Goal: Task Accomplishment & Management: Manage account settings

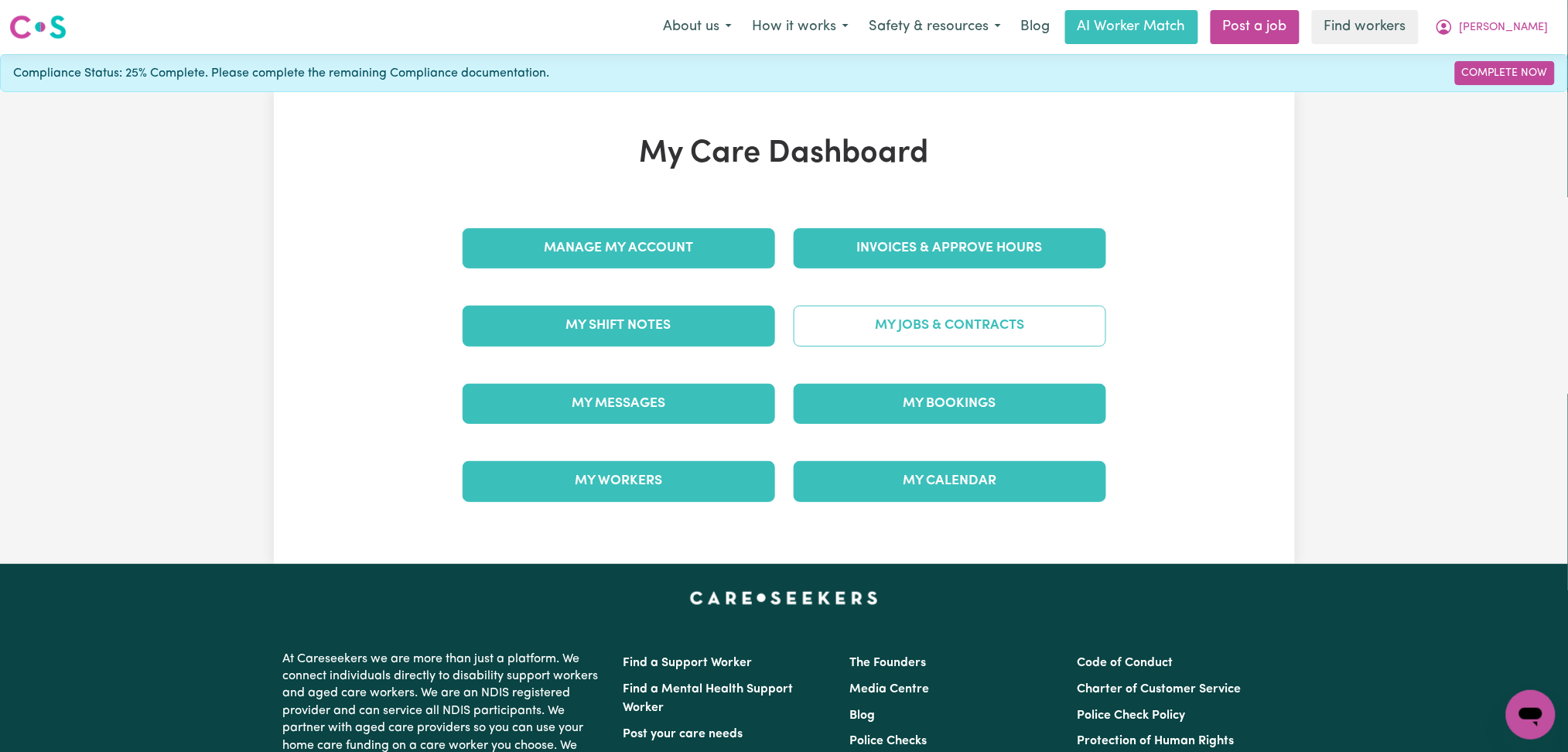
click at [868, 341] on link "My Jobs & Contracts" at bounding box center [950, 326] width 313 height 40
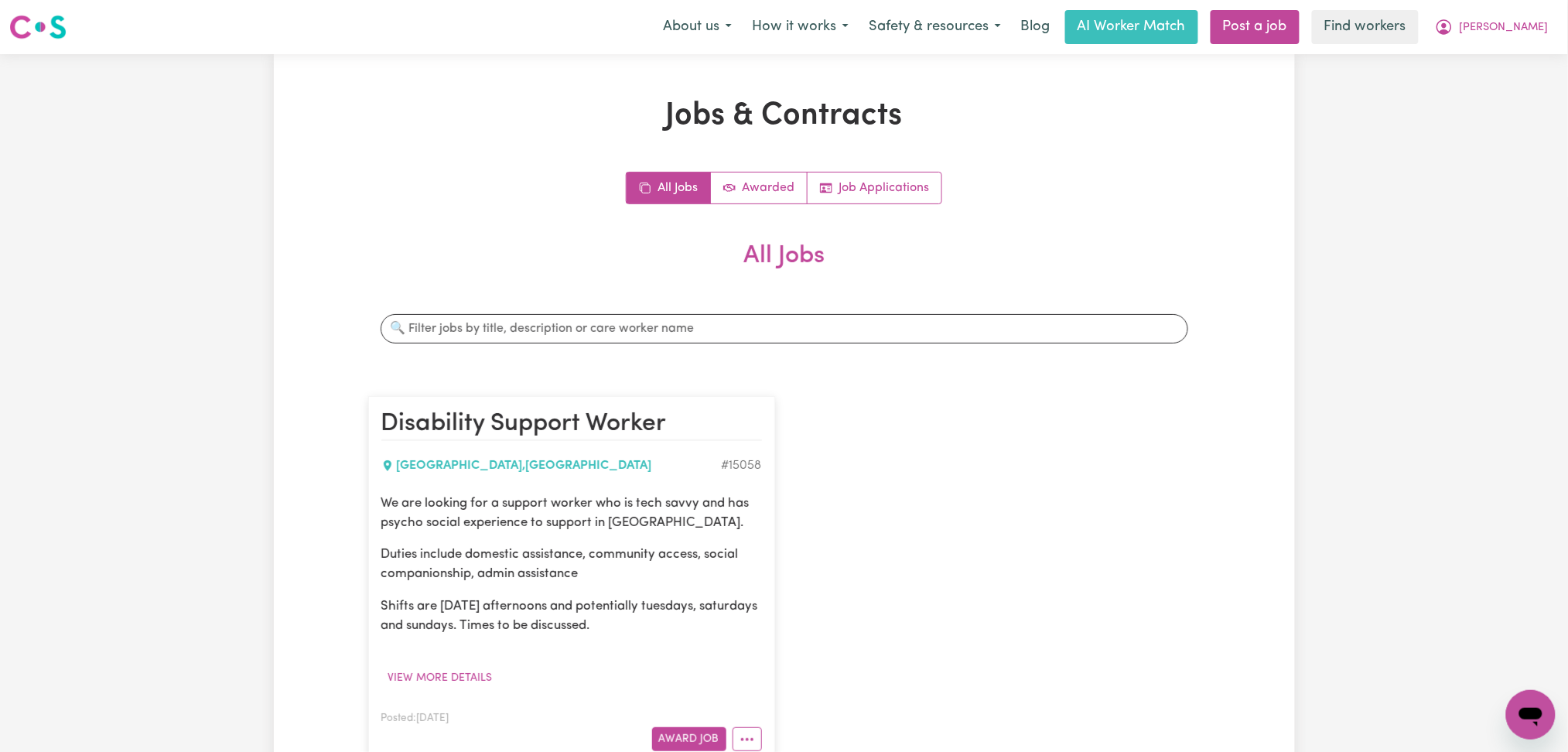
scroll to position [206, 0]
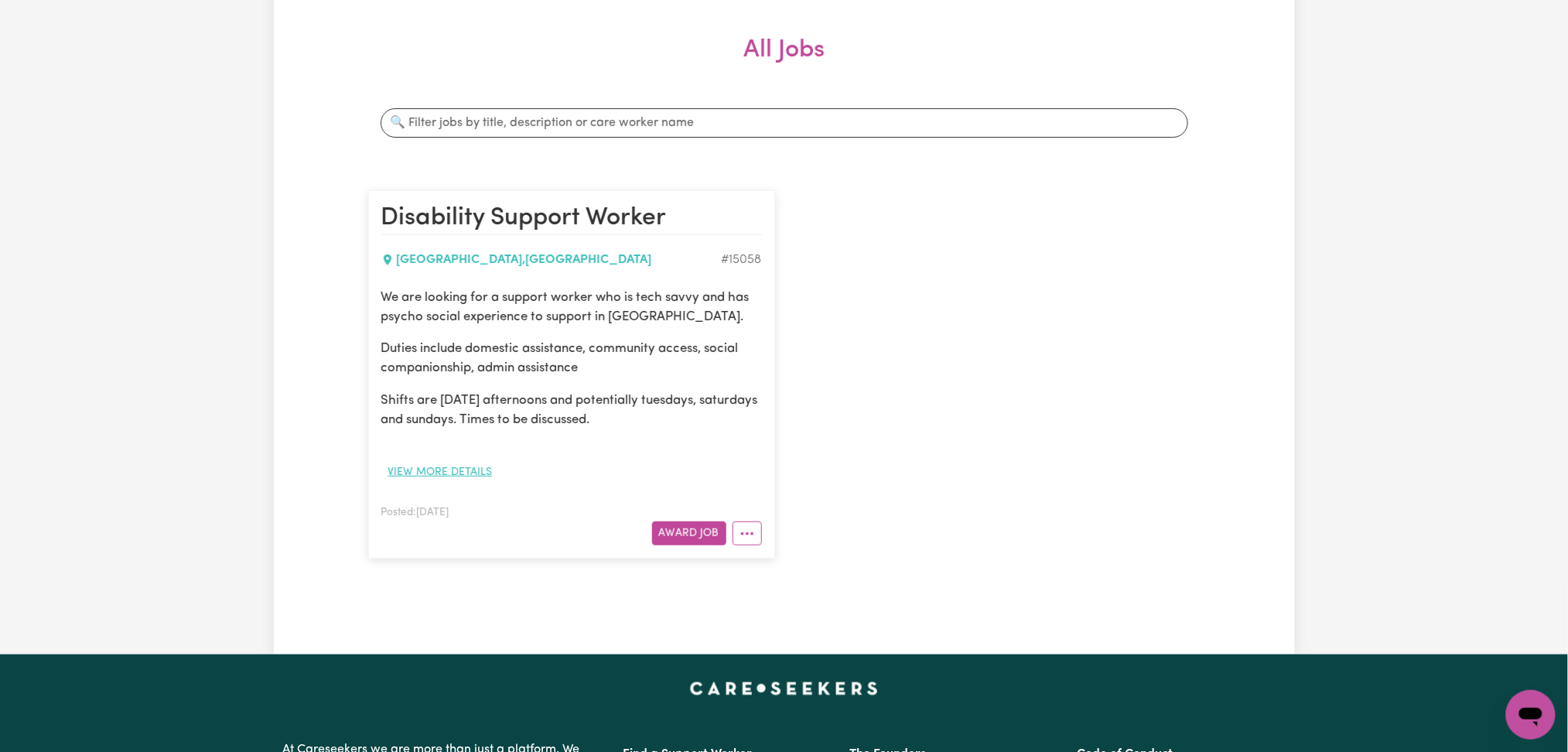
click at [433, 469] on button "View more details" at bounding box center [440, 472] width 118 height 24
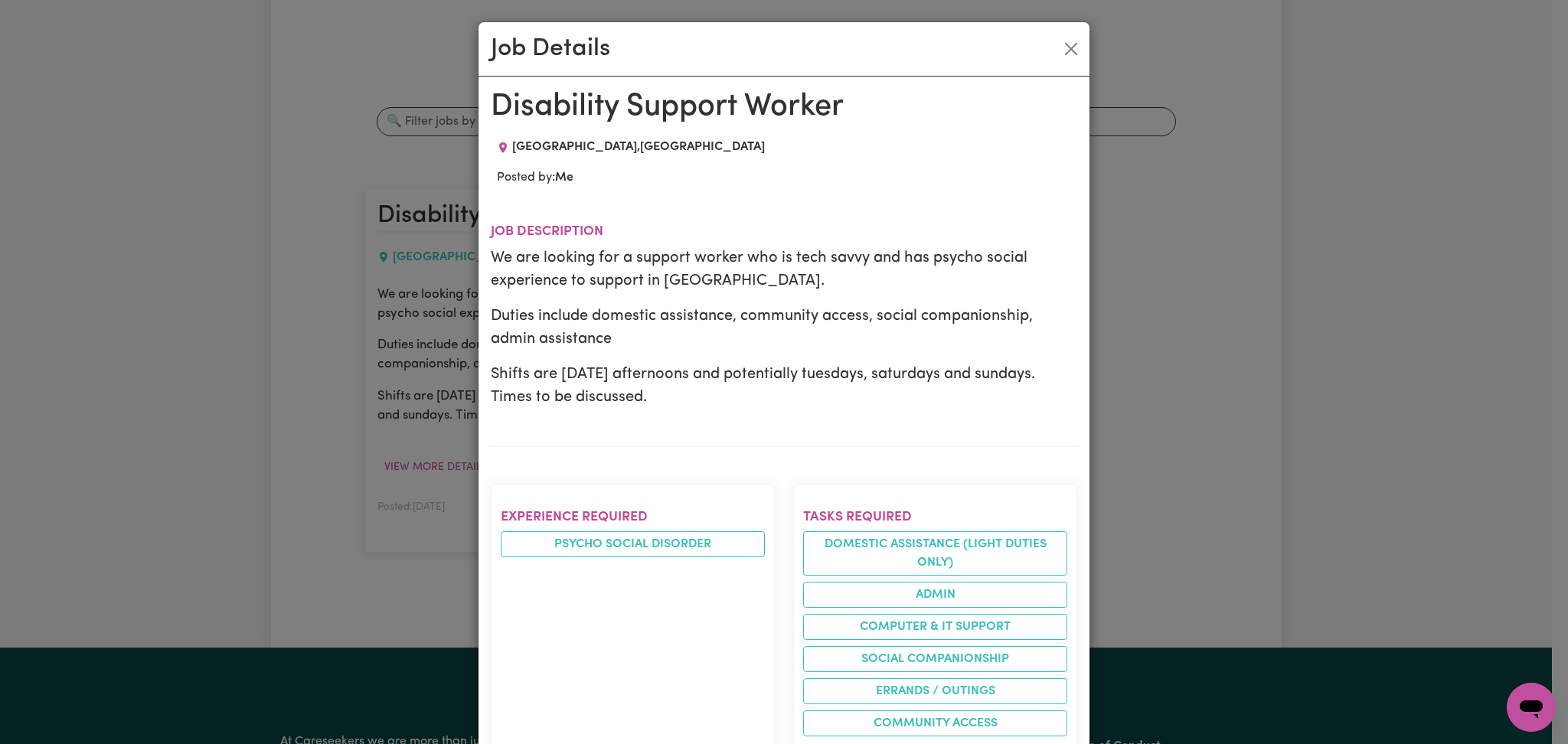
drag, startPoint x: 1049, startPoint y: 52, endPoint x: 1062, endPoint y: 84, distance: 34.5
click at [1049, 53] on div "Job Details" at bounding box center [784, 49] width 611 height 55
drag, startPoint x: 1056, startPoint y: 44, endPoint x: 1061, endPoint y: 54, distance: 11.2
click at [1059, 47] on button "Close" at bounding box center [1071, 49] width 25 height 25
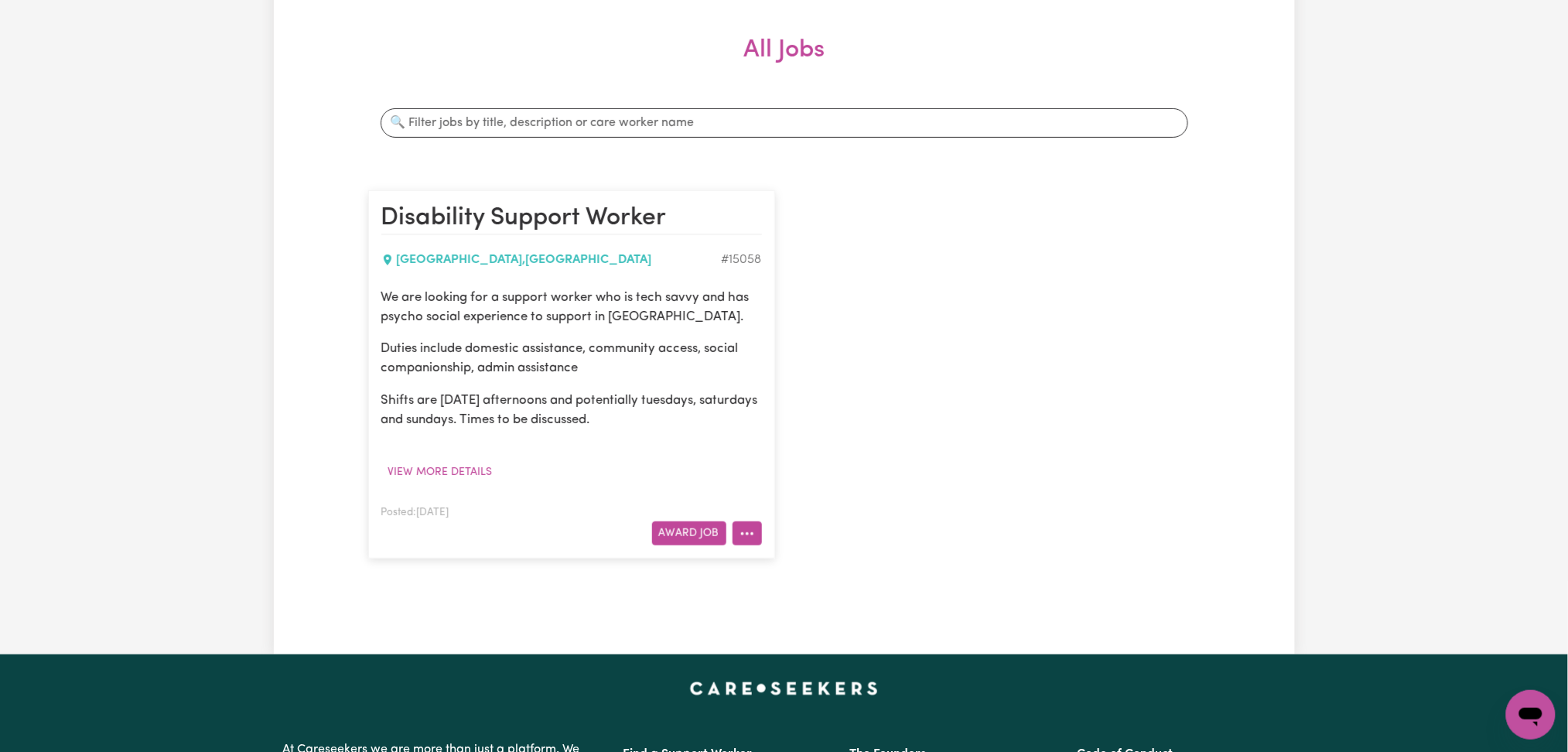
click at [741, 545] on button "More options" at bounding box center [748, 533] width 29 height 24
click at [426, 570] on div "Disability Support Worker [GEOGRAPHIC_DATA] , [GEOGRAPHIC_DATA] # 15058 We are …" at bounding box center [571, 374] width 425 height 399
click at [744, 535] on icon "More options" at bounding box center [748, 534] width 16 height 16
click at [924, 485] on div "Disability Support Worker [GEOGRAPHIC_DATA] , [GEOGRAPHIC_DATA] # 15058 We are …" at bounding box center [784, 374] width 851 height 399
click at [750, 532] on button "More options" at bounding box center [748, 533] width 29 height 24
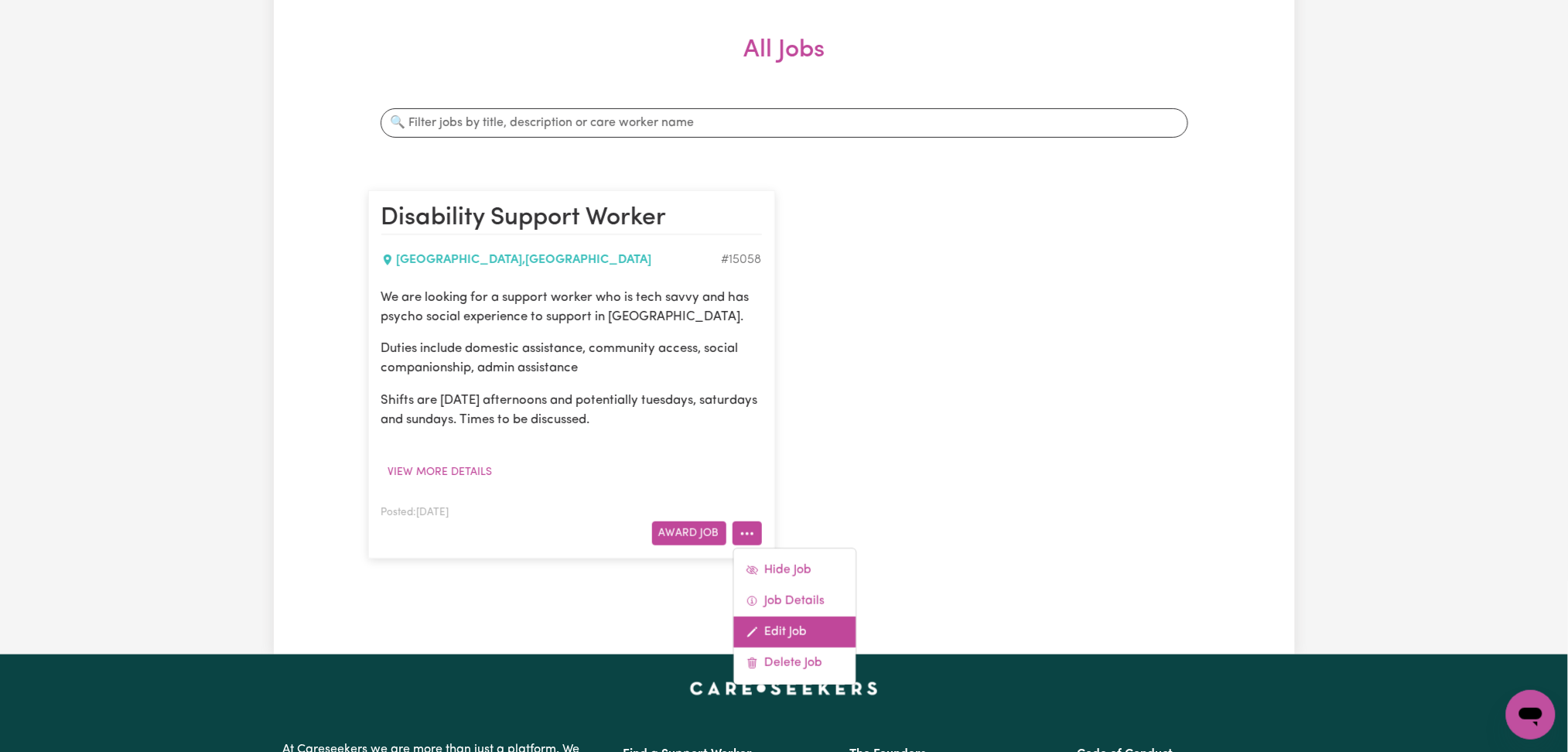
click at [751, 624] on span at bounding box center [752, 632] width 12 height 19
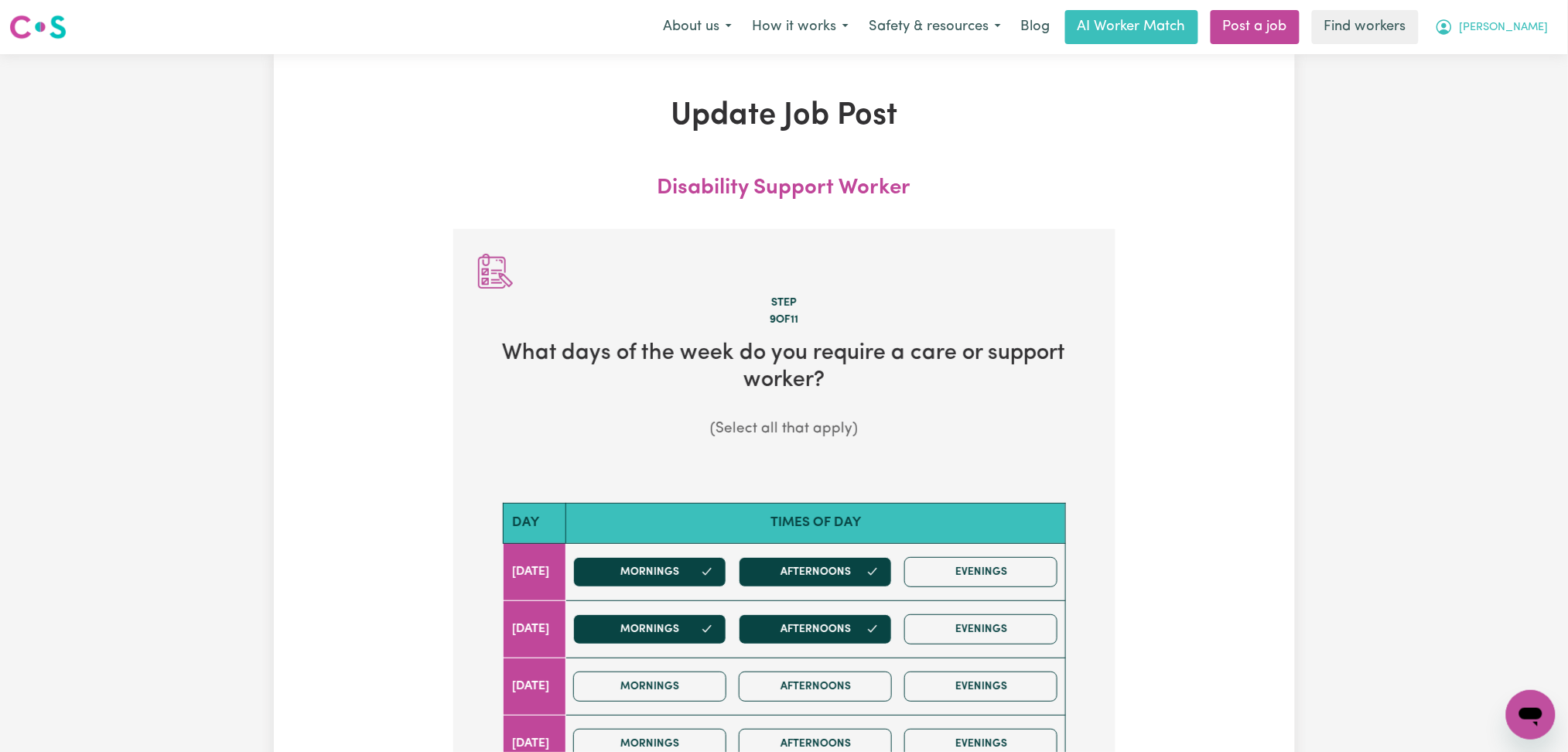
drag, startPoint x: 1480, startPoint y: 13, endPoint x: 1476, endPoint y: 42, distance: 29.3
click at [1481, 23] on button "[PERSON_NAME]" at bounding box center [1492, 27] width 134 height 33
click at [1463, 61] on link "My Dashboard" at bounding box center [1497, 61] width 122 height 29
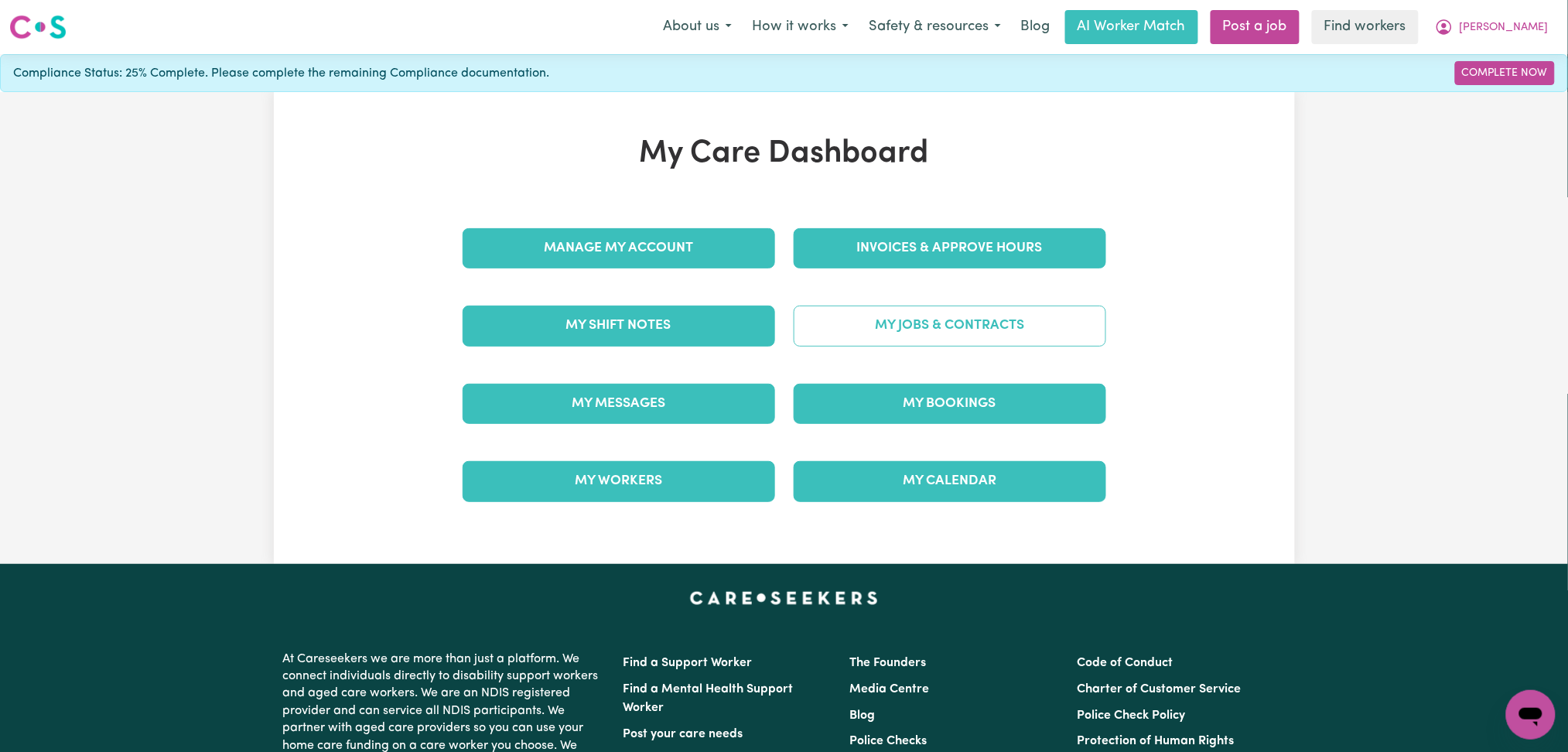
click at [1014, 334] on link "My Jobs & Contracts" at bounding box center [950, 326] width 313 height 40
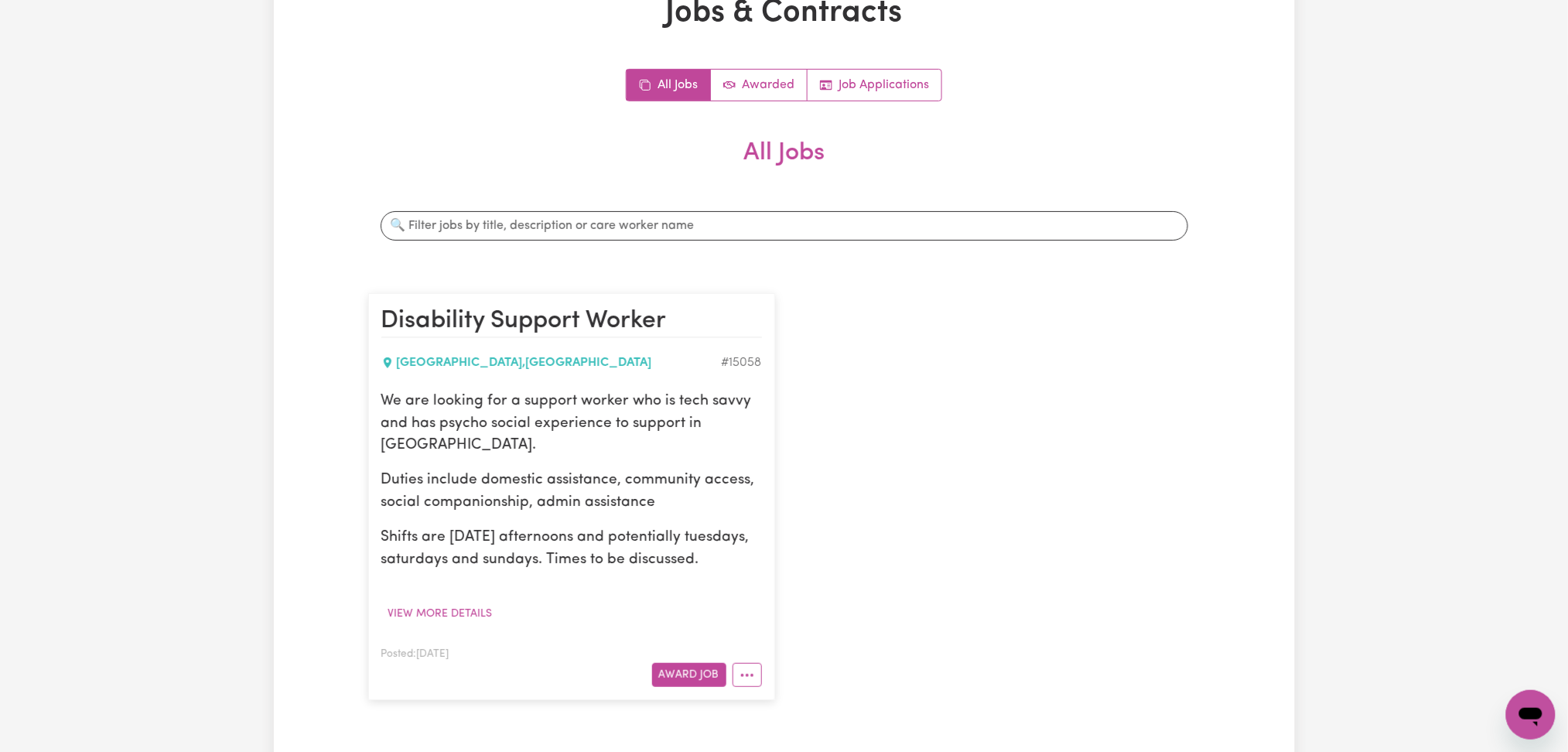
scroll to position [206, 0]
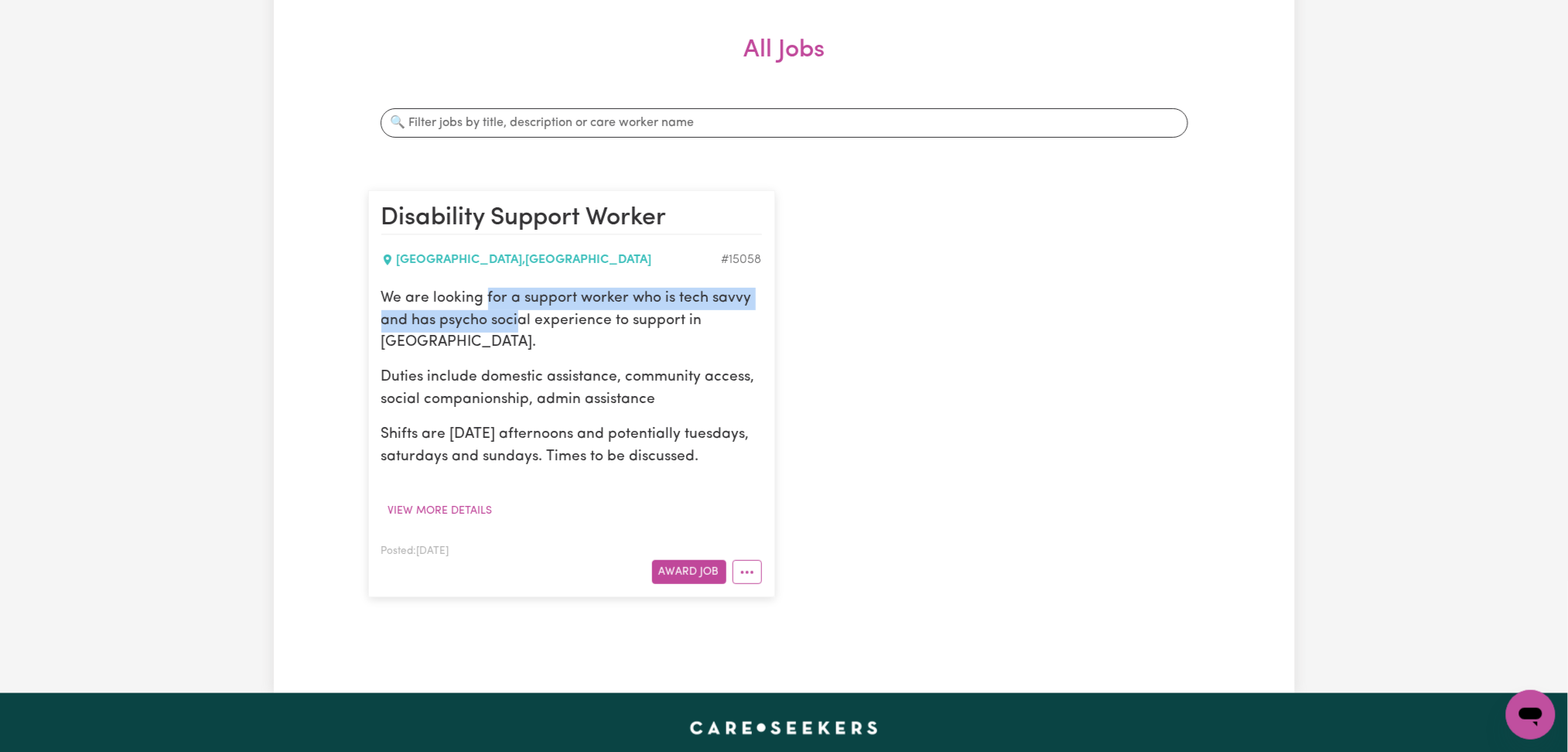
drag, startPoint x: 485, startPoint y: 304, endPoint x: 540, endPoint y: 340, distance: 65.7
click at [522, 329] on p "We are looking for a support worker who is tech savvy and has psycho social exp…" at bounding box center [571, 321] width 380 height 67
click at [571, 357] on div "We are looking for a support worker who is tech savvy and has psycho social exp…" at bounding box center [571, 378] width 380 height 181
click at [876, 372] on div "Disability Support Worker [GEOGRAPHIC_DATA] , [GEOGRAPHIC_DATA] # 15058 We are …" at bounding box center [784, 393] width 851 height 438
click at [980, 632] on div "Jobs & Contracts All Jobs Awarded Job Applications All Jobs Search jobs Disabil…" at bounding box center [784, 270] width 851 height 758
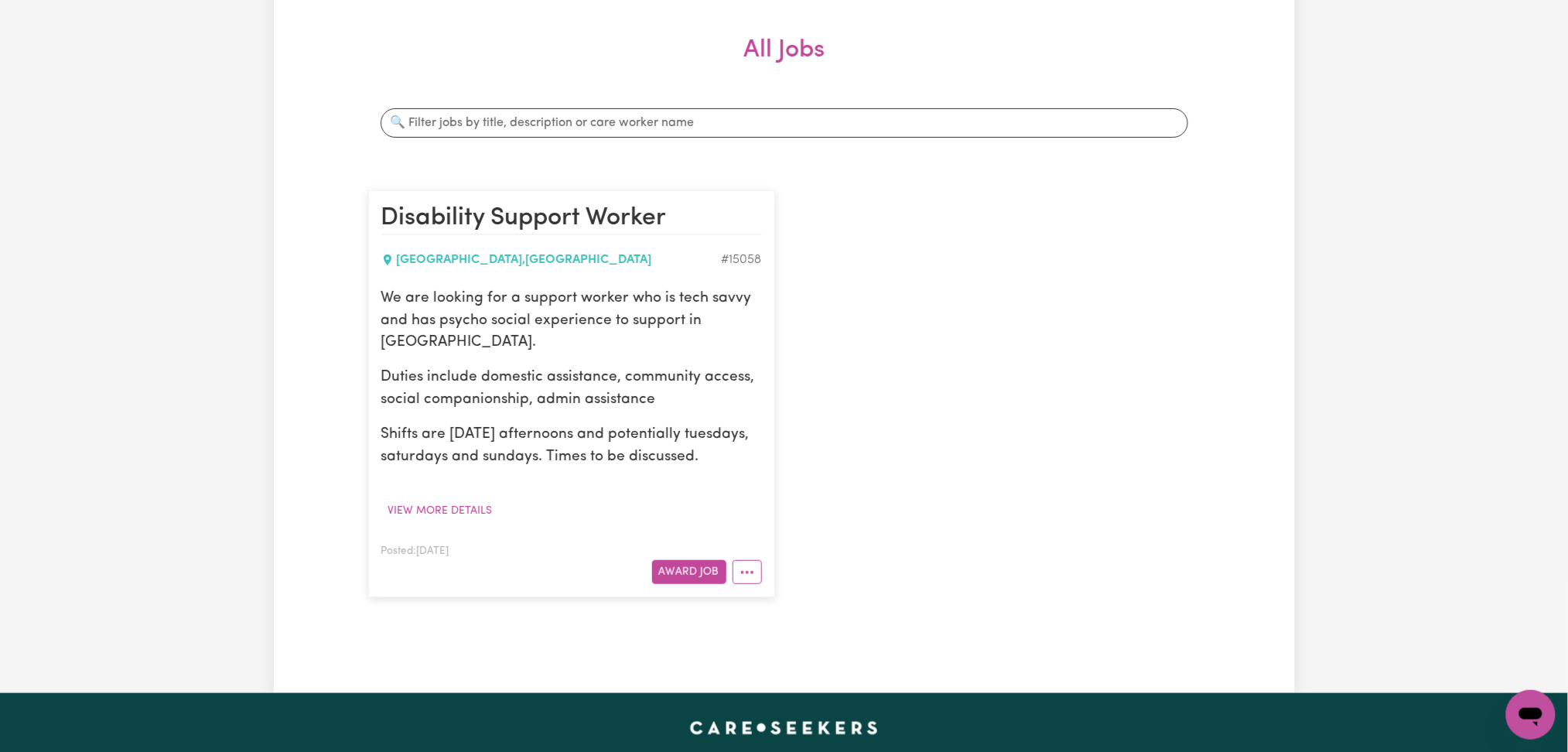
scroll to position [0, 0]
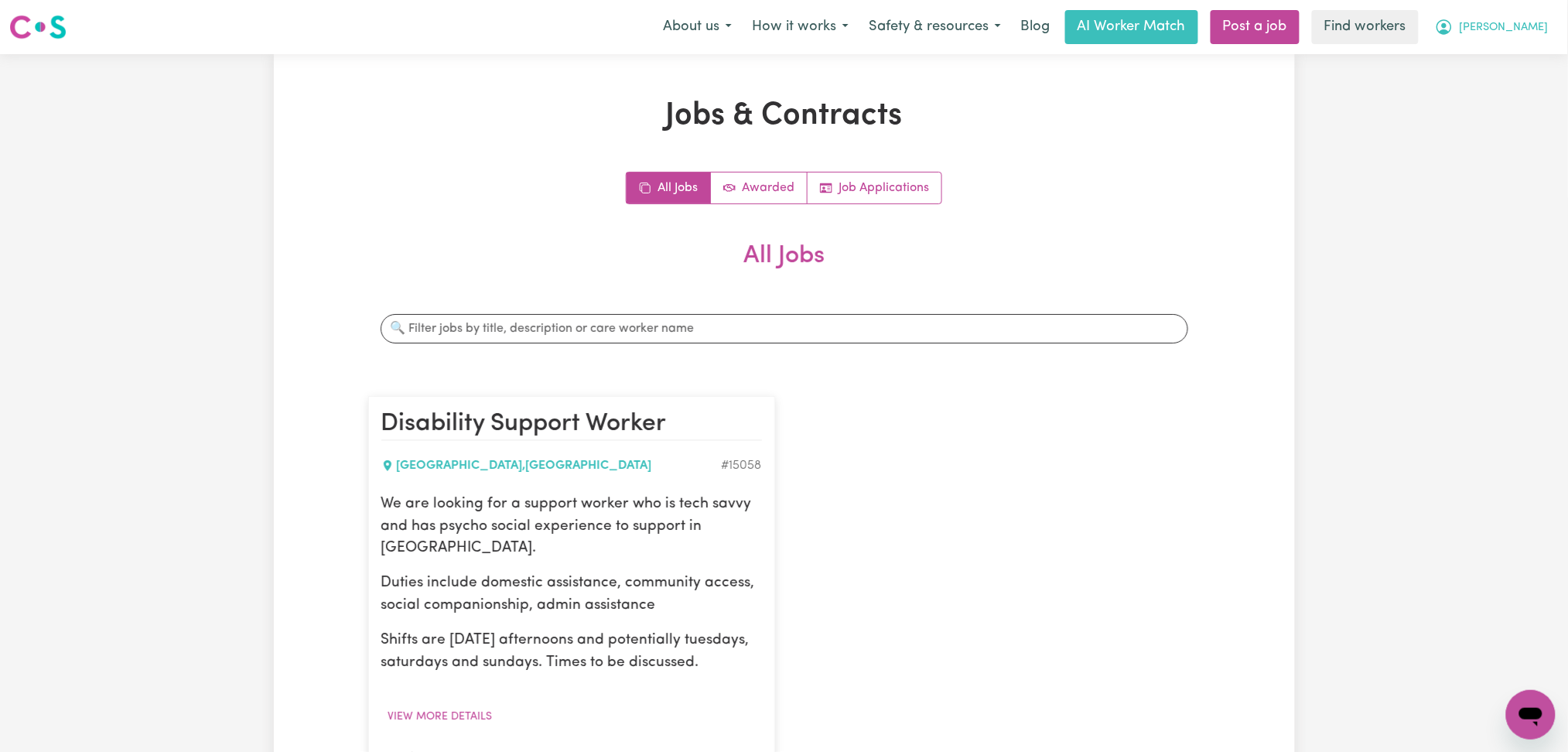
click at [1514, 29] on span "[PERSON_NAME]" at bounding box center [1504, 28] width 89 height 17
click at [1507, 54] on link "My Dashboard" at bounding box center [1497, 61] width 122 height 29
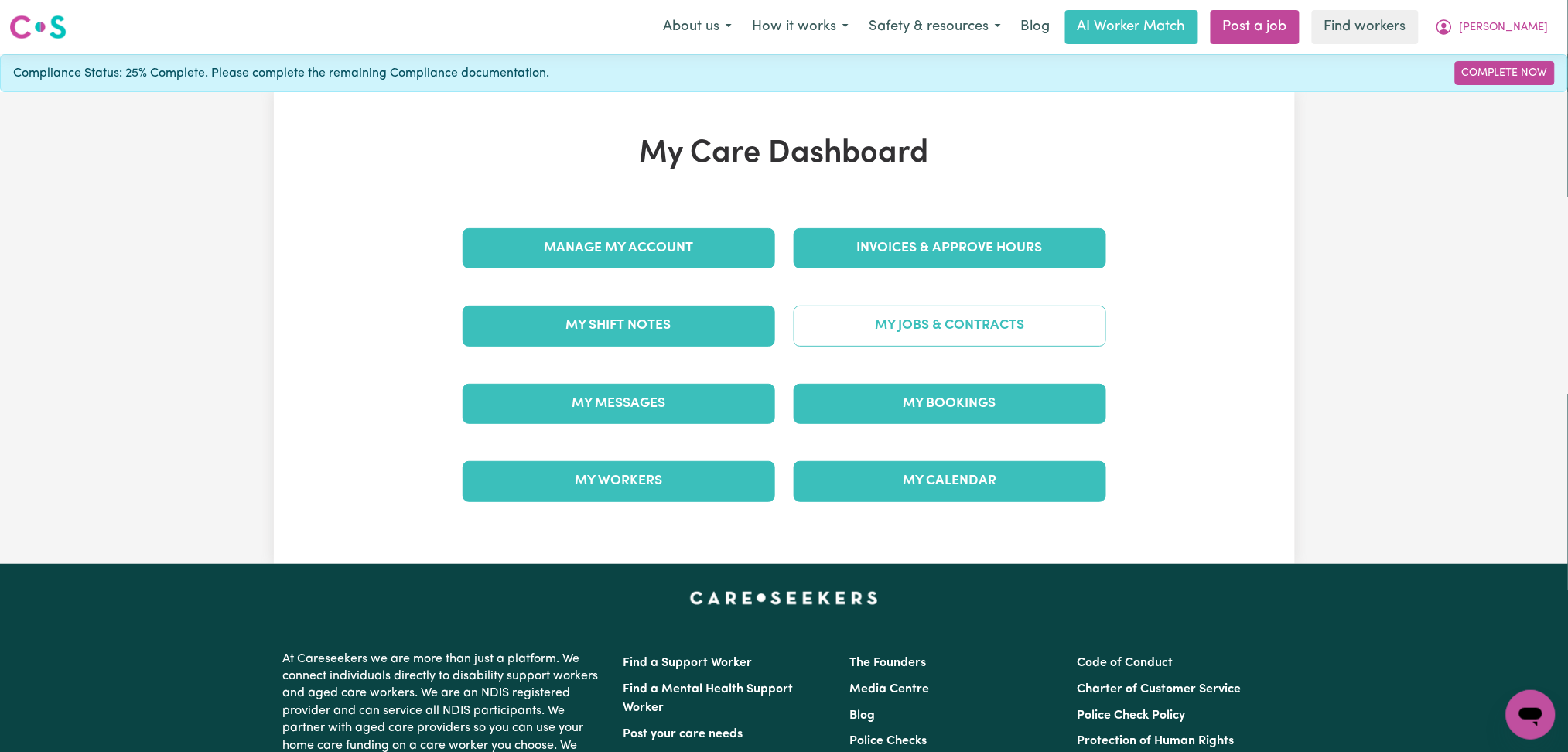
click at [917, 335] on link "My Jobs & Contracts" at bounding box center [950, 326] width 313 height 40
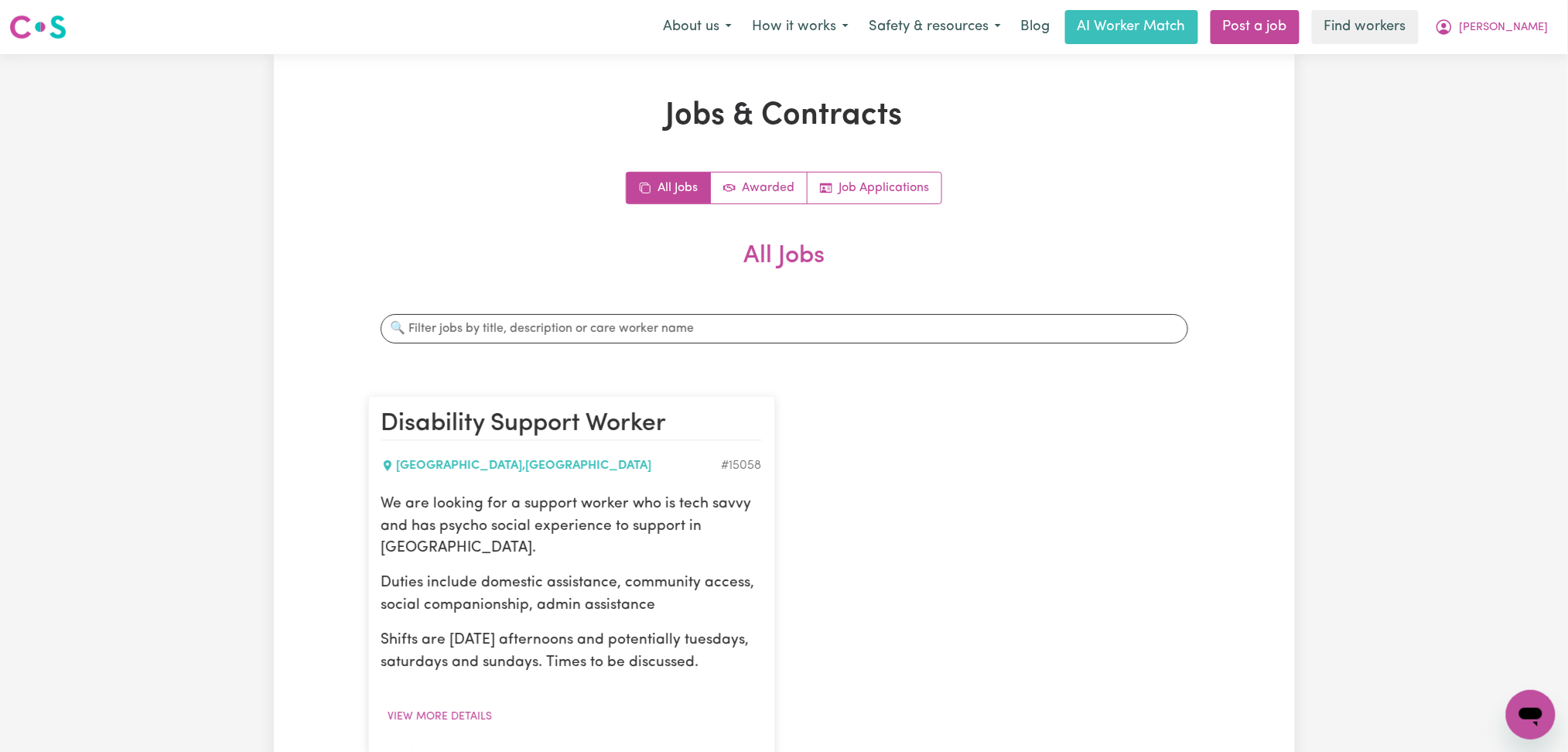
scroll to position [206, 0]
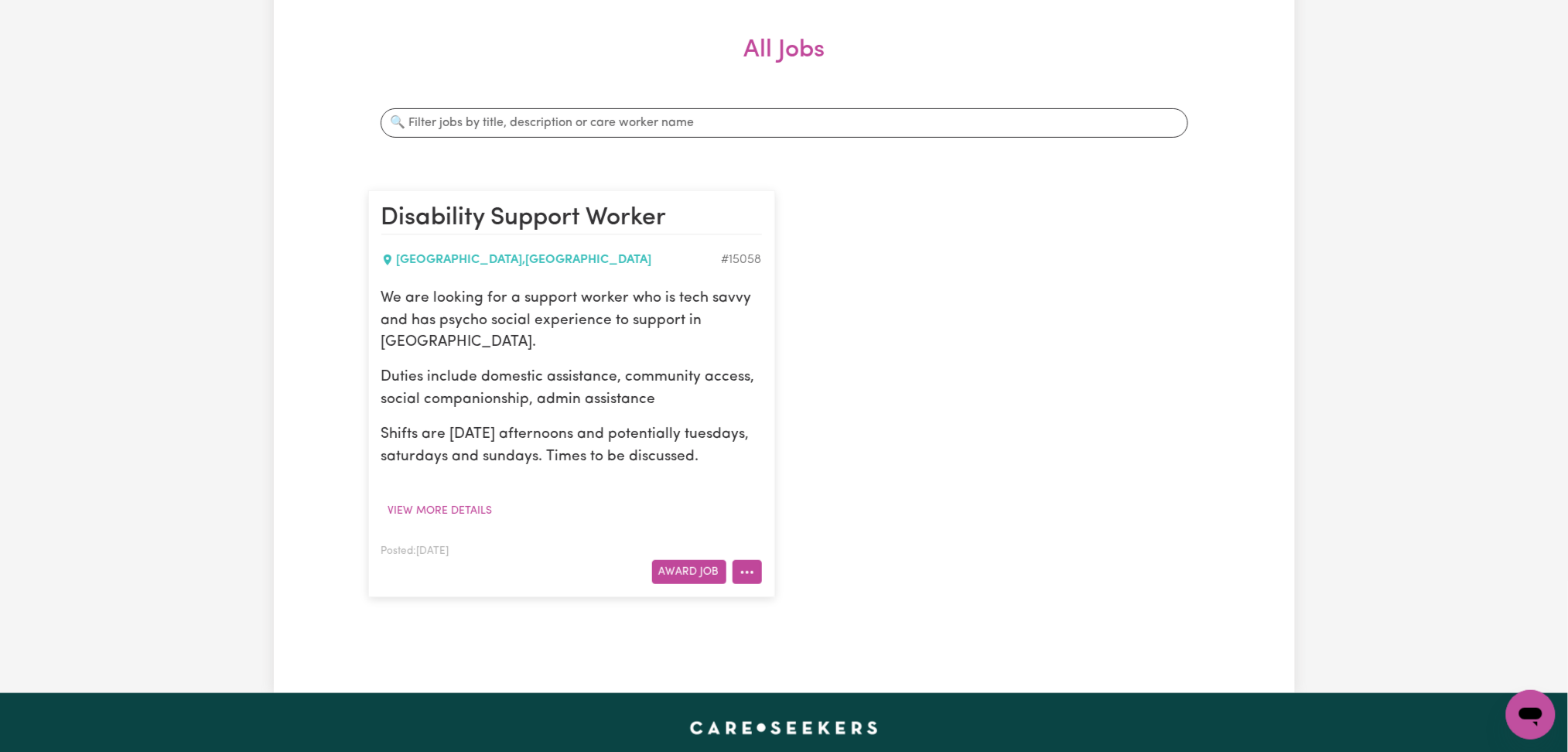
click at [755, 573] on button "More options" at bounding box center [748, 572] width 29 height 24
click at [758, 663] on span at bounding box center [752, 671] width 12 height 19
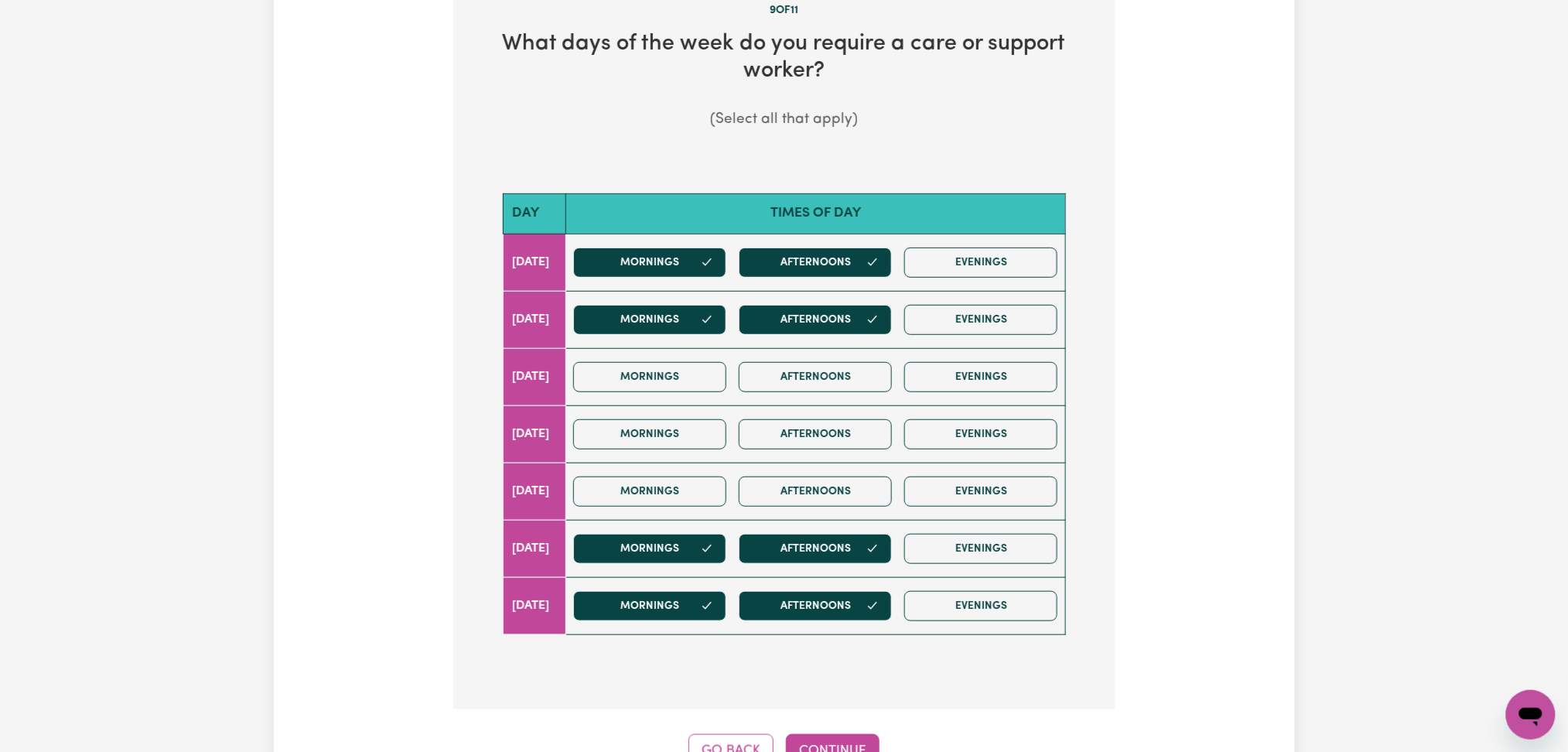
scroll to position [619, 0]
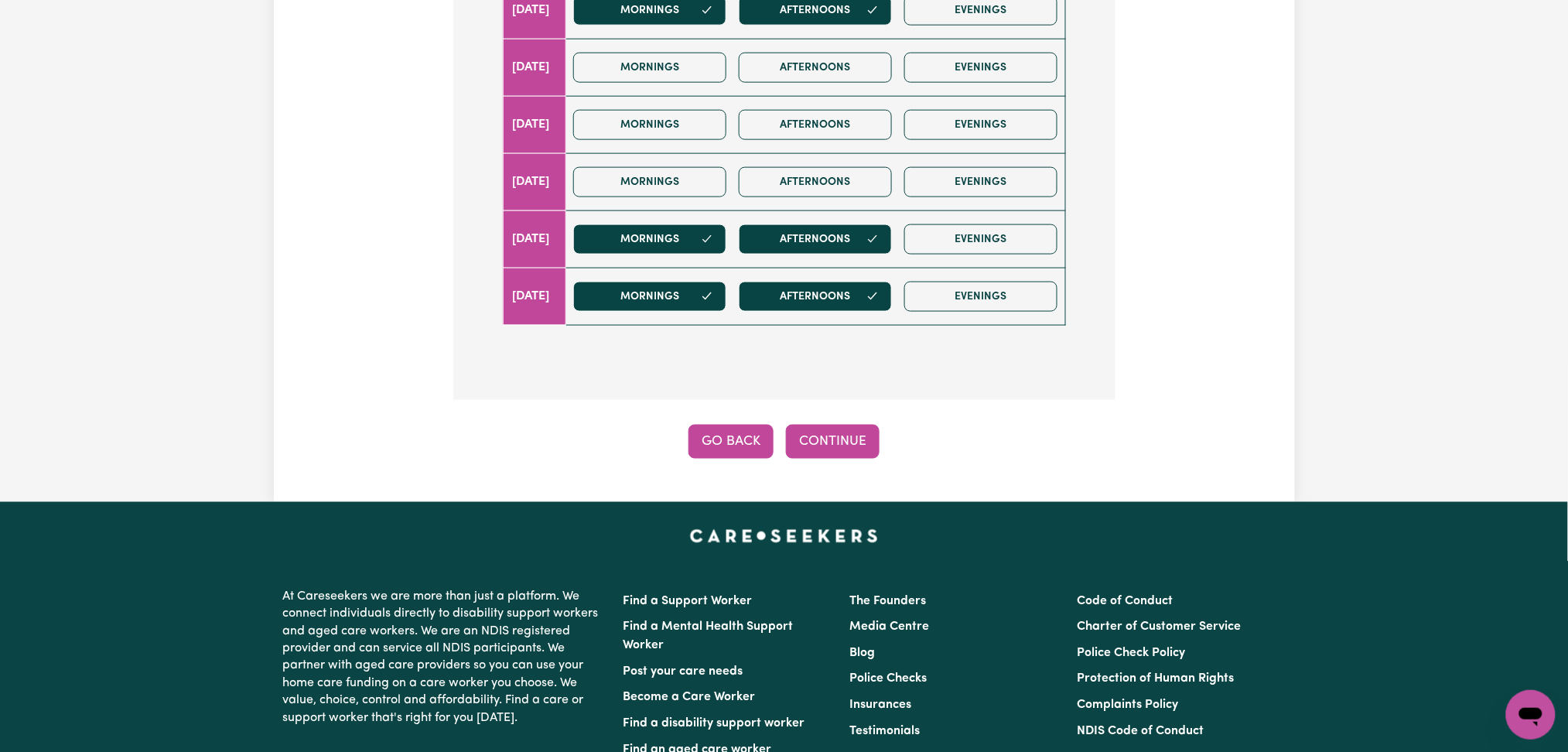
click at [744, 440] on button "Go Back" at bounding box center [731, 442] width 85 height 34
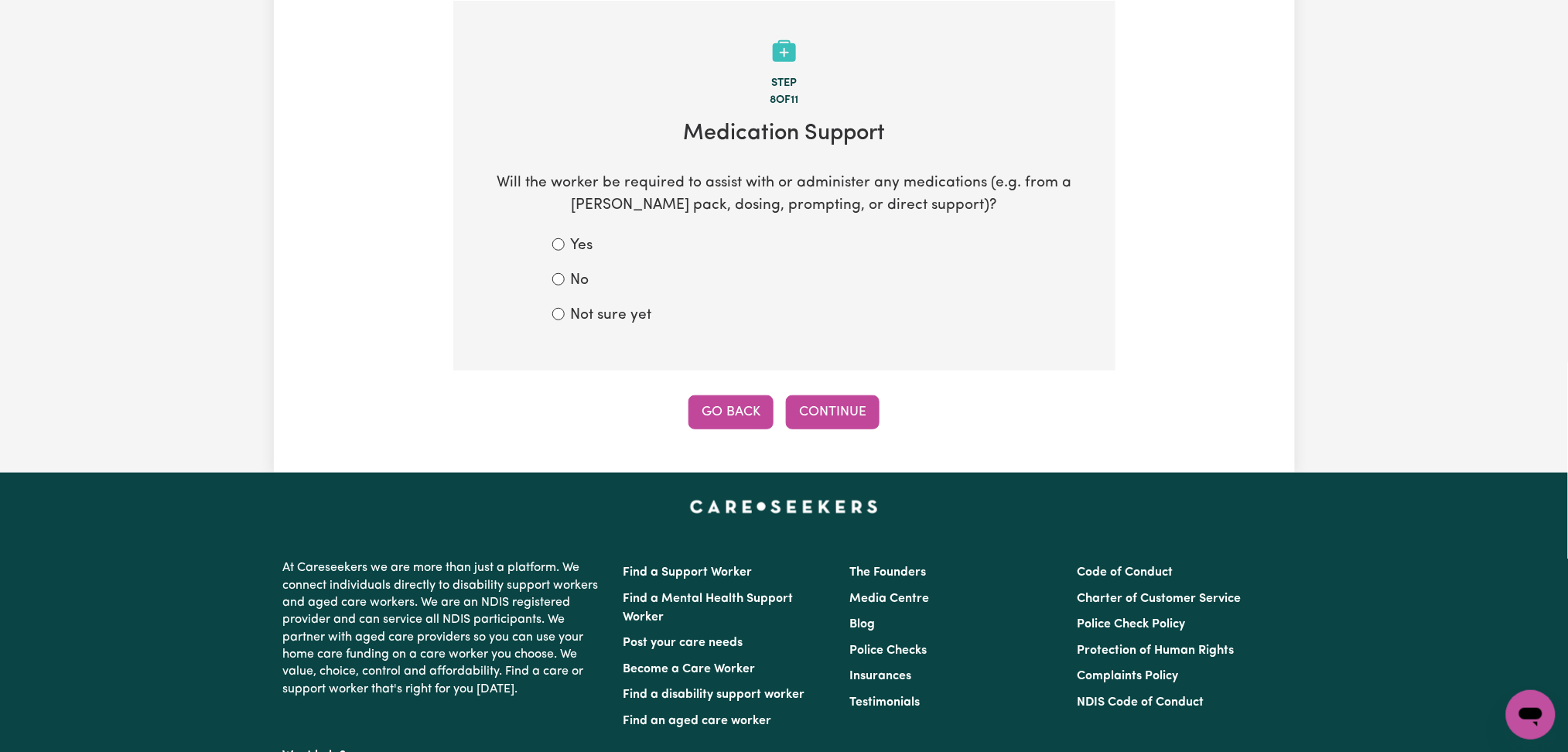
click at [730, 406] on button "Go Back" at bounding box center [731, 412] width 85 height 34
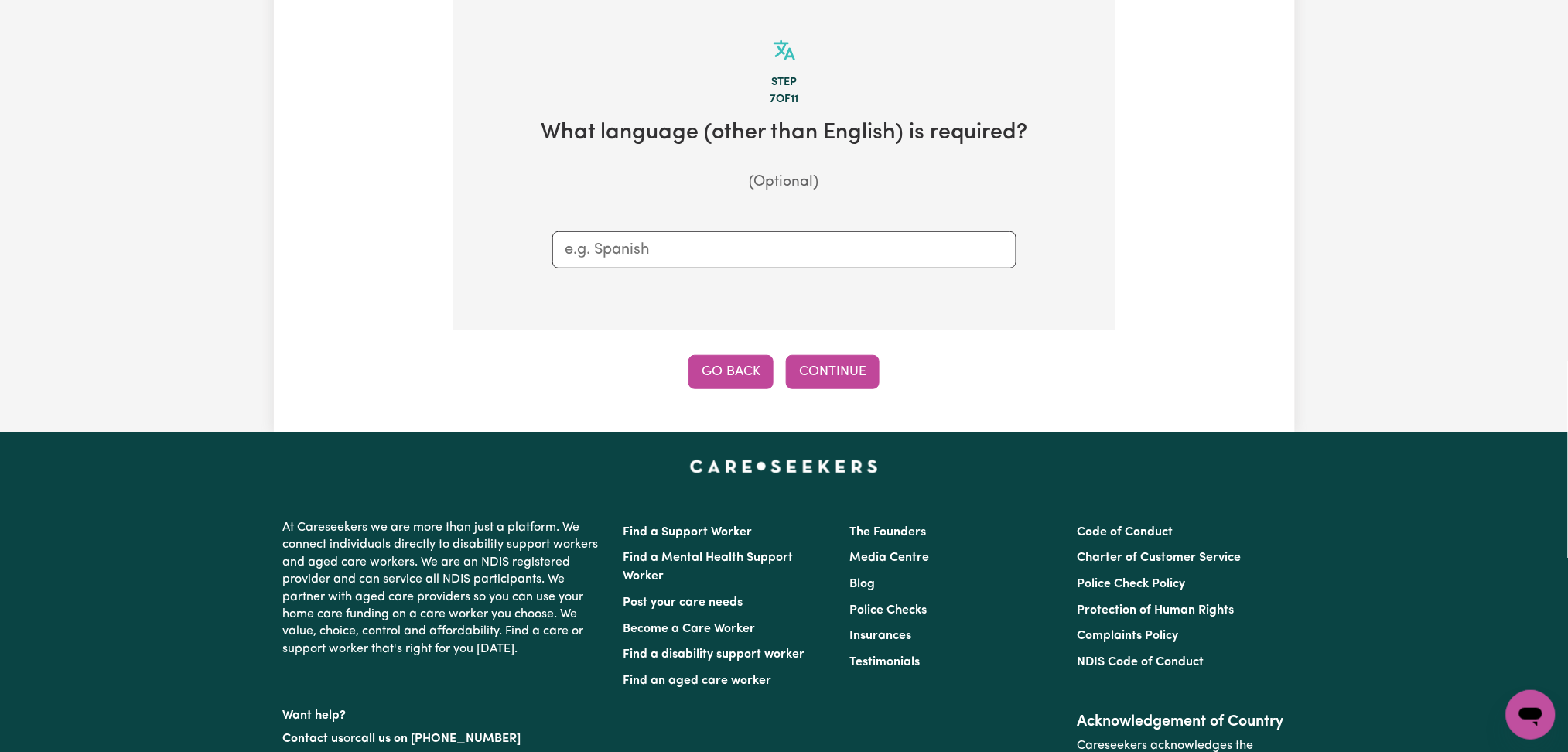
click at [730, 363] on button "Go Back" at bounding box center [731, 372] width 85 height 34
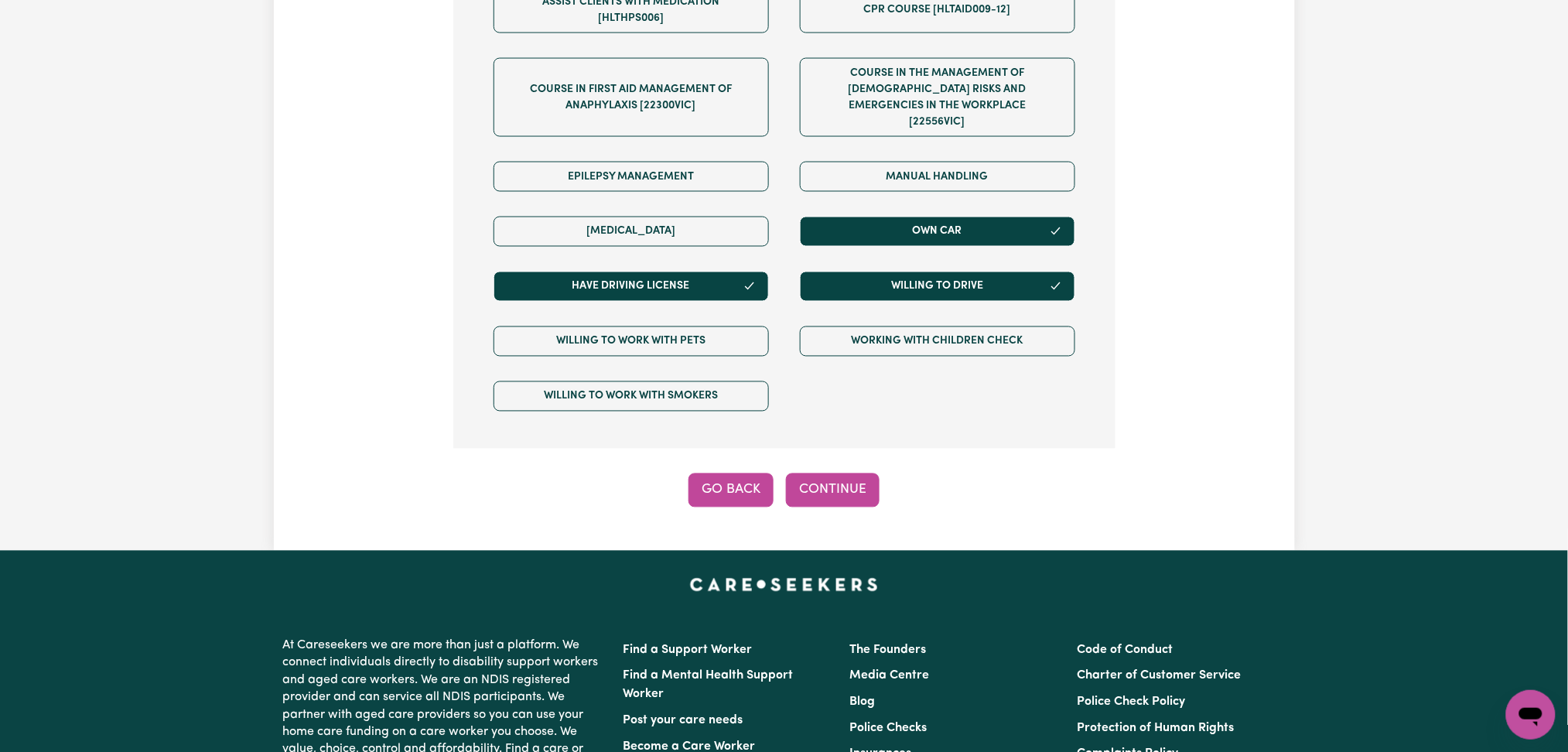
click at [729, 481] on button "Go Back" at bounding box center [731, 490] width 85 height 34
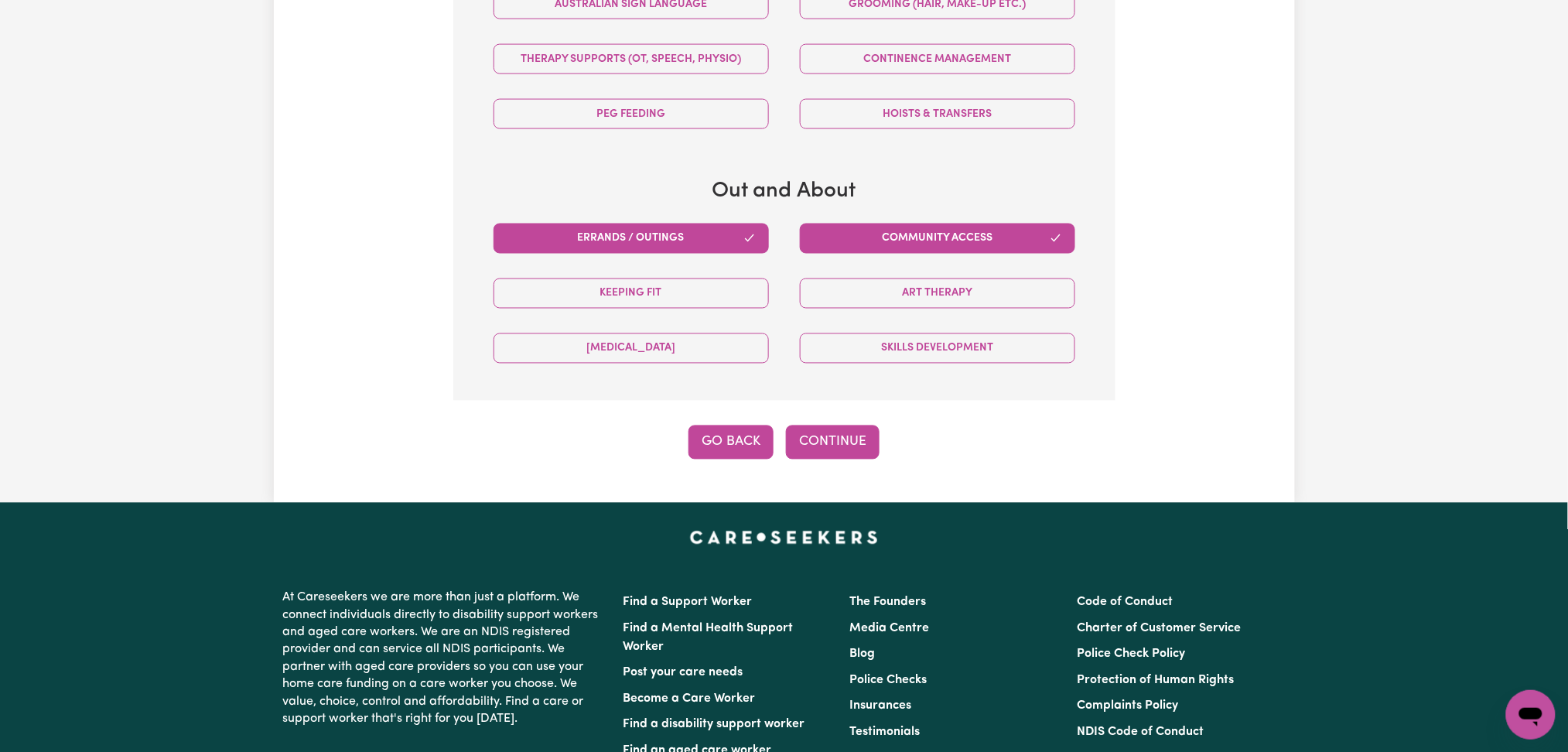
click at [706, 440] on button "Go Back" at bounding box center [731, 442] width 85 height 34
select select "PRIVATELY"
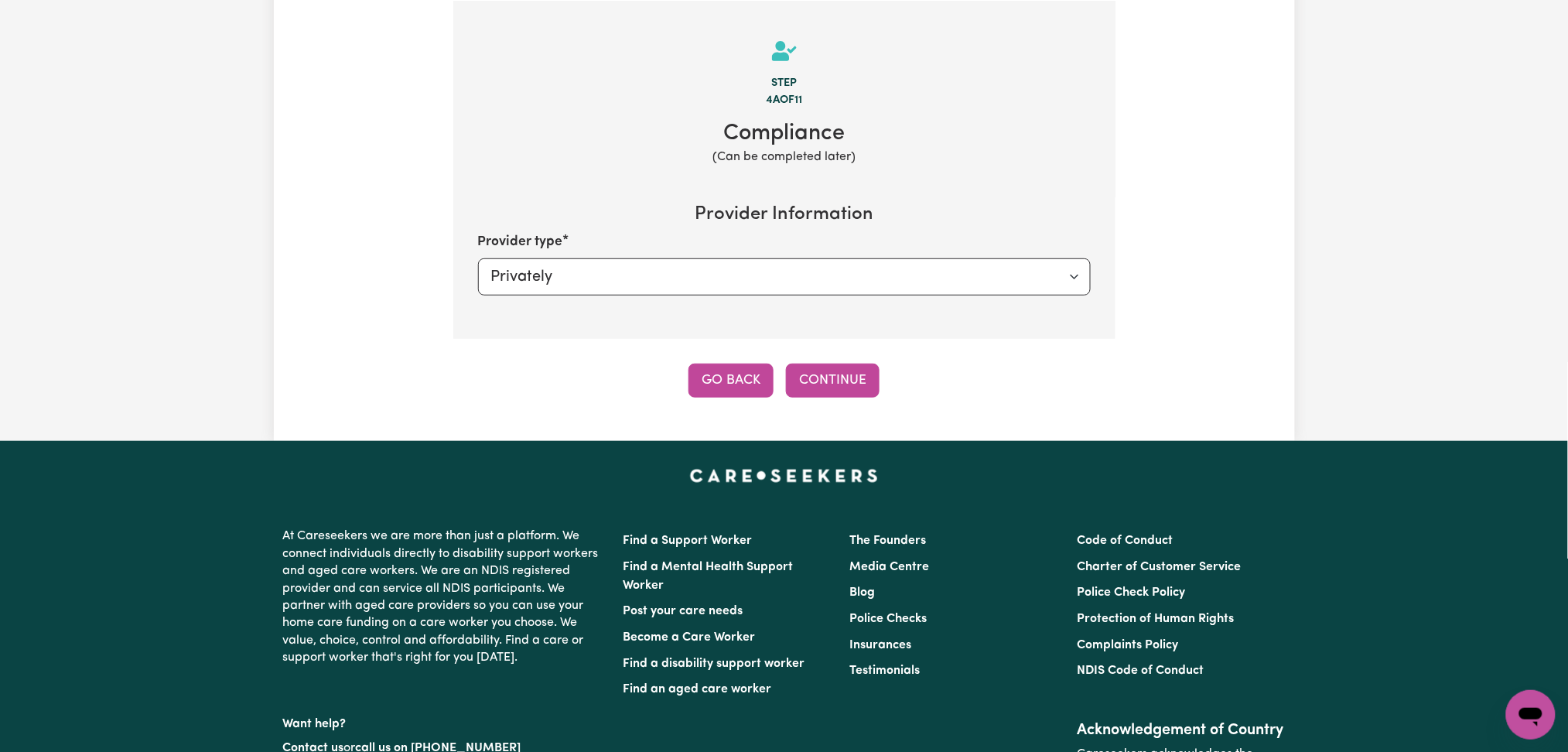
click at [728, 373] on button "Go Back" at bounding box center [731, 380] width 85 height 34
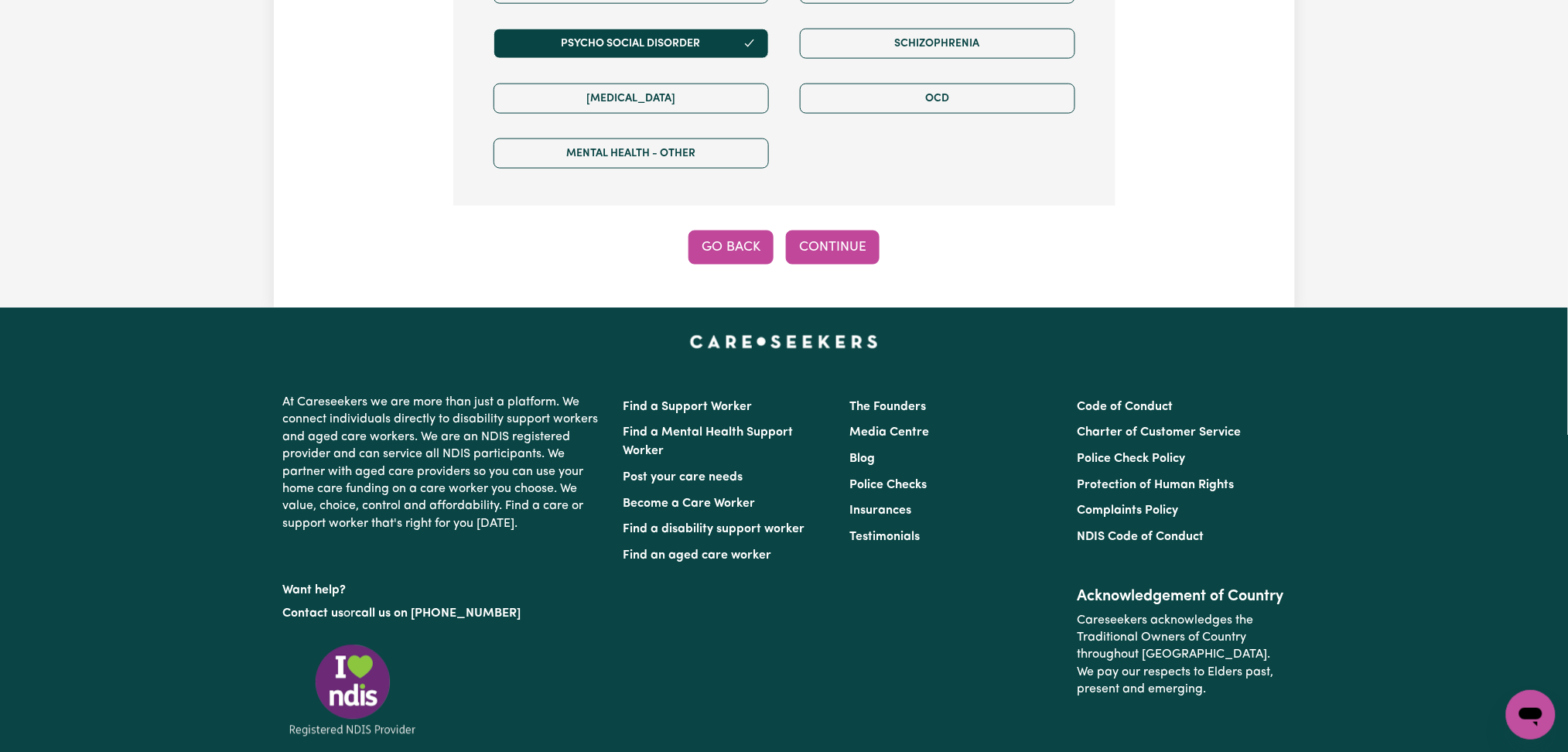
click at [712, 260] on button "Go Back" at bounding box center [731, 248] width 85 height 34
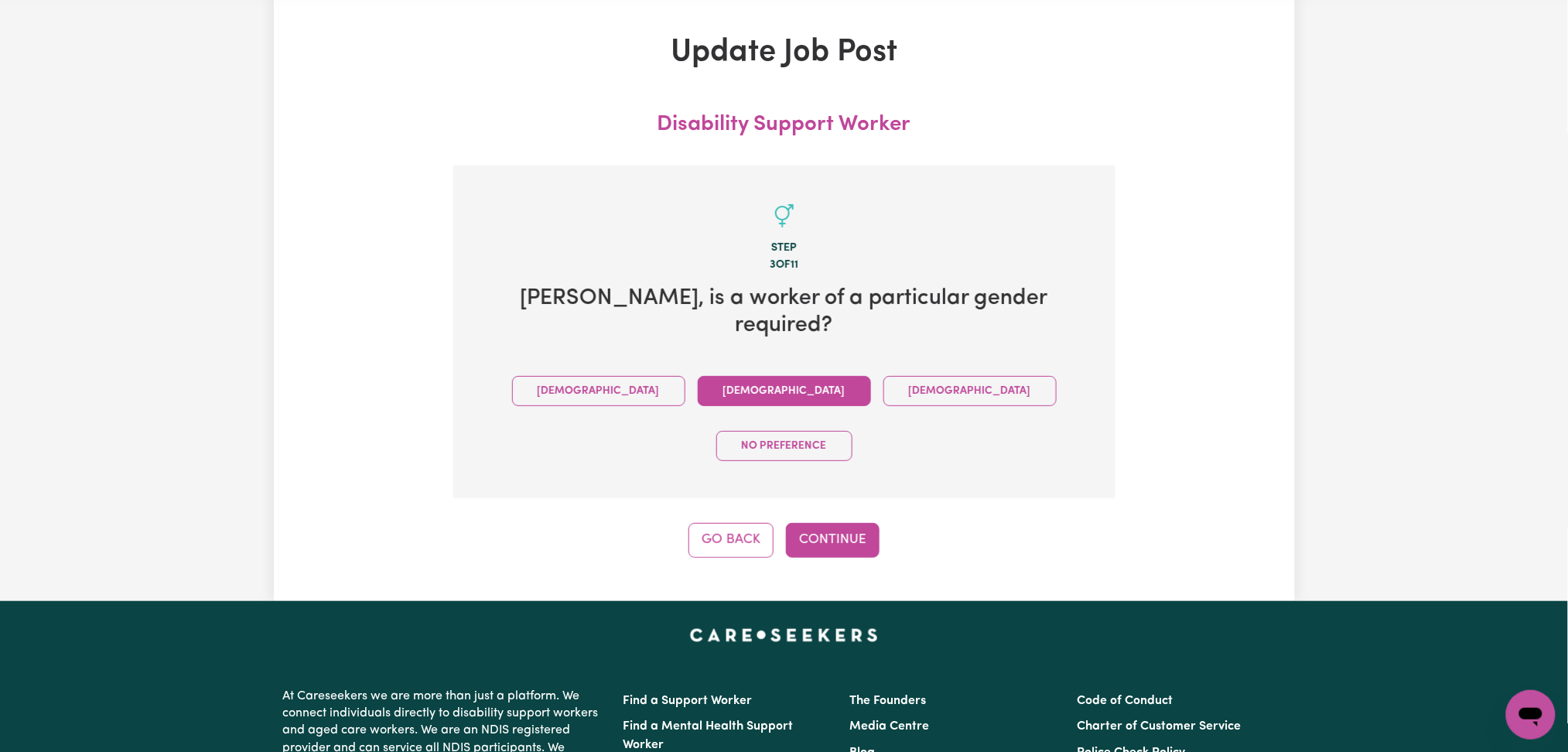
scroll to position [0, 0]
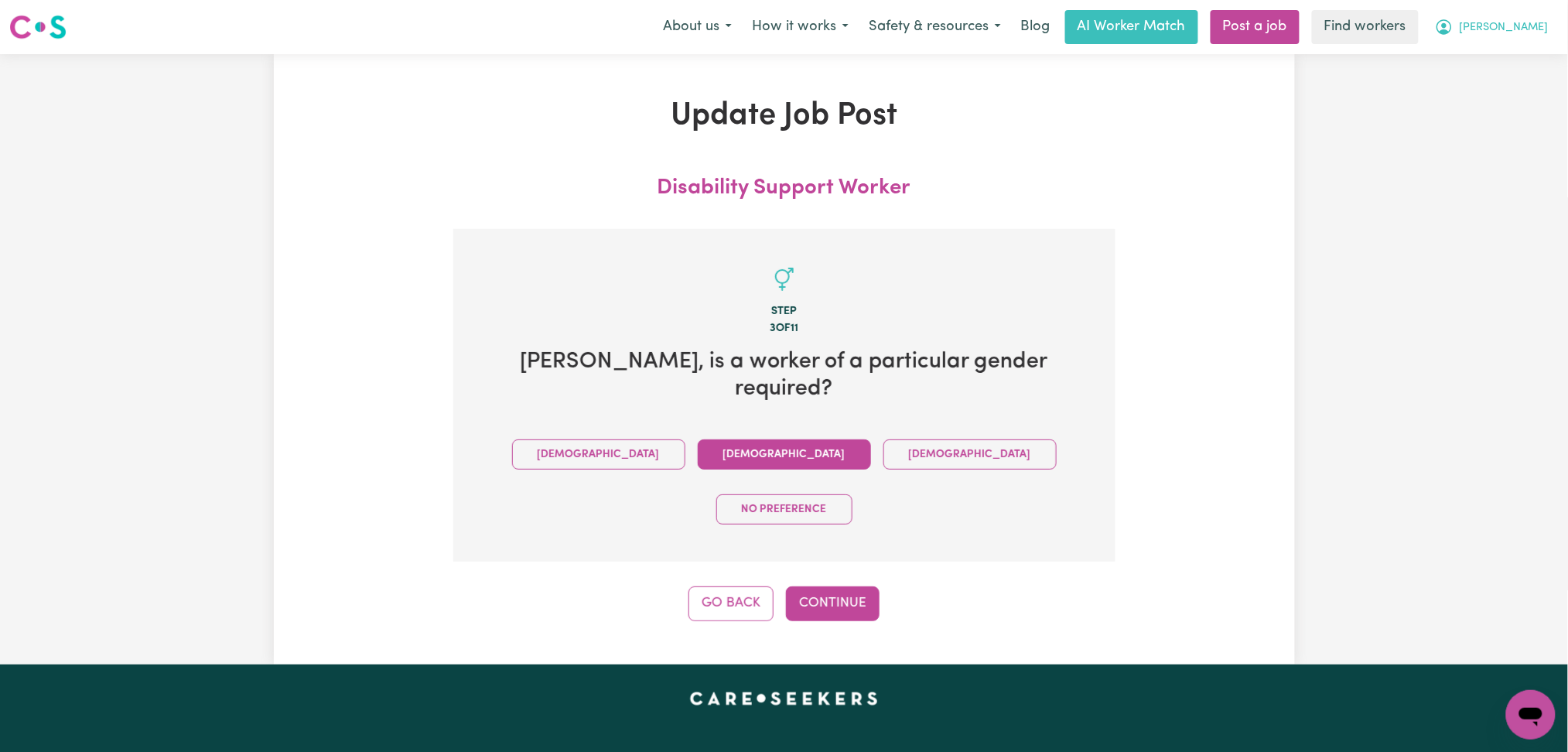
click at [1486, 36] on button "[PERSON_NAME]" at bounding box center [1492, 27] width 134 height 33
click at [1483, 60] on link "My Dashboard" at bounding box center [1497, 61] width 122 height 29
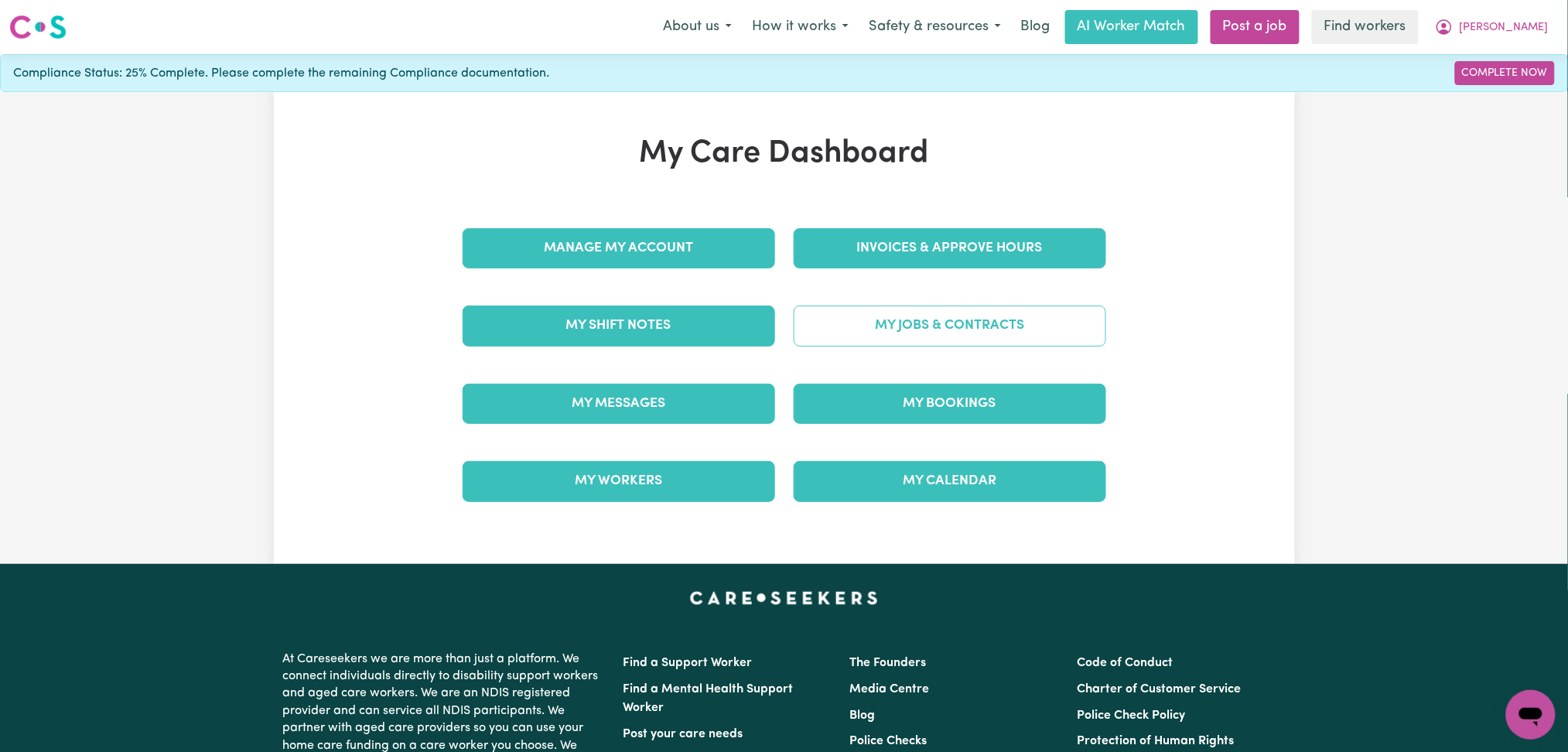
click at [914, 308] on link "My Jobs & Contracts" at bounding box center [950, 326] width 313 height 40
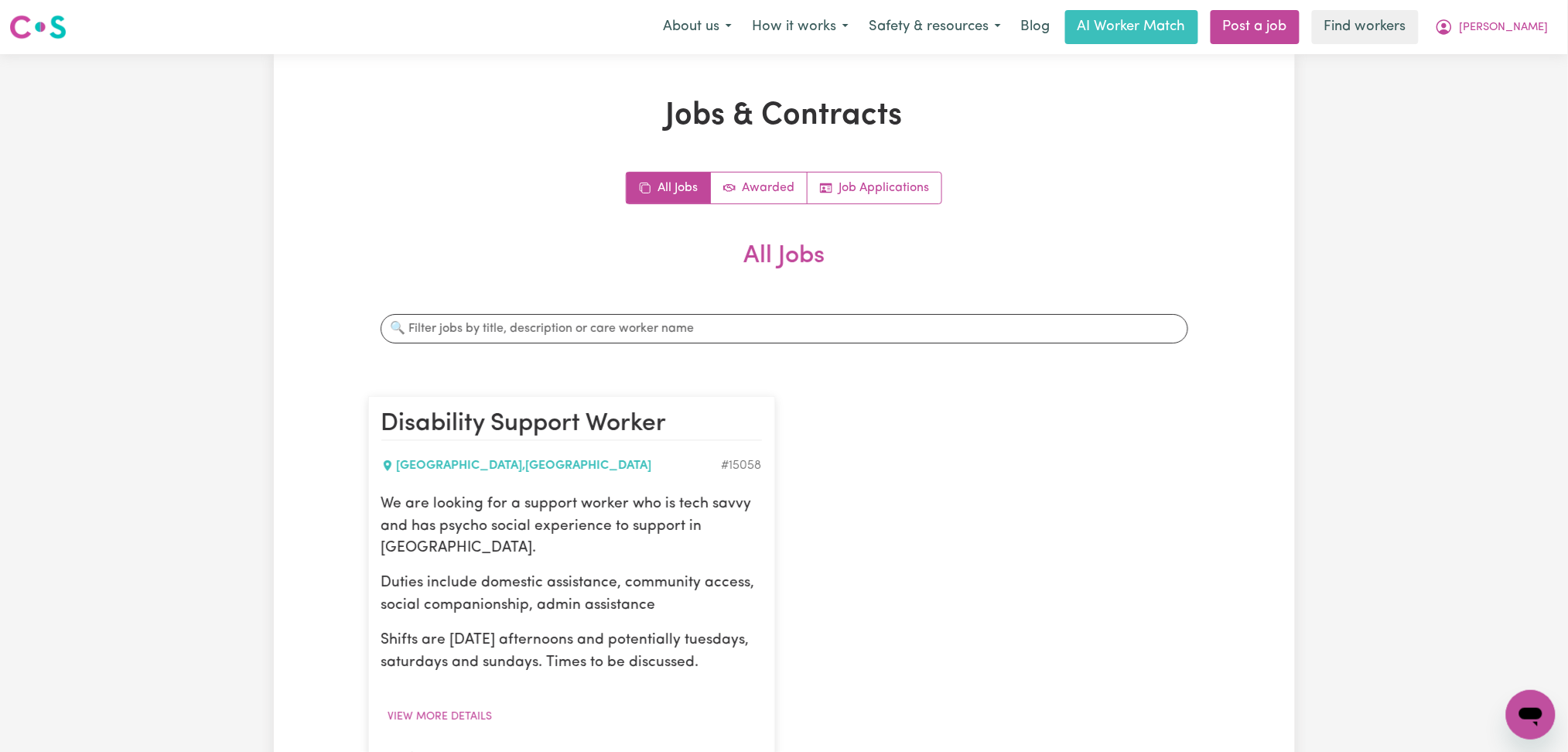
scroll to position [310, 0]
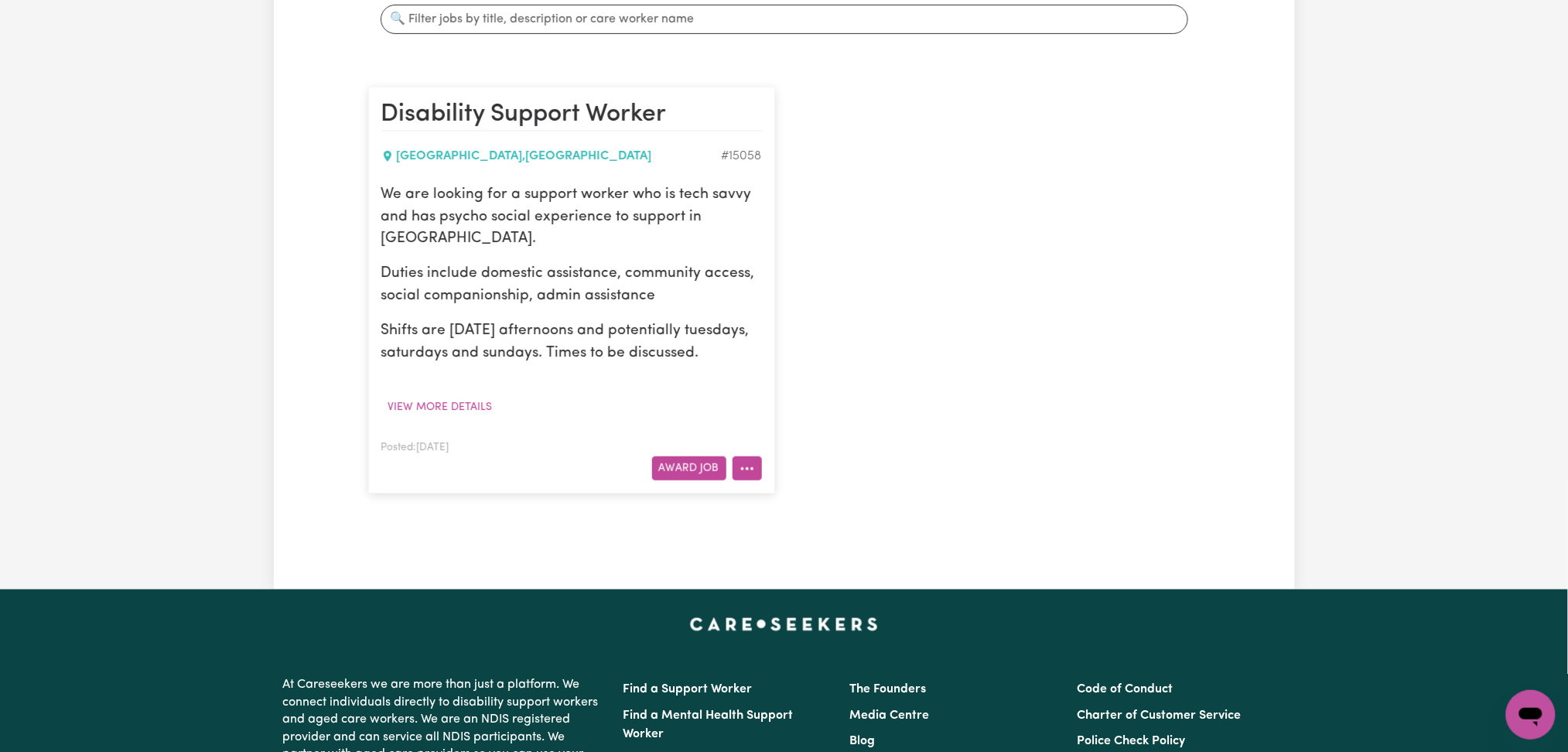
click at [756, 469] on button "More options" at bounding box center [748, 468] width 29 height 24
click at [772, 565] on link "Edit Job" at bounding box center [794, 567] width 122 height 31
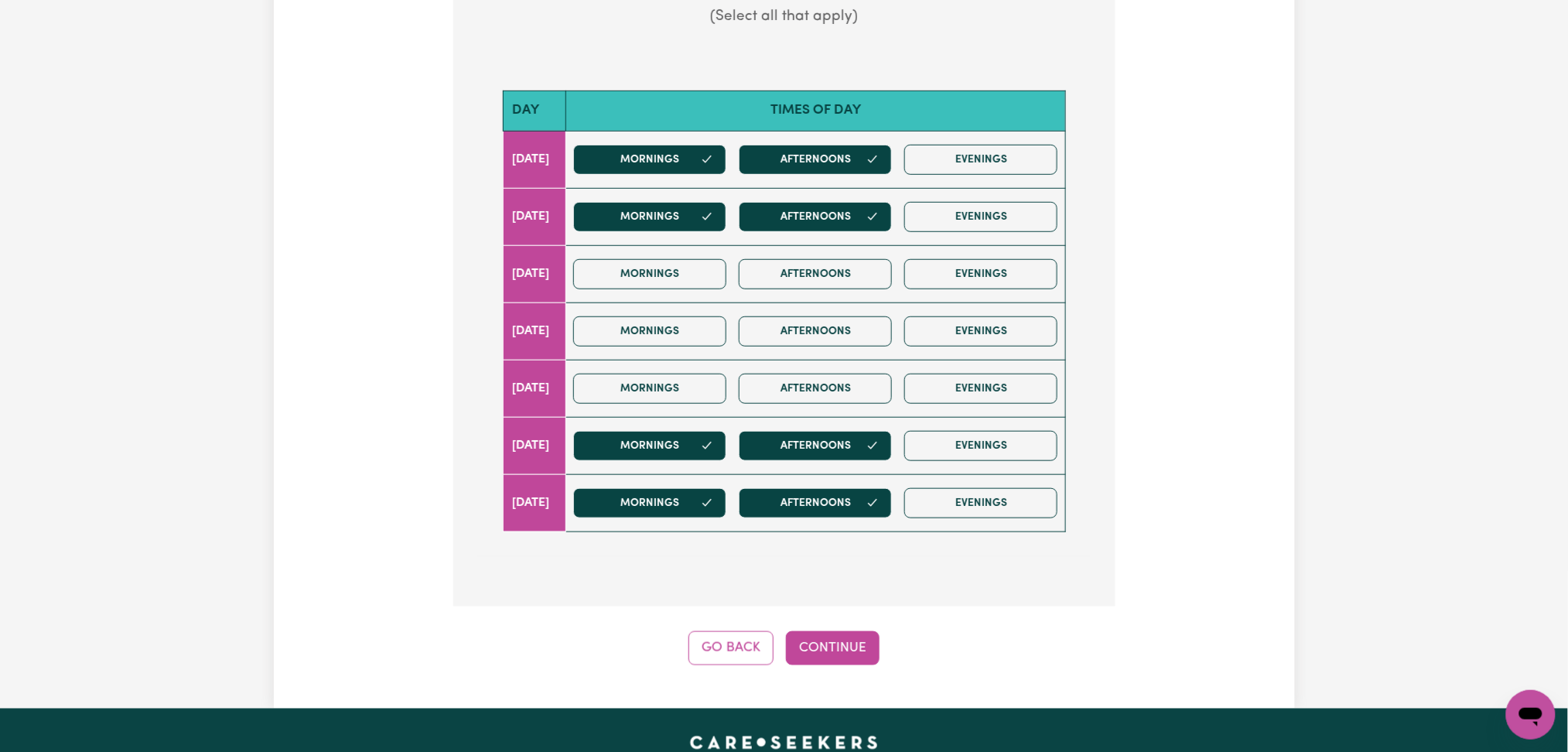
scroll to position [515, 0]
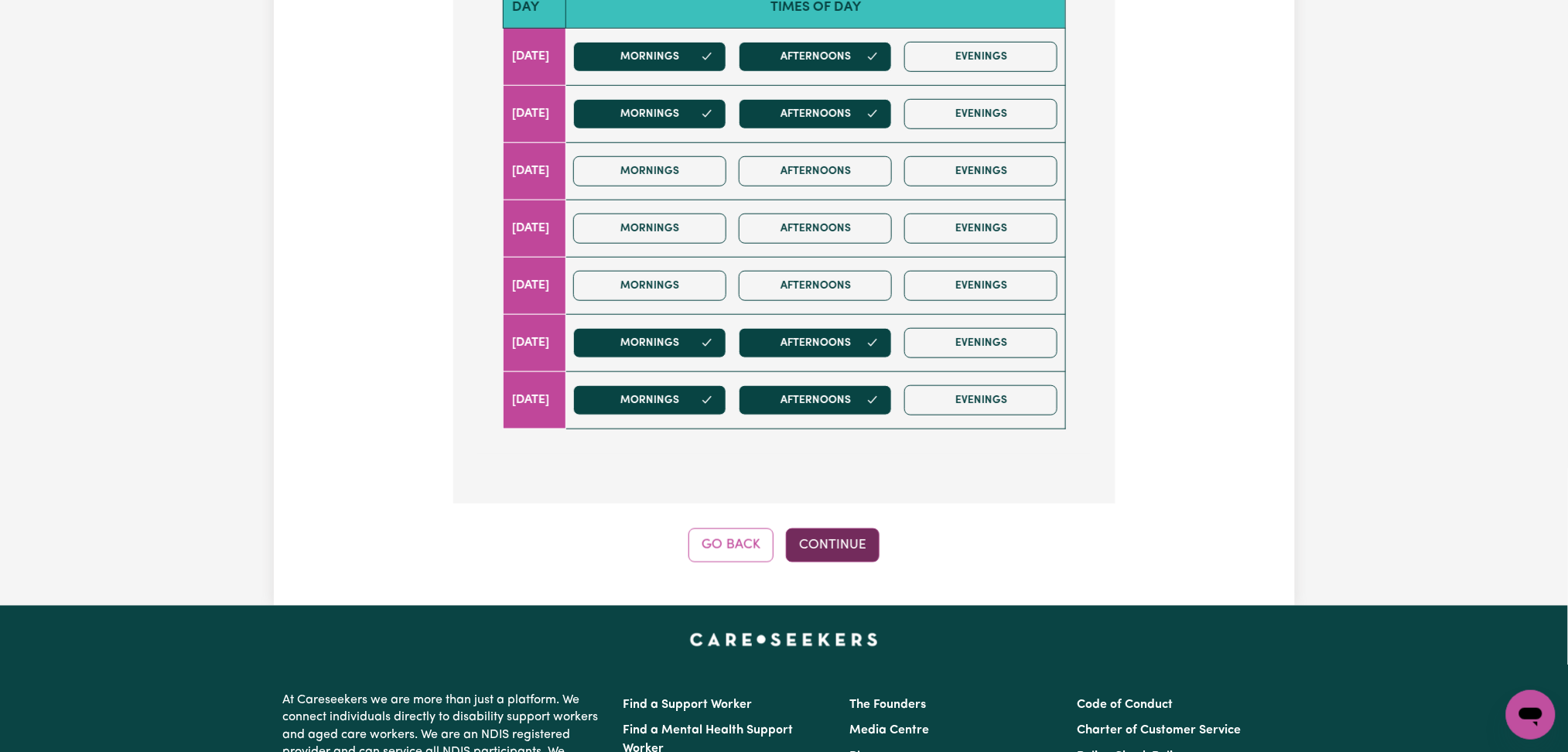
click at [848, 552] on button "Continue" at bounding box center [833, 546] width 94 height 34
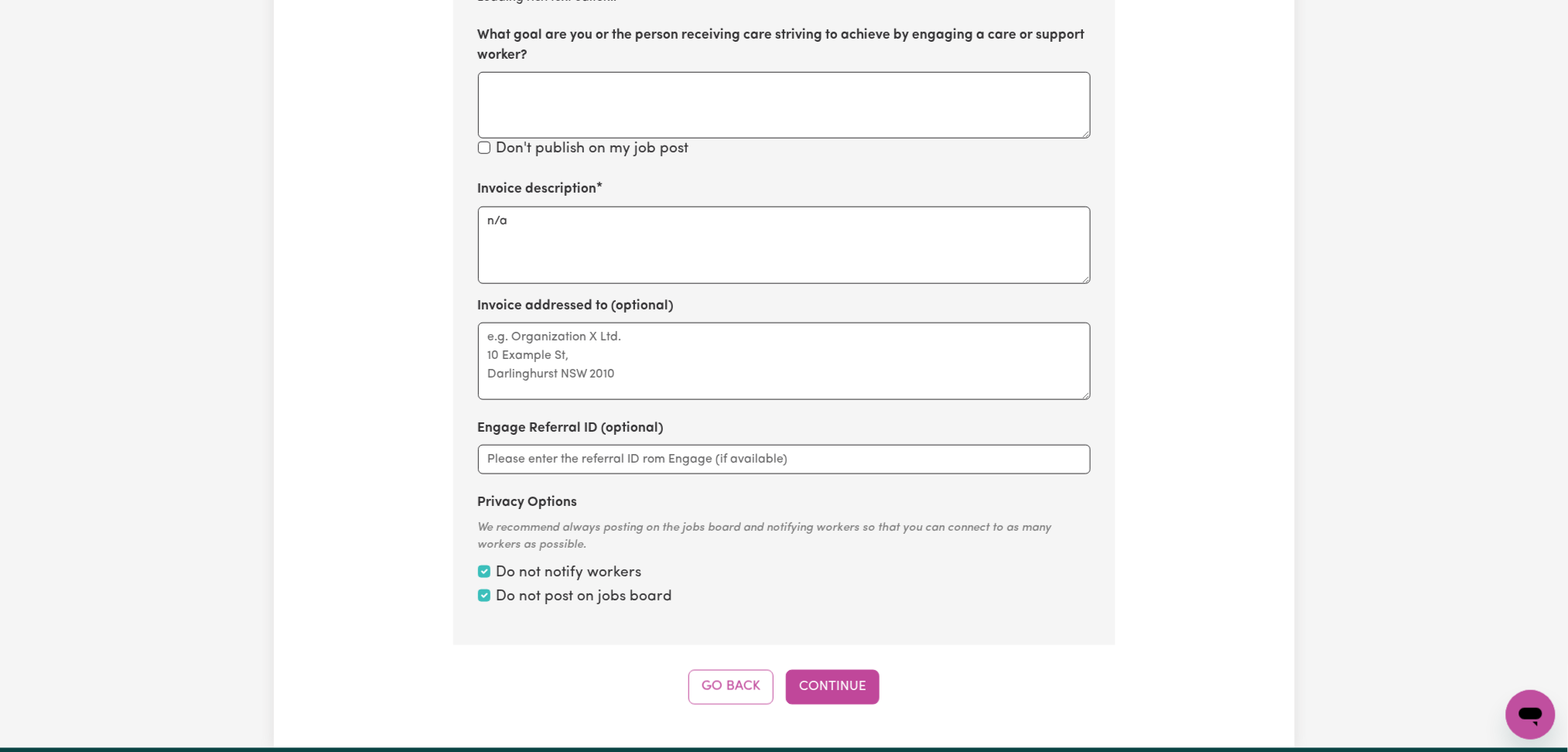
scroll to position [229, 0]
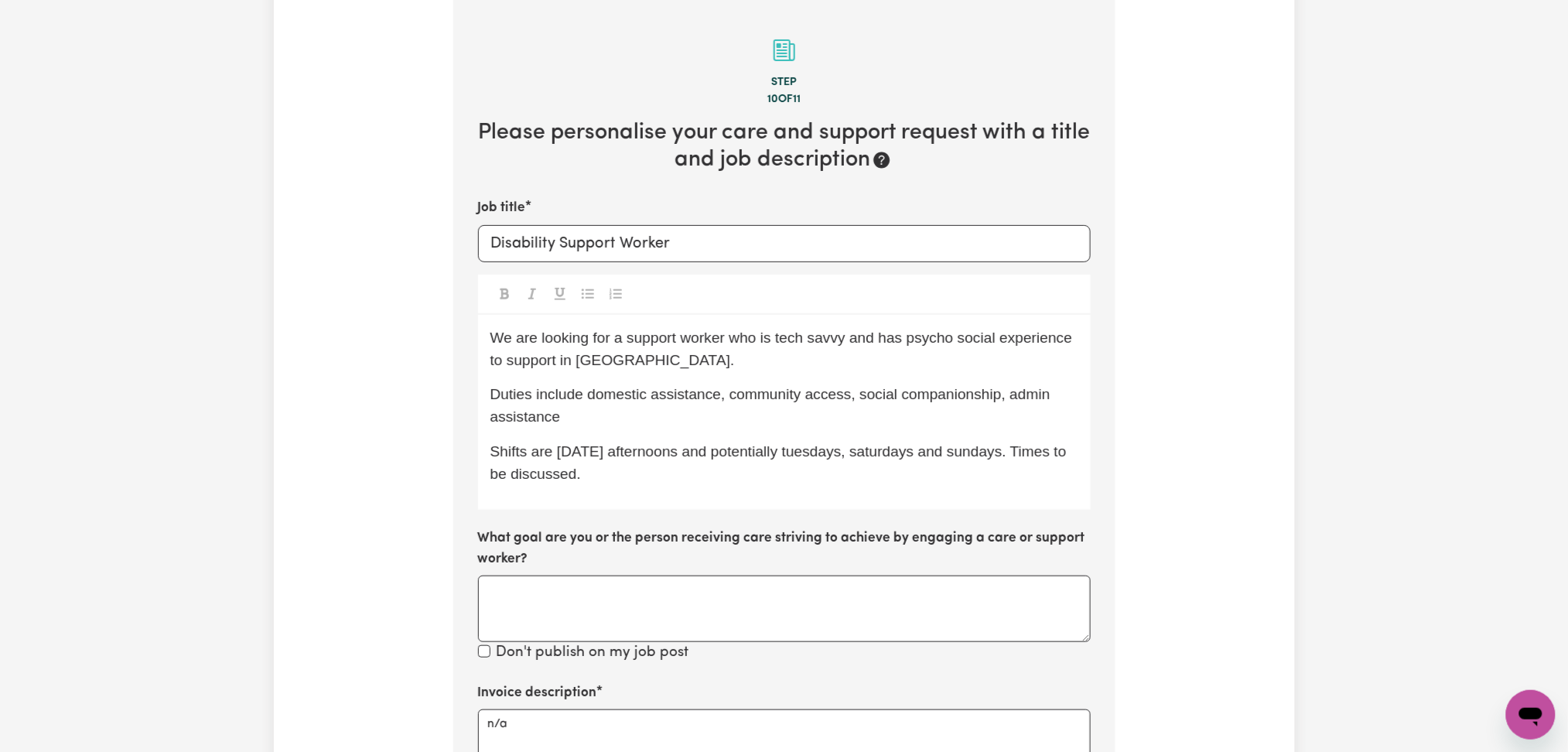
click at [689, 407] on p "Duties include domestic assistance, community access, social companionship, adm…" at bounding box center [784, 406] width 588 height 45
click at [966, 375] on div "We are looking for a support worker who is tech savvy and has psycho social exp…" at bounding box center [784, 413] width 612 height 196
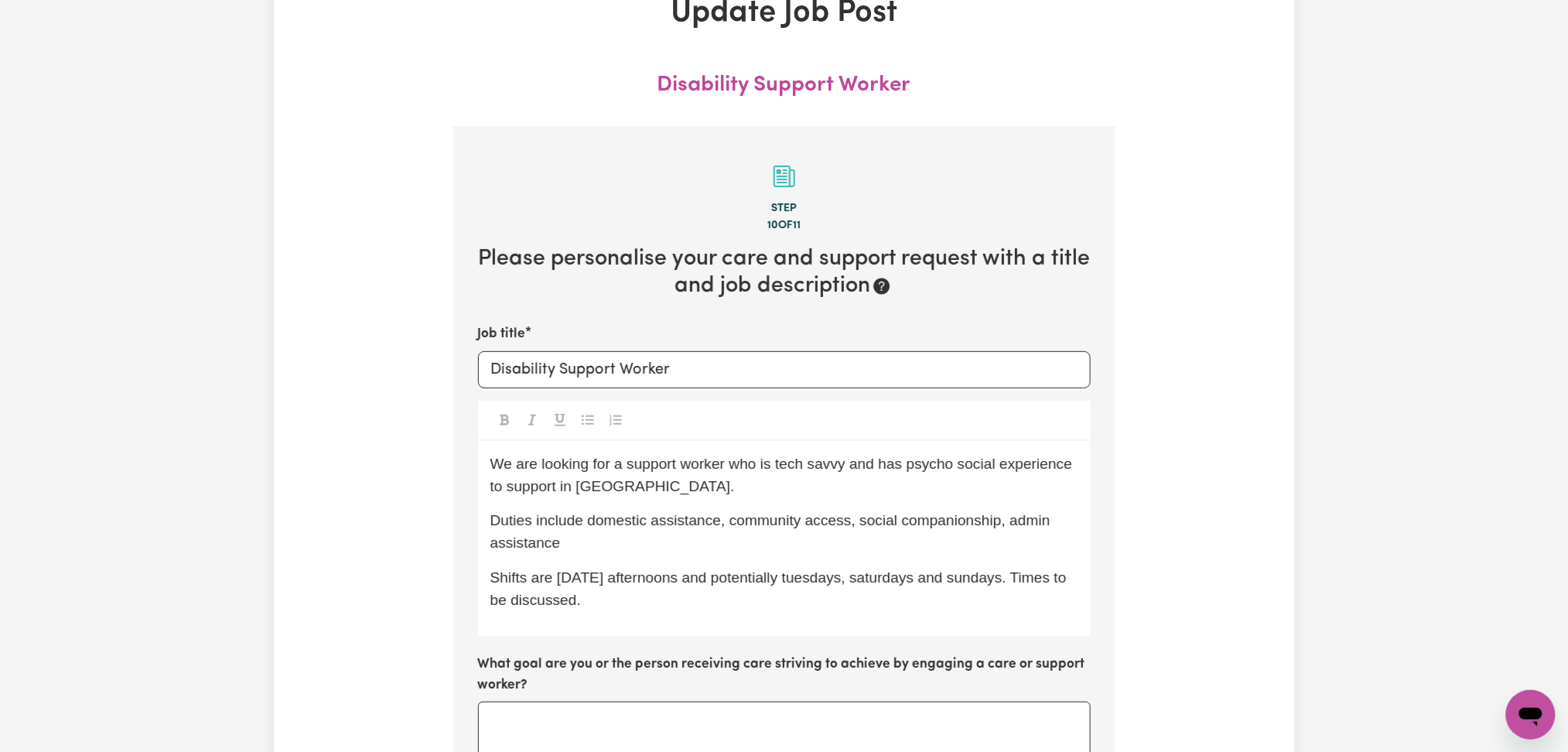
scroll to position [206, 0]
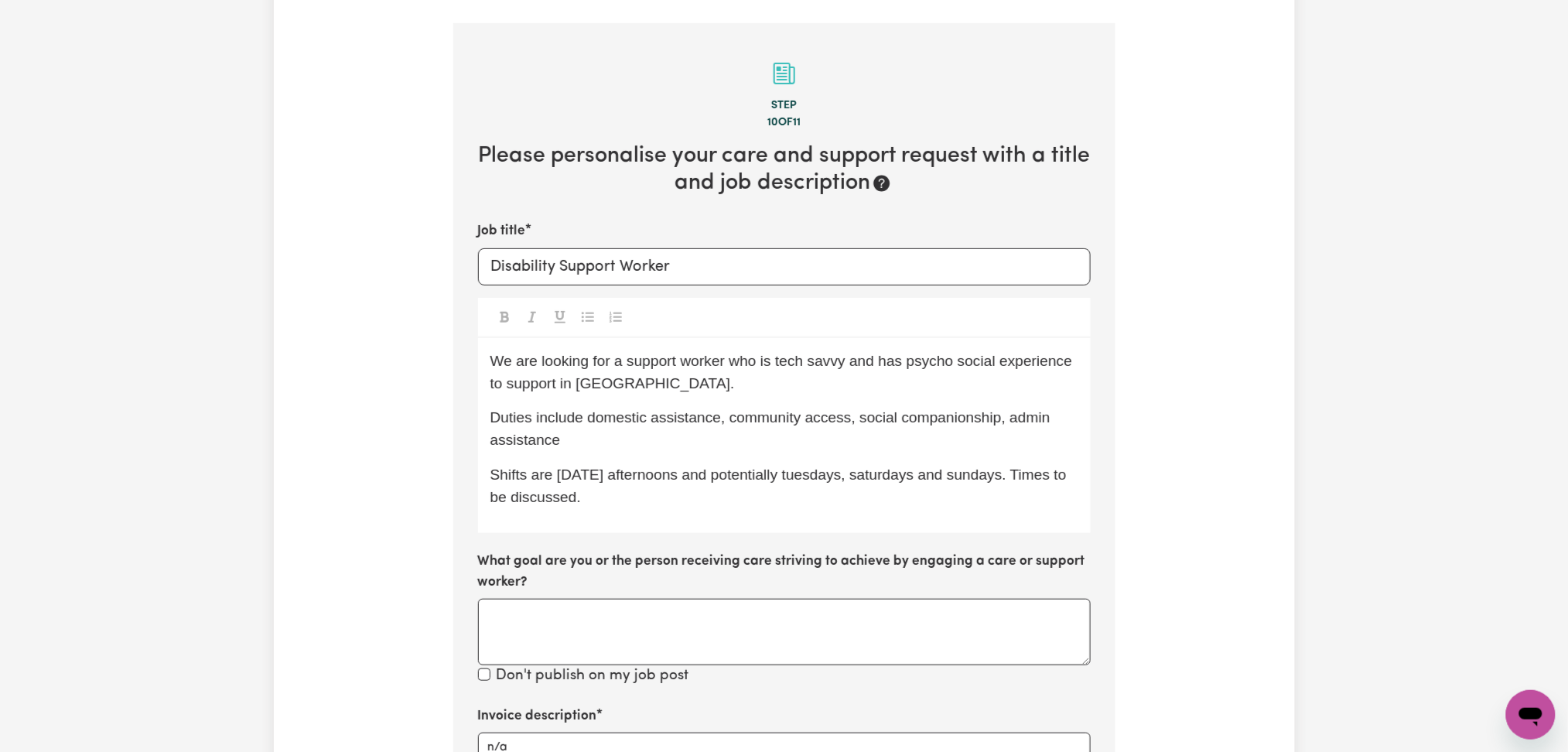
click at [631, 388] on span "We are looking for a support worker who is tech savvy and has psycho social exp…" at bounding box center [783, 372] width 586 height 39
click at [611, 401] on div "We are looking for a support worker who is tech savvy and has psycho social exp…" at bounding box center [784, 436] width 612 height 196
click at [584, 458] on div "We are looking for a support worker who is tech savvy and has psycho social exp…" at bounding box center [784, 436] width 612 height 196
drag, startPoint x: 658, startPoint y: 518, endPoint x: 697, endPoint y: 570, distance: 65.0
click at [658, 517] on div "We are looking for a support worker who is tech savvy and has psycho social exp…" at bounding box center [784, 436] width 612 height 196
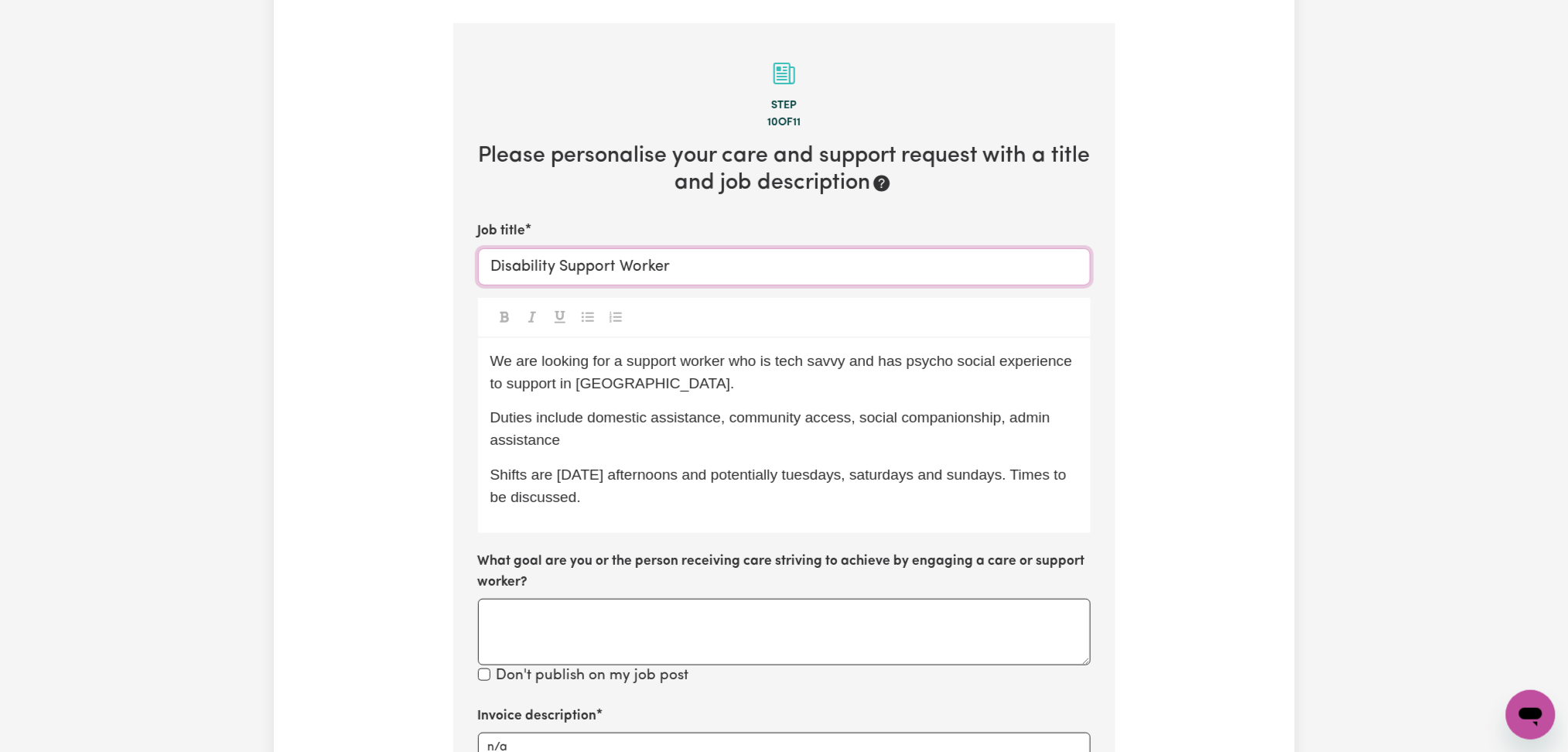
click at [708, 261] on input "Disability Support Worker" at bounding box center [784, 267] width 612 height 37
click at [1308, 120] on div "Update Job Post Disability Support Worker Step 10 of 11 Please personalise your…" at bounding box center [784, 562] width 1568 height 1426
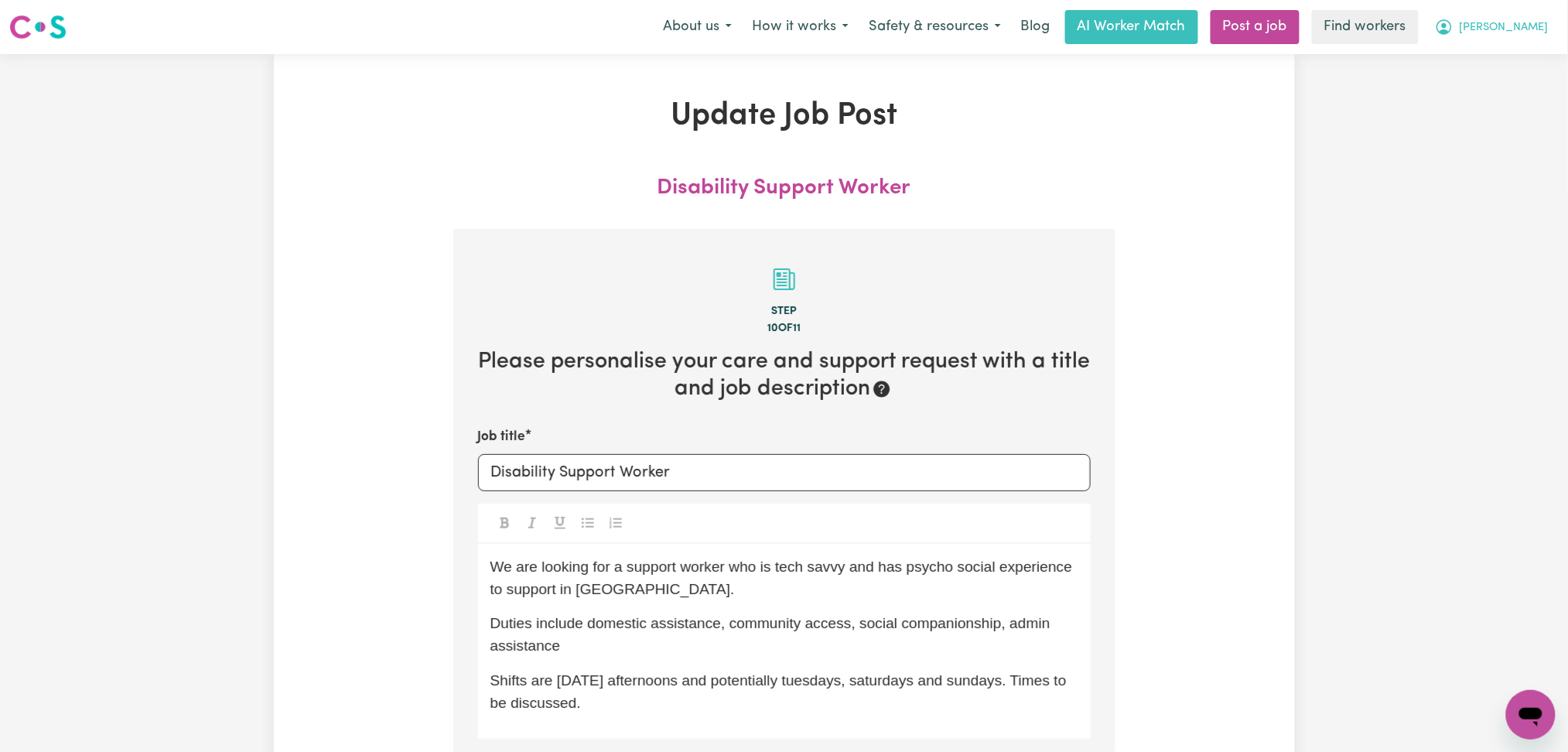
click at [1504, 27] on span "[PERSON_NAME]" at bounding box center [1504, 28] width 89 height 17
click at [1491, 61] on link "My Dashboard" at bounding box center [1497, 61] width 122 height 29
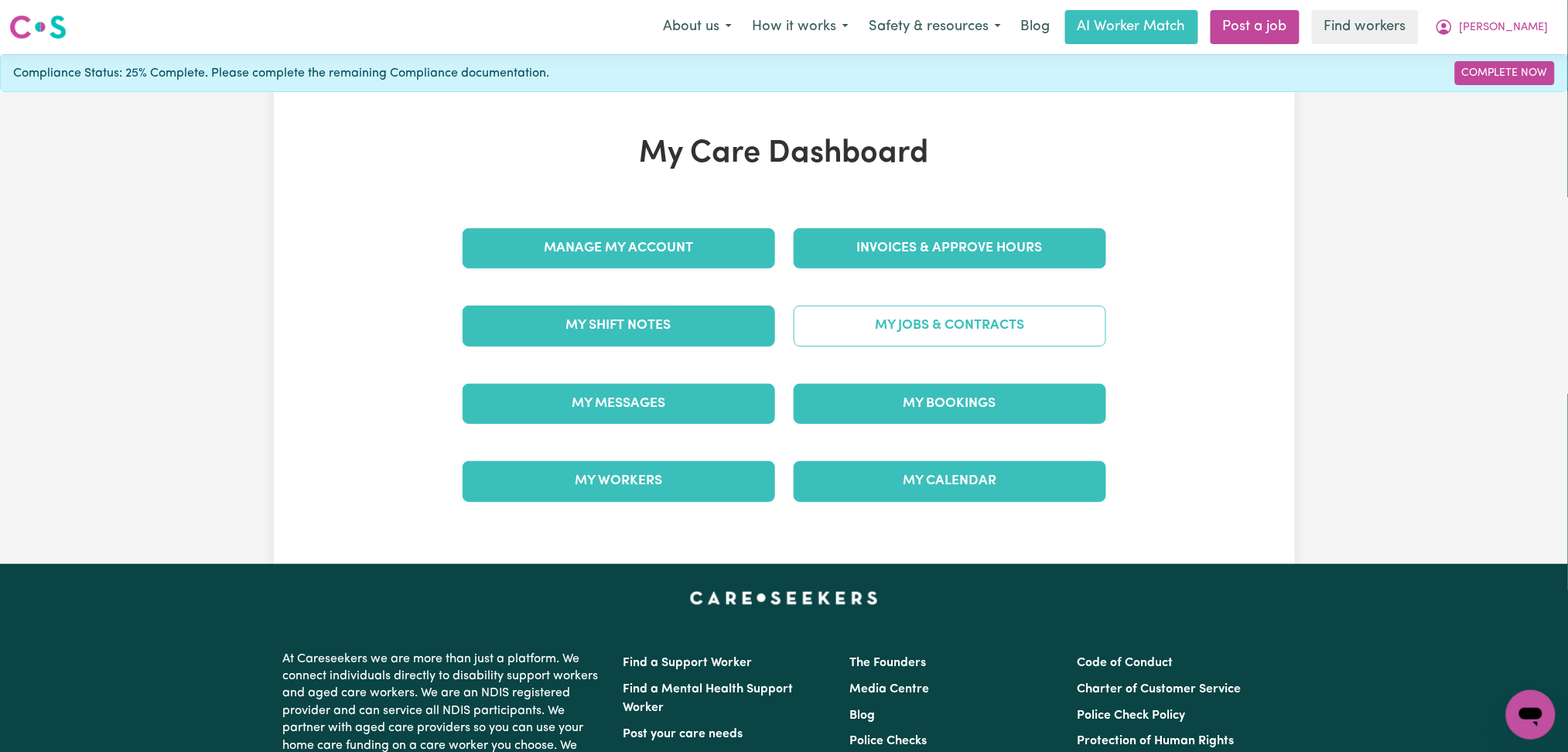
click at [889, 328] on link "My Jobs & Contracts" at bounding box center [950, 326] width 313 height 40
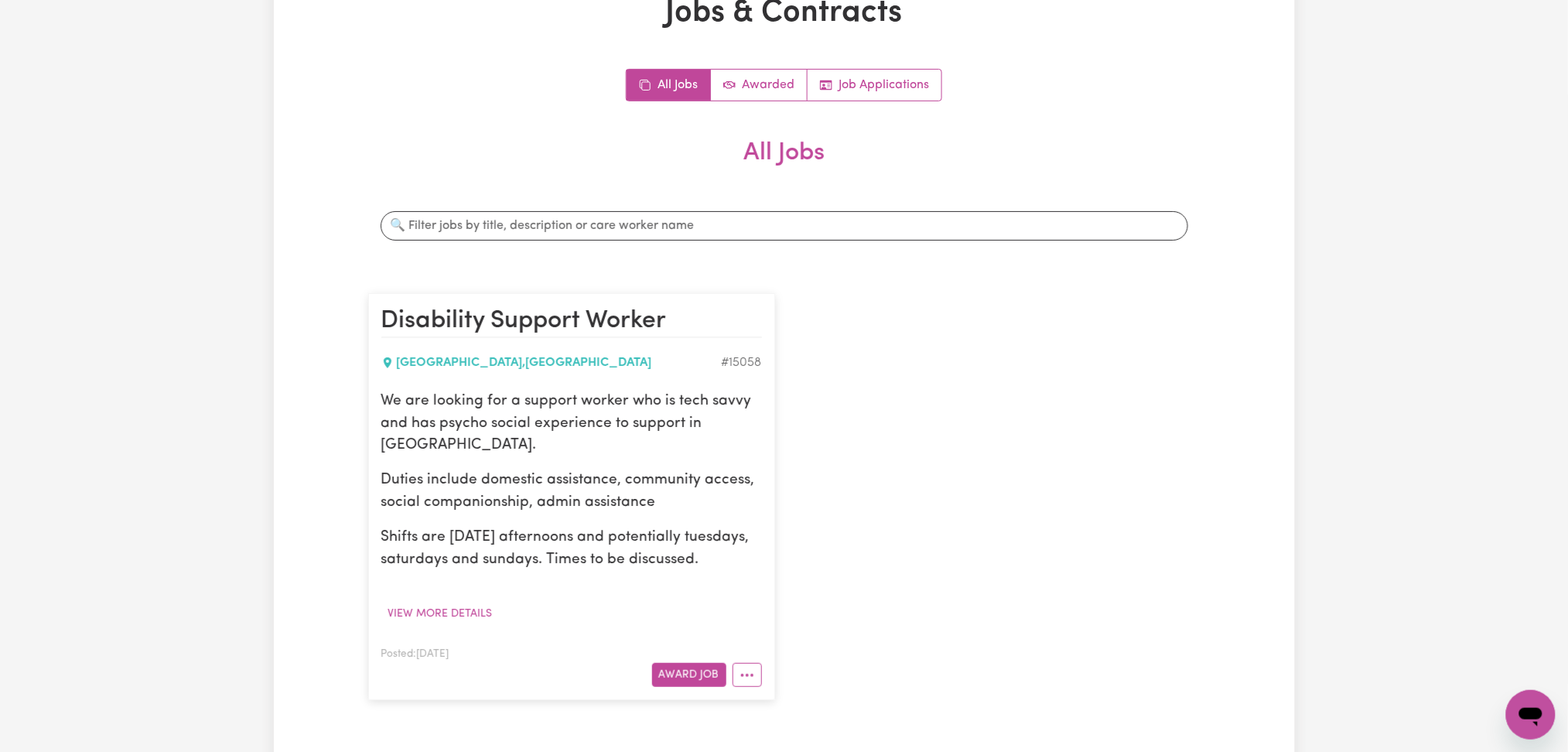
scroll to position [206, 0]
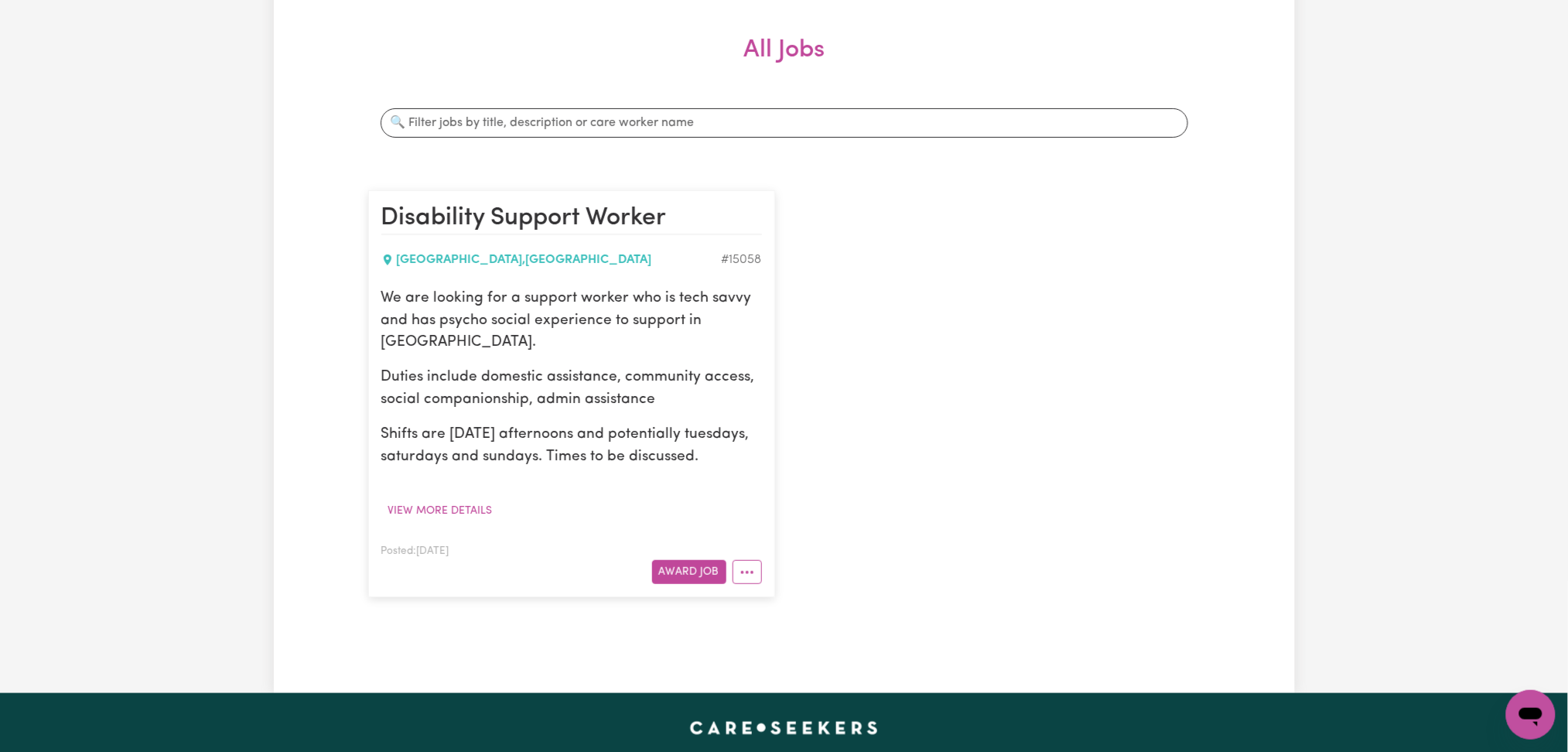
click at [971, 400] on div "Disability Support Worker [GEOGRAPHIC_DATA] , [GEOGRAPHIC_DATA] # 15058 We are …" at bounding box center [784, 393] width 851 height 438
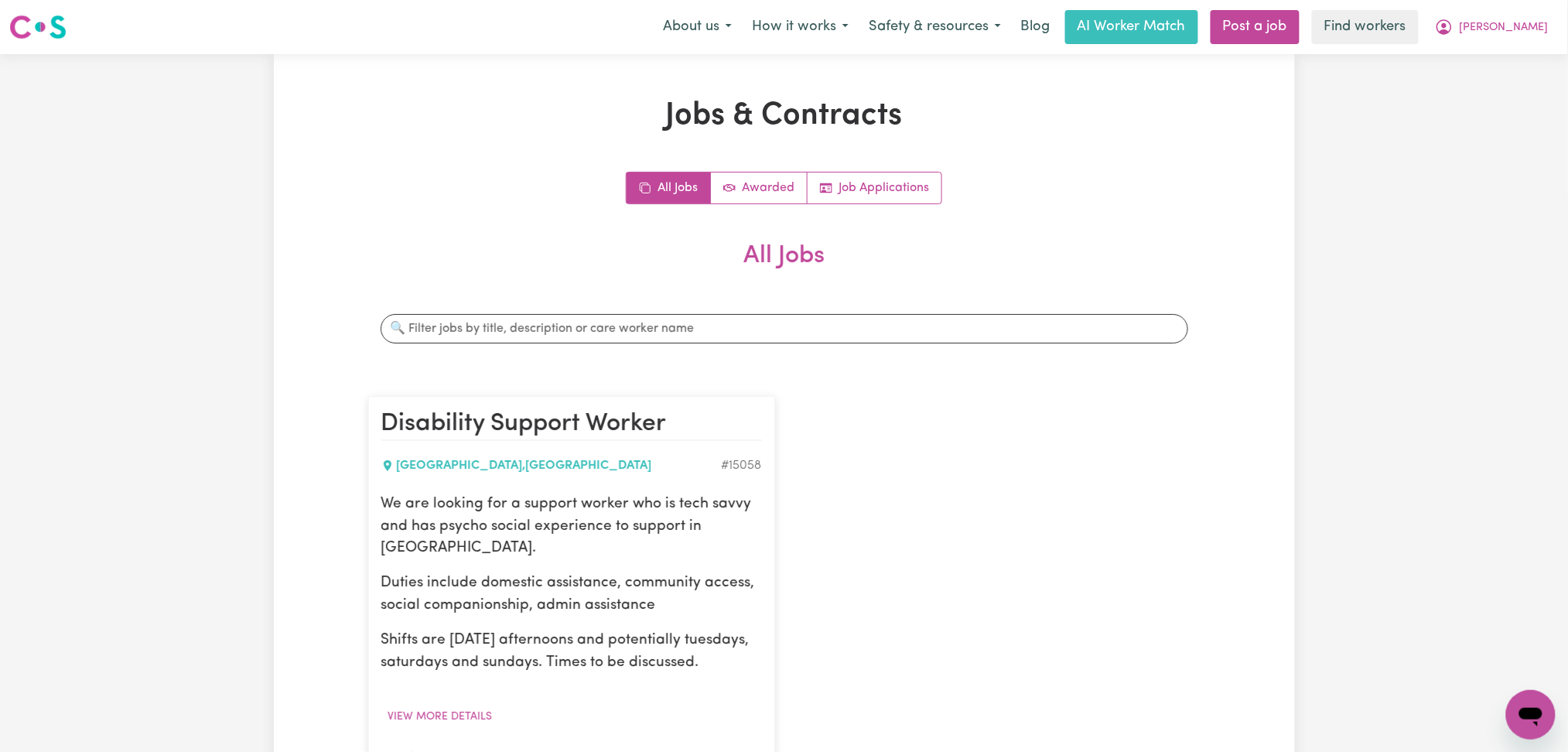
scroll to position [103, 0]
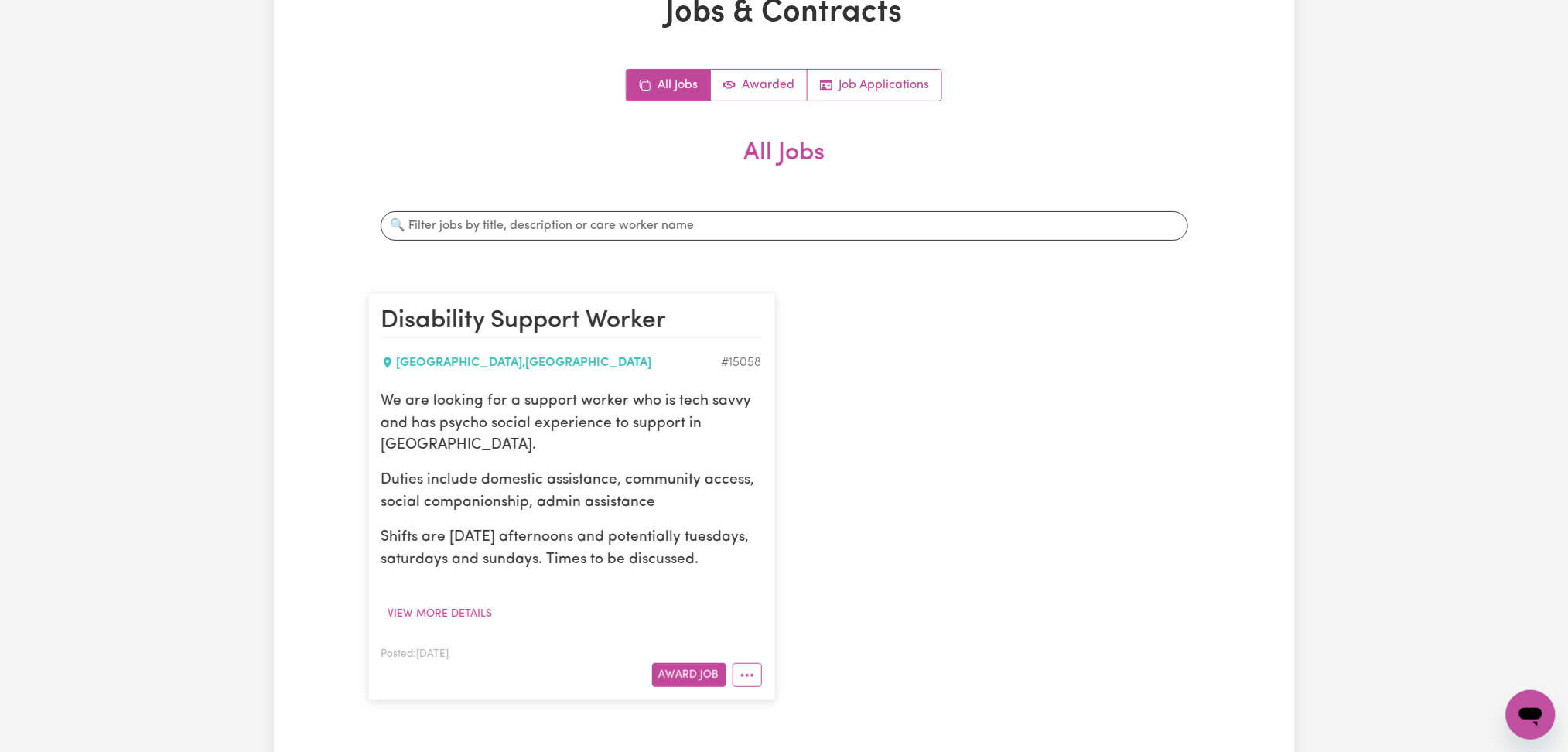
click at [1018, 489] on div "Disability Support Worker [GEOGRAPHIC_DATA] , [GEOGRAPHIC_DATA] # 15058 We are …" at bounding box center [784, 497] width 851 height 438
click at [751, 679] on icon "More options" at bounding box center [748, 675] width 16 height 16
click at [781, 607] on link "Edit Job" at bounding box center [794, 607] width 122 height 31
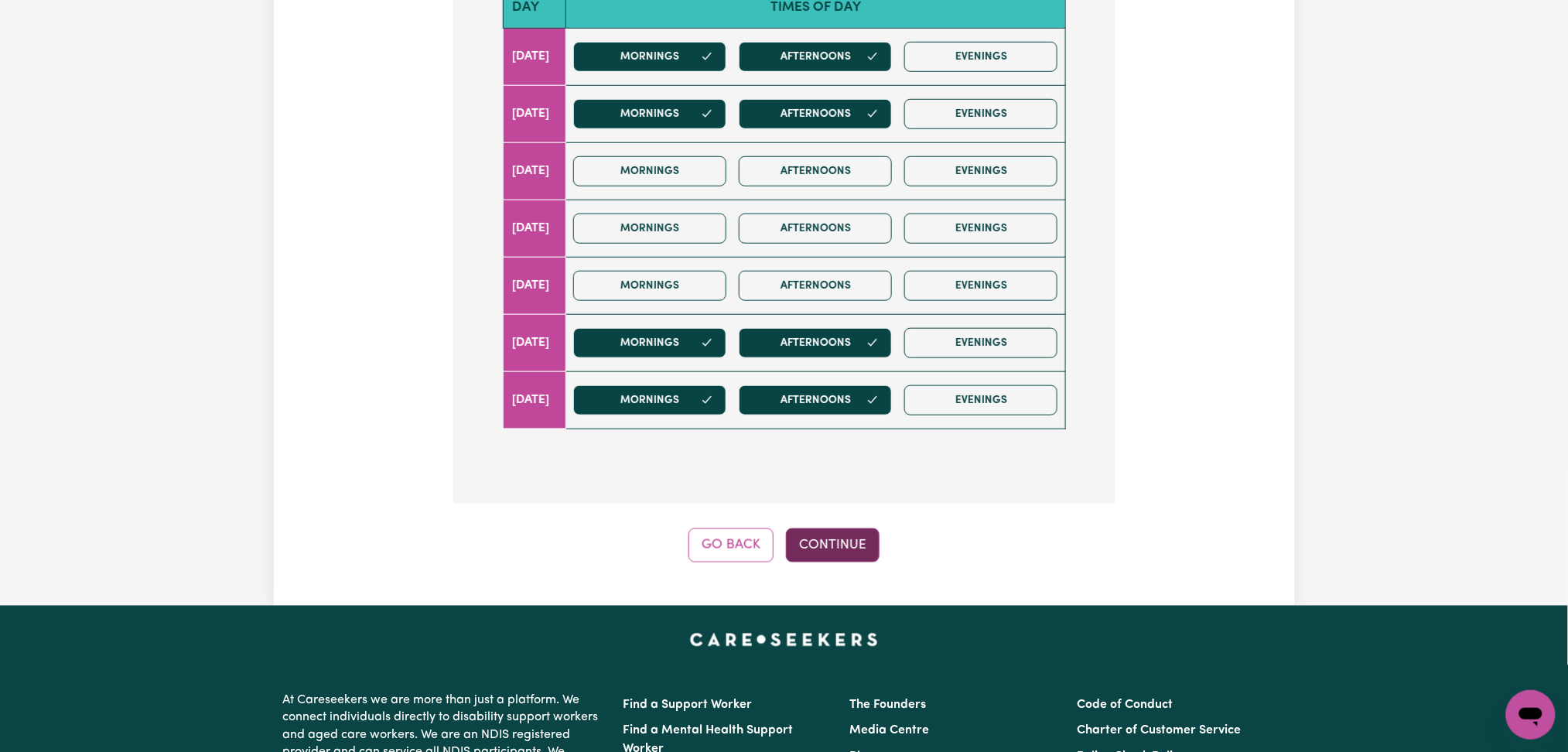
click at [820, 544] on button "Continue" at bounding box center [833, 546] width 94 height 34
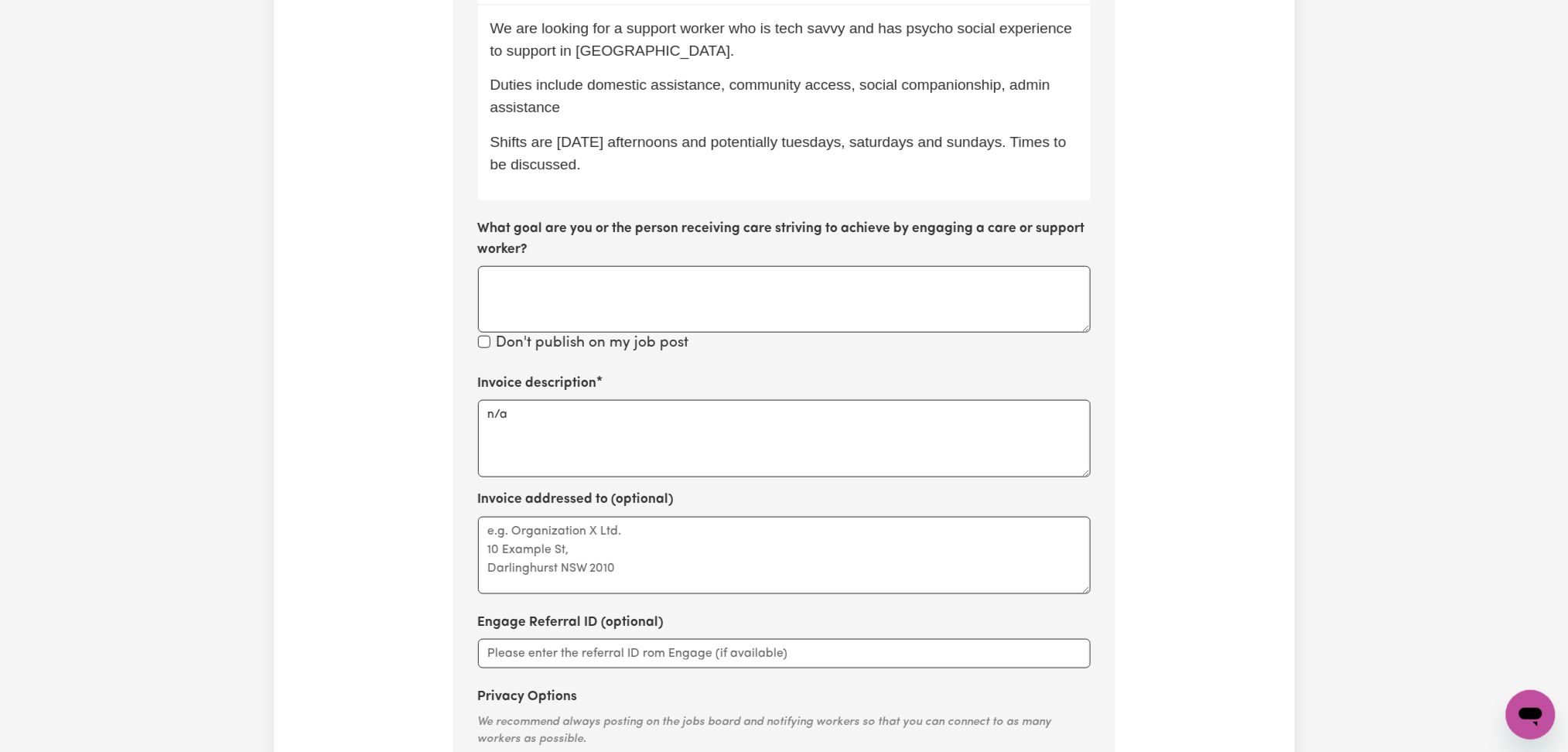
scroll to position [332, 0]
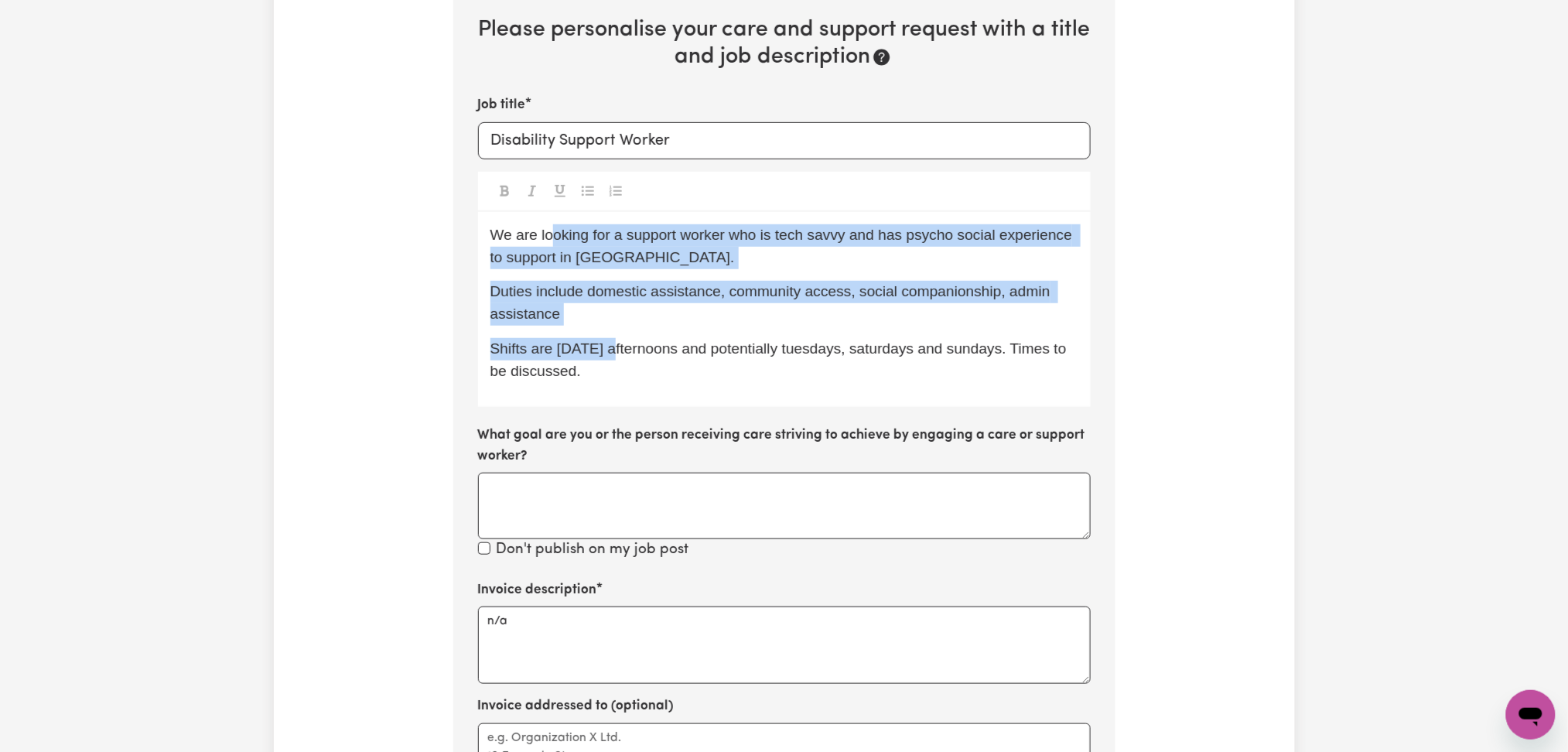
drag, startPoint x: 549, startPoint y: 237, endPoint x: 636, endPoint y: 365, distance: 154.8
click at [635, 364] on div "We are looking for a support worker who is tech savvy and has psycho social exp…" at bounding box center [784, 310] width 612 height 196
click at [636, 366] on p "Shifts are [DATE] afternoons and potentially tuesdays, saturdays and sundays. T…" at bounding box center [784, 361] width 588 height 45
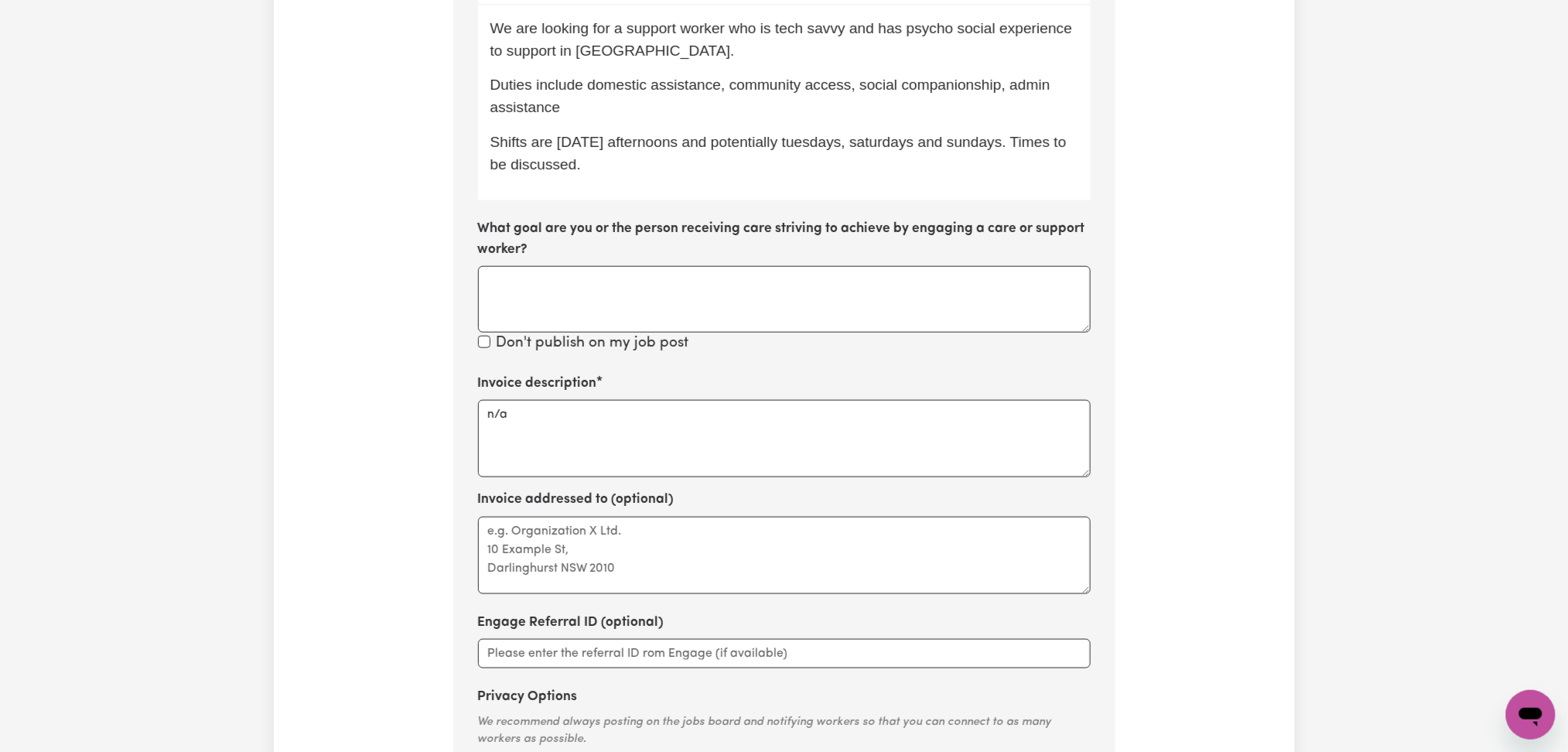
scroll to position [23, 0]
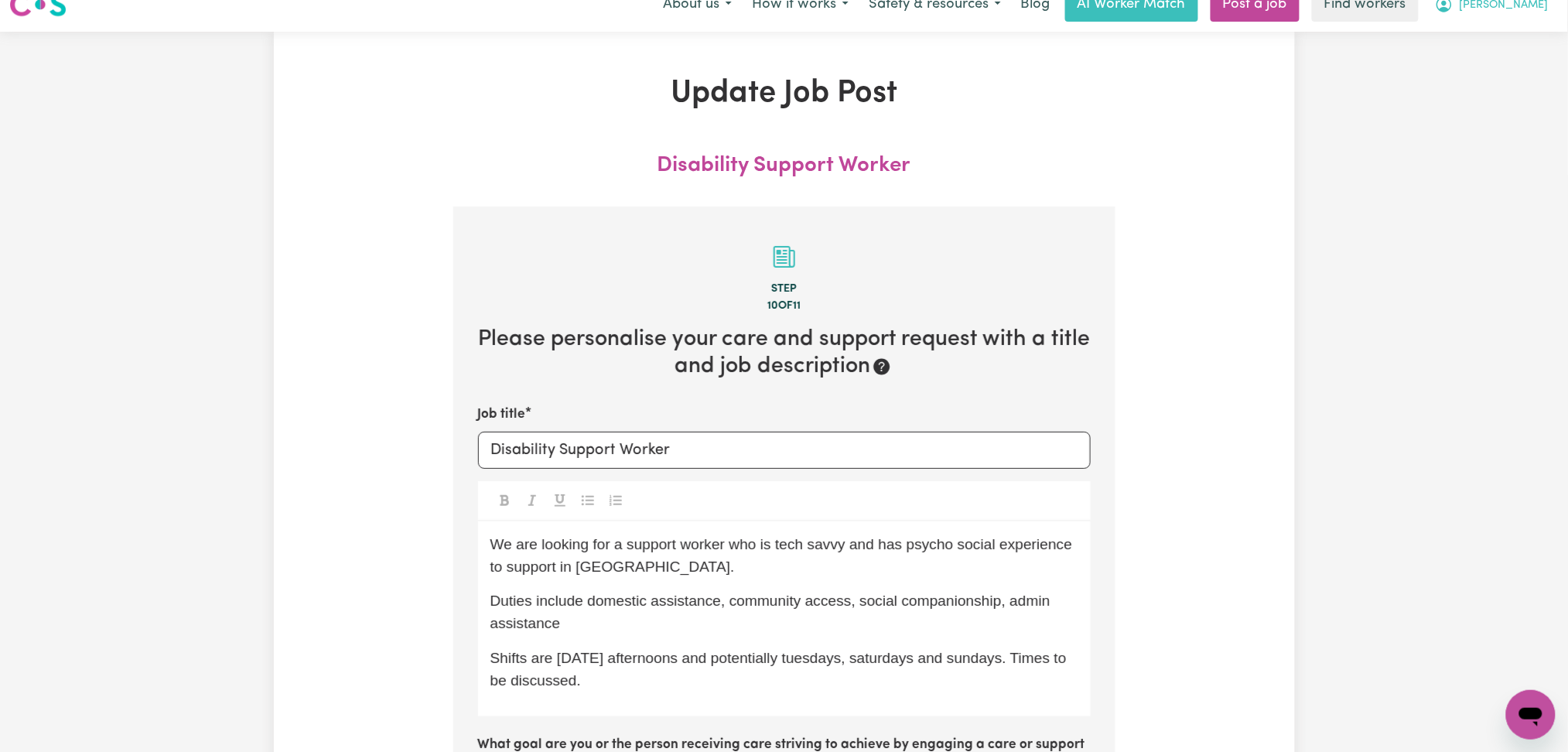
click at [1506, 6] on span "[PERSON_NAME]" at bounding box center [1504, 5] width 89 height 17
click at [1500, 40] on link "My Dashboard" at bounding box center [1497, 38] width 122 height 29
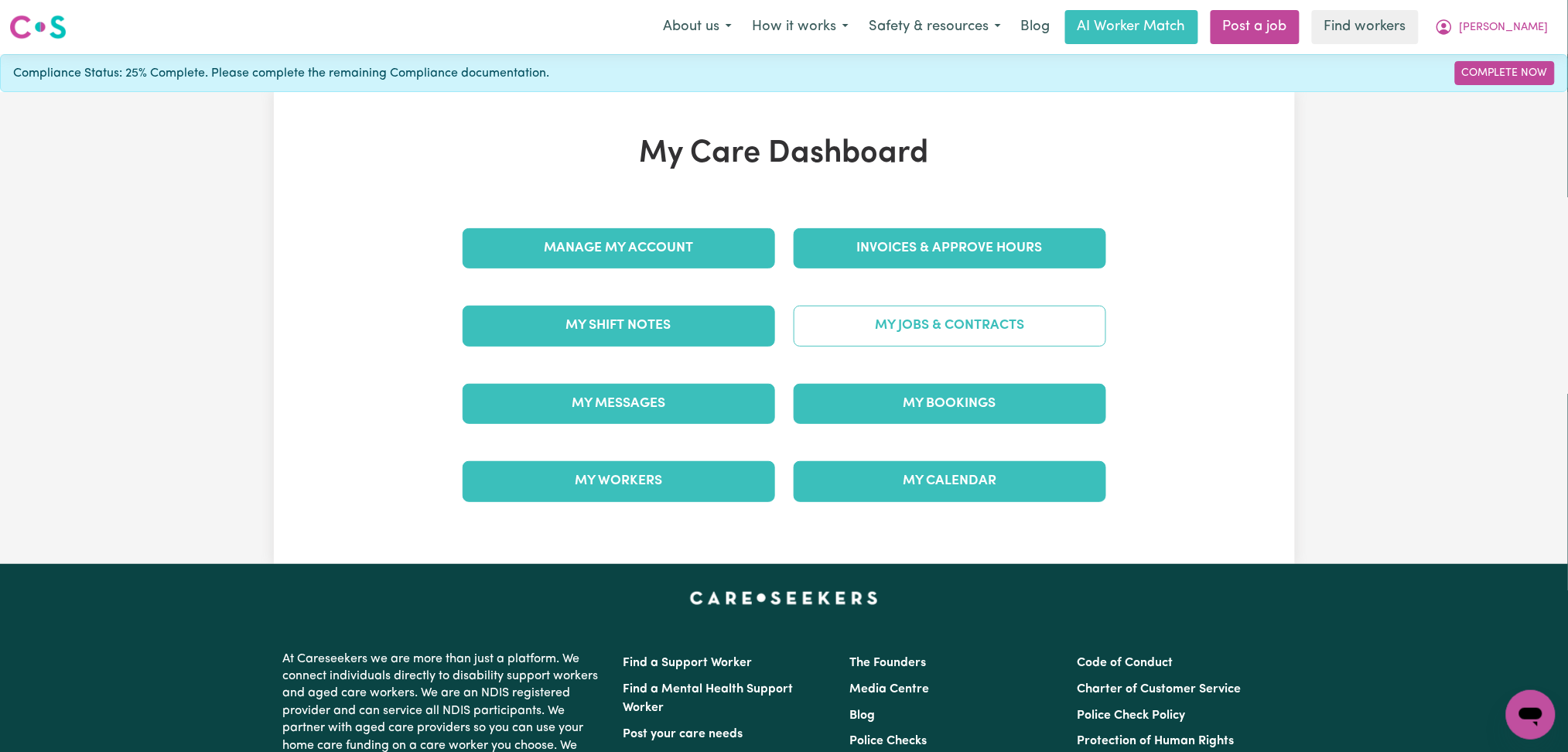
click at [988, 322] on link "My Jobs & Contracts" at bounding box center [950, 326] width 313 height 40
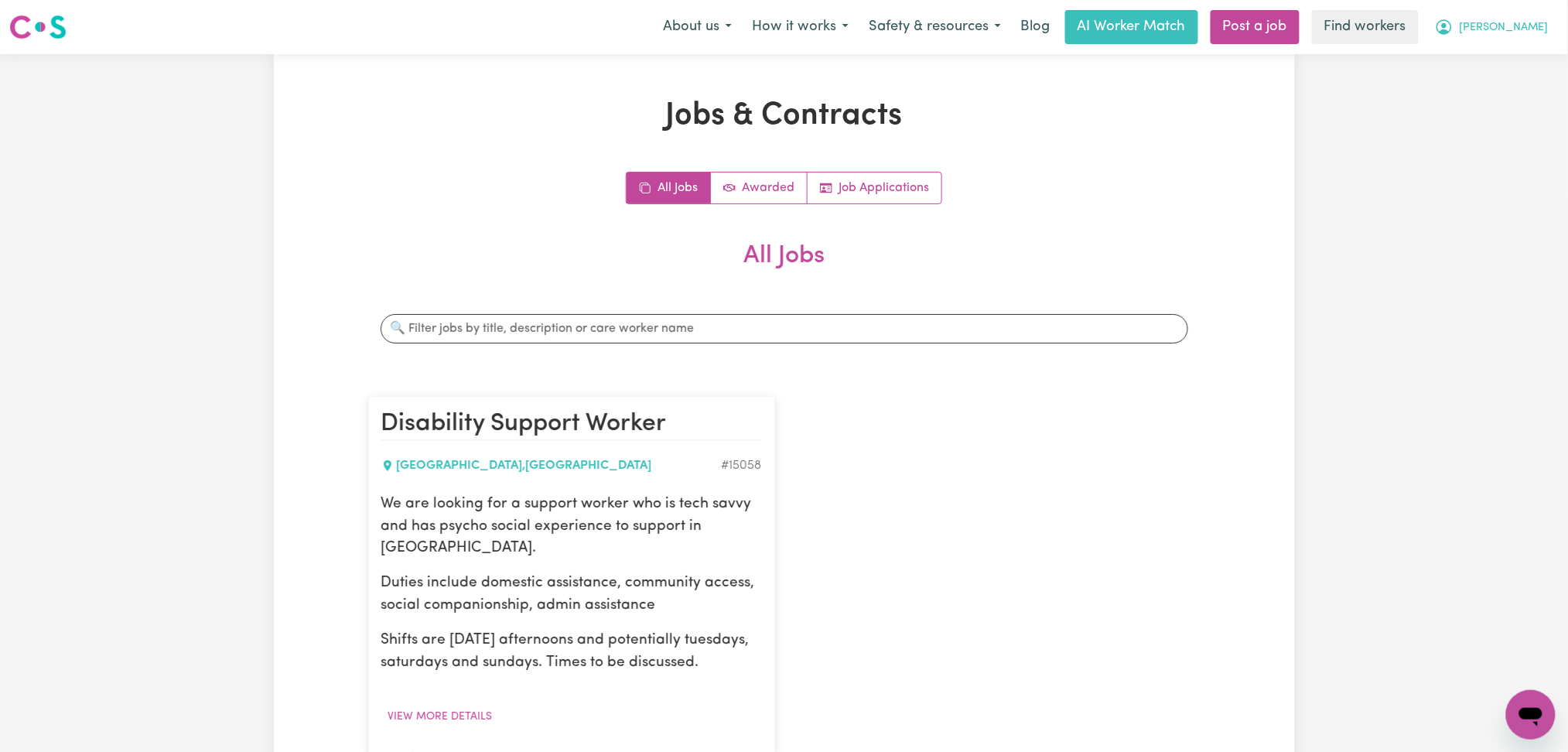
click at [1514, 26] on span "[PERSON_NAME]" at bounding box center [1504, 28] width 89 height 17
click at [1501, 65] on link "My Dashboard" at bounding box center [1497, 61] width 122 height 29
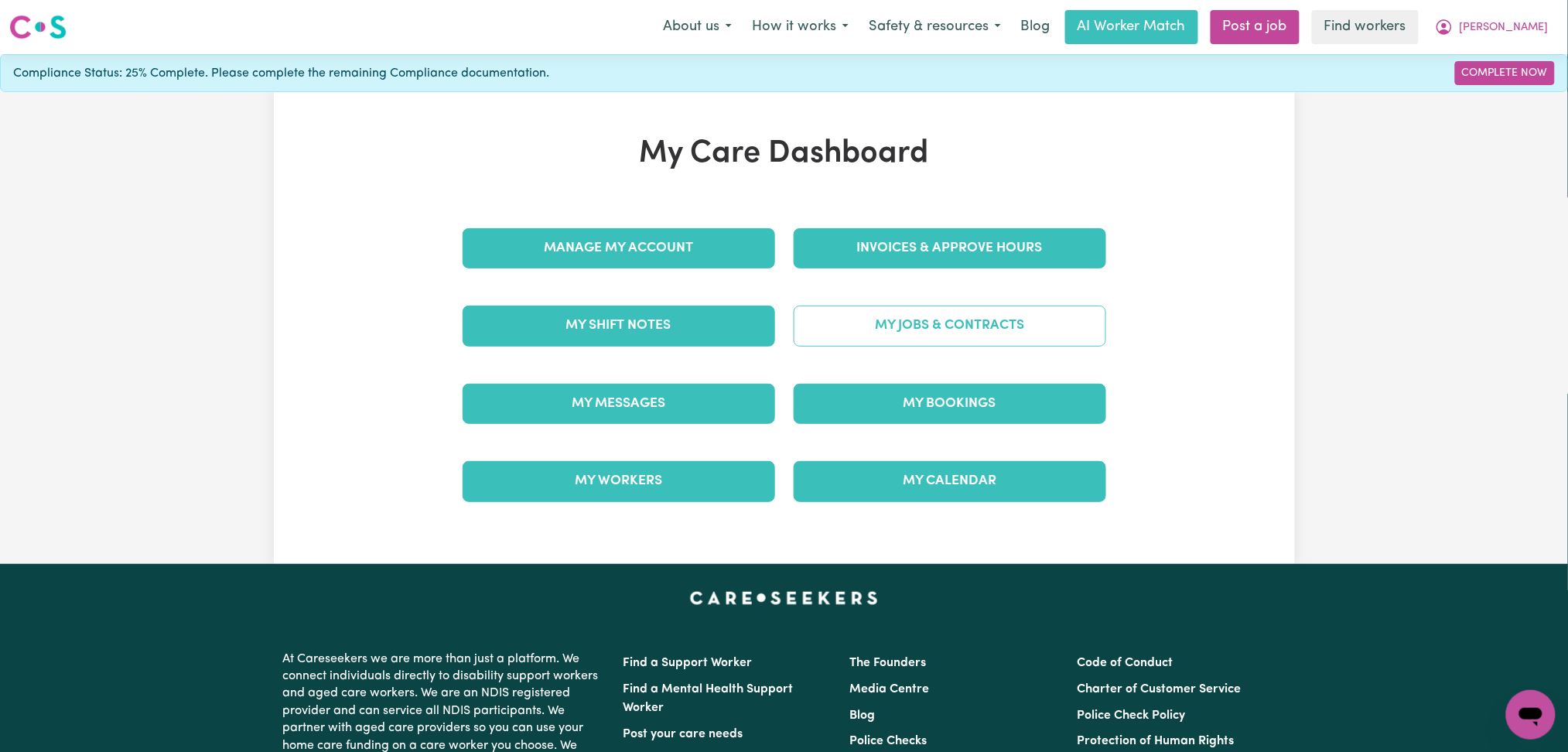
click at [1004, 320] on link "My Jobs & Contracts" at bounding box center [950, 326] width 313 height 40
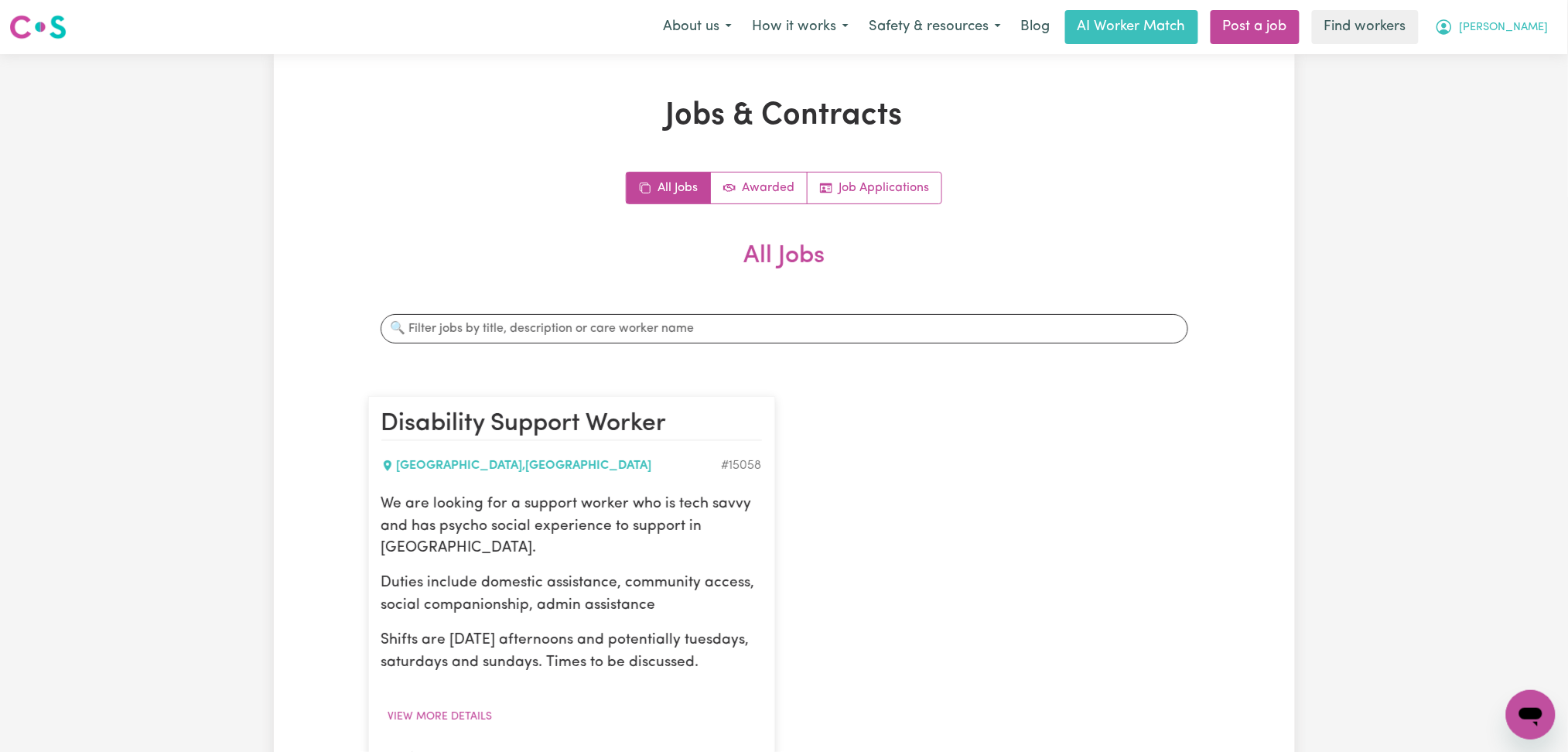
click at [1496, 28] on span "[PERSON_NAME]" at bounding box center [1504, 28] width 89 height 17
click at [1471, 113] on div "Jobs & Contracts All Jobs Awarded Job Applications All Jobs Search jobs Disabil…" at bounding box center [784, 476] width 1568 height 844
click at [1486, 88] on div "Jobs & Contracts All Jobs Awarded Job Applications All Jobs Search jobs Disabil…" at bounding box center [784, 476] width 1568 height 844
click at [1502, 23] on span "[PERSON_NAME]" at bounding box center [1504, 28] width 89 height 17
click at [1493, 92] on link "Logout" at bounding box center [1497, 89] width 122 height 29
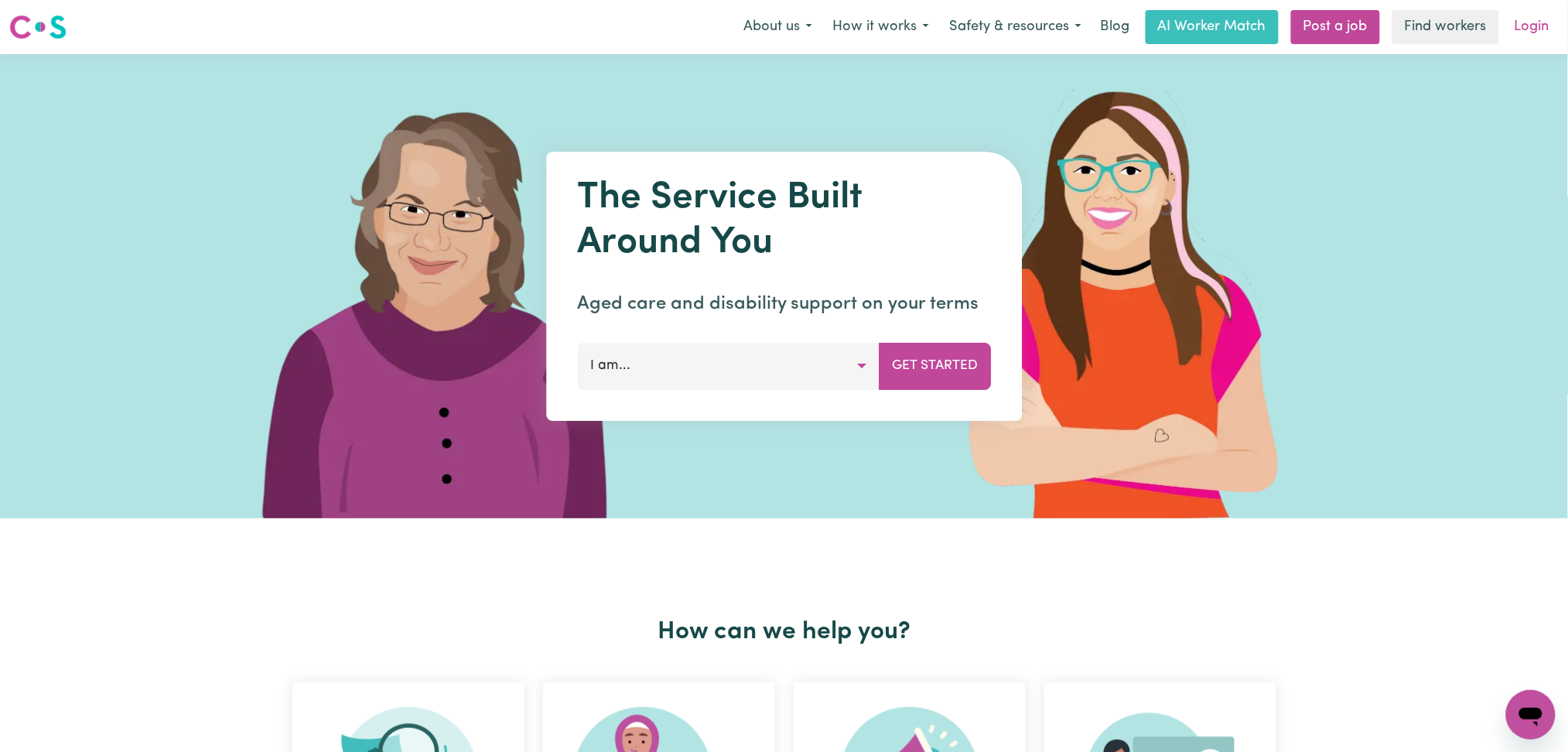
click at [1540, 26] on link "Login" at bounding box center [1532, 27] width 54 height 34
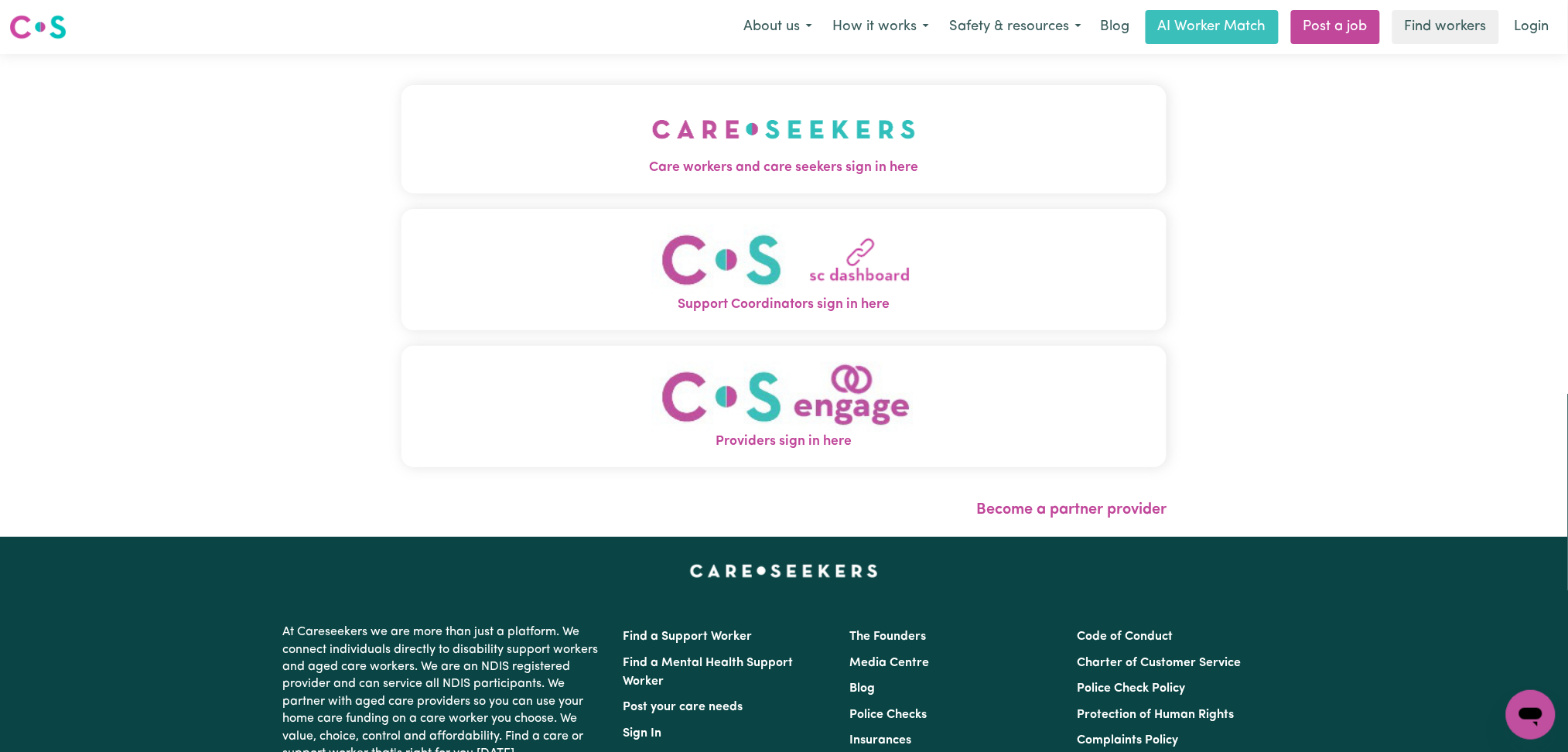
click at [685, 153] on img "Care workers and care seekers sign in here" at bounding box center [784, 130] width 264 height 57
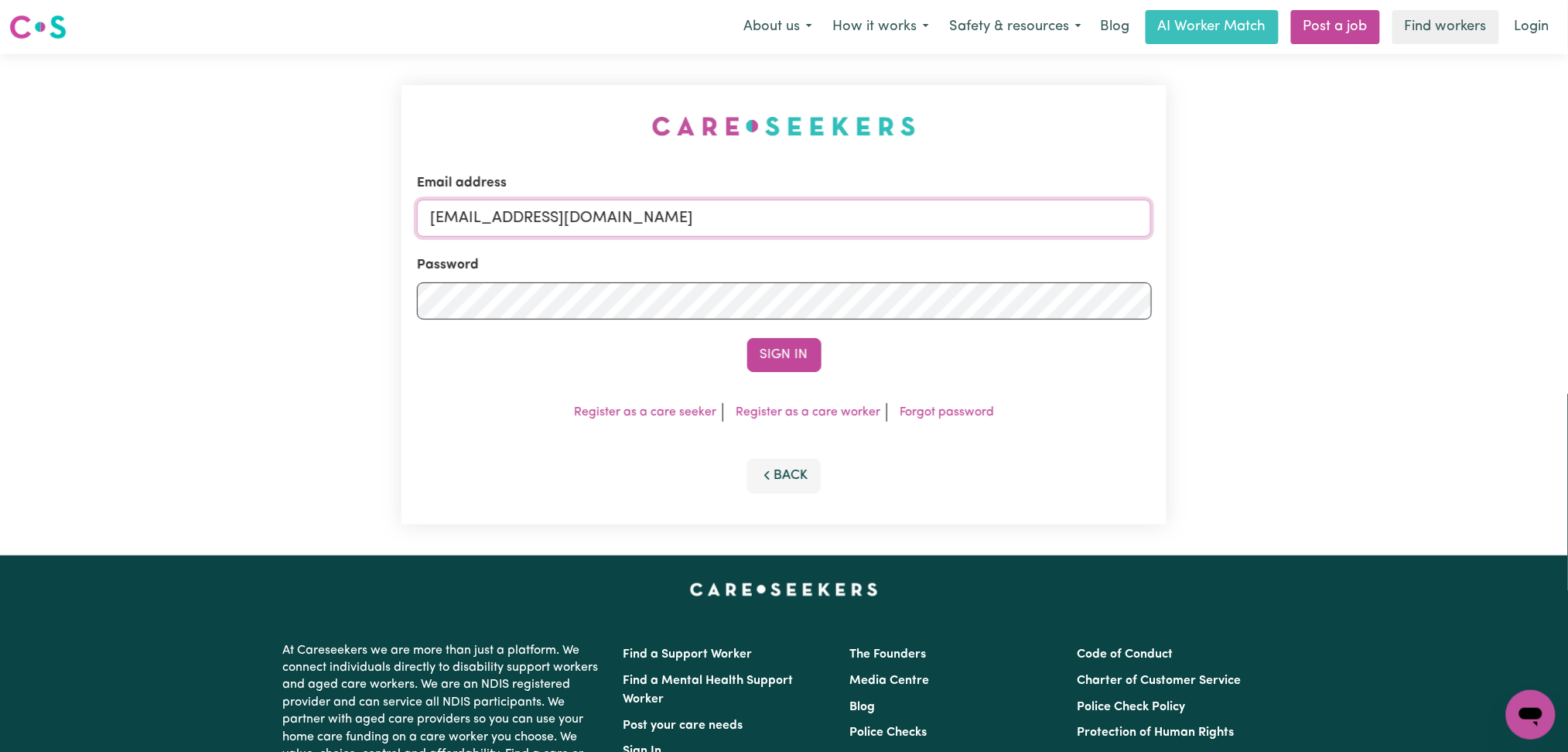
drag, startPoint x: 550, startPoint y: 217, endPoint x: 546, endPoint y: 234, distance: 17.5
click at [550, 217] on input "[EMAIL_ADDRESS][DOMAIN_NAME]" at bounding box center [784, 218] width 735 height 37
drag, startPoint x: 508, startPoint y: 217, endPoint x: 813, endPoint y: 217, distance: 305.0
click at [814, 217] on input "Superuser~[EMAIL_ADDRESS][DOMAIN_NAME]" at bounding box center [784, 218] width 735 height 37
type input "Superuser~[EMAIL_ADDRESS][DOMAIN_NAME]"
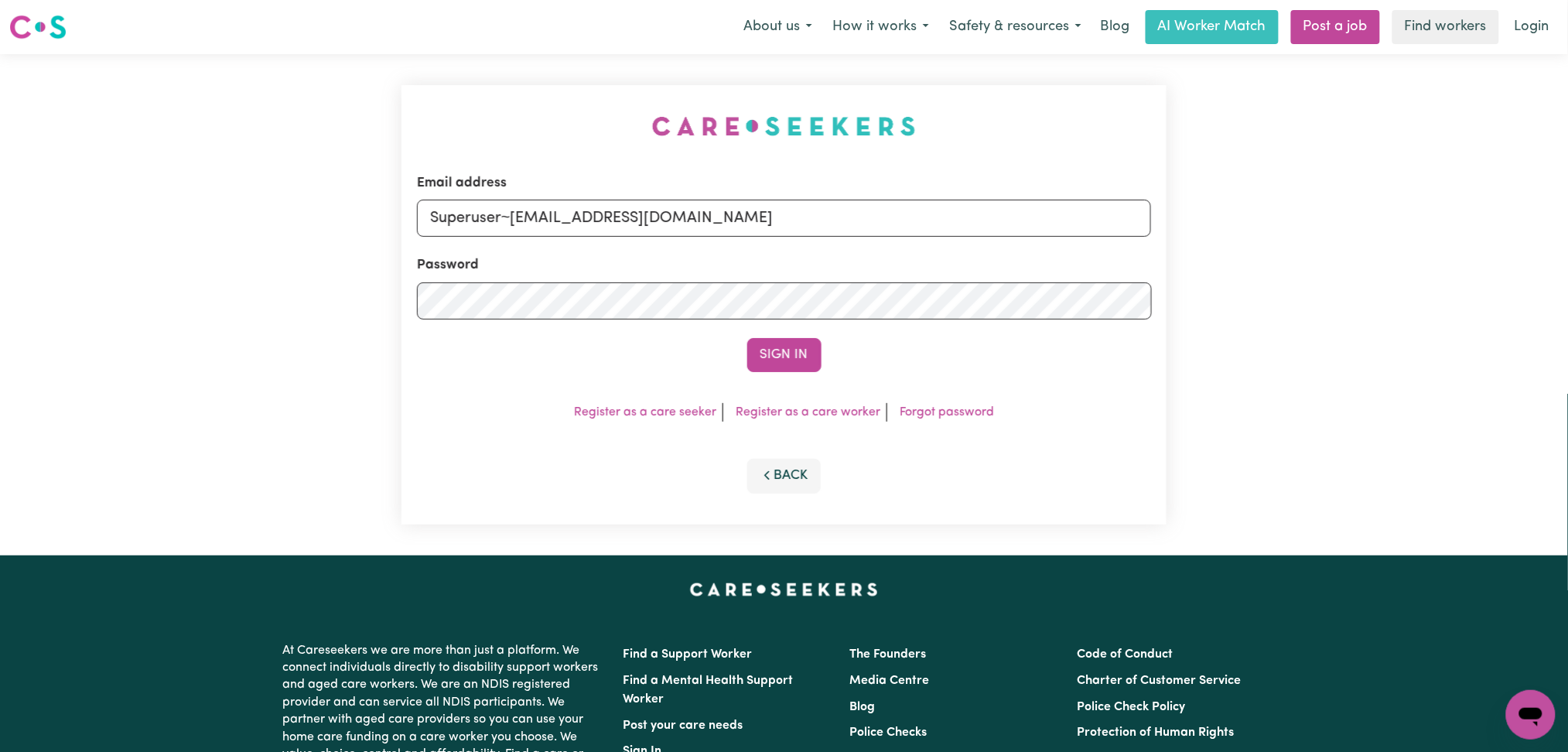
drag, startPoint x: 763, startPoint y: 369, endPoint x: 772, endPoint y: 371, distance: 9.2
click at [771, 371] on button "Sign In" at bounding box center [785, 355] width 75 height 34
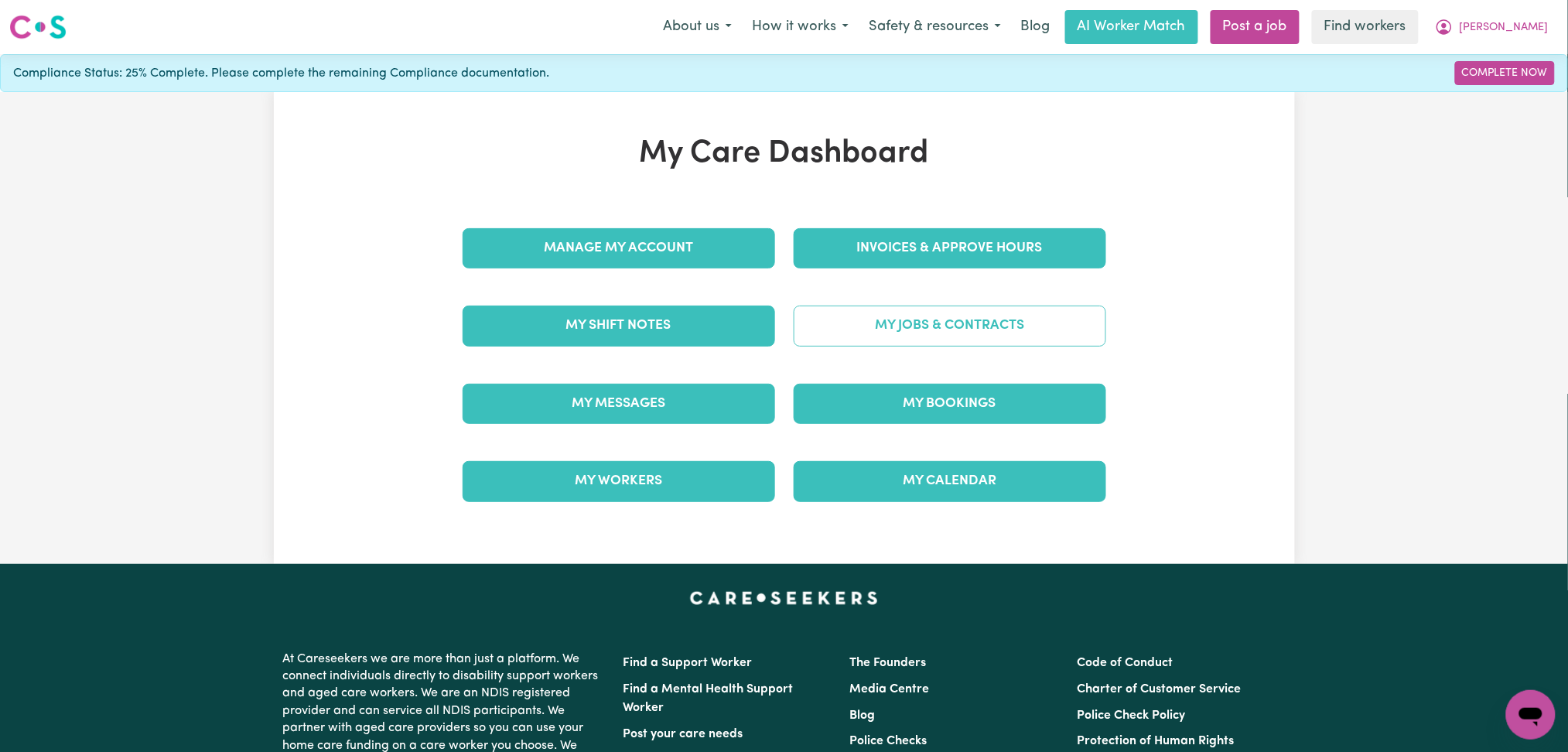
click at [955, 328] on link "My Jobs & Contracts" at bounding box center [950, 326] width 313 height 40
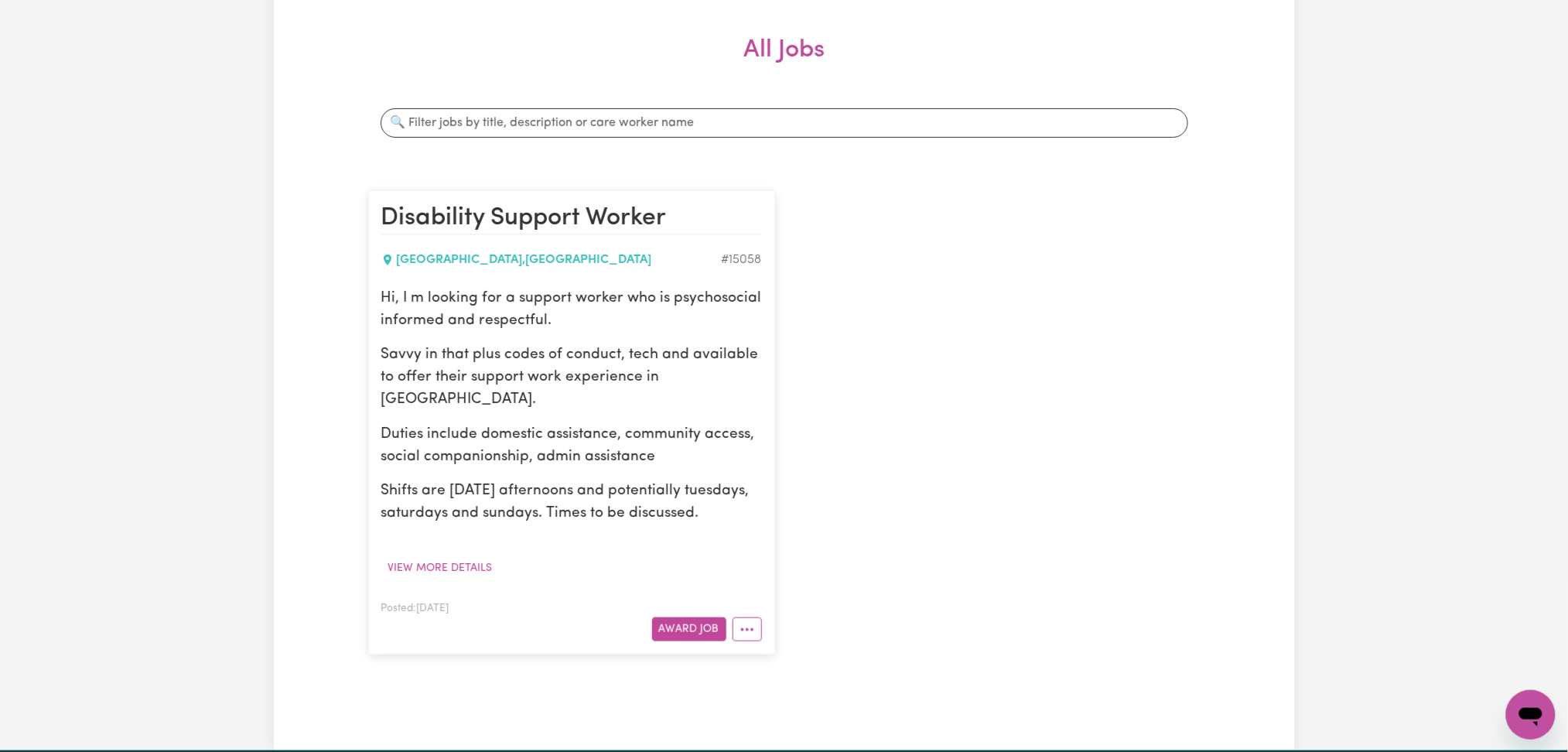
scroll to position [103, 0]
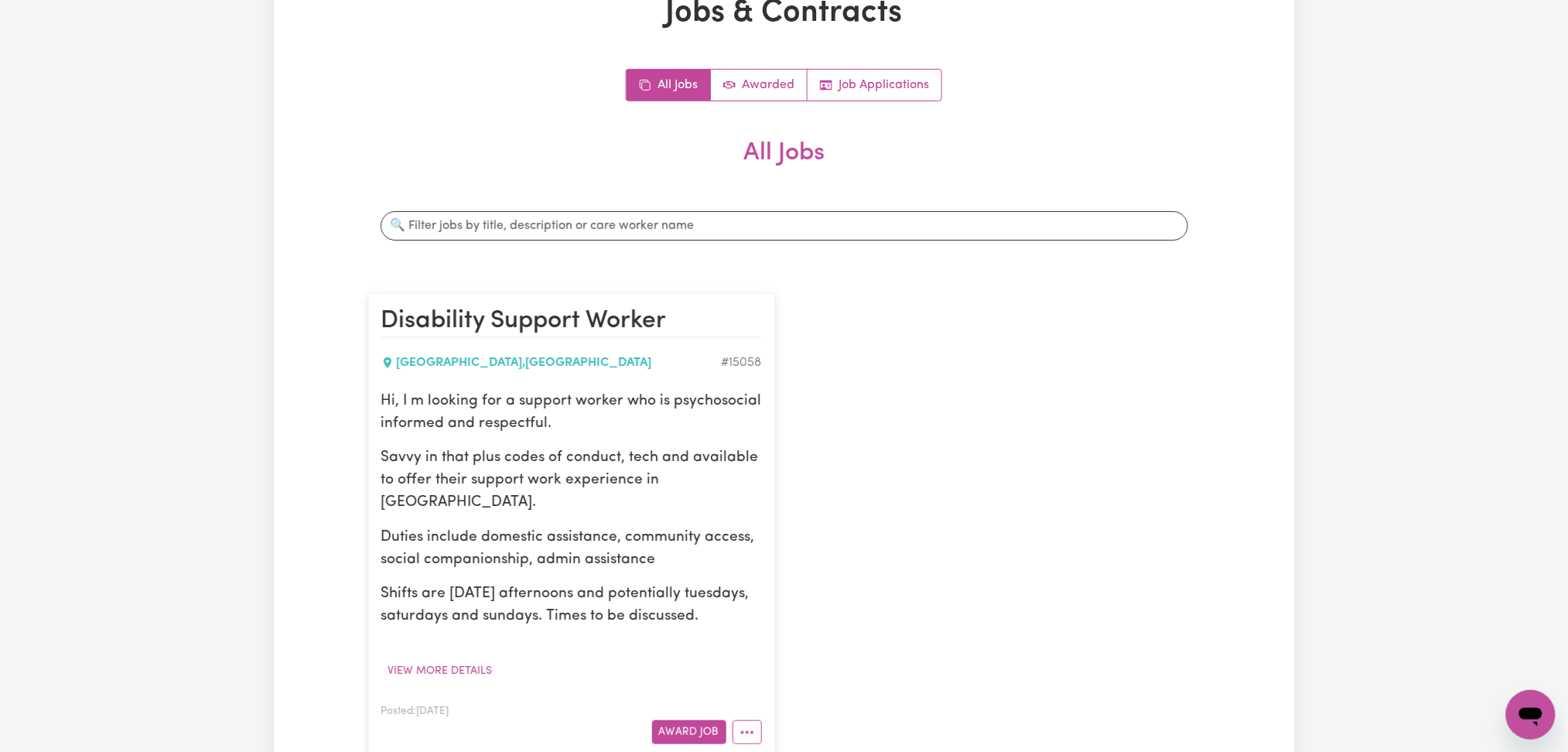
drag, startPoint x: 386, startPoint y: 399, endPoint x: 552, endPoint y: 502, distance: 195.4
click at [552, 502] on div "Hi, I m looking for a support worker who is psychosocial informed and respectfu…" at bounding box center [571, 509] width 380 height 237
click at [552, 502] on p "Savvy in that plus codes of conduct, tech and available to offer their support …" at bounding box center [571, 480] width 380 height 67
drag, startPoint x: 456, startPoint y: 458, endPoint x: 617, endPoint y: 497, distance: 165.7
click at [617, 497] on p "Savvy in that plus codes of conduct, tech and available to offer their support …" at bounding box center [571, 480] width 380 height 67
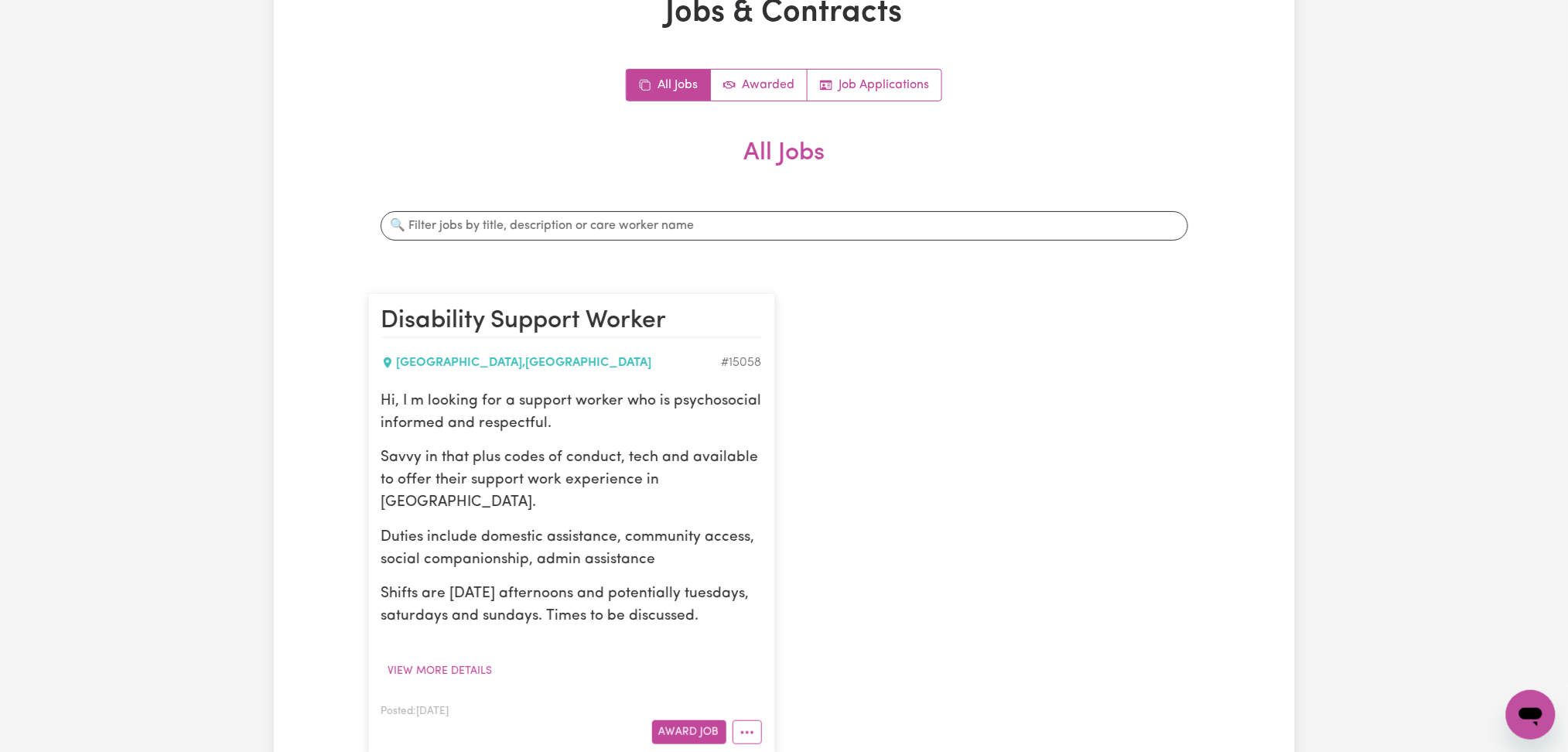
scroll to position [206, 0]
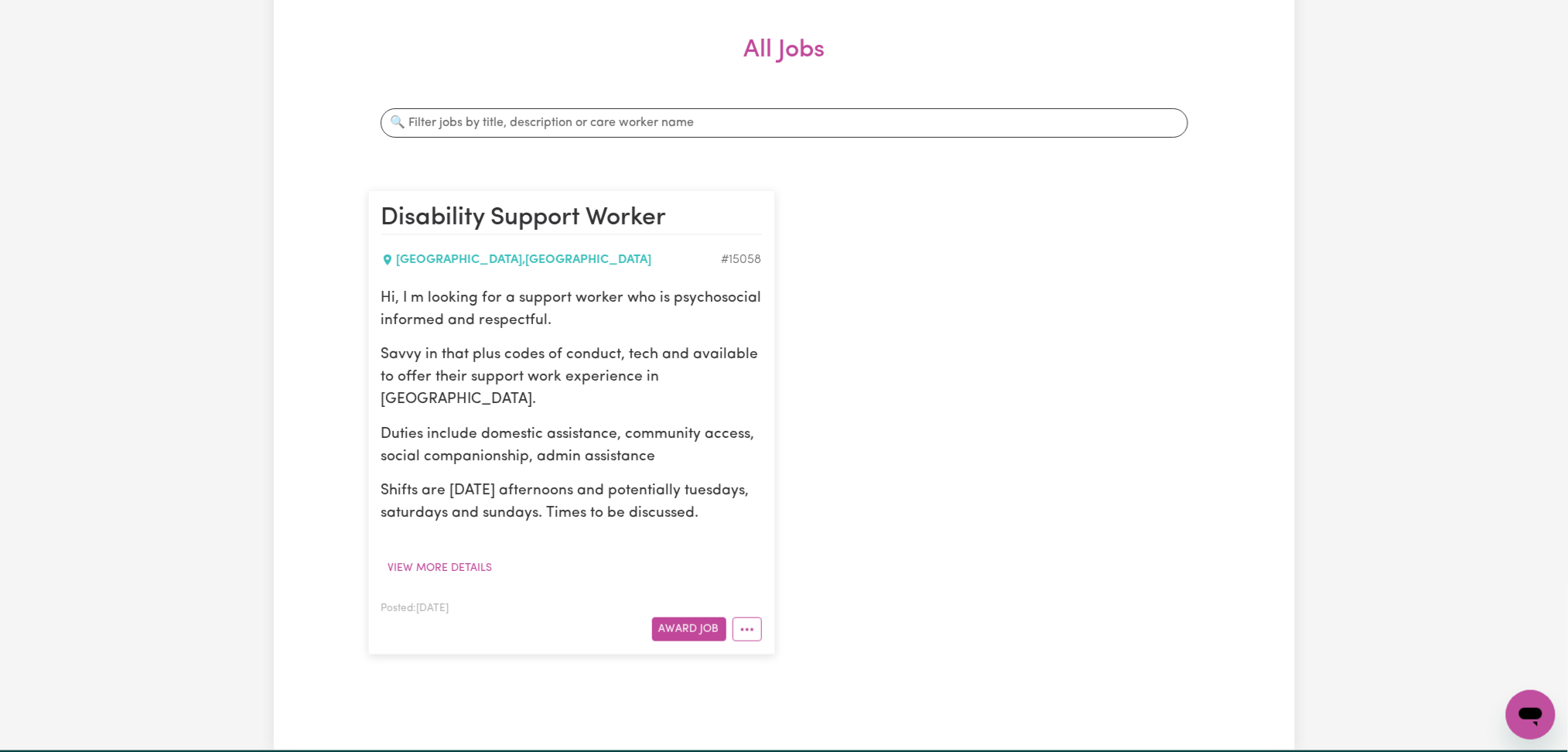
click at [454, 434] on p "Duties include domestic assistance, community access, social companionship, adm…" at bounding box center [571, 446] width 380 height 45
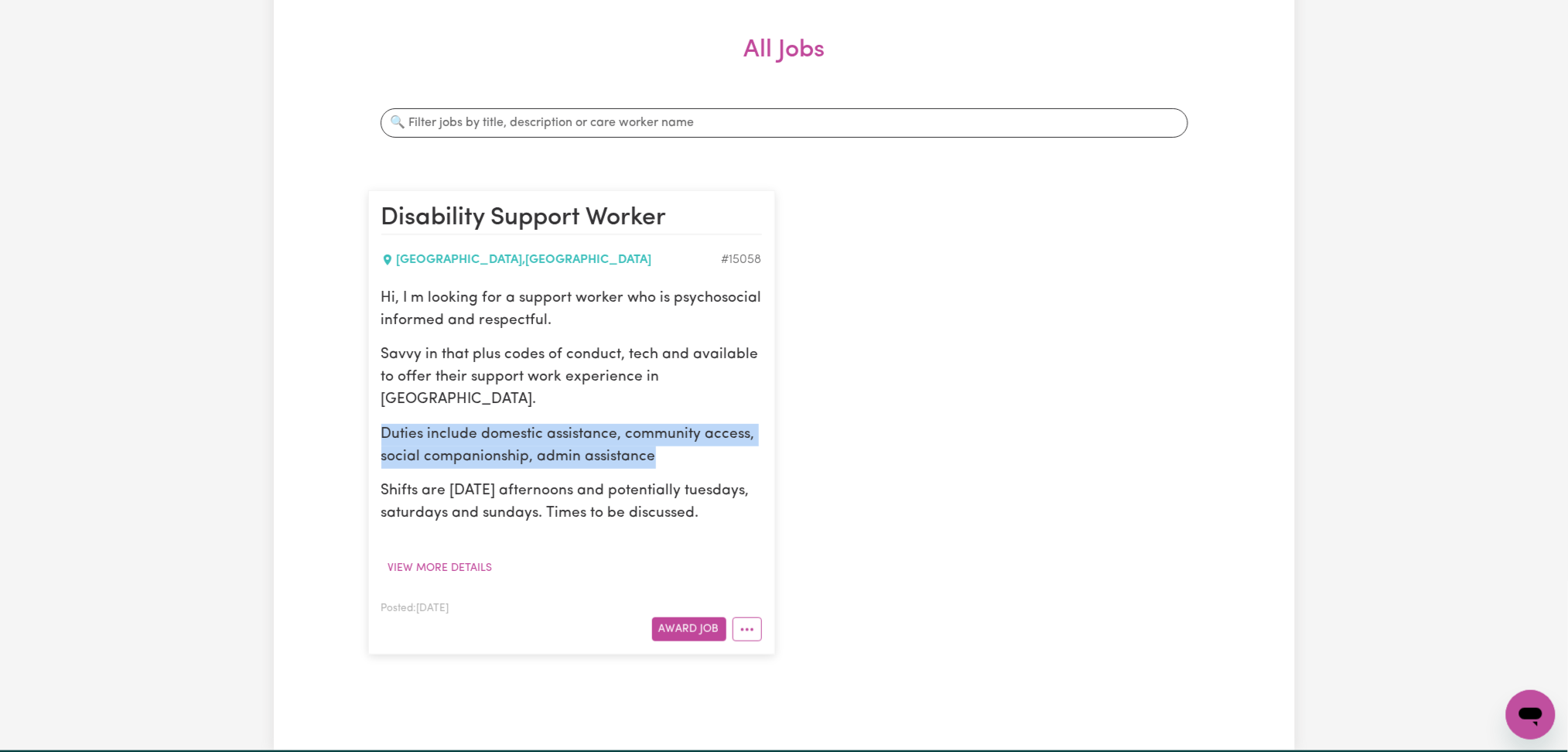
drag, startPoint x: 386, startPoint y: 431, endPoint x: 675, endPoint y: 456, distance: 290.1
click at [675, 456] on p "Duties include domestic assistance, community access, social companionship, adm…" at bounding box center [571, 446] width 380 height 45
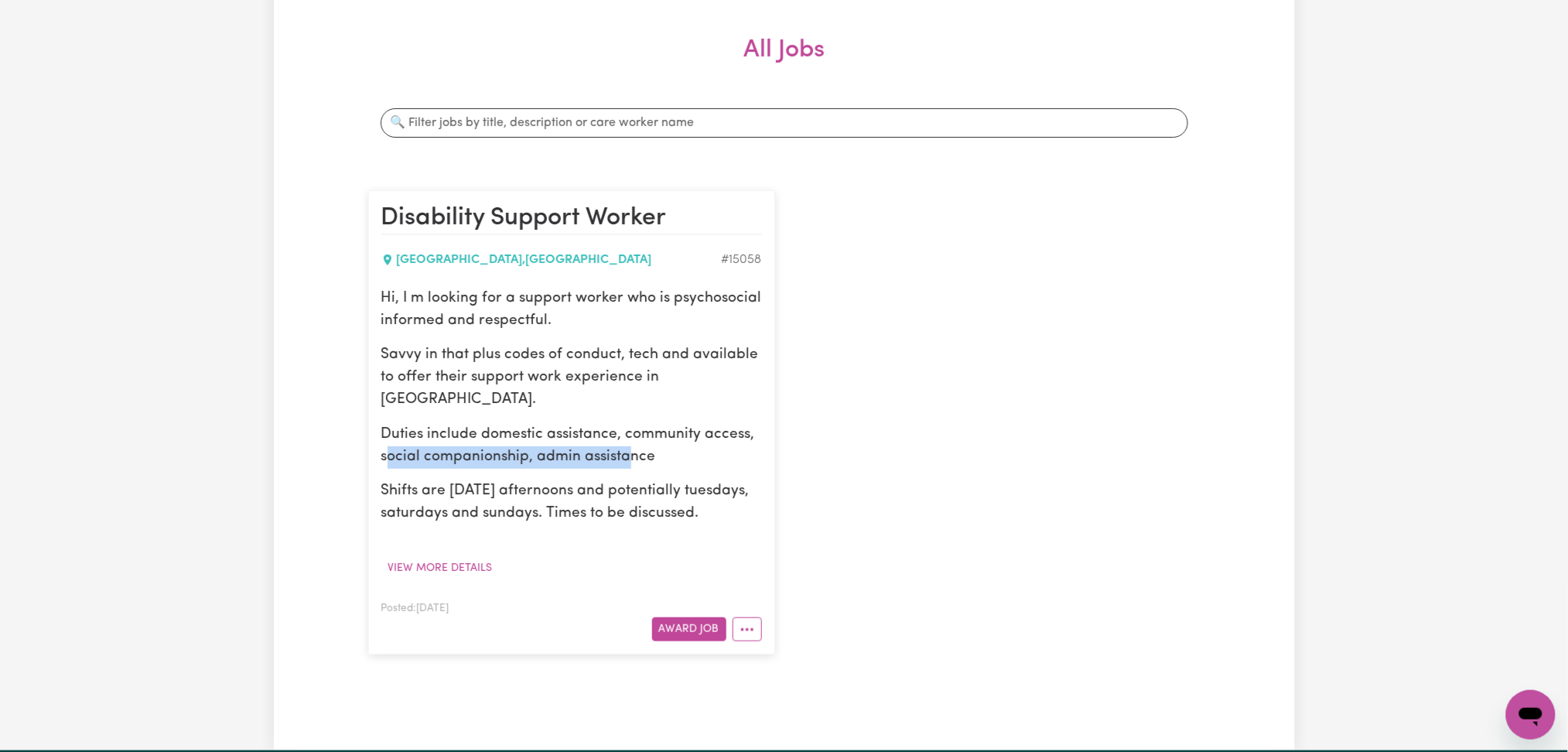
drag, startPoint x: 389, startPoint y: 455, endPoint x: 626, endPoint y: 456, distance: 237.0
click at [626, 456] on p "Duties include domestic assistance, community access, social companionship, adm…" at bounding box center [571, 446] width 380 height 45
click at [685, 456] on p "Duties include domestic assistance, community access, social companionship, adm…" at bounding box center [571, 446] width 380 height 45
click at [1097, 451] on div "Disability Support Worker [GEOGRAPHIC_DATA] , [GEOGRAPHIC_DATA] # 15058 Hi, I m…" at bounding box center [784, 422] width 851 height 495
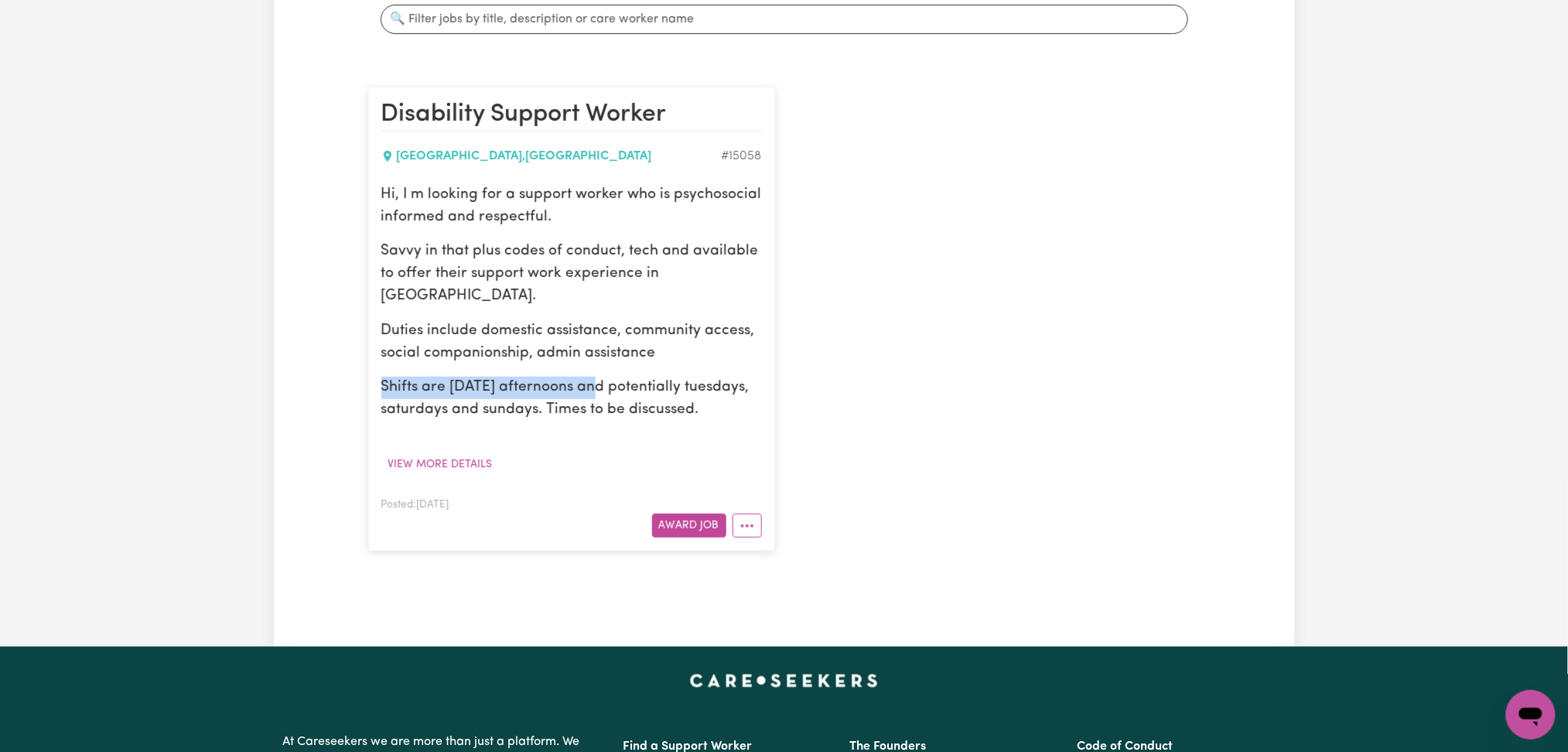
drag, startPoint x: 393, startPoint y: 386, endPoint x: 600, endPoint y: 393, distance: 207.1
click at [600, 393] on p "Shifts are [DATE] afternoons and potentially tuesdays, saturdays and sundays. T…" at bounding box center [571, 399] width 380 height 45
click at [627, 414] on p "Shifts are [DATE] afternoons and potentially tuesdays, saturdays and sundays. T…" at bounding box center [571, 399] width 380 height 45
click at [751, 525] on button "More options" at bounding box center [748, 525] width 29 height 24
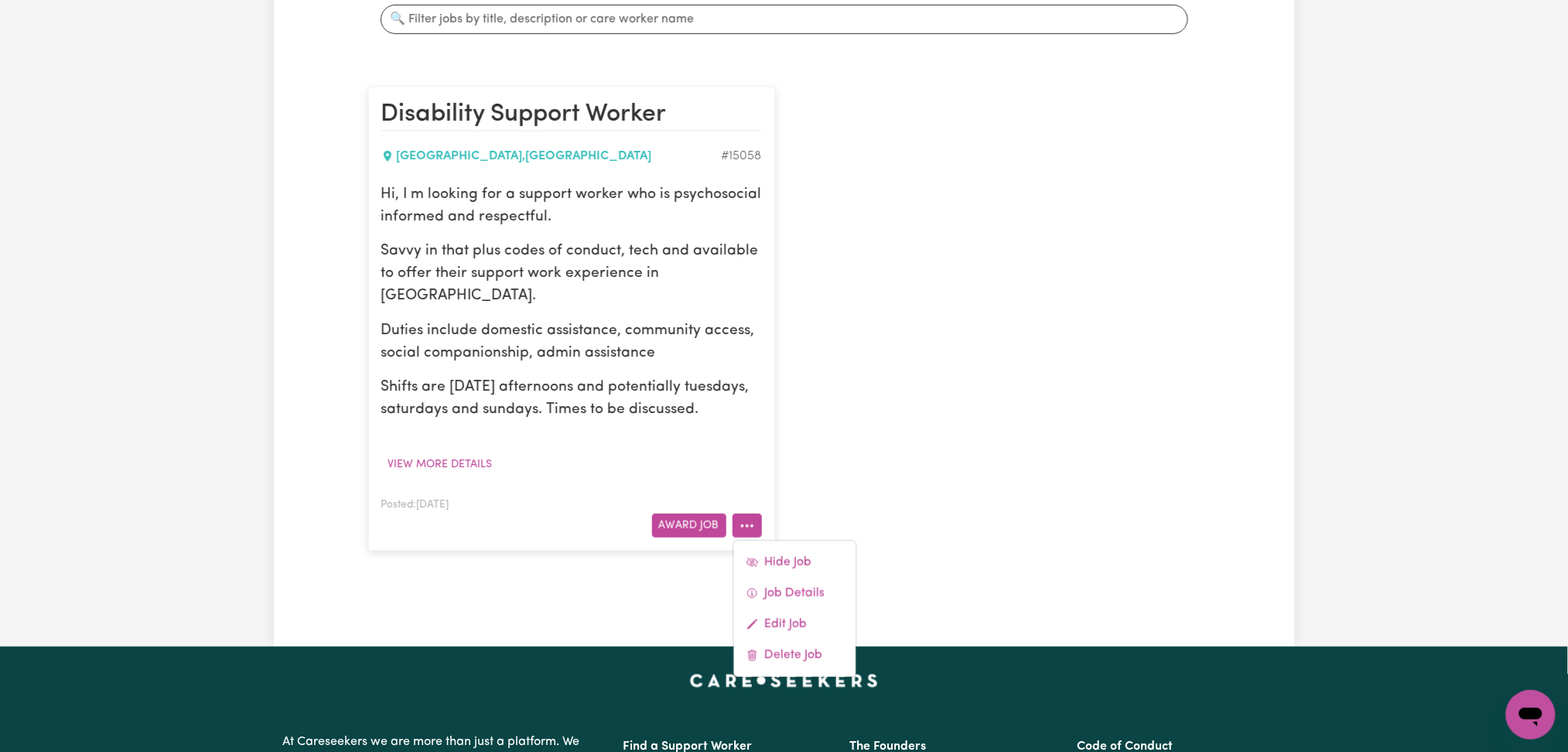
click at [973, 480] on div "Disability Support Worker [GEOGRAPHIC_DATA] , [GEOGRAPHIC_DATA] # 15058 Hi, I m…" at bounding box center [784, 319] width 851 height 495
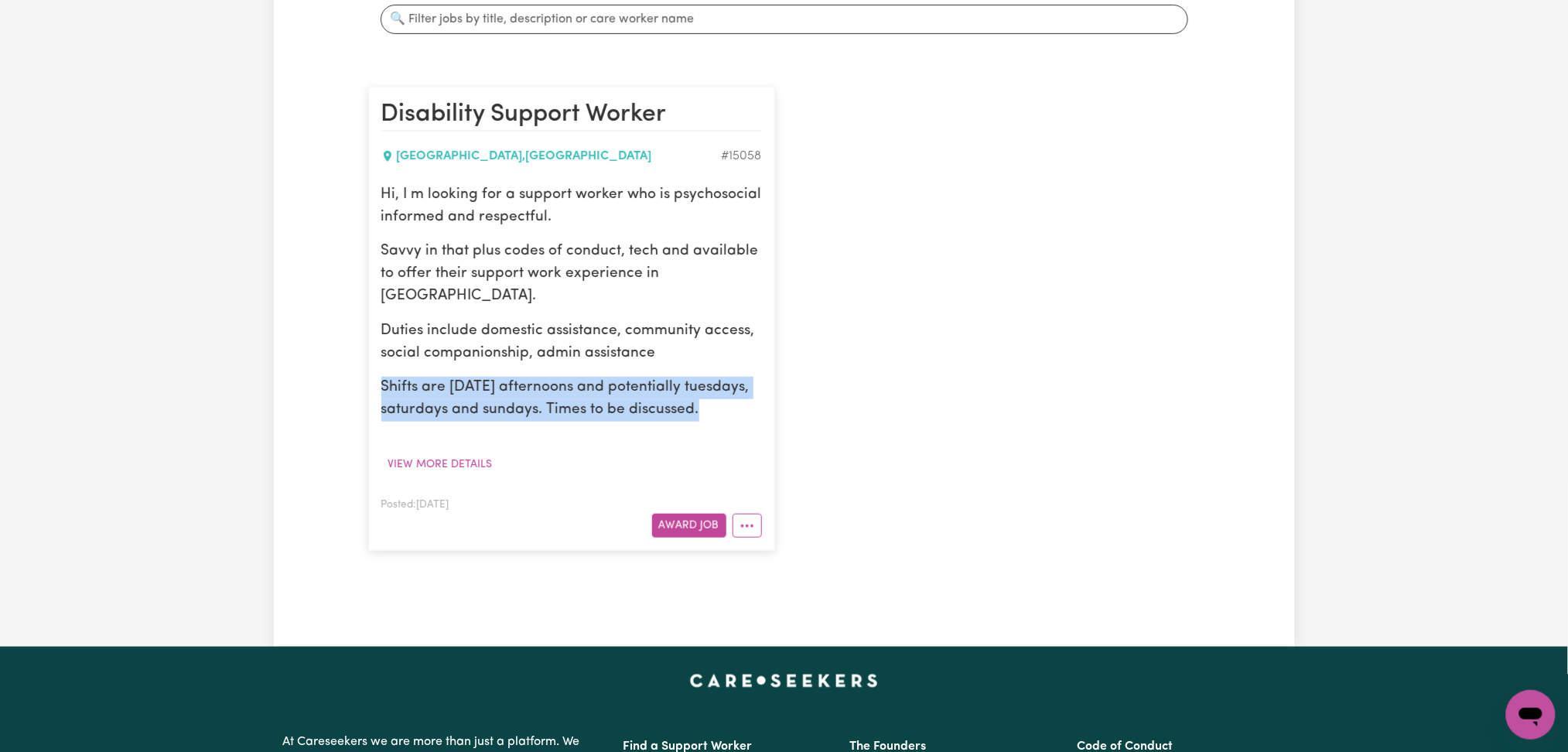
drag, startPoint x: 384, startPoint y: 380, endPoint x: 737, endPoint y: 407, distance: 354.0
click at [737, 407] on p "Shifts are [DATE] afternoons and potentially tuesdays, saturdays and sundays. T…" at bounding box center [571, 399] width 380 height 45
drag, startPoint x: 743, startPoint y: 408, endPoint x: 347, endPoint y: 368, distance: 398.0
click at [347, 368] on div "Jobs & Contracts All Jobs Awarded Job Applications All Jobs Search jobs Disabil…" at bounding box center [785, 196] width 1022 height 815
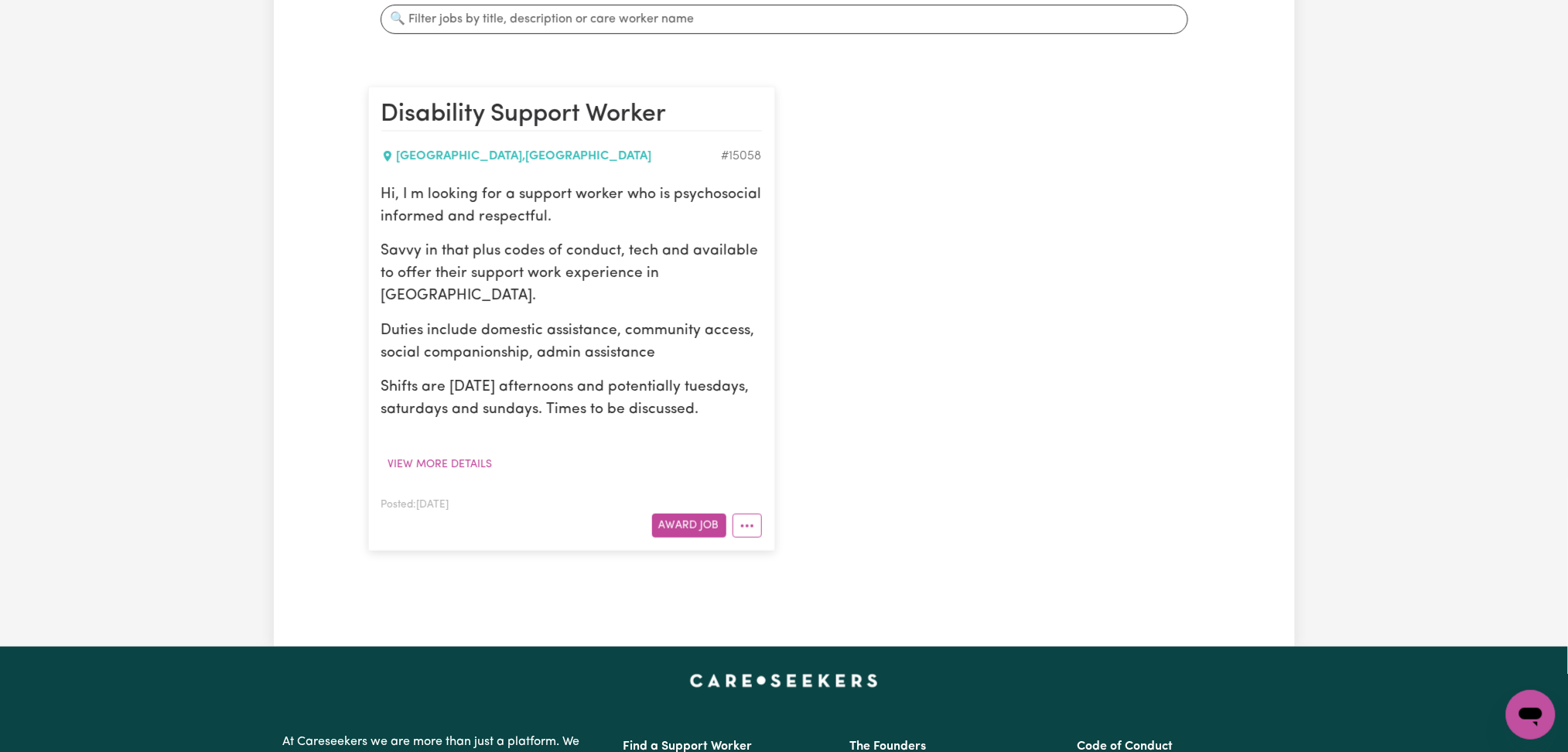
click at [252, 352] on div "Jobs & Contracts All Jobs Awarded Job Applications All Jobs Search jobs Disabil…" at bounding box center [784, 196] width 1568 height 902
drag, startPoint x: 529, startPoint y: 355, endPoint x: 703, endPoint y: 355, distance: 174.0
click at [703, 355] on p "Duties include domestic assistance, community access, social companionship, adm…" at bounding box center [571, 343] width 380 height 45
click at [698, 410] on p "Shifts are [DATE] afternoons and potentially tuesdays, saturdays and sundays. T…" at bounding box center [571, 399] width 380 height 45
drag, startPoint x: 526, startPoint y: 352, endPoint x: 685, endPoint y: 352, distance: 159.0
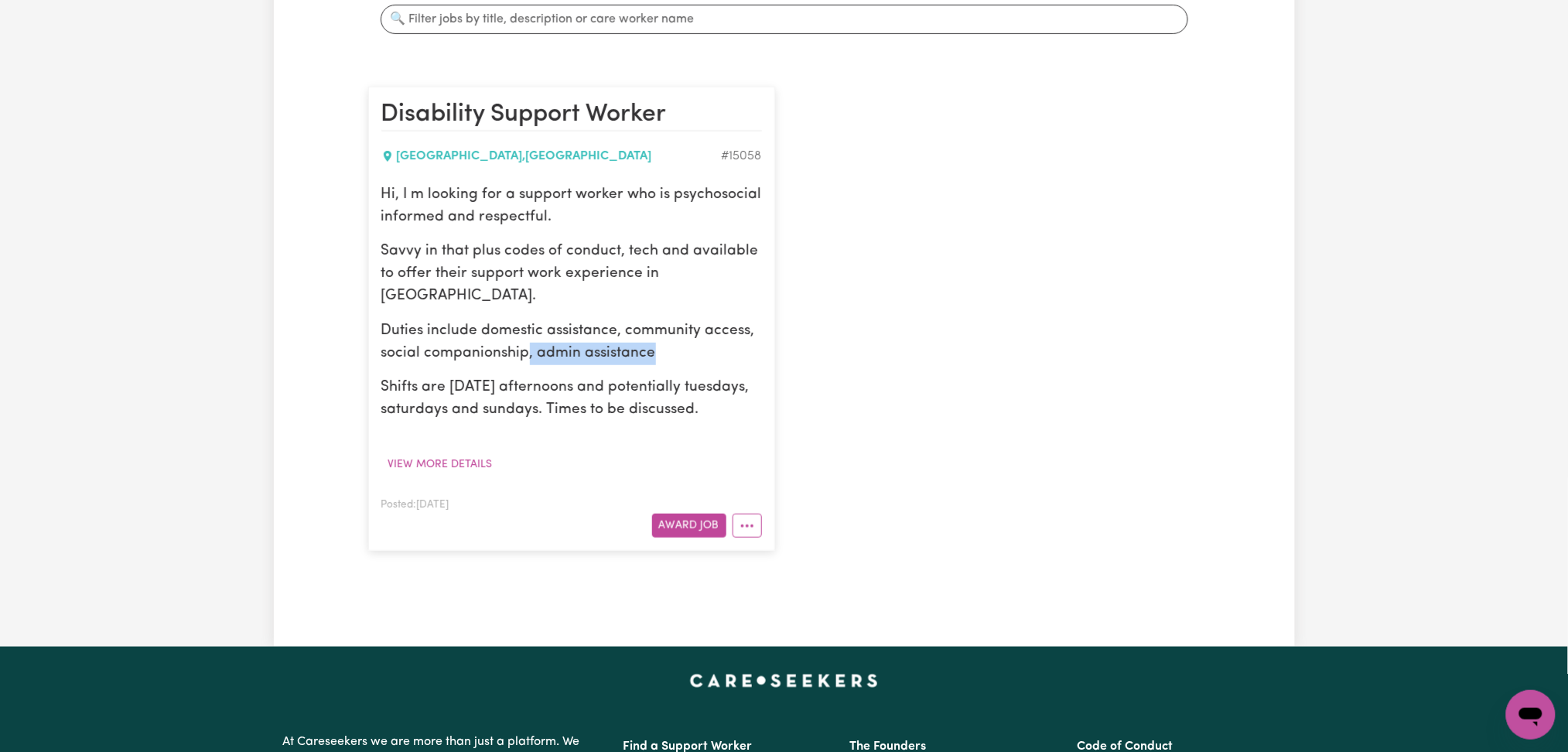
click at [685, 352] on p "Duties include domestic assistance, community access, social companionship, adm…" at bounding box center [571, 343] width 380 height 45
click at [696, 362] on p "Duties include domestic assistance, community access, social companionship, adm…" at bounding box center [571, 343] width 380 height 45
drag, startPoint x: 535, startPoint y: 351, endPoint x: 761, endPoint y: 352, distance: 226.0
click at [761, 352] on p "Duties include domestic assistance, community access, social companionship, adm…" at bounding box center [571, 343] width 380 height 45
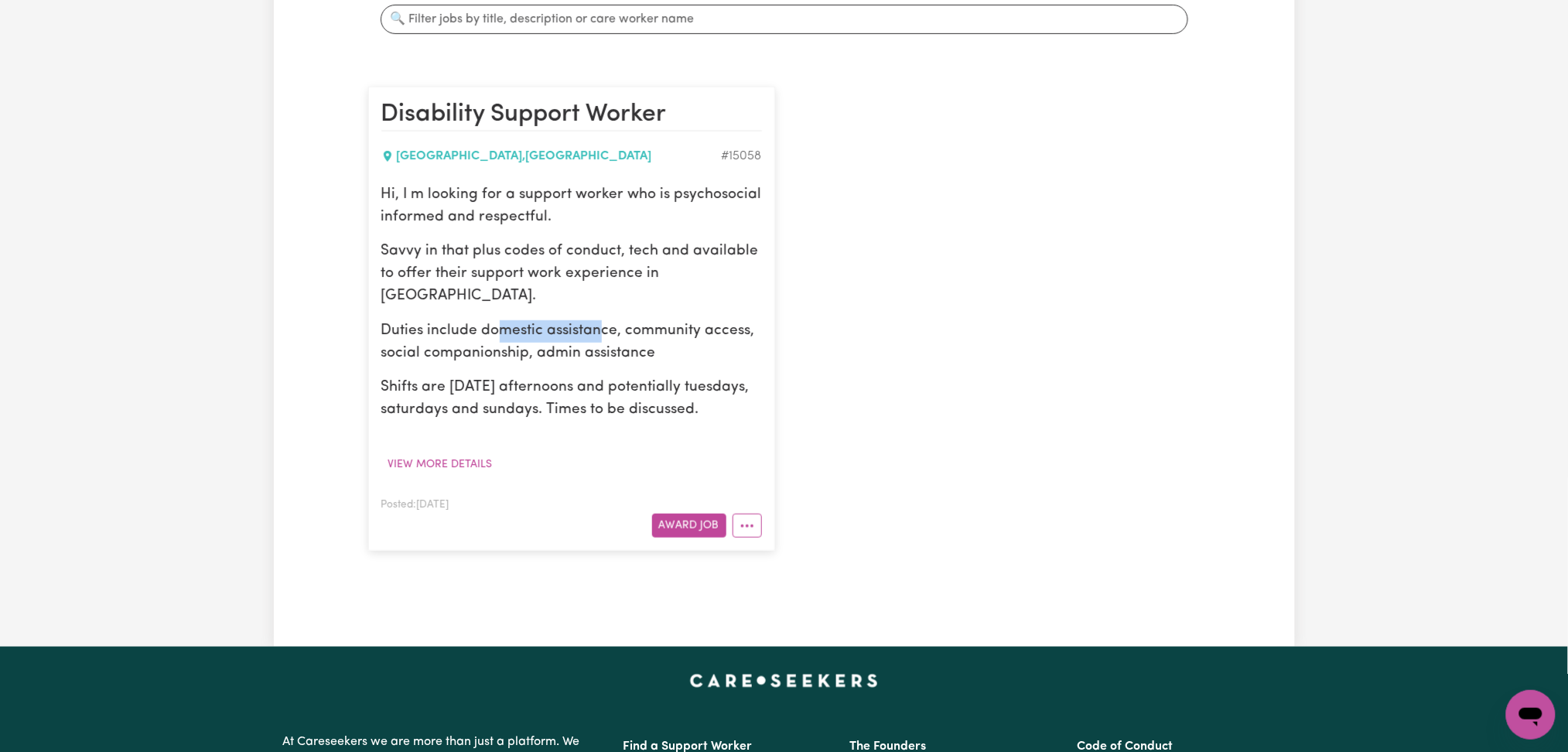
drag, startPoint x: 500, startPoint y: 329, endPoint x: 596, endPoint y: 329, distance: 96.0
click at [596, 329] on p "Duties include domestic assistance, community access, social companionship, adm…" at bounding box center [571, 343] width 380 height 45
click at [633, 393] on p "Shifts are [DATE] afternoons and potentially tuesdays, saturdays and sundays. T…" at bounding box center [571, 399] width 380 height 45
click at [756, 522] on button "More options" at bounding box center [748, 525] width 29 height 24
click at [983, 377] on div "Disability Support Worker [GEOGRAPHIC_DATA] , [GEOGRAPHIC_DATA] # 15058 Hi, I m…" at bounding box center [784, 319] width 851 height 495
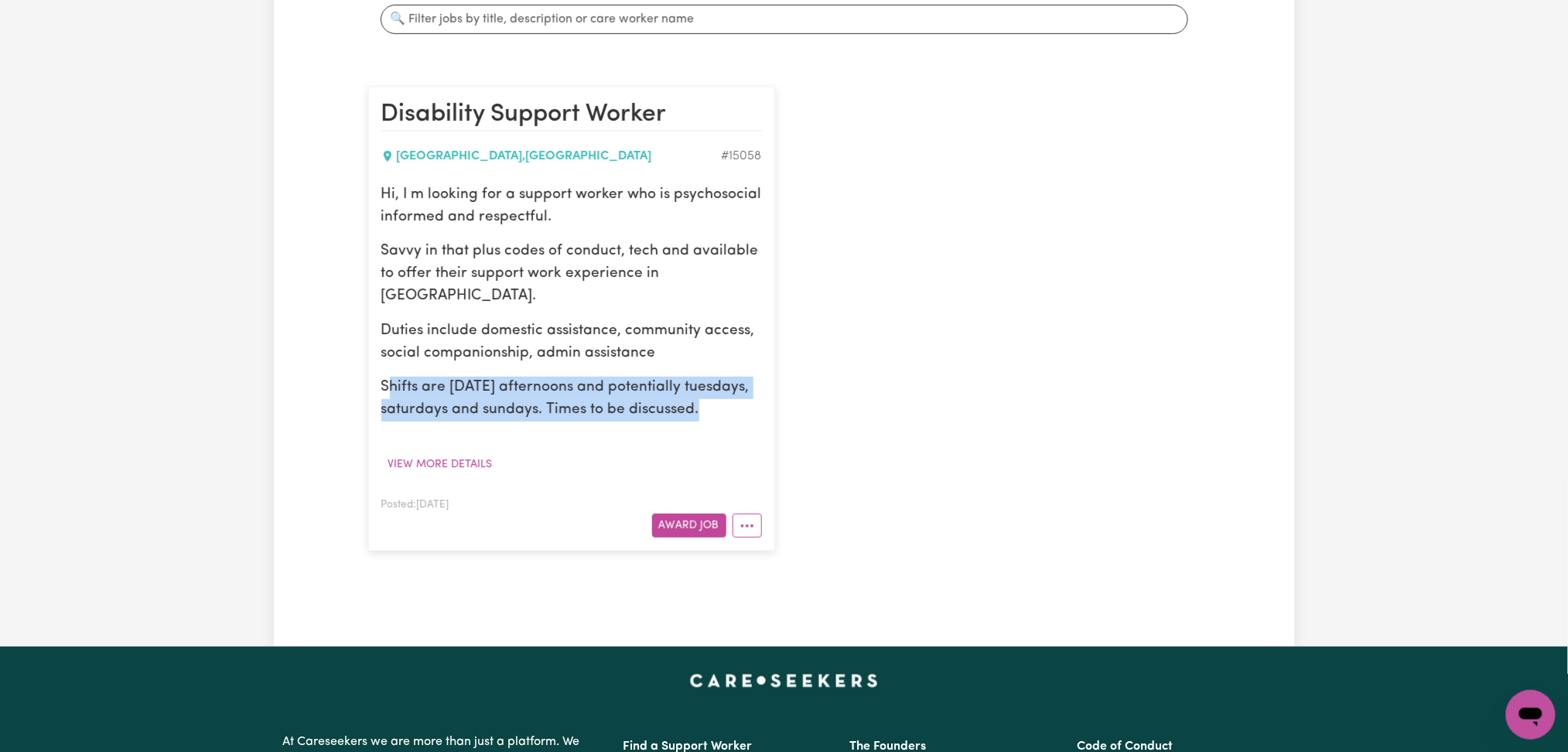
drag, startPoint x: 387, startPoint y: 386, endPoint x: 744, endPoint y: 416, distance: 358.3
click at [734, 414] on p "Shifts are [DATE] afternoons and potentially tuesdays, saturdays and sundays. T…" at bounding box center [571, 399] width 380 height 45
click at [746, 416] on p "Shifts are [DATE] afternoons and potentially tuesdays, saturdays and sundays. T…" at bounding box center [571, 399] width 380 height 45
drag, startPoint x: 751, startPoint y: 407, endPoint x: 368, endPoint y: 387, distance: 383.5
click at [368, 387] on article "Disability Support Worker [GEOGRAPHIC_DATA] , [GEOGRAPHIC_DATA] # 15058 Hi, I m…" at bounding box center [571, 319] width 407 height 464
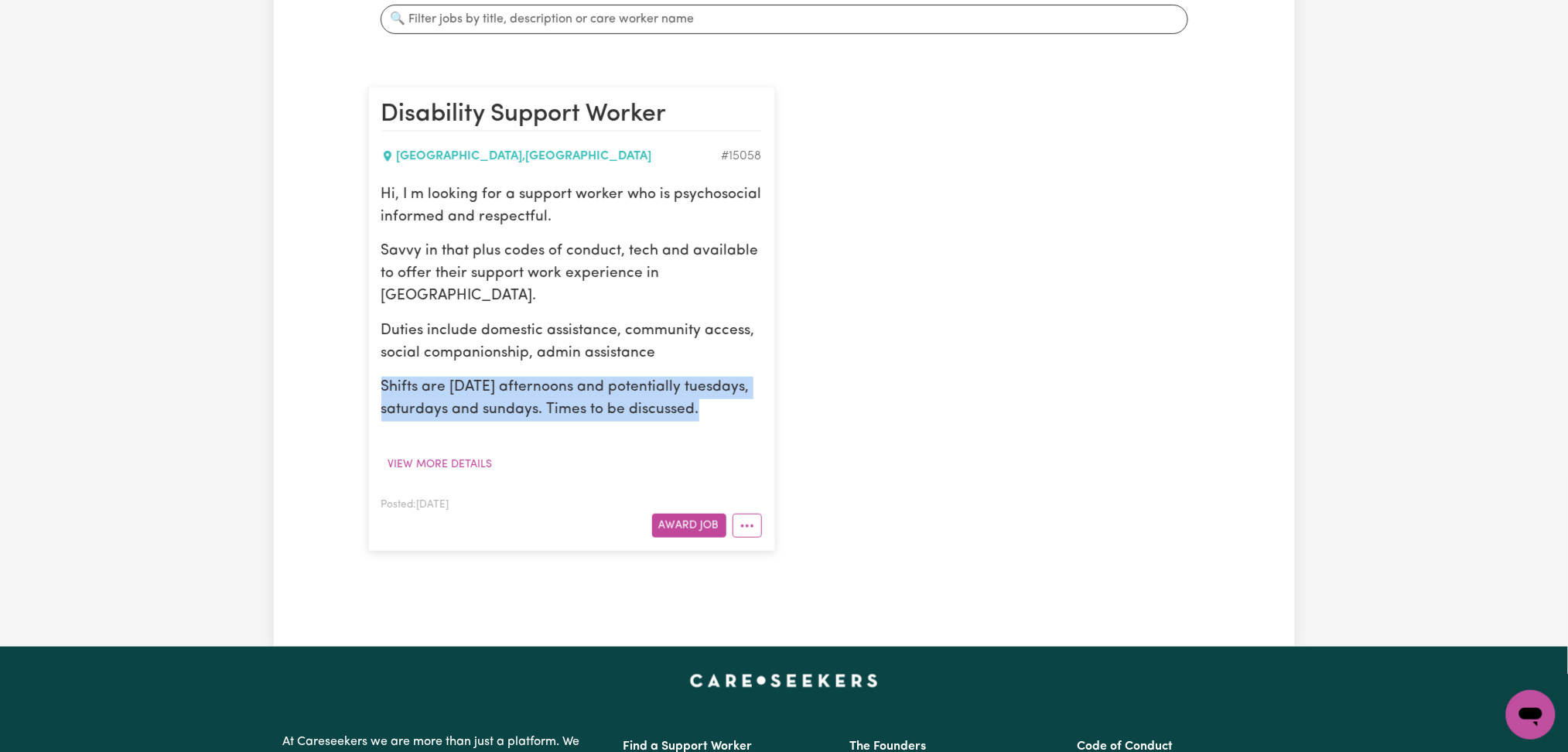
click at [403, 383] on p "Shifts are [DATE] afternoons and potentially tuesdays, saturdays and sundays. T…" at bounding box center [571, 399] width 380 height 45
drag, startPoint x: 381, startPoint y: 386, endPoint x: 715, endPoint y: 404, distance: 334.5
click at [715, 404] on p "Shifts are [DATE] afternoons and potentially tuesdays, saturdays and sundays. T…" at bounding box center [571, 399] width 380 height 45
drag, startPoint x: 650, startPoint y: 382, endPoint x: 675, endPoint y: 407, distance: 35.4
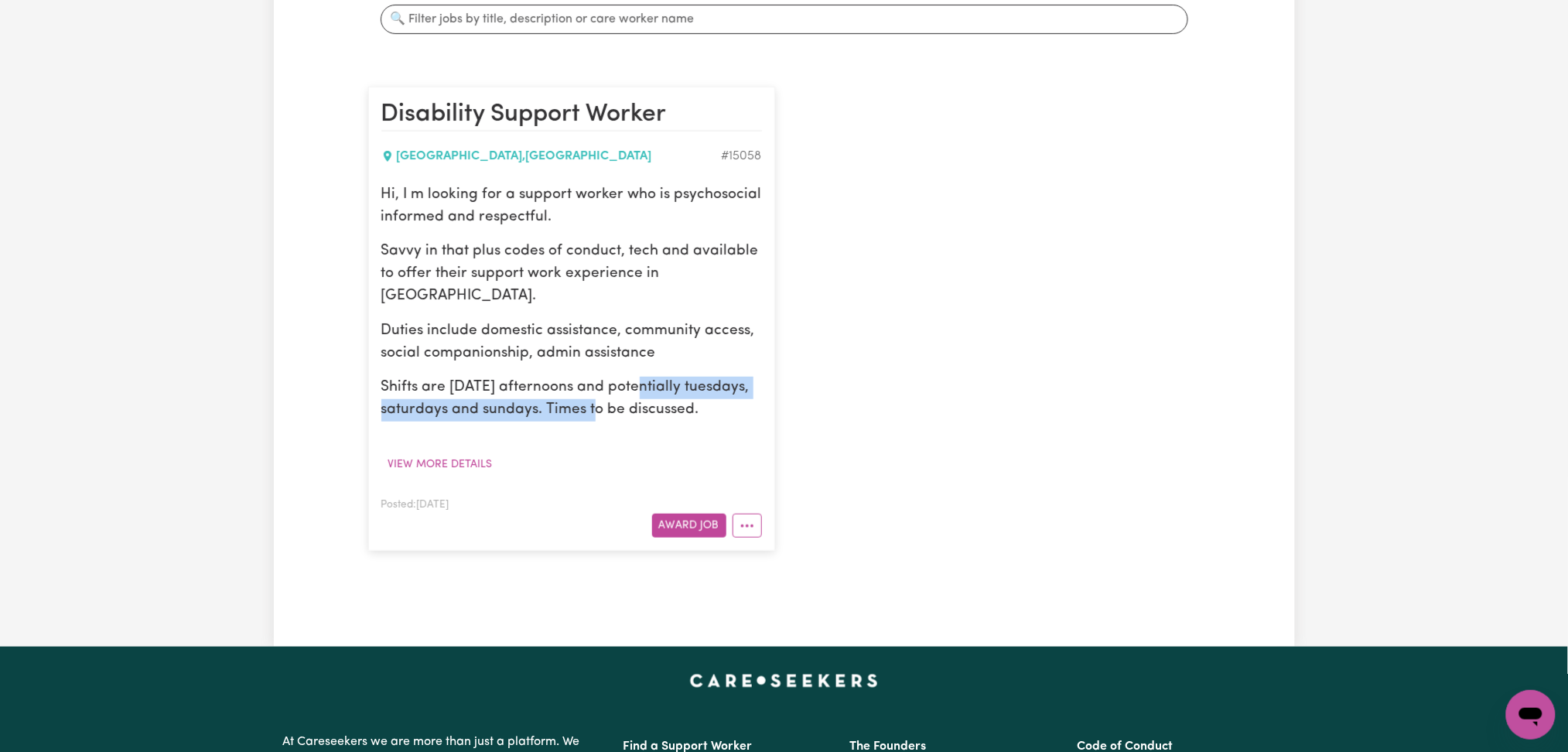
click at [597, 407] on p "Shifts are [DATE] afternoons and potentially tuesdays, saturdays and sundays. T…" at bounding box center [571, 399] width 380 height 45
click at [675, 408] on p "Shifts are [DATE] afternoons and potentially tuesdays, saturdays and sundays. T…" at bounding box center [571, 399] width 380 height 45
drag, startPoint x: 504, startPoint y: 410, endPoint x: 727, endPoint y: 412, distance: 223.0
click at [711, 412] on p "Shifts are [DATE] afternoons and potentially tuesdays, saturdays and sundays. T…" at bounding box center [571, 399] width 380 height 45
click at [736, 412] on p "Shifts are [DATE] afternoons and potentially tuesdays, saturdays and sundays. T…" at bounding box center [571, 399] width 380 height 45
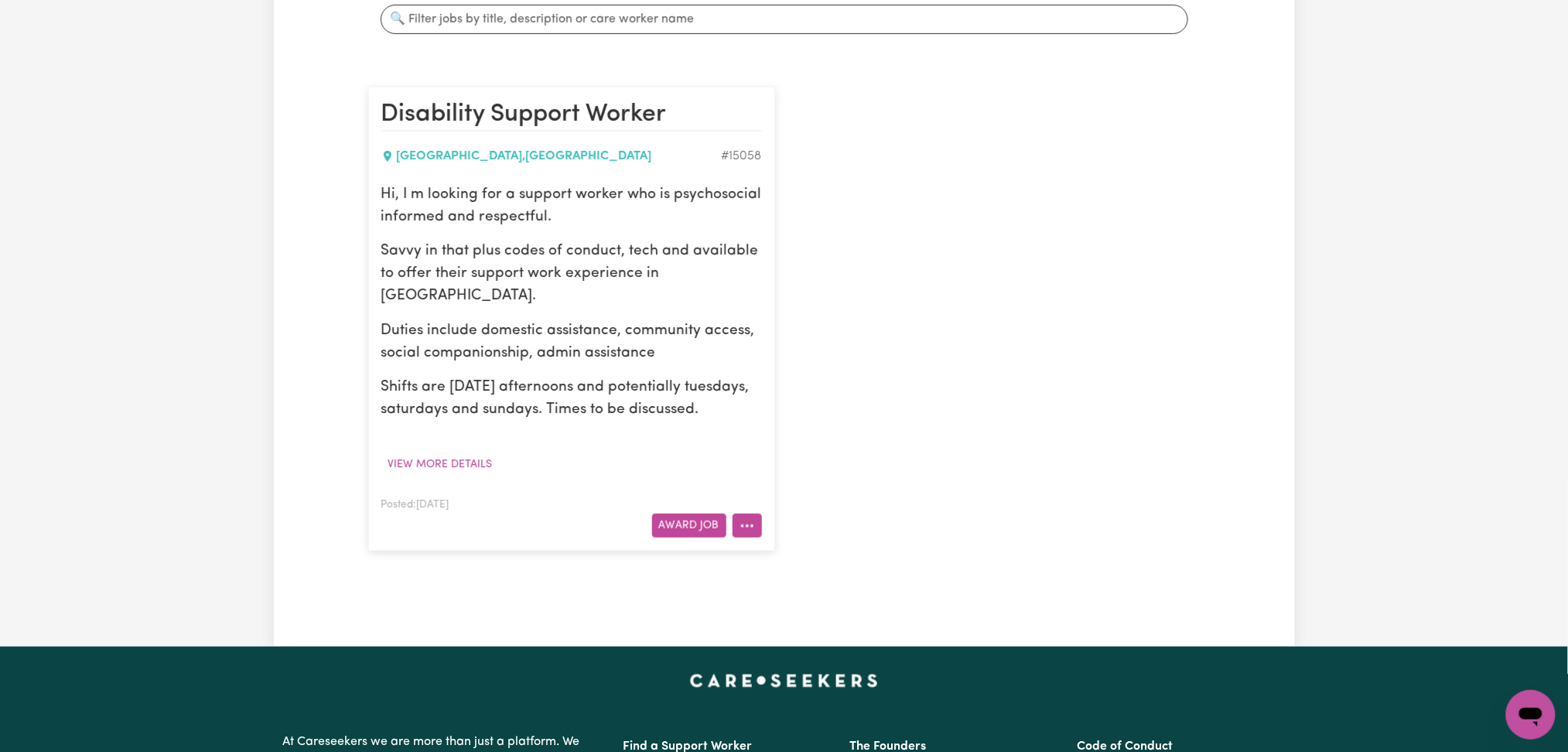
click at [754, 520] on icon "More options" at bounding box center [748, 526] width 16 height 16
click at [775, 629] on link "Edit Job" at bounding box center [794, 624] width 122 height 31
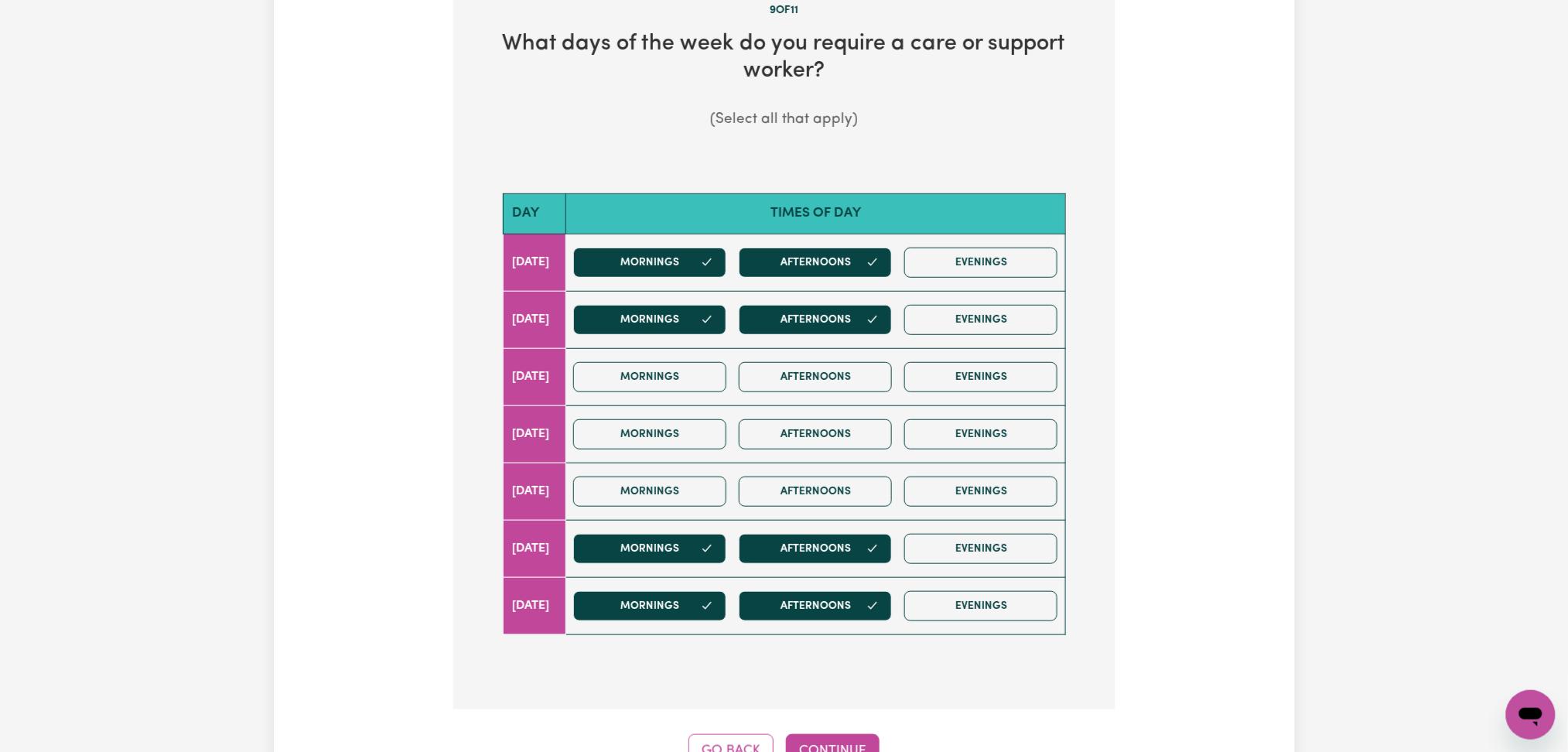
scroll to position [412, 0]
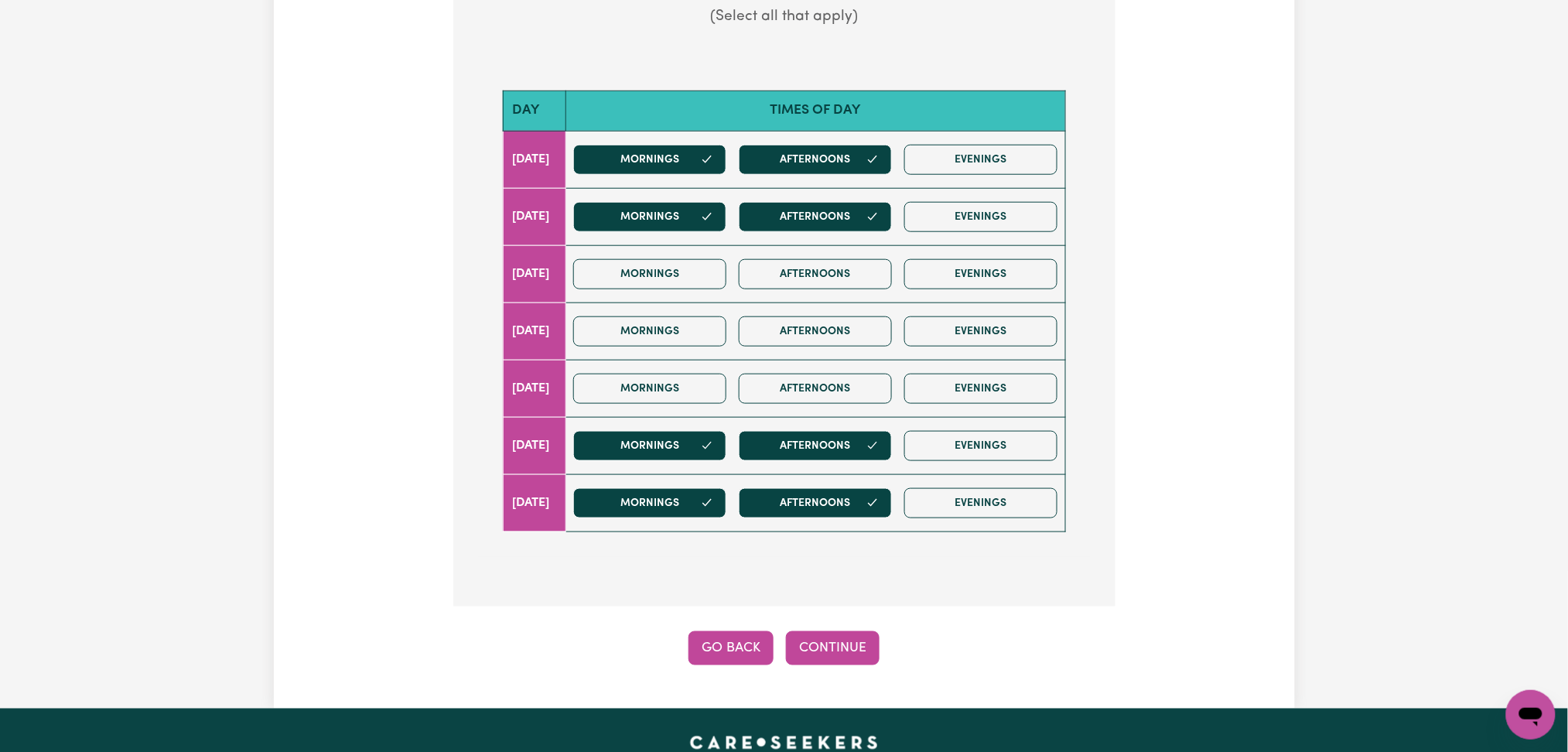
click at [740, 646] on button "Go Back" at bounding box center [731, 648] width 85 height 34
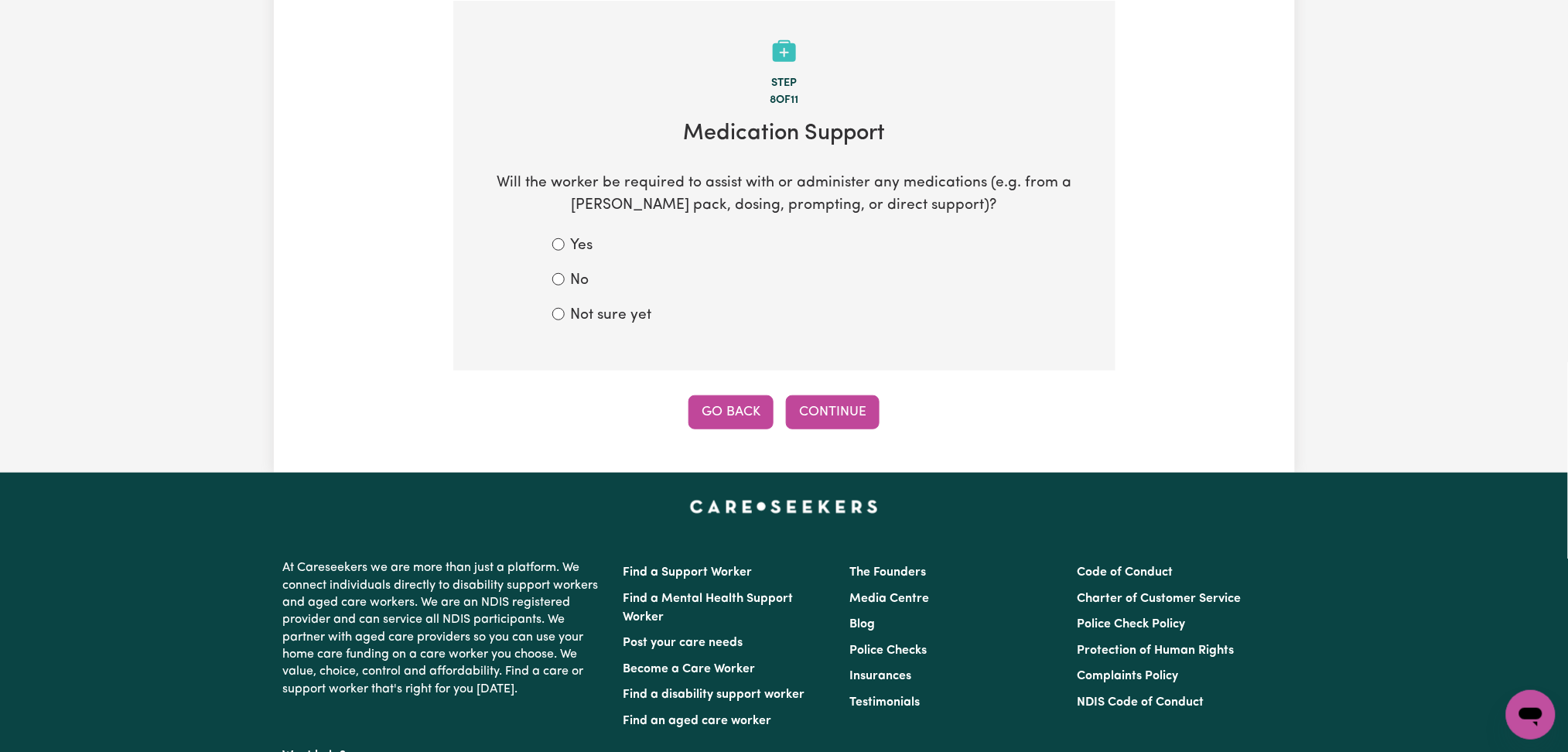
drag, startPoint x: 716, startPoint y: 412, endPoint x: 421, endPoint y: 425, distance: 295.3
click at [718, 411] on button "Go Back" at bounding box center [731, 412] width 85 height 34
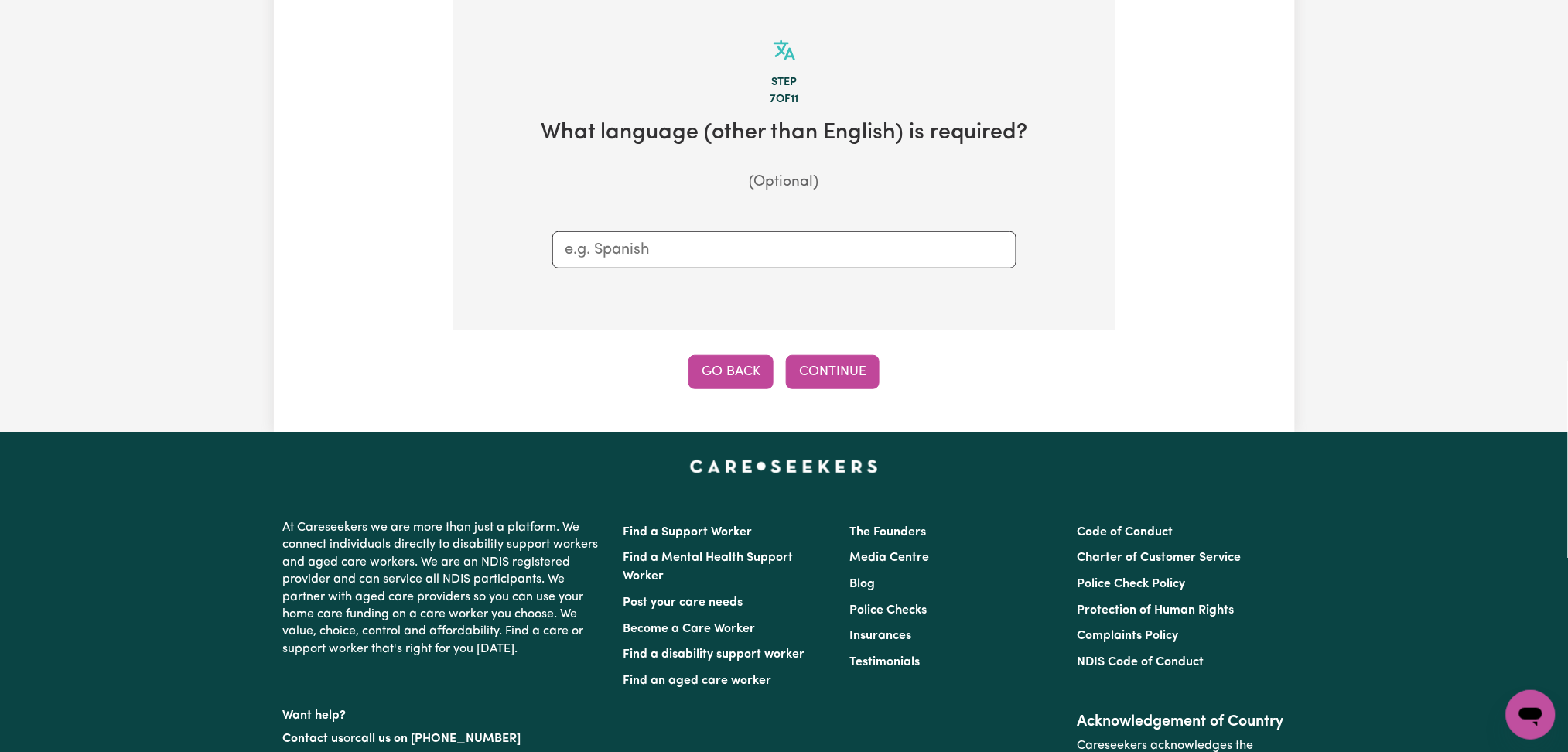
click at [740, 380] on button "Go Back" at bounding box center [731, 372] width 85 height 34
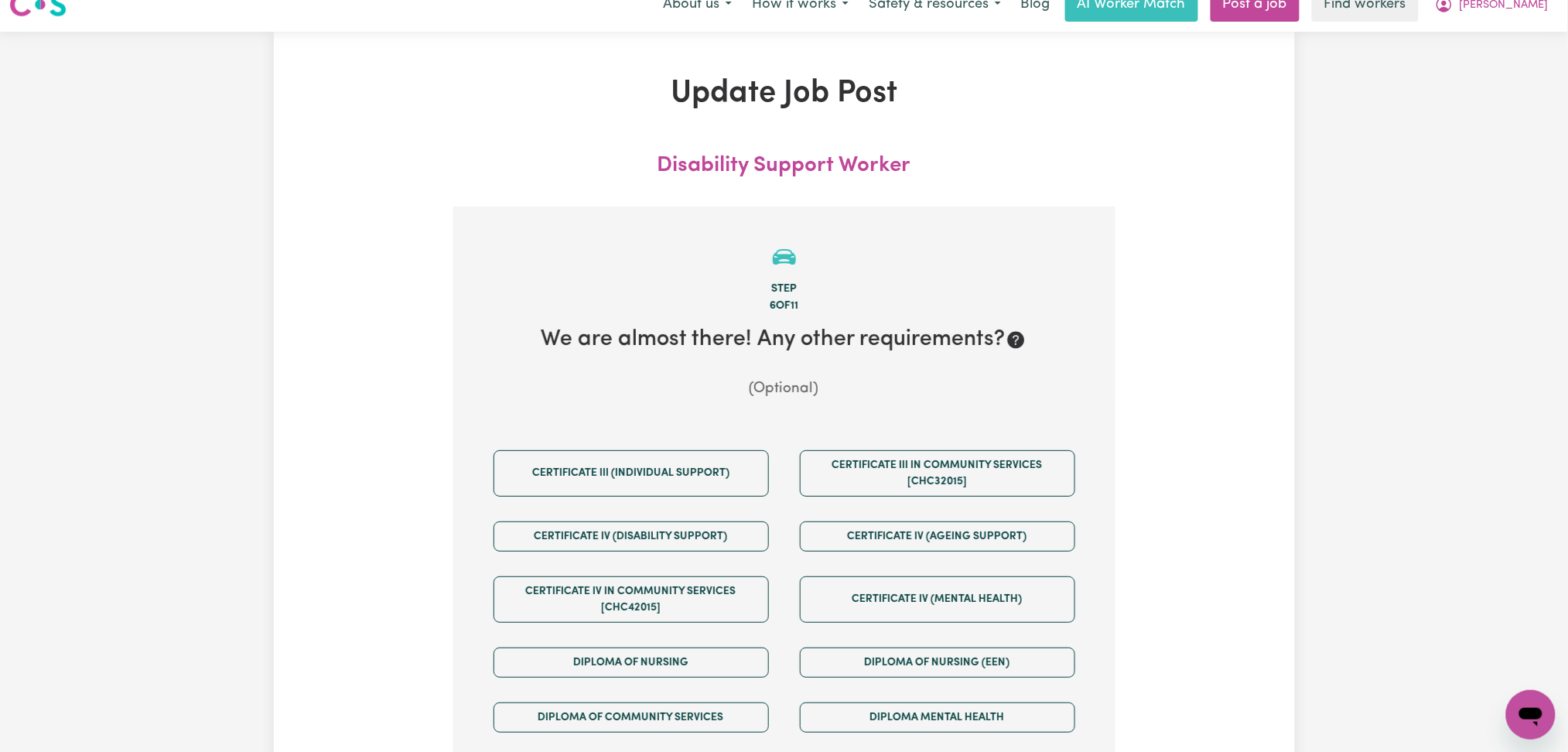
scroll to position [0, 0]
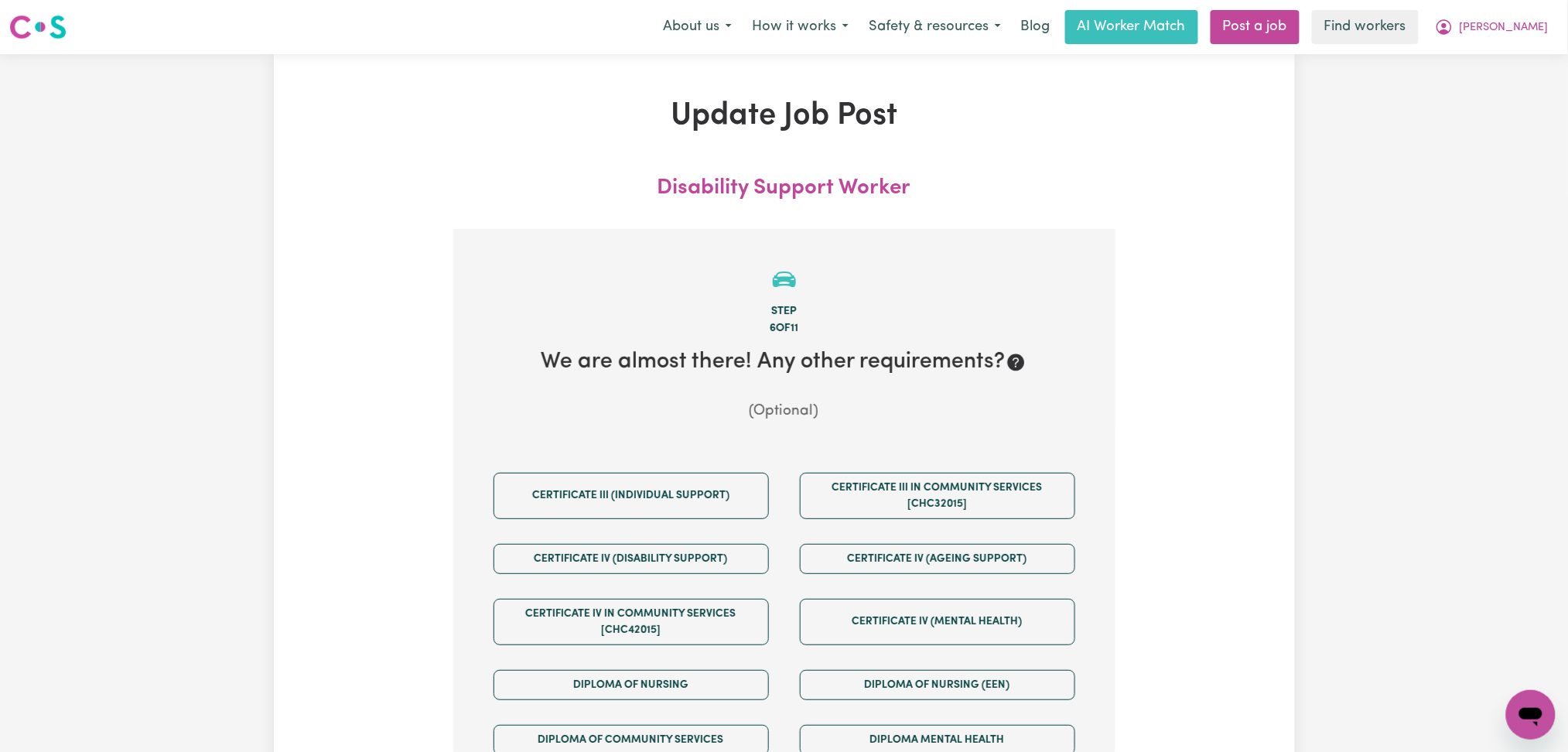
click at [1523, 44] on div "Menu About us How it works Safety & resources Blog AI Worker Match Post a job F…" at bounding box center [784, 27] width 1568 height 36
click at [1507, 26] on span "[PERSON_NAME]" at bounding box center [1504, 28] width 89 height 17
click at [1501, 61] on link "My Dashboard" at bounding box center [1497, 61] width 122 height 29
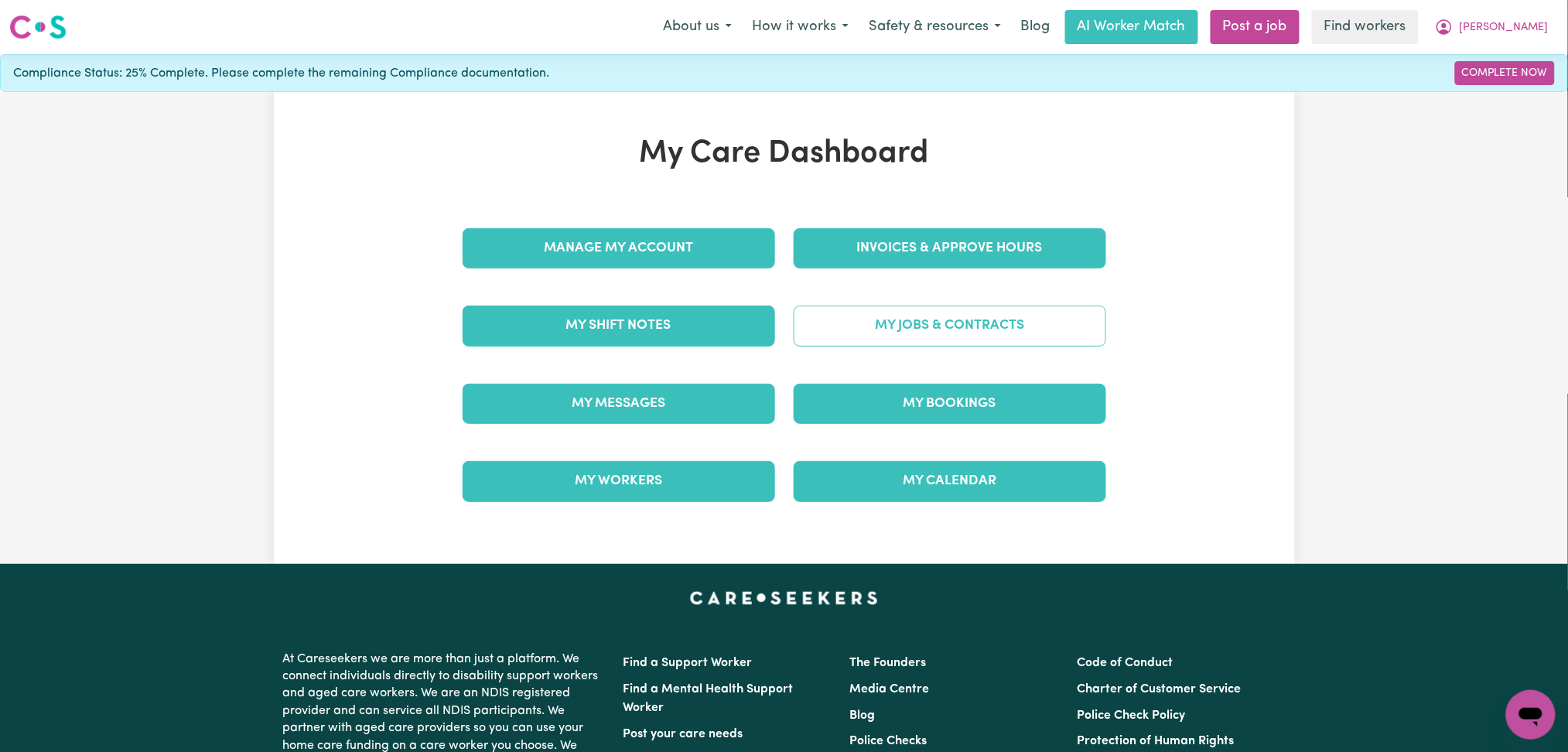
click at [856, 332] on link "My Jobs & Contracts" at bounding box center [950, 326] width 313 height 40
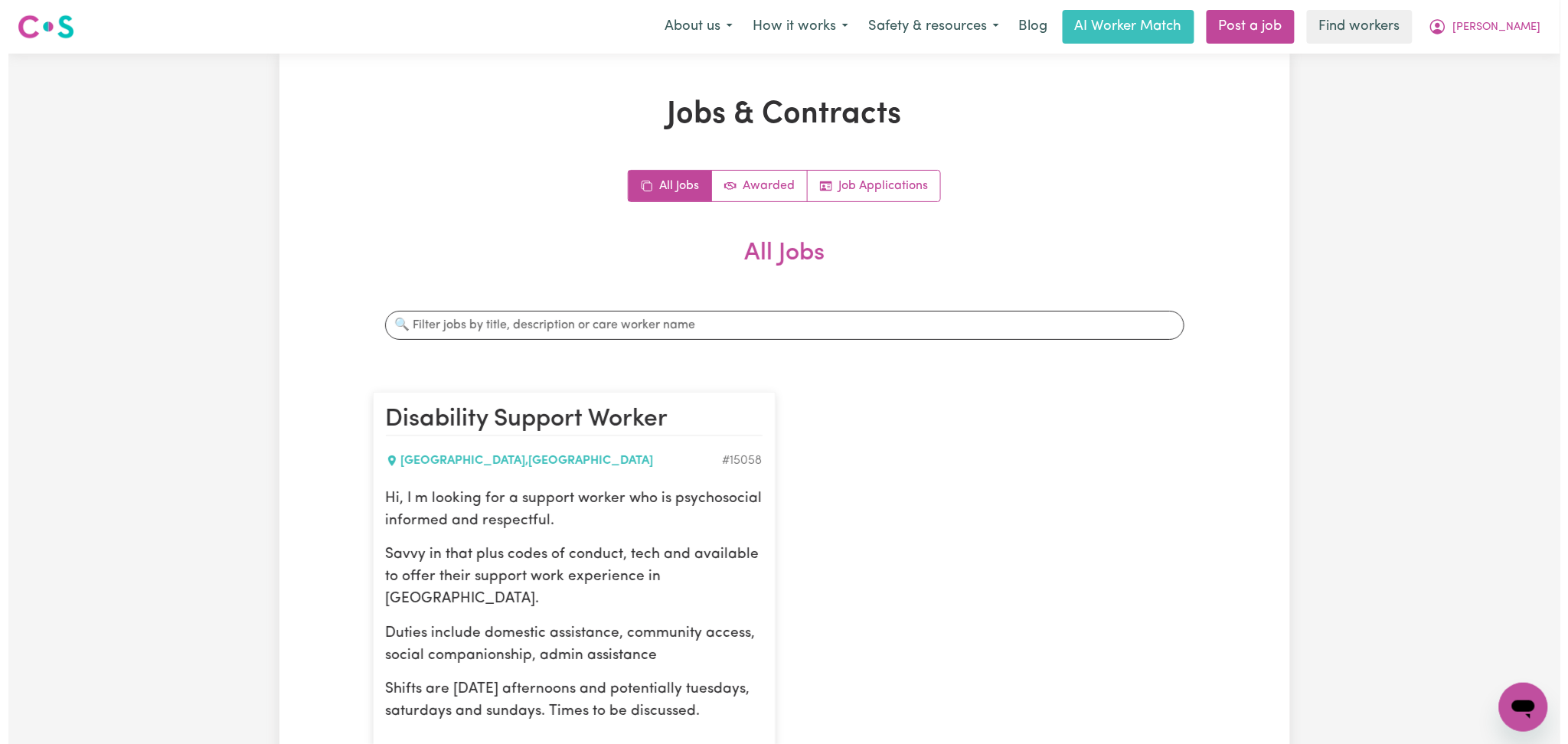
scroll to position [408, 0]
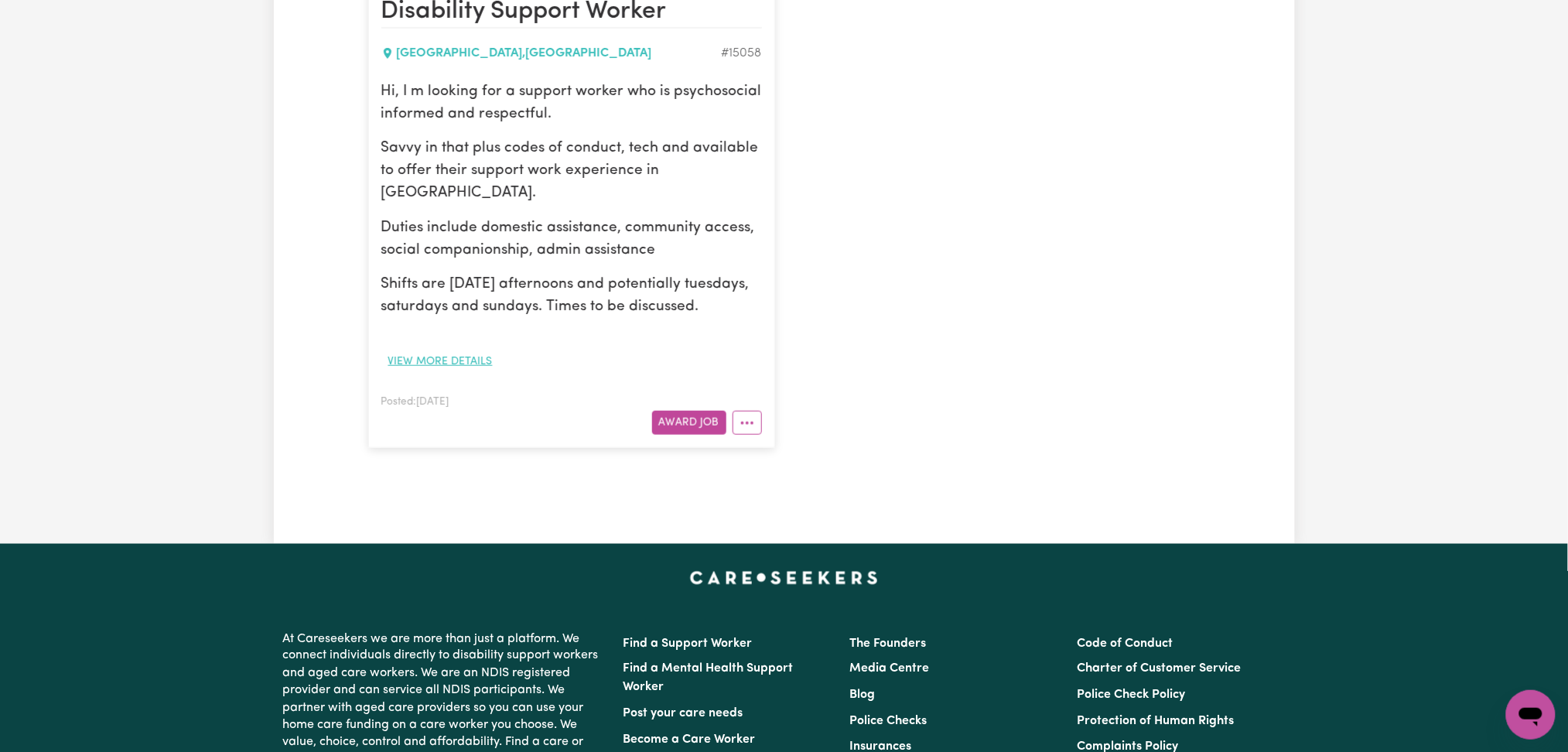
click at [477, 358] on button "View more details" at bounding box center [440, 361] width 118 height 24
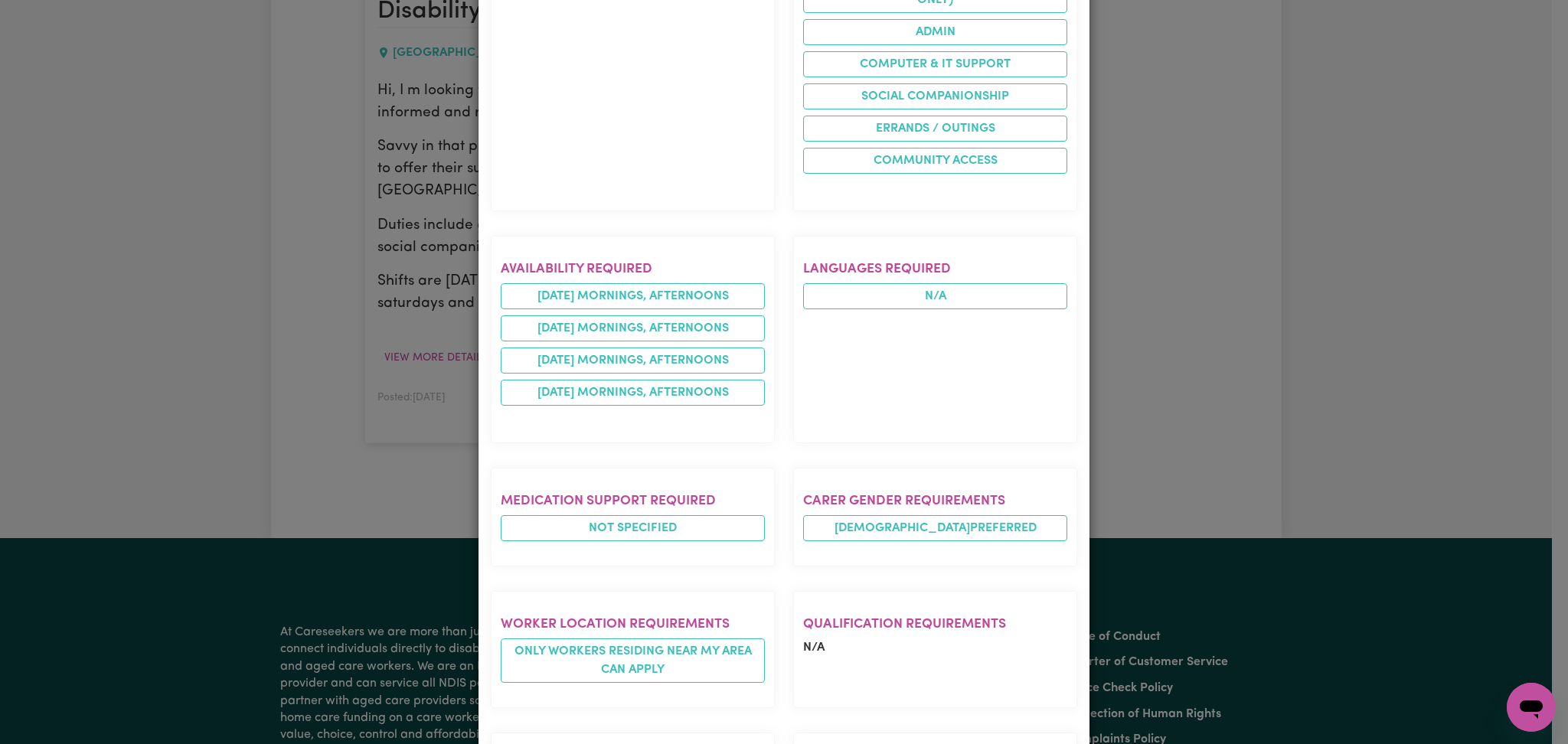
scroll to position [292, 0]
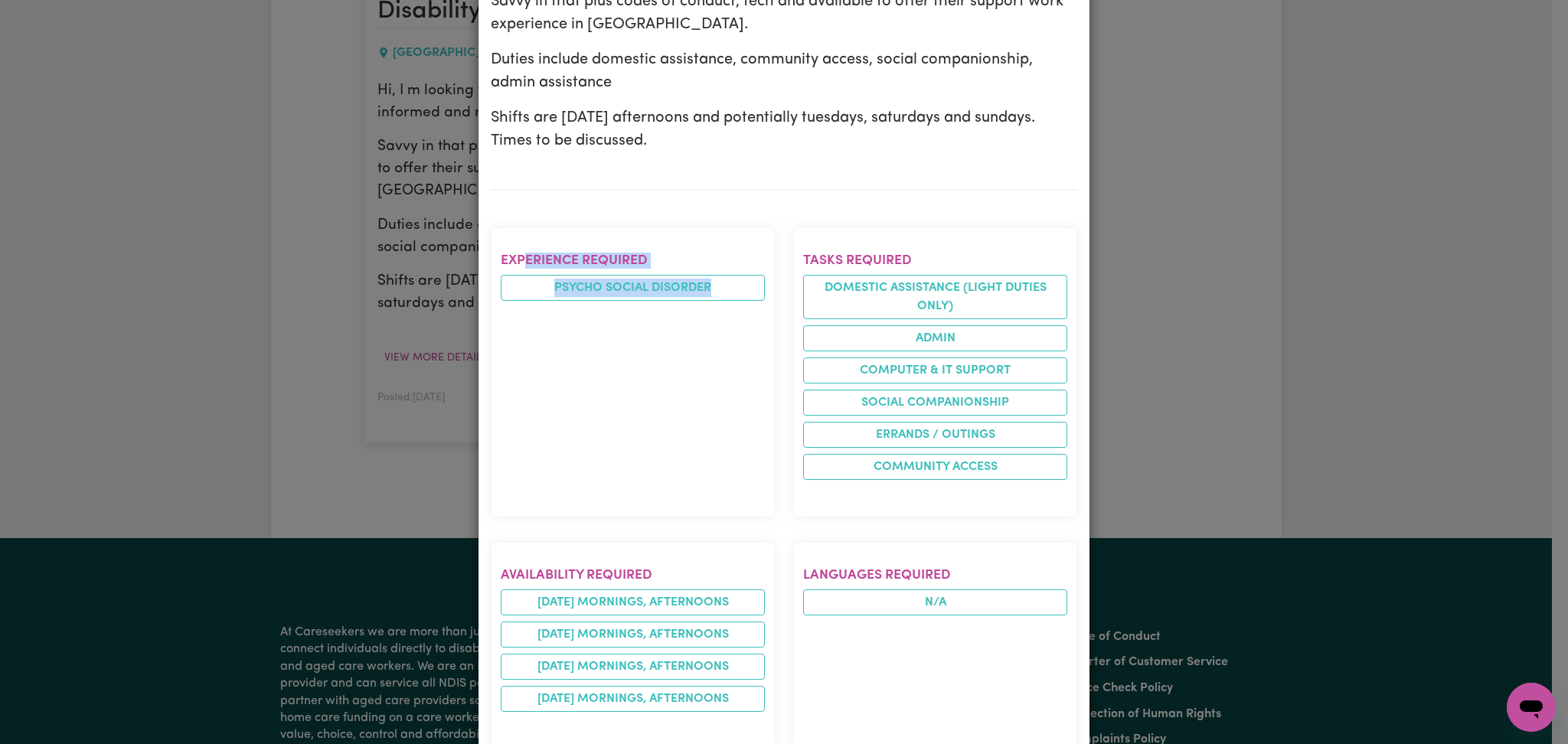
drag, startPoint x: 552, startPoint y: 252, endPoint x: 740, endPoint y: 312, distance: 197.3
click at [733, 293] on section "Experience required Psycho social disorder" at bounding box center [633, 372] width 284 height 290
click at [740, 390] on section "Experience required Psycho social disorder" at bounding box center [633, 372] width 284 height 290
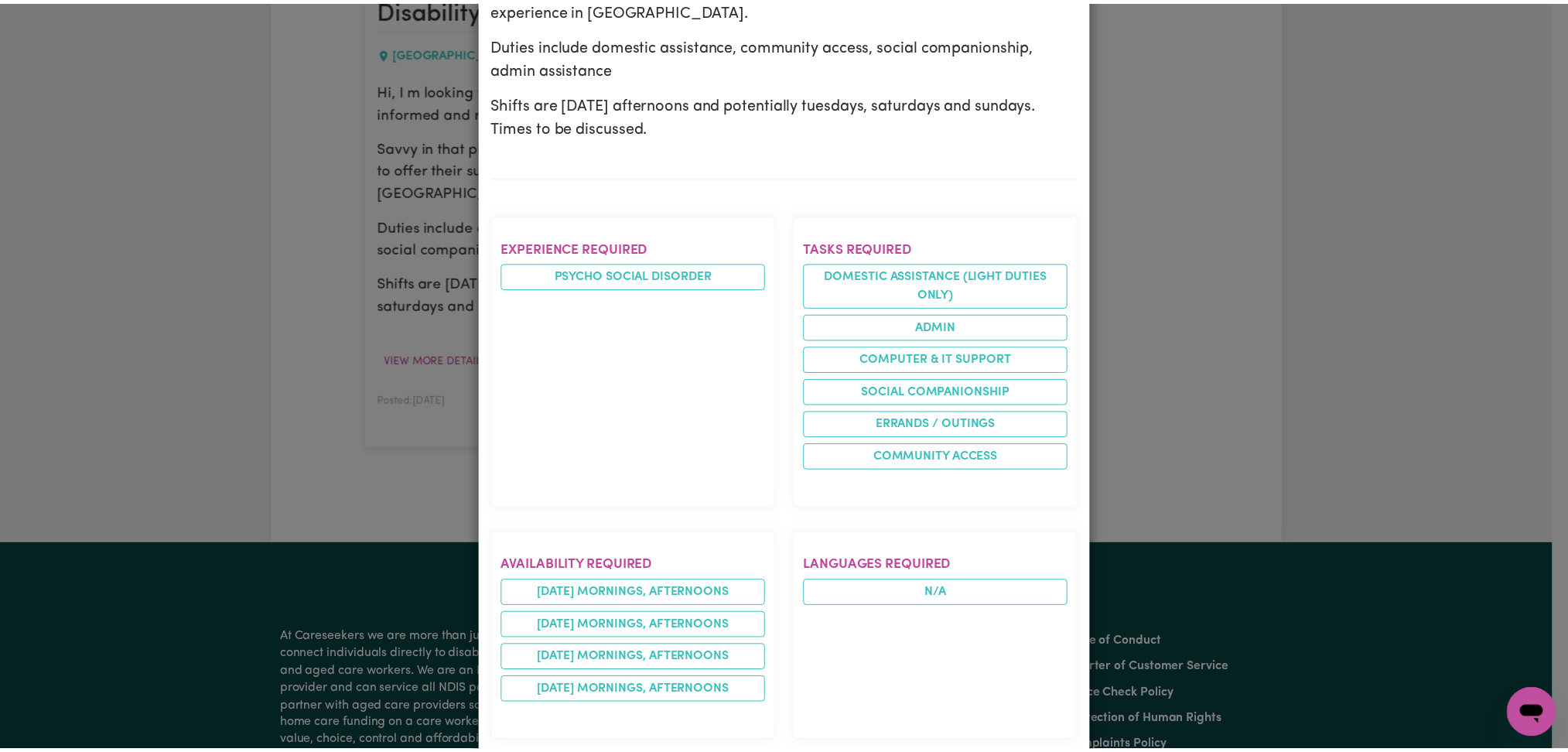
scroll to position [0, 0]
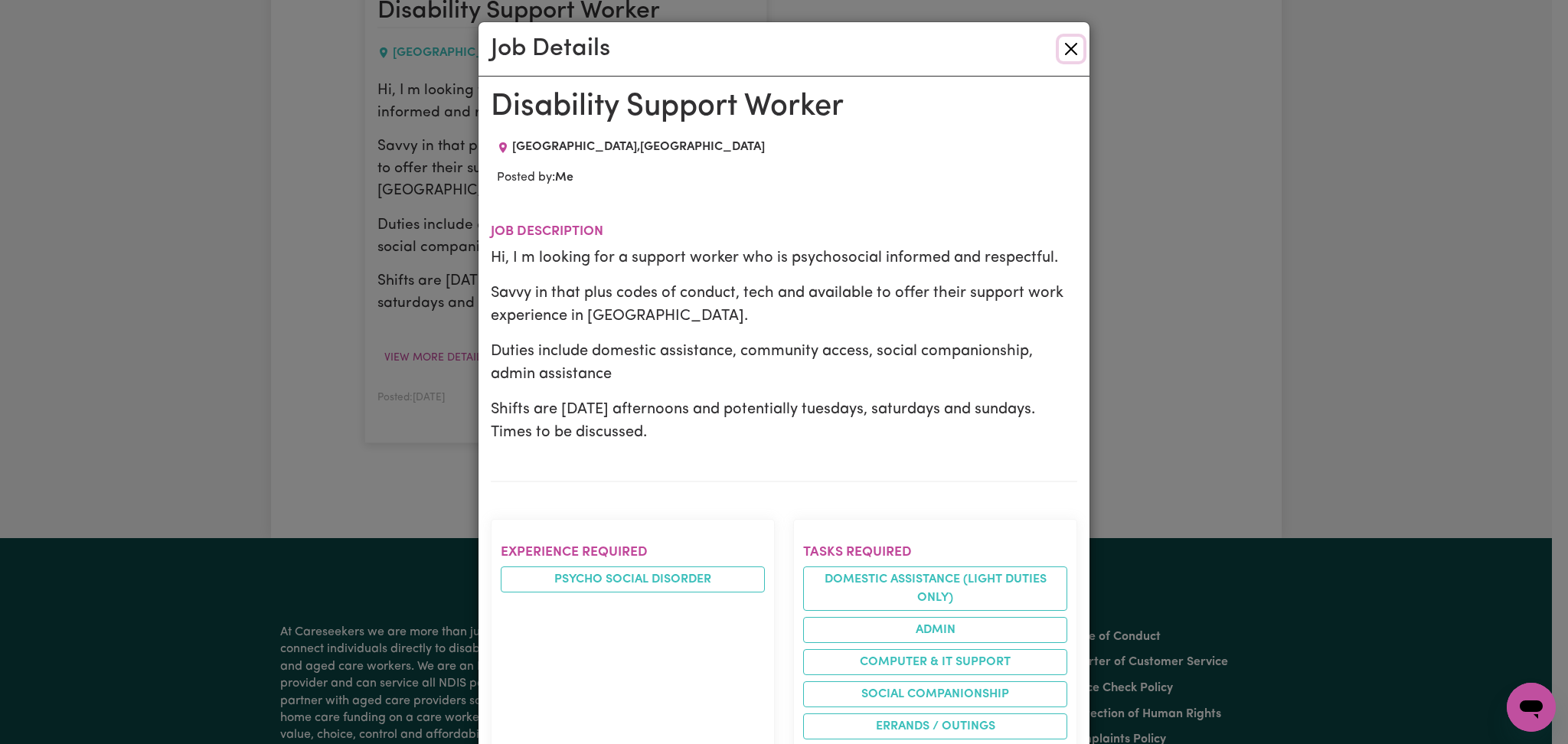
click at [1061, 48] on button "Close" at bounding box center [1071, 49] width 25 height 25
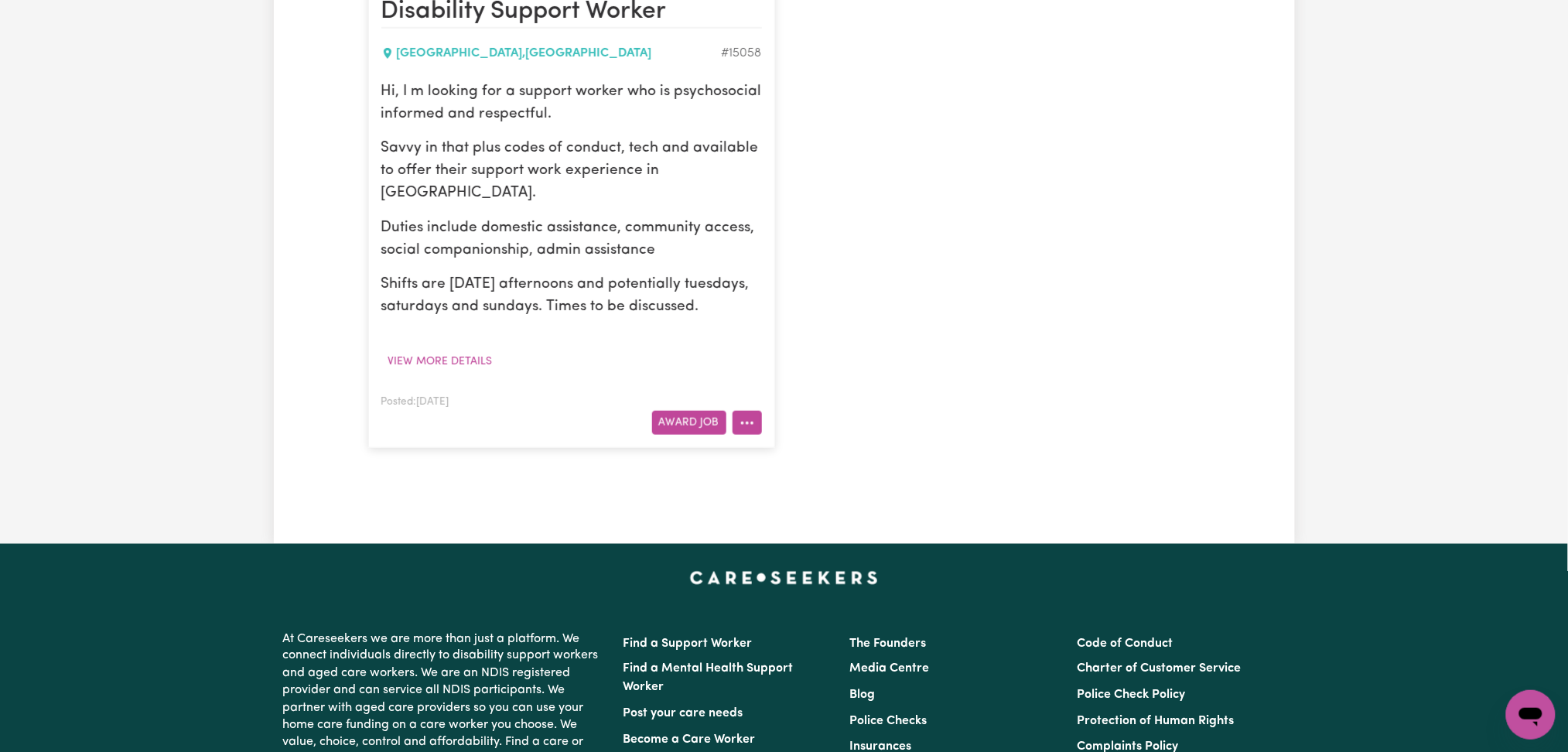
click at [759, 418] on button "More options" at bounding box center [748, 422] width 29 height 24
click at [775, 525] on link "Edit Job" at bounding box center [794, 522] width 122 height 31
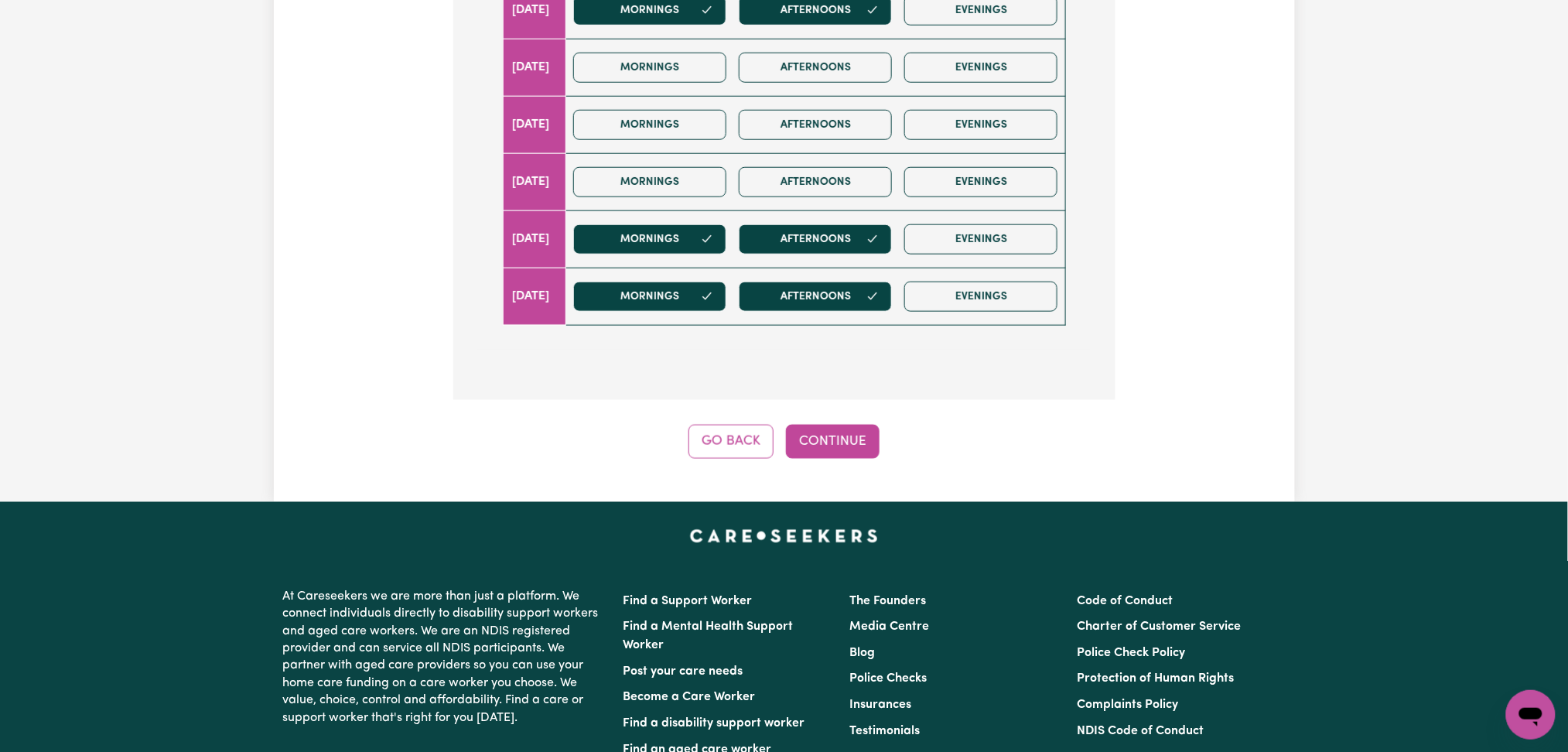
click at [734, 441] on button "Go Back" at bounding box center [731, 442] width 85 height 34
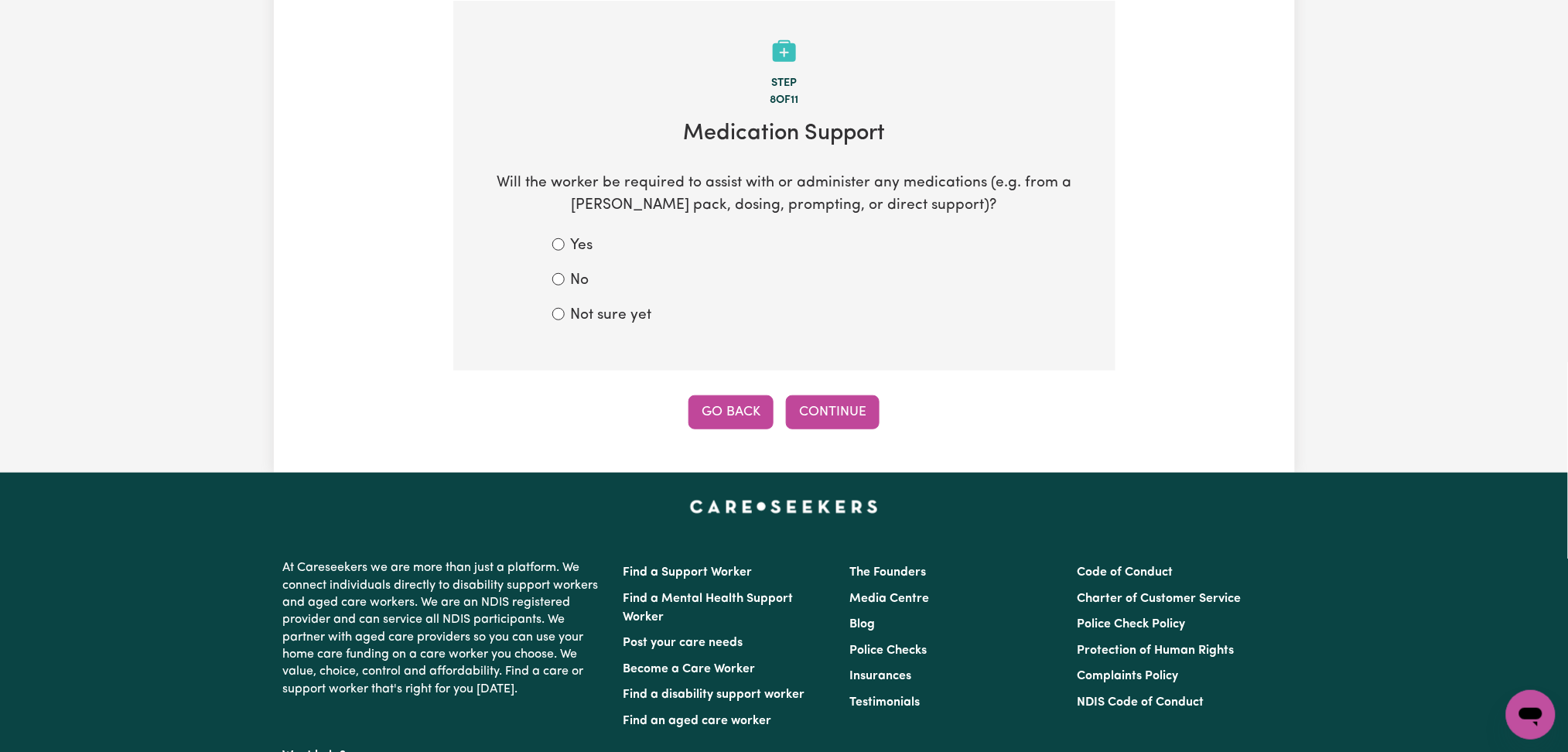
click at [733, 424] on button "Go Back" at bounding box center [731, 412] width 85 height 34
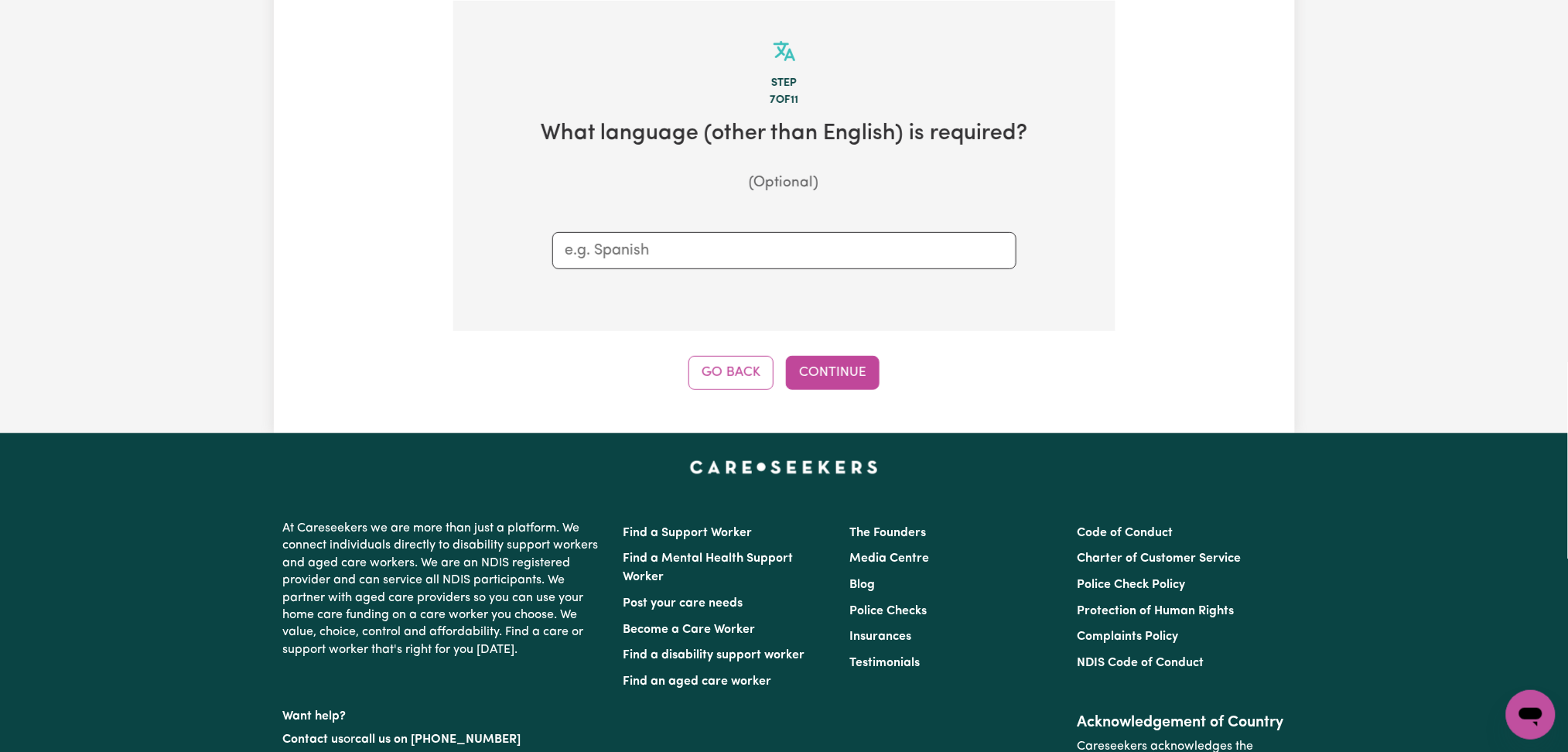
scroll to position [229, 0]
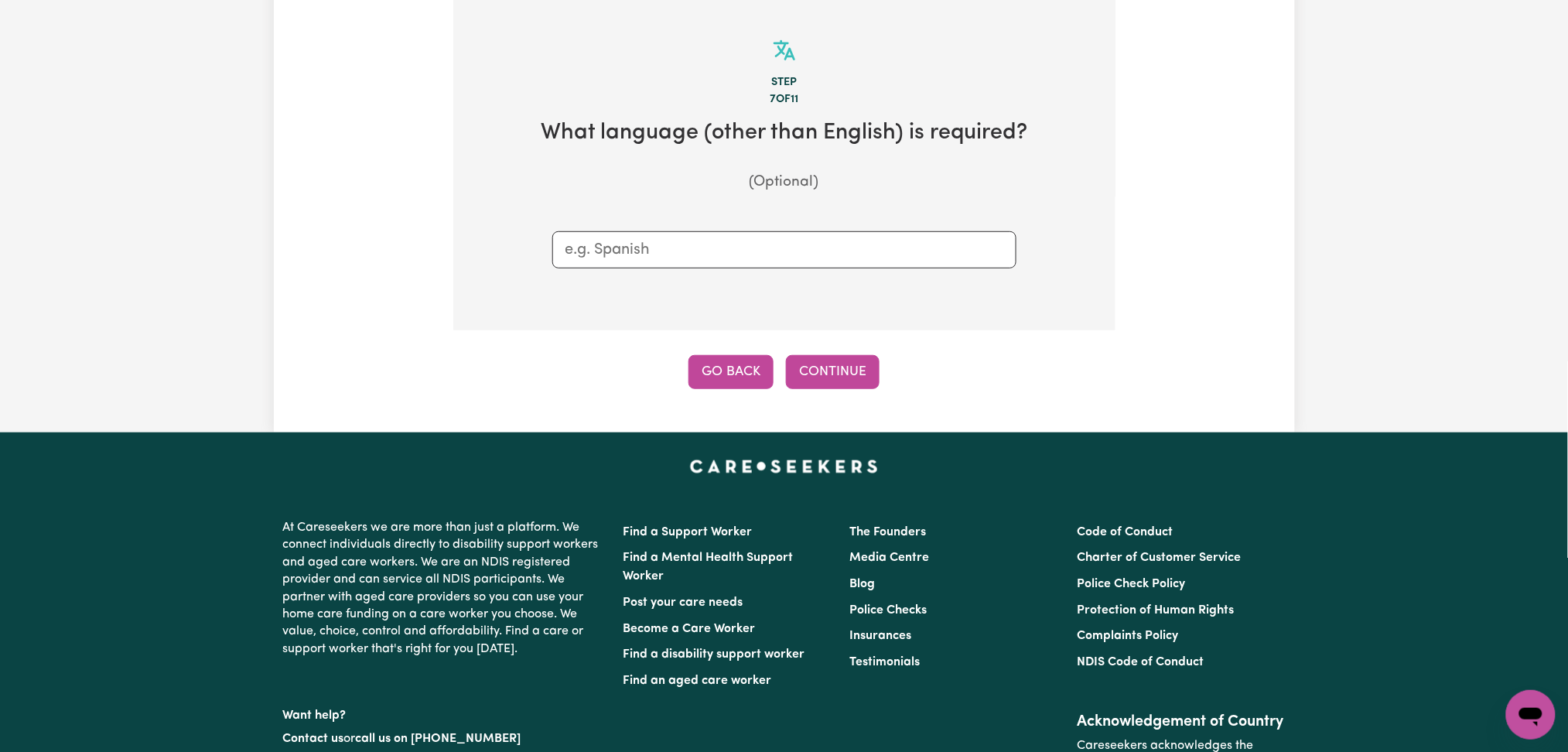
click at [748, 368] on button "Go Back" at bounding box center [731, 372] width 85 height 34
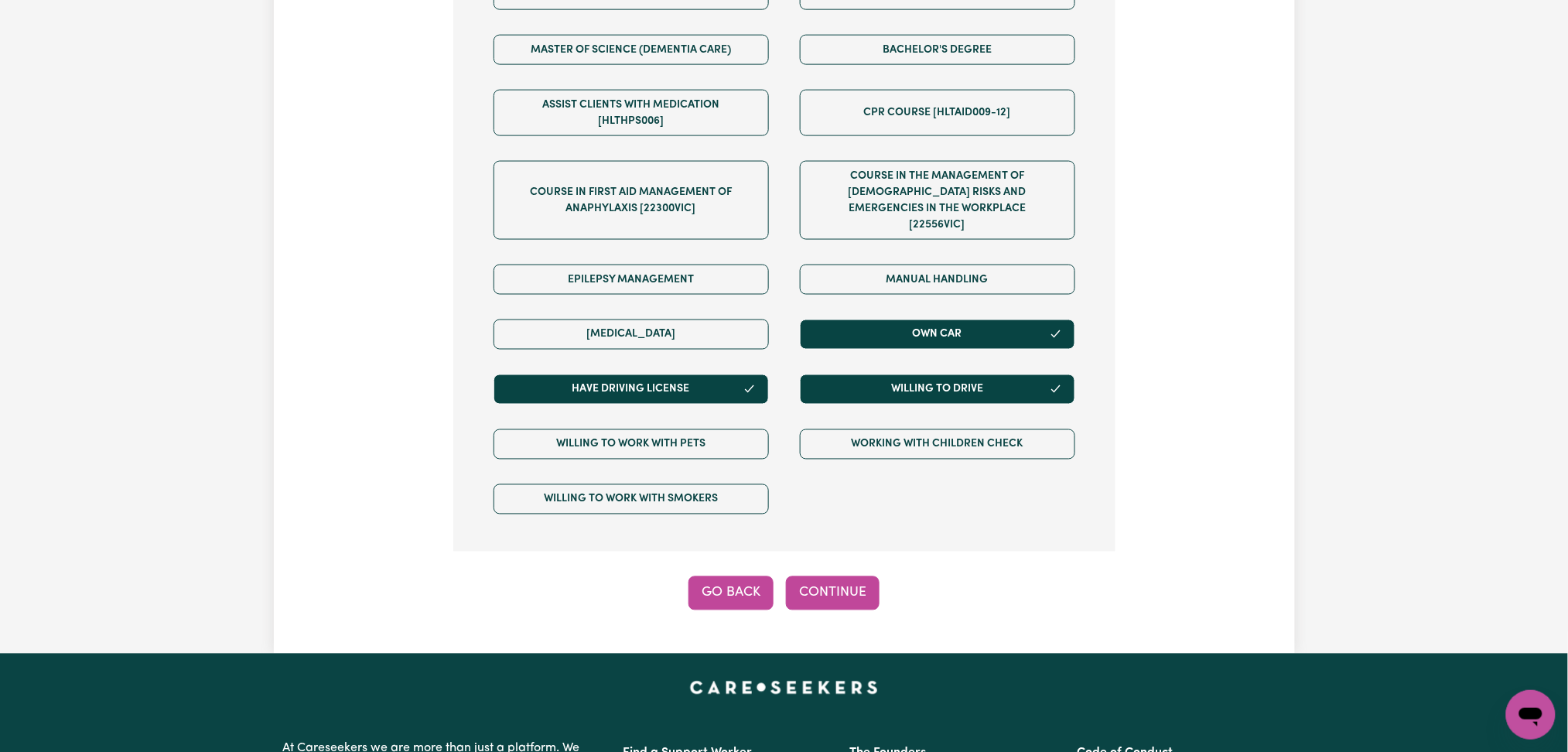
click at [708, 576] on button "Go Back" at bounding box center [731, 593] width 85 height 34
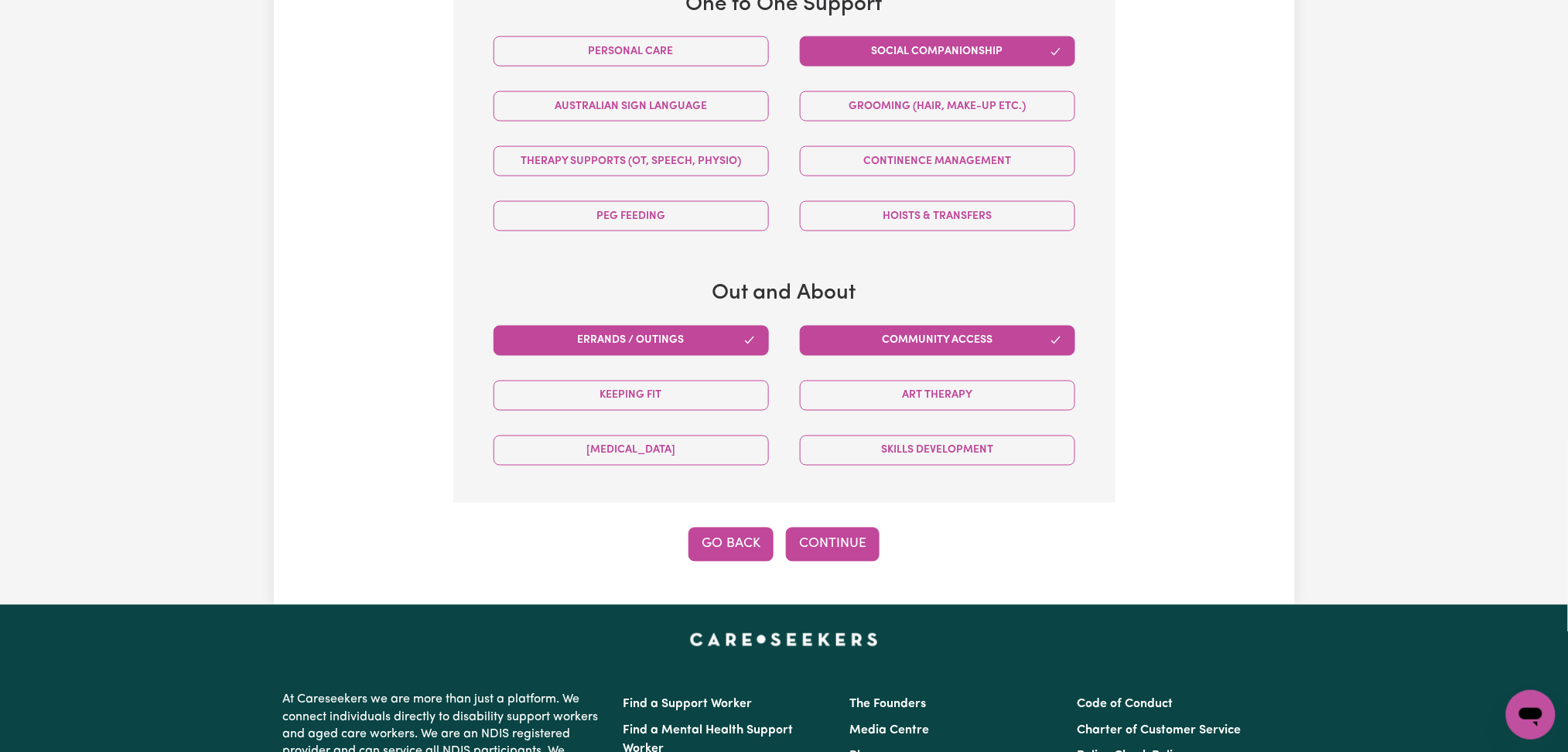
click at [728, 553] on button "Go Back" at bounding box center [731, 545] width 85 height 34
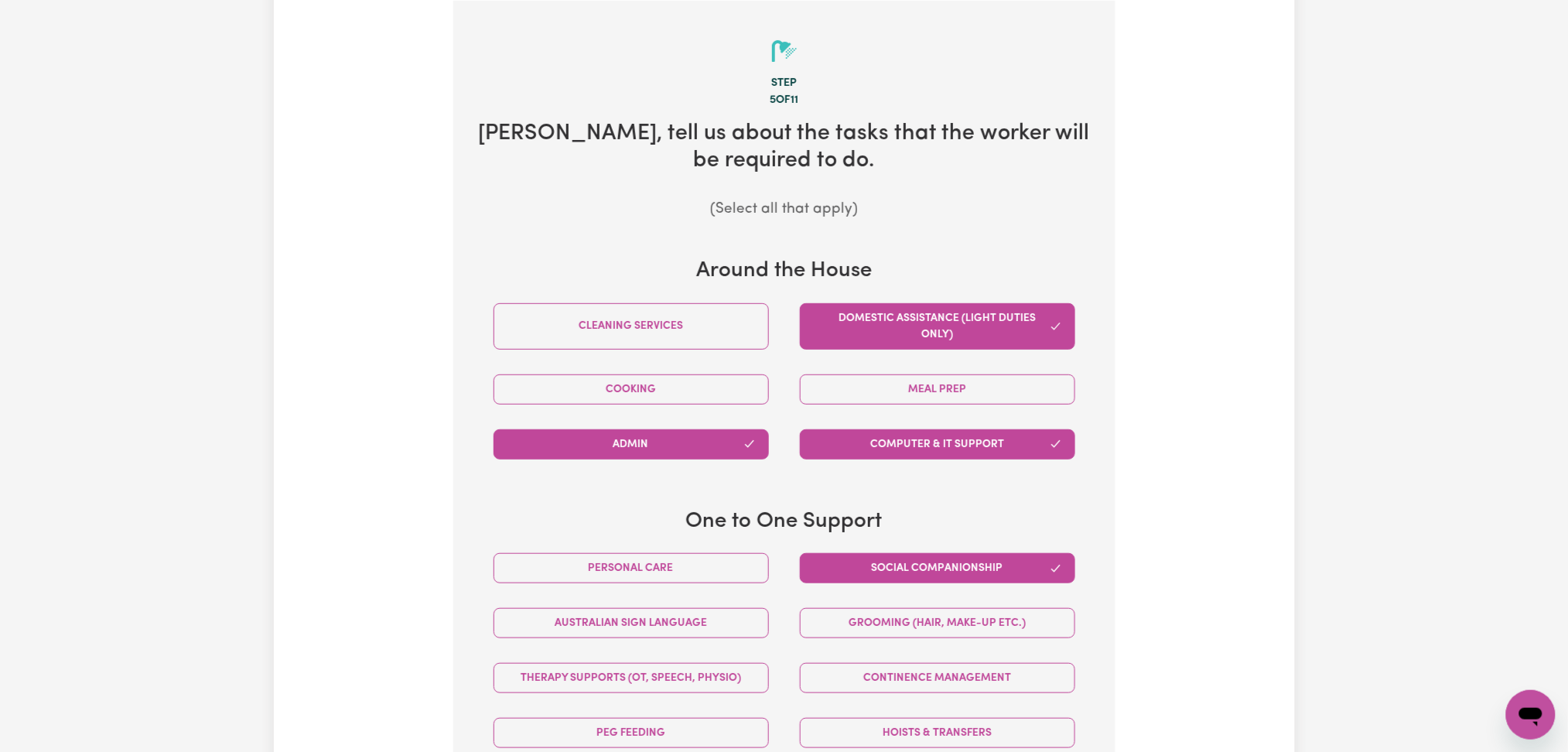
select select "PRIVATELY"
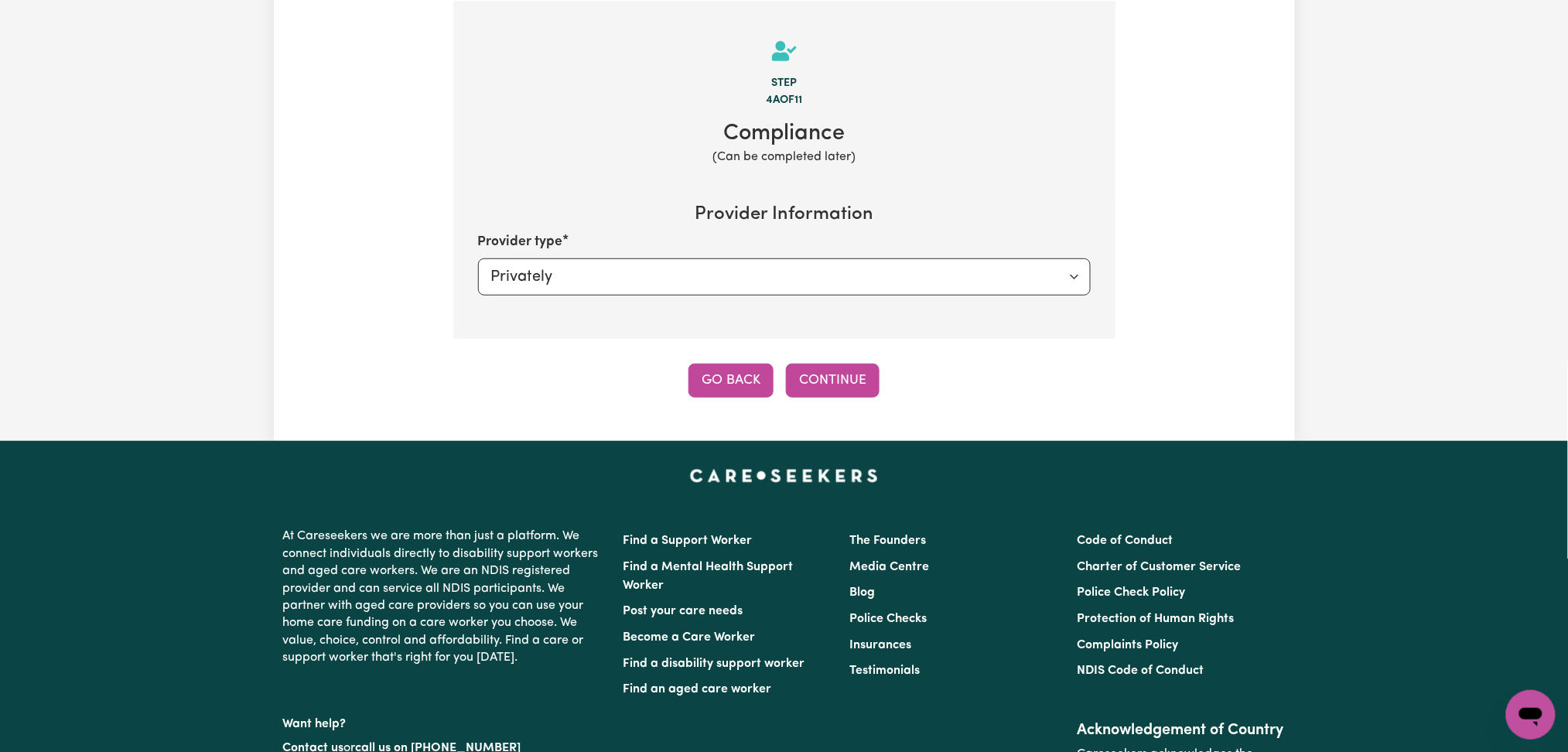
click at [737, 363] on button "Go Back" at bounding box center [731, 380] width 85 height 34
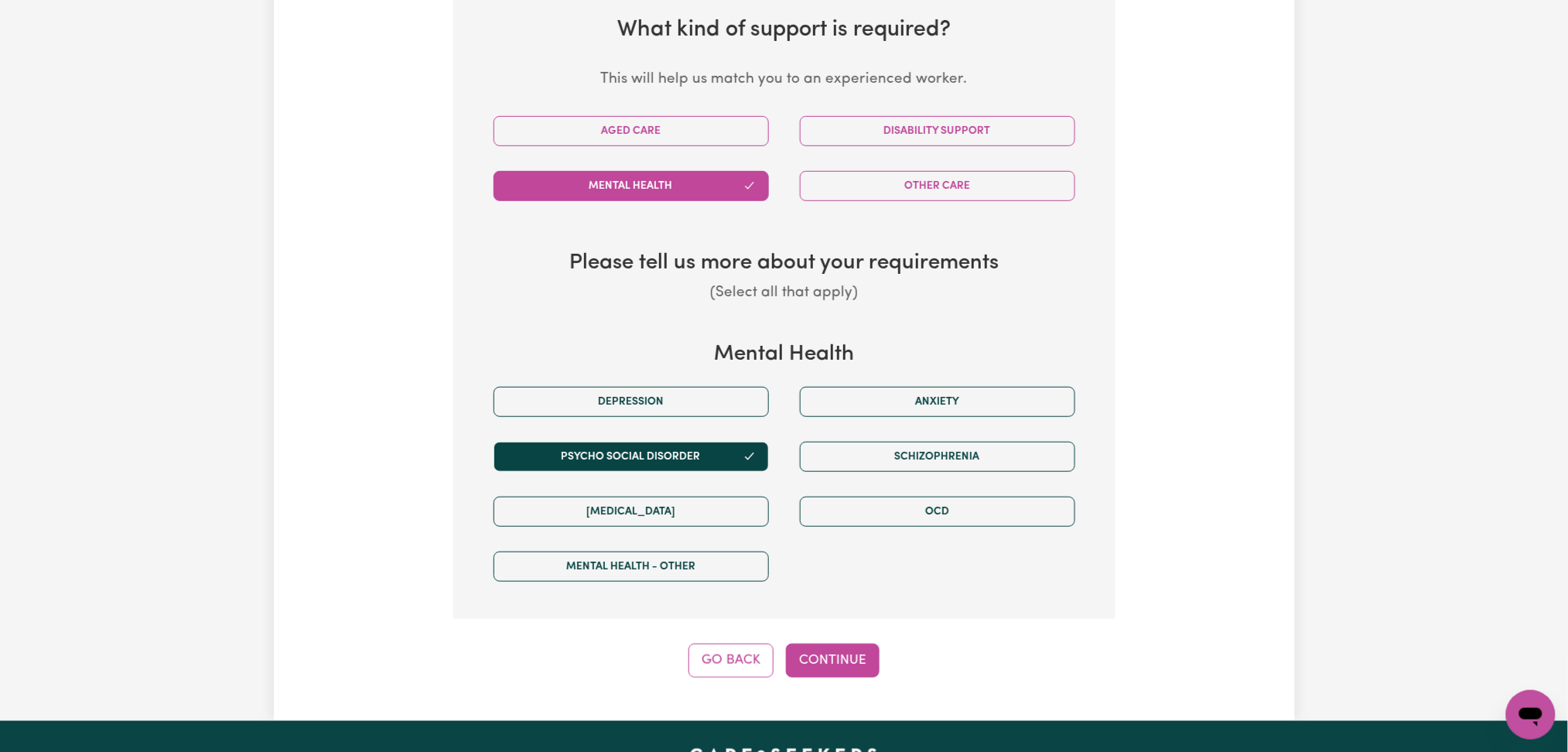
scroll to position [435, 0]
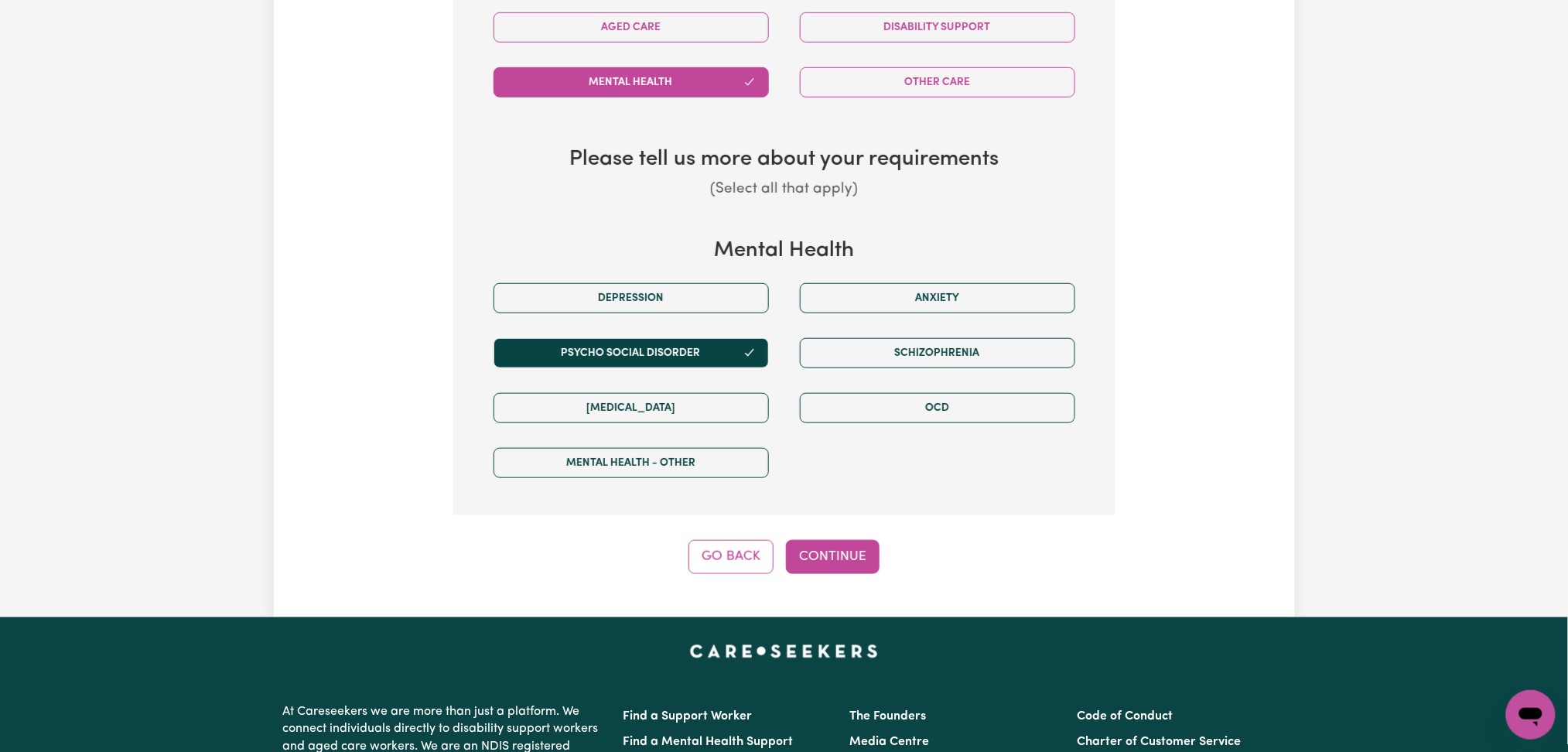
drag, startPoint x: 1536, startPoint y: 126, endPoint x: 1542, endPoint y: 116, distance: 11.7
click at [1541, 123] on div "Update Job Post Disability Support Worker Step 4 of 11 What kind of support is …" at bounding box center [784, 118] width 1568 height 999
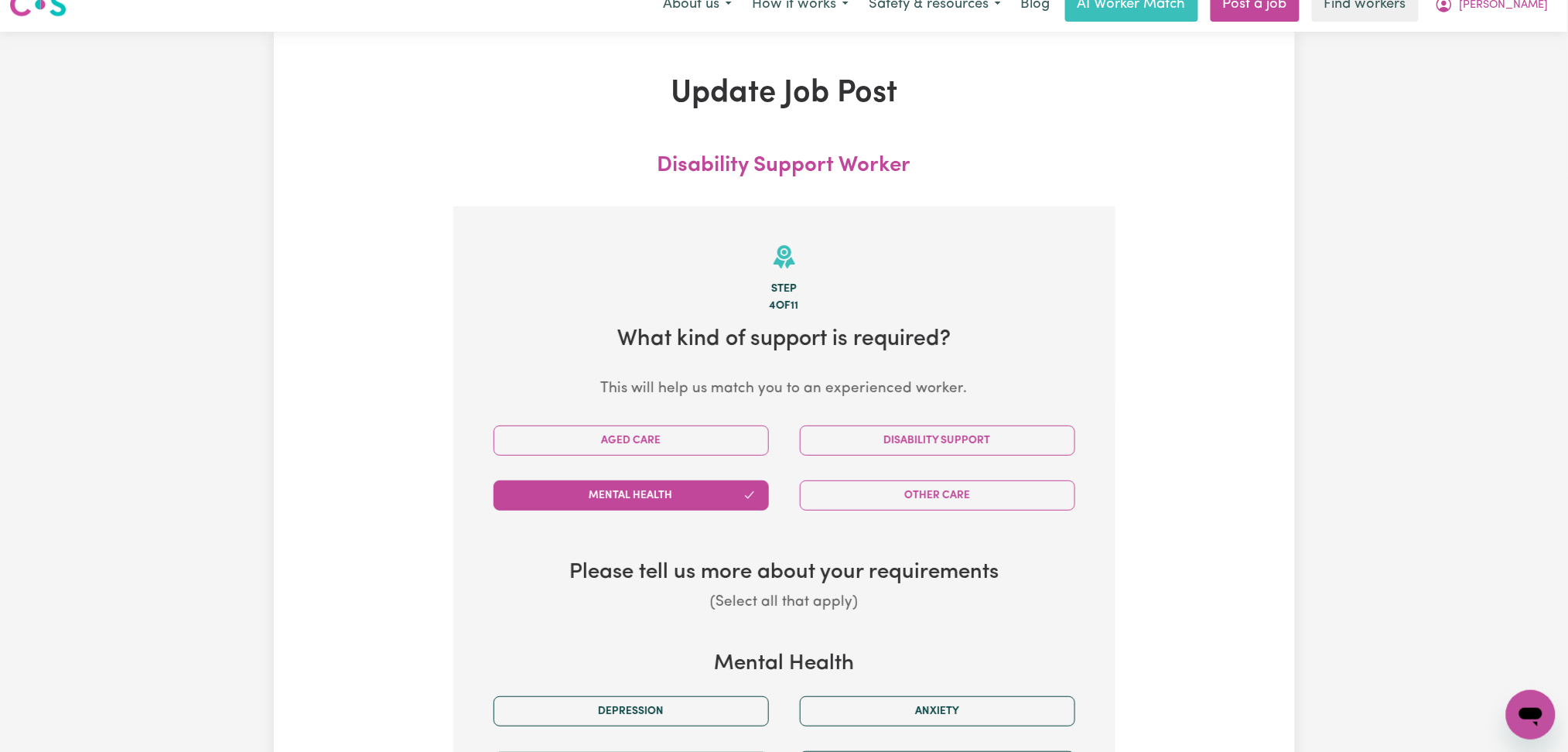
scroll to position [0, 0]
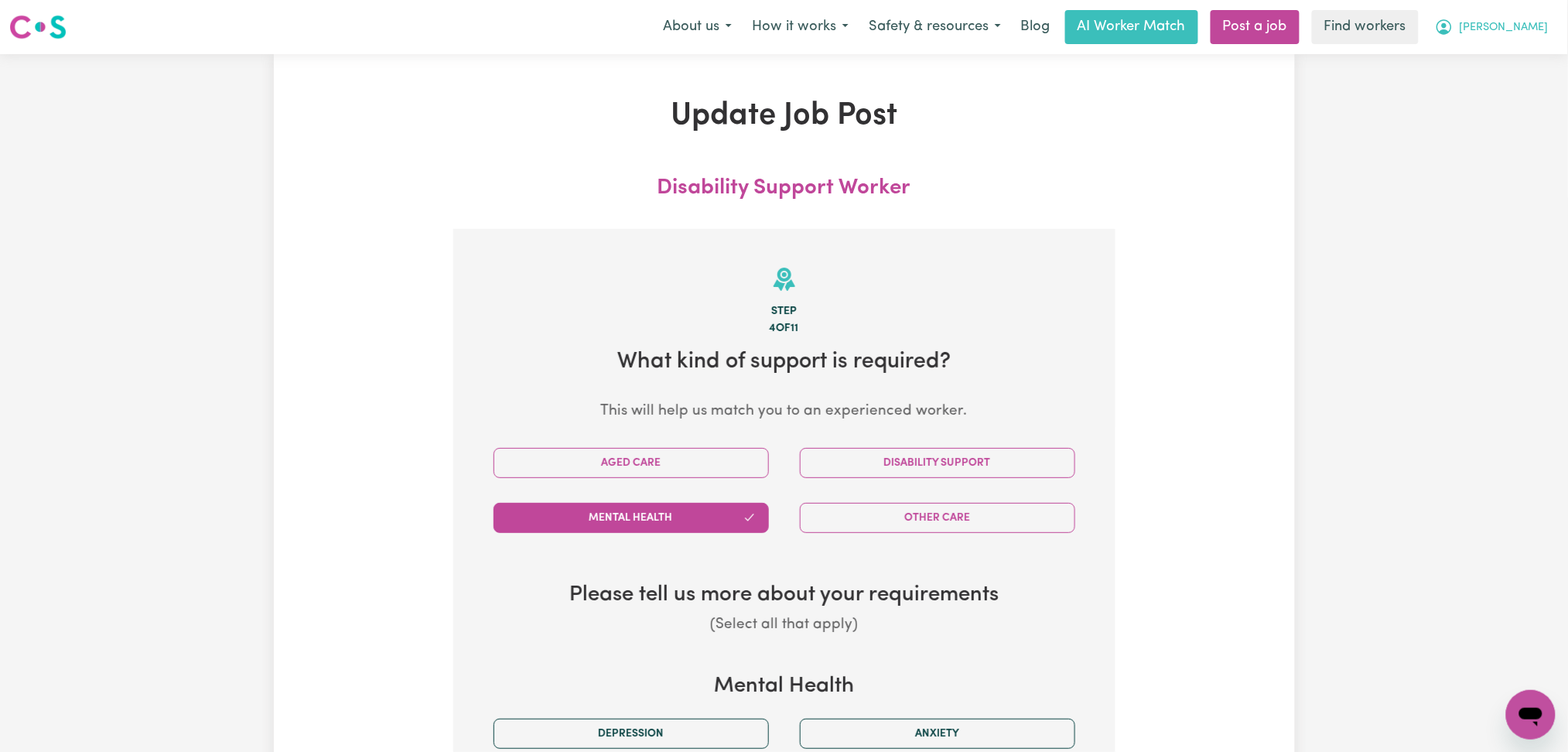
click at [1512, 36] on button "[PERSON_NAME]" at bounding box center [1492, 27] width 134 height 33
click at [1506, 55] on link "My Dashboard" at bounding box center [1497, 61] width 122 height 29
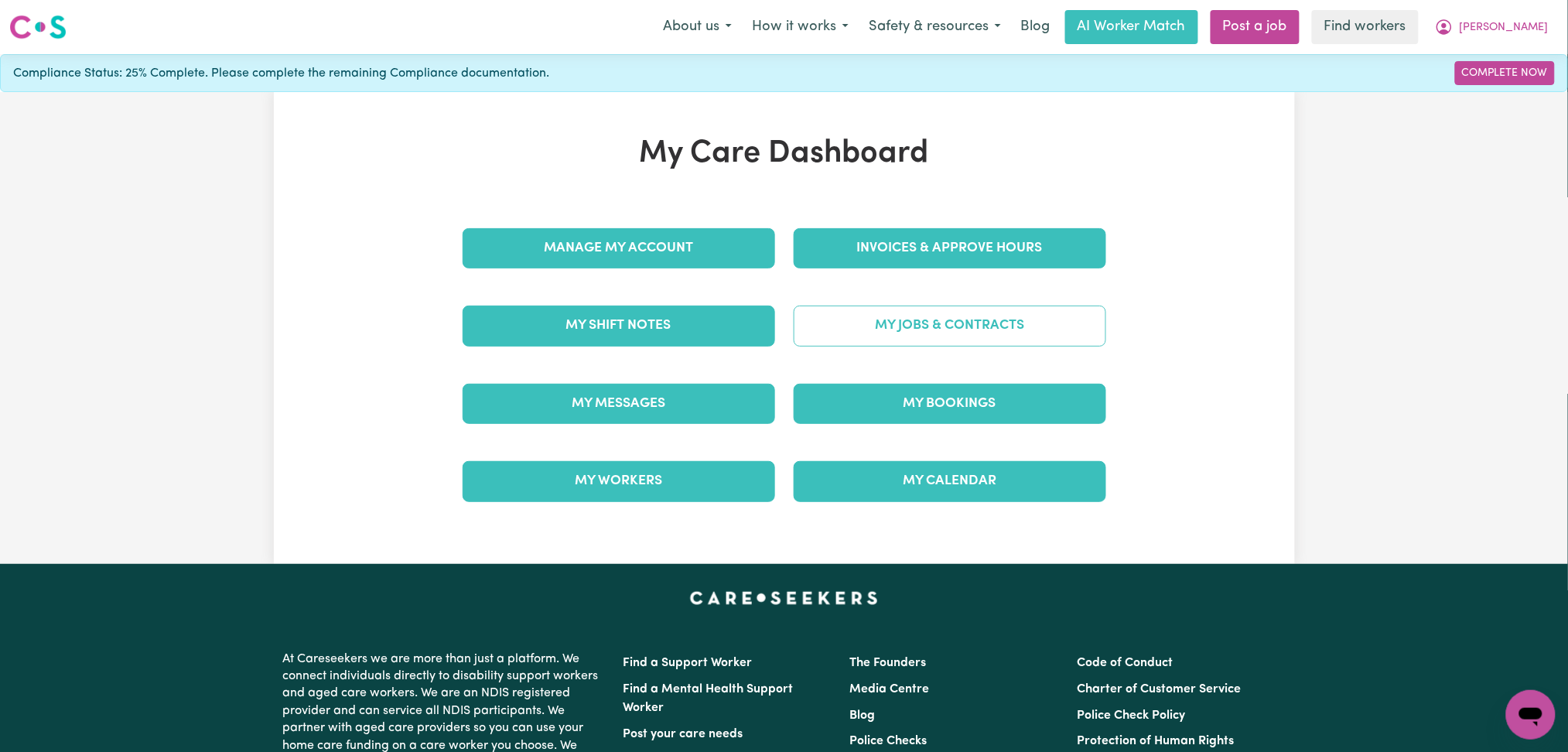
click at [898, 326] on link "My Jobs & Contracts" at bounding box center [950, 326] width 313 height 40
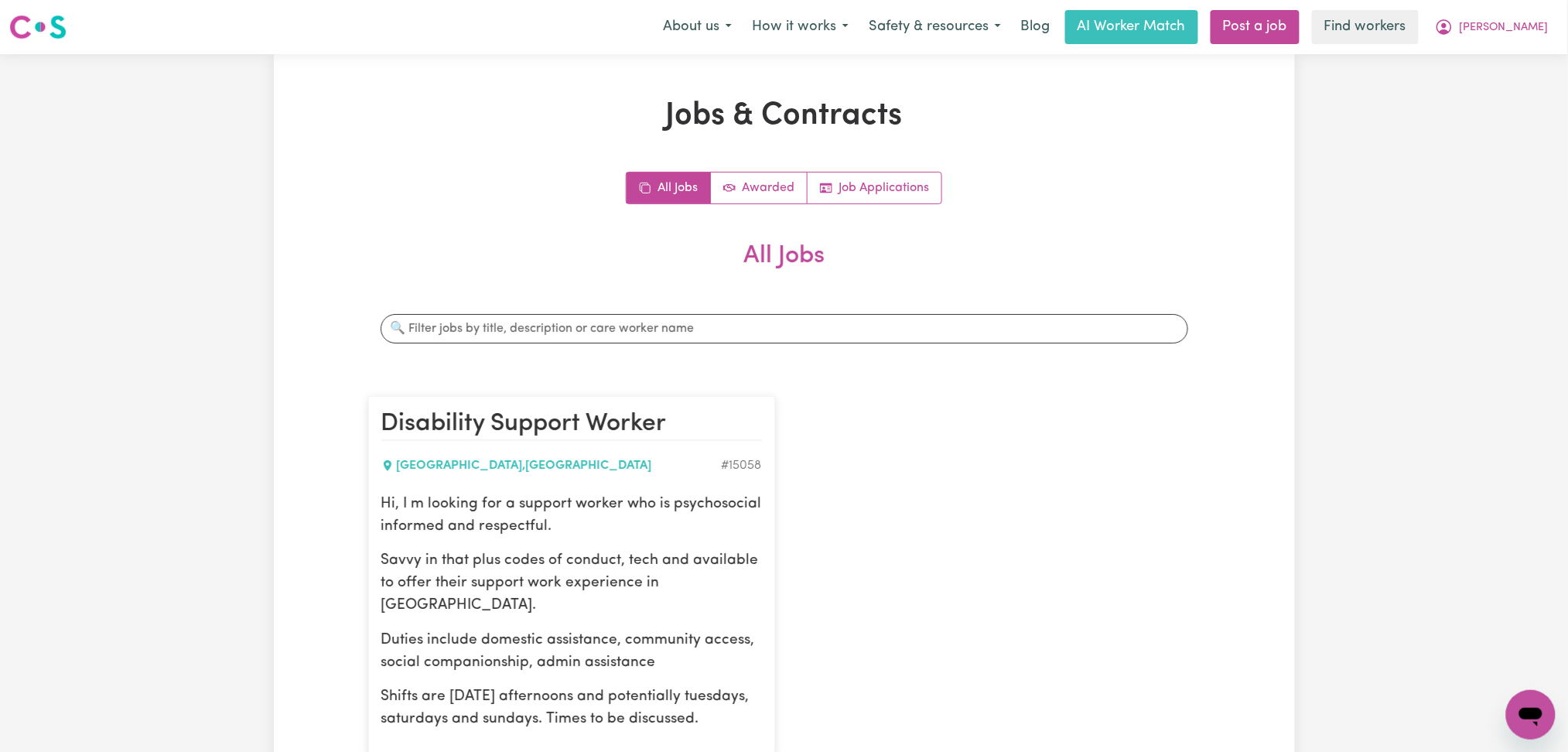
scroll to position [412, 0]
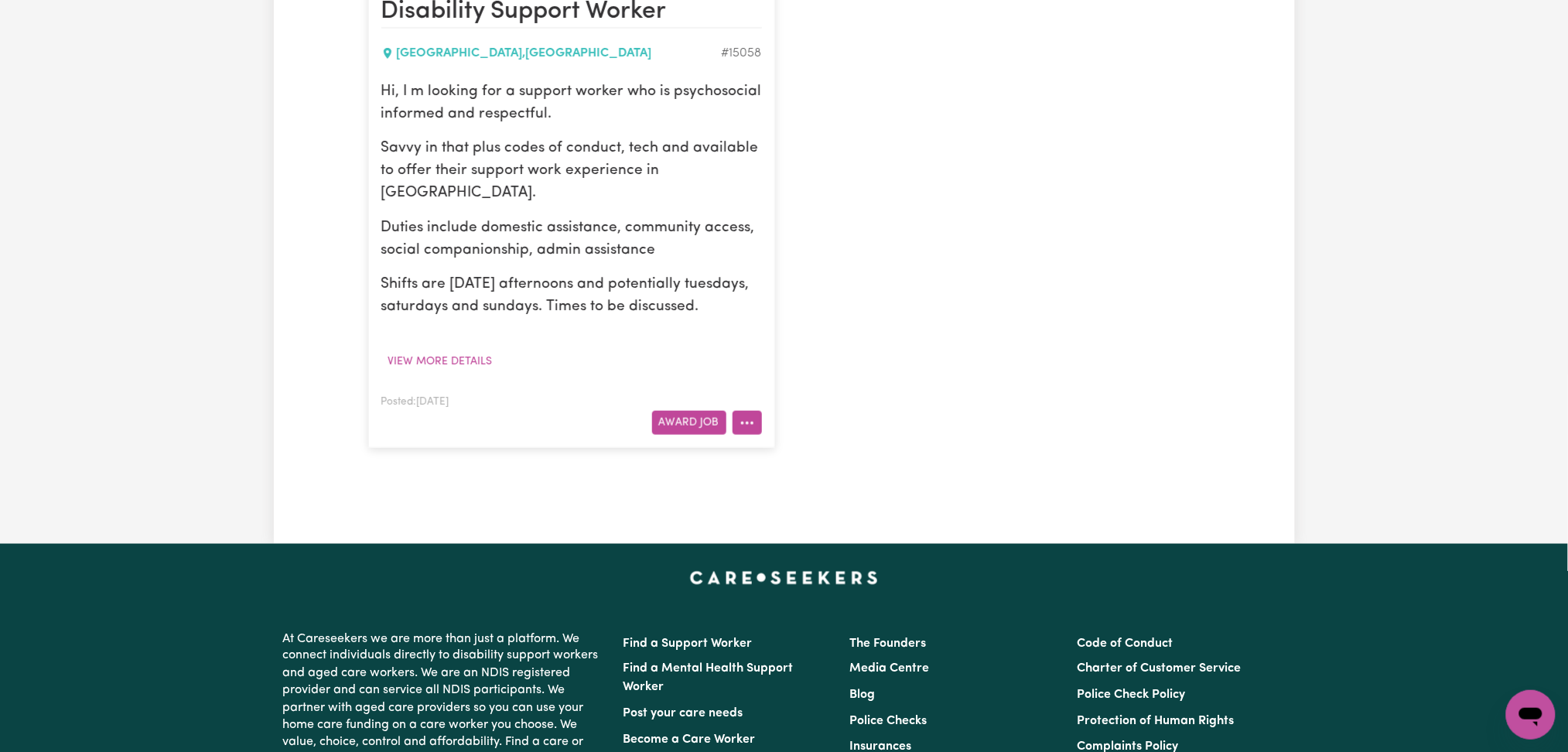
click at [753, 419] on button "More options" at bounding box center [748, 422] width 29 height 24
click at [779, 515] on link "Edit Job" at bounding box center [794, 522] width 122 height 31
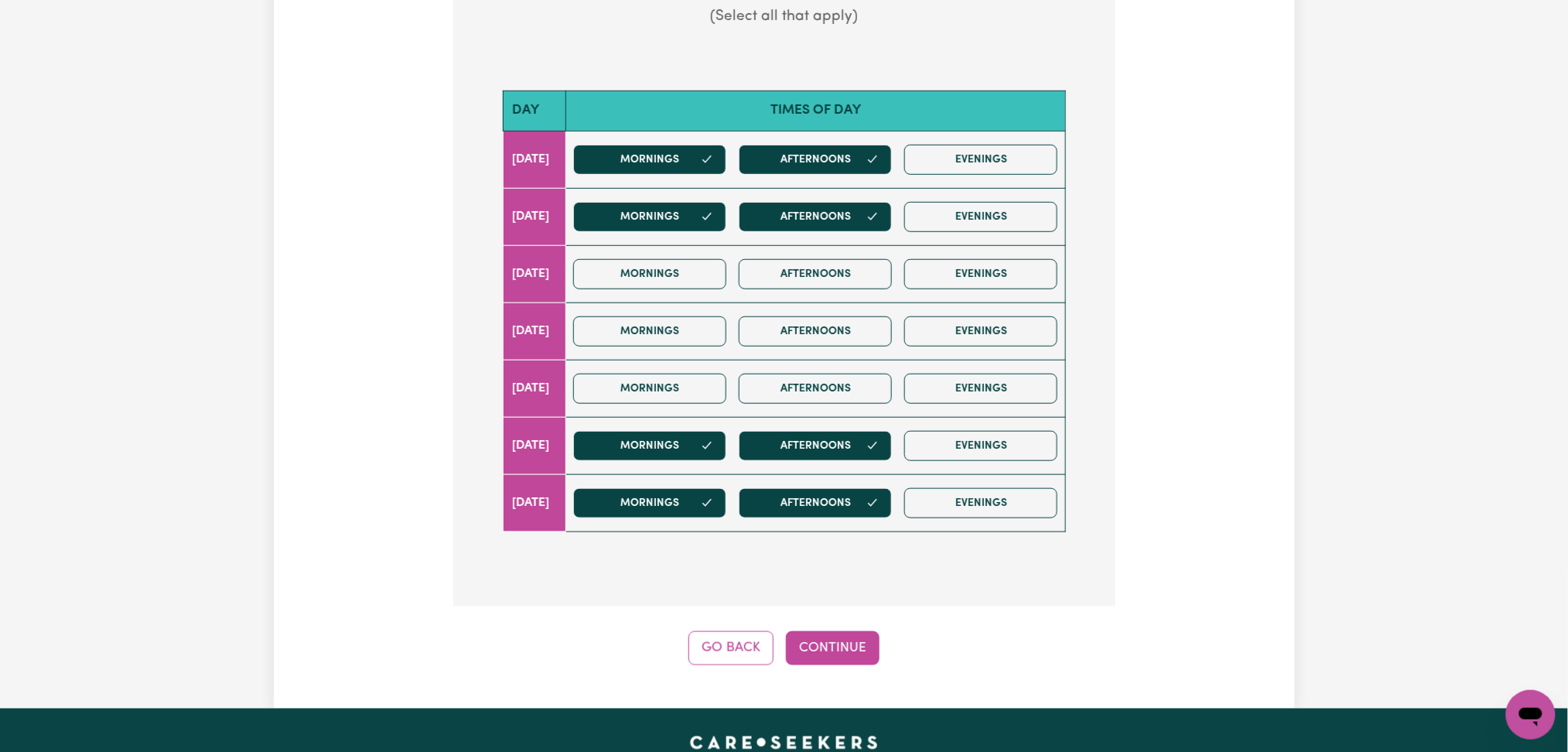
scroll to position [515, 0]
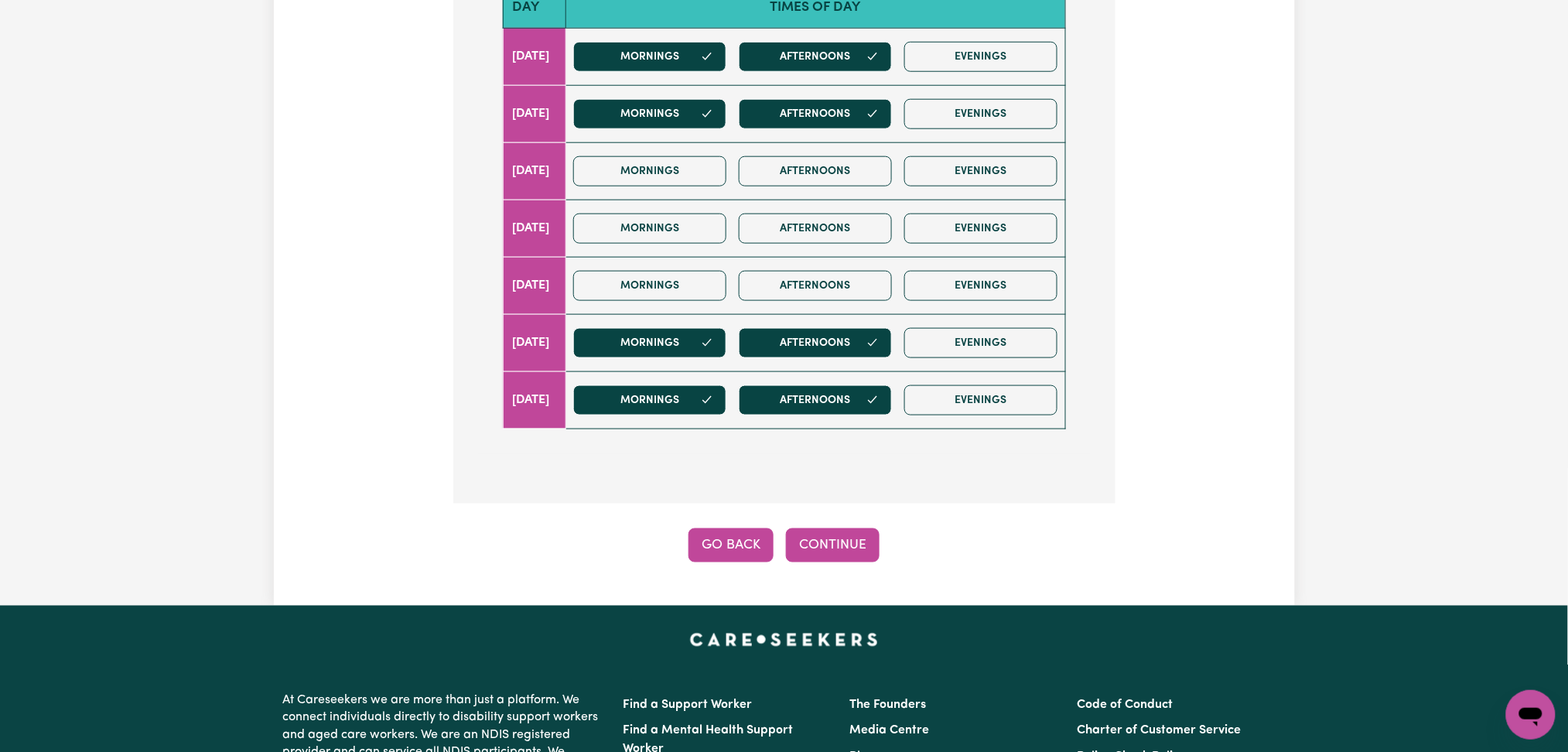
click at [712, 560] on button "Go Back" at bounding box center [731, 546] width 85 height 34
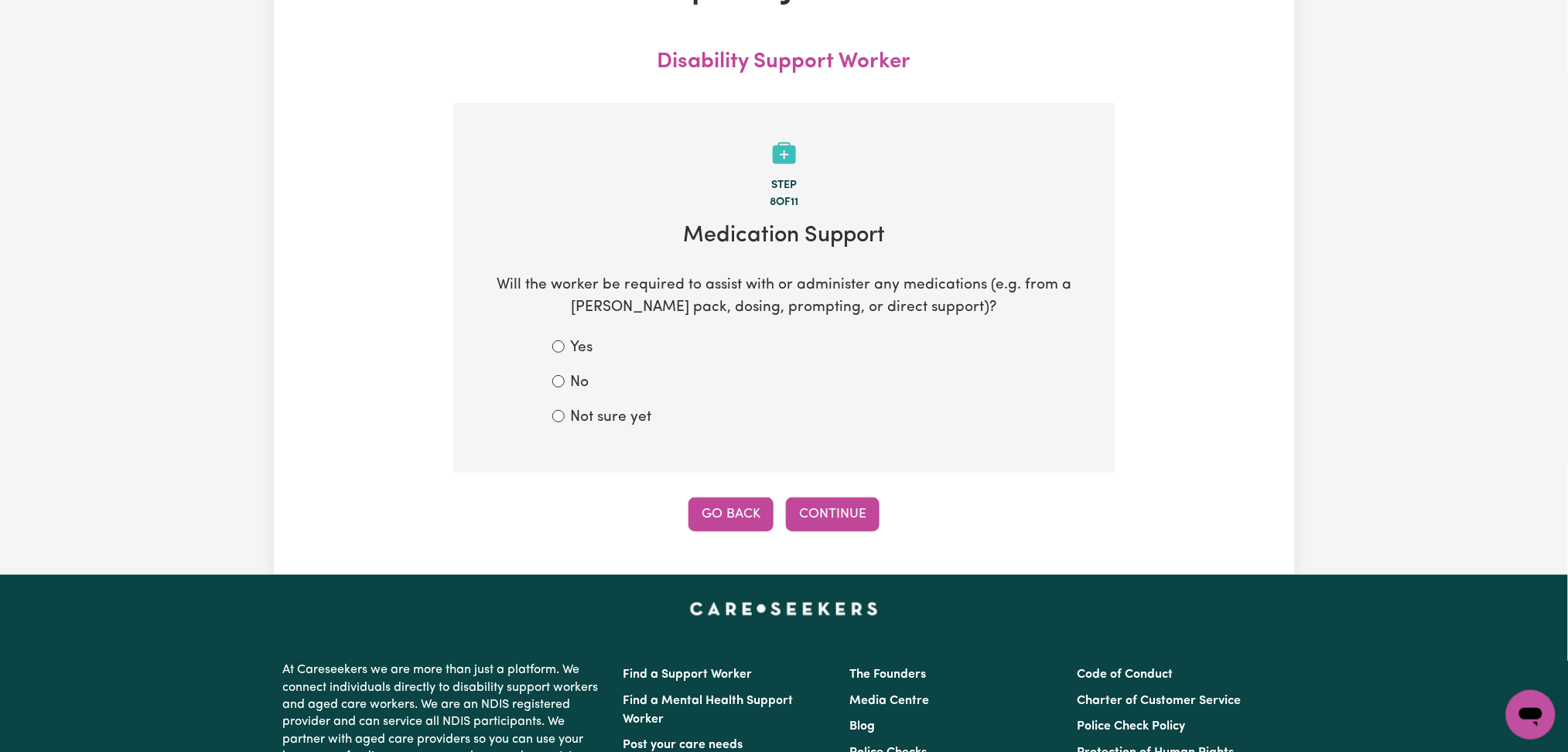
click at [746, 500] on button "Go Back" at bounding box center [731, 515] width 85 height 34
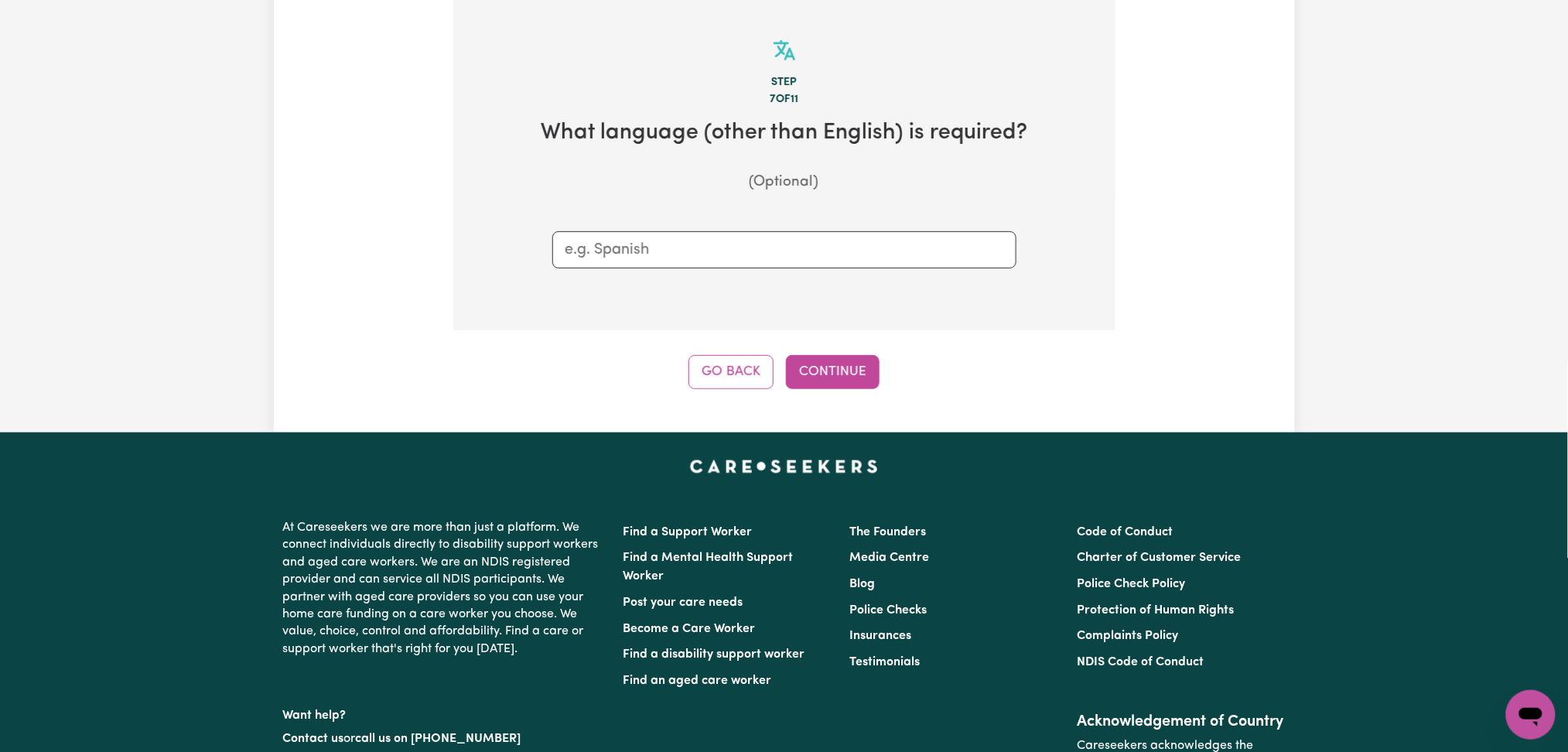
scroll to position [0, 0]
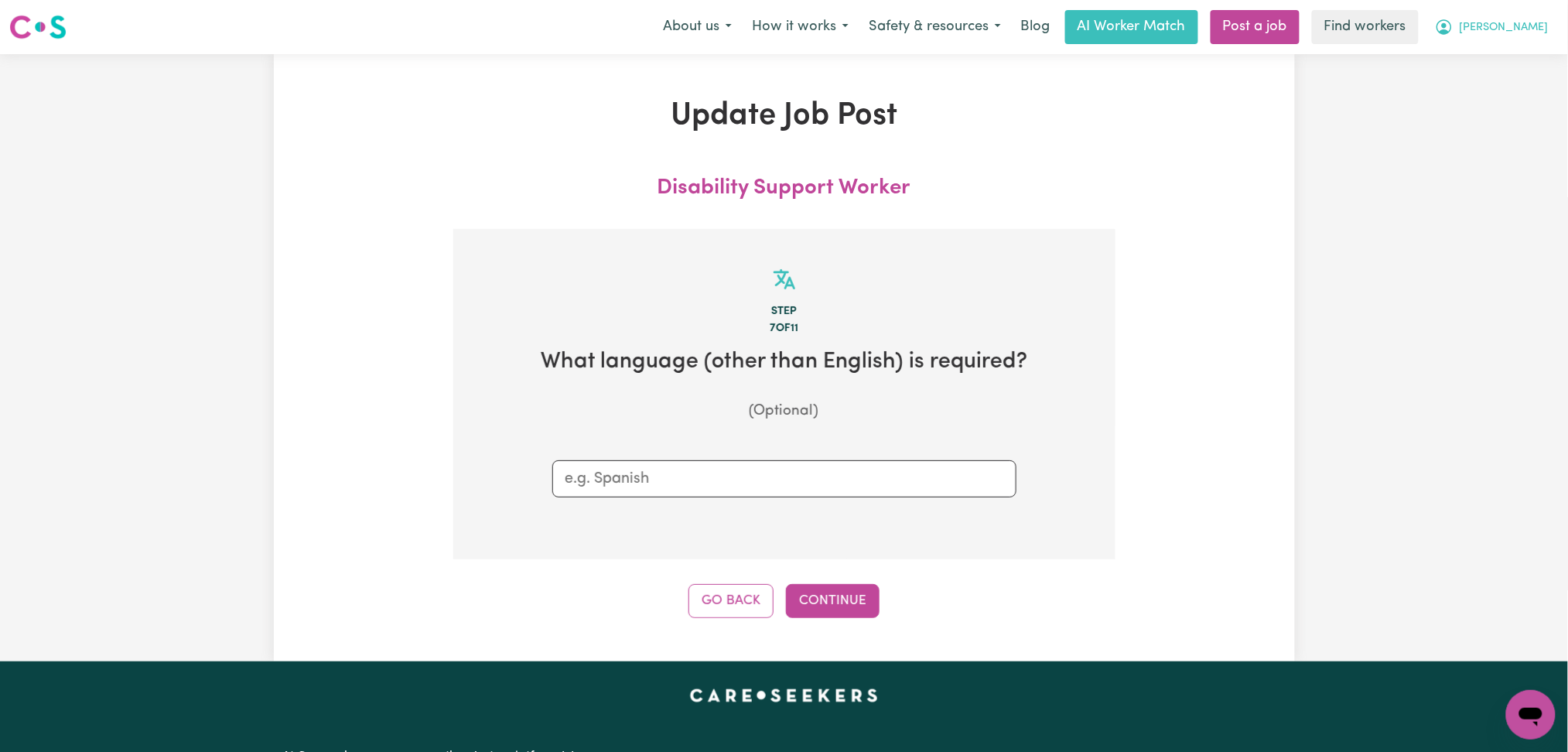
click at [1516, 35] on span "[PERSON_NAME]" at bounding box center [1504, 28] width 89 height 17
click at [1500, 61] on link "My Dashboard" at bounding box center [1497, 61] width 122 height 29
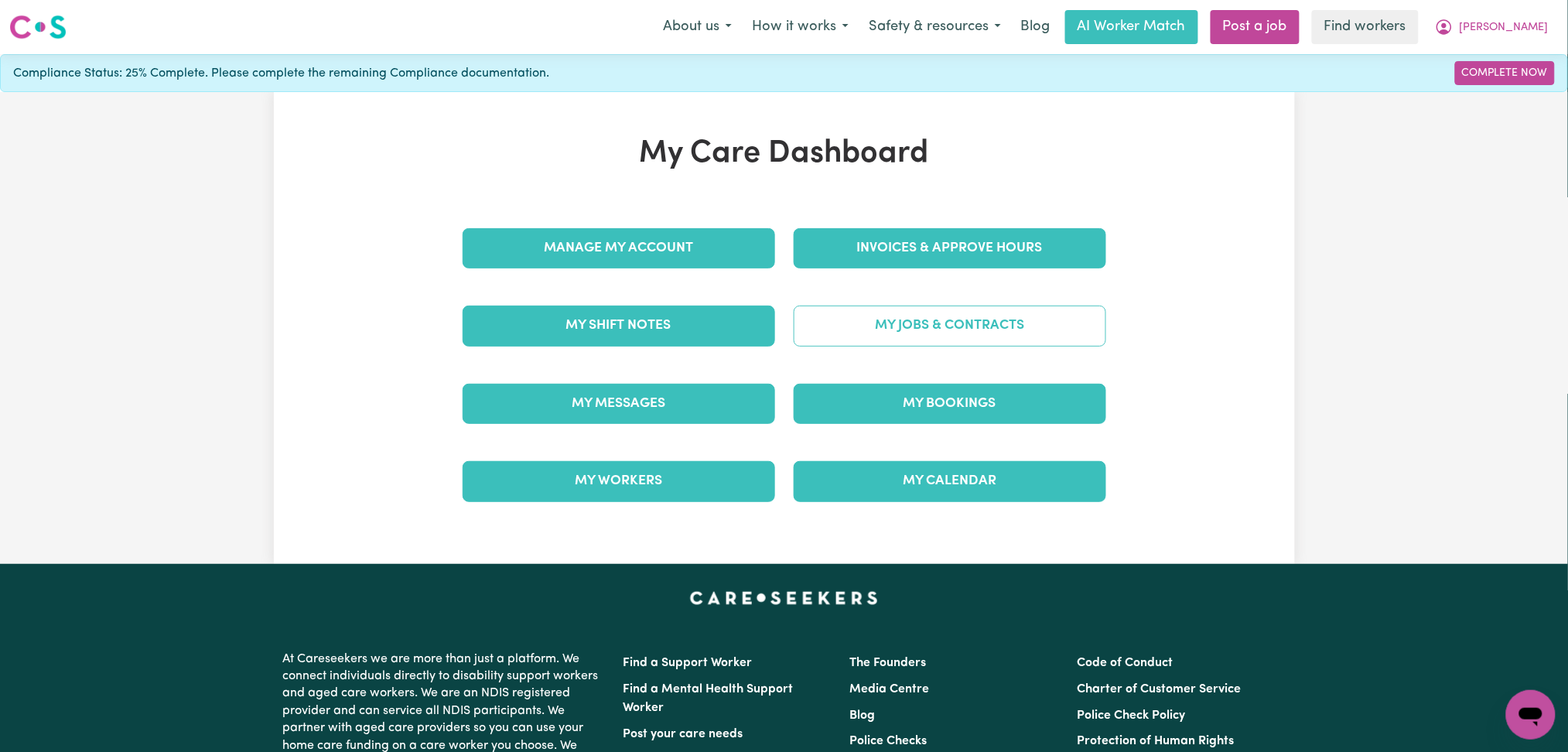
click at [905, 334] on link "My Jobs & Contracts" at bounding box center [950, 326] width 313 height 40
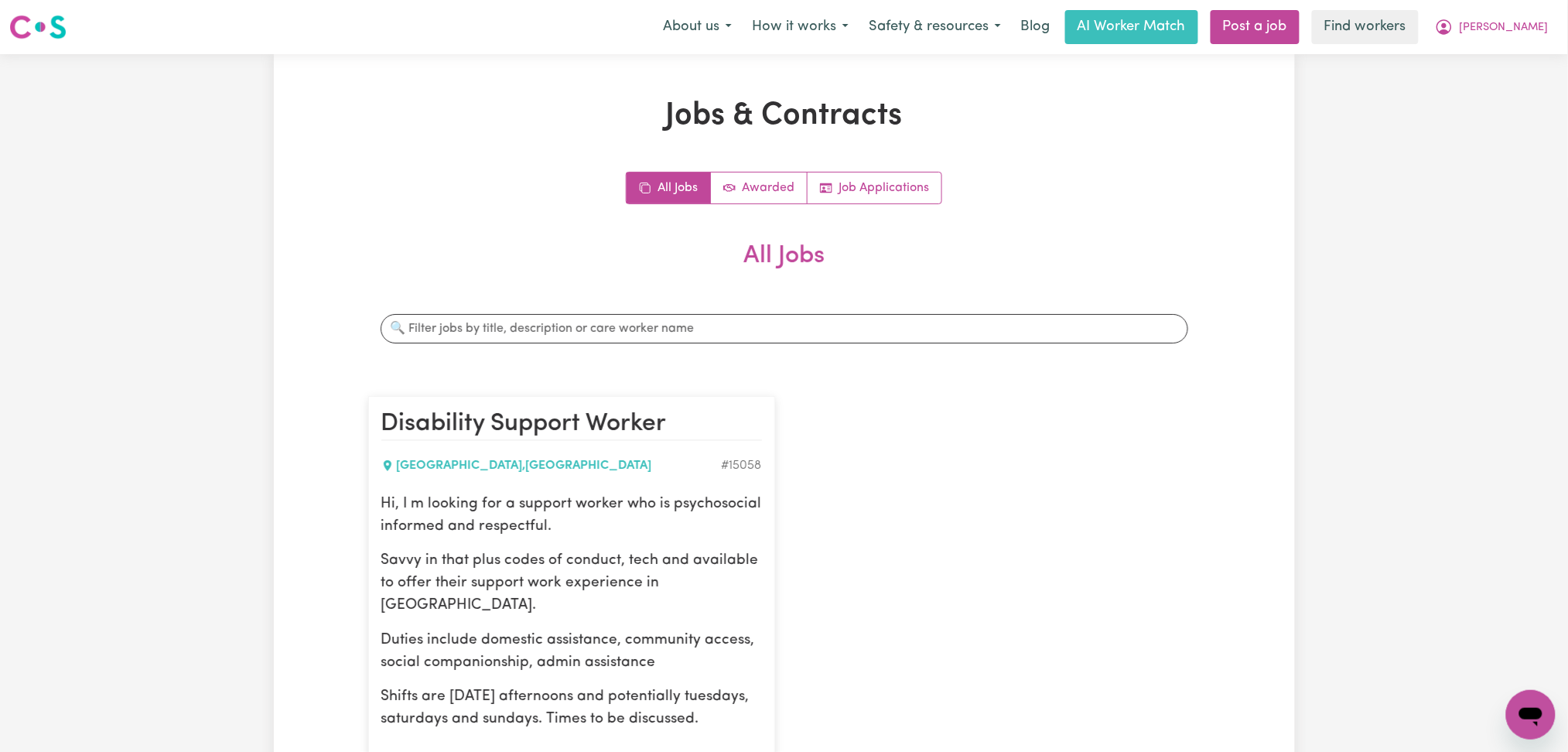
scroll to position [310, 0]
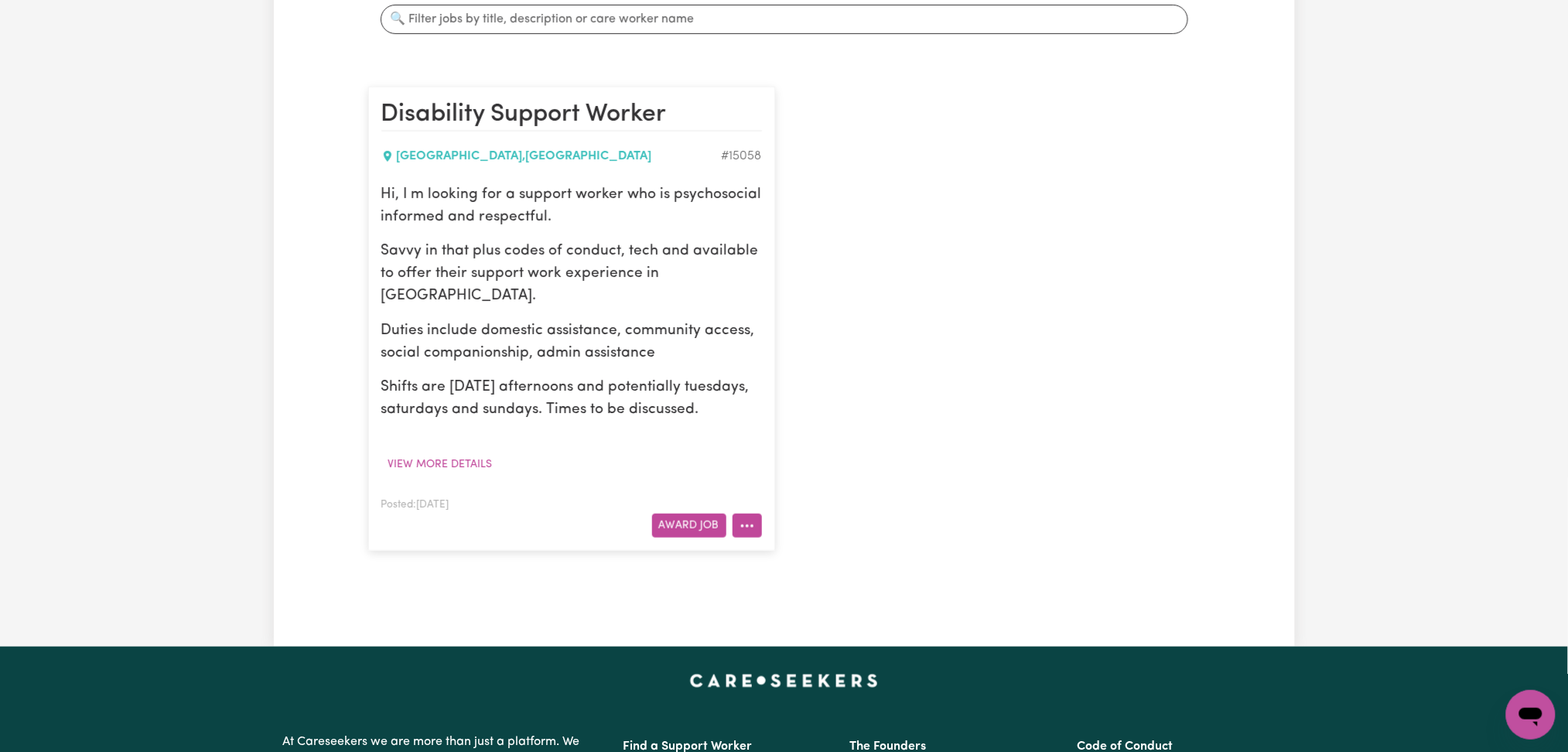
click at [737, 521] on button "More options" at bounding box center [748, 525] width 29 height 24
click at [778, 623] on link "Edit Job" at bounding box center [794, 624] width 122 height 31
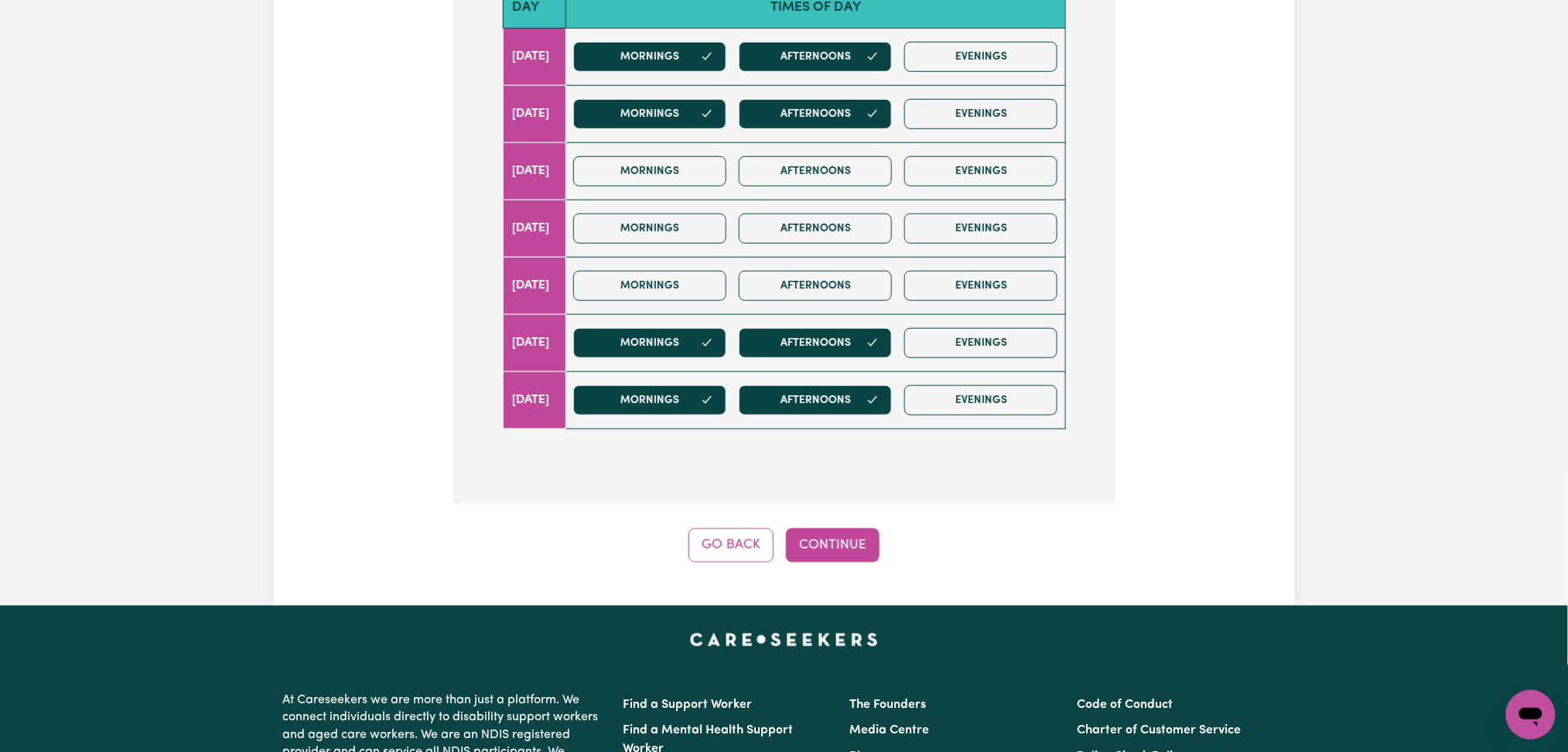
scroll to position [619, 0]
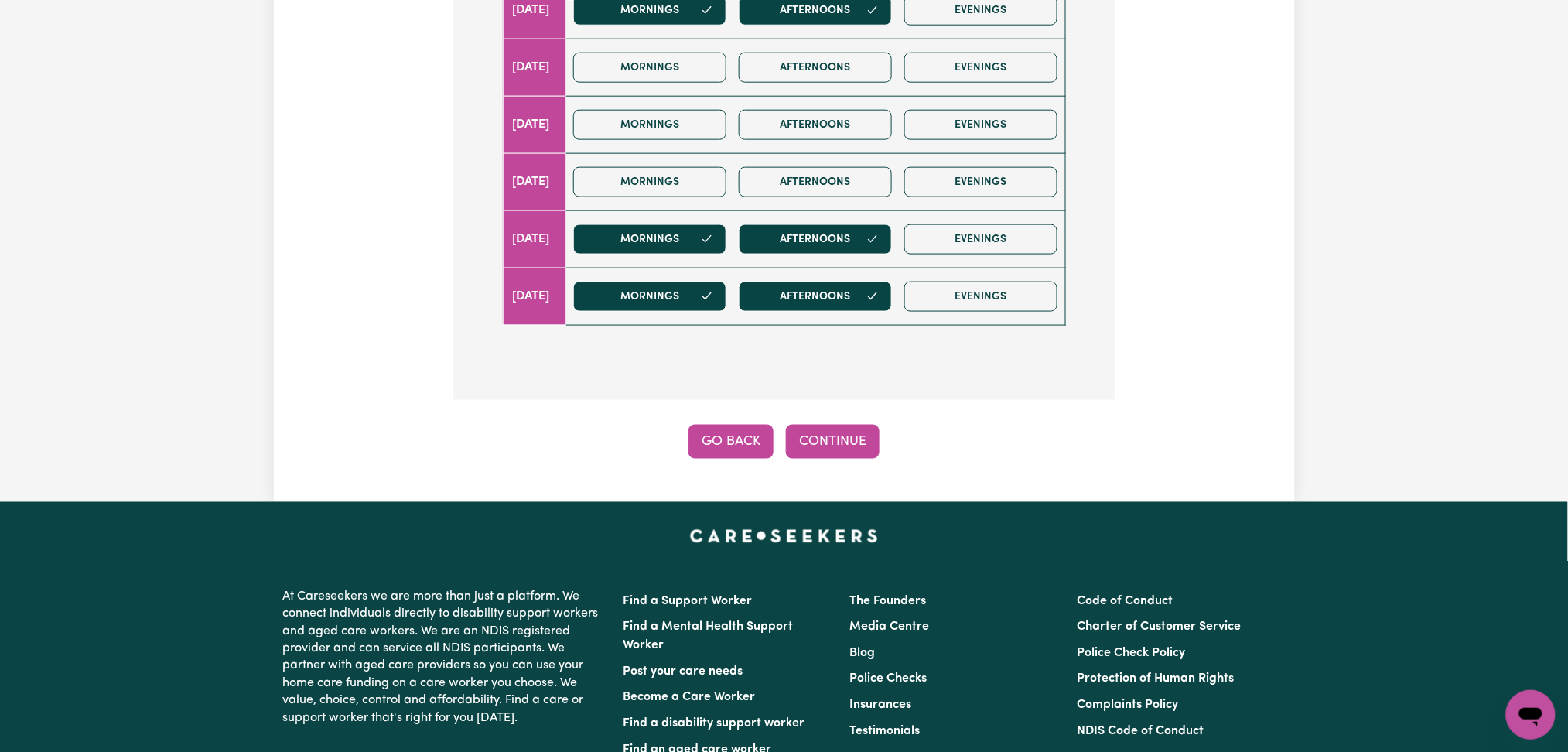
click at [712, 449] on button "Go Back" at bounding box center [731, 442] width 85 height 34
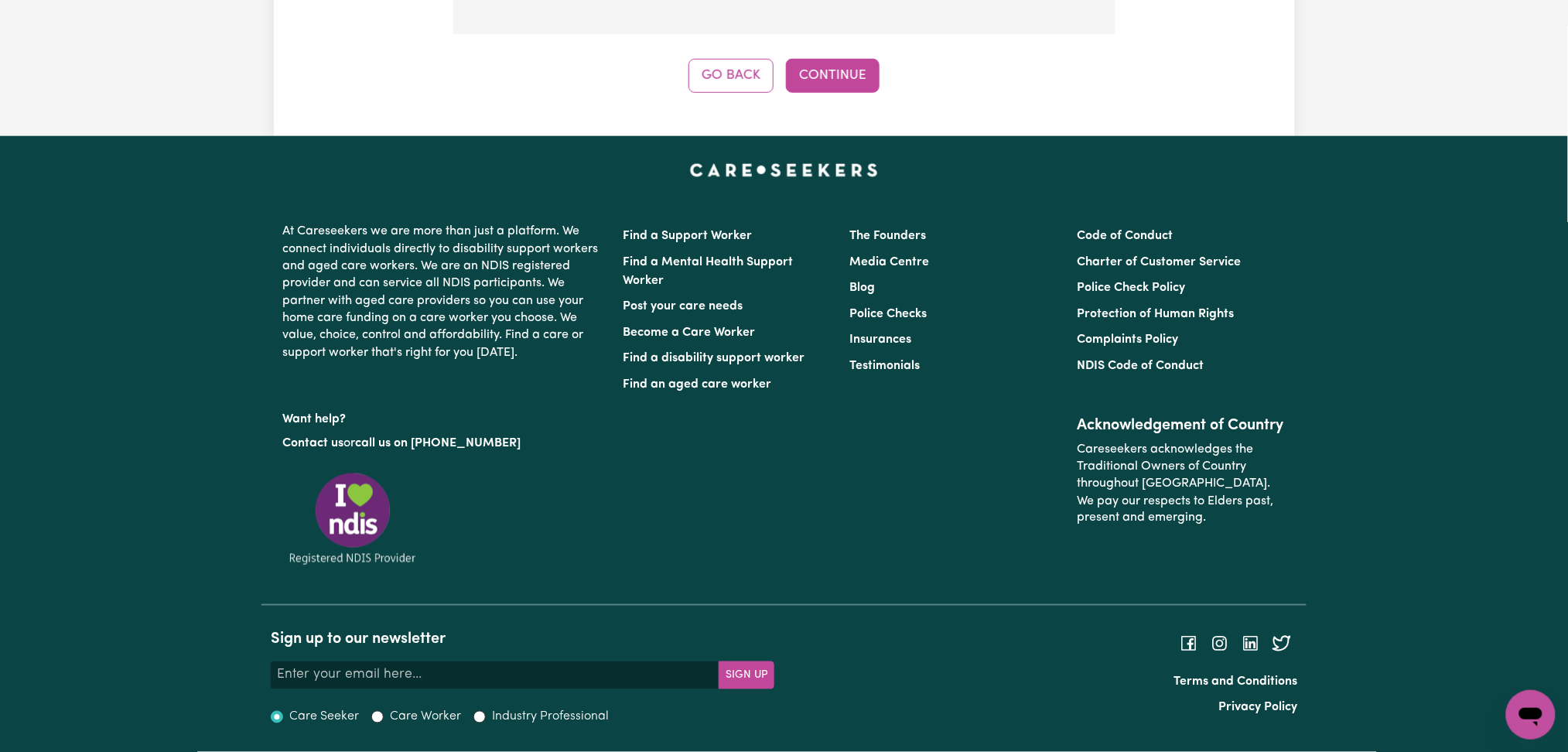
scroll to position [228, 0]
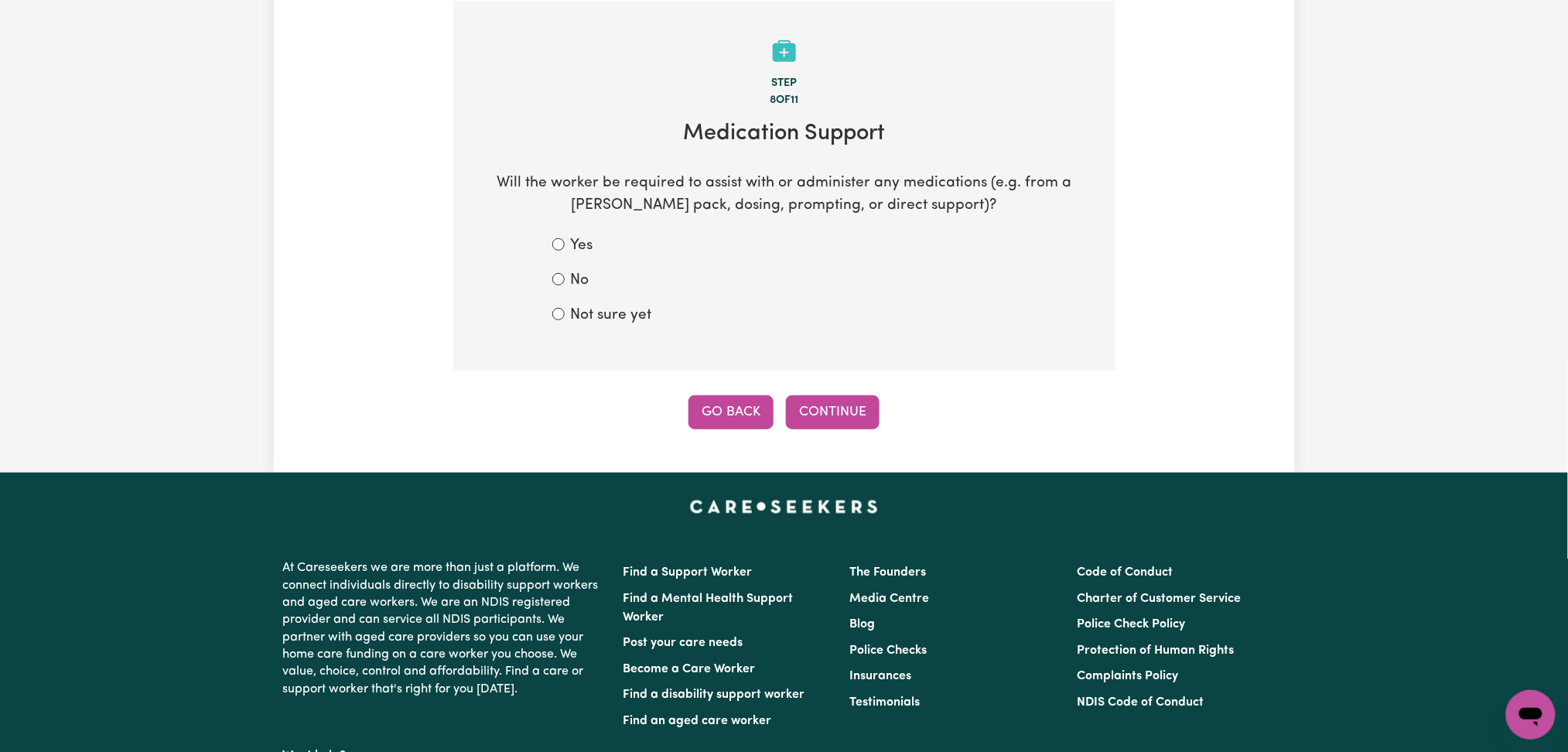
click at [725, 412] on button "Go Back" at bounding box center [731, 412] width 85 height 34
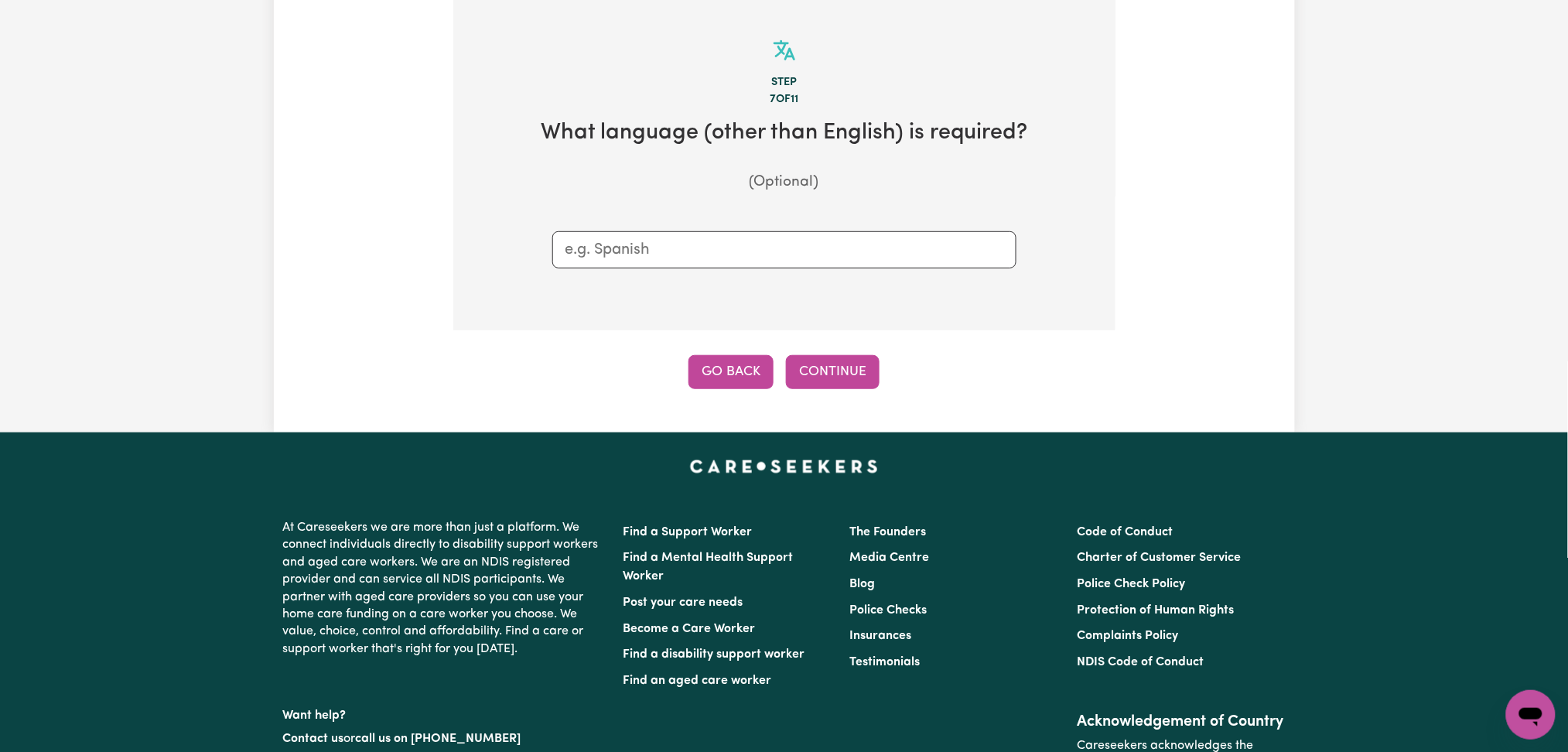
click at [729, 383] on button "Go Back" at bounding box center [731, 372] width 85 height 34
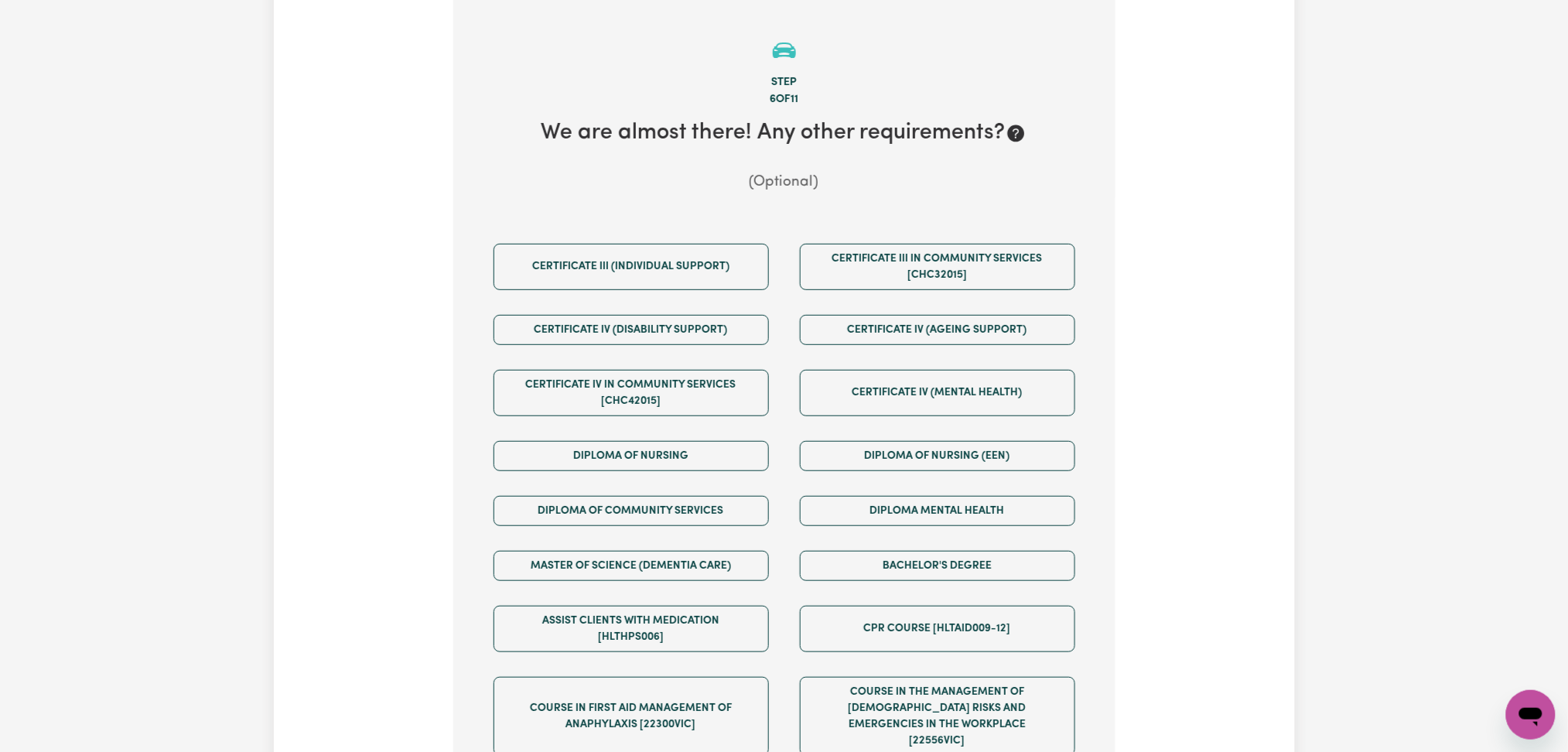
scroll to position [745, 0]
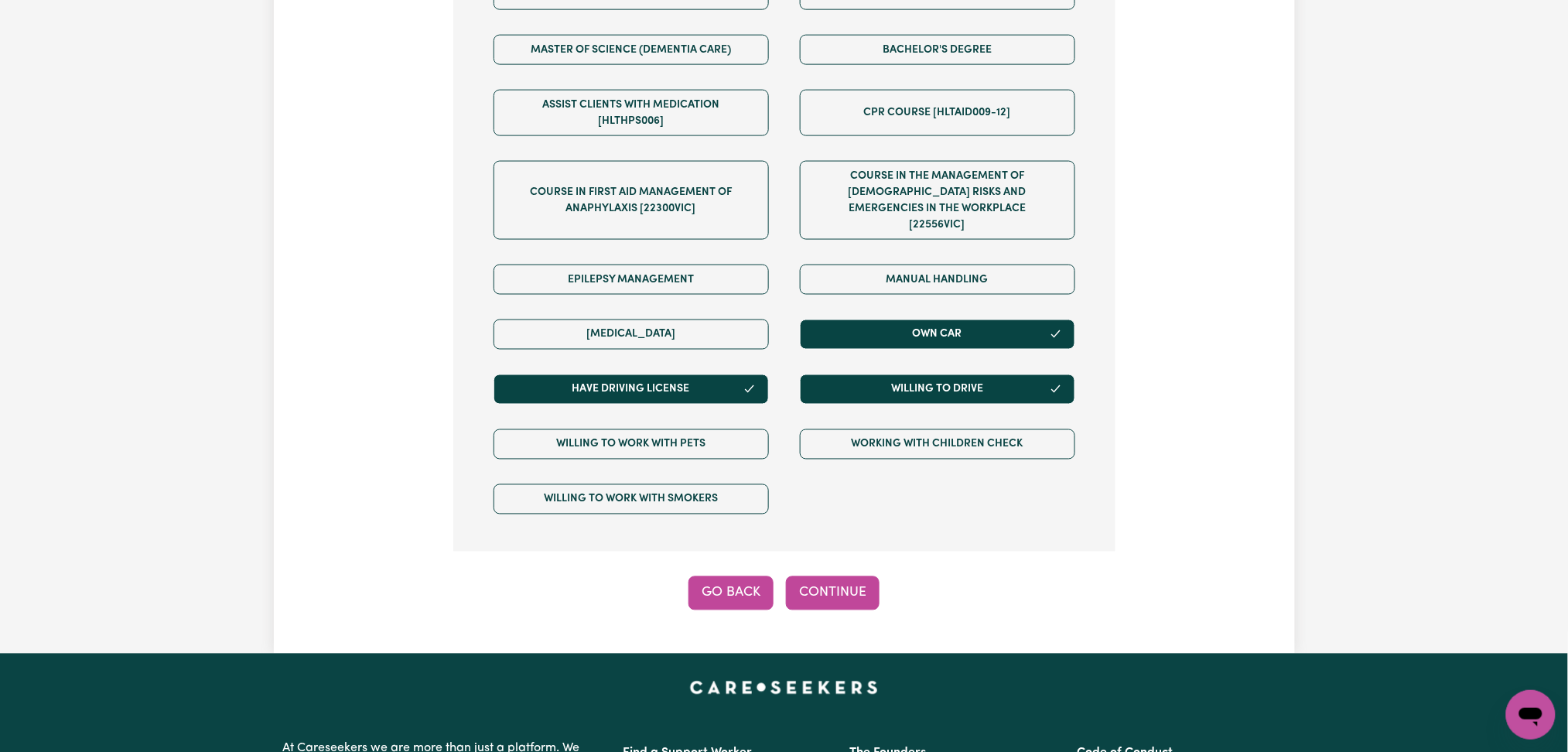
click at [746, 584] on button "Go Back" at bounding box center [731, 593] width 85 height 34
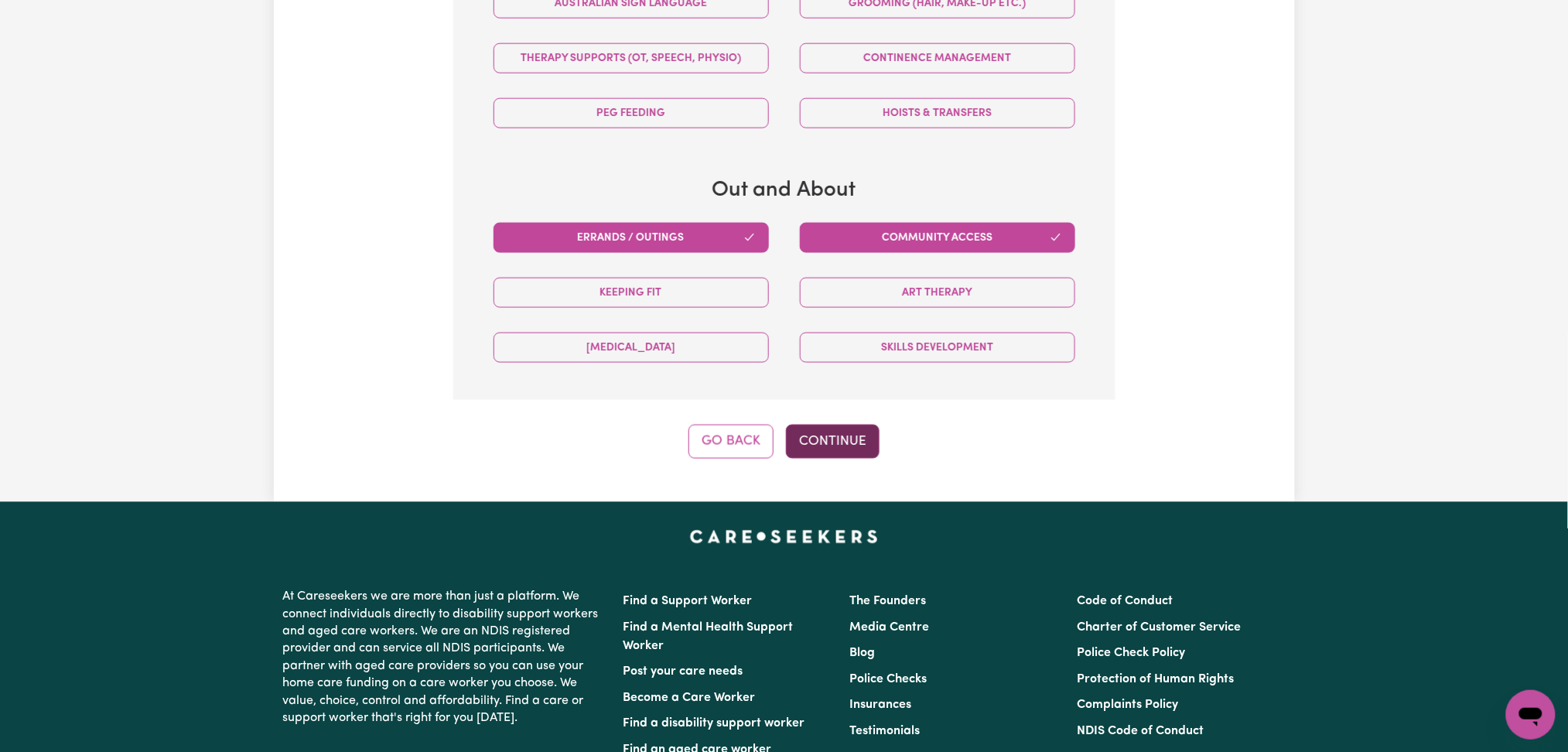
click at [864, 435] on button "Continue" at bounding box center [833, 442] width 94 height 34
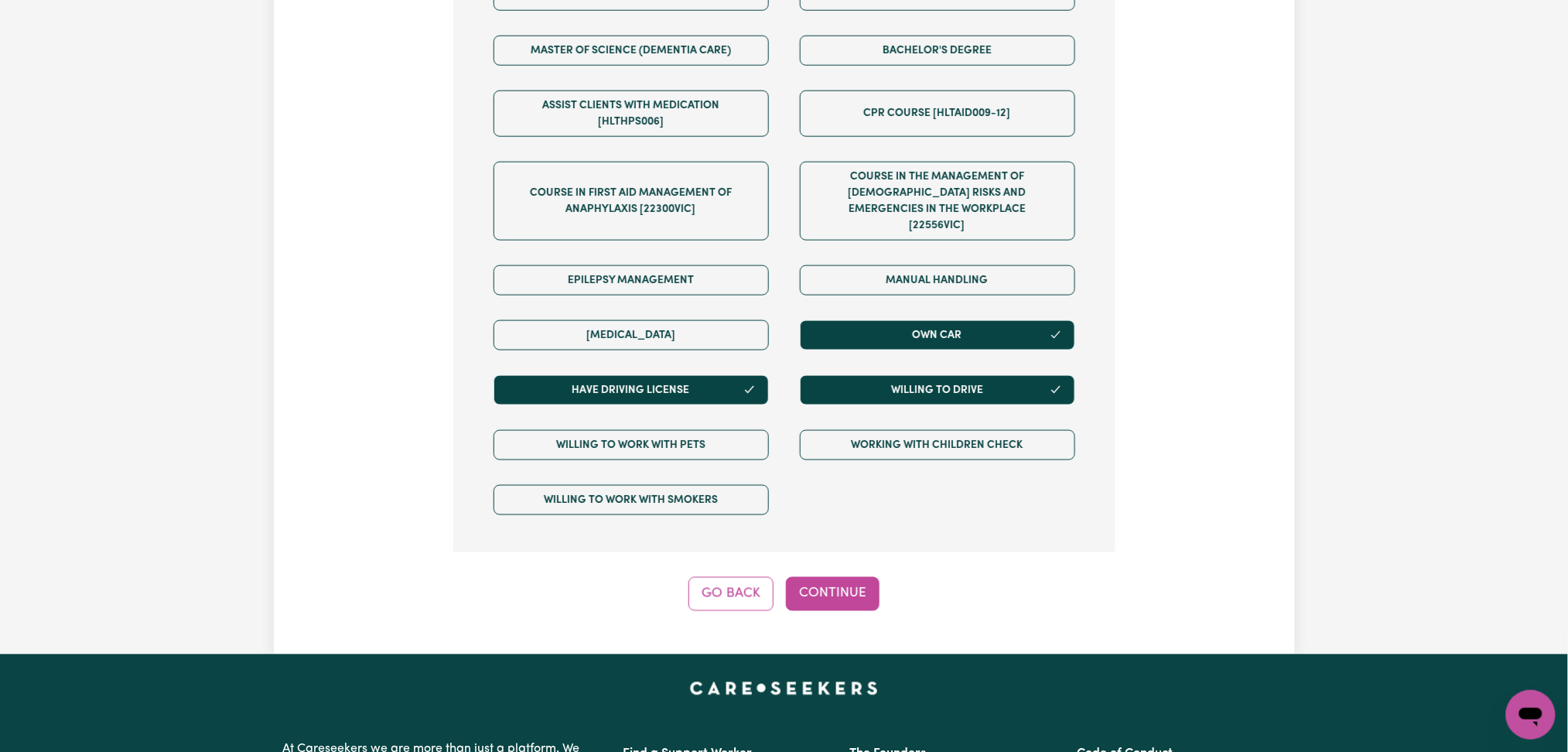
drag, startPoint x: 827, startPoint y: 580, endPoint x: 837, endPoint y: 582, distance: 10.2
click at [834, 580] on button "Continue" at bounding box center [833, 594] width 94 height 34
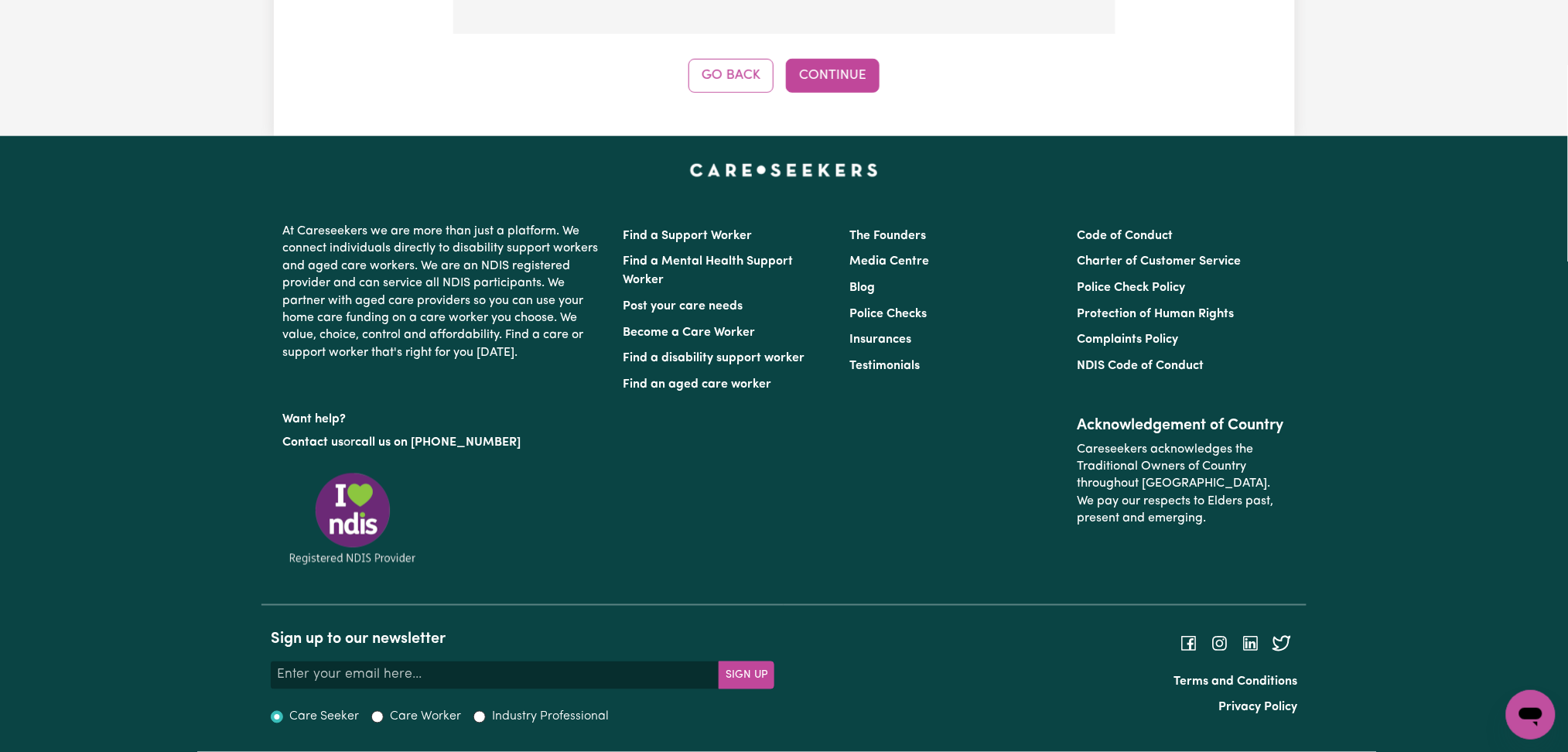
scroll to position [229, 0]
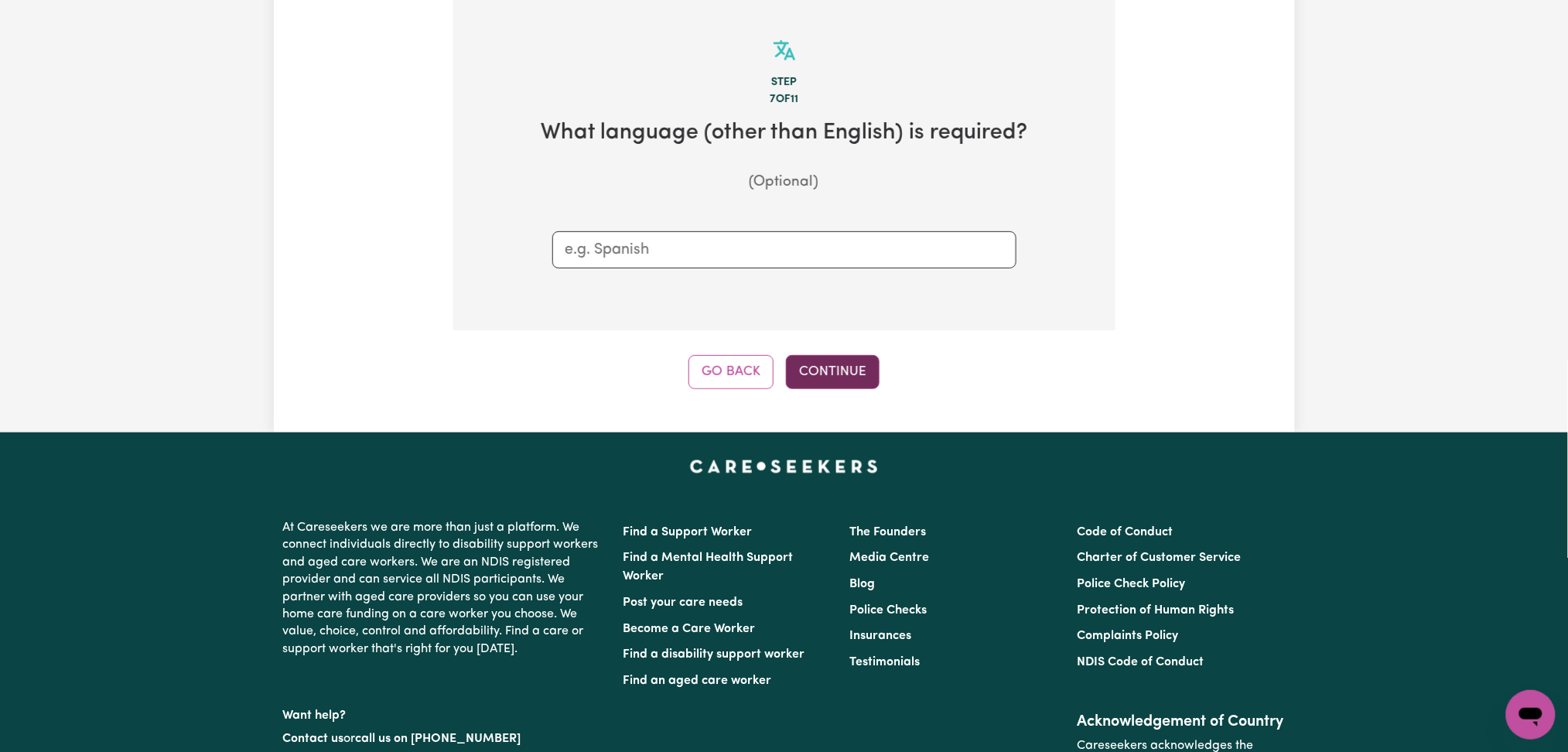
click at [851, 377] on button "Continue" at bounding box center [833, 372] width 94 height 34
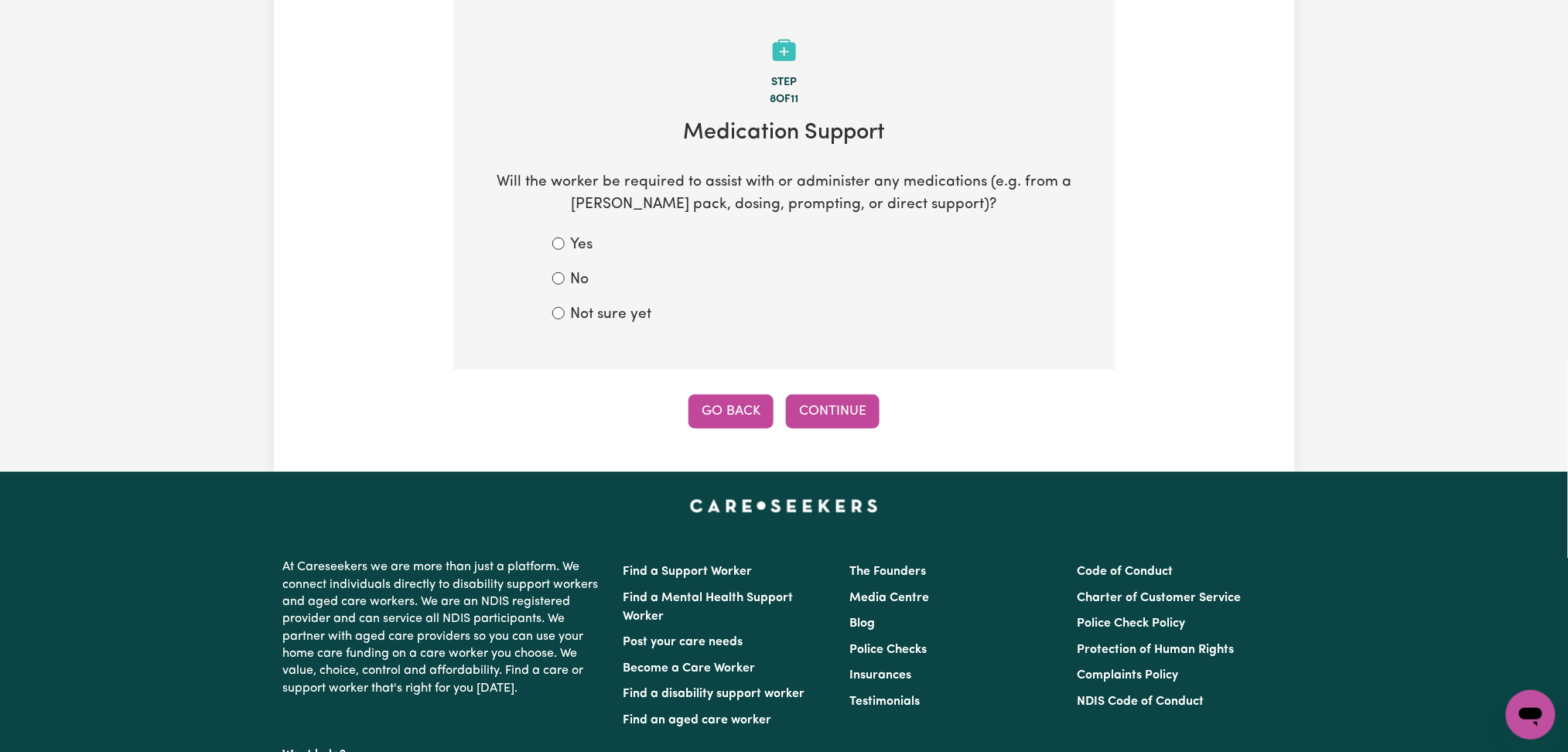
click at [735, 404] on button "Go Back" at bounding box center [731, 411] width 85 height 34
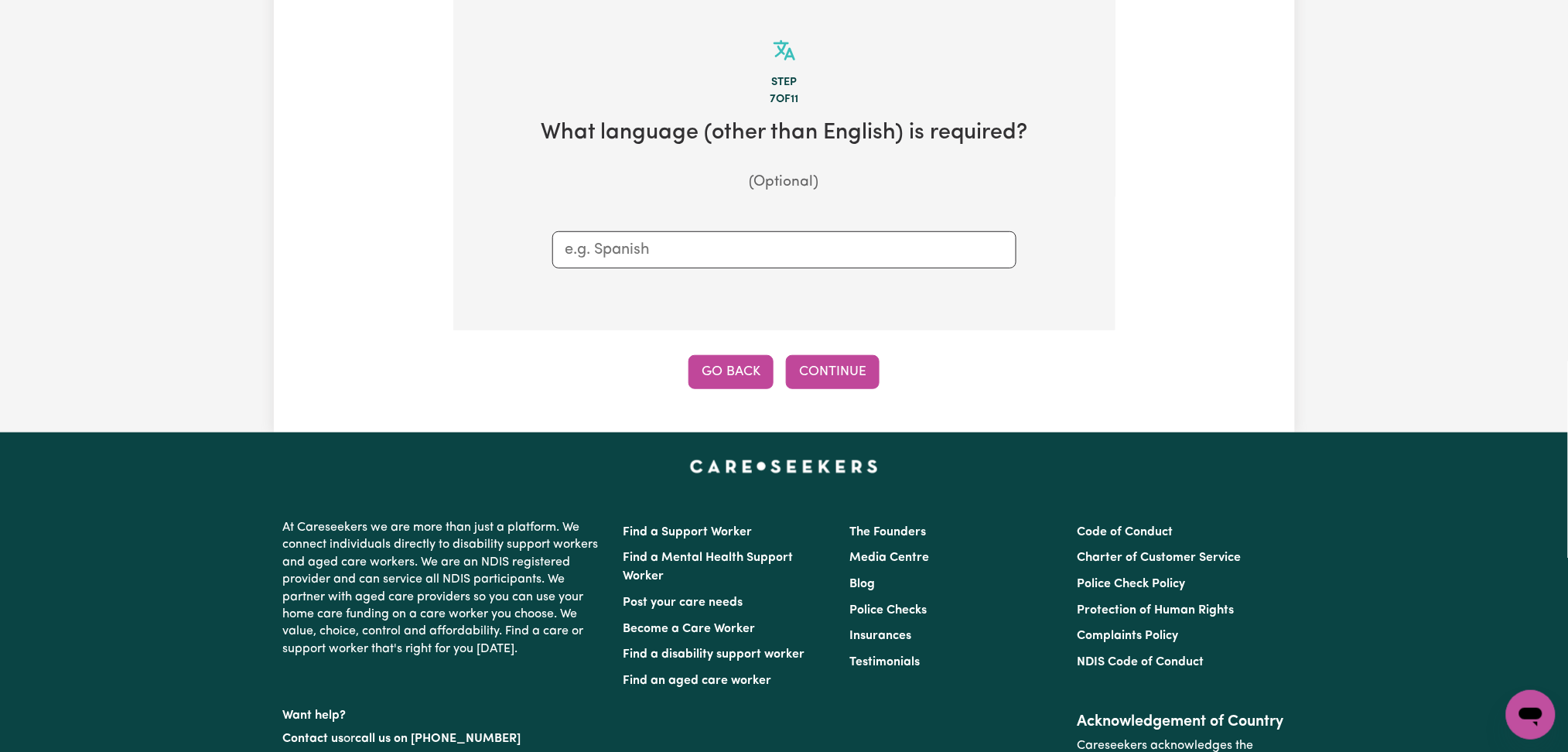
click at [709, 363] on button "Go Back" at bounding box center [731, 372] width 85 height 34
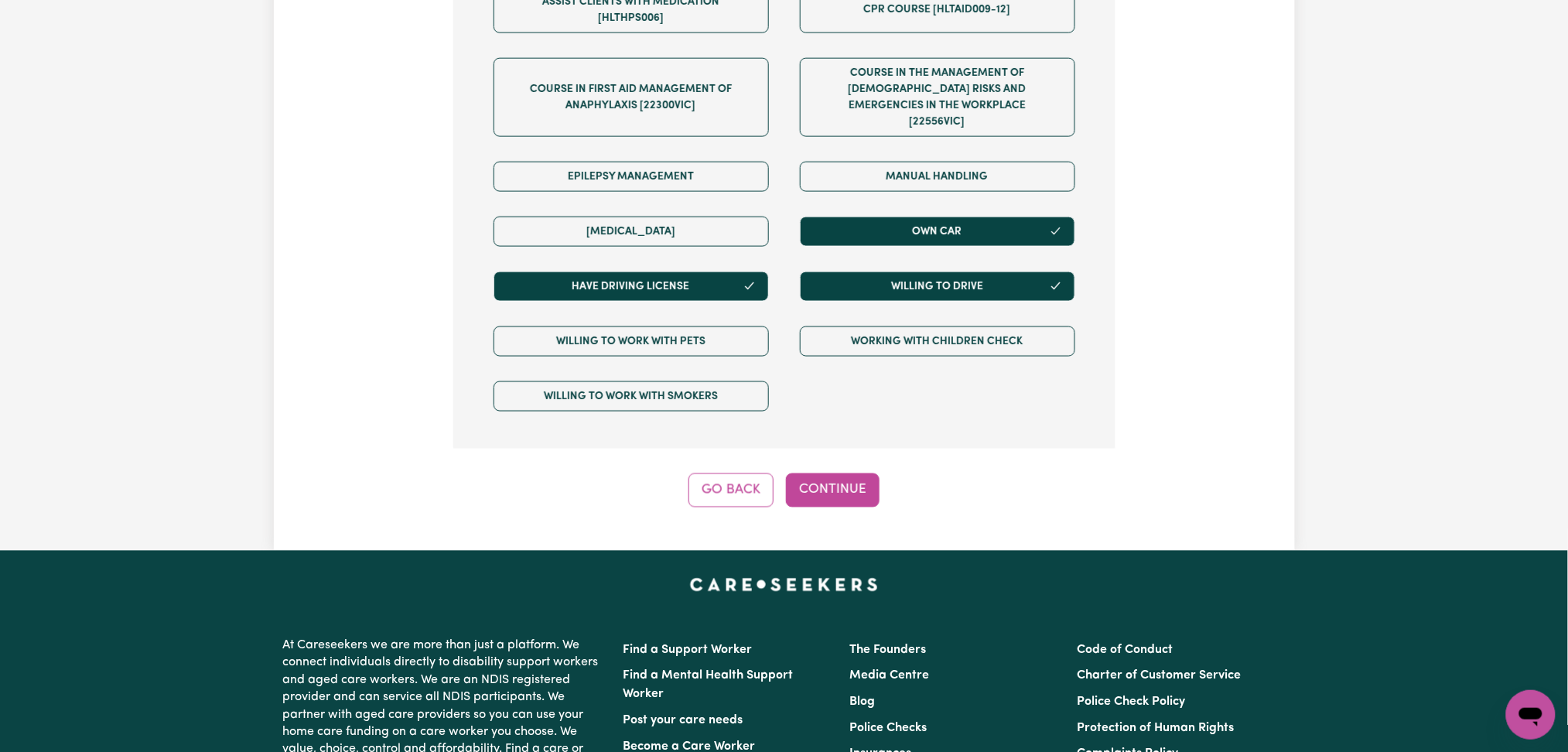
scroll to position [1054, 0]
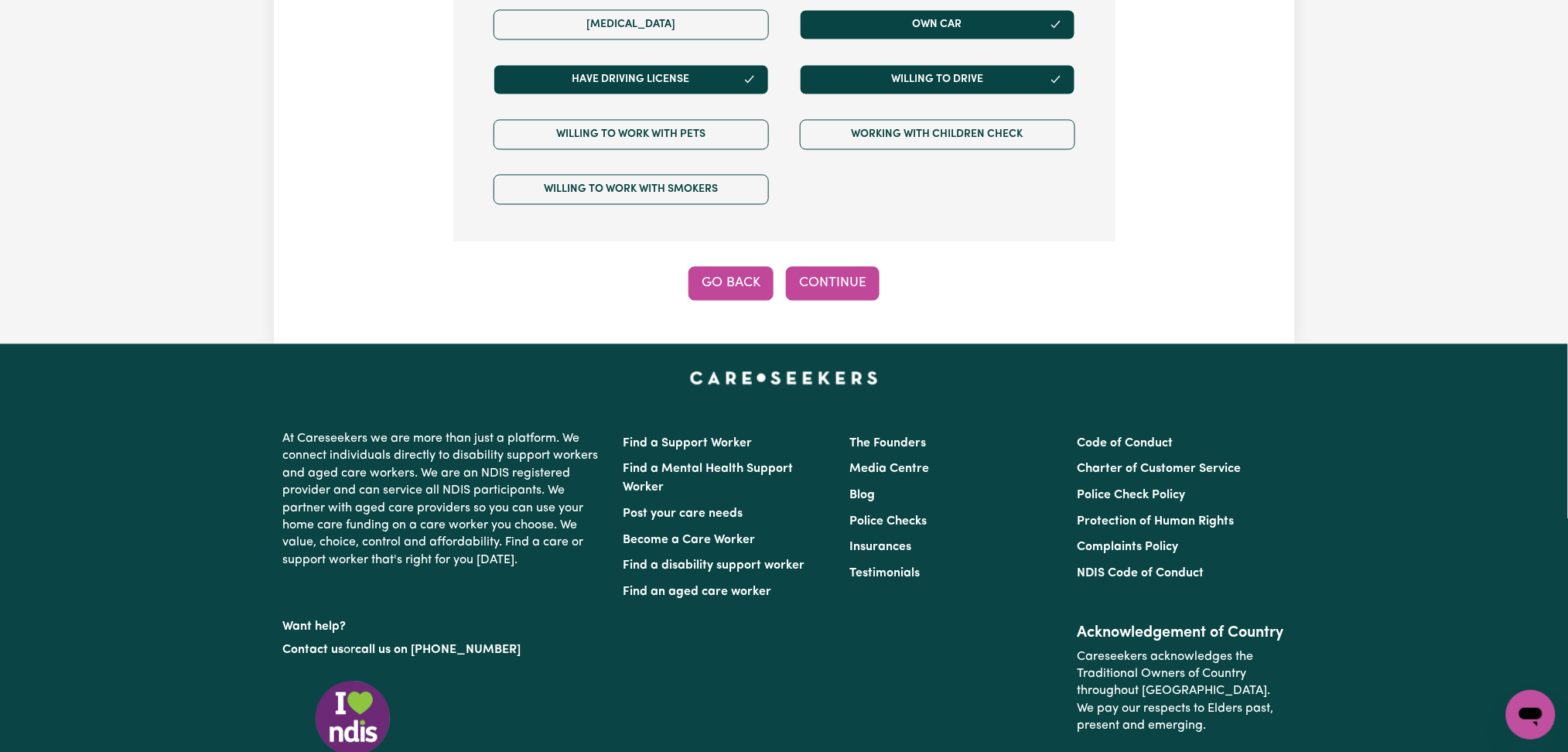
click at [726, 272] on button "Go Back" at bounding box center [731, 284] width 85 height 34
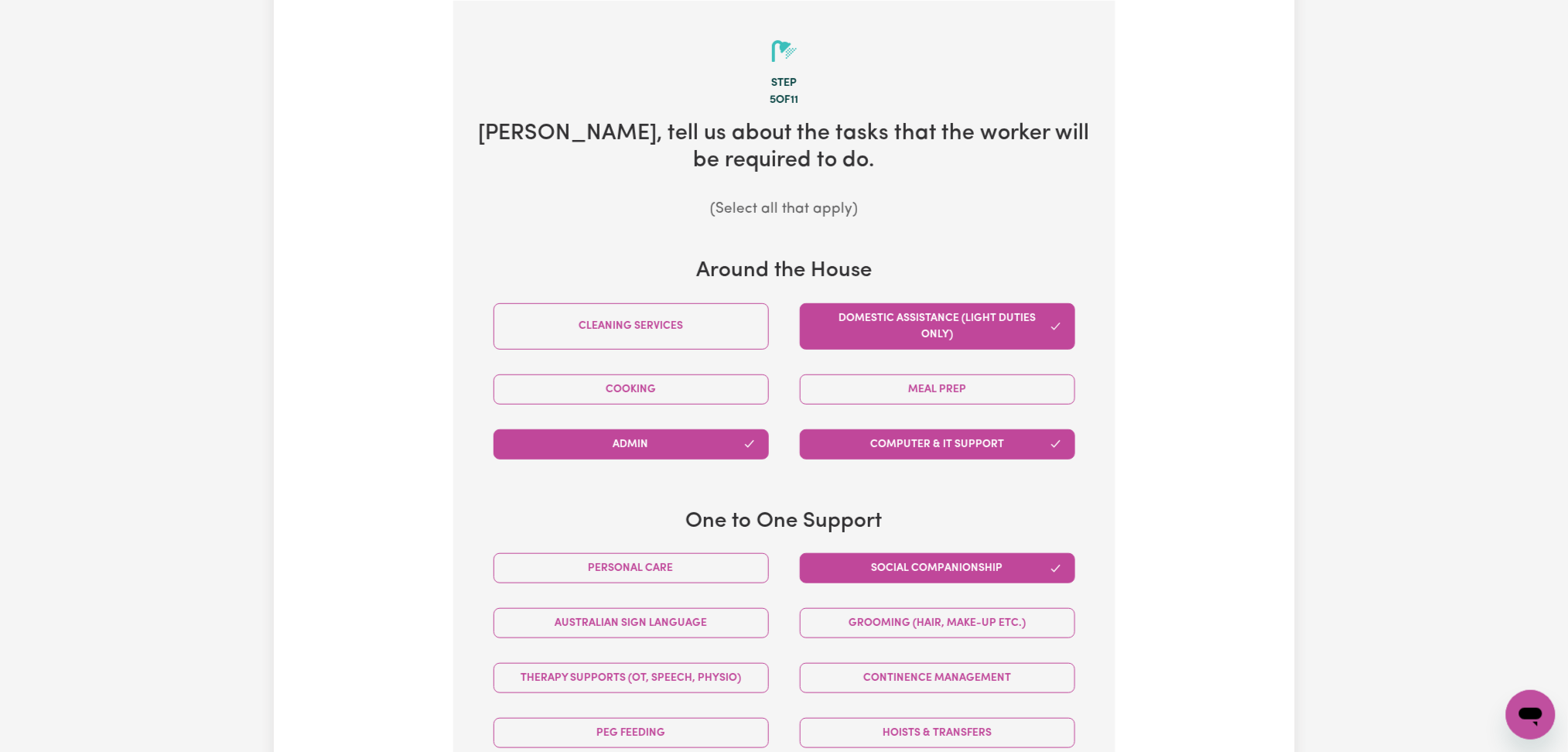
scroll to position [125, 0]
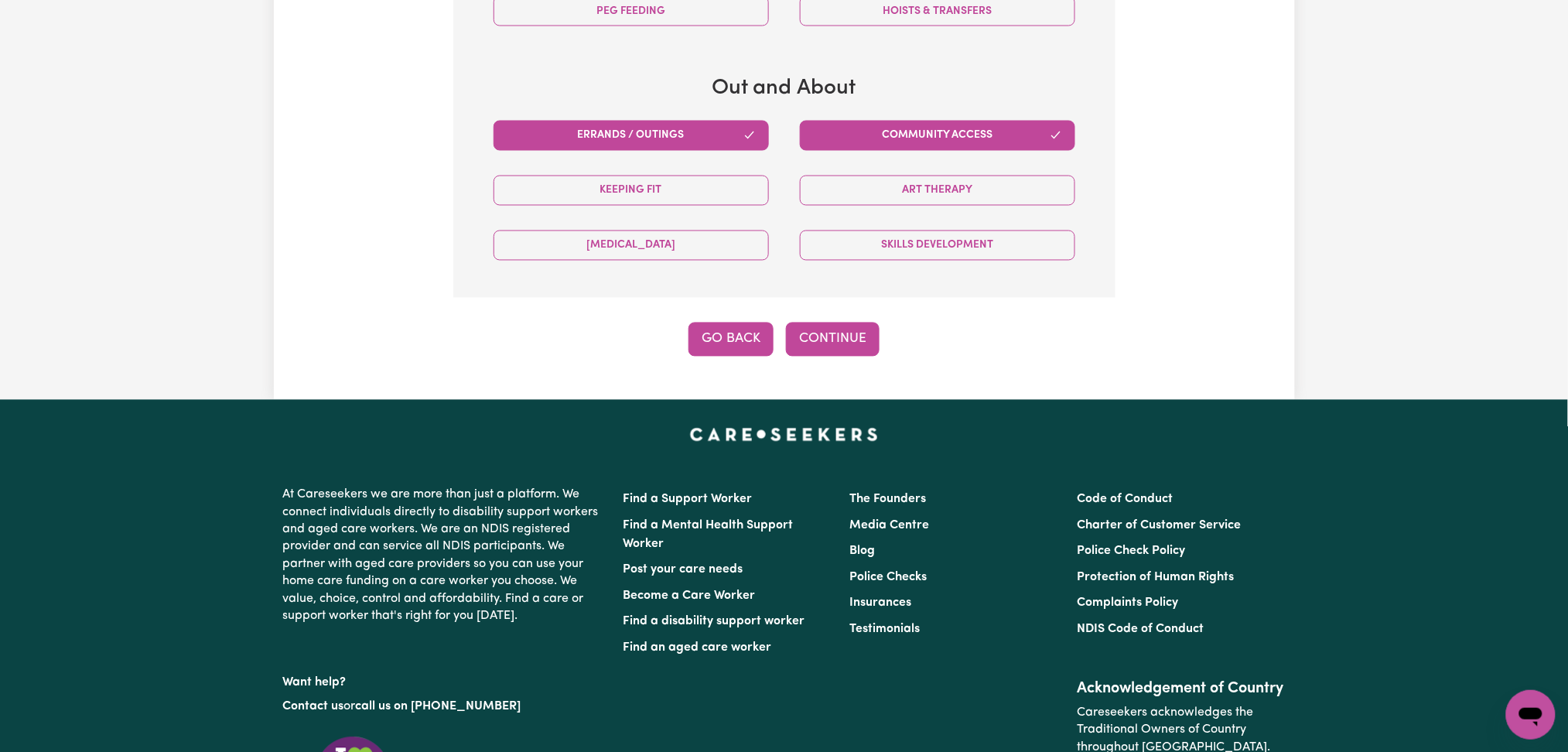
click at [735, 333] on button "Go Back" at bounding box center [731, 340] width 85 height 34
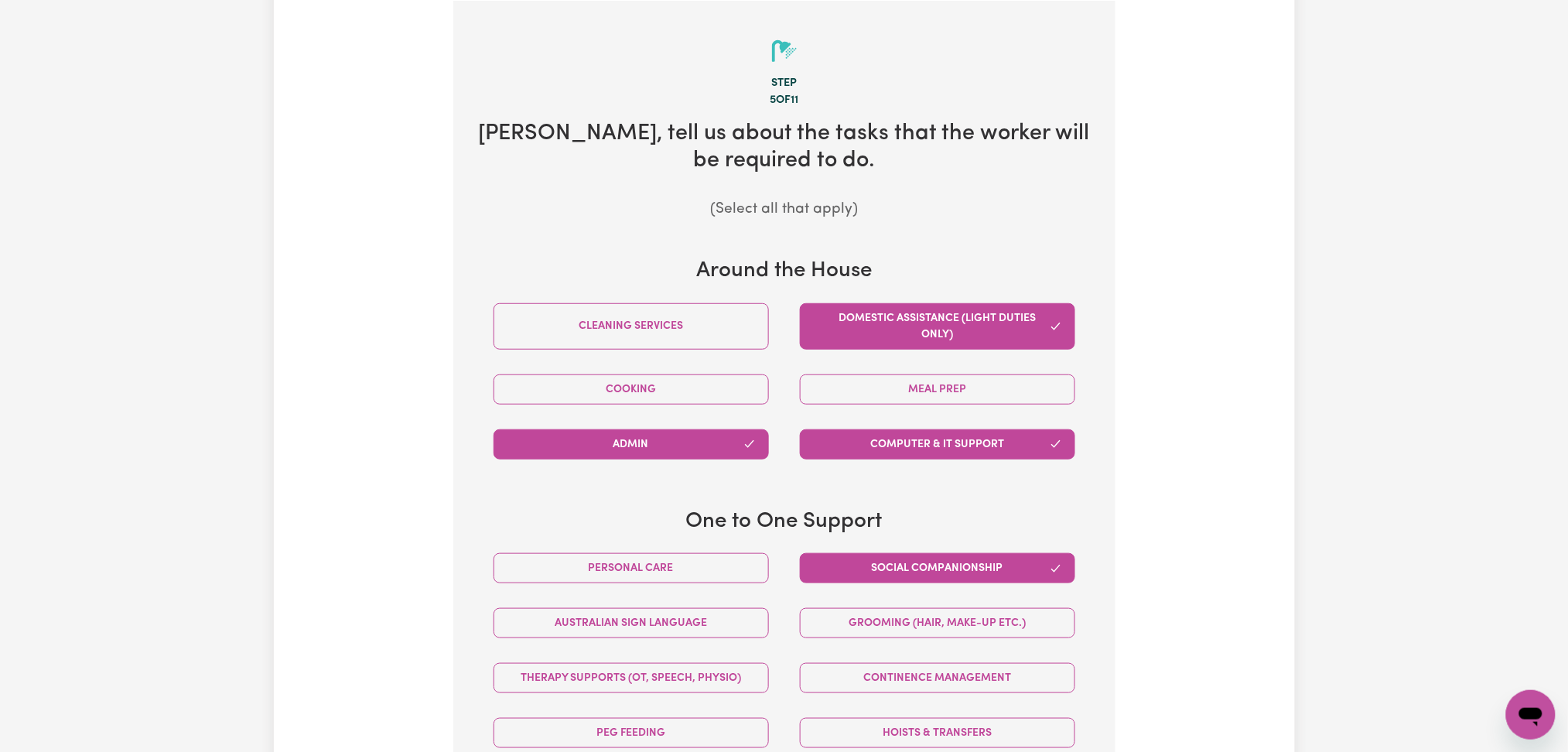
select select "PRIVATELY"
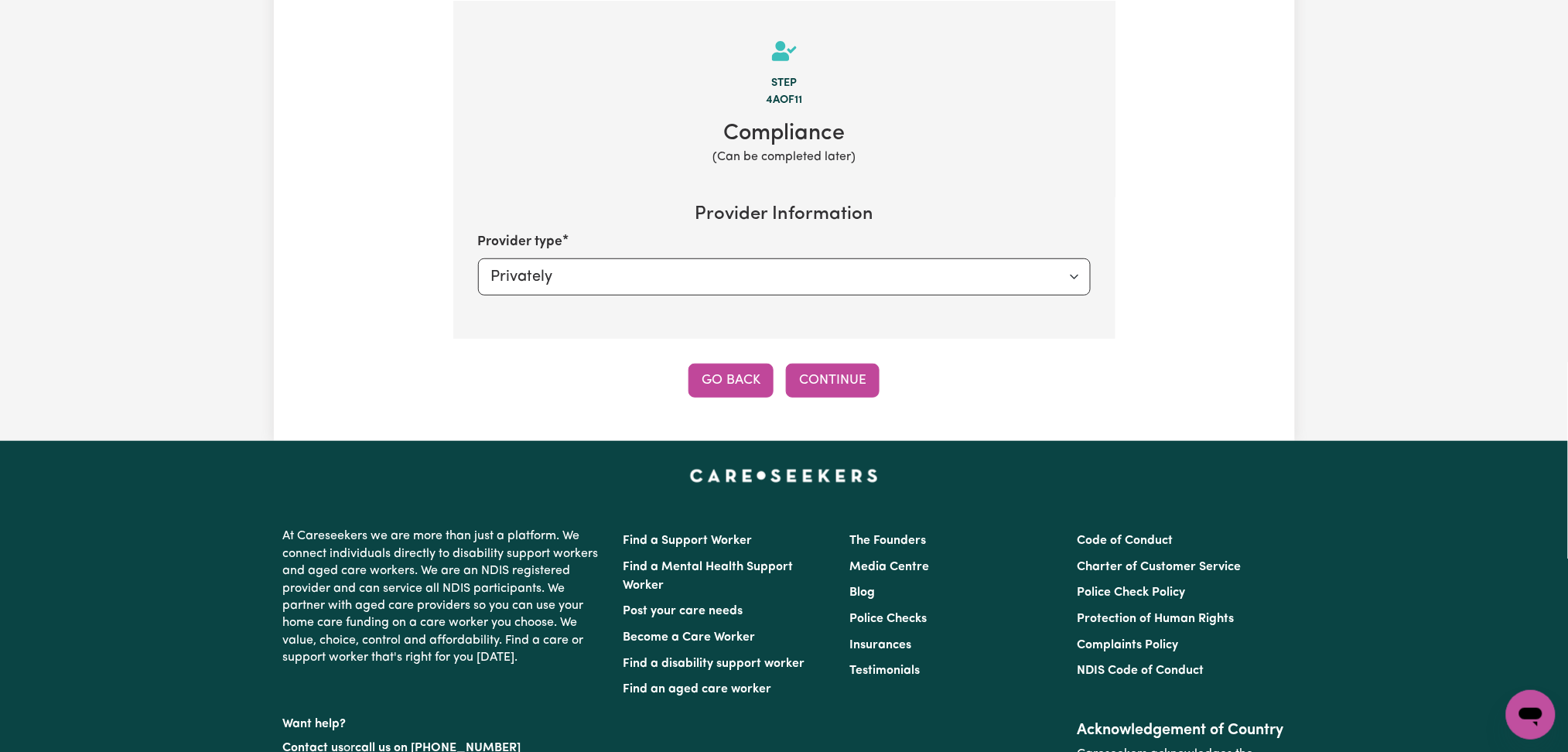
click at [713, 393] on button "Go Back" at bounding box center [731, 380] width 85 height 34
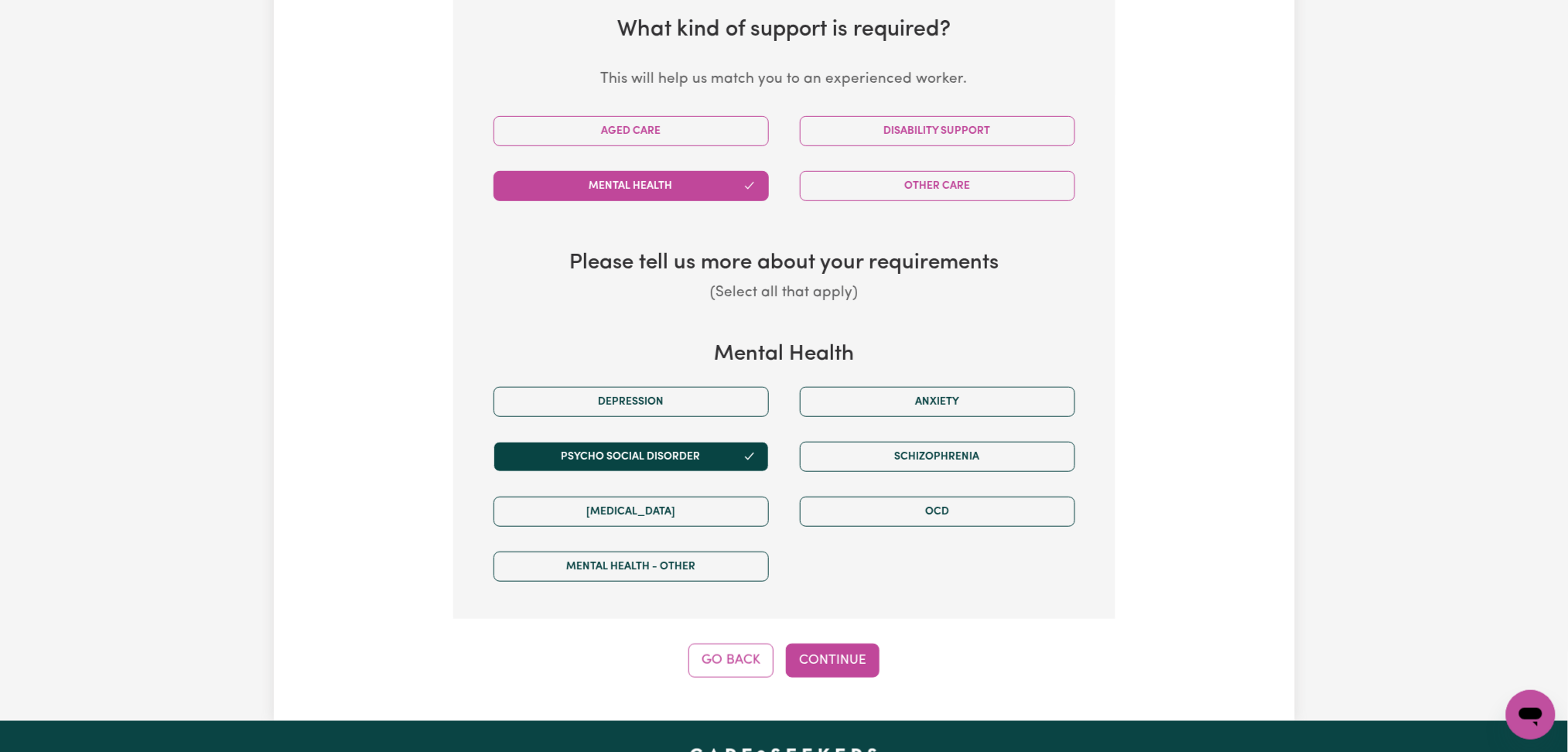
scroll to position [435, 0]
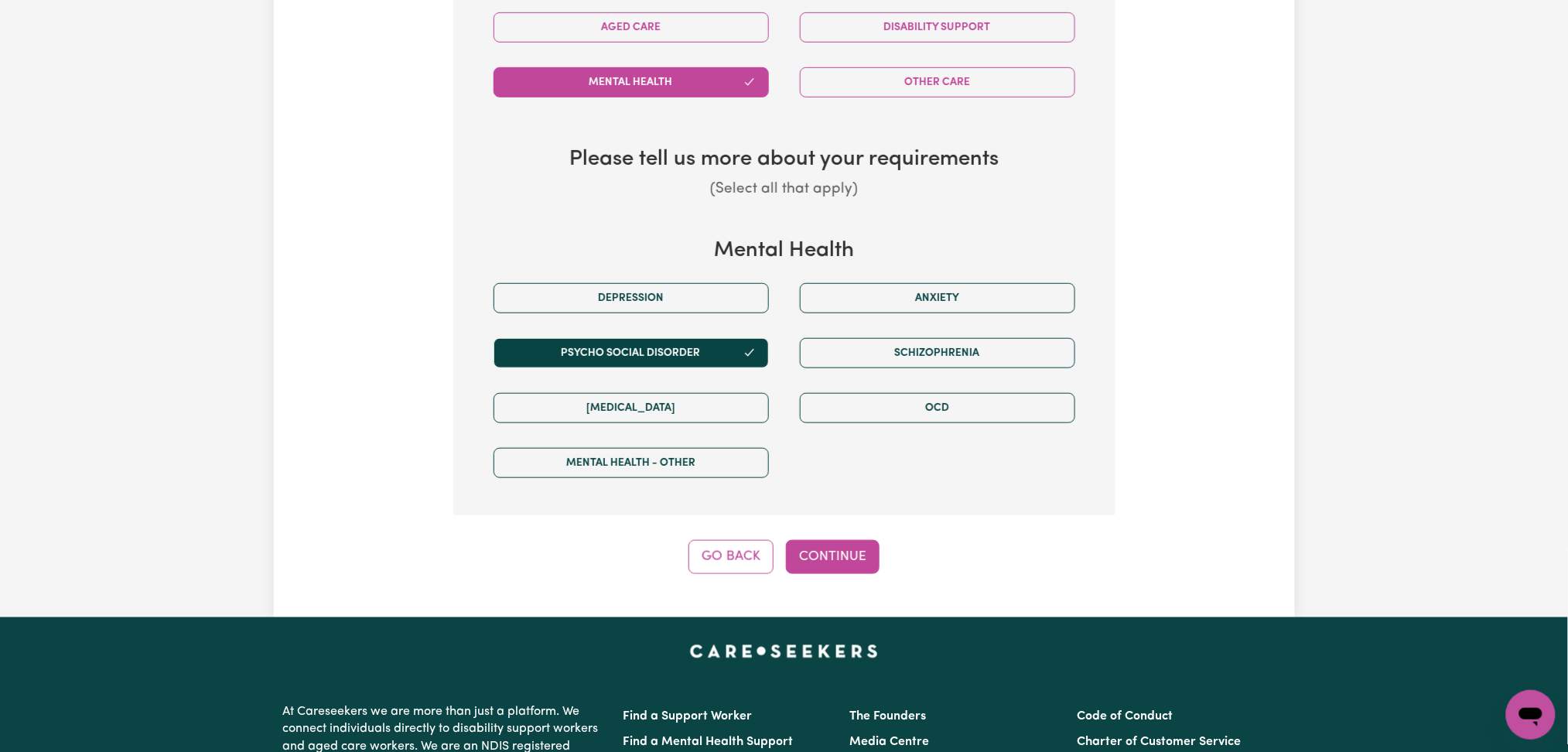
click at [737, 559] on button "Go Back" at bounding box center [731, 557] width 85 height 34
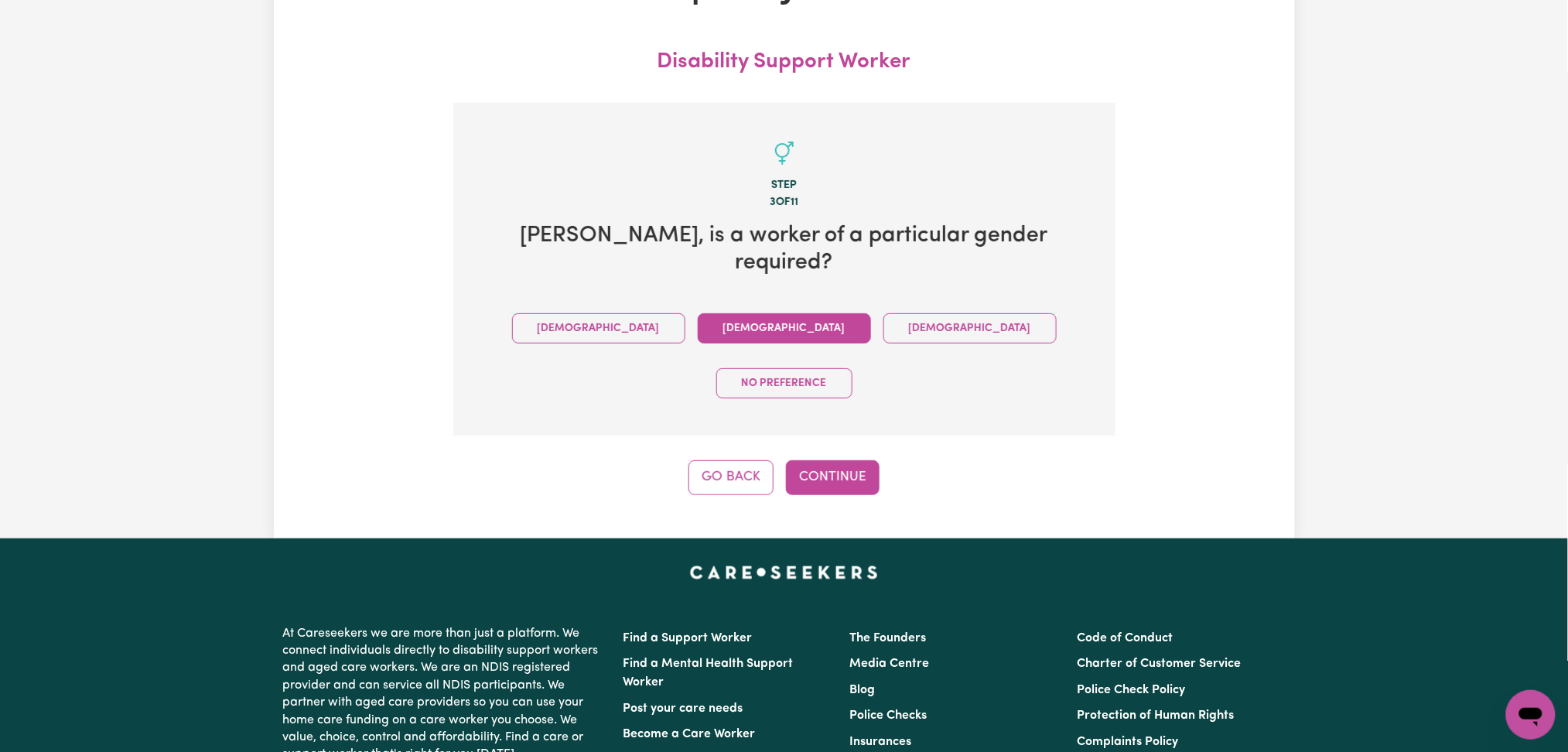
scroll to position [23, 0]
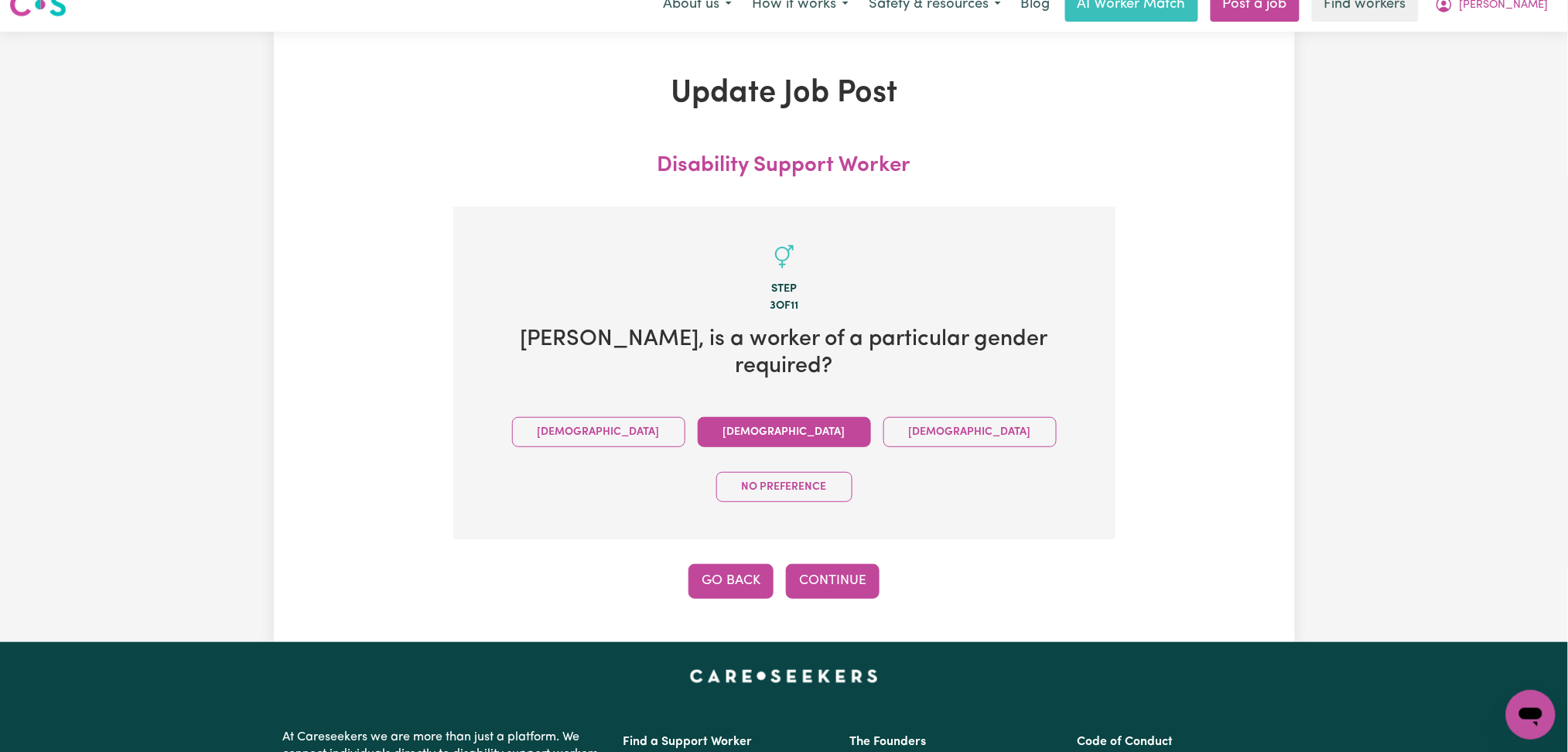
click at [740, 564] on button "Go Back" at bounding box center [731, 581] width 85 height 34
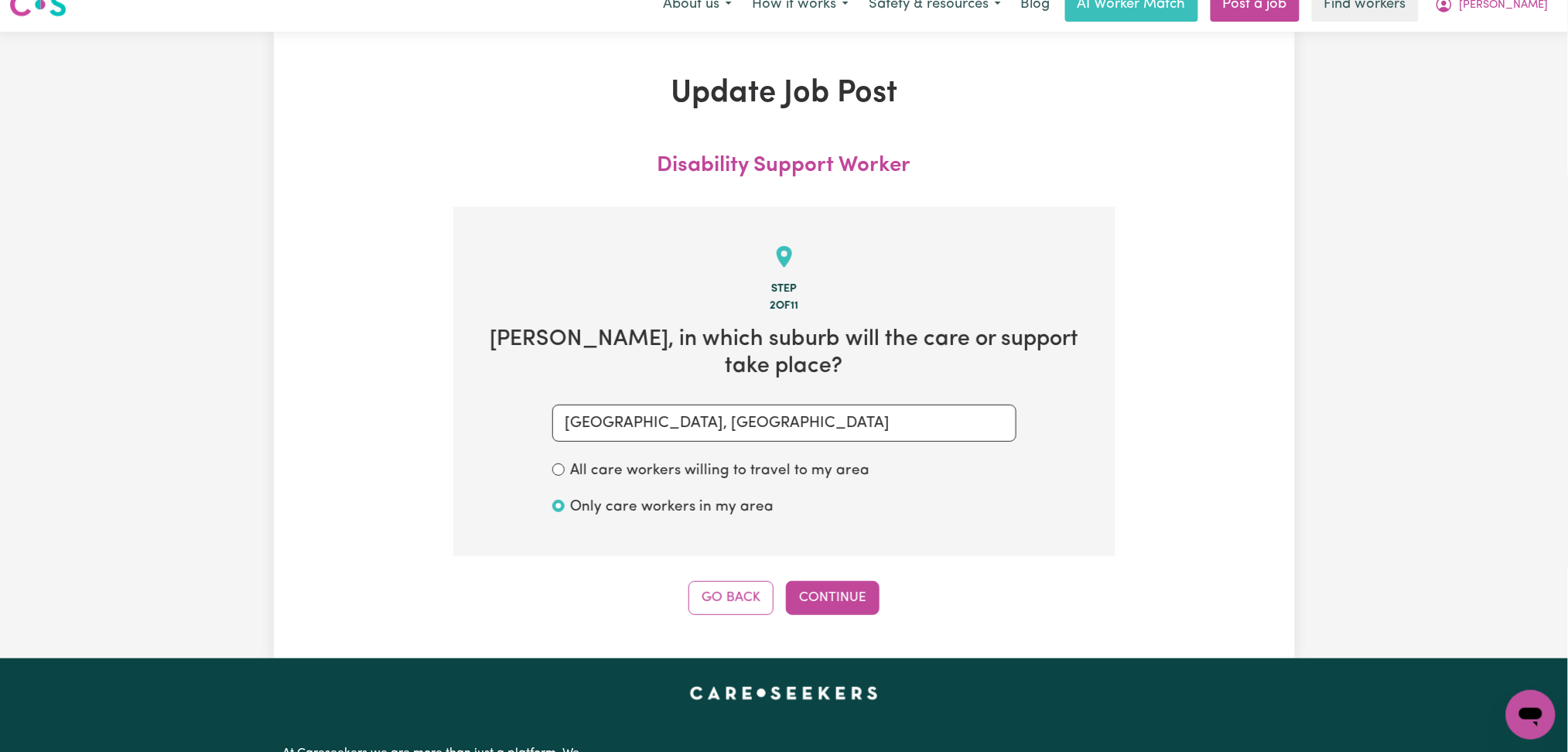
scroll to position [229, 0]
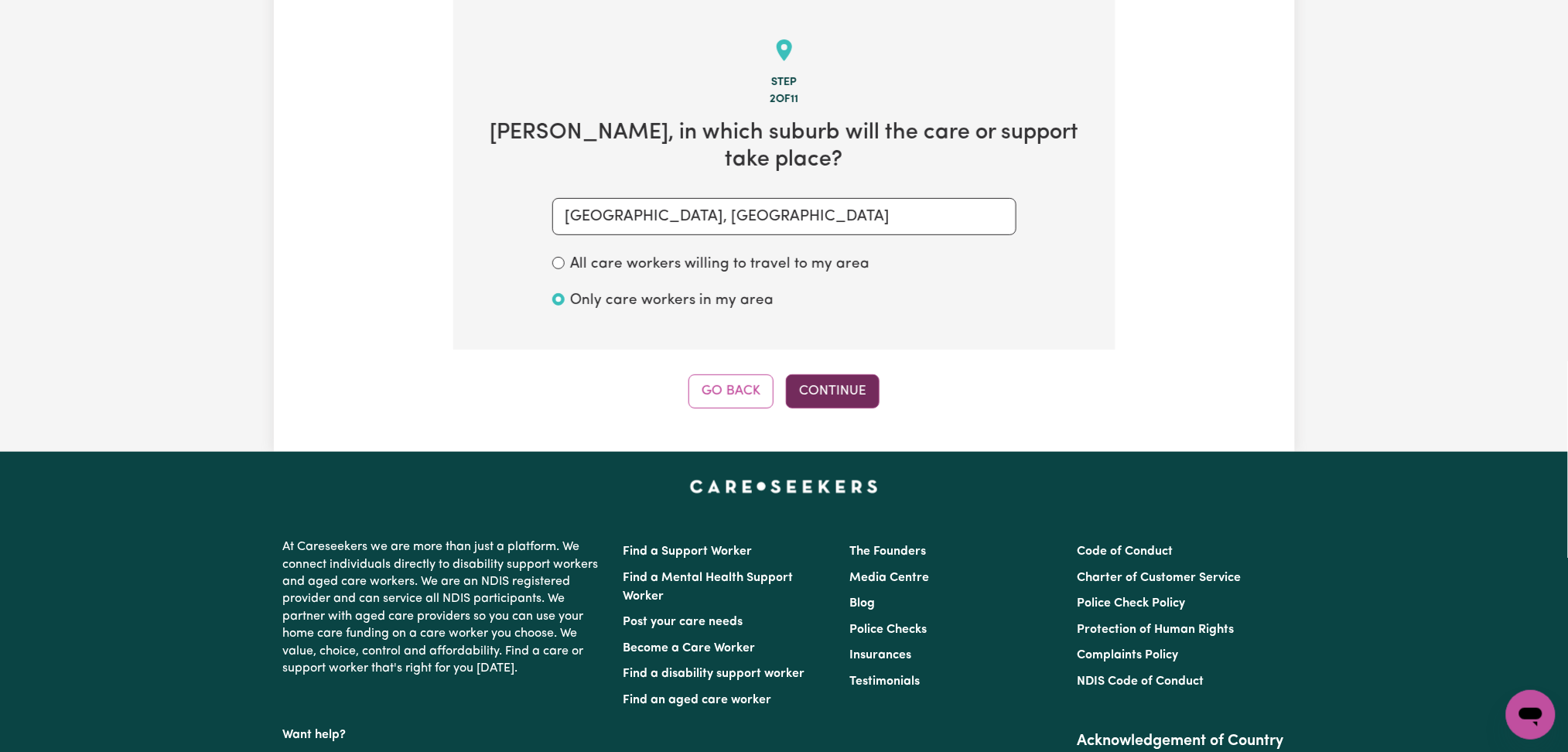
click at [846, 406] on button "Continue" at bounding box center [833, 391] width 94 height 34
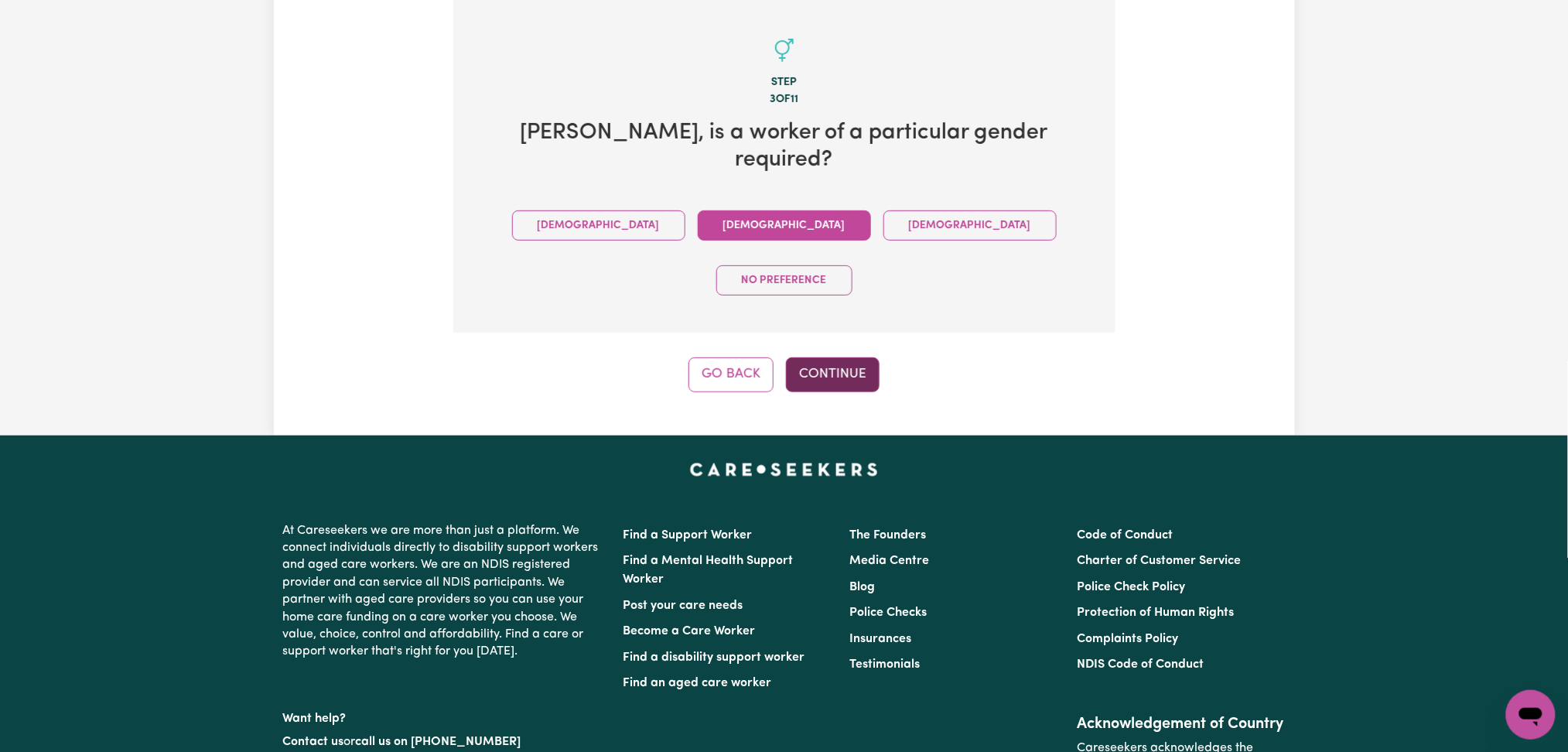
click at [856, 357] on button "Continue" at bounding box center [833, 374] width 94 height 34
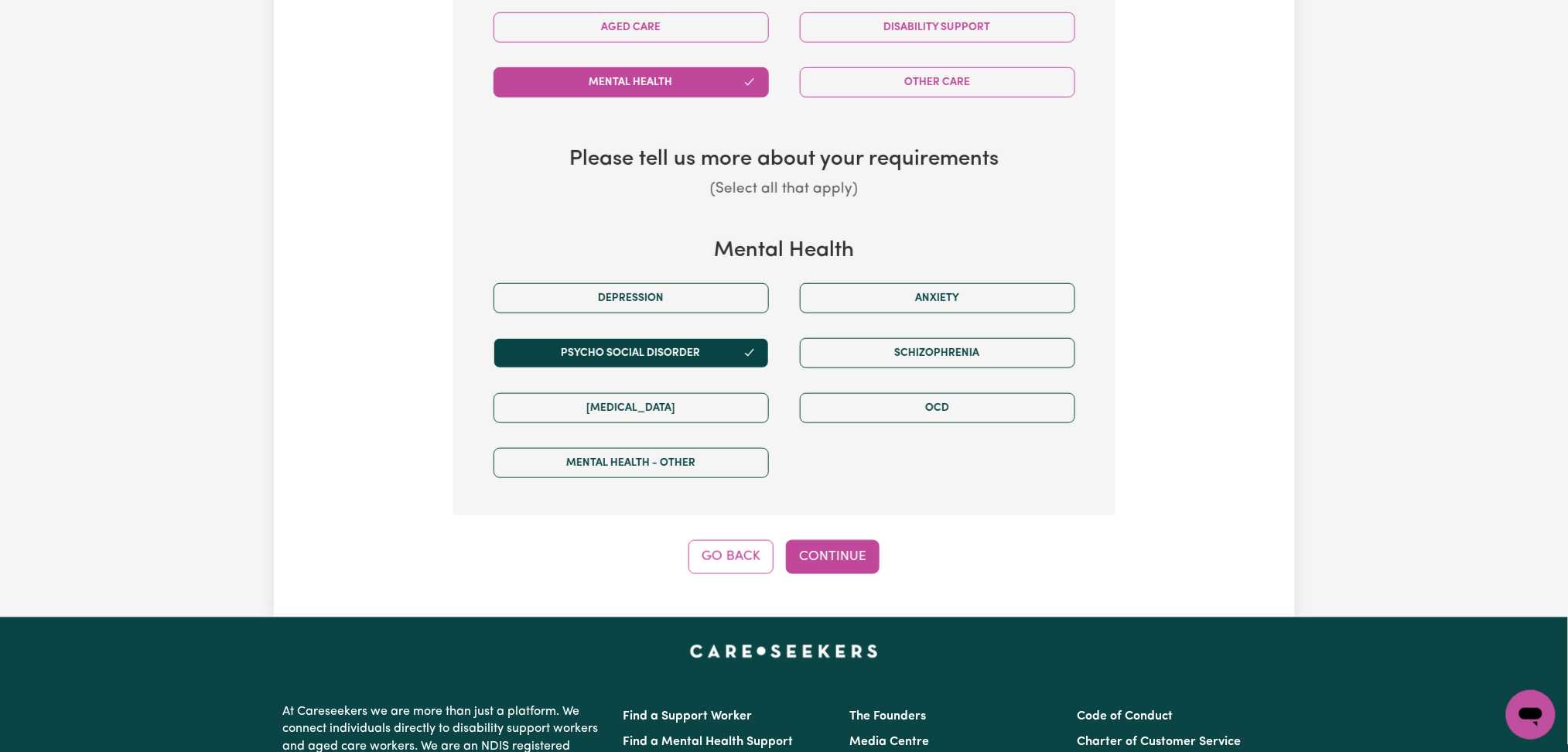
drag, startPoint x: 851, startPoint y: 553, endPoint x: 1140, endPoint y: 555, distance: 289.0
click at [854, 554] on button "Continue" at bounding box center [833, 557] width 94 height 34
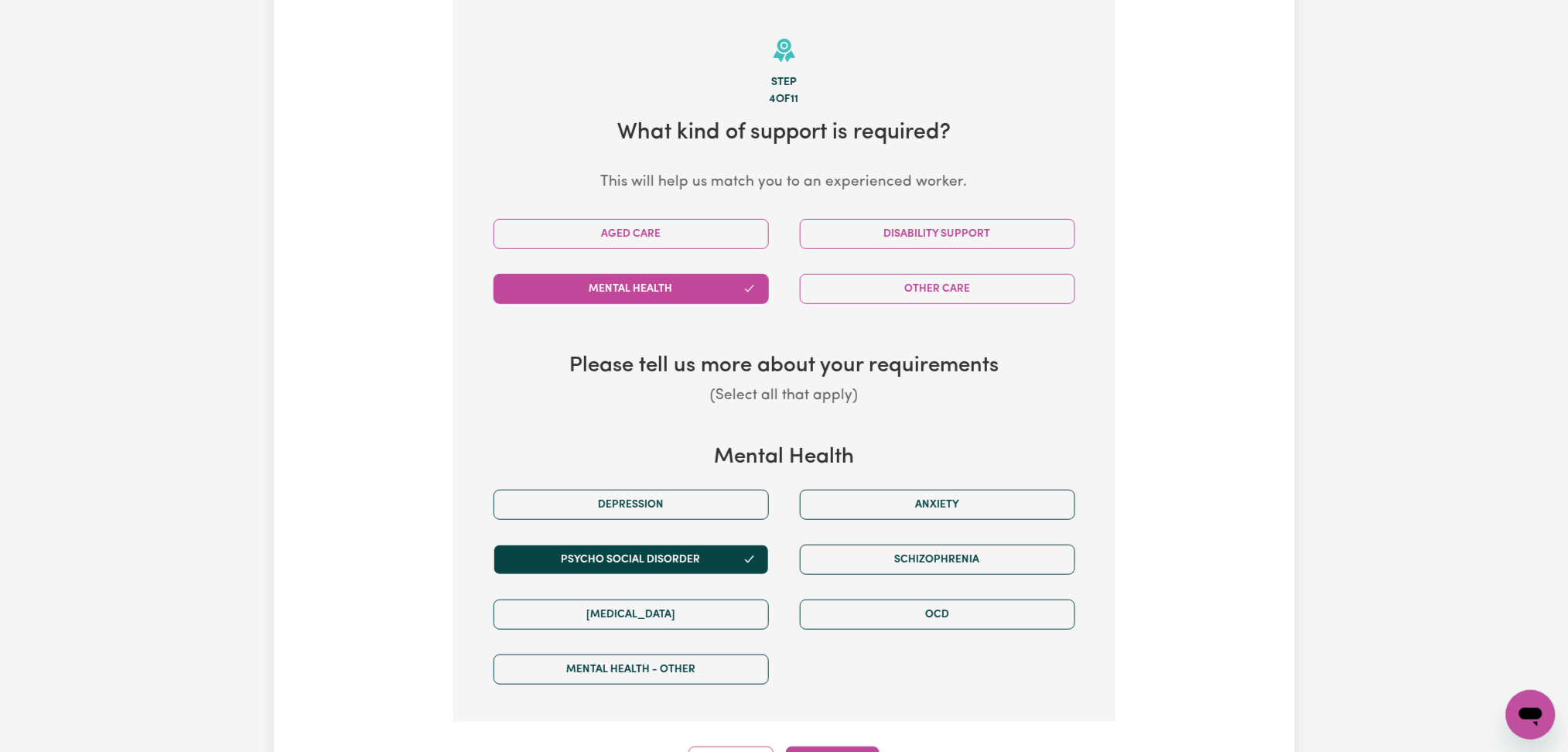
select select "PRIVATELY"
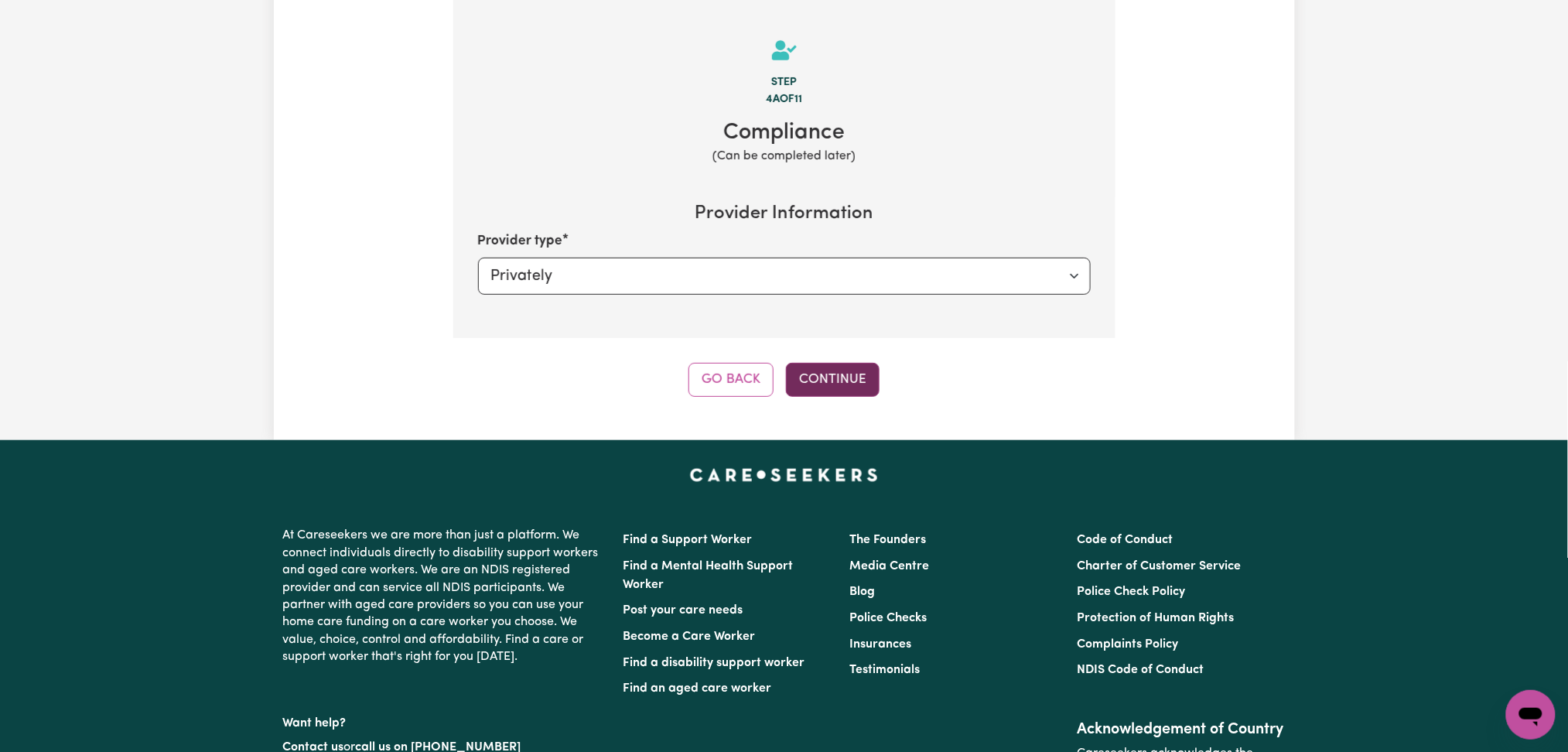
click at [873, 381] on button "Continue" at bounding box center [833, 379] width 94 height 34
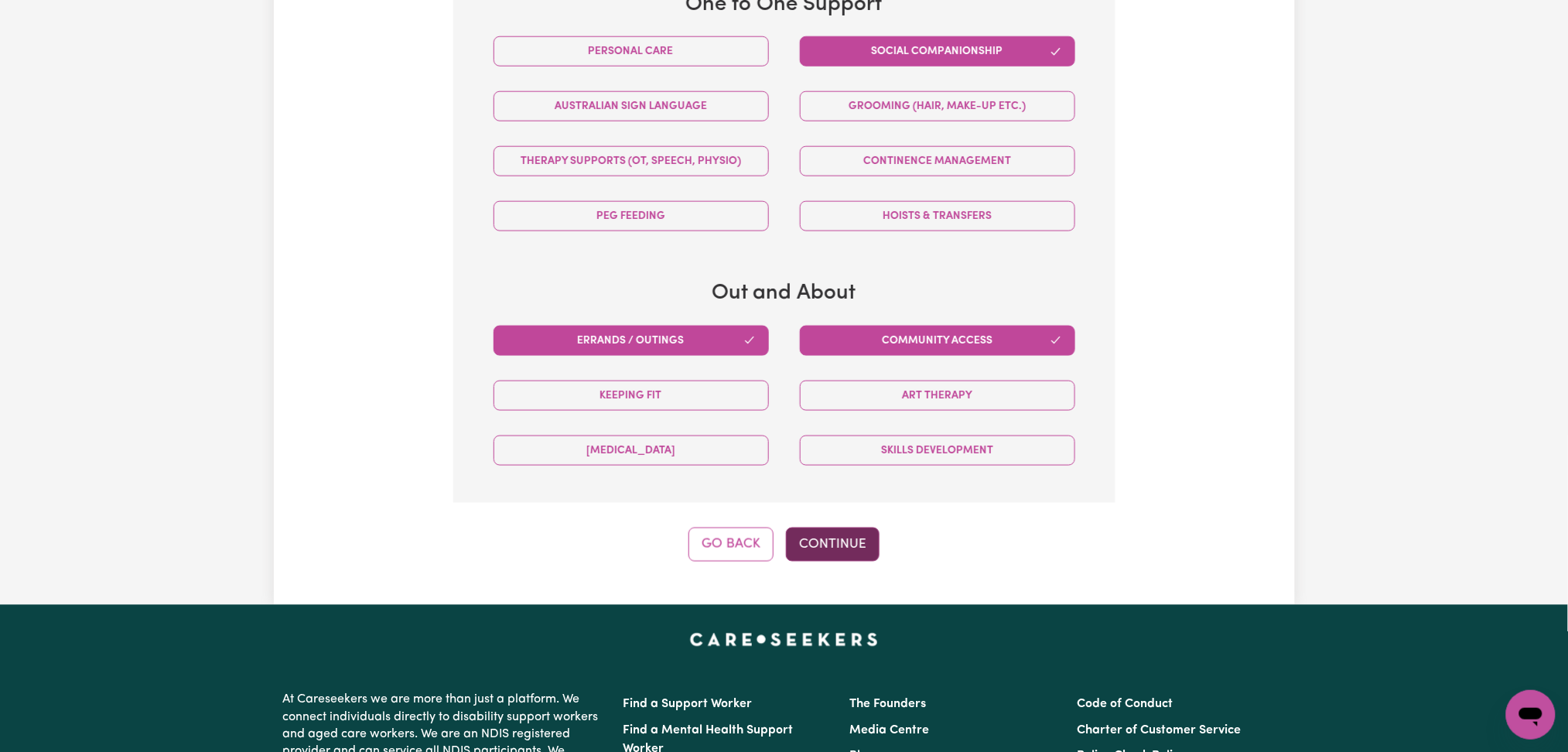
click at [867, 556] on button "Continue" at bounding box center [833, 545] width 94 height 34
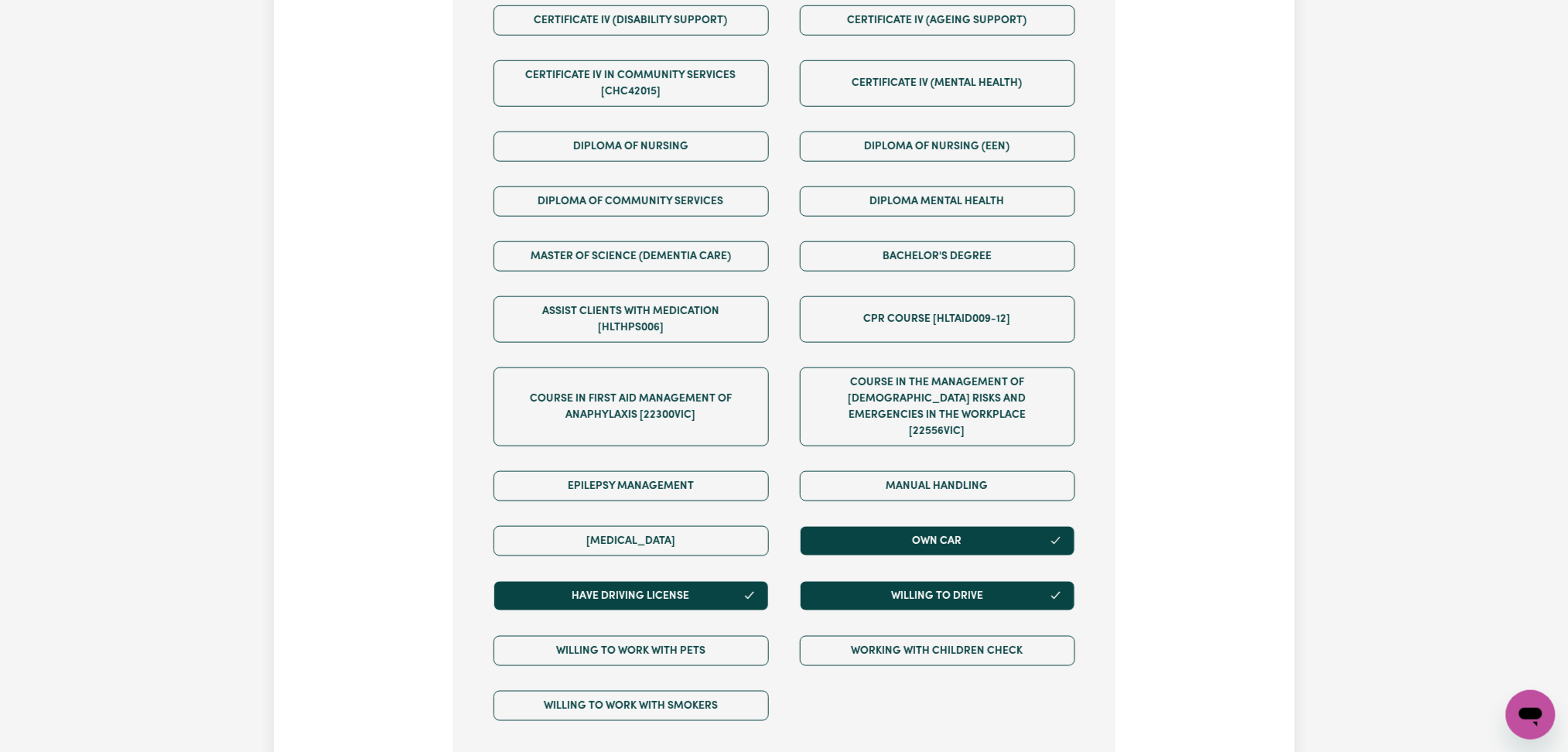
scroll to position [745, 0]
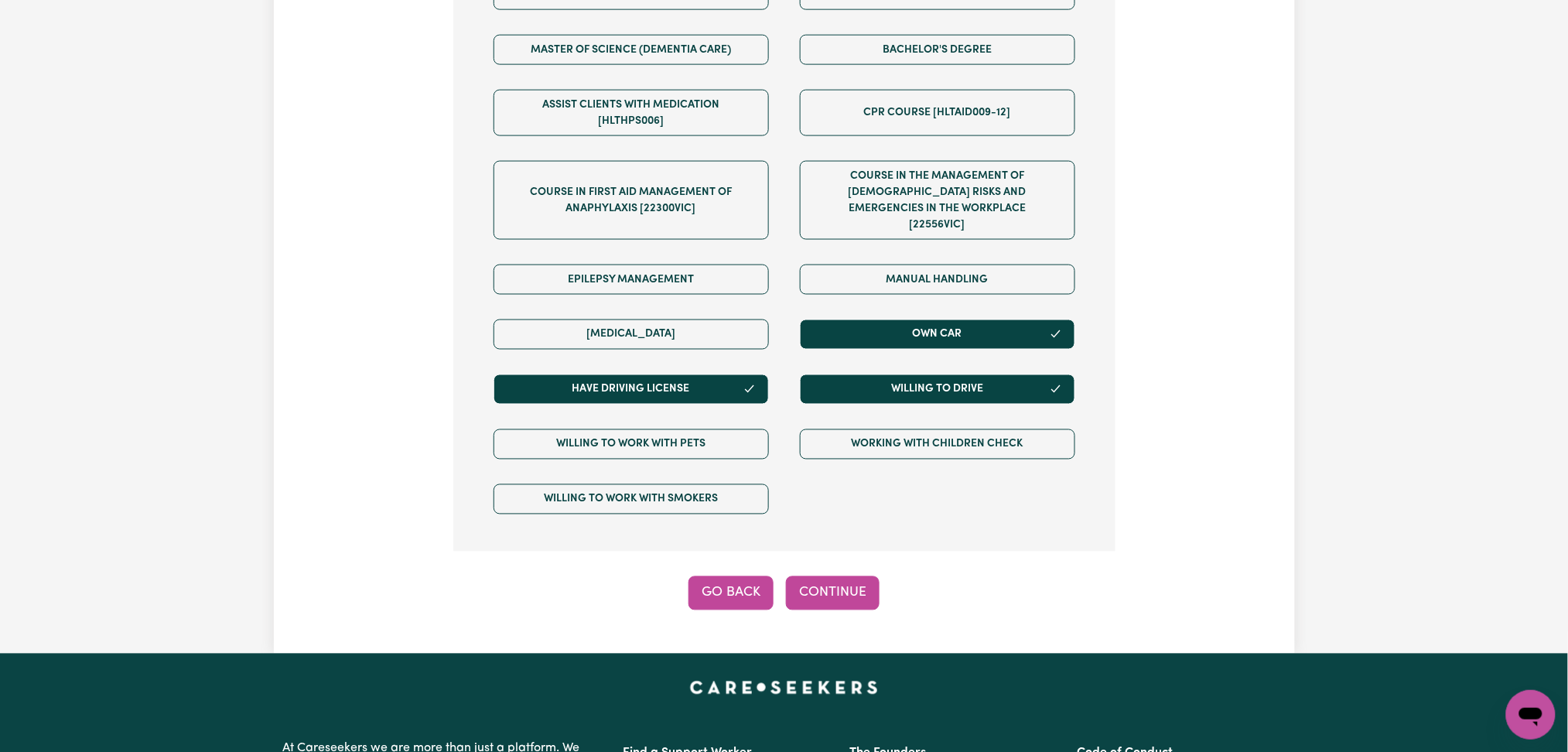
click at [755, 580] on button "Go Back" at bounding box center [731, 593] width 85 height 34
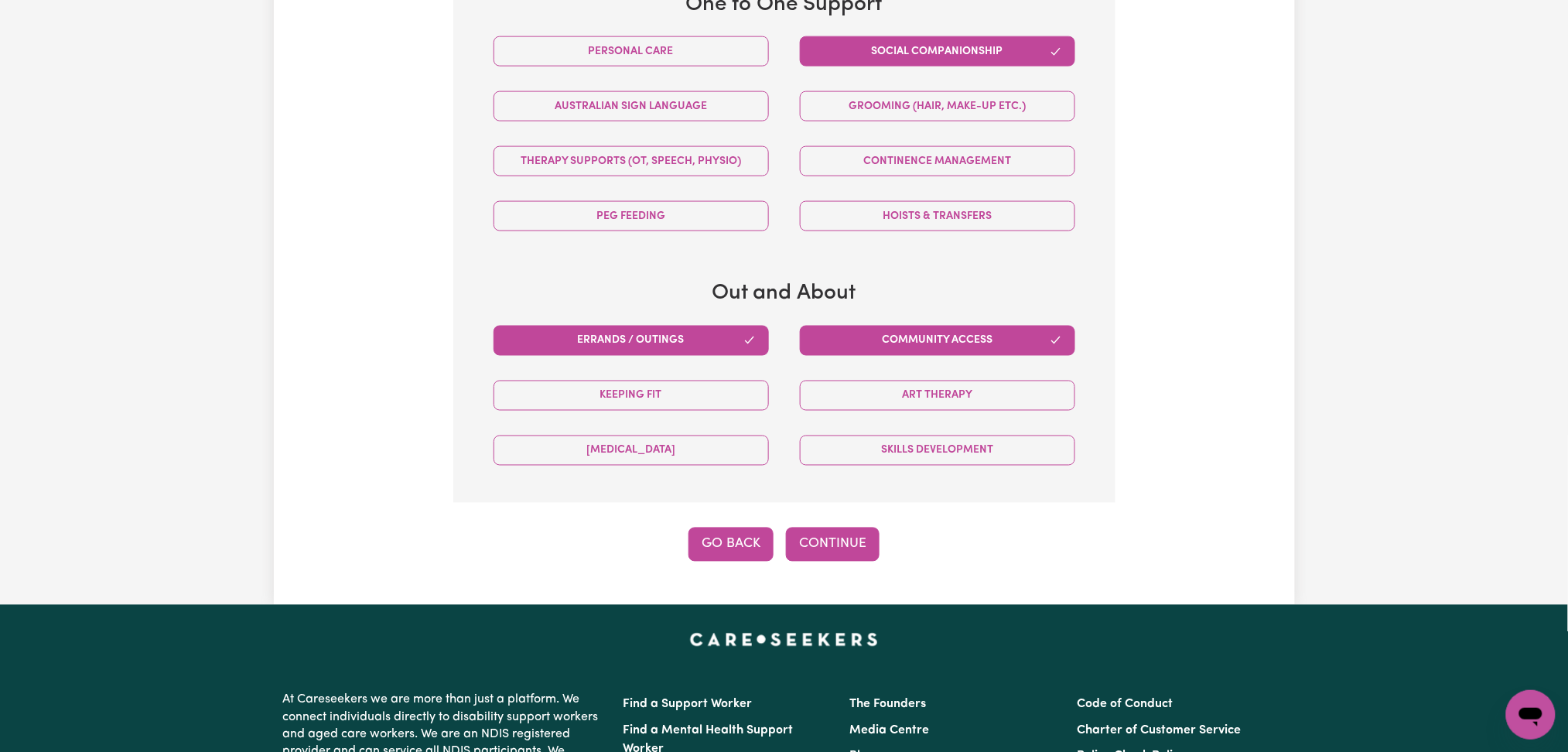
click at [744, 550] on button "Go Back" at bounding box center [731, 545] width 85 height 34
select select "PRIVATELY"
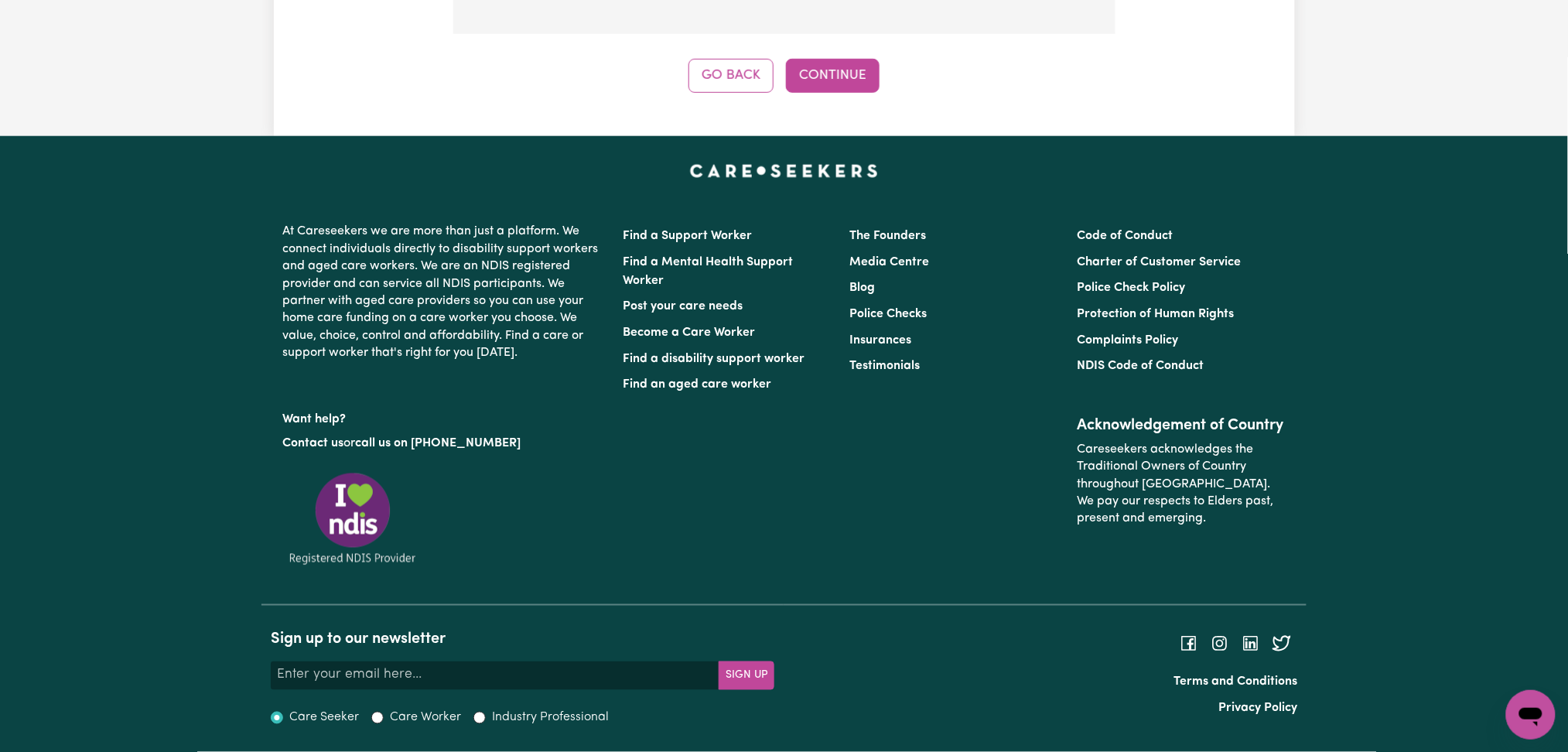
scroll to position [228, 0]
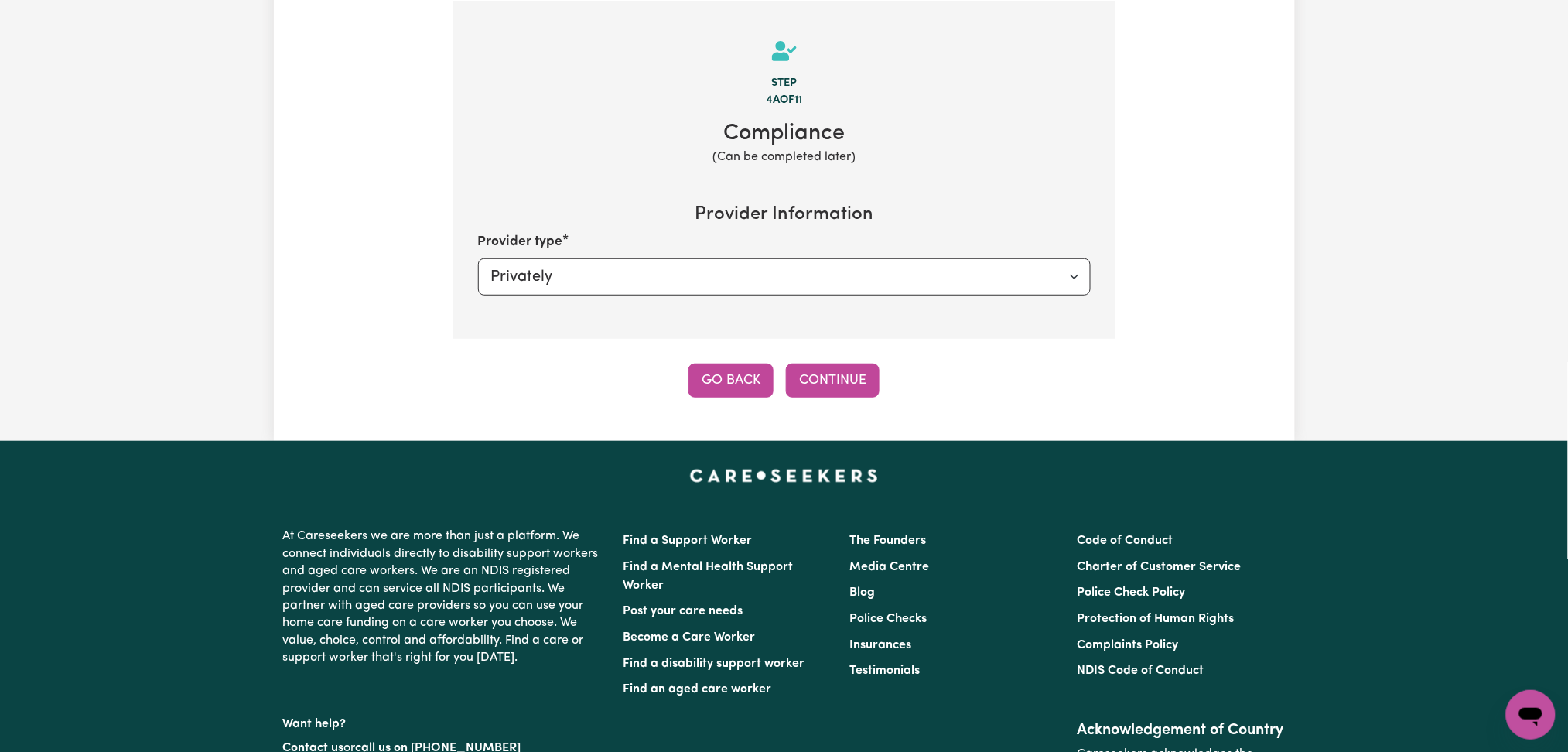
click at [715, 381] on button "Go Back" at bounding box center [731, 380] width 85 height 34
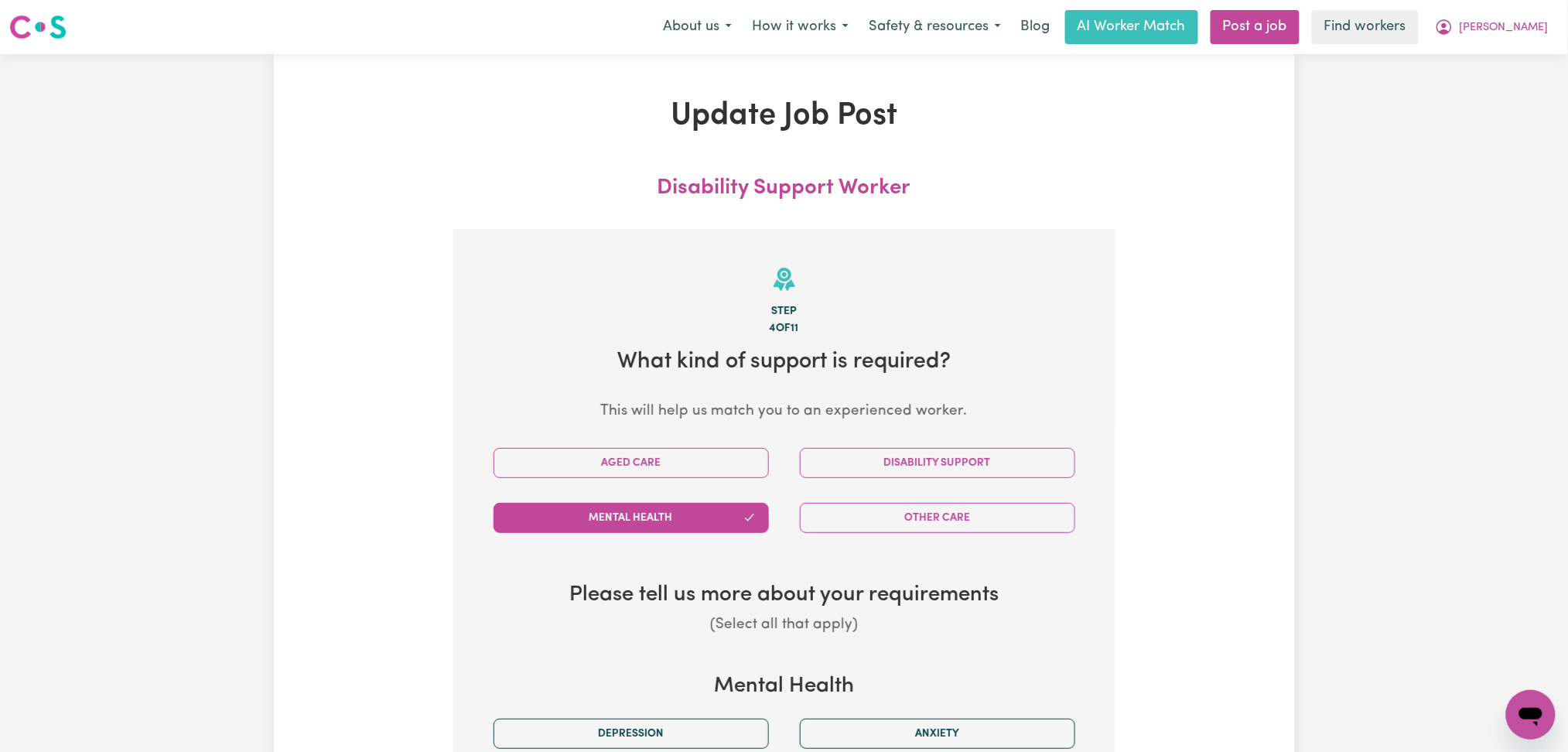
scroll to position [412, 0]
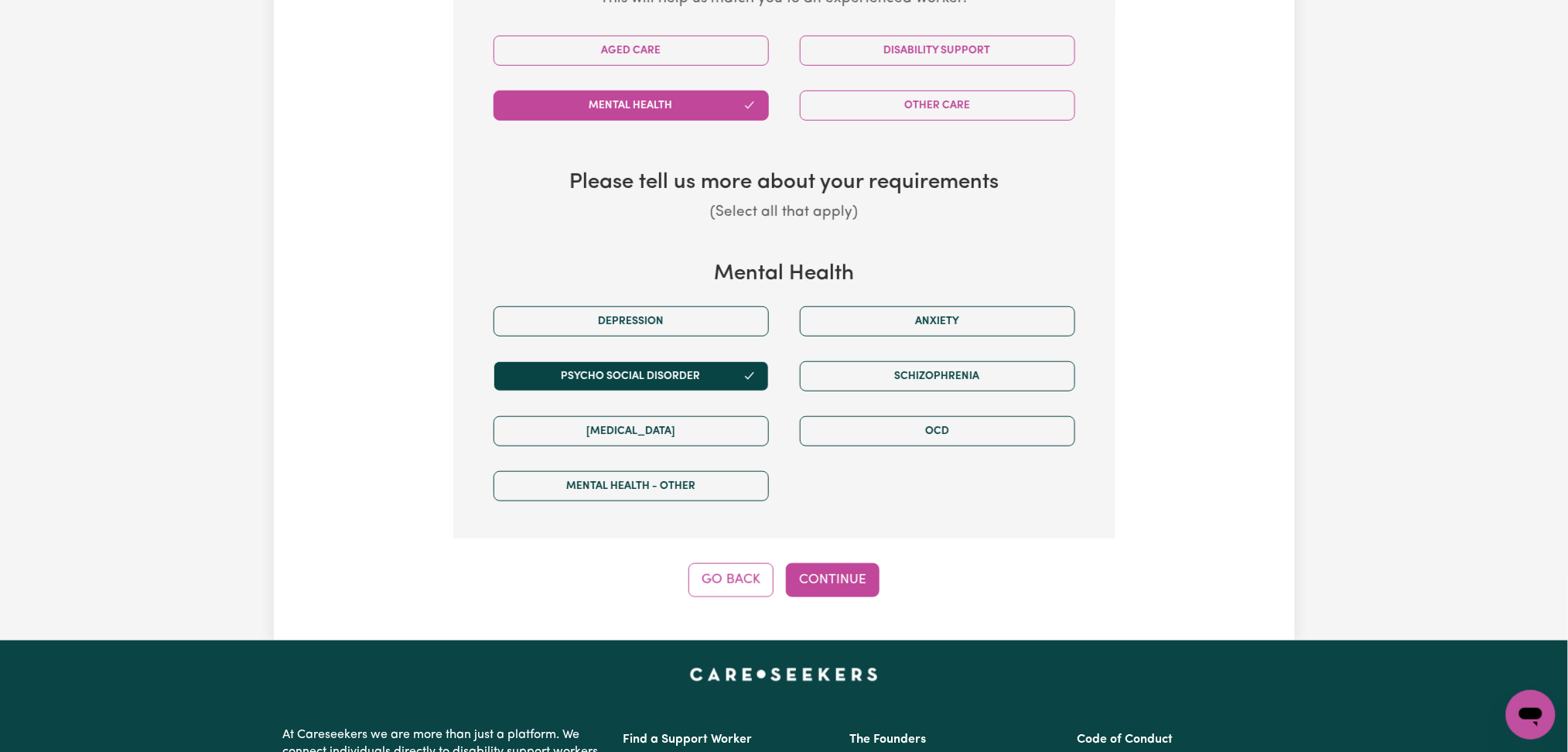
click at [824, 592] on button "Continue" at bounding box center [833, 580] width 94 height 34
select select "PRIVATELY"
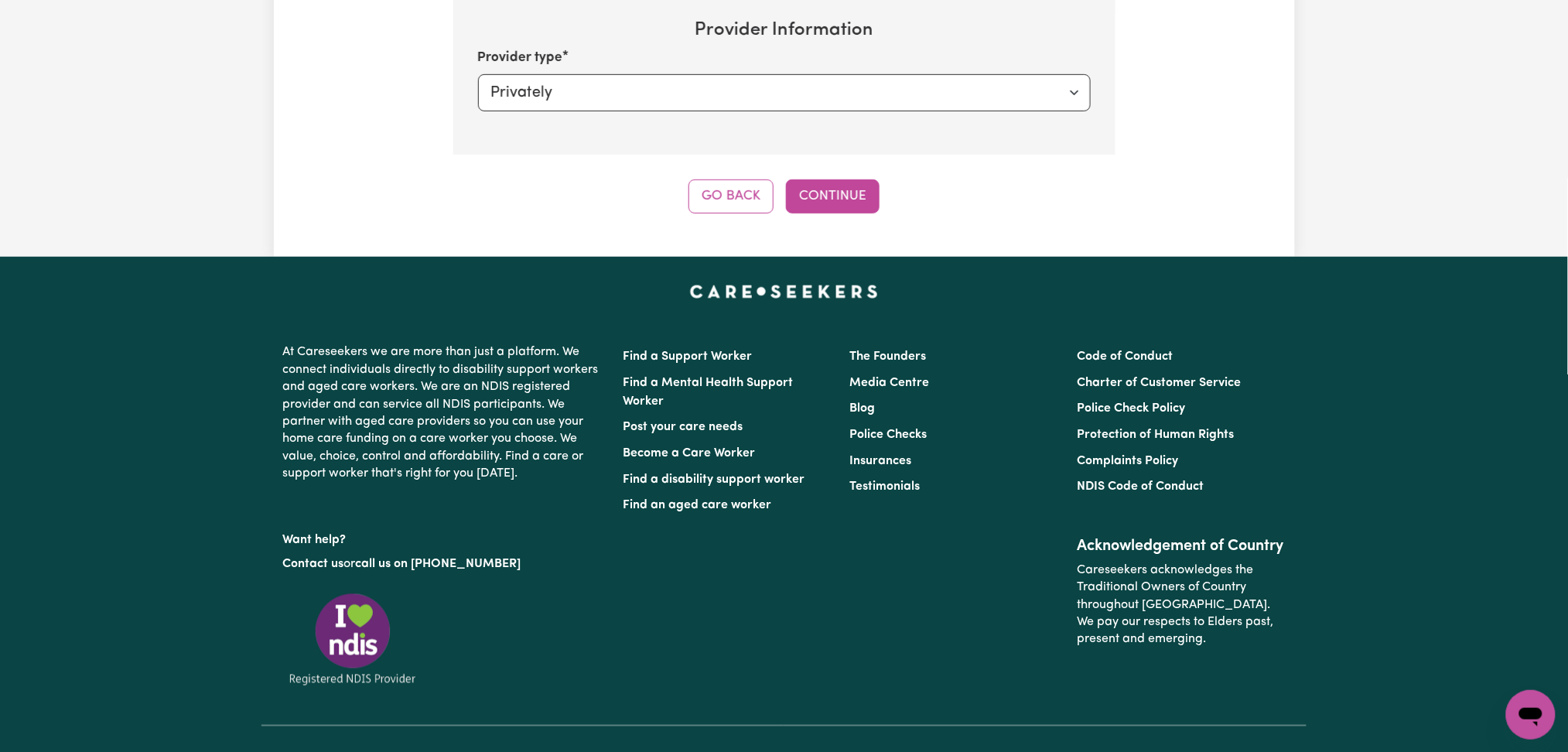
scroll to position [228, 0]
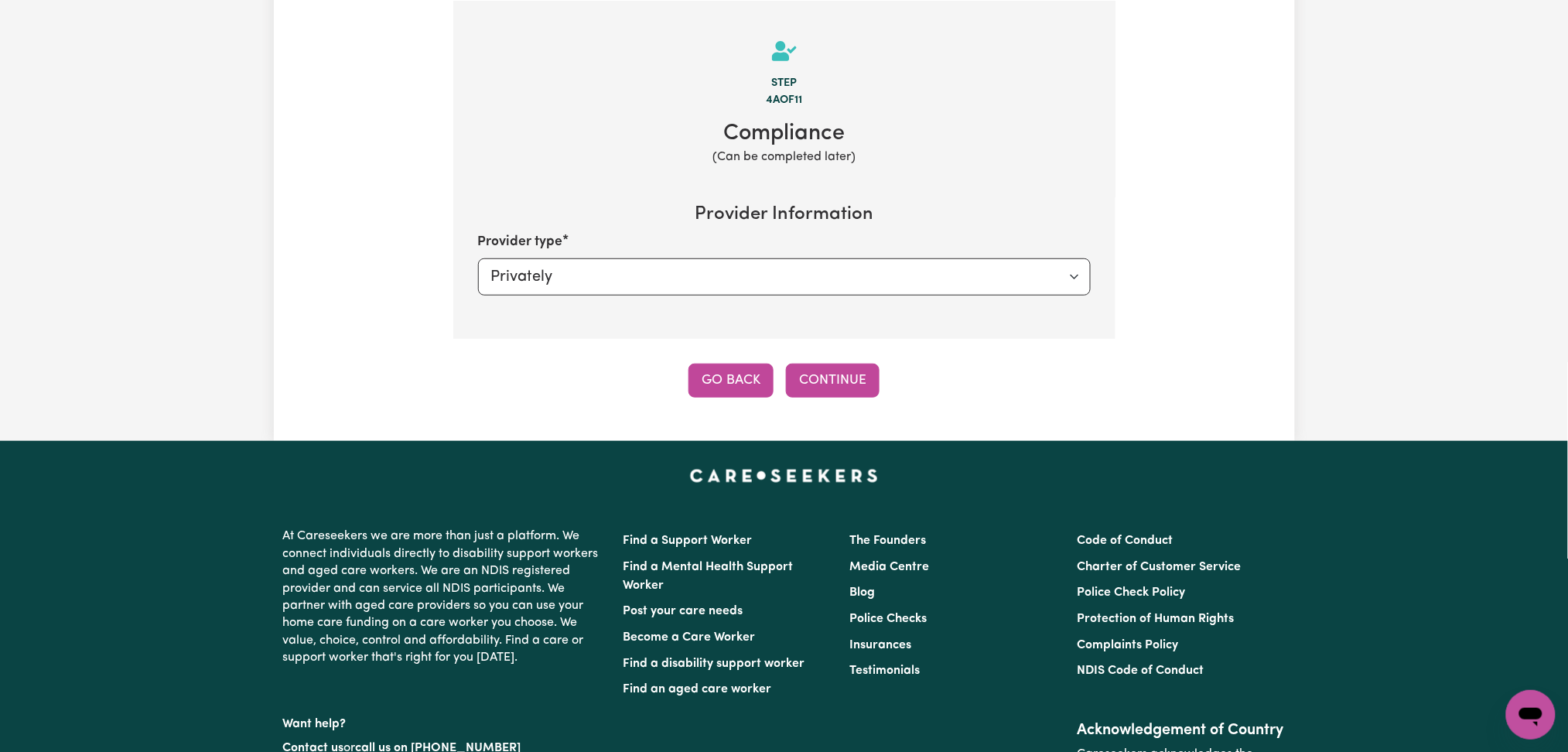
click at [736, 391] on button "Go Back" at bounding box center [731, 380] width 85 height 34
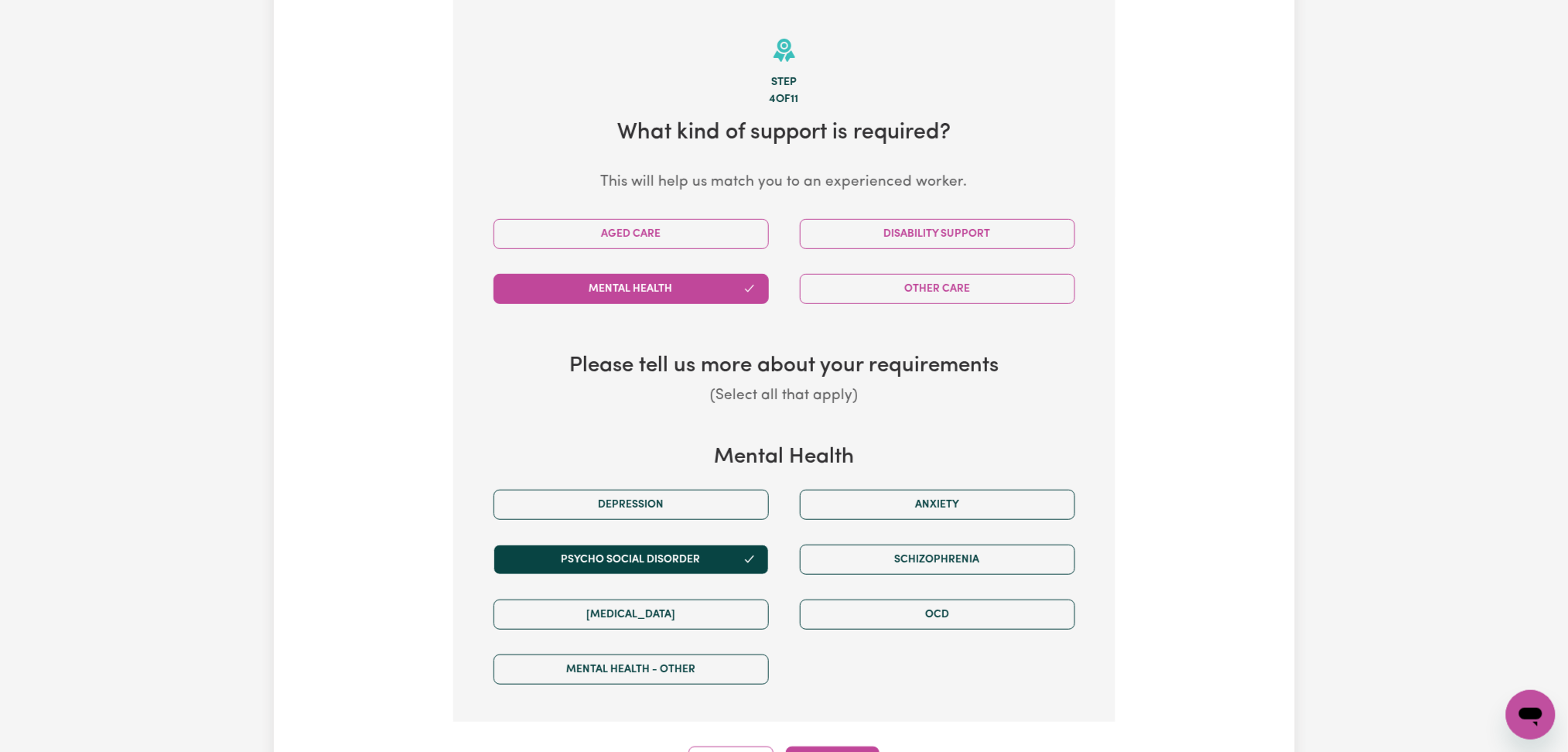
scroll to position [126, 0]
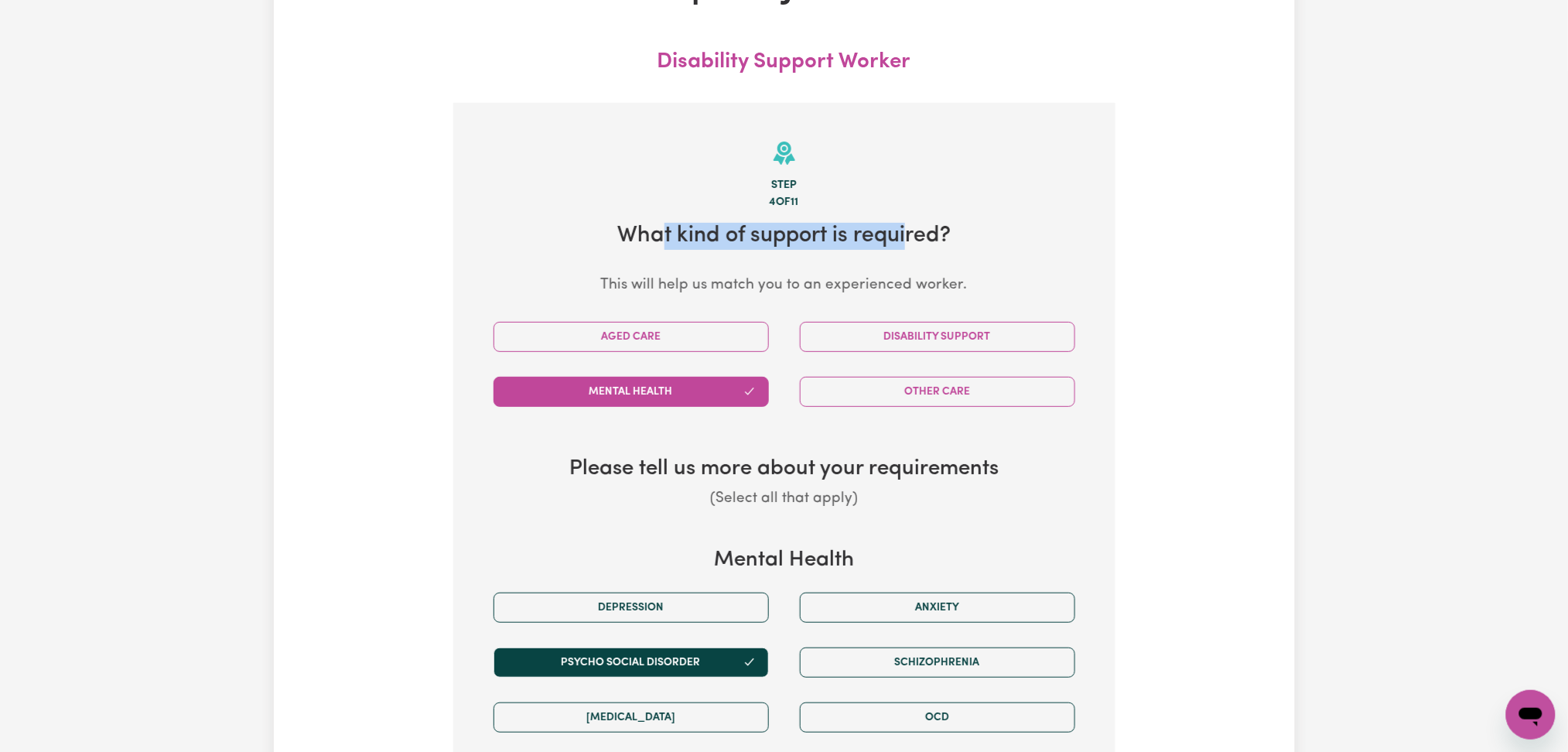
drag, startPoint x: 661, startPoint y: 245, endPoint x: 912, endPoint y: 238, distance: 251.1
click at [912, 238] on h2 "What kind of support is required?" at bounding box center [784, 236] width 612 height 27
click at [936, 239] on h2 "What kind of support is required?" at bounding box center [784, 236] width 612 height 27
click at [1299, 285] on div "Update Job Post Disability Support Worker Step 4 of 11 What kind of support is …" at bounding box center [784, 427] width 1568 height 999
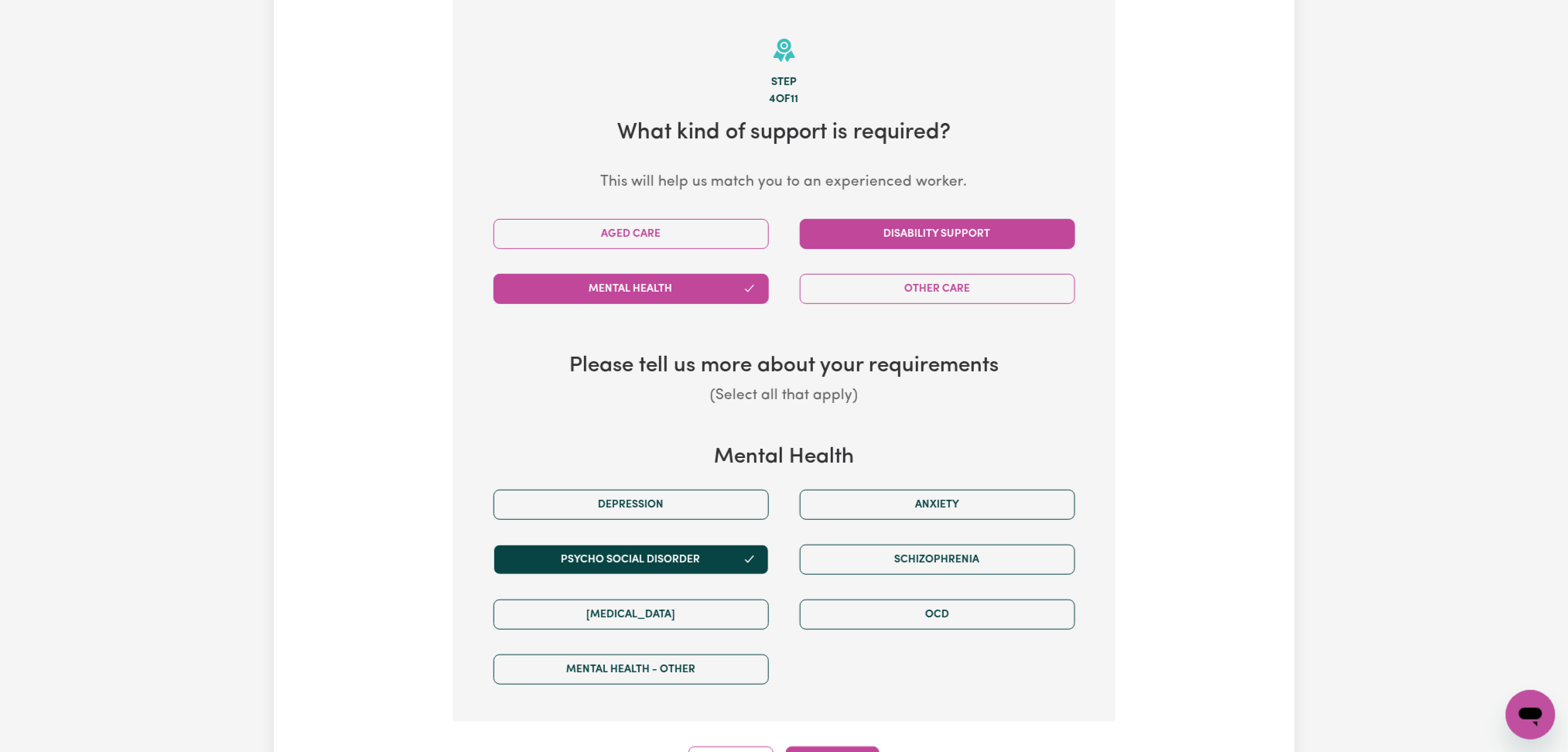
click at [861, 237] on button "Disability Support" at bounding box center [938, 234] width 276 height 30
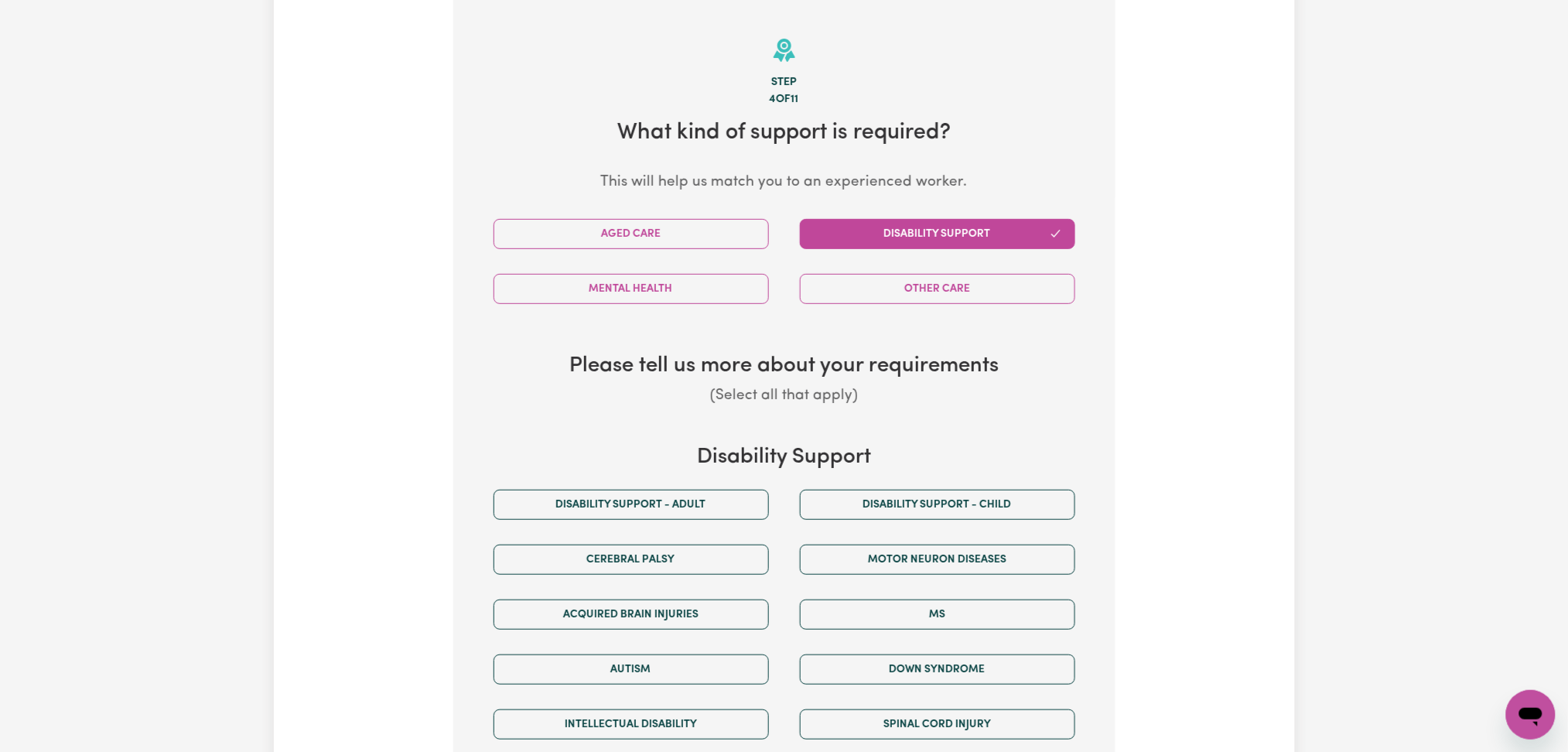
scroll to position [332, 0]
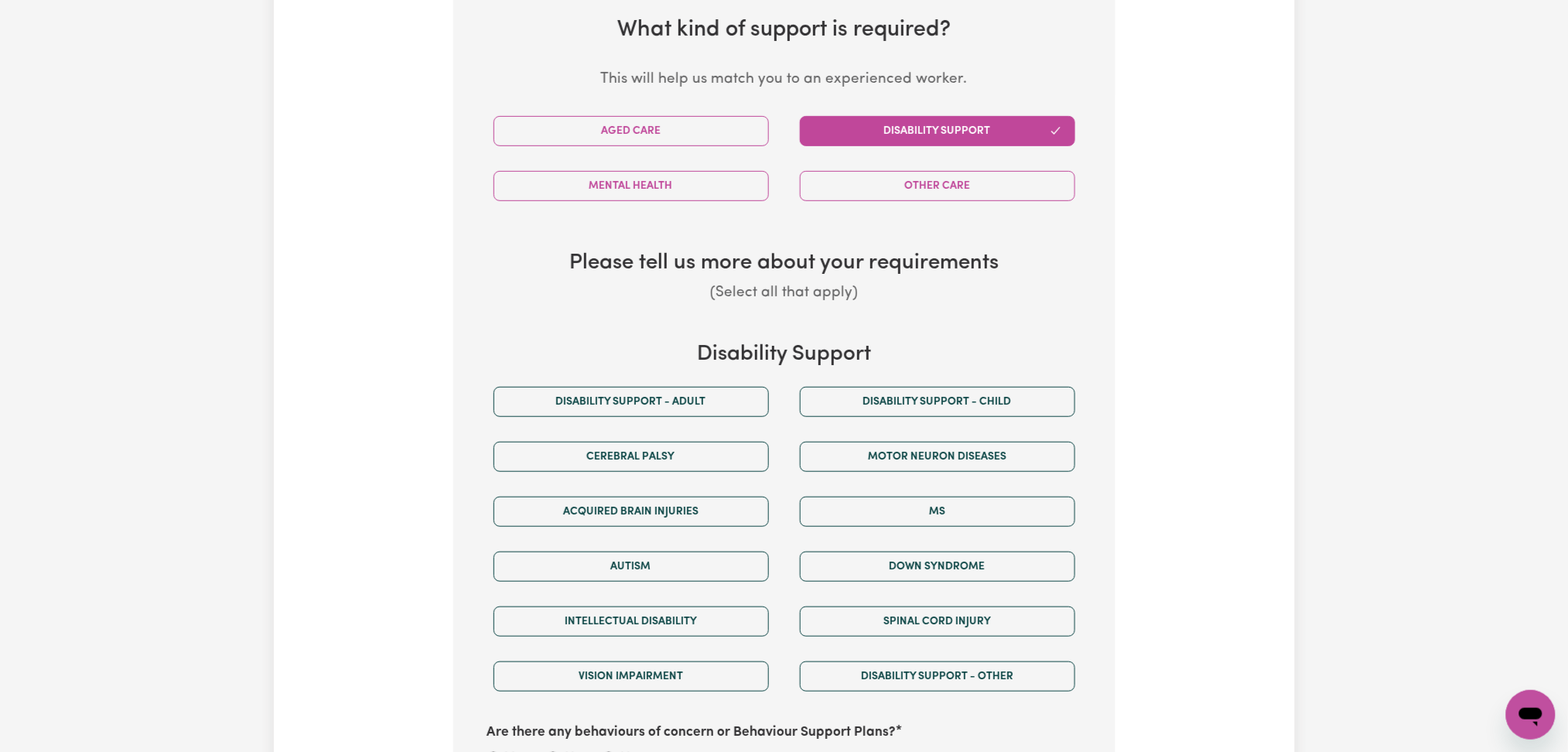
click at [721, 209] on div "Mental Health" at bounding box center [631, 185] width 307 height 55
click at [719, 195] on button "Mental Health" at bounding box center [631, 185] width 276 height 30
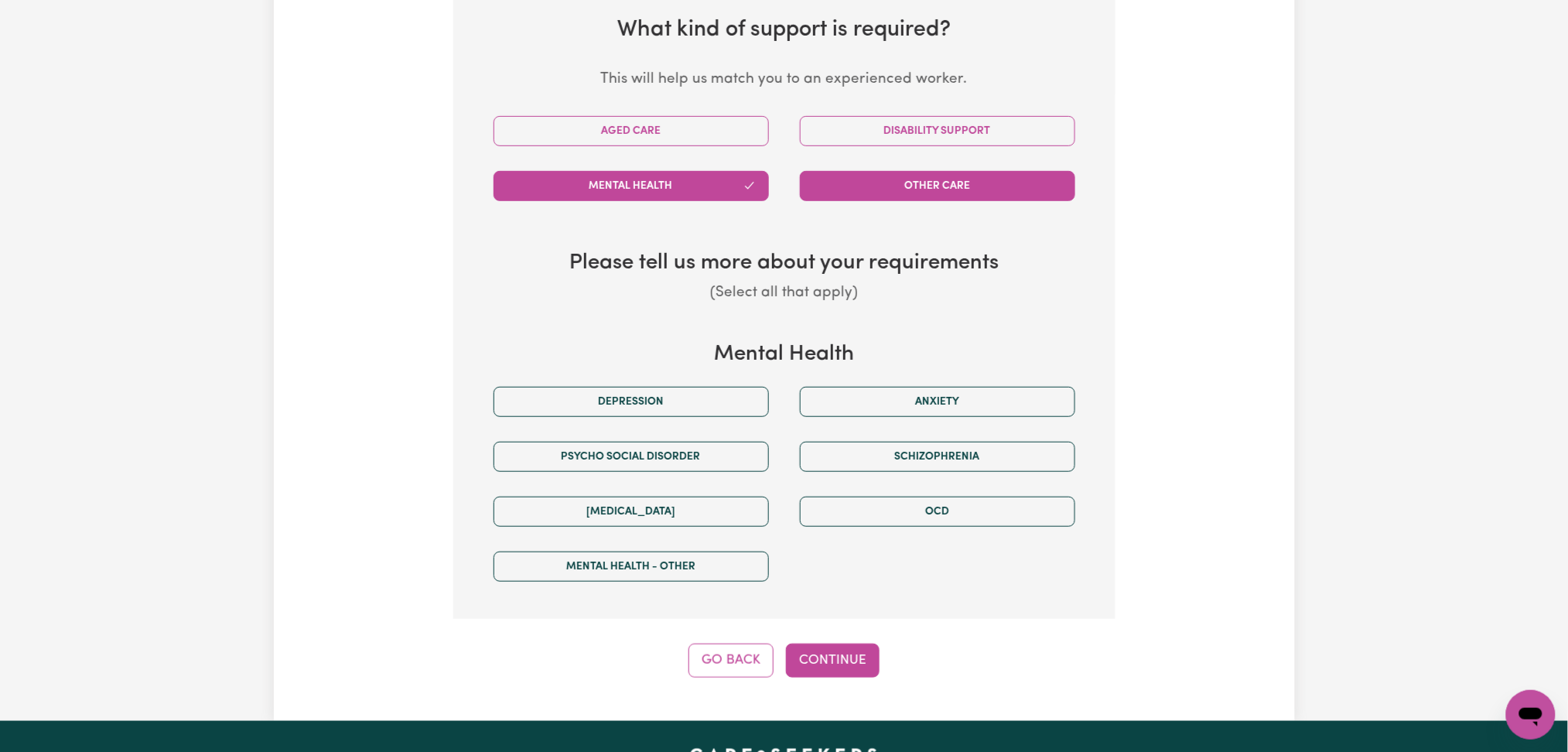
click at [901, 178] on button "Other Care" at bounding box center [938, 185] width 276 height 30
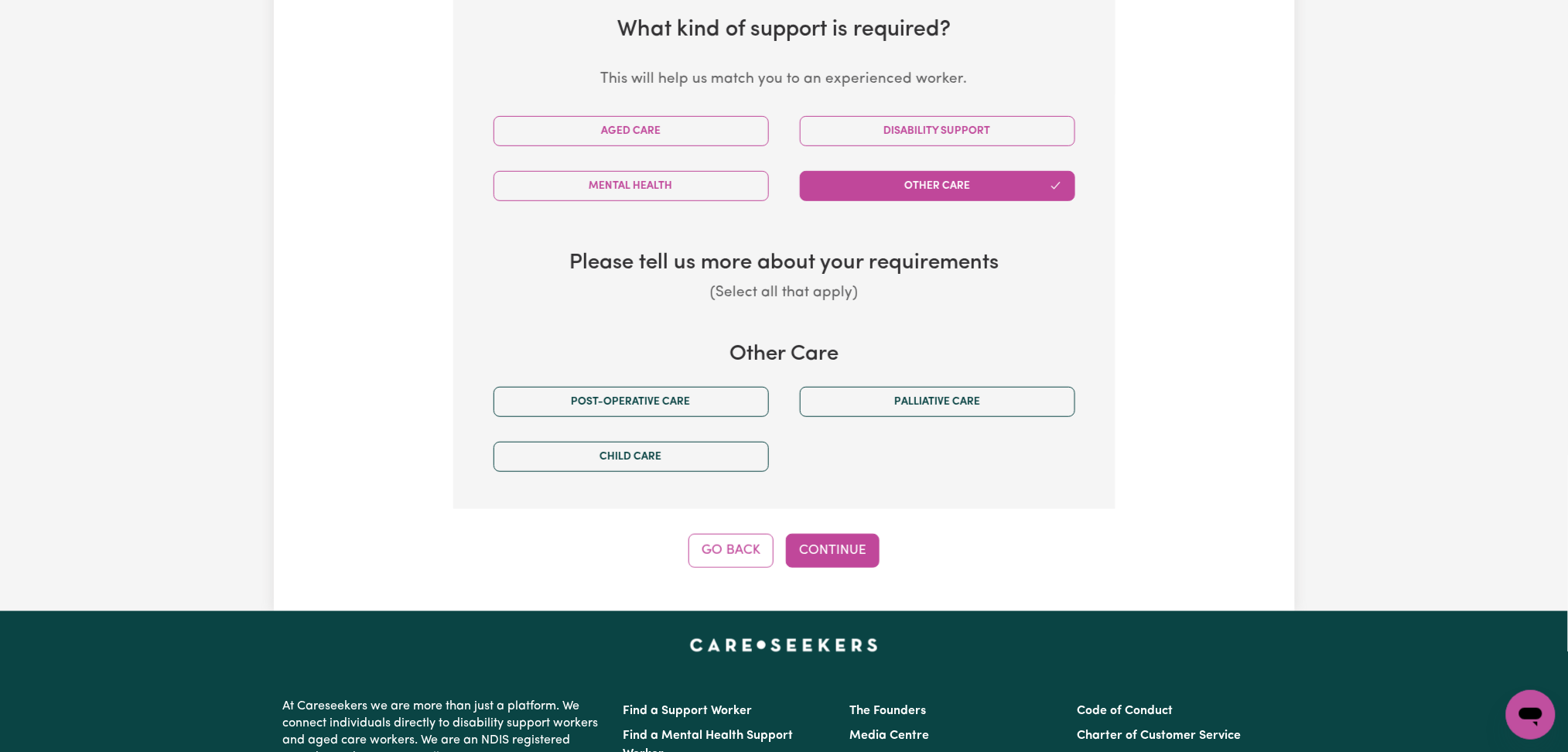
click at [1382, 370] on div "Update Job Post Disability Support Worker Step 4 of 11 What kind of support is …" at bounding box center [784, 166] width 1568 height 889
click at [693, 180] on button "Mental Health" at bounding box center [631, 185] width 276 height 30
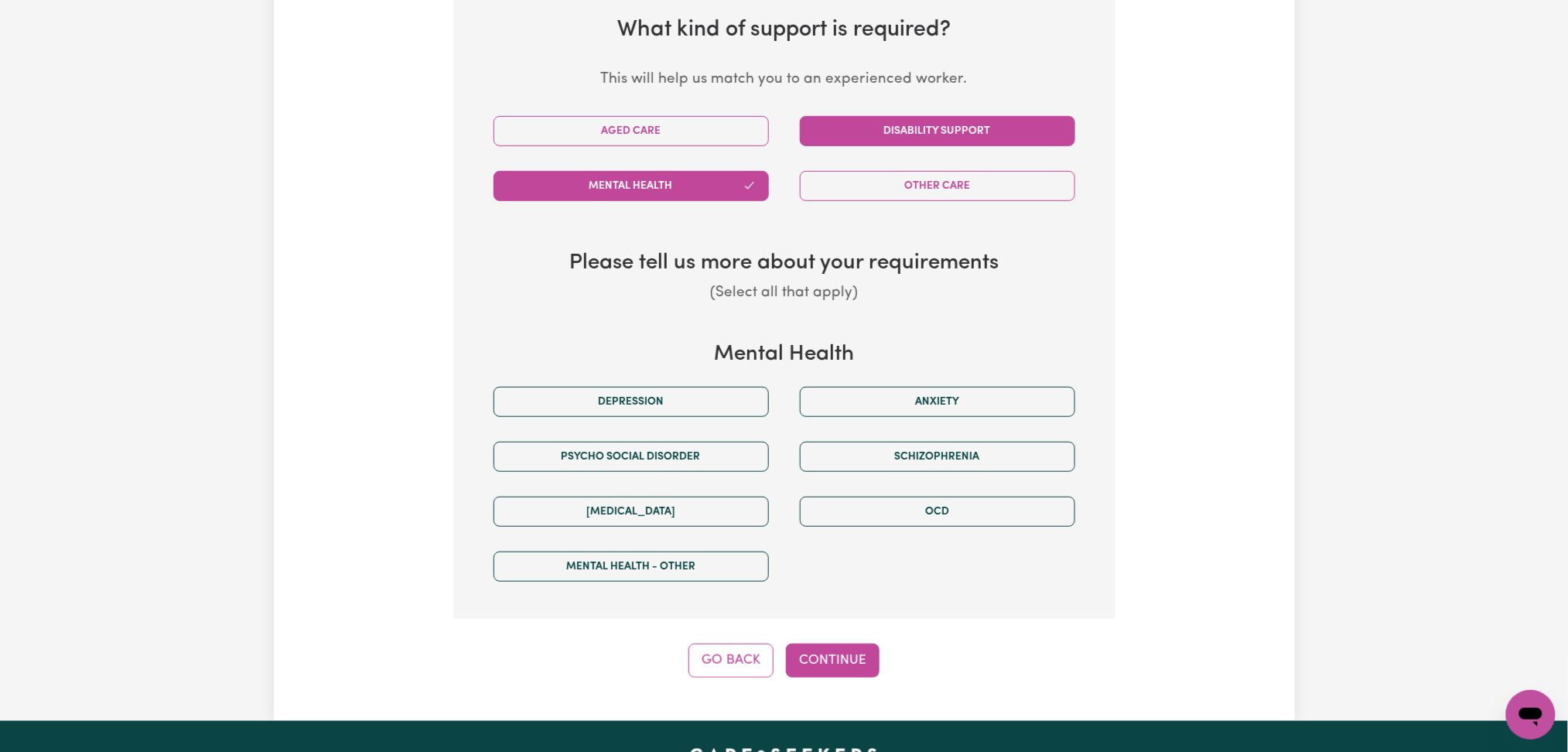
click at [879, 139] on button "Disability Support" at bounding box center [938, 130] width 276 height 30
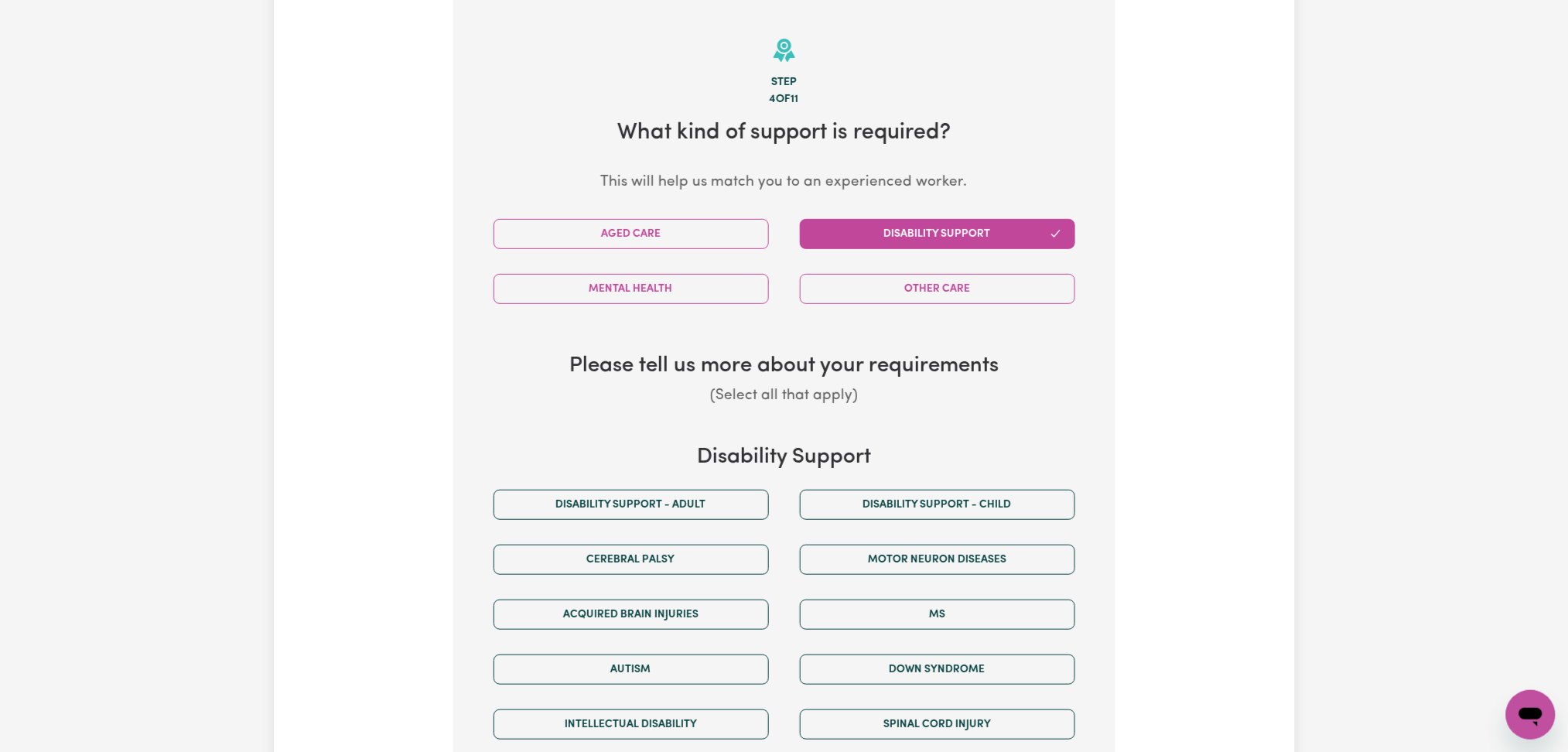
scroll to position [435, 0]
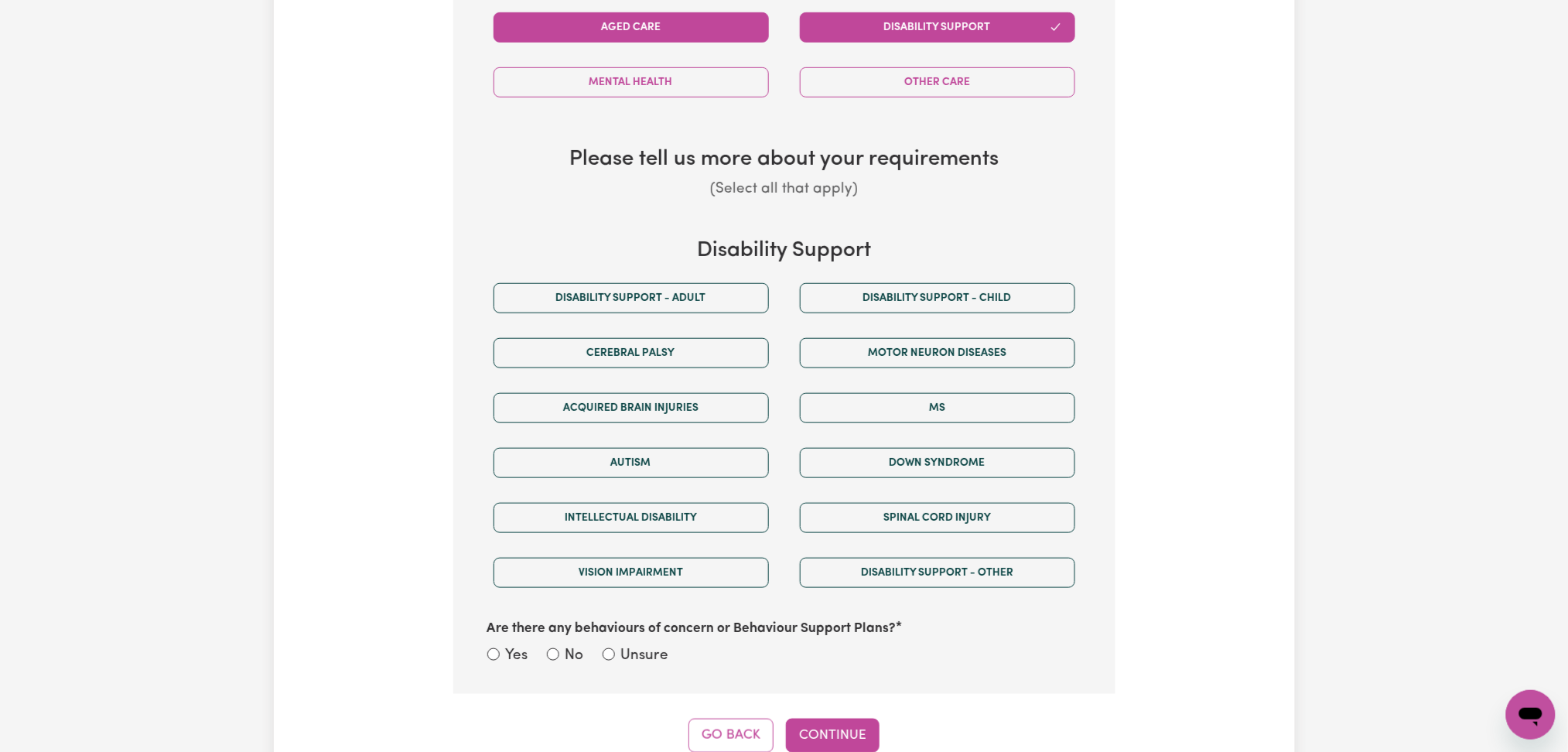
click at [587, 26] on button "Aged Care" at bounding box center [631, 27] width 276 height 30
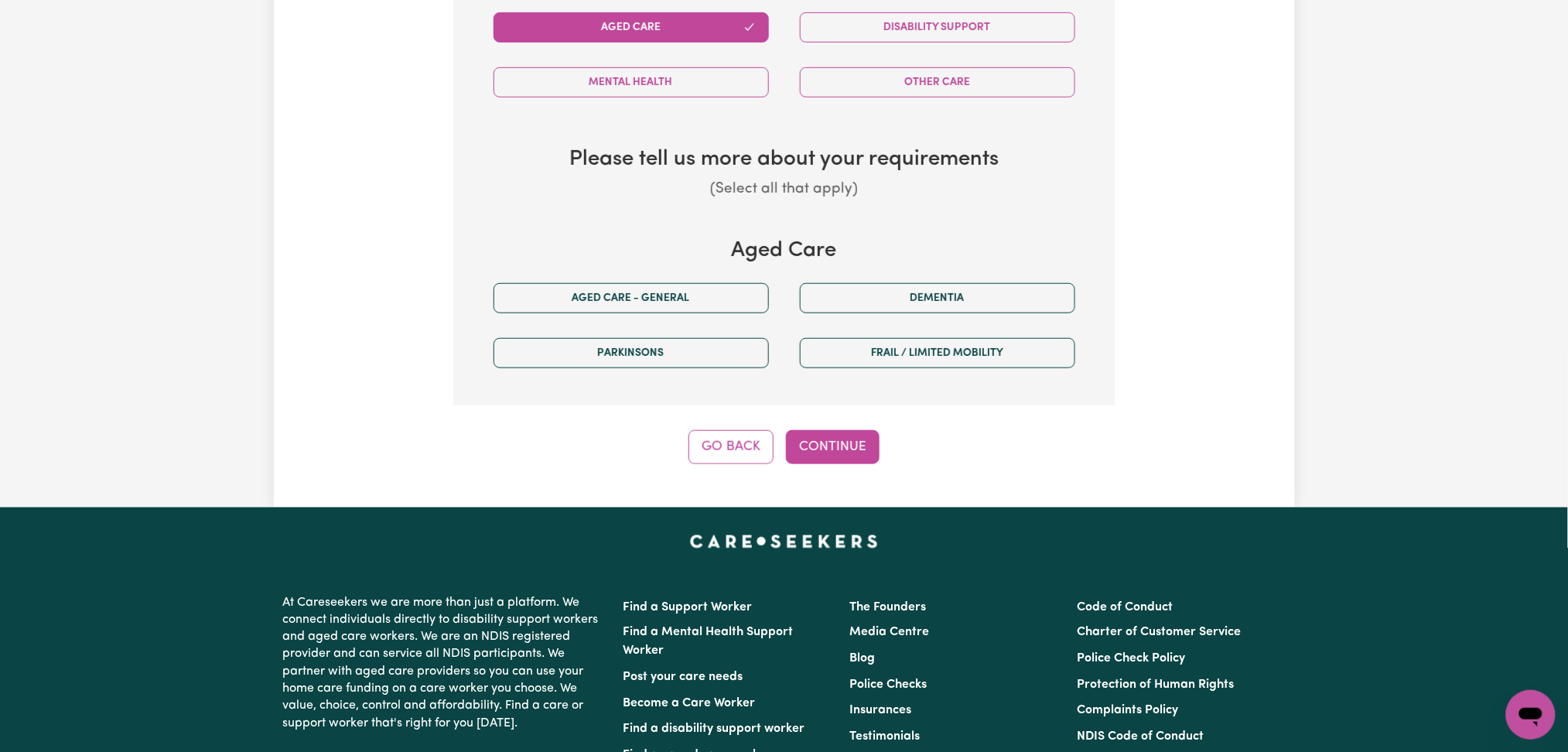
scroll to position [332, 0]
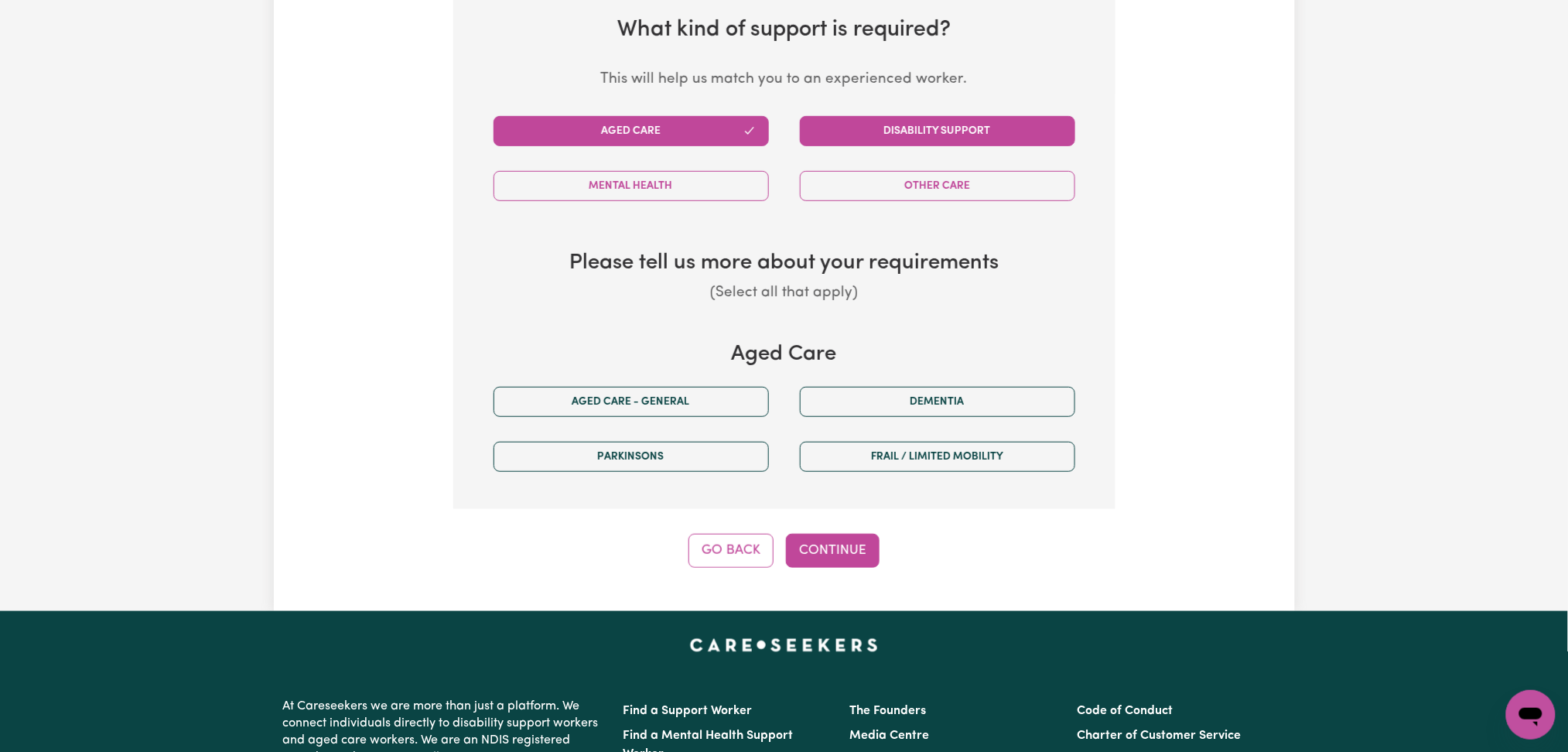
click at [865, 137] on button "Disability Support" at bounding box center [938, 130] width 276 height 30
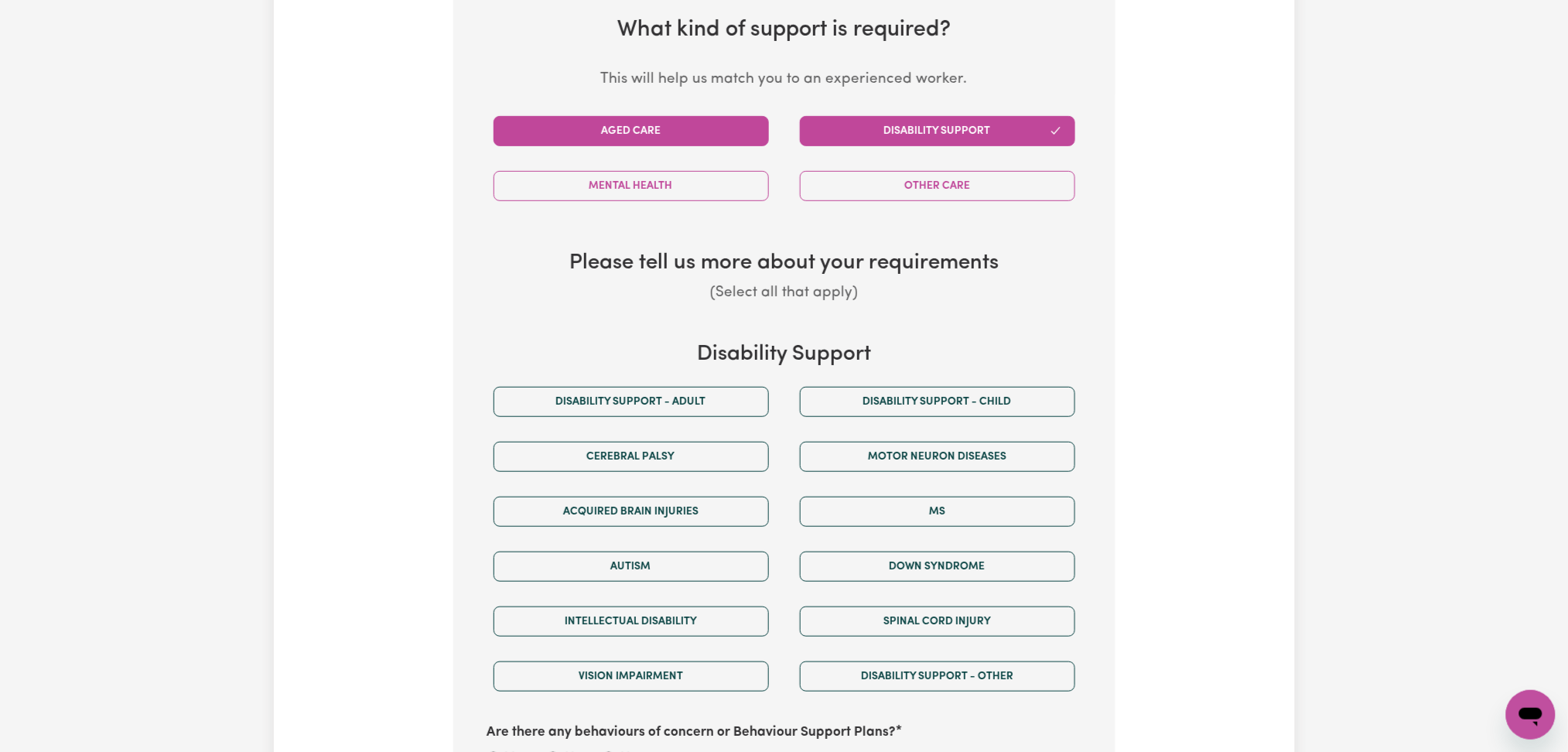
click at [575, 125] on button "Aged Care" at bounding box center [631, 130] width 276 height 30
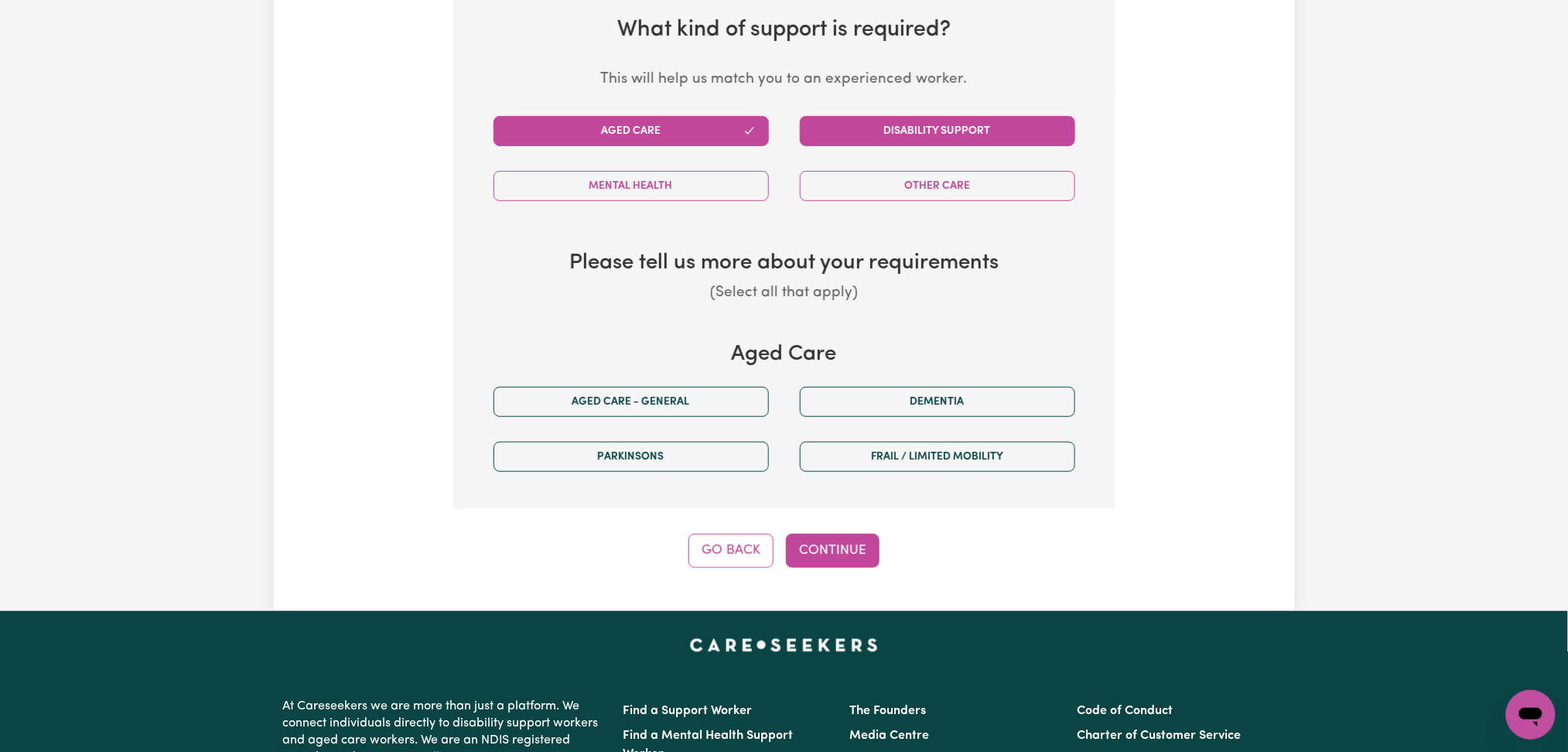
click at [938, 139] on button "Disability Support" at bounding box center [938, 130] width 276 height 30
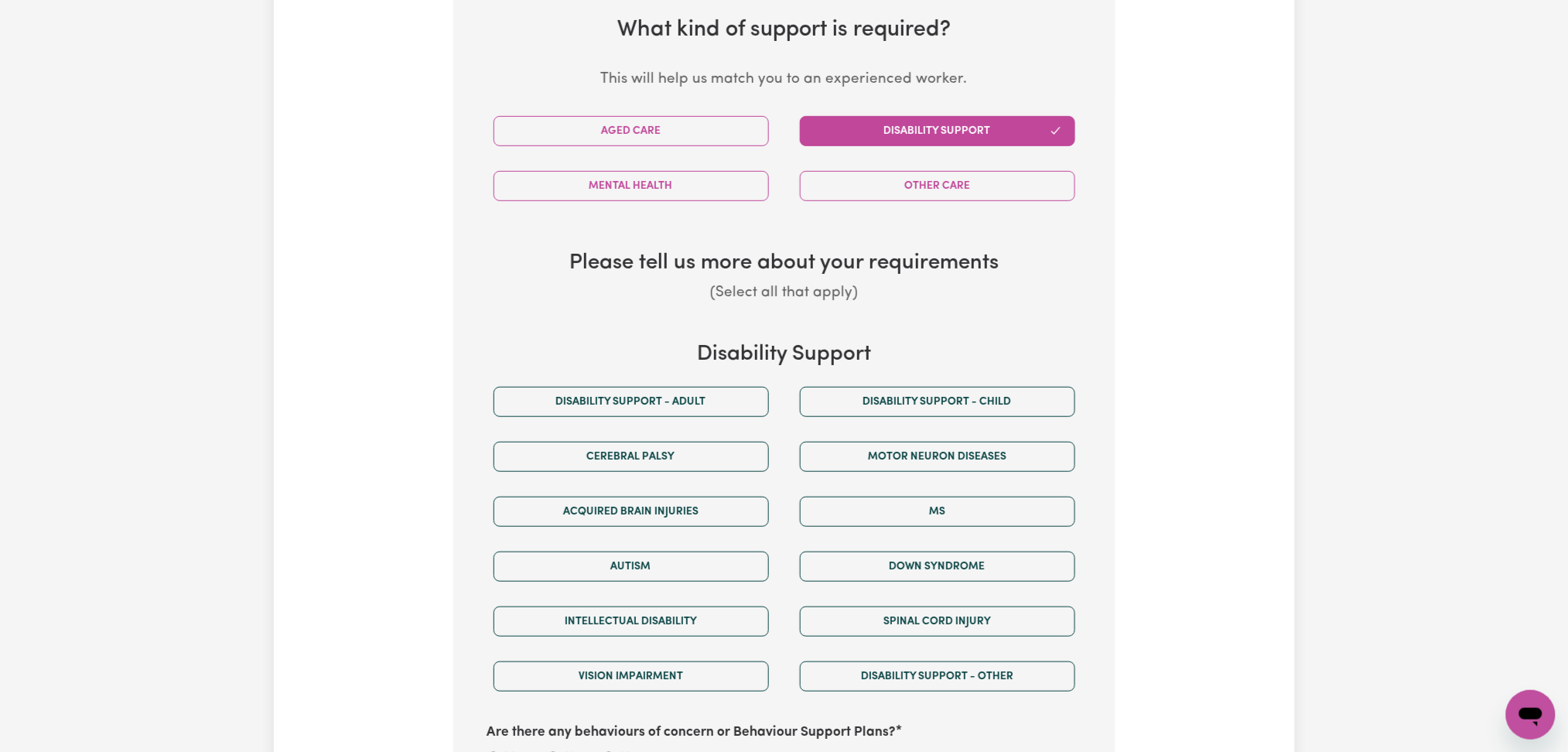
click at [882, 126] on button "Disability Support" at bounding box center [938, 130] width 276 height 30
click at [639, 406] on button "Disability support - Adult" at bounding box center [631, 401] width 276 height 30
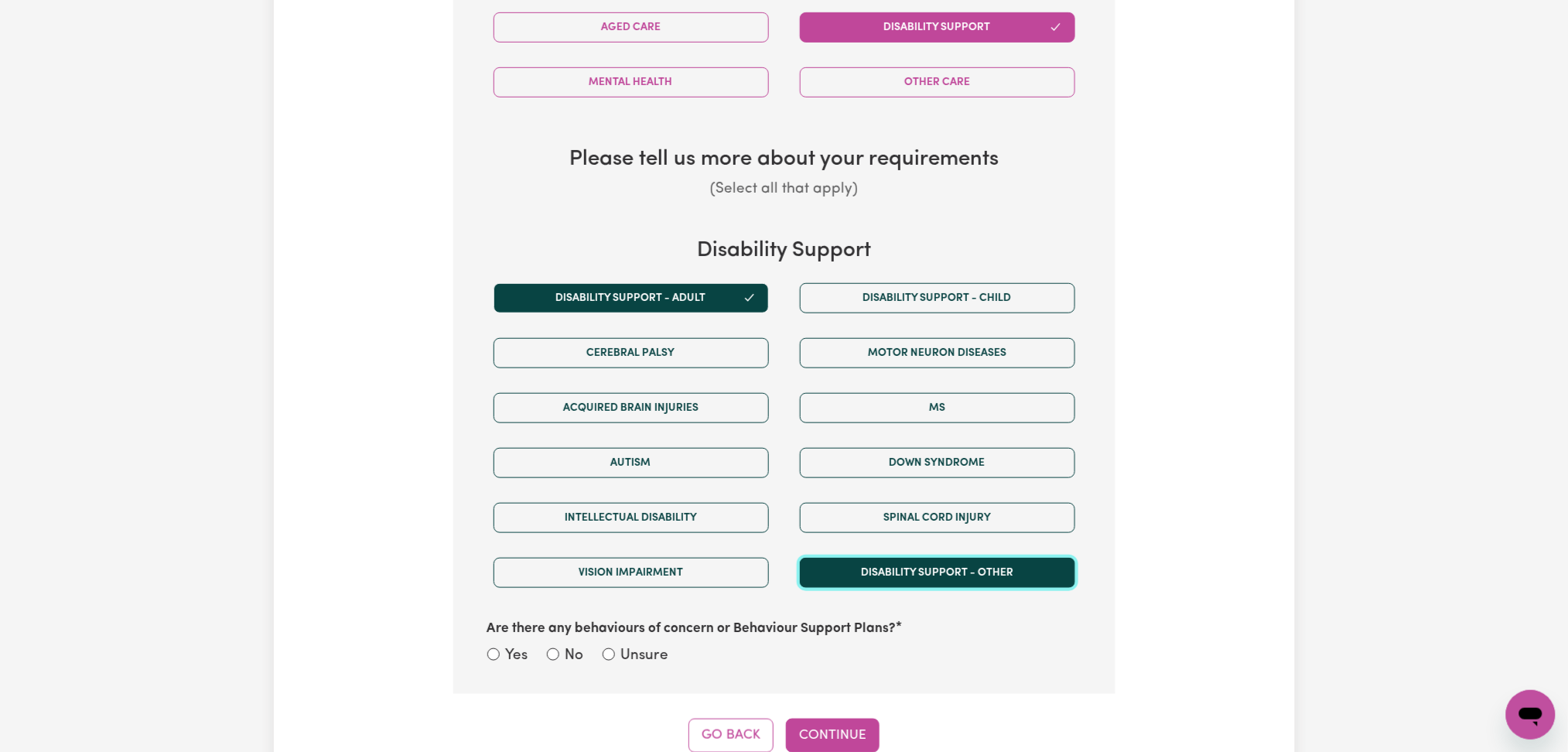
click at [964, 576] on button "Disability support - Other" at bounding box center [938, 573] width 276 height 30
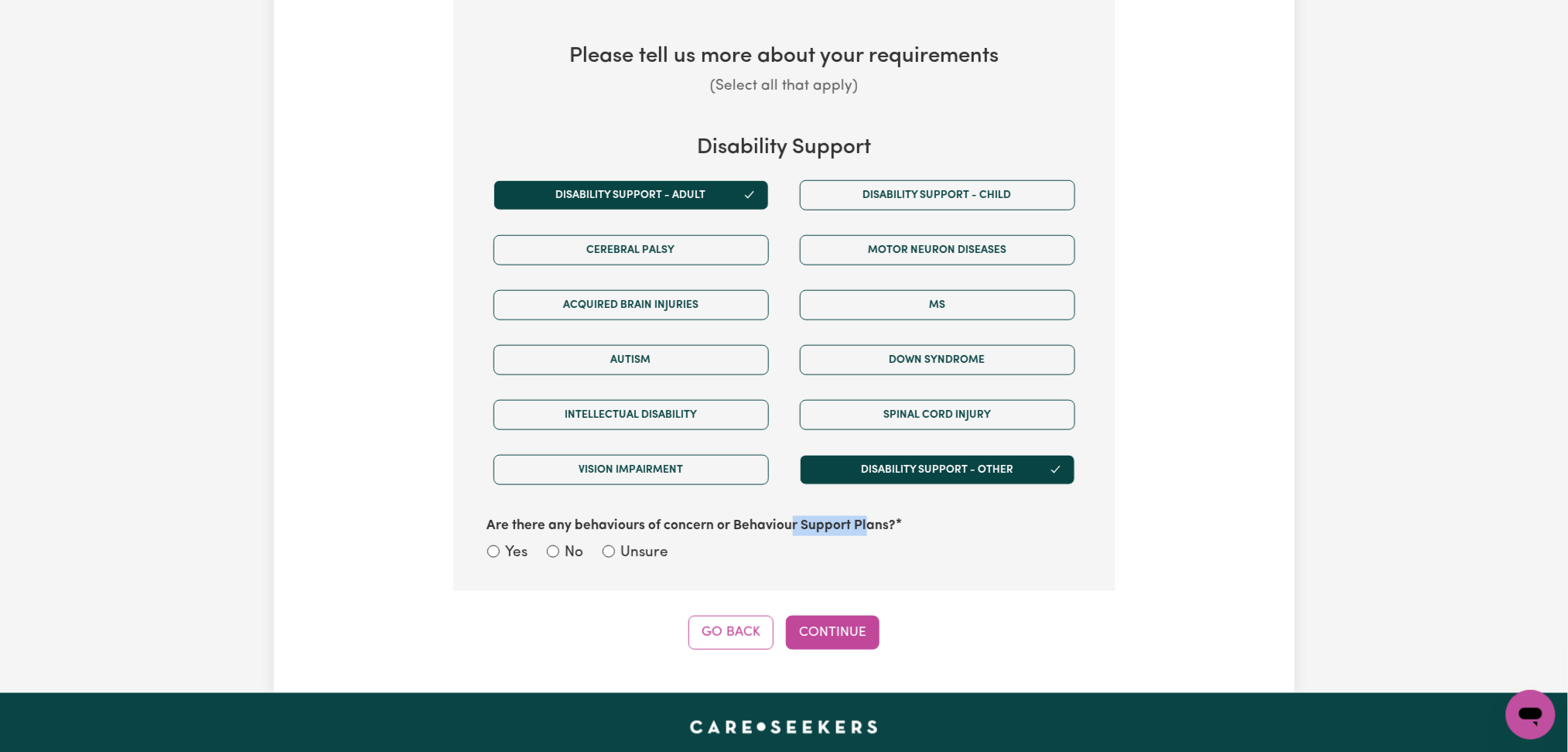
drag, startPoint x: 795, startPoint y: 522, endPoint x: 866, endPoint y: 525, distance: 71.1
click at [866, 525] on label "Are there any behaviours of concern or Behaviour Support Plans?" at bounding box center [692, 526] width 409 height 20
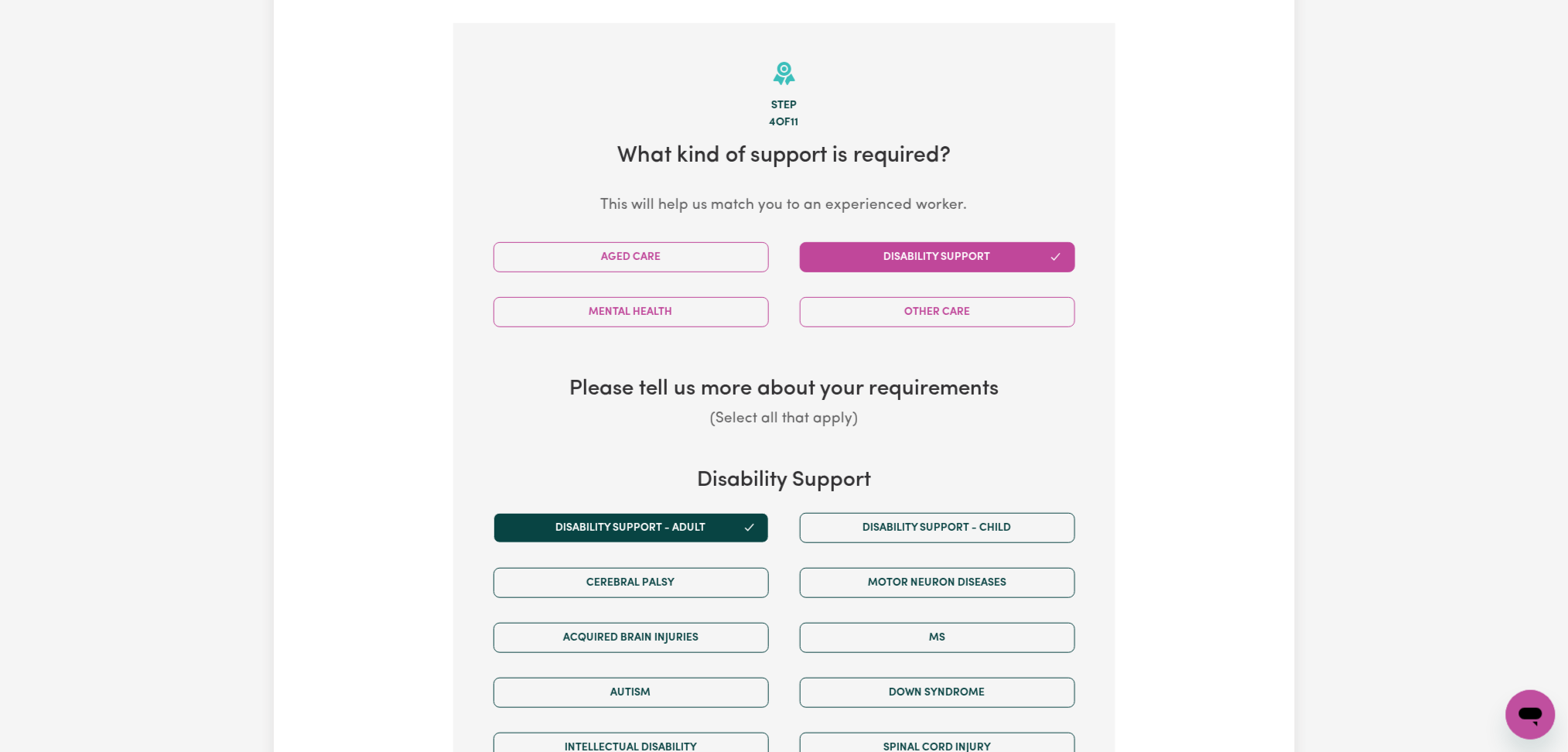
scroll to position [0, 0]
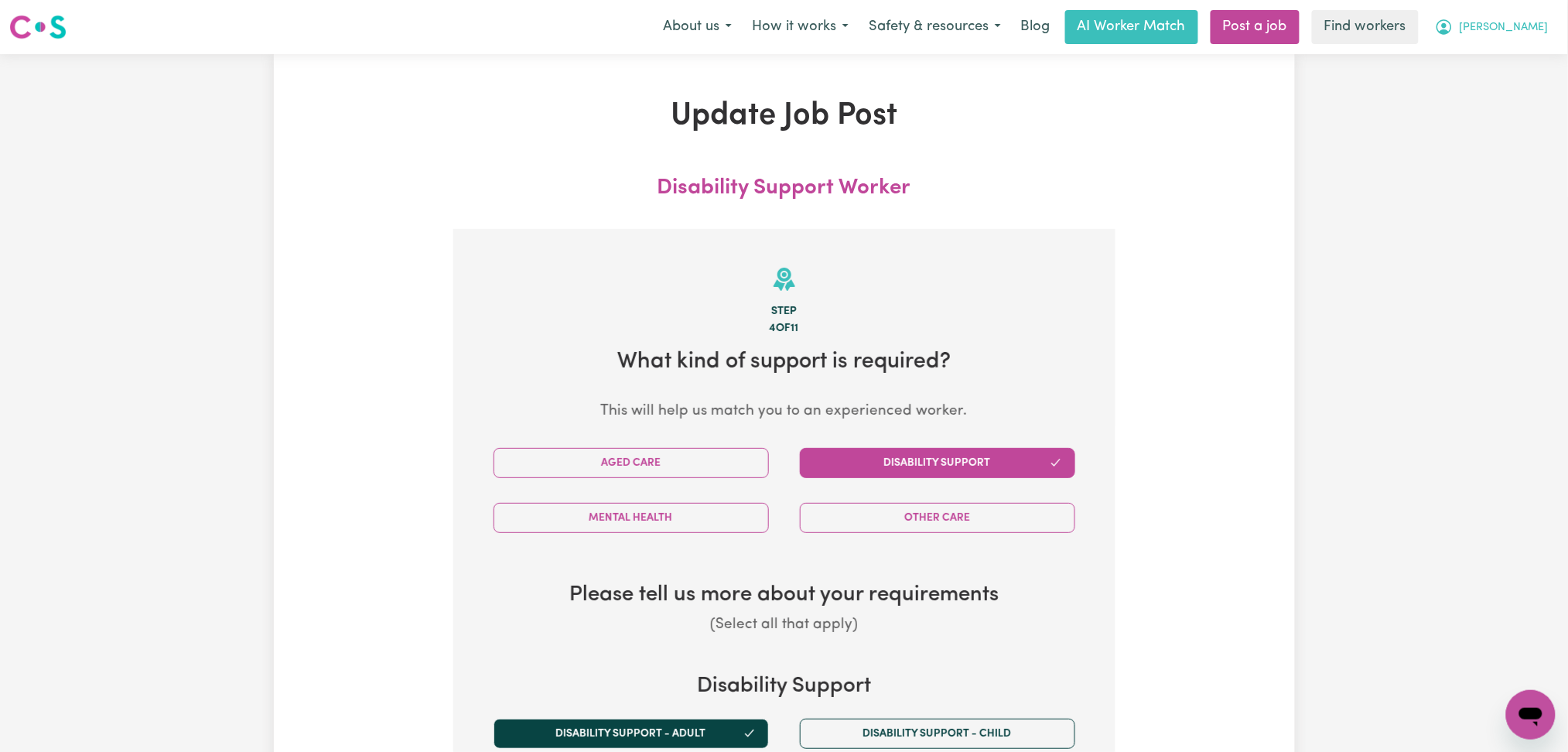
click at [1520, 19] on span "[PERSON_NAME]" at bounding box center [1504, 28] width 89 height 17
click at [1487, 67] on link "My Dashboard" at bounding box center [1497, 61] width 122 height 29
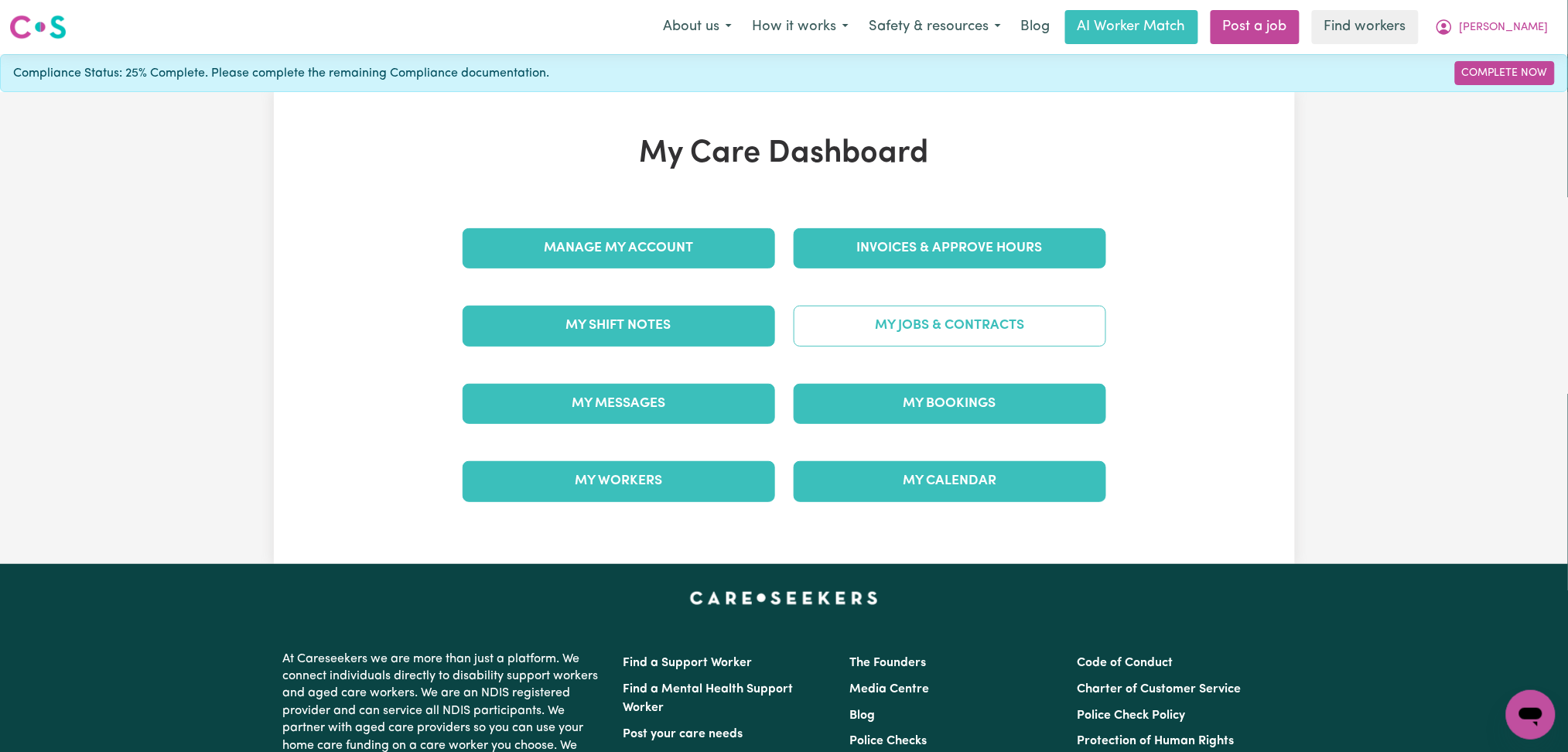
click at [1008, 317] on link "My Jobs & Contracts" at bounding box center [950, 326] width 313 height 40
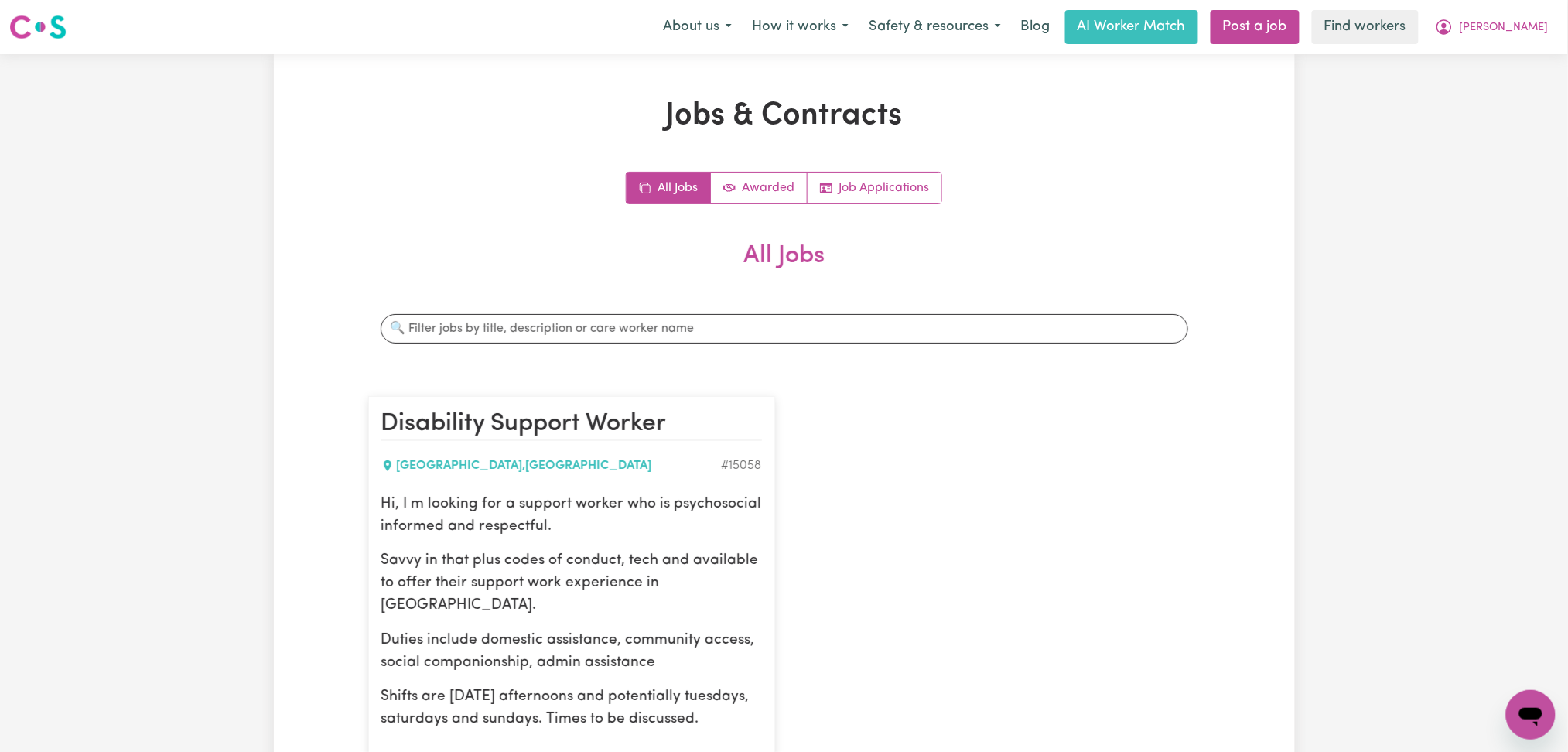
scroll to position [206, 0]
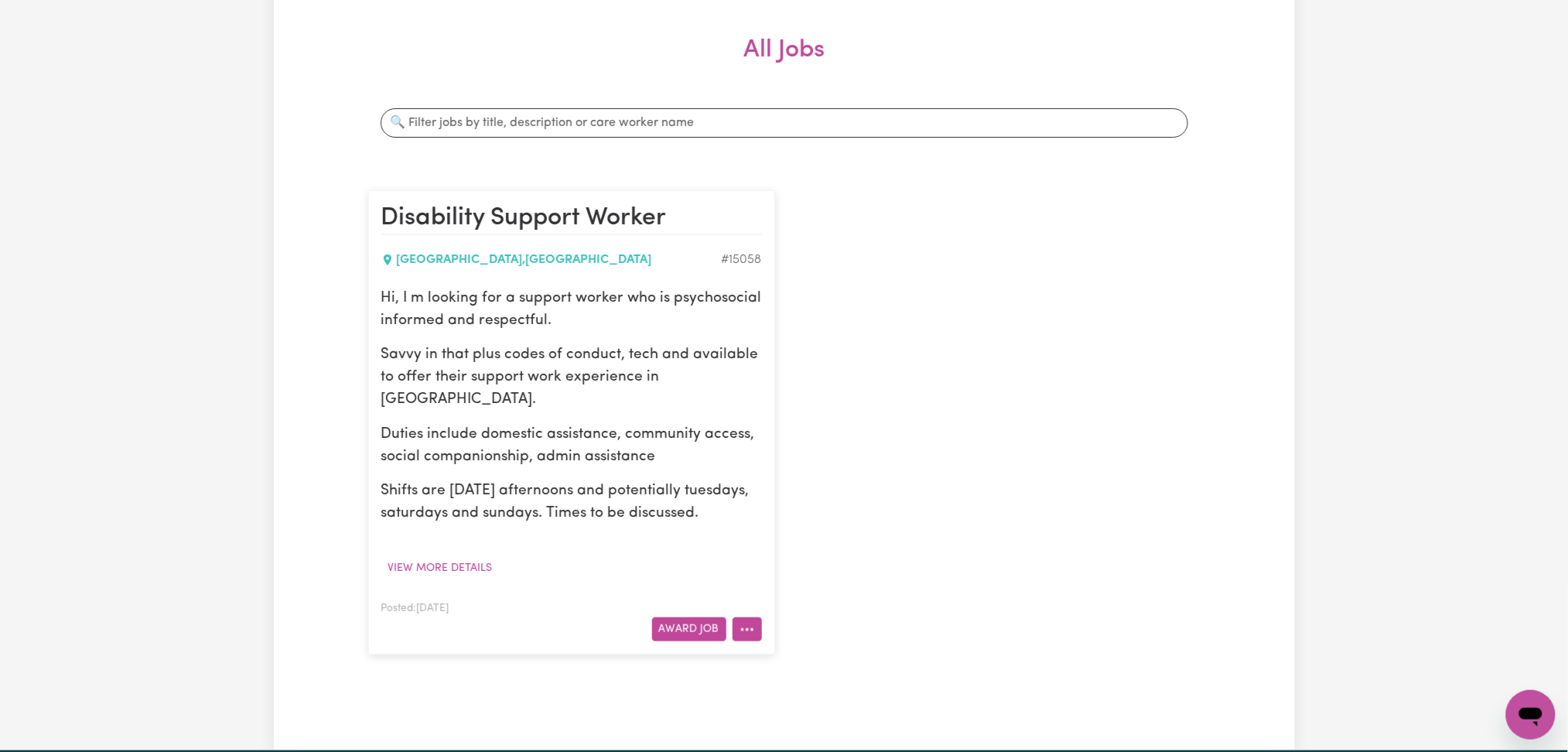
click at [744, 630] on icon "More options" at bounding box center [748, 629] width 16 height 16
click at [779, 560] on link "Edit Job" at bounding box center [794, 562] width 122 height 31
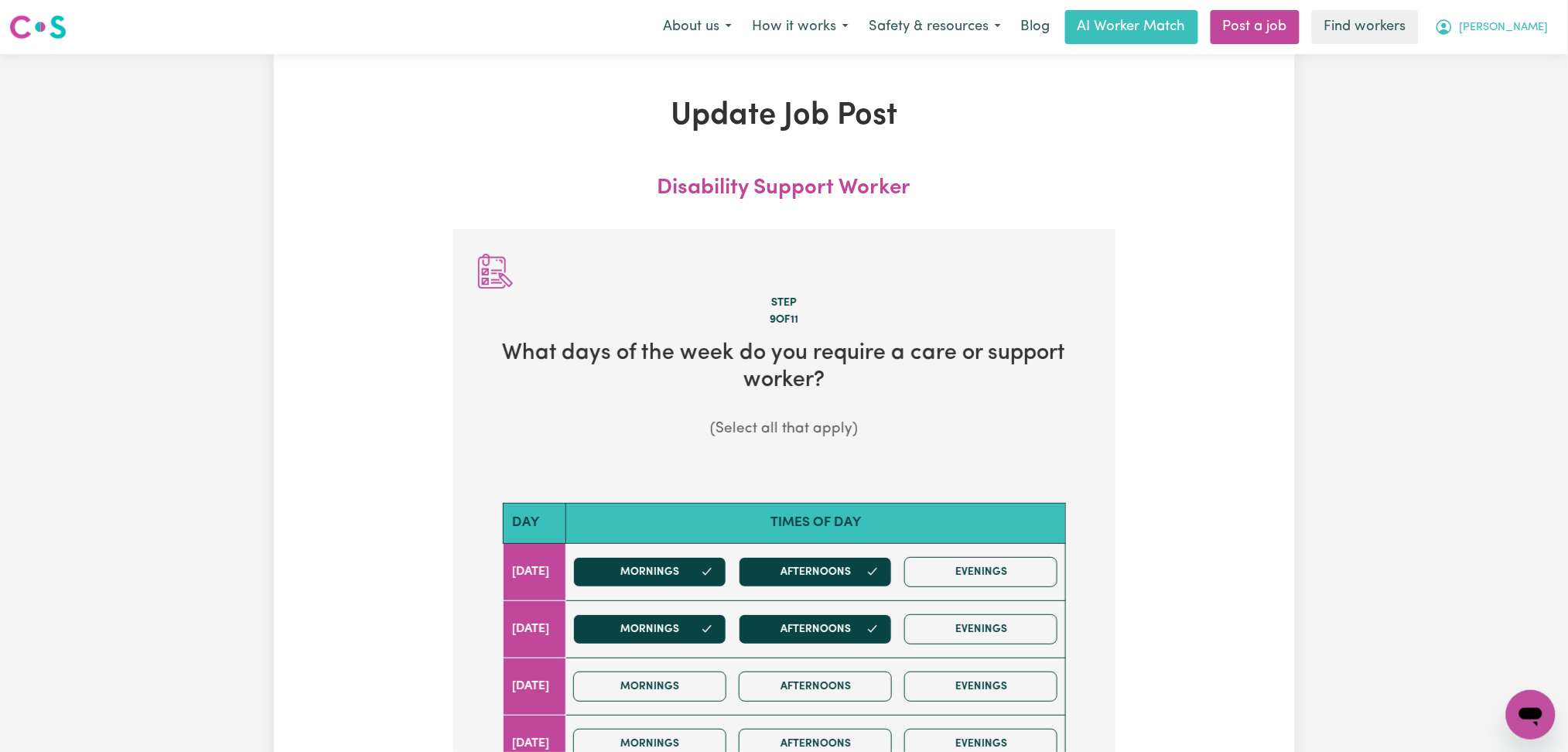
click at [1501, 27] on span "[PERSON_NAME]" at bounding box center [1504, 28] width 89 height 17
click at [1472, 495] on div "Update Job Post Disability Support Worker Step 9 of 11 What days of the week do…" at bounding box center [784, 587] width 1568 height 1066
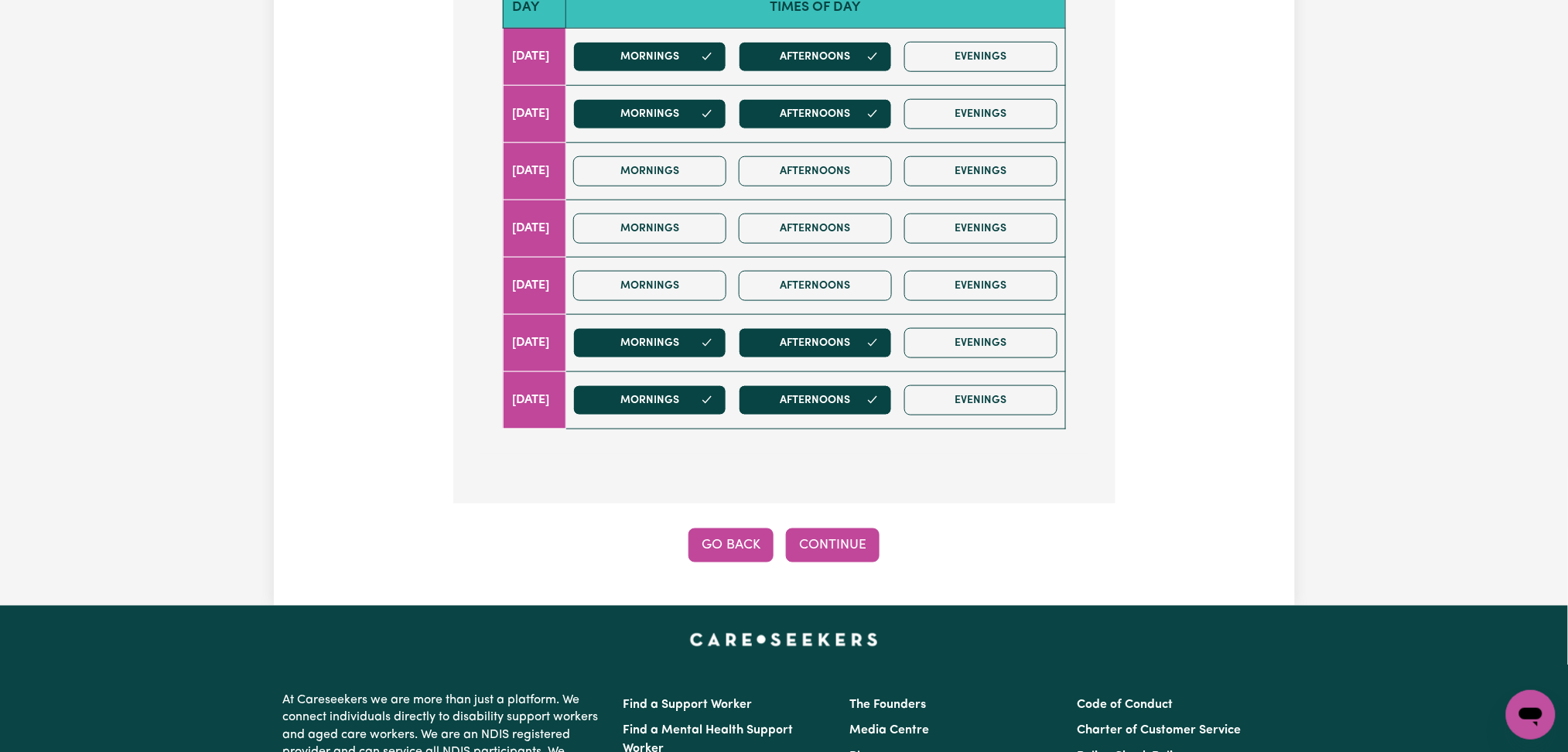
click at [737, 553] on button "Go Back" at bounding box center [731, 546] width 85 height 34
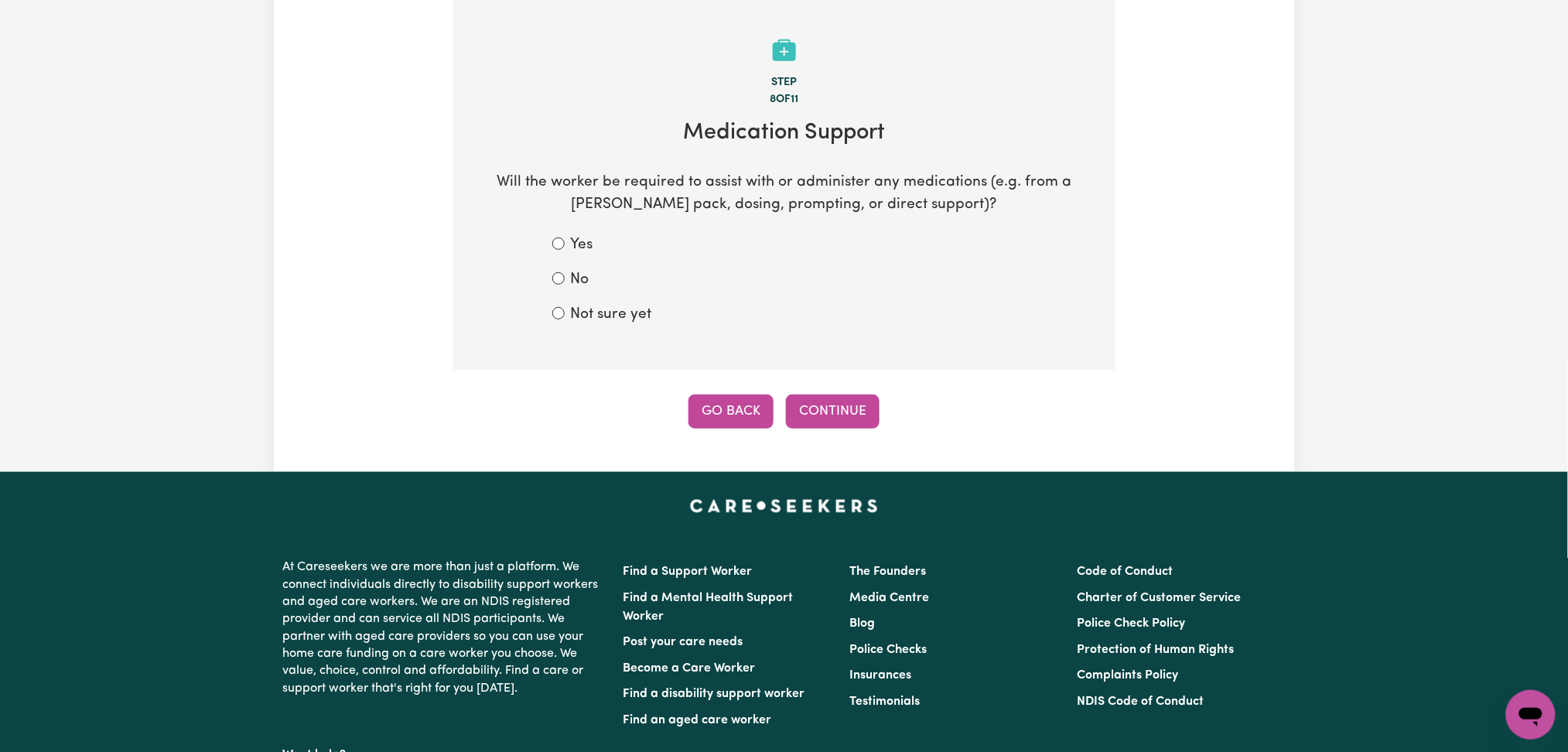
click at [750, 409] on button "Go Back" at bounding box center [731, 411] width 85 height 34
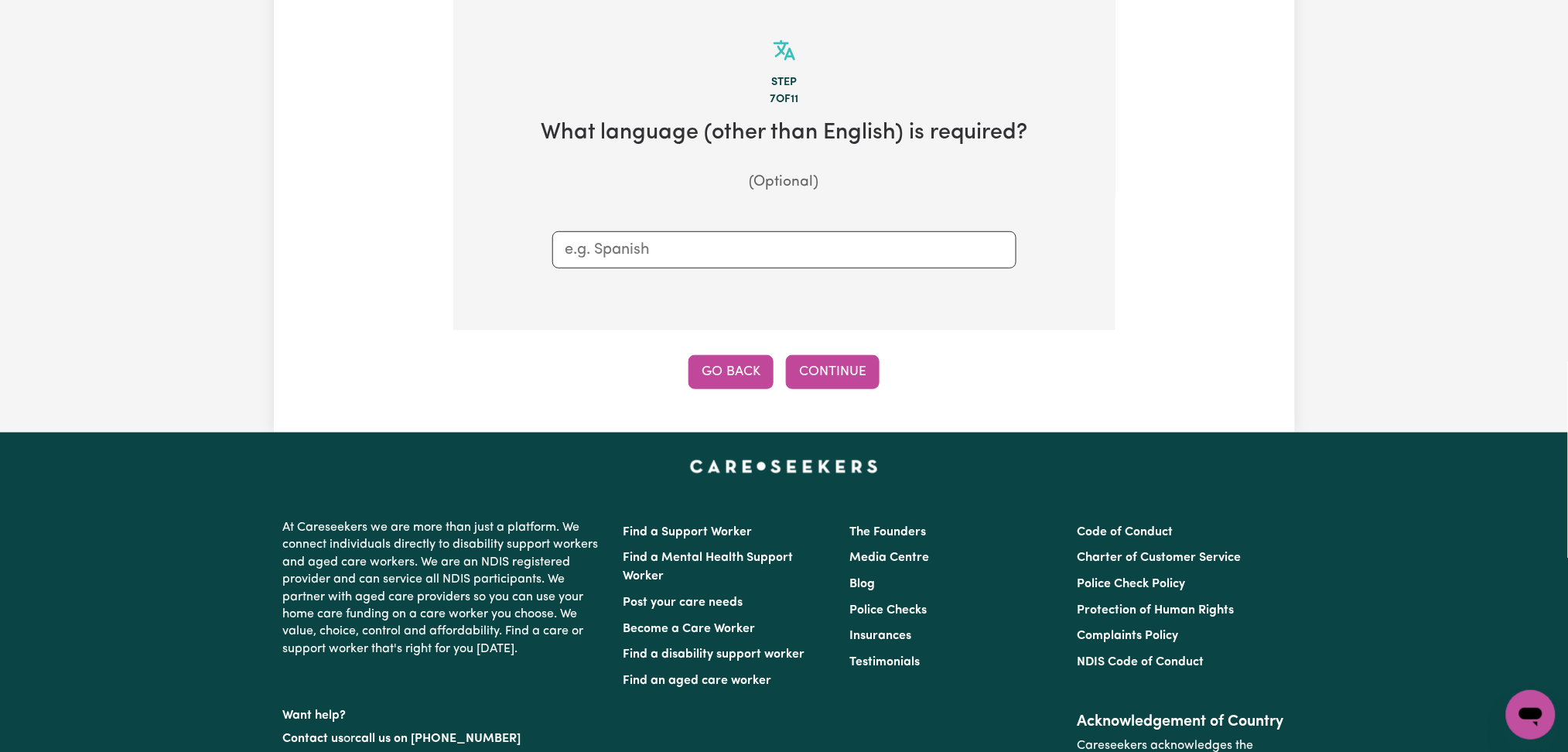
click at [730, 356] on button "Go Back" at bounding box center [731, 372] width 85 height 34
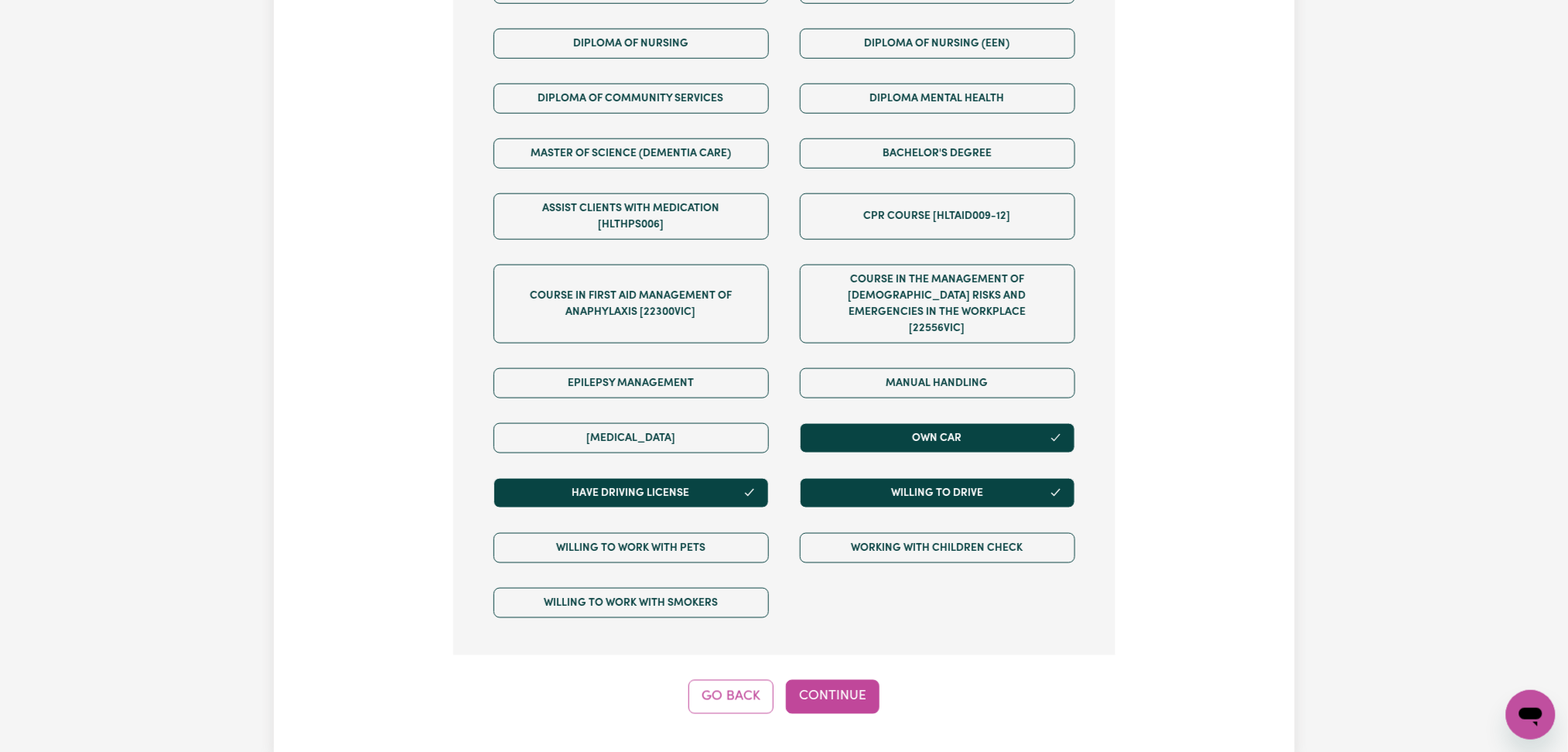
scroll to position [847, 0]
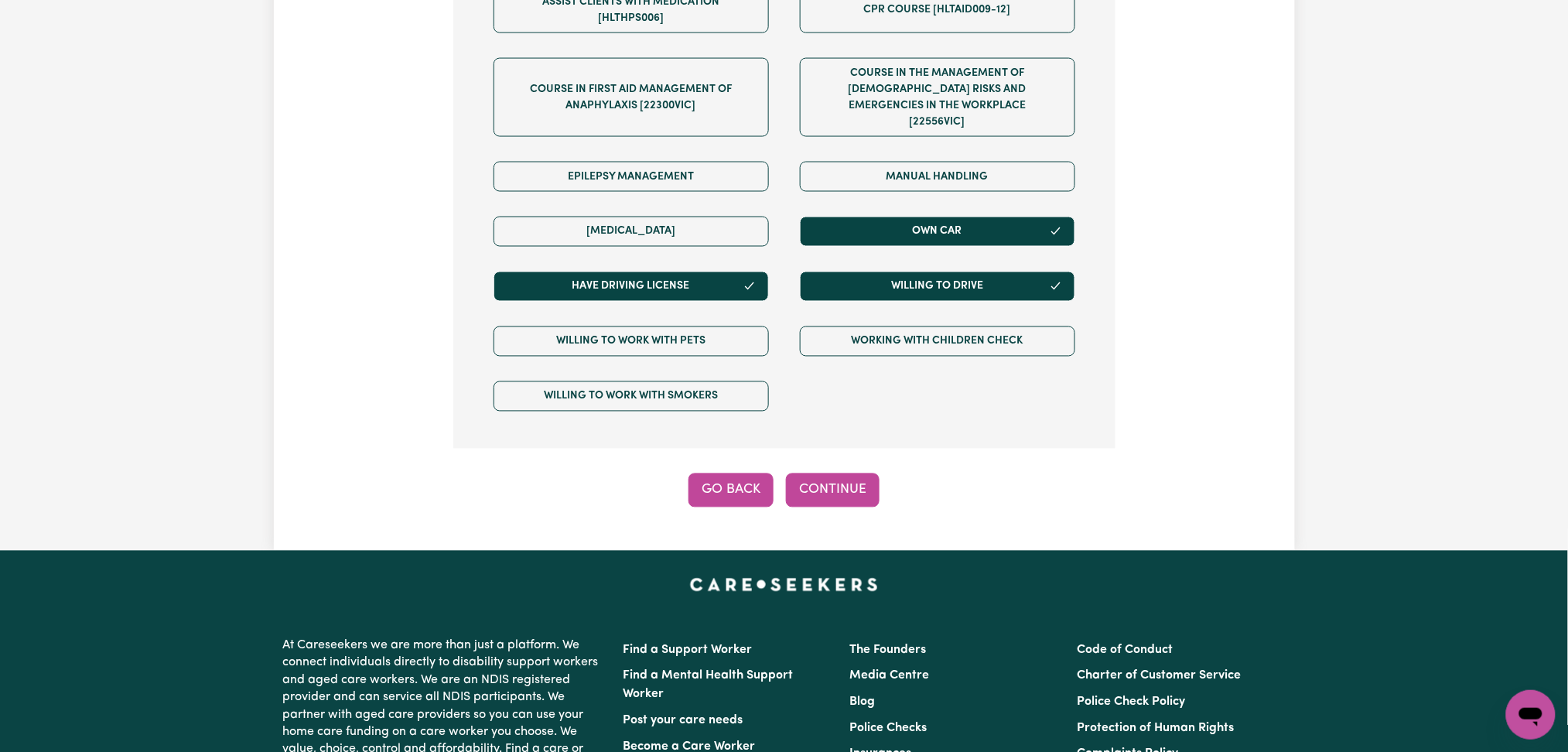
click at [700, 475] on button "Go Back" at bounding box center [731, 490] width 85 height 34
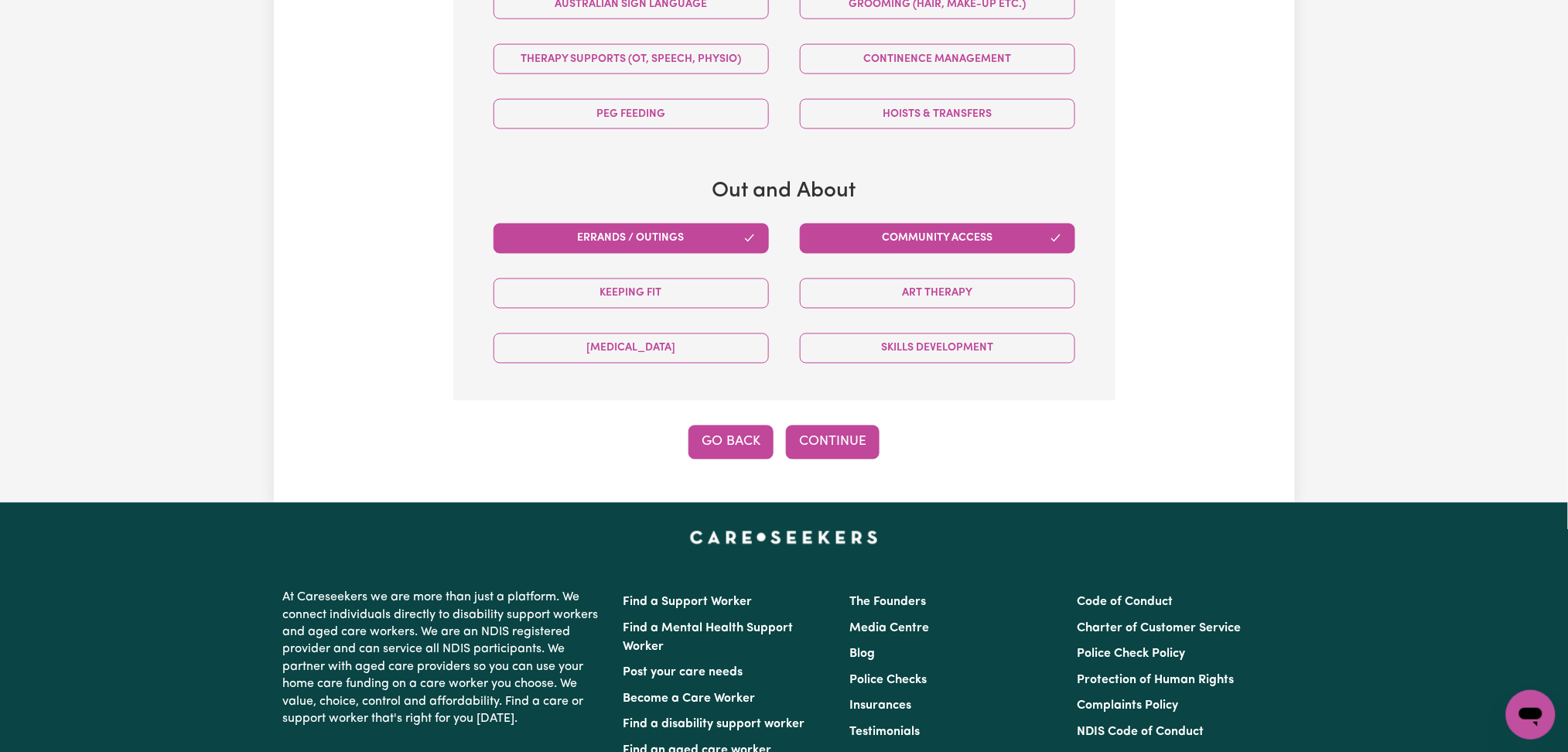
click at [727, 442] on button "Go Back" at bounding box center [731, 442] width 85 height 34
select select "PRIVATELY"
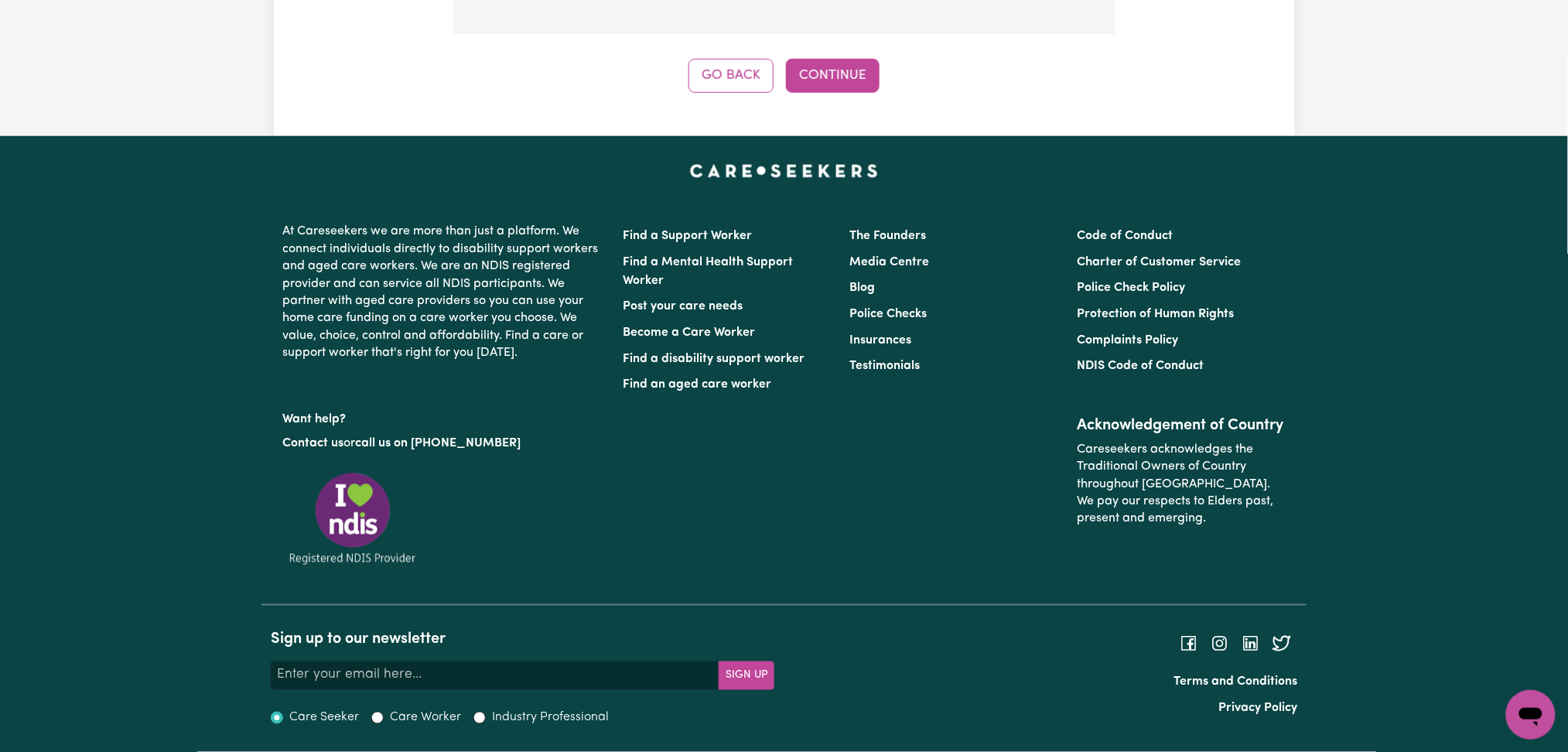
scroll to position [228, 0]
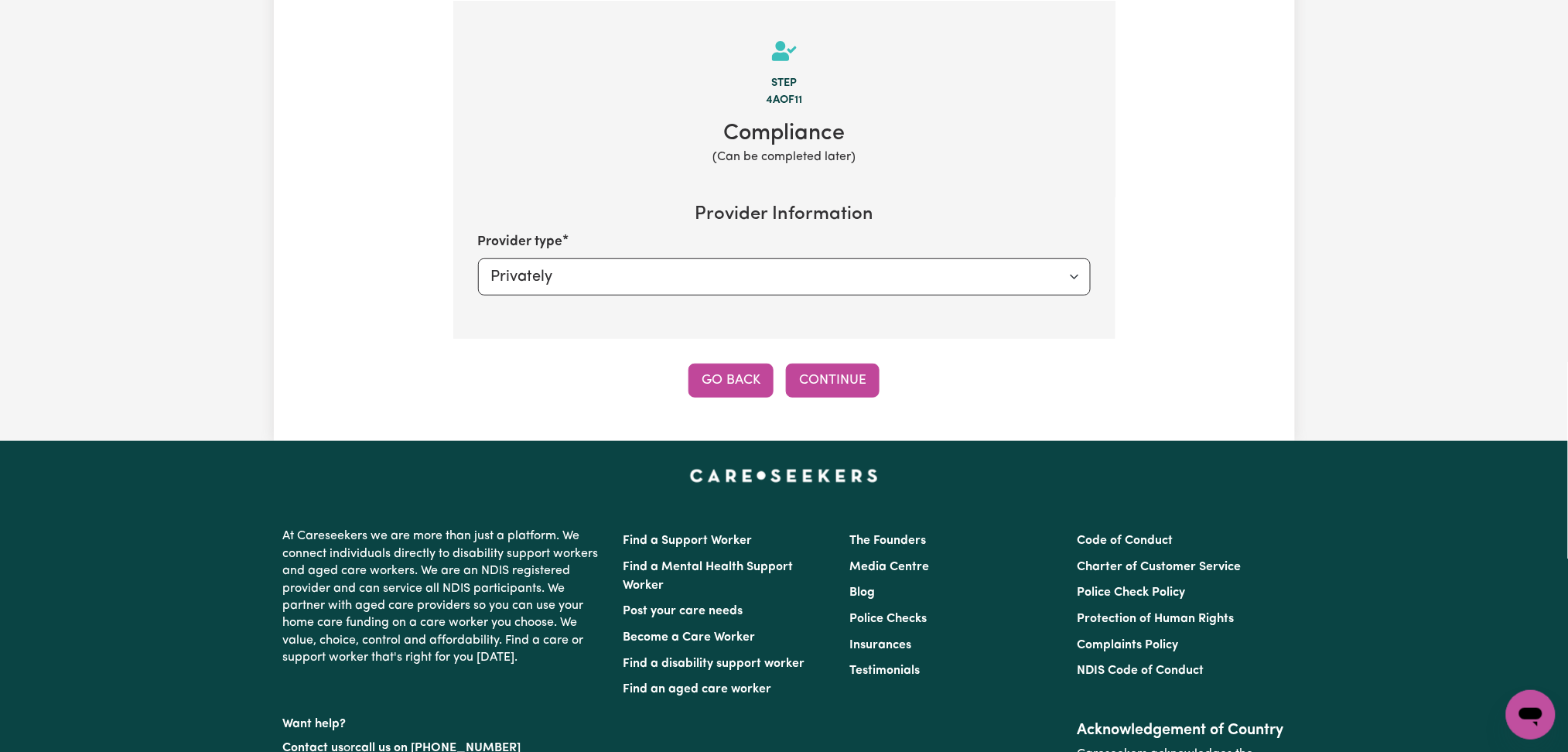
click at [737, 383] on button "Go Back" at bounding box center [731, 380] width 85 height 34
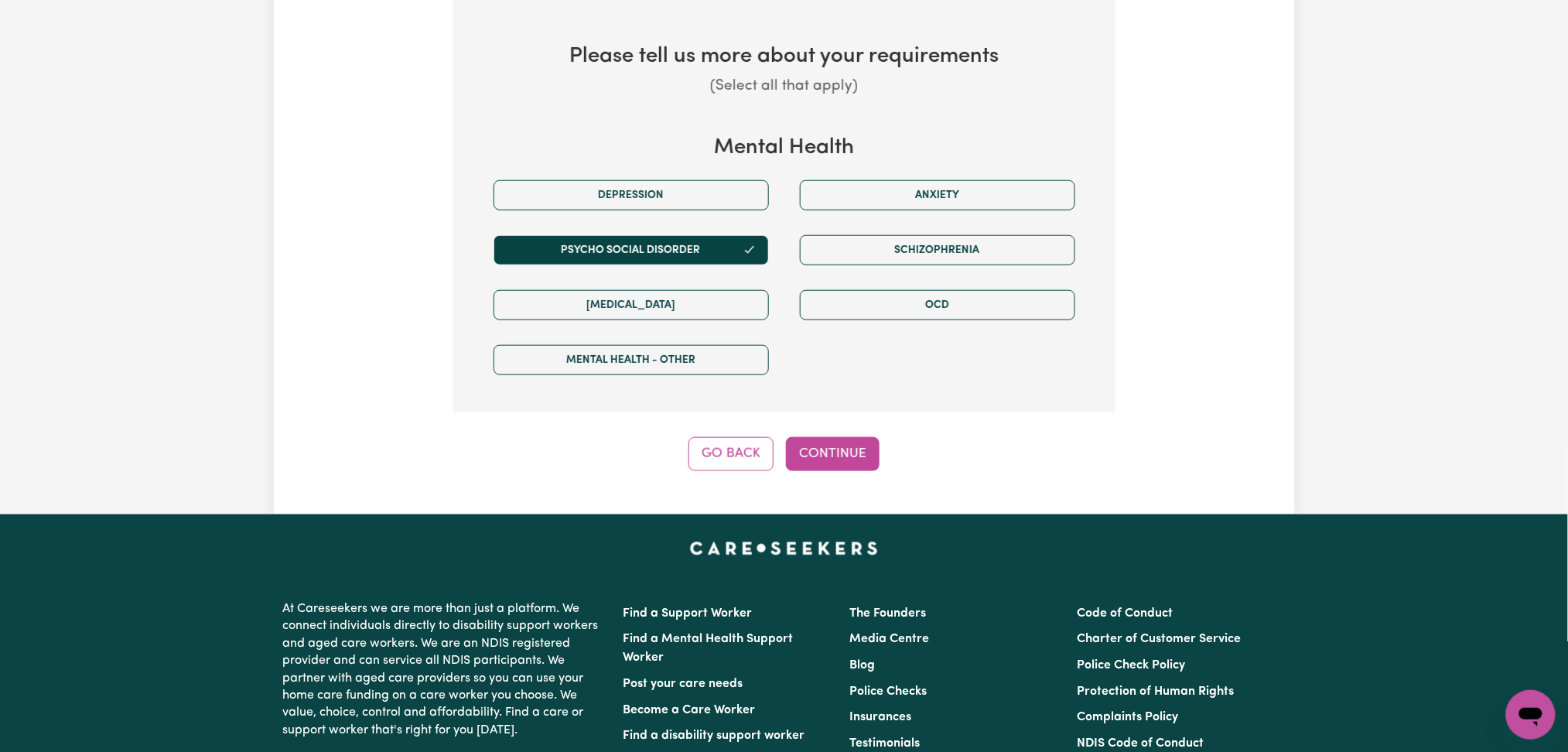
scroll to position [641, 0]
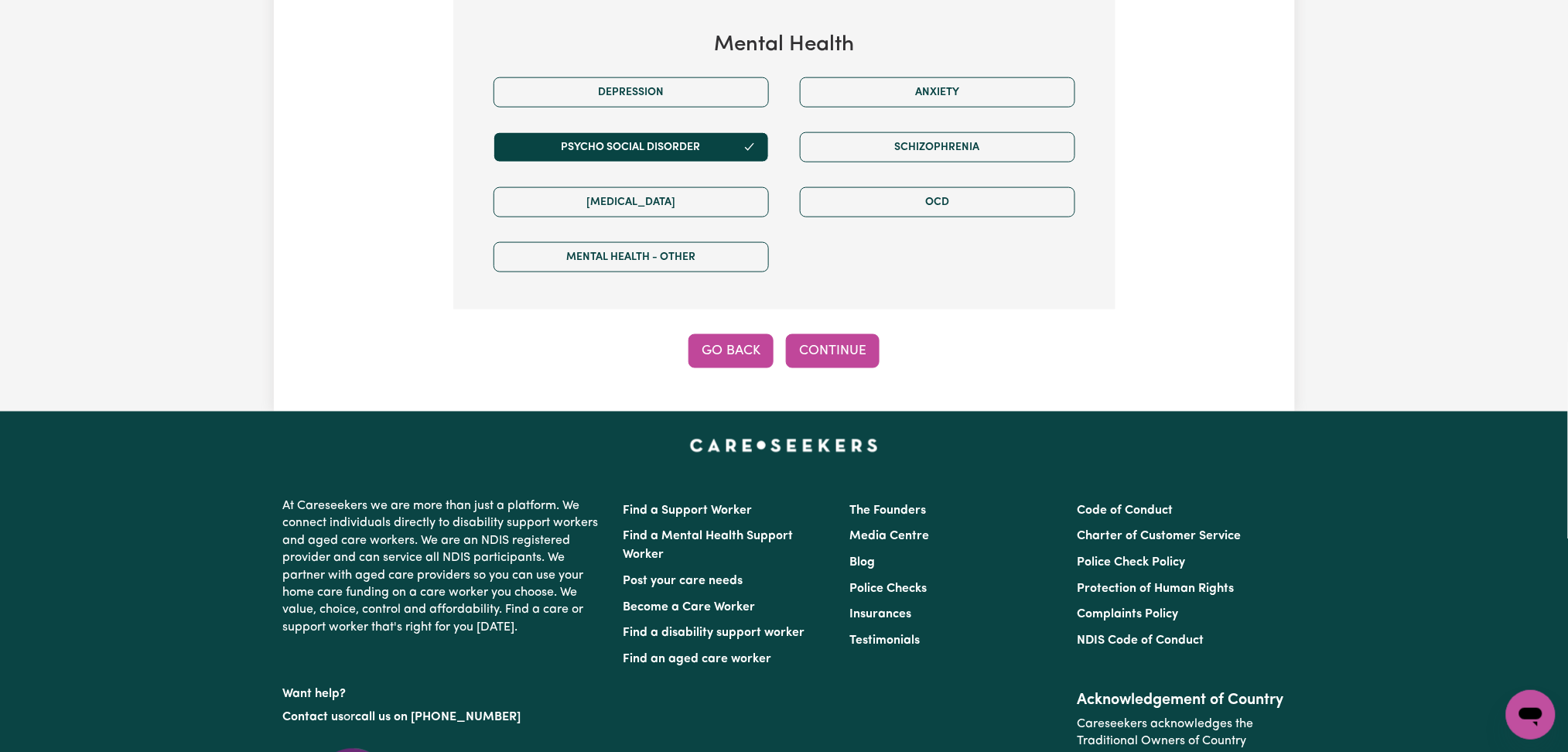
click at [733, 351] on button "Go Back" at bounding box center [731, 352] width 85 height 34
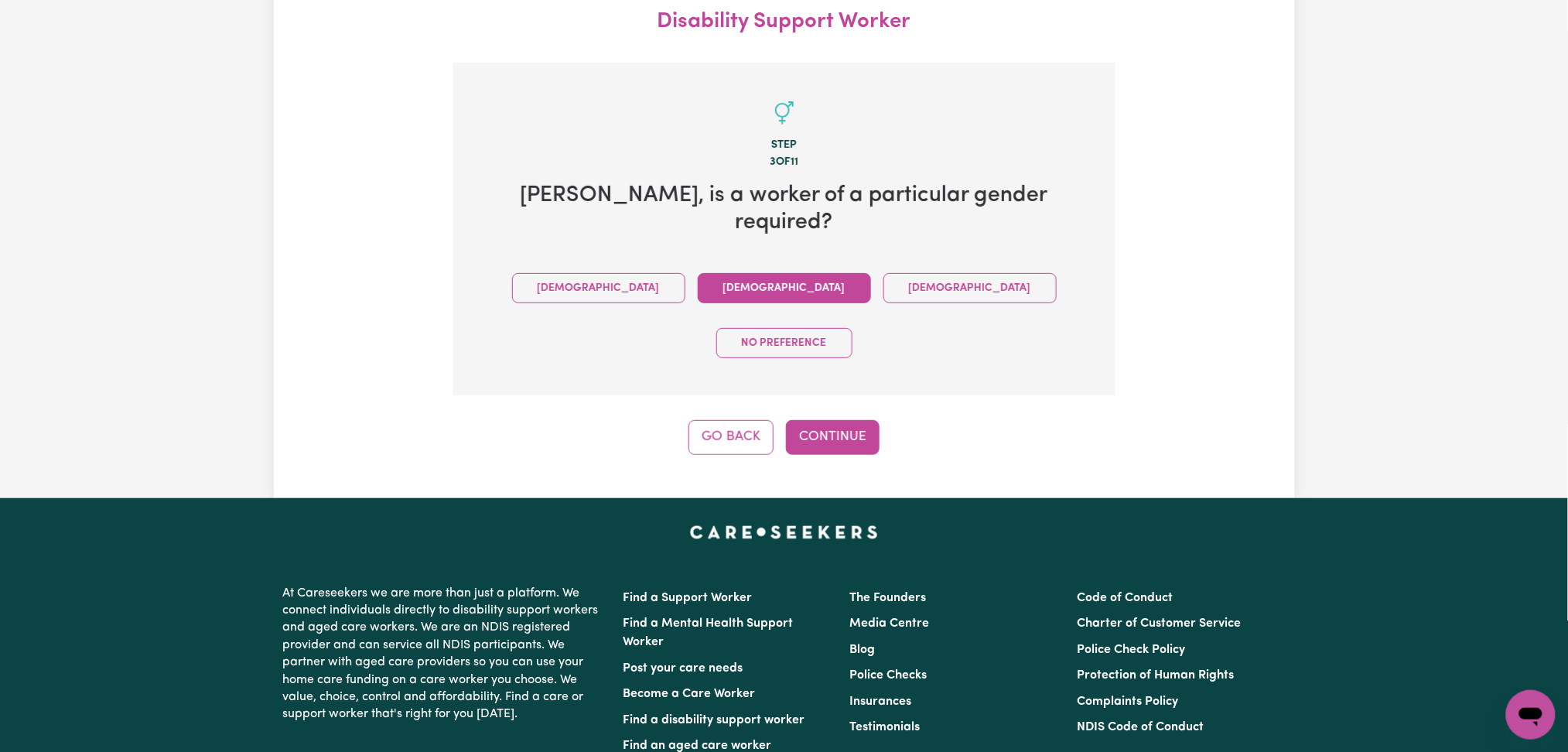
scroll to position [64, 0]
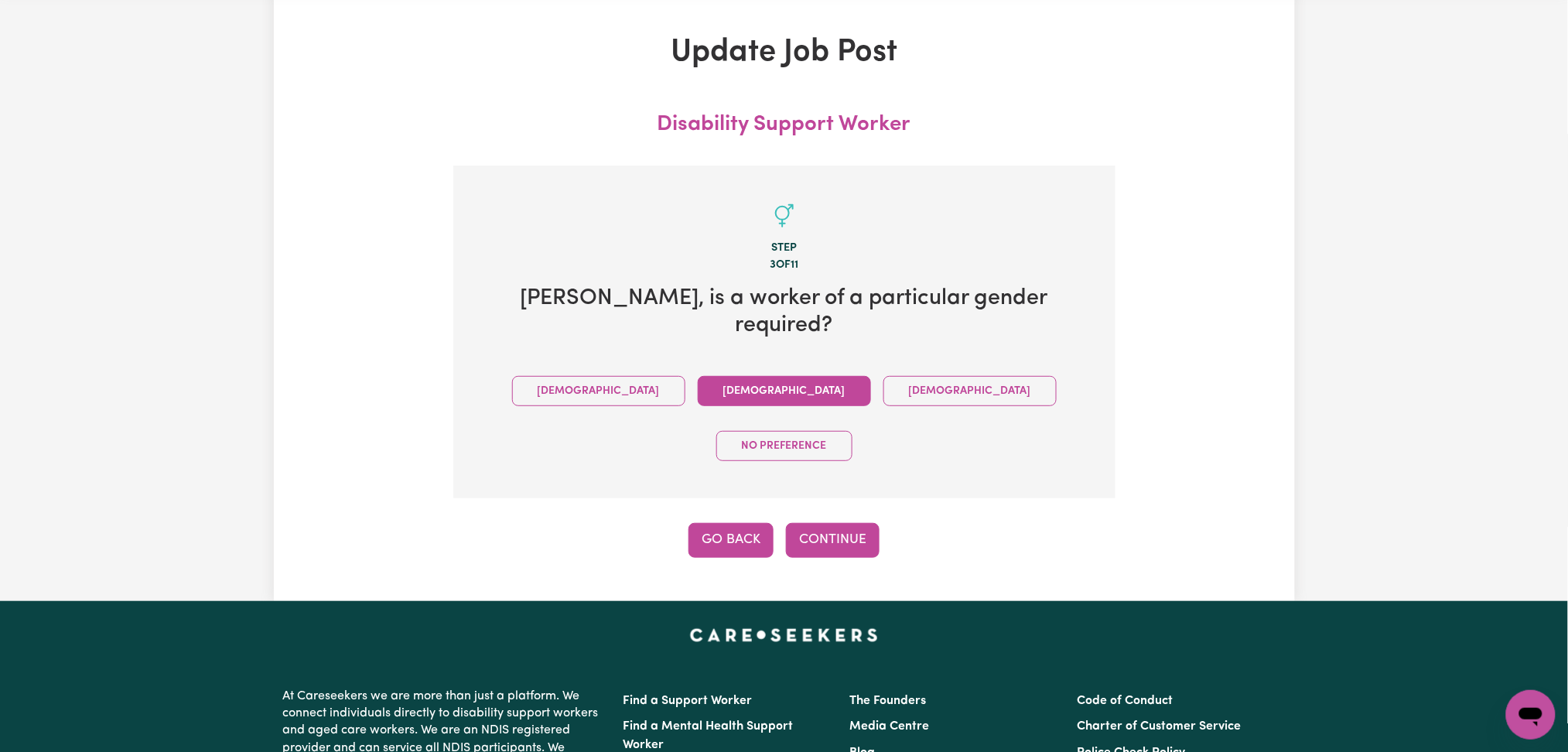
click at [699, 523] on button "Go Back" at bounding box center [731, 540] width 85 height 34
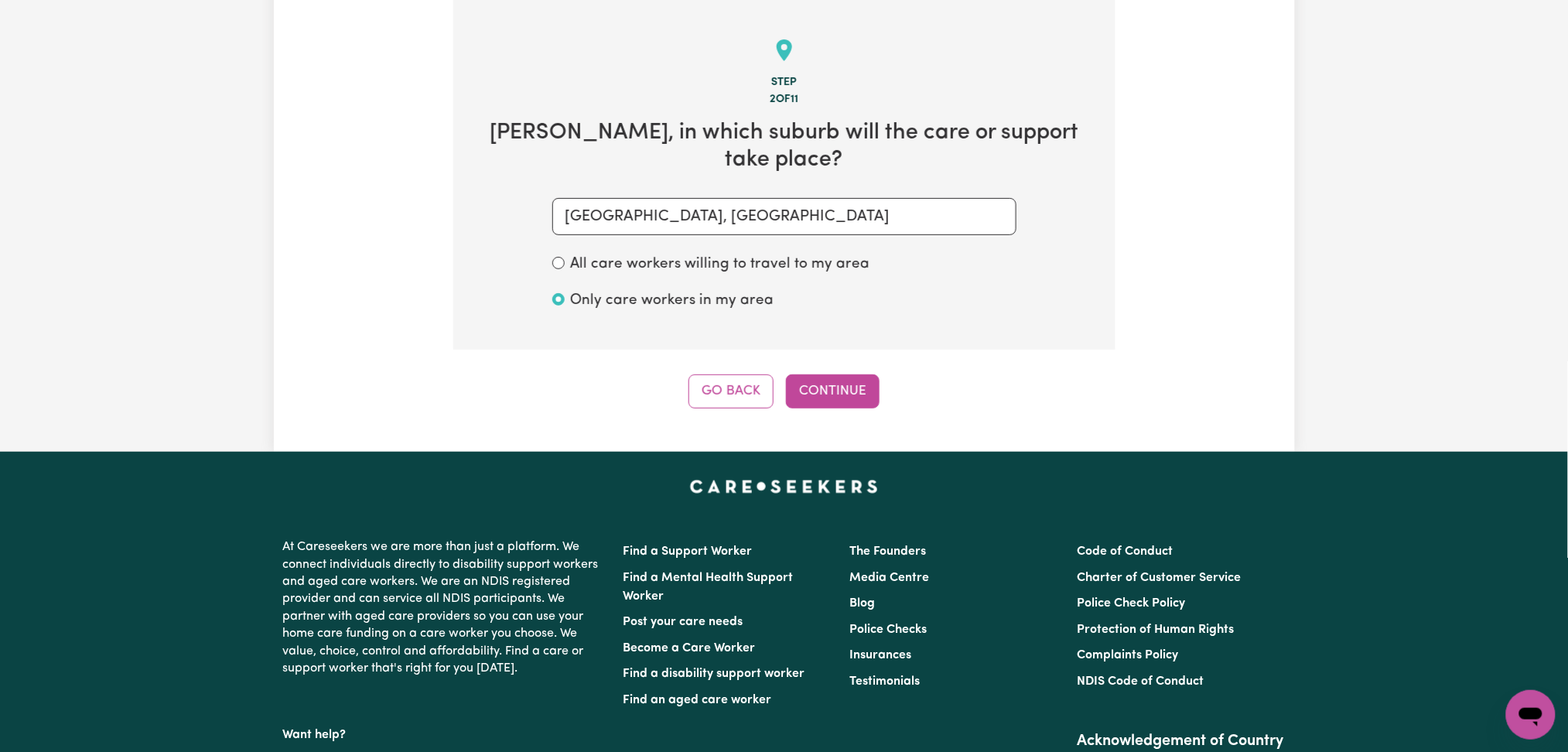
scroll to position [23, 0]
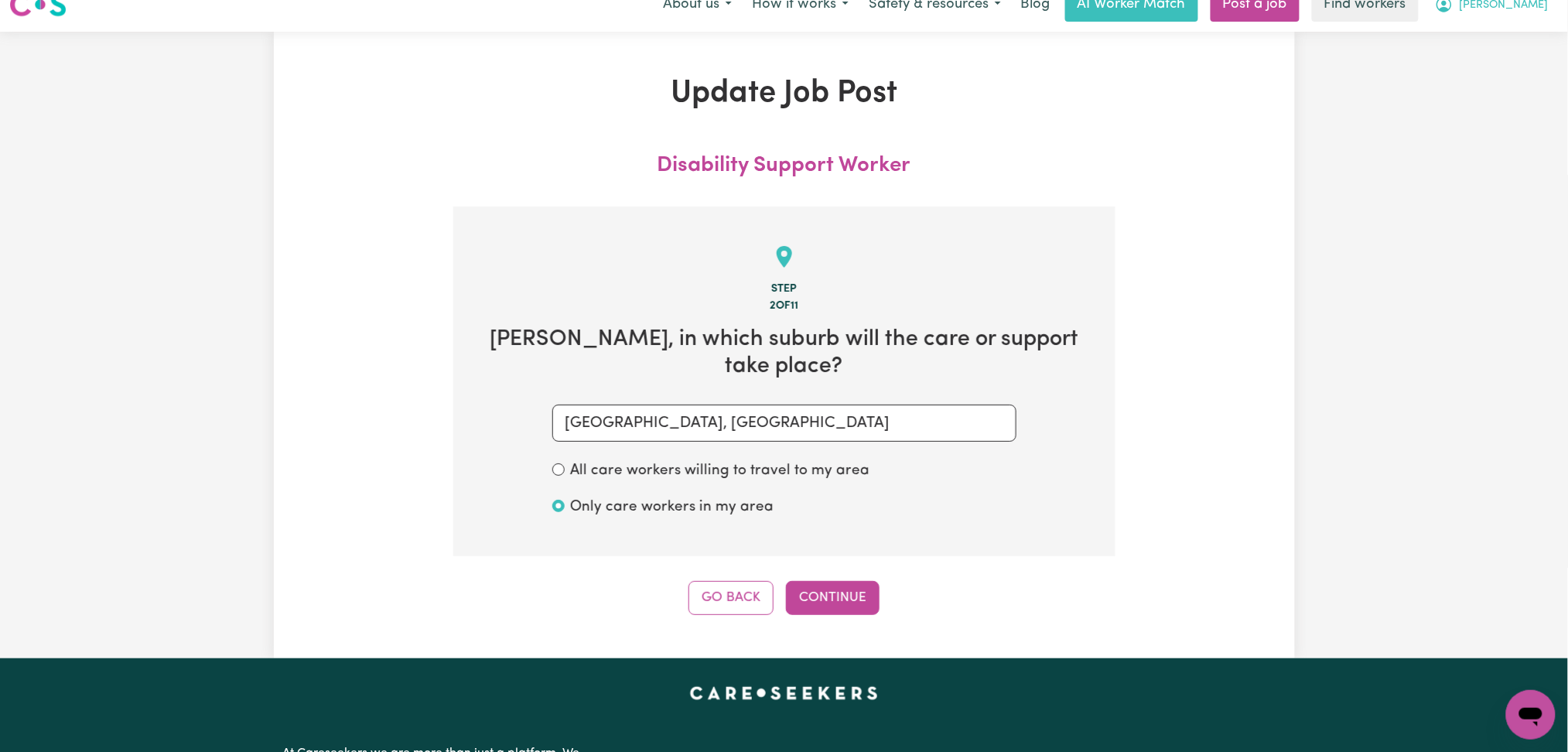
click at [1528, 6] on span "[PERSON_NAME]" at bounding box center [1504, 5] width 89 height 17
click at [1510, 41] on link "My Dashboard" at bounding box center [1497, 38] width 122 height 29
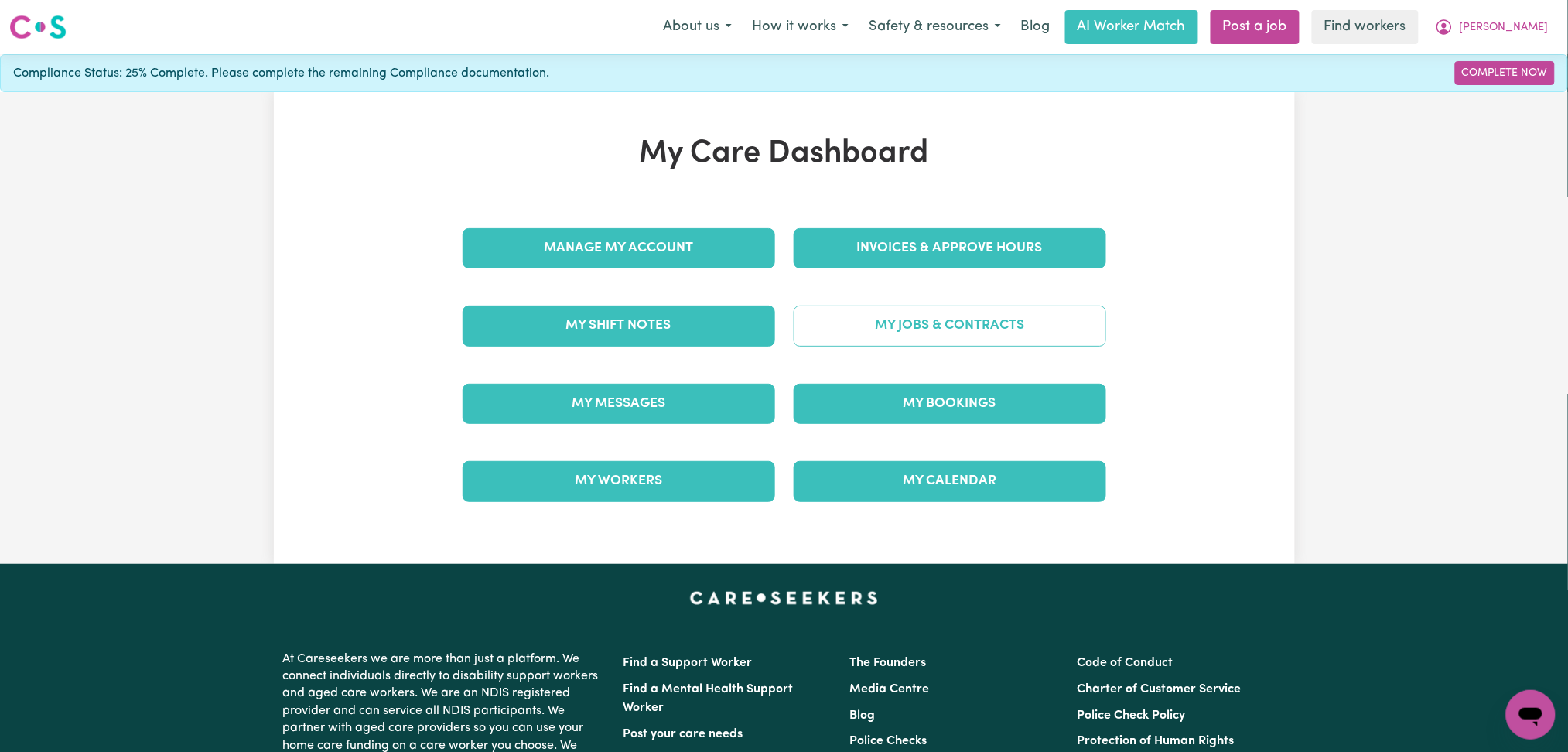
click at [844, 334] on link "My Jobs & Contracts" at bounding box center [950, 326] width 313 height 40
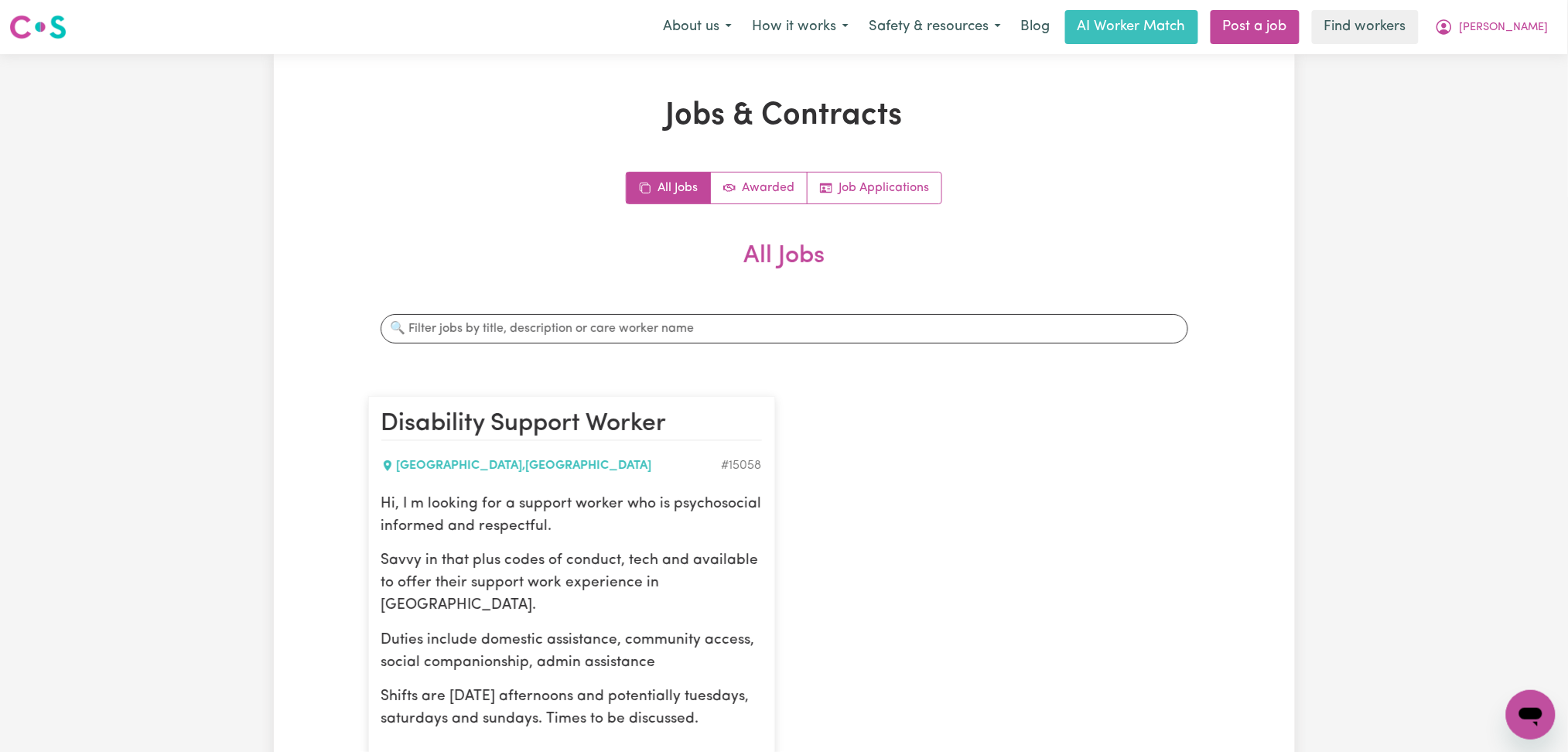
scroll to position [206, 0]
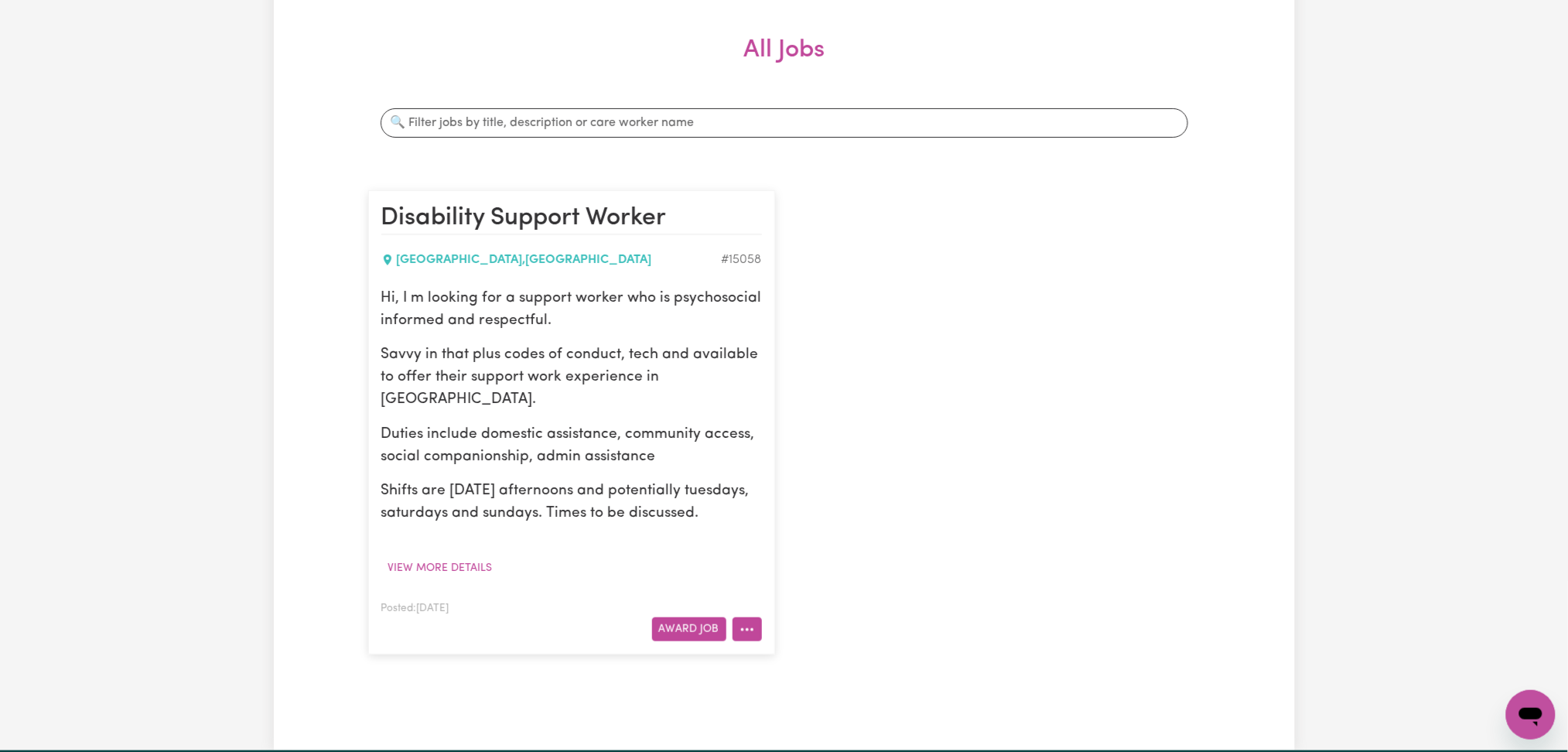
click at [748, 633] on icon "More options" at bounding box center [748, 629] width 16 height 16
click at [776, 560] on link "Edit Job" at bounding box center [794, 562] width 122 height 31
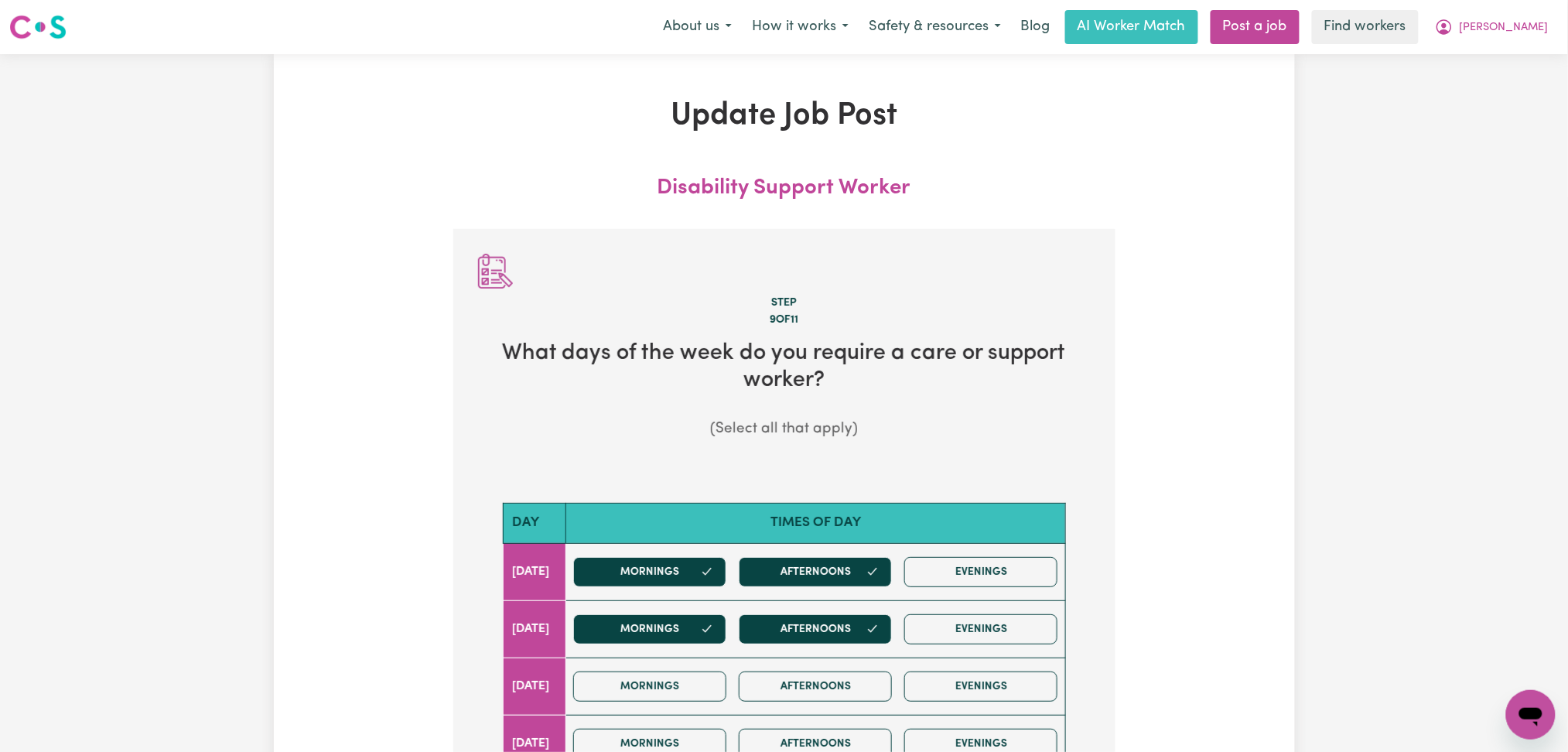
scroll to position [412, 0]
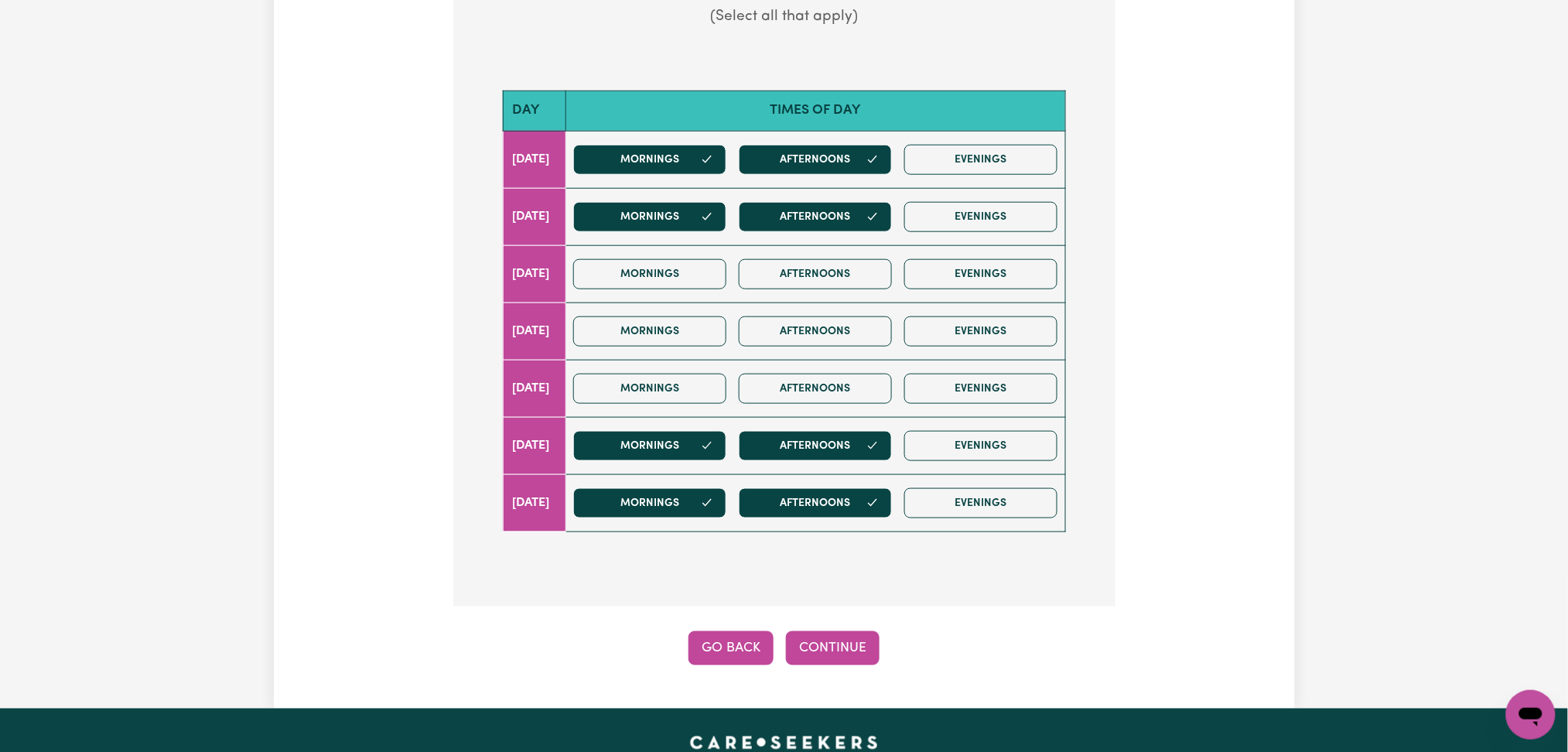
click at [735, 634] on button "Go Back" at bounding box center [731, 648] width 85 height 34
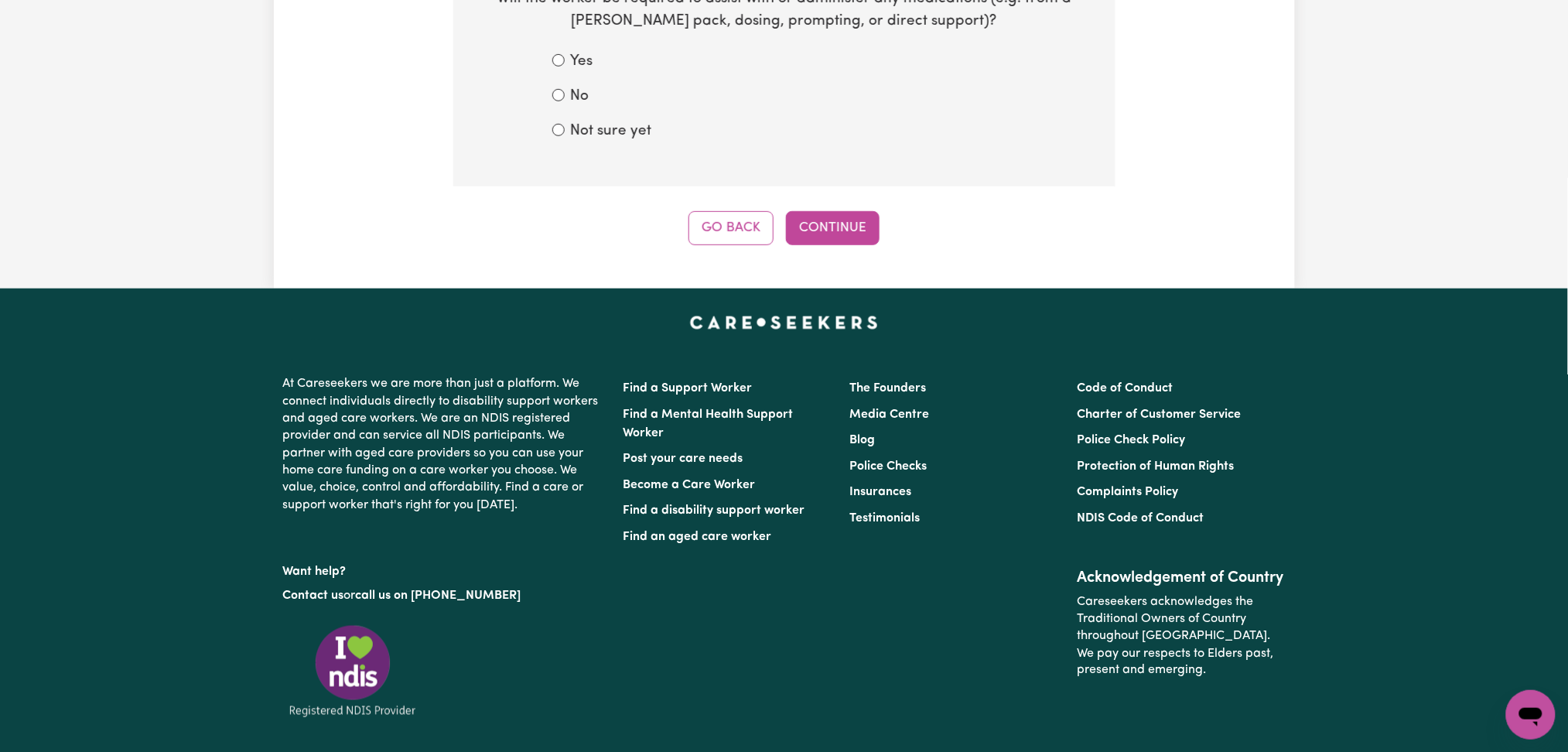
scroll to position [228, 0]
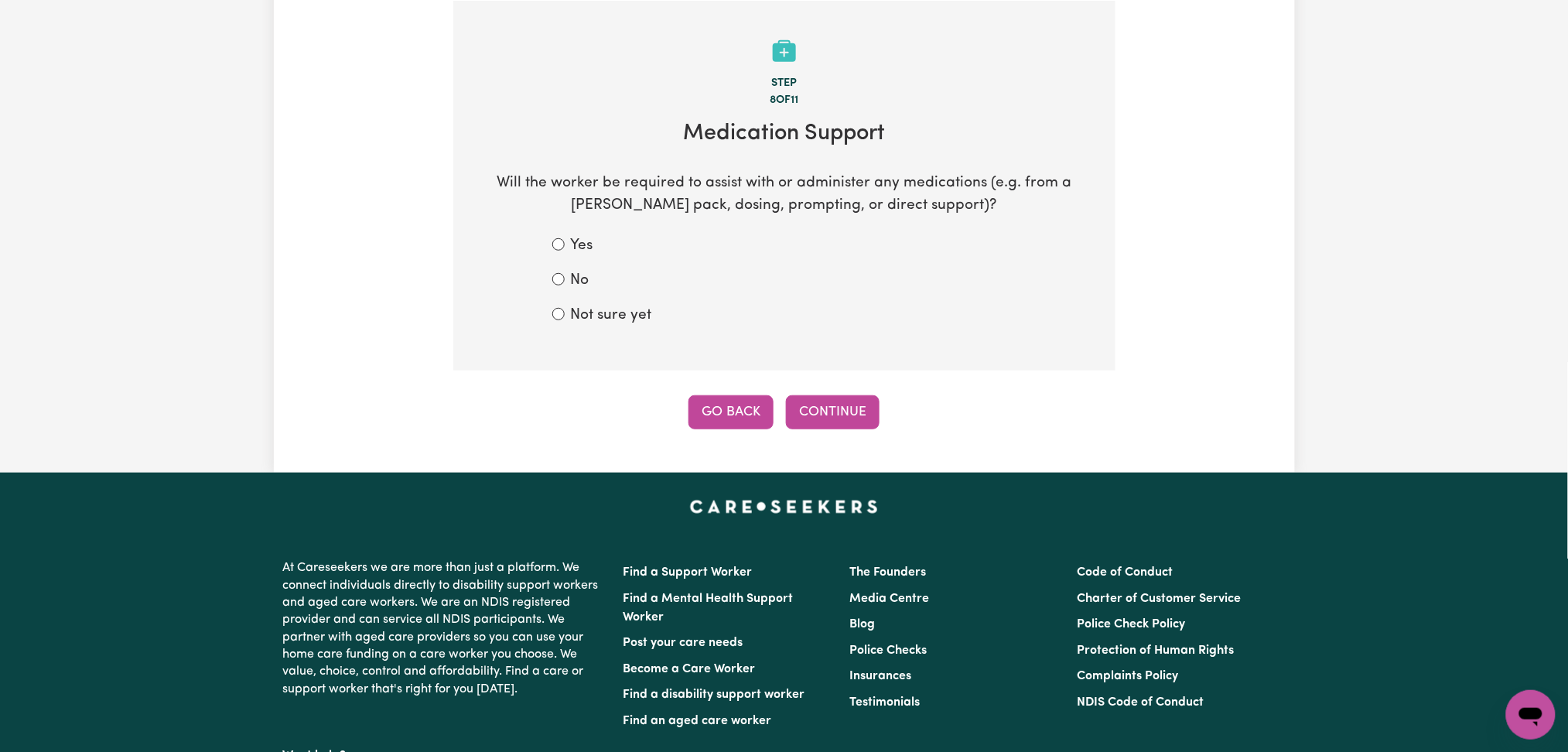
drag, startPoint x: 733, startPoint y: 400, endPoint x: 626, endPoint y: 411, distance: 107.6
click at [725, 403] on button "Go Back" at bounding box center [731, 412] width 85 height 34
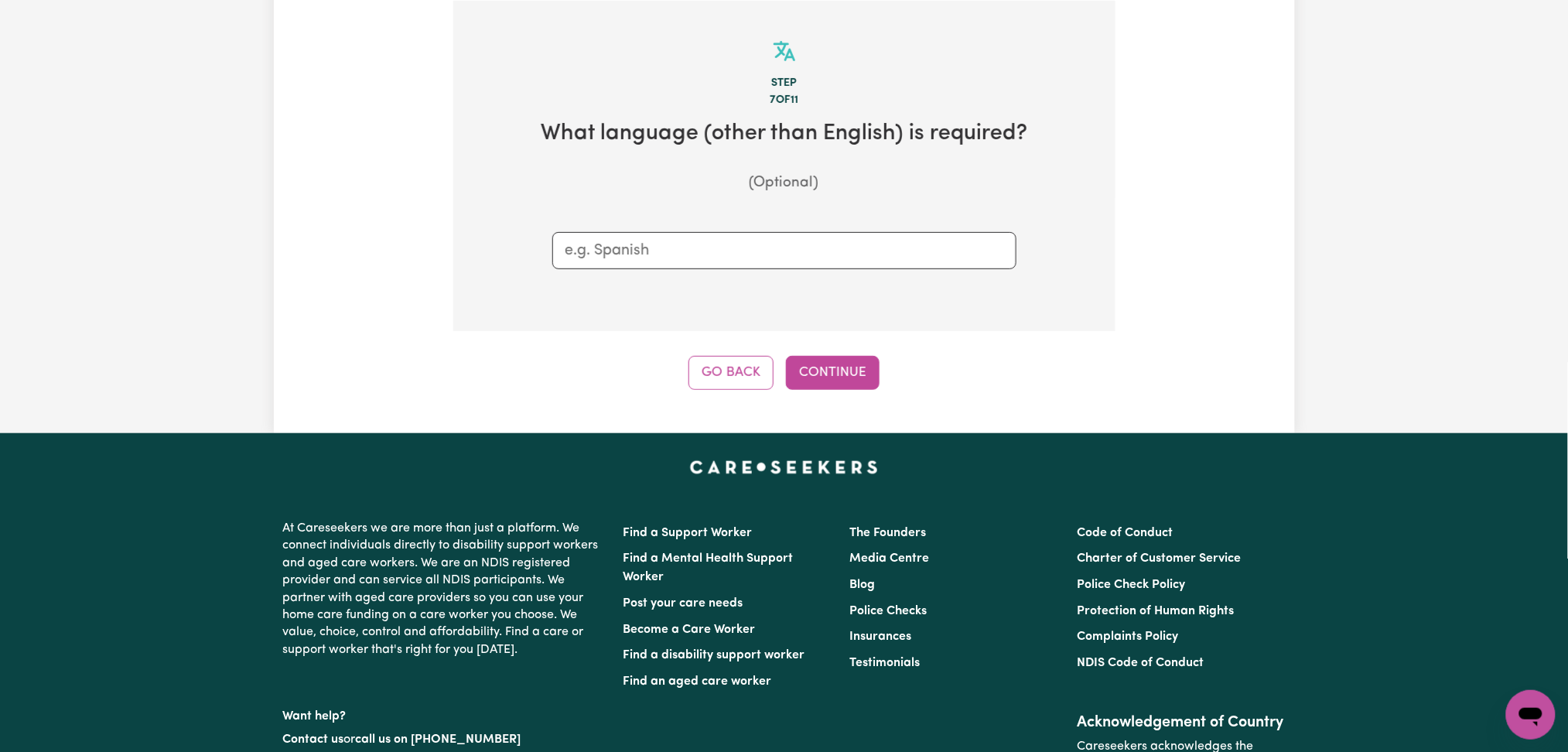
scroll to position [229, 0]
click at [730, 391] on div "Update Job Post Disability Support Worker Step 7 of 11 What language (other tha…" at bounding box center [785, 129] width 1022 height 607
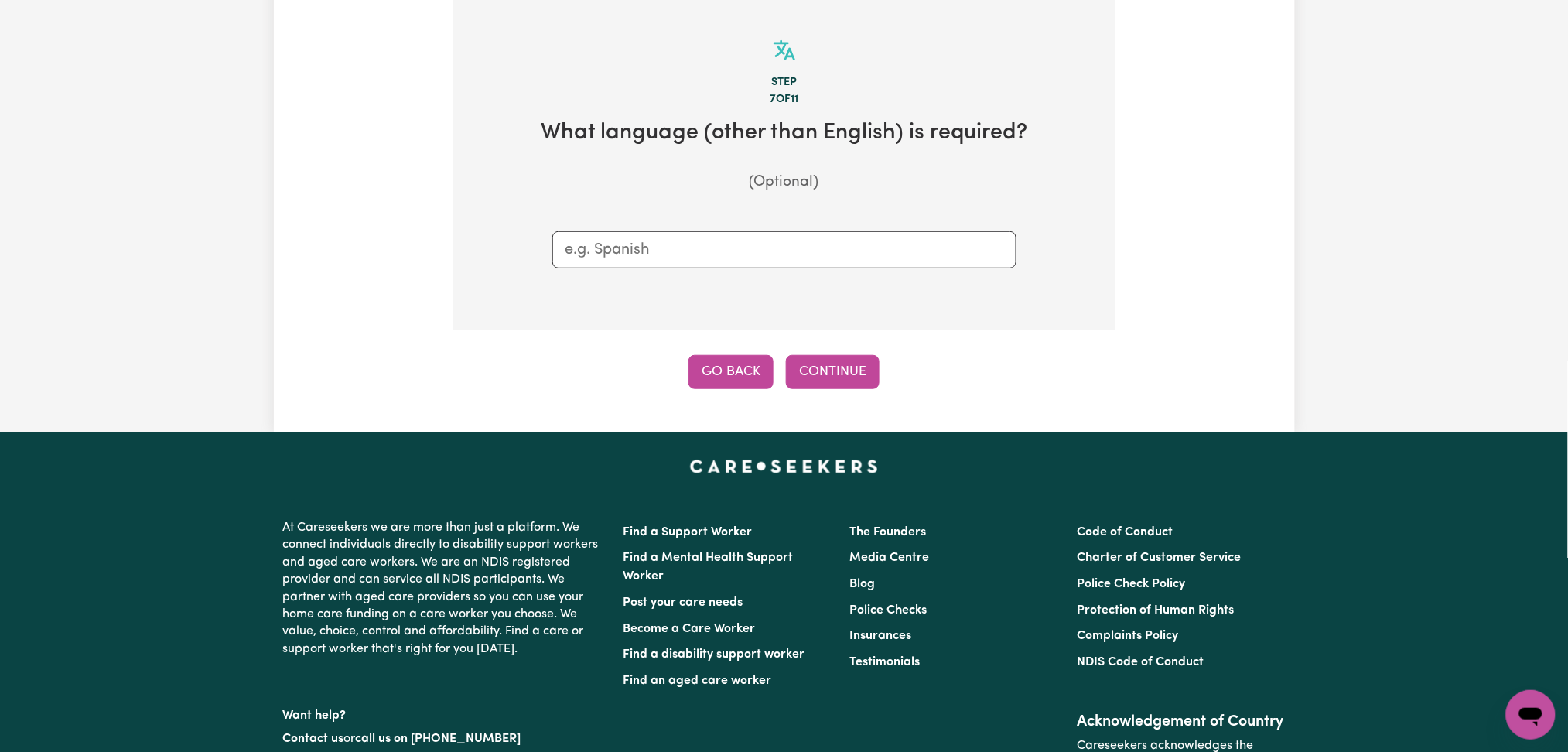
click at [727, 363] on button "Go Back" at bounding box center [731, 372] width 85 height 34
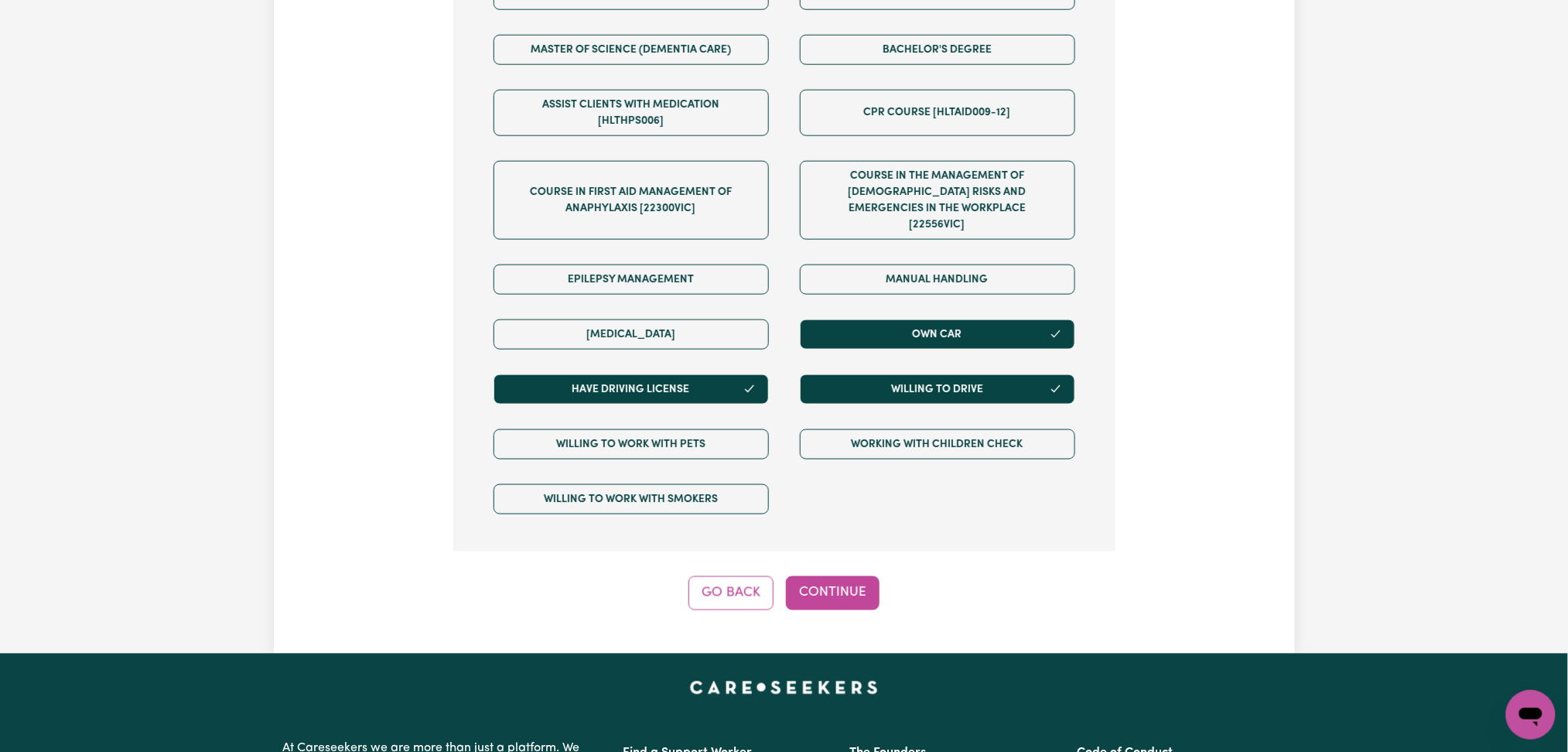
scroll to position [847, 0]
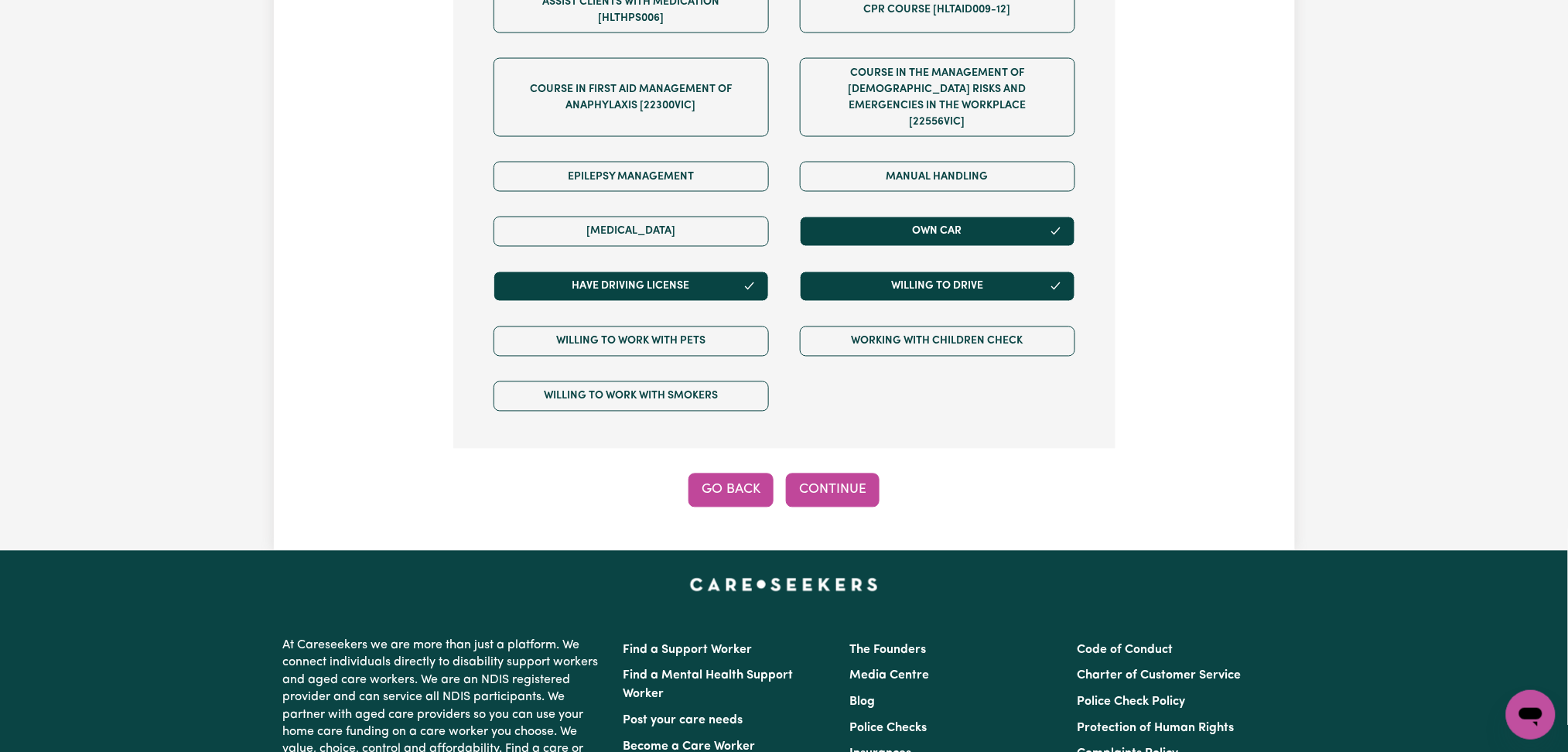
click at [724, 476] on button "Go Back" at bounding box center [731, 490] width 85 height 34
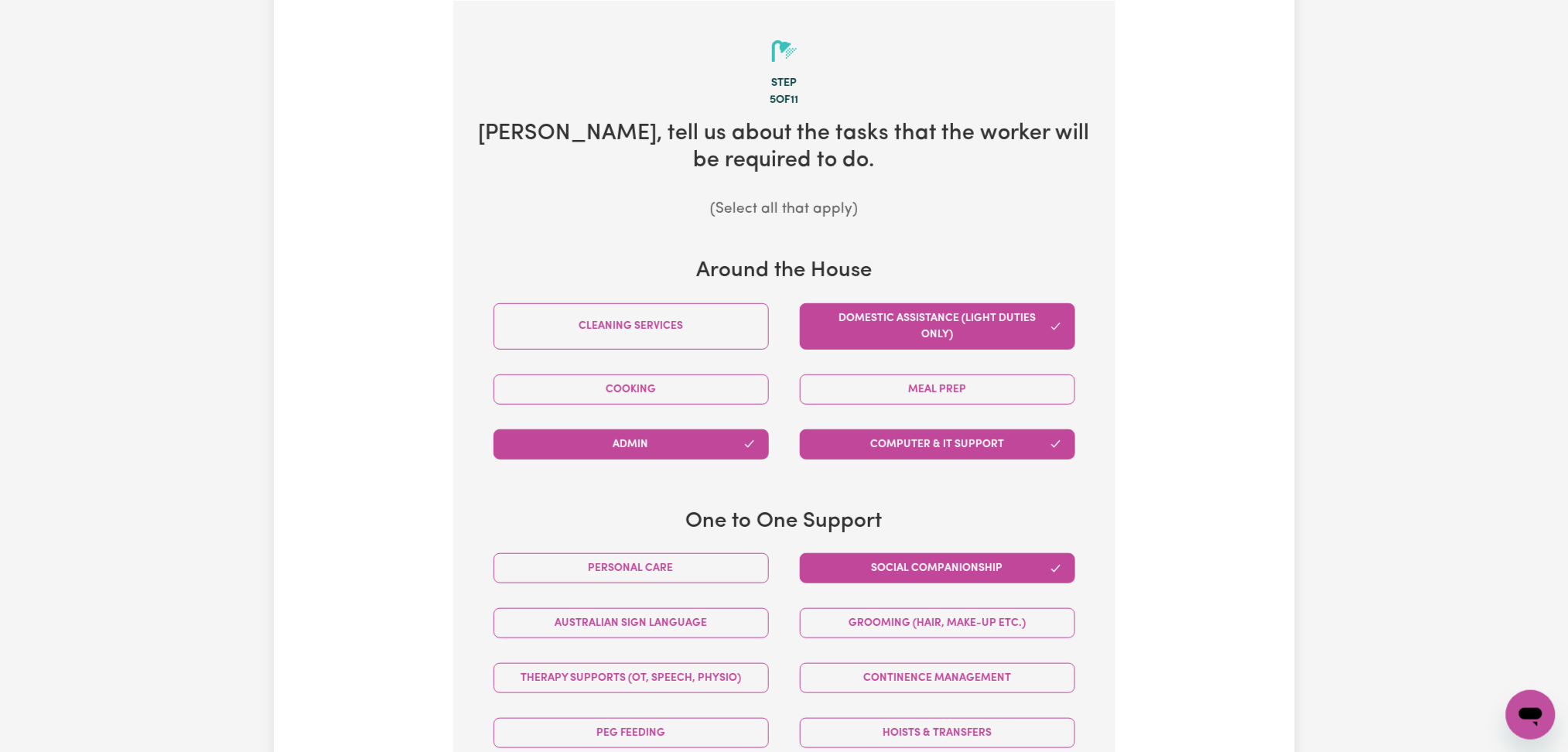
scroll to position [640, 0]
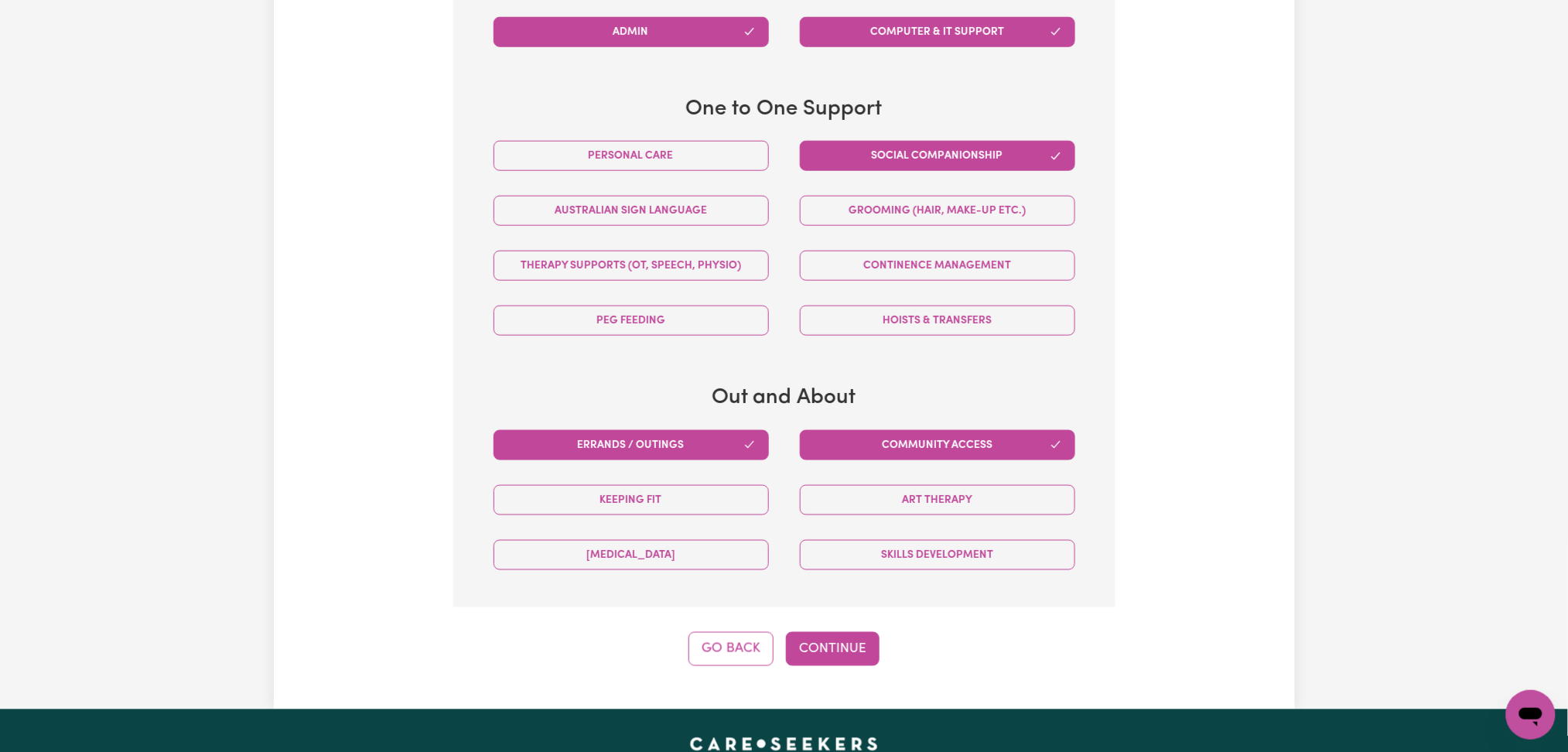
click at [713, 651] on button "Go Back" at bounding box center [731, 649] width 85 height 34
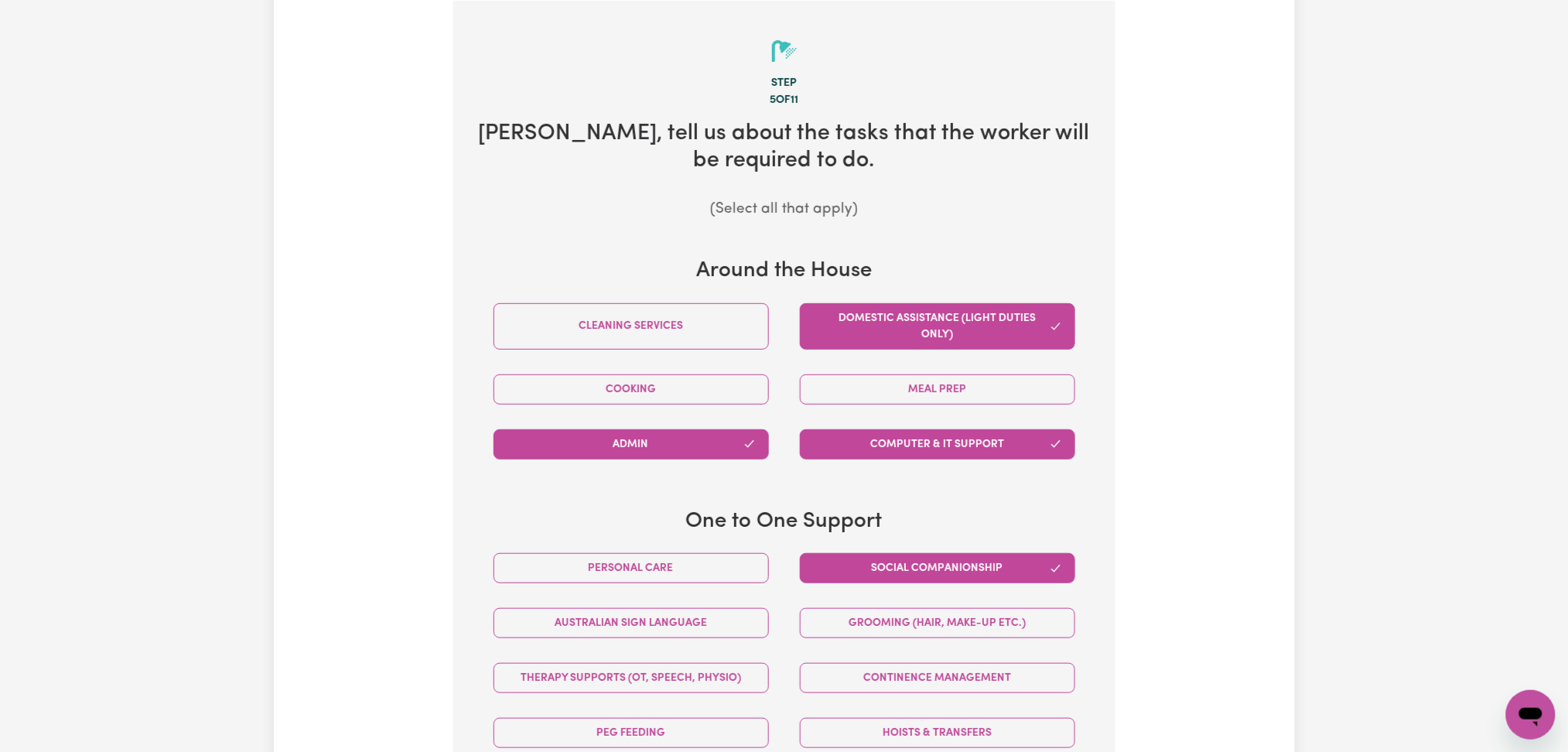
select select "PRIVATELY"
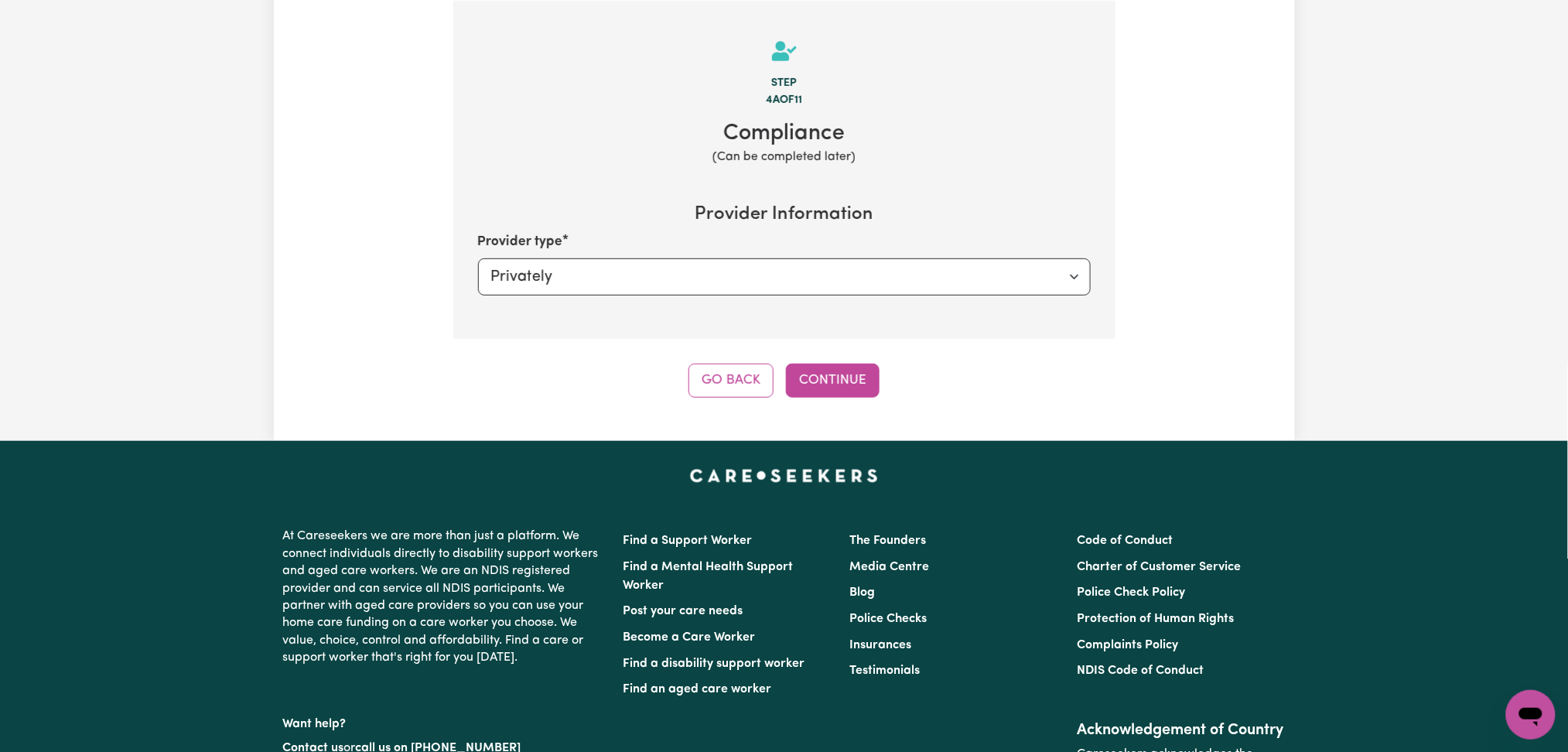
drag, startPoint x: 706, startPoint y: 383, endPoint x: 245, endPoint y: 400, distance: 461.3
click at [696, 385] on button "Go Back" at bounding box center [731, 380] width 85 height 34
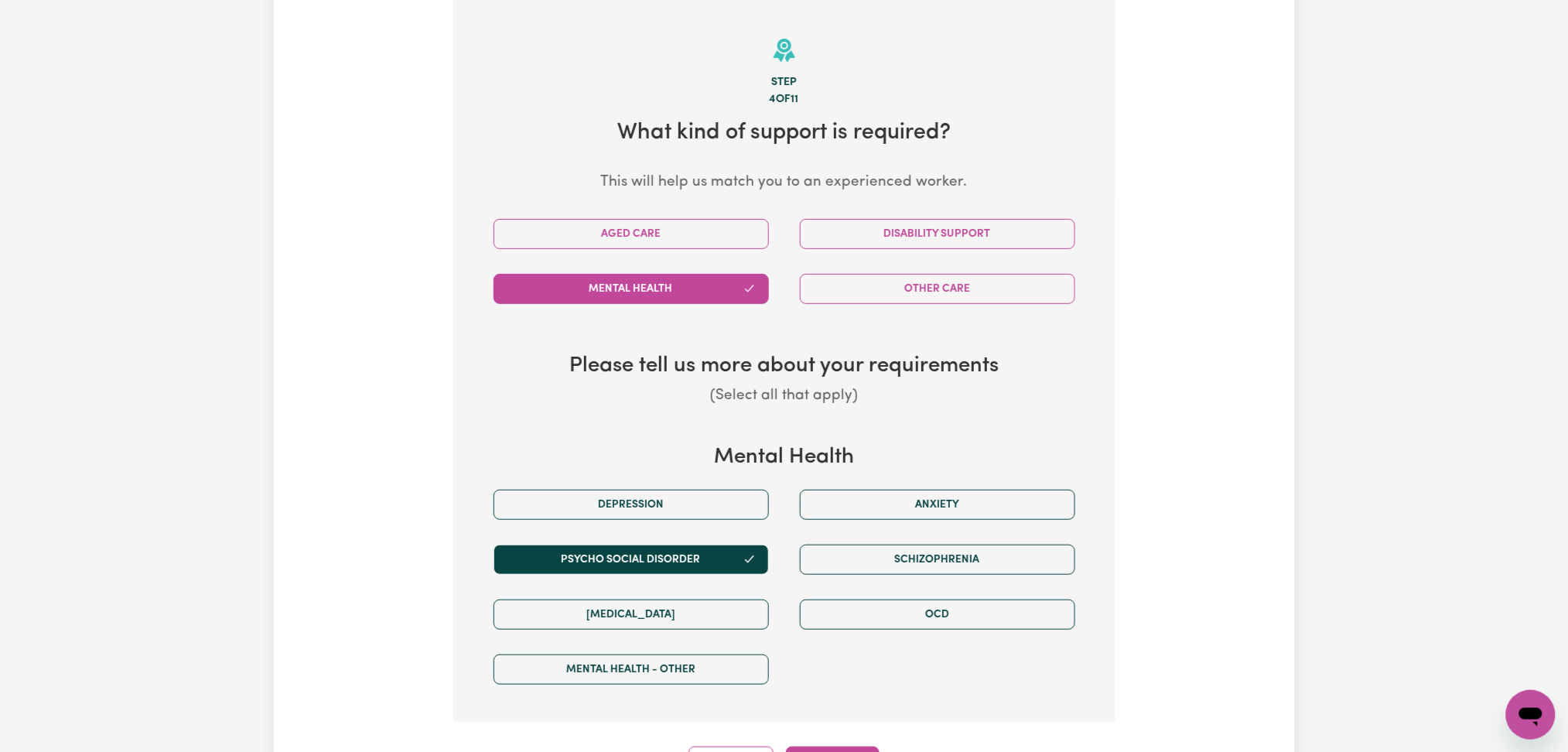
click at [1234, 321] on div "Update Job Post Disability Support Worker Step 4 of 11 What kind of support is …" at bounding box center [785, 324] width 1022 height 912
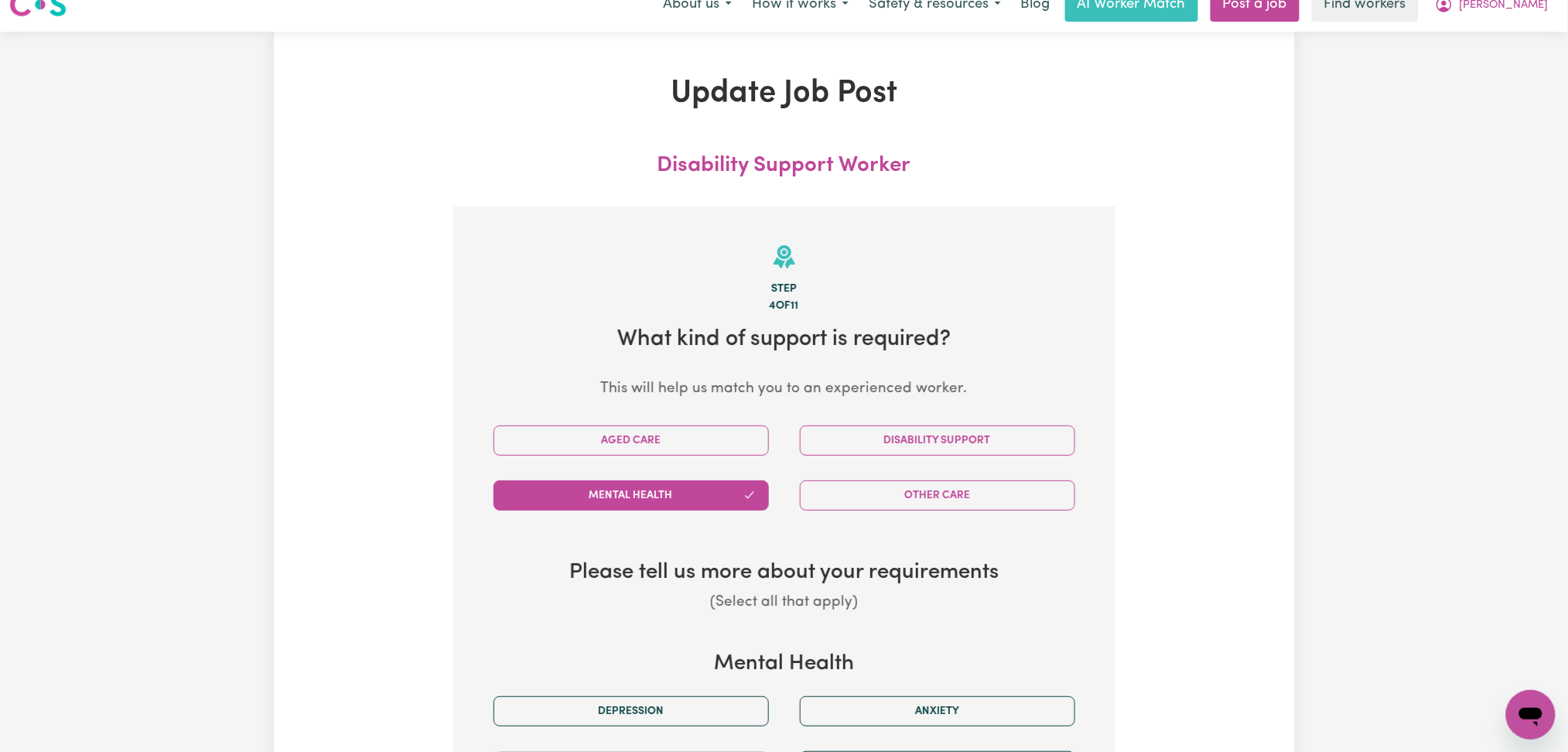
scroll to position [0, 0]
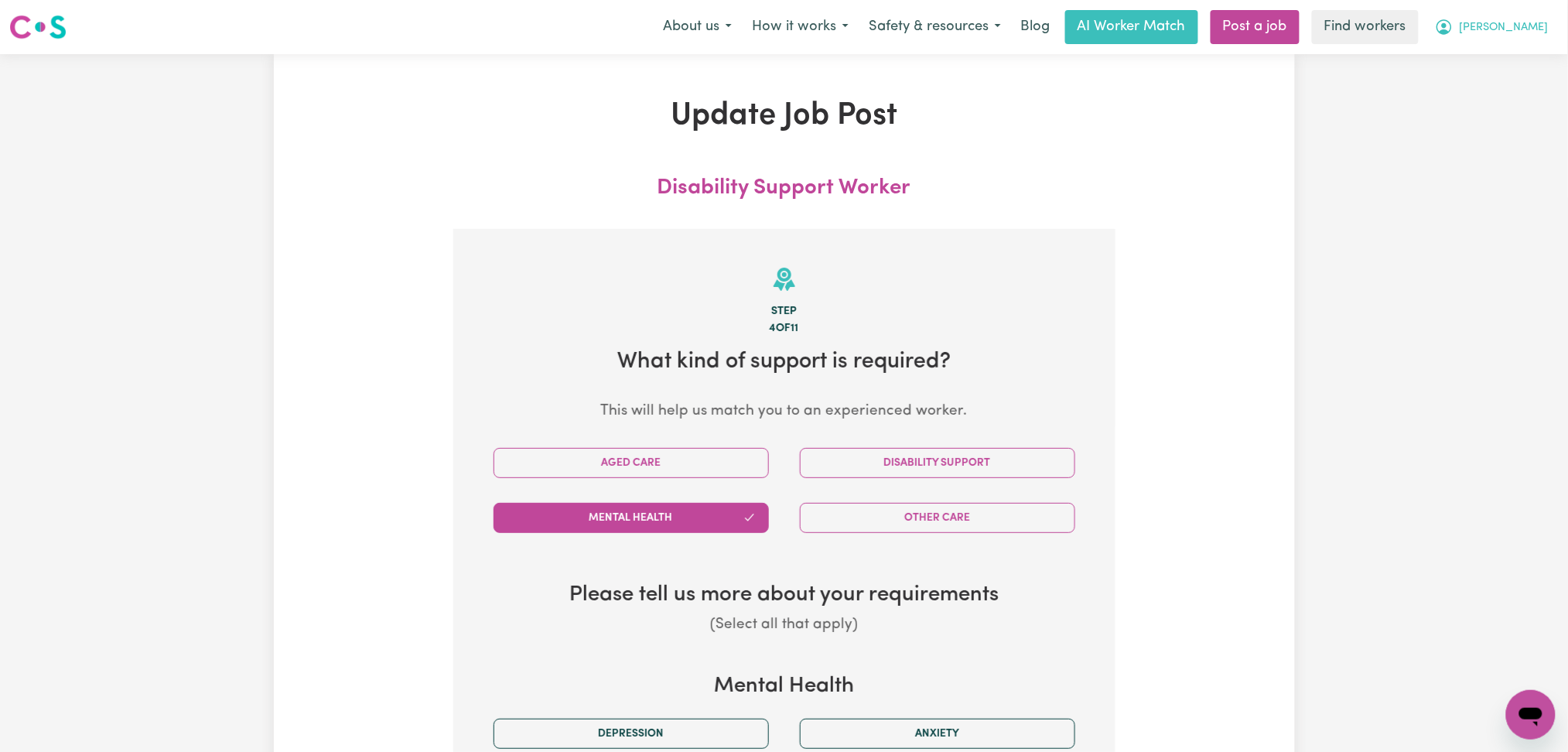
click at [1492, 28] on span "[PERSON_NAME]" at bounding box center [1504, 28] width 89 height 17
click at [1480, 63] on link "My Dashboard" at bounding box center [1497, 61] width 122 height 29
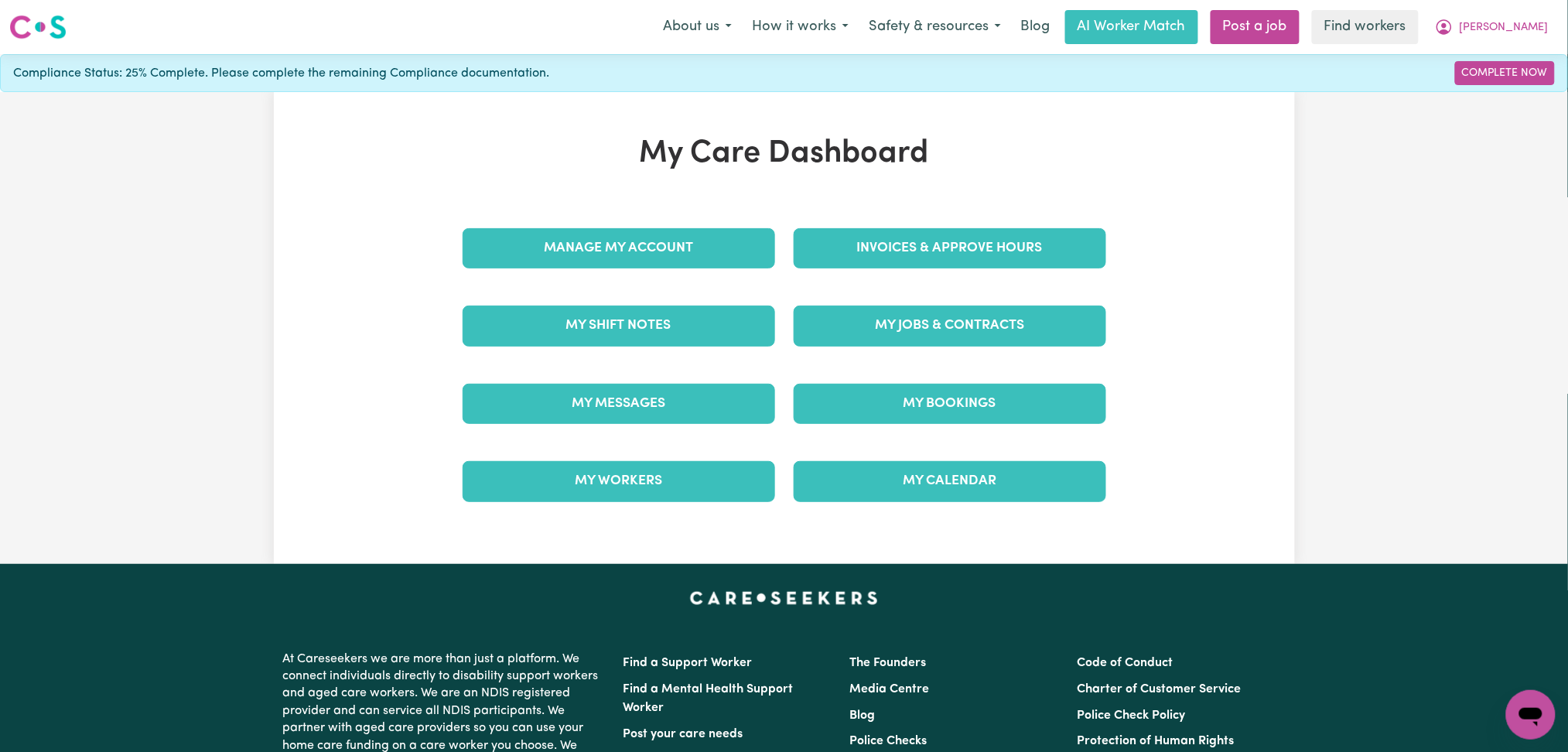
click at [889, 303] on div "My Jobs & Contracts" at bounding box center [950, 326] width 331 height 78
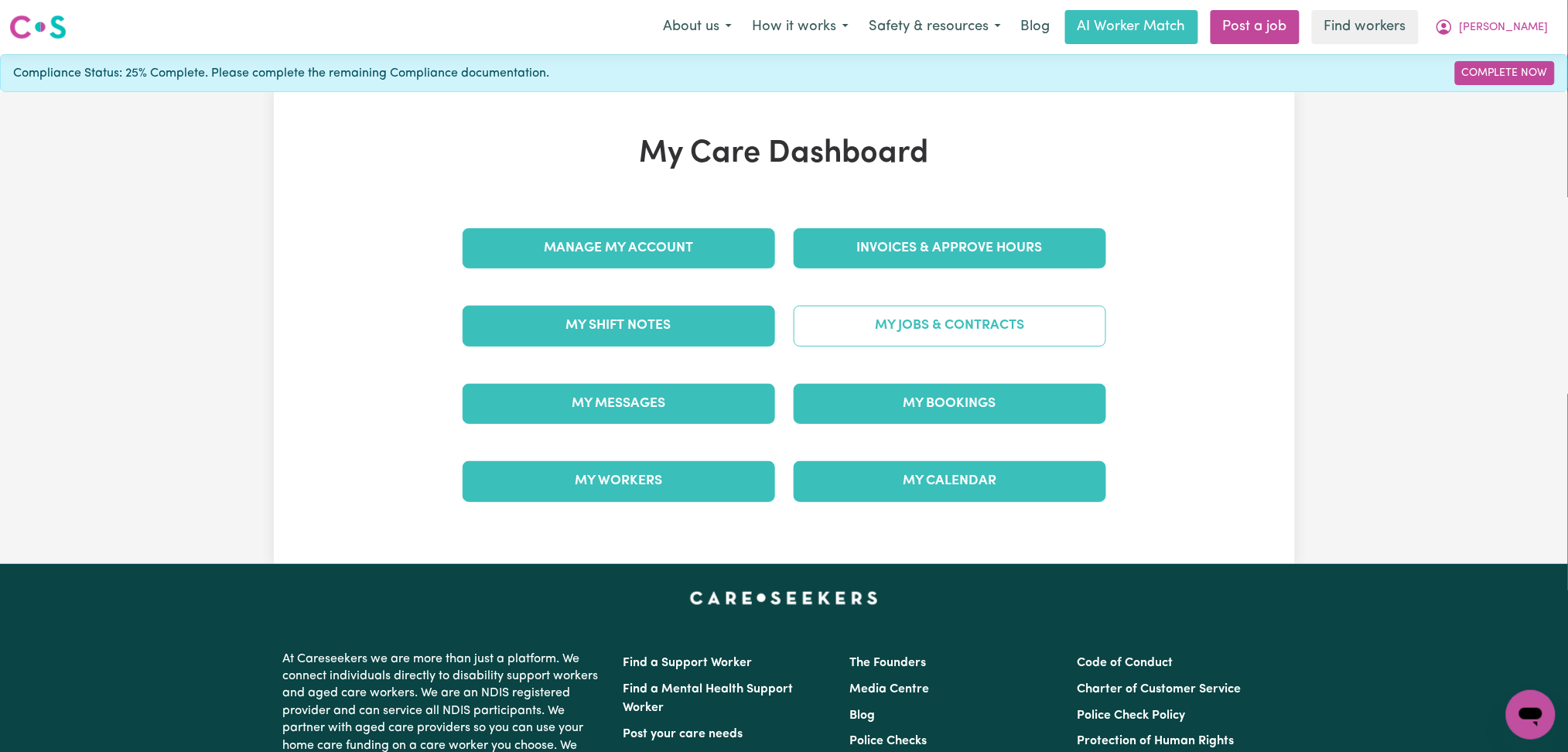
click at [897, 313] on link "My Jobs & Contracts" at bounding box center [950, 326] width 313 height 40
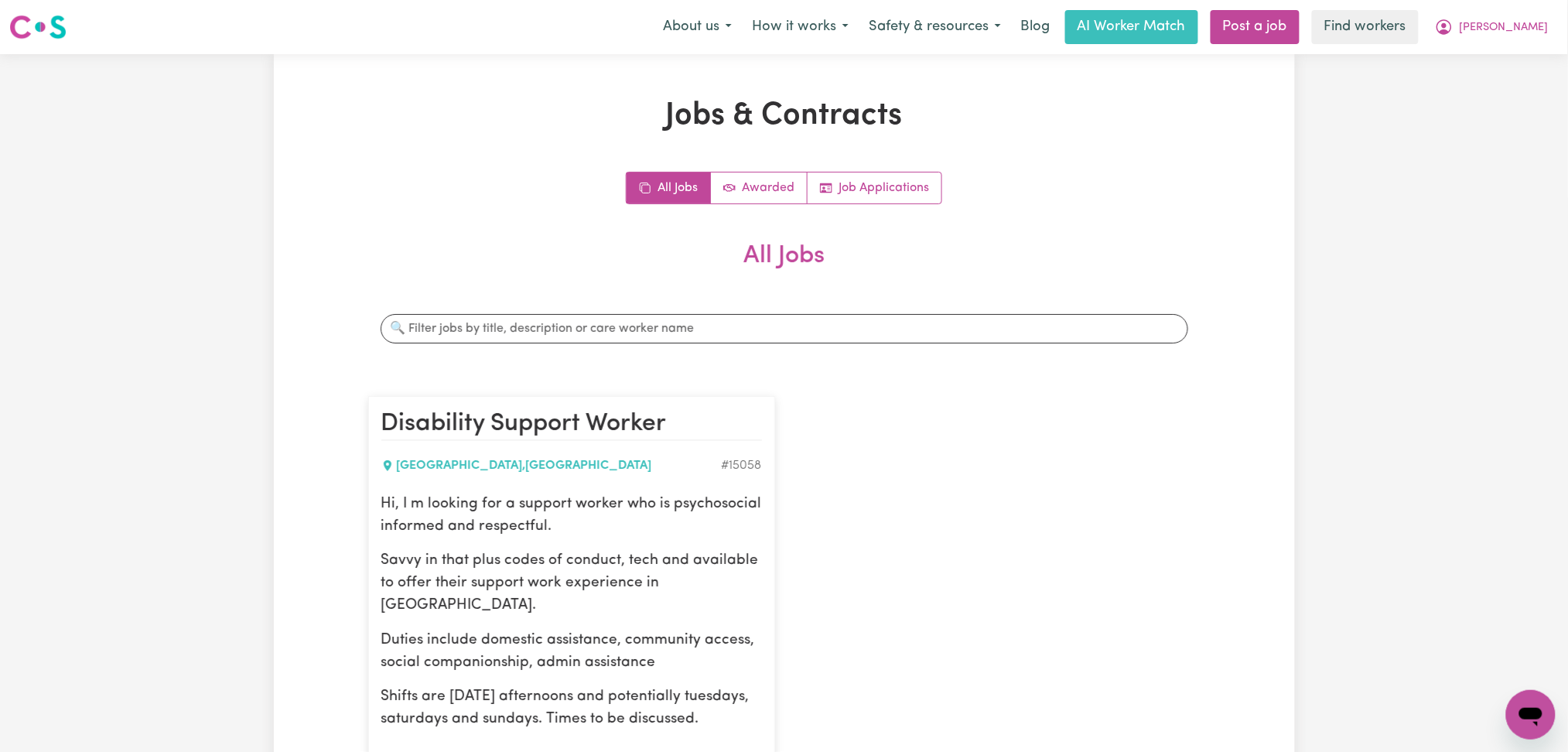
scroll to position [206, 0]
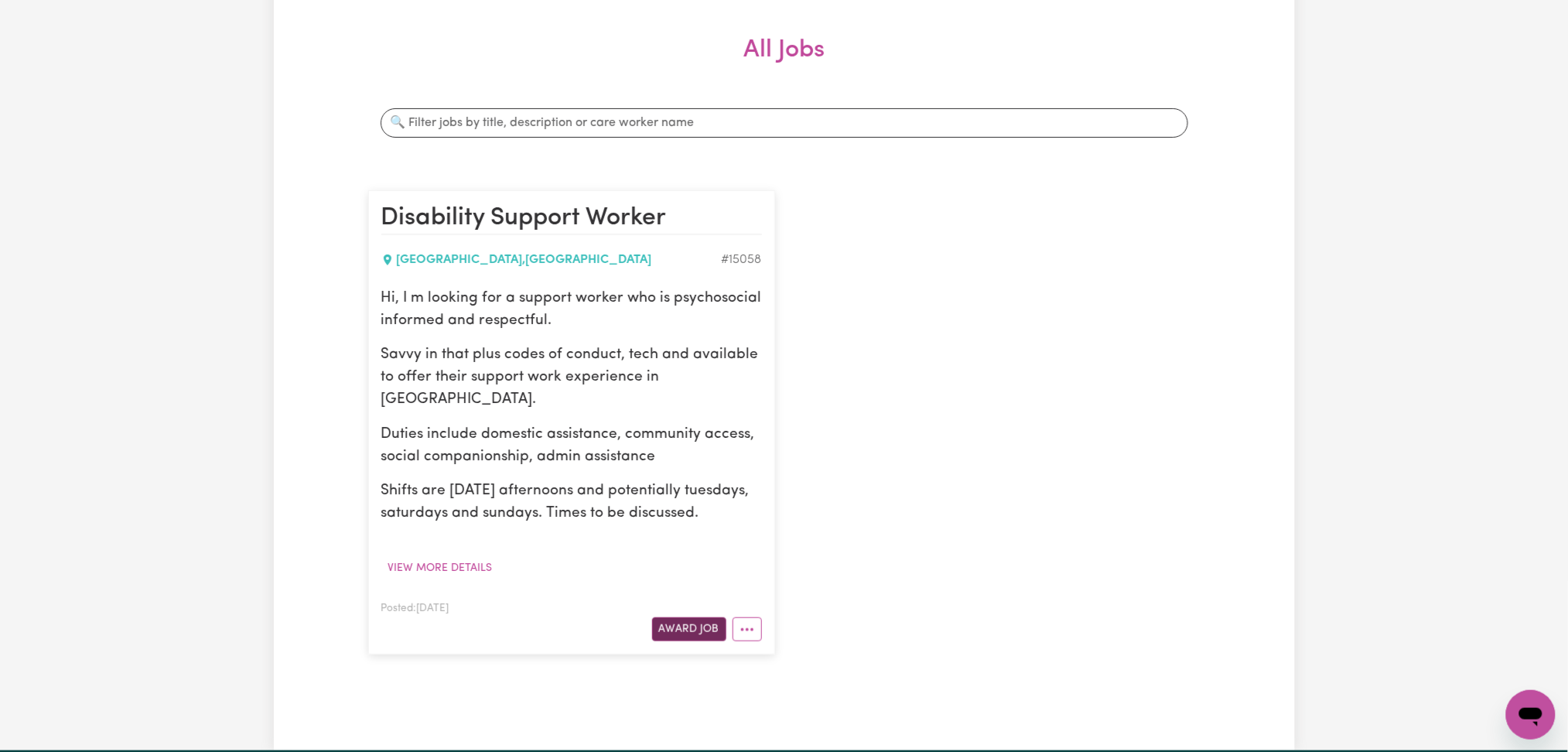
click at [693, 629] on button "Award Job" at bounding box center [689, 629] width 75 height 24
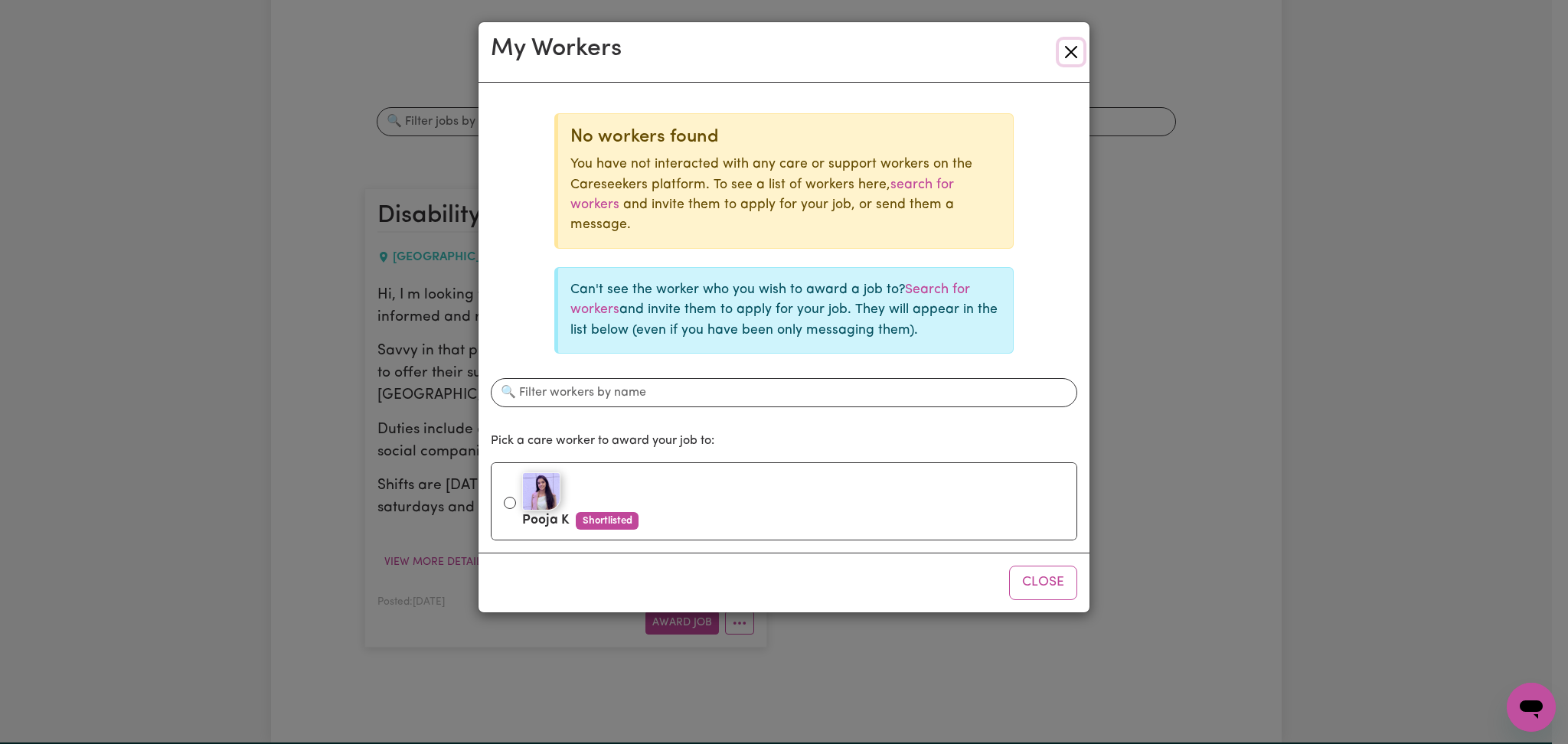
click at [1066, 52] on button "Close" at bounding box center [1071, 52] width 25 height 25
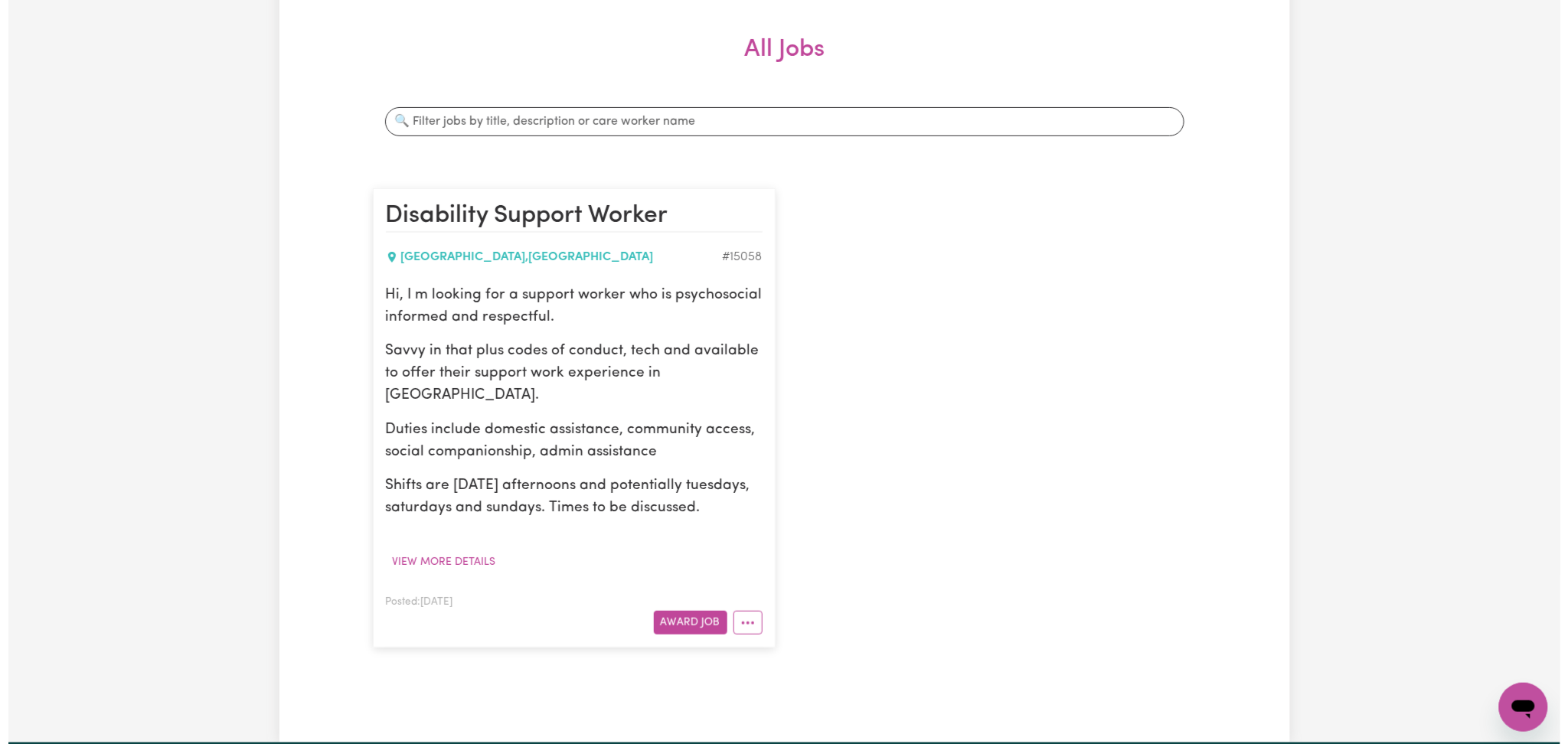
scroll to position [306, 0]
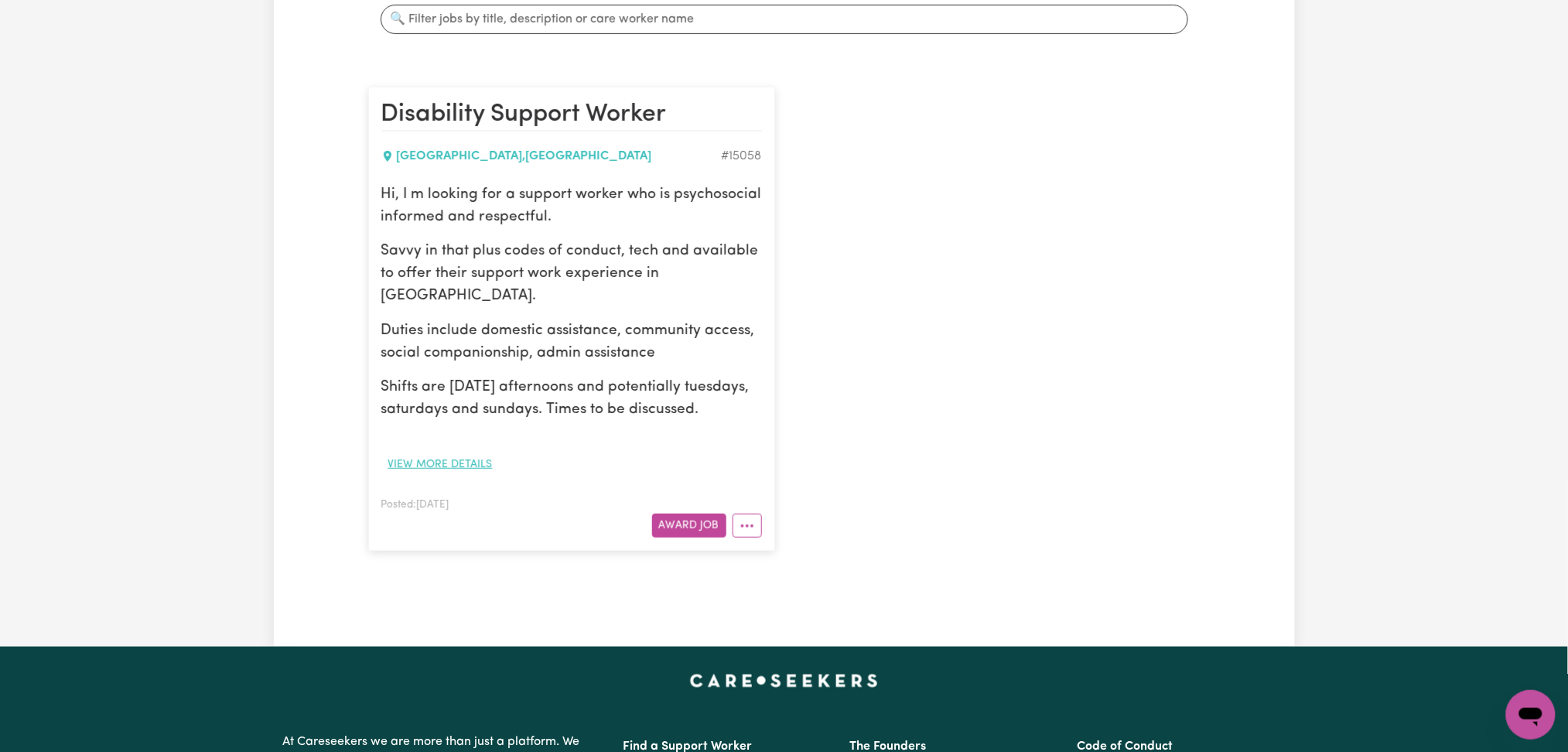
click at [460, 463] on button "View more details" at bounding box center [440, 464] width 118 height 24
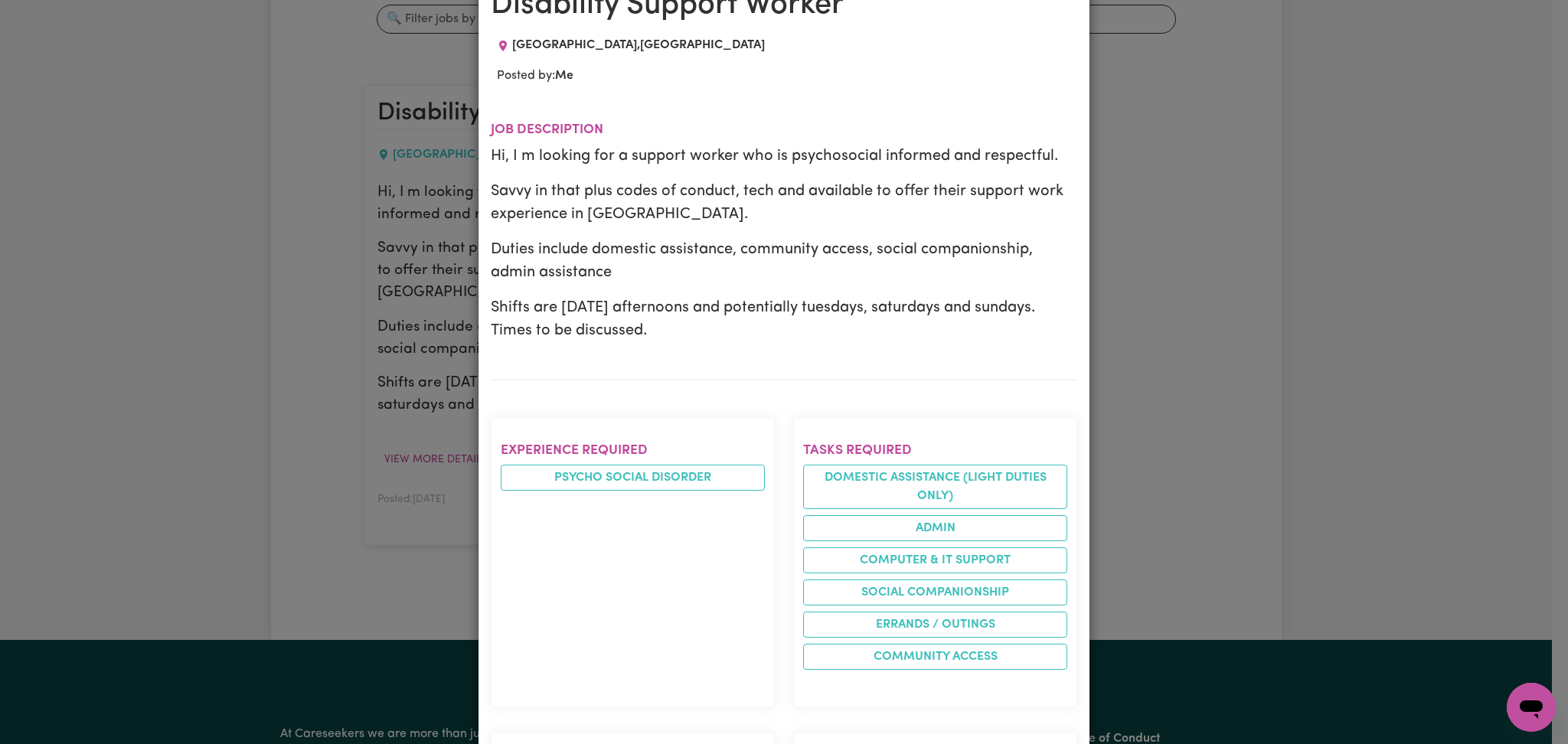
scroll to position [0, 0]
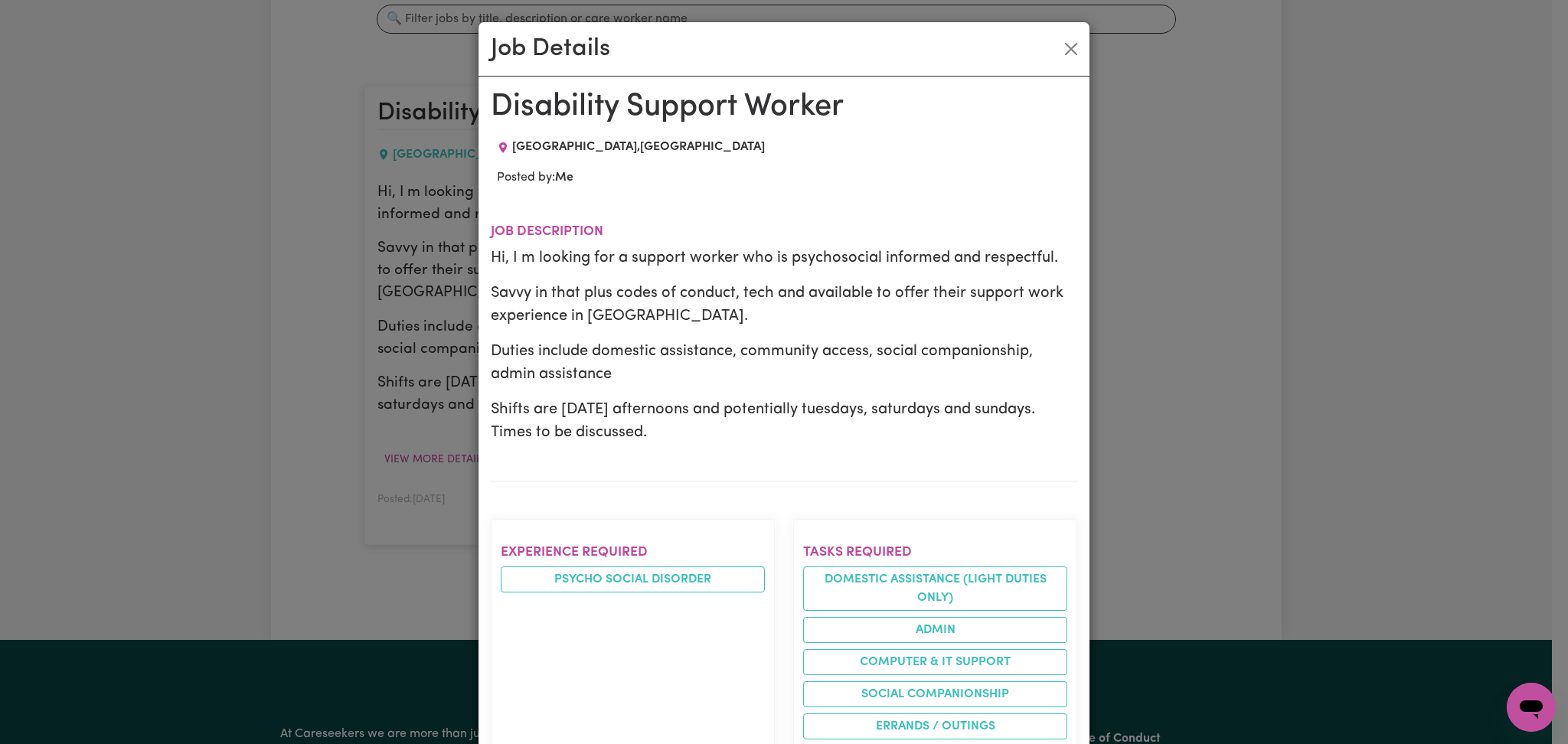
click at [686, 253] on p "Hi, I m looking for a support worker who is psychosocial informed and respectfu…" at bounding box center [784, 258] width 586 height 23
click at [1059, 48] on button "Close" at bounding box center [1071, 49] width 25 height 25
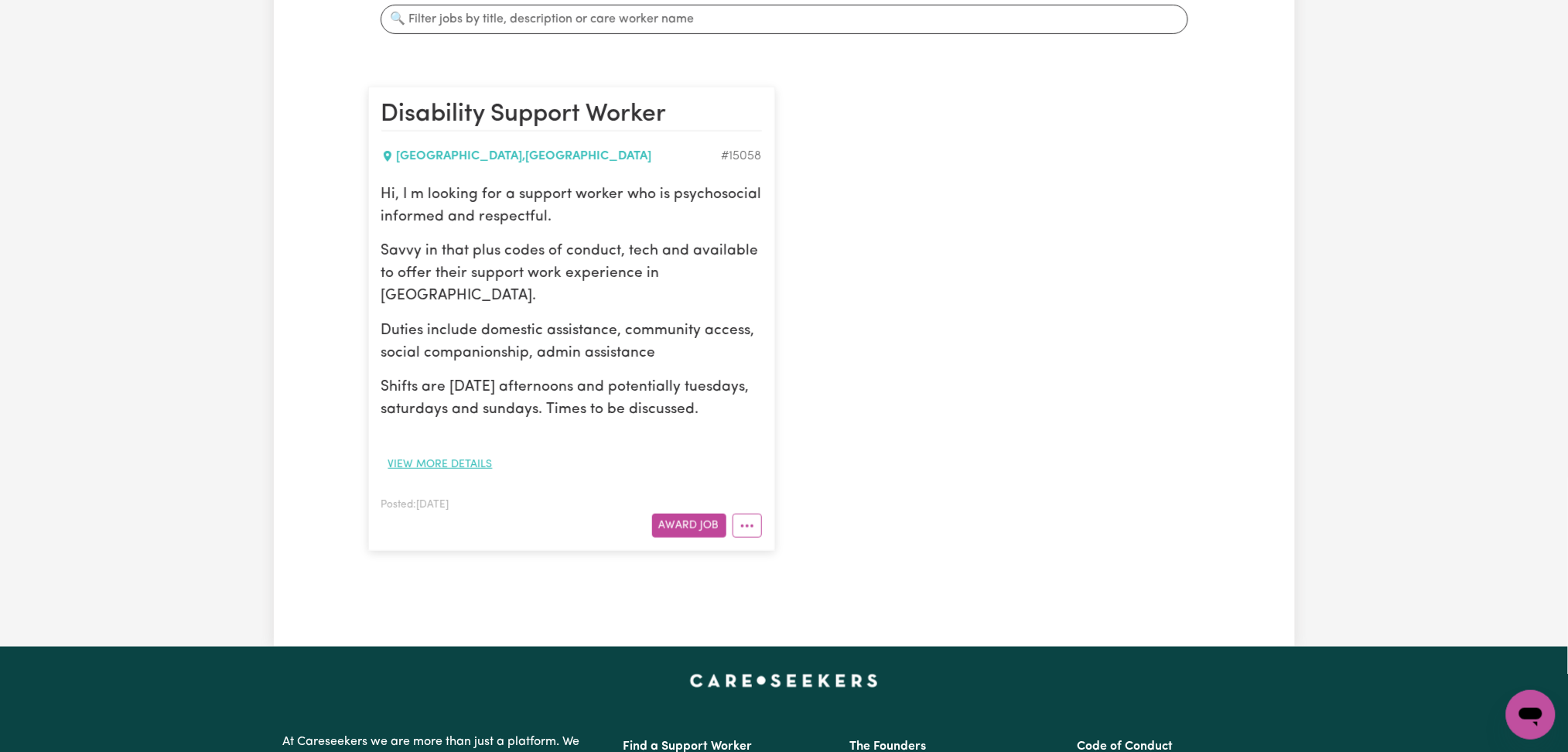
click at [463, 460] on button "View more details" at bounding box center [440, 464] width 118 height 24
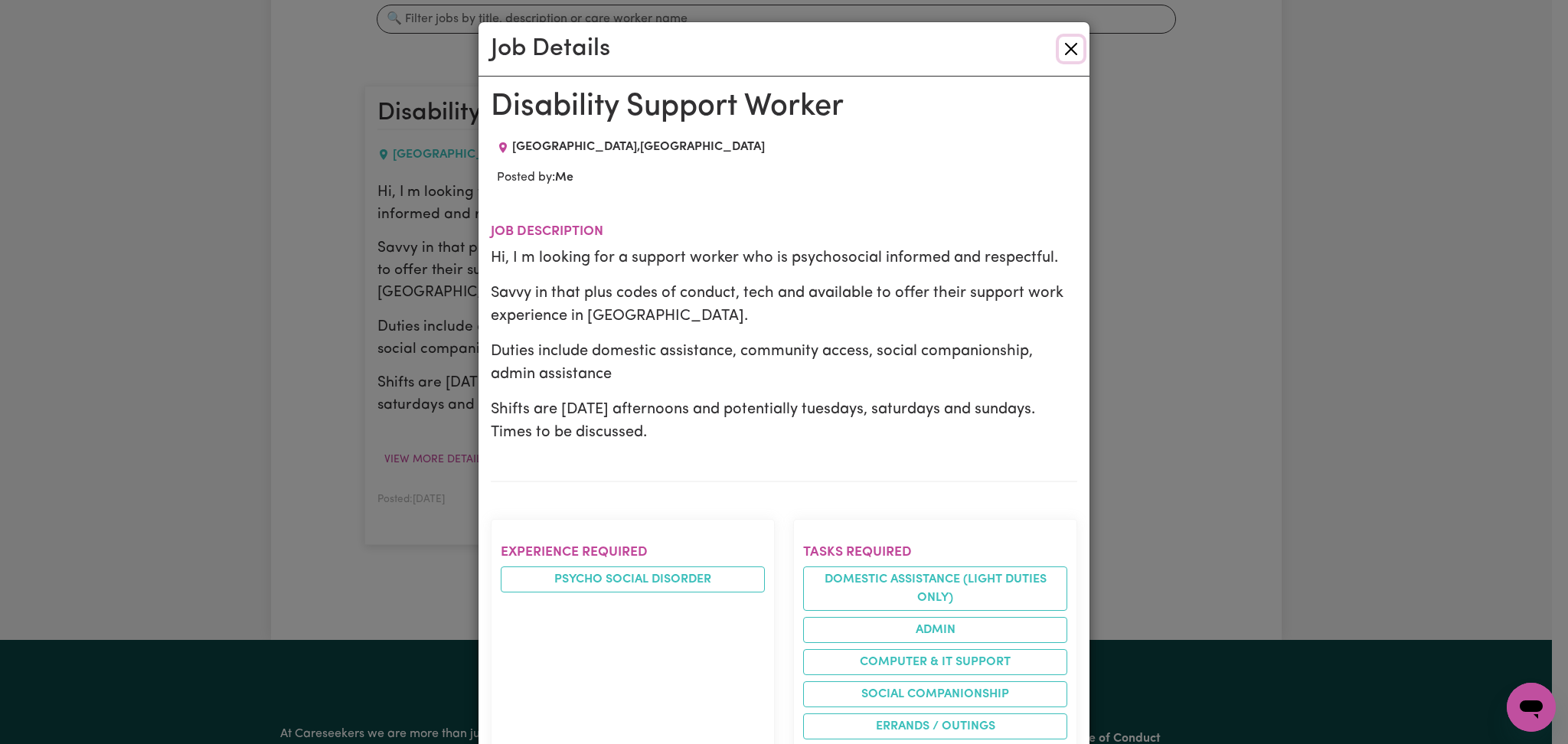
click at [1062, 45] on button "Close" at bounding box center [1071, 49] width 25 height 25
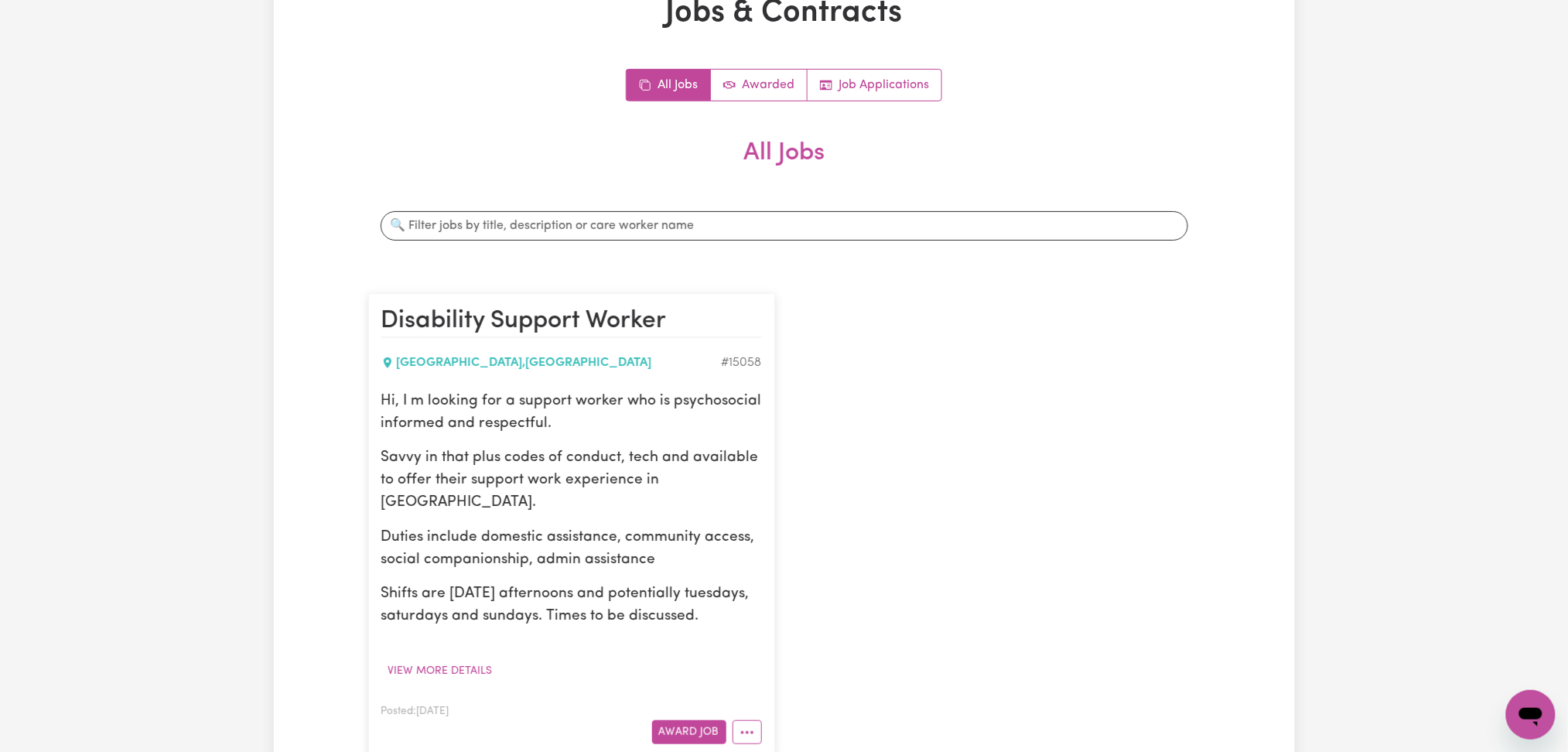
scroll to position [206, 0]
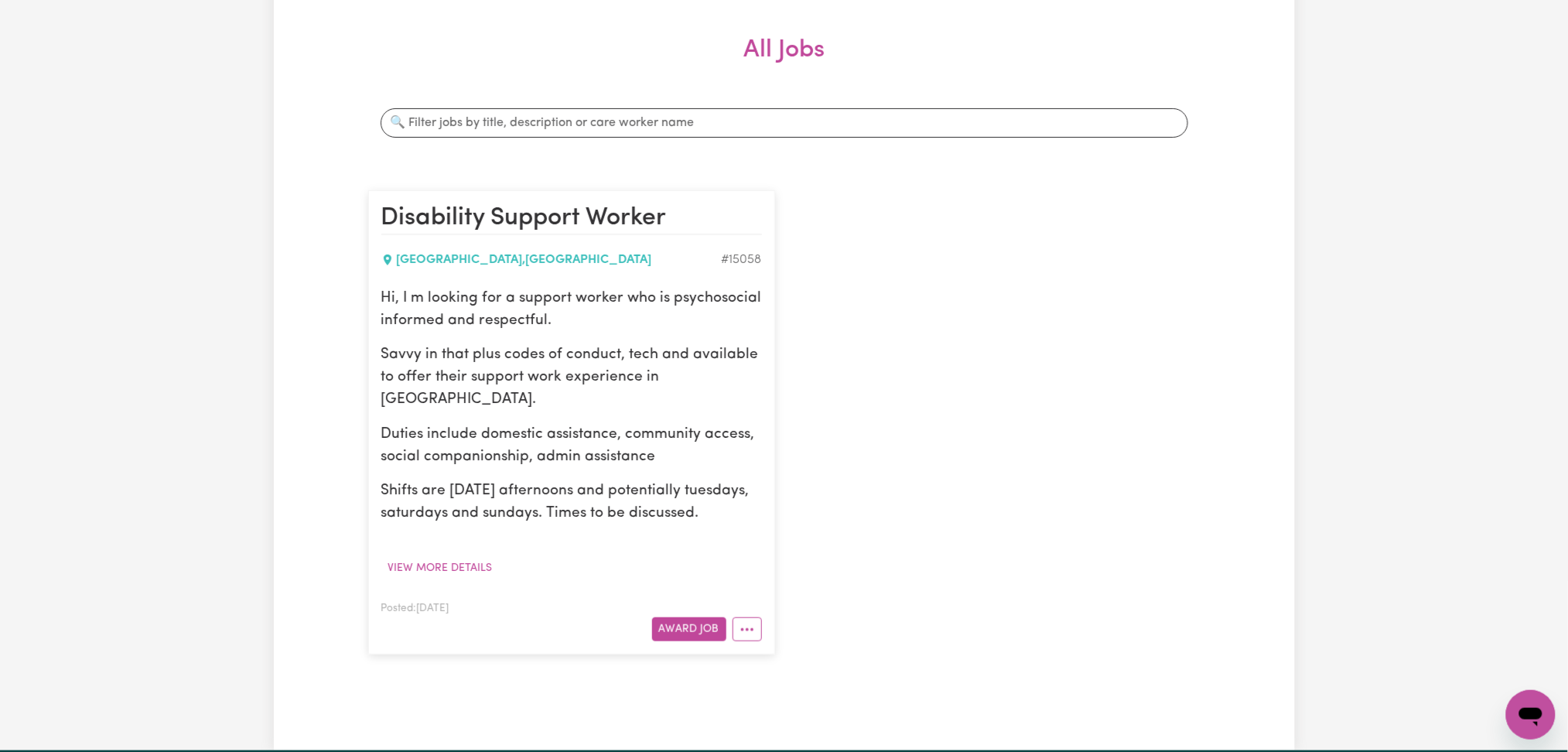
click at [1022, 467] on div "Disability Support Worker [GEOGRAPHIC_DATA] , [GEOGRAPHIC_DATA] # 15058 Hi, I m…" at bounding box center [784, 422] width 851 height 495
click at [880, 349] on div "Disability Support Worker [GEOGRAPHIC_DATA] , [GEOGRAPHIC_DATA] # 15058 Hi, I m…" at bounding box center [784, 422] width 851 height 495
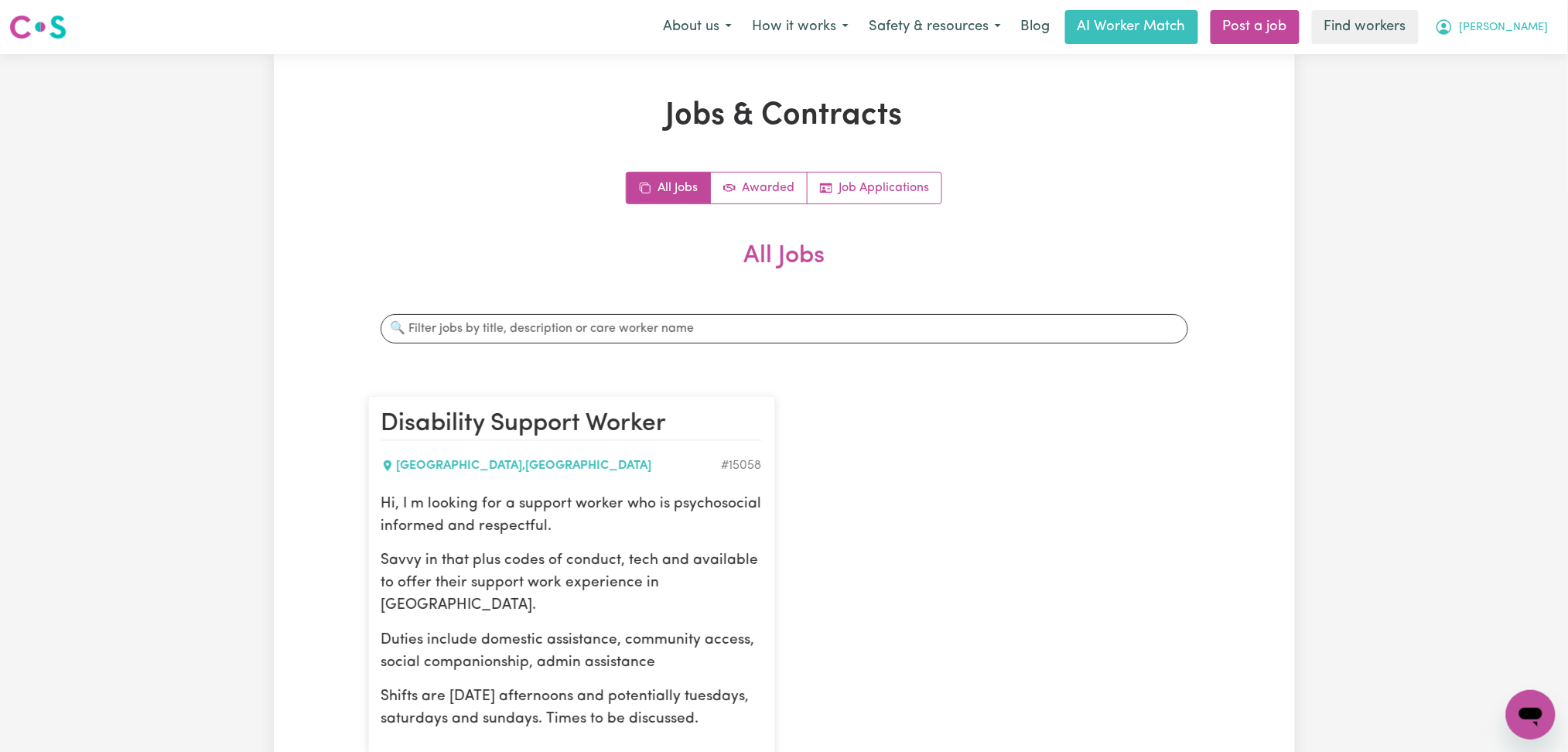
click at [1486, 19] on span "[PERSON_NAME]" at bounding box center [1504, 28] width 89 height 17
click at [1490, 54] on link "My Dashboard" at bounding box center [1497, 61] width 122 height 29
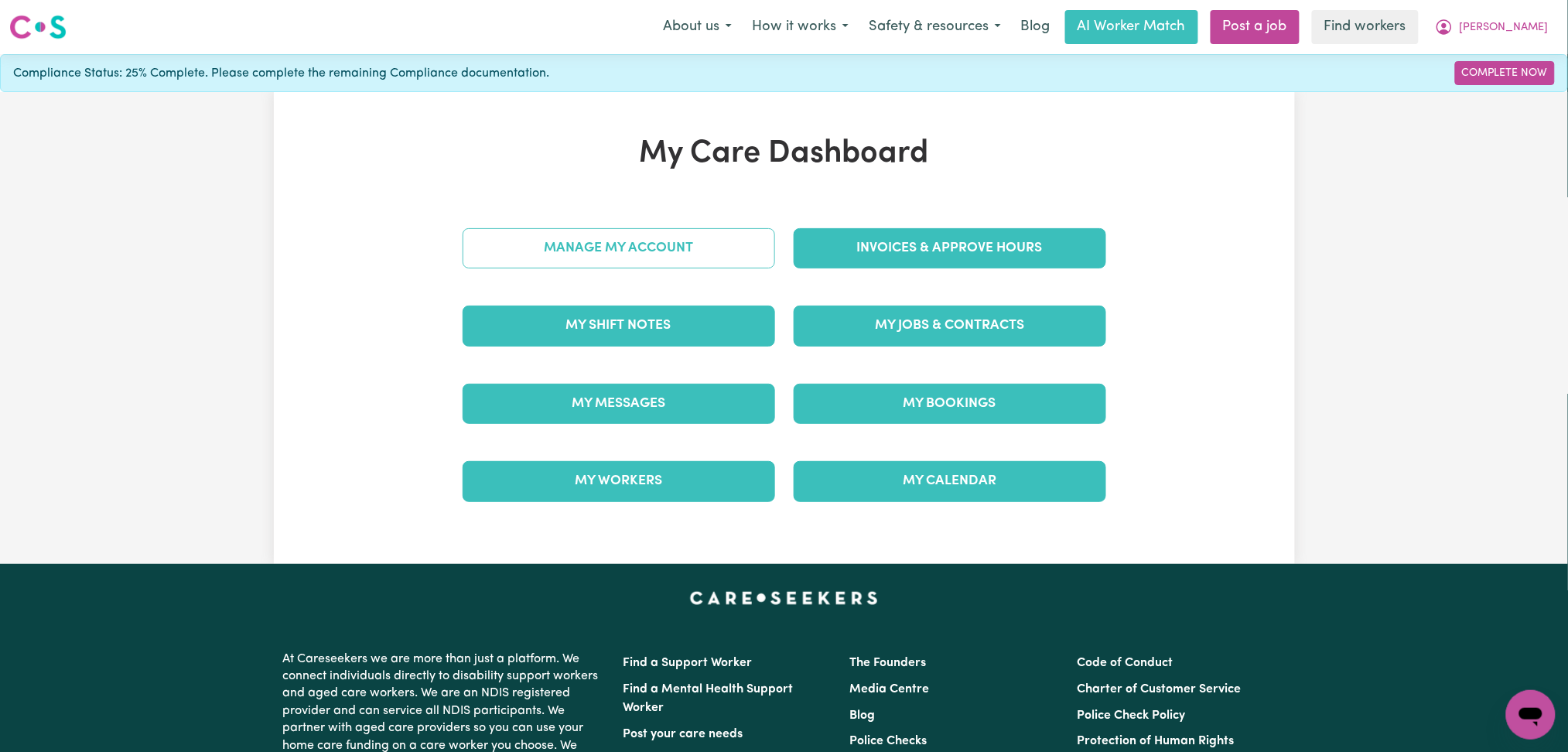
click at [563, 261] on link "Manage My Account" at bounding box center [619, 248] width 313 height 40
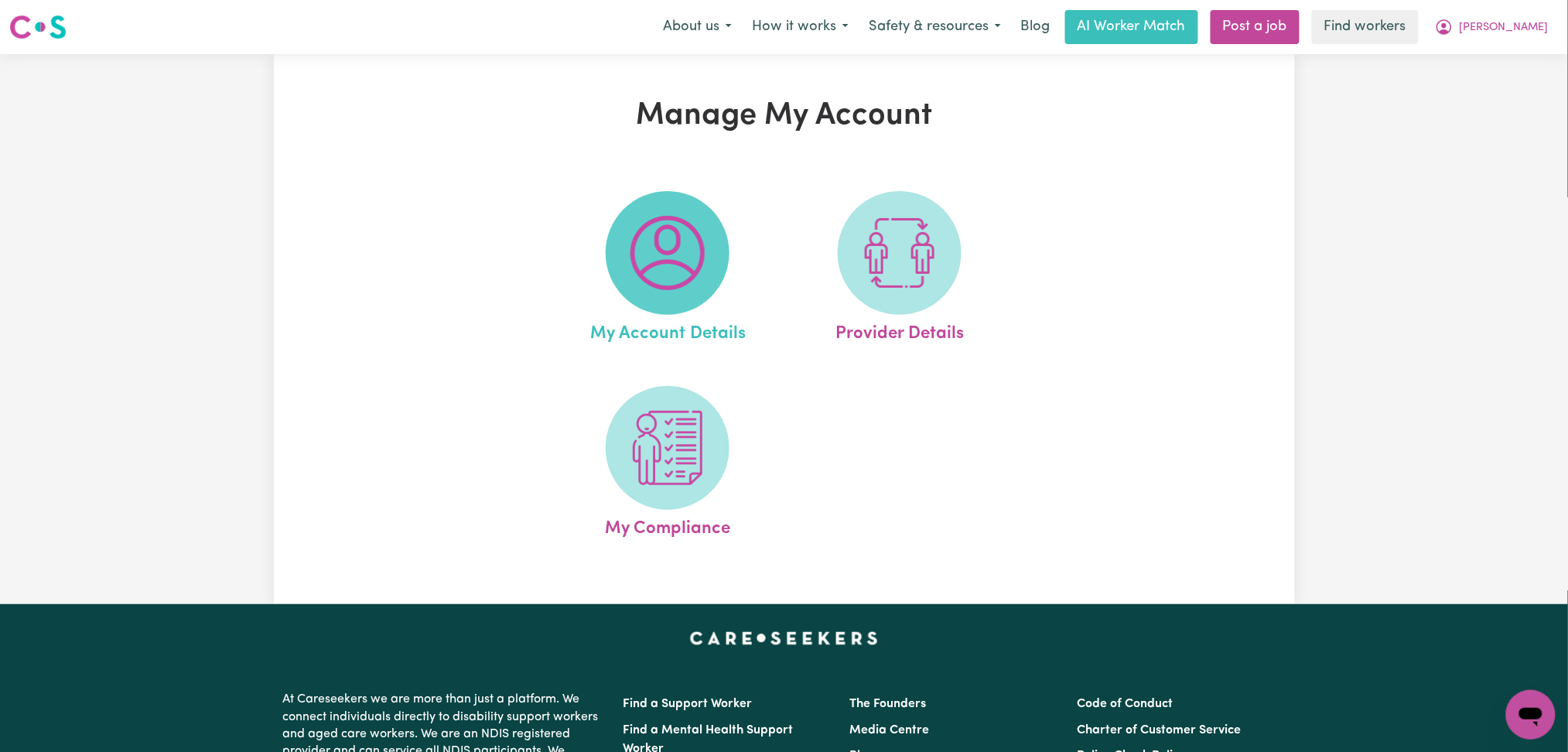
click at [664, 264] on img at bounding box center [668, 253] width 75 height 75
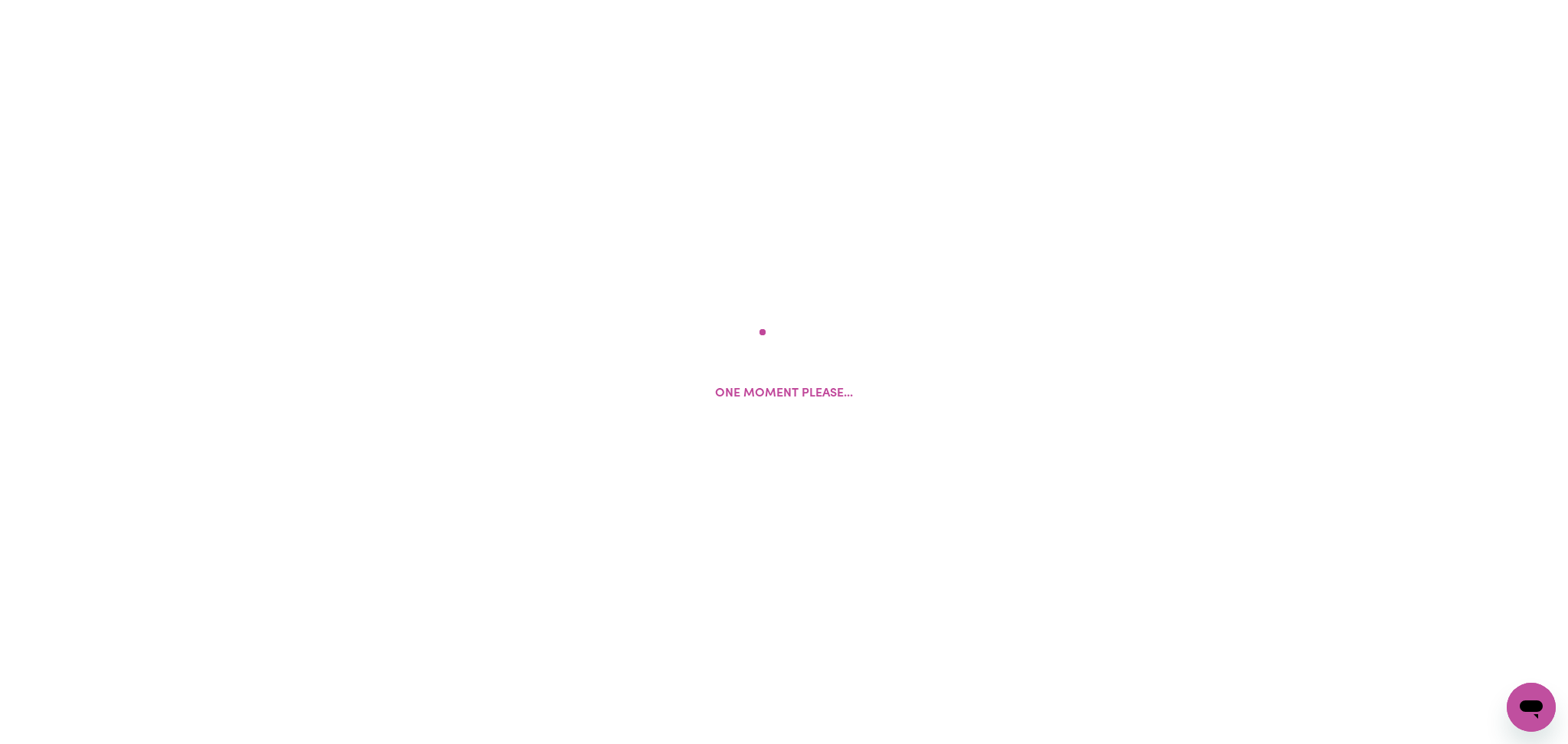
select select "other"
select select "text"
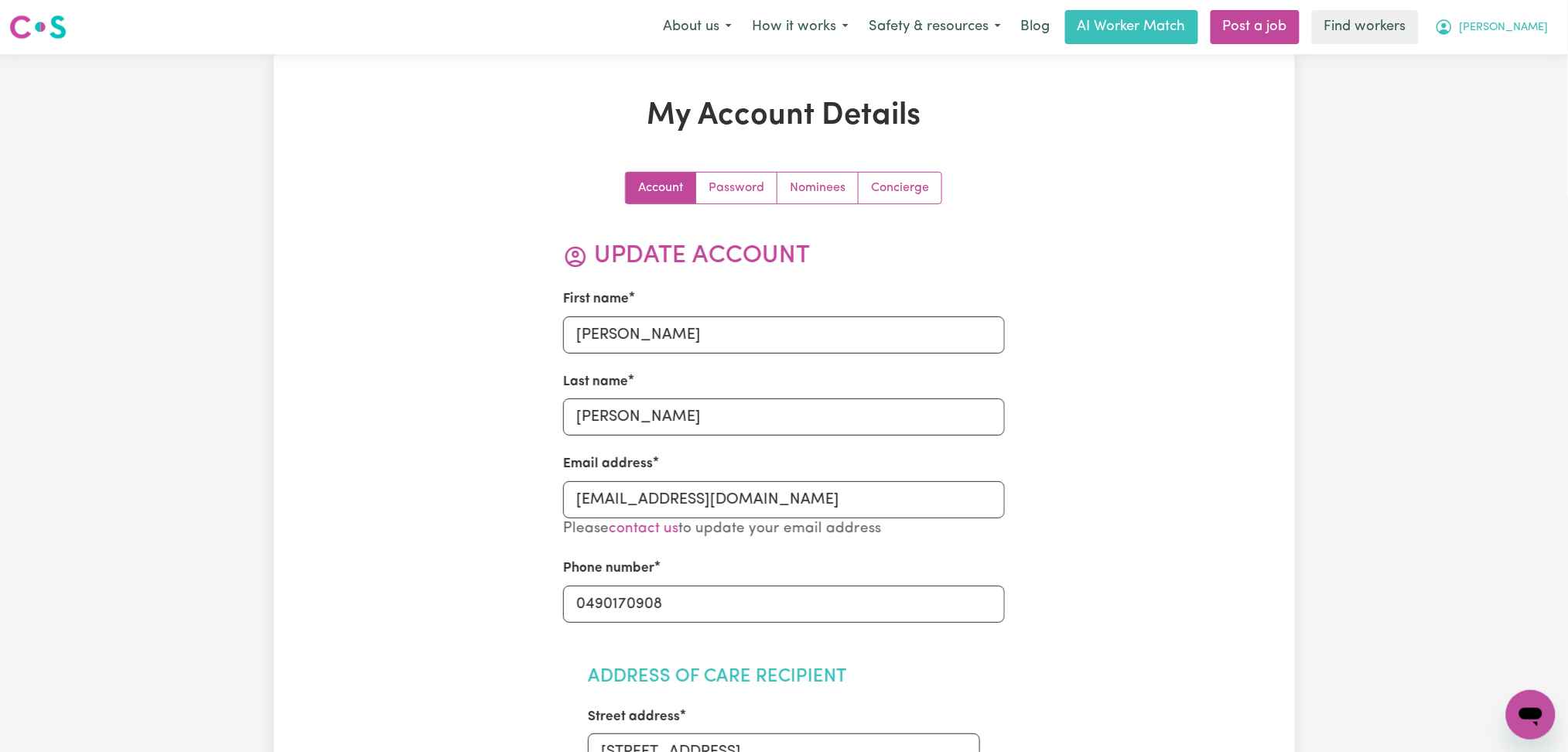
click at [1492, 33] on span "[PERSON_NAME]" at bounding box center [1504, 28] width 89 height 17
click at [1490, 54] on link "My Dashboard" at bounding box center [1497, 61] width 122 height 29
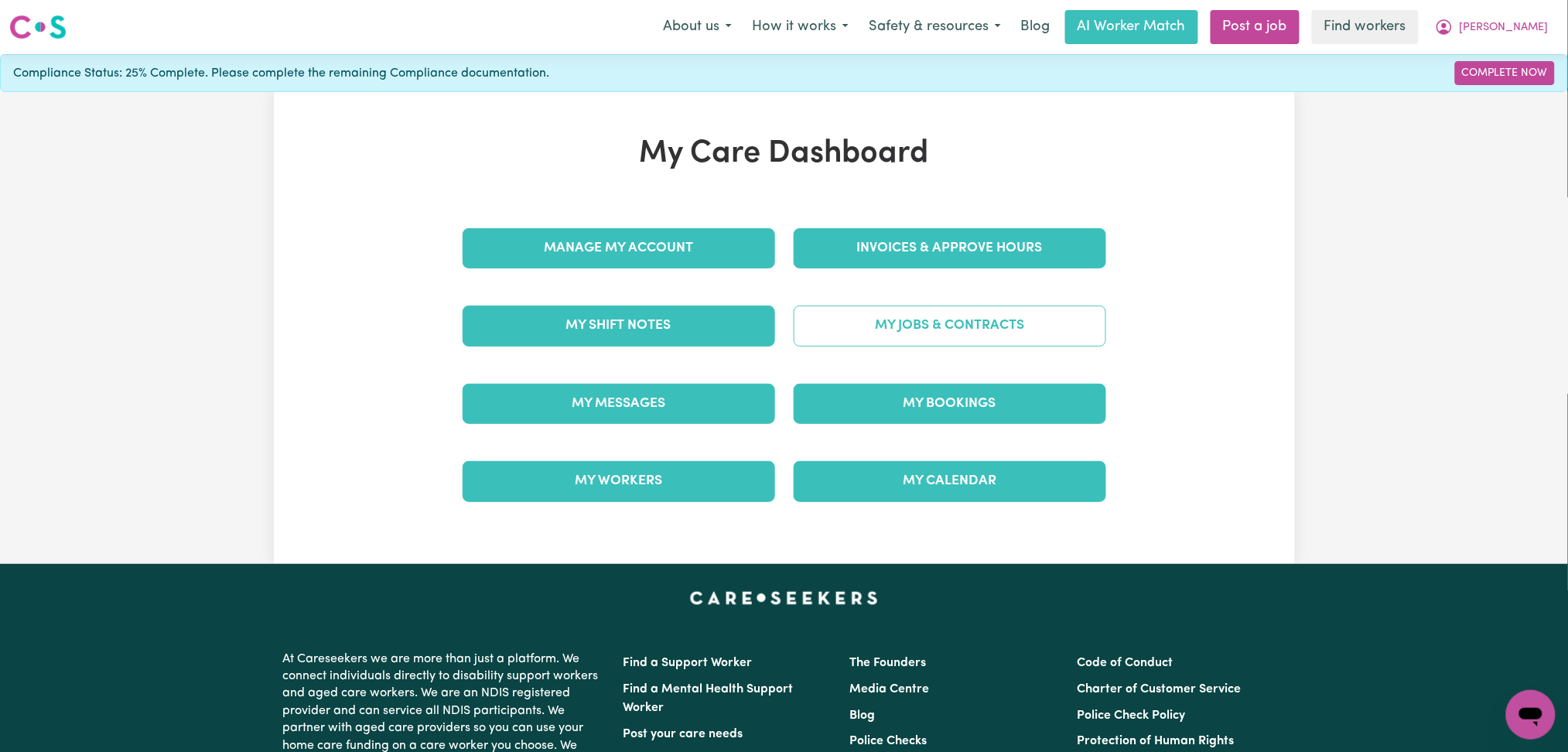
click at [932, 316] on link "My Jobs & Contracts" at bounding box center [950, 326] width 313 height 40
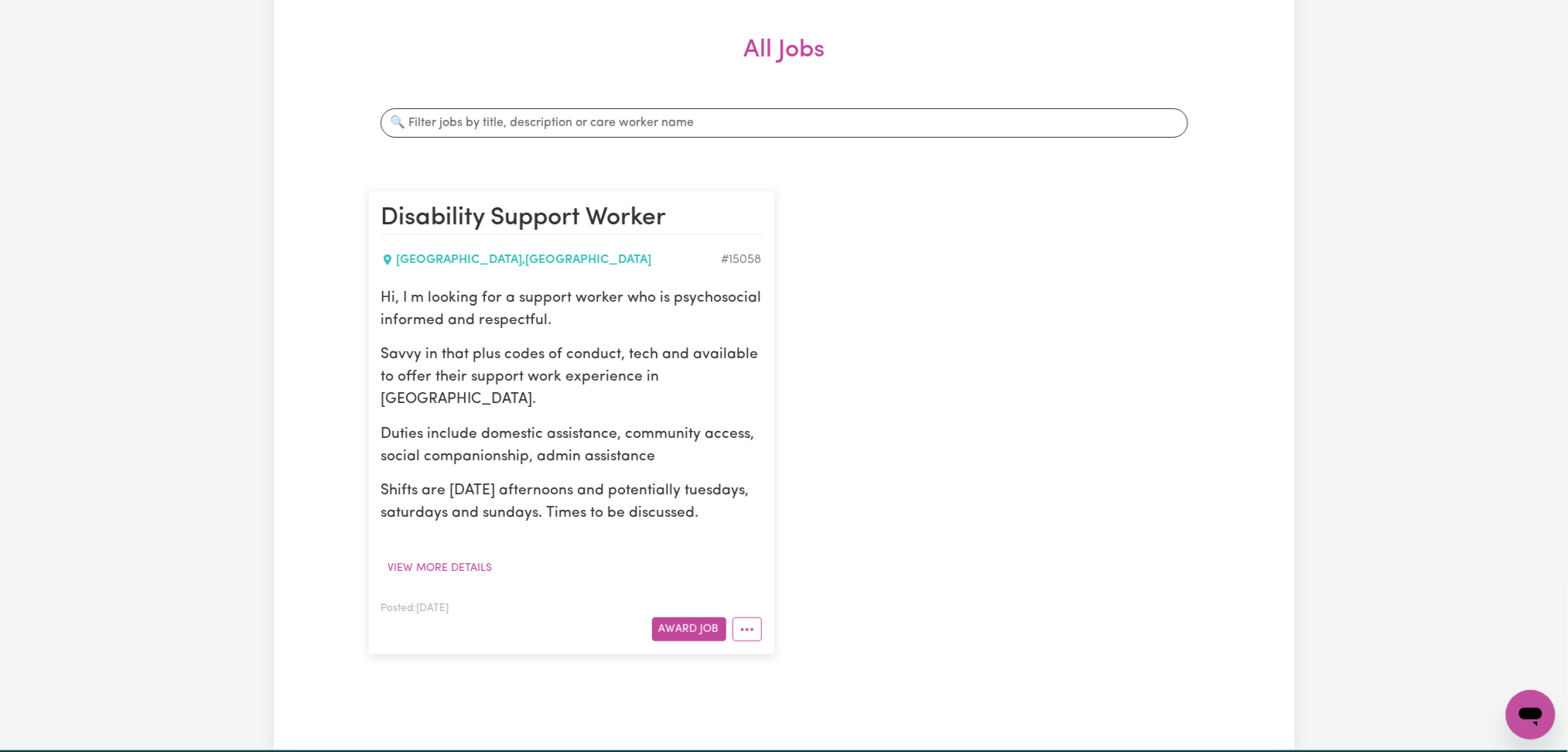
scroll to position [310, 0]
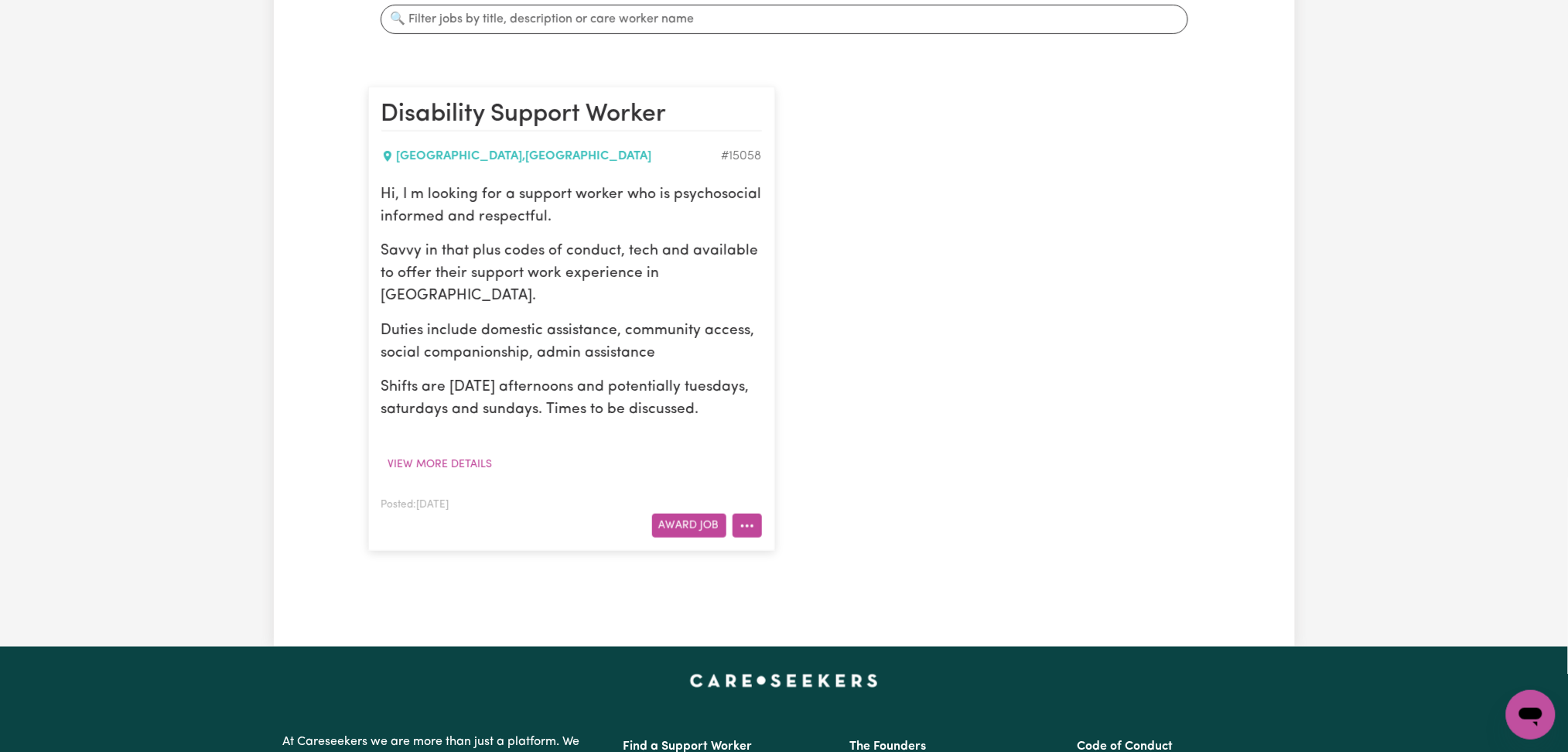
click at [749, 528] on icon "More options" at bounding box center [748, 526] width 16 height 16
click at [765, 622] on link "Edit Job" at bounding box center [794, 624] width 122 height 31
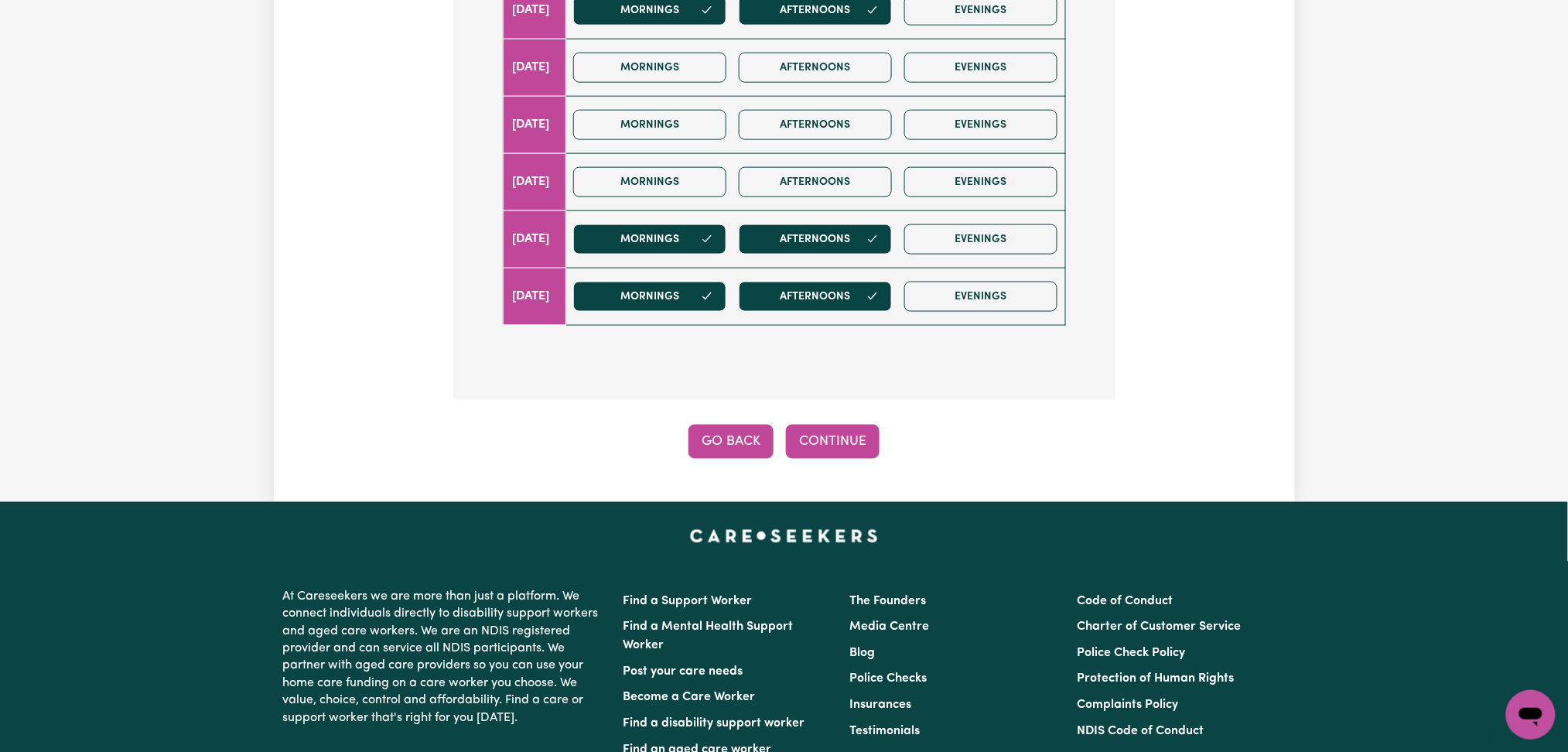
click at [724, 436] on button "Go Back" at bounding box center [731, 442] width 85 height 34
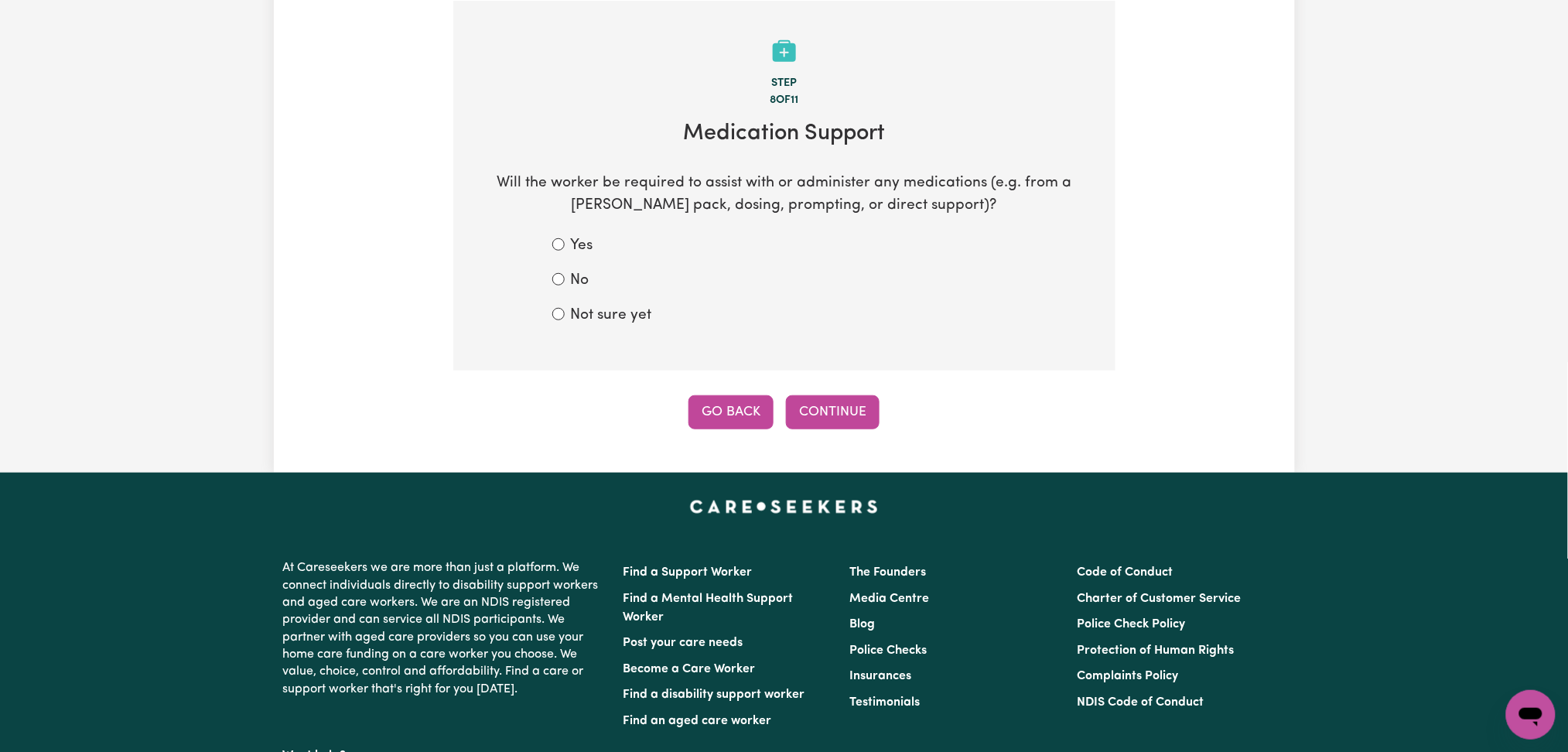
click at [744, 424] on button "Go Back" at bounding box center [731, 412] width 85 height 34
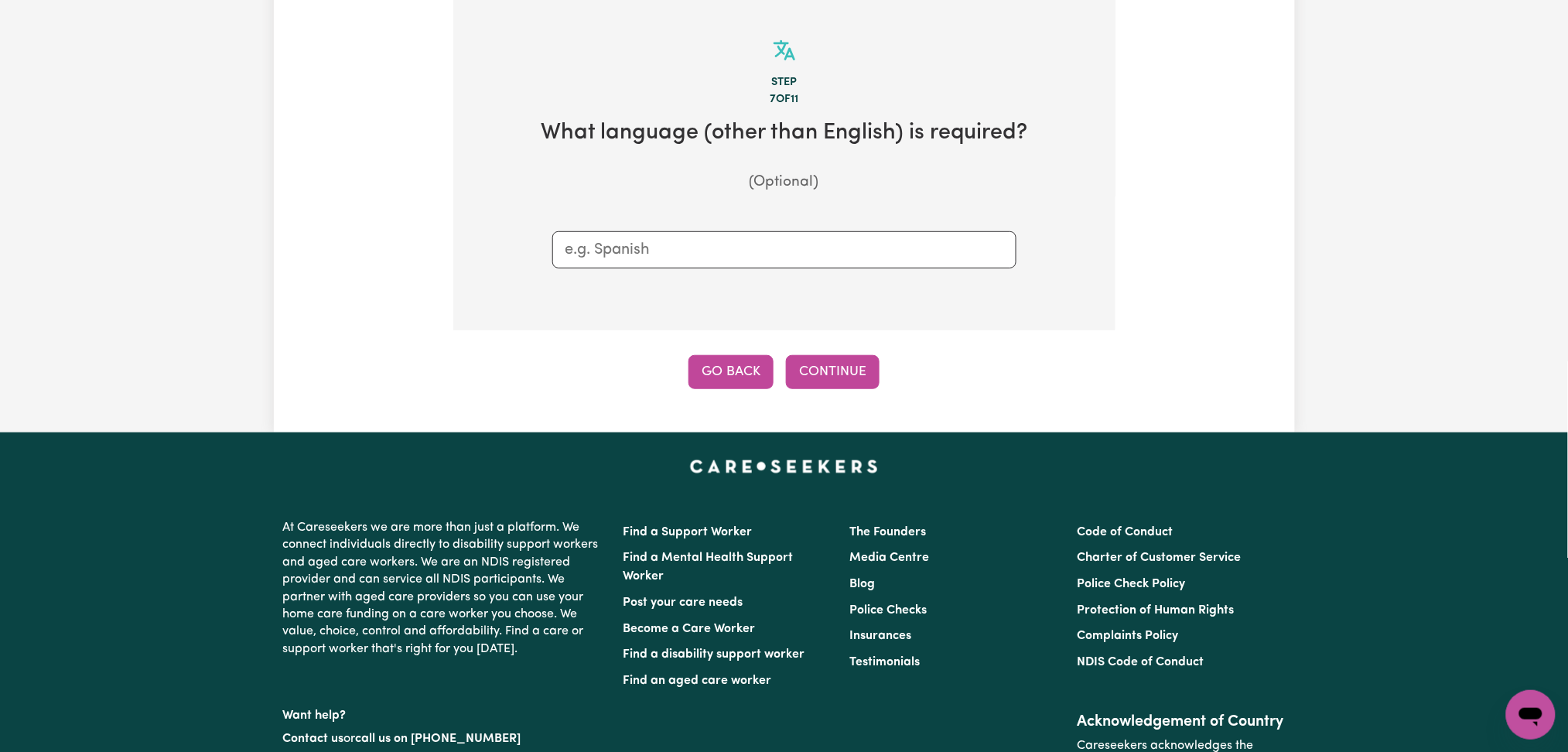
click at [747, 358] on button "Go Back" at bounding box center [731, 372] width 85 height 34
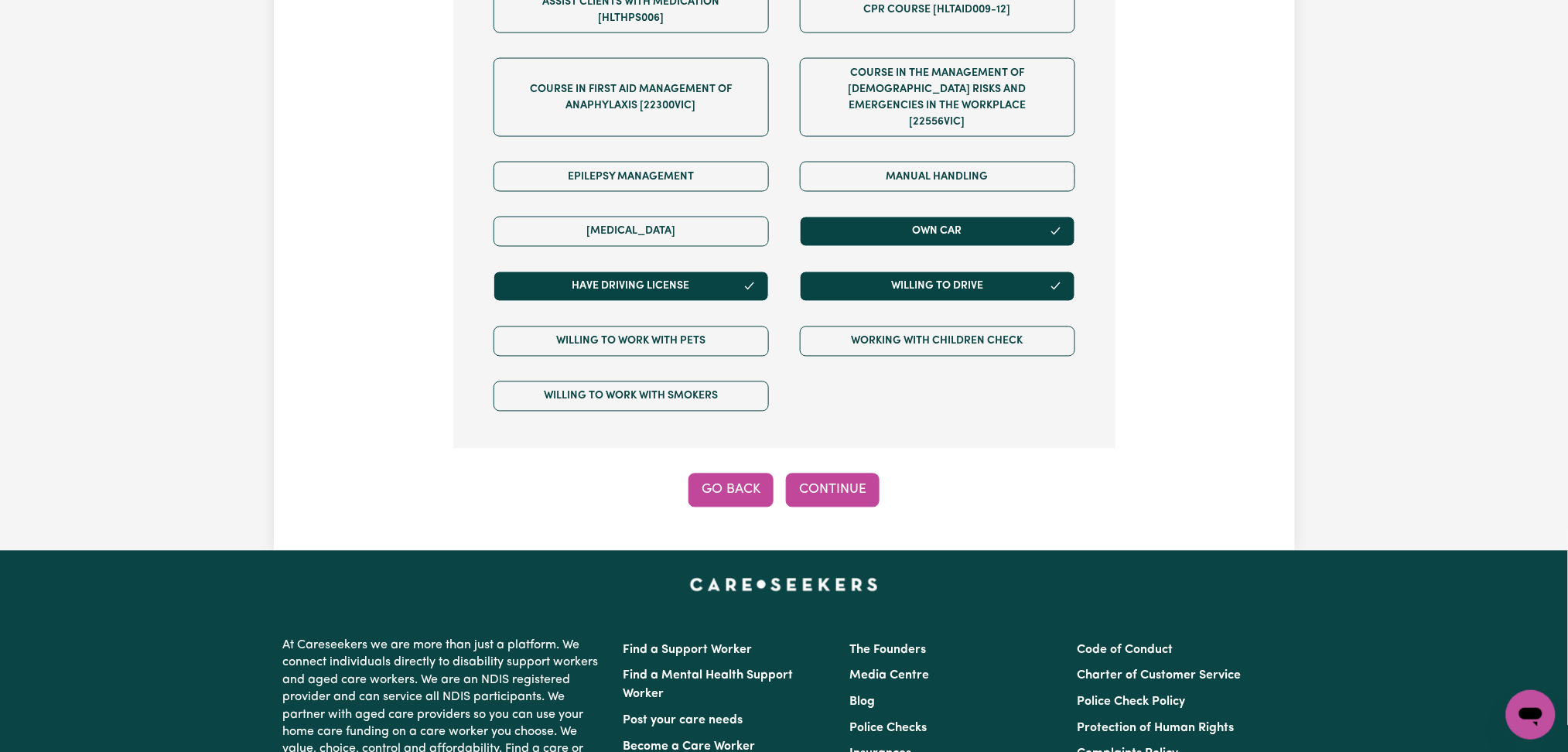
click at [729, 476] on button "Go Back" at bounding box center [731, 490] width 85 height 34
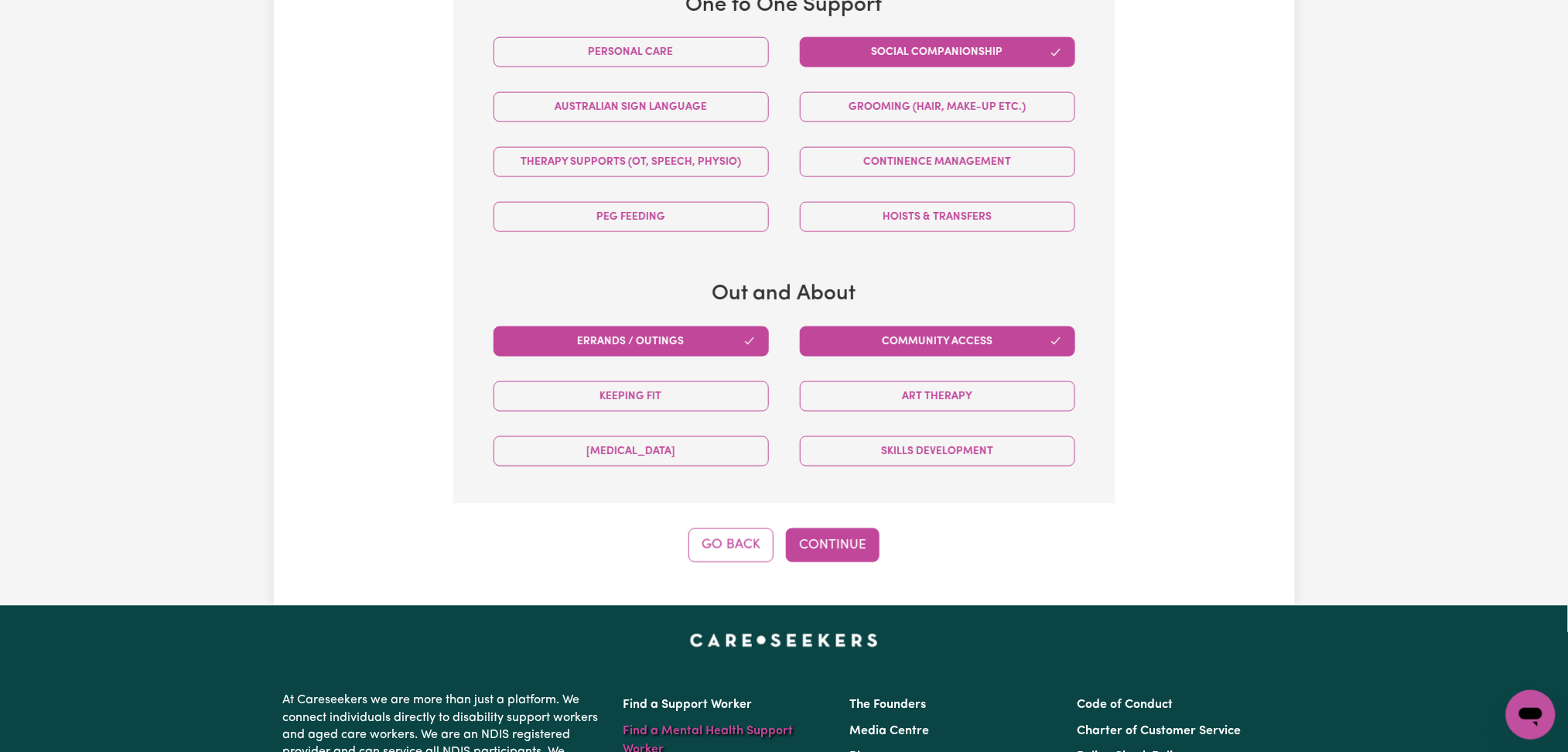
drag, startPoint x: 726, startPoint y: 557, endPoint x: 668, endPoint y: 574, distance: 60.4
click at [727, 557] on button "Go Back" at bounding box center [731, 546] width 85 height 34
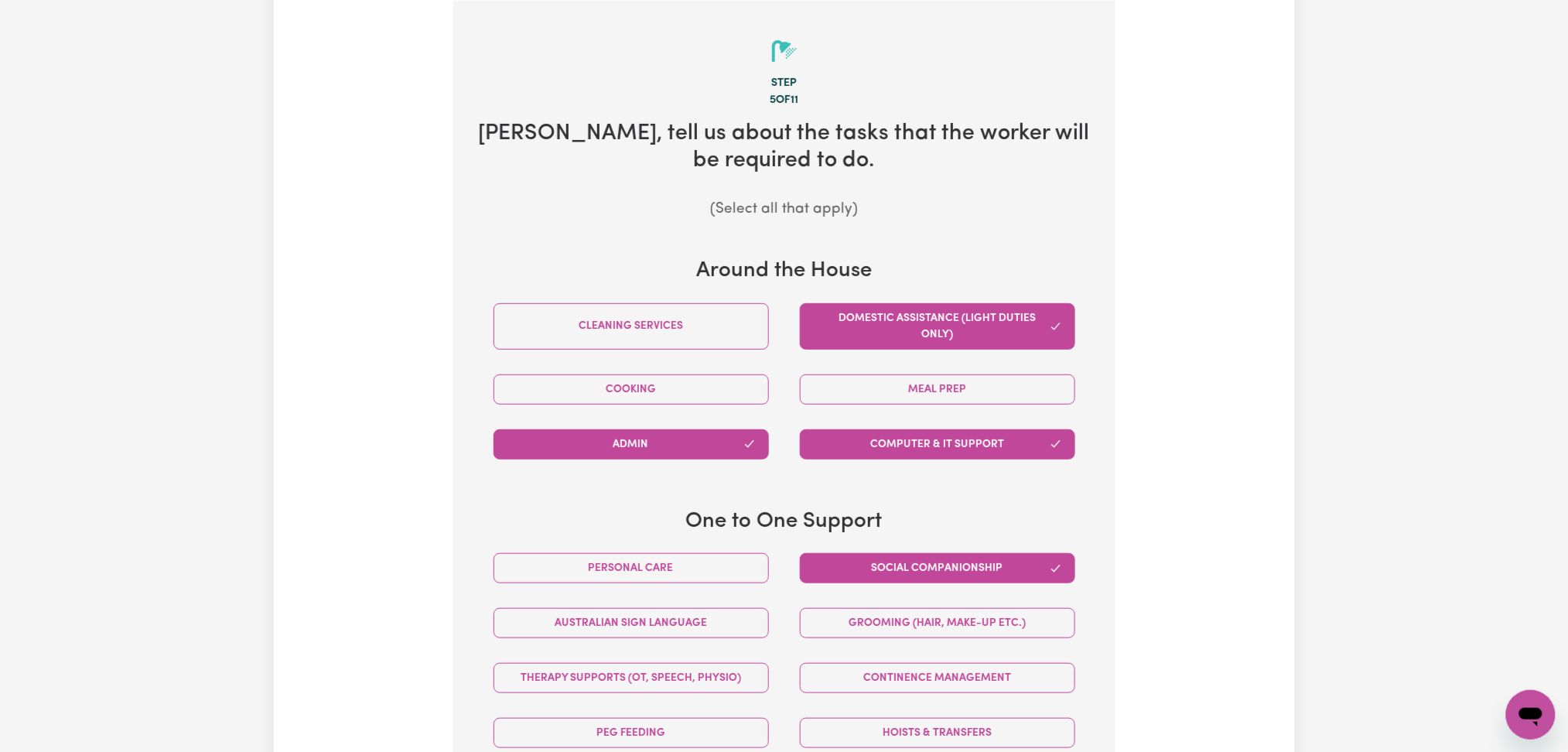
select select "PRIVATELY"
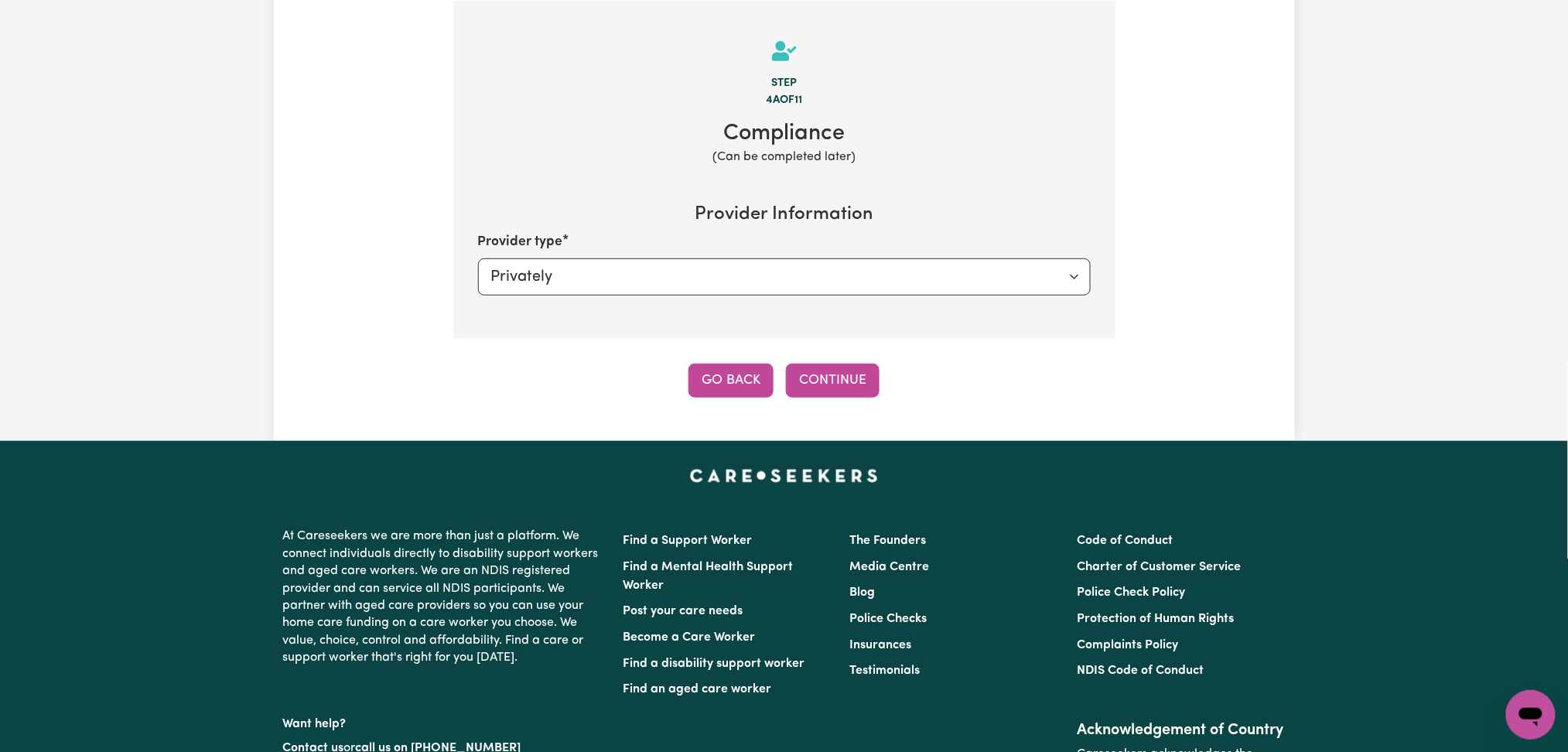
click at [714, 371] on button "Go Back" at bounding box center [731, 380] width 85 height 34
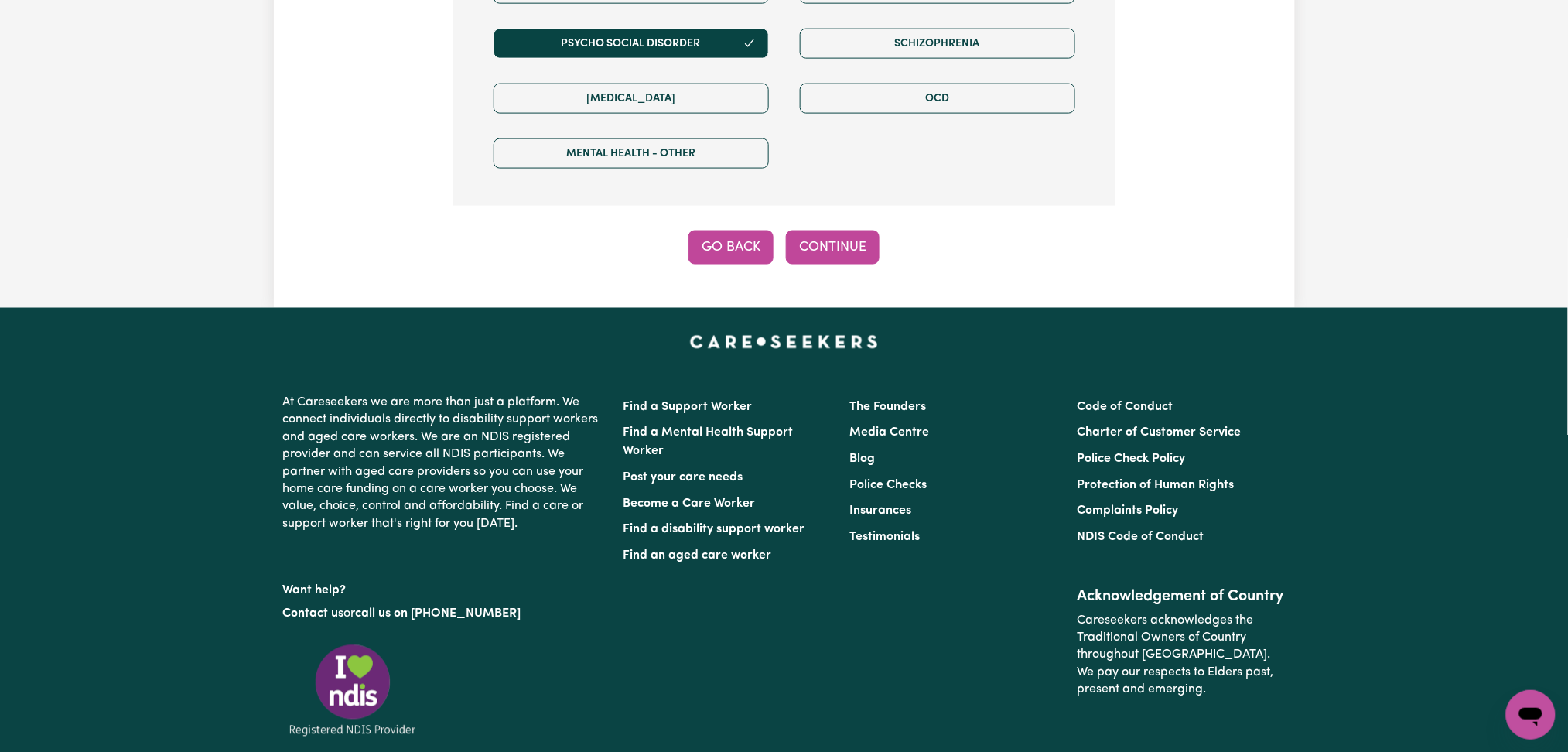
click at [744, 250] on button "Go Back" at bounding box center [731, 248] width 85 height 34
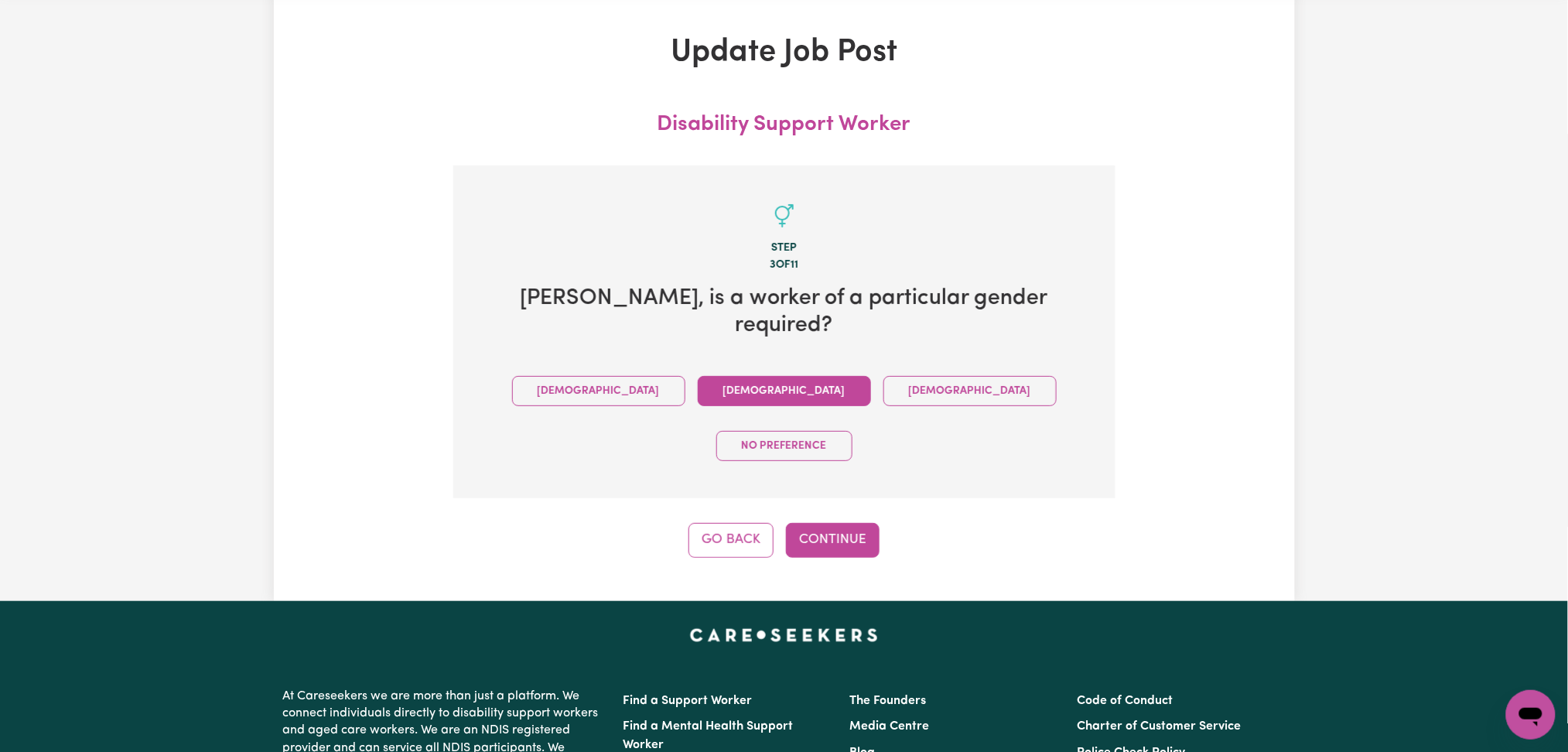
scroll to position [0, 0]
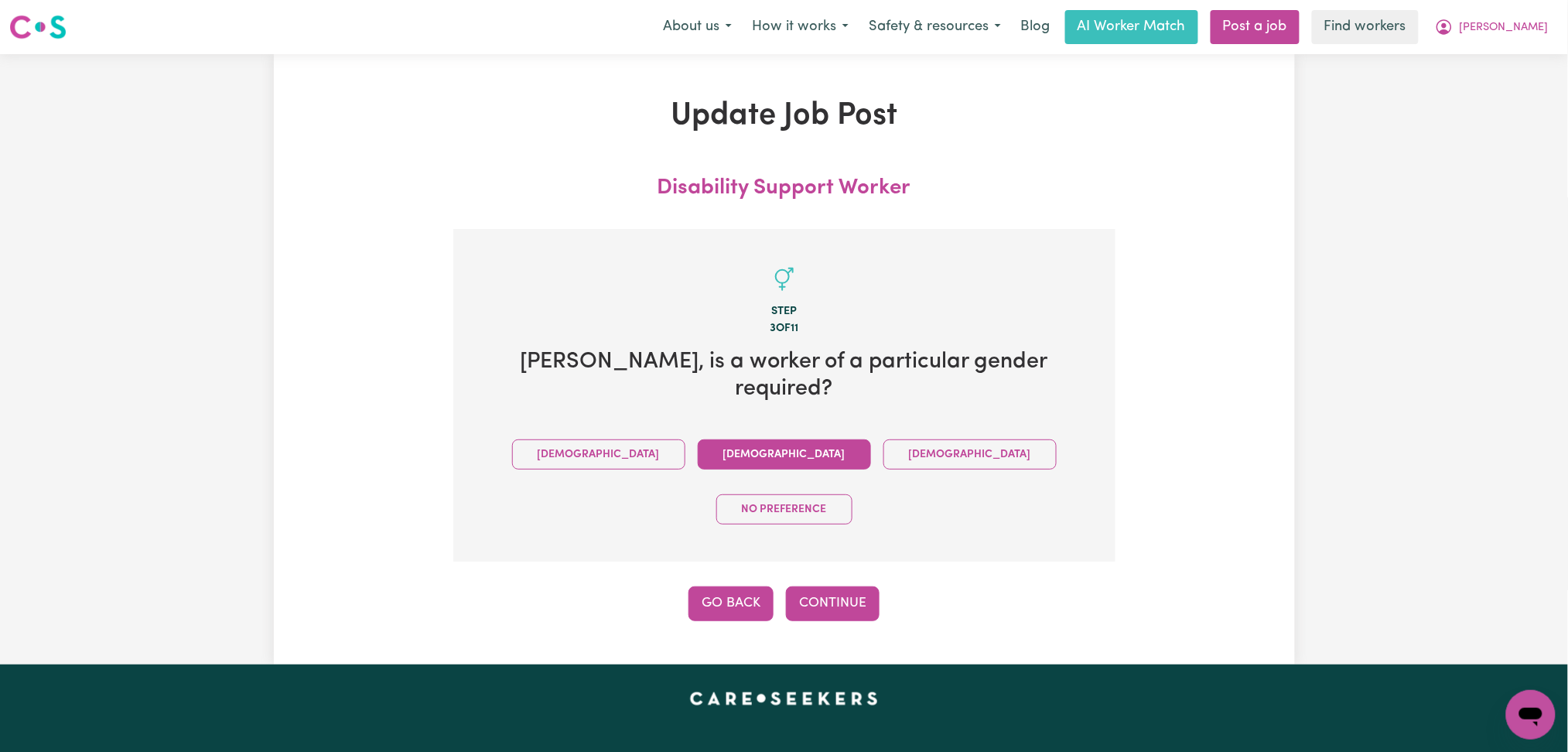
click at [736, 586] on button "Go Back" at bounding box center [731, 603] width 85 height 34
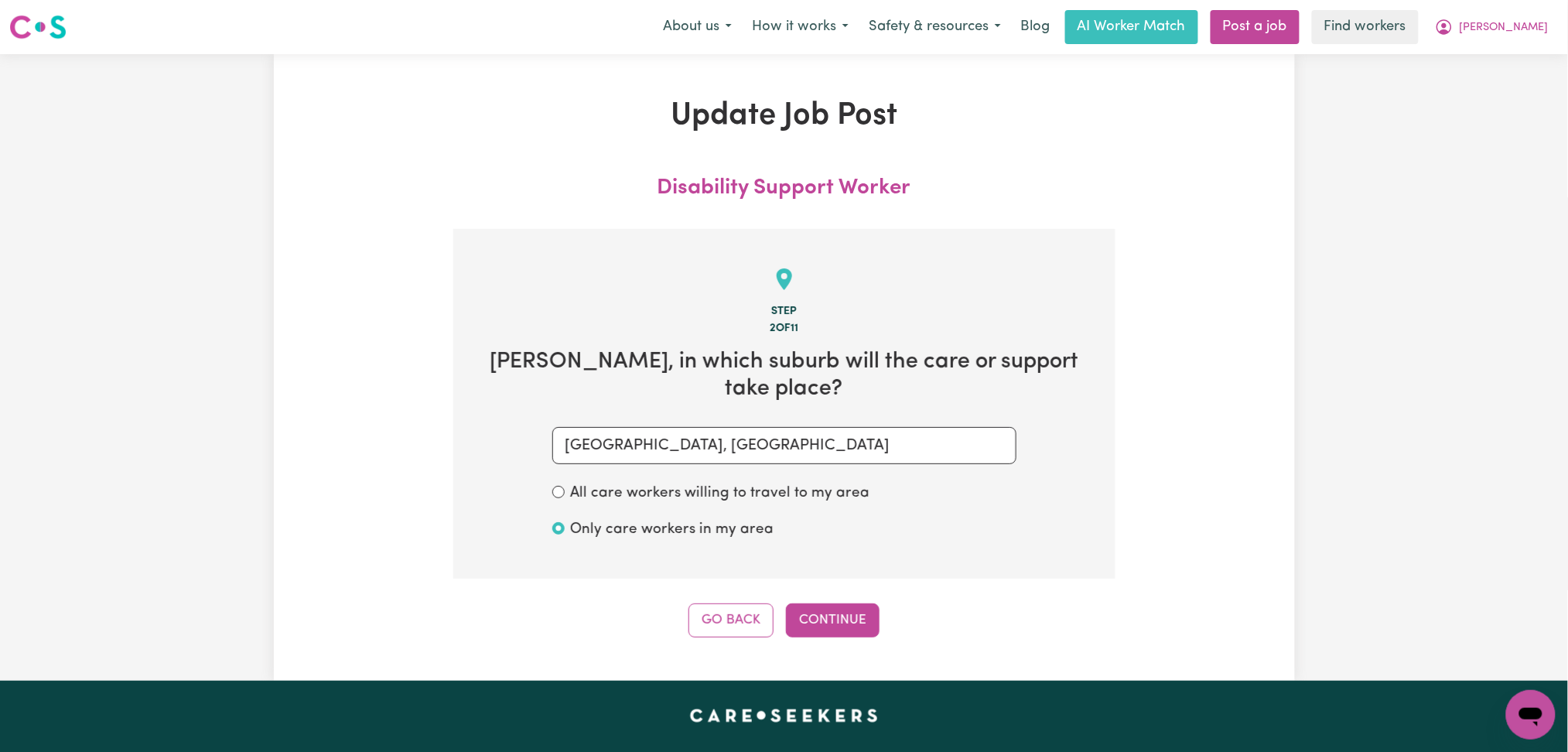
scroll to position [229, 0]
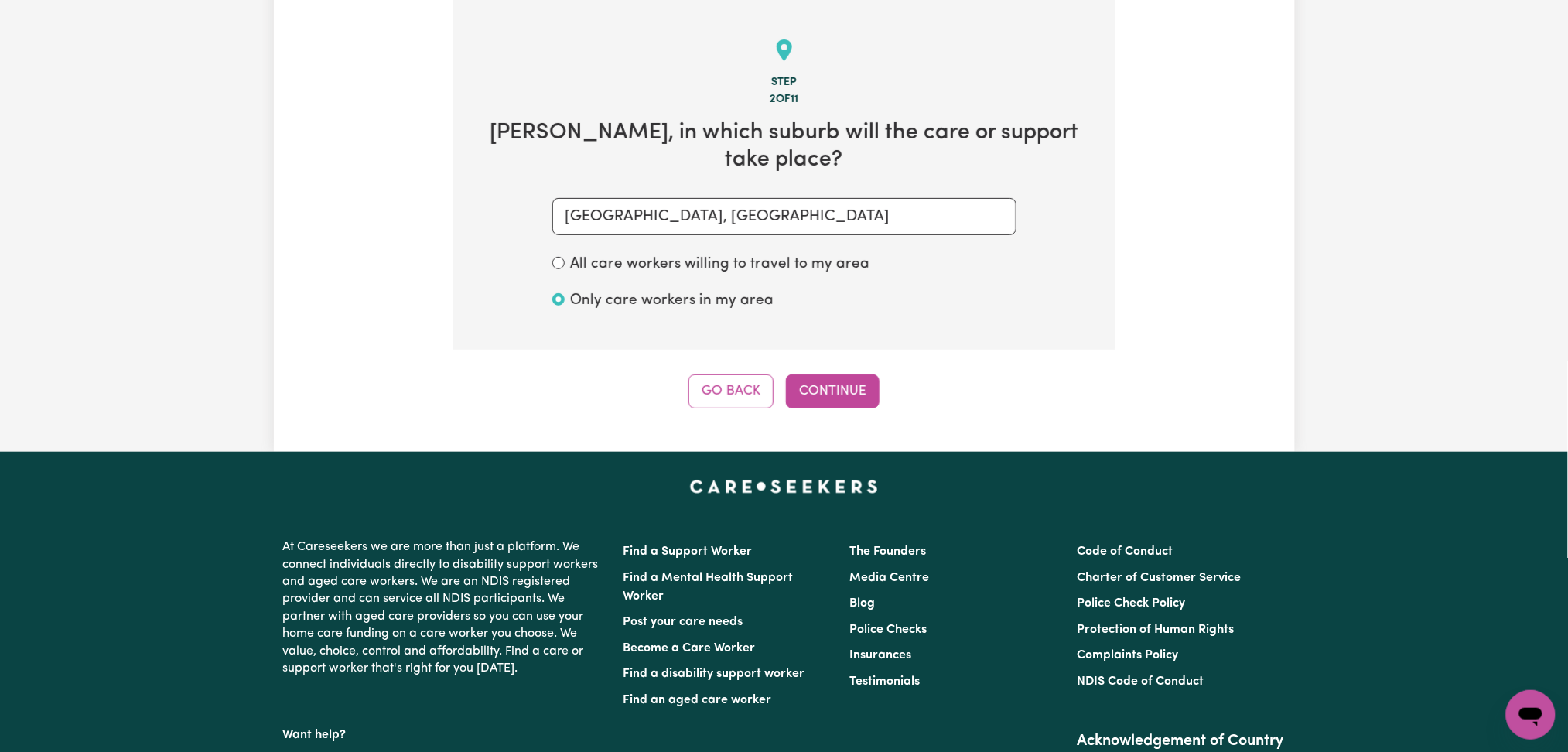
click at [713, 413] on div "Update Job Post Disability Support Worker Step 2 of 11 [PERSON_NAME] , in which…" at bounding box center [785, 138] width 1022 height 626
click at [713, 397] on button "Go Back" at bounding box center [731, 391] width 85 height 34
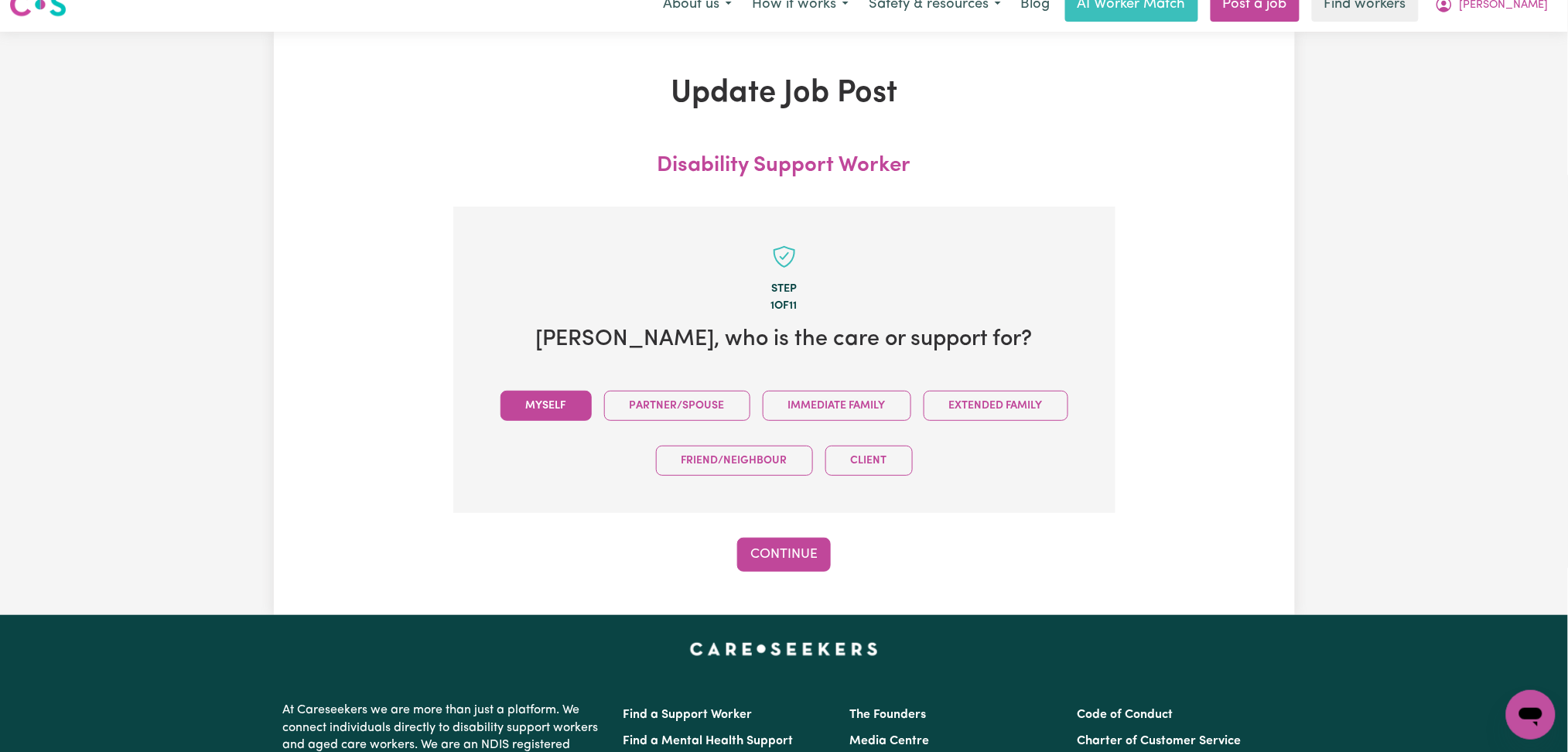
scroll to position [0, 0]
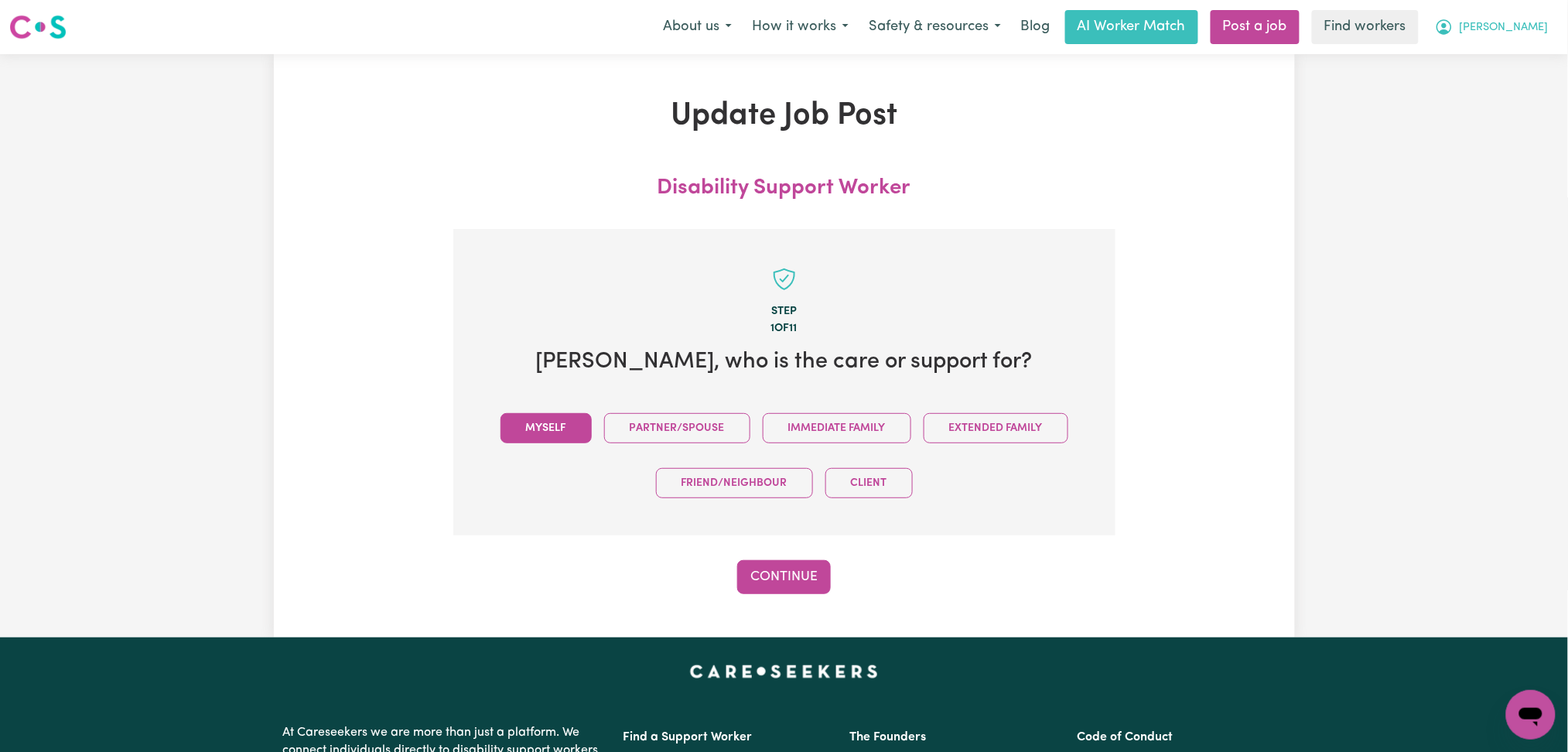
drag, startPoint x: 1522, startPoint y: 28, endPoint x: 1516, endPoint y: 43, distance: 16.2
click at [1518, 40] on button "[PERSON_NAME]" at bounding box center [1492, 27] width 134 height 33
click at [1499, 65] on link "My Dashboard" at bounding box center [1497, 61] width 122 height 29
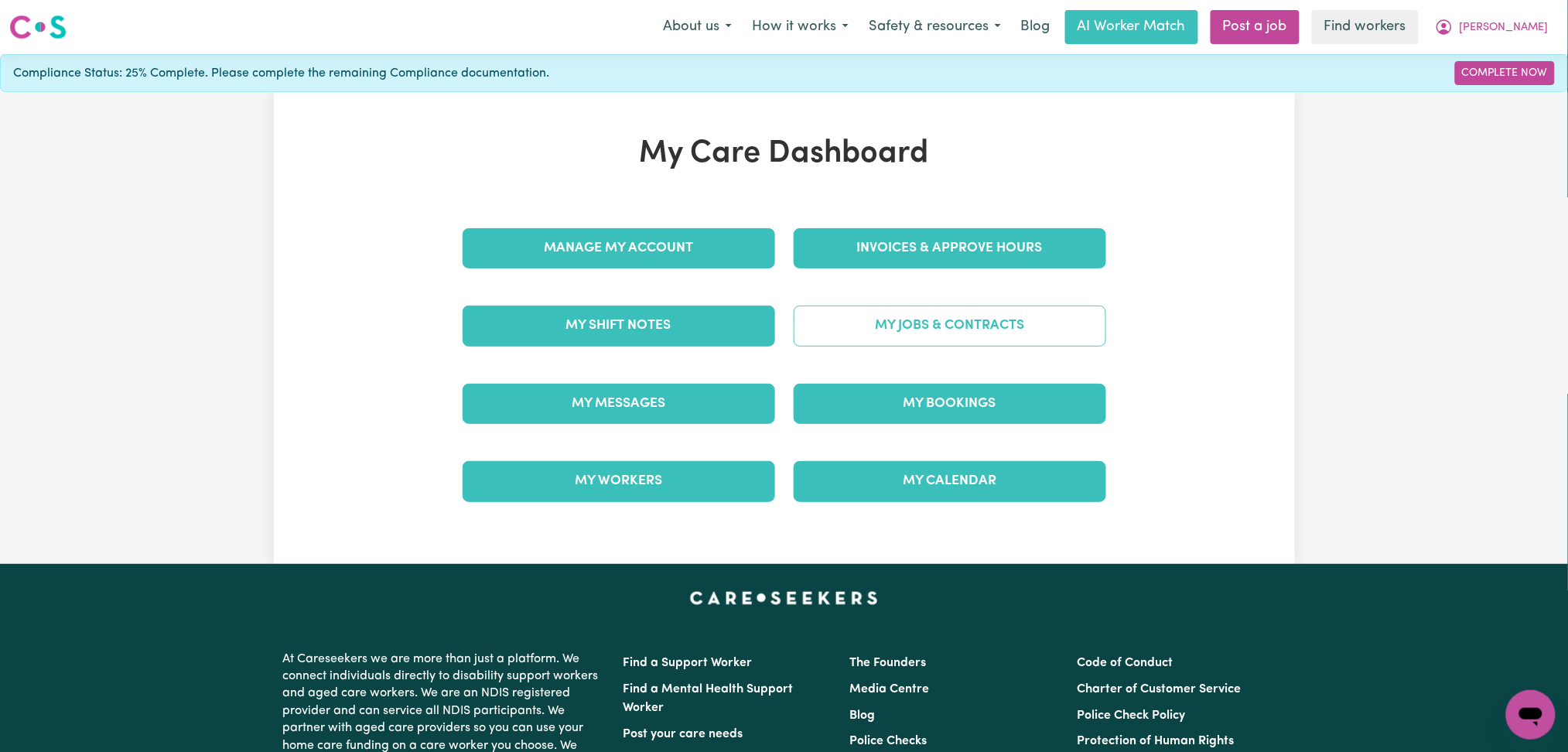
click at [930, 332] on link "My Jobs & Contracts" at bounding box center [950, 326] width 313 height 40
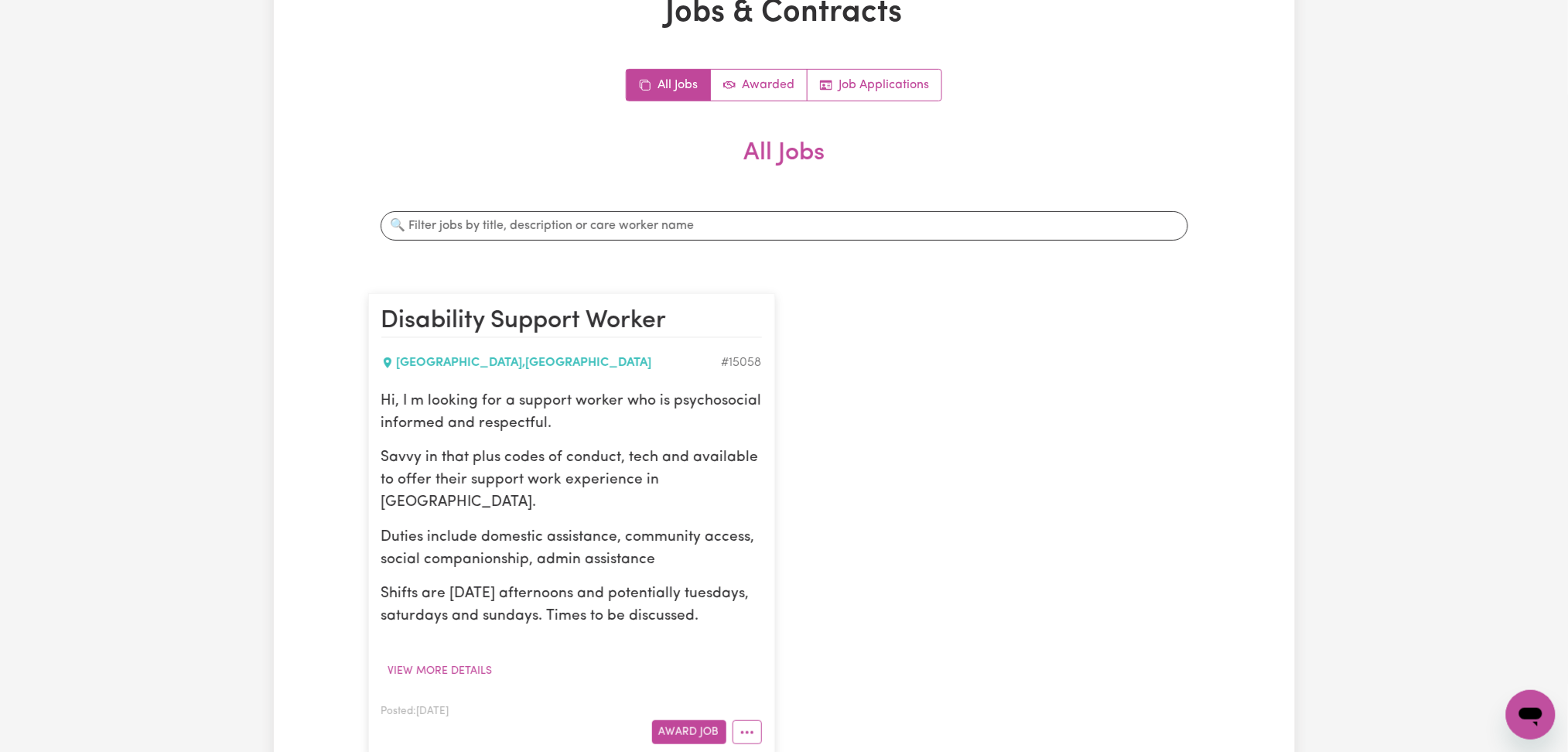
scroll to position [310, 0]
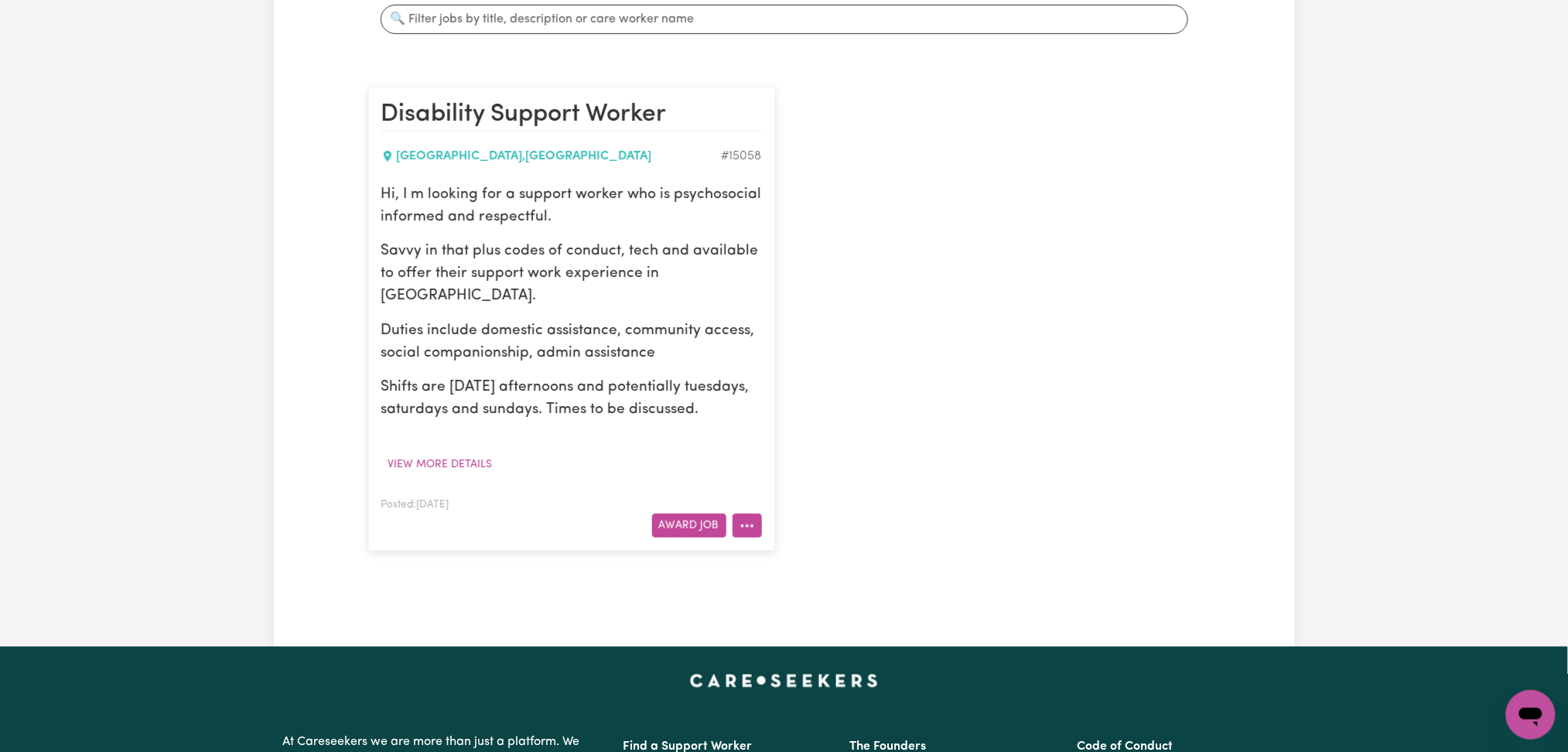
click at [758, 531] on button "More options" at bounding box center [748, 525] width 29 height 24
click at [769, 634] on link "Edit Job" at bounding box center [794, 624] width 122 height 31
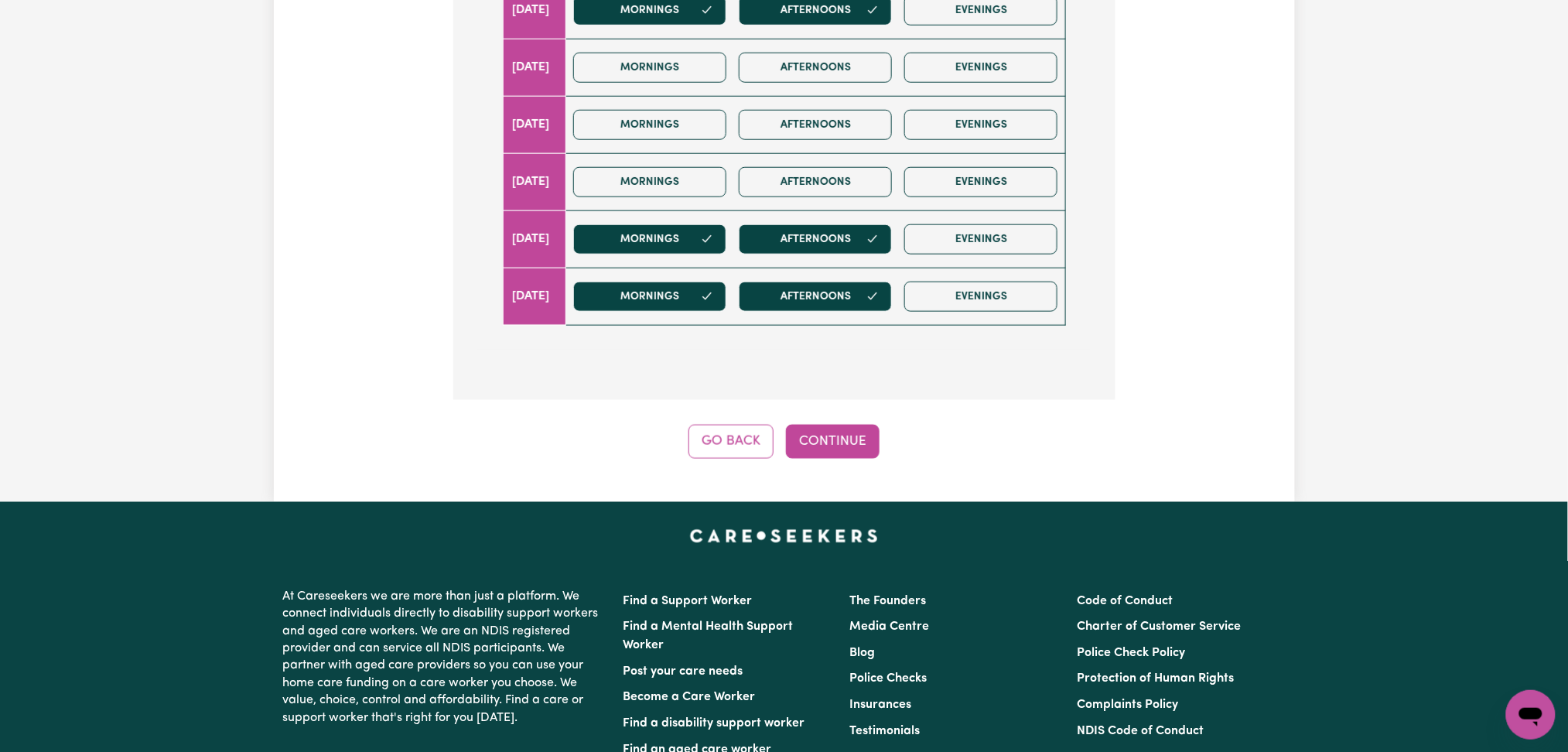
click at [712, 441] on button "Go Back" at bounding box center [731, 442] width 85 height 34
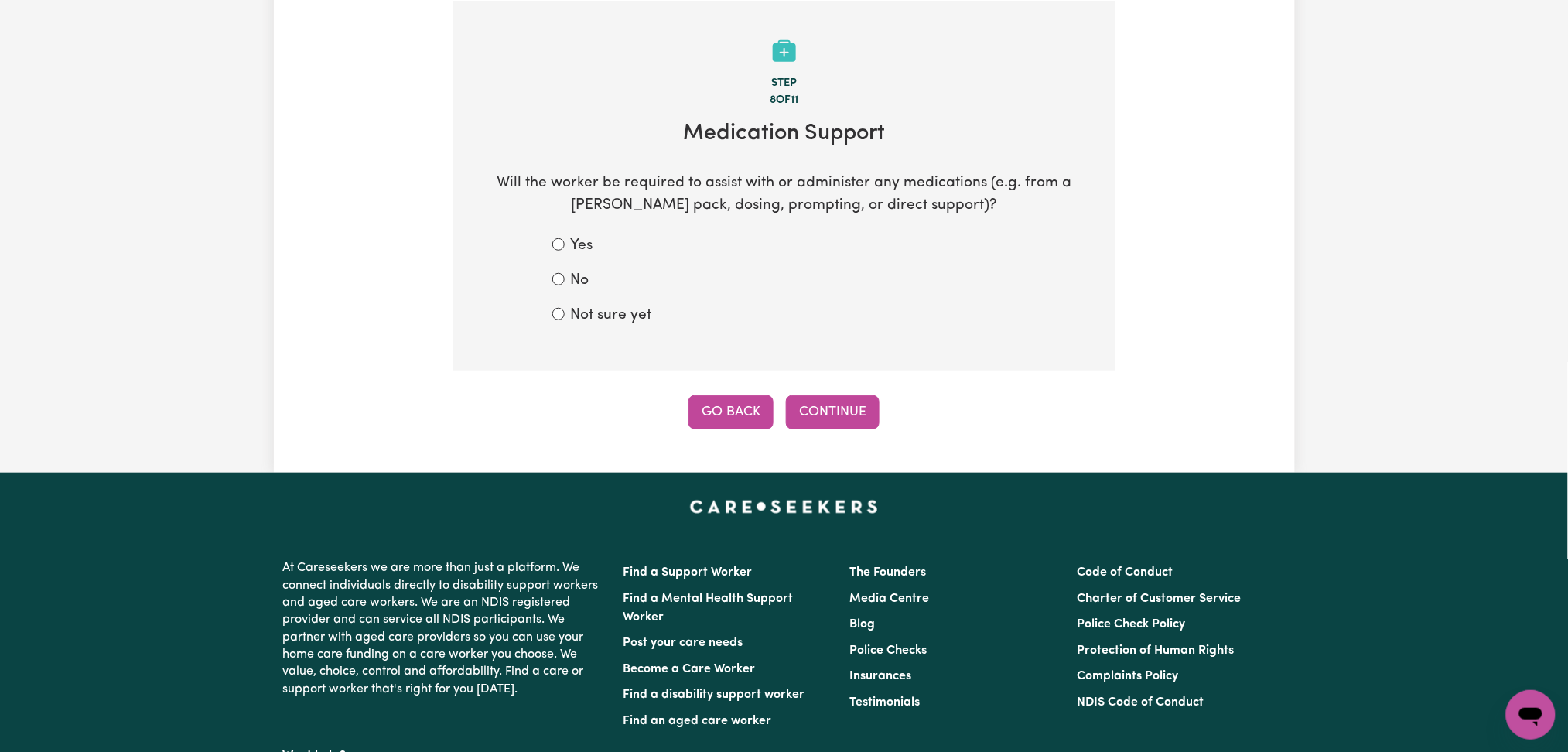
click at [748, 414] on button "Go Back" at bounding box center [731, 412] width 85 height 34
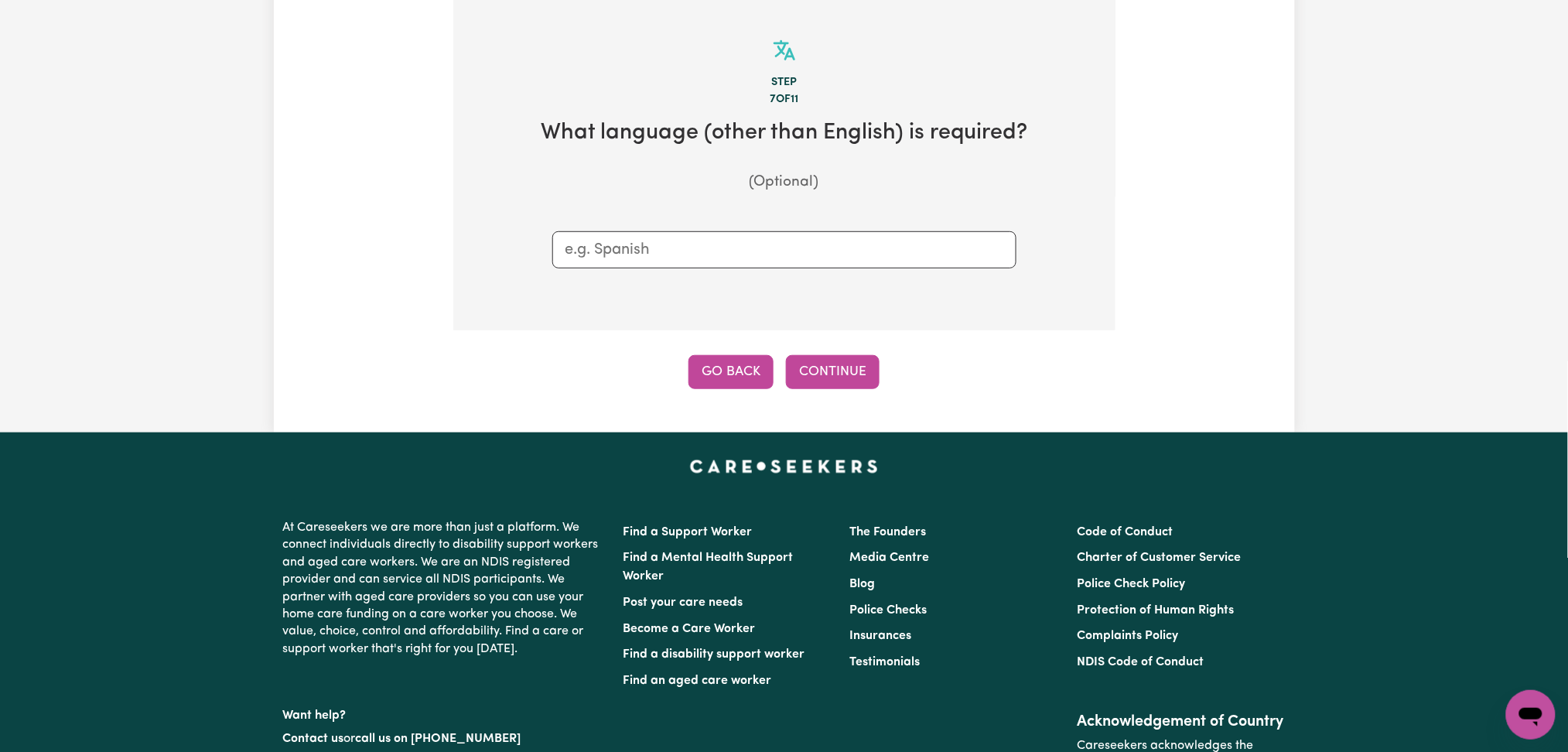
click at [733, 368] on button "Go Back" at bounding box center [731, 372] width 85 height 34
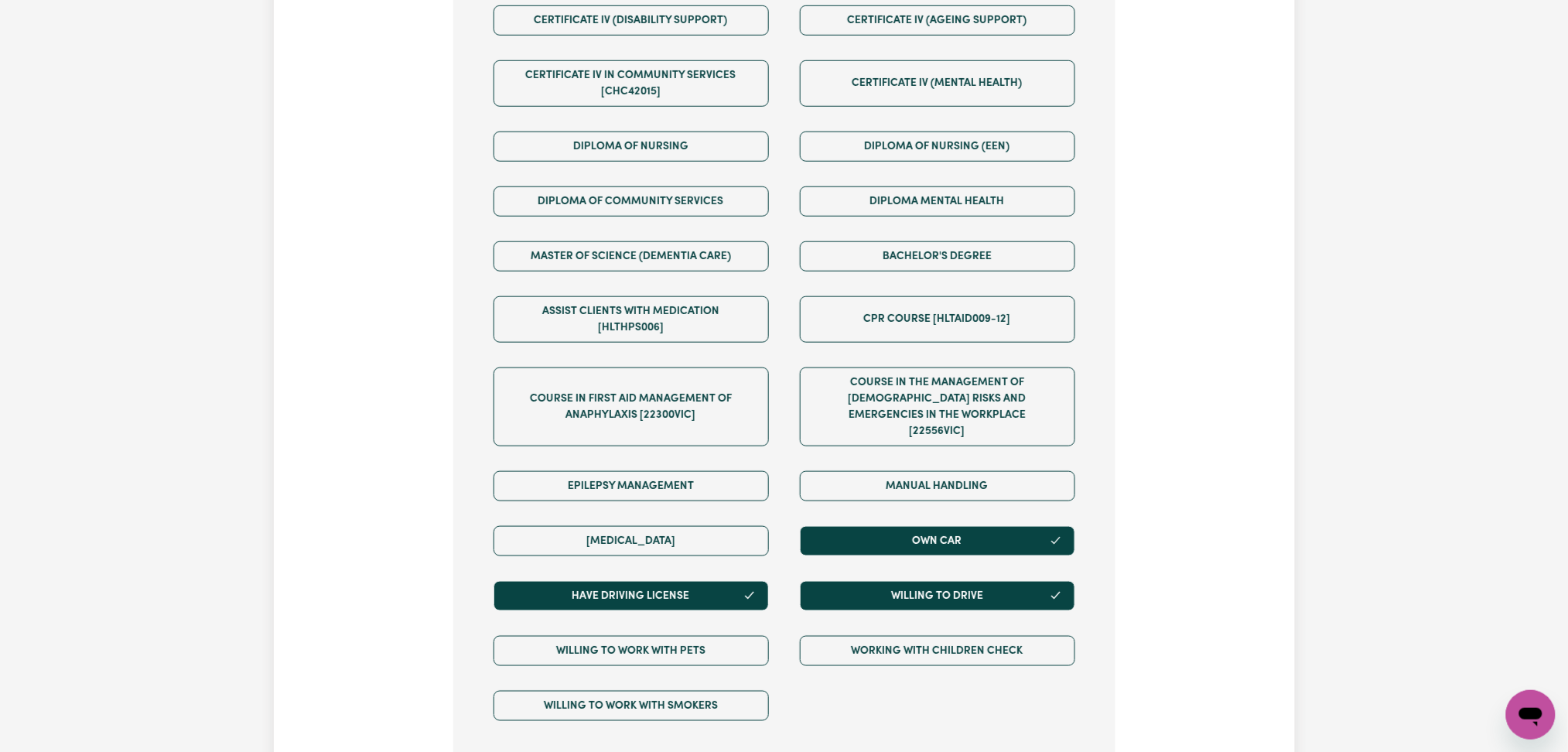
scroll to position [745, 0]
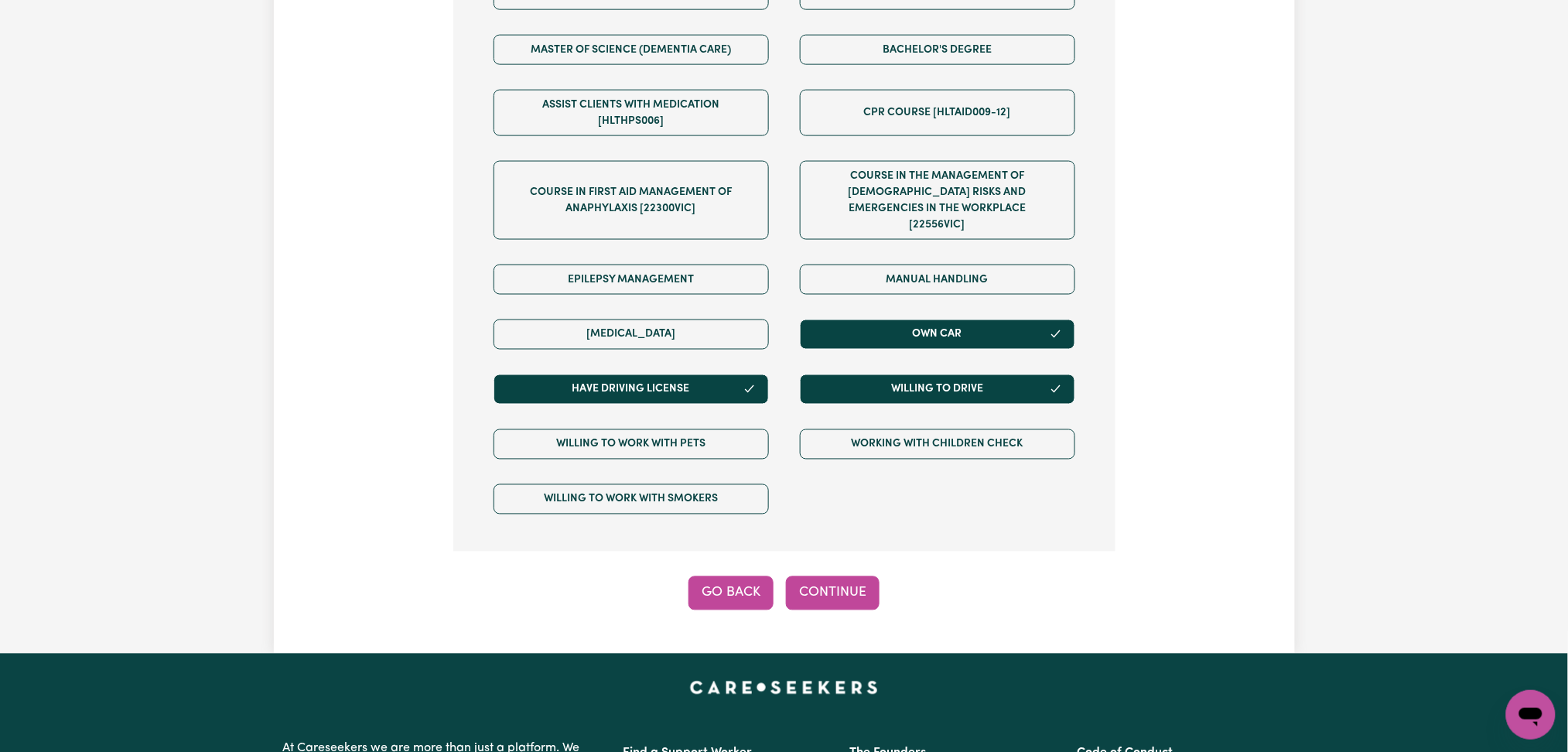
click at [716, 587] on button "Go Back" at bounding box center [731, 593] width 85 height 34
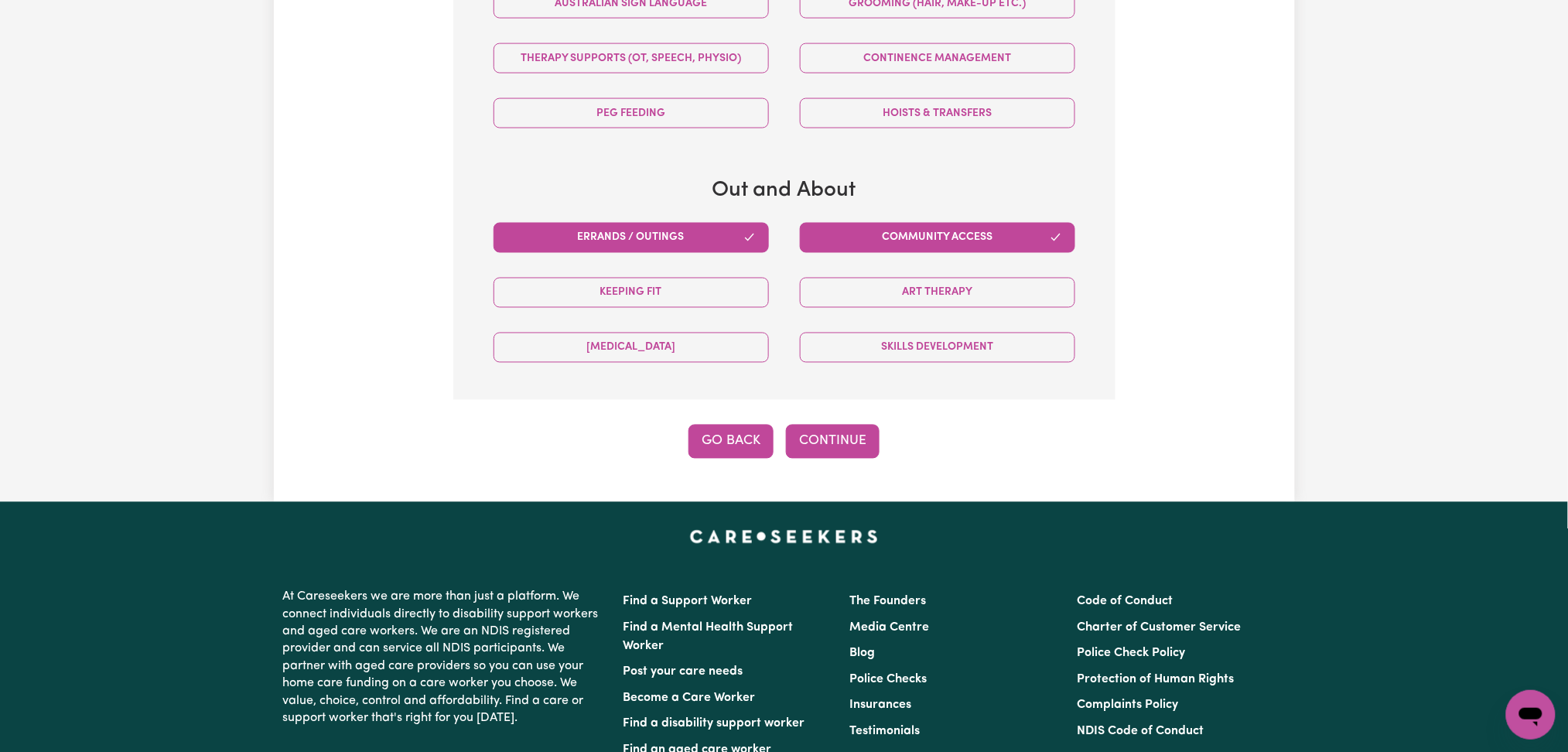
click at [741, 435] on button "Go Back" at bounding box center [731, 442] width 85 height 34
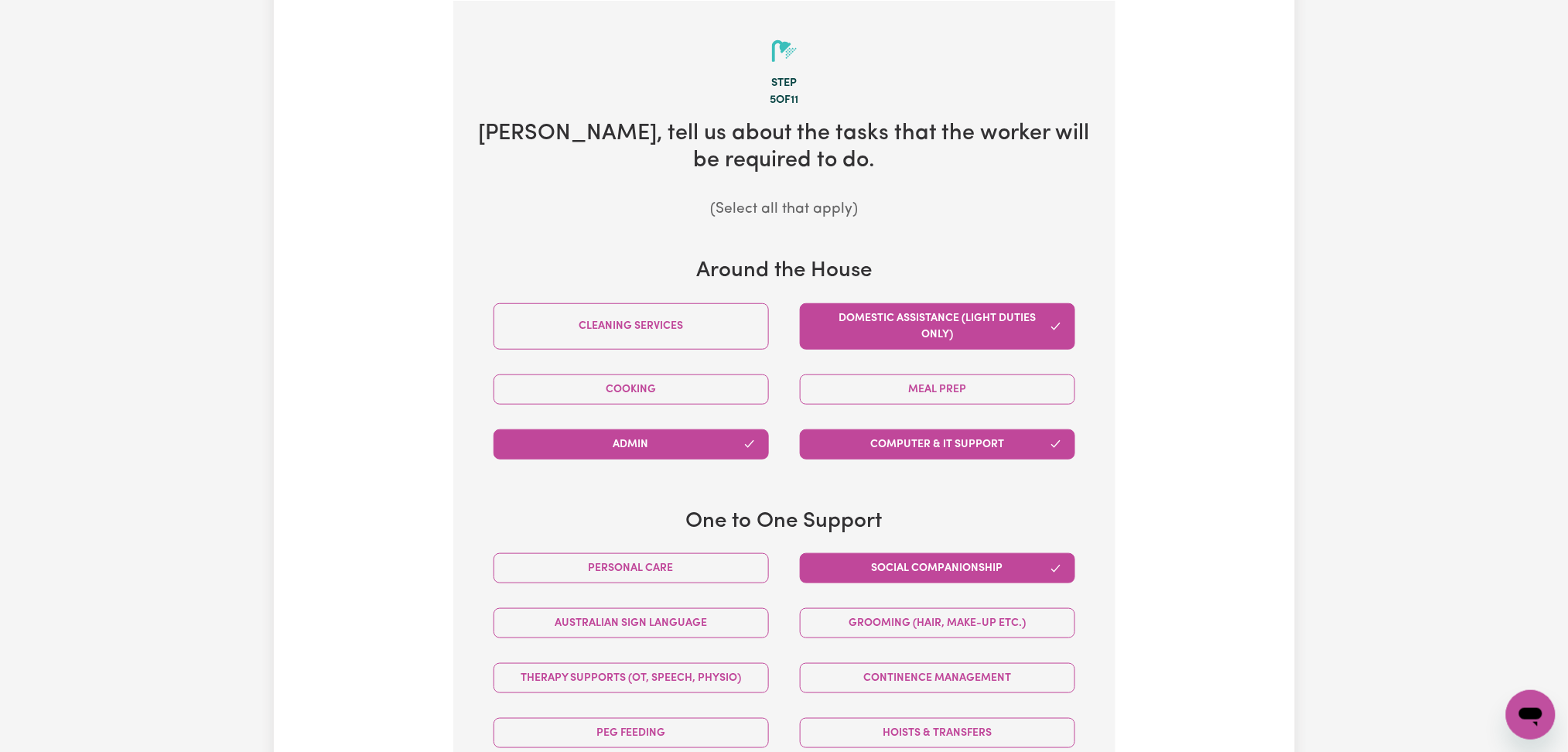
select select "PRIVATELY"
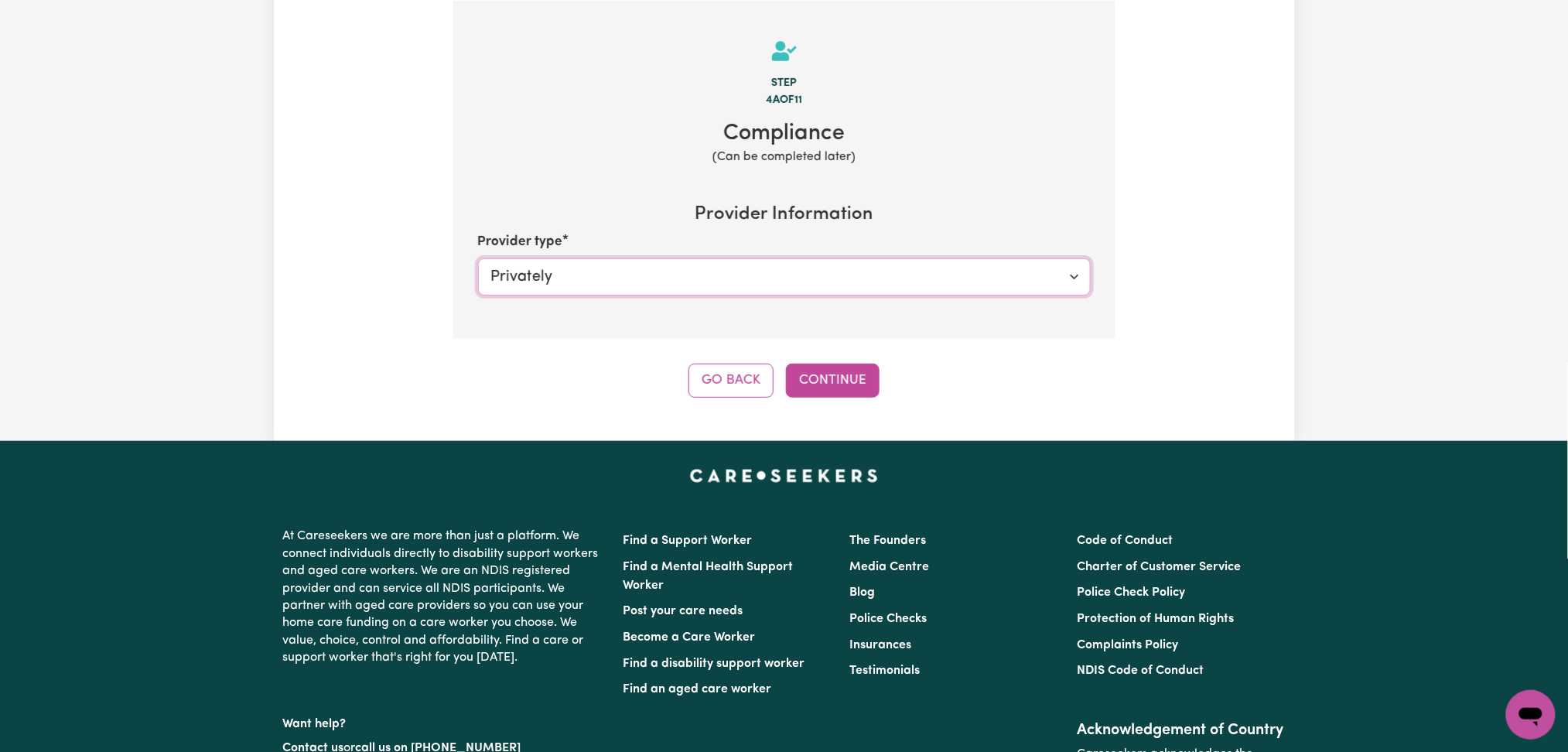
click at [592, 282] on select "Select your provider type... Privately Aged Care / Home Care Package" at bounding box center [784, 277] width 612 height 37
click at [591, 128] on h2 "Compliance" at bounding box center [784, 133] width 612 height 27
click at [704, 383] on button "Go Back" at bounding box center [731, 380] width 85 height 34
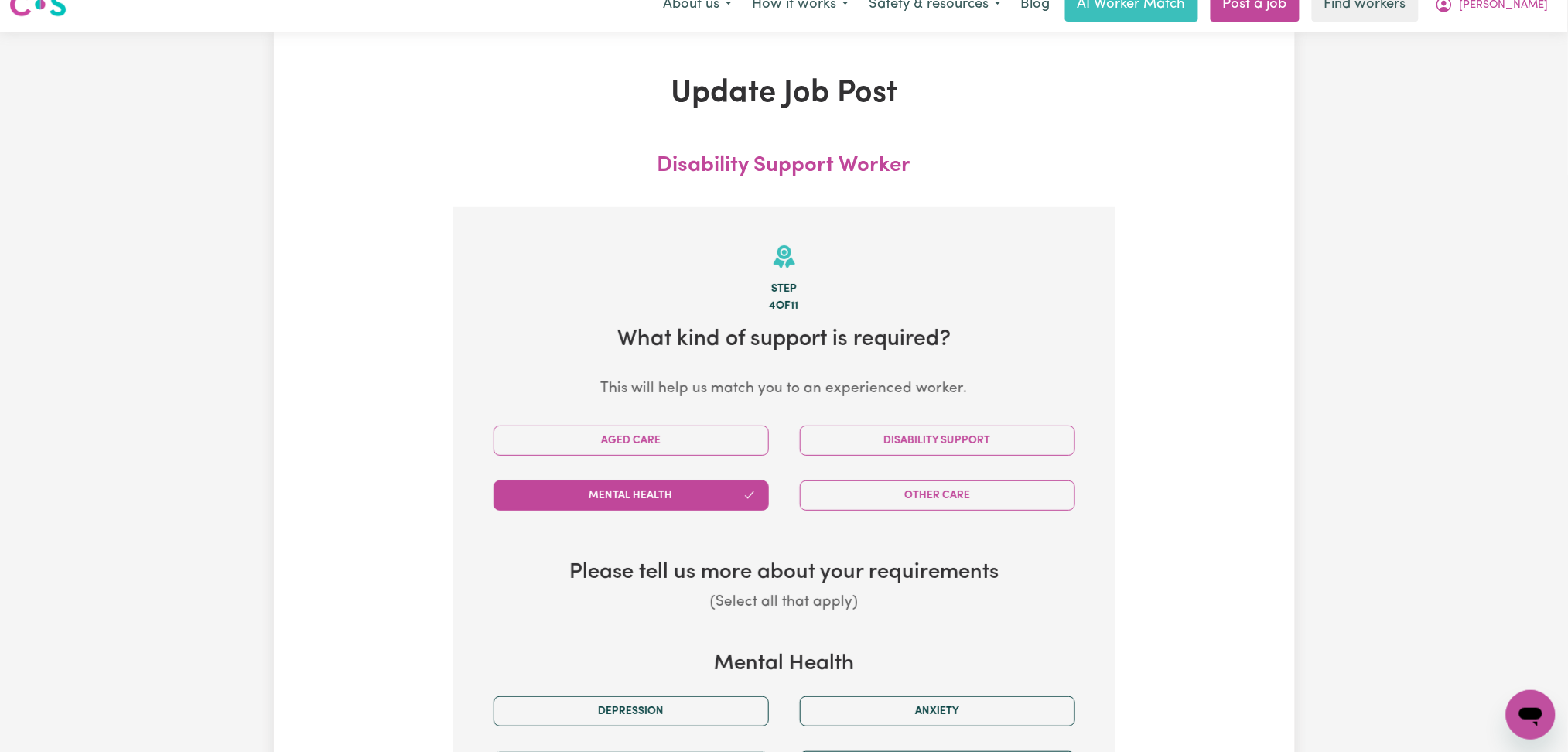
scroll to position [0, 0]
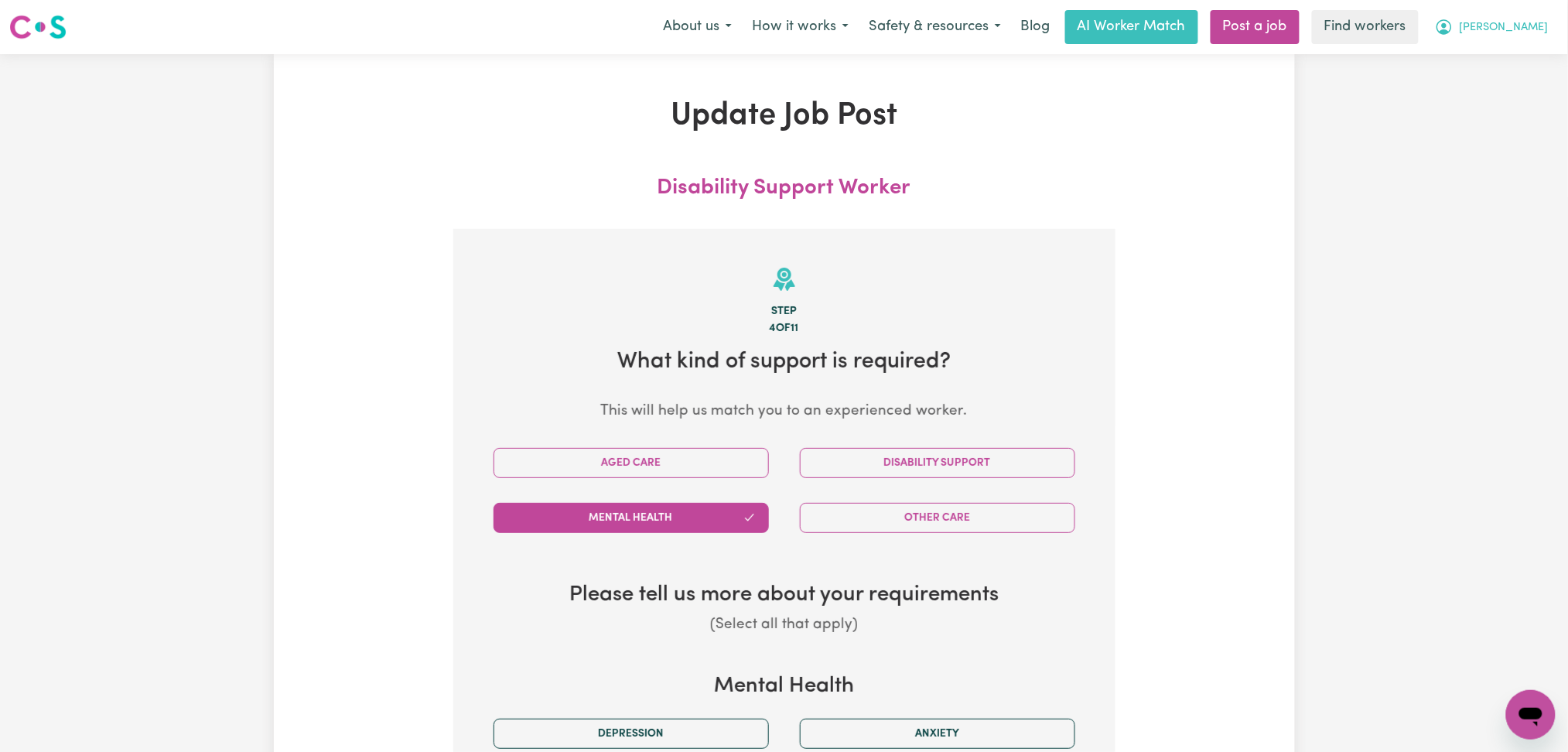
click at [1505, 29] on span "[PERSON_NAME]" at bounding box center [1504, 28] width 89 height 17
drag, startPoint x: 1493, startPoint y: 43, endPoint x: 1484, endPoint y: 60, distance: 19.2
click at [1484, 60] on link "My Dashboard" at bounding box center [1497, 61] width 122 height 29
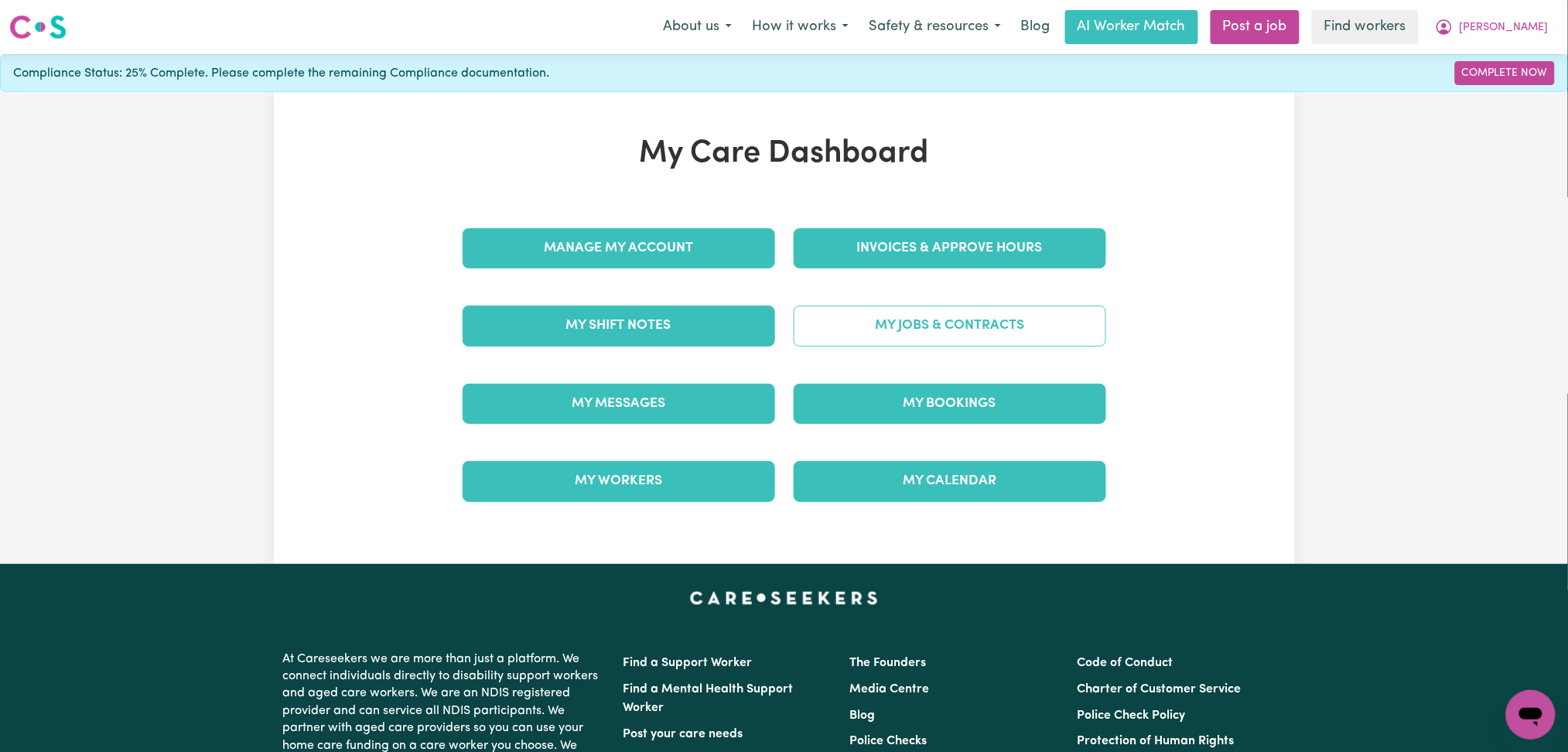
click at [901, 338] on link "My Jobs & Contracts" at bounding box center [950, 326] width 313 height 40
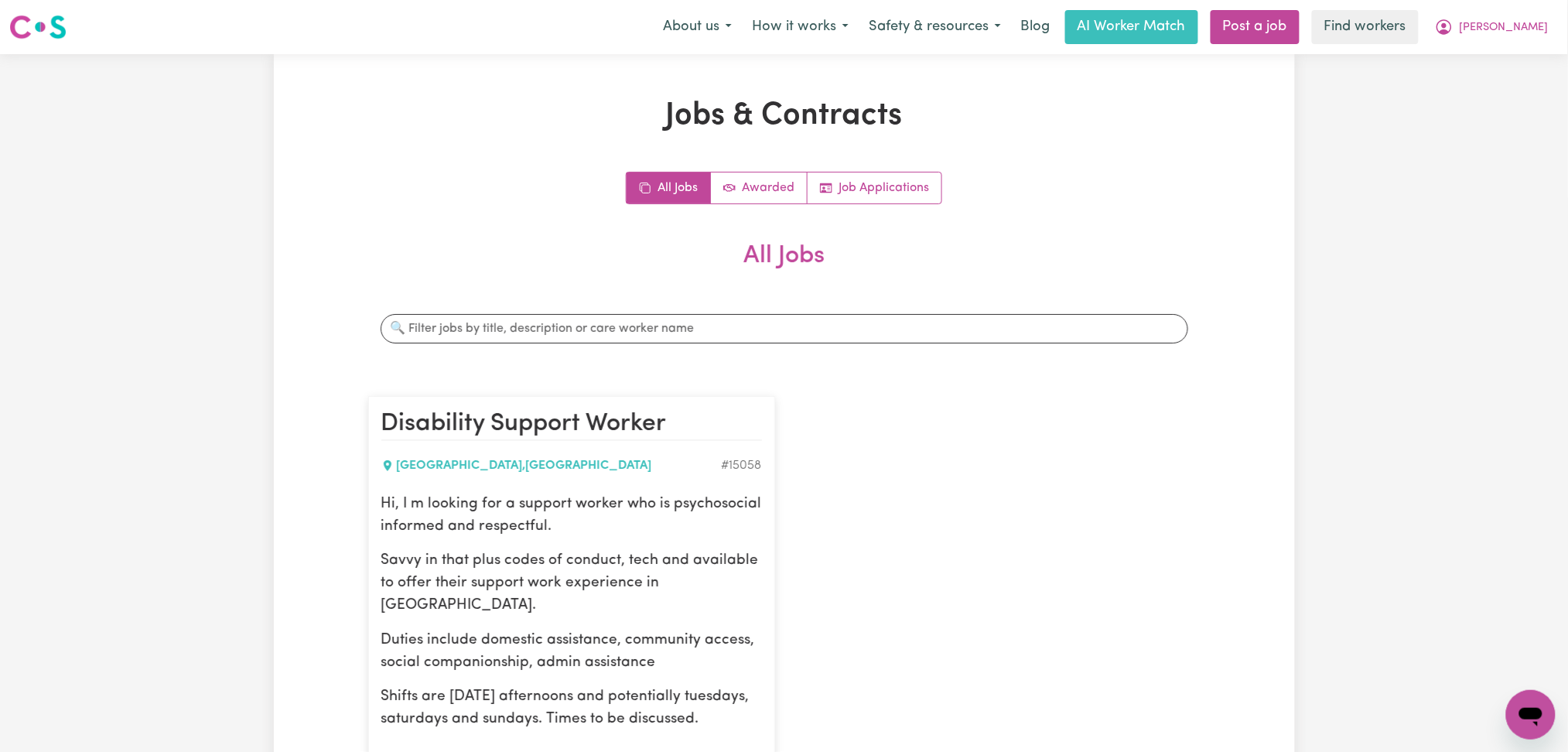
scroll to position [412, 0]
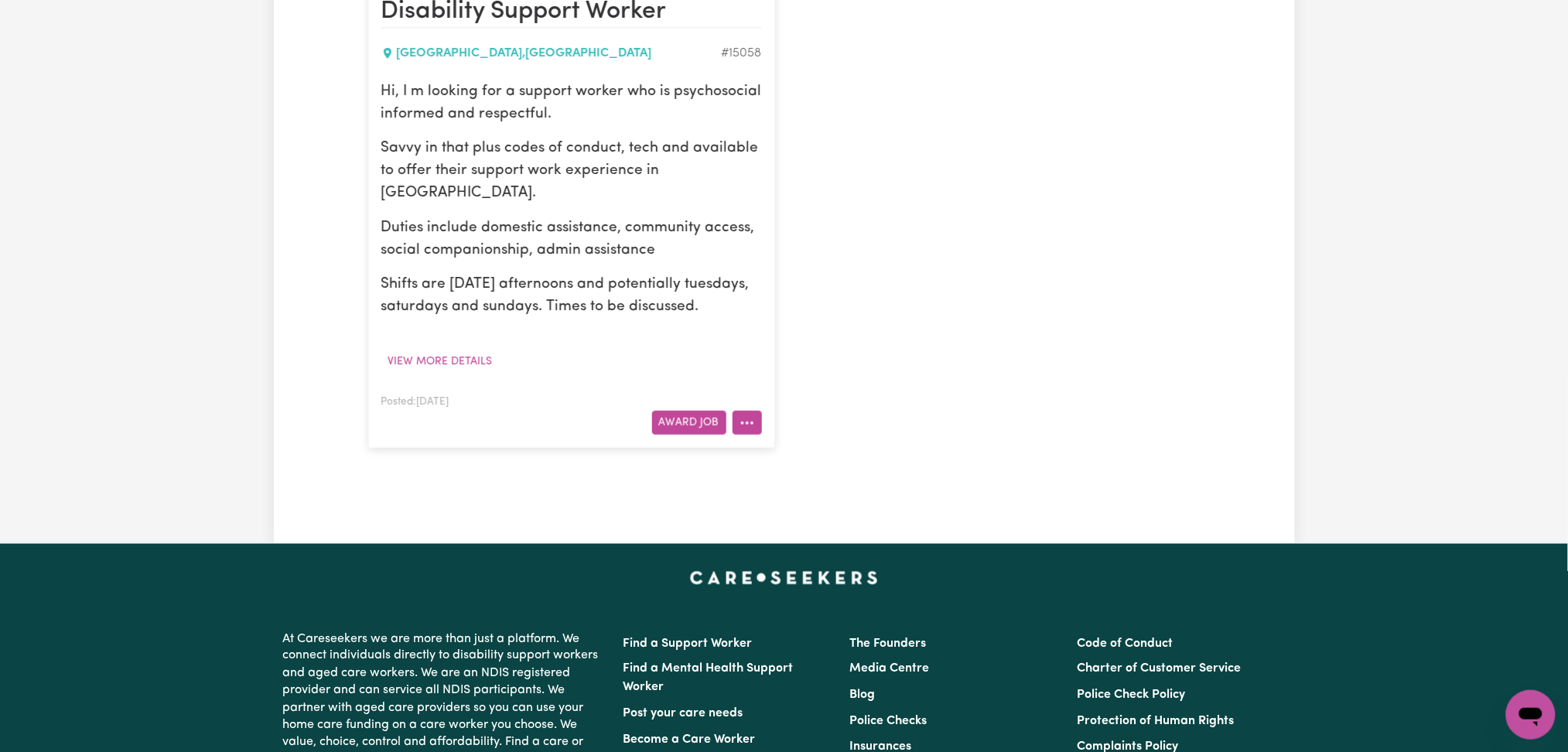
click at [740, 421] on icon "More options" at bounding box center [748, 423] width 16 height 16
click at [1086, 390] on div "Disability Support Worker [GEOGRAPHIC_DATA] , [GEOGRAPHIC_DATA] # 15058 Hi, I m…" at bounding box center [784, 216] width 851 height 495
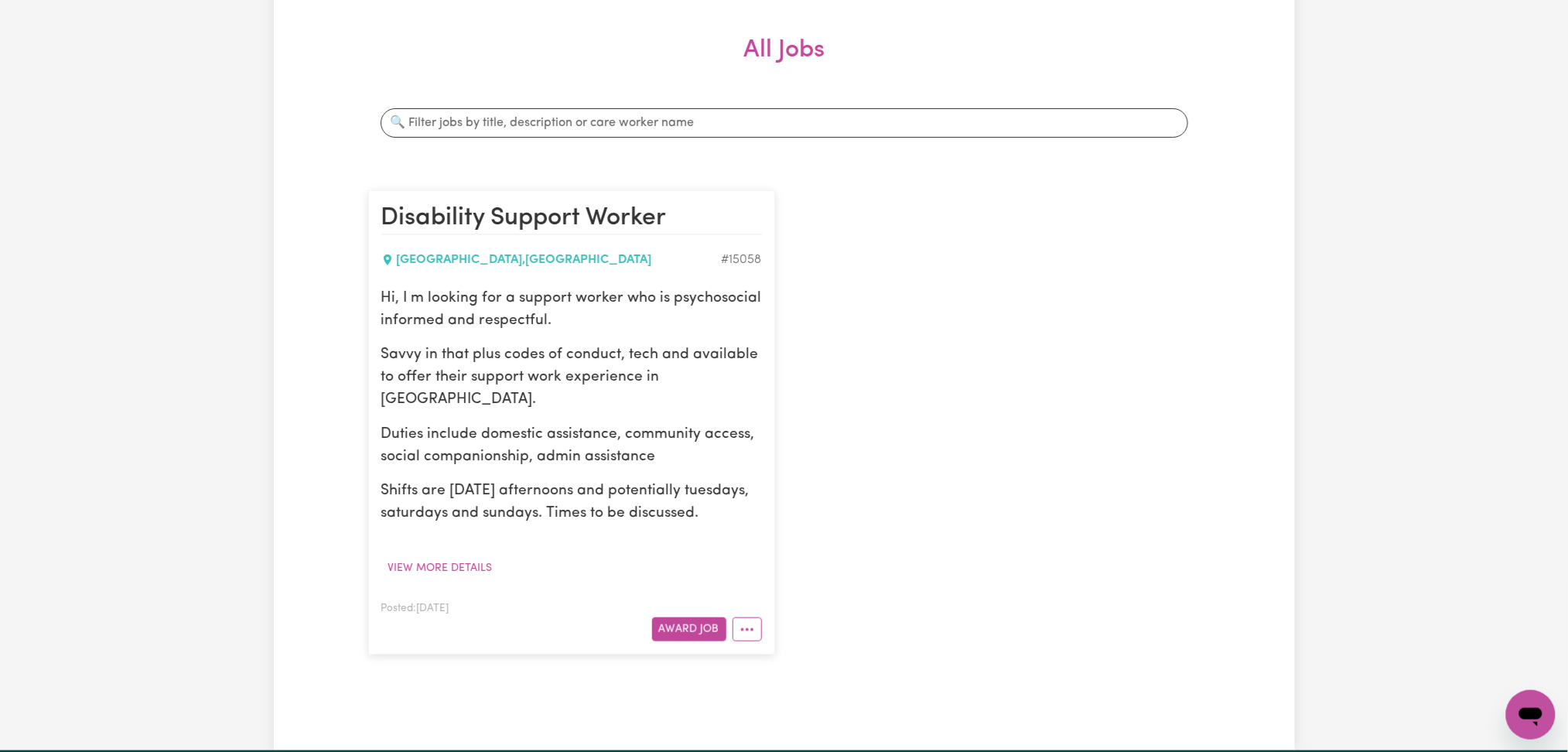
scroll to position [103, 0]
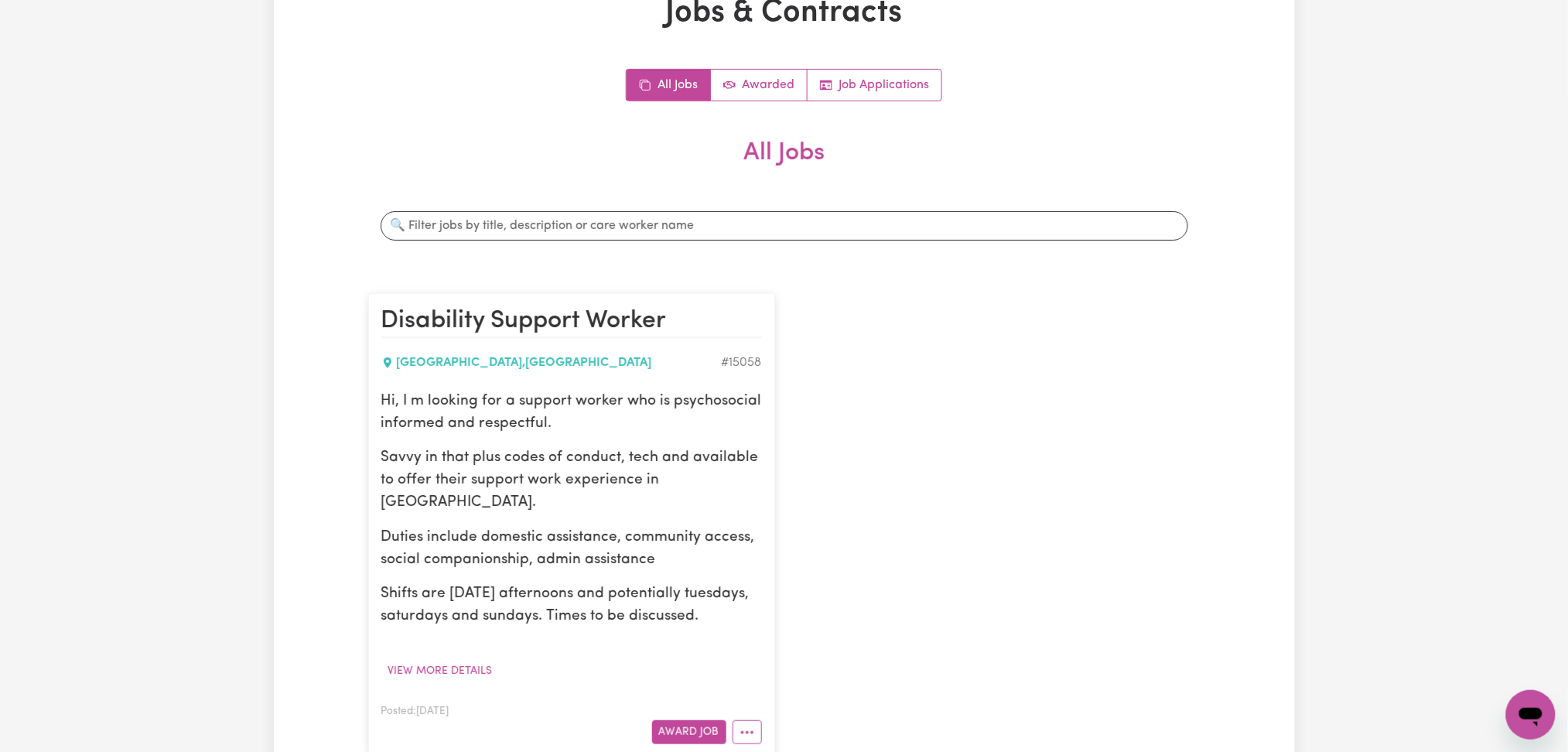
click at [945, 332] on div "Disability Support Worker [GEOGRAPHIC_DATA] , [GEOGRAPHIC_DATA] # 15058 Hi, I m…" at bounding box center [784, 525] width 851 height 495
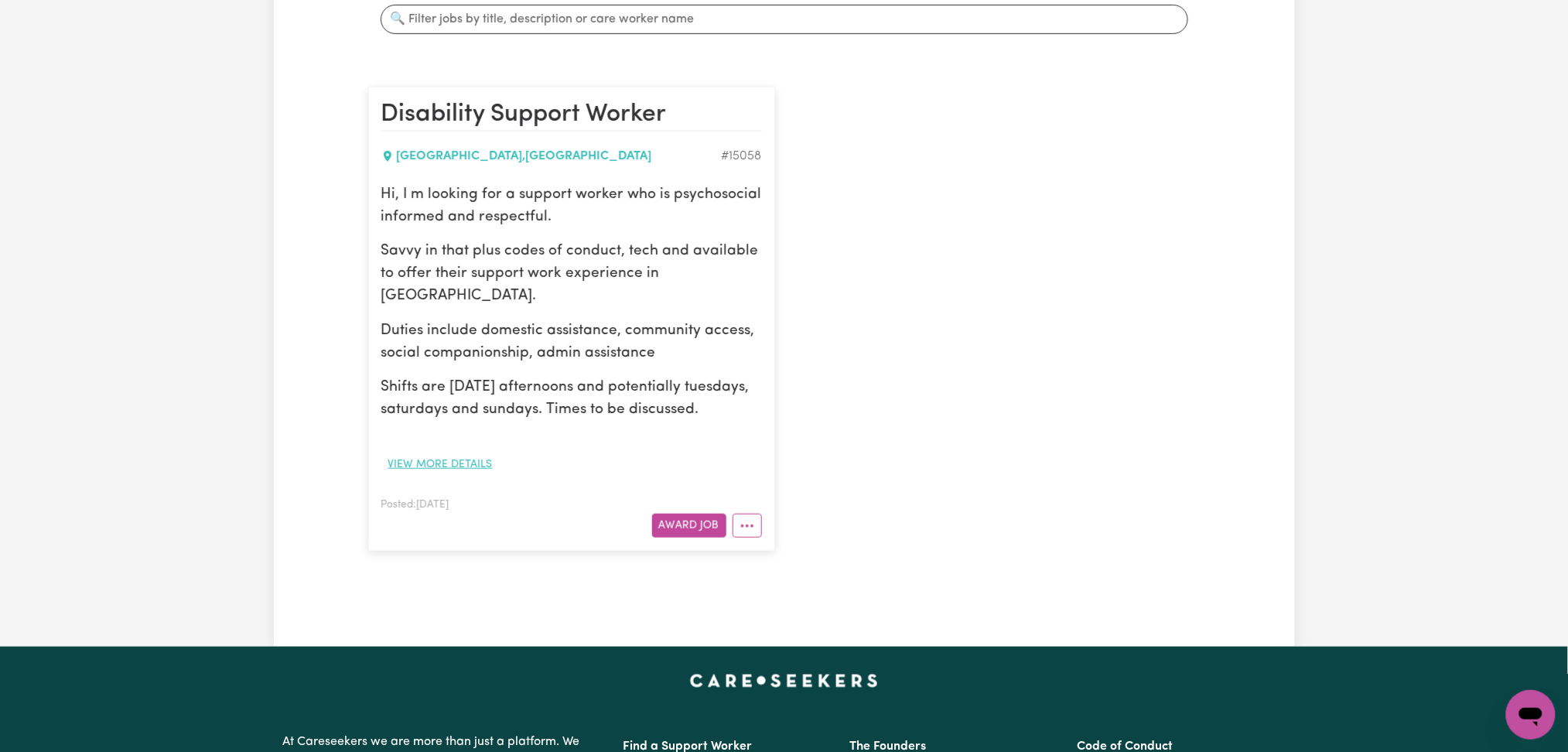
click at [460, 463] on button "View more details" at bounding box center [440, 464] width 118 height 24
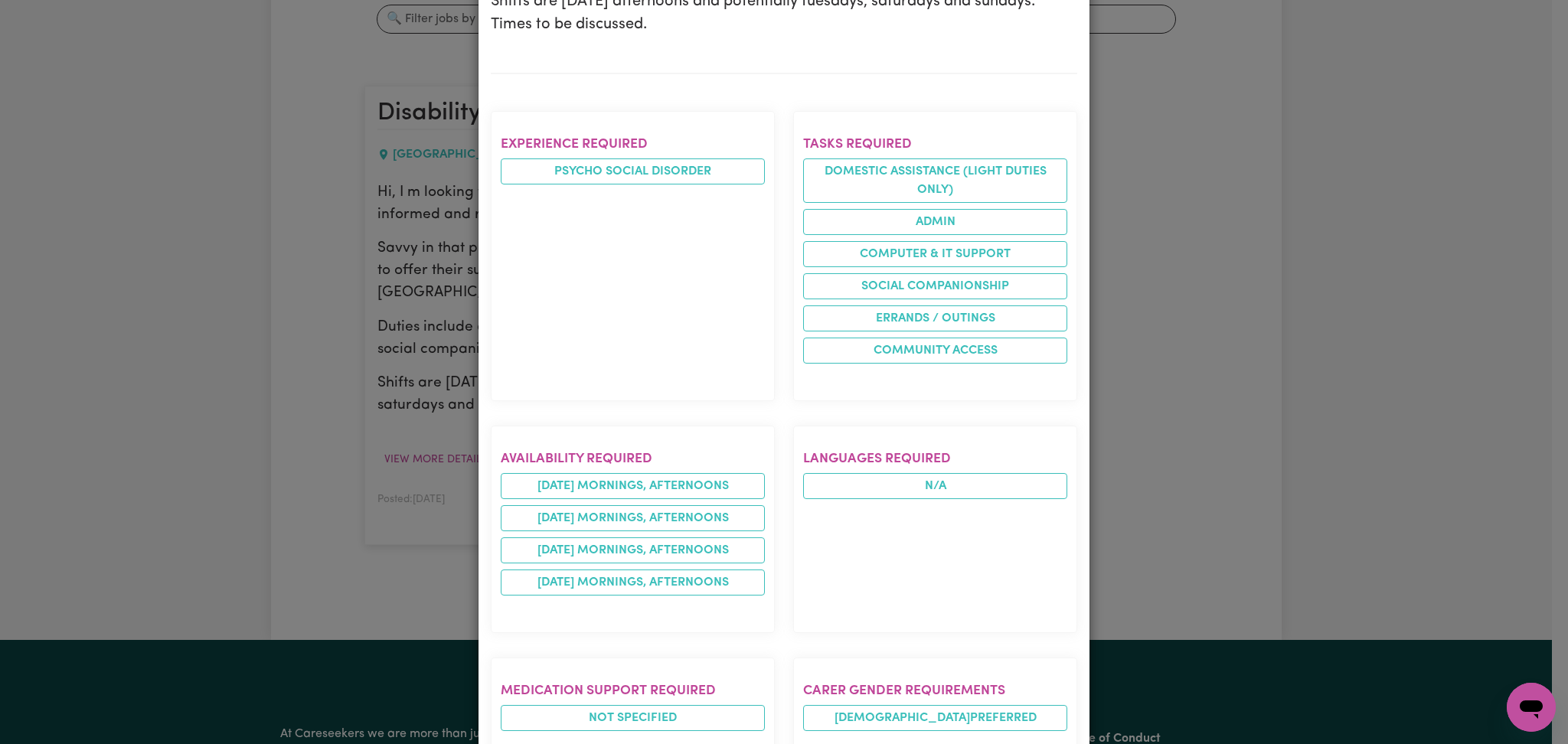
scroll to position [0, 0]
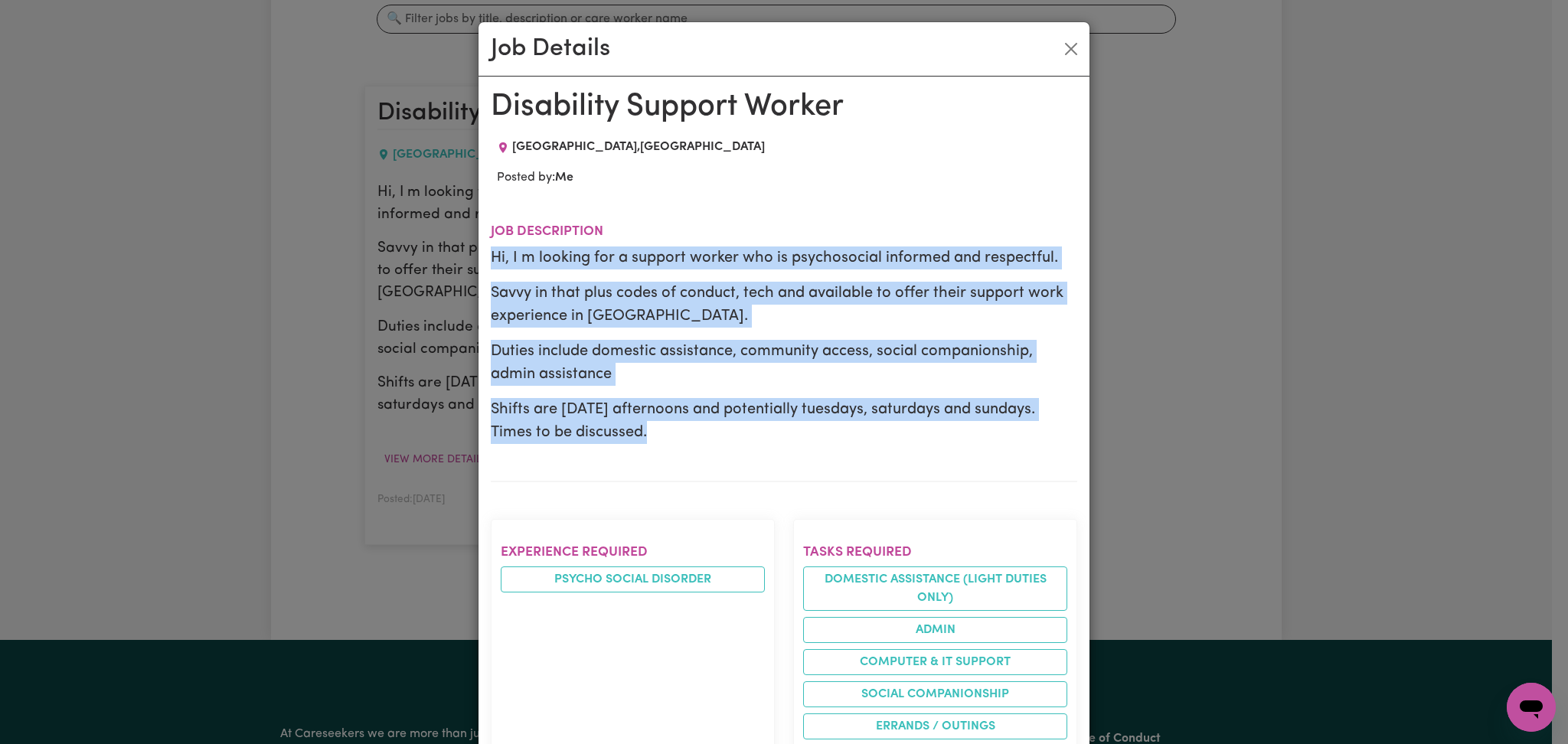
drag, startPoint x: 495, startPoint y: 246, endPoint x: 678, endPoint y: 433, distance: 261.6
click at [675, 431] on section "Job description Hi, I m looking for a support worker who is psychosocial inform…" at bounding box center [784, 340] width 586 height 283
click at [681, 434] on p "Shifts are [DATE] afternoons and potentially tuesdays, saturdays and sundays. T…" at bounding box center [784, 421] width 586 height 46
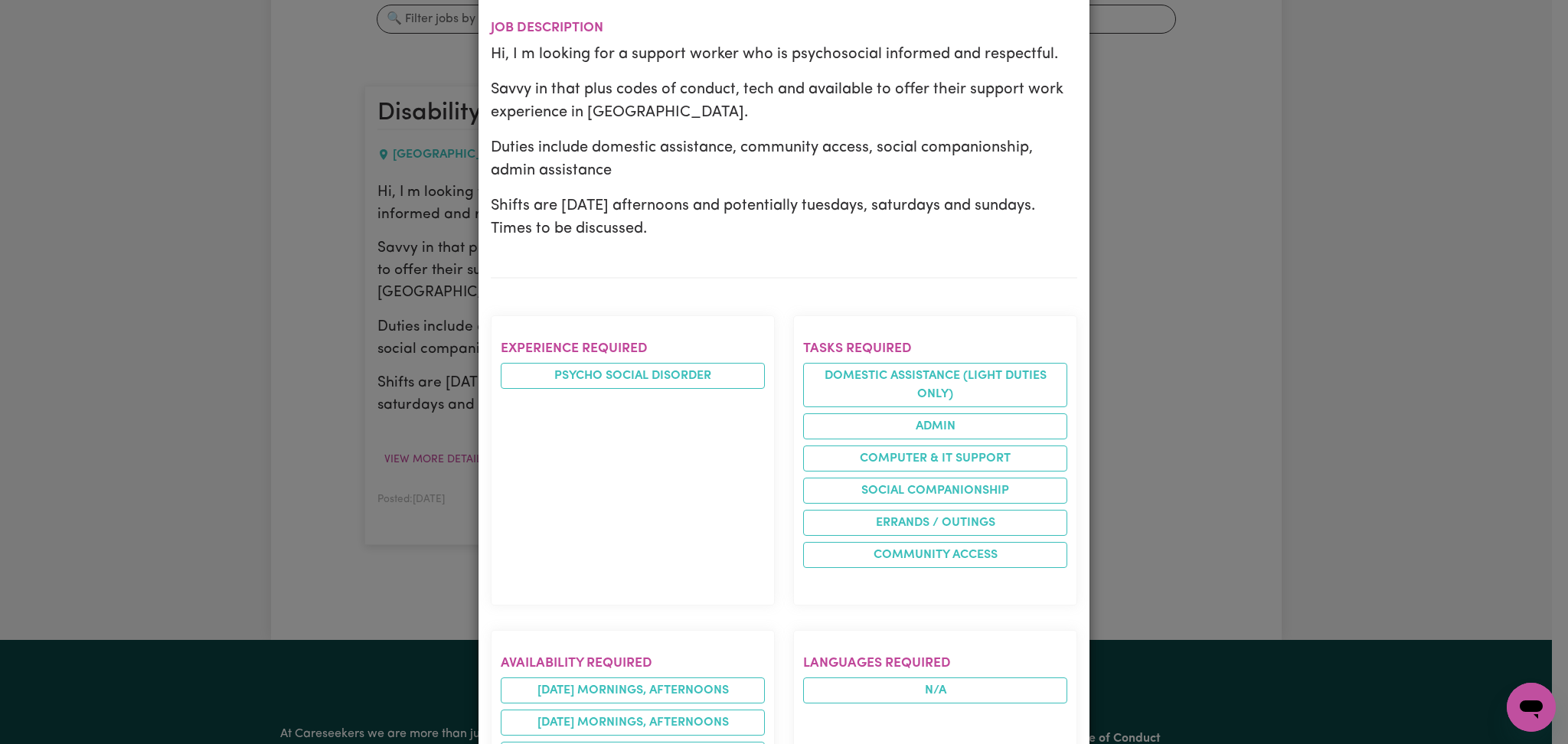
scroll to position [408, 0]
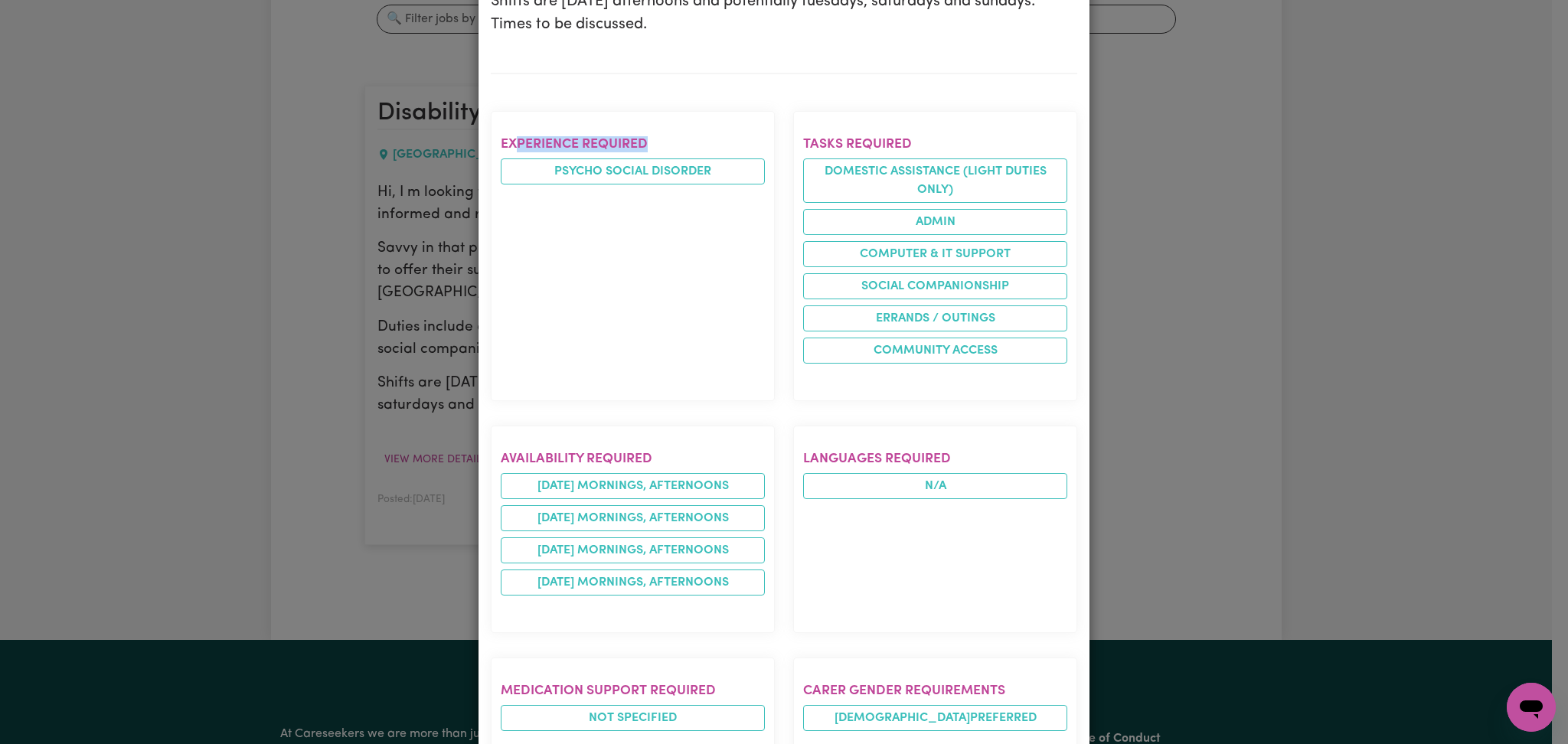
drag, startPoint x: 509, startPoint y: 138, endPoint x: 691, endPoint y: 151, distance: 182.5
click at [691, 151] on section "Experience required Psycho social disorder" at bounding box center [633, 256] width 284 height 290
click at [816, 119] on section "Tasks required Domestic assistance (light duties only) Admin Computer & IT Supp…" at bounding box center [935, 256] width 284 height 290
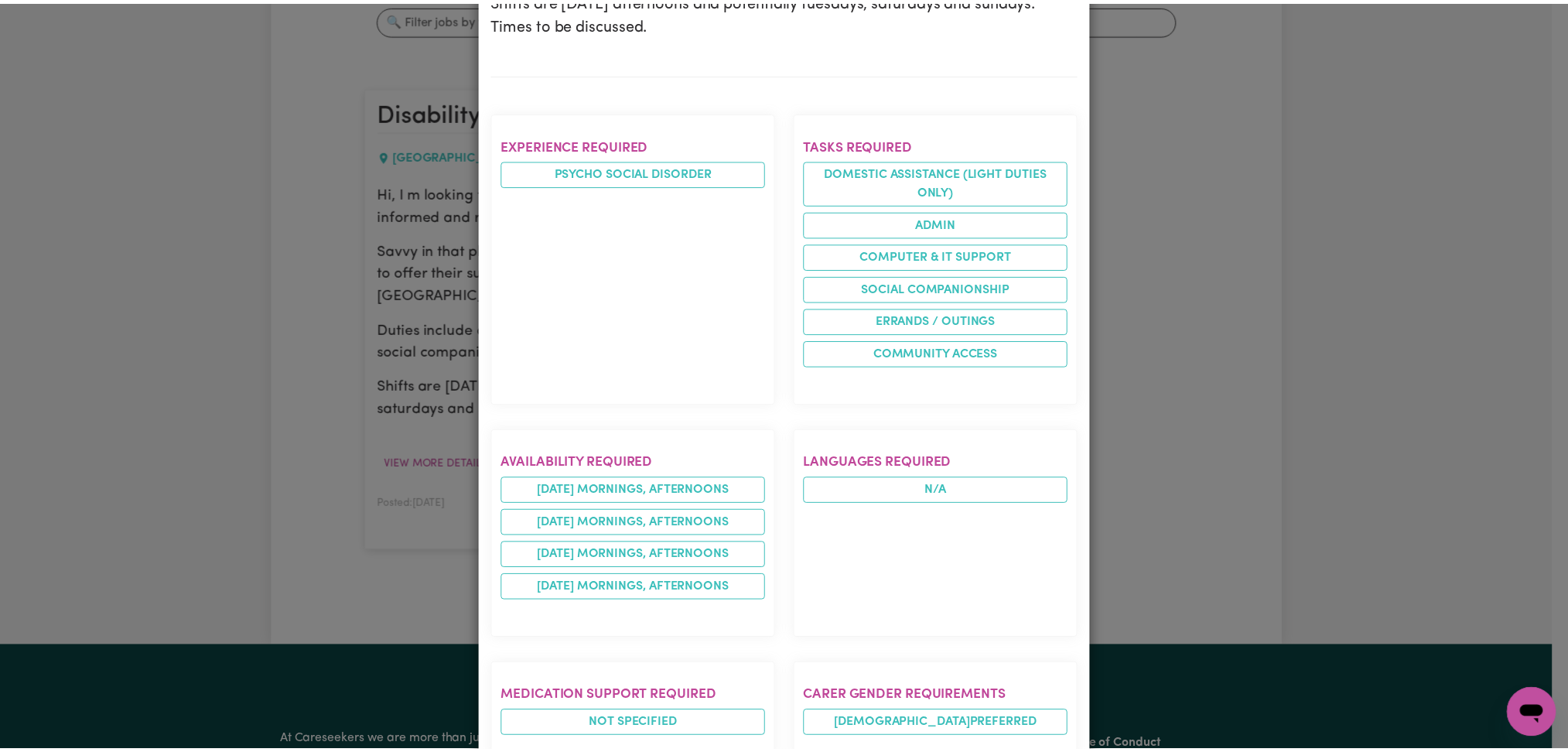
scroll to position [0, 0]
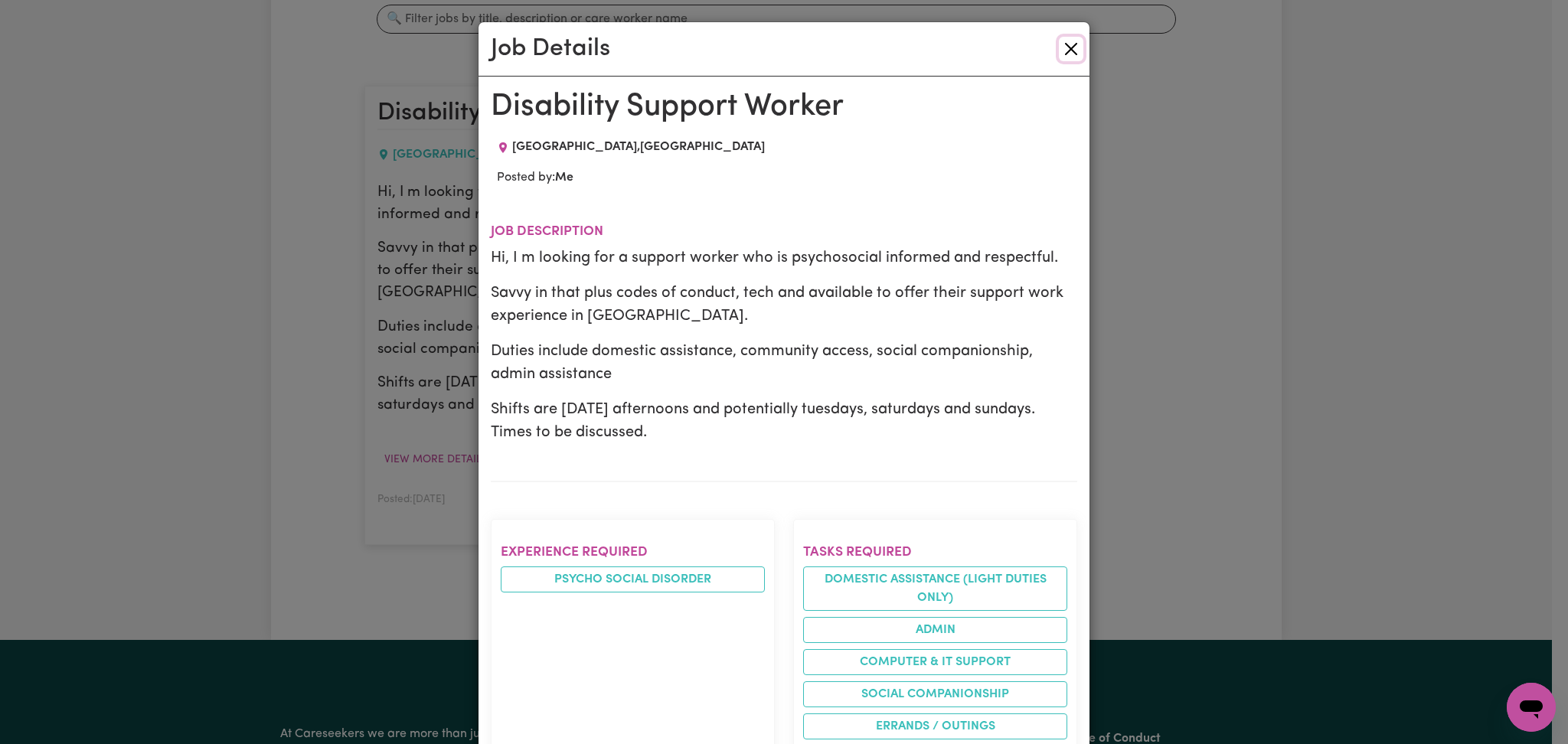
click at [1061, 52] on button "Close" at bounding box center [1071, 49] width 25 height 25
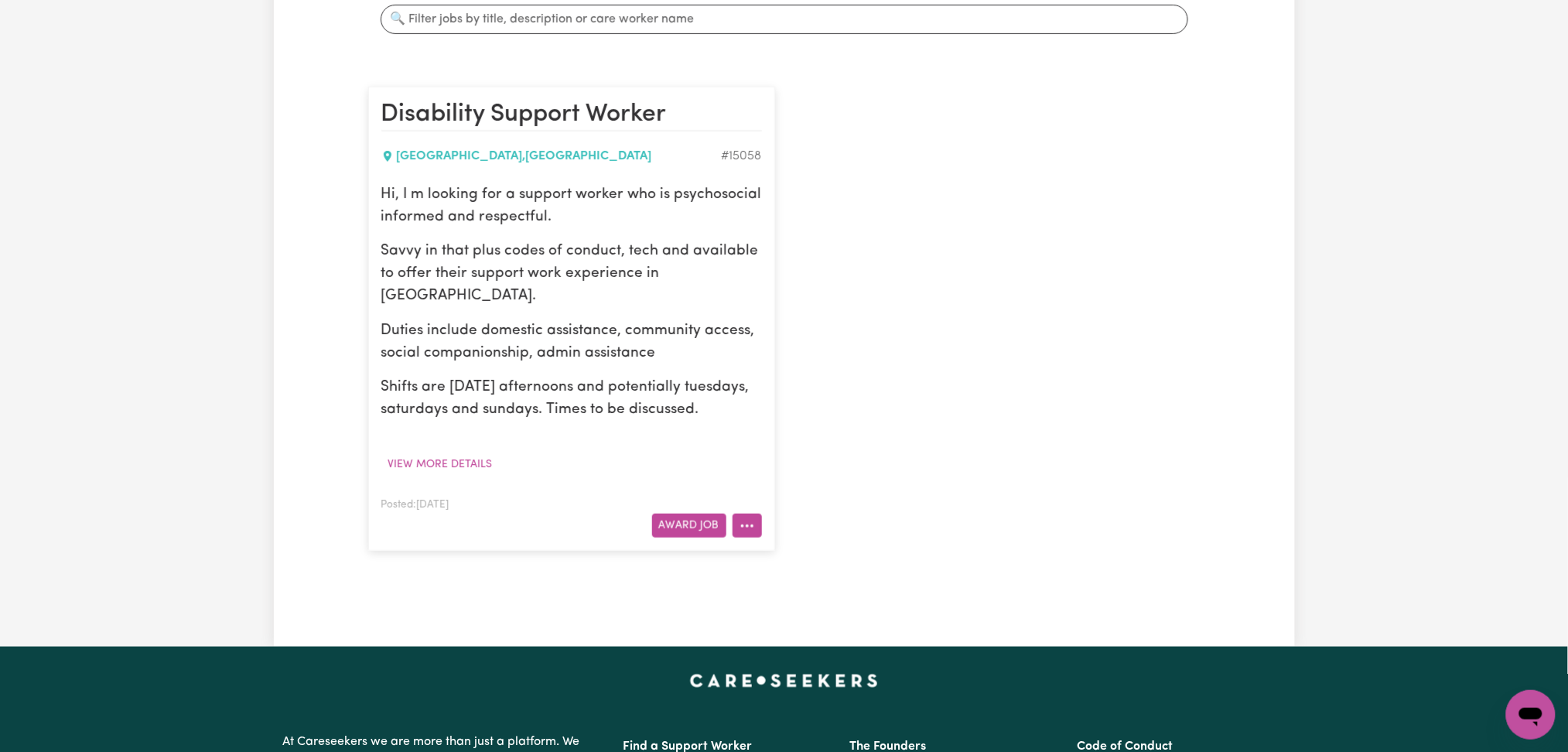
click at [745, 528] on icon "More options" at bounding box center [748, 526] width 16 height 16
click at [772, 629] on link "Edit Job" at bounding box center [794, 624] width 122 height 31
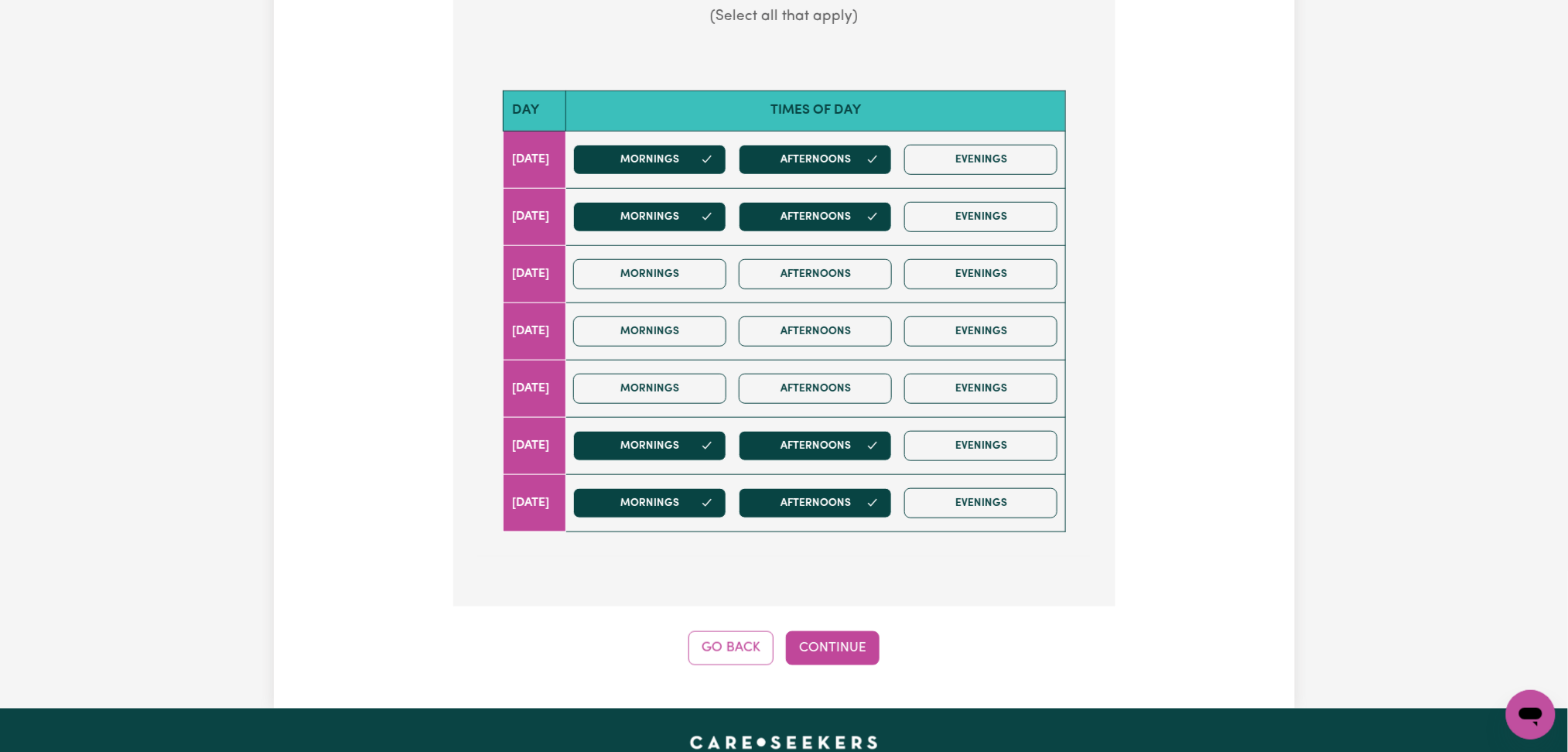
scroll to position [515, 0]
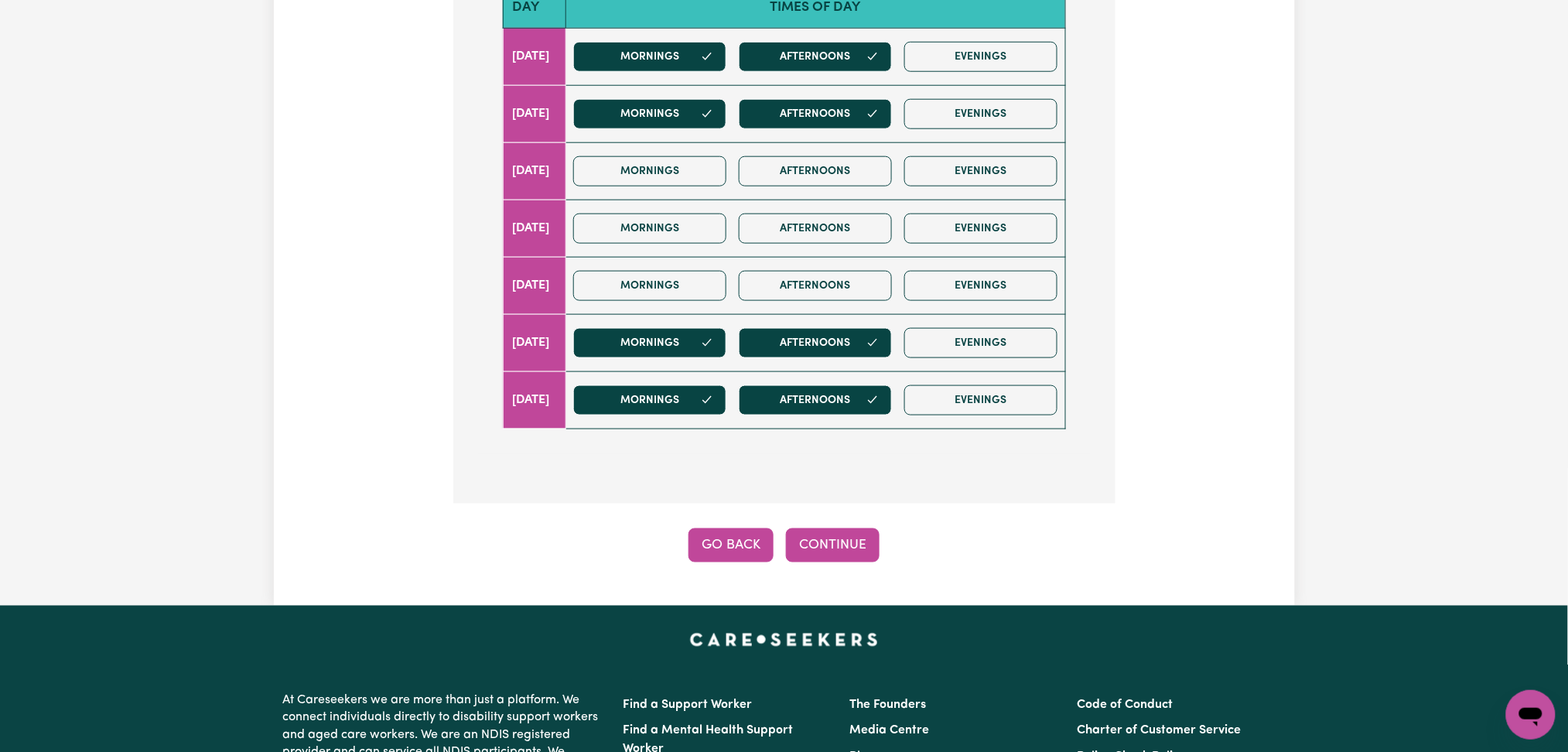
click at [726, 544] on button "Go Back" at bounding box center [731, 546] width 85 height 34
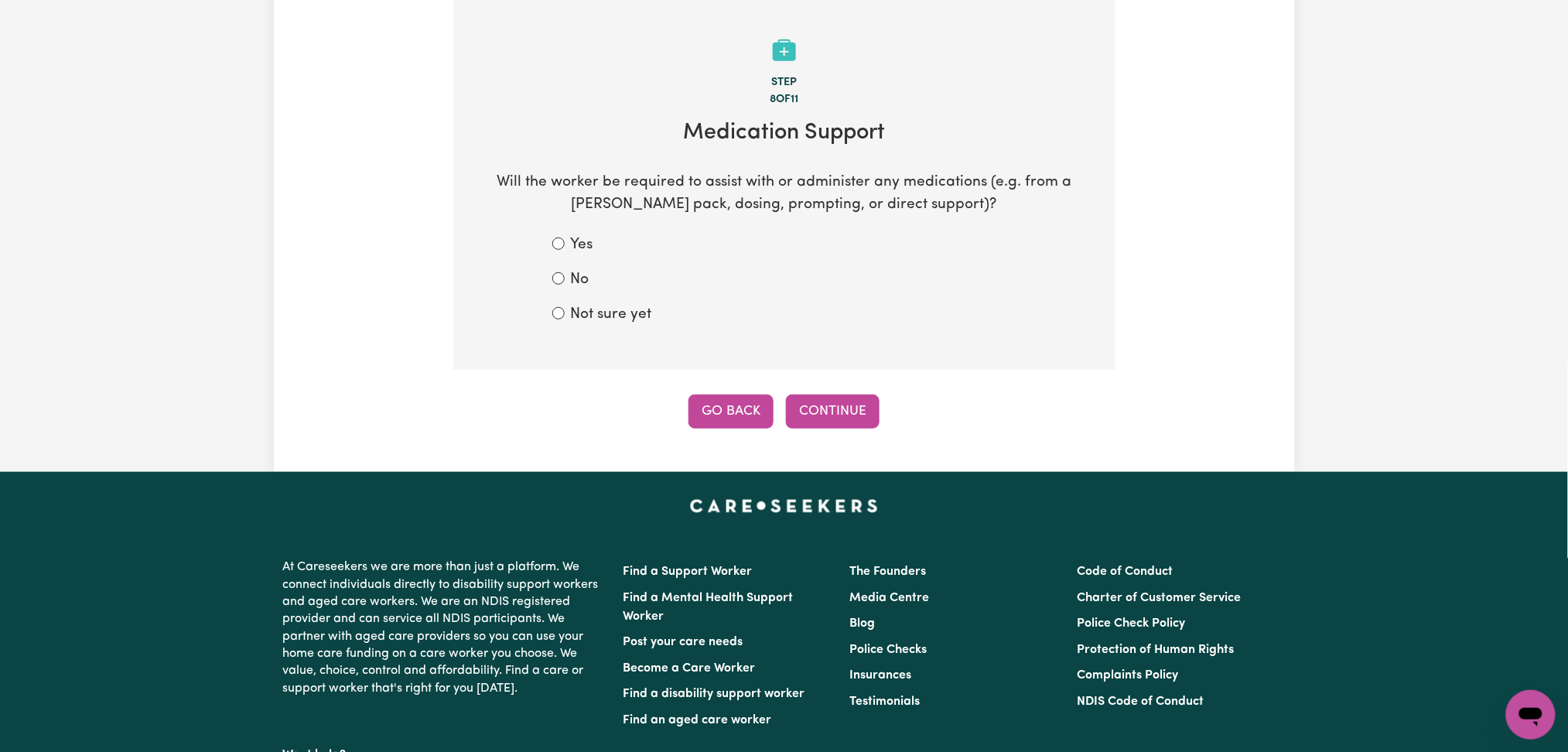
click at [721, 425] on button "Go Back" at bounding box center [731, 411] width 85 height 34
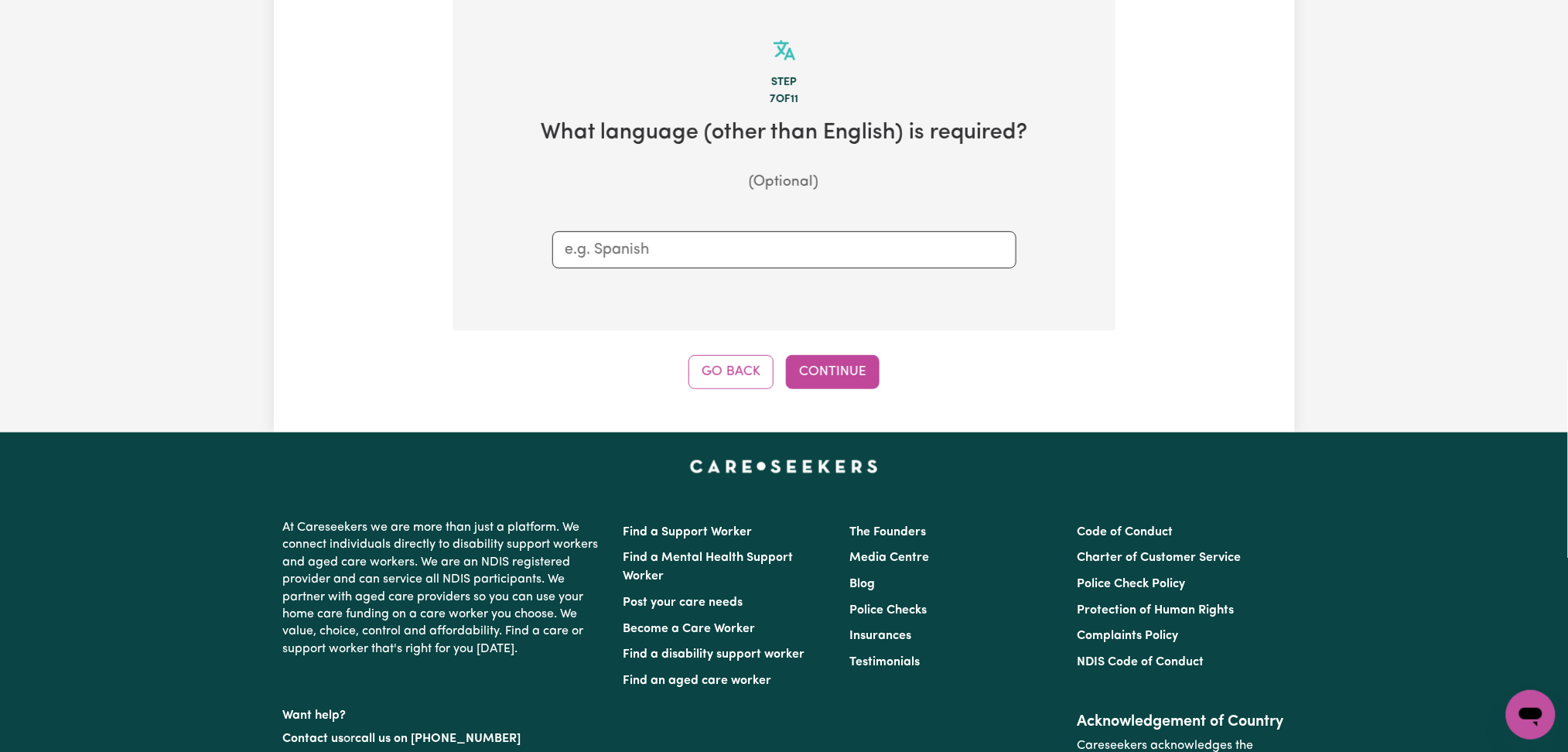
click at [716, 390] on div "Update Job Post Disability Support Worker Step 7 of 11 What language (other tha…" at bounding box center [785, 129] width 1022 height 607
click at [726, 370] on button "Go Back" at bounding box center [731, 372] width 85 height 34
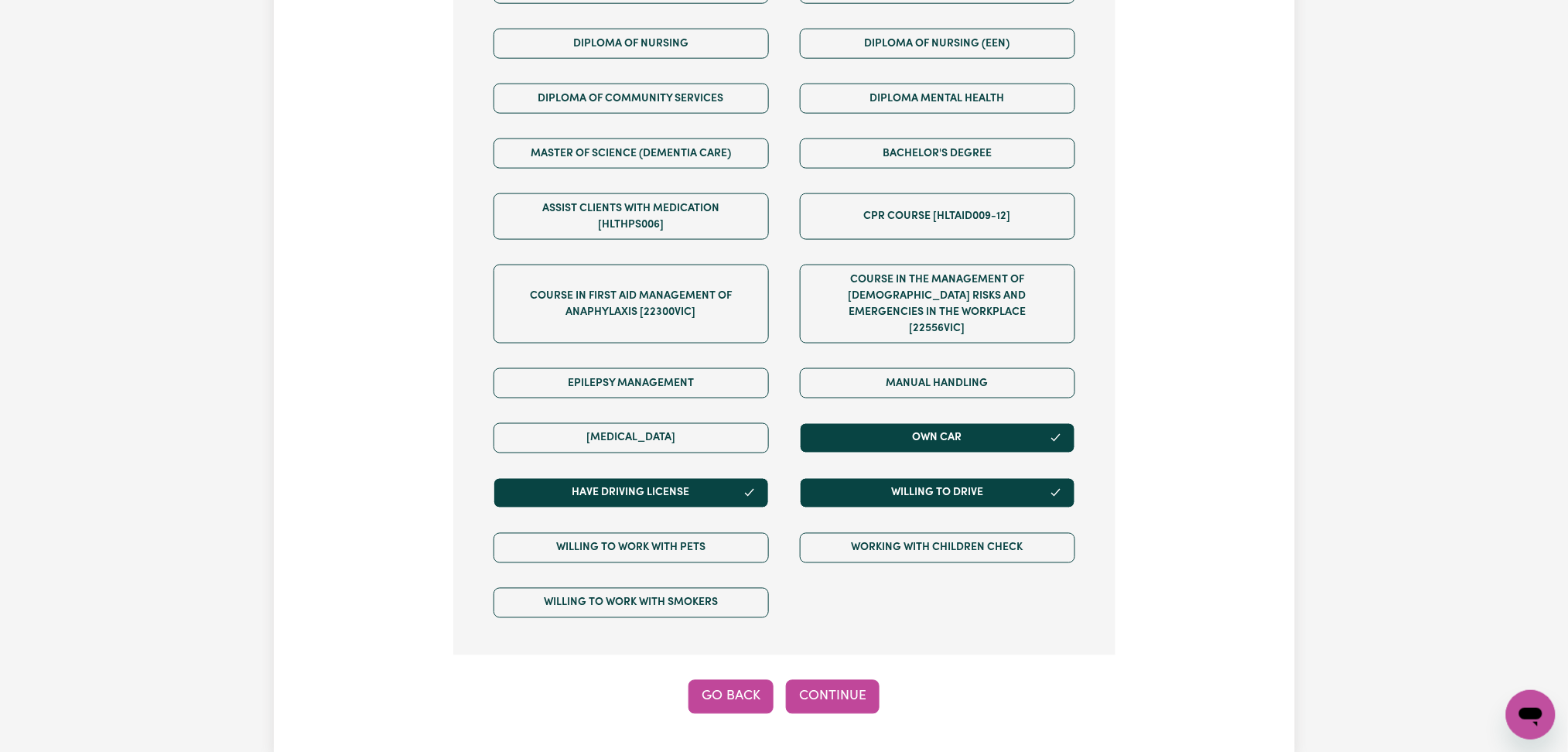
click at [725, 681] on button "Go Back" at bounding box center [731, 697] width 85 height 34
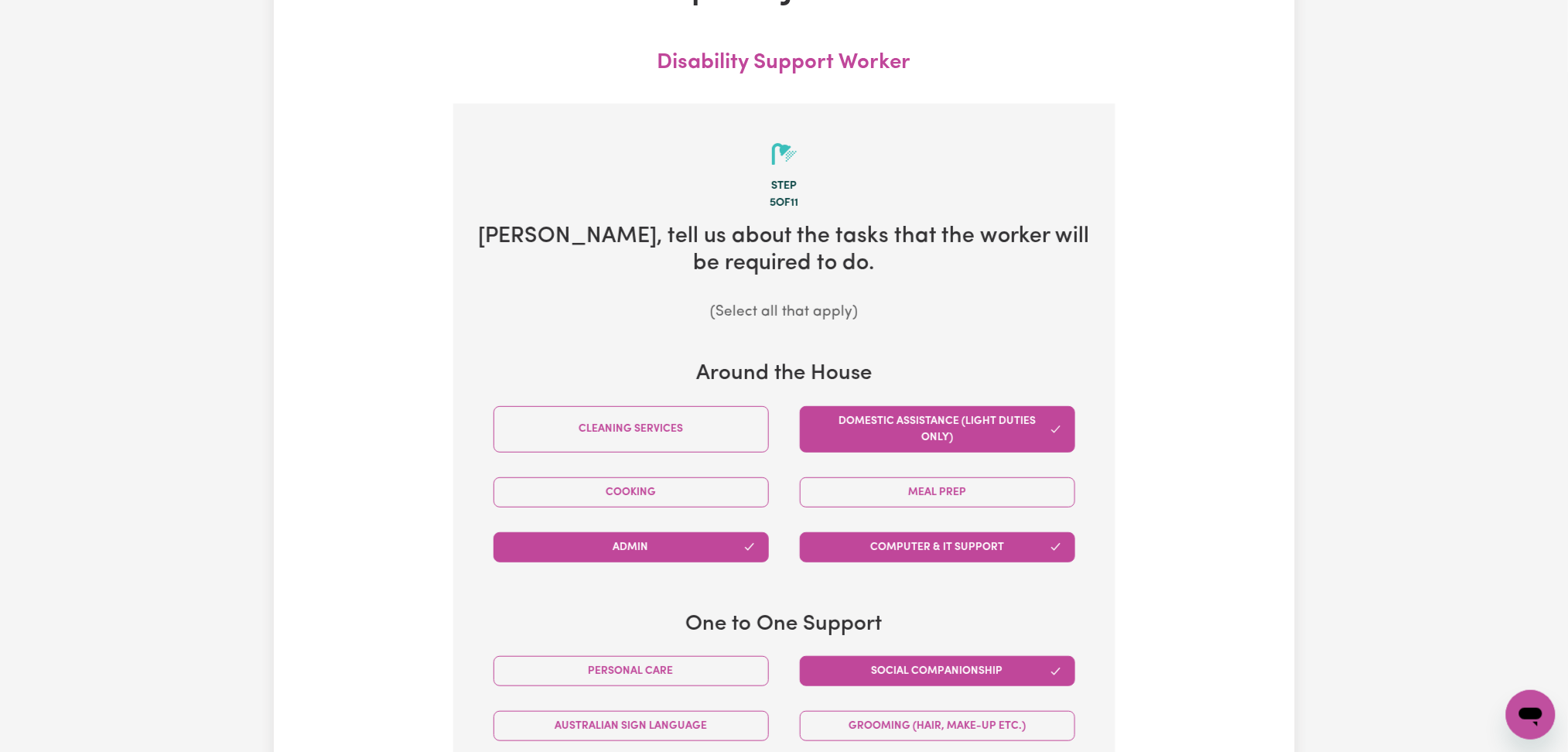
scroll to position [0, 0]
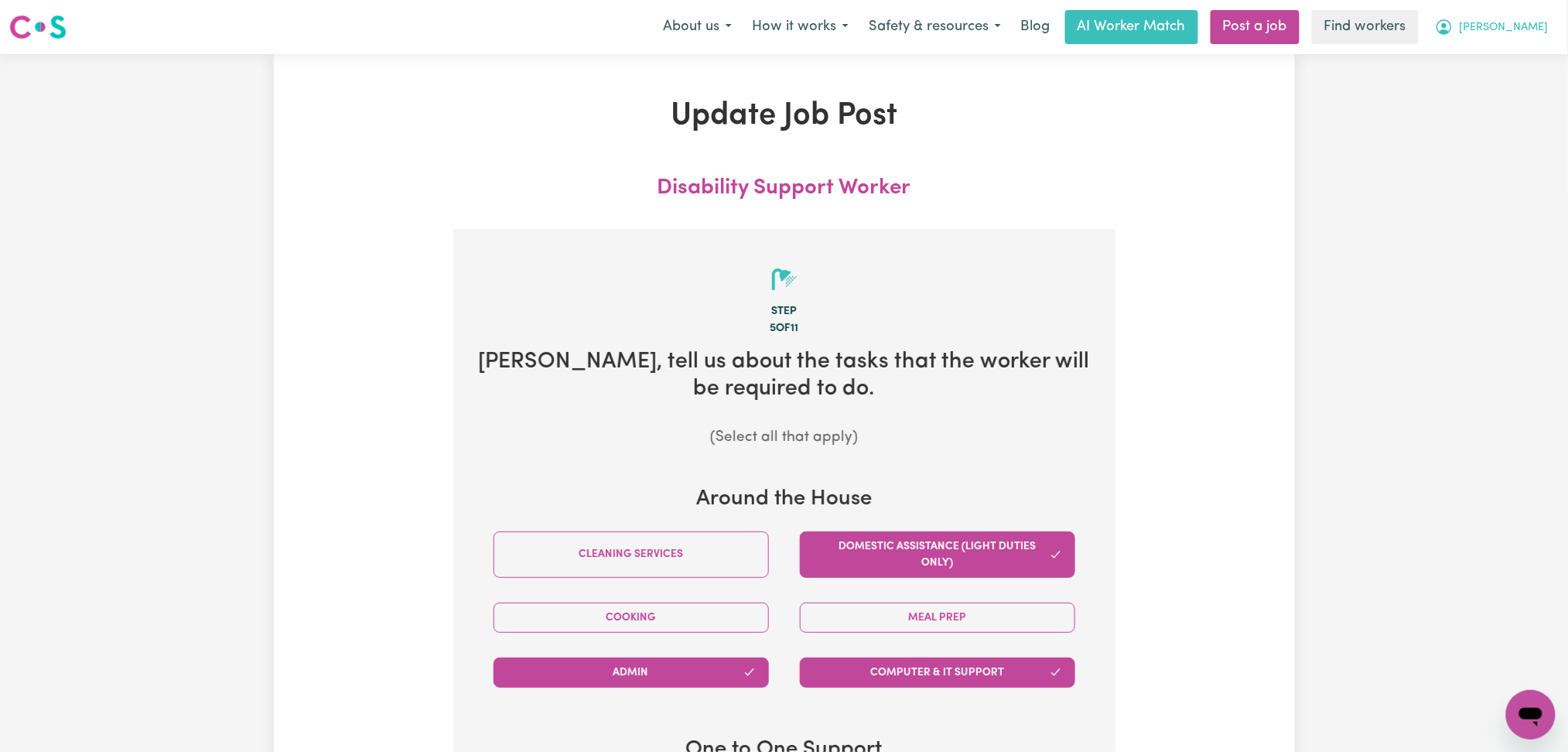
click at [1514, 36] on button "[PERSON_NAME]" at bounding box center [1492, 27] width 134 height 33
click at [1494, 64] on link "My Dashboard" at bounding box center [1497, 61] width 122 height 29
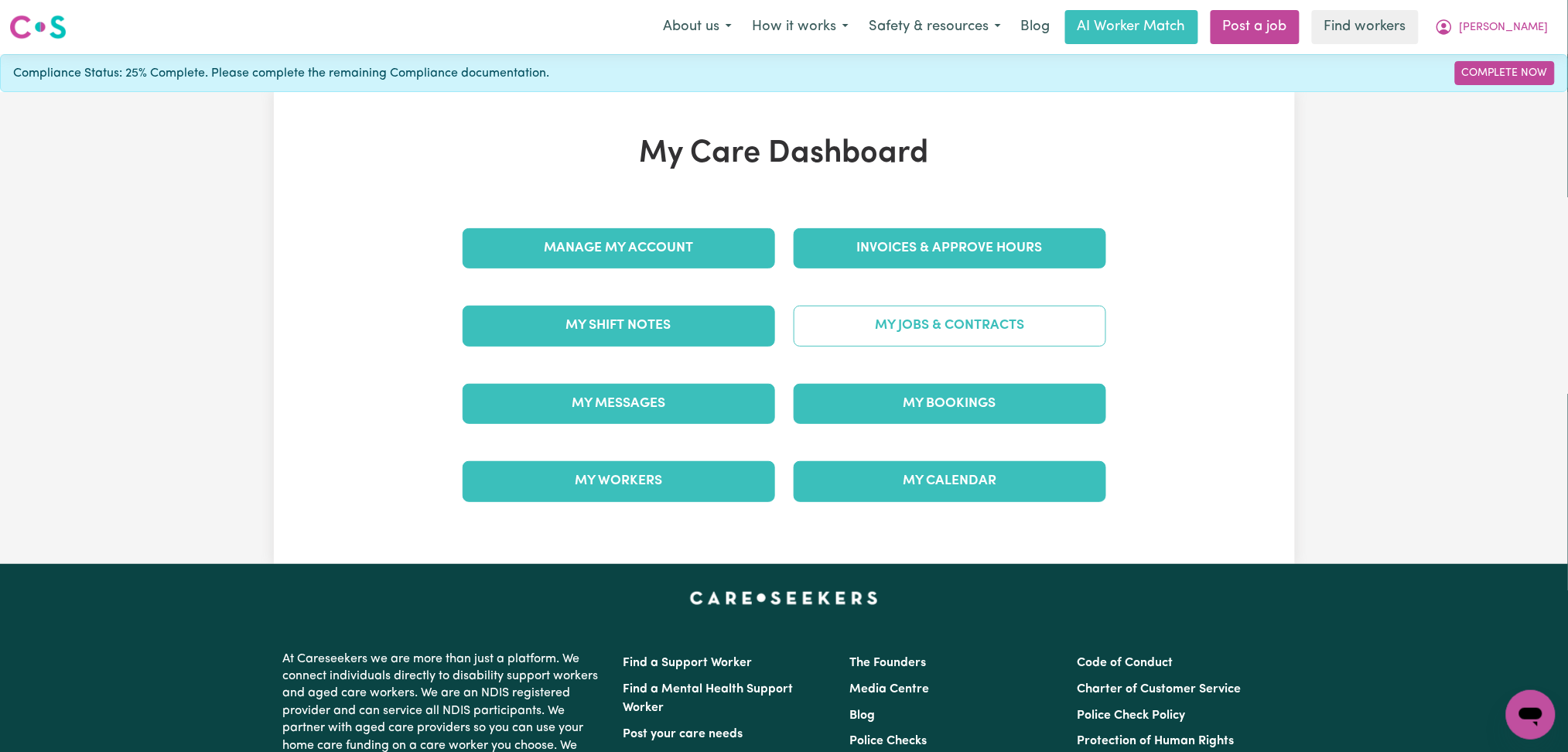
click at [967, 331] on link "My Jobs & Contracts" at bounding box center [950, 326] width 313 height 40
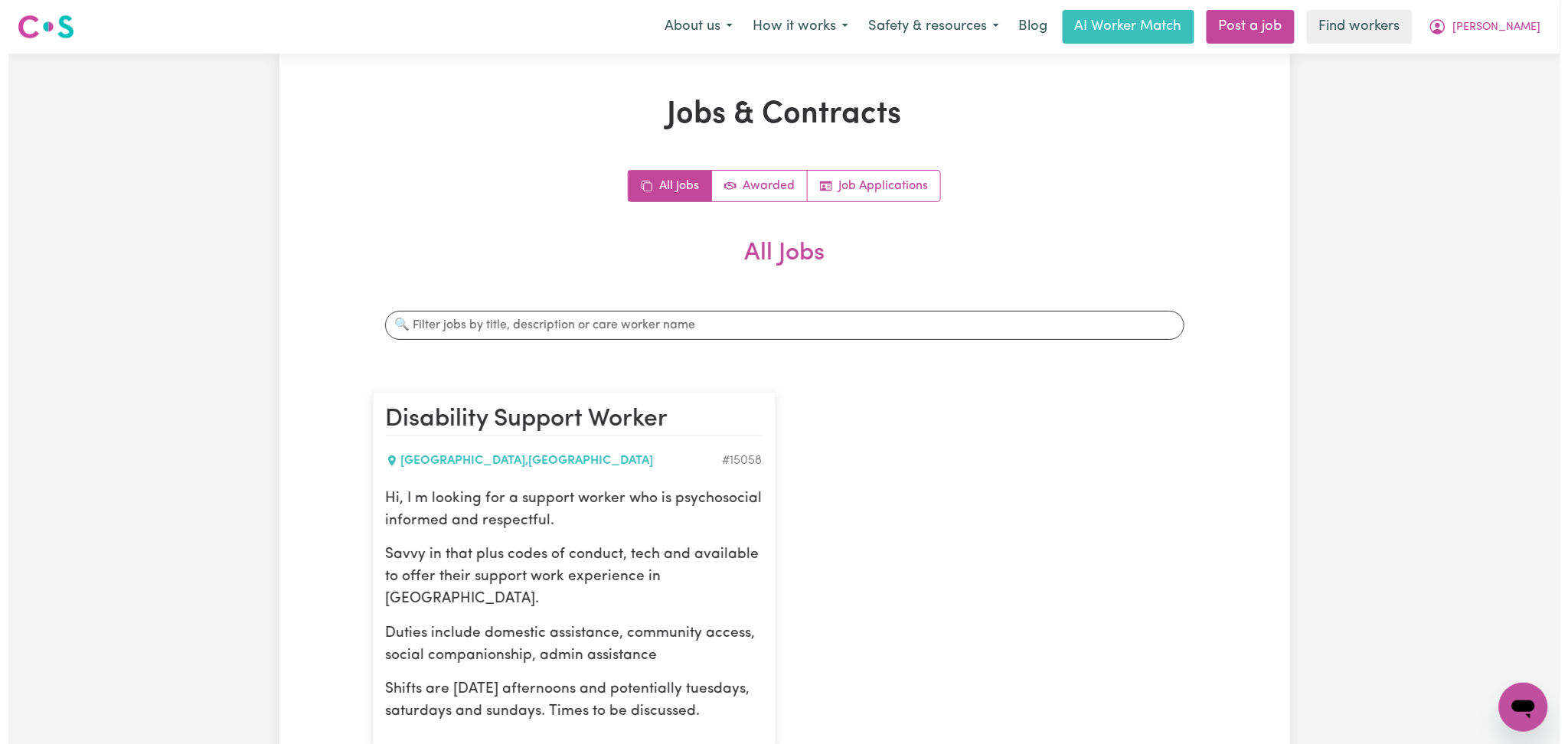
scroll to position [203, 0]
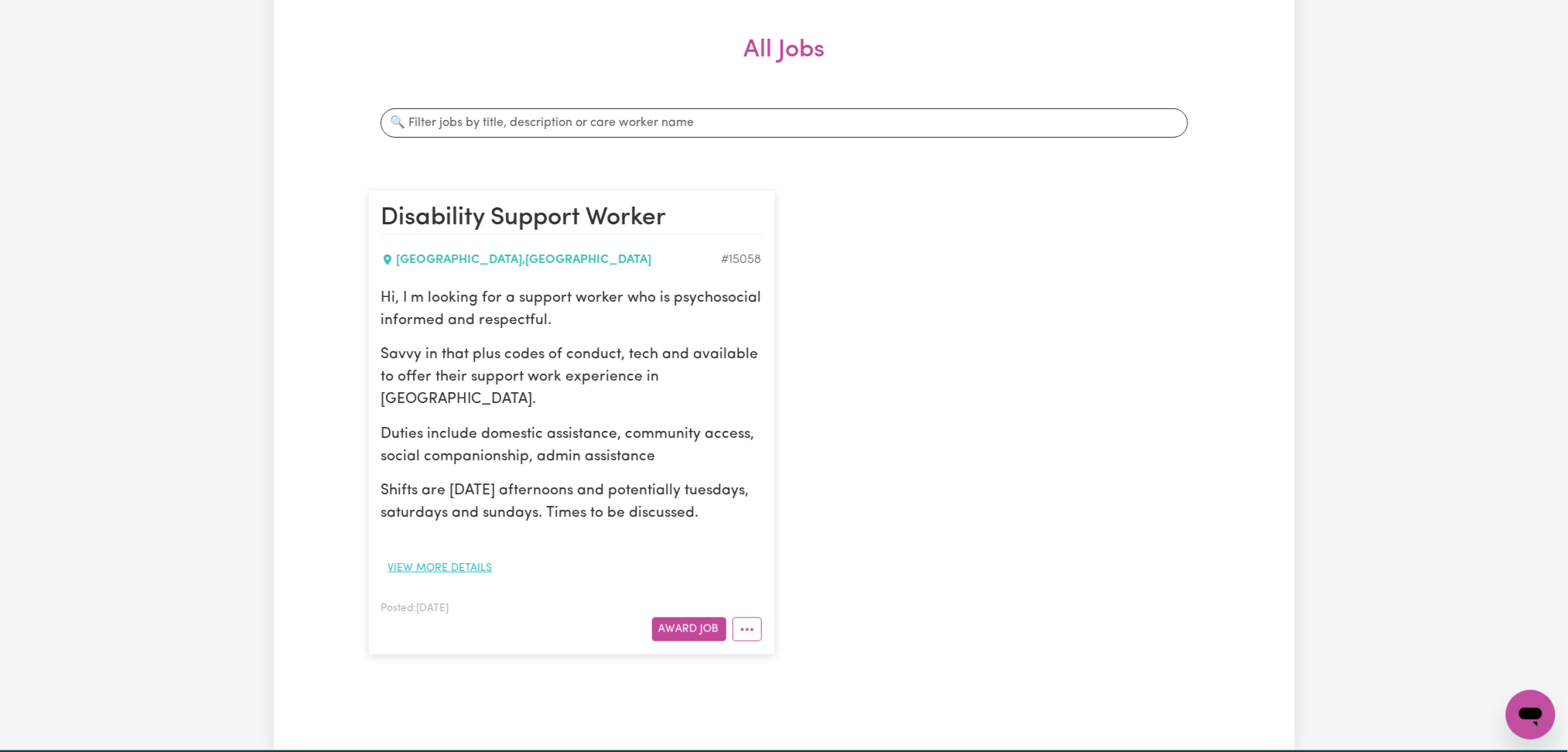
click at [477, 567] on button "View more details" at bounding box center [440, 568] width 118 height 24
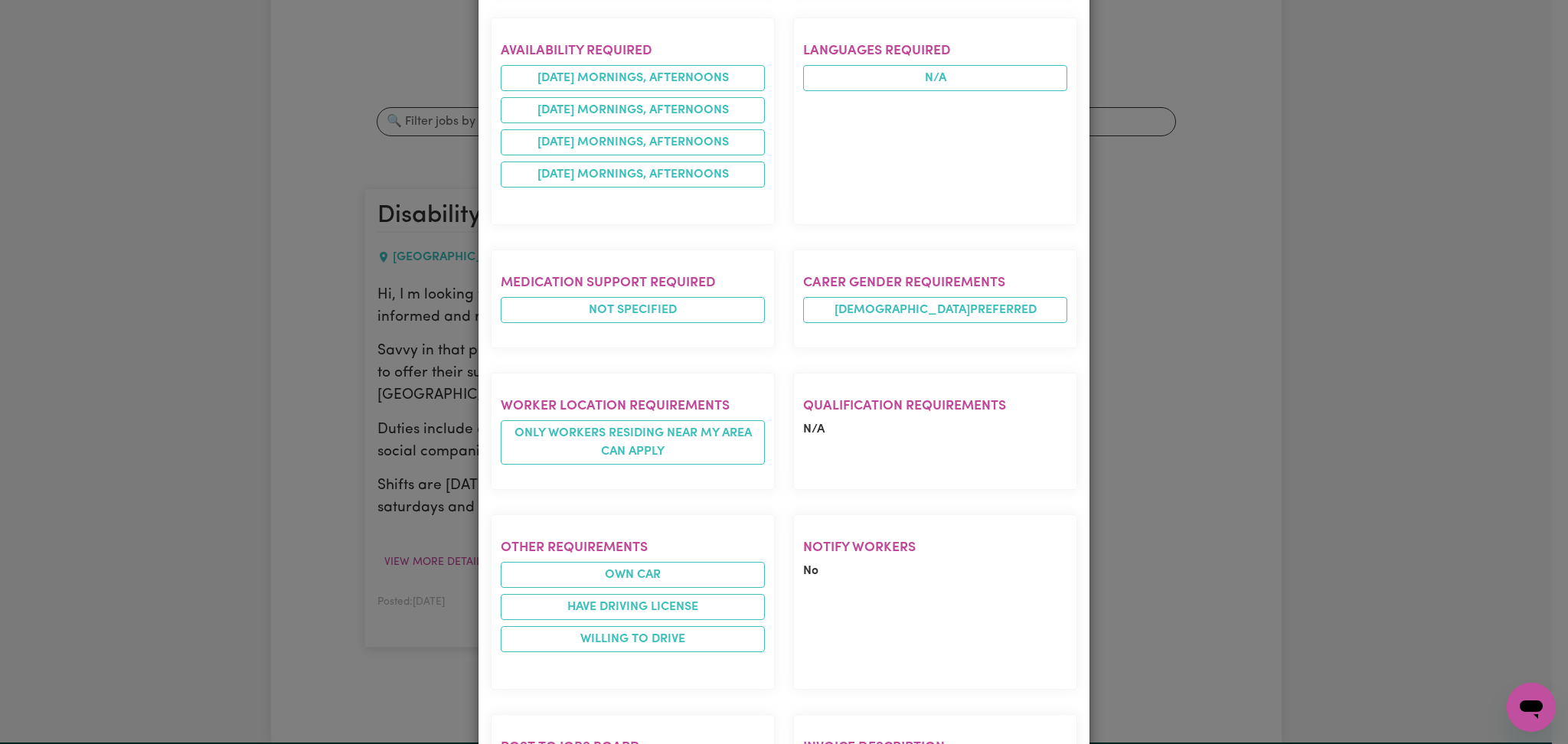
scroll to position [918, 0]
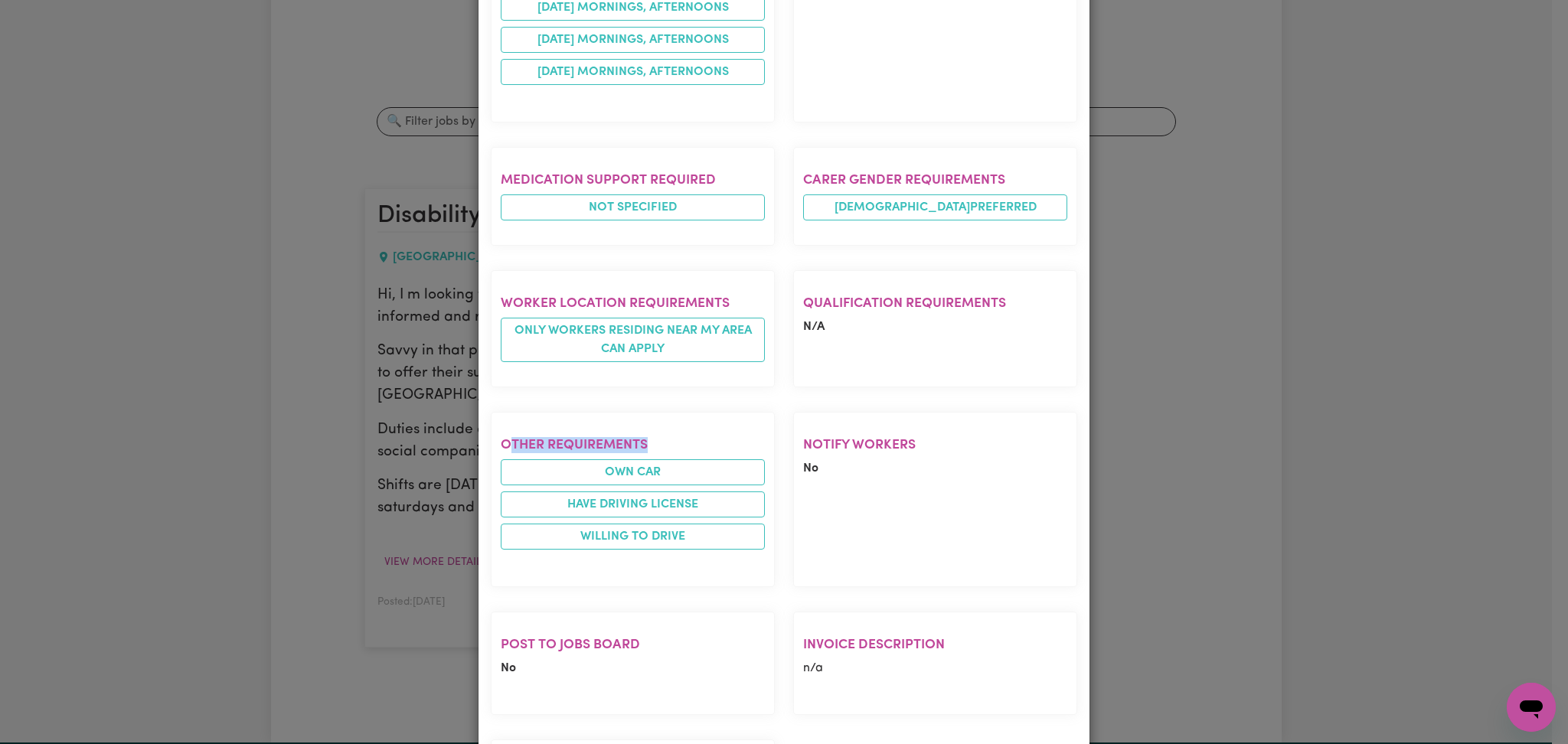
drag, startPoint x: 521, startPoint y: 442, endPoint x: 655, endPoint y: 453, distance: 134.5
click at [655, 453] on h2 "Other requirements" at bounding box center [633, 445] width 264 height 16
click at [681, 450] on h2 "Other requirements" at bounding box center [633, 445] width 264 height 16
click at [576, 450] on h2 "Other requirements" at bounding box center [633, 445] width 264 height 16
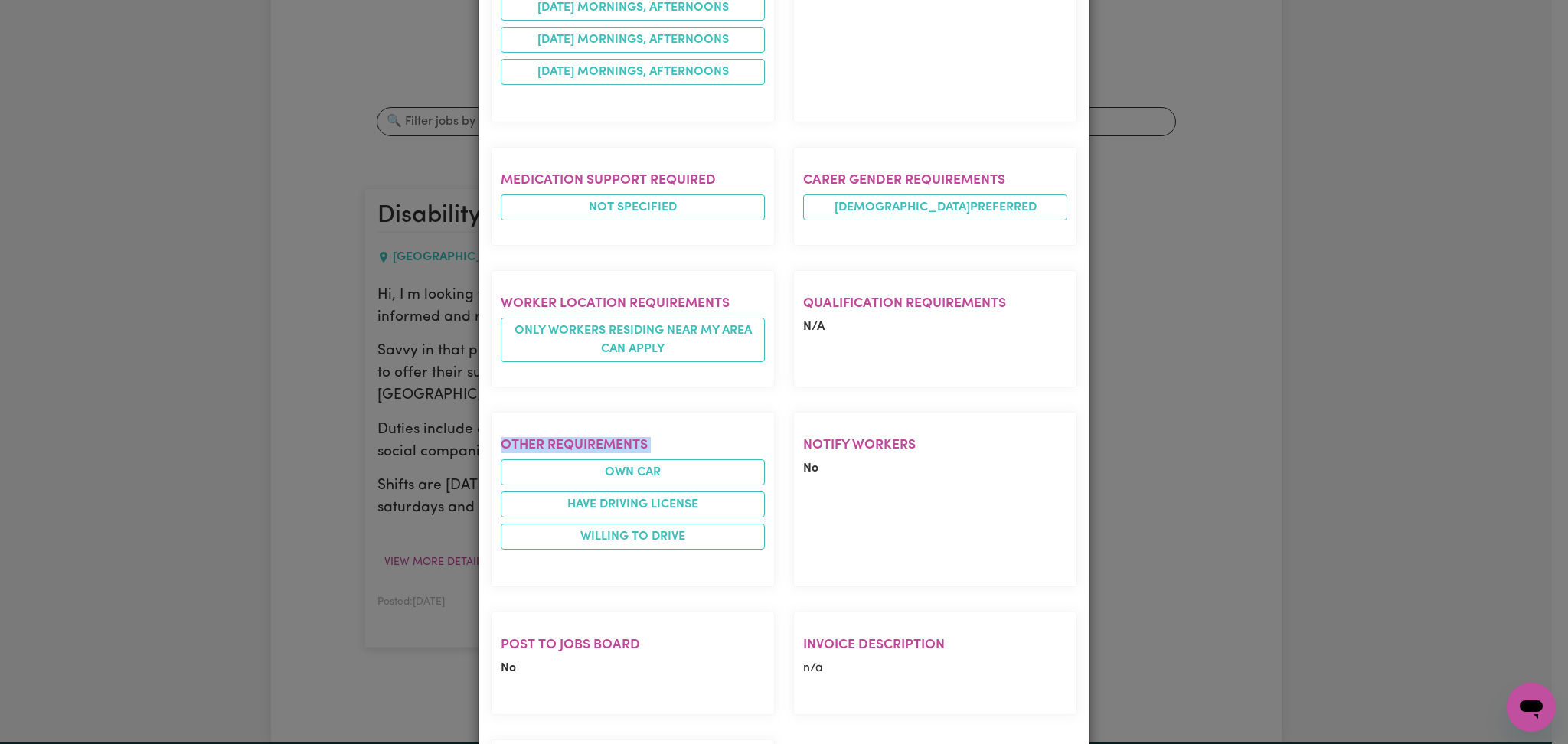
click at [576, 450] on h2 "Other requirements" at bounding box center [633, 445] width 264 height 16
click at [608, 438] on h2 "Other requirements" at bounding box center [633, 445] width 264 height 16
click at [863, 476] on section "Notify Workers No" at bounding box center [935, 499] width 284 height 175
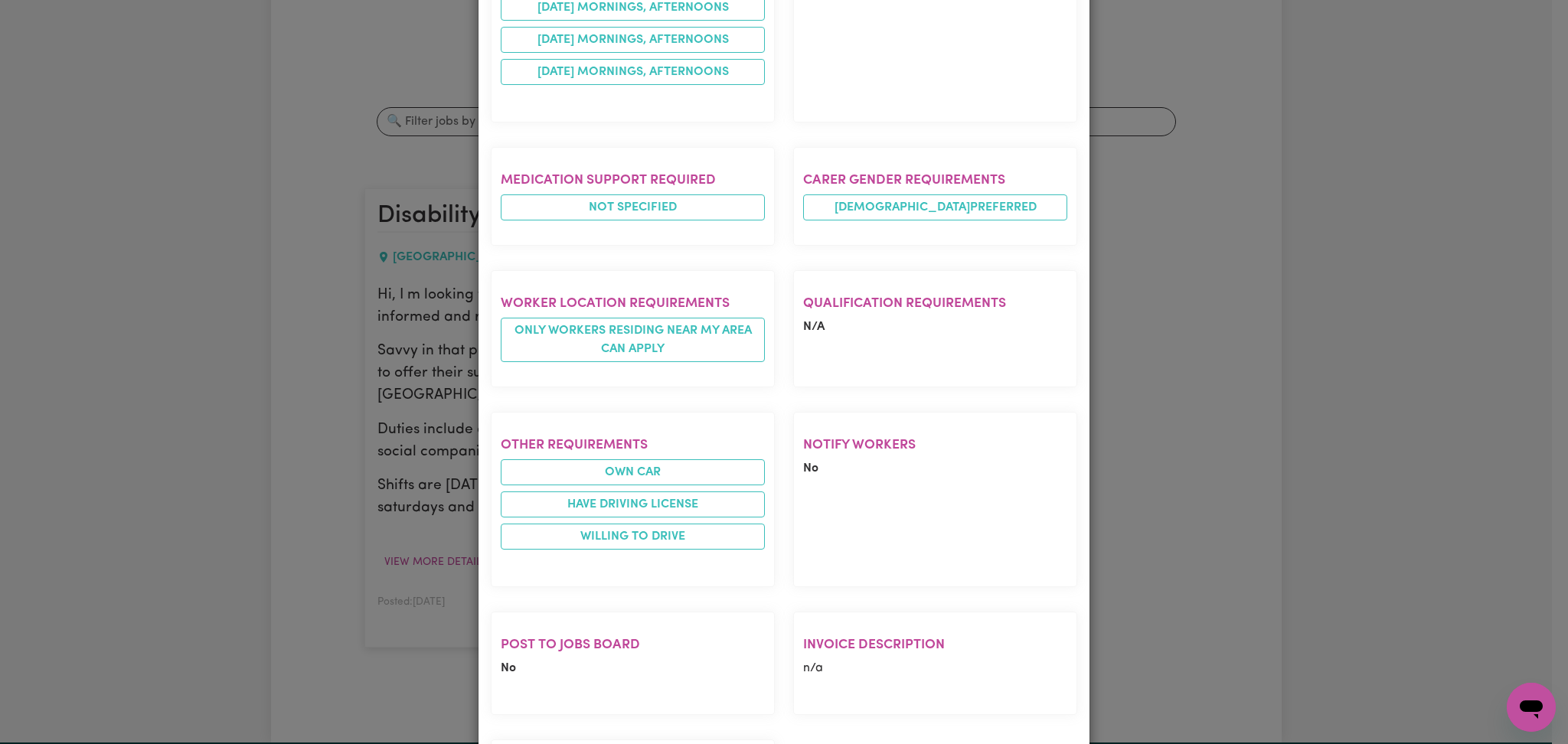
click at [547, 441] on h2 "Other requirements" at bounding box center [633, 445] width 264 height 16
click at [628, 441] on h2 "Other requirements" at bounding box center [633, 445] width 264 height 16
click at [598, 442] on h2 "Other requirements" at bounding box center [633, 445] width 264 height 16
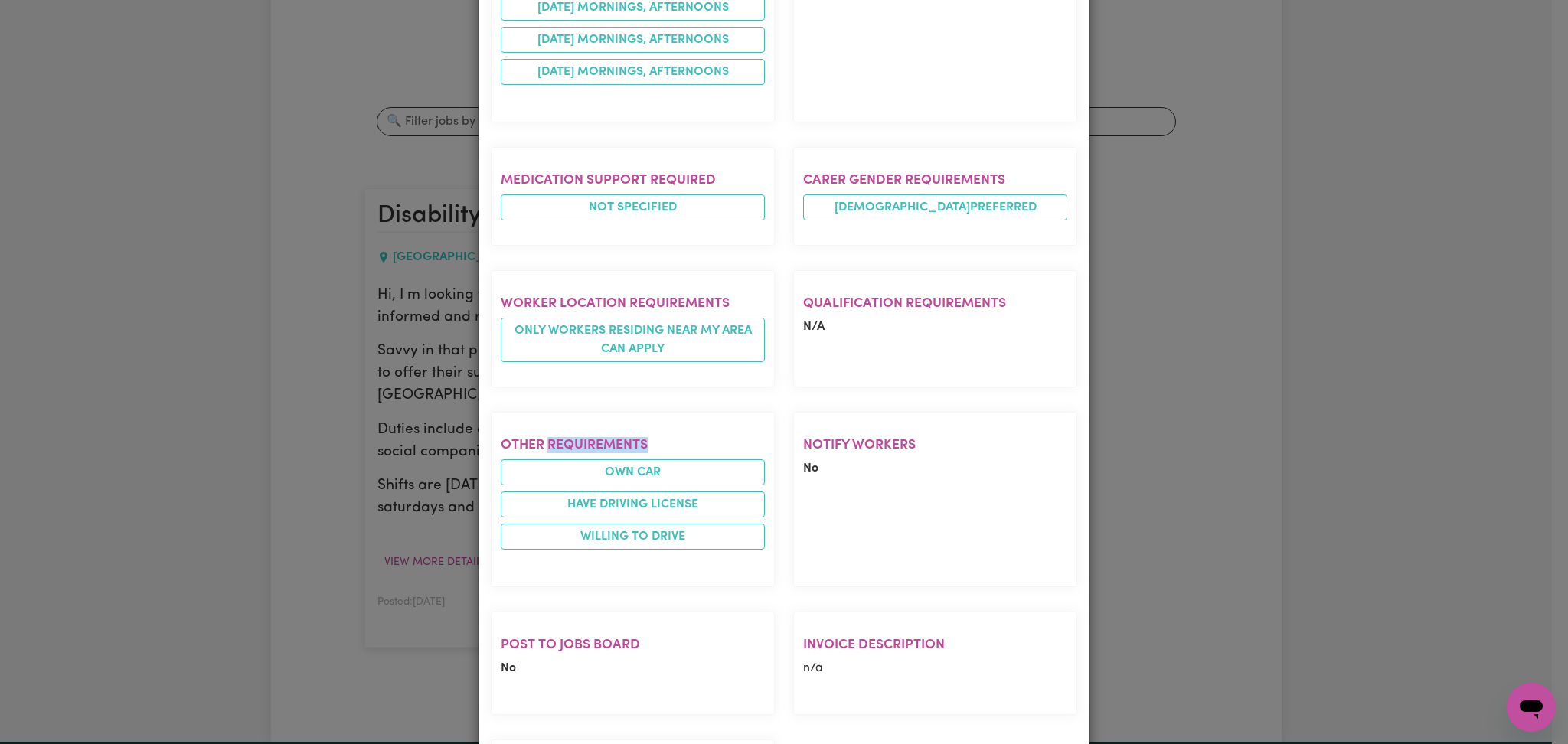
click at [598, 442] on h2 "Other requirements" at bounding box center [633, 445] width 264 height 16
click at [870, 497] on section "Notify Workers No" at bounding box center [935, 499] width 284 height 175
click at [584, 442] on h2 "Other requirements" at bounding box center [633, 445] width 264 height 16
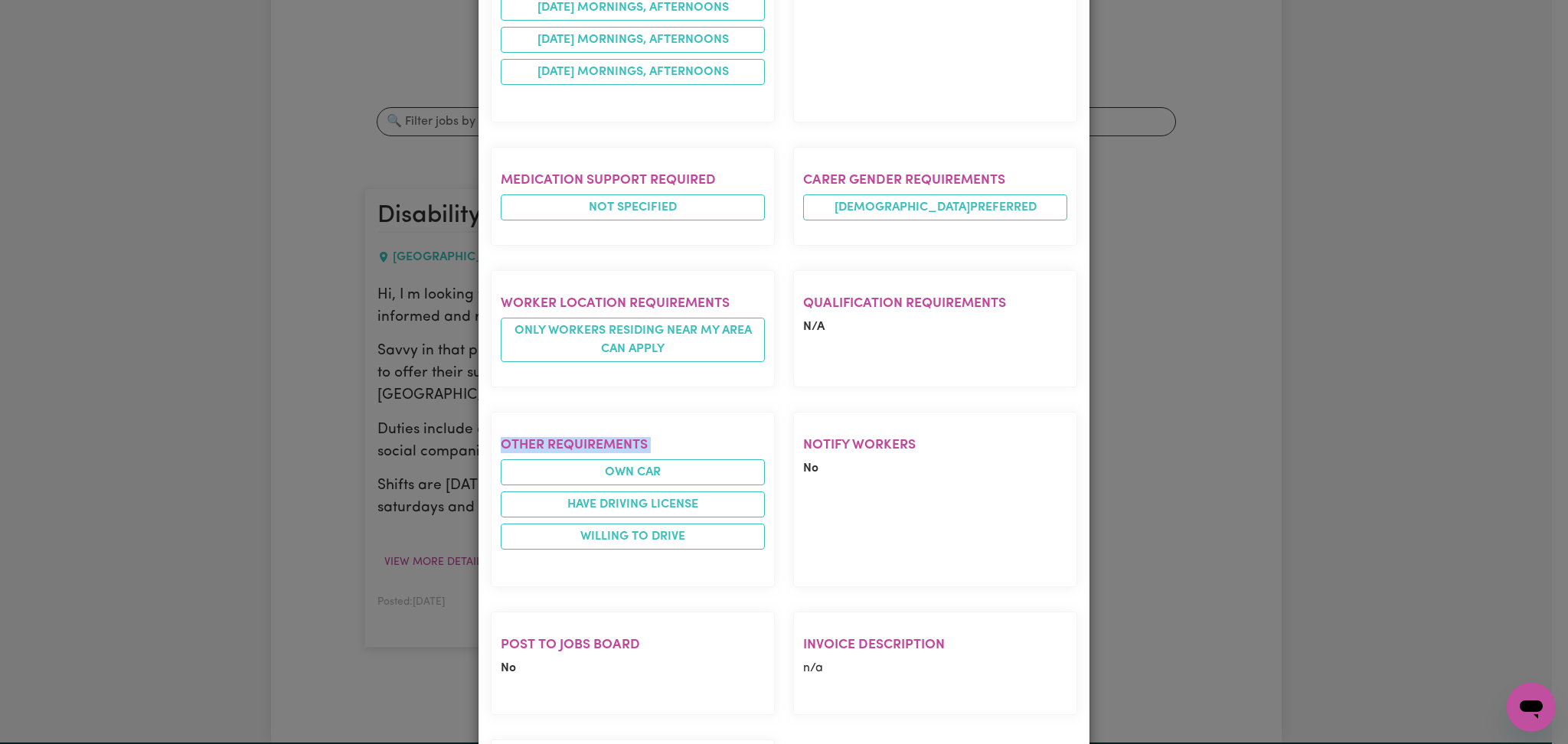
click at [584, 442] on h2 "Other requirements" at bounding box center [633, 445] width 264 height 16
click at [841, 443] on h2 "Notify Workers" at bounding box center [935, 445] width 264 height 16
drag, startPoint x: 787, startPoint y: 419, endPoint x: 852, endPoint y: 487, distance: 94.1
click at [852, 487] on section "Notify Workers No" at bounding box center [935, 499] width 284 height 175
click at [853, 488] on section "Notify Workers No" at bounding box center [935, 499] width 284 height 175
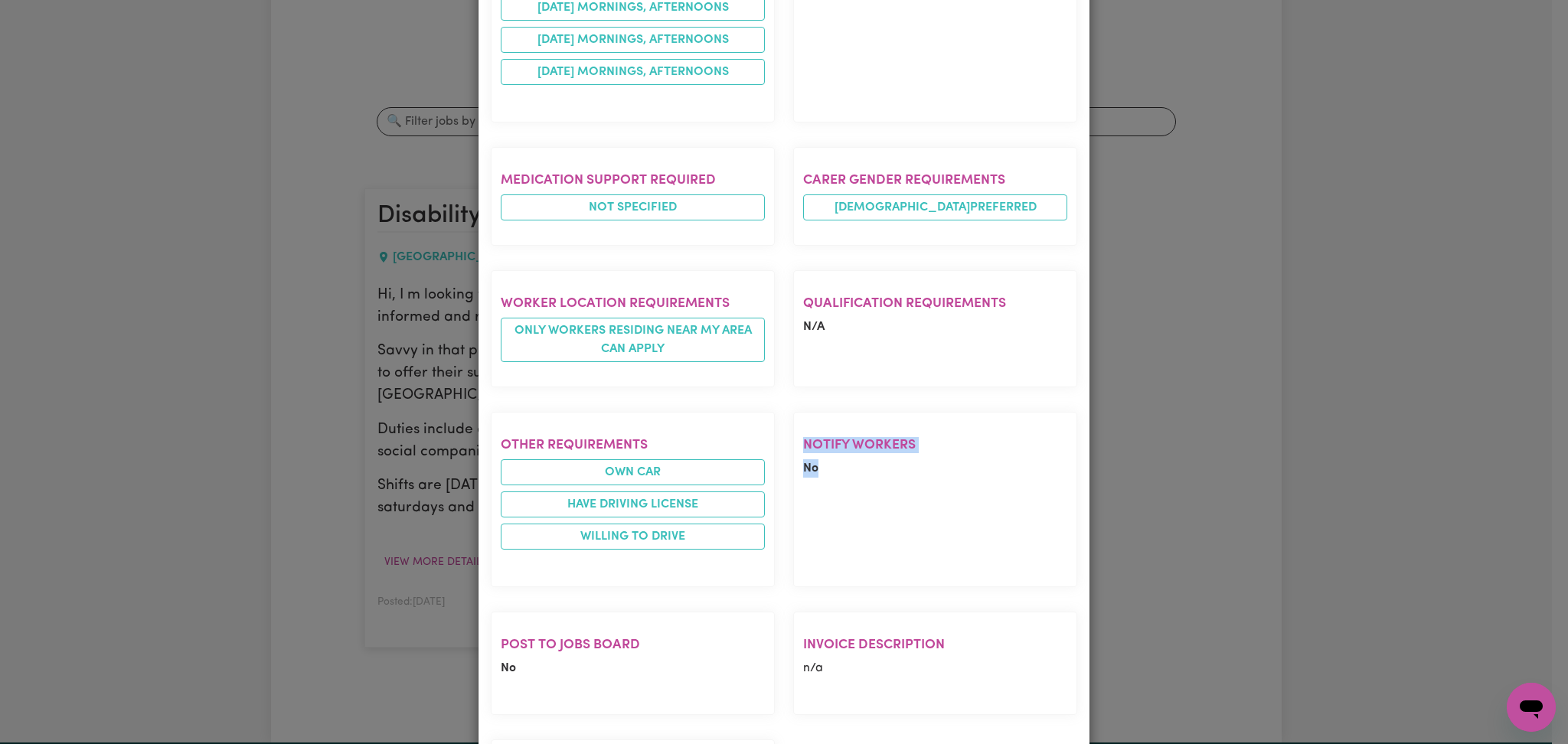
drag, startPoint x: 870, startPoint y: 484, endPoint x: 790, endPoint y: 424, distance: 100.0
click at [793, 424] on section "Notify Workers No" at bounding box center [935, 499] width 284 height 175
click at [793, 385] on section "Qualification requirements N/A" at bounding box center [935, 329] width 284 height 117
drag, startPoint x: 791, startPoint y: 385, endPoint x: 837, endPoint y: 501, distance: 124.8
click at [837, 501] on div "Experience required Psycho social disorder Tasks required Domestic assistance (…" at bounding box center [784, 231] width 605 height 1285
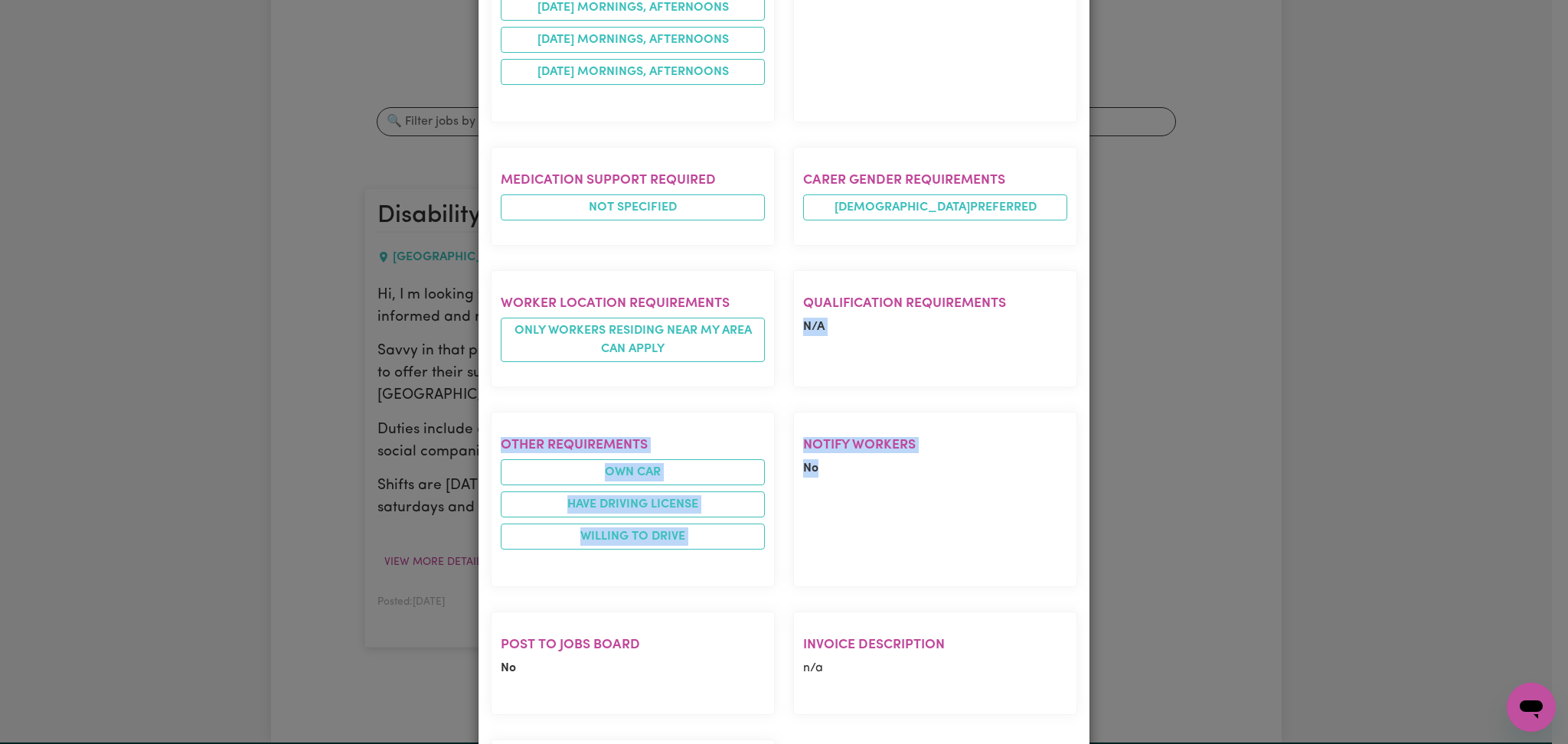
click at [863, 504] on section "Notify Workers No" at bounding box center [935, 499] width 284 height 175
drag, startPoint x: 492, startPoint y: 386, endPoint x: 961, endPoint y: 591, distance: 511.8
click at [961, 591] on div "Experience required Psycho social disorder Tasks required Domestic assistance (…" at bounding box center [784, 231] width 605 height 1285
click at [999, 577] on section "Notify Workers No" at bounding box center [935, 499] width 284 height 175
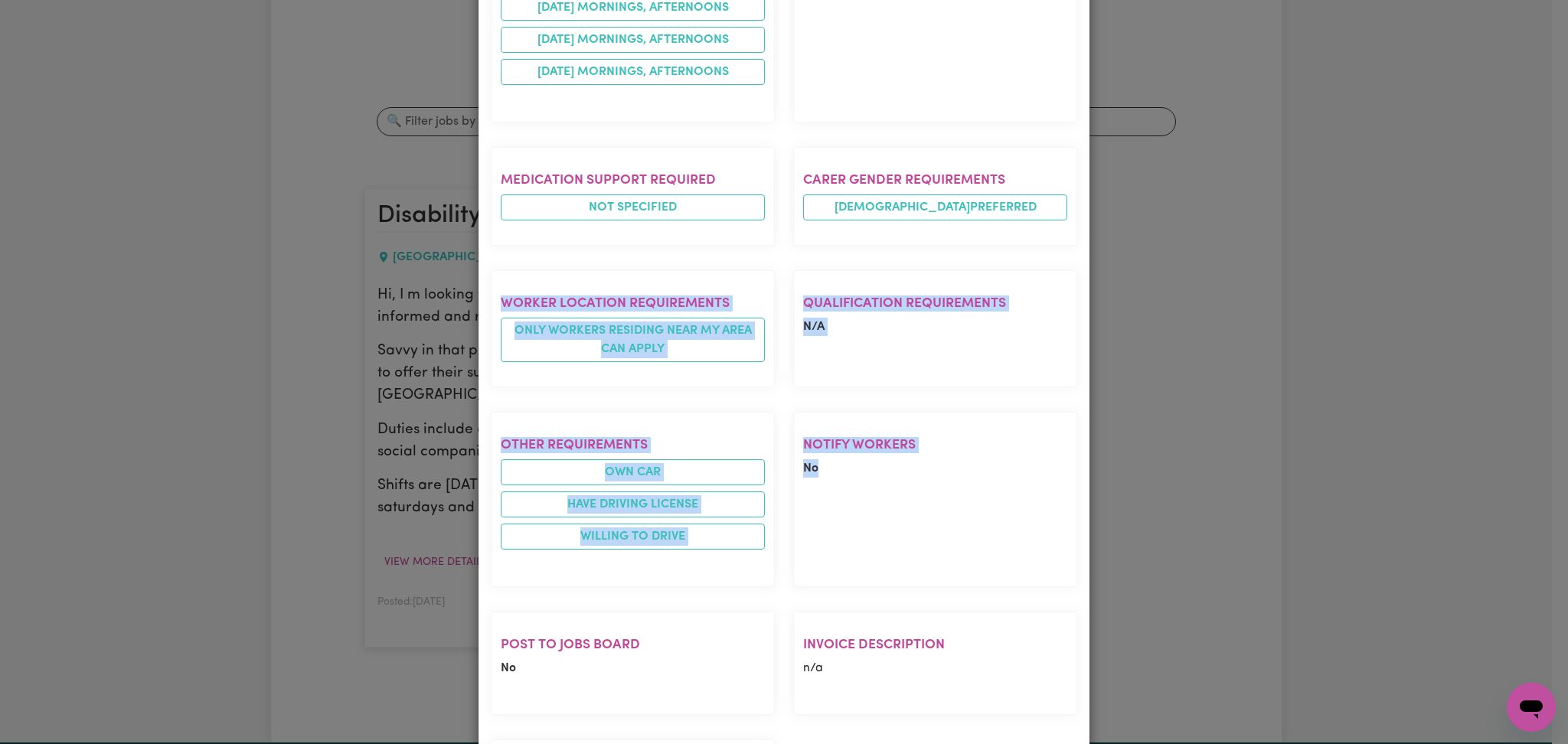
drag, startPoint x: 472, startPoint y: 269, endPoint x: 963, endPoint y: 554, distance: 567.7
click at [940, 556] on div "Disability Support Worker [GEOGRAPHIC_DATA] , [GEOGRAPHIC_DATA] Posted by: Me J…" at bounding box center [784, 34] width 611 height 1751
click at [973, 554] on section "Notify Workers No" at bounding box center [935, 499] width 284 height 175
click at [612, 279] on section "Worker location requirements Only workers residing near my area can apply" at bounding box center [633, 329] width 284 height 117
drag, startPoint x: 492, startPoint y: 269, endPoint x: 845, endPoint y: 564, distance: 460.0
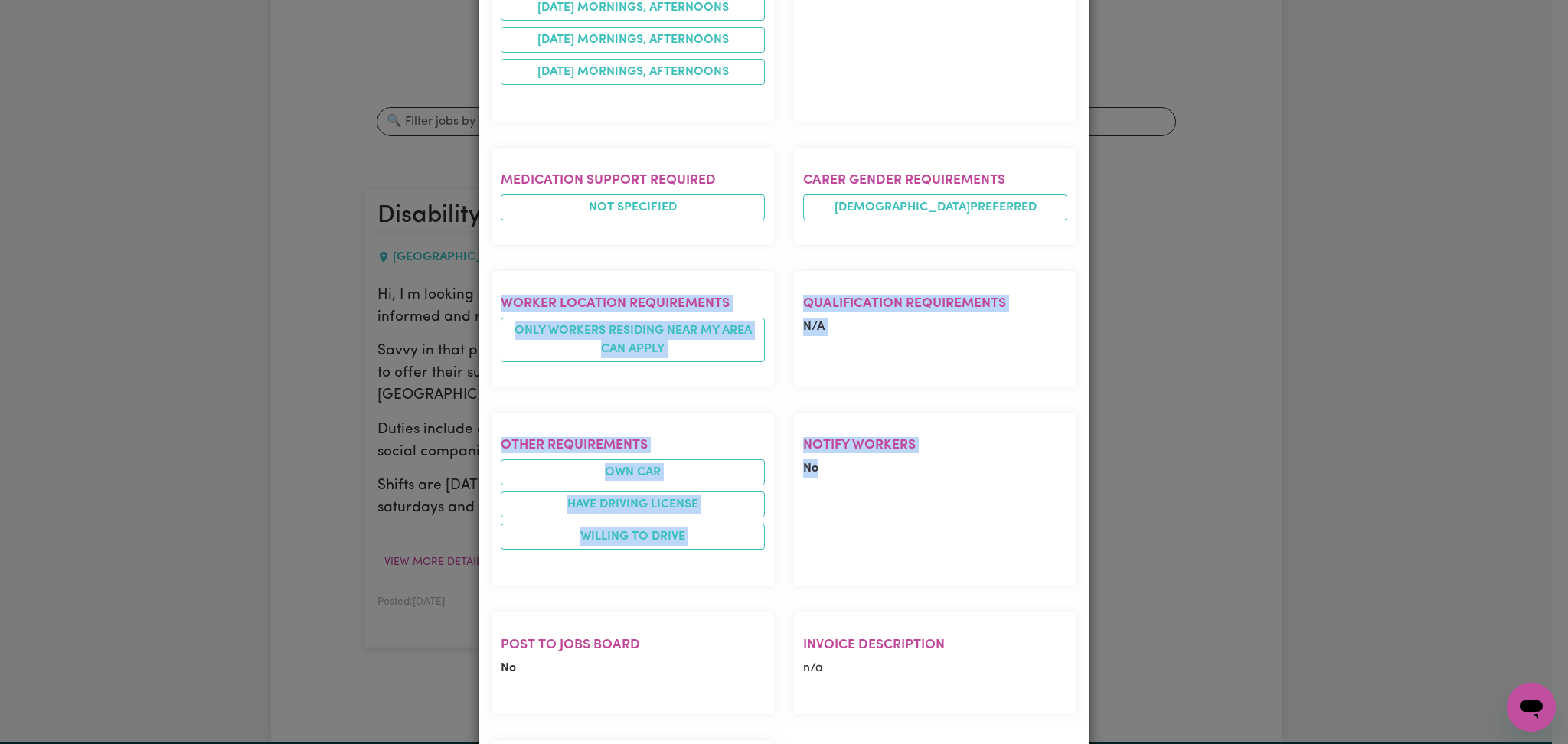
click at [844, 564] on div "Experience required Psycho social disorder Tasks required Domestic assistance (…" at bounding box center [784, 231] width 605 height 1285
click at [847, 564] on section "Notify Workers No" at bounding box center [935, 499] width 284 height 175
drag, startPoint x: 480, startPoint y: 255, endPoint x: 888, endPoint y: 557, distance: 507.6
click at [874, 553] on div "Experience required Psycho social disorder Tasks required Domestic assistance (…" at bounding box center [784, 231] width 605 height 1285
click at [888, 557] on section "Notify Workers No" at bounding box center [935, 499] width 284 height 175
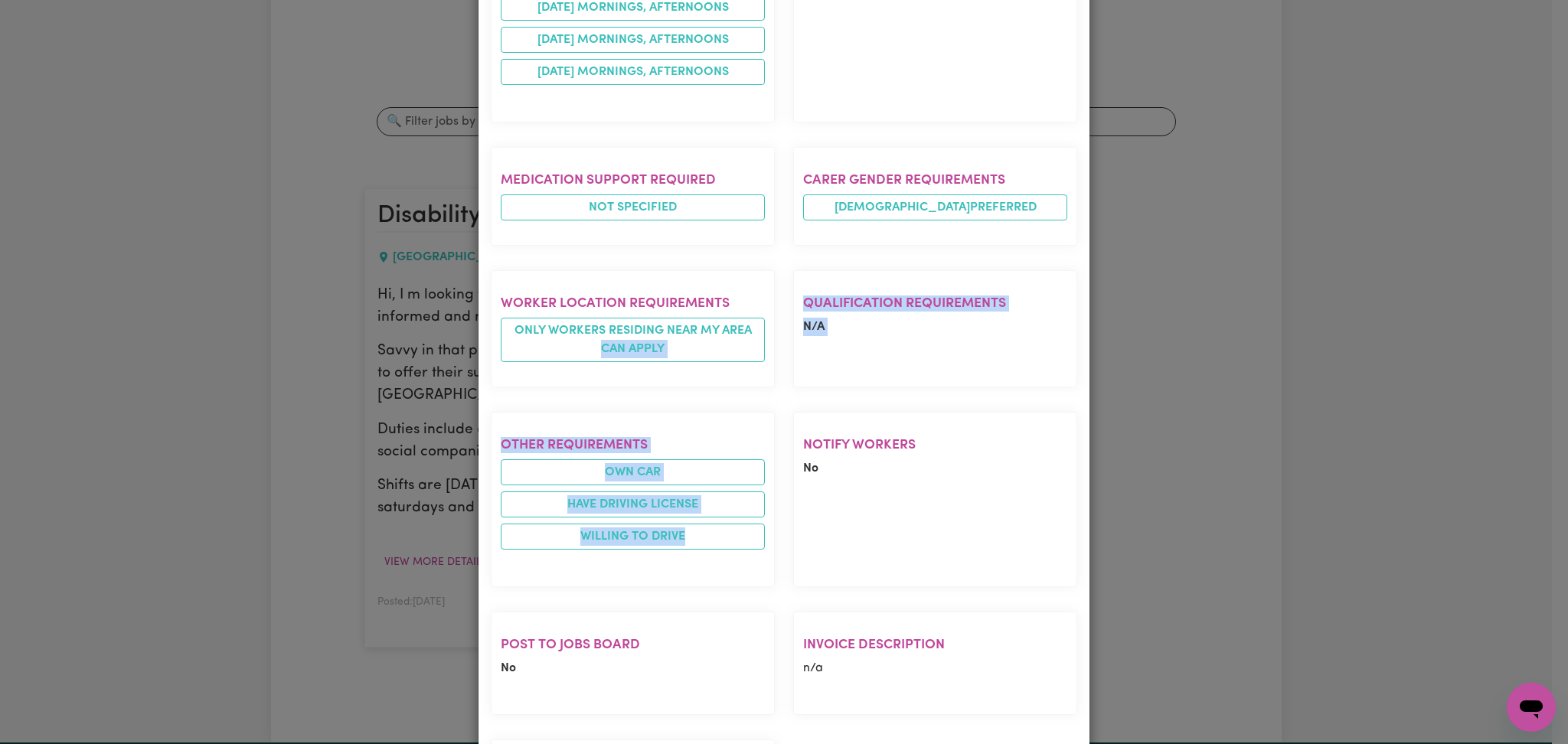
drag, startPoint x: 478, startPoint y: 393, endPoint x: 830, endPoint y: 568, distance: 393.1
click at [776, 562] on div "Experience required Psycho social disorder Tasks required Domestic assistance (…" at bounding box center [784, 231] width 605 height 1285
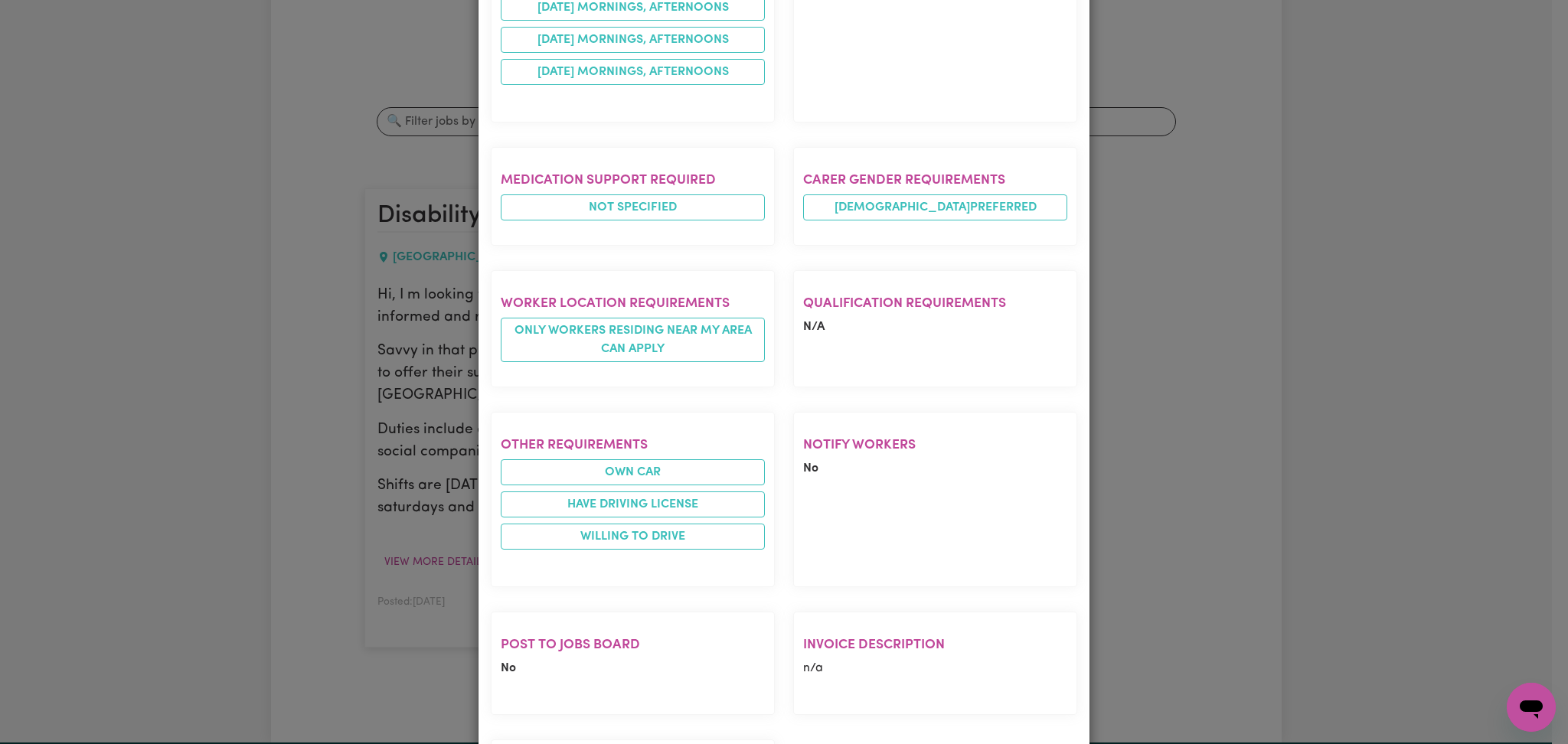
click at [830, 568] on section "Notify Workers No" at bounding box center [935, 499] width 284 height 175
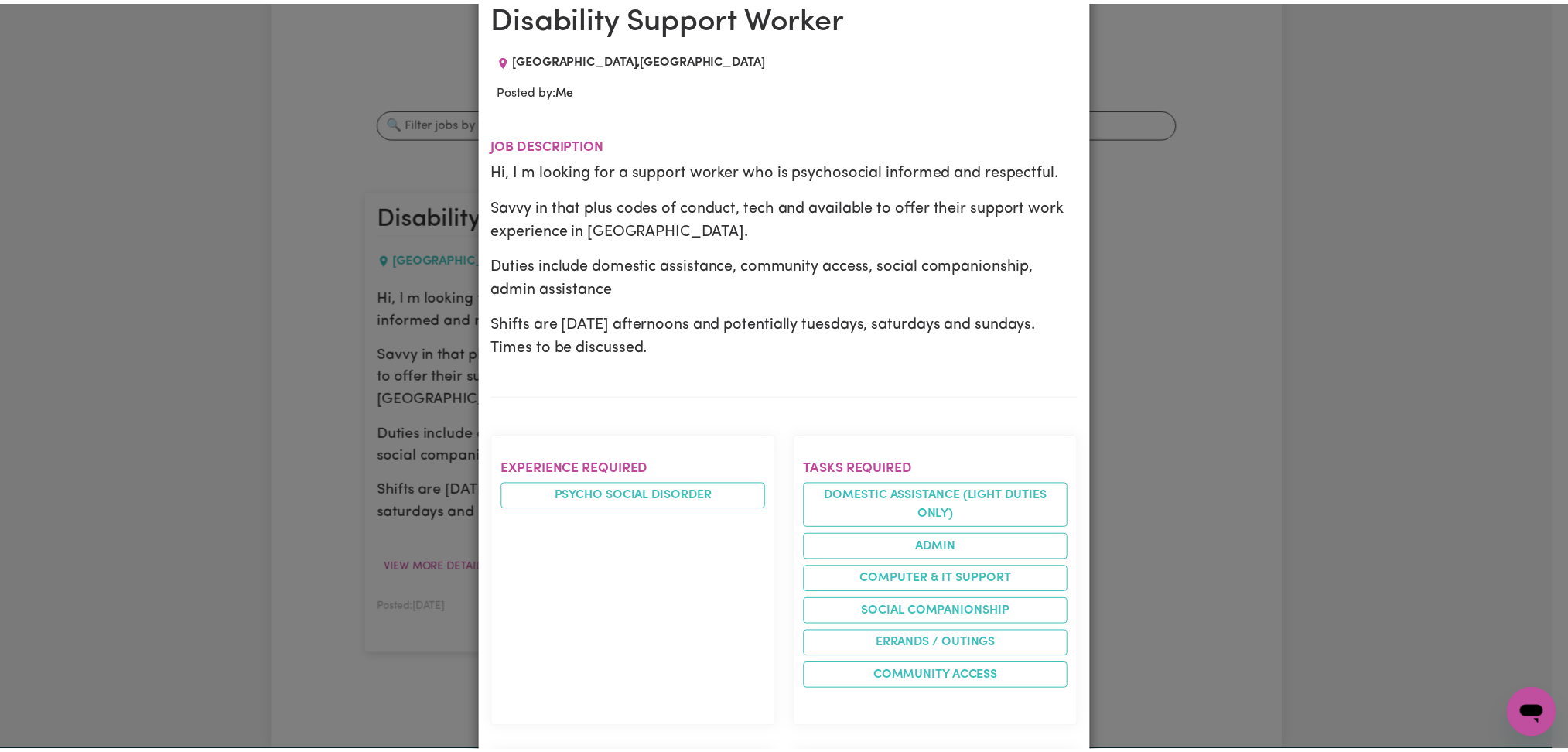
scroll to position [0, 0]
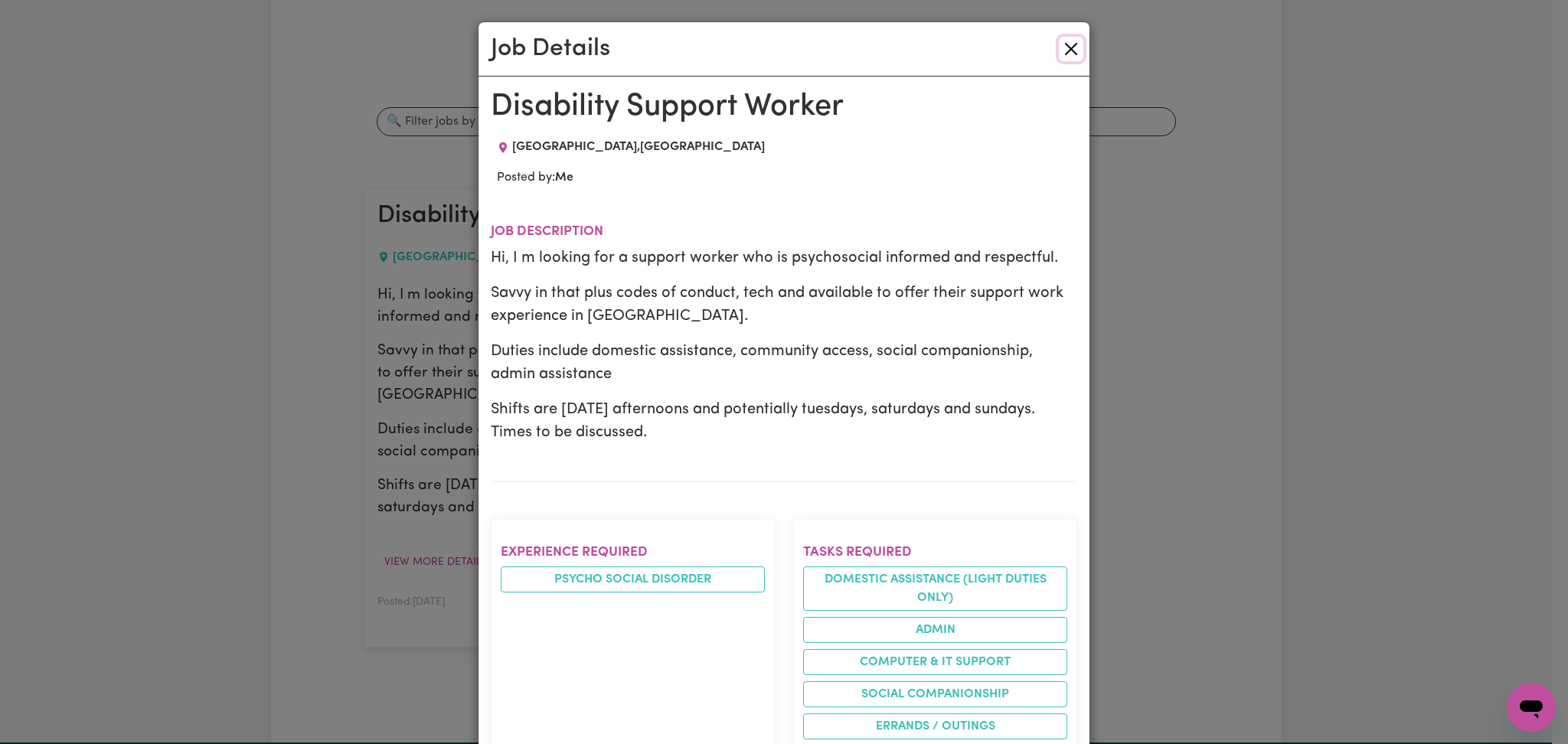
click at [1059, 50] on button "Close" at bounding box center [1071, 49] width 25 height 25
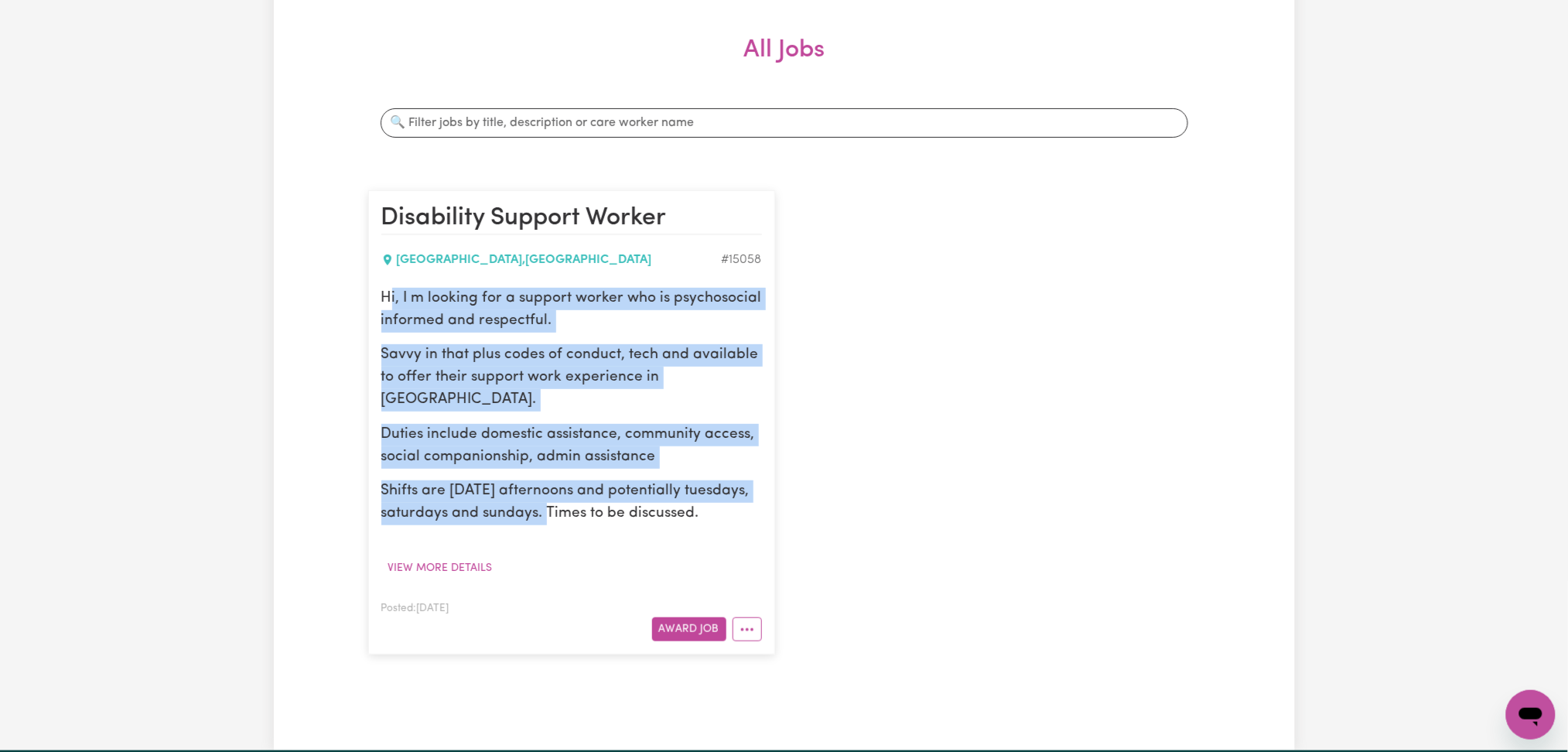
drag, startPoint x: 387, startPoint y: 301, endPoint x: 588, endPoint y: 508, distance: 288.5
click at [564, 506] on div "Hi, I m looking for a support worker who is psychosocial informed and respectfu…" at bounding box center [571, 407] width 380 height 237
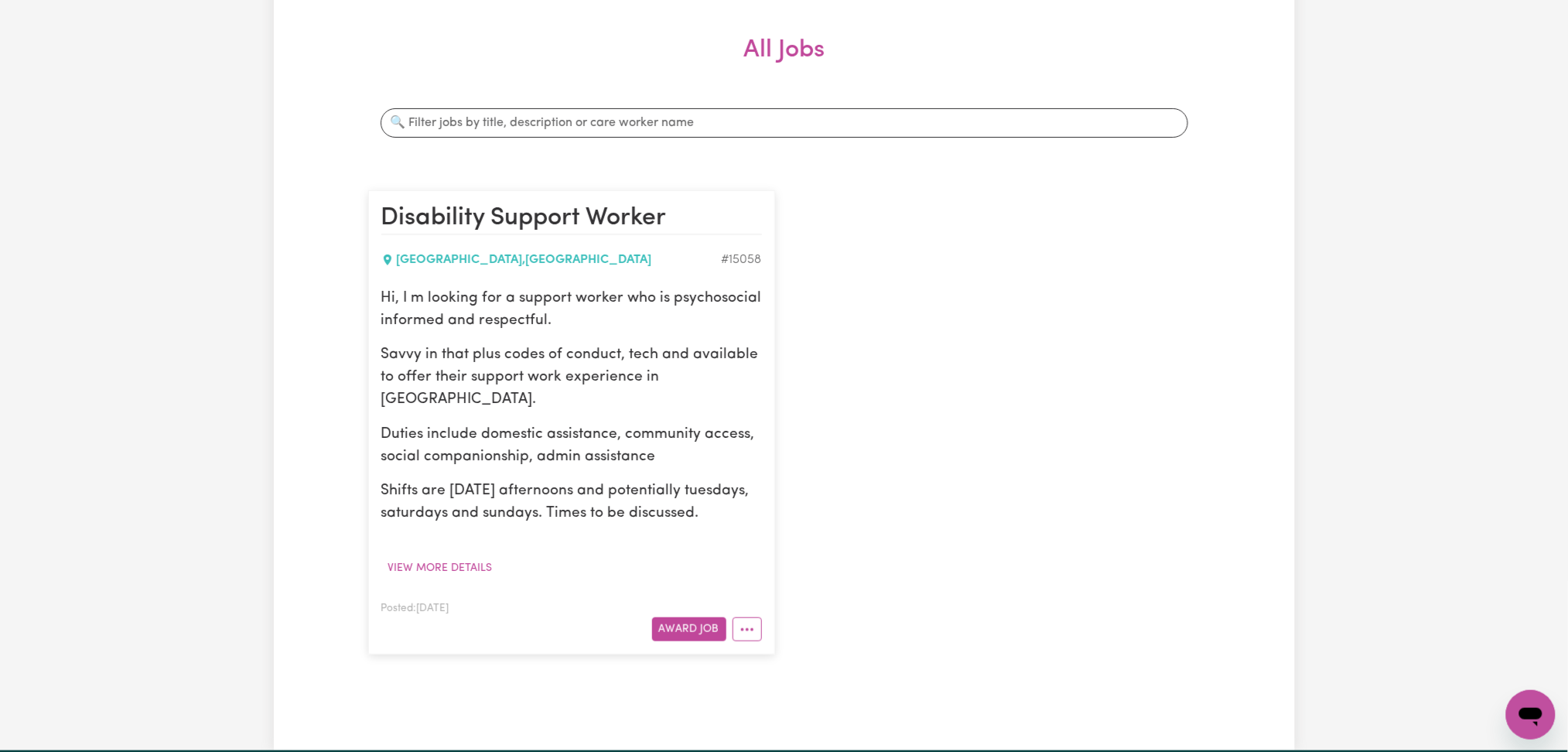
click at [647, 512] on p "Shifts are [DATE] afternoons and potentially tuesdays, saturdays and sundays. T…" at bounding box center [571, 503] width 380 height 45
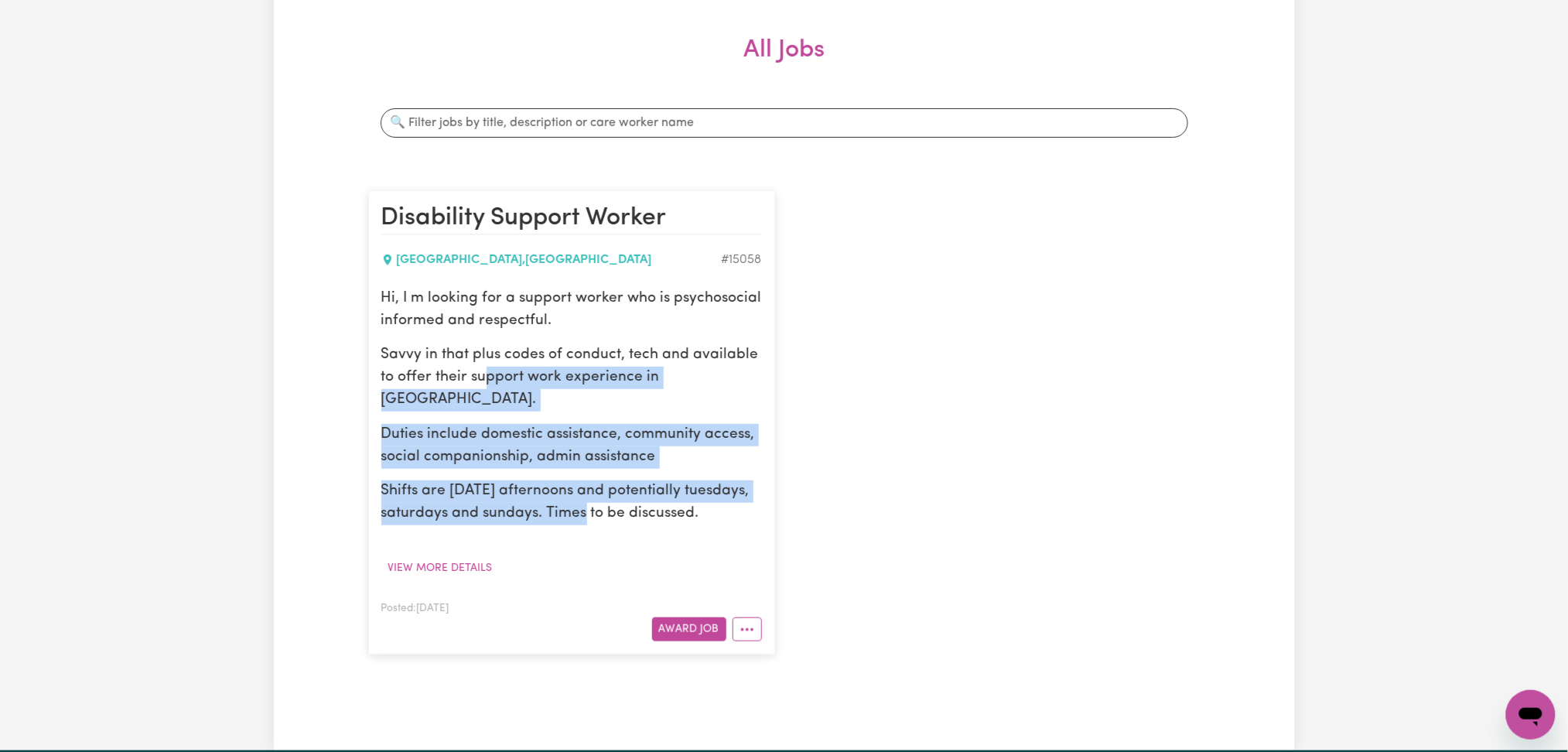
drag, startPoint x: 504, startPoint y: 405, endPoint x: 594, endPoint y: 513, distance: 140.6
click at [587, 512] on div "Hi, I m looking for a support worker who is psychosocial informed and respectfu…" at bounding box center [571, 407] width 380 height 237
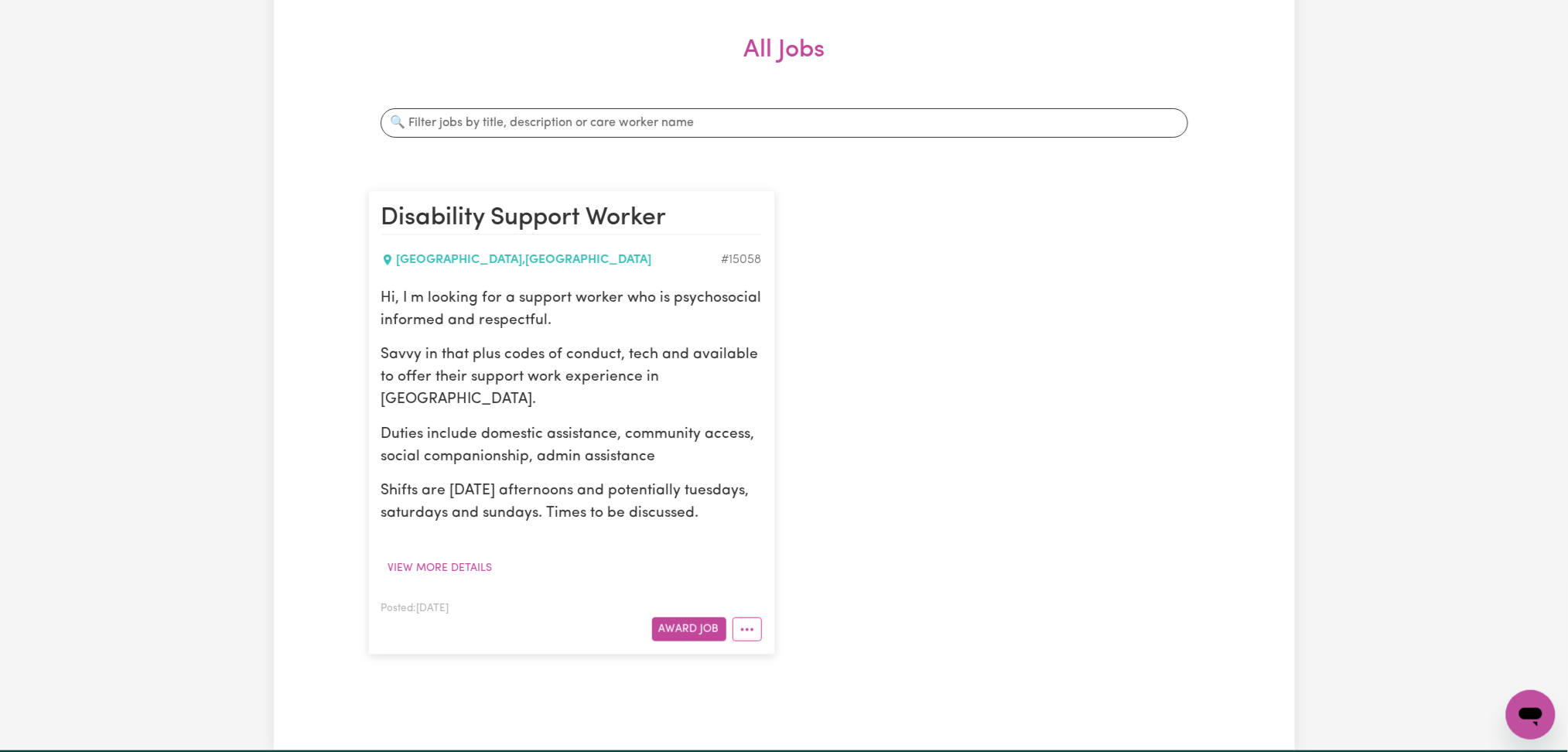
click at [621, 513] on p "Shifts are [DATE] afternoons and potentially tuesdays, saturdays and sundays. T…" at bounding box center [571, 503] width 380 height 45
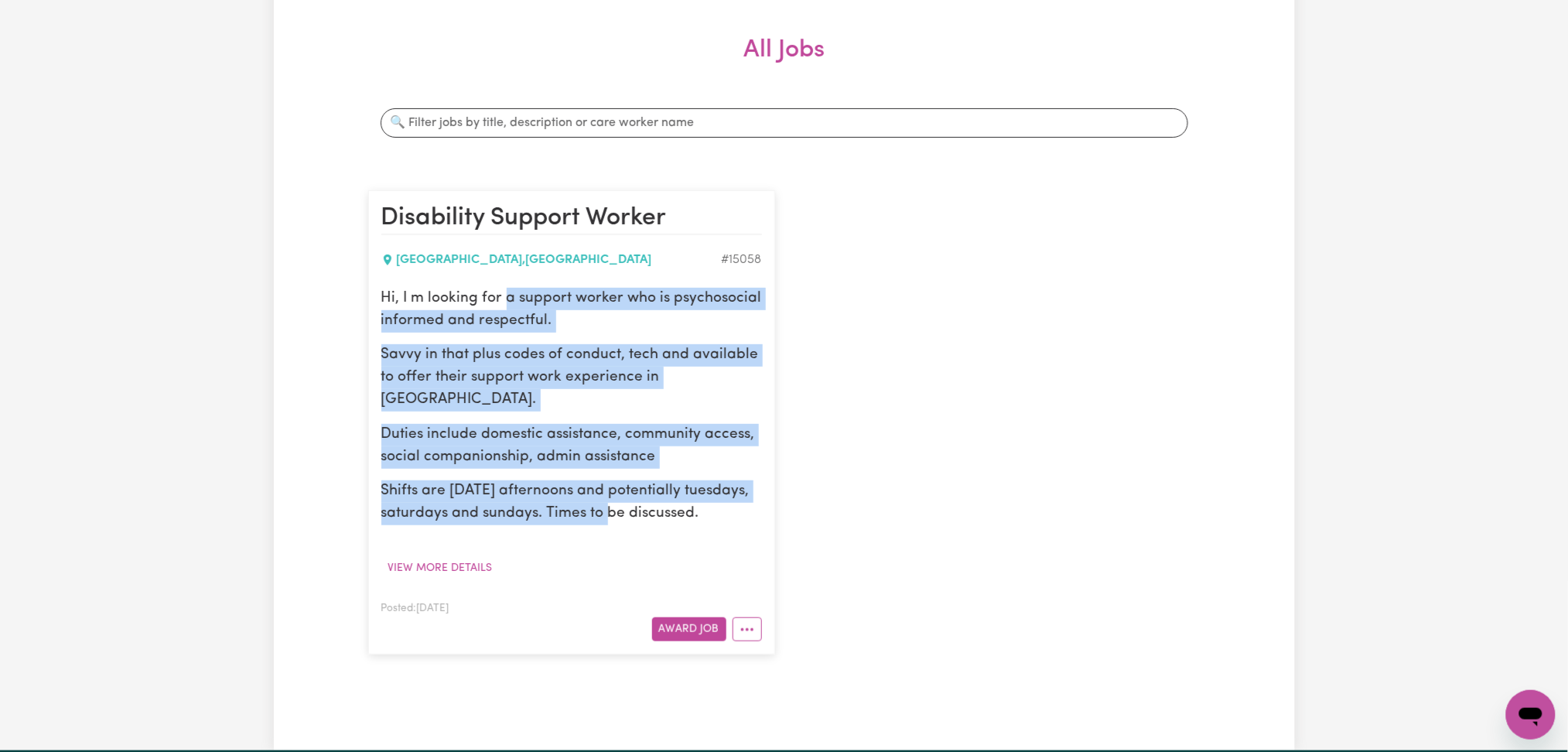
drag, startPoint x: 513, startPoint y: 346, endPoint x: 609, endPoint y: 515, distance: 194.4
click at [608, 515] on div "Hi, I m looking for a support worker who is psychosocial informed and respectfu…" at bounding box center [571, 407] width 380 height 237
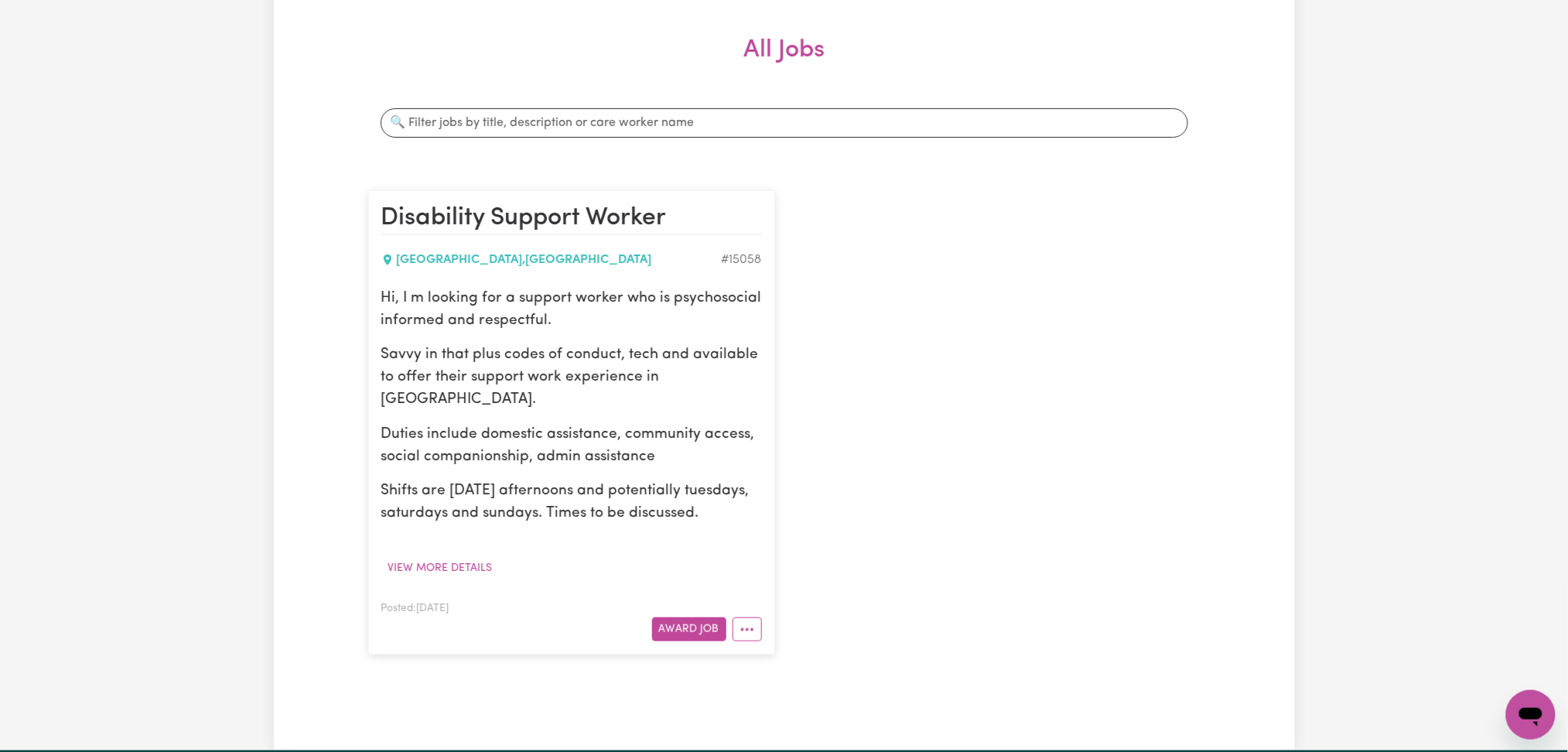
click at [614, 518] on p "Shifts are [DATE] afternoons and potentially tuesdays, saturdays and sundays. T…" at bounding box center [571, 503] width 380 height 45
drag, startPoint x: 610, startPoint y: 463, endPoint x: 642, endPoint y: 515, distance: 61.1
click at [642, 515] on div "Hi, I m looking for a support worker who is psychosocial informed and respectfu…" at bounding box center [571, 407] width 380 height 237
click at [646, 515] on p "Shifts are [DATE] afternoons and potentially tuesdays, saturdays and sundays. T…" at bounding box center [571, 503] width 380 height 45
drag, startPoint x: 373, startPoint y: 275, endPoint x: 534, endPoint y: 422, distance: 218.0
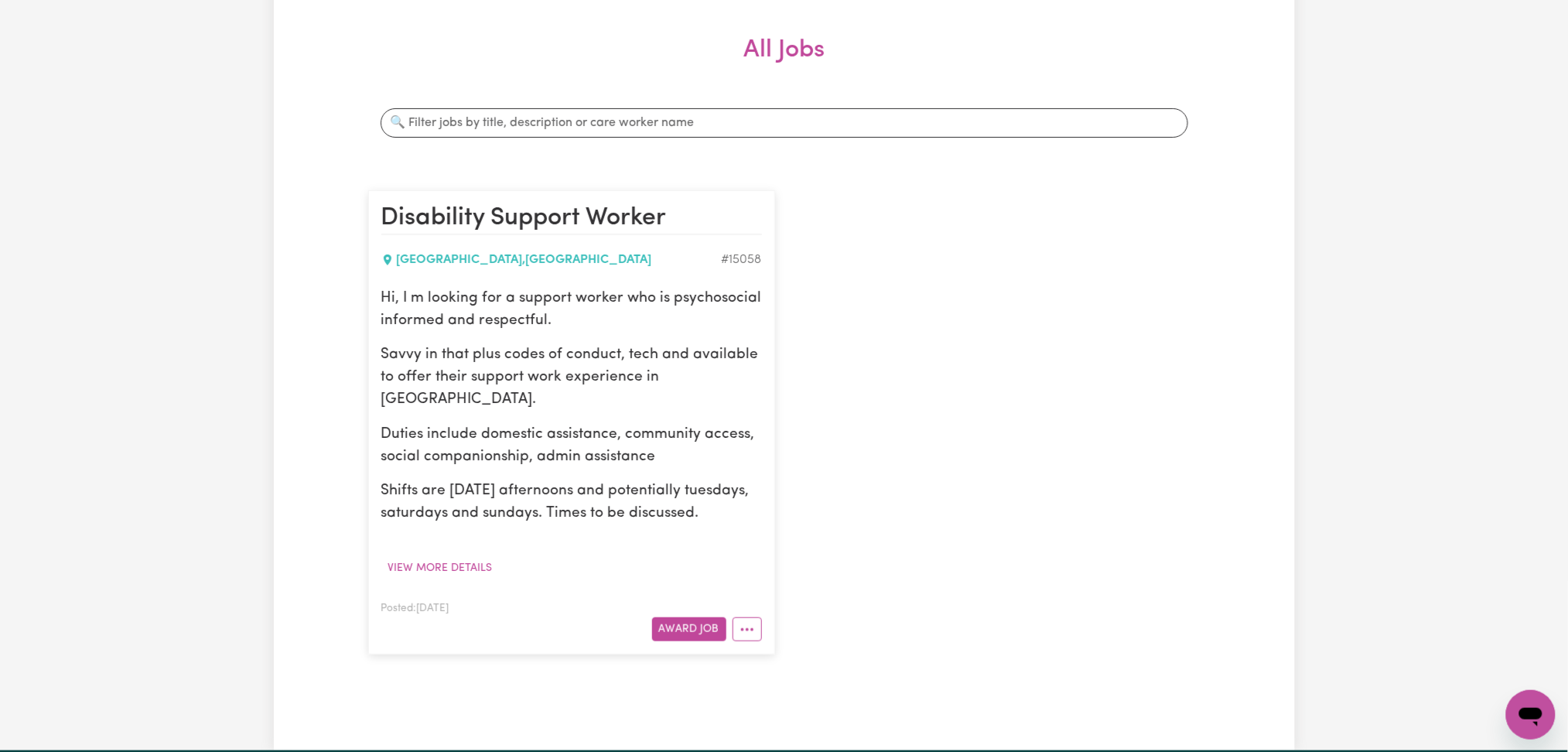
click at [498, 414] on article "Disability Support Worker [GEOGRAPHIC_DATA] , [GEOGRAPHIC_DATA] # 15058 Hi, I m…" at bounding box center [571, 422] width 407 height 464
click at [556, 427] on p "Duties include domestic assistance, community access, social companionship, adm…" at bounding box center [571, 446] width 380 height 45
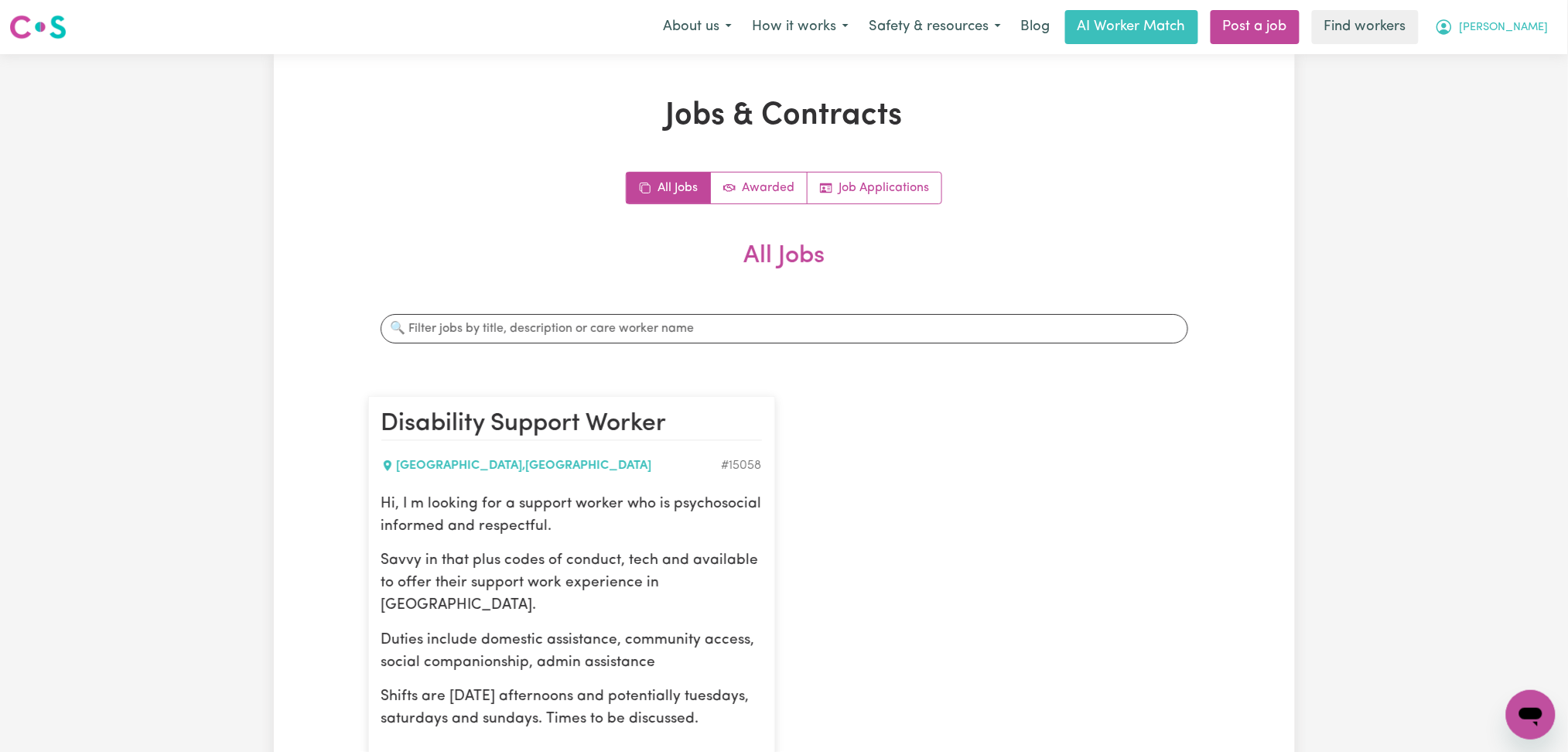
click at [1492, 26] on span "[PERSON_NAME]" at bounding box center [1504, 28] width 89 height 17
click at [1486, 56] on link "My Dashboard" at bounding box center [1497, 61] width 122 height 29
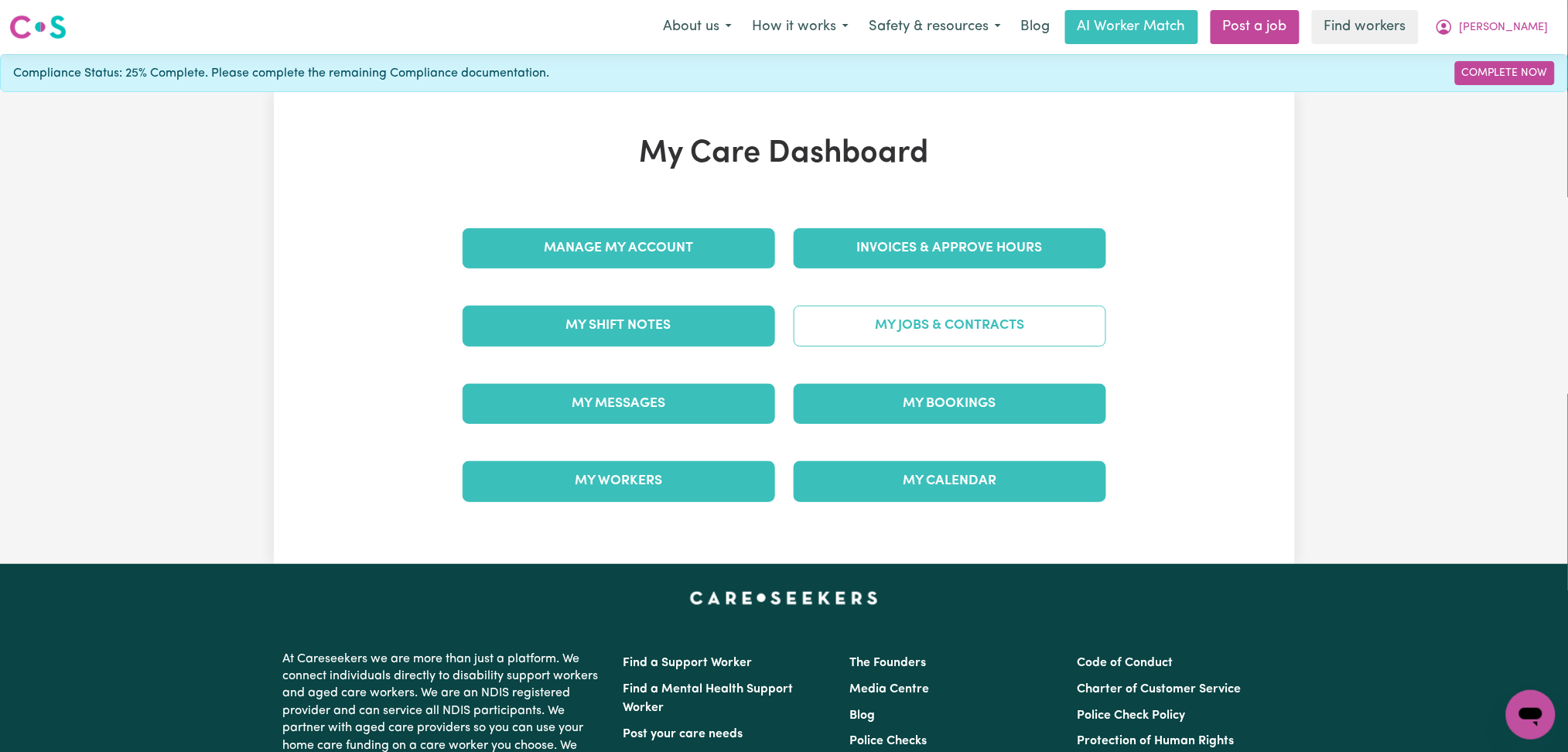
click at [950, 326] on link "My Jobs & Contracts" at bounding box center [950, 326] width 313 height 40
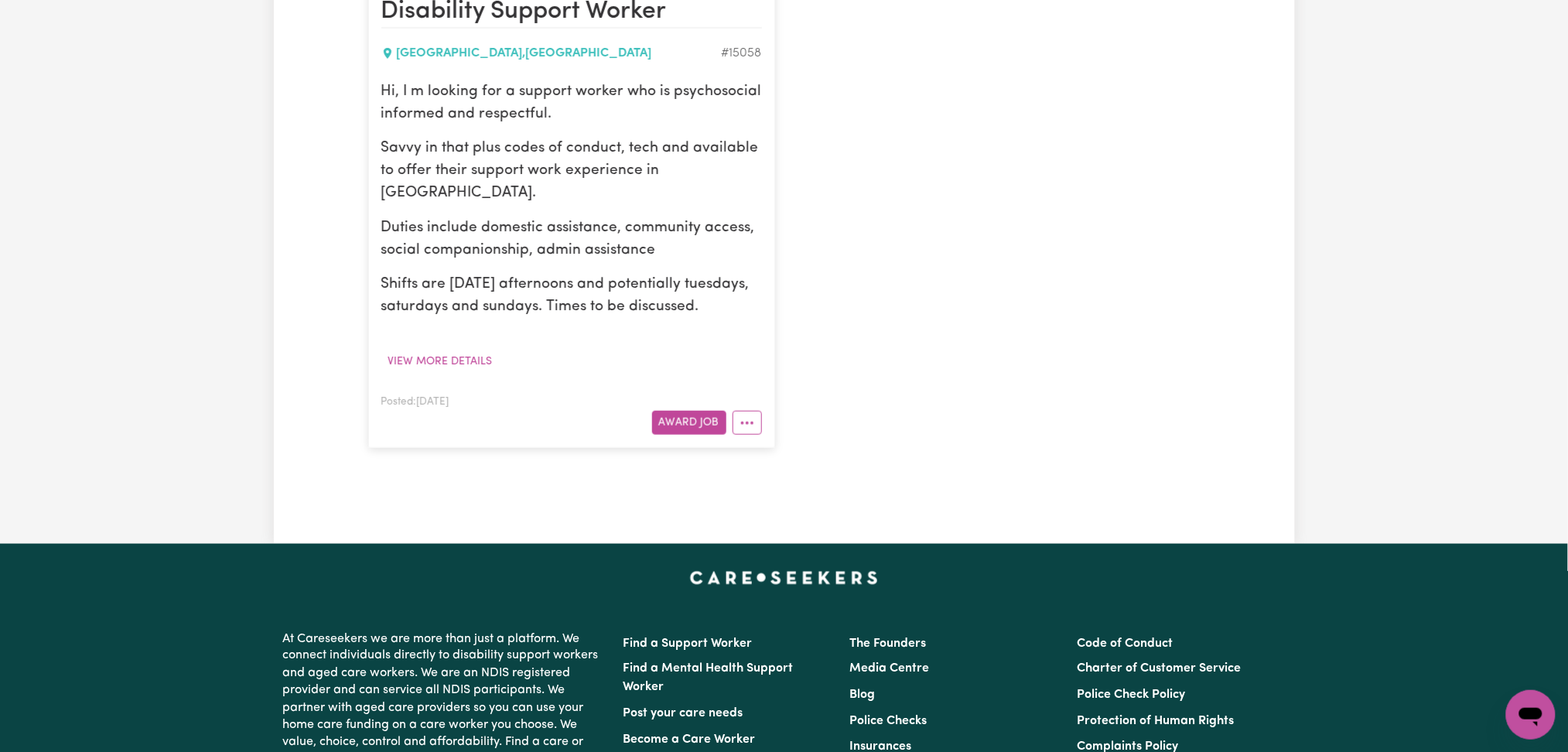
scroll to position [310, 0]
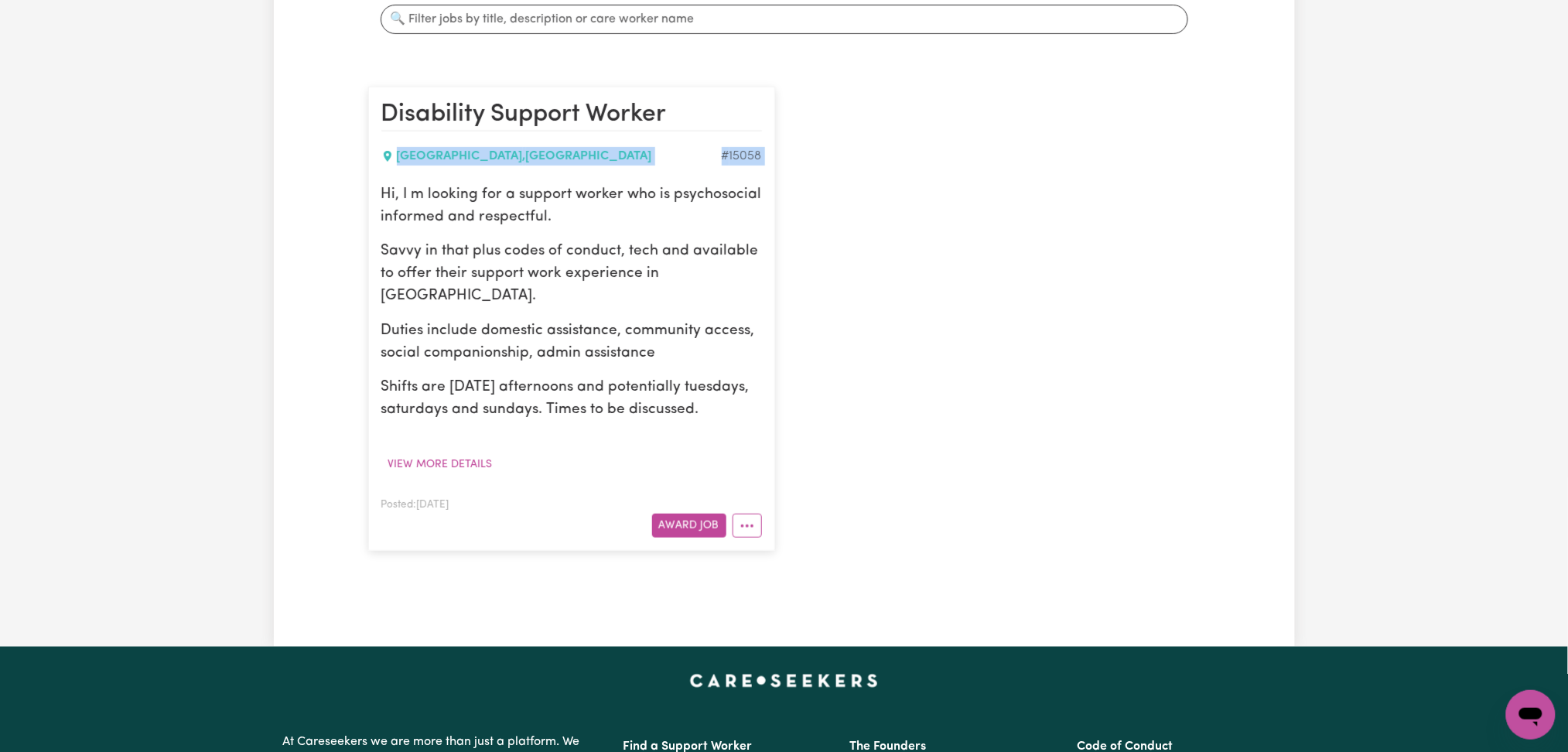
drag, startPoint x: 312, startPoint y: 167, endPoint x: 262, endPoint y: 185, distance: 53.1
click at [262, 185] on div "Jobs & Contracts All Jobs Awarded Job Applications All Jobs Search jobs Disabil…" at bounding box center [784, 196] width 1568 height 902
click at [1093, 359] on div "Disability Support Worker [GEOGRAPHIC_DATA] , [GEOGRAPHIC_DATA] # 15058 Hi, I m…" at bounding box center [784, 319] width 851 height 495
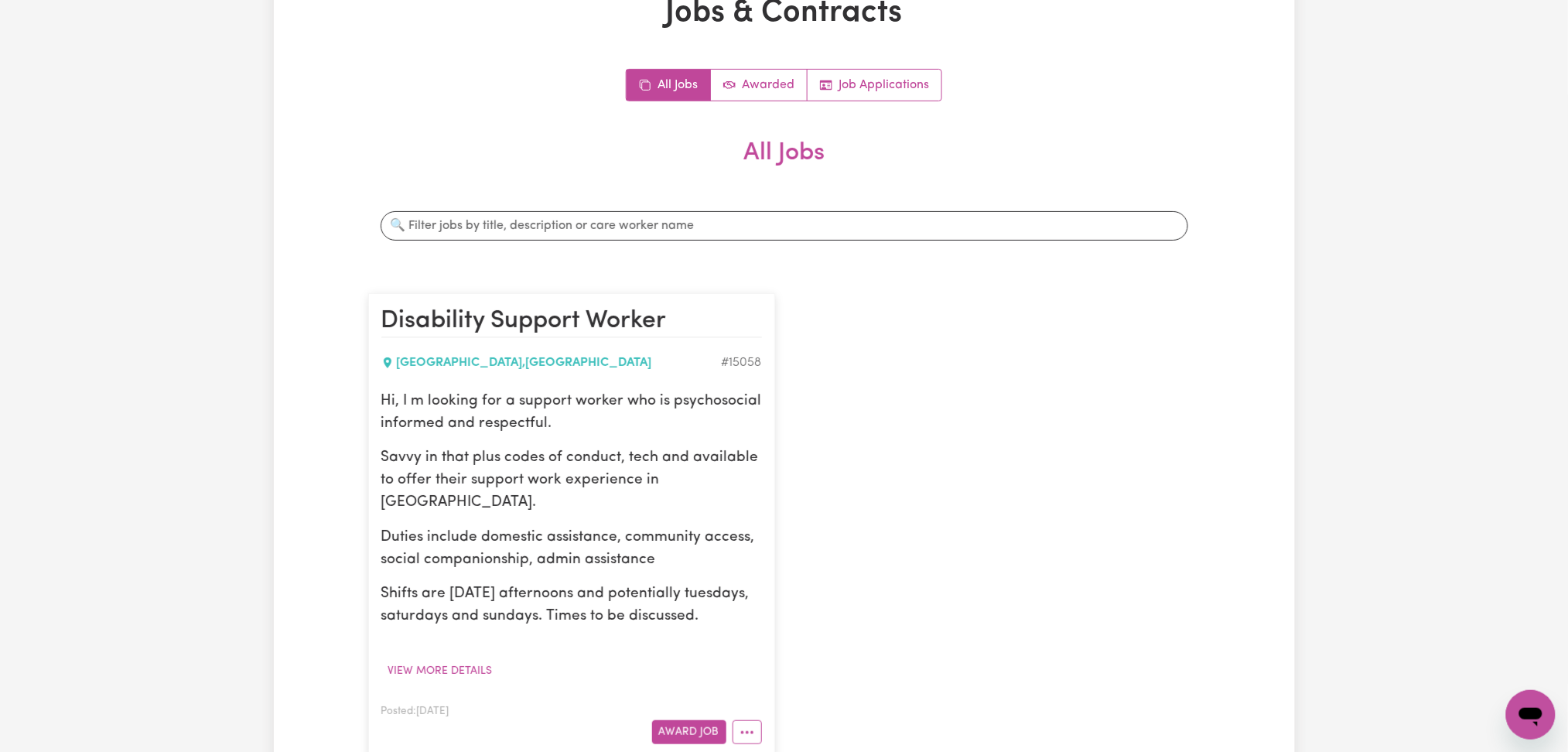
scroll to position [206, 0]
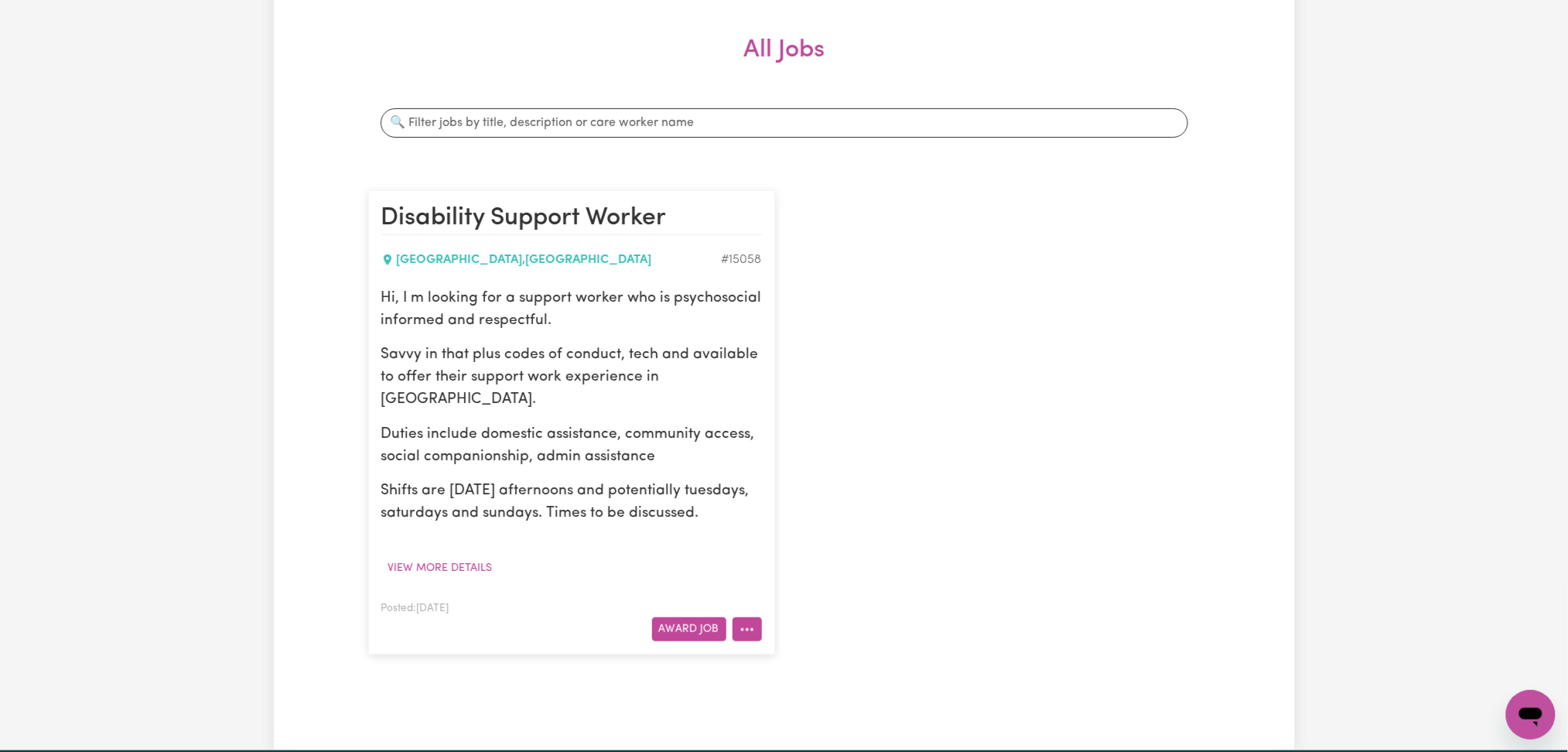
click at [752, 630] on circle "More options" at bounding box center [752, 629] width 3 height 3
click at [1154, 456] on div "Disability Support Worker [GEOGRAPHIC_DATA] , [GEOGRAPHIC_DATA] # 15058 Hi, I m…" at bounding box center [784, 422] width 851 height 495
click at [265, 471] on div "Jobs & Contracts All Jobs Awarded Job Applications All Jobs Search jobs Disabil…" at bounding box center [784, 300] width 1568 height 902
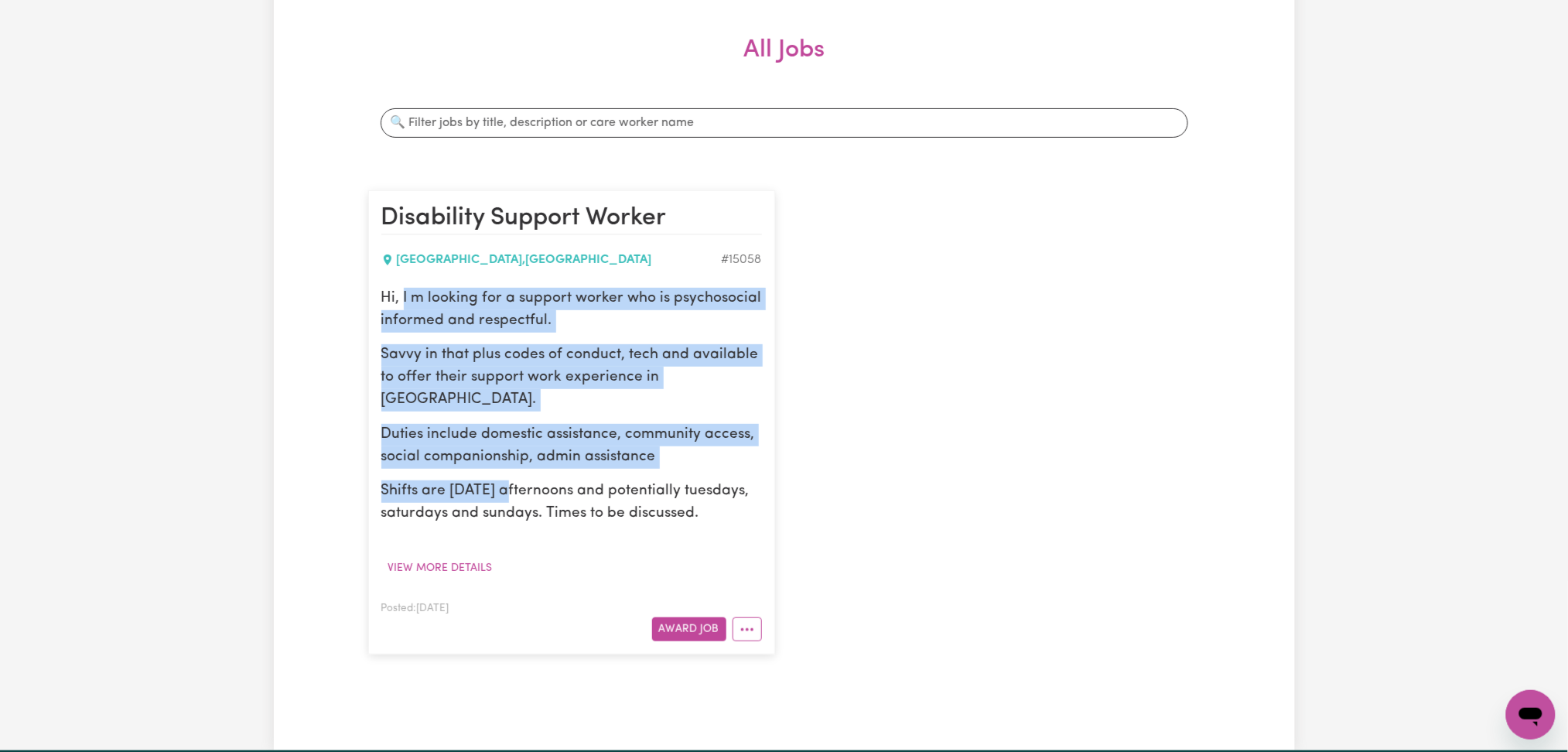
drag, startPoint x: 405, startPoint y: 298, endPoint x: 524, endPoint y: 476, distance: 214.1
click at [522, 474] on div "Hi, I m looking for a support worker who is psychosocial informed and respectfu…" at bounding box center [571, 407] width 380 height 237
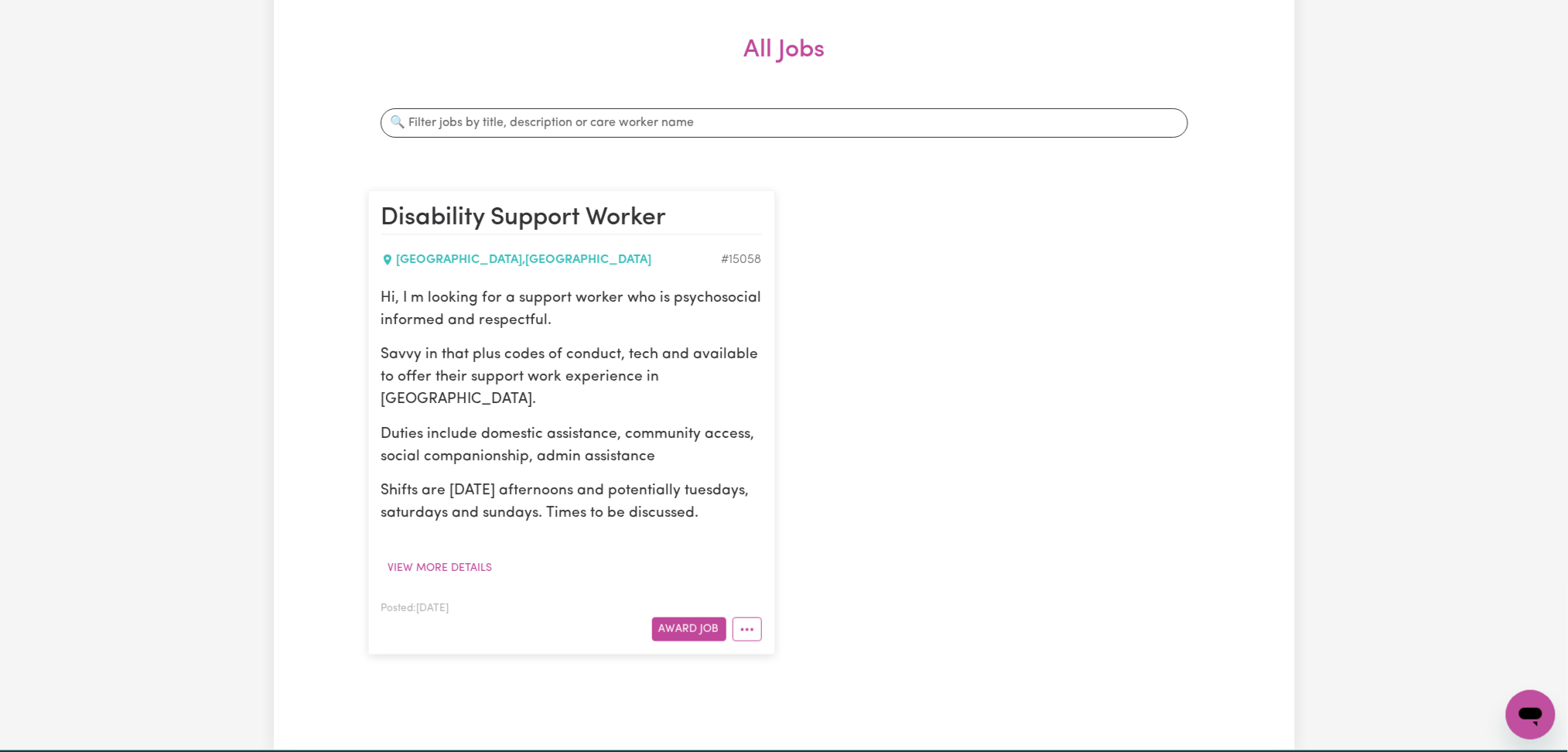
click at [555, 482] on p "Shifts are [DATE] afternoons and potentially tuesdays, saturdays and sundays. T…" at bounding box center [571, 503] width 380 height 45
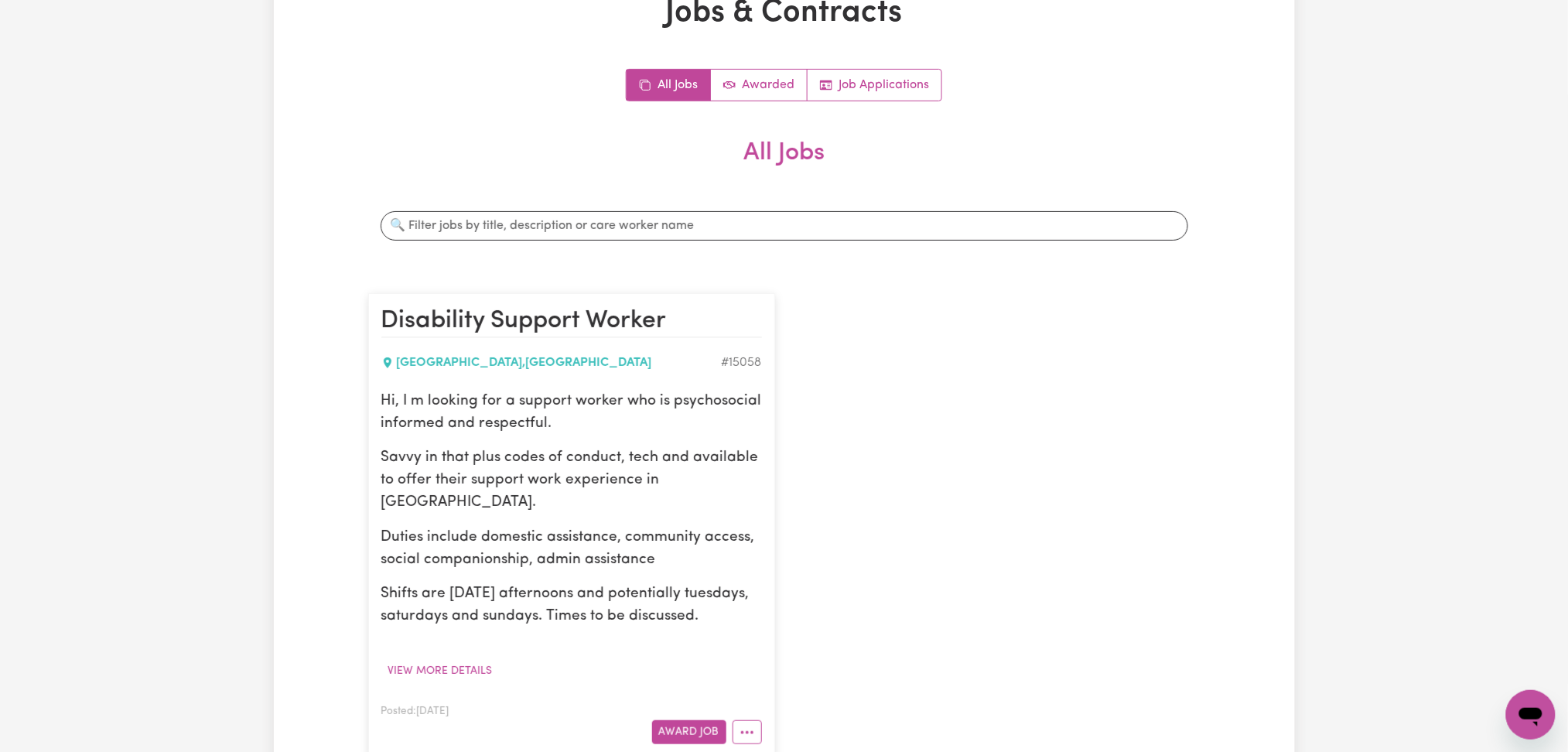
scroll to position [412, 0]
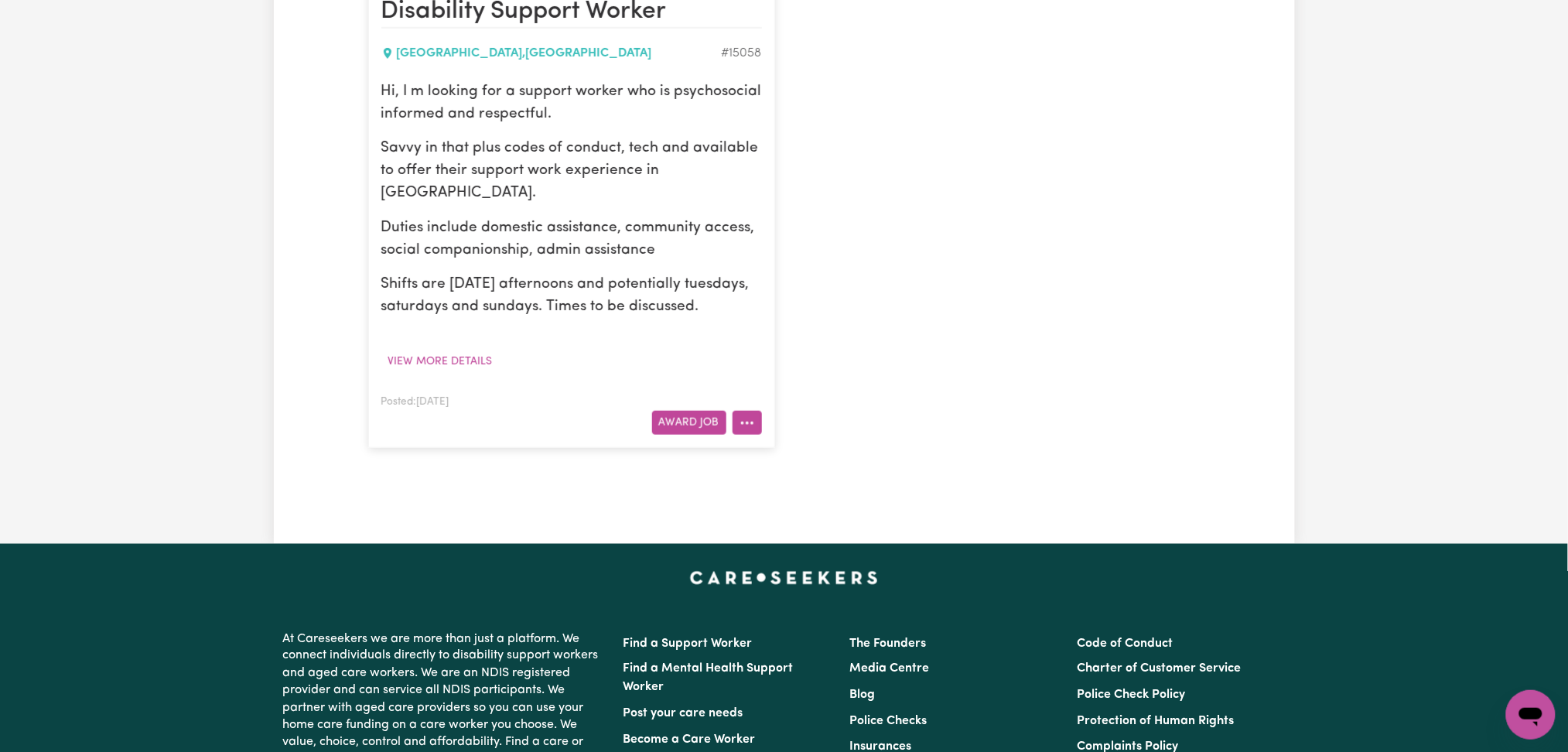
click at [744, 421] on icon "More options" at bounding box center [748, 423] width 16 height 16
click at [776, 535] on link "Edit Job" at bounding box center [794, 522] width 122 height 31
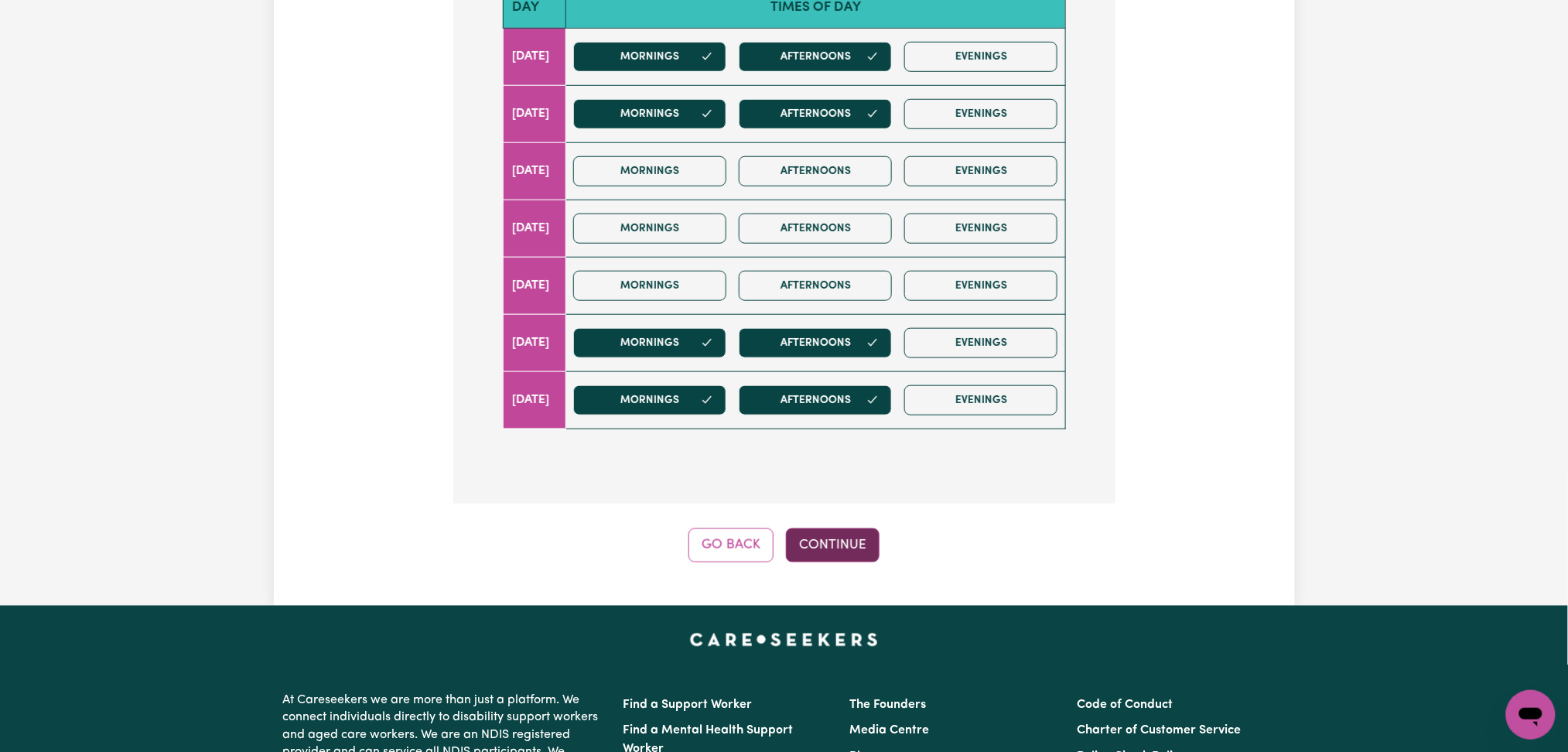
click at [808, 554] on button "Continue" at bounding box center [833, 546] width 94 height 34
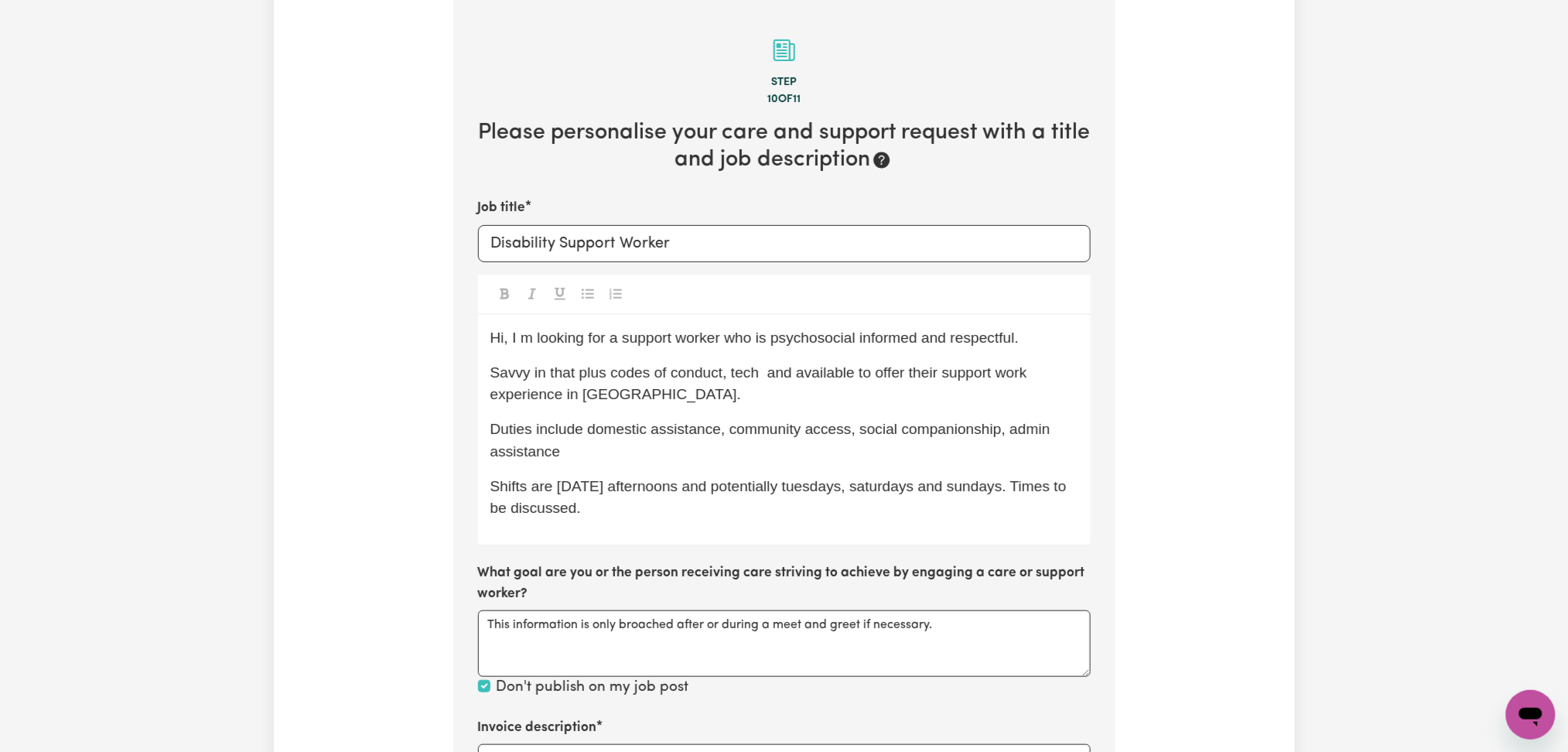
click at [777, 376] on span "Savvy in that plus codes of conduct, tech and available to offer their support …" at bounding box center [761, 383] width 541 height 39
click at [768, 354] on div "Hi, I m looking for a support worker who is psychosocial informed and respectfu…" at bounding box center [784, 430] width 612 height 230
click at [772, 383] on p "Savvy in that plus codes of conduct, tech and available to offer their support …" at bounding box center [784, 384] width 588 height 45
click at [775, 362] on p "Savvy in that plus codes of conduct, tech and available to offer their support …" at bounding box center [784, 384] width 588 height 45
click at [777, 397] on p "Savvy in that plus codes of conduct, tech and available to offer their support …" at bounding box center [784, 384] width 588 height 45
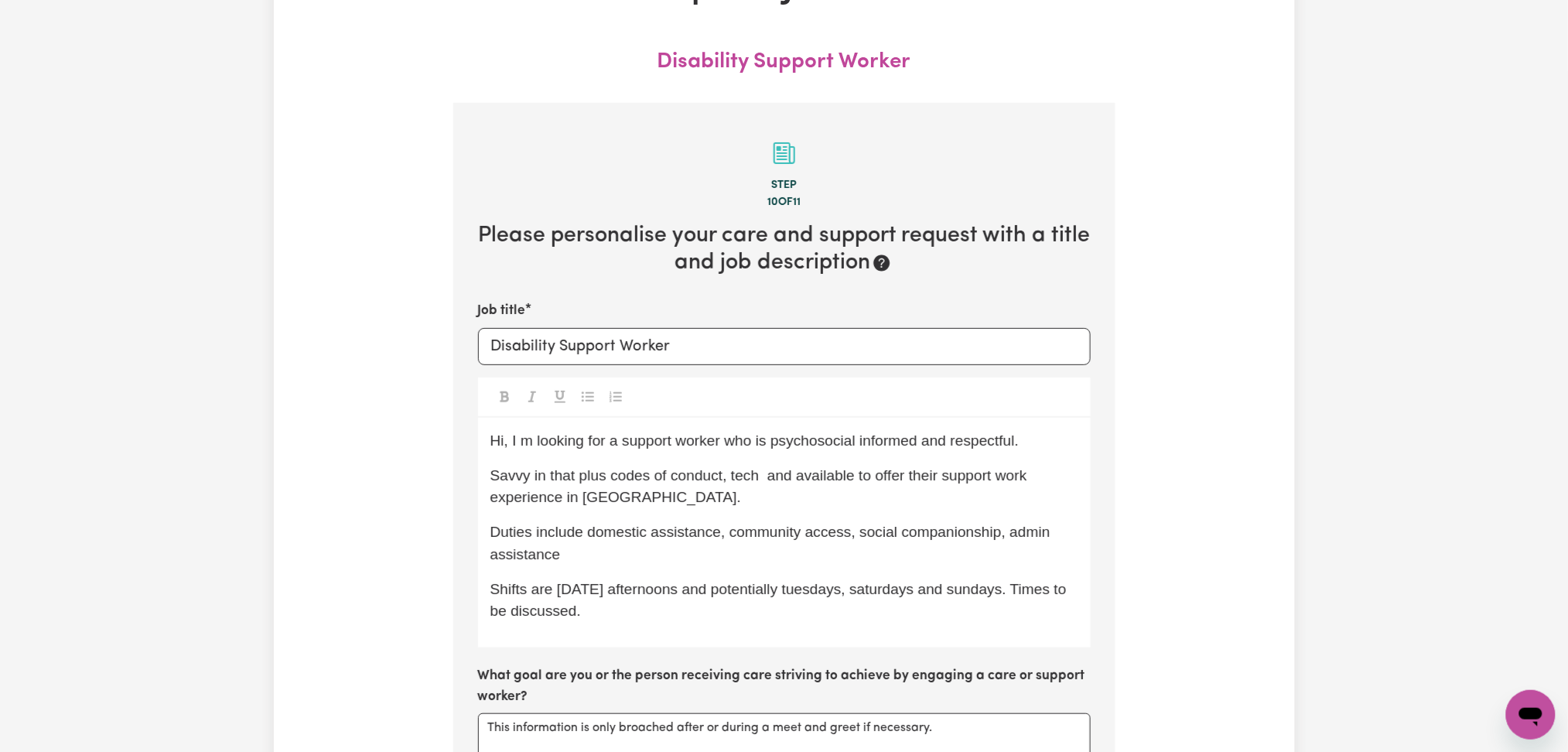
scroll to position [0, 0]
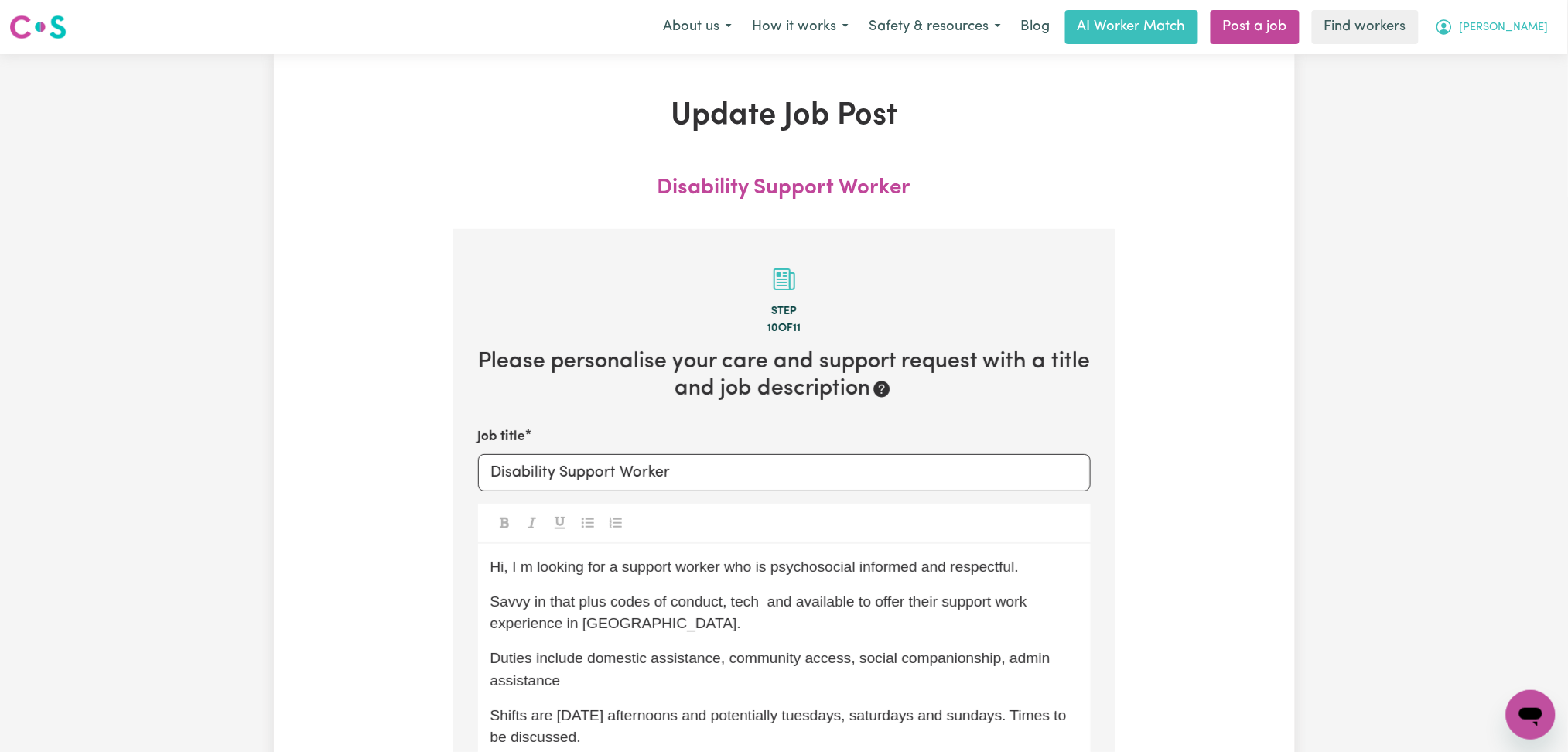
click at [1507, 27] on span "[PERSON_NAME]" at bounding box center [1504, 28] width 89 height 17
click at [1497, 63] on link "My Dashboard" at bounding box center [1497, 61] width 122 height 29
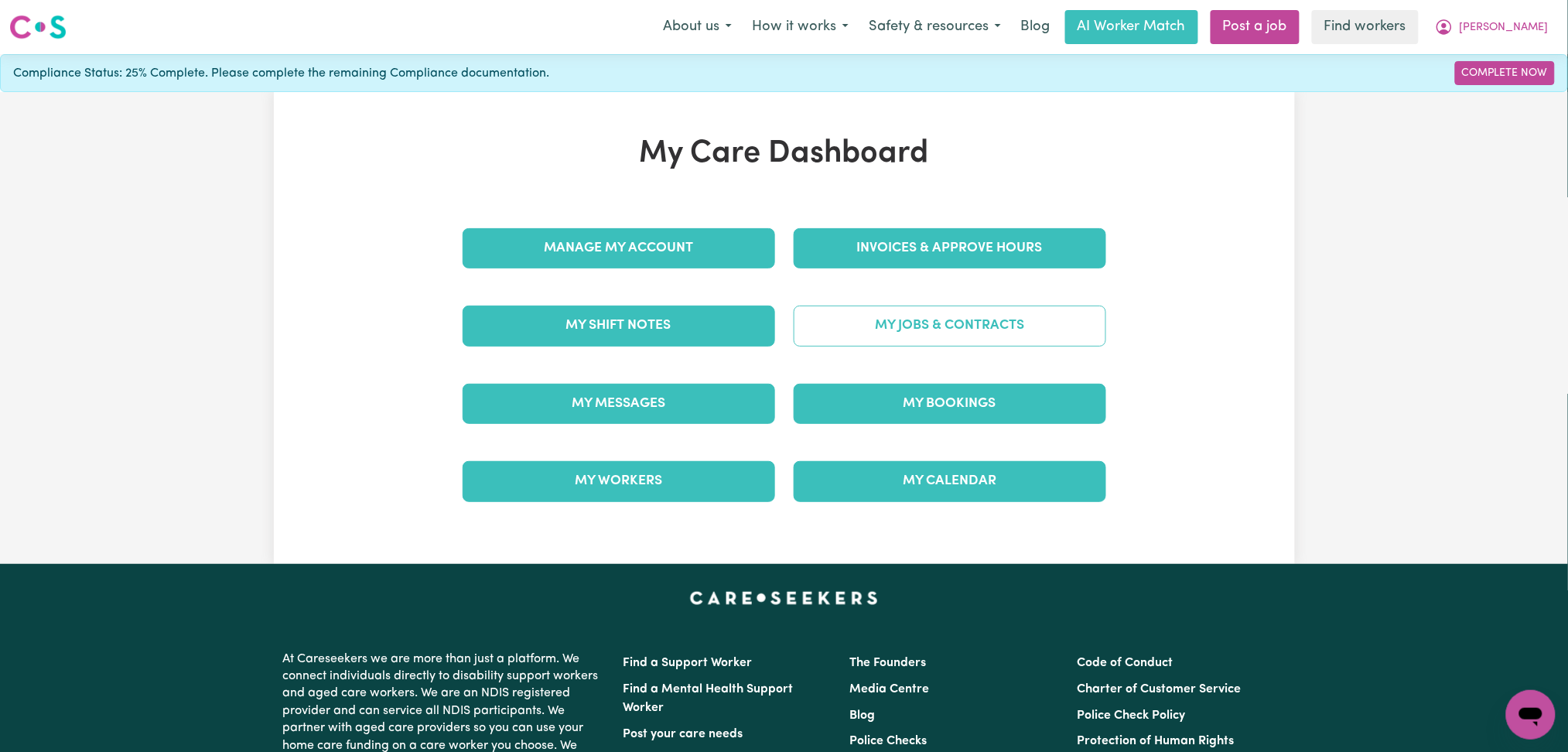
click at [895, 341] on link "My Jobs & Contracts" at bounding box center [950, 326] width 313 height 40
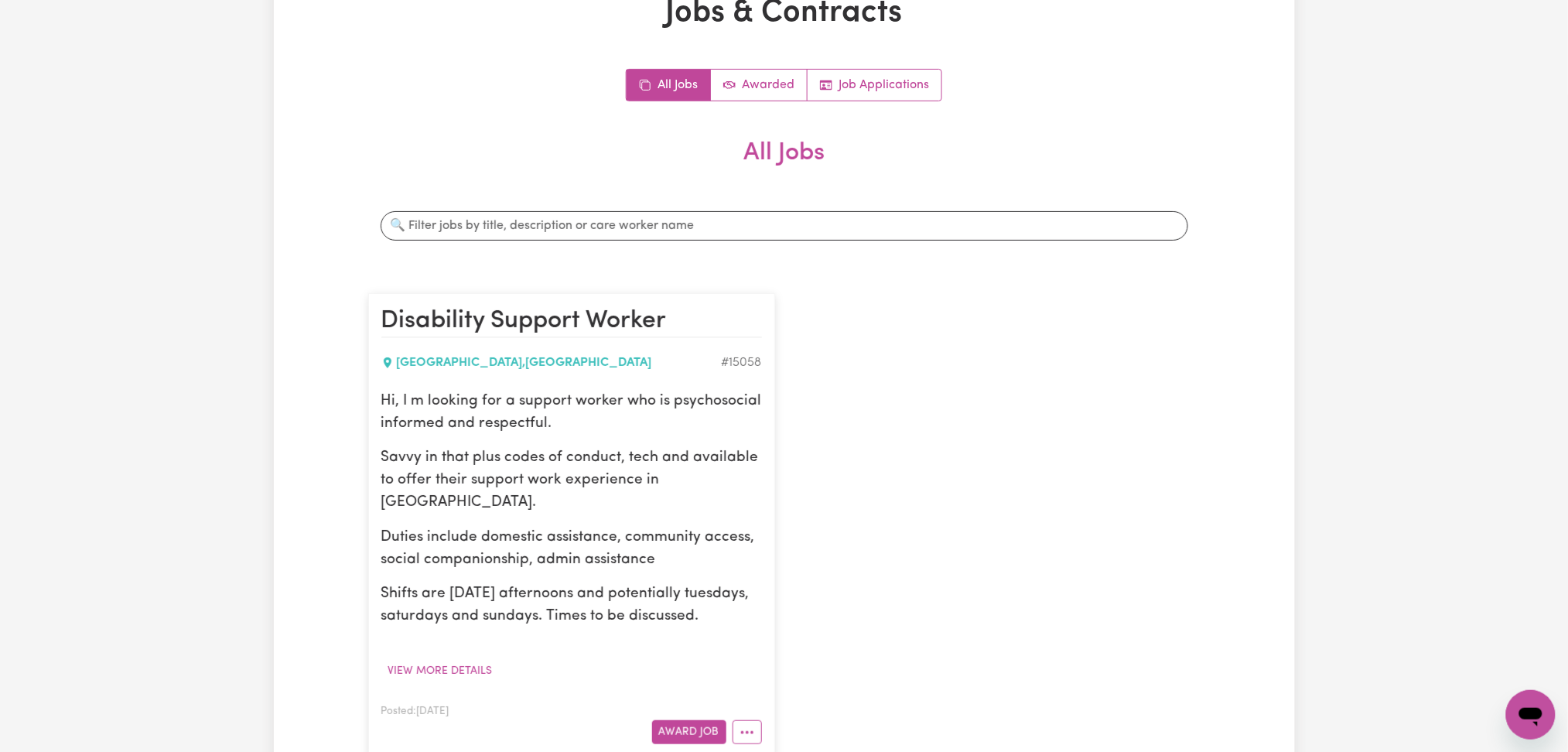
scroll to position [206, 0]
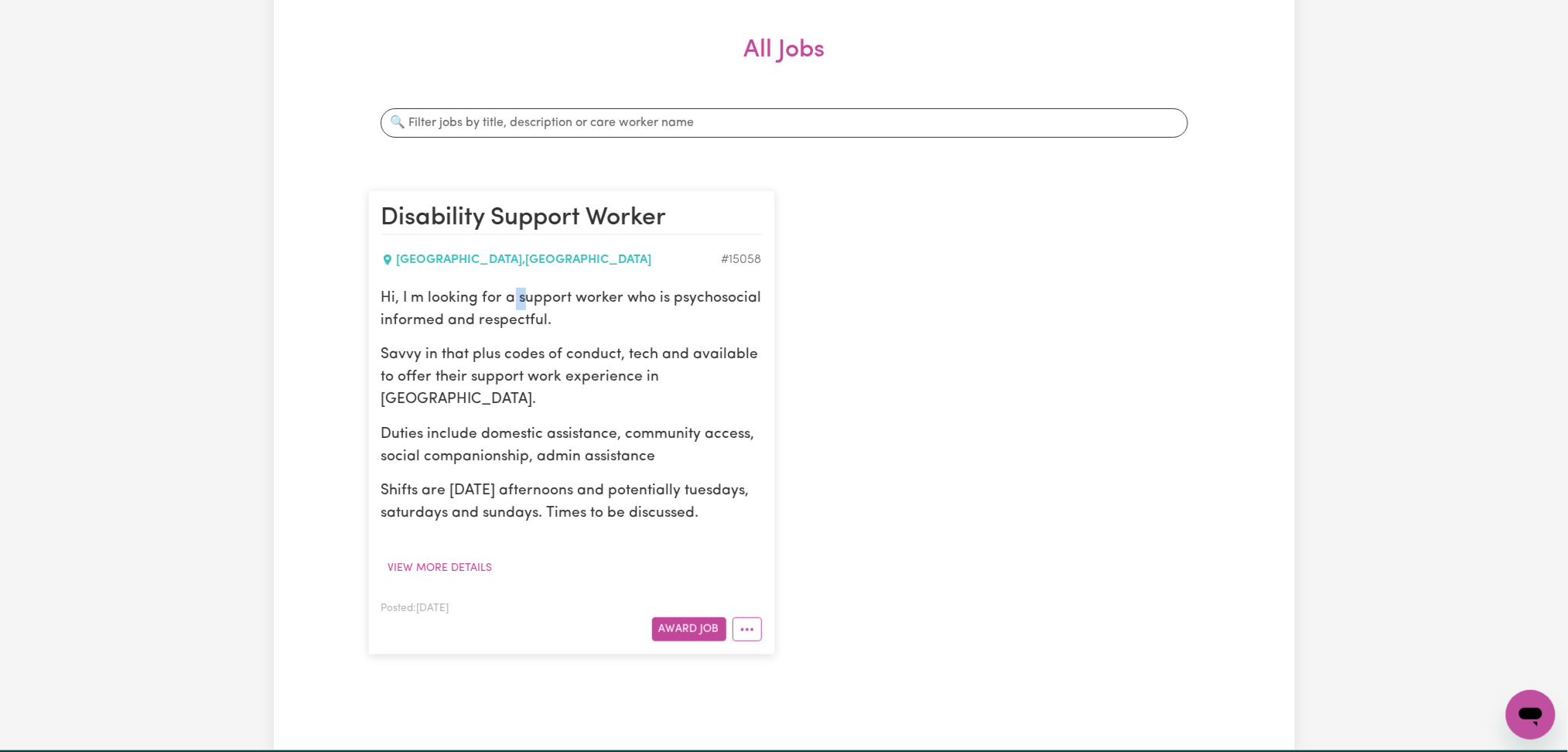
drag, startPoint x: 524, startPoint y: 297, endPoint x: 514, endPoint y: 297, distance: 10.0
click at [514, 297] on p "Hi, I m looking for a support worker who is psychosocial informed and respectfu…" at bounding box center [571, 310] width 380 height 45
click at [960, 436] on div "Disability Support Worker [GEOGRAPHIC_DATA] , [GEOGRAPHIC_DATA] # 15058 Hi, I m…" at bounding box center [784, 422] width 851 height 495
click at [931, 495] on div "Disability Support Worker [GEOGRAPHIC_DATA] , [GEOGRAPHIC_DATA] # 15058 Hi, I m…" at bounding box center [784, 422] width 851 height 495
click at [441, 568] on button "View more details" at bounding box center [440, 568] width 118 height 24
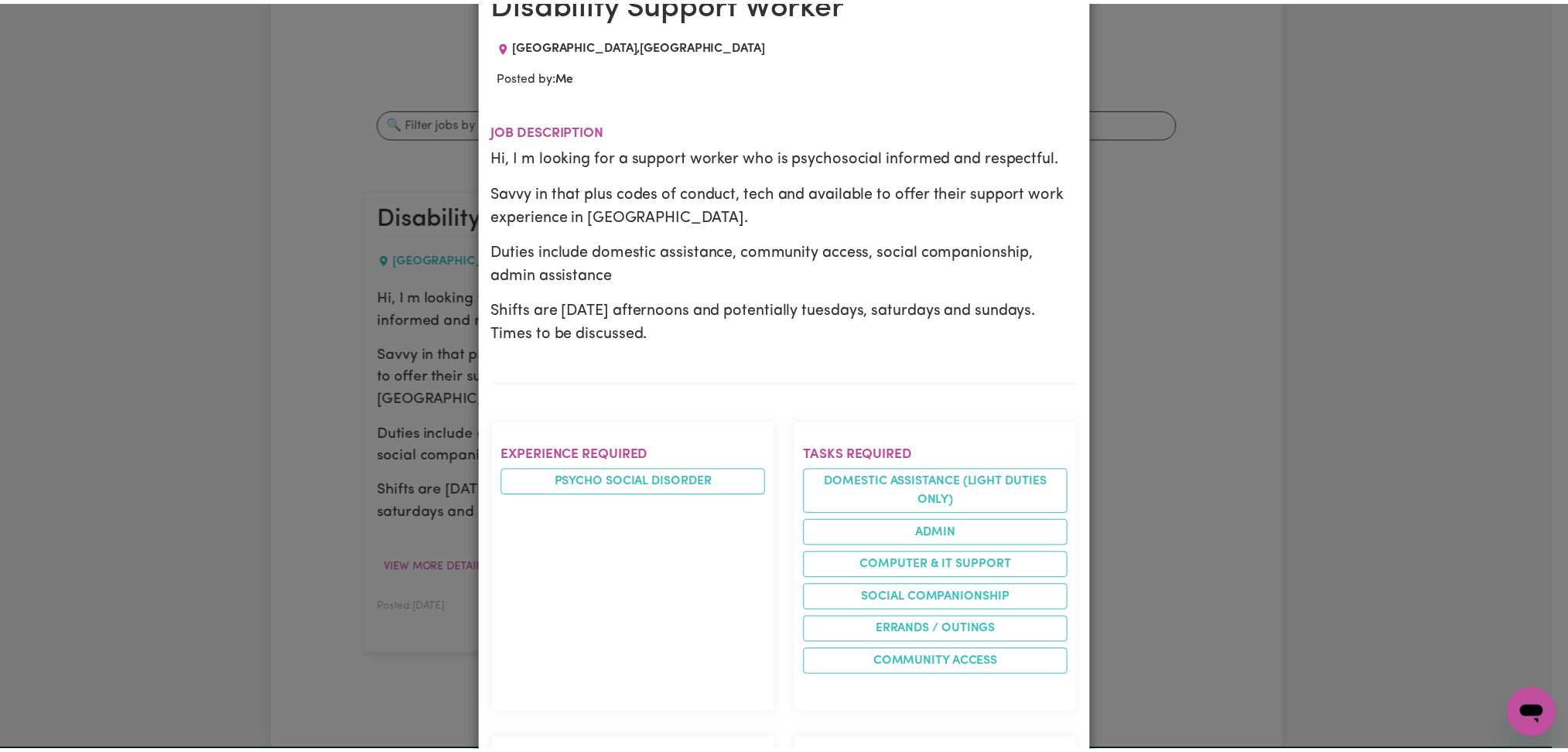
scroll to position [0, 0]
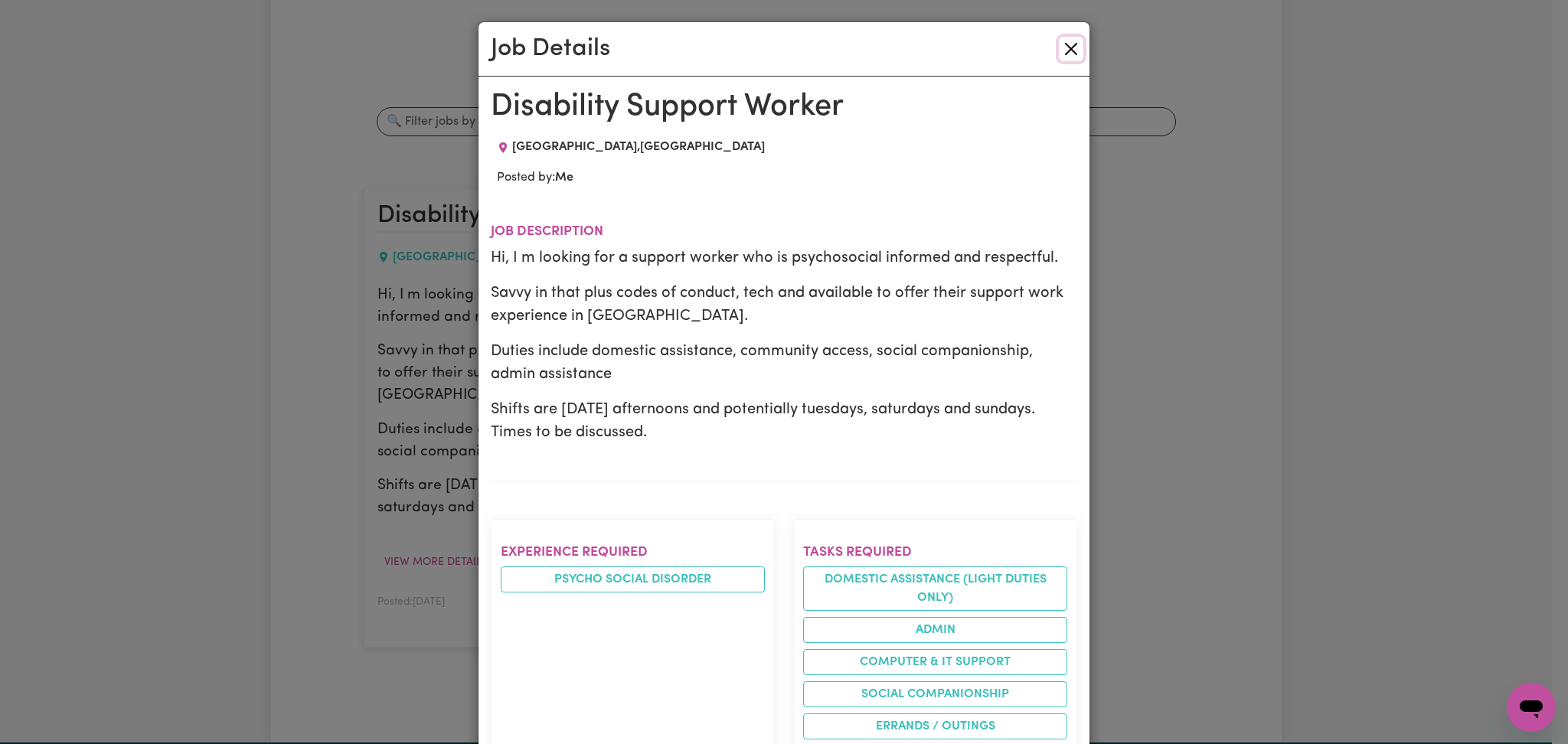
click at [1066, 55] on button "Close" at bounding box center [1071, 49] width 25 height 25
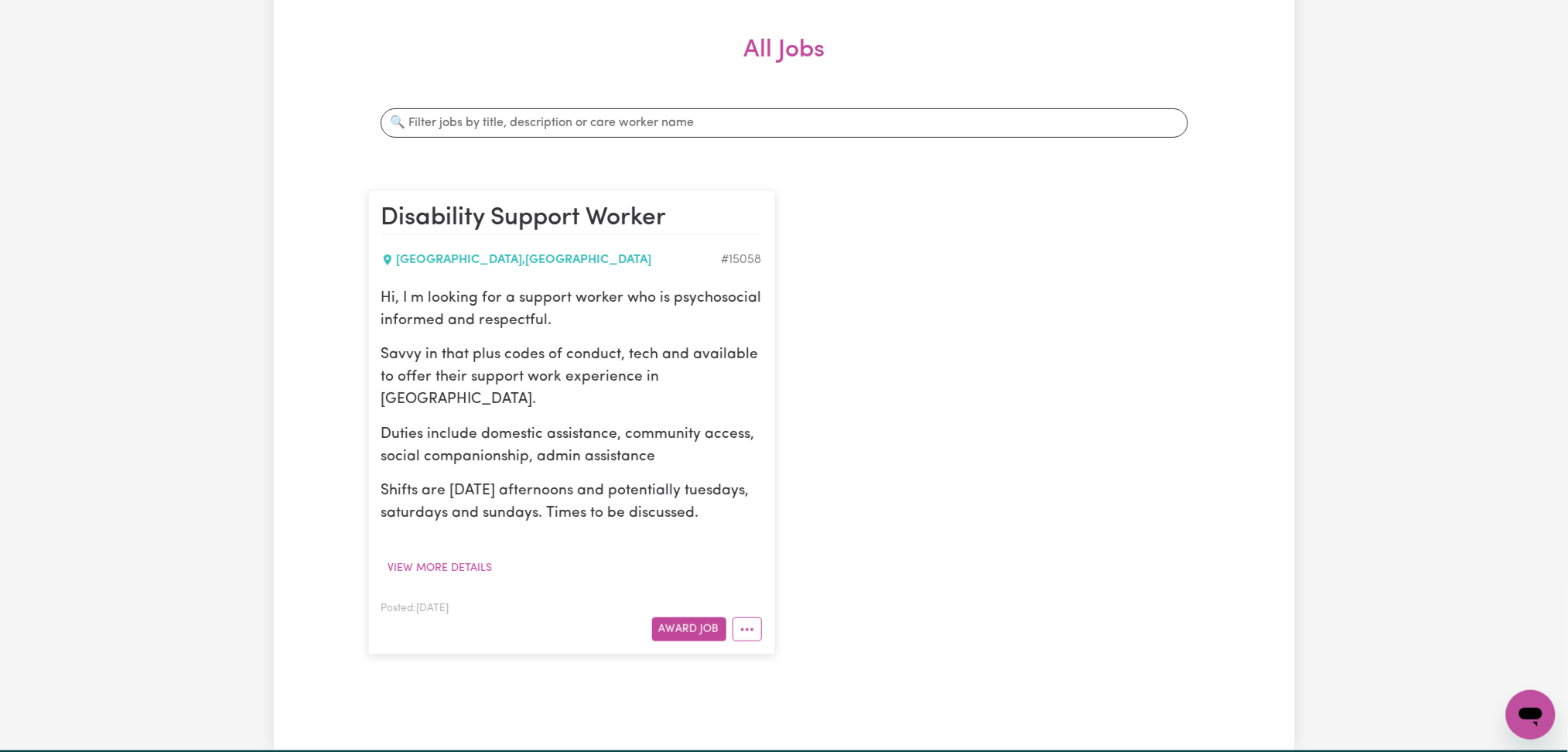
click at [944, 307] on div "Disability Support Worker [GEOGRAPHIC_DATA] , [GEOGRAPHIC_DATA] # 15058 Hi, I m…" at bounding box center [784, 422] width 851 height 495
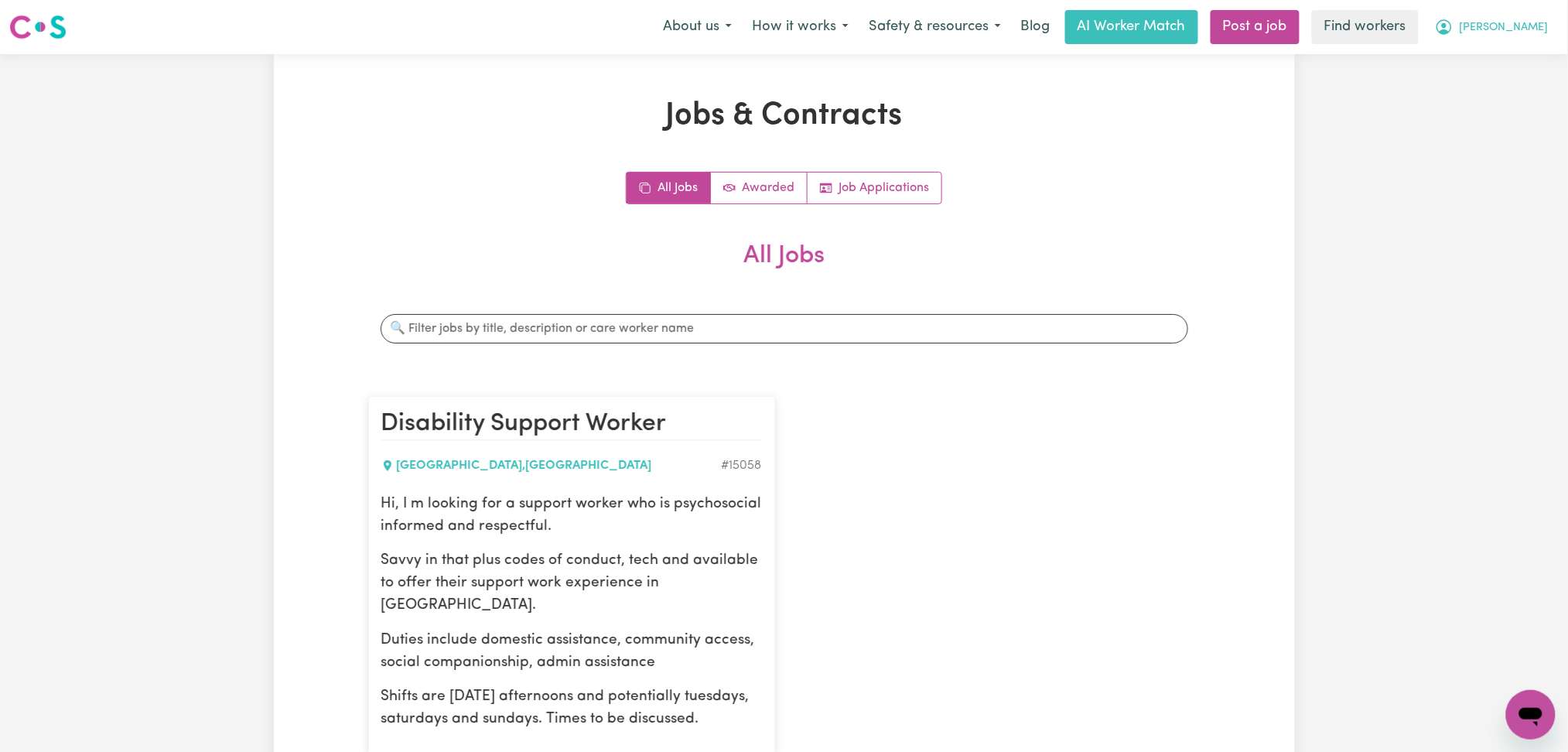
drag, startPoint x: 1502, startPoint y: 16, endPoint x: 1502, endPoint y: 38, distance: 22.0
click at [1502, 16] on button "[PERSON_NAME]" at bounding box center [1492, 27] width 134 height 33
click at [1500, 67] on link "My Dashboard" at bounding box center [1497, 61] width 122 height 29
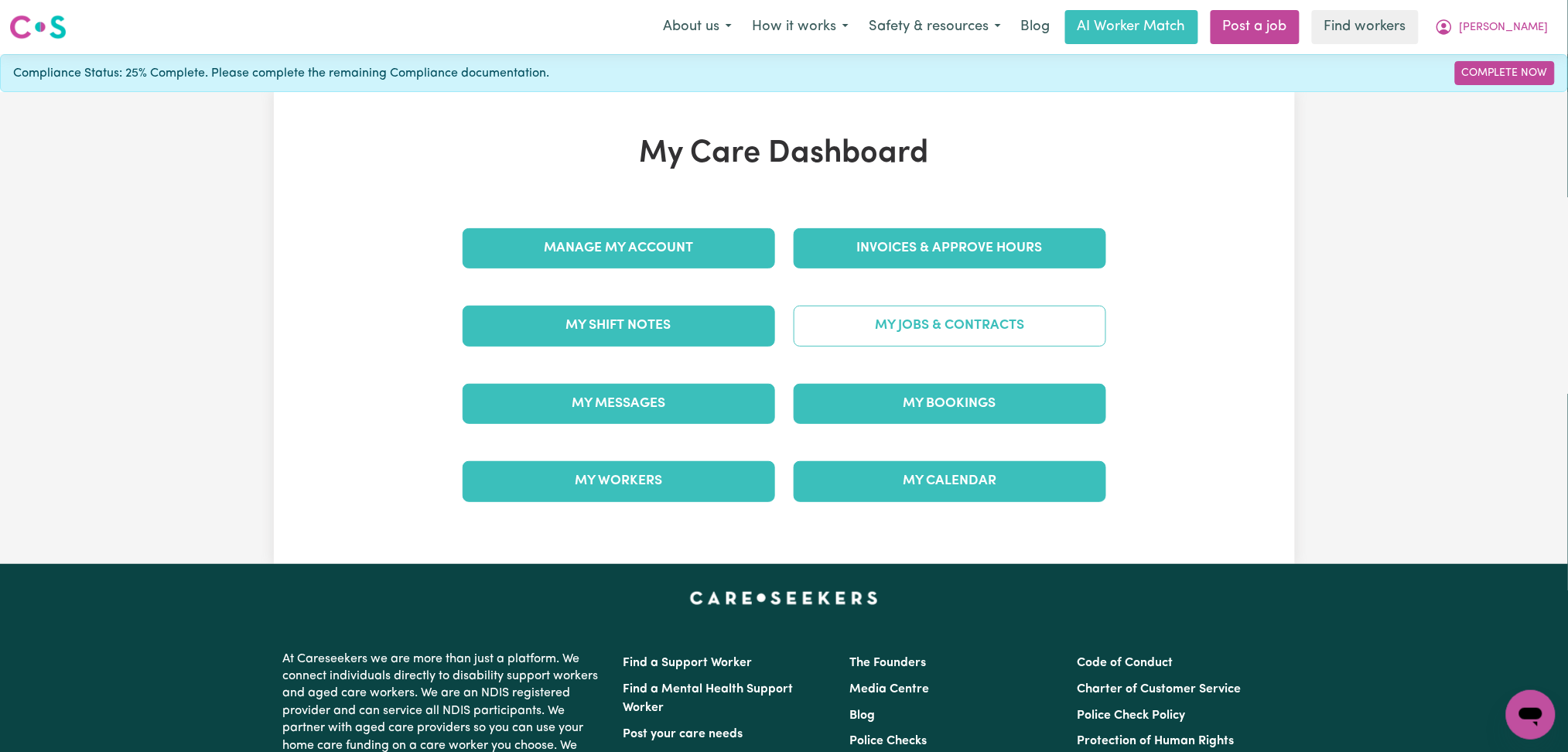
click at [994, 324] on link "My Jobs & Contracts" at bounding box center [950, 326] width 313 height 40
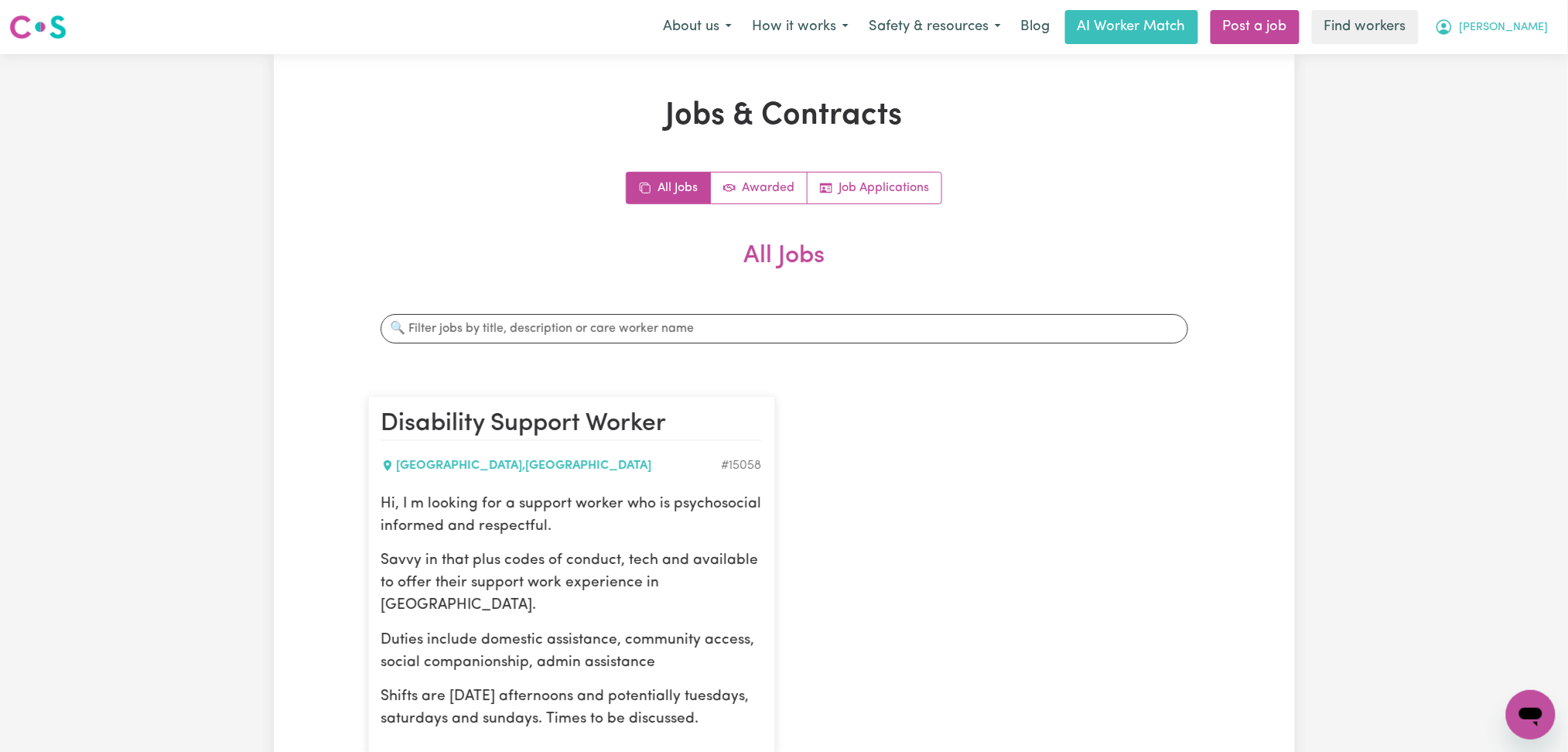
click at [1486, 23] on span "[PERSON_NAME]" at bounding box center [1504, 28] width 89 height 17
click at [1479, 57] on link "My Dashboard" at bounding box center [1497, 61] width 122 height 29
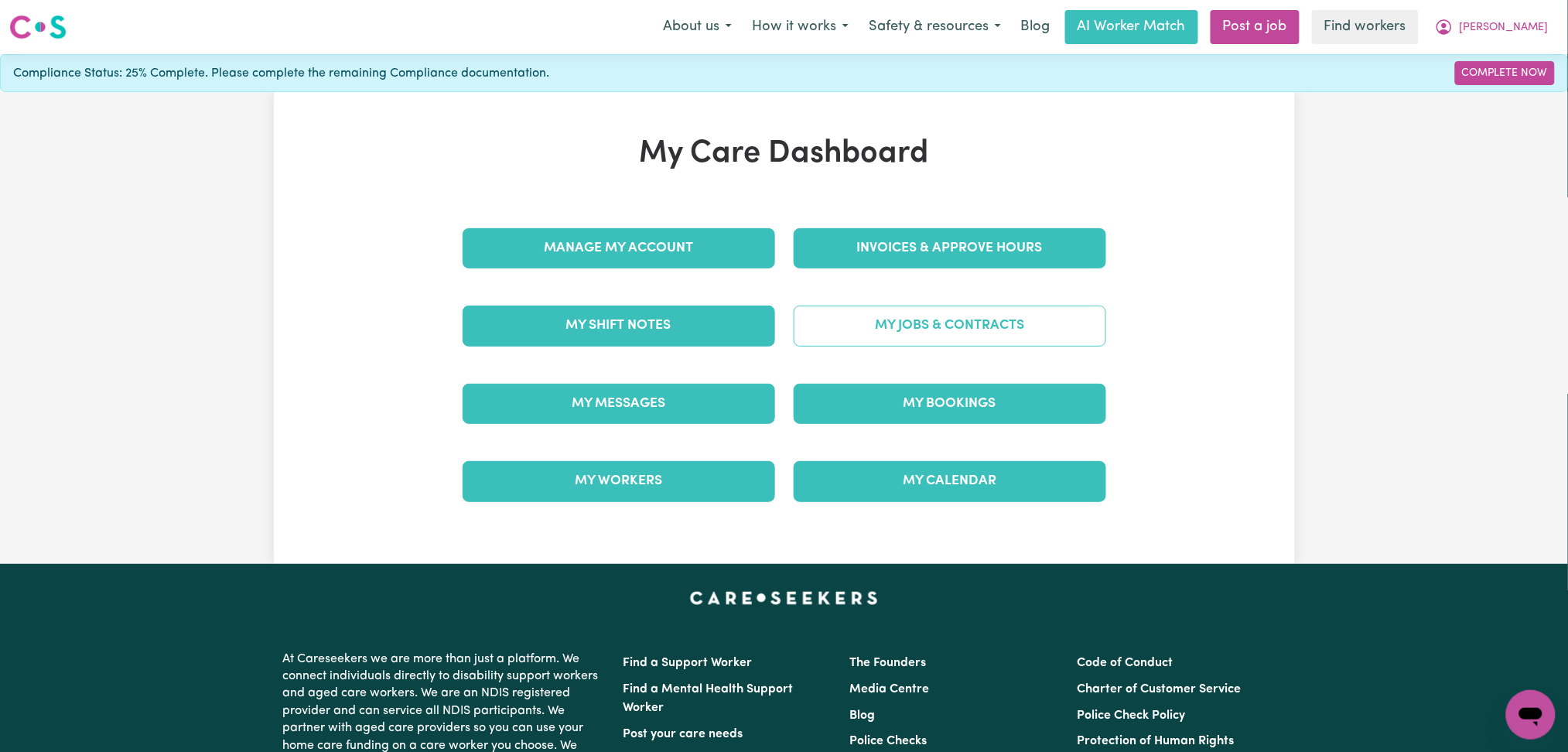
click at [945, 325] on link "My Jobs & Contracts" at bounding box center [950, 326] width 313 height 40
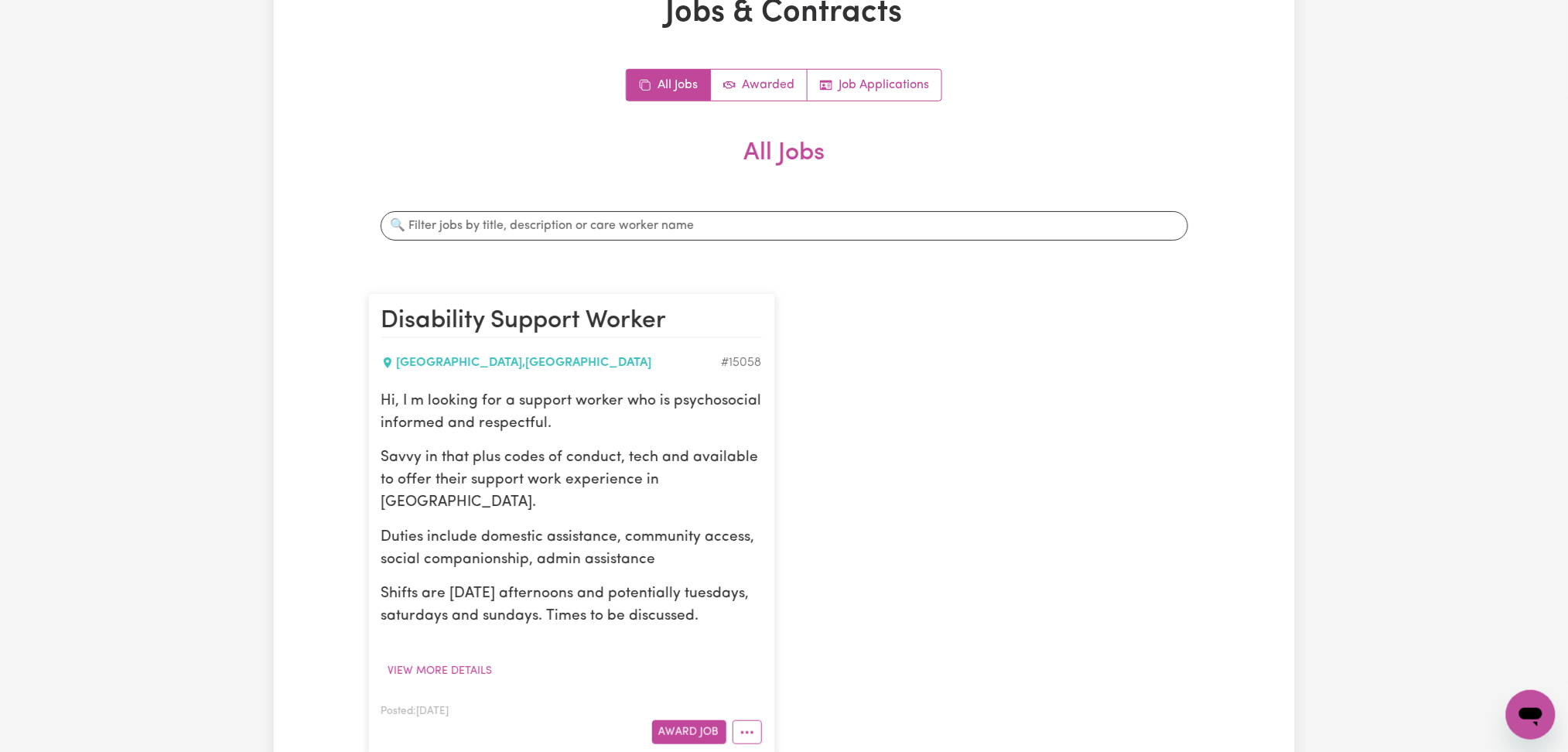
scroll to position [206, 0]
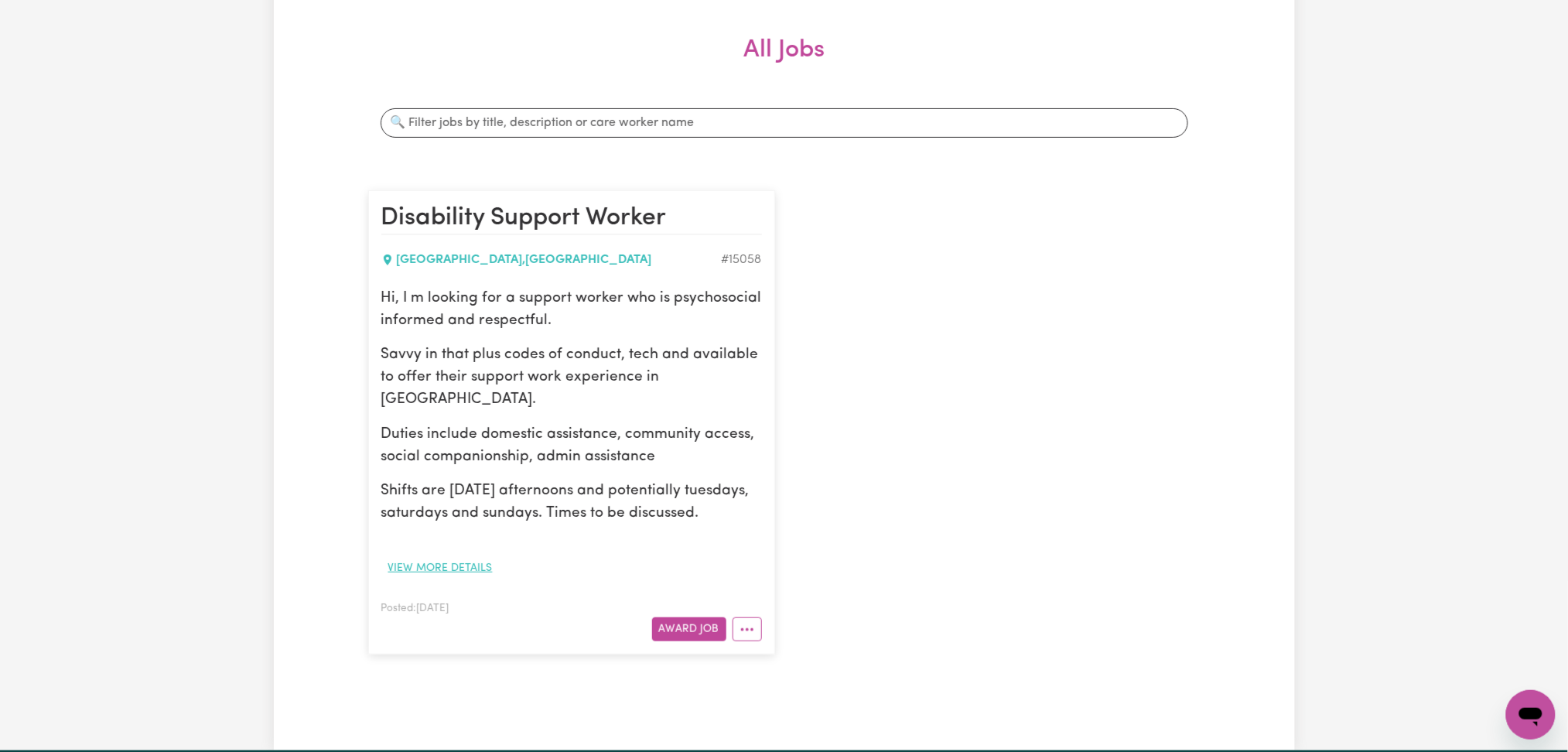
click at [453, 569] on button "View more details" at bounding box center [440, 568] width 118 height 24
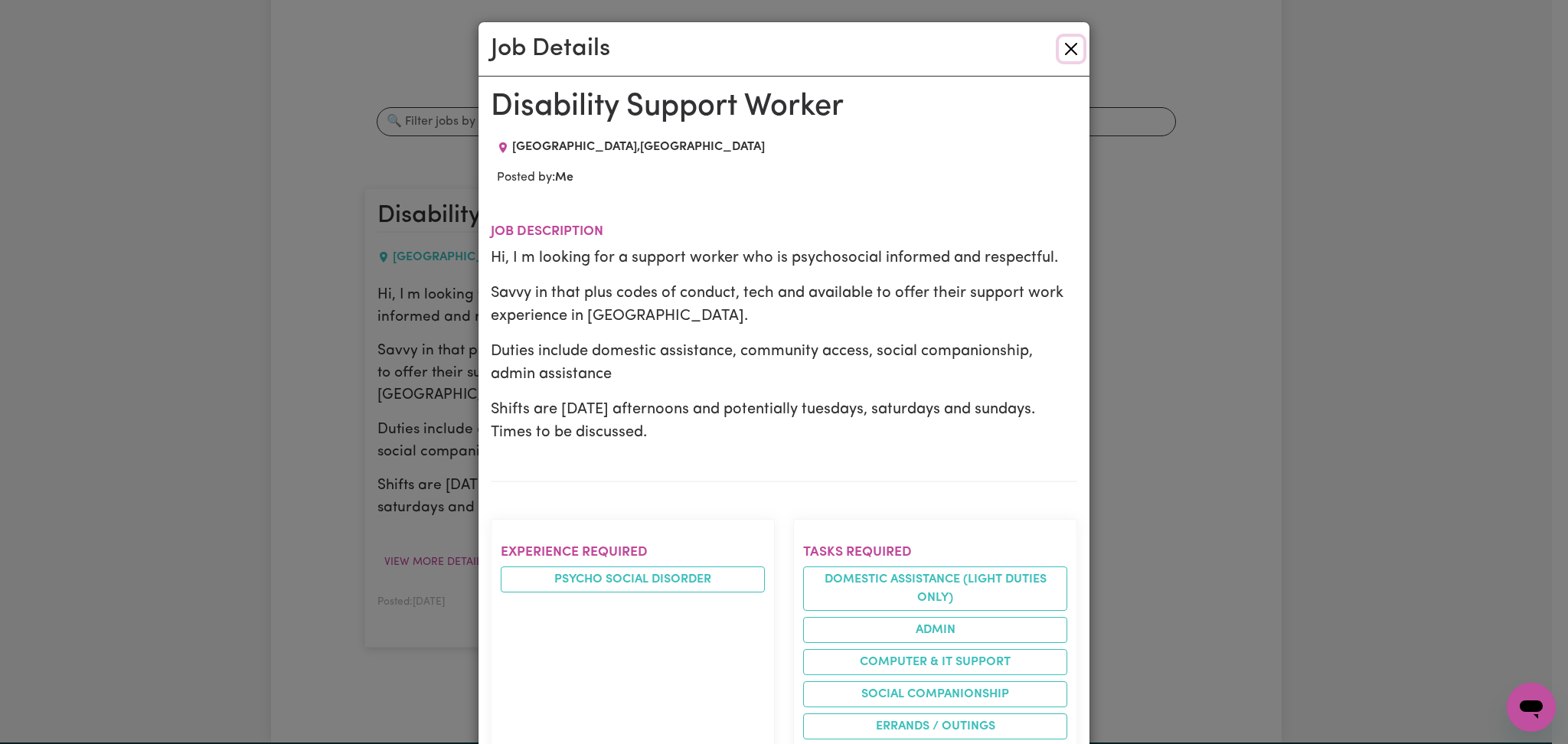
click at [1060, 50] on button "Close" at bounding box center [1071, 49] width 25 height 25
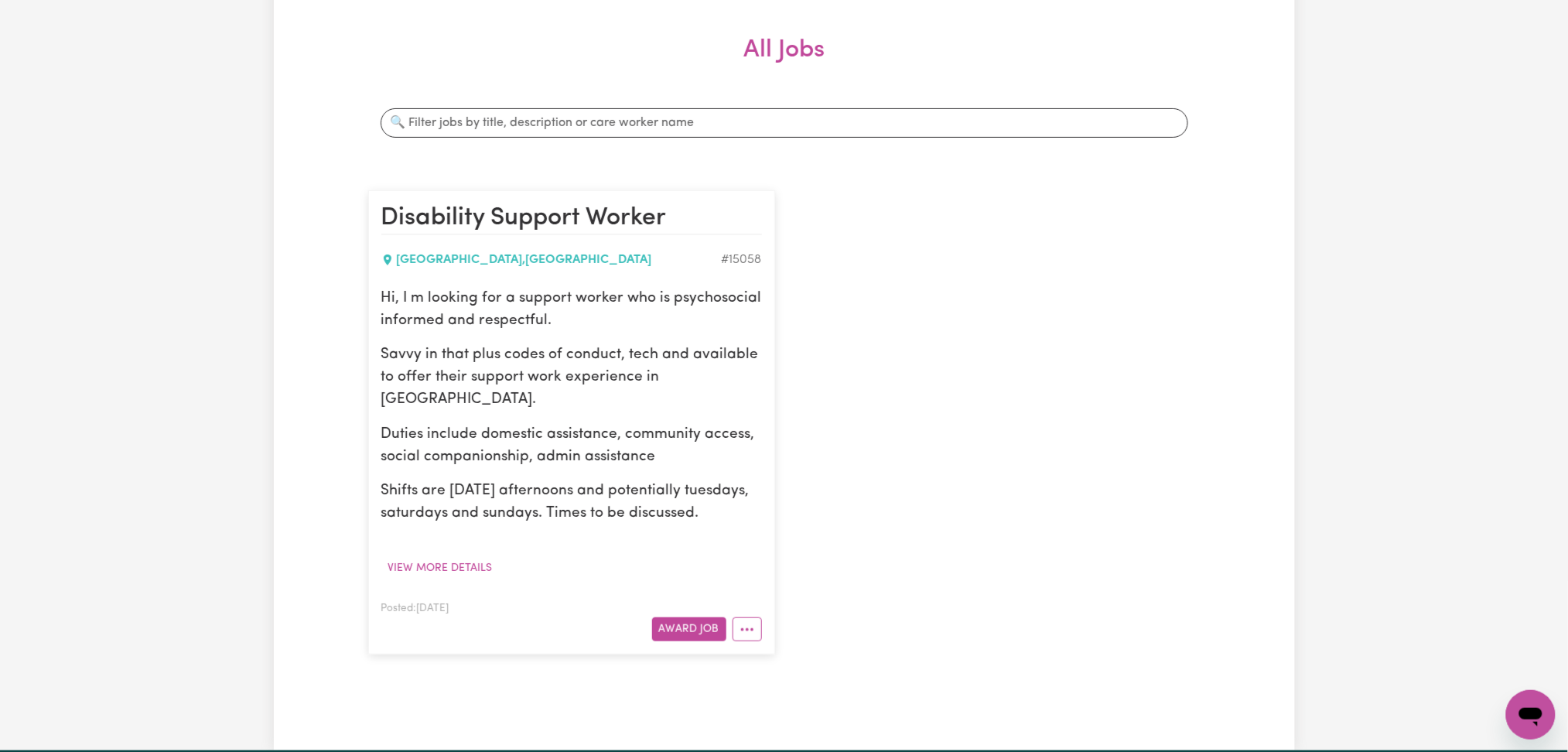
scroll to position [103, 0]
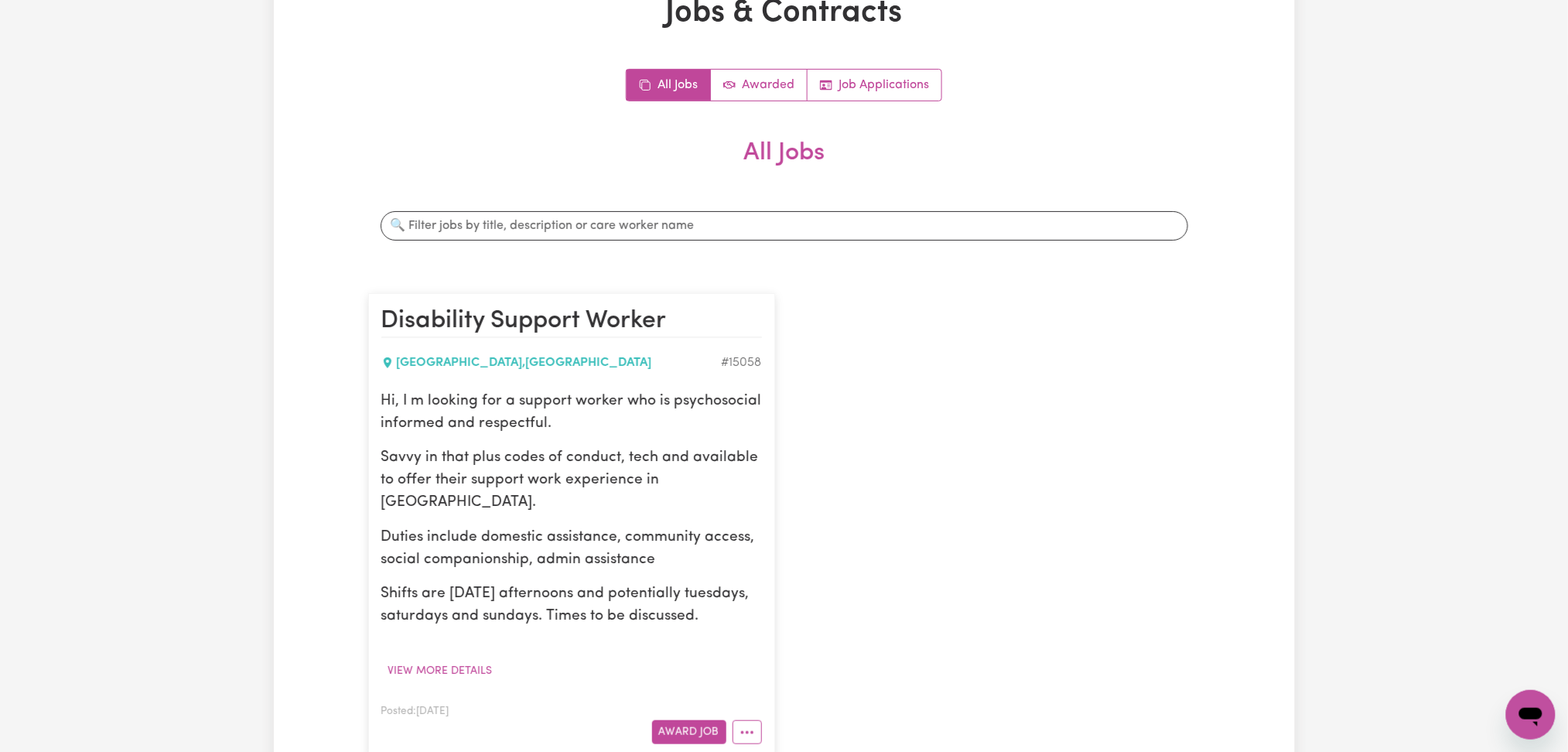
click at [857, 473] on div "Disability Support Worker [GEOGRAPHIC_DATA] , [GEOGRAPHIC_DATA] # 15058 Hi, I m…" at bounding box center [784, 525] width 851 height 495
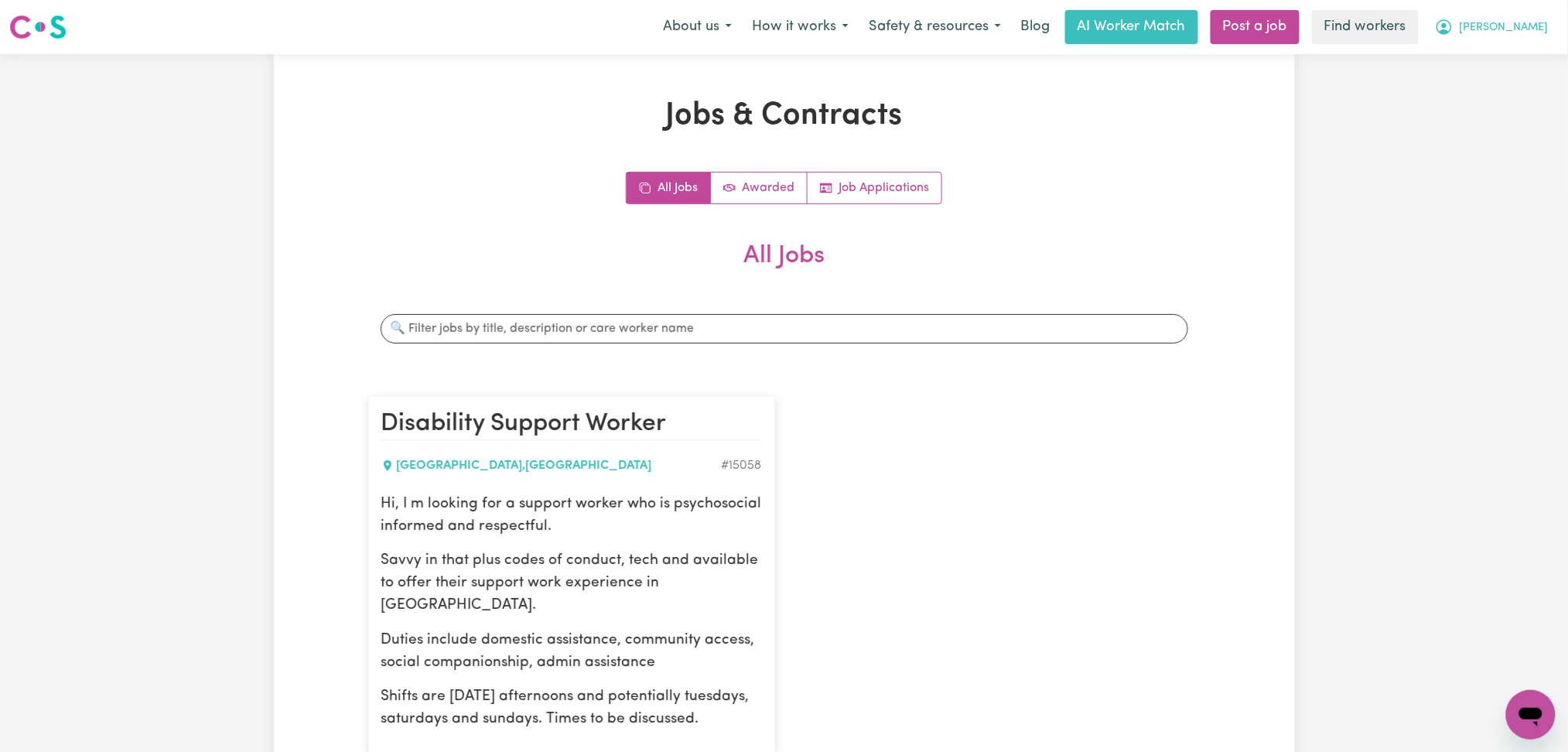
click at [1477, 24] on span "[PERSON_NAME]" at bounding box center [1504, 28] width 89 height 17
click at [1467, 64] on link "My Dashboard" at bounding box center [1497, 61] width 122 height 29
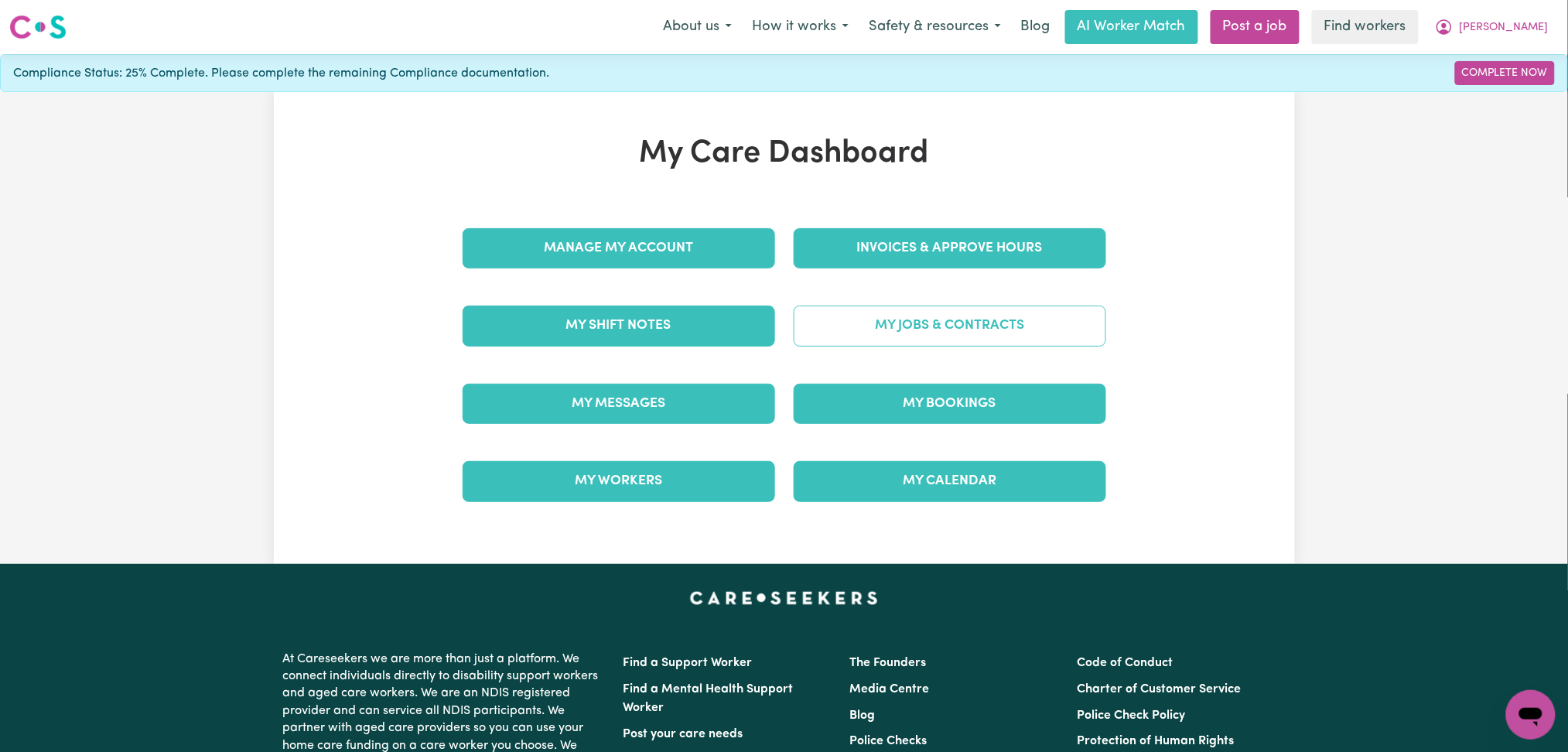
click at [1018, 327] on link "My Jobs & Contracts" at bounding box center [950, 326] width 313 height 40
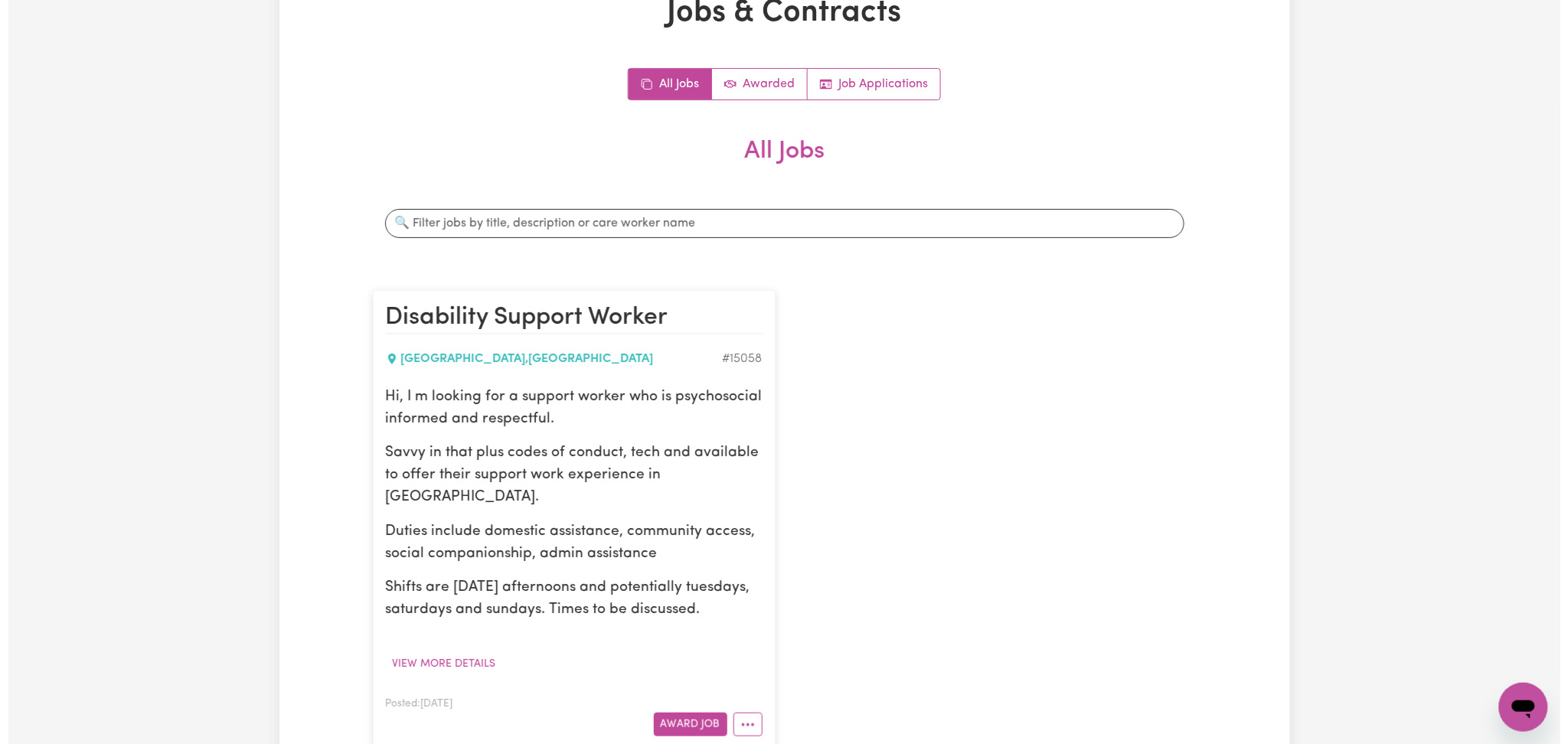
scroll to position [203, 0]
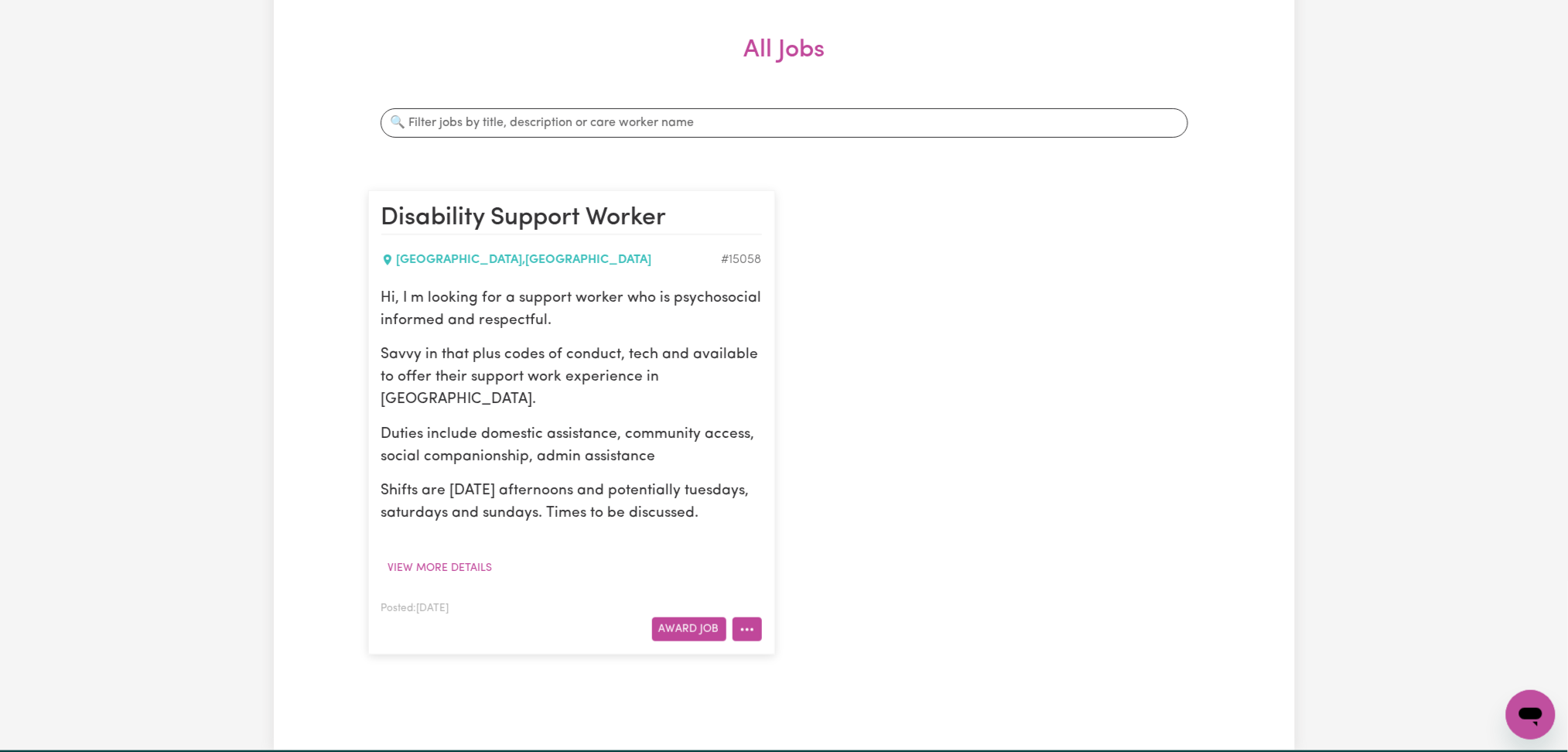
click at [741, 629] on circle "More options" at bounding box center [742, 629] width 3 height 3
click at [1034, 563] on div "Disability Support Worker [GEOGRAPHIC_DATA] , [GEOGRAPHIC_DATA] # 15058 Hi, I m…" at bounding box center [784, 422] width 851 height 495
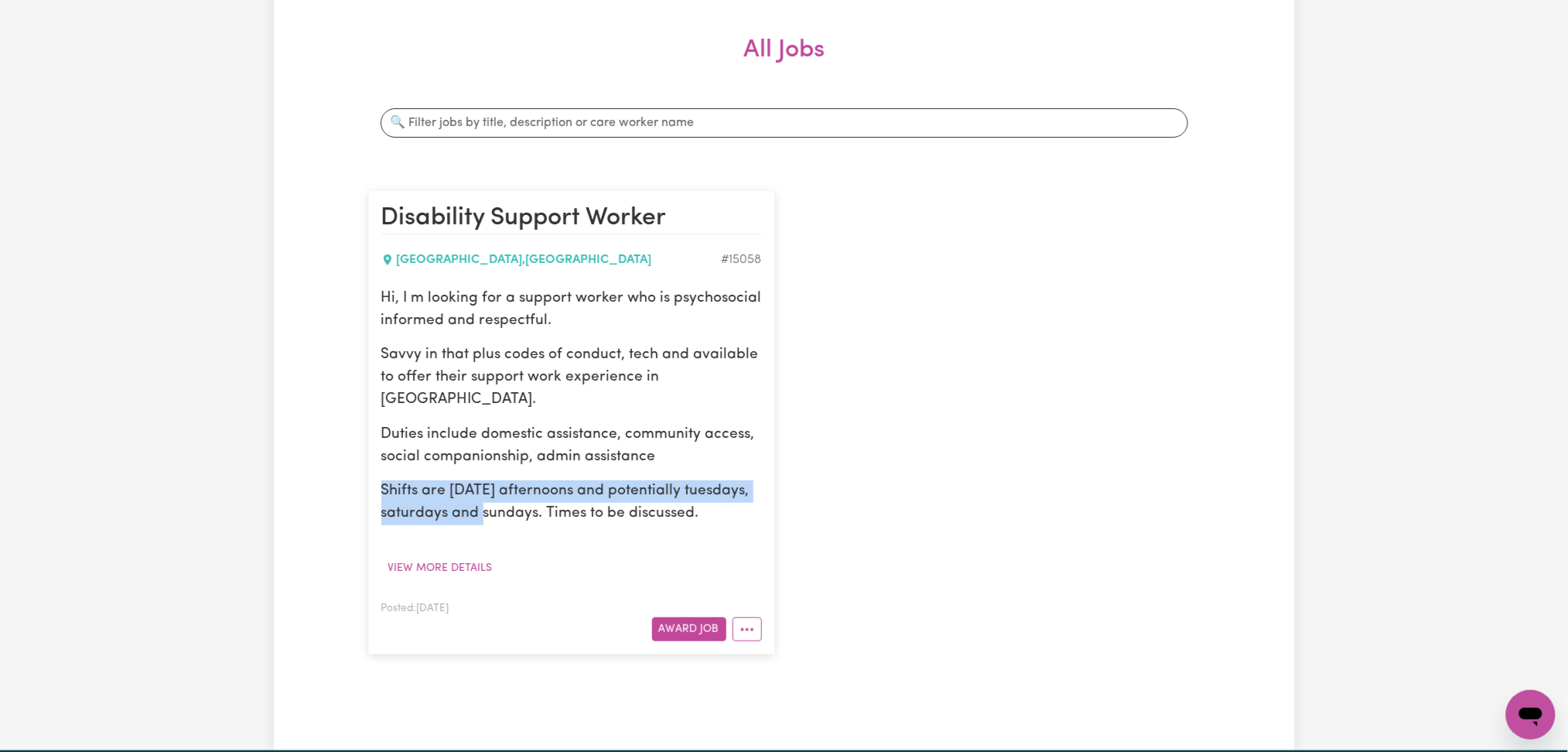
drag, startPoint x: 371, startPoint y: 484, endPoint x: 488, endPoint y: 509, distance: 119.6
click at [486, 509] on article "Disability Support Worker [GEOGRAPHIC_DATA] , [GEOGRAPHIC_DATA] # 15058 Hi, I m…" at bounding box center [571, 422] width 407 height 464
click at [512, 509] on p "Shifts are [DATE] afternoons and potentially tuesdays, saturdays and sundays. T…" at bounding box center [571, 503] width 380 height 45
drag, startPoint x: 446, startPoint y: 483, endPoint x: 672, endPoint y: 513, distance: 228.0
click at [672, 513] on p "Shifts are [DATE] afternoons and potentially tuesdays, saturdays and sundays. T…" at bounding box center [571, 503] width 380 height 45
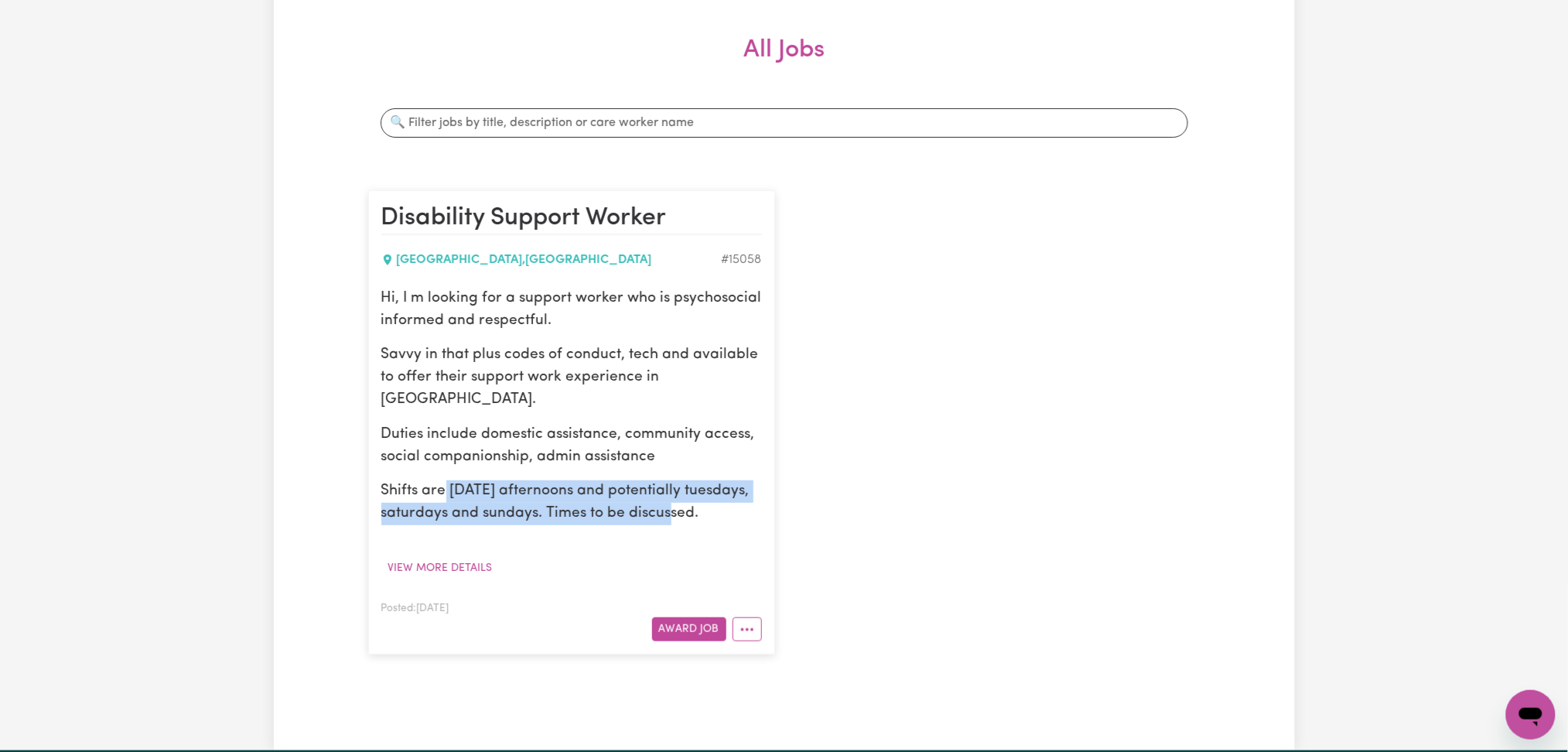
click at [672, 513] on p "Shifts are [DATE] afternoons and potentially tuesdays, saturdays and sundays. T…" at bounding box center [571, 503] width 380 height 45
drag, startPoint x: 425, startPoint y: 500, endPoint x: 601, endPoint y: 505, distance: 176.1
click at [601, 505] on p "Shifts are [DATE] afternoons and potentially tuesdays, saturdays and sundays. T…" at bounding box center [571, 503] width 380 height 45
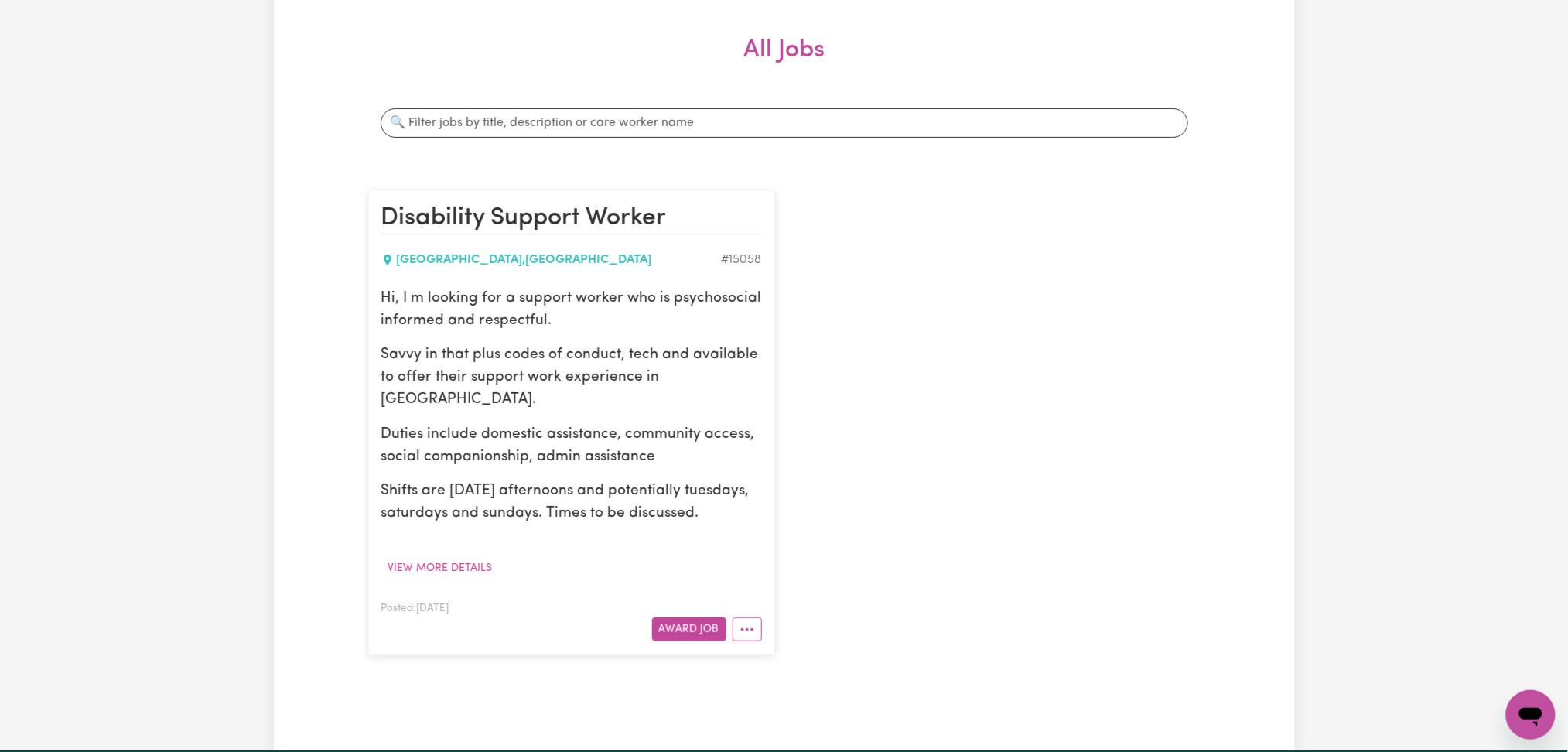
click at [647, 513] on p "Shifts are [DATE] afternoons and potentially tuesdays, saturdays and sundays. T…" at bounding box center [571, 503] width 380 height 45
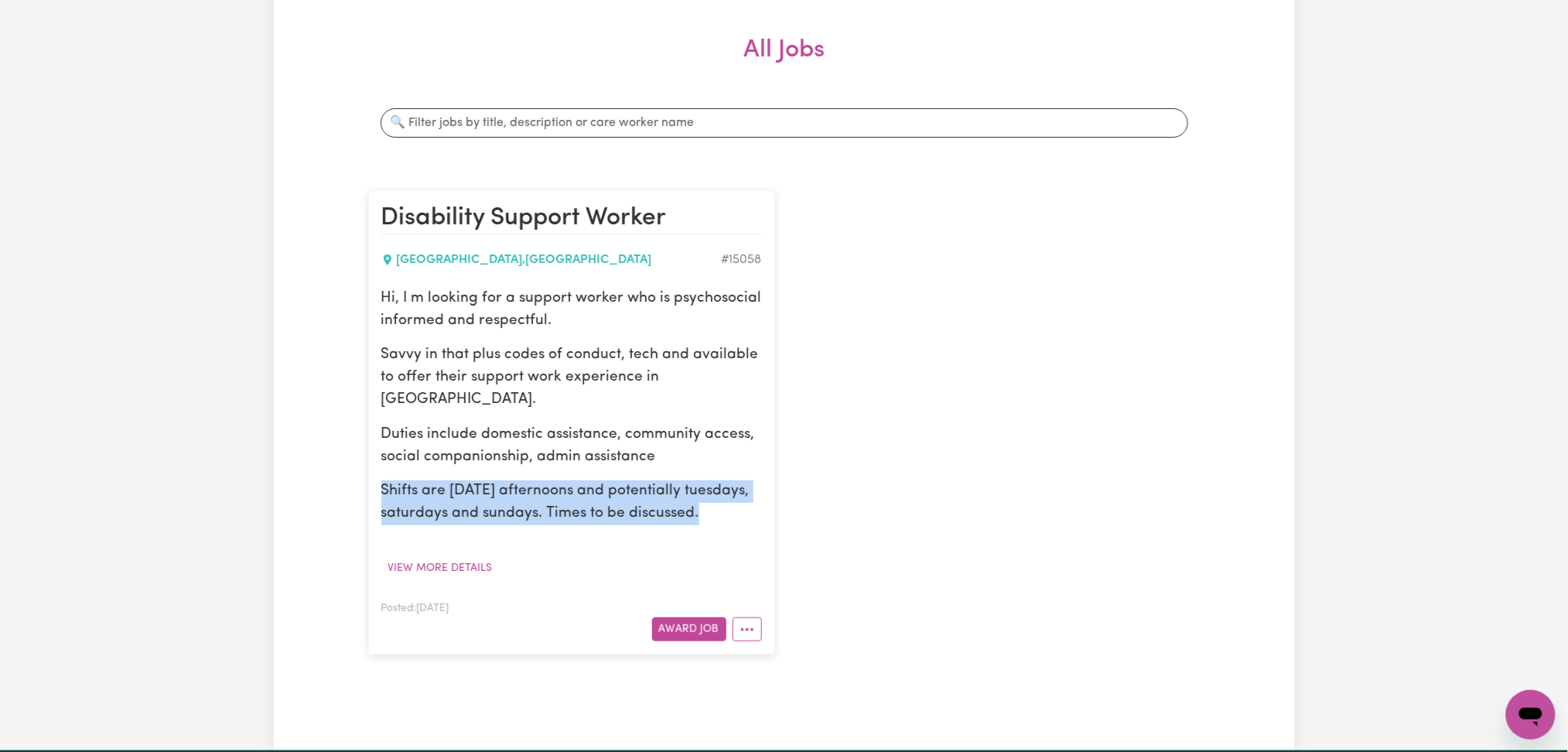
drag, startPoint x: 706, startPoint y: 513, endPoint x: 376, endPoint y: 492, distance: 330.7
click at [376, 492] on article "Disability Support Worker [GEOGRAPHIC_DATA] , [GEOGRAPHIC_DATA] # 15058 Hi, I m…" at bounding box center [571, 422] width 407 height 464
click at [508, 484] on p "Shifts are [DATE] afternoons and potentially tuesdays, saturdays and sundays. T…" at bounding box center [571, 503] width 380 height 45
drag, startPoint x: 382, startPoint y: 484, endPoint x: 719, endPoint y: 504, distance: 337.6
click at [719, 504] on p "Shifts are [DATE] afternoons and potentially tuesdays, saturdays and sundays. T…" at bounding box center [571, 503] width 380 height 45
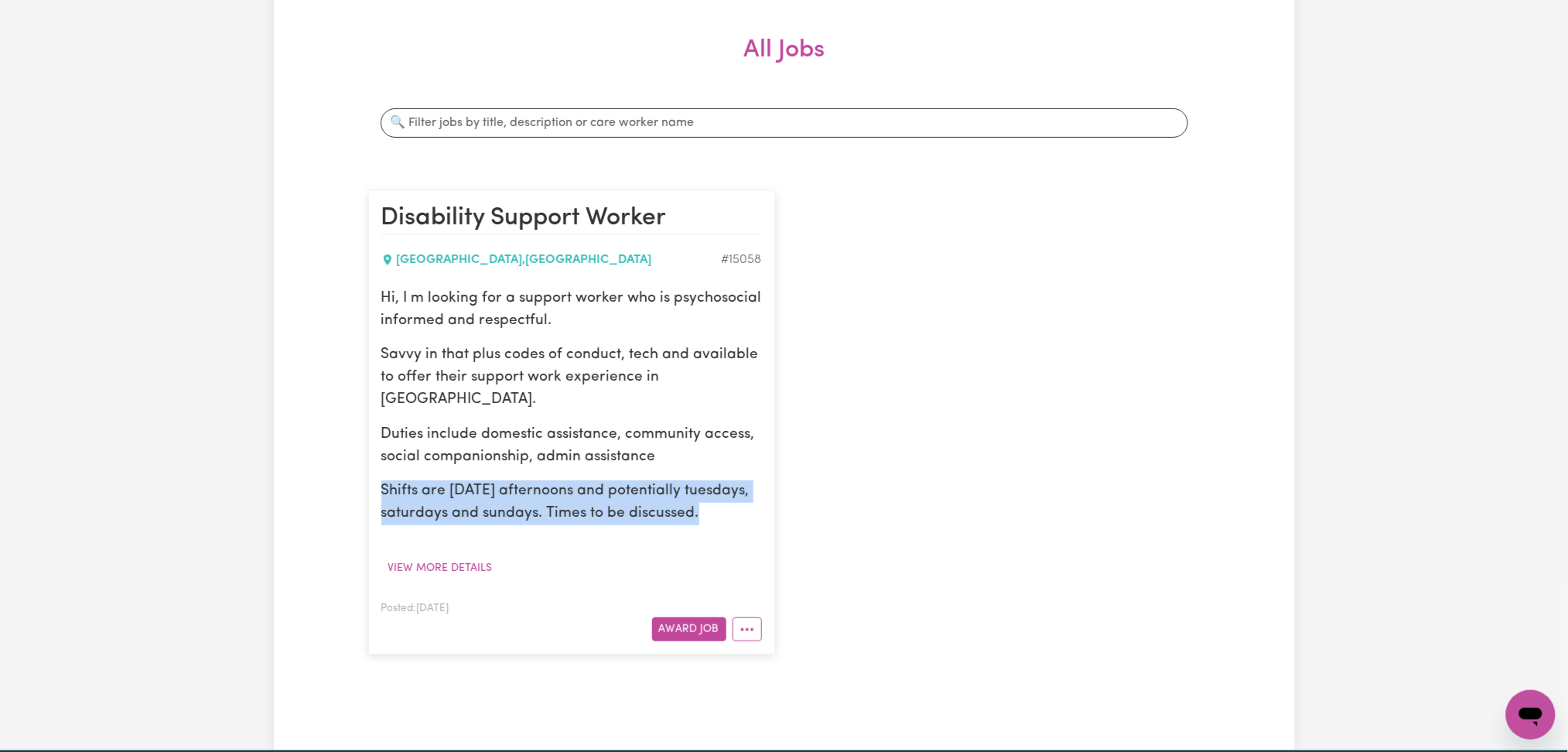
click at [719, 504] on p "Shifts are [DATE] afternoons and potentially tuesdays, saturdays and sundays. T…" at bounding box center [571, 503] width 380 height 45
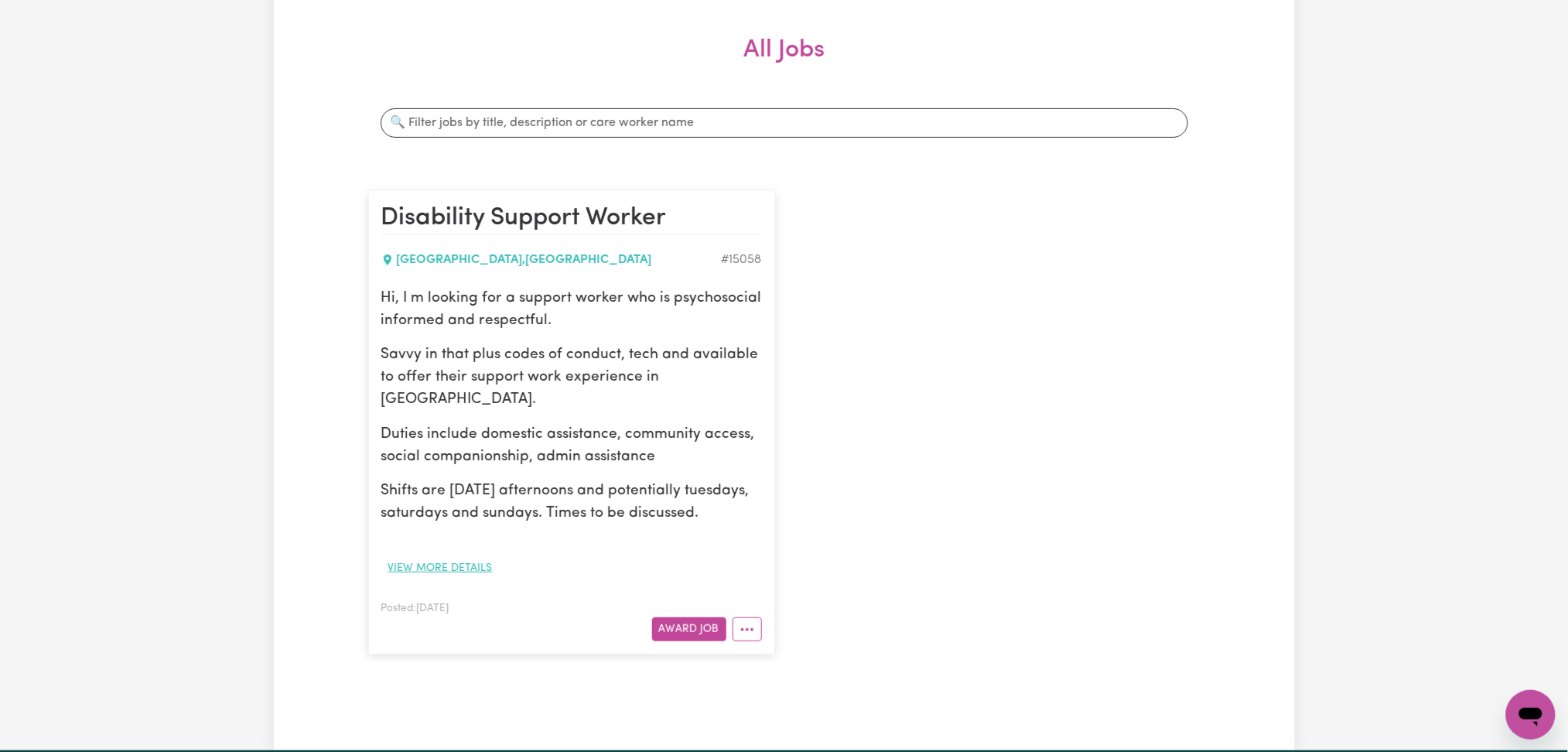
click at [409, 575] on button "View more details" at bounding box center [440, 568] width 118 height 24
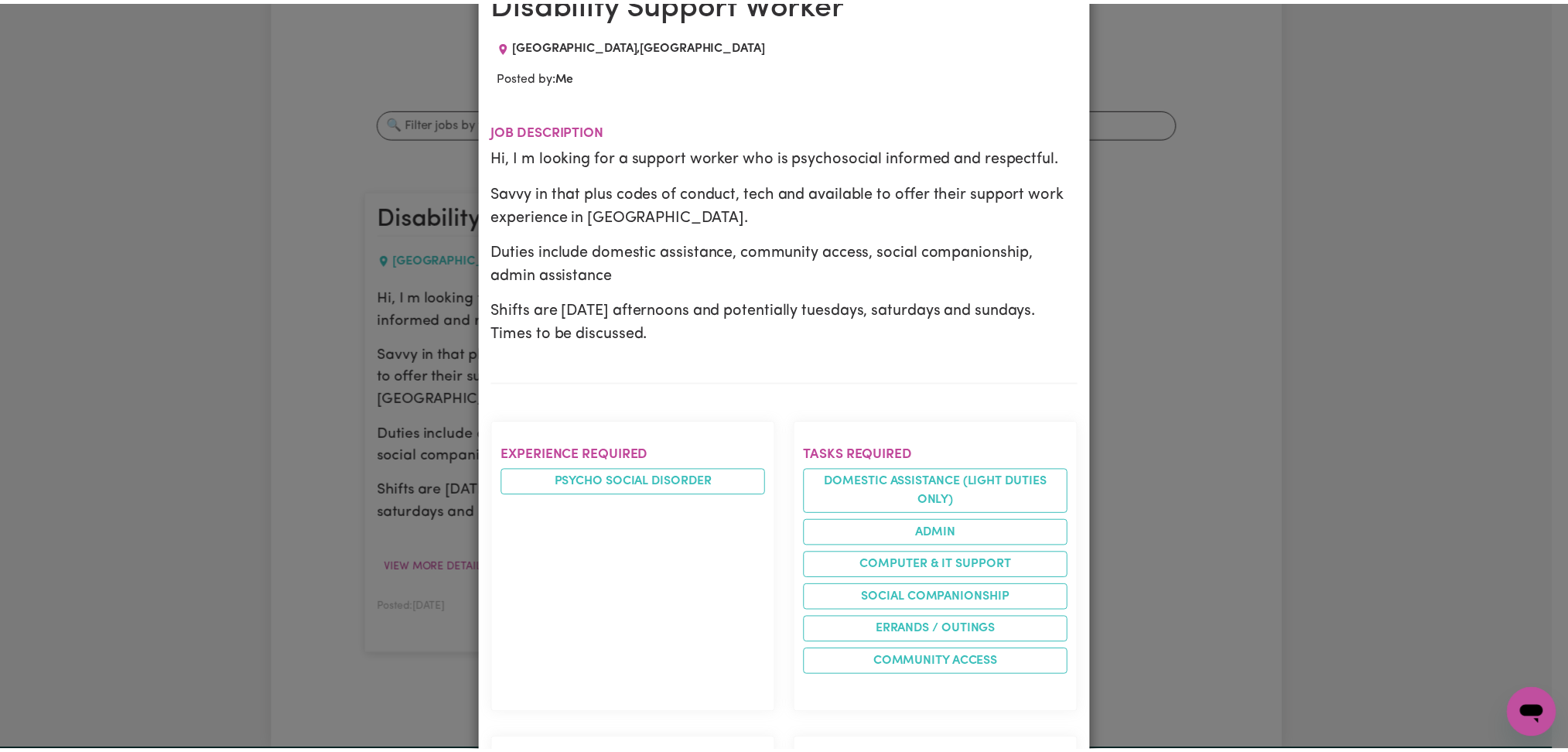
scroll to position [0, 0]
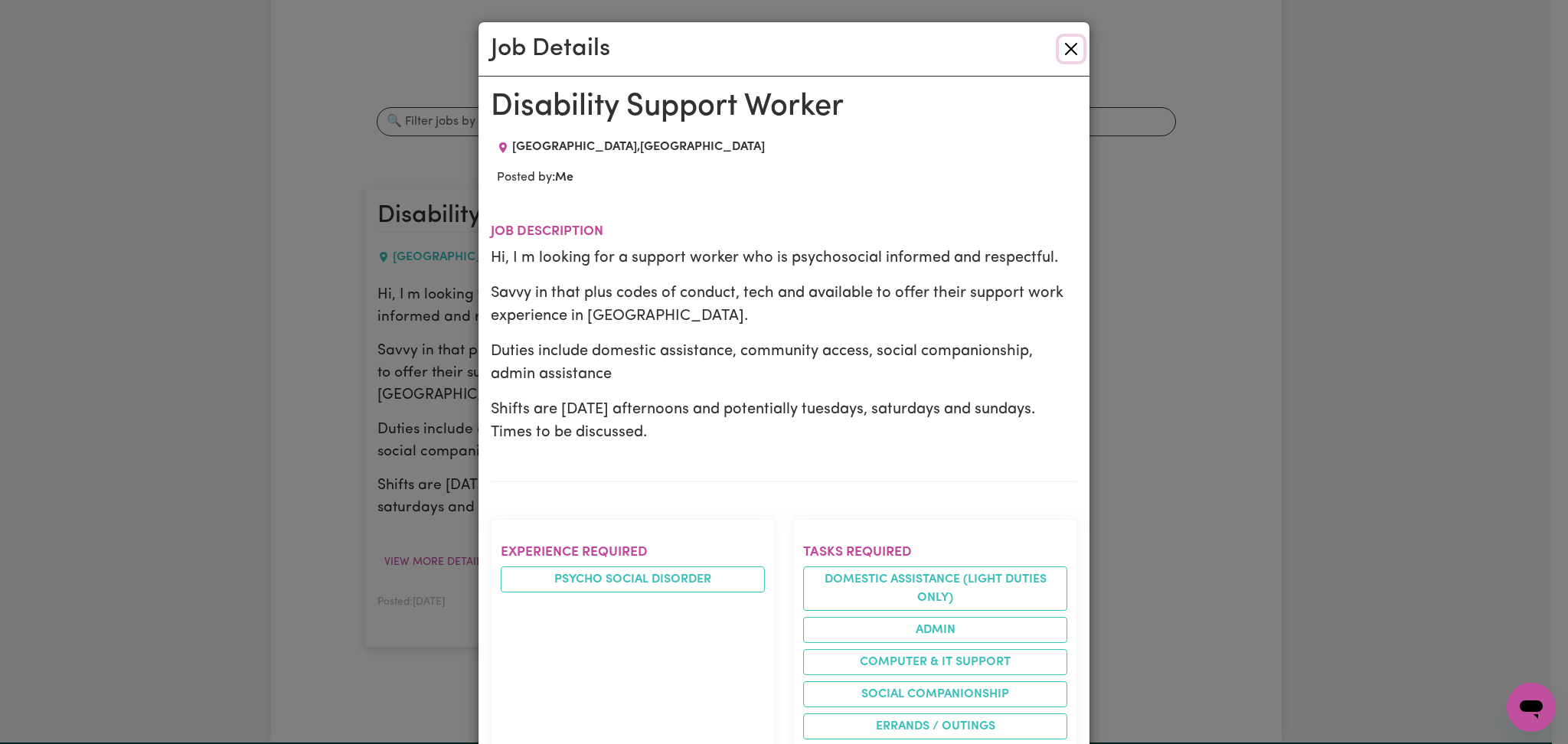
click at [1059, 52] on button "Close" at bounding box center [1071, 49] width 25 height 25
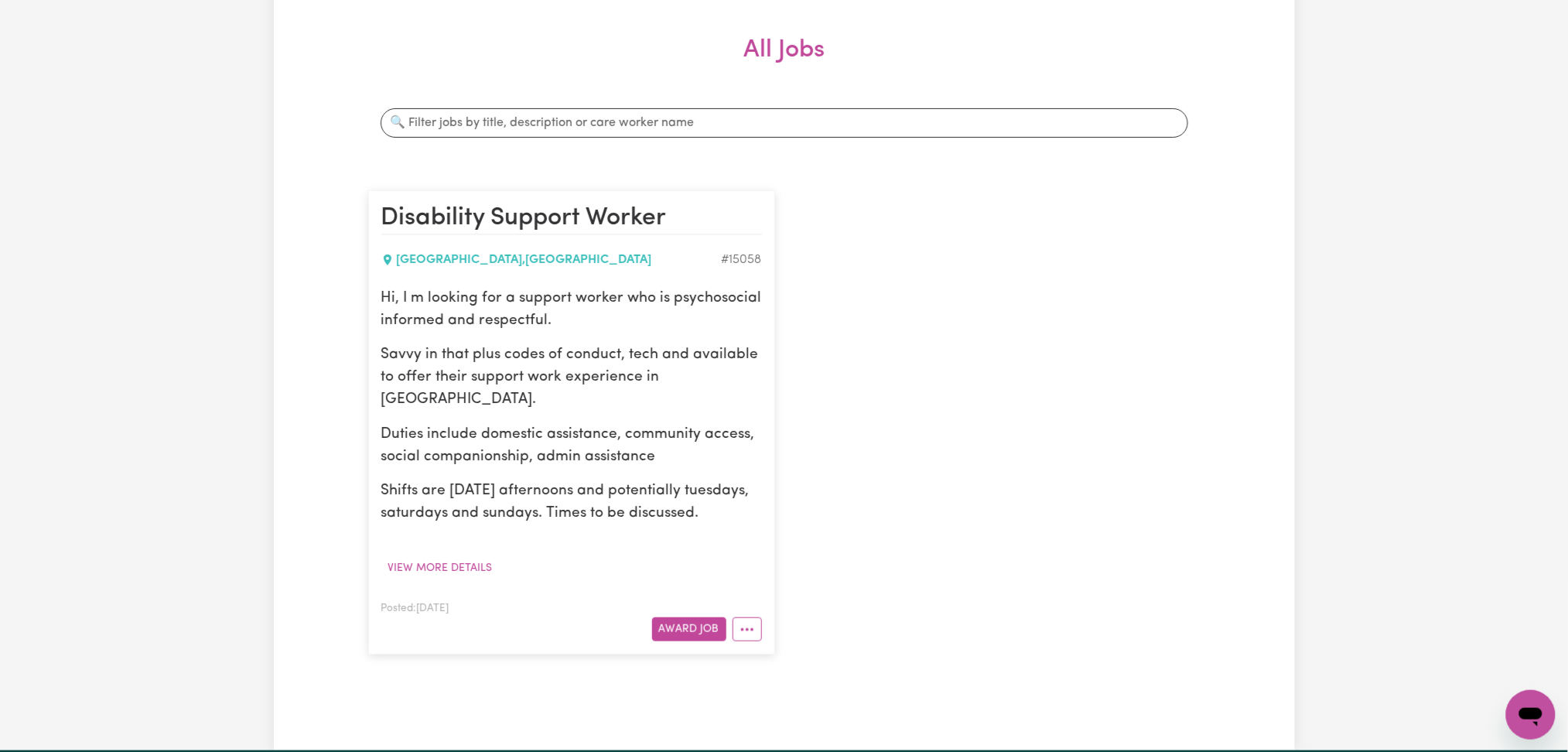
click at [1499, 113] on div "Jobs & Contracts All Jobs Awarded Job Applications All Jobs Search jobs Disabil…" at bounding box center [784, 300] width 1568 height 902
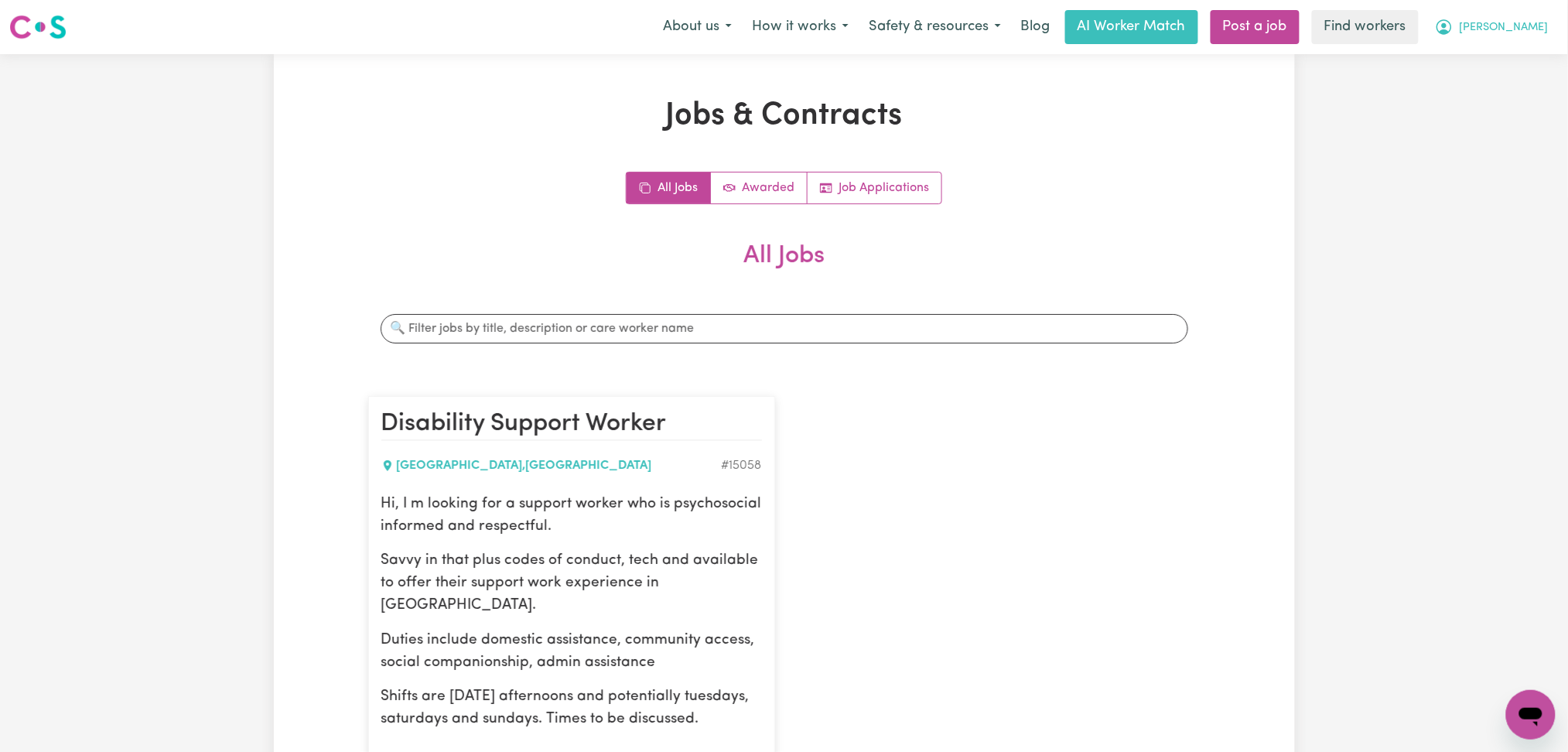
drag, startPoint x: 1505, startPoint y: 22, endPoint x: 1499, endPoint y: 41, distance: 19.9
click at [1505, 24] on span "[PERSON_NAME]" at bounding box center [1504, 28] width 89 height 17
click at [1489, 67] on link "My Dashboard" at bounding box center [1497, 61] width 122 height 29
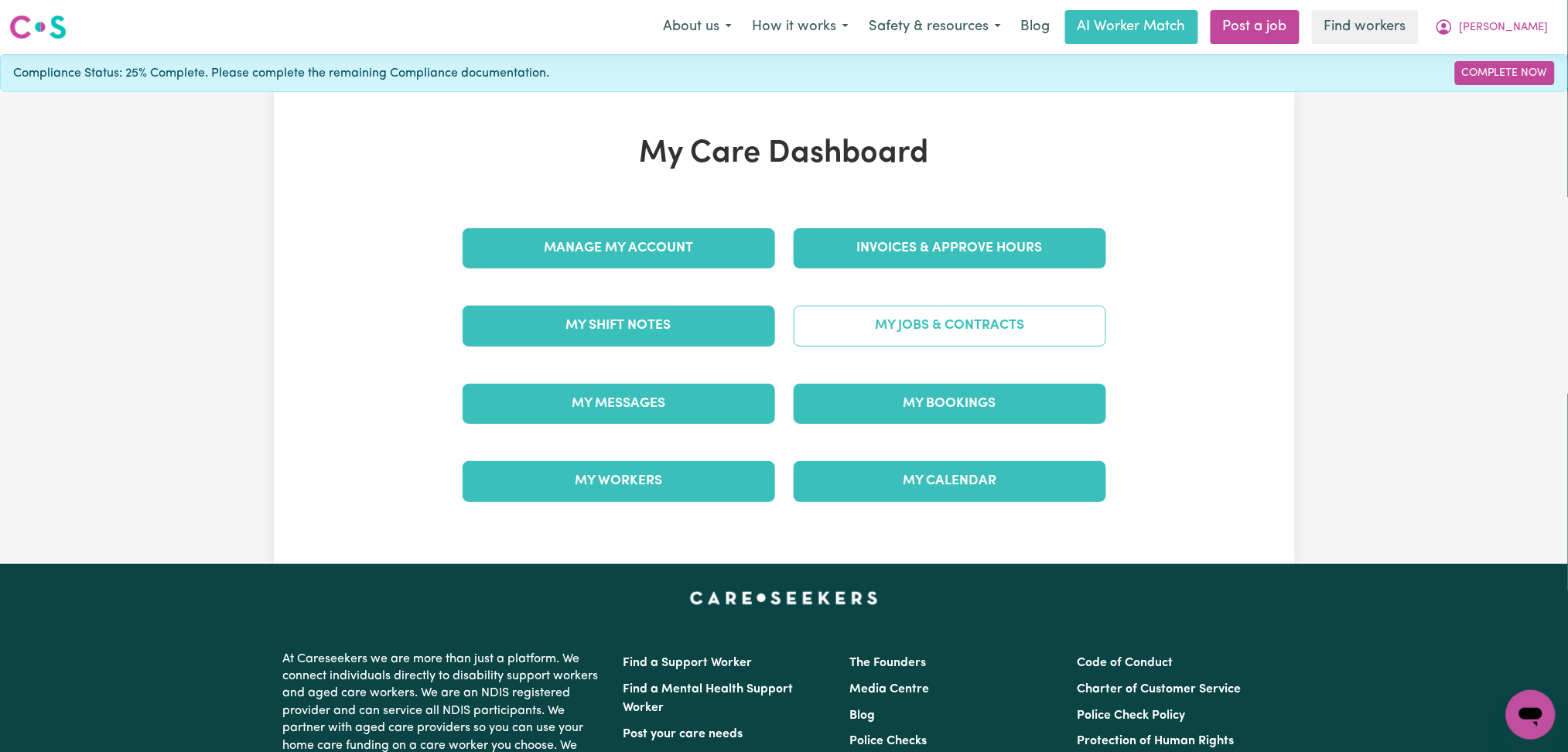
click at [1016, 342] on link "My Jobs & Contracts" at bounding box center [950, 326] width 313 height 40
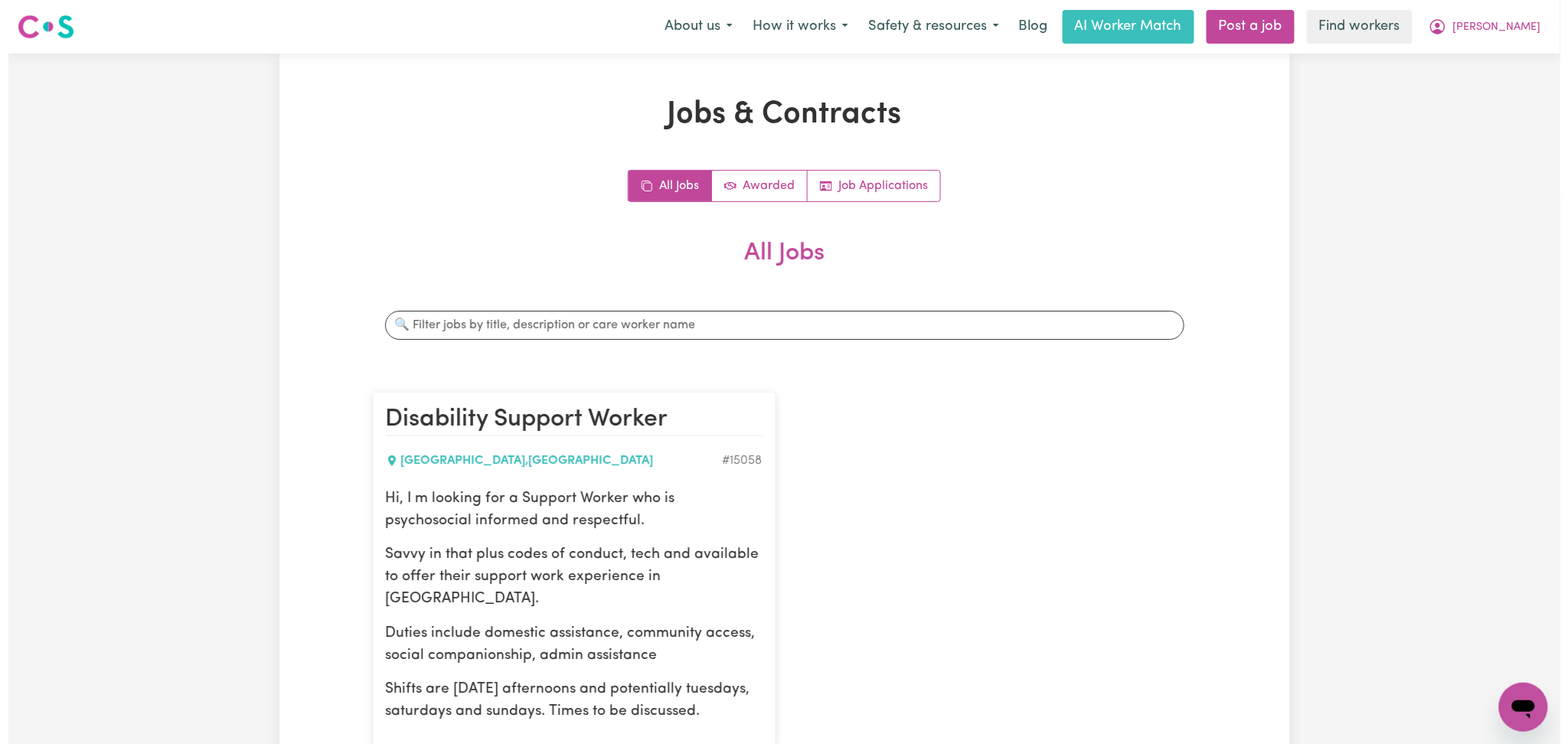
scroll to position [203, 0]
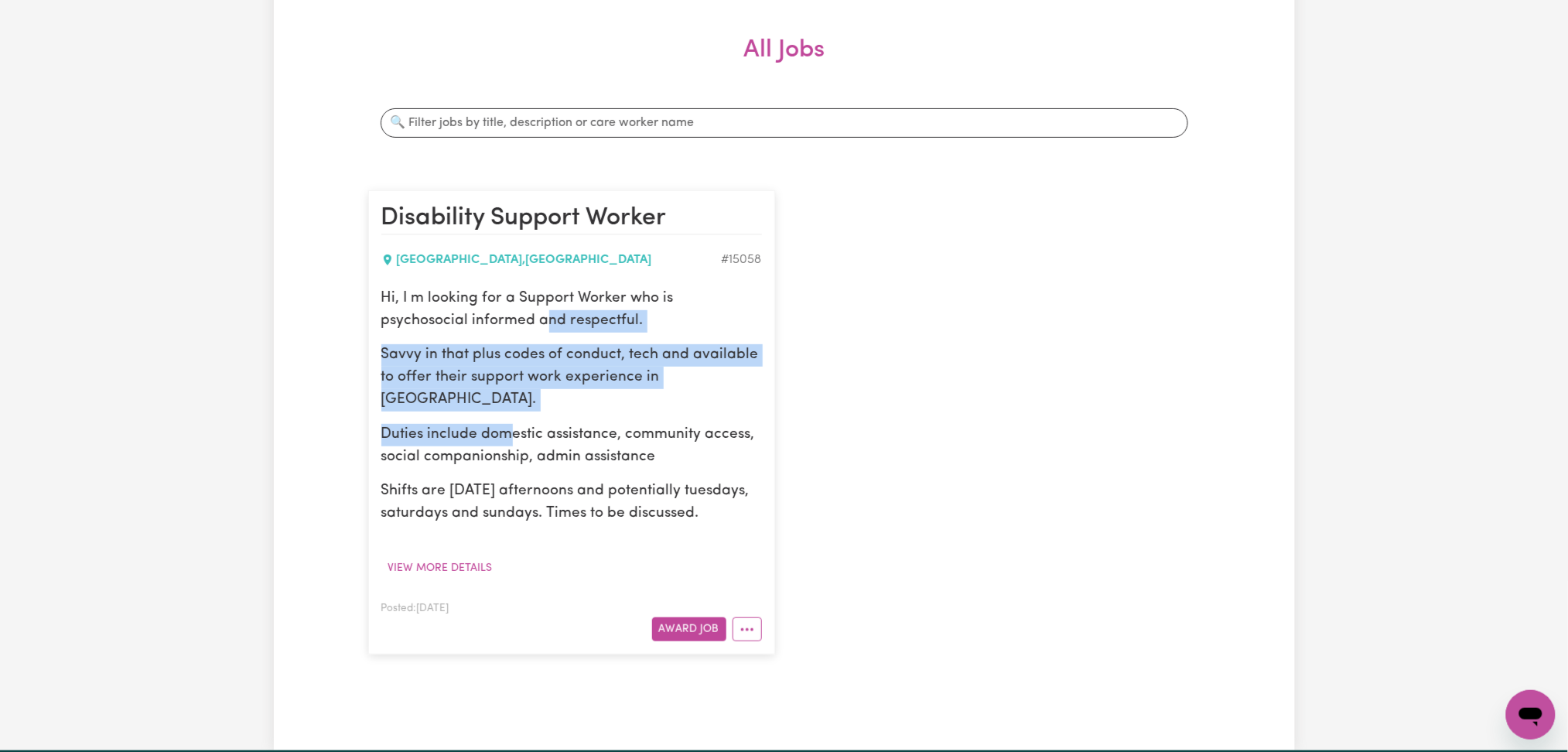
drag, startPoint x: 459, startPoint y: 310, endPoint x: 536, endPoint y: 467, distance: 174.9
click at [522, 444] on div "Hi, I m looking for a Support Worker who is psychosocial informed and respectfu…" at bounding box center [571, 407] width 380 height 237
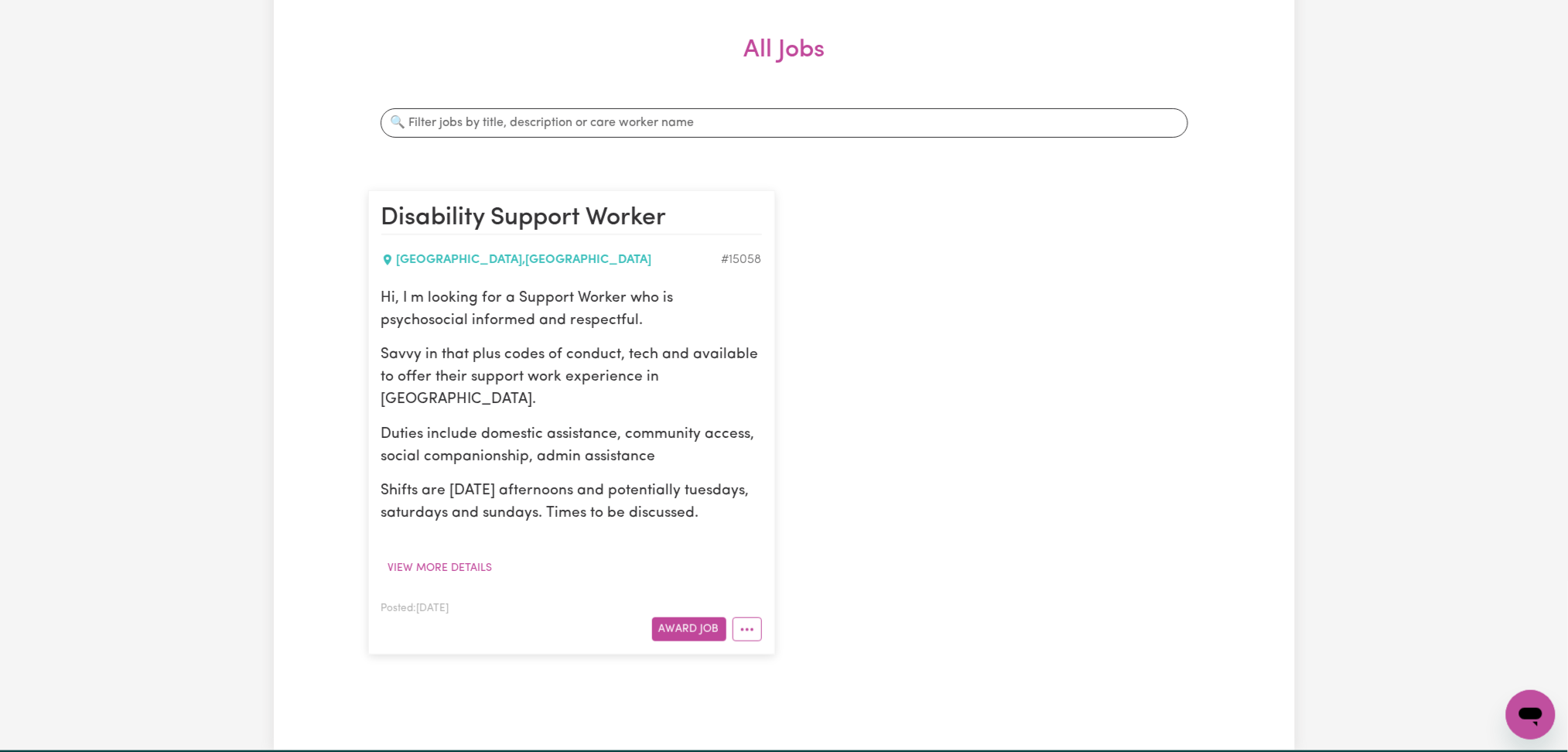
click at [541, 473] on div "Hi, I m looking for a Support Worker who is psychosocial informed and respectfu…" at bounding box center [571, 407] width 380 height 237
click at [421, 572] on button "View more details" at bounding box center [440, 568] width 118 height 24
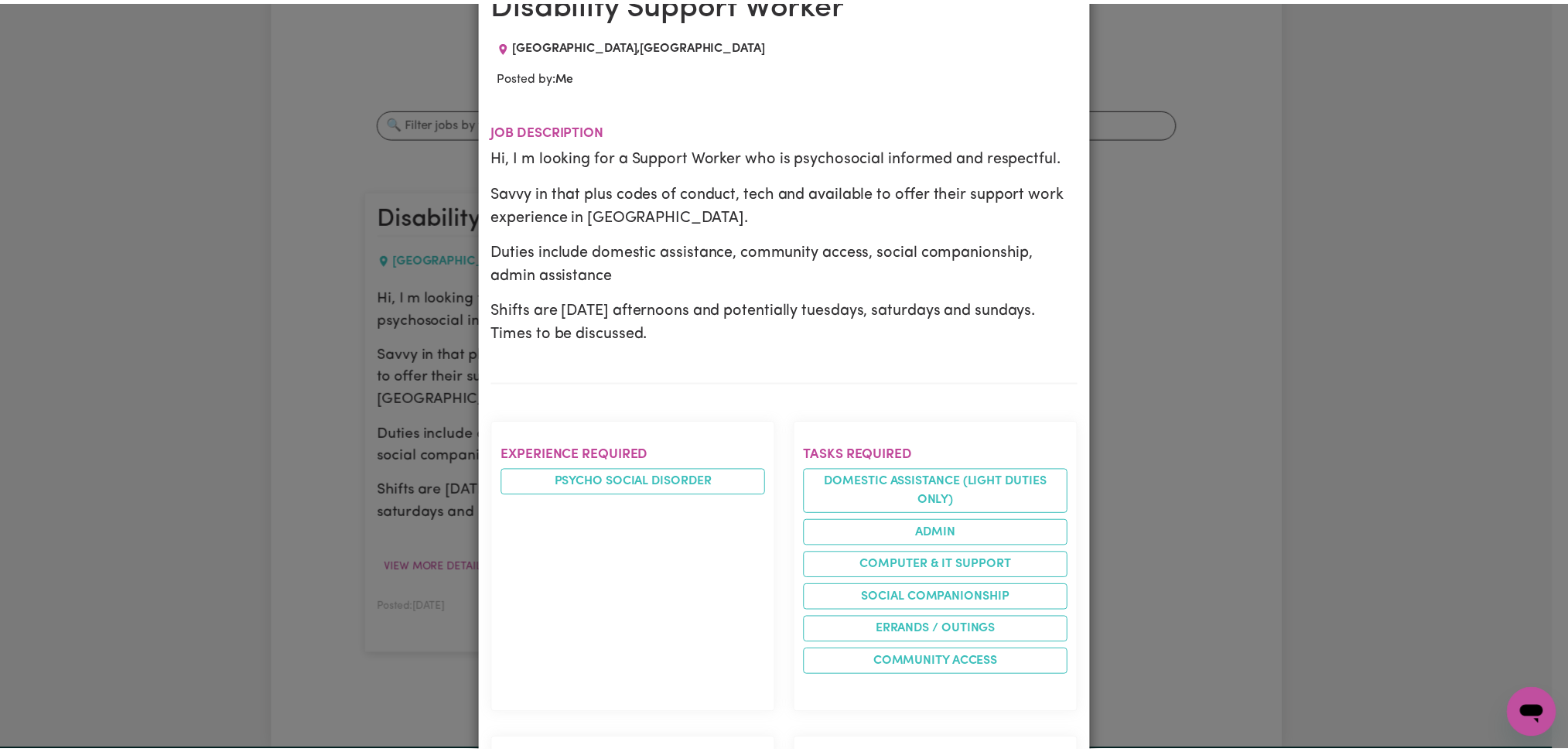
scroll to position [0, 0]
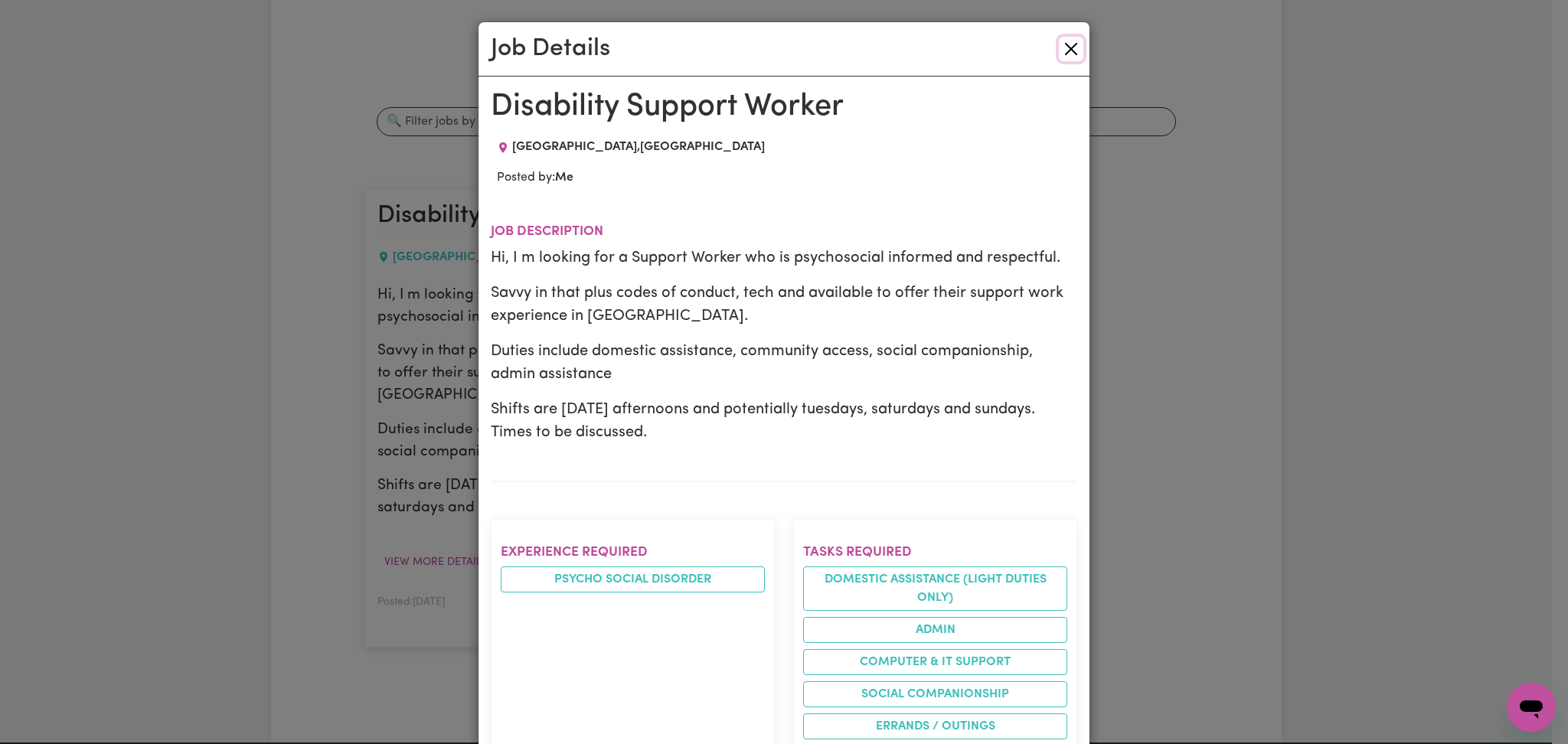
click at [1059, 43] on button "Close" at bounding box center [1071, 49] width 25 height 25
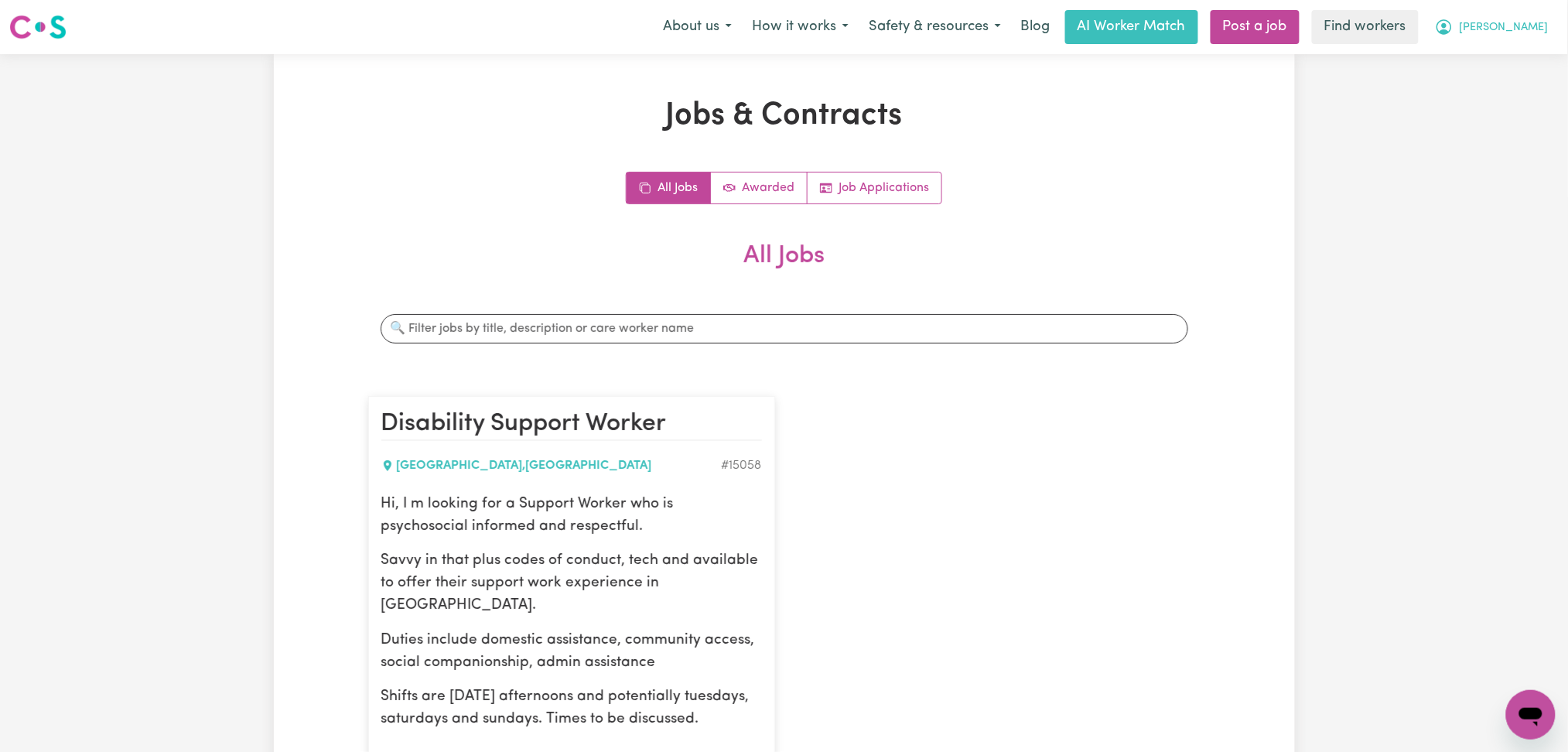
click at [1500, 25] on span "[PERSON_NAME]" at bounding box center [1504, 28] width 89 height 17
click at [1483, 49] on link "My Dashboard" at bounding box center [1497, 61] width 122 height 29
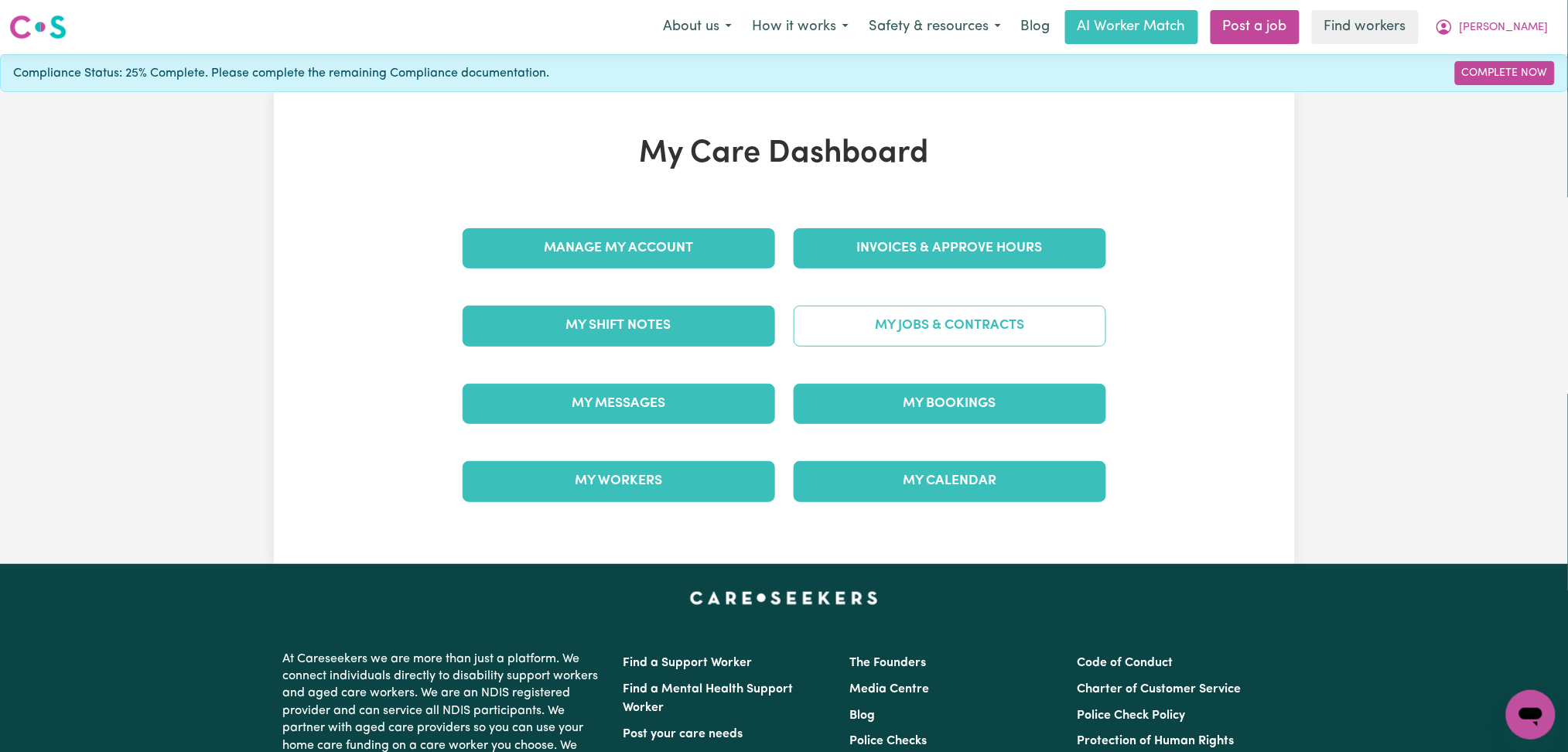
click at [876, 335] on link "My Jobs & Contracts" at bounding box center [950, 326] width 313 height 40
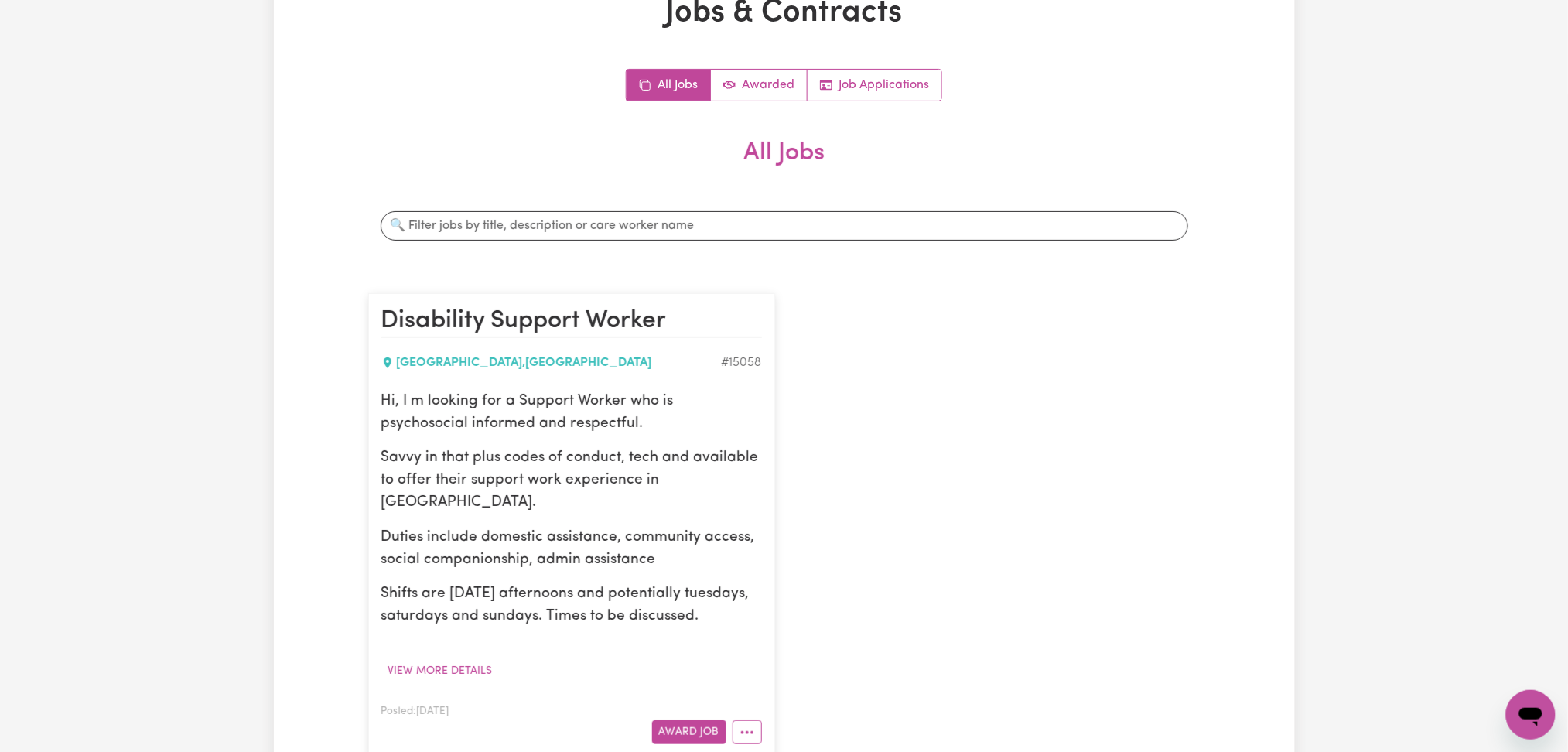
scroll to position [206, 0]
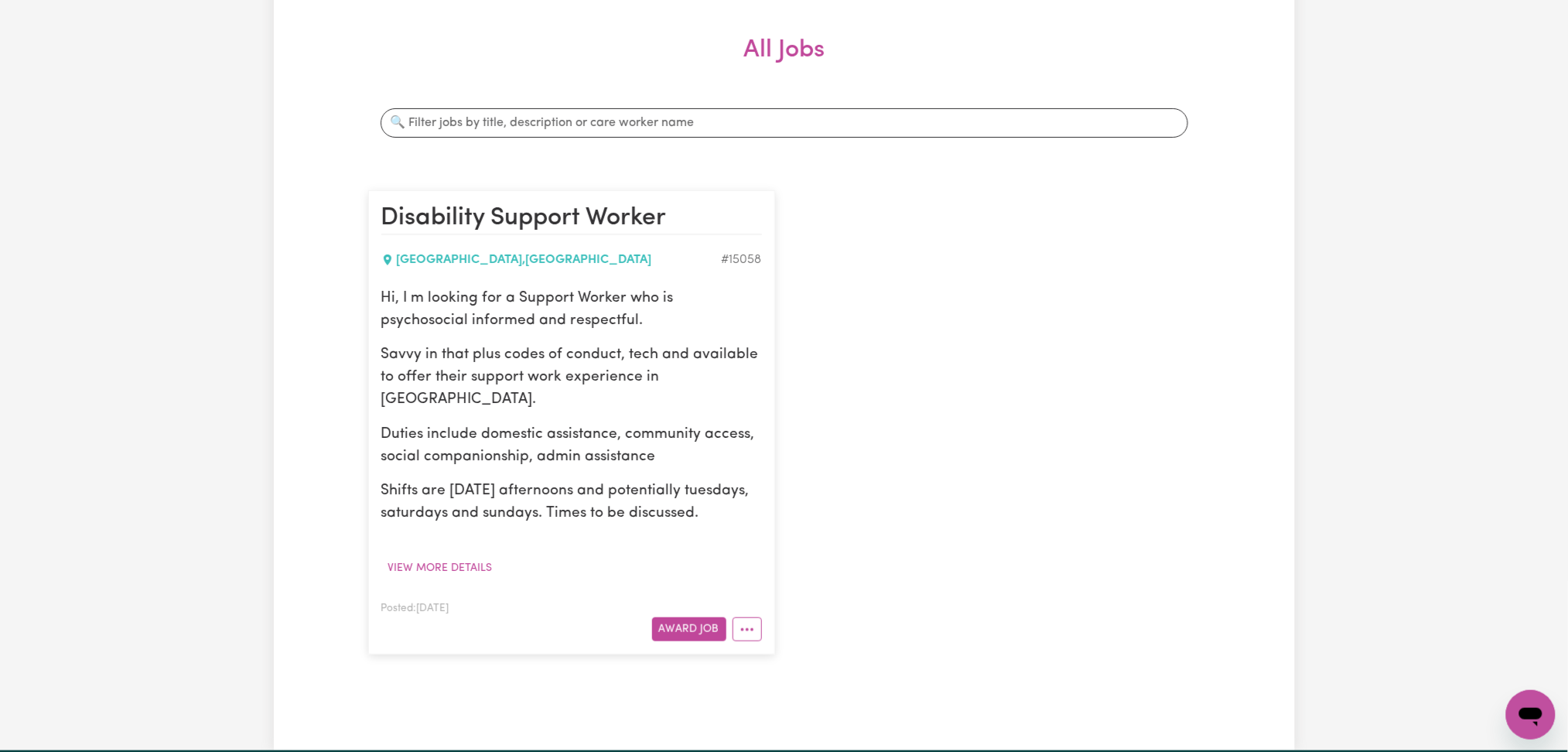
click at [464, 551] on div "Hi, I m looking for a Support Worker who is psychosocial informed and respectfu…" at bounding box center [571, 434] width 380 height 293
click at [463, 560] on button "View more details" at bounding box center [440, 568] width 118 height 24
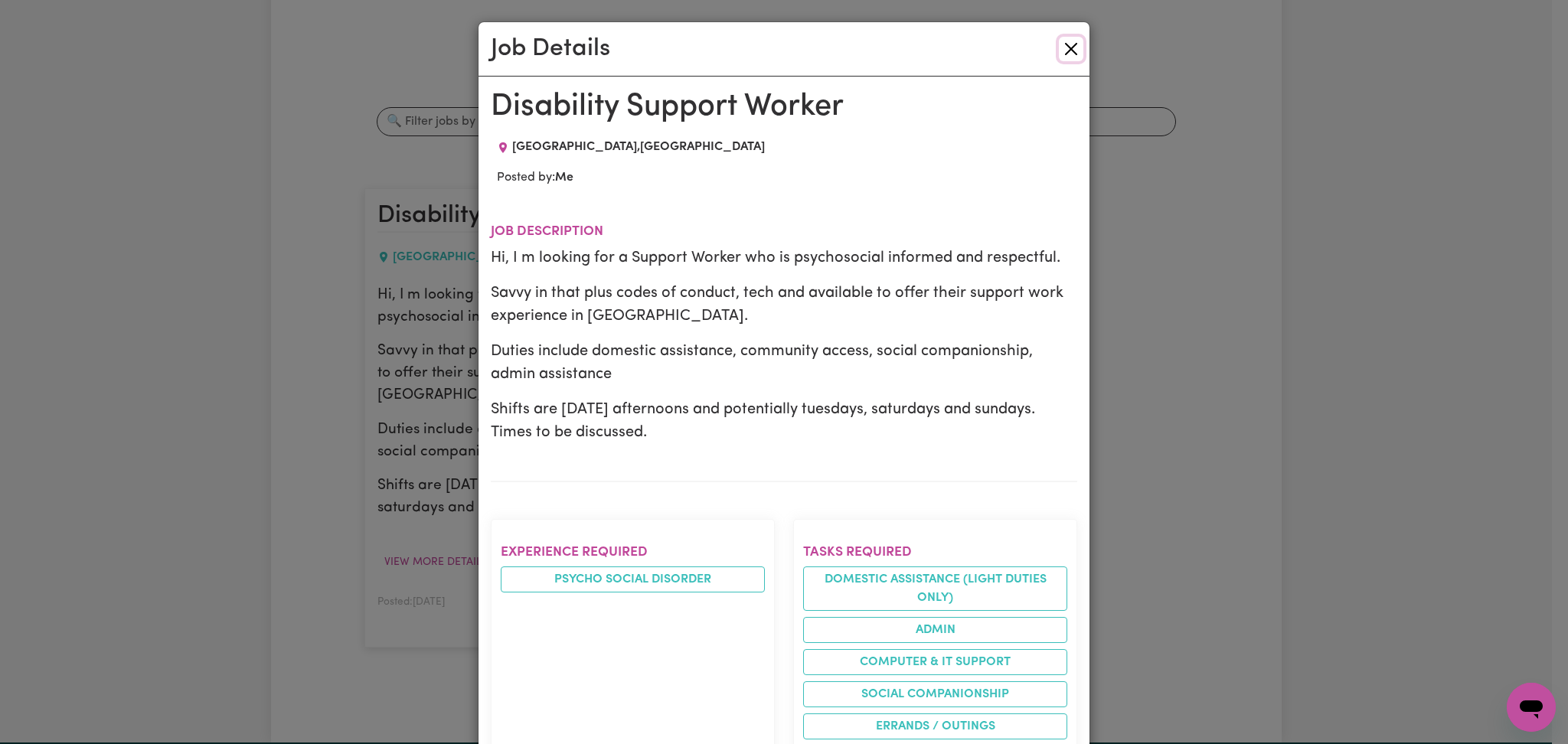
click at [1069, 46] on button "Close" at bounding box center [1071, 49] width 25 height 25
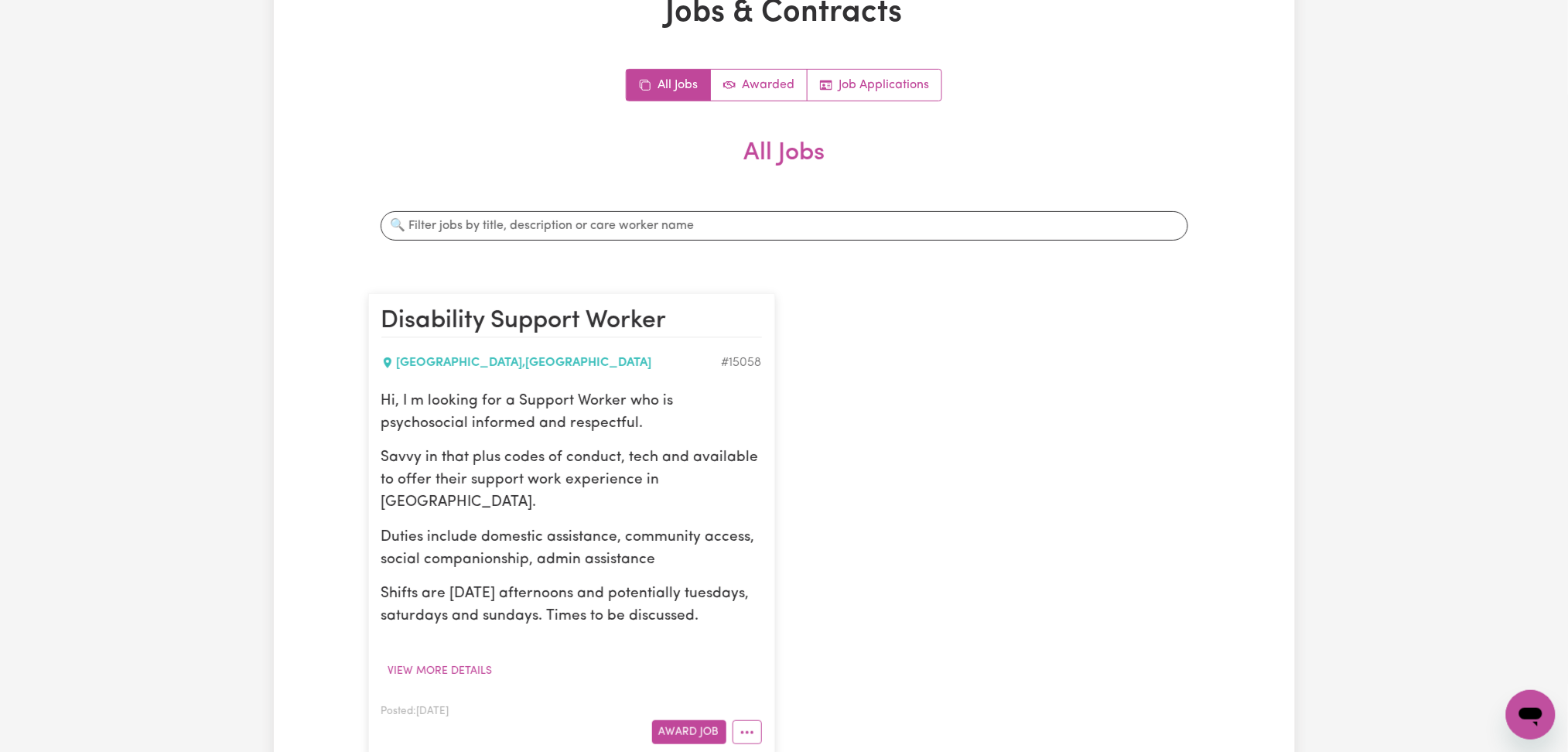
scroll to position [0, 0]
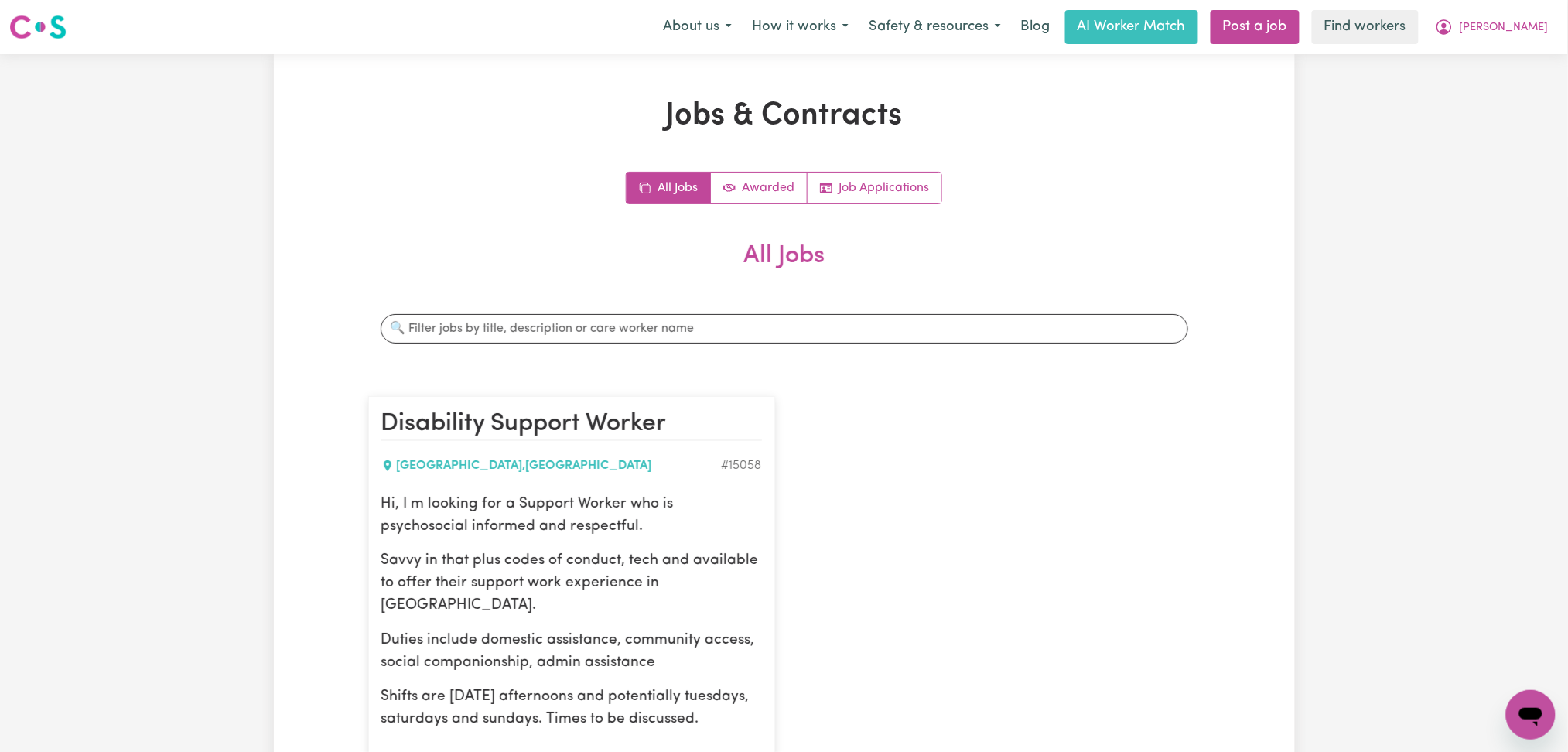
click at [1001, 436] on div "Disability Support Worker [GEOGRAPHIC_DATA] , [GEOGRAPHIC_DATA] # 15058 Hi, I m…" at bounding box center [784, 628] width 851 height 495
click at [1472, 36] on span "[PERSON_NAME]" at bounding box center [1504, 28] width 89 height 17
click at [1472, 54] on link "My Dashboard" at bounding box center [1497, 61] width 122 height 29
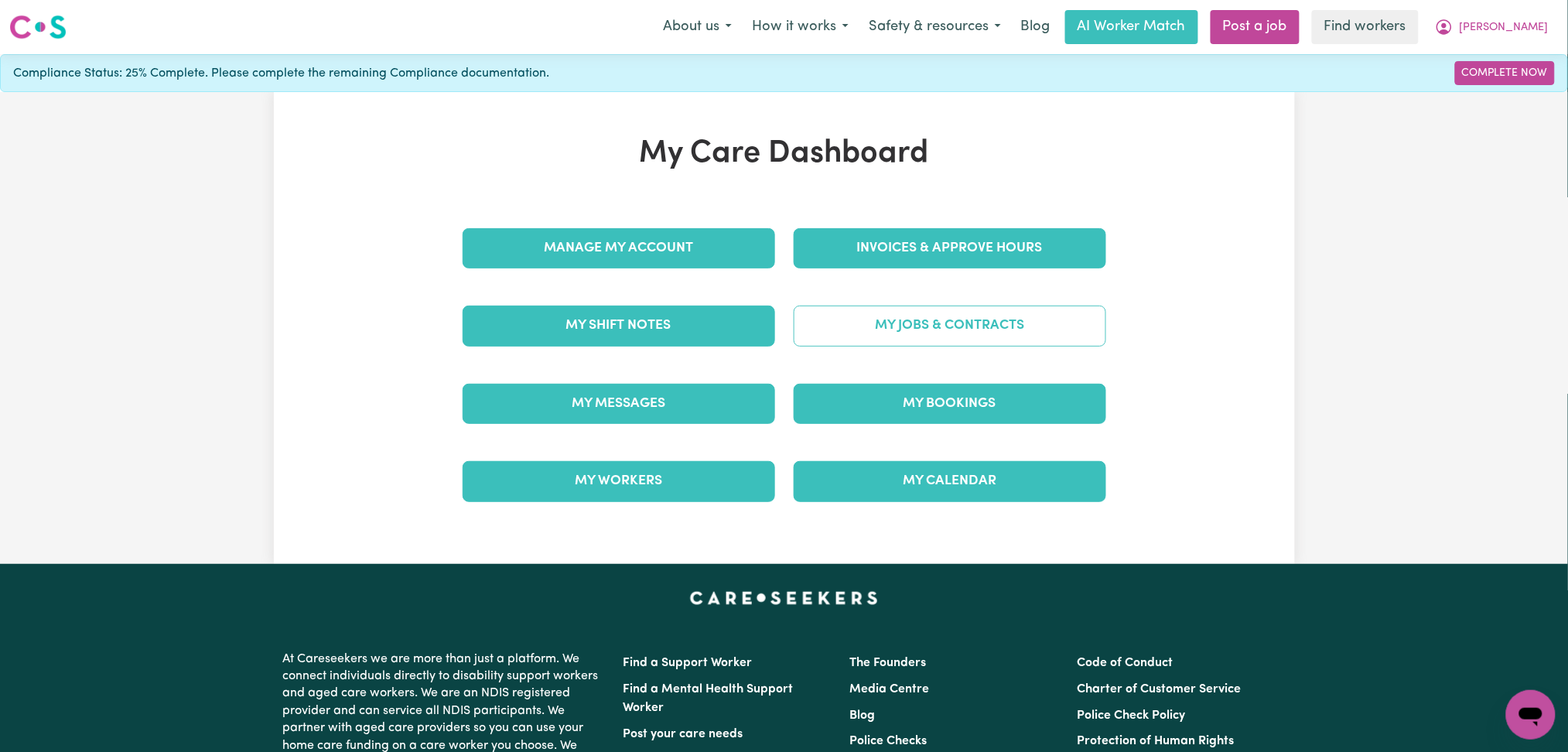
click at [1001, 322] on link "My Jobs & Contracts" at bounding box center [950, 326] width 313 height 40
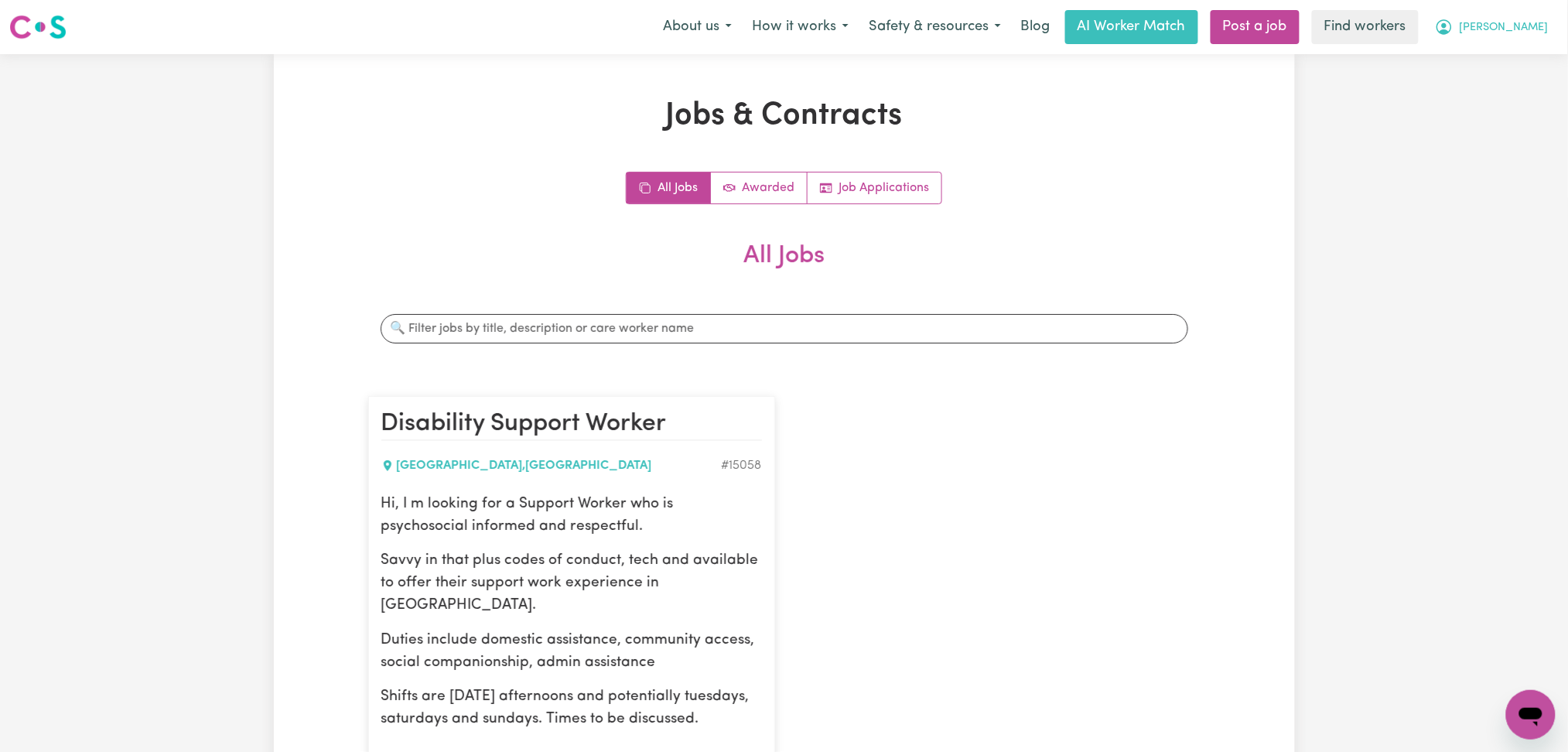
drag, startPoint x: 1524, startPoint y: 35, endPoint x: 1515, endPoint y: 43, distance: 12.0
click at [1524, 34] on span "[PERSON_NAME]" at bounding box center [1504, 28] width 89 height 17
click at [1497, 62] on link "My Dashboard" at bounding box center [1497, 61] width 122 height 29
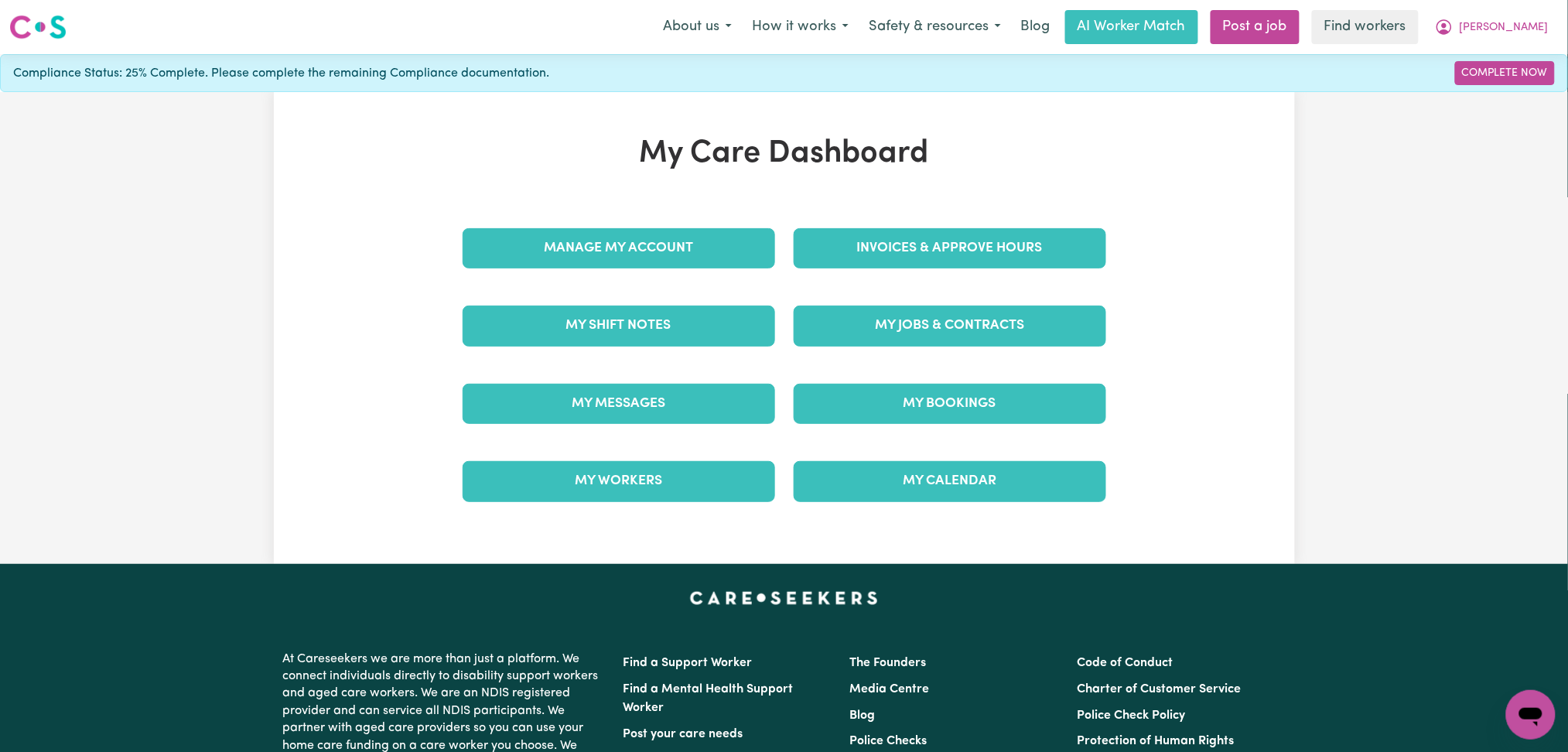
click at [639, 147] on h1 "My Care Dashboard" at bounding box center [784, 154] width 662 height 37
click at [656, 147] on h1 "My Care Dashboard" at bounding box center [784, 154] width 662 height 37
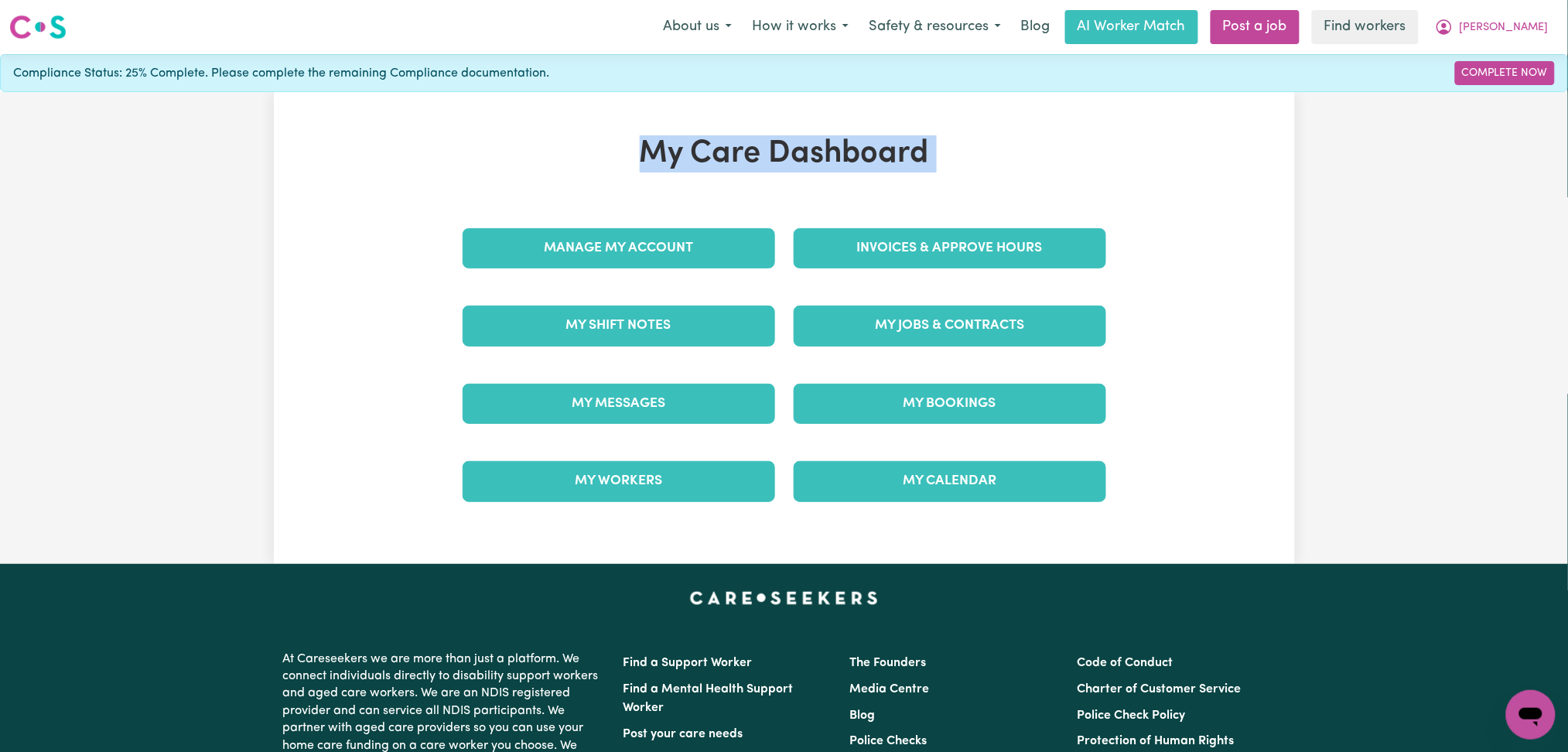
click at [724, 147] on h1 "My Care Dashboard" at bounding box center [784, 154] width 662 height 37
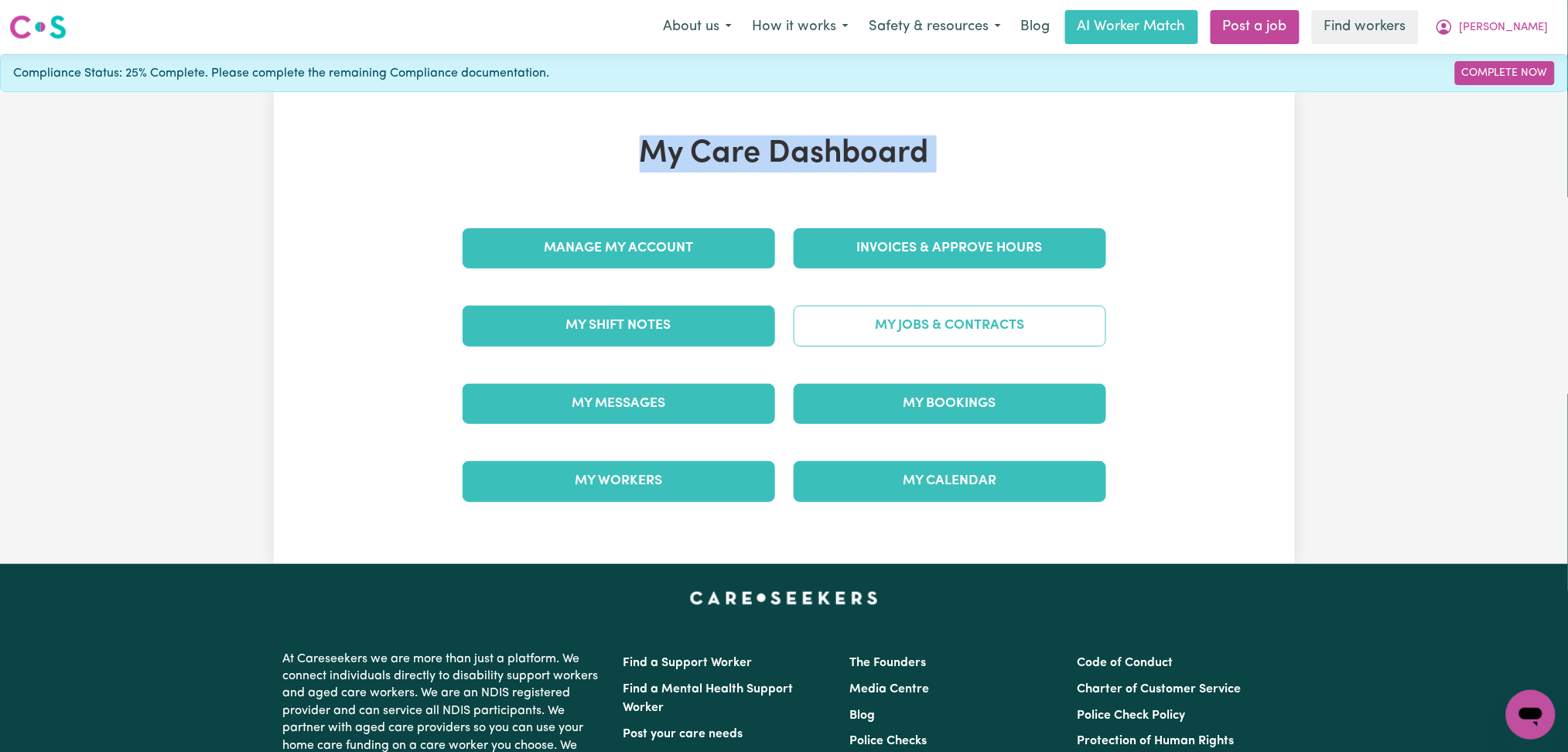
click at [894, 322] on link "My Jobs & Contracts" at bounding box center [950, 326] width 313 height 40
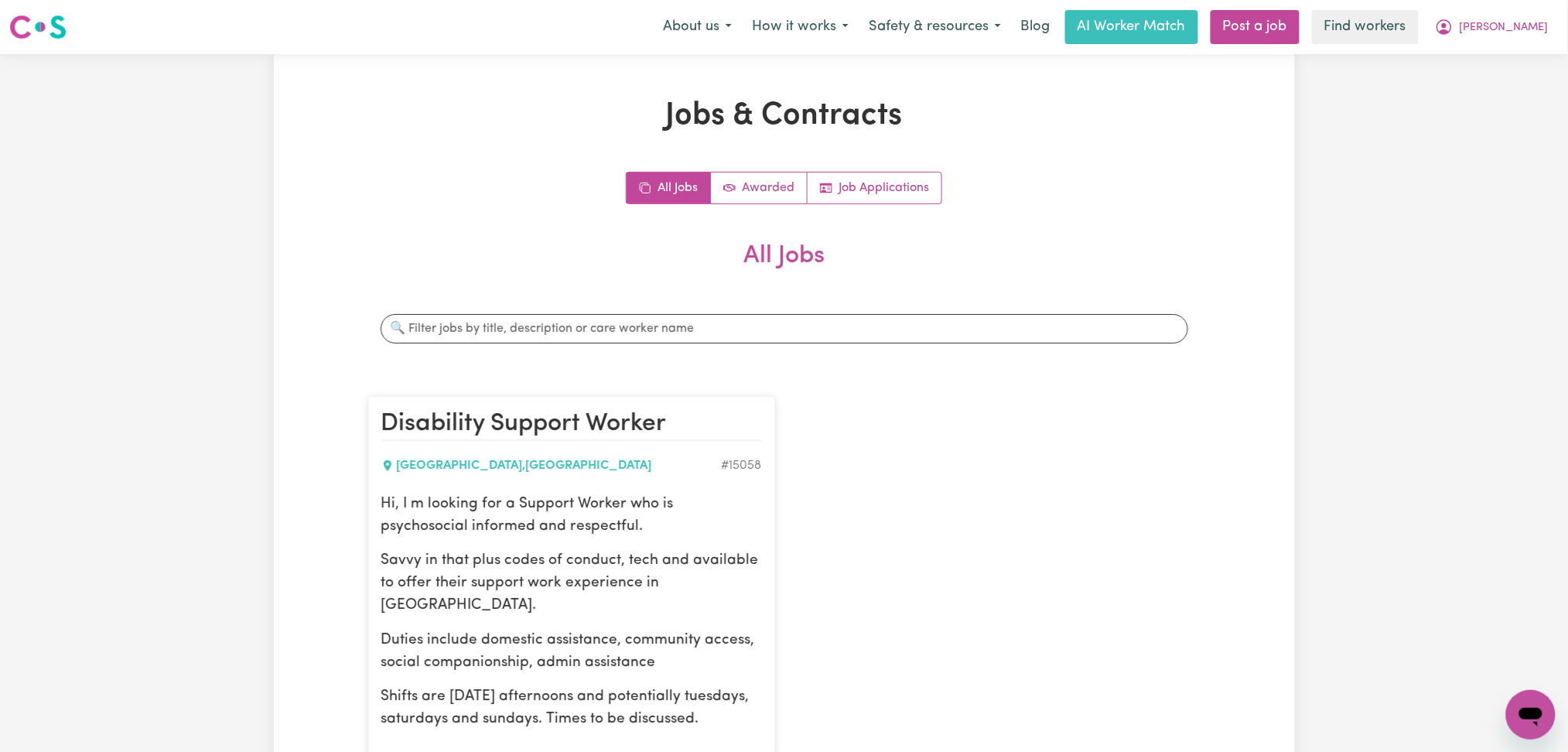
scroll to position [310, 0]
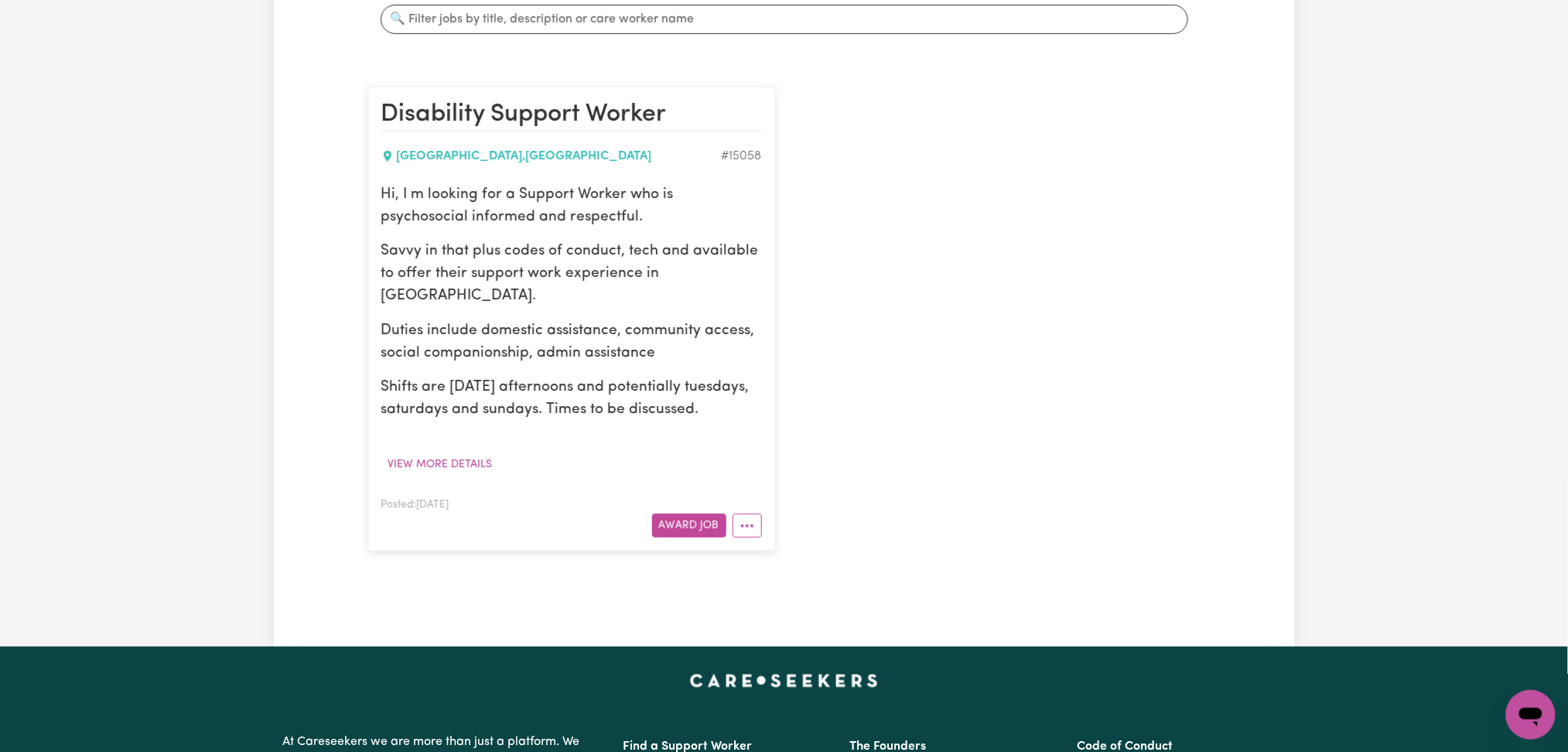
click at [1000, 344] on div "Disability Support Worker [GEOGRAPHIC_DATA] , [GEOGRAPHIC_DATA] # 15058 Hi, I m…" at bounding box center [784, 319] width 851 height 495
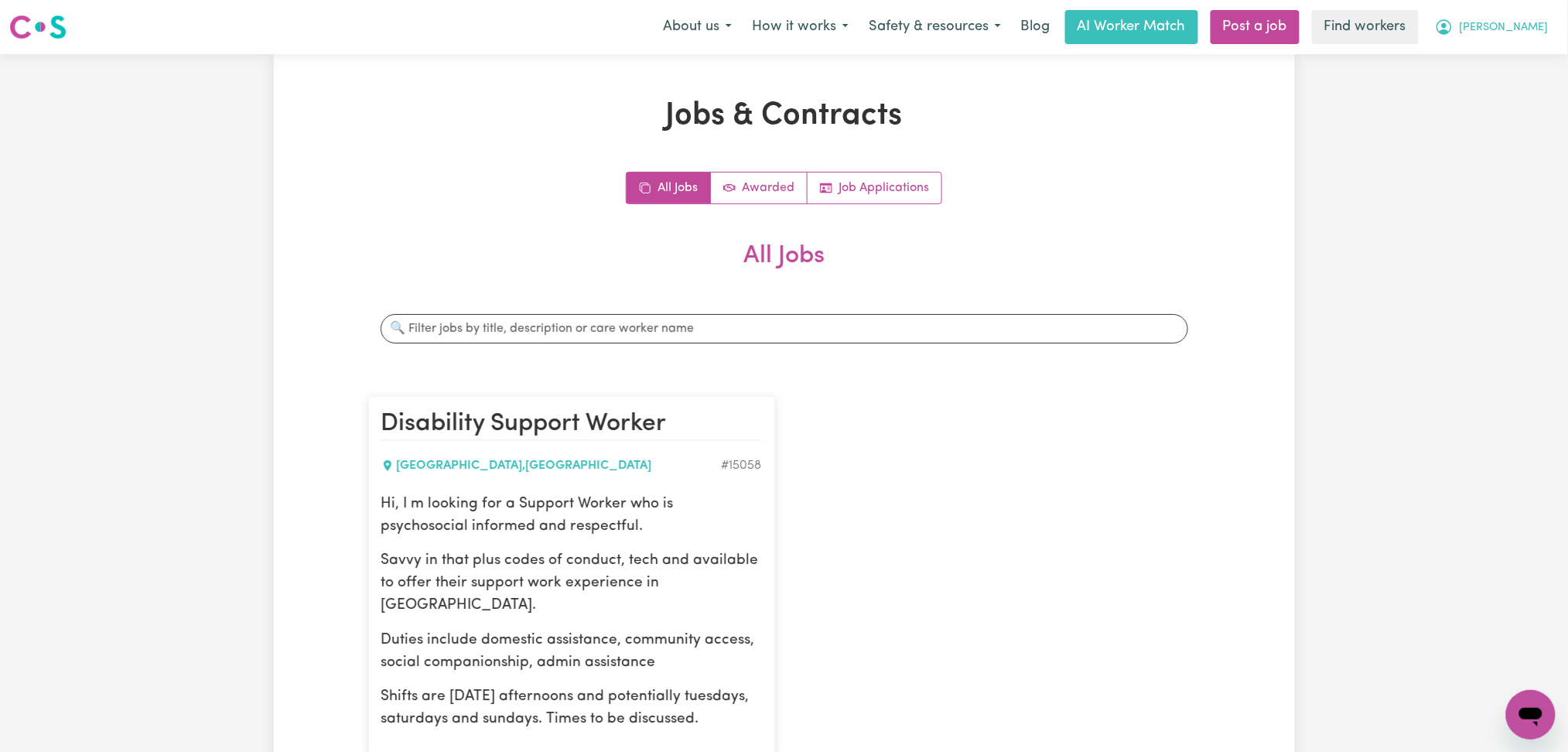
click at [1493, 33] on span "[PERSON_NAME]" at bounding box center [1504, 28] width 89 height 17
click at [1477, 63] on link "My Dashboard" at bounding box center [1497, 61] width 122 height 29
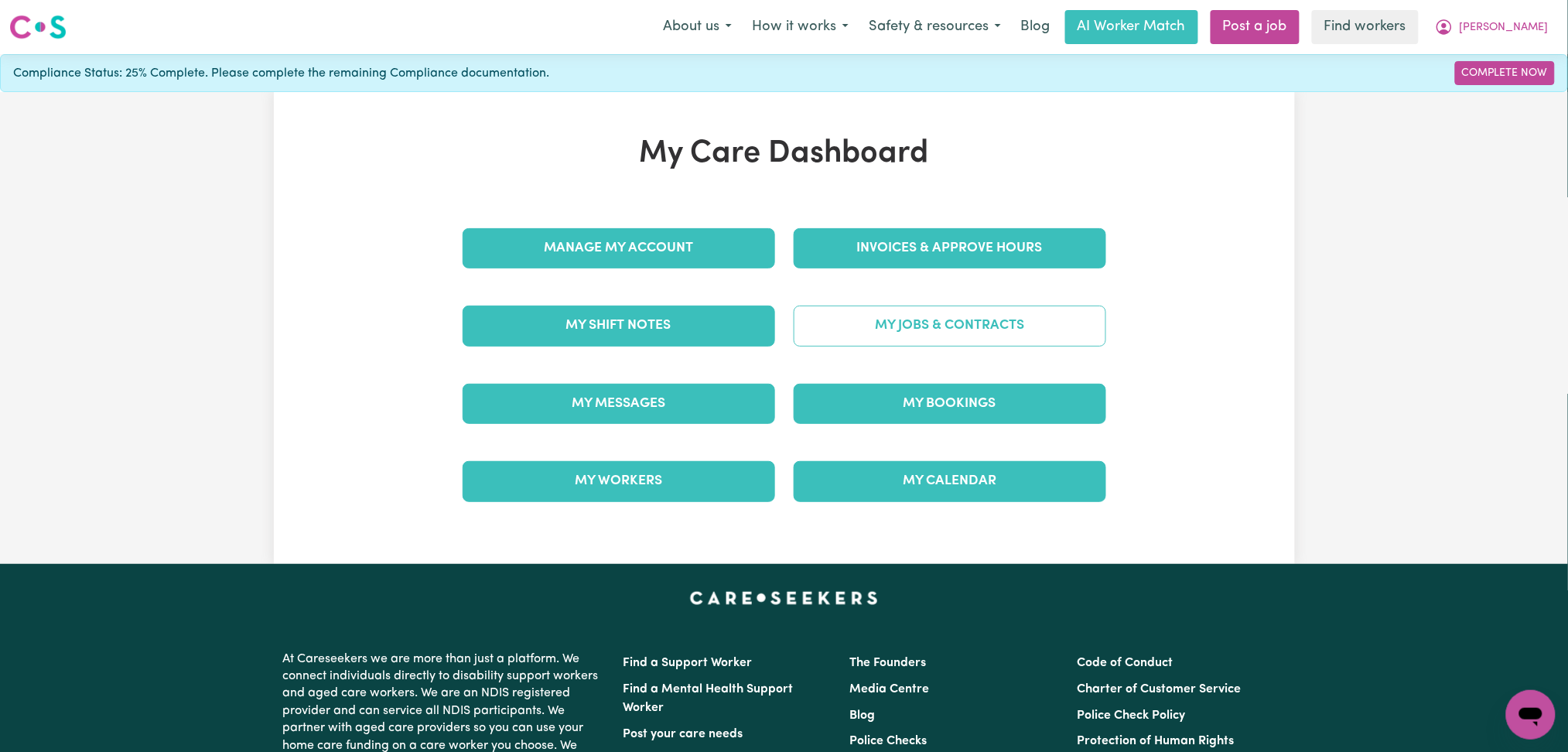
click at [964, 317] on link "My Jobs & Contracts" at bounding box center [950, 326] width 313 height 40
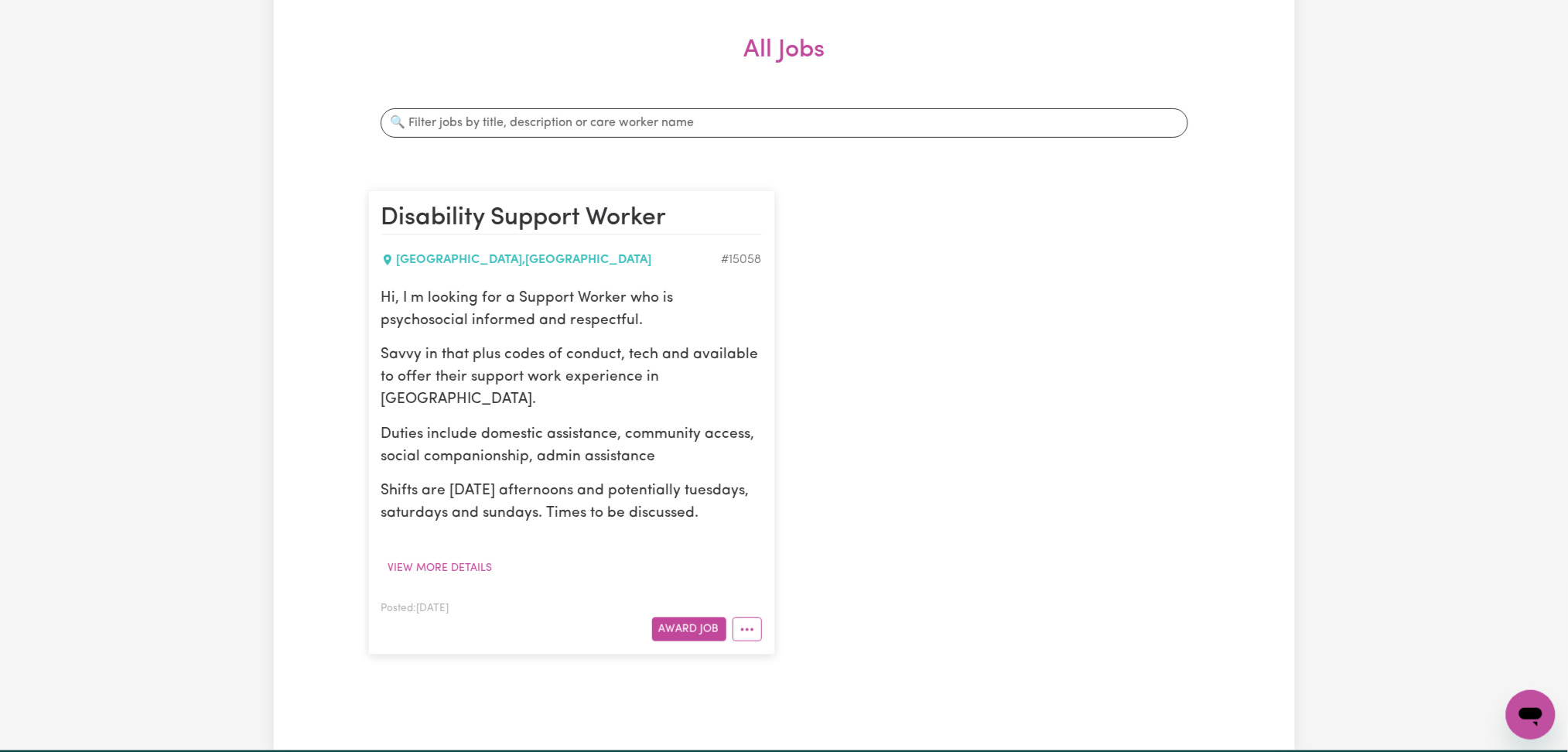
scroll to position [103, 0]
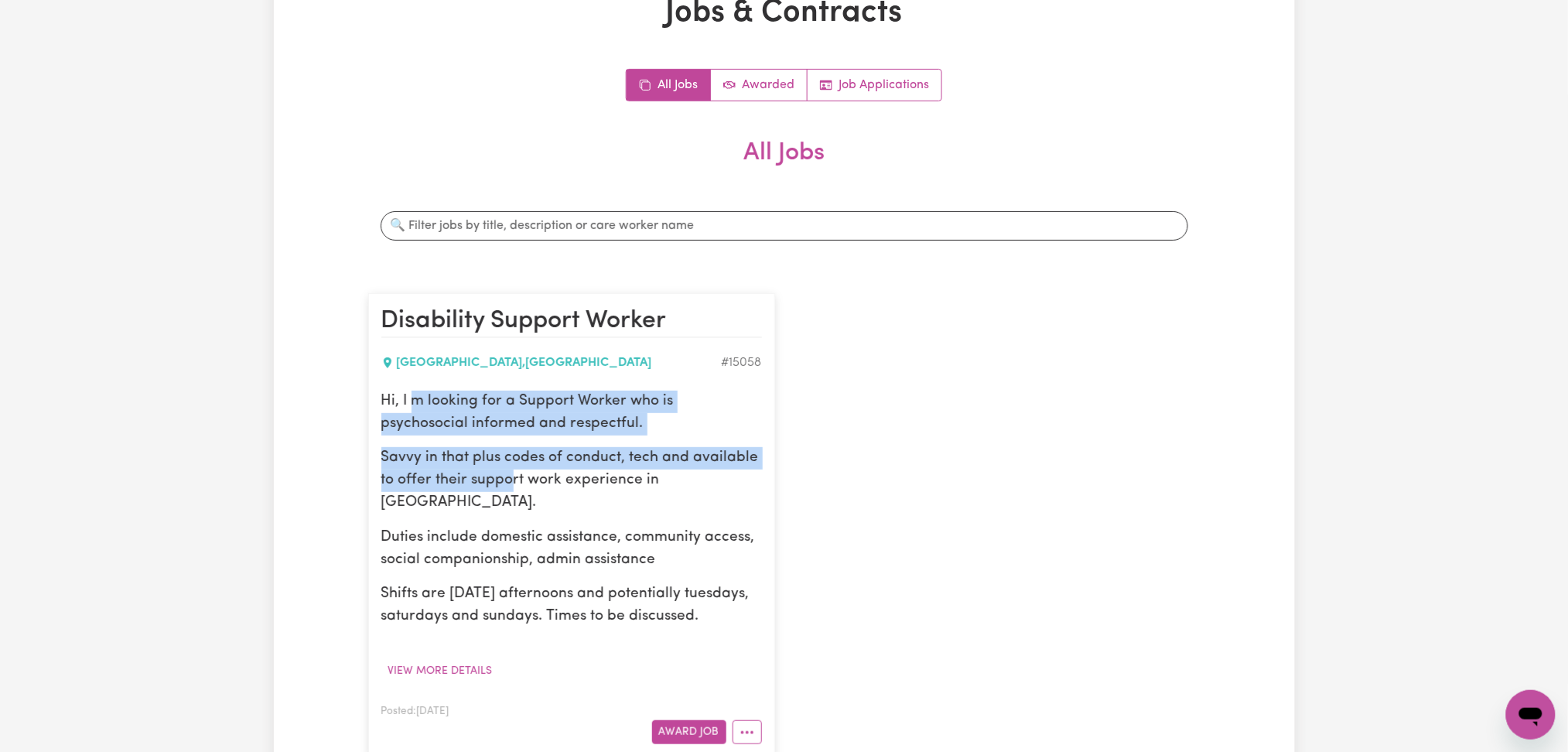
drag, startPoint x: 414, startPoint y: 391, endPoint x: 611, endPoint y: 514, distance: 232.2
click at [574, 499] on div "Hi, I m looking for a Support Worker who is psychosocial informed and respectfu…" at bounding box center [571, 509] width 380 height 237
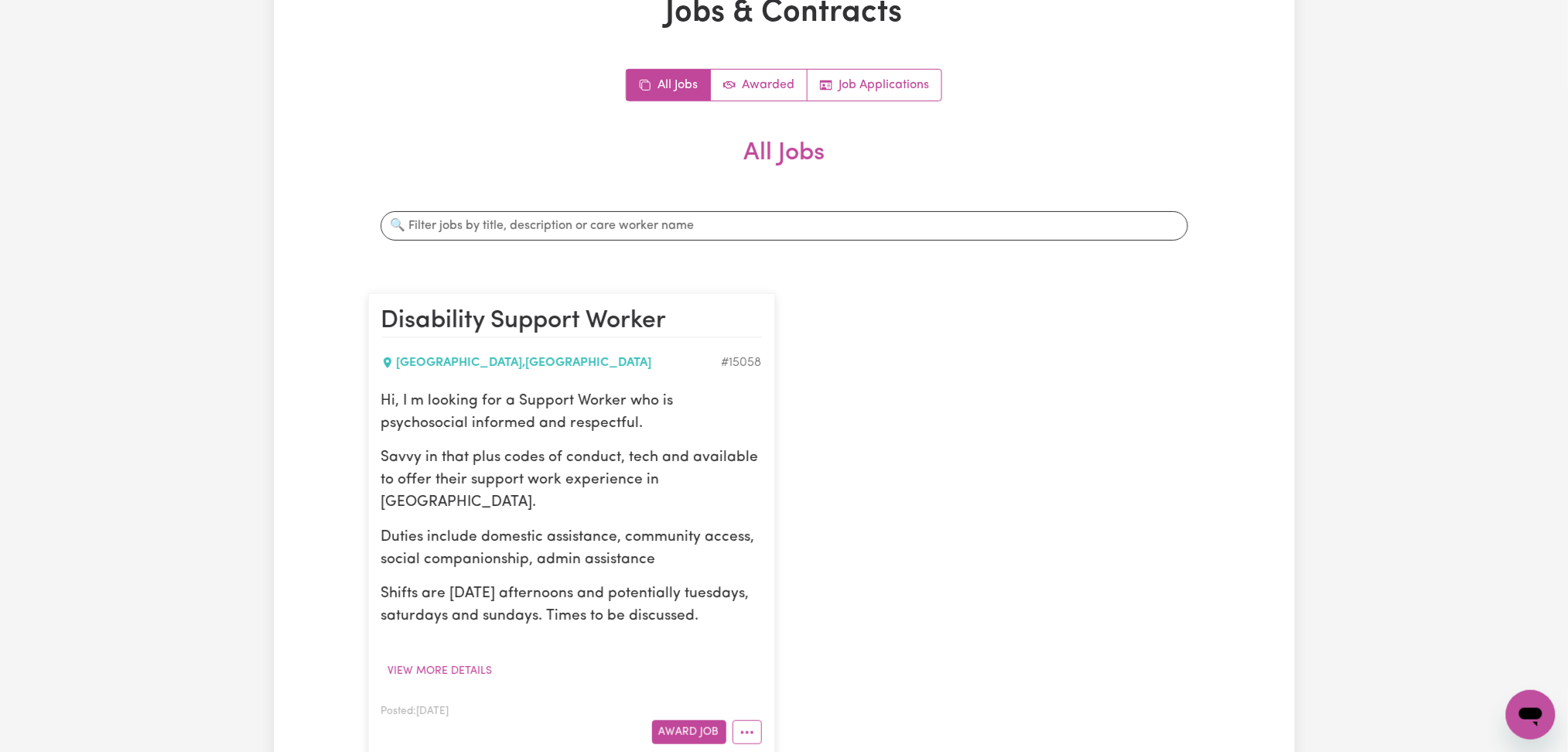
click at [660, 529] on p "Duties include domestic assistance, community access, social companionship, adm…" at bounding box center [571, 549] width 380 height 45
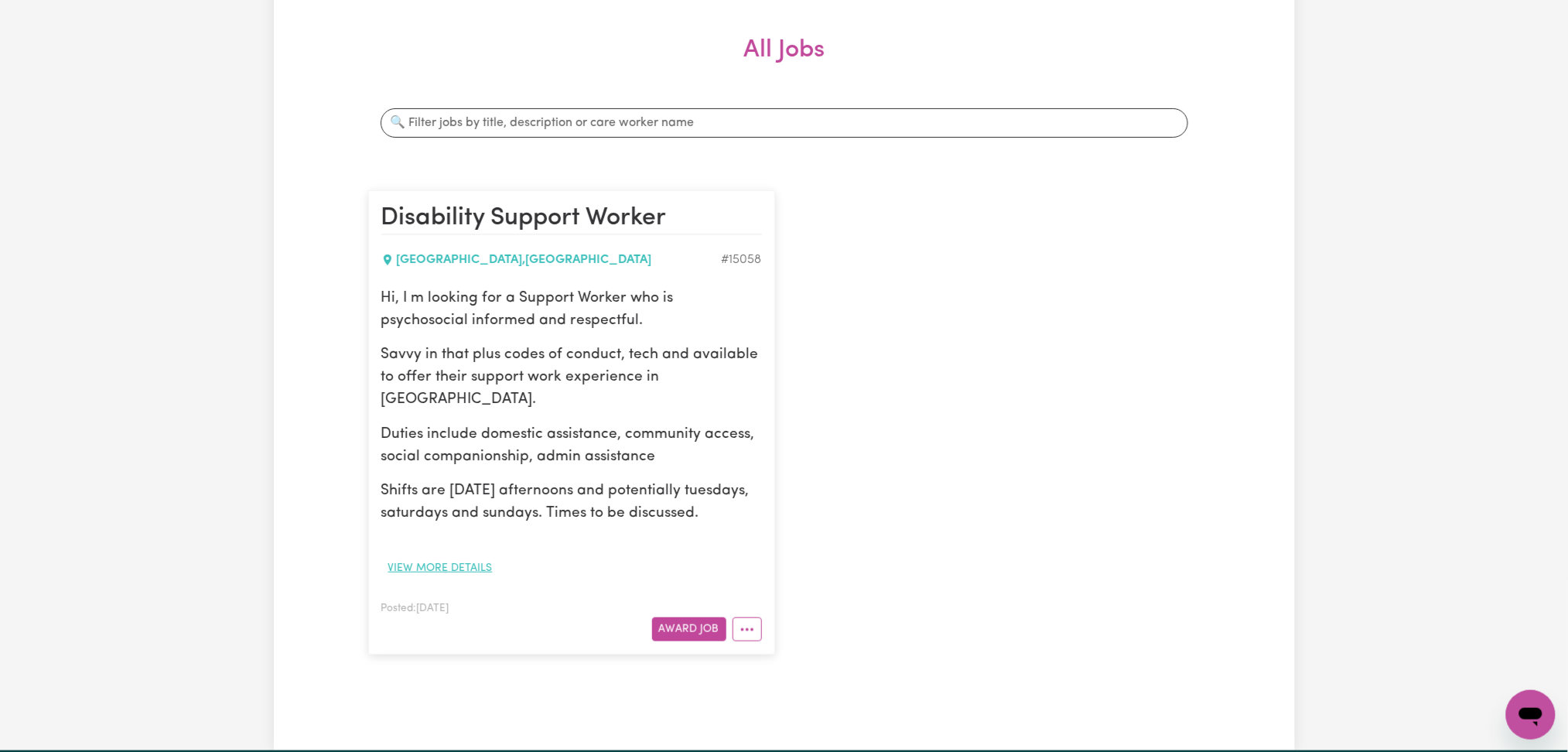
click at [453, 570] on button "View more details" at bounding box center [440, 568] width 118 height 24
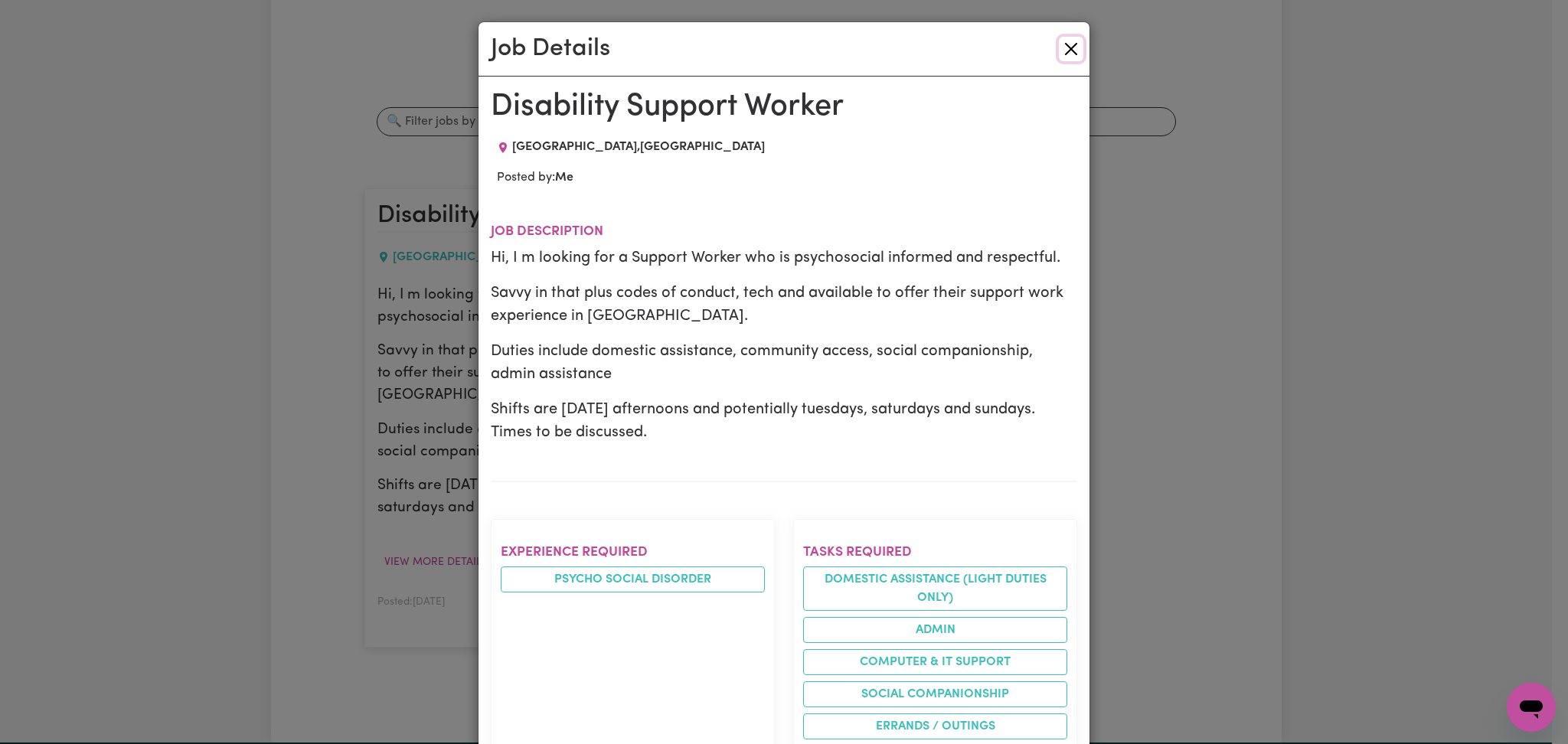
click at [1072, 55] on button "Close" at bounding box center [1071, 49] width 25 height 25
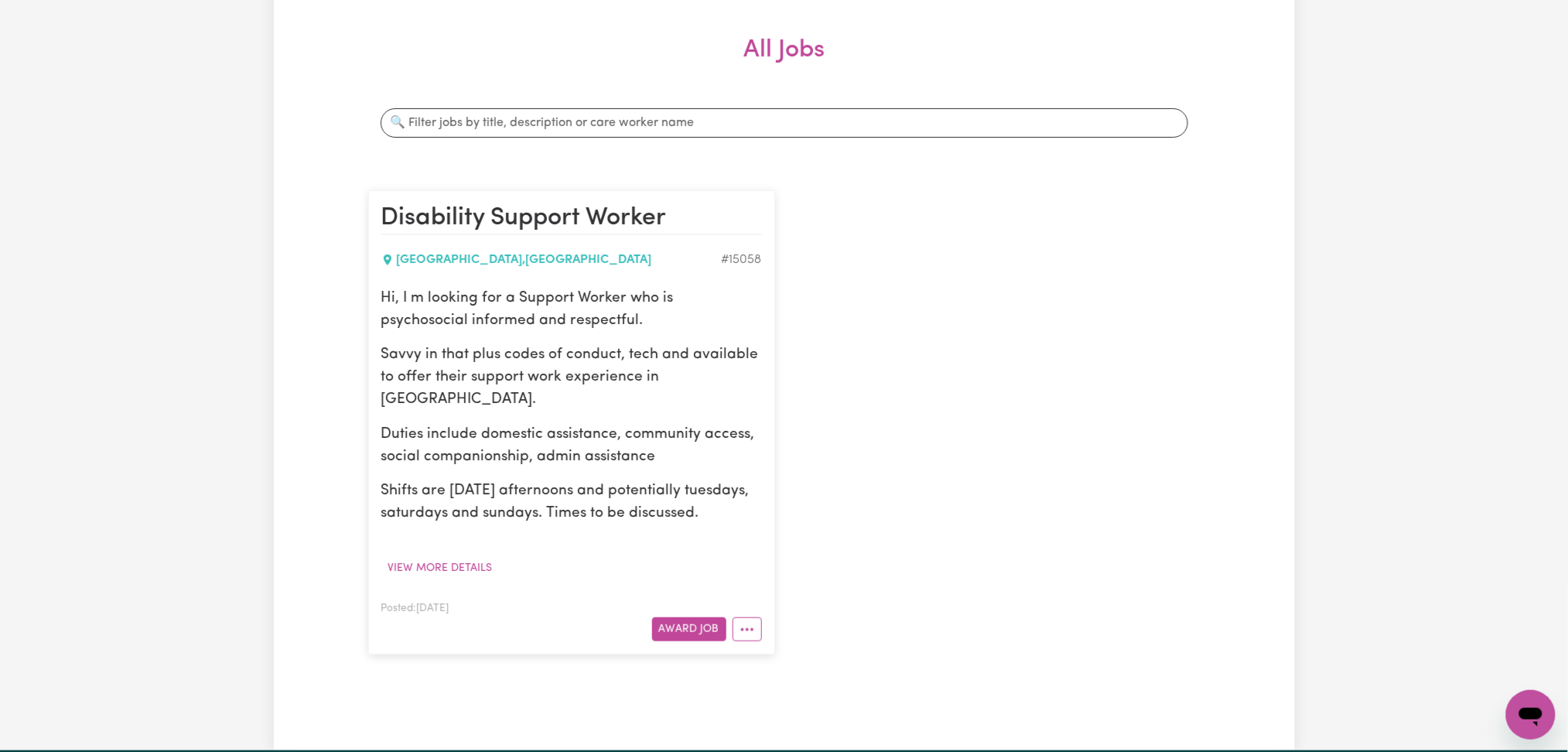
scroll to position [412, 0]
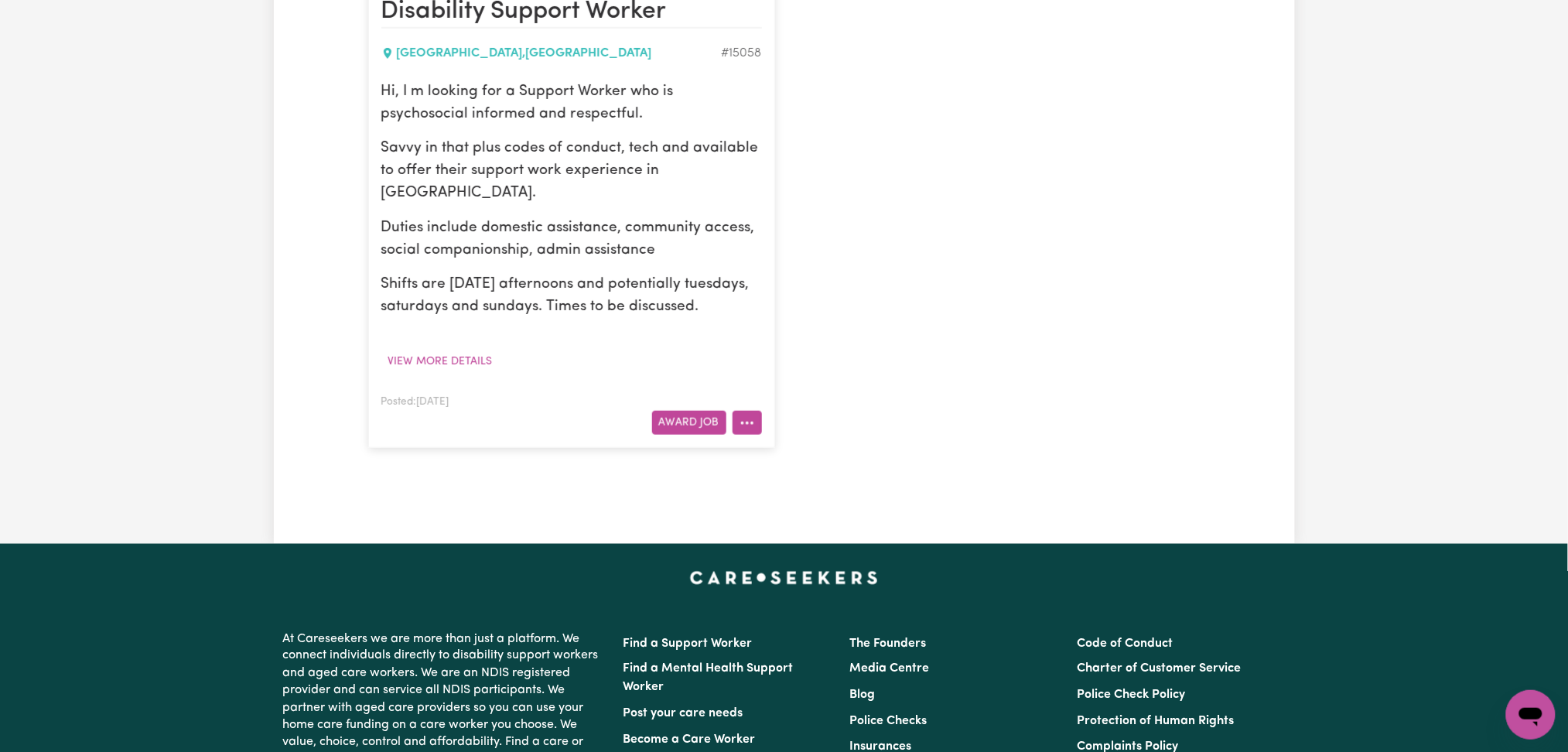
click at [758, 420] on button "More options" at bounding box center [748, 422] width 29 height 24
click at [786, 518] on link "Edit Job" at bounding box center [794, 522] width 122 height 31
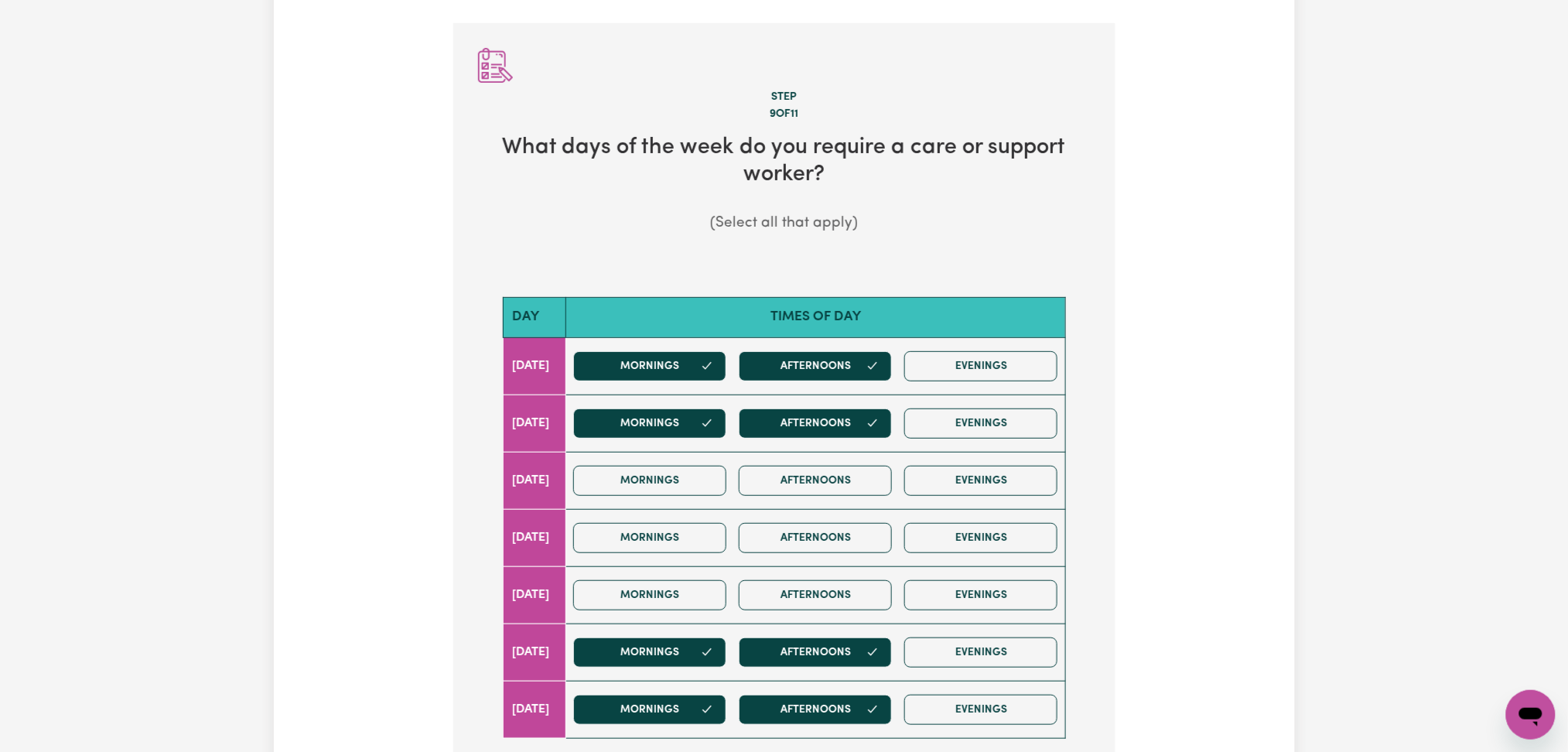
scroll to position [310, 0]
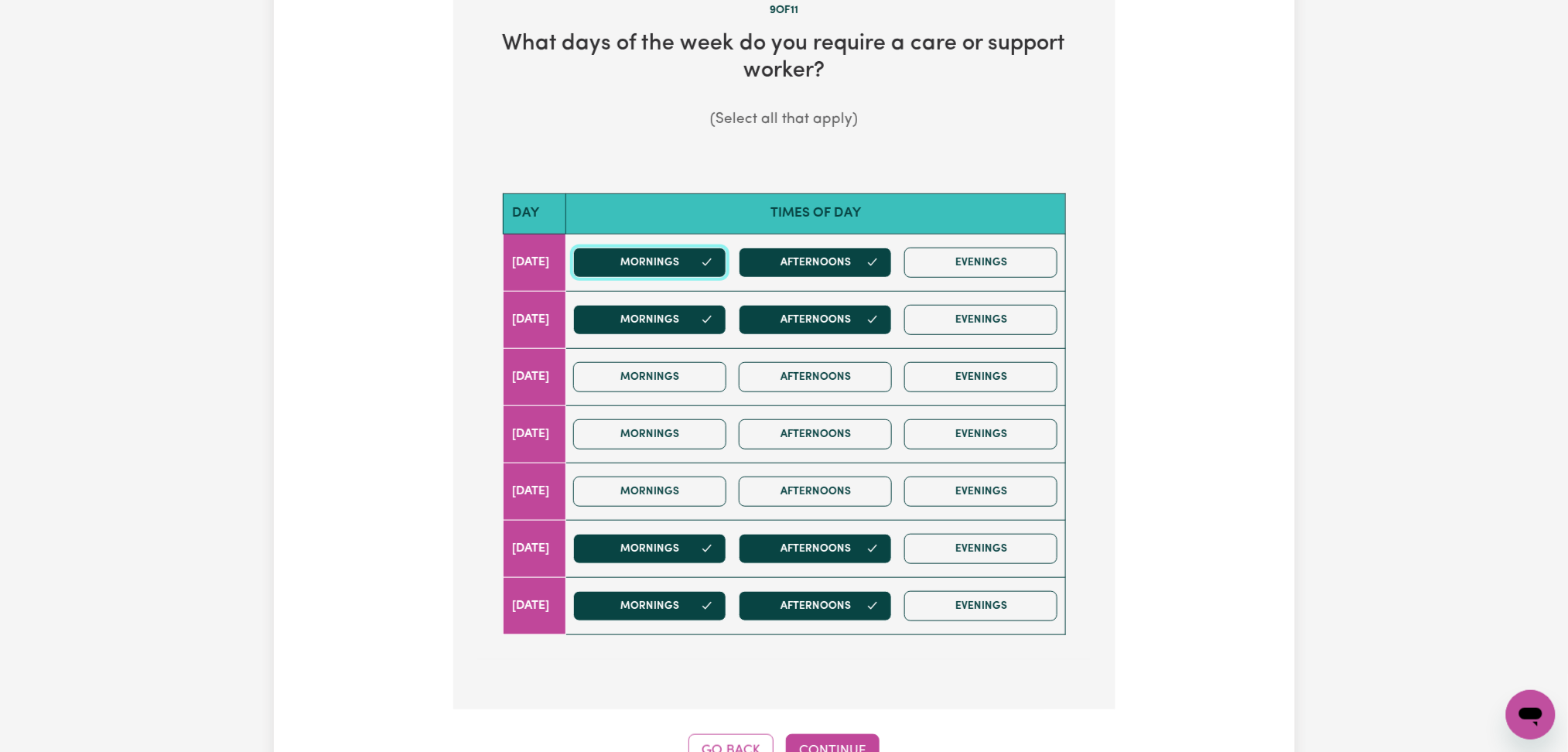
click at [684, 258] on button "Mornings" at bounding box center [649, 262] width 153 height 30
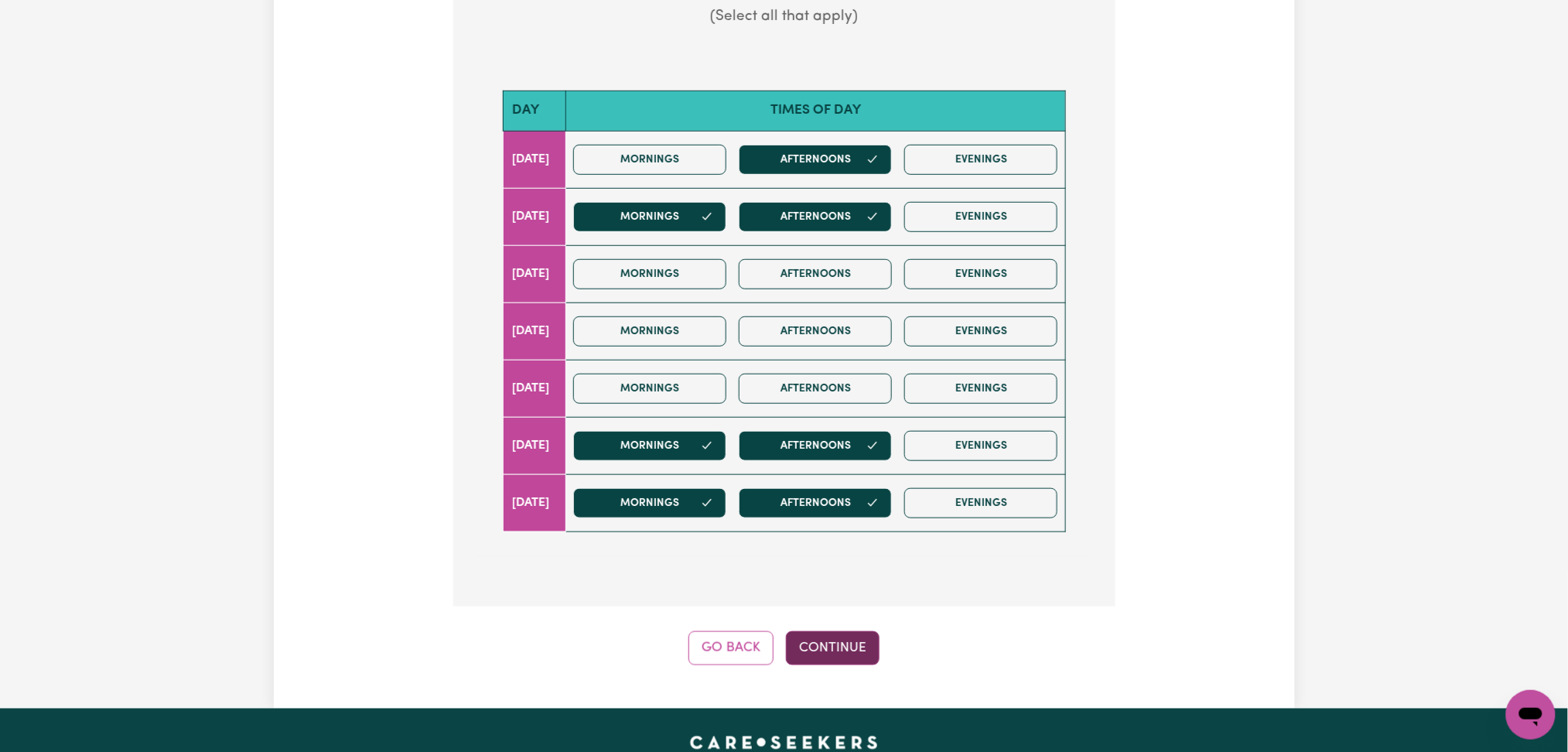
click at [834, 655] on button "Continue" at bounding box center [833, 648] width 94 height 34
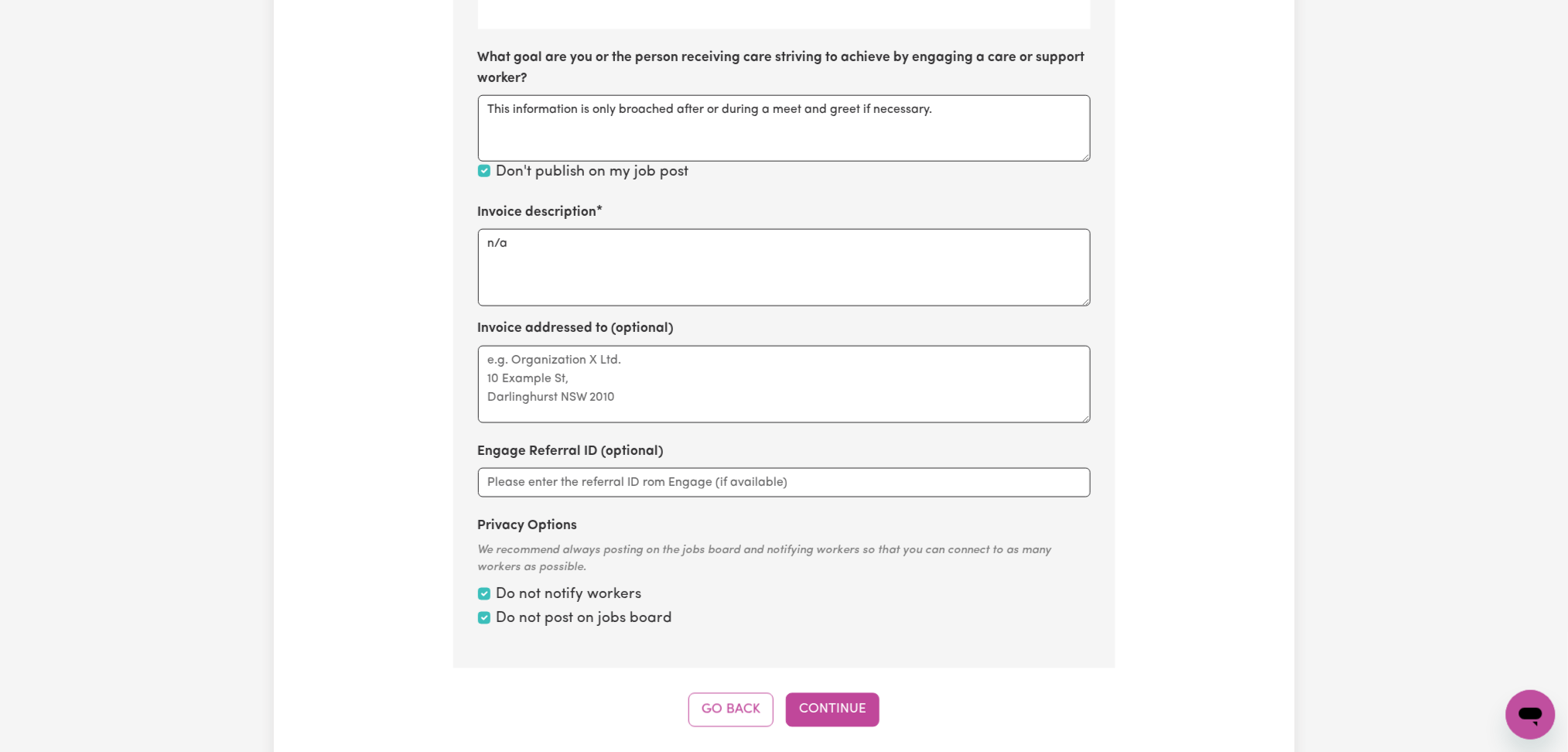
scroll to position [847, 0]
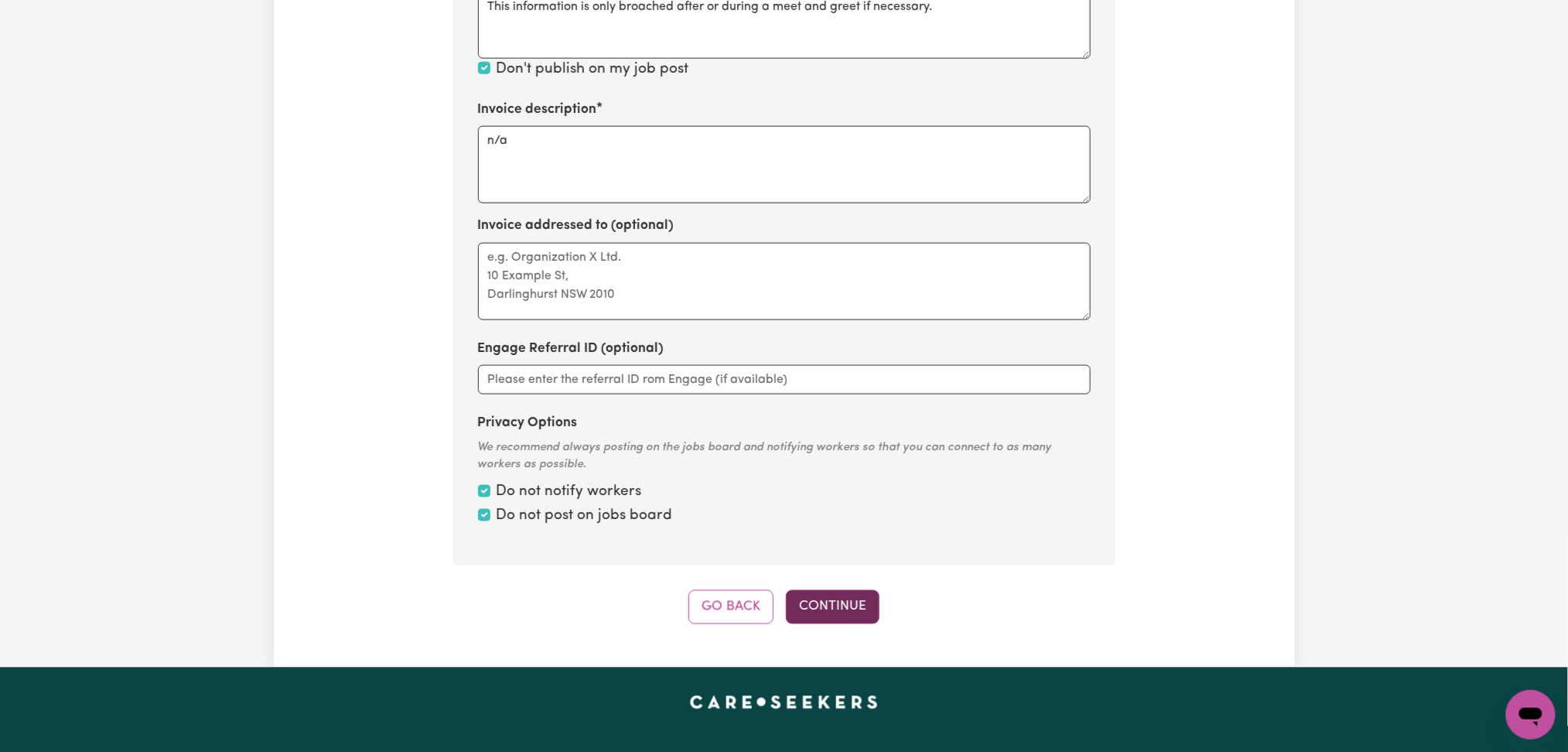
click at [864, 611] on button "Continue" at bounding box center [833, 607] width 94 height 34
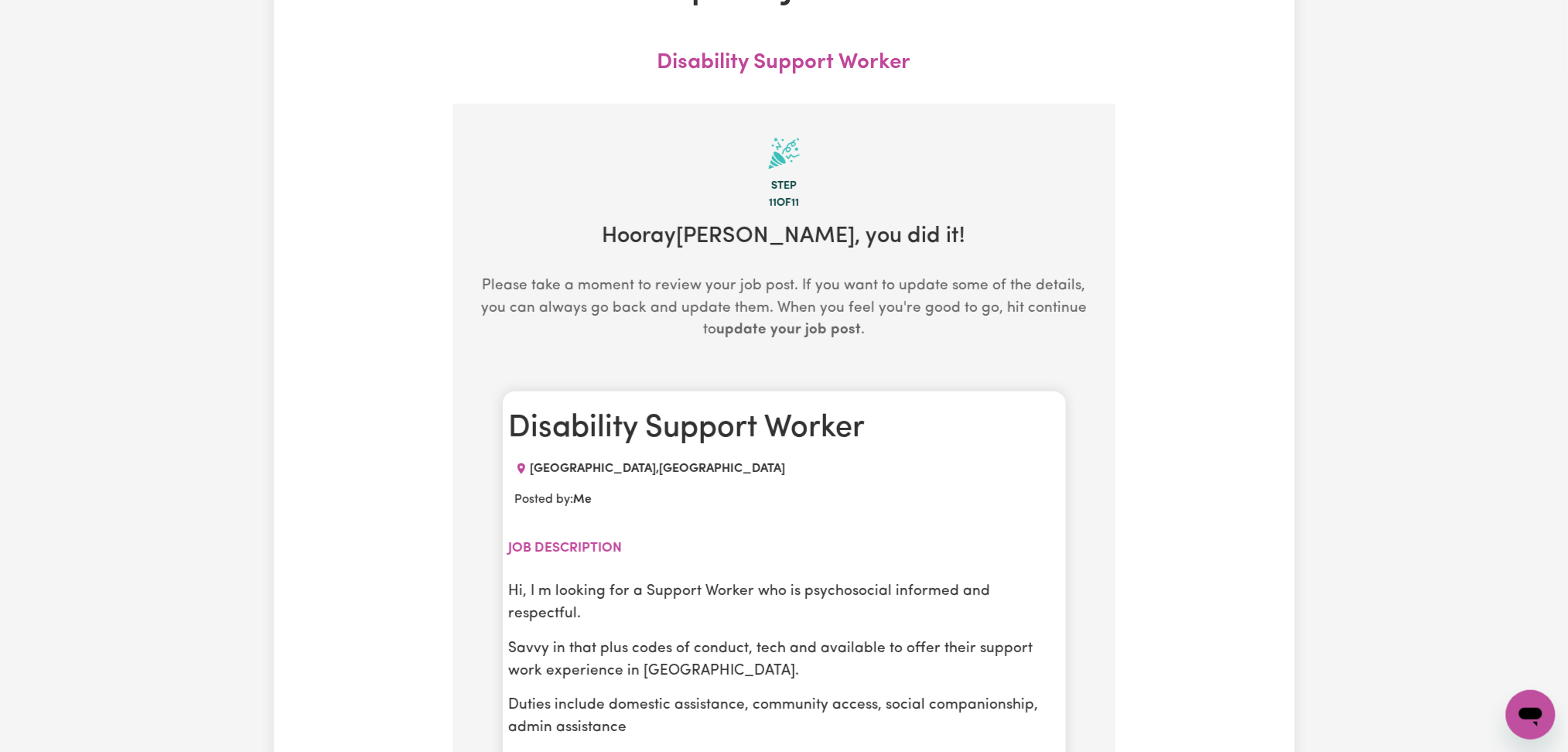
scroll to position [0, 0]
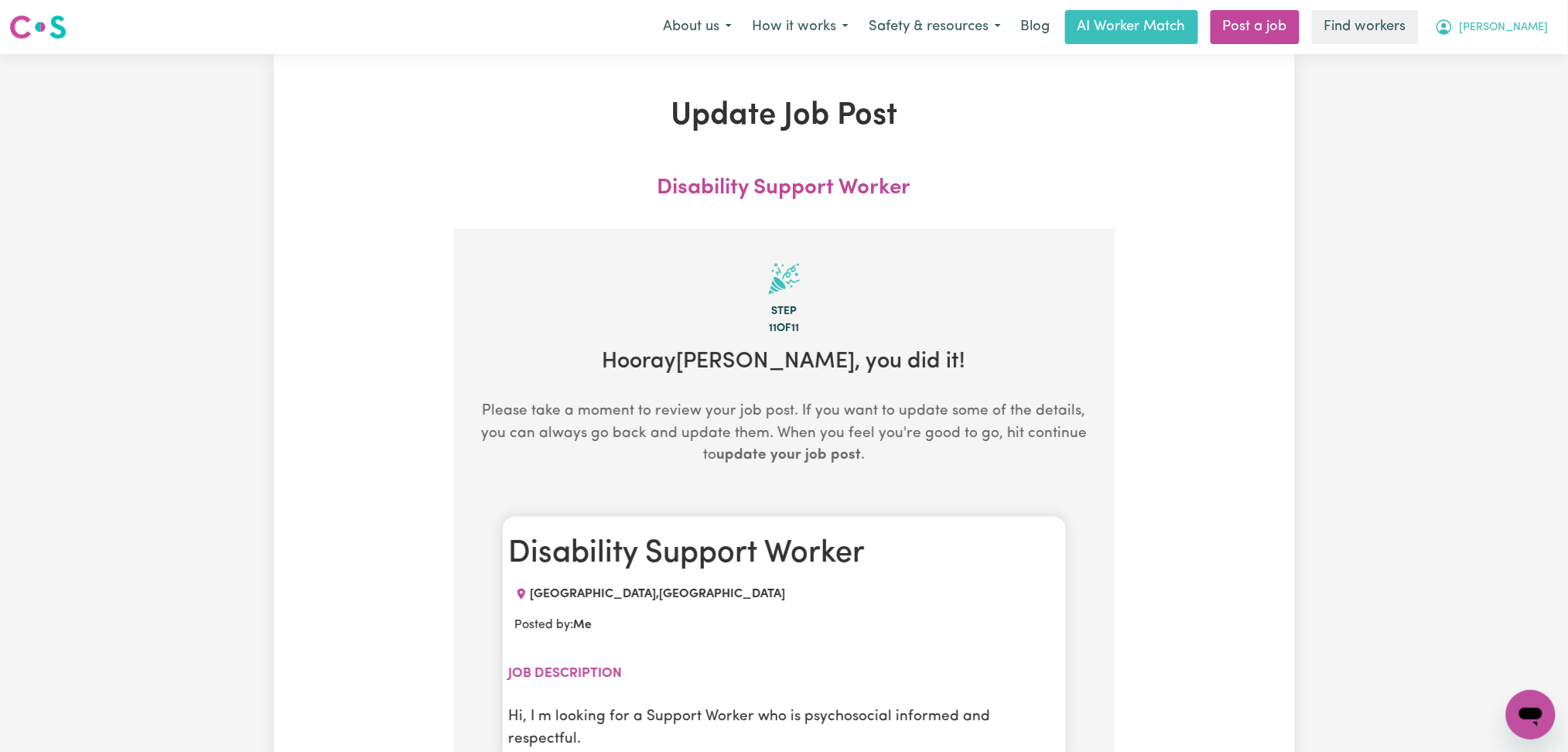
click at [1518, 19] on span "[PERSON_NAME]" at bounding box center [1504, 28] width 89 height 17
click at [1498, 56] on link "My Dashboard" at bounding box center [1497, 61] width 122 height 29
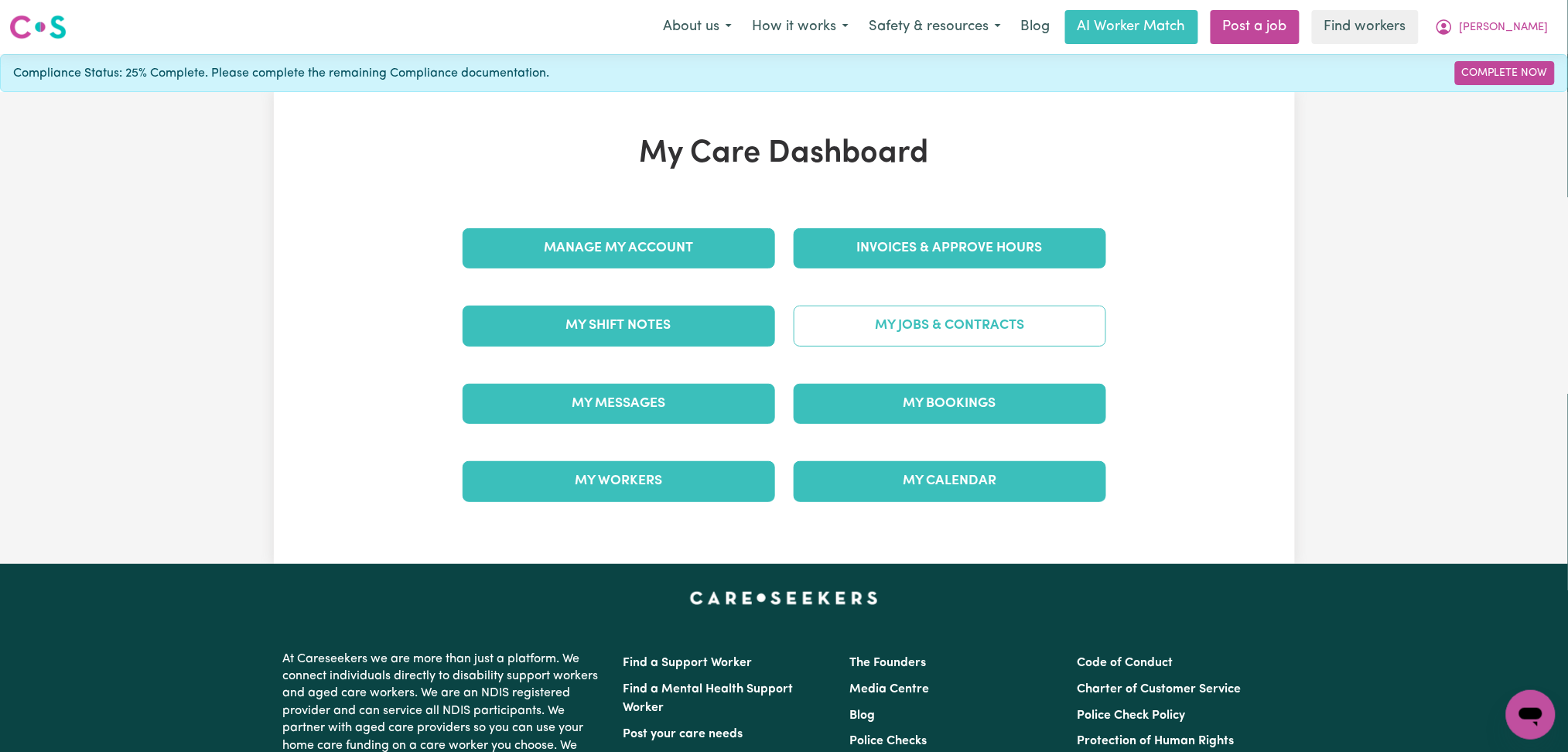
click at [914, 319] on link "My Jobs & Contracts" at bounding box center [950, 326] width 313 height 40
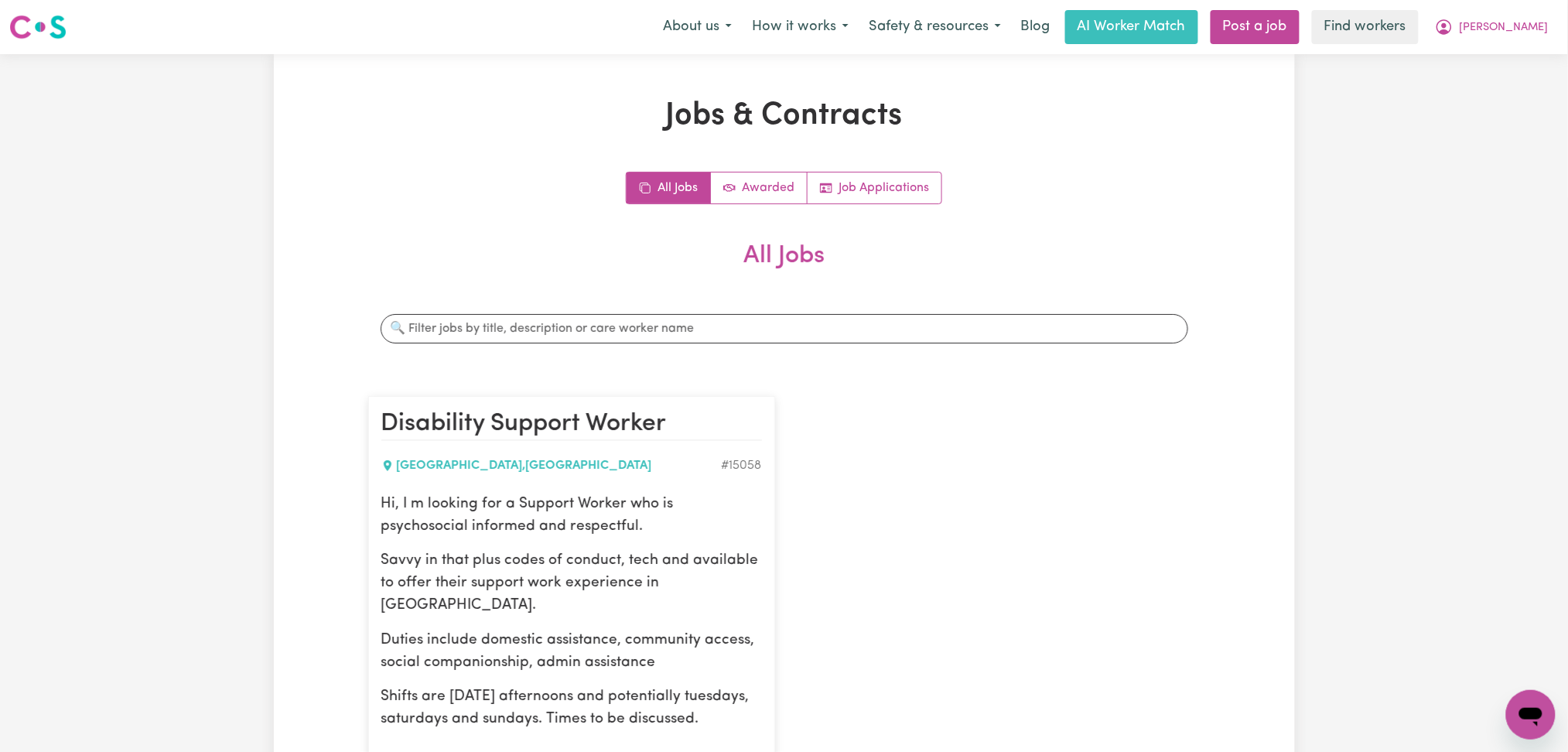
scroll to position [103, 0]
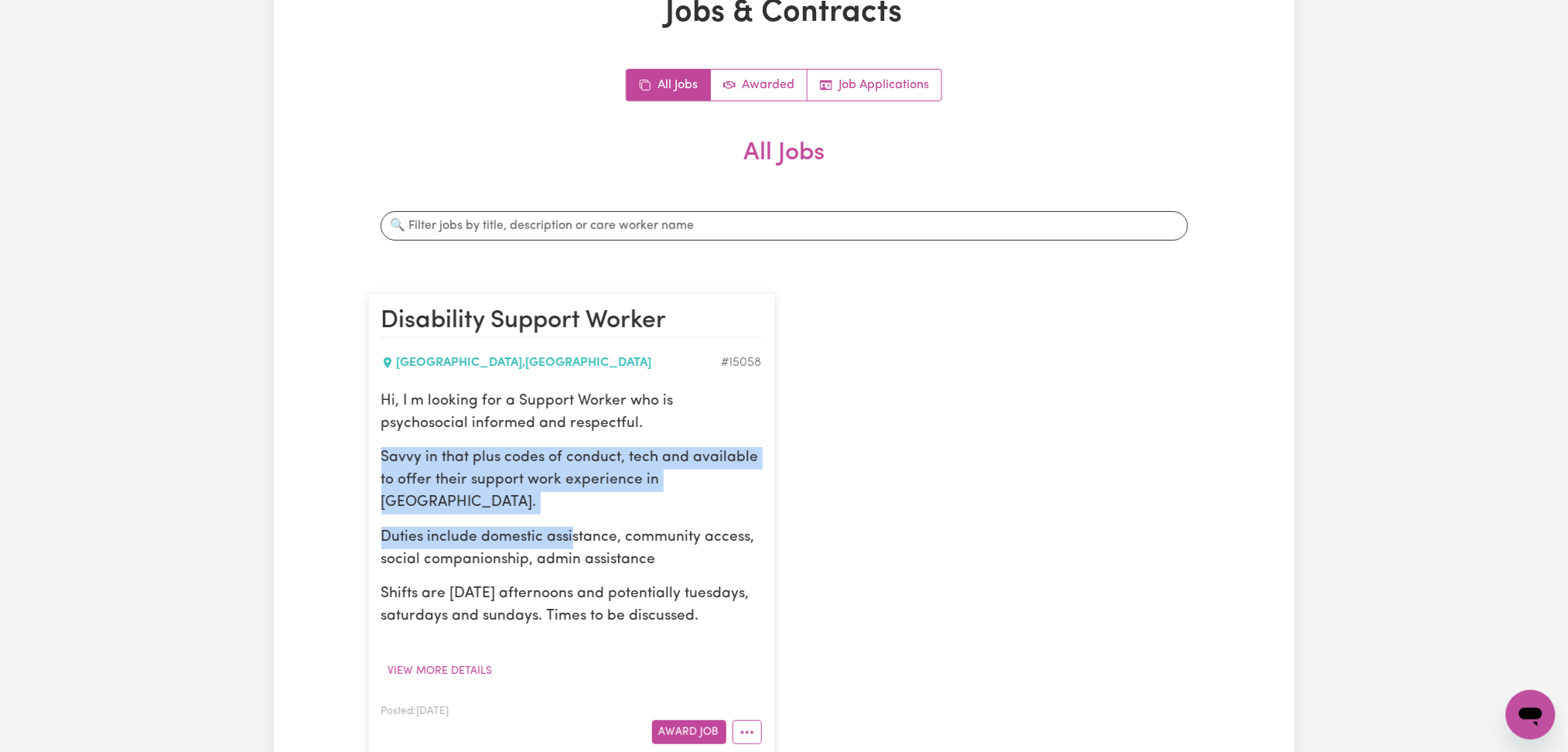
drag, startPoint x: 547, startPoint y: 420, endPoint x: 572, endPoint y: 531, distance: 113.8
click at [572, 531] on div "Hi, I m looking for a Support Worker who is psychosocial informed and respectfu…" at bounding box center [571, 509] width 380 height 237
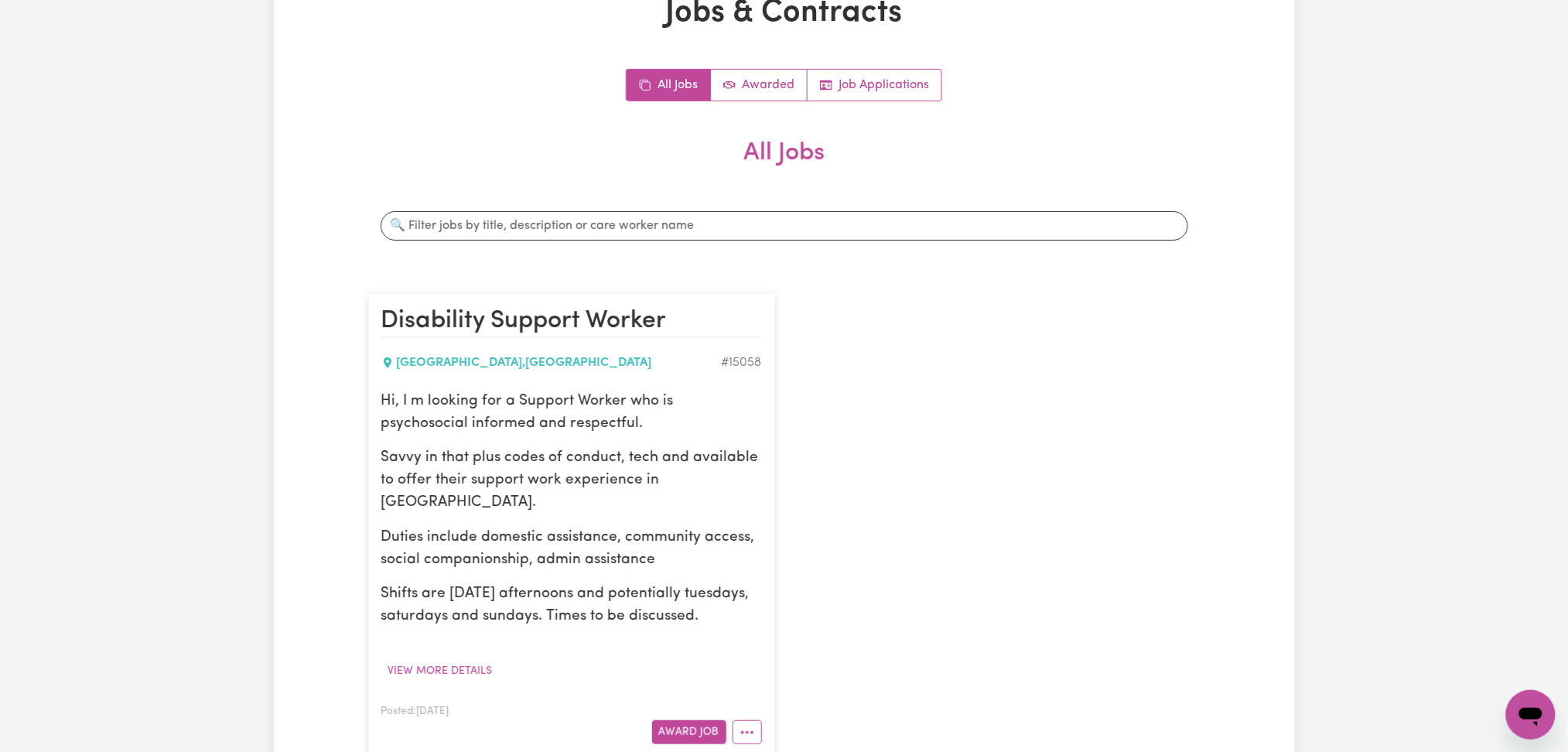
click at [578, 530] on p "Duties include domestic assistance, community access, social companionship, adm…" at bounding box center [571, 549] width 380 height 45
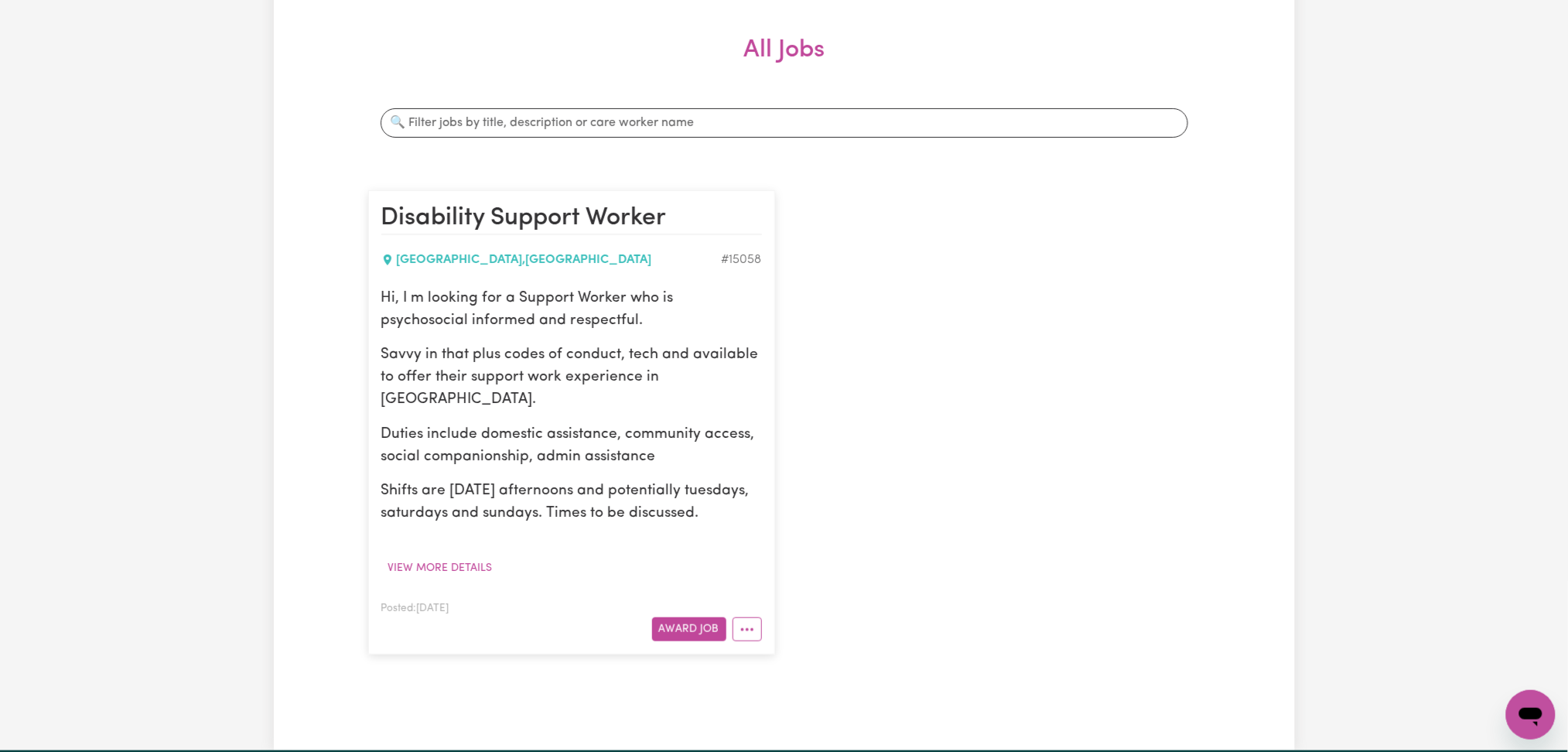
scroll to position [310, 0]
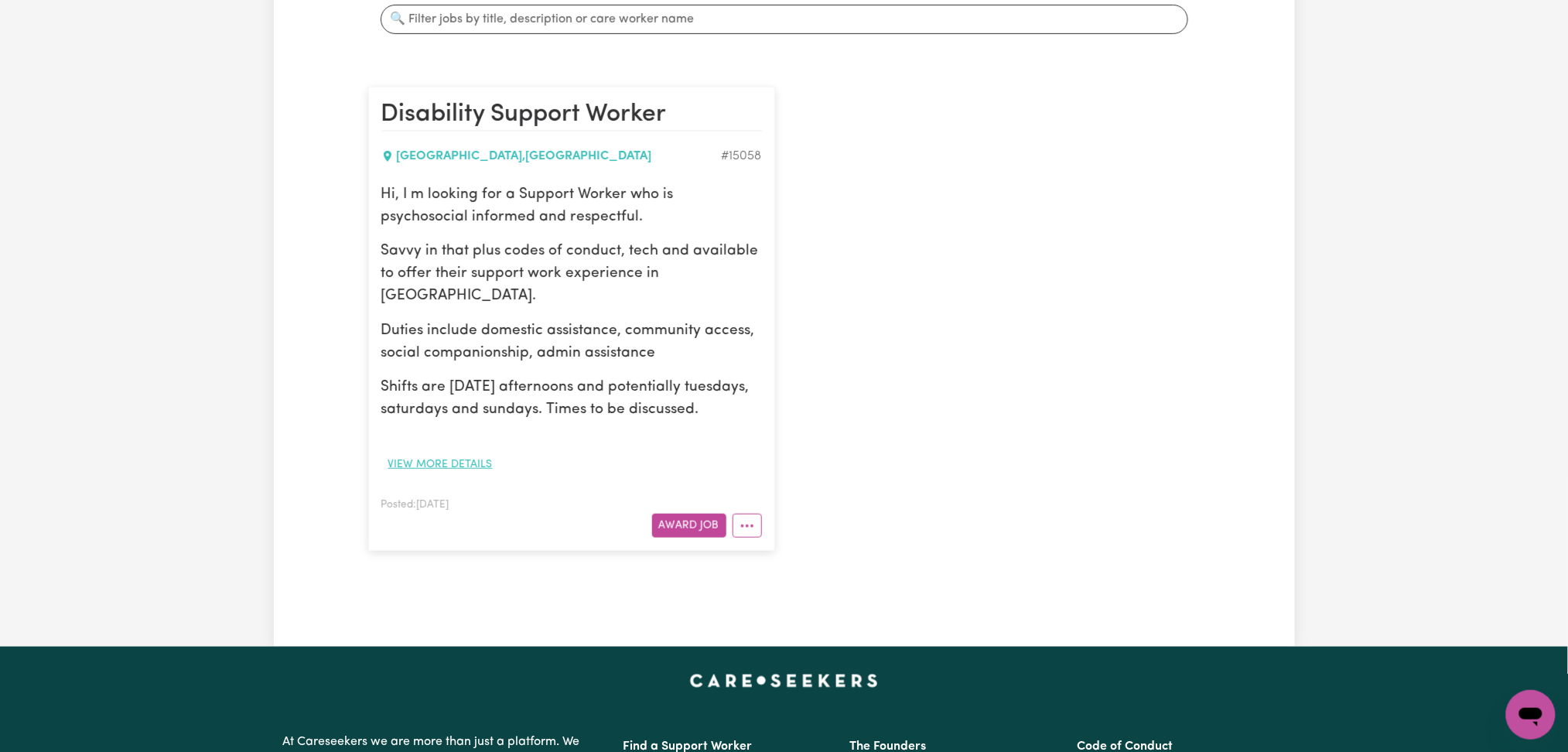
click at [463, 456] on button "View more details" at bounding box center [440, 464] width 118 height 24
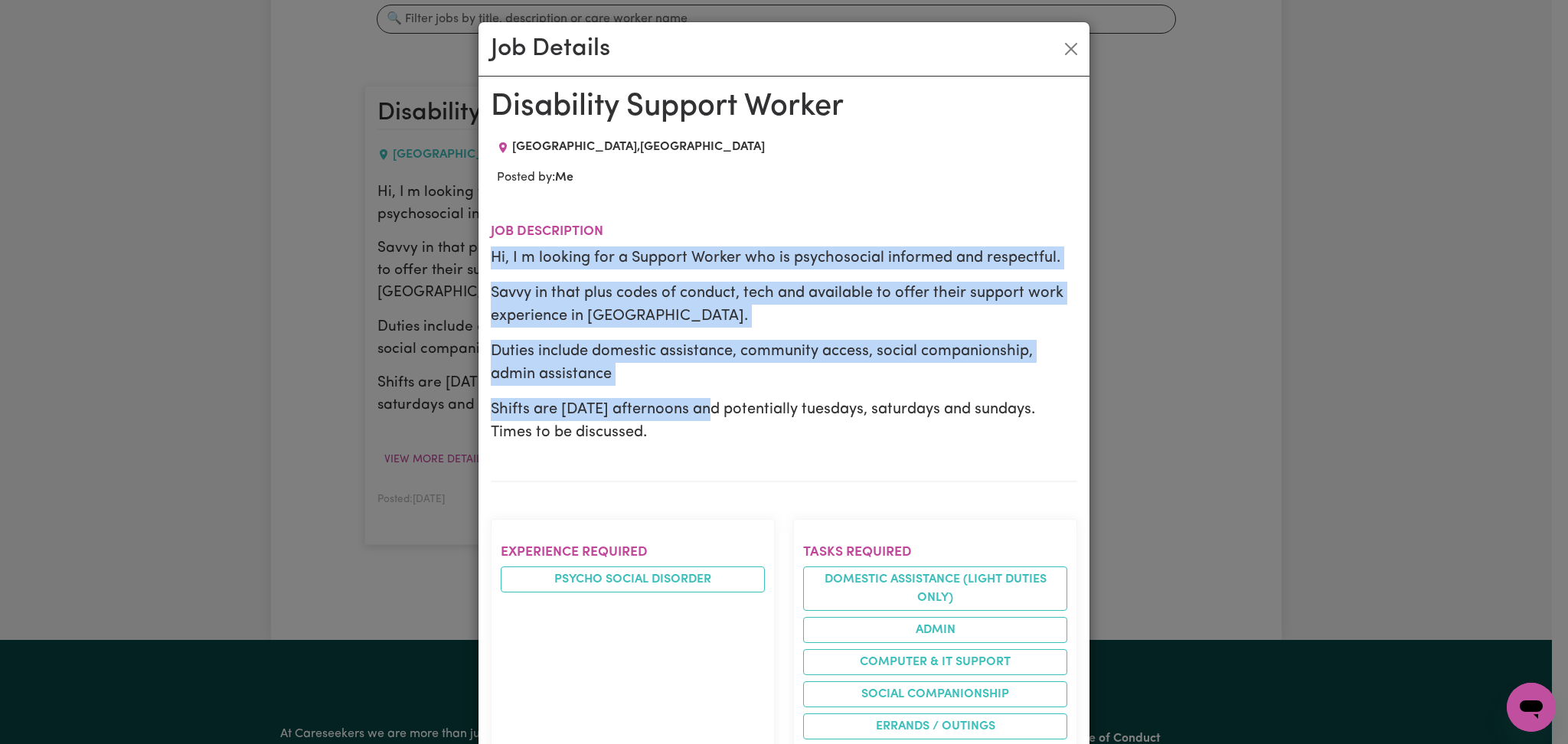
drag, startPoint x: 657, startPoint y: 240, endPoint x: 770, endPoint y: 466, distance: 252.7
click at [742, 439] on section "Job description Hi, I m looking for a Support Worker who is psychosocial inform…" at bounding box center [784, 340] width 586 height 283
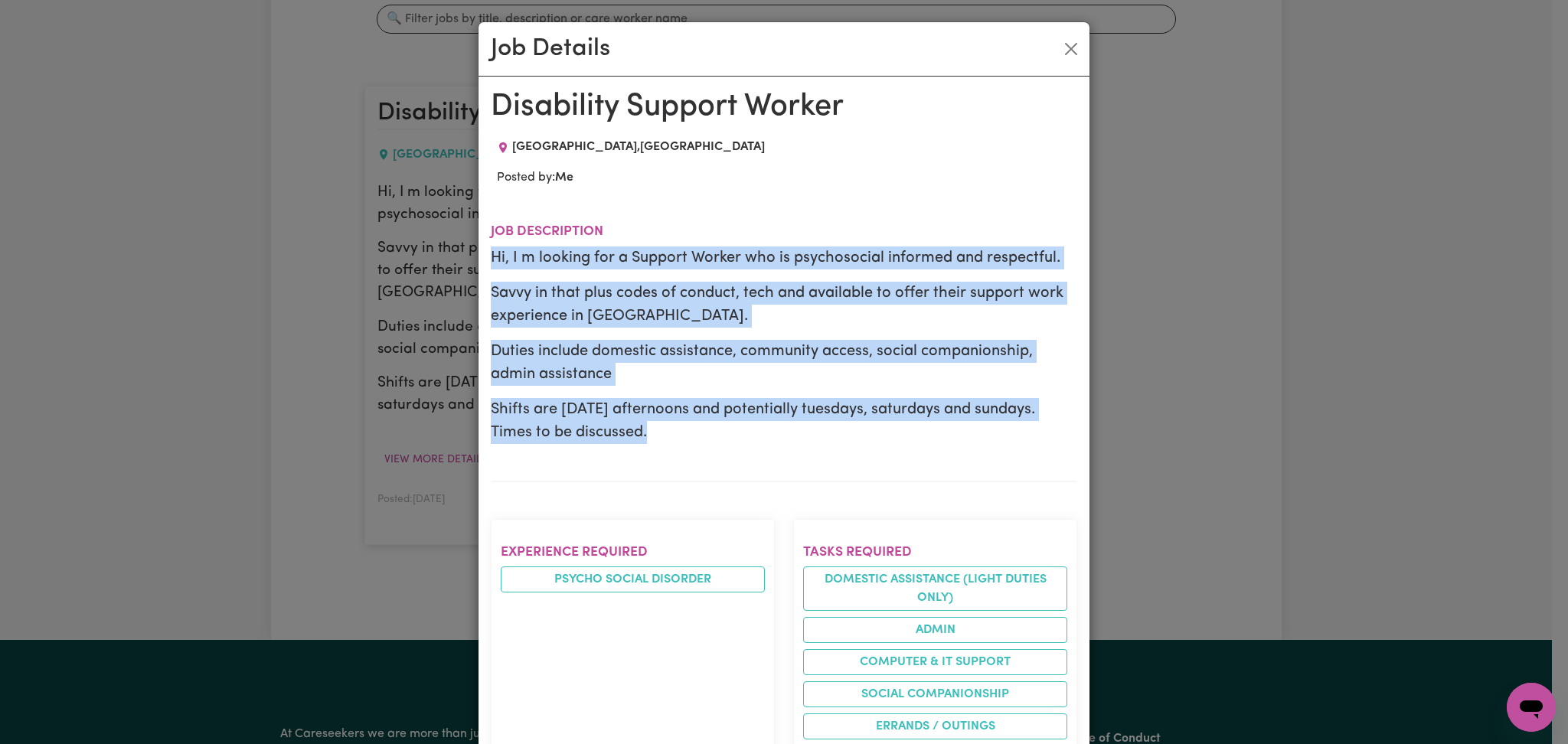
click at [777, 471] on section "Job description Hi, I m looking for a Support Worker who is psychosocial inform…" at bounding box center [784, 340] width 586 height 283
click at [638, 406] on p "Shifts are [DATE] afternoons and potentially tuesdays, saturdays and sundays. T…" at bounding box center [784, 421] width 586 height 46
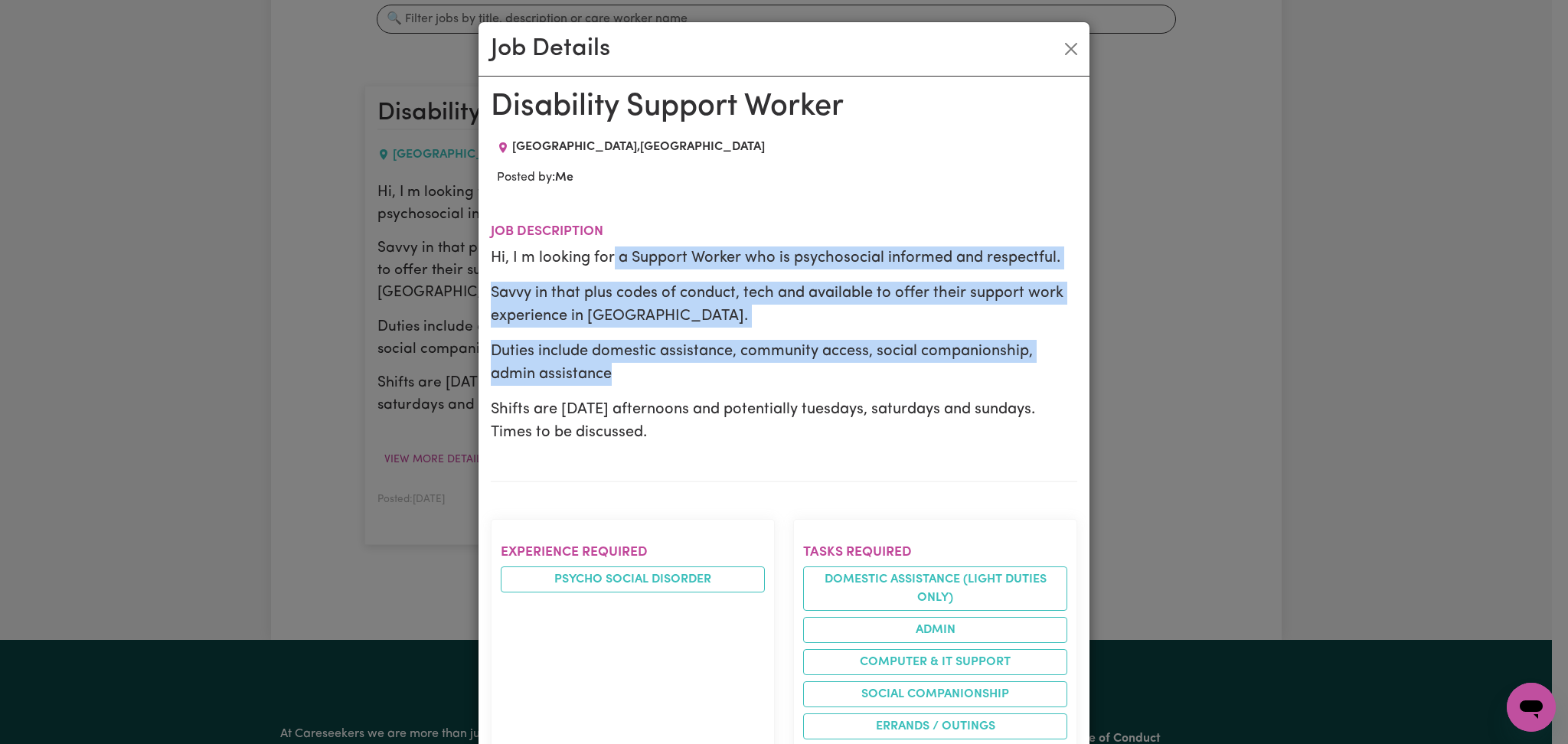
drag, startPoint x: 608, startPoint y: 269, endPoint x: 708, endPoint y: 398, distance: 163.2
click at [660, 373] on div "Hi, I m looking for a Support Worker who is psychosocial informed and respectfu…" at bounding box center [784, 345] width 586 height 197
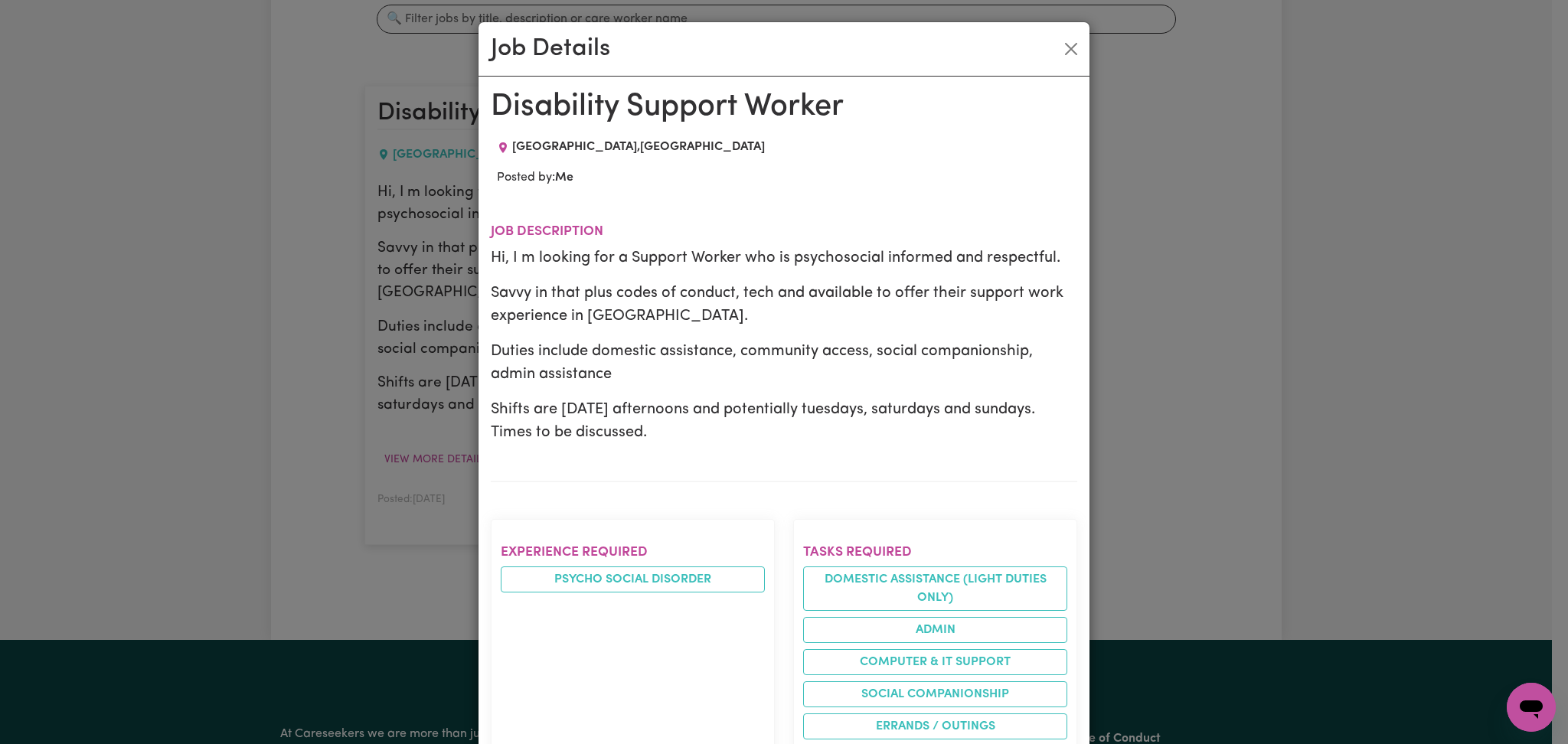
drag, startPoint x: 708, startPoint y: 398, endPoint x: 720, endPoint y: 398, distance: 12.0
click at [708, 398] on p "Shifts are [DATE] afternoons and potentially tuesdays, saturdays and sundays. T…" at bounding box center [784, 421] width 586 height 46
click at [1059, 46] on button "Close" at bounding box center [1071, 49] width 25 height 25
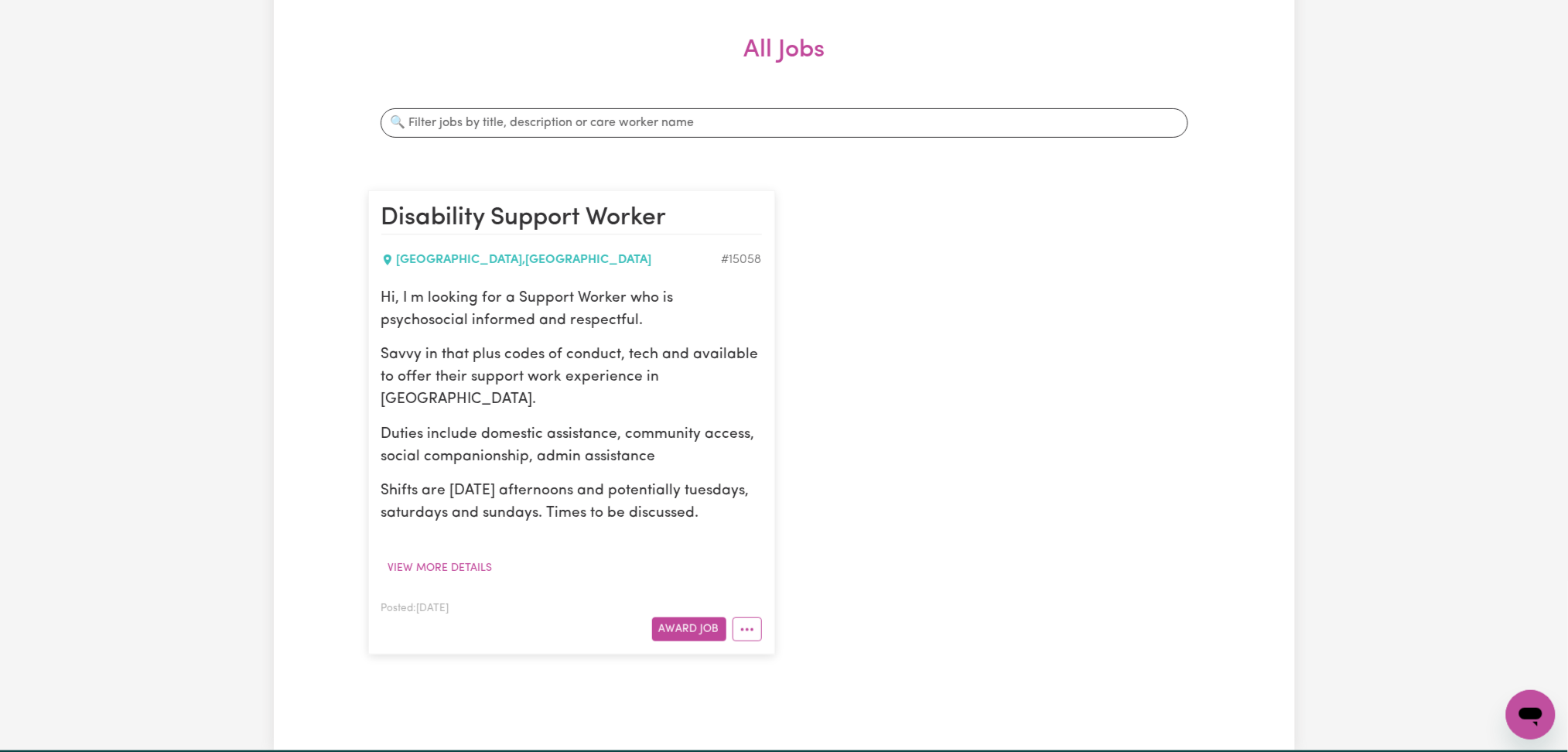
scroll to position [0, 0]
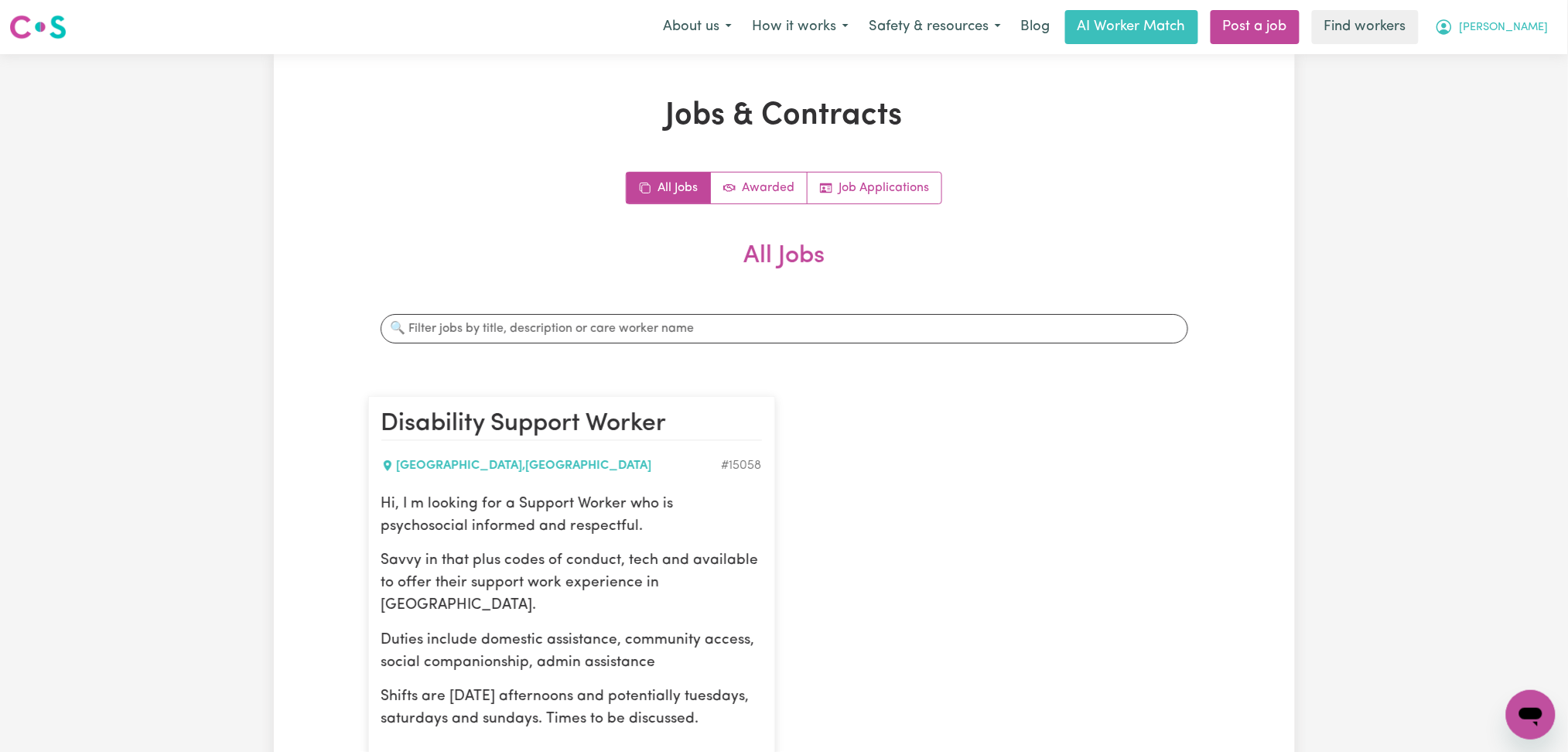
drag, startPoint x: 1521, startPoint y: 29, endPoint x: 1505, endPoint y: 37, distance: 17.9
click at [1520, 29] on span "[PERSON_NAME]" at bounding box center [1504, 28] width 89 height 17
click at [1471, 89] on link "Logout" at bounding box center [1497, 89] width 122 height 29
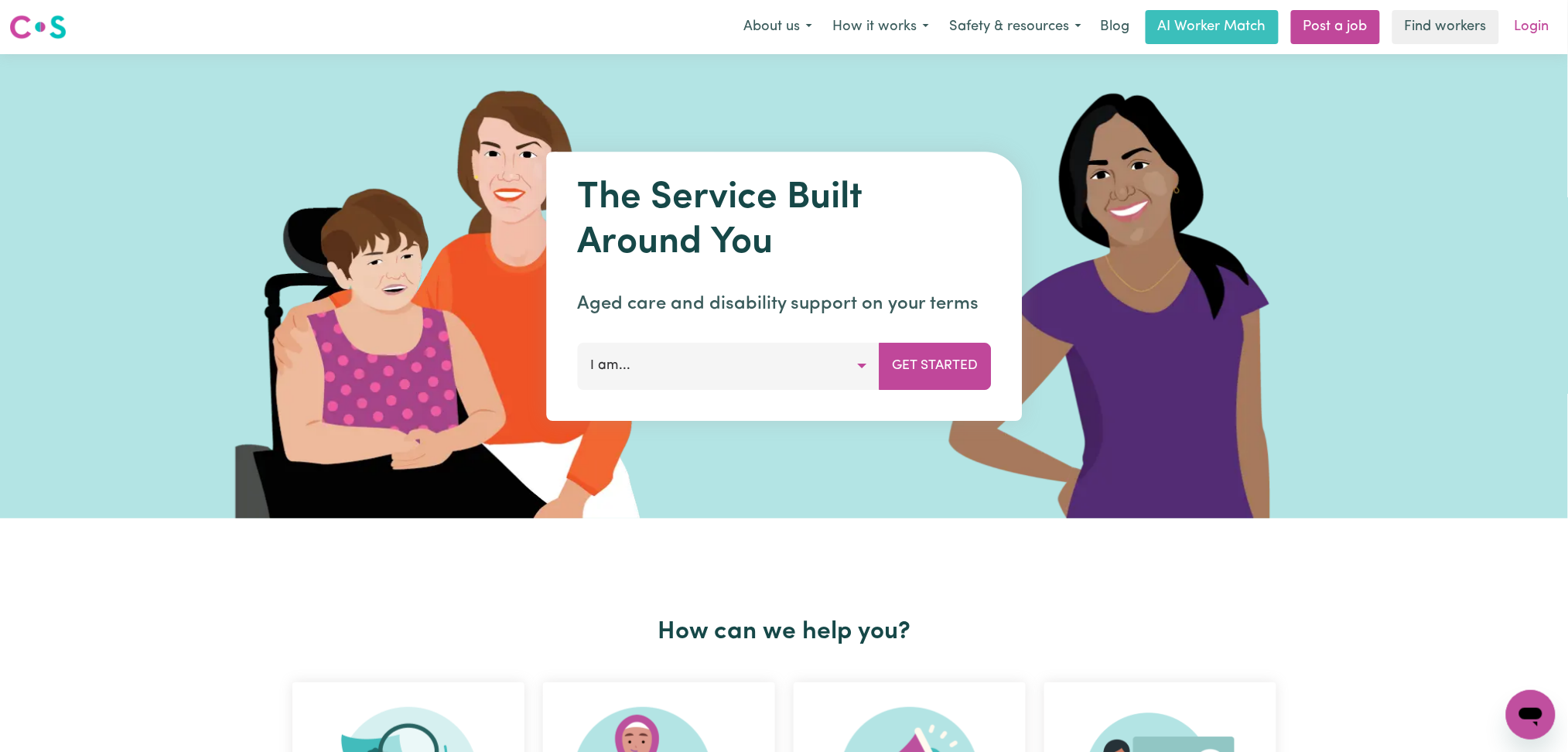
click at [1526, 22] on link "Login" at bounding box center [1532, 27] width 54 height 34
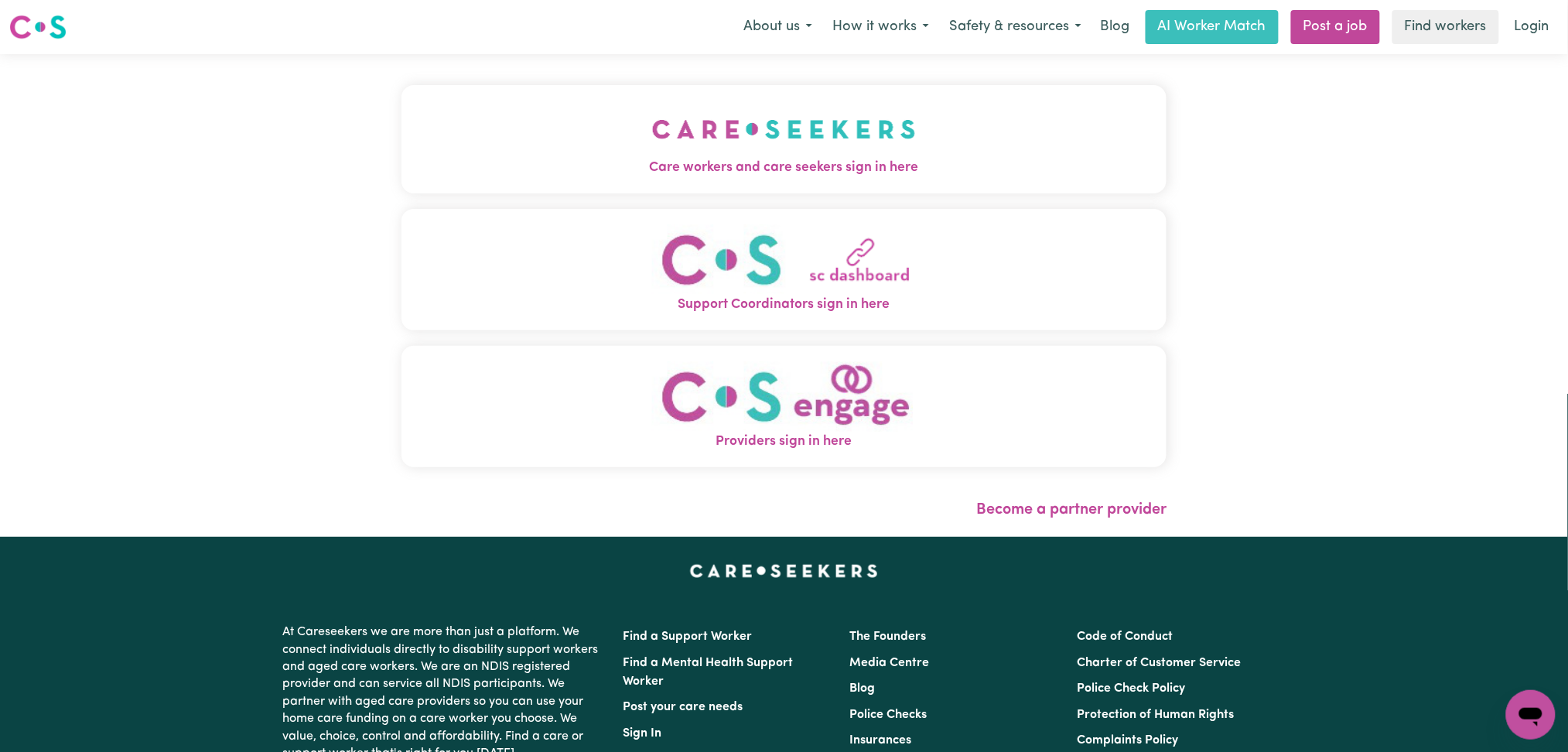
click at [640, 177] on span "Care workers and care seekers sign in here" at bounding box center [784, 168] width 766 height 20
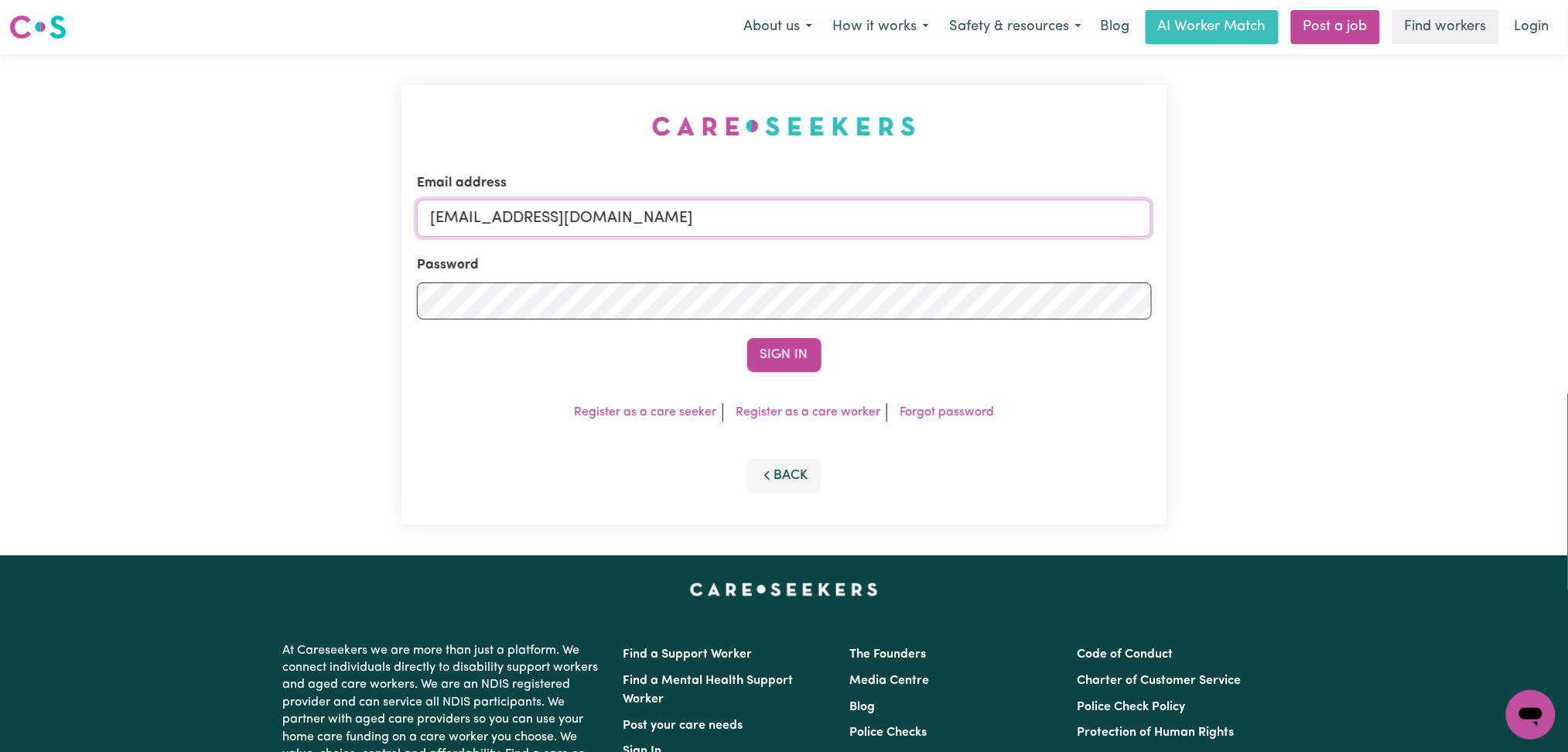
drag, startPoint x: 578, startPoint y: 209, endPoint x: 564, endPoint y: 234, distance: 28.7
click at [577, 209] on input "[EMAIL_ADDRESS][DOMAIN_NAME]" at bounding box center [784, 218] width 735 height 37
drag, startPoint x: 511, startPoint y: 213, endPoint x: 904, endPoint y: 220, distance: 393.1
click at [937, 214] on input "Superuser~[EMAIL_ADDRESS][DOMAIN_NAME]" at bounding box center [784, 218] width 735 height 37
type input "Superuser~[EMAIL_ADDRESS][DOMAIN_NAME]"
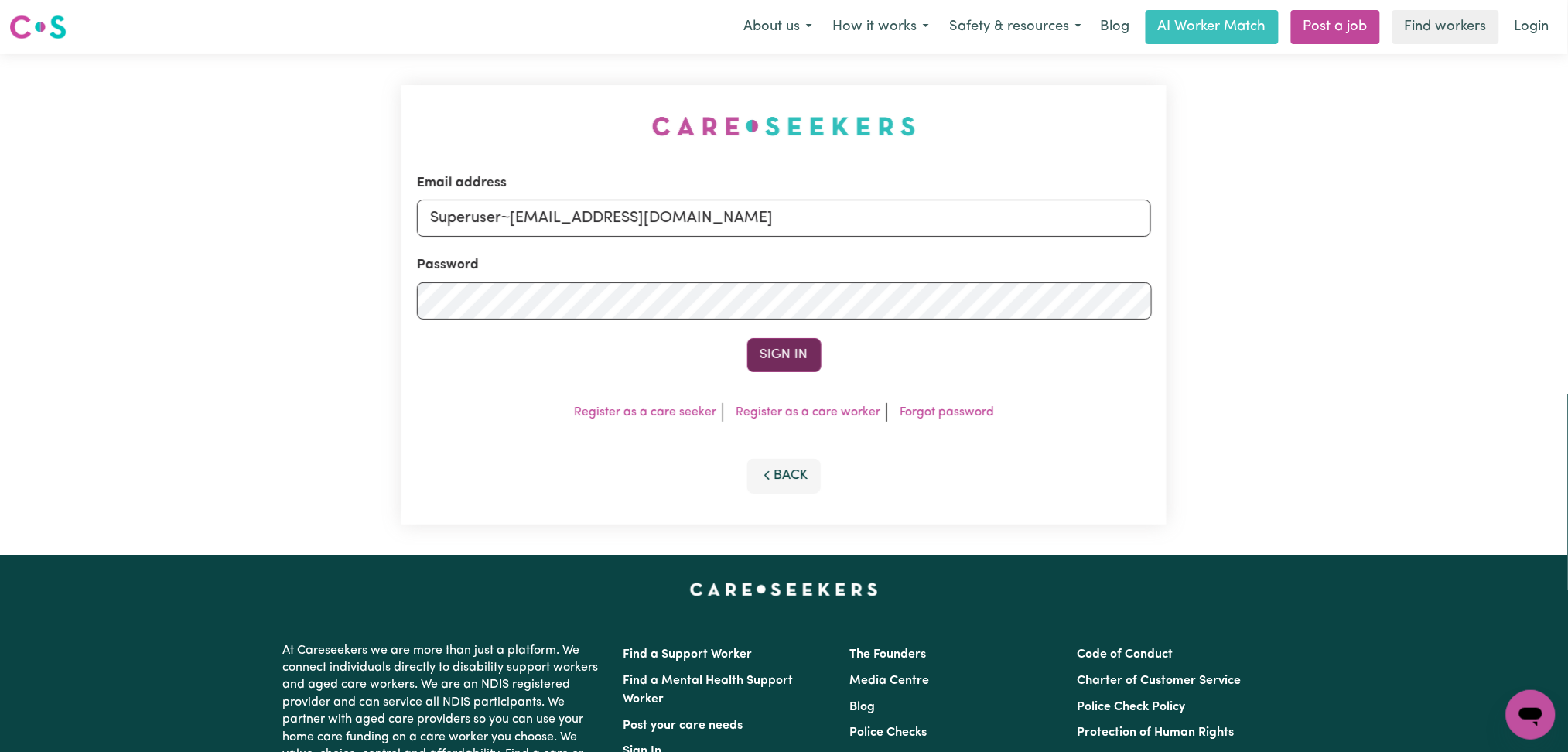
click at [772, 350] on button "Sign In" at bounding box center [785, 355] width 75 height 34
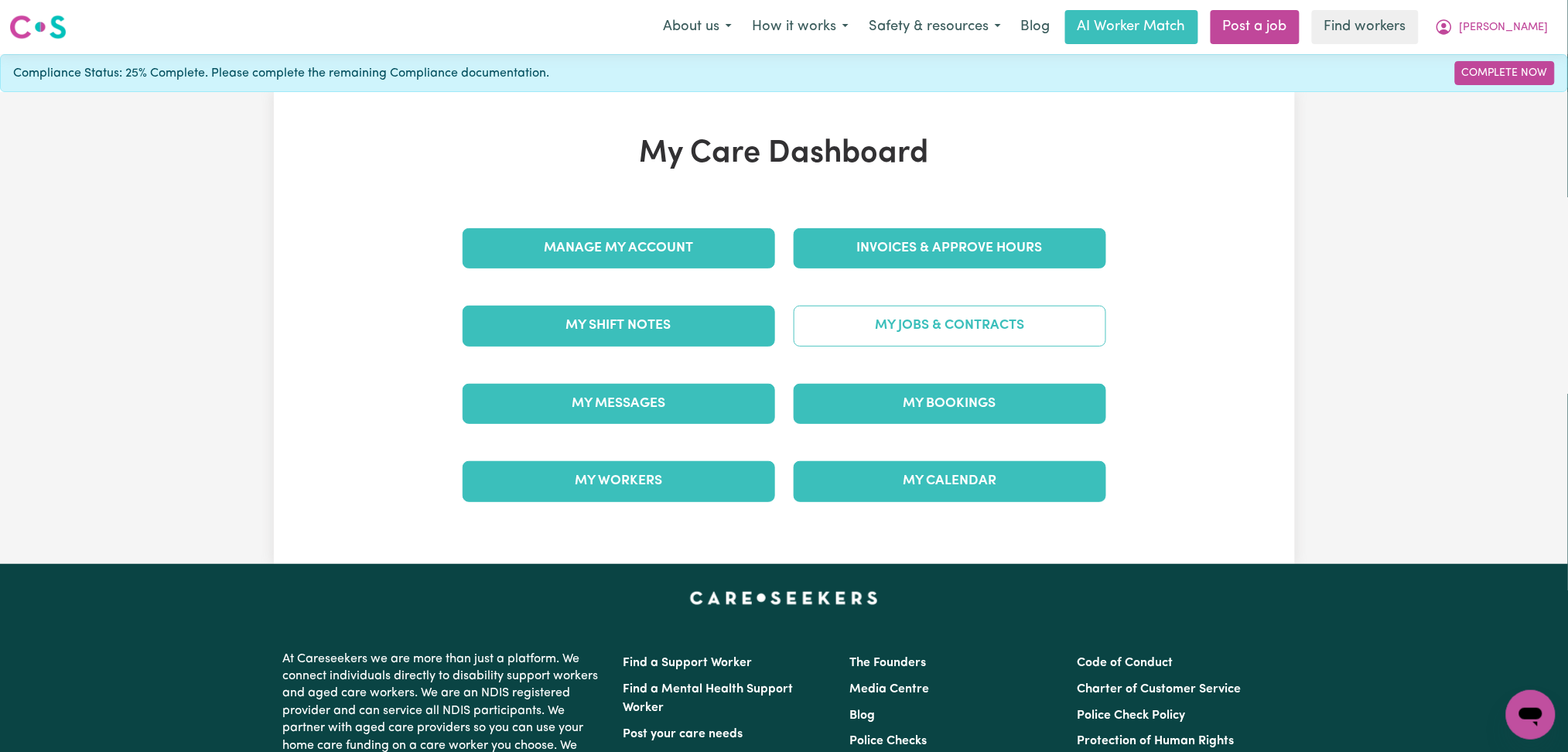
drag, startPoint x: 911, startPoint y: 276, endPoint x: 900, endPoint y: 312, distance: 37.6
click at [911, 278] on div "Invoices & Approve Hours" at bounding box center [950, 248] width 331 height 78
click at [900, 312] on link "My Jobs & Contracts" at bounding box center [950, 326] width 313 height 40
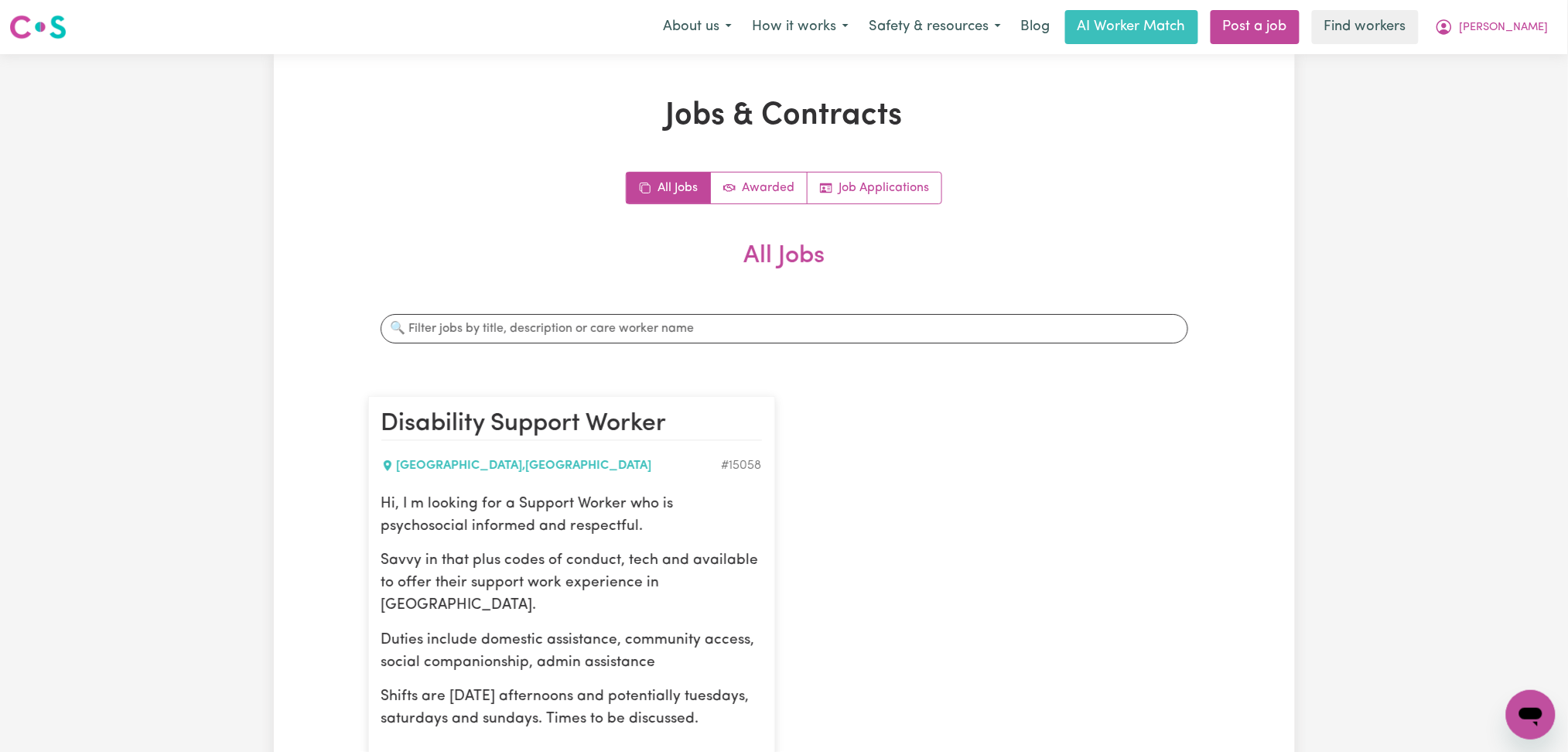
scroll to position [103, 0]
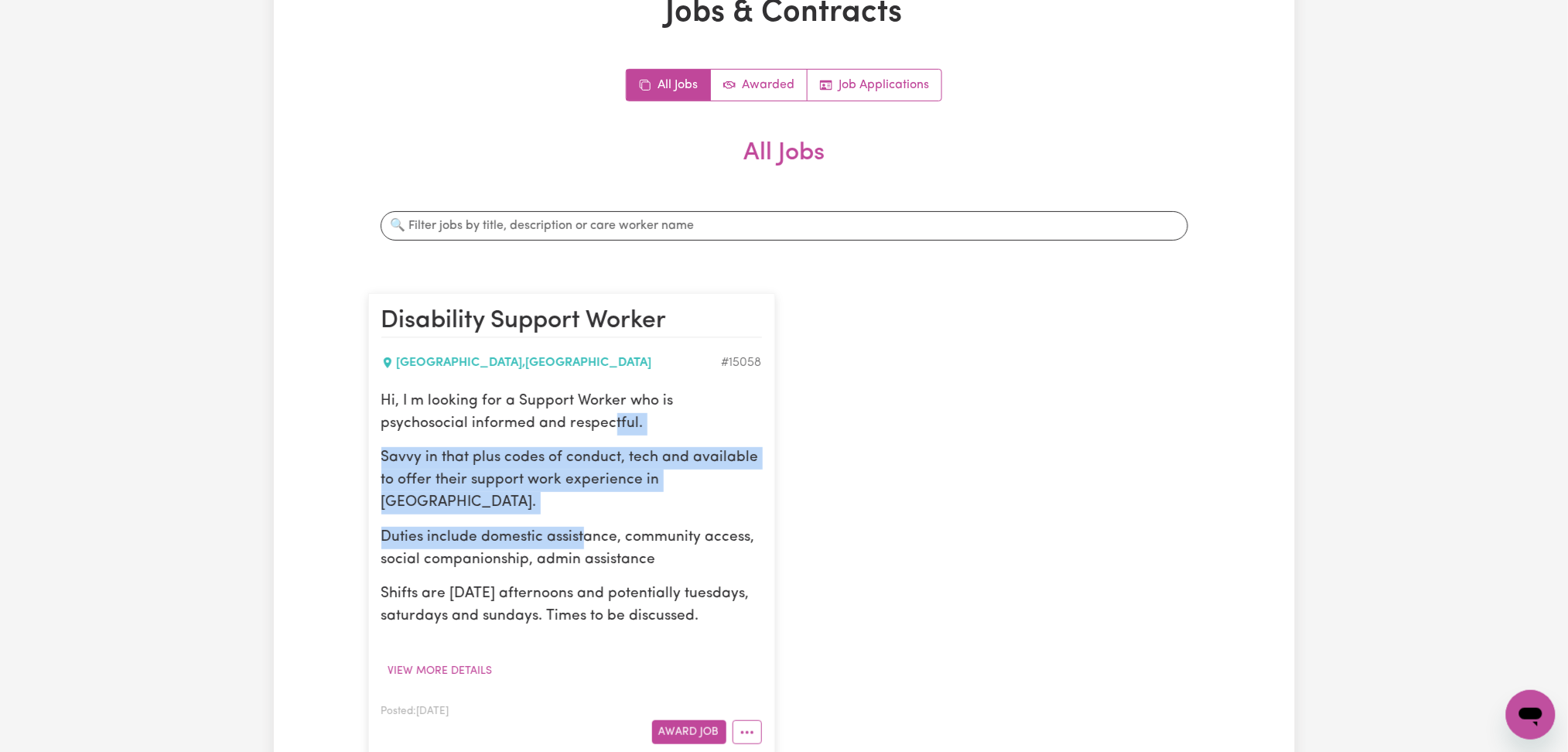
drag, startPoint x: 521, startPoint y: 423, endPoint x: 730, endPoint y: 561, distance: 250.4
click at [587, 538] on div "Hi, I m looking for a Support Worker who is psychosocial informed and respectfu…" at bounding box center [571, 509] width 380 height 237
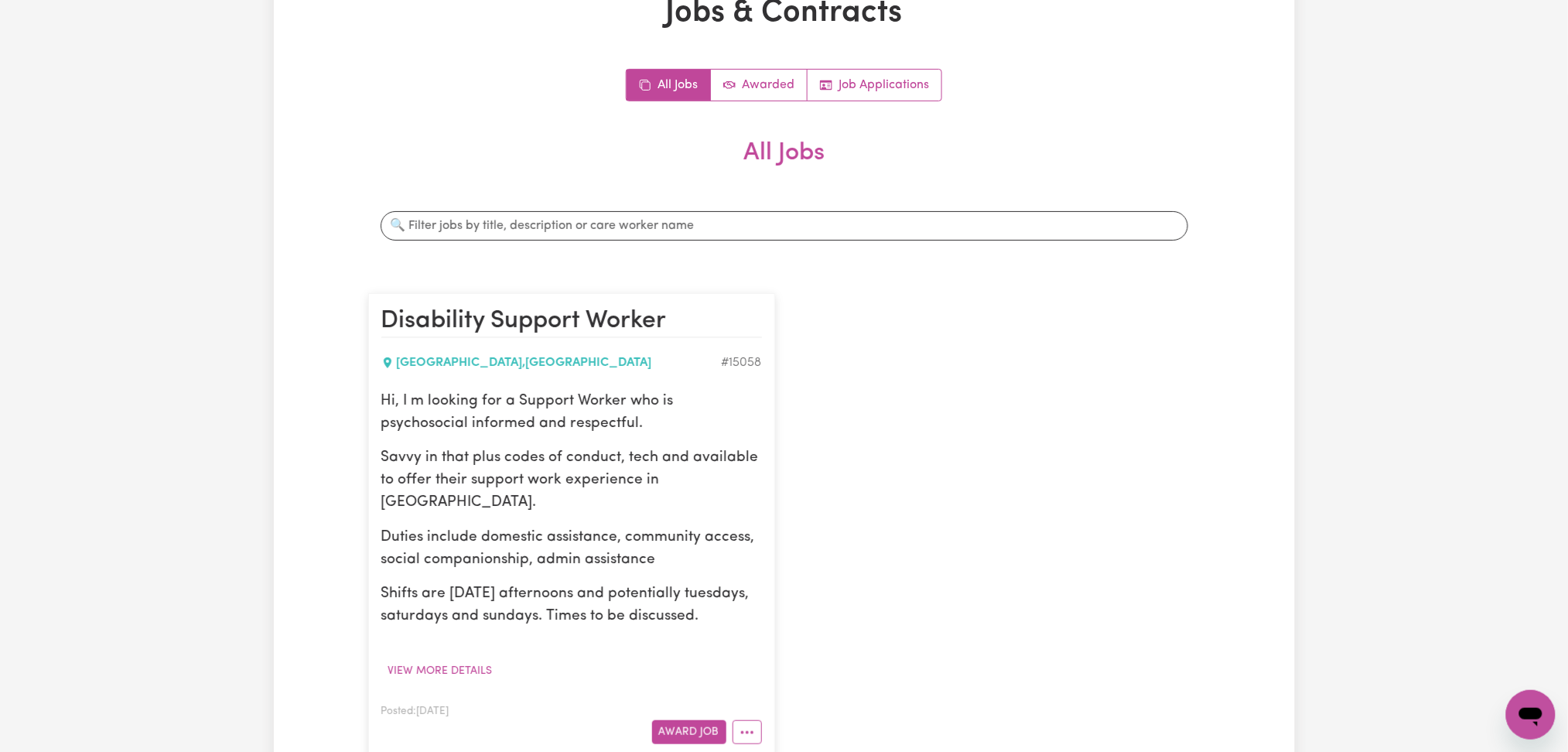
click at [756, 564] on p "Duties include domestic assistance, community access, social companionship, adm…" at bounding box center [571, 549] width 380 height 45
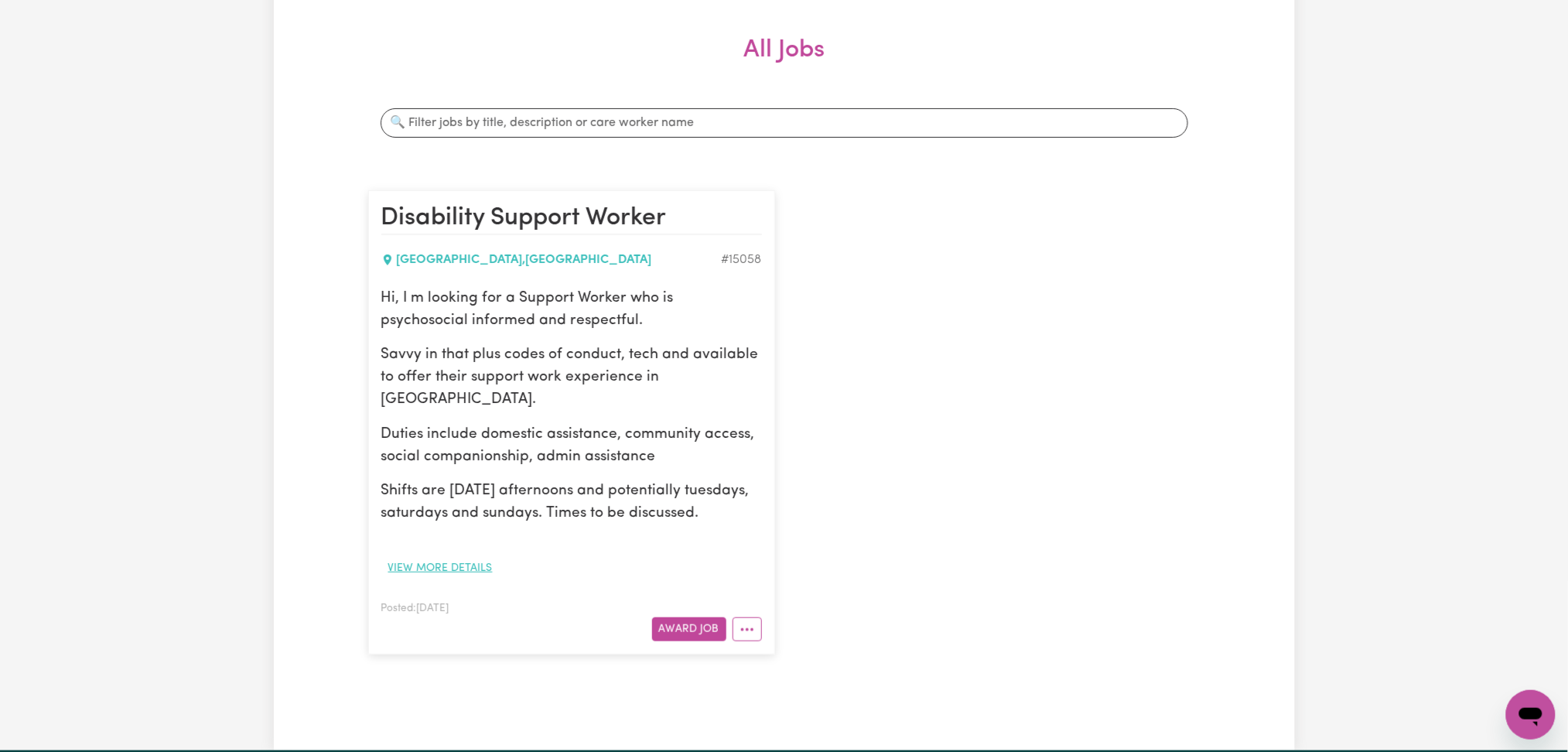
click at [381, 564] on button "View more details" at bounding box center [440, 568] width 118 height 24
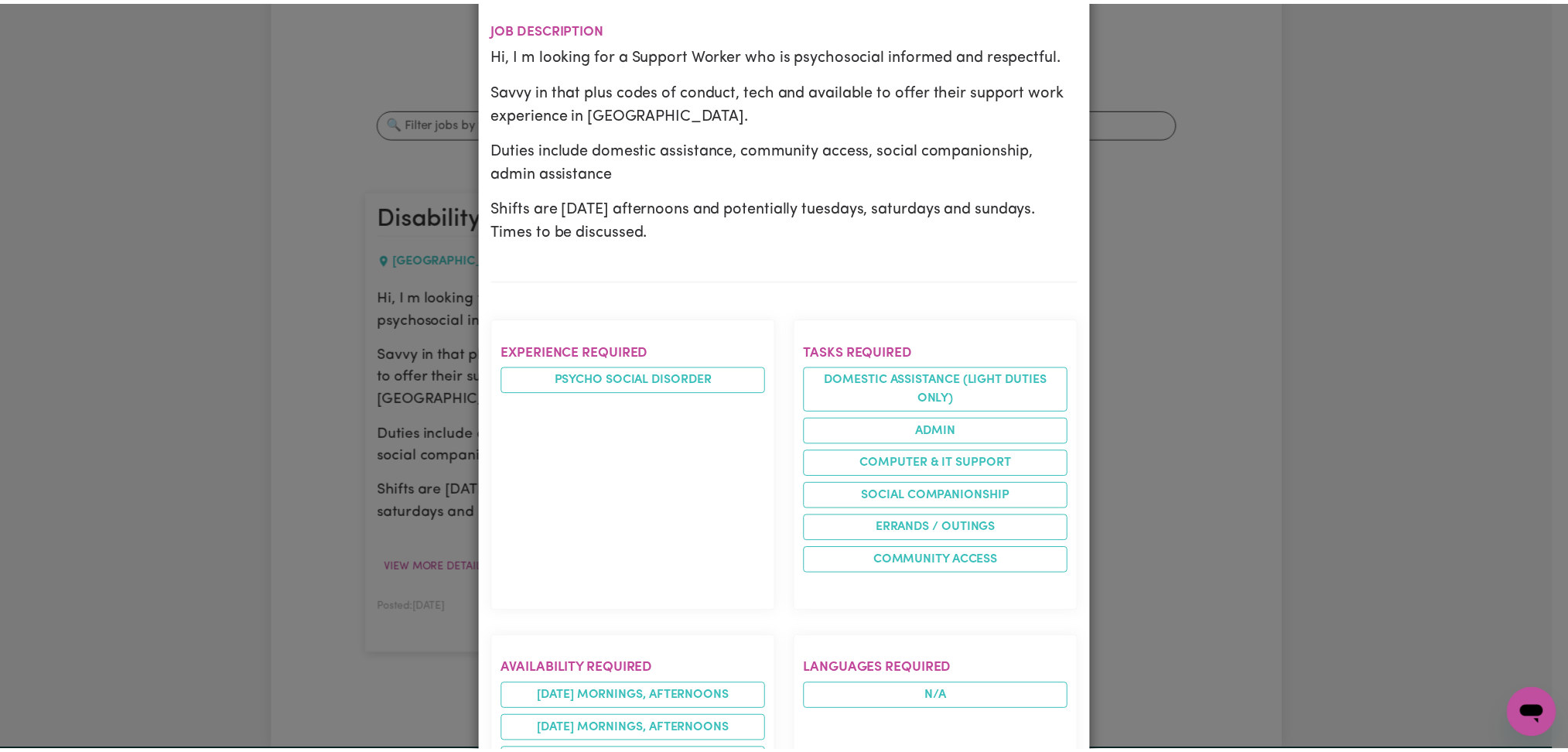
scroll to position [0, 0]
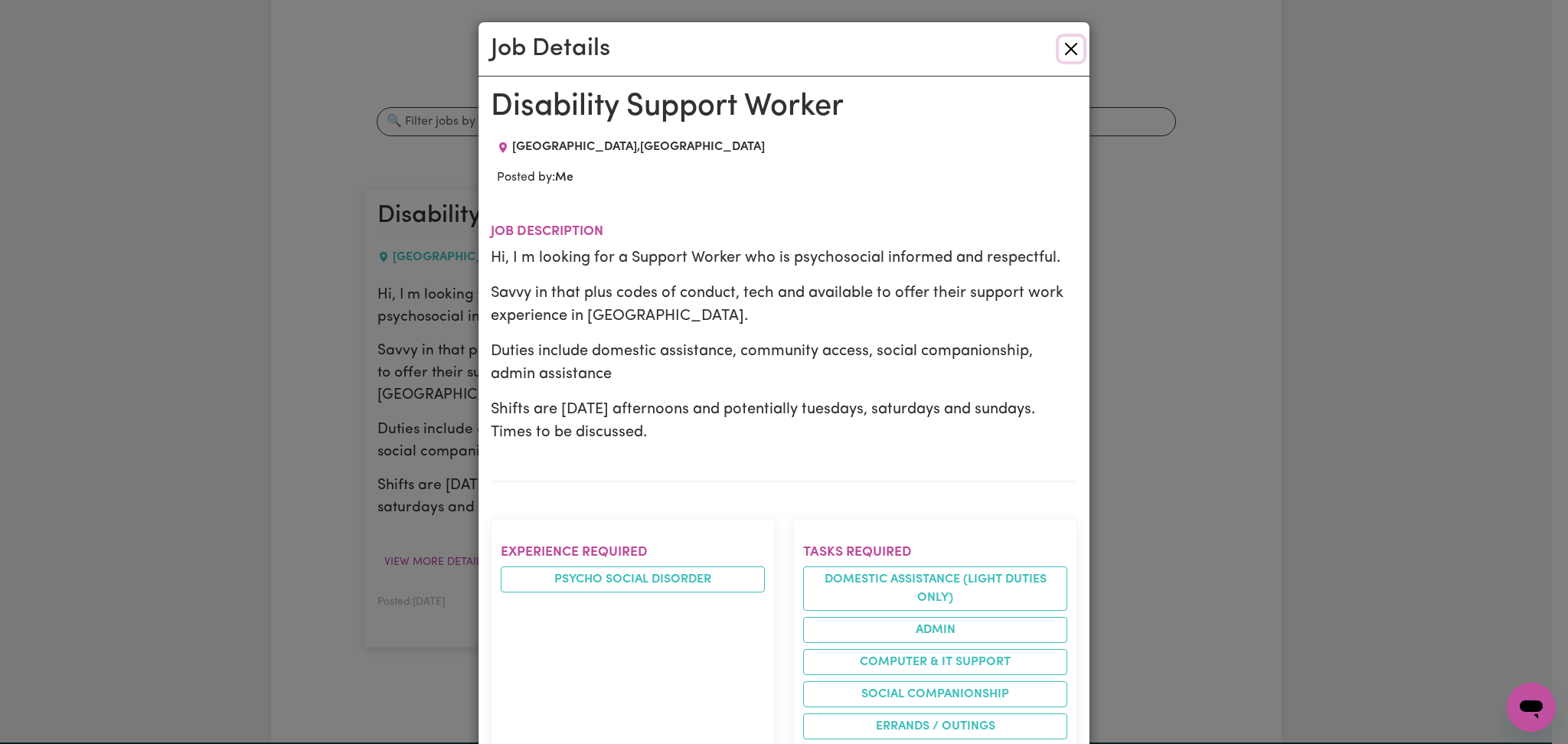
click at [1067, 46] on button "Close" at bounding box center [1071, 49] width 25 height 25
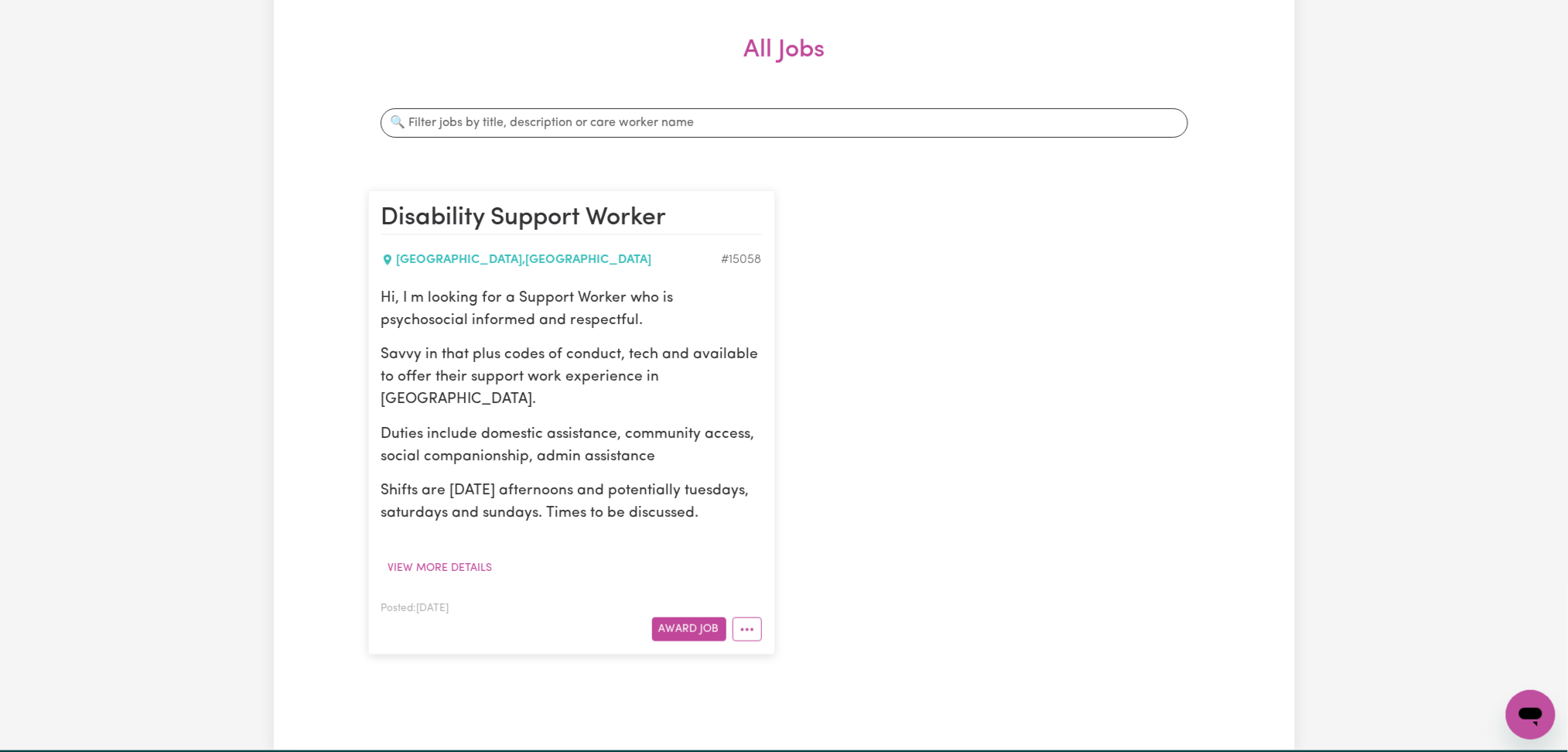
scroll to position [310, 0]
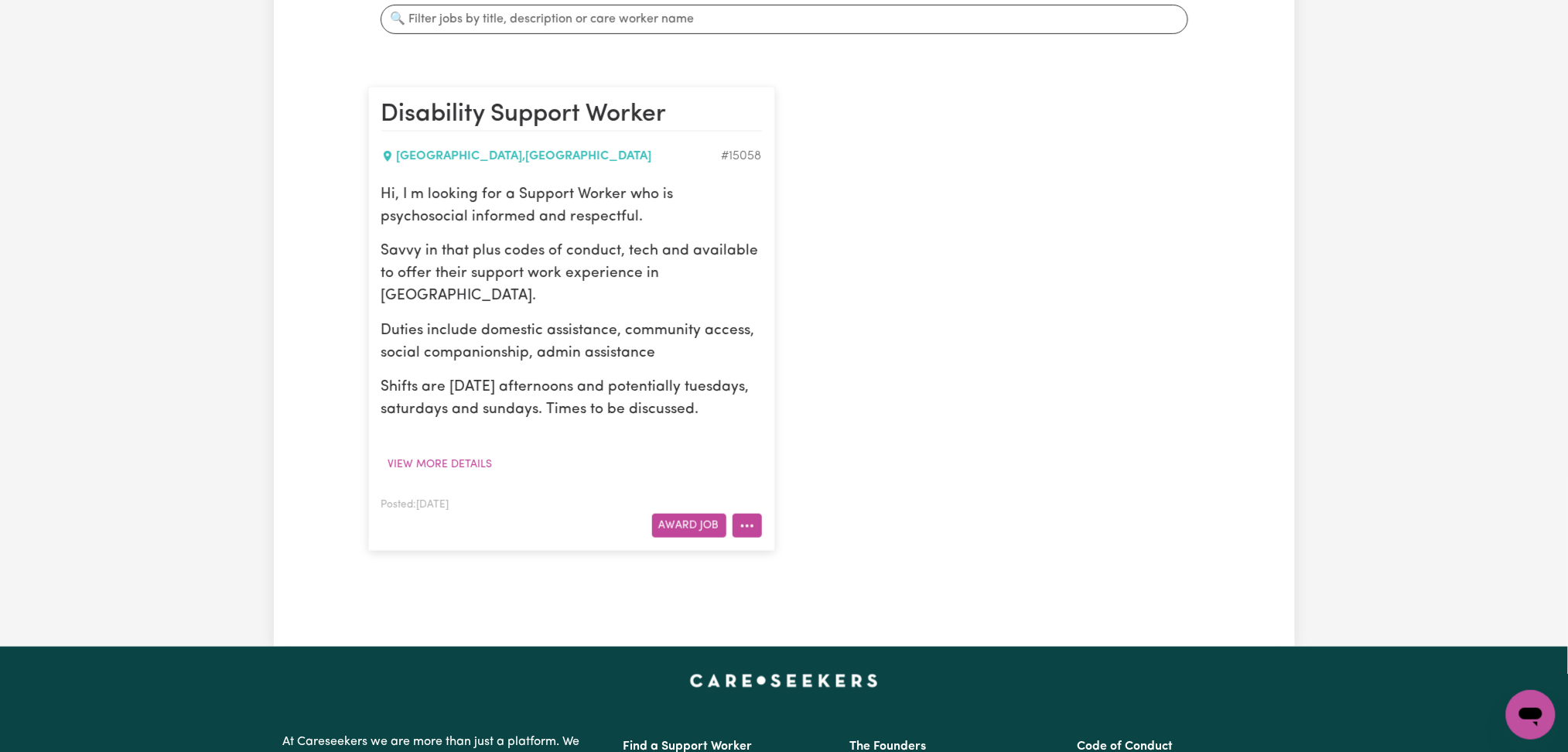
click at [744, 535] on button "More options" at bounding box center [748, 525] width 29 height 24
click at [759, 621] on link "Edit Job" at bounding box center [794, 624] width 122 height 31
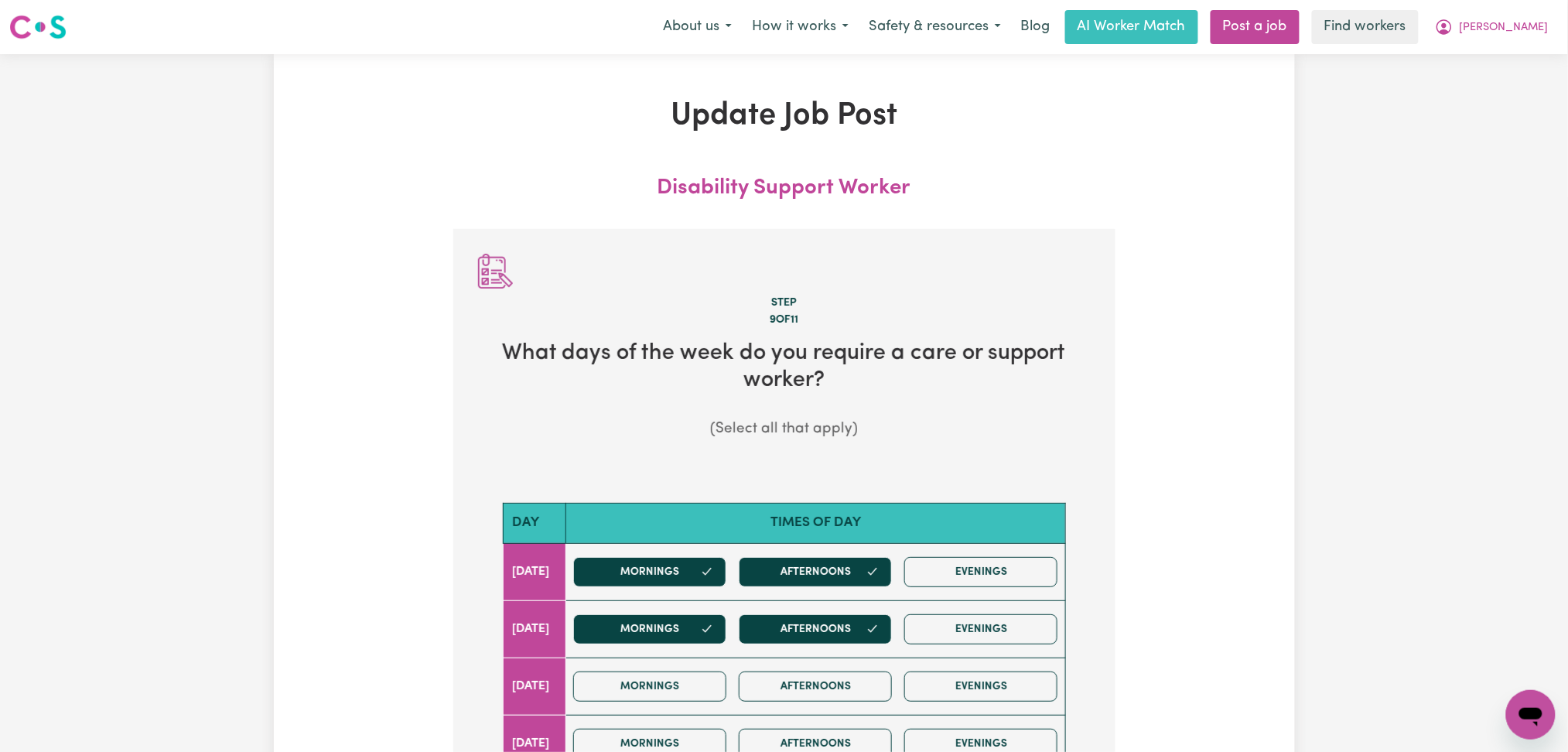
scroll to position [103, 0]
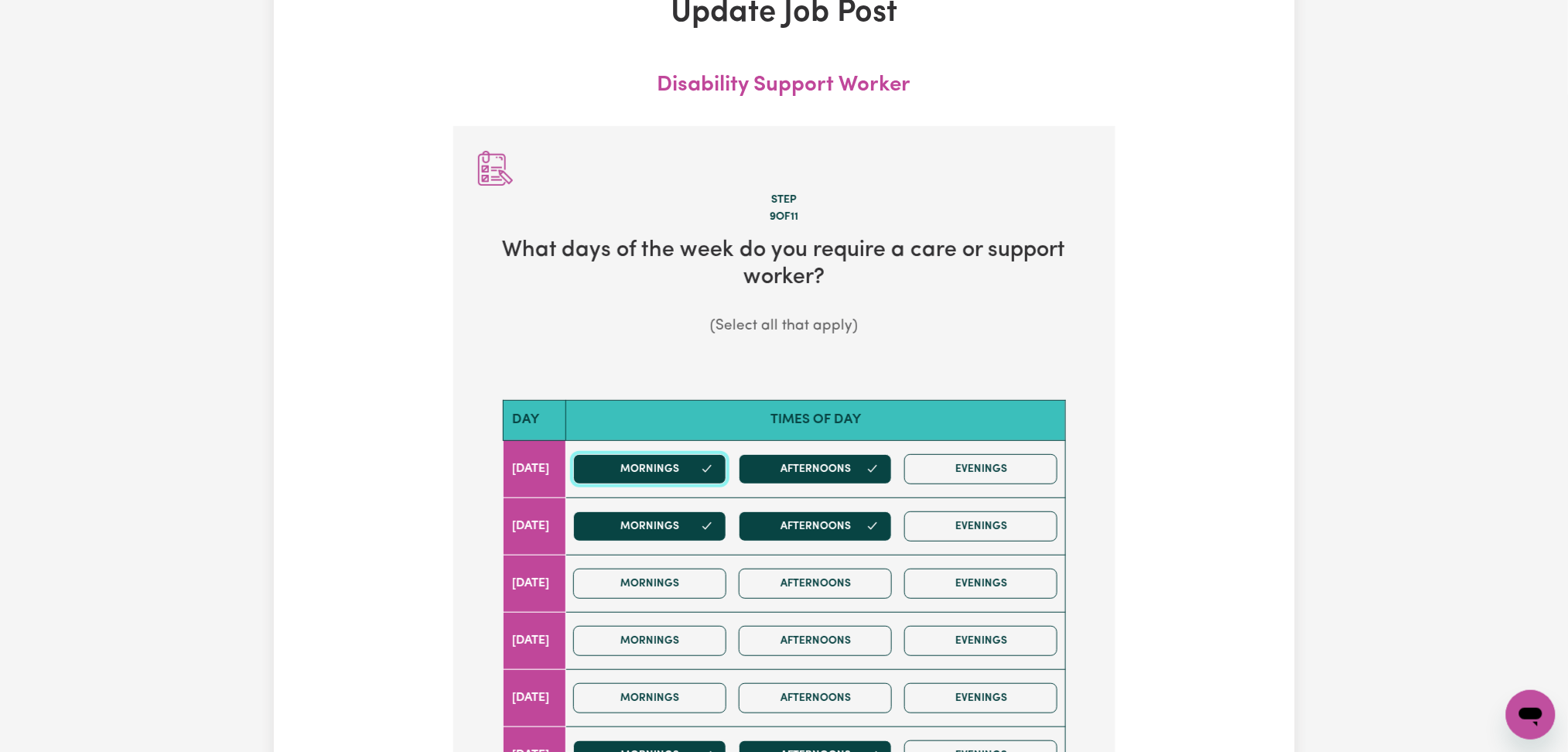
click at [650, 474] on button "Mornings" at bounding box center [649, 469] width 153 height 30
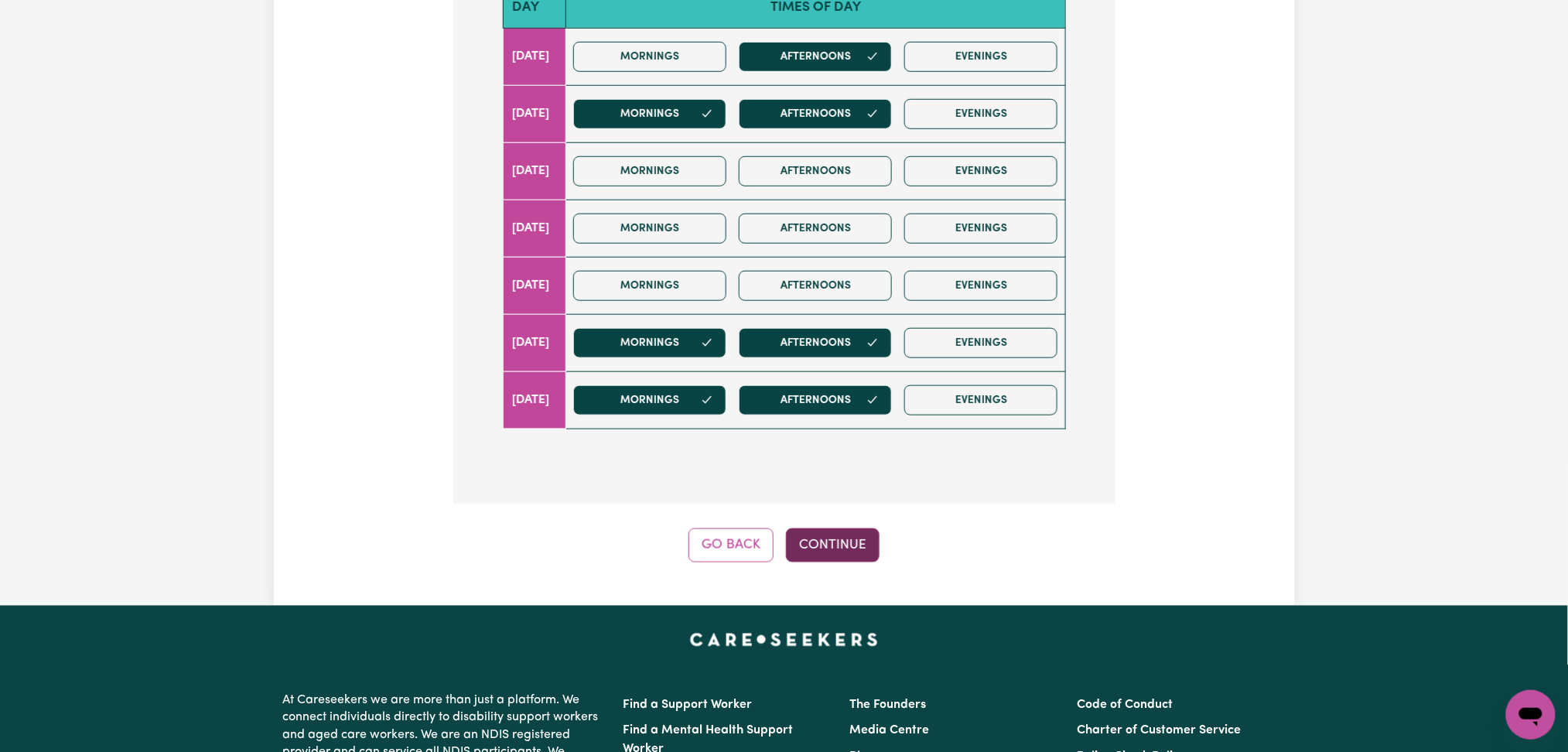
click at [835, 550] on button "Continue" at bounding box center [833, 546] width 94 height 34
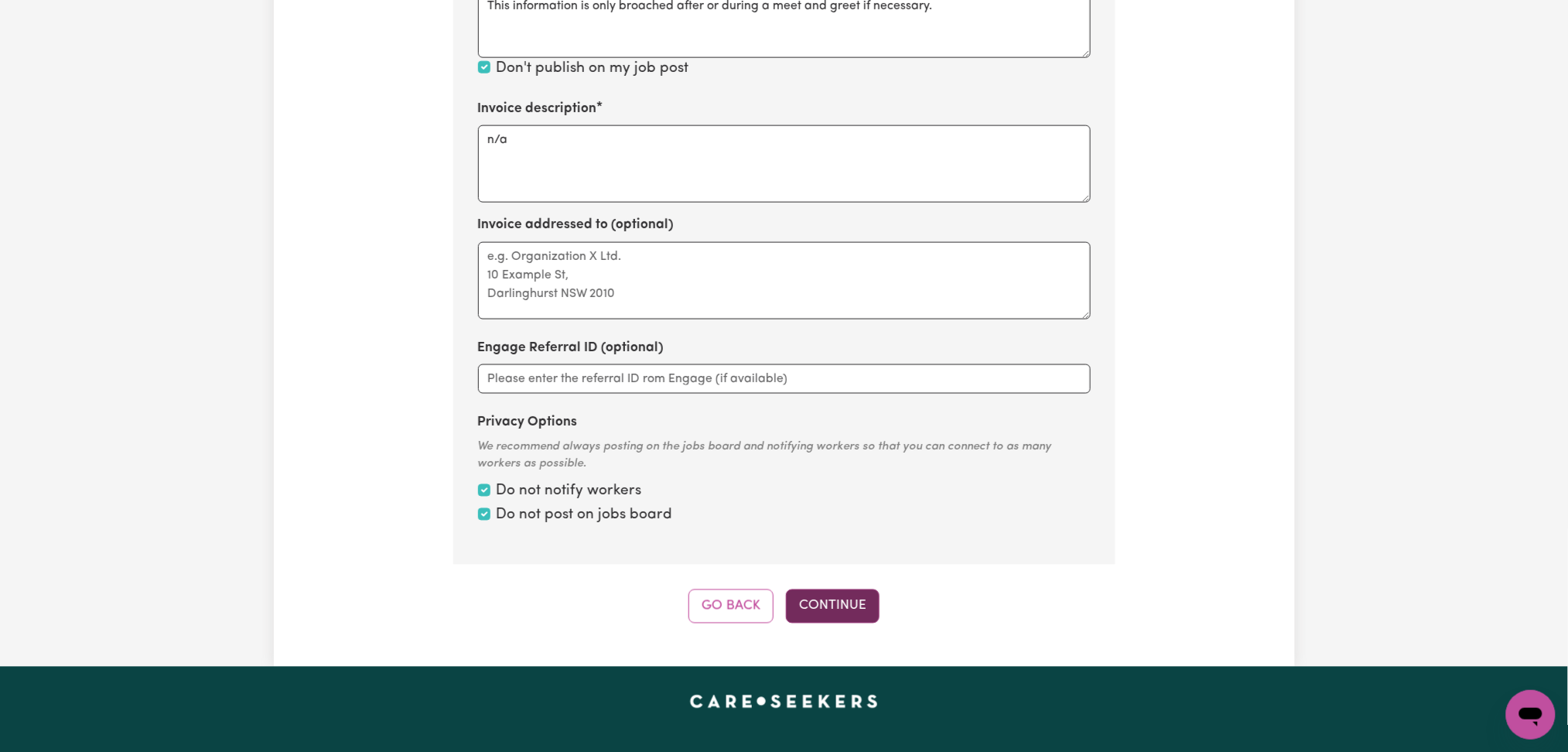
click at [827, 608] on button "Continue" at bounding box center [833, 606] width 94 height 34
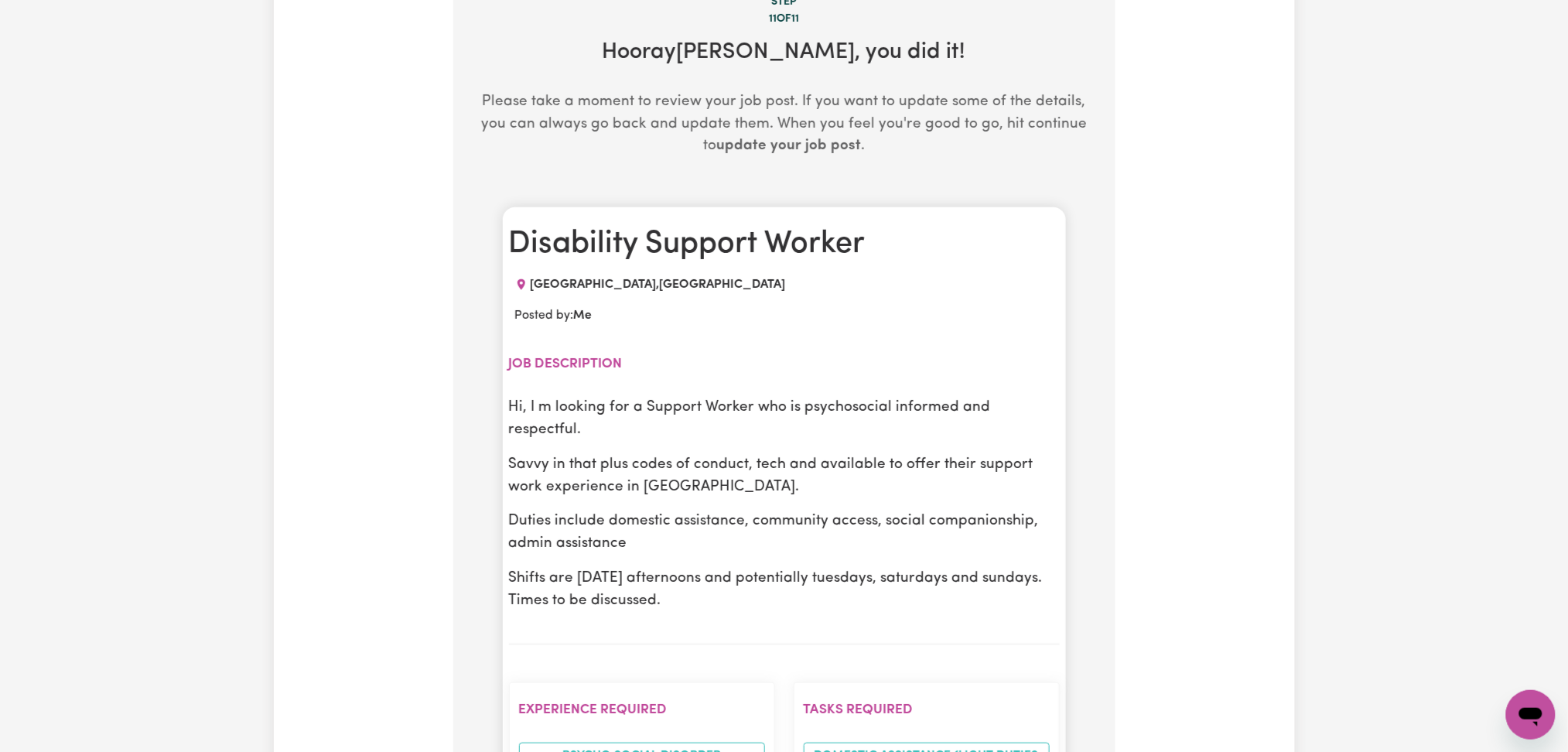
scroll to position [0, 0]
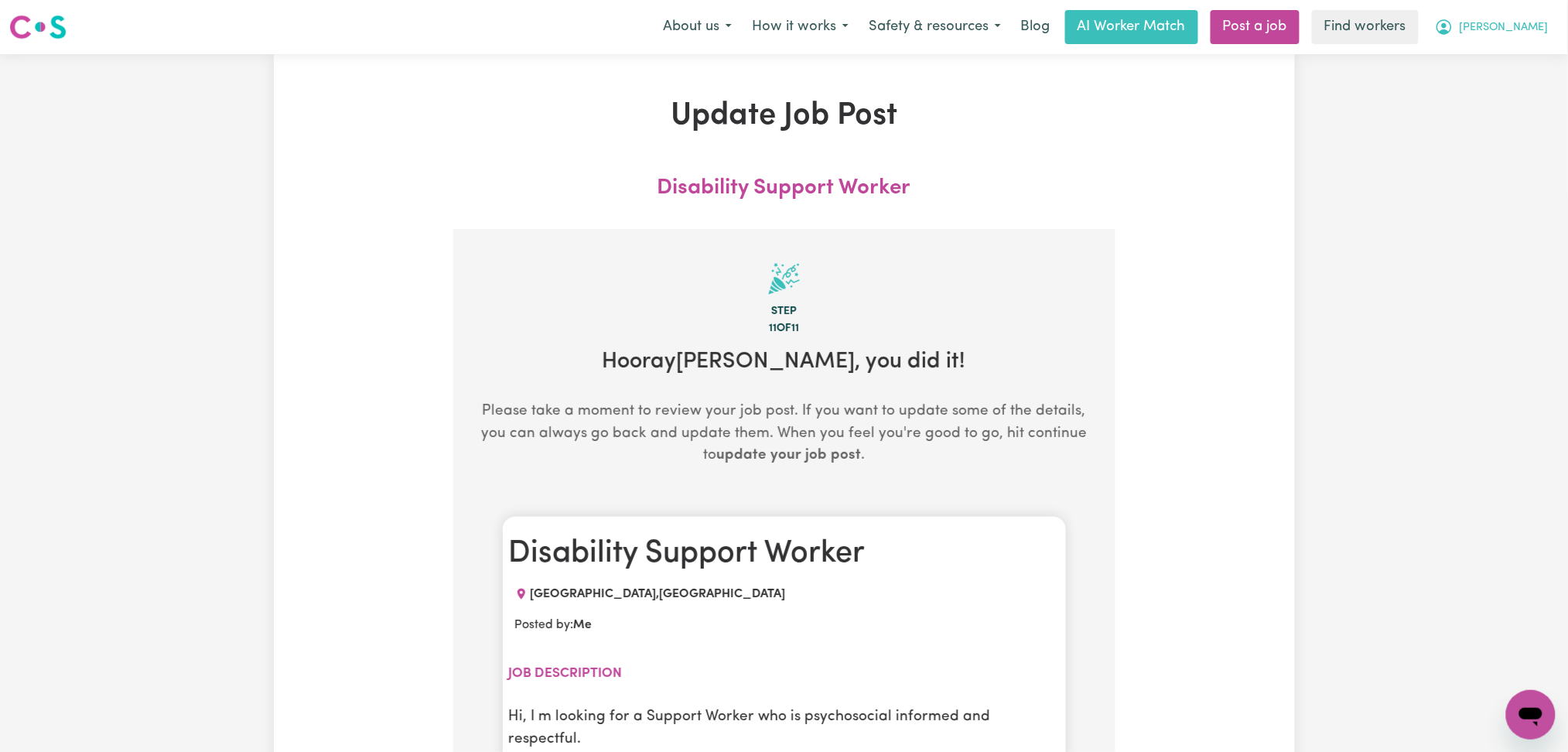
click at [1518, 22] on span "[PERSON_NAME]" at bounding box center [1504, 28] width 89 height 17
click at [1502, 56] on link "My Dashboard" at bounding box center [1497, 61] width 122 height 29
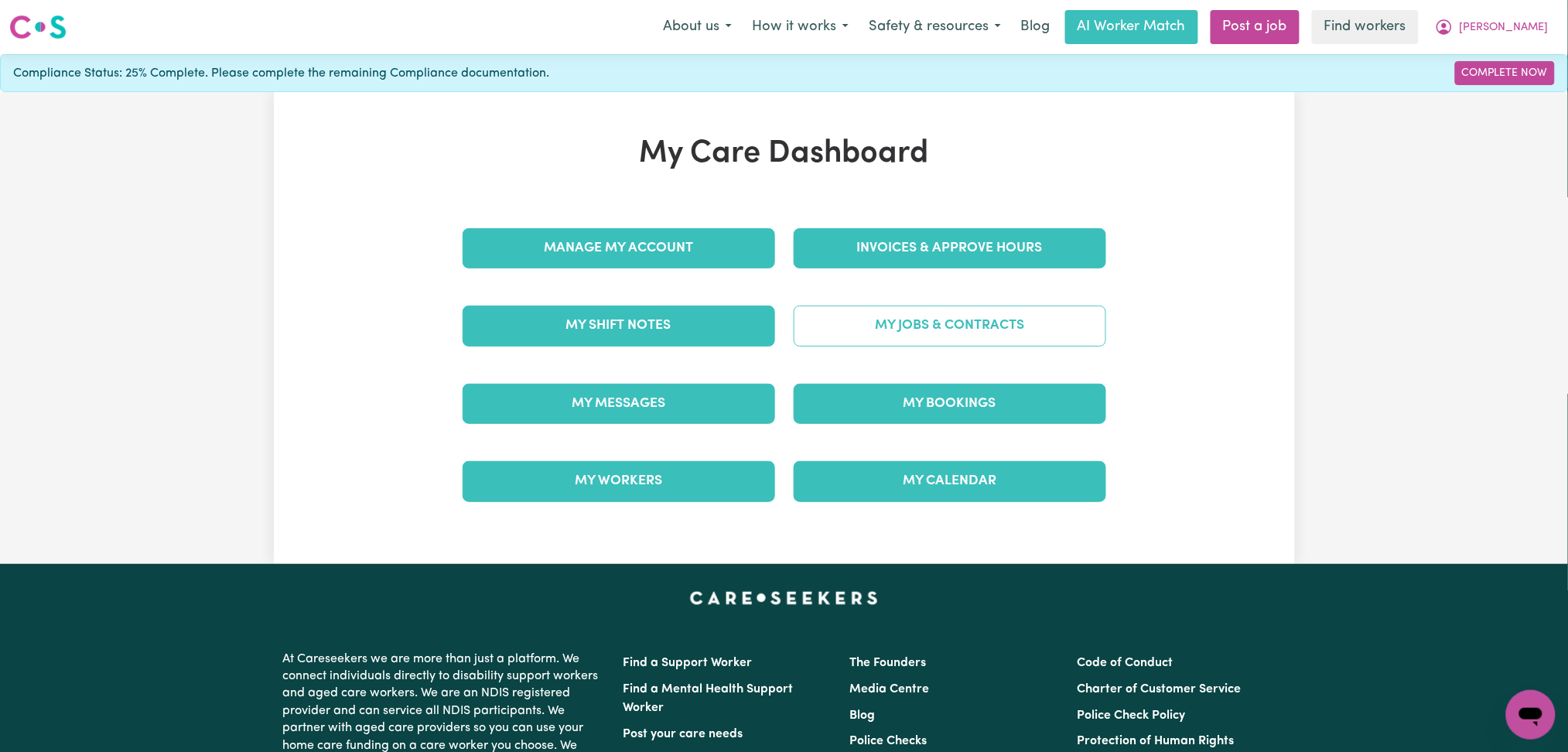
click at [945, 338] on link "My Jobs & Contracts" at bounding box center [950, 326] width 313 height 40
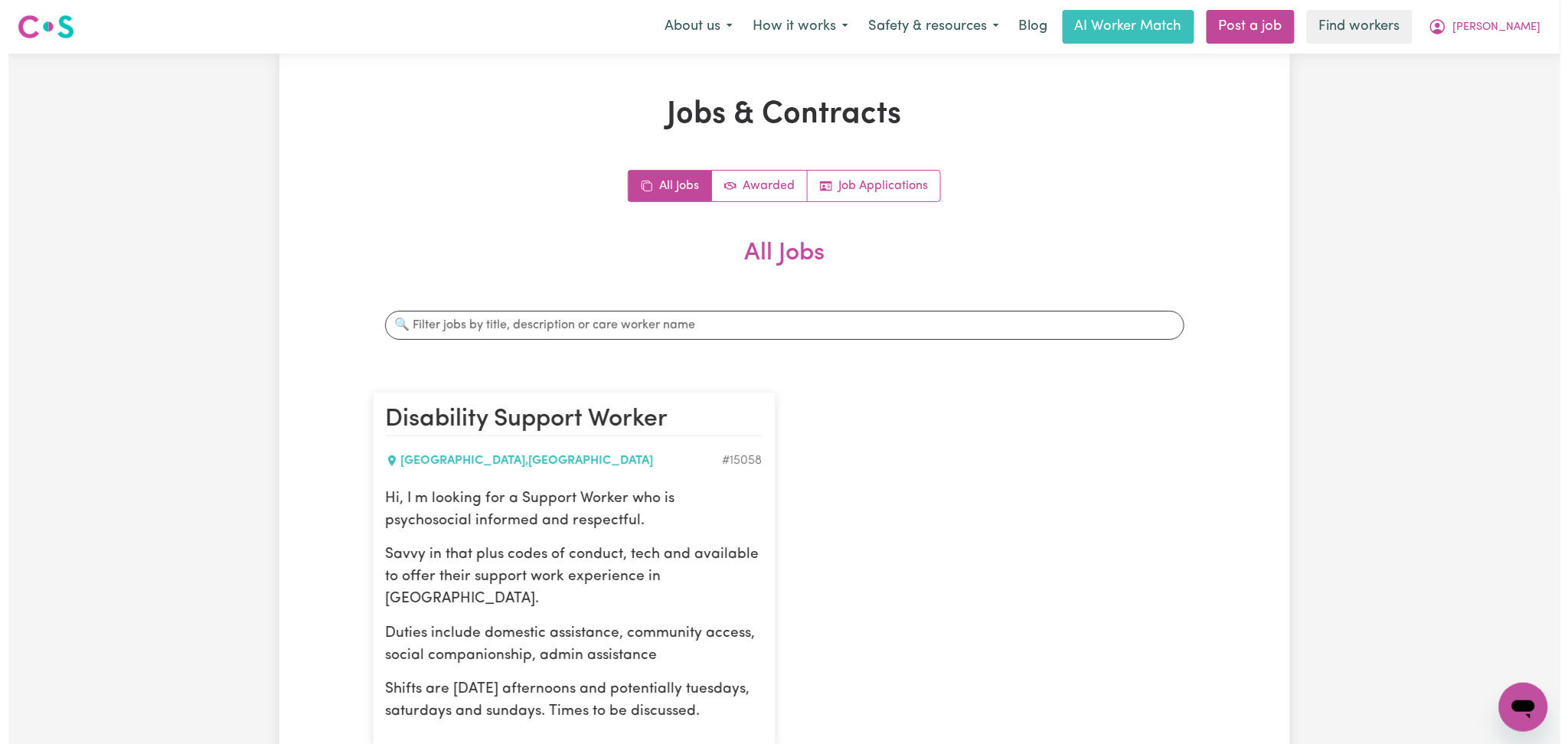
scroll to position [203, 0]
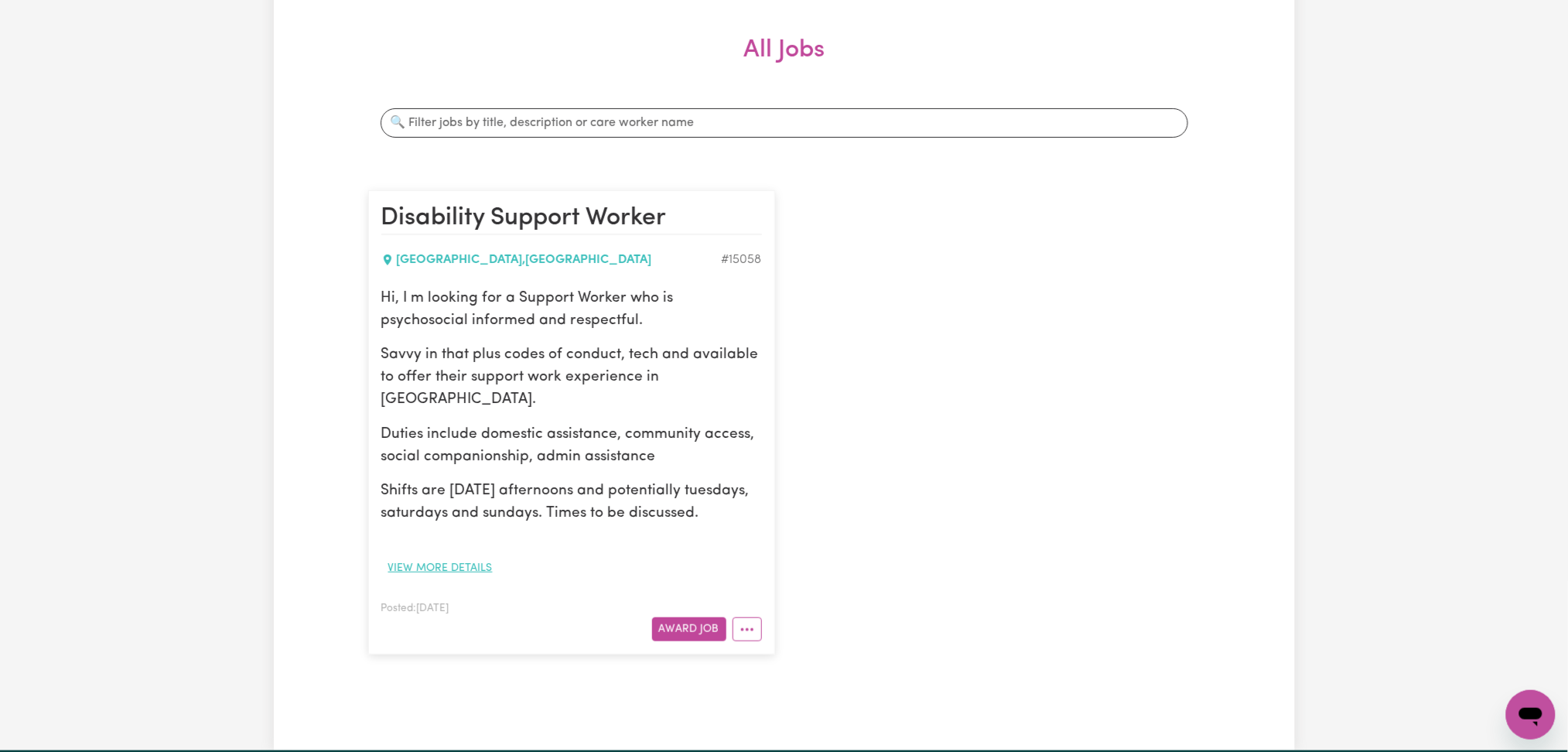
click at [451, 575] on button "View more details" at bounding box center [440, 568] width 118 height 24
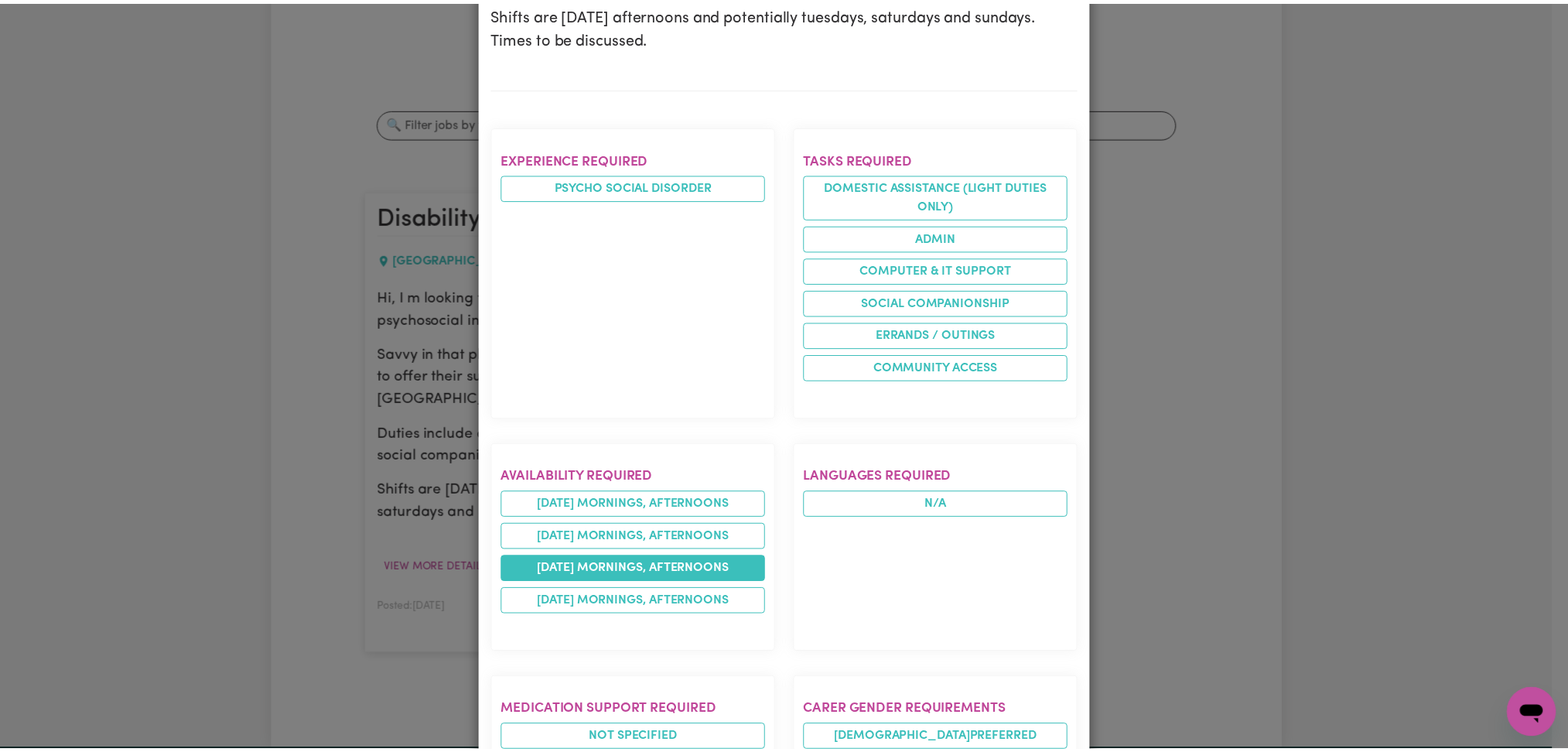
scroll to position [0, 0]
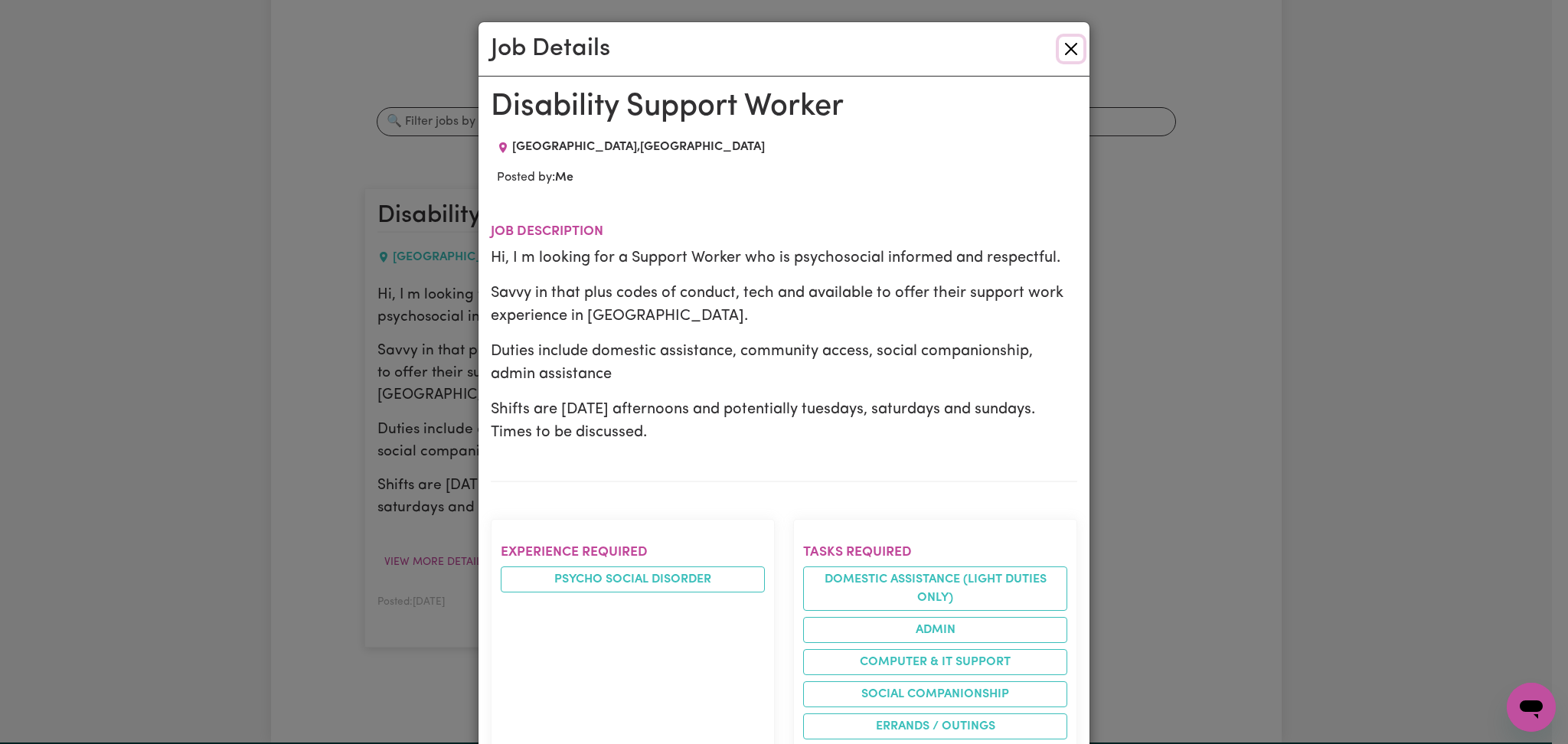
click at [1063, 52] on button "Close" at bounding box center [1071, 49] width 25 height 25
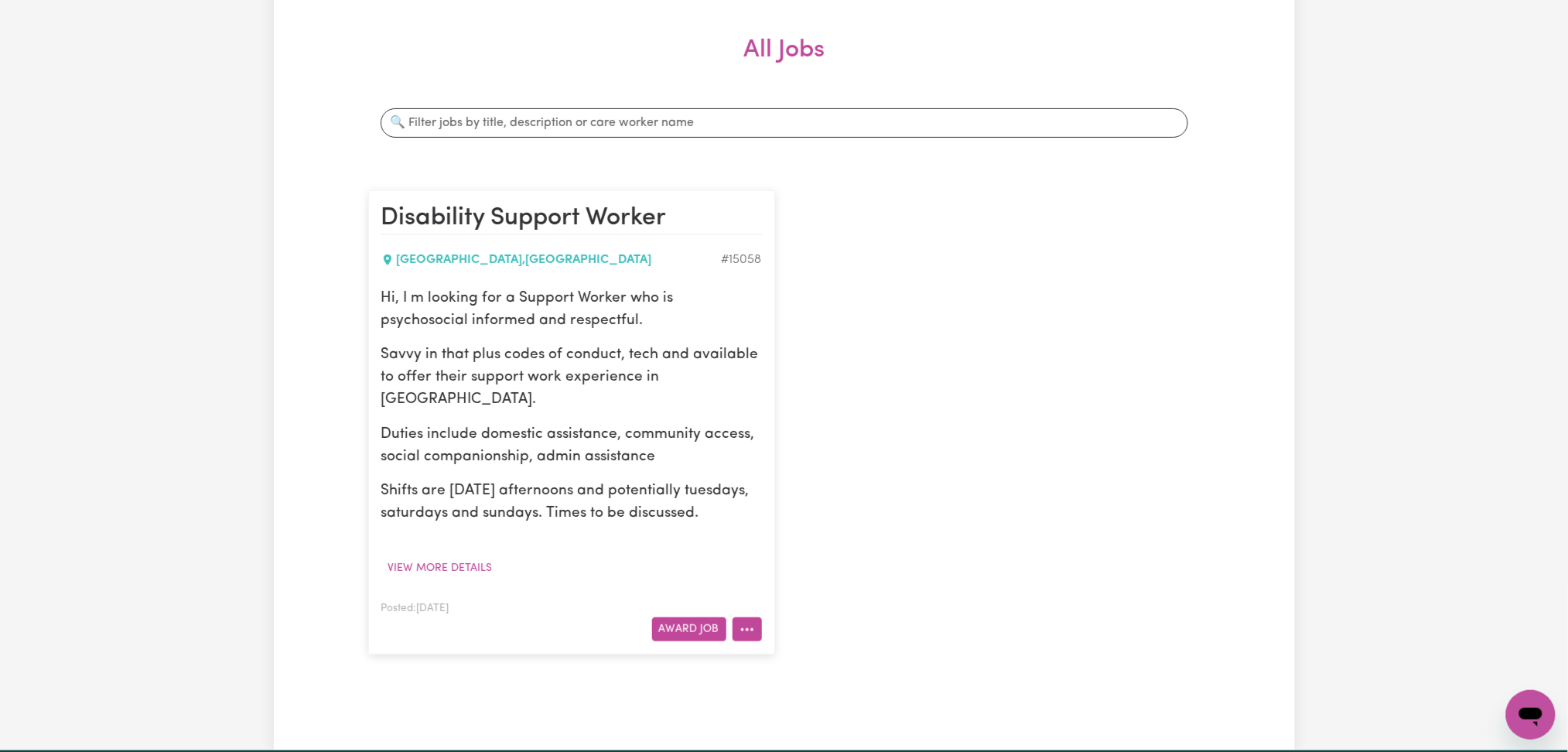
click at [740, 630] on icon "More options" at bounding box center [748, 629] width 16 height 16
click at [794, 555] on link "Edit Job" at bounding box center [794, 562] width 122 height 31
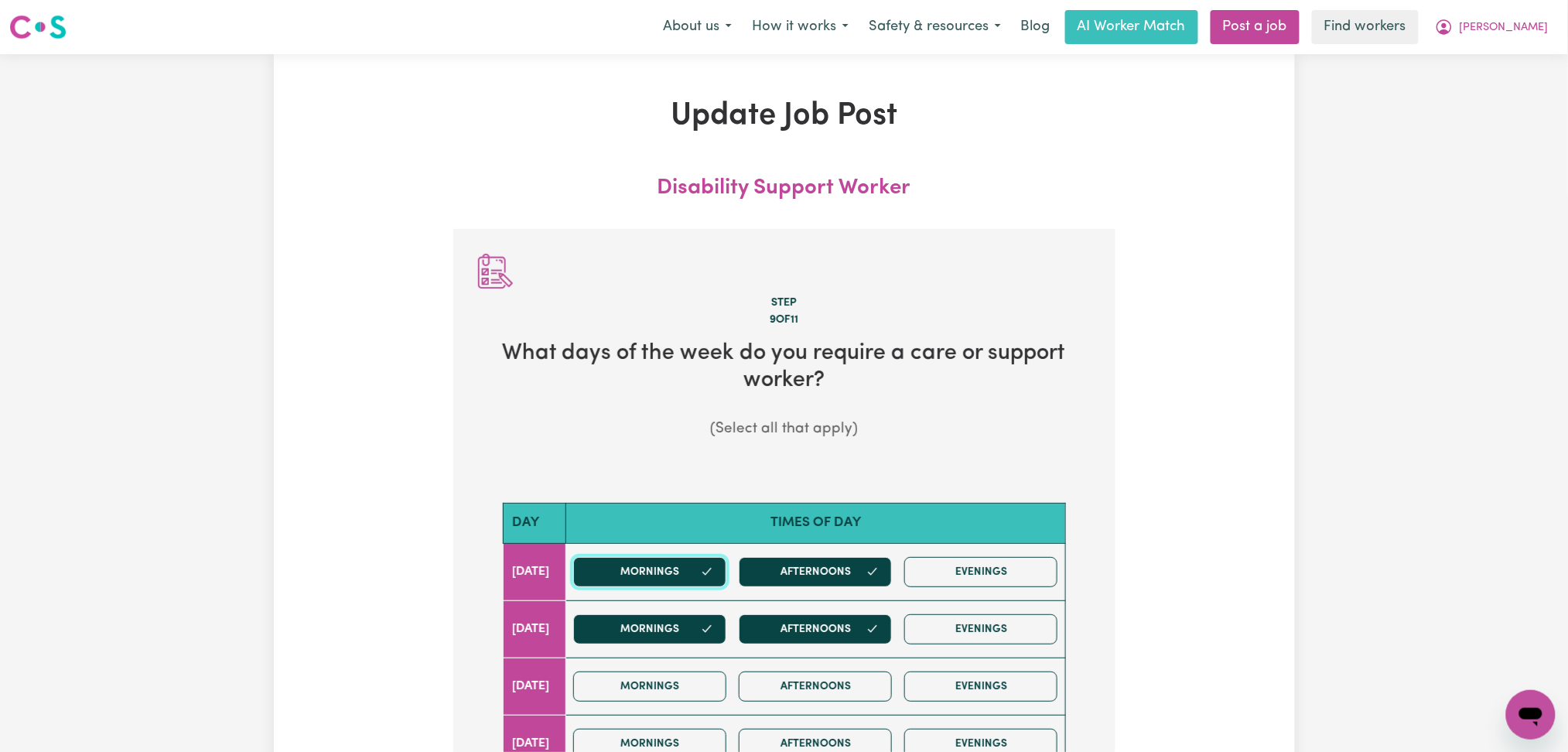
click at [673, 563] on button "Mornings" at bounding box center [649, 572] width 153 height 30
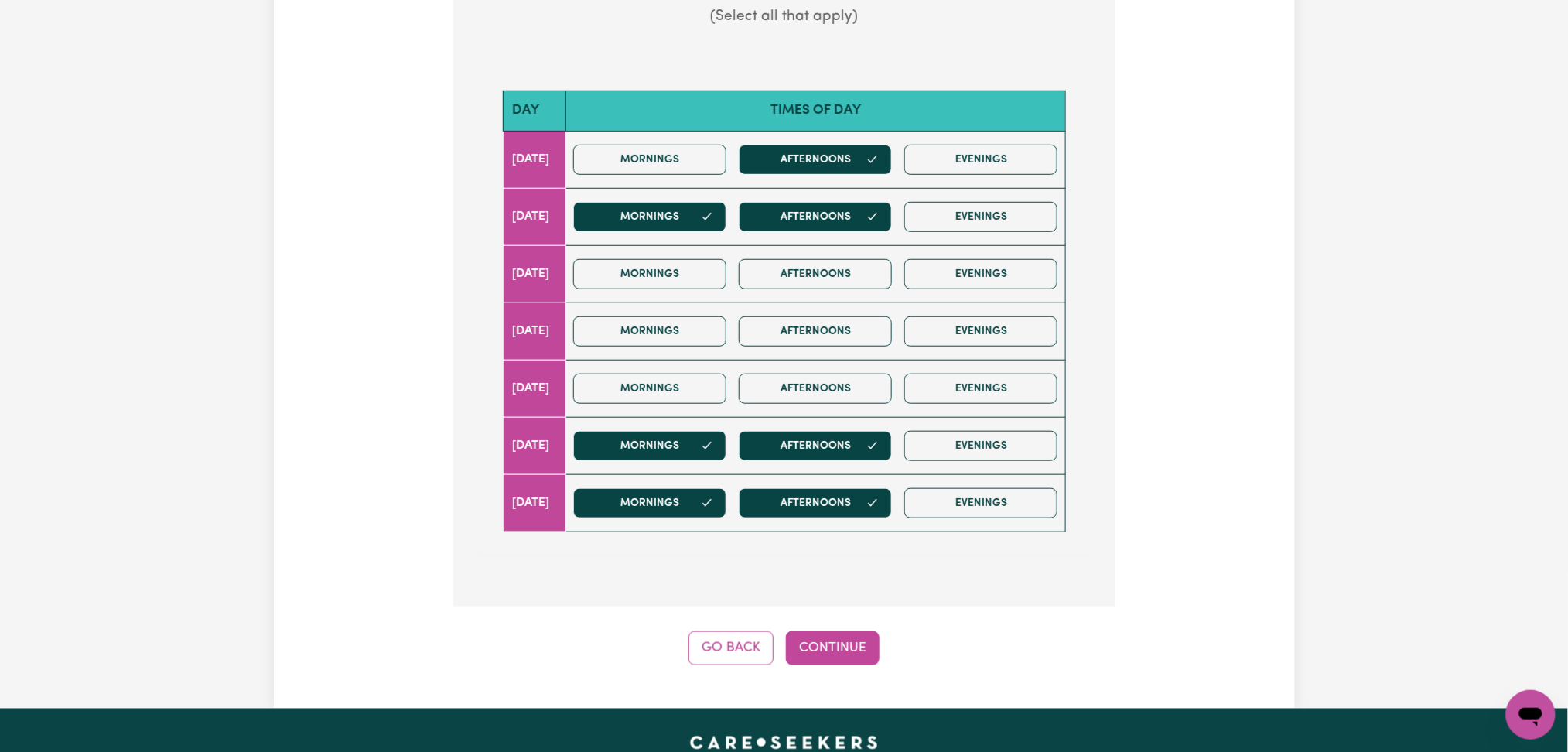
click at [704, 650] on button "Go Back" at bounding box center [731, 648] width 85 height 34
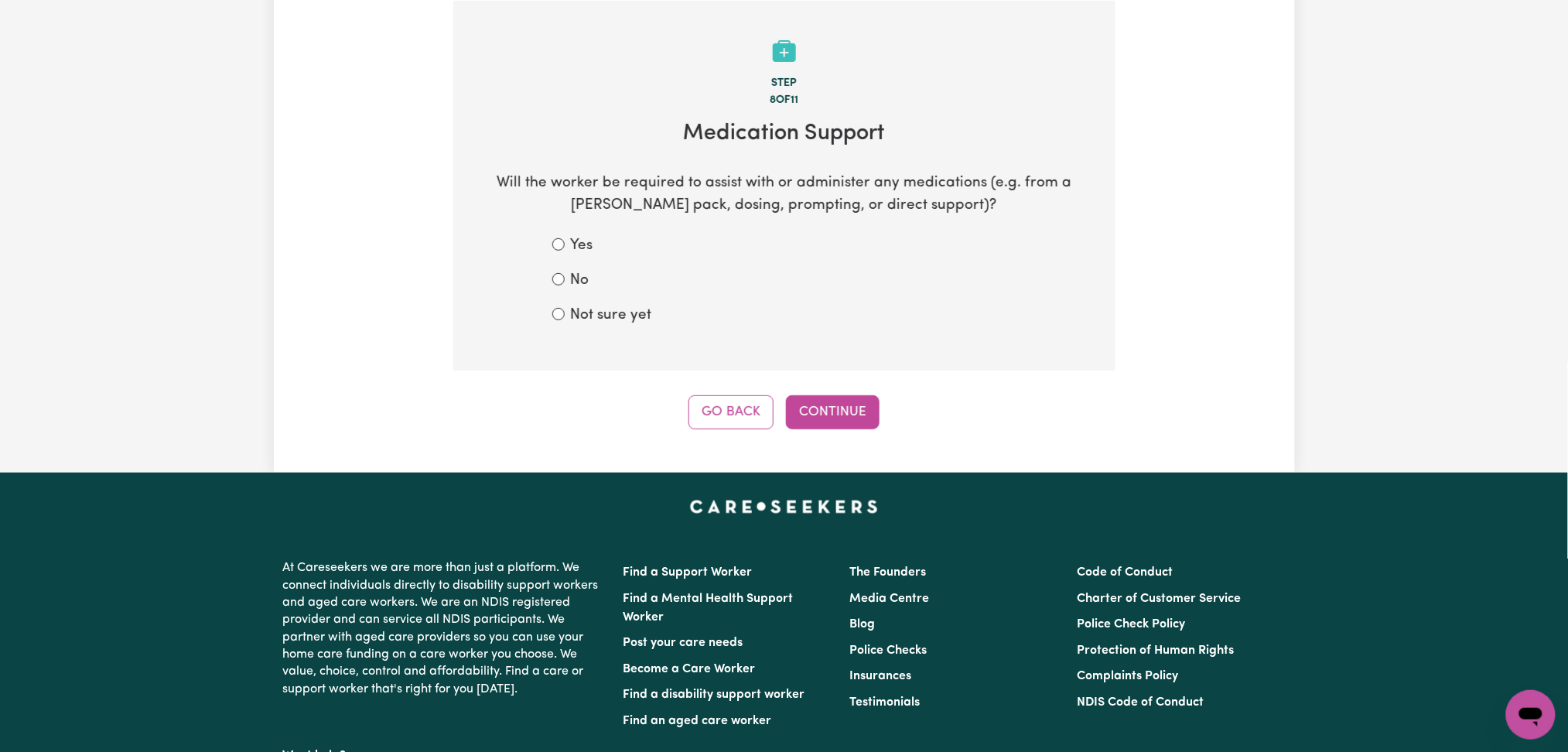
drag, startPoint x: 729, startPoint y: 411, endPoint x: 684, endPoint y: 439, distance: 53.0
click at [729, 411] on button "Go Back" at bounding box center [731, 412] width 85 height 34
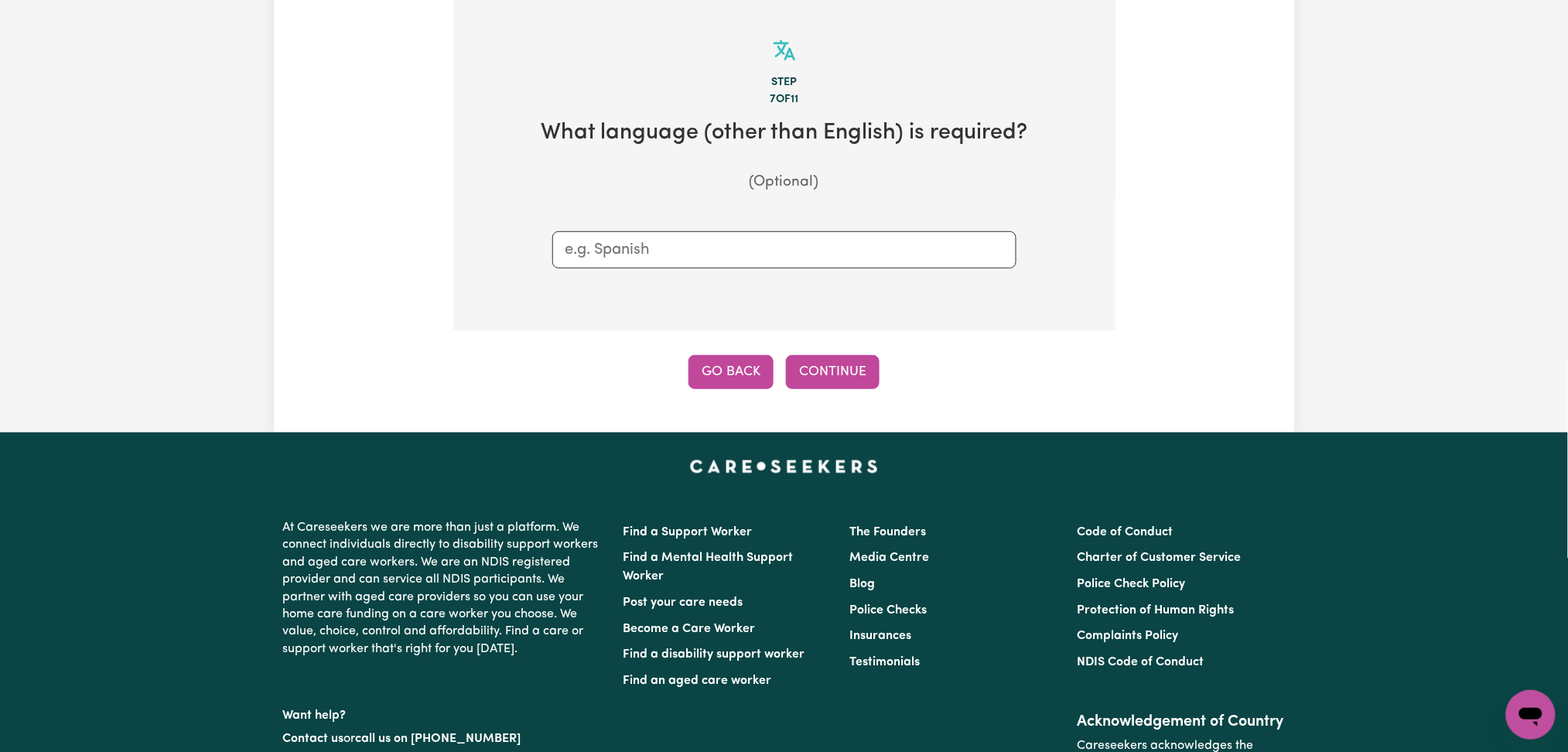
click at [734, 356] on button "Go Back" at bounding box center [731, 372] width 85 height 34
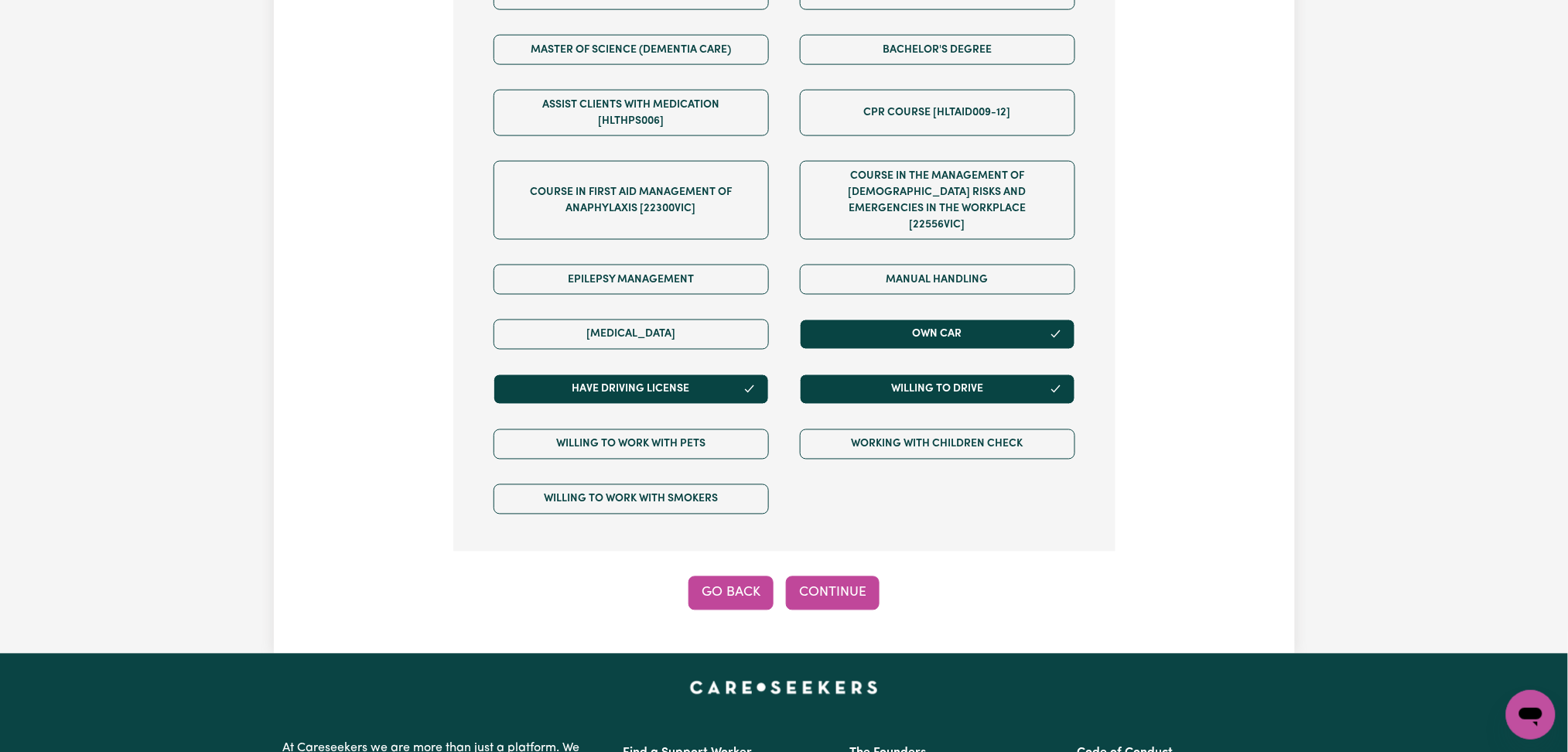
click at [727, 583] on button "Go Back" at bounding box center [731, 593] width 85 height 34
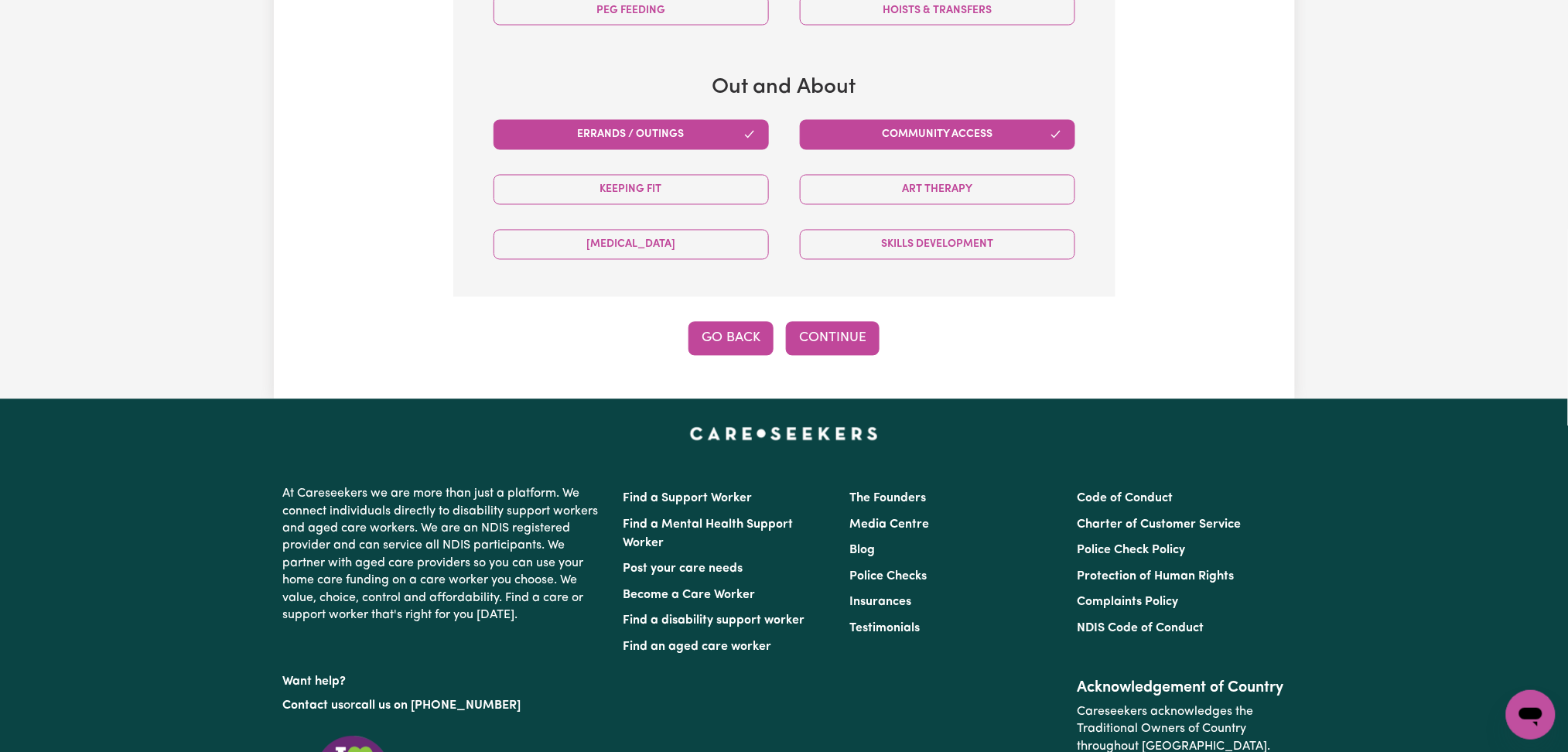
click at [732, 337] on button "Go Back" at bounding box center [731, 339] width 85 height 34
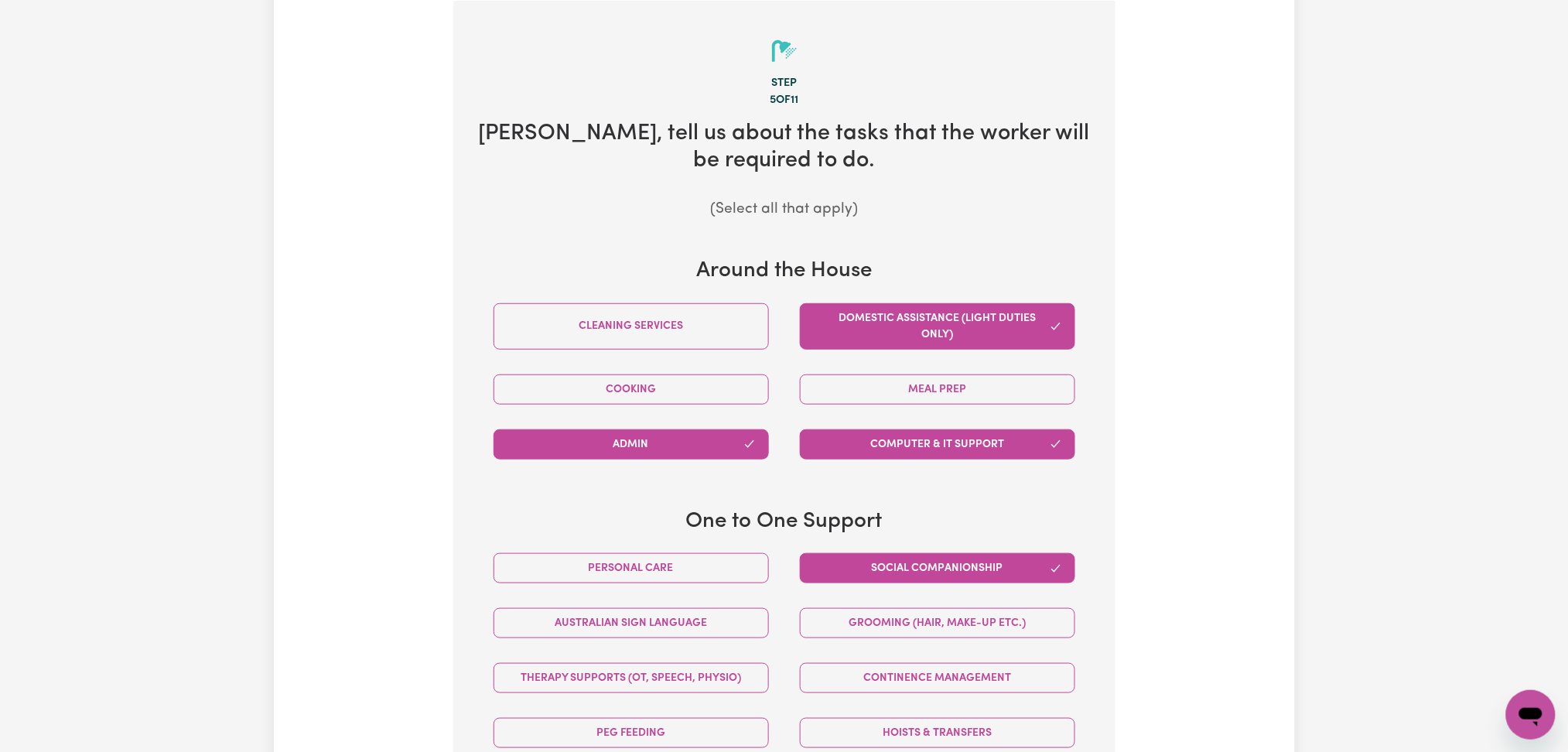
select select "PRIVATELY"
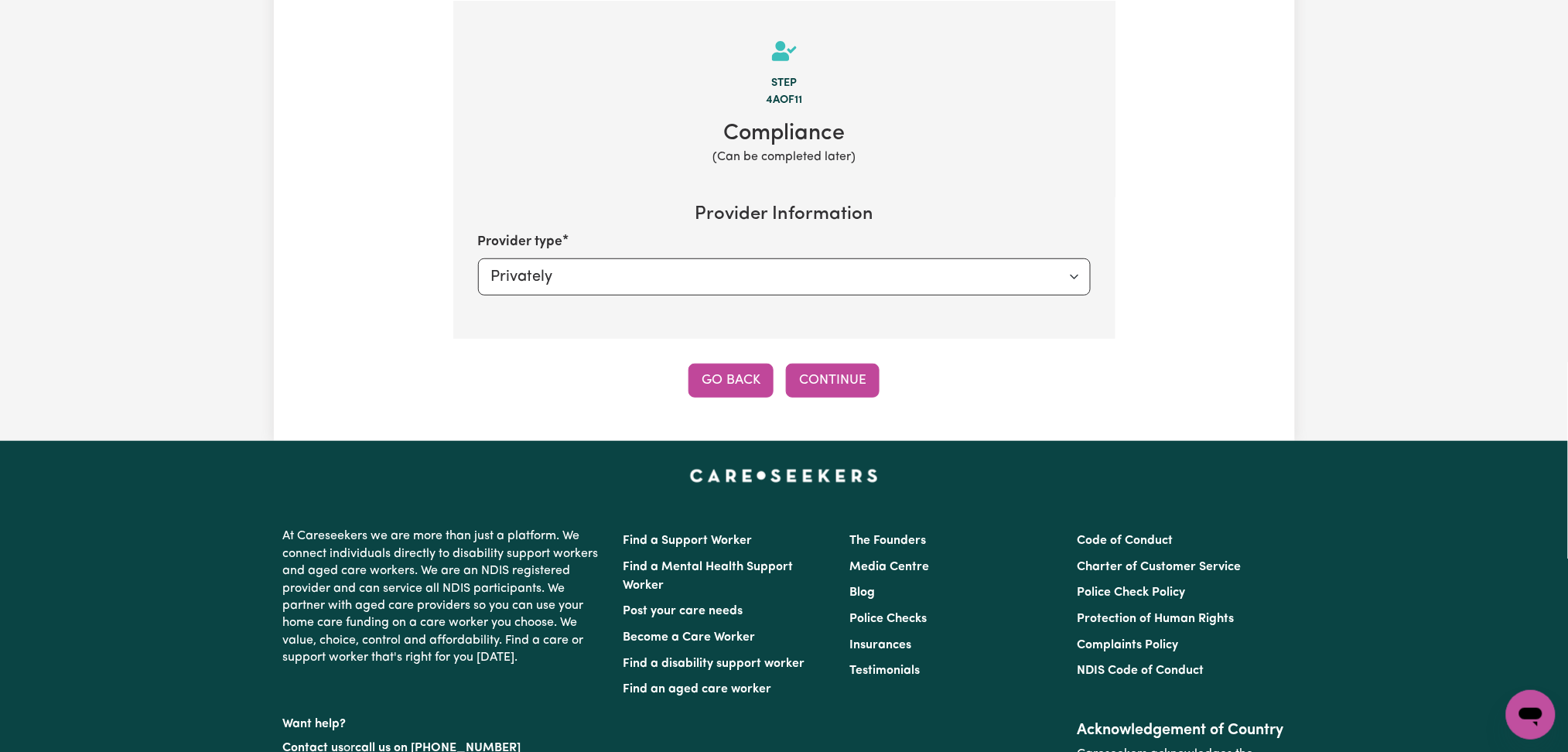
click at [741, 373] on button "Go Back" at bounding box center [731, 380] width 85 height 34
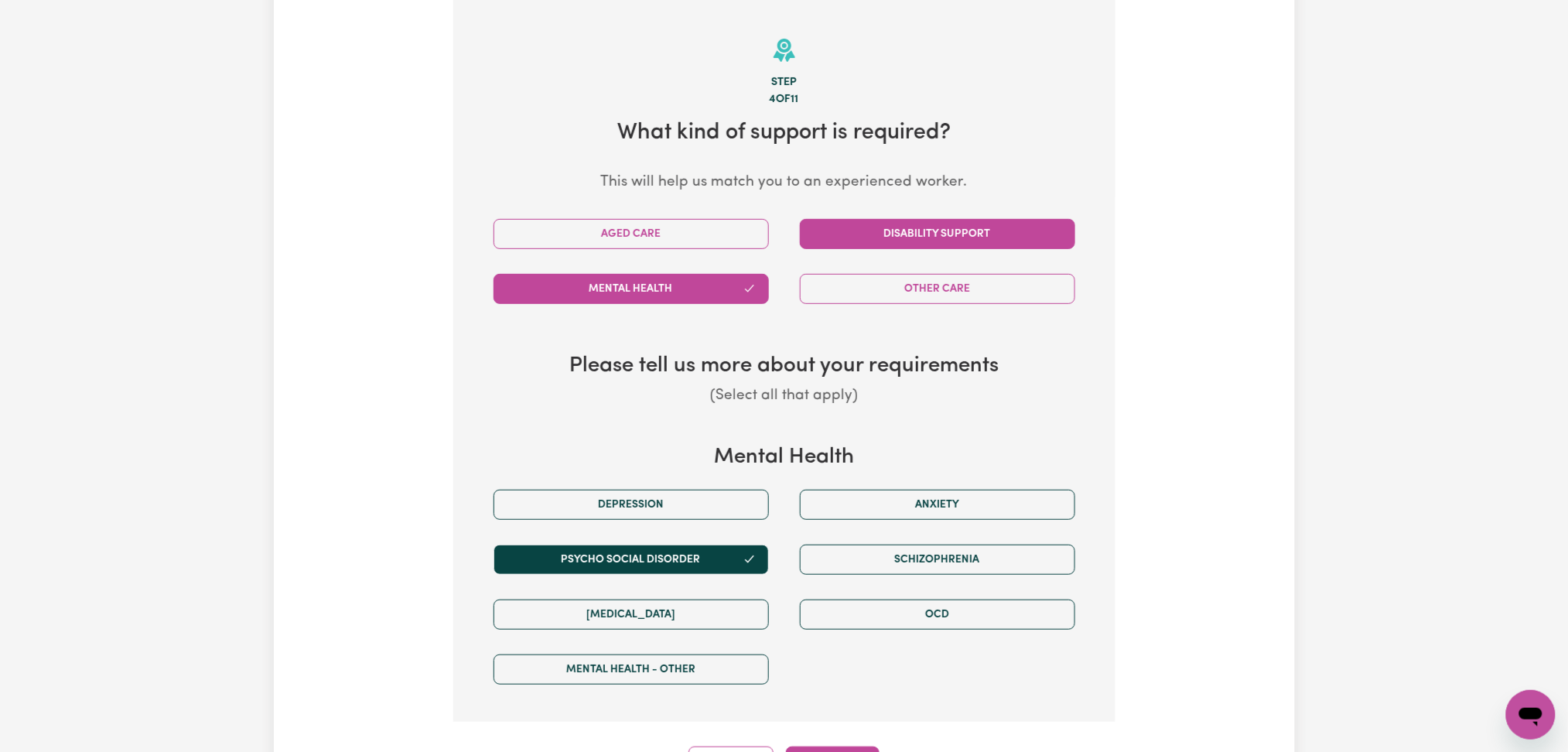
click at [919, 234] on button "Disability Support" at bounding box center [938, 234] width 276 height 30
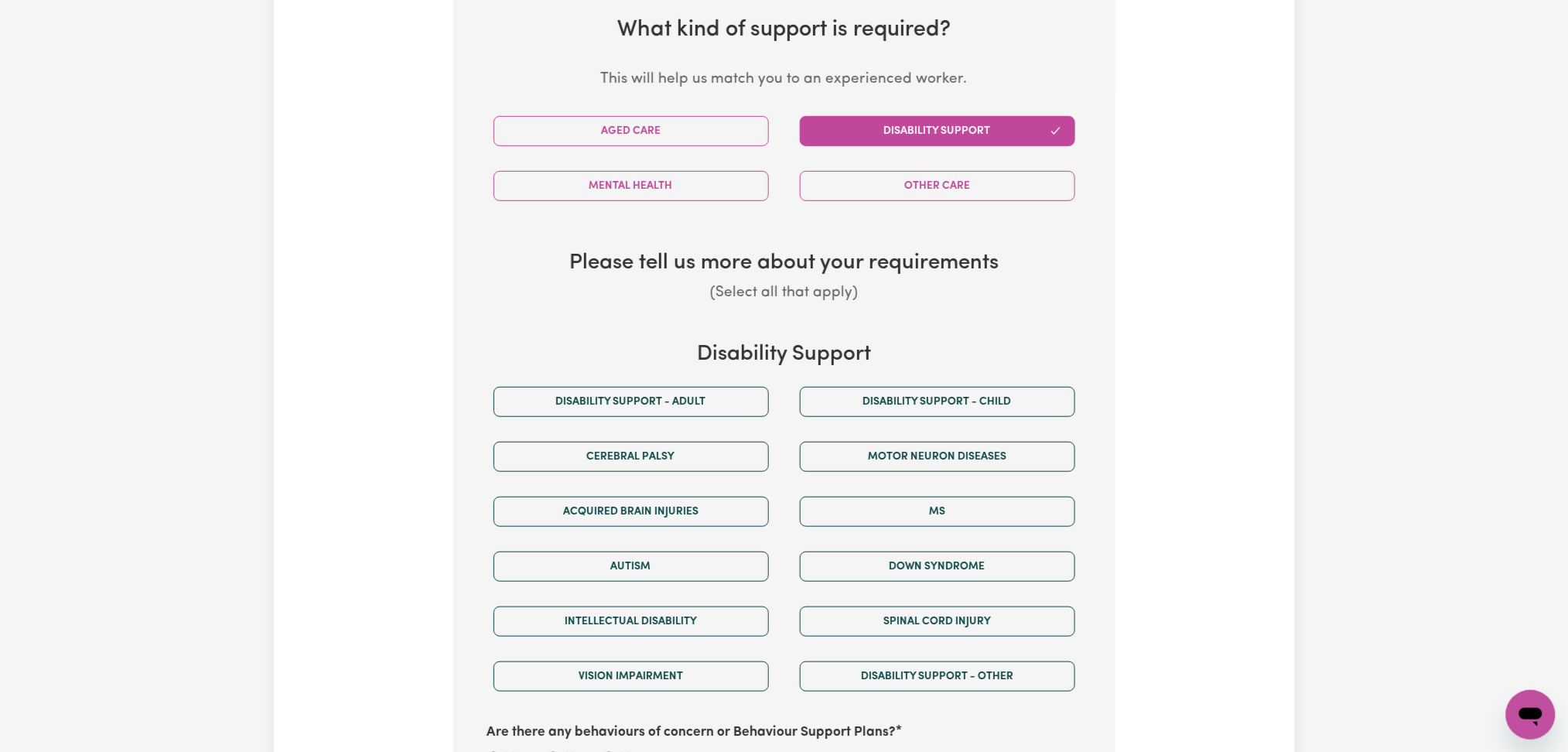
scroll to position [435, 0]
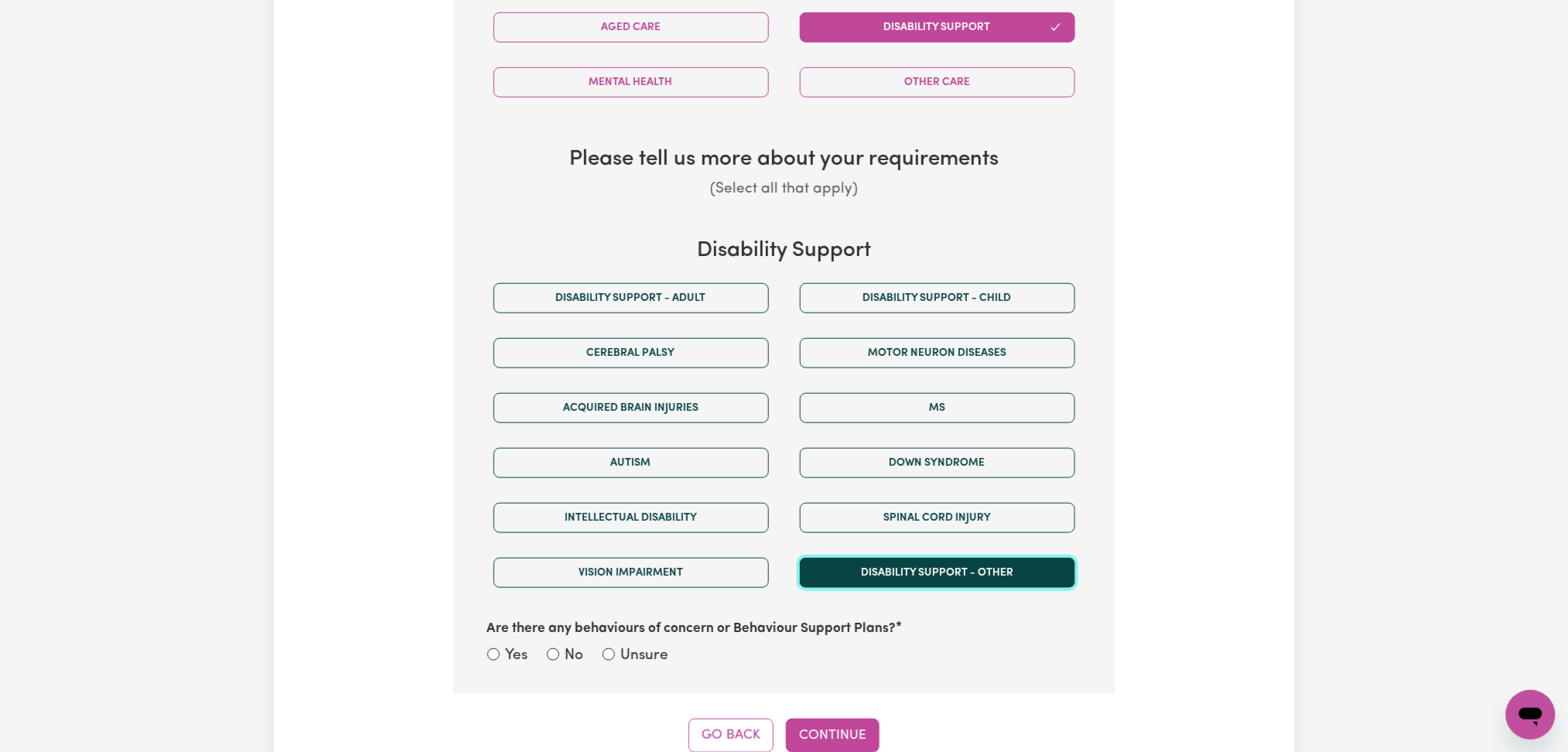
click at [912, 584] on button "Disability support - Other" at bounding box center [938, 573] width 276 height 30
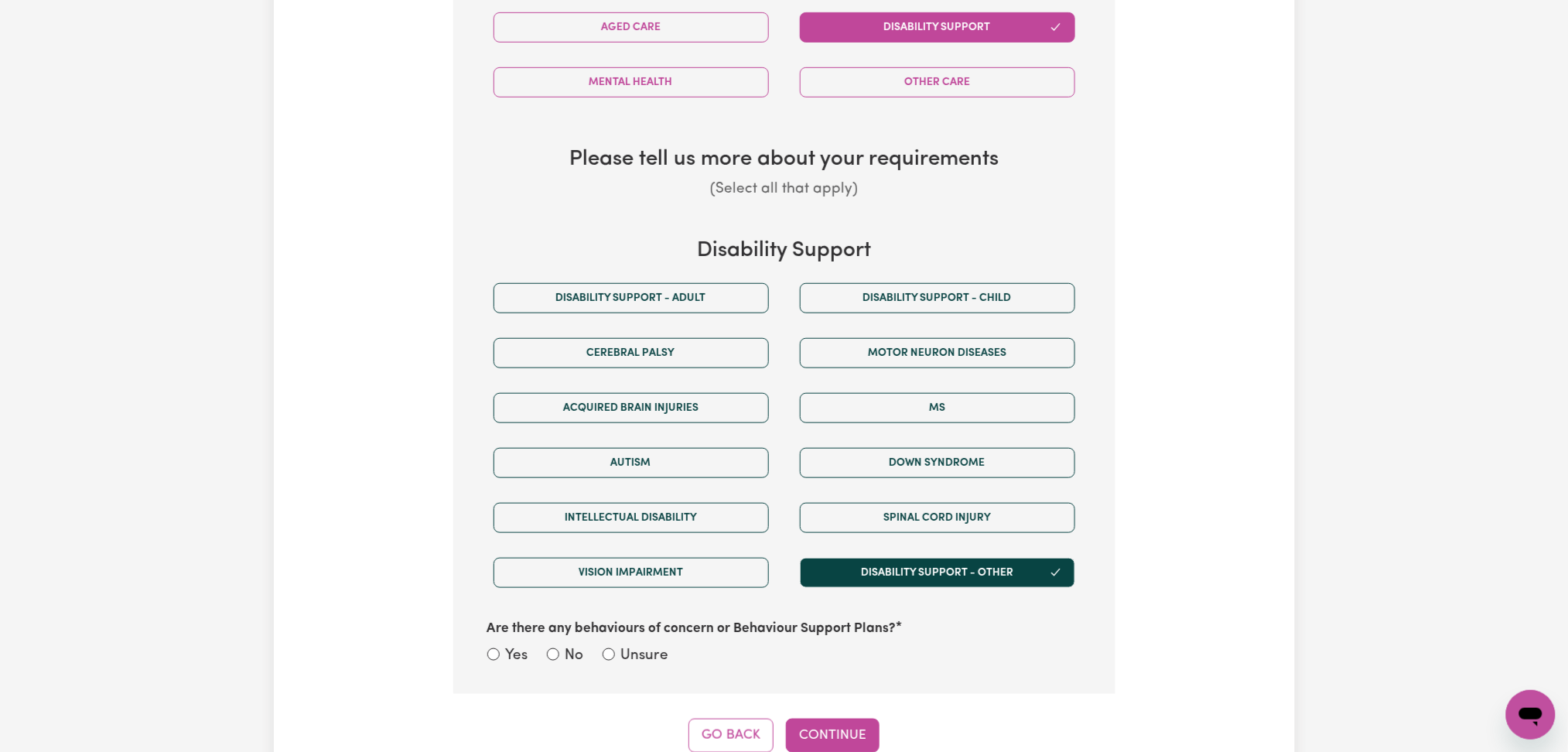
click at [644, 669] on div "Yes No Unsure" at bounding box center [784, 657] width 594 height 24
click at [674, 661] on div "Yes No Unsure" at bounding box center [784, 657] width 594 height 24
click at [654, 654] on label "Unsure" at bounding box center [645, 656] width 48 height 23
click at [615, 654] on input "Unsure" at bounding box center [609, 654] width 12 height 12
radio input "true"
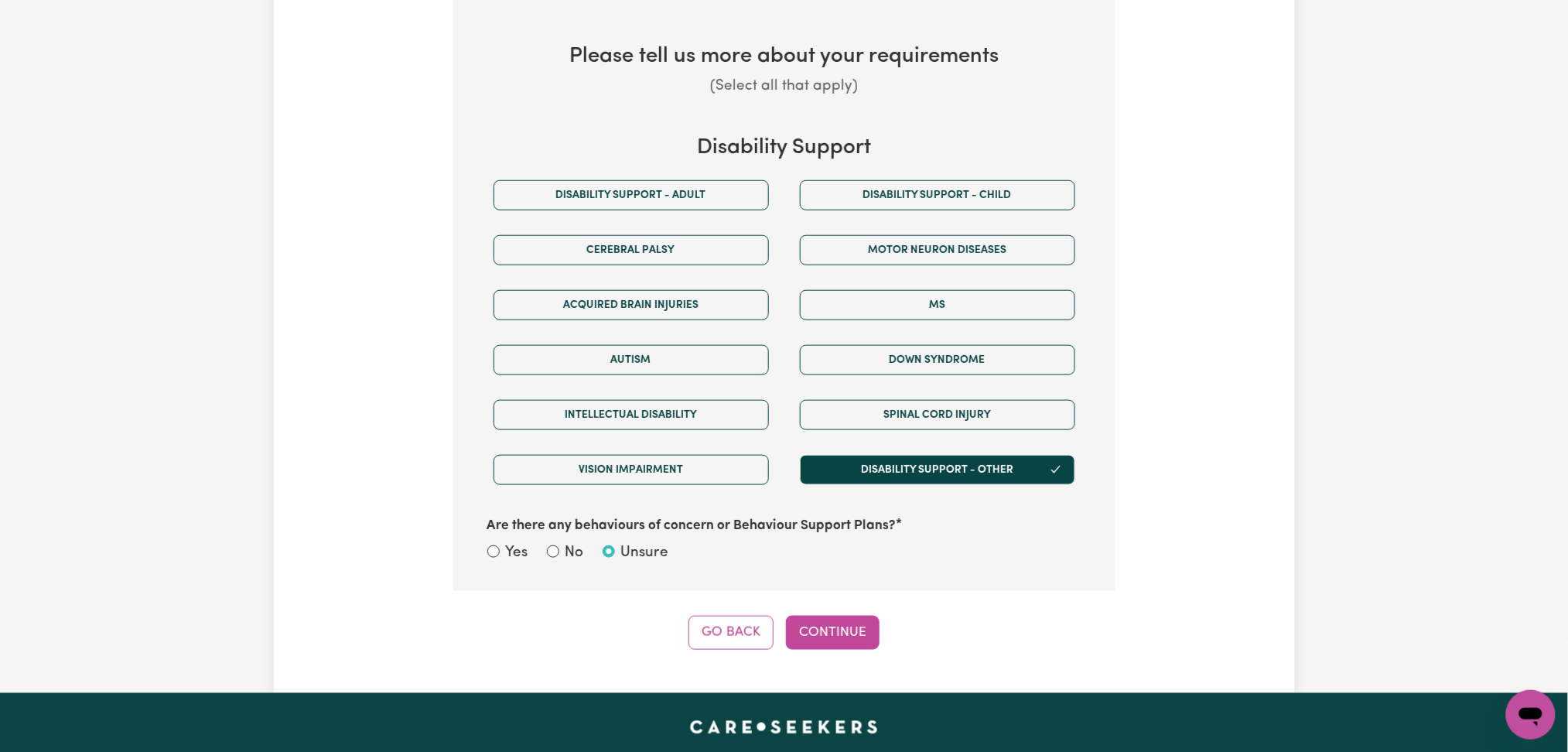
click at [845, 612] on div "Step 4 of 11 What kind of support is required? This will help us match you to a…" at bounding box center [784, 170] width 662 height 959
click at [844, 634] on button "Continue" at bounding box center [833, 632] width 94 height 34
select select "other"
select select "text"
select select "NDIS_FUNDING_PLAN_MANAGED"
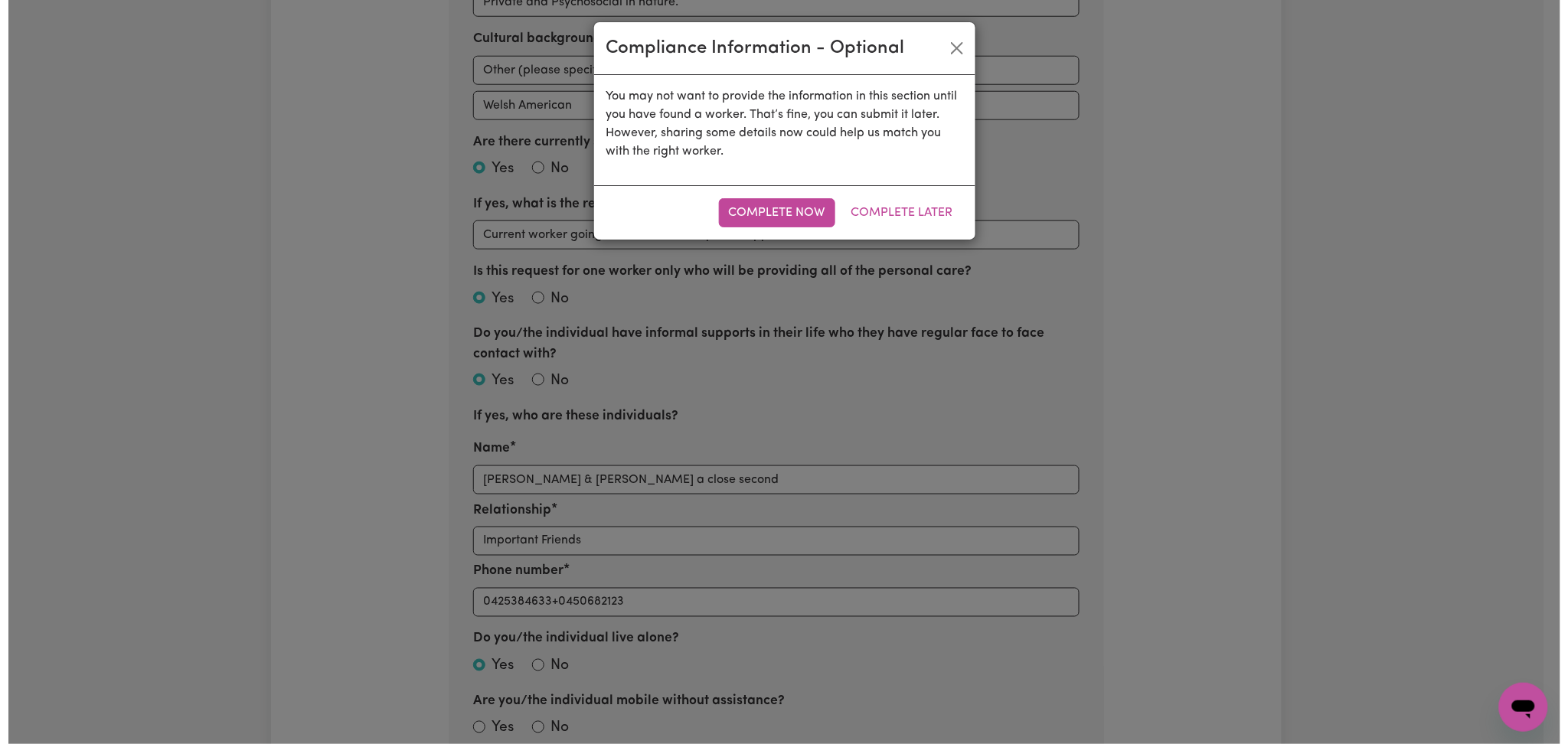
scroll to position [226, 0]
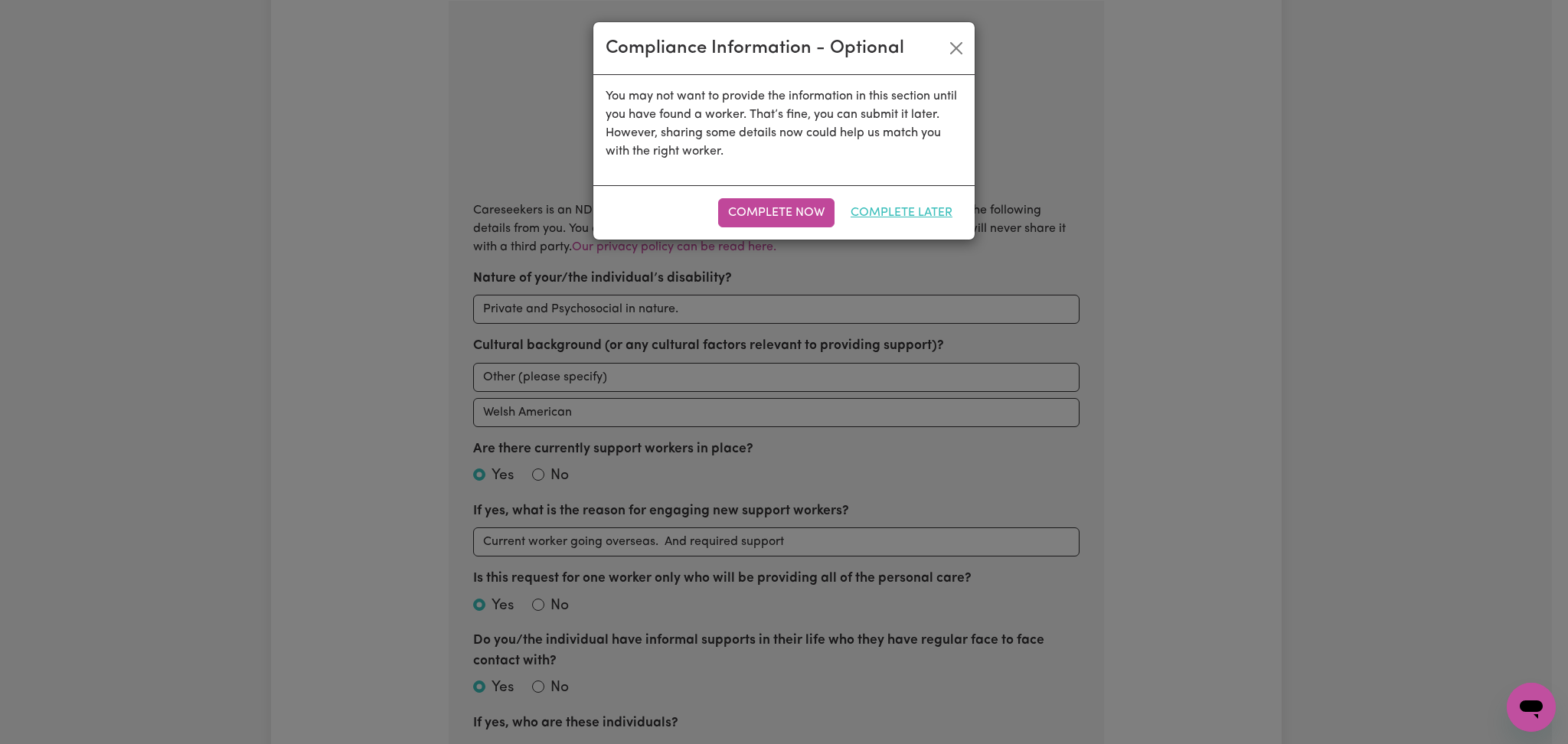
click at [874, 207] on button "Complete Later" at bounding box center [901, 213] width 121 height 29
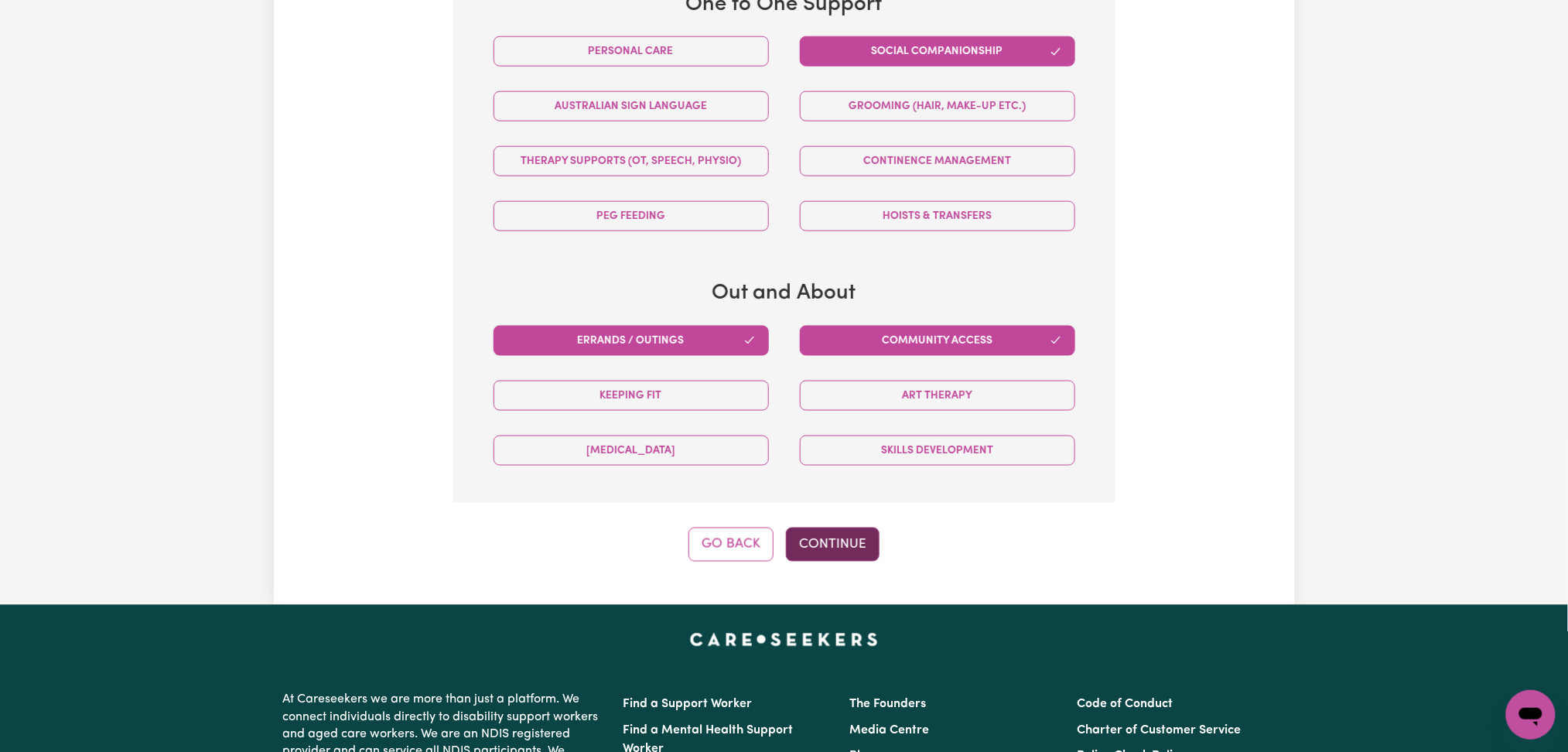
click at [871, 542] on button "Continue" at bounding box center [833, 545] width 94 height 34
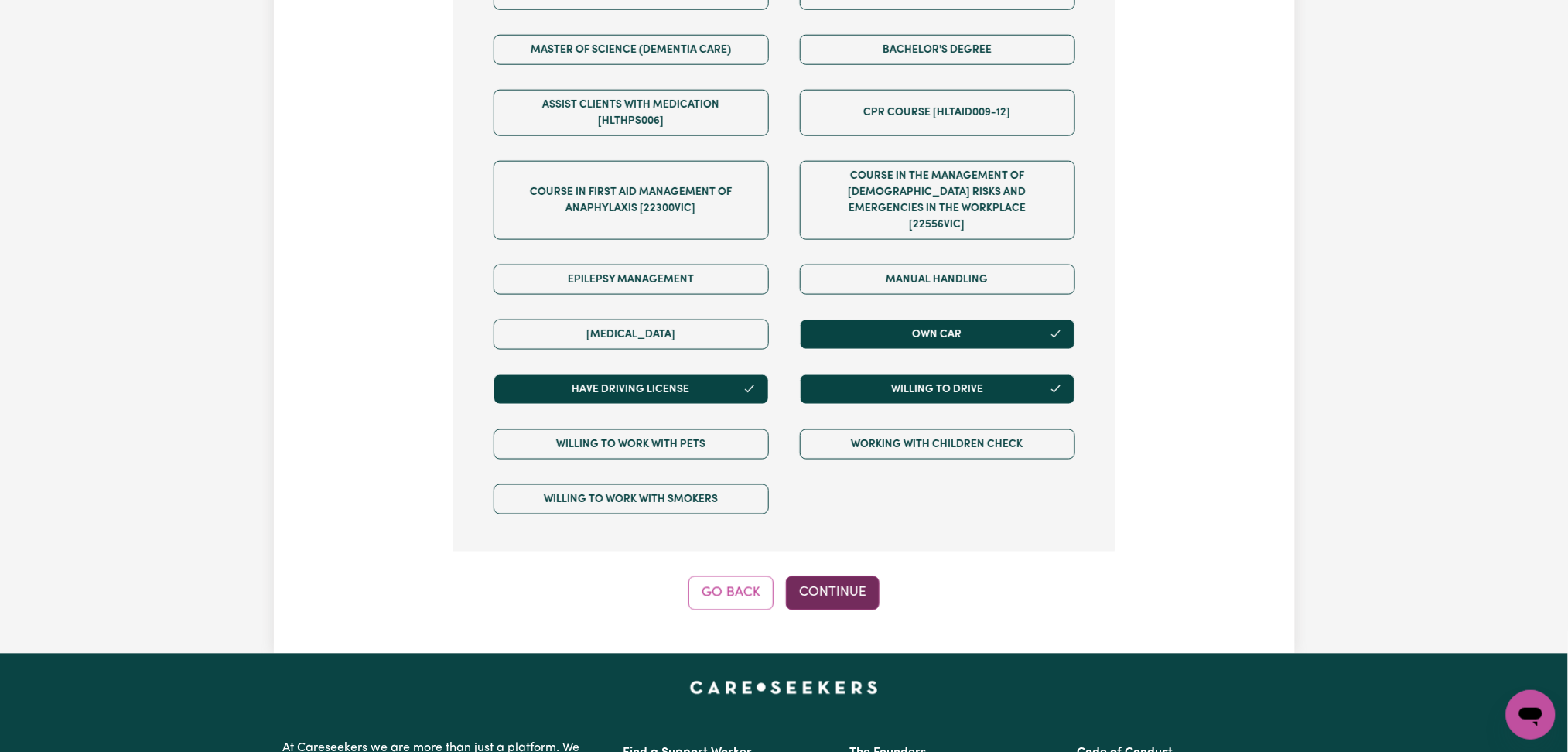
click at [830, 582] on button "Continue" at bounding box center [833, 593] width 94 height 34
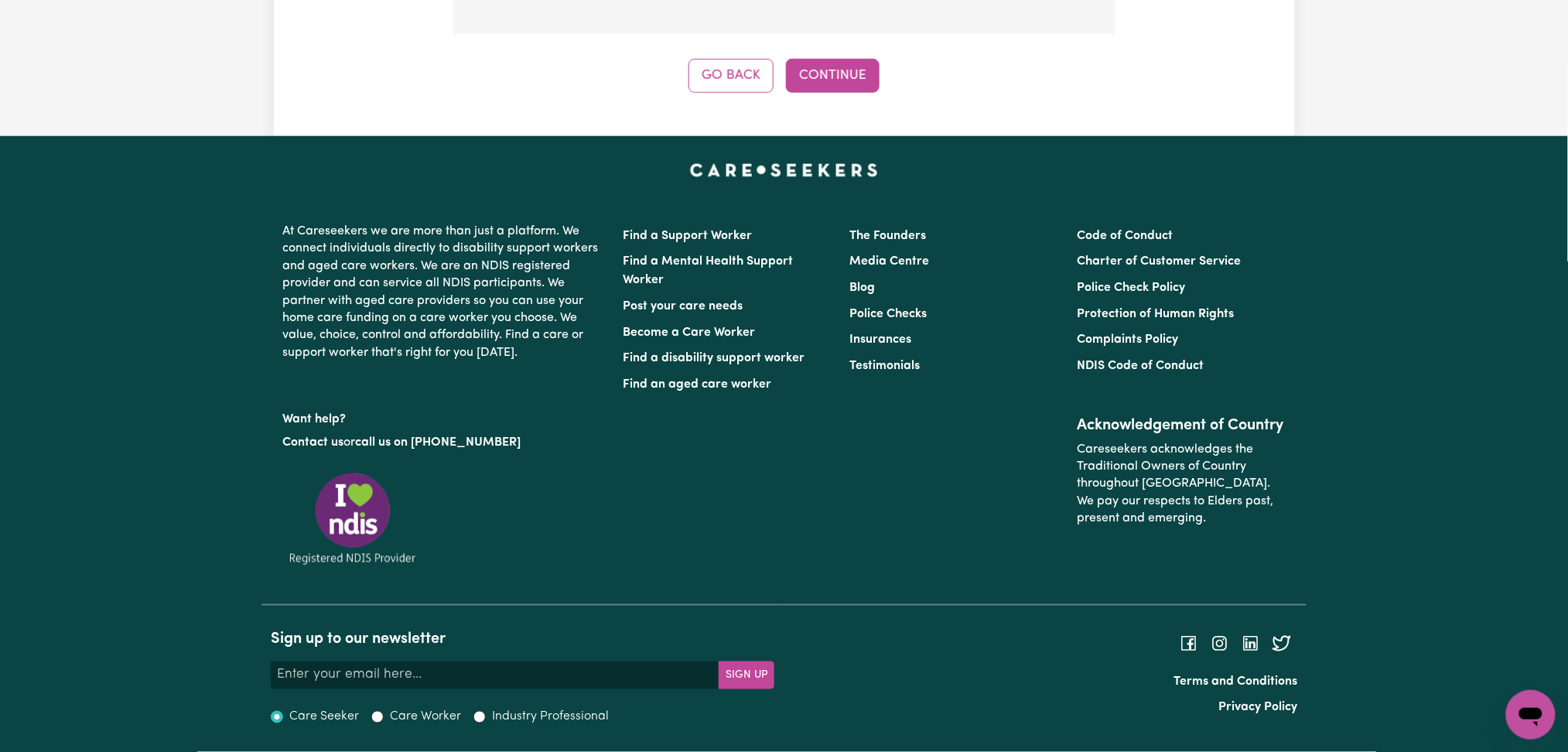
scroll to position [229, 0]
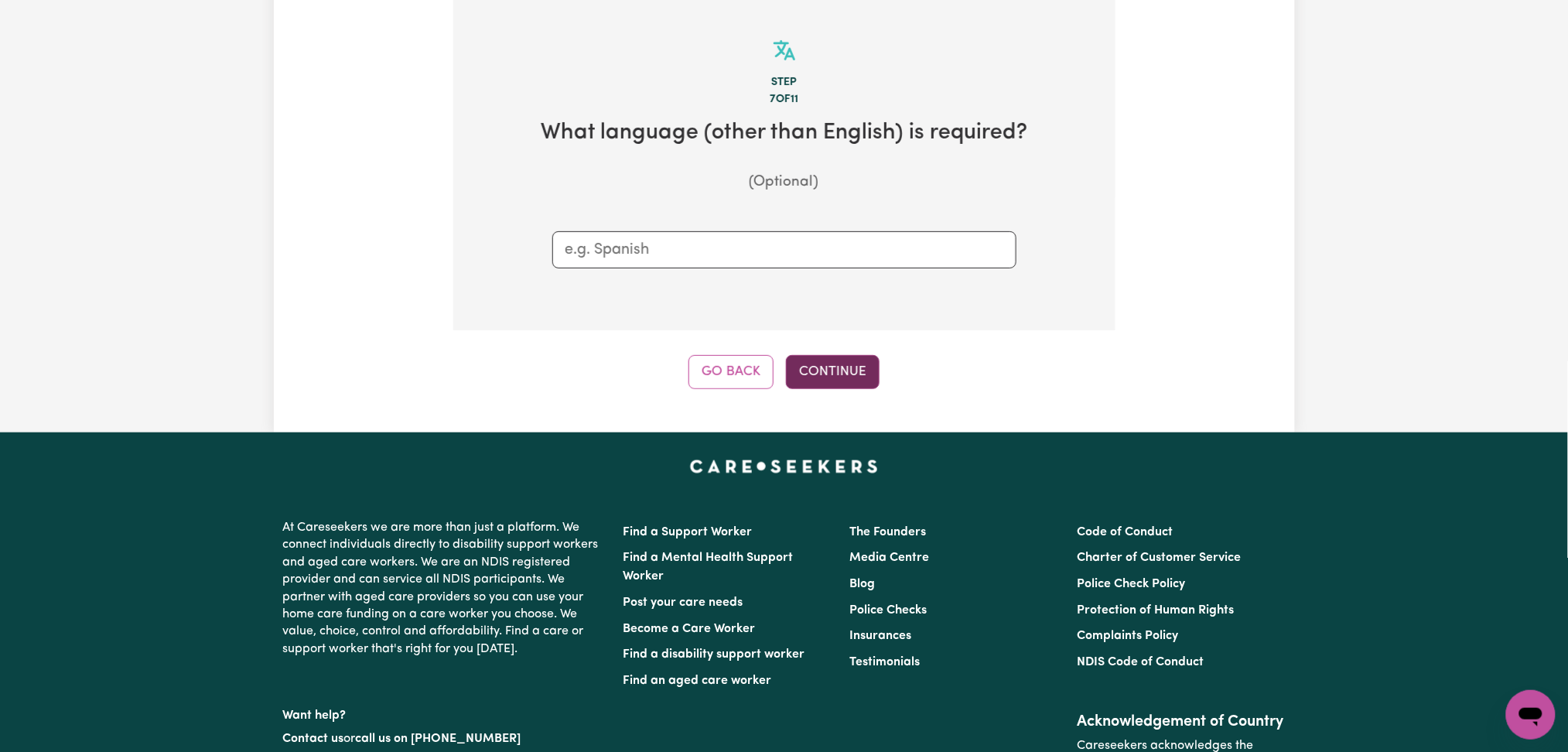
click at [829, 365] on button "Continue" at bounding box center [833, 372] width 94 height 34
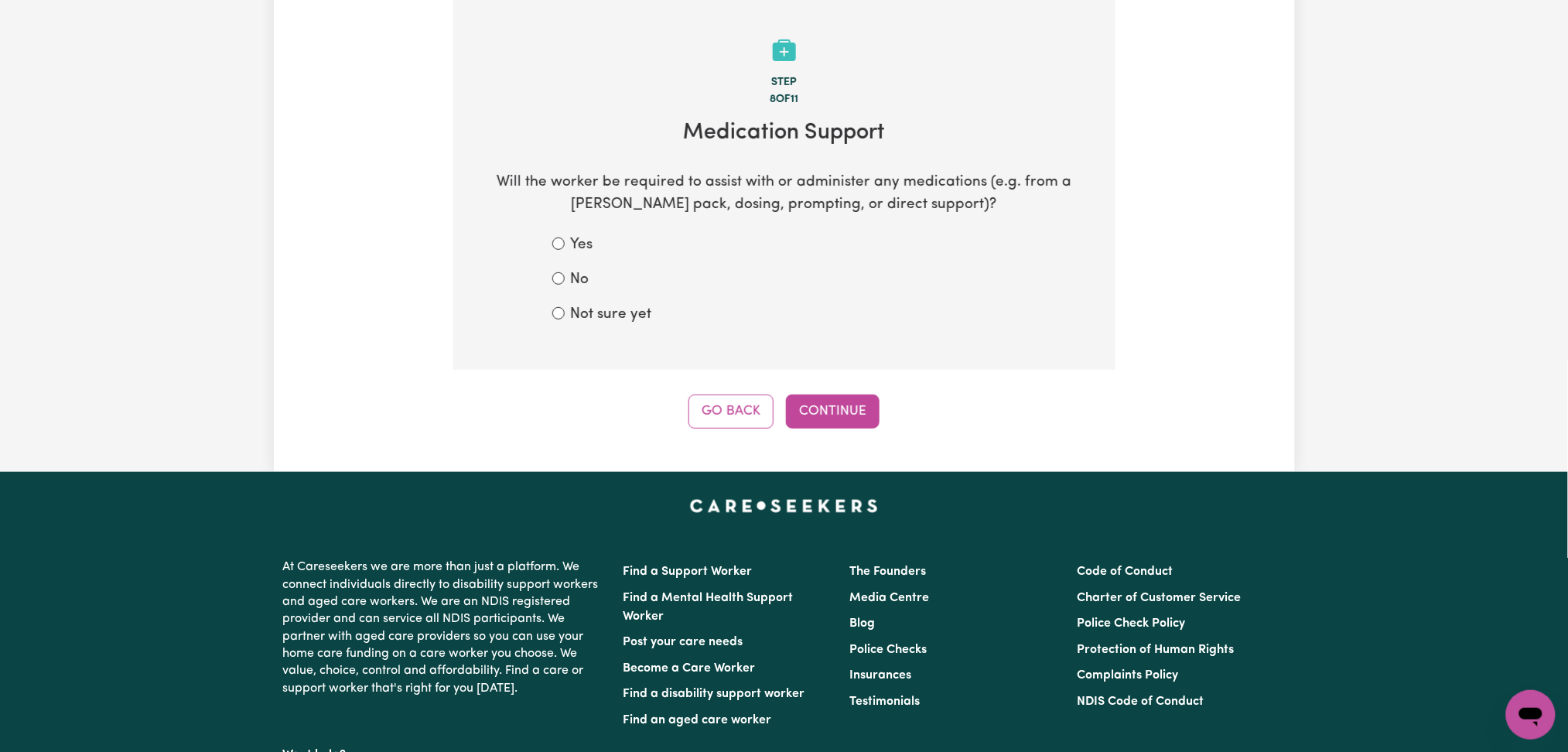
click at [645, 313] on label "Not sure yet" at bounding box center [612, 315] width 82 height 23
click at [565, 313] on input "Not sure yet" at bounding box center [559, 314] width 12 height 12
radio input "true"
click at [586, 314] on label "Not sure yet" at bounding box center [612, 315] width 82 height 23
click at [565, 314] on input "Not sure yet" at bounding box center [559, 314] width 12 height 12
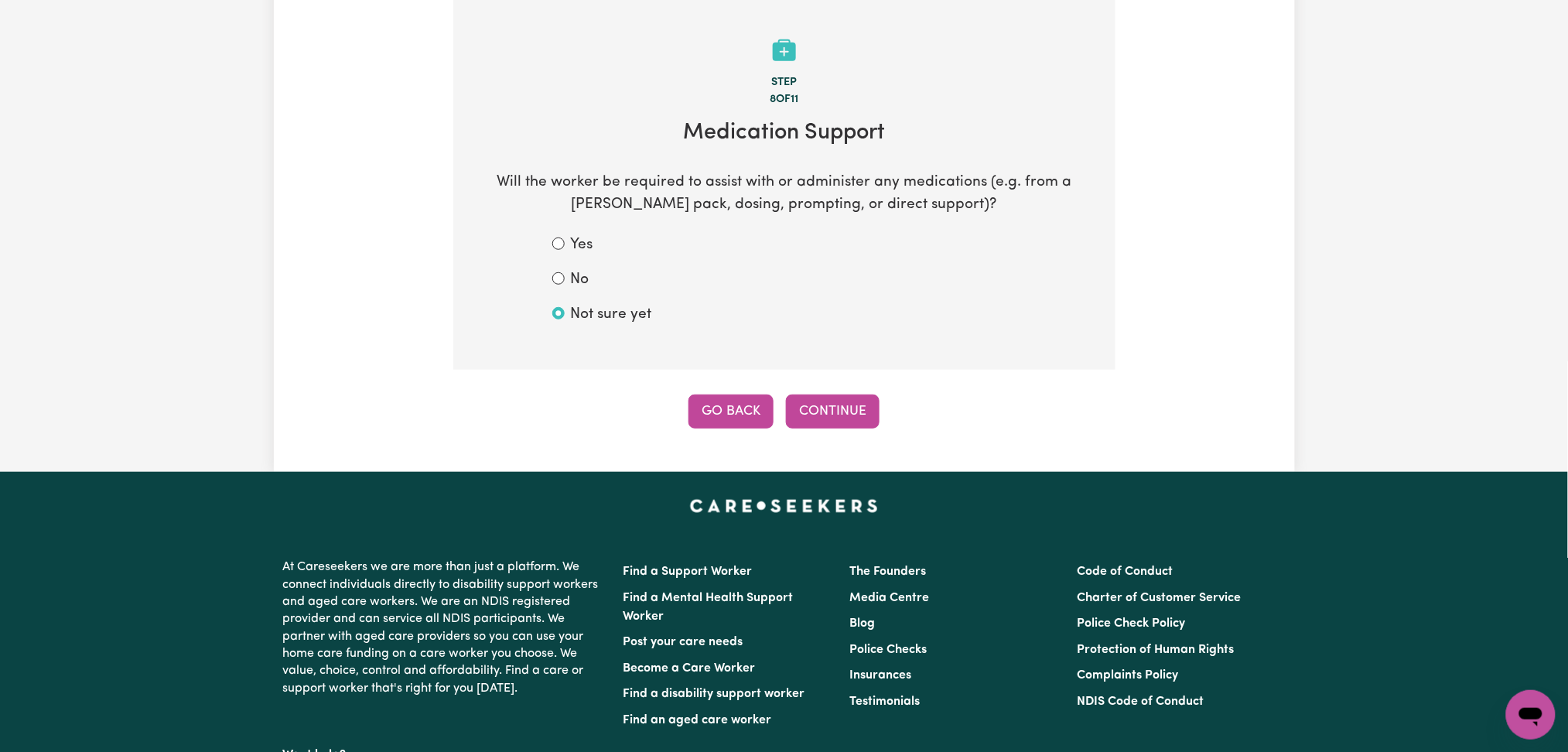
drag, startPoint x: 719, startPoint y: 407, endPoint x: 690, endPoint y: 480, distance: 78.5
click at [718, 407] on button "Go Back" at bounding box center [731, 411] width 85 height 34
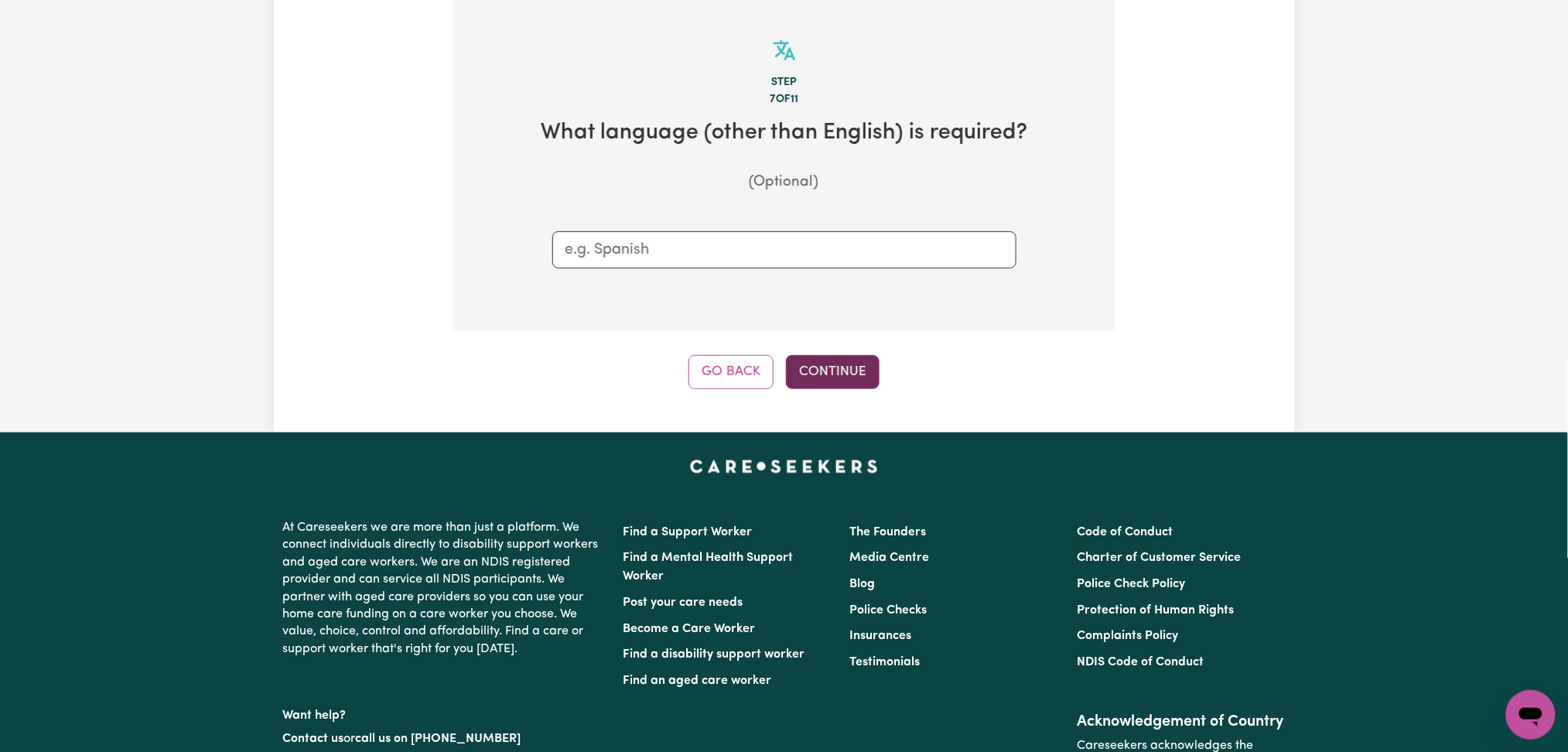
click at [829, 362] on button "Continue" at bounding box center [833, 372] width 94 height 34
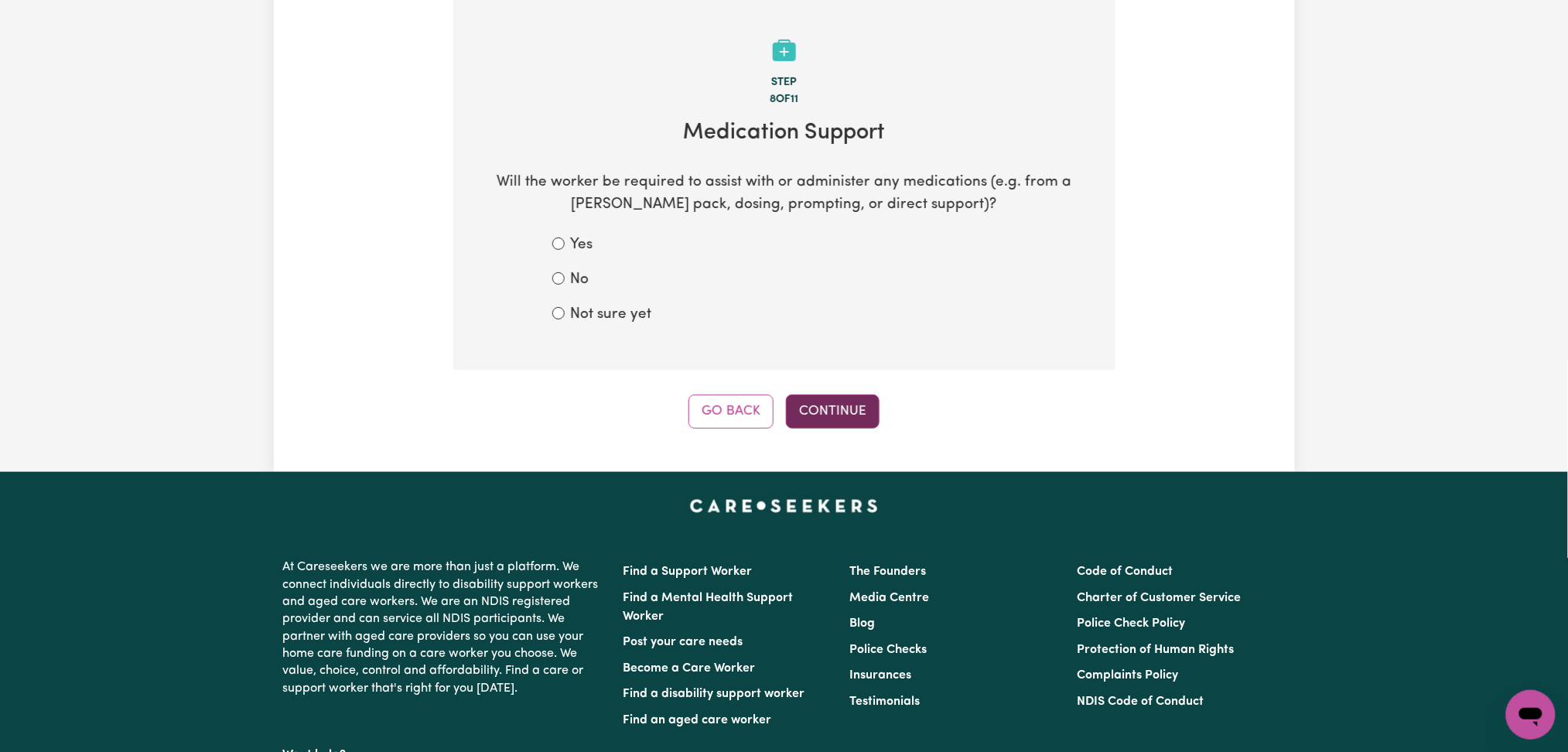
click at [855, 410] on button "Continue" at bounding box center [833, 411] width 94 height 34
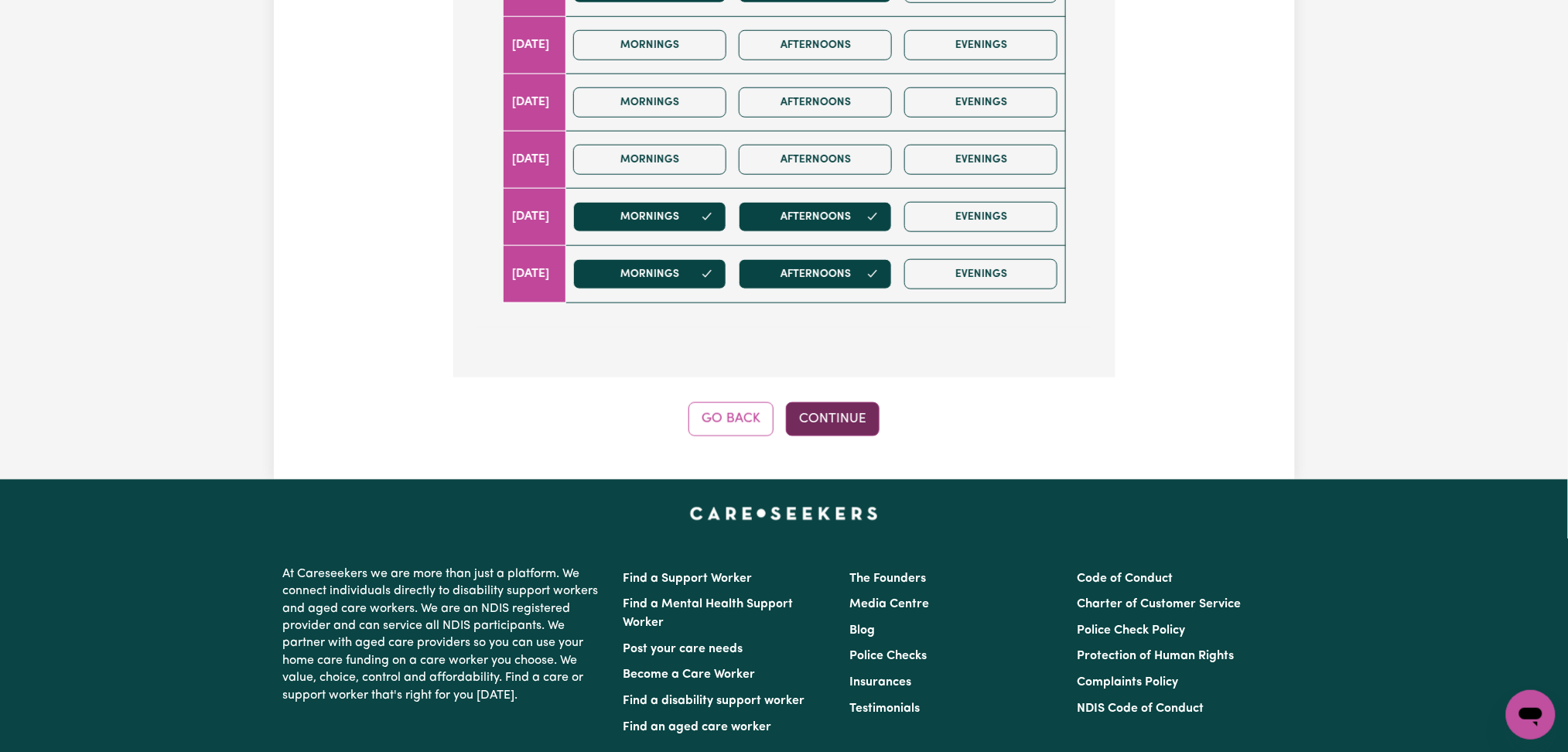
click at [847, 430] on button "Continue" at bounding box center [833, 419] width 94 height 34
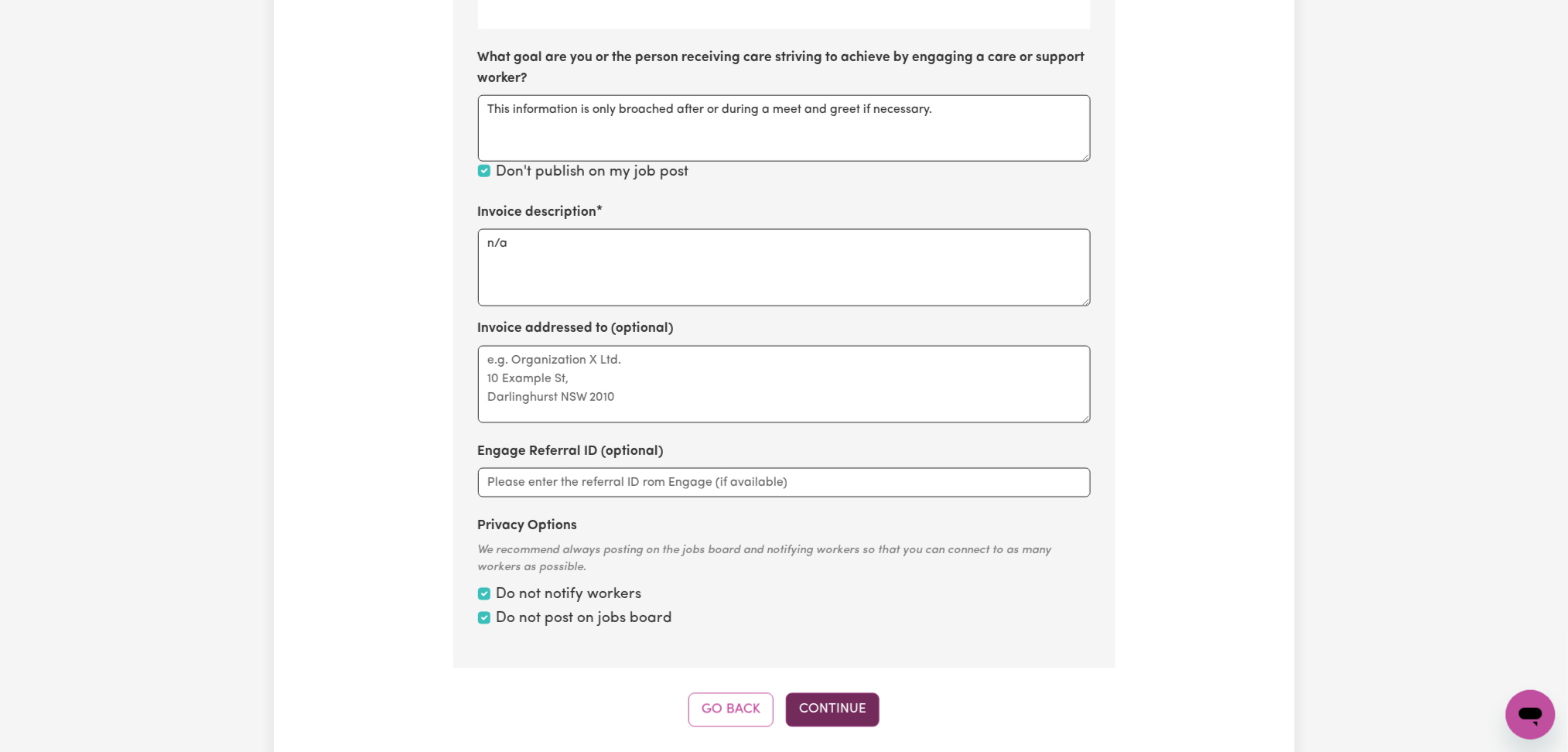
click at [810, 705] on button "Continue" at bounding box center [833, 710] width 94 height 34
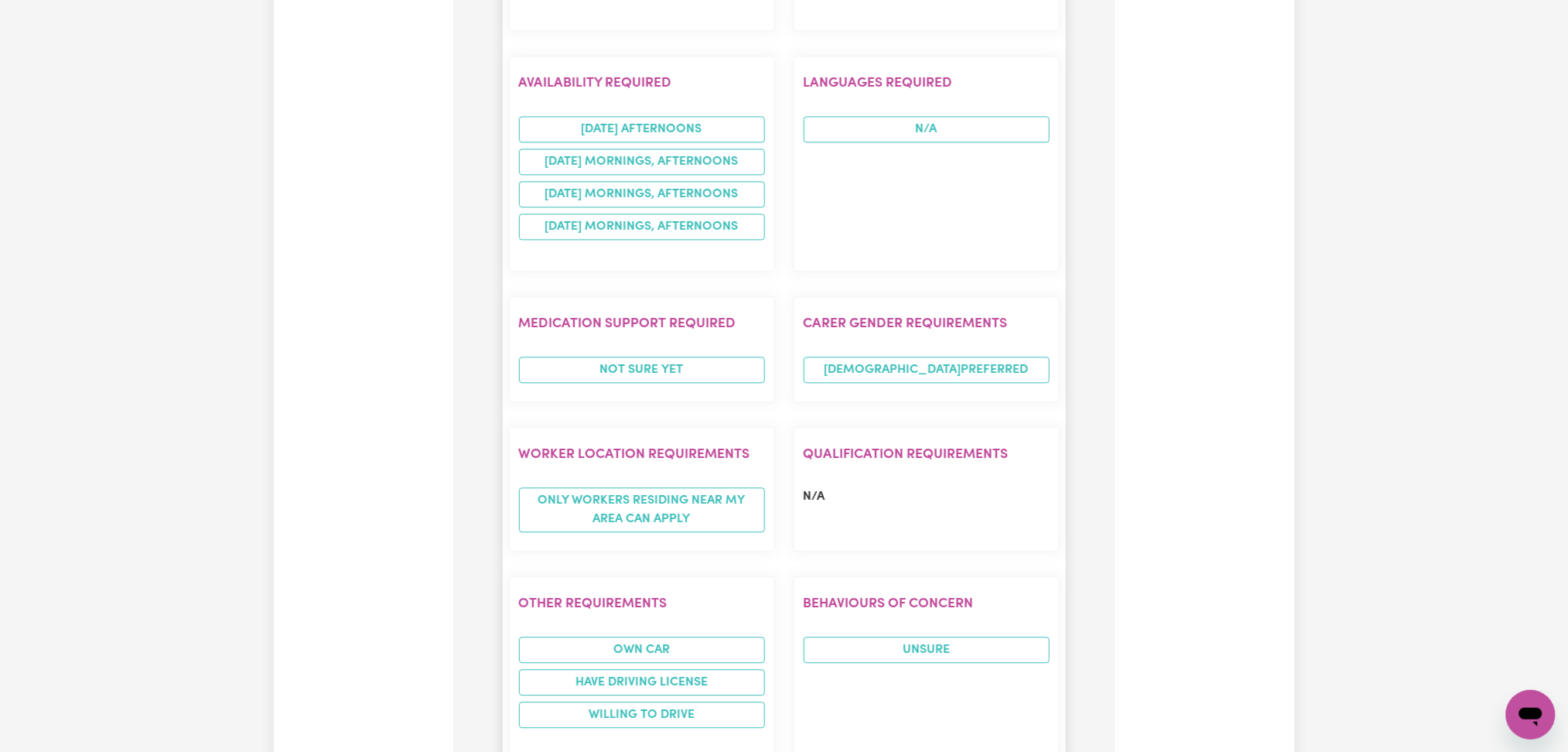
scroll to position [1776, 0]
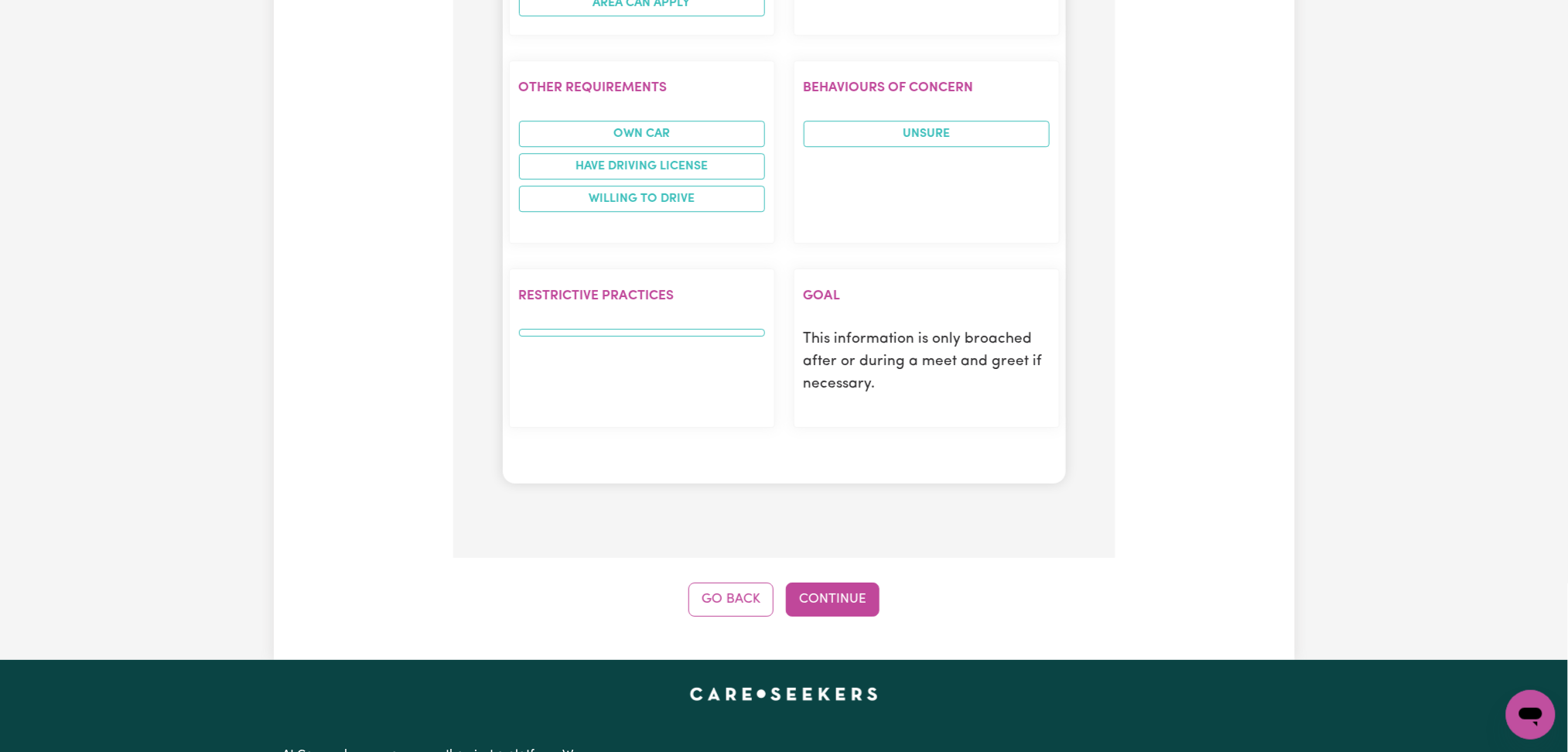
click at [875, 597] on button "Continue" at bounding box center [833, 599] width 94 height 34
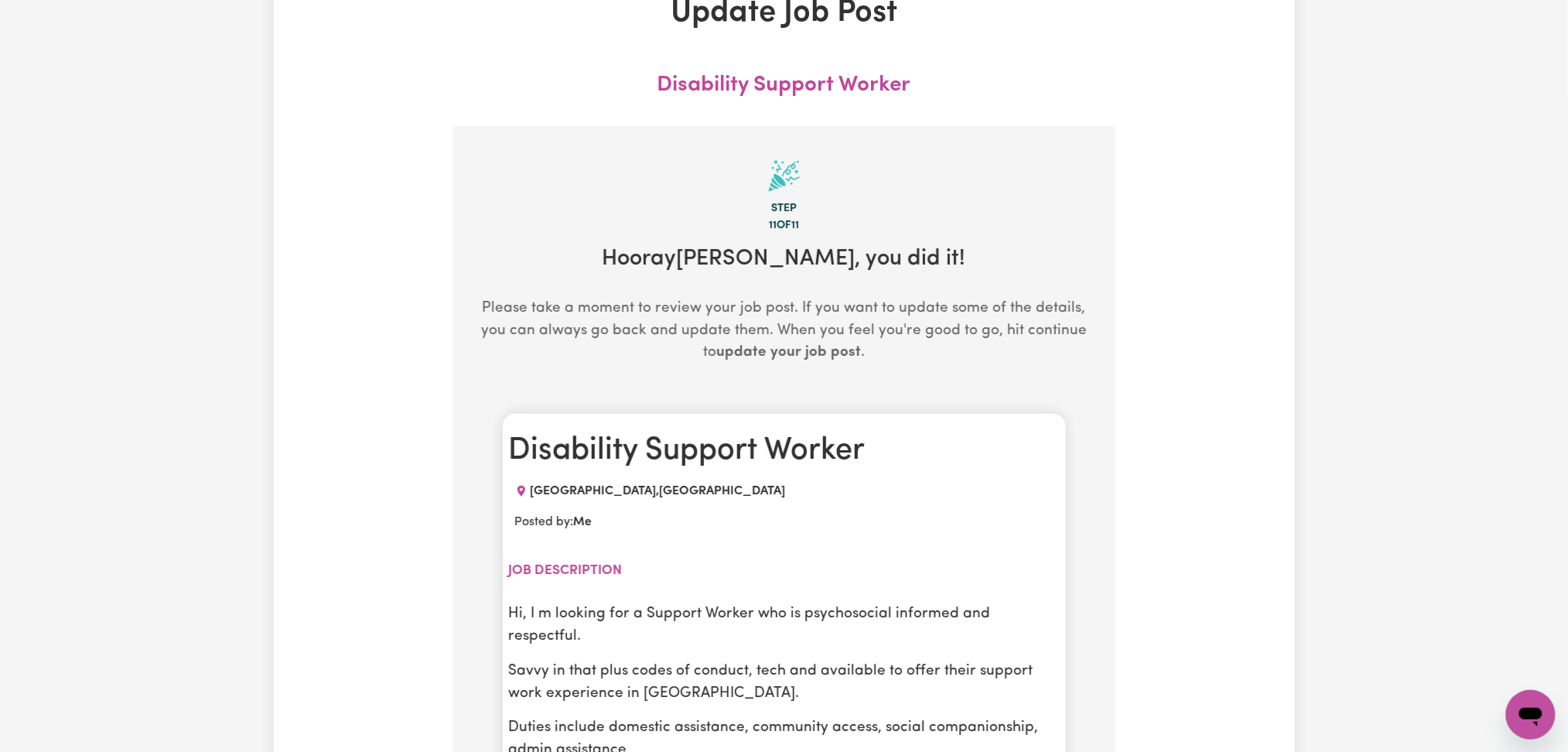
scroll to position [310, 0]
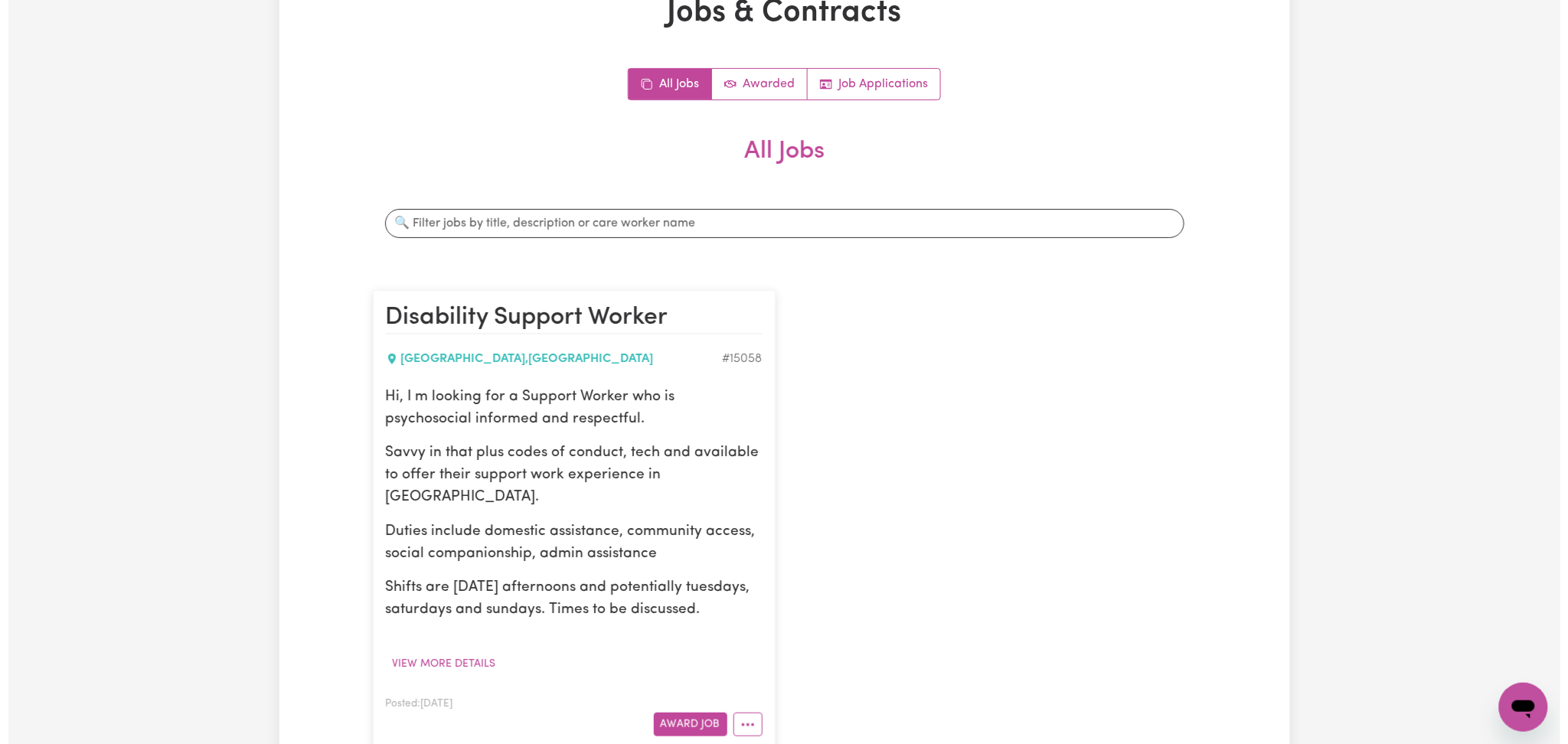
scroll to position [306, 0]
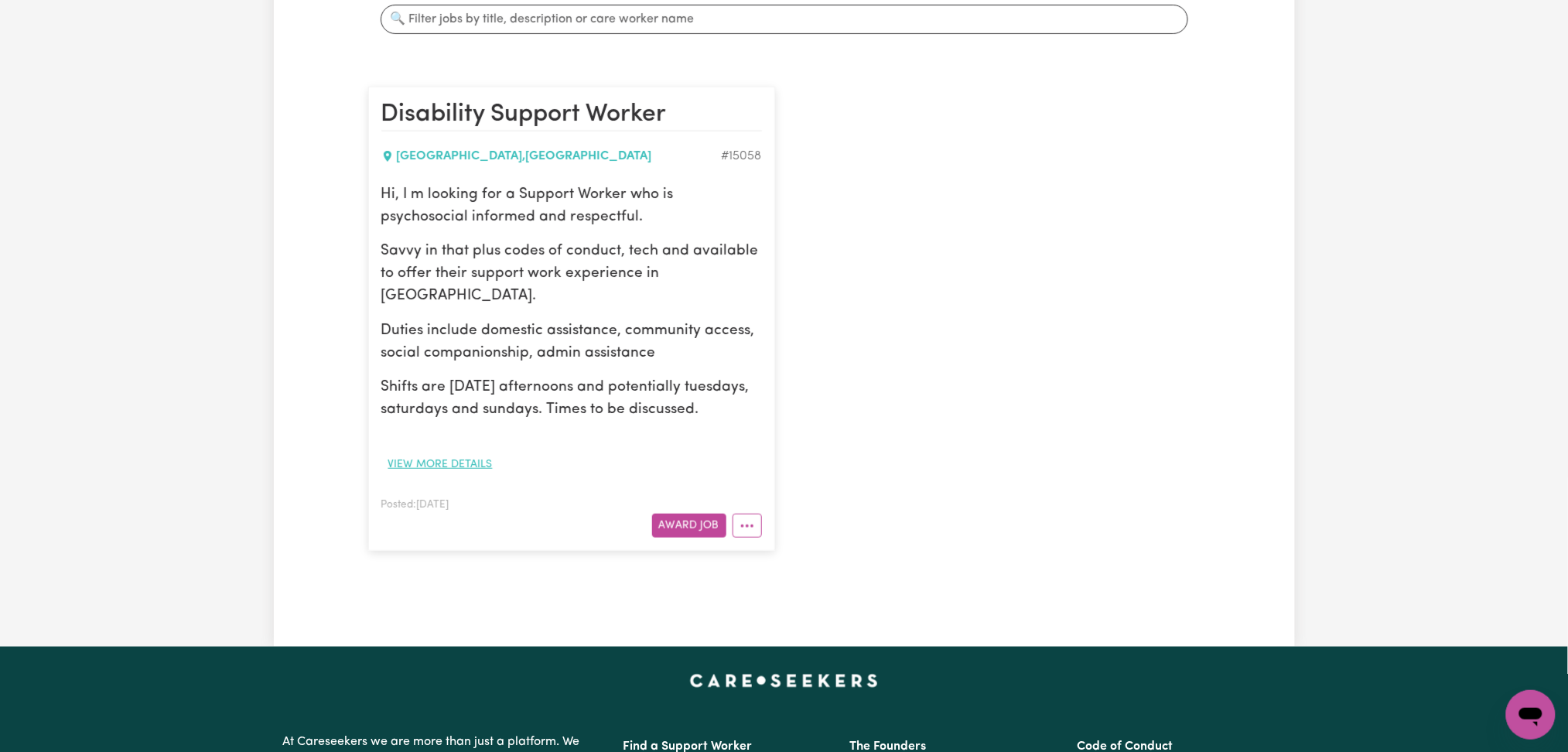
click at [459, 470] on button "View more details" at bounding box center [440, 464] width 118 height 24
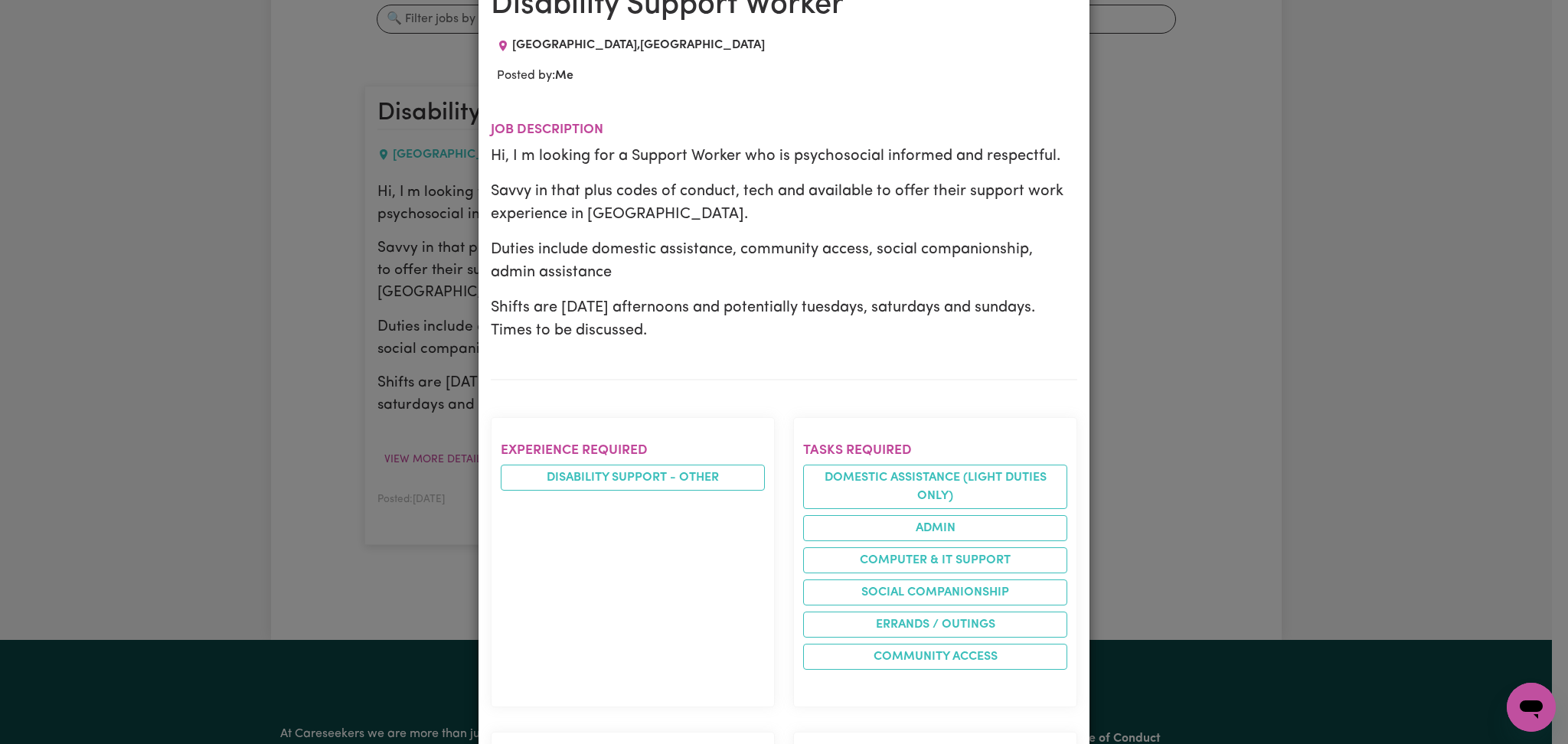
scroll to position [203, 0]
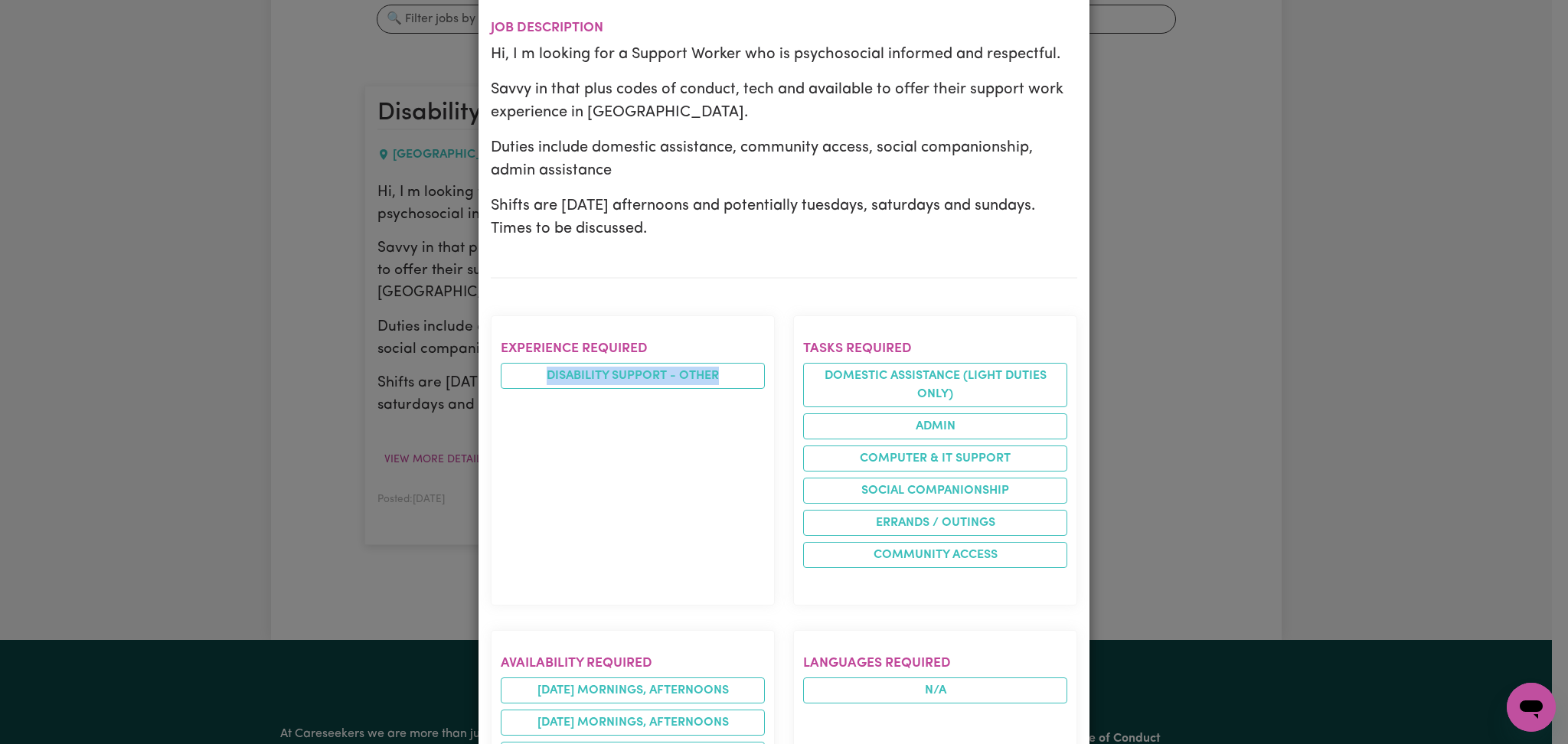
drag, startPoint x: 528, startPoint y: 376, endPoint x: 711, endPoint y: 432, distance: 191.4
click at [711, 390] on section "Experience required Disability support - Other" at bounding box center [633, 461] width 284 height 290
click at [700, 499] on section "Experience required Disability support - Other" at bounding box center [633, 461] width 284 height 290
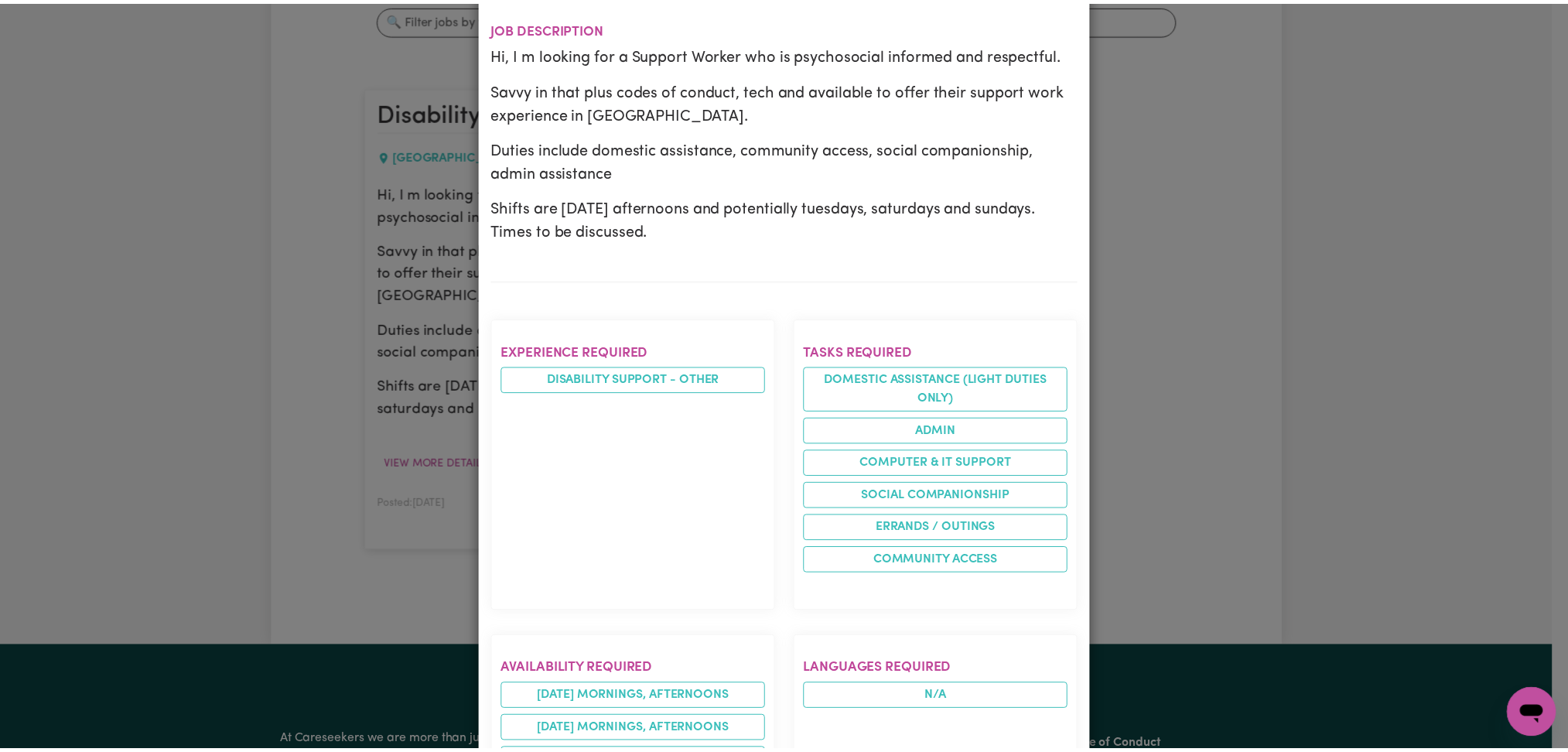
scroll to position [0, 0]
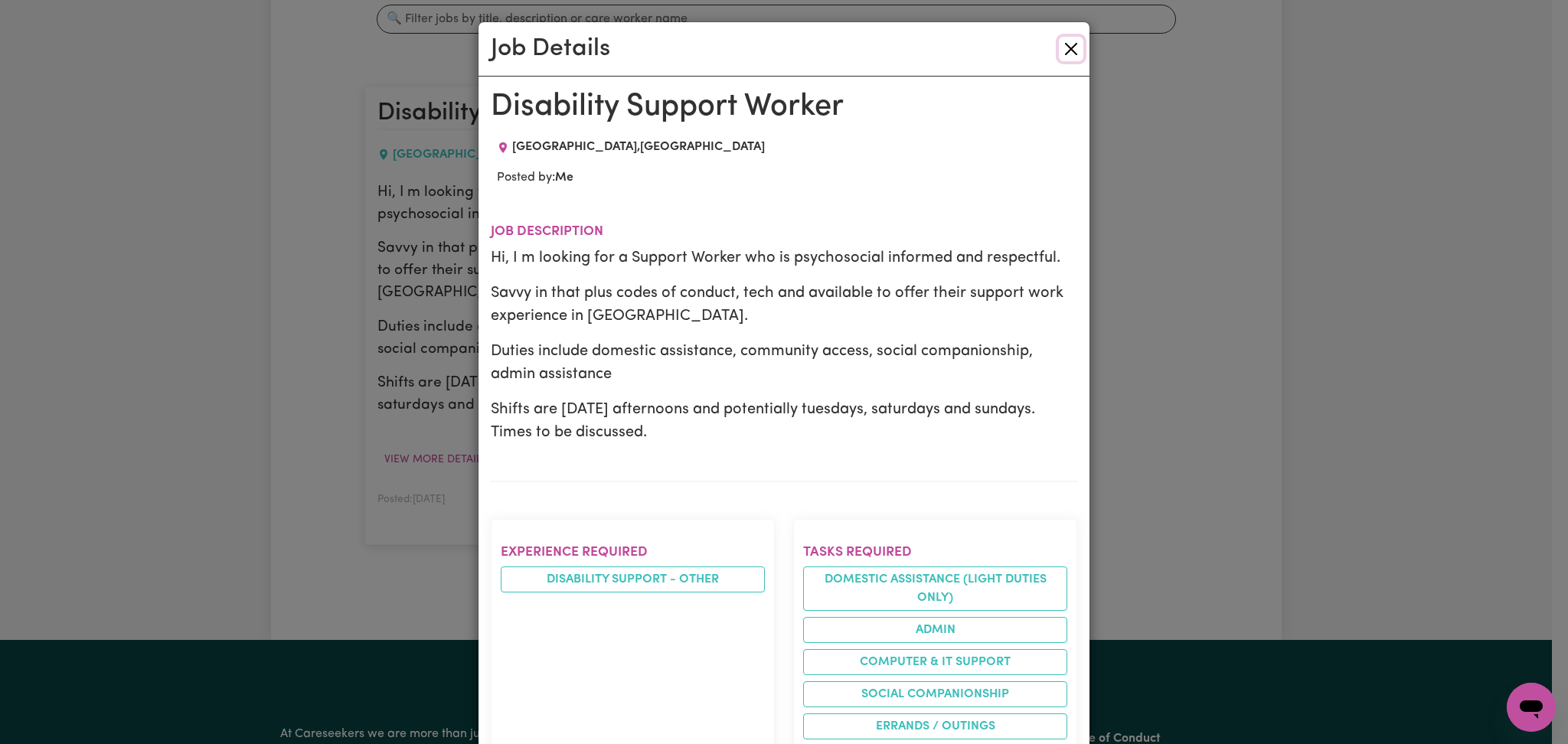
drag, startPoint x: 1062, startPoint y: 51, endPoint x: 1012, endPoint y: 139, distance: 101.2
click at [1061, 51] on button "Close" at bounding box center [1071, 49] width 25 height 25
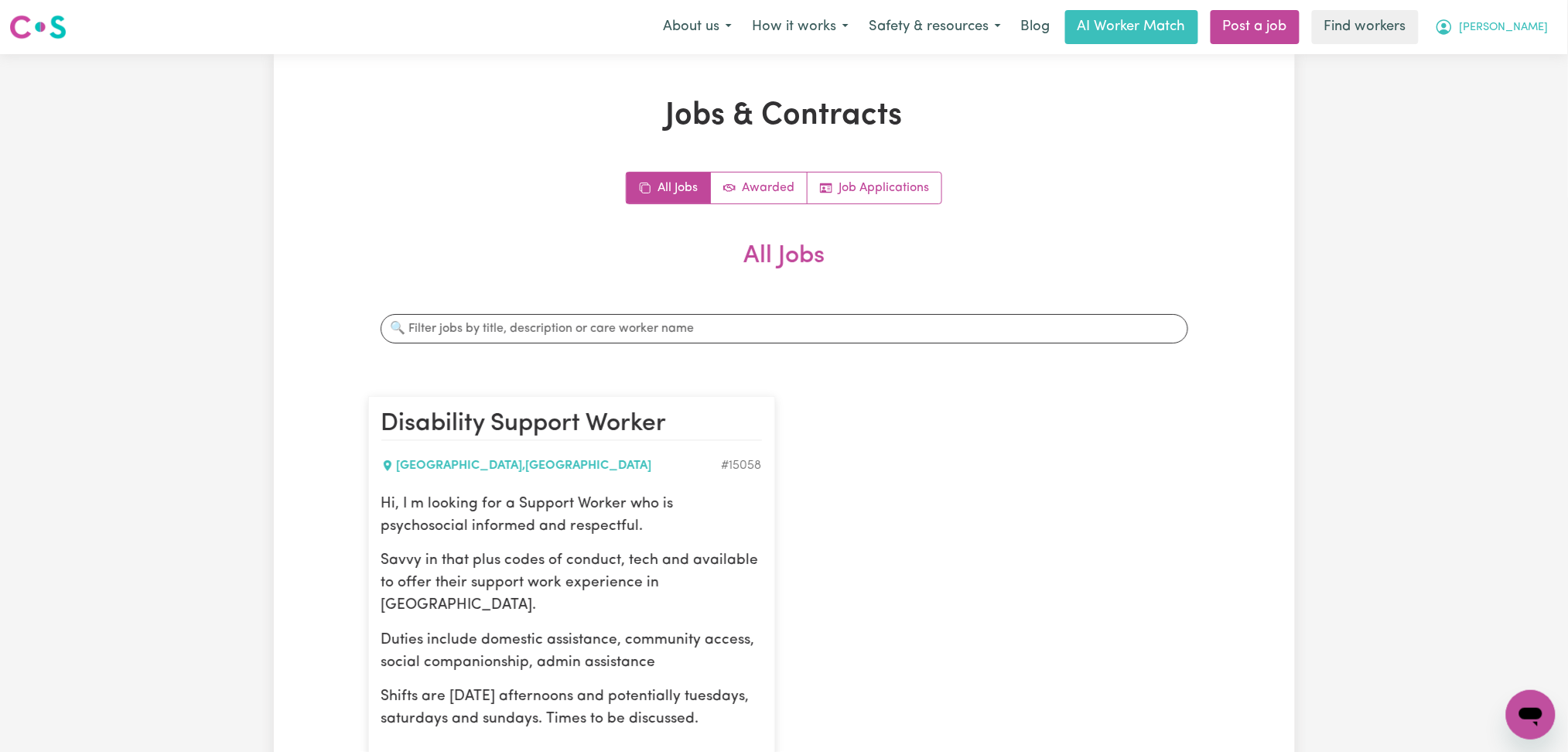
click at [1531, 38] on button "[PERSON_NAME]" at bounding box center [1492, 27] width 134 height 33
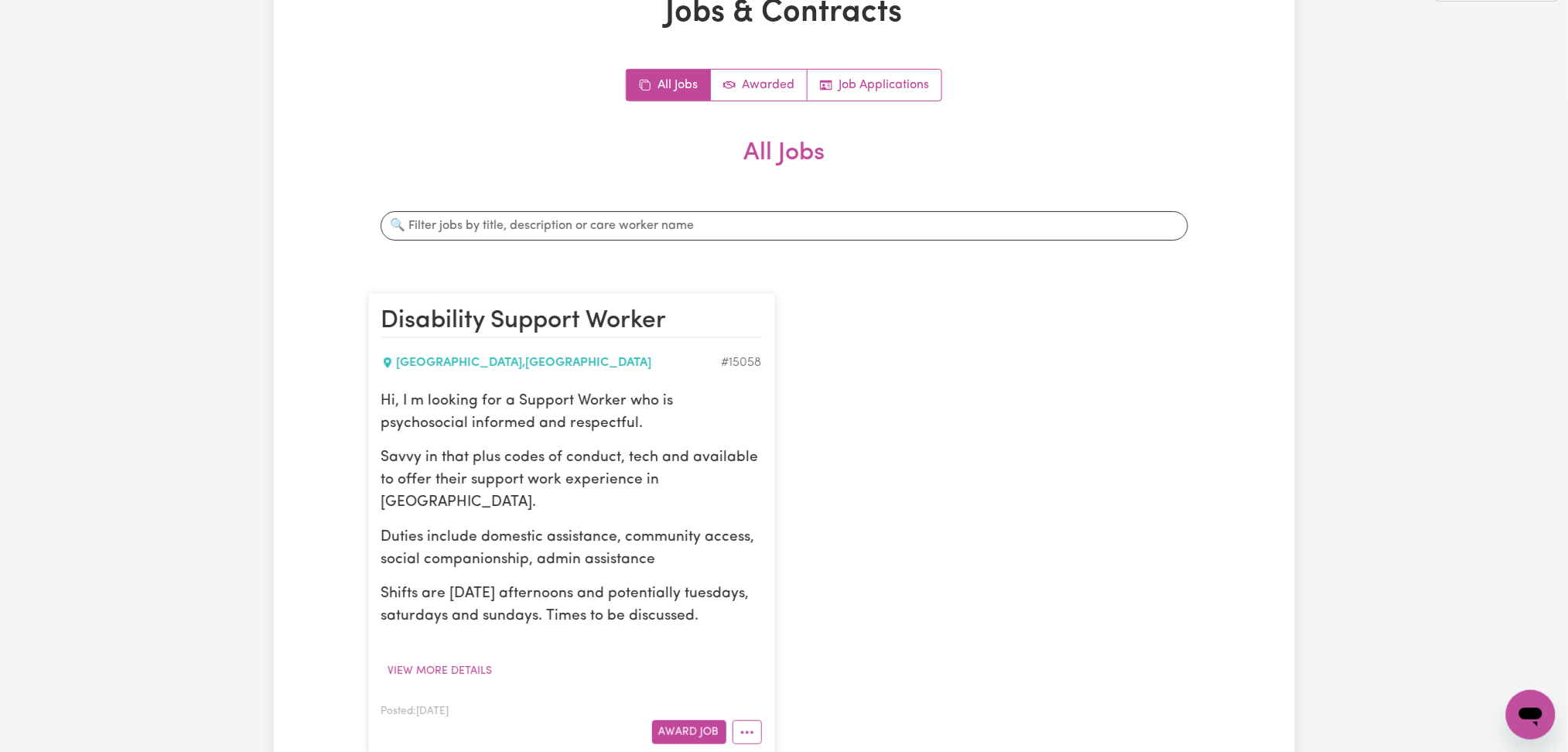
scroll to position [206, 0]
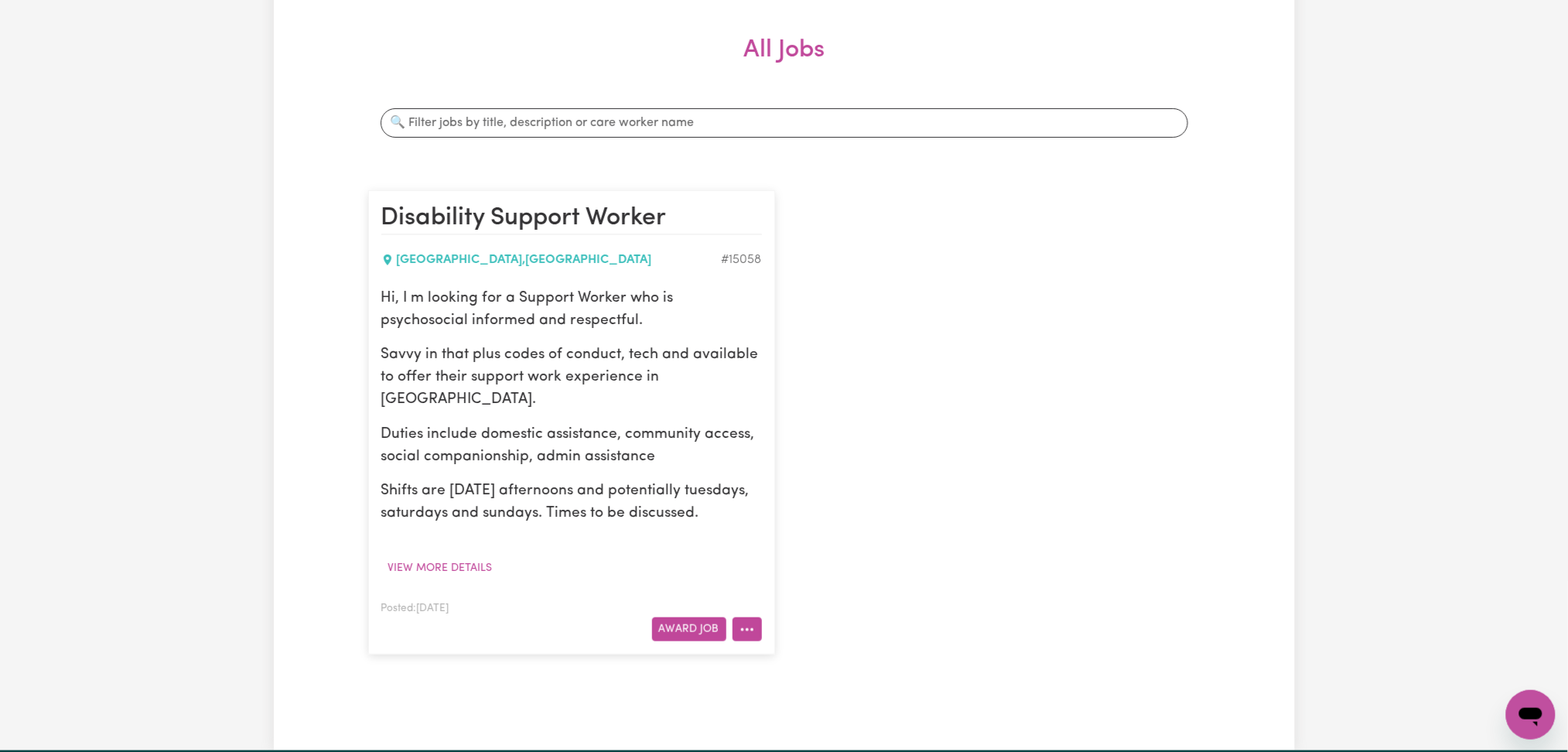
click at [744, 626] on icon "More options" at bounding box center [748, 629] width 16 height 16
click at [773, 560] on link "Edit Job" at bounding box center [794, 562] width 122 height 31
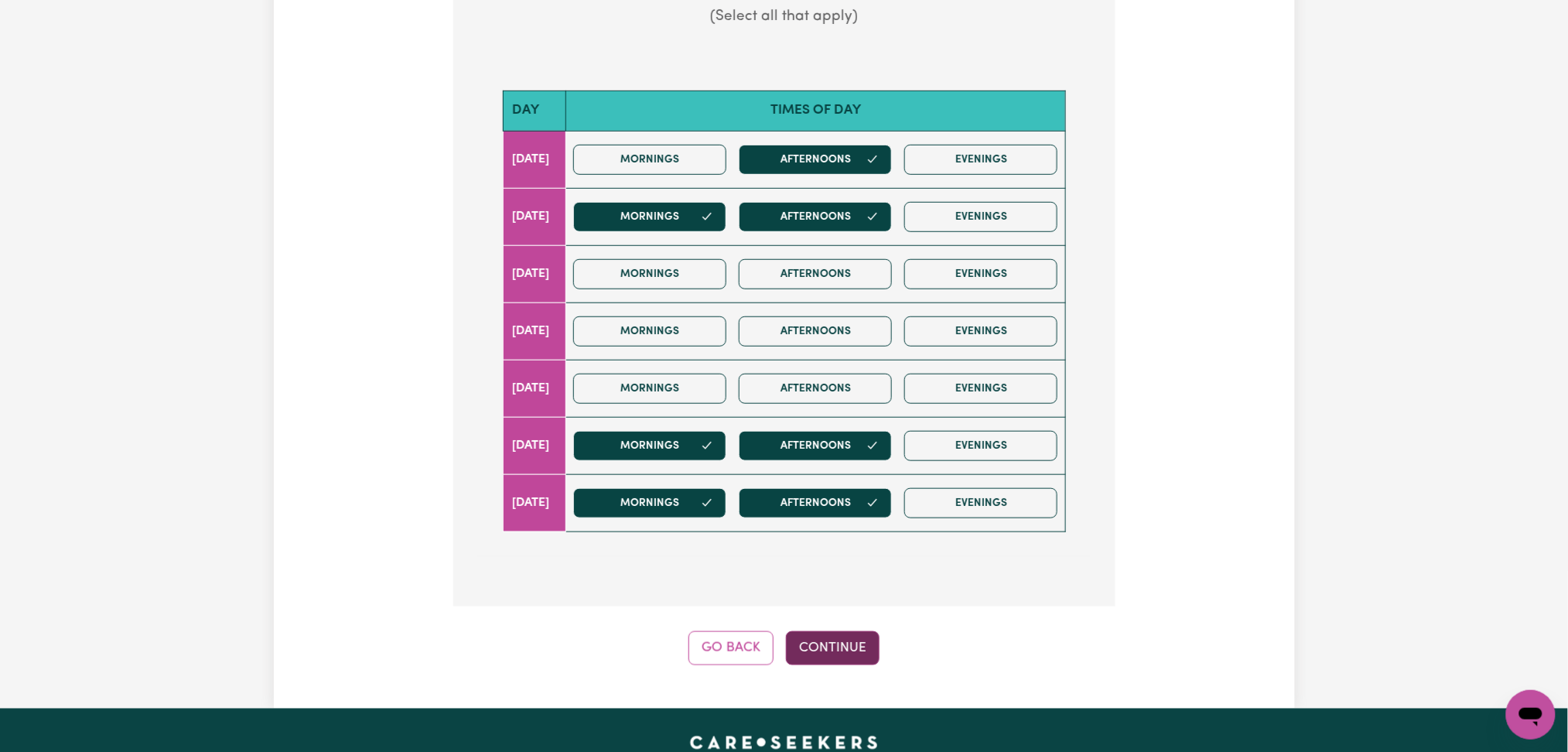
click at [848, 650] on button "Continue" at bounding box center [833, 648] width 94 height 34
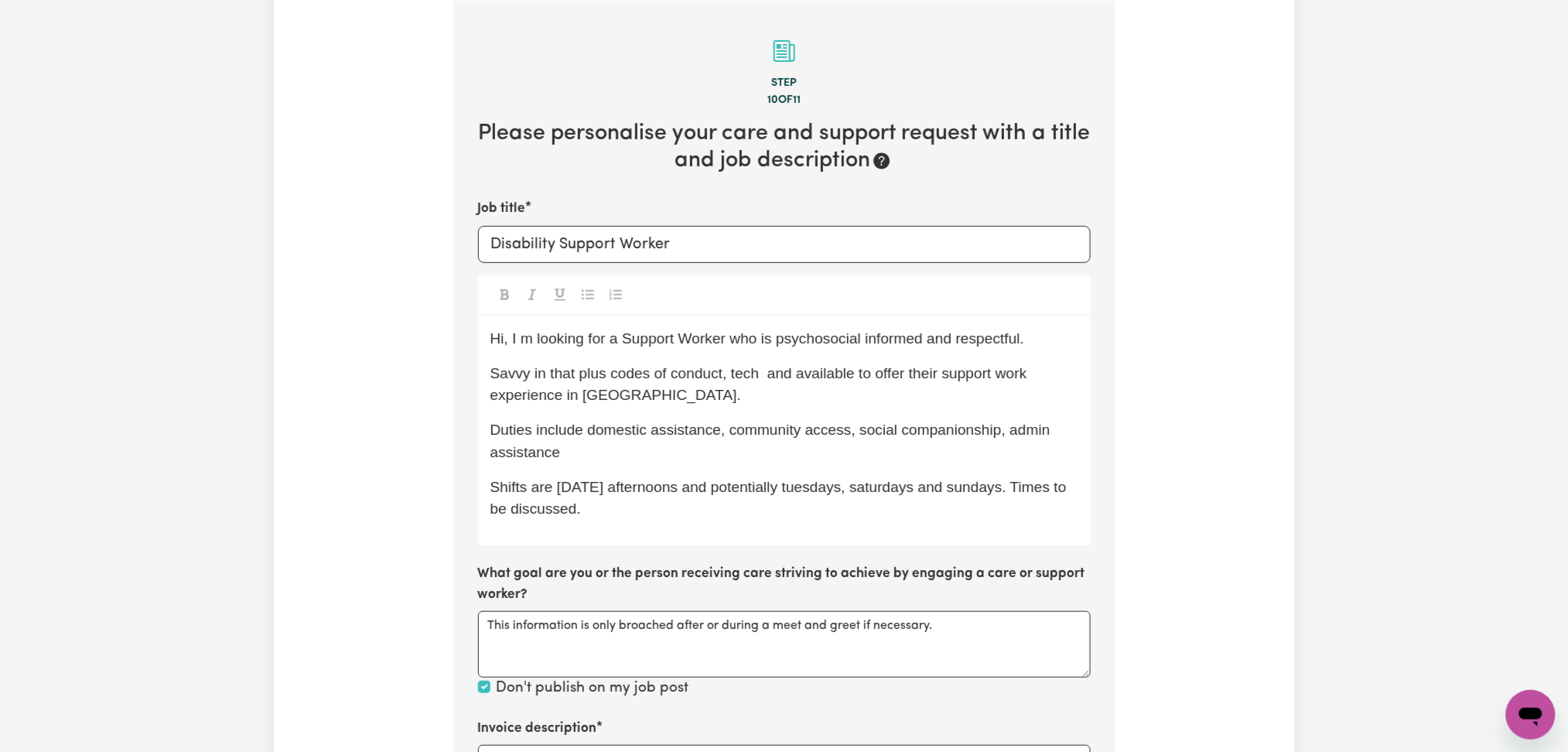
click at [539, 357] on div "Hi, I m looking for a Support Worker who is psychosocial informed and respectfu…" at bounding box center [784, 431] width 612 height 230
click at [539, 348] on p "Hi, I m looking for a Support Worker who is psychosocial informed and respectfu…" at bounding box center [784, 339] width 588 height 23
click at [539, 353] on div "Hi, I m looking for a Support Worker who is psychosocial informed and respectfu…" at bounding box center [784, 431] width 612 height 230
click at [591, 428] on span "Duties include domestic assistance, community access, social companionship, adm…" at bounding box center [772, 441] width 564 height 39
click at [522, 334] on span "Hi, I m looking for a Support Worker who is psychosocial informed and respectfu…" at bounding box center [758, 338] width 535 height 16
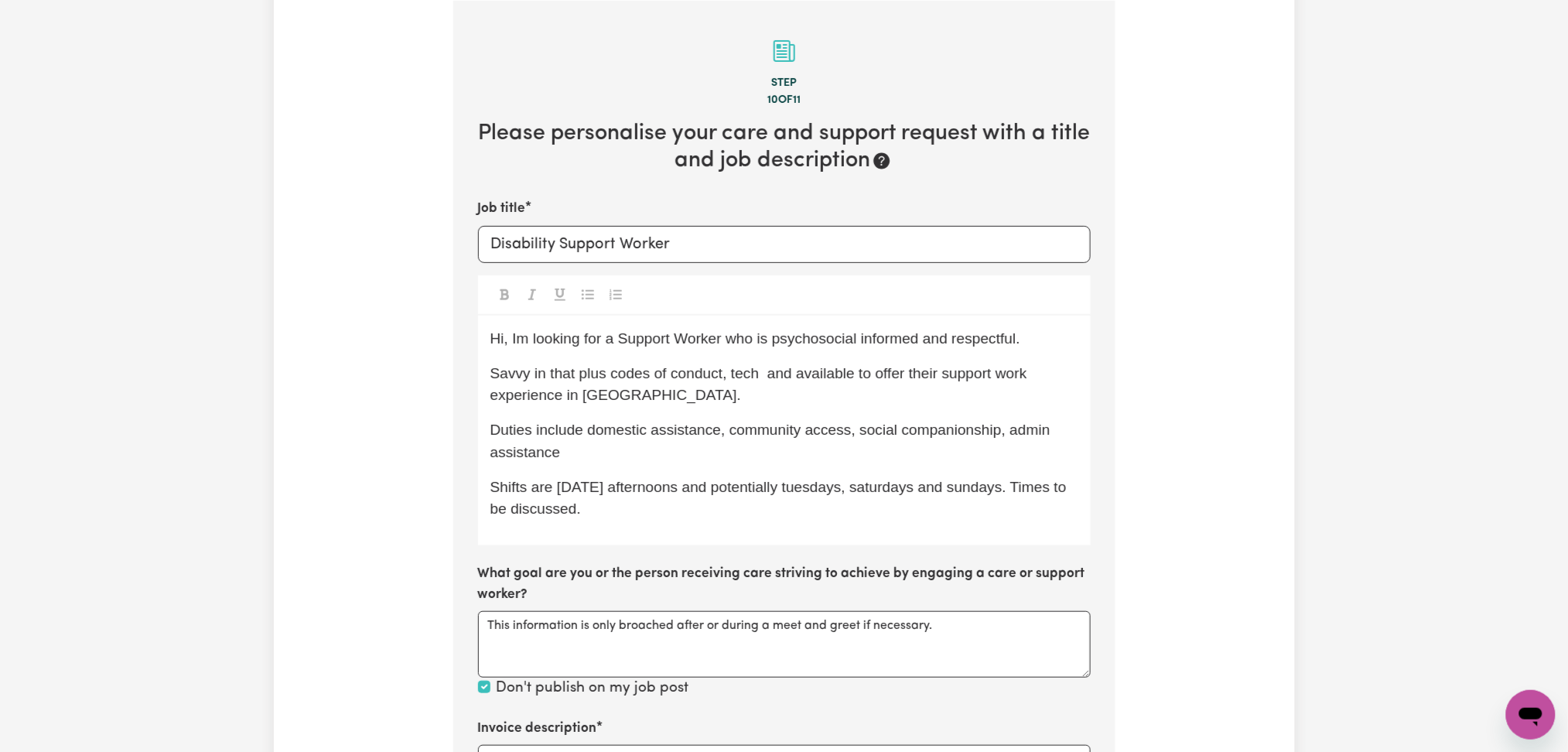
click at [670, 405] on p "Savvy in that plus codes of conduct, tech and available to offer their support …" at bounding box center [784, 385] width 588 height 45
drag, startPoint x: 506, startPoint y: 333, endPoint x: 679, endPoint y: 359, distance: 174.9
click at [633, 337] on span "Hi, Im looking for a Support Worker who is psychosocial informed and respectful." at bounding box center [755, 338] width 530 height 16
click at [761, 400] on p "Savvy in that plus codes of conduct, tech and available to offer their support …" at bounding box center [784, 385] width 588 height 45
click at [1057, 345] on p "Hi, Im looking for a Support Worker who is psychosocial informed and respectful." at bounding box center [784, 339] width 588 height 23
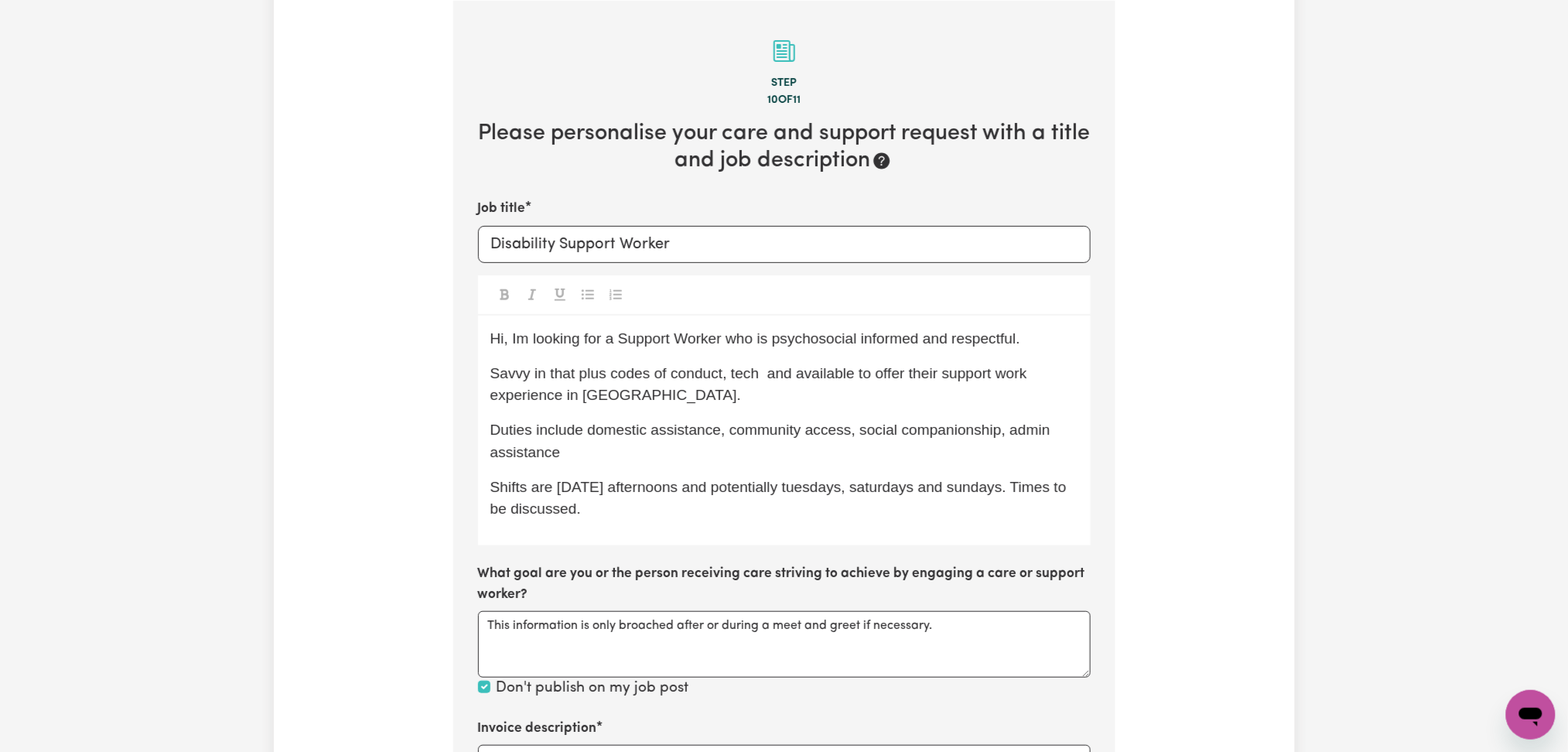
click at [545, 374] on span "Savvy in that plus codes of conduct, tech and available to offer their support …" at bounding box center [761, 384] width 541 height 39
drag, startPoint x: 550, startPoint y: 335, endPoint x: 567, endPoint y: 385, distance: 52.8
click at [551, 338] on span "Hi, Im looking for a Support Worker who is psychosocial informed and respectful." at bounding box center [755, 338] width 530 height 16
click at [572, 397] on span "Savvy in that plus codes of conduct, tech and available to offer their support …" at bounding box center [761, 384] width 541 height 39
click at [574, 344] on span "Hi, Im looking for a Support Worker who is psychosocial informed and respectful." at bounding box center [755, 338] width 530 height 16
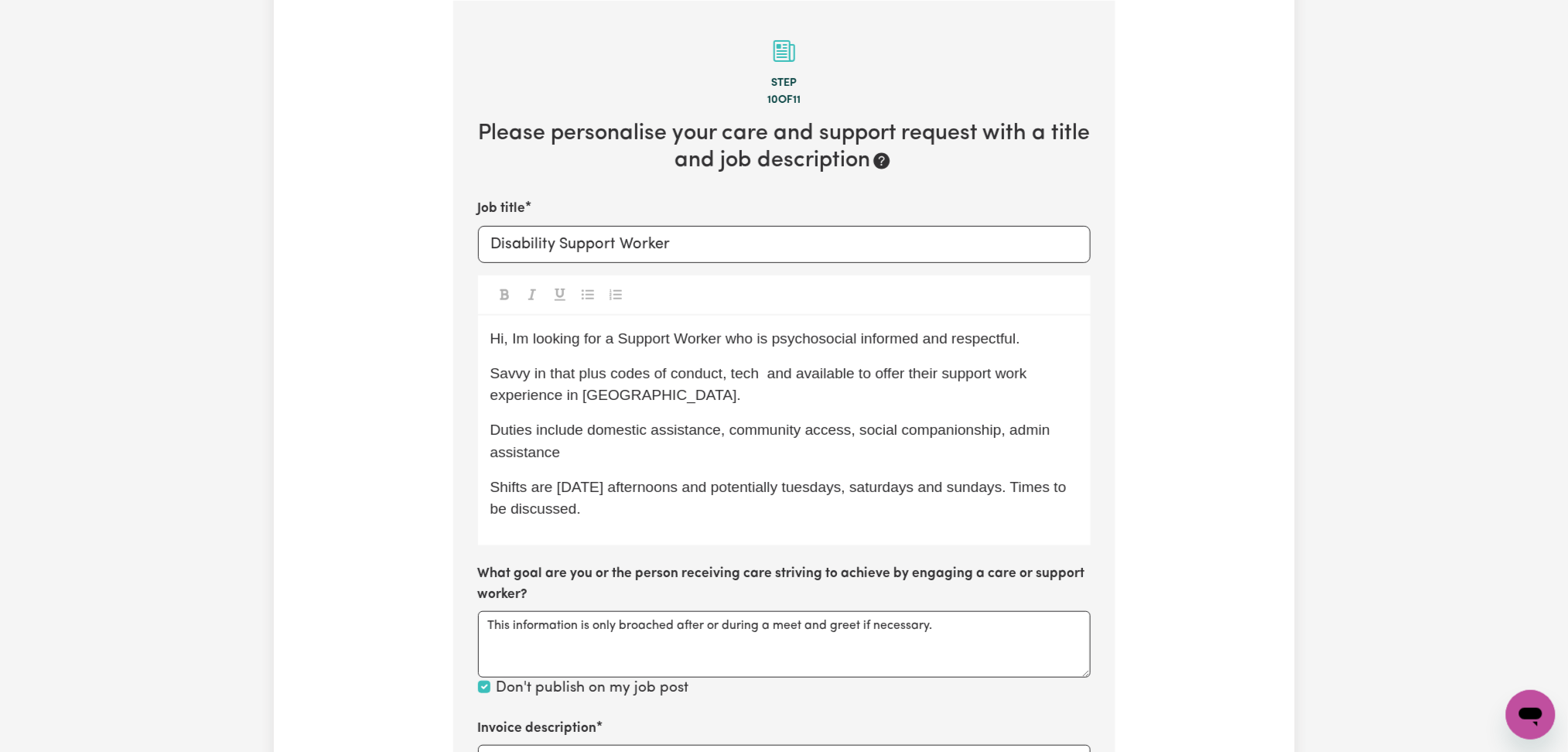
click at [585, 396] on span "Savvy in that plus codes of conduct, tech and available to offer their support …" at bounding box center [761, 384] width 541 height 39
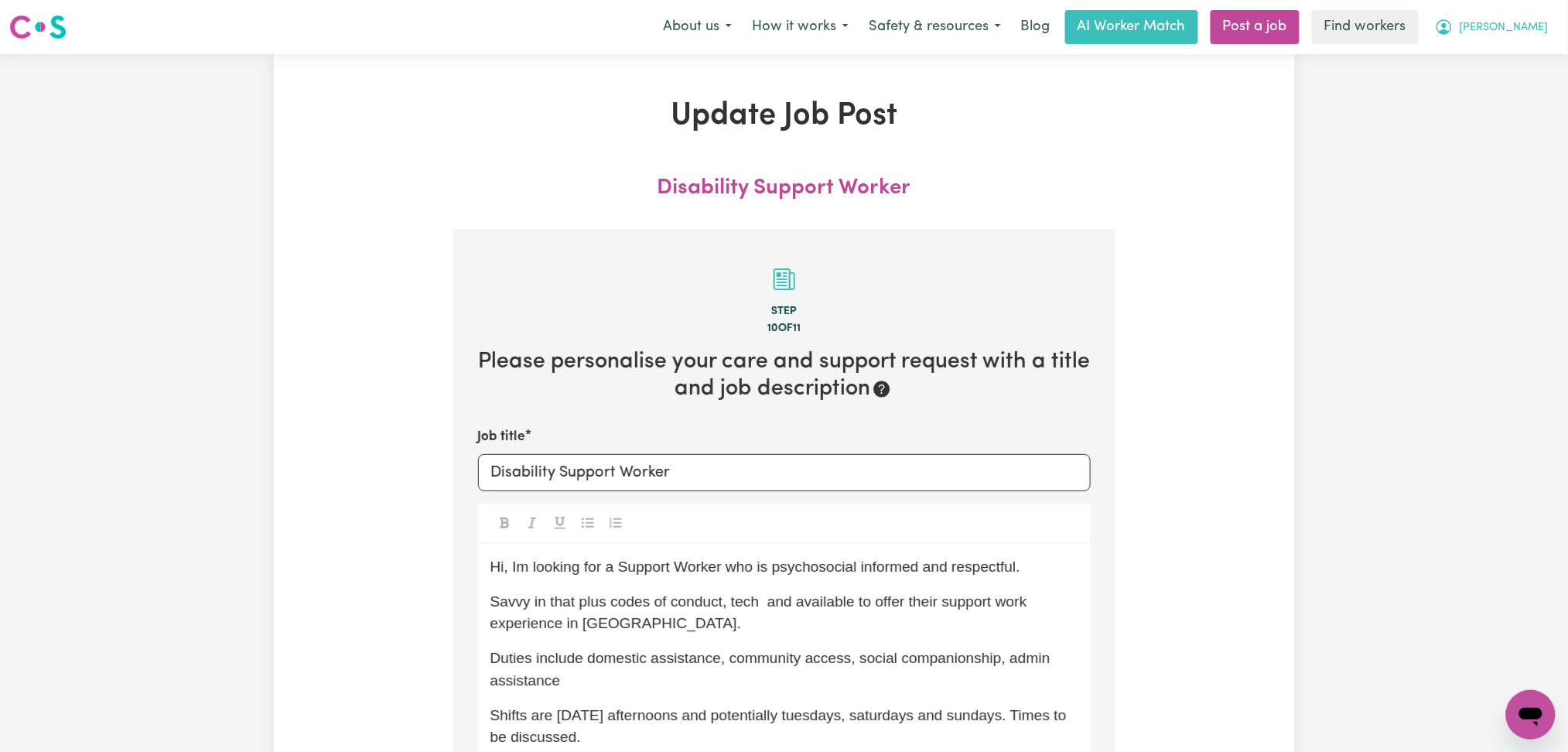
click at [1479, 30] on span "[PERSON_NAME]" at bounding box center [1504, 28] width 89 height 17
click at [1462, 66] on link "My Dashboard" at bounding box center [1497, 61] width 122 height 29
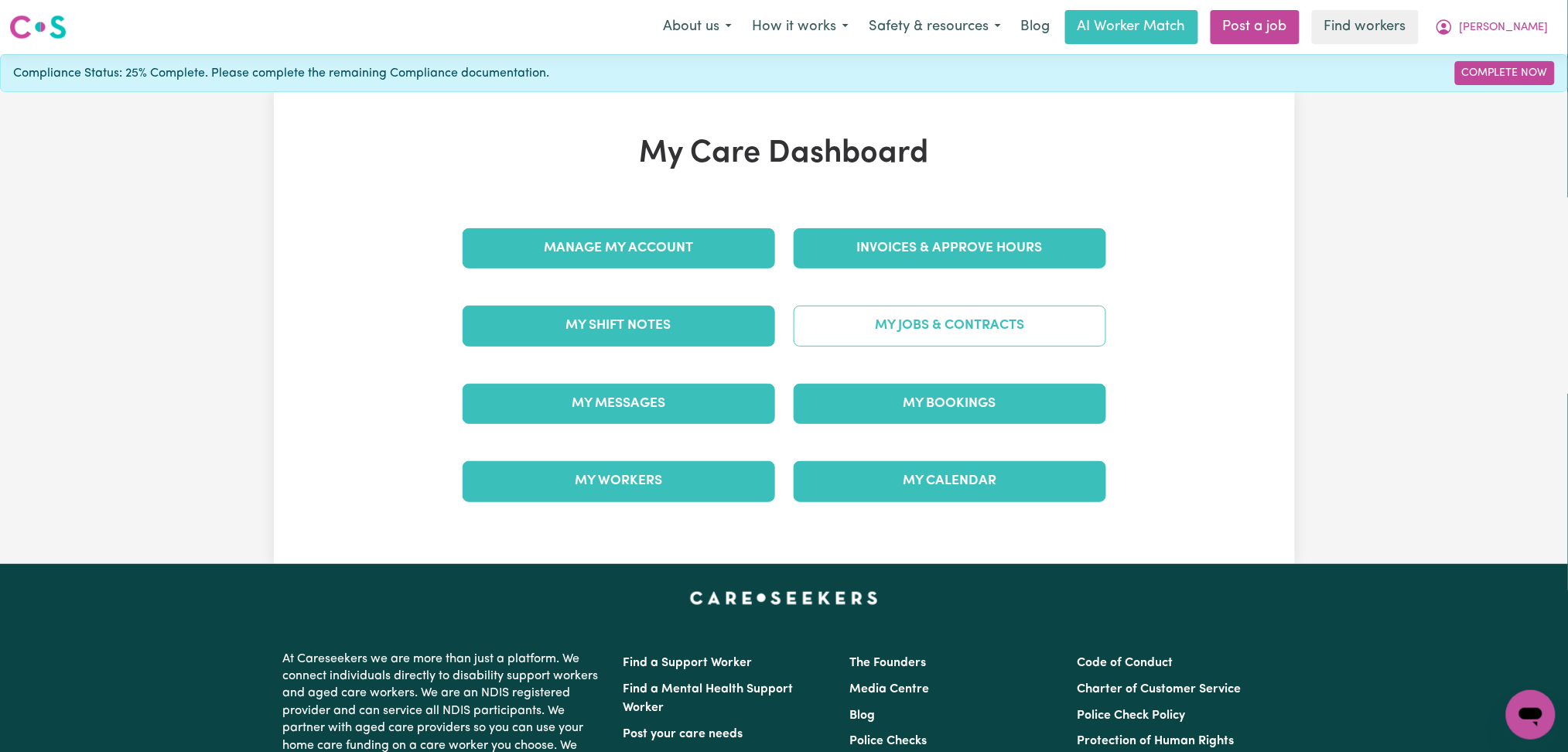
click at [939, 325] on link "My Jobs & Contracts" at bounding box center [950, 326] width 313 height 40
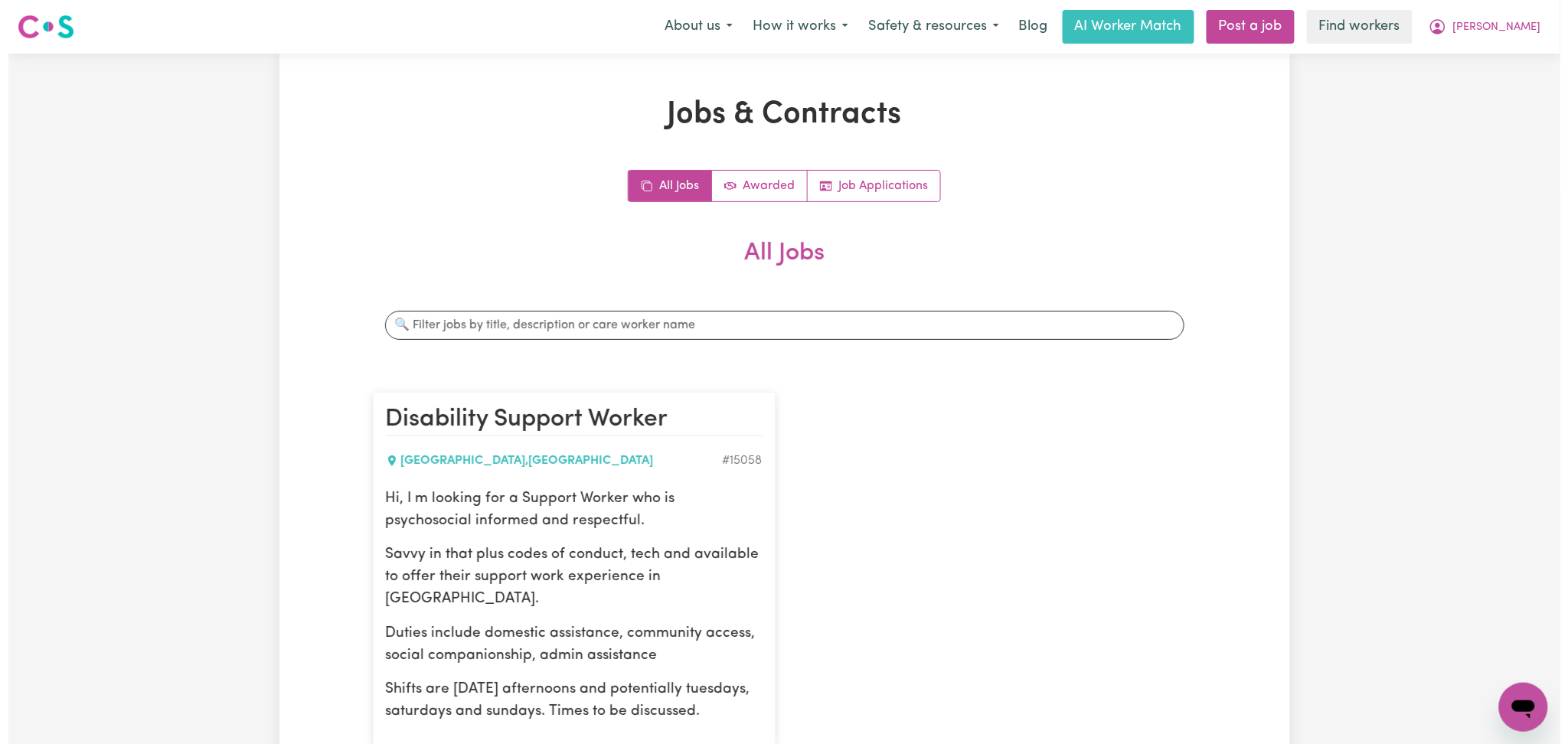
scroll to position [306, 0]
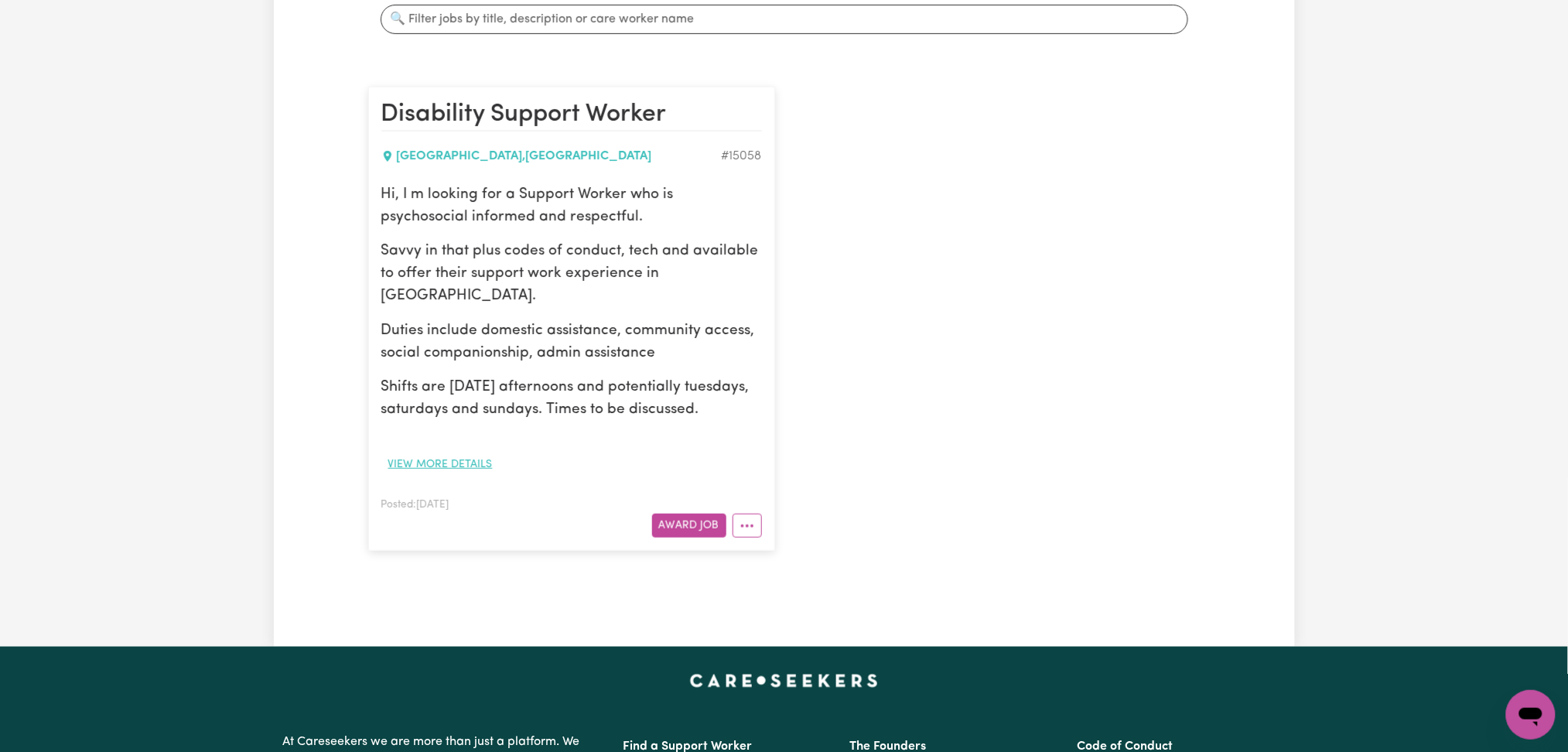
click at [428, 466] on button "View more details" at bounding box center [440, 464] width 118 height 24
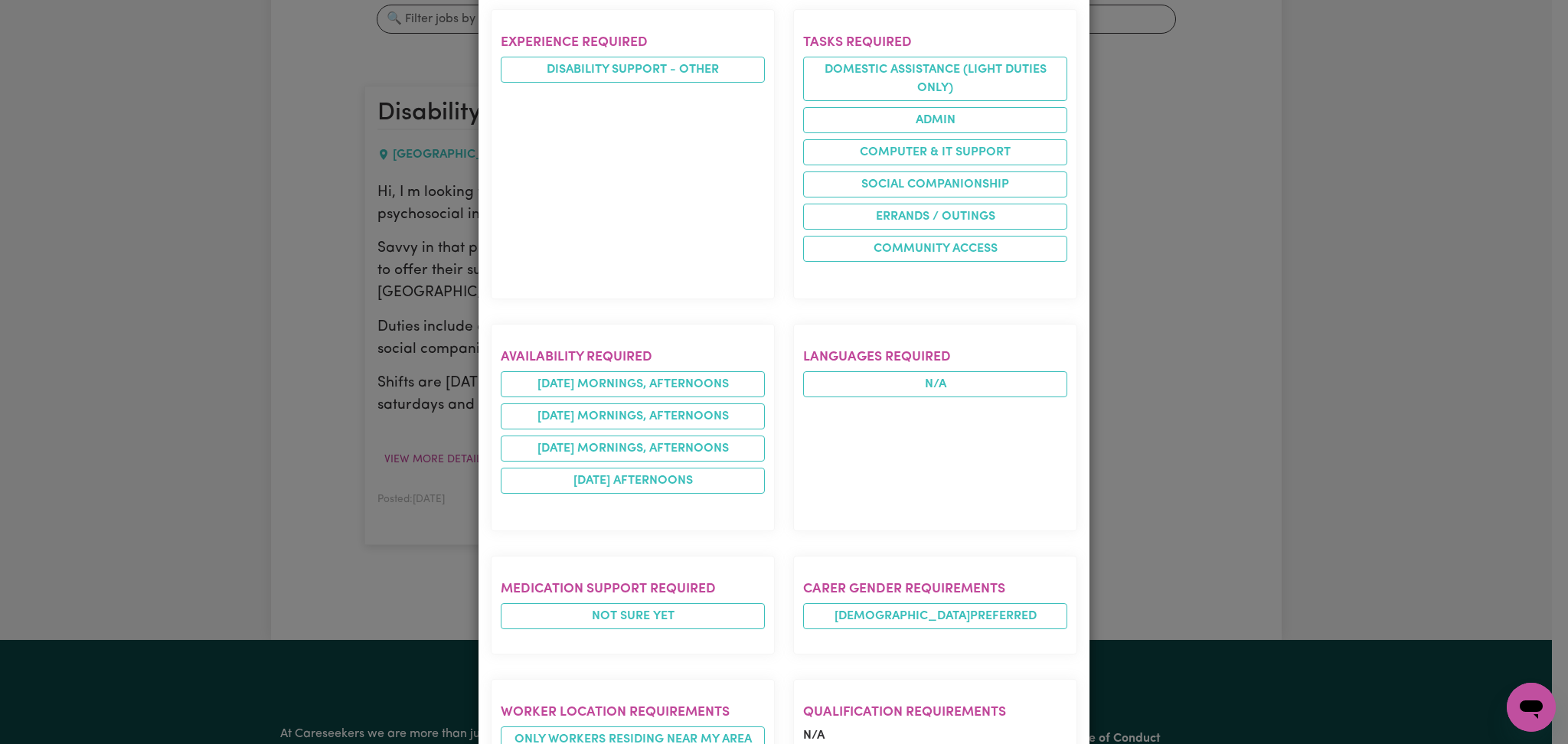
scroll to position [0, 0]
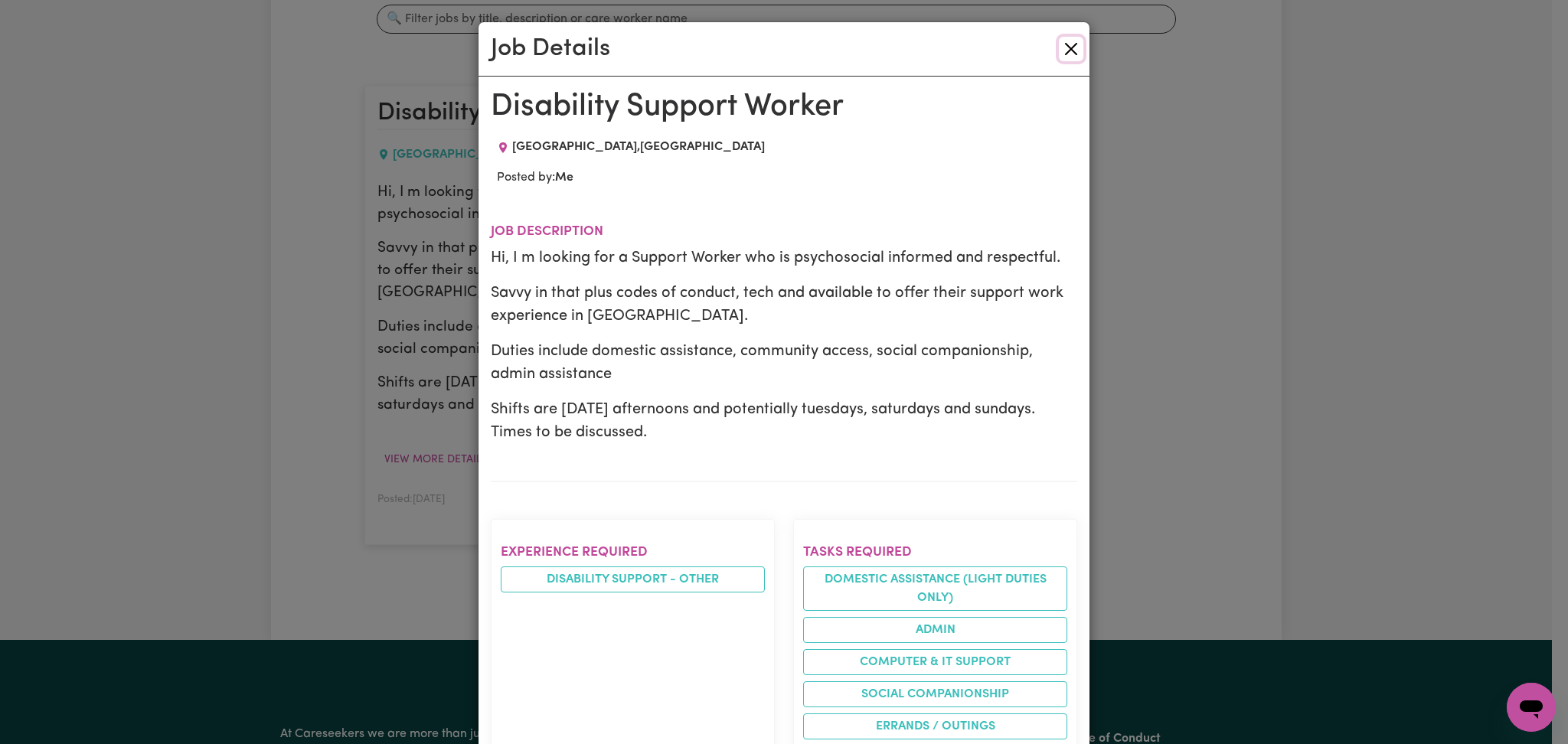
click at [1059, 53] on button "Close" at bounding box center [1071, 49] width 25 height 25
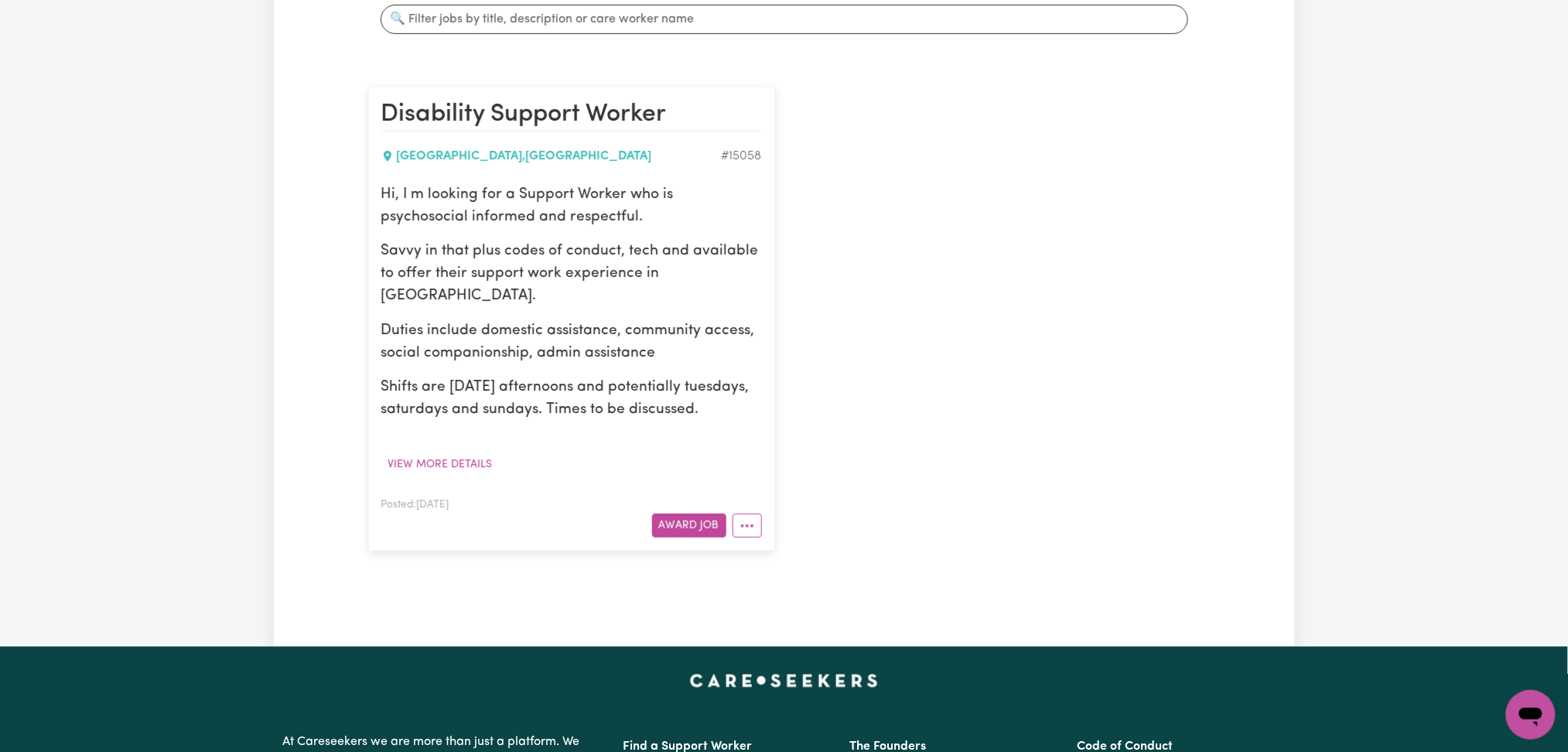
drag, startPoint x: 833, startPoint y: 102, endPoint x: 833, endPoint y: 110, distance: 8.0
click at [833, 102] on div "Disability Support Worker [GEOGRAPHIC_DATA] , [GEOGRAPHIC_DATA] # 15058 Hi, I m…" at bounding box center [784, 319] width 851 height 495
click at [418, 477] on article "Disability Support Worker [GEOGRAPHIC_DATA] , [GEOGRAPHIC_DATA] # 15058 Hi, I m…" at bounding box center [571, 319] width 407 height 464
click at [425, 466] on button "View more details" at bounding box center [440, 464] width 118 height 24
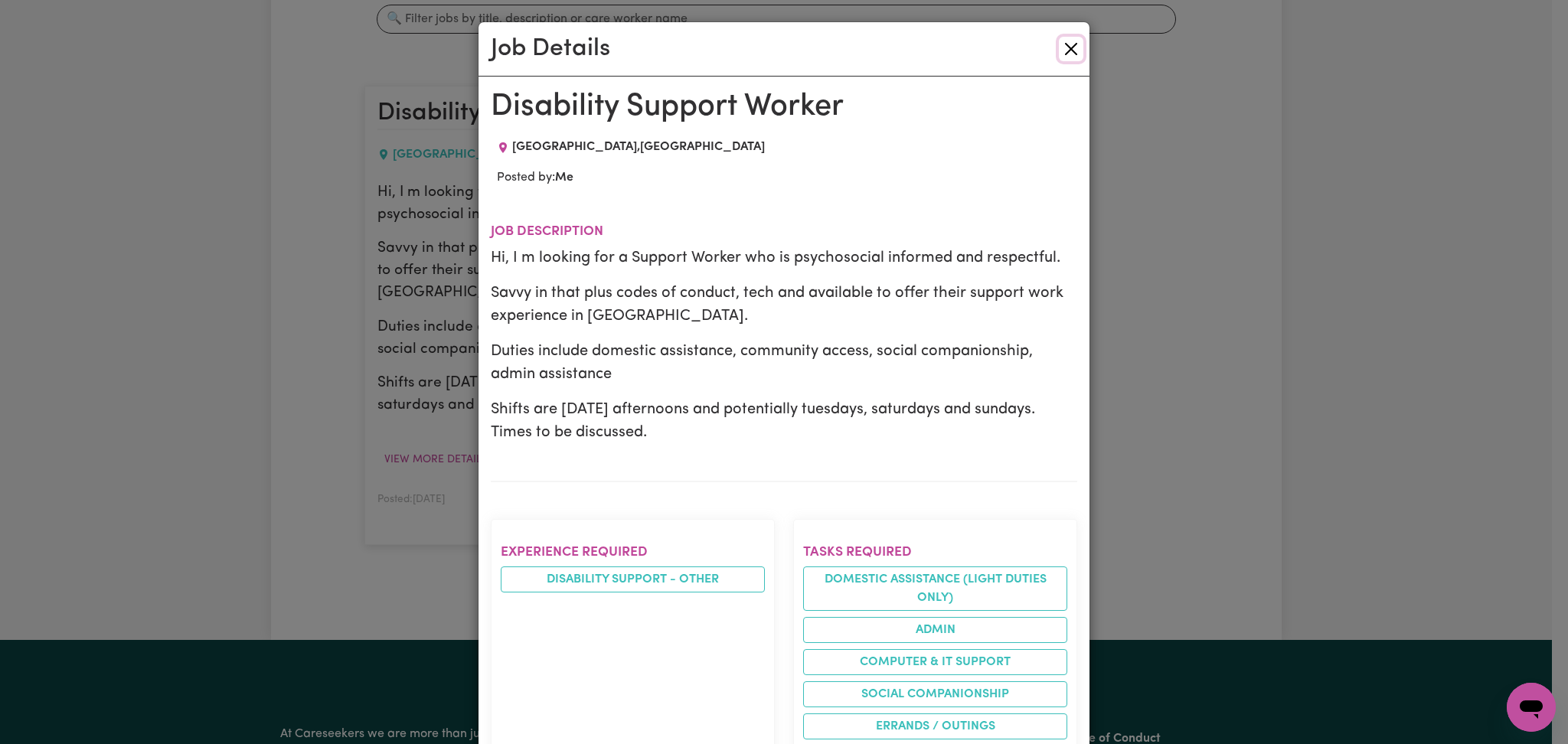
click at [1059, 40] on button "Close" at bounding box center [1071, 49] width 25 height 25
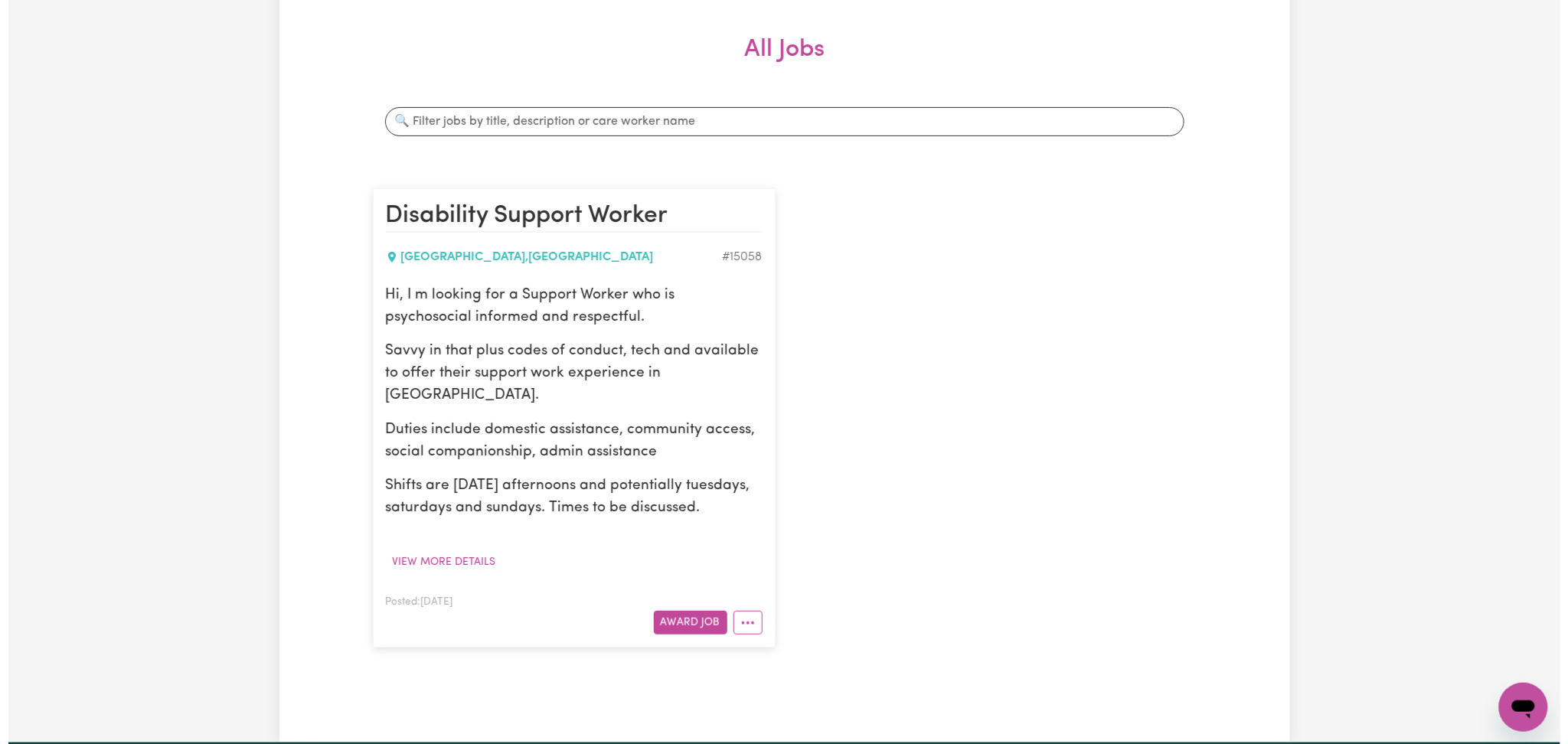
scroll to position [408, 0]
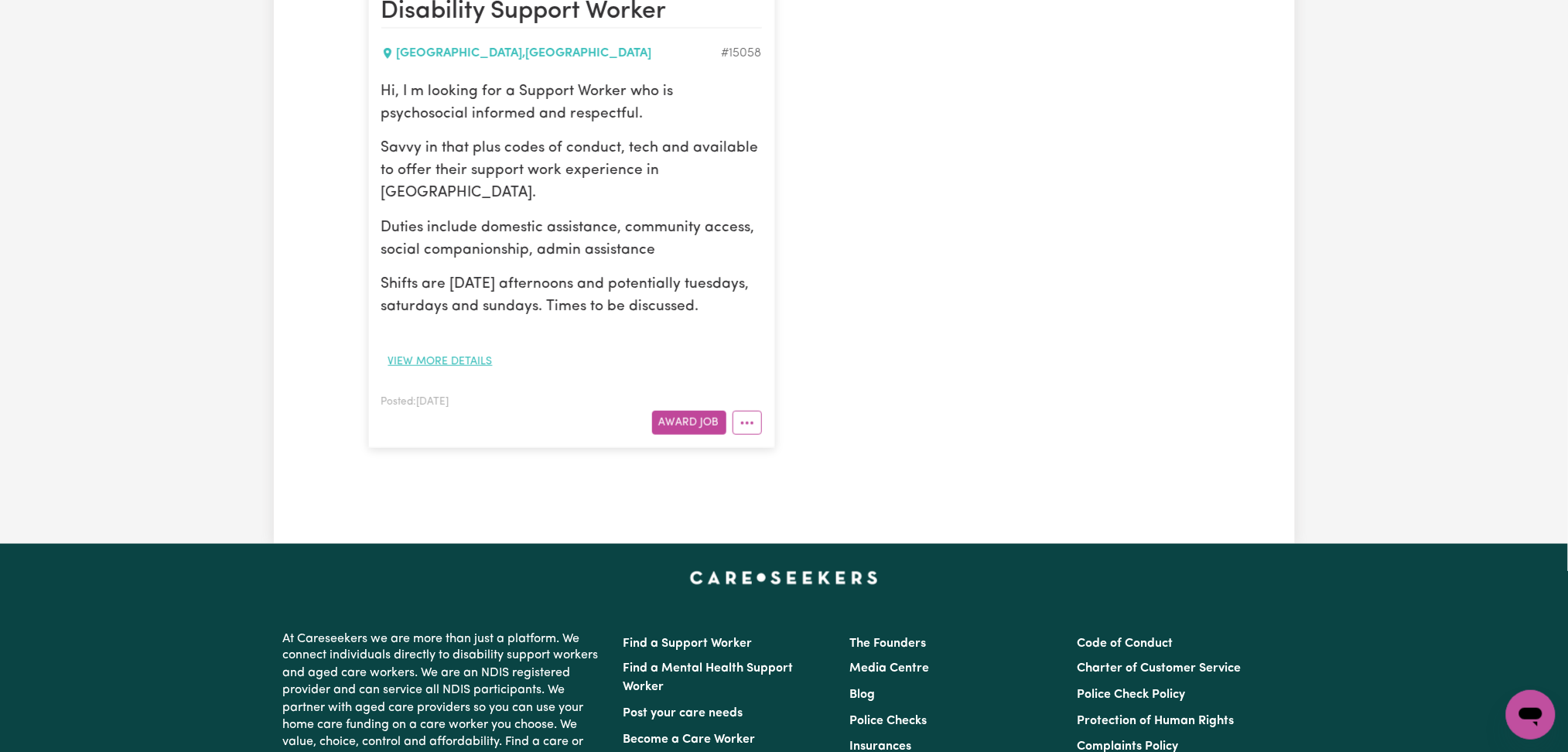
click at [439, 366] on button "View more details" at bounding box center [440, 361] width 118 height 24
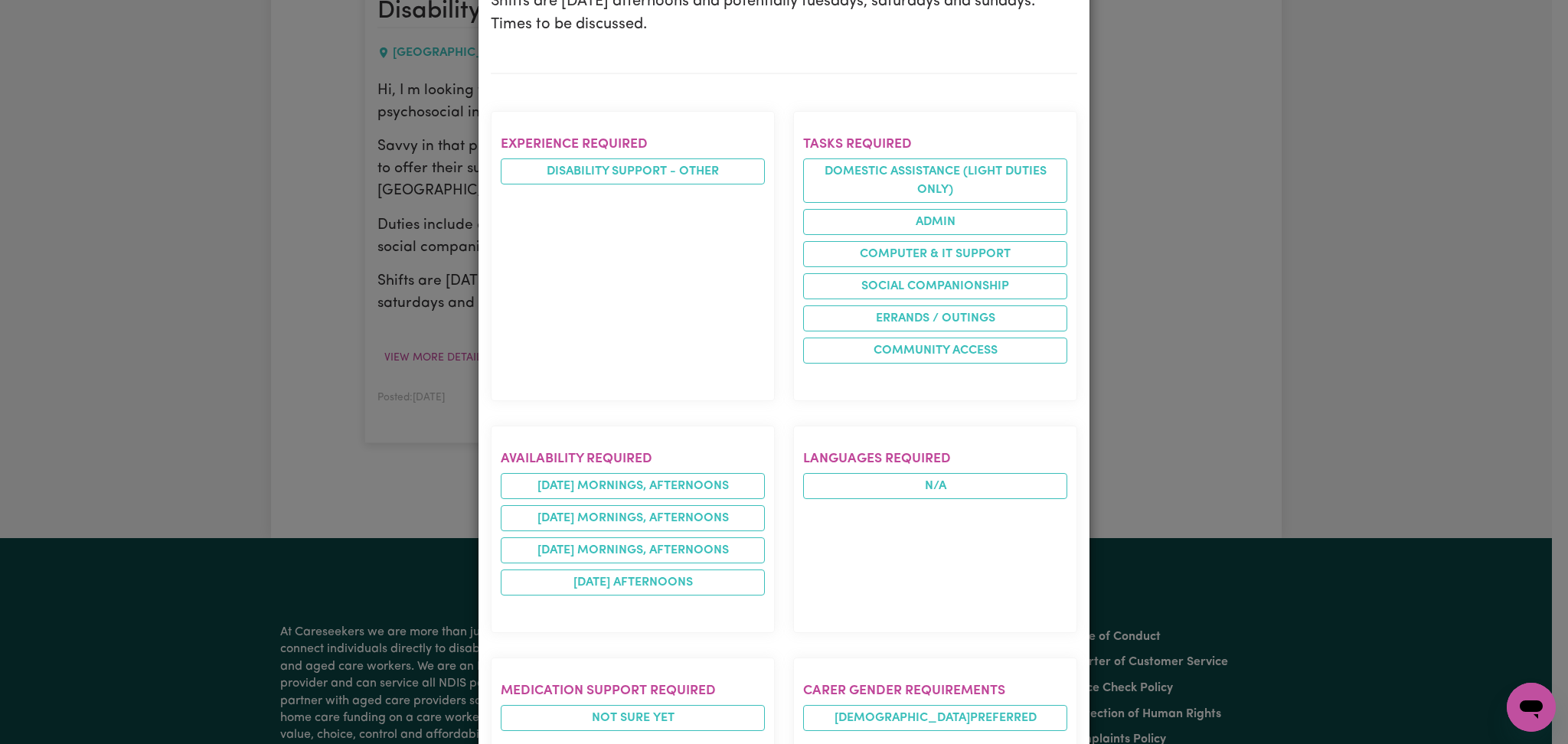
scroll to position [102, 0]
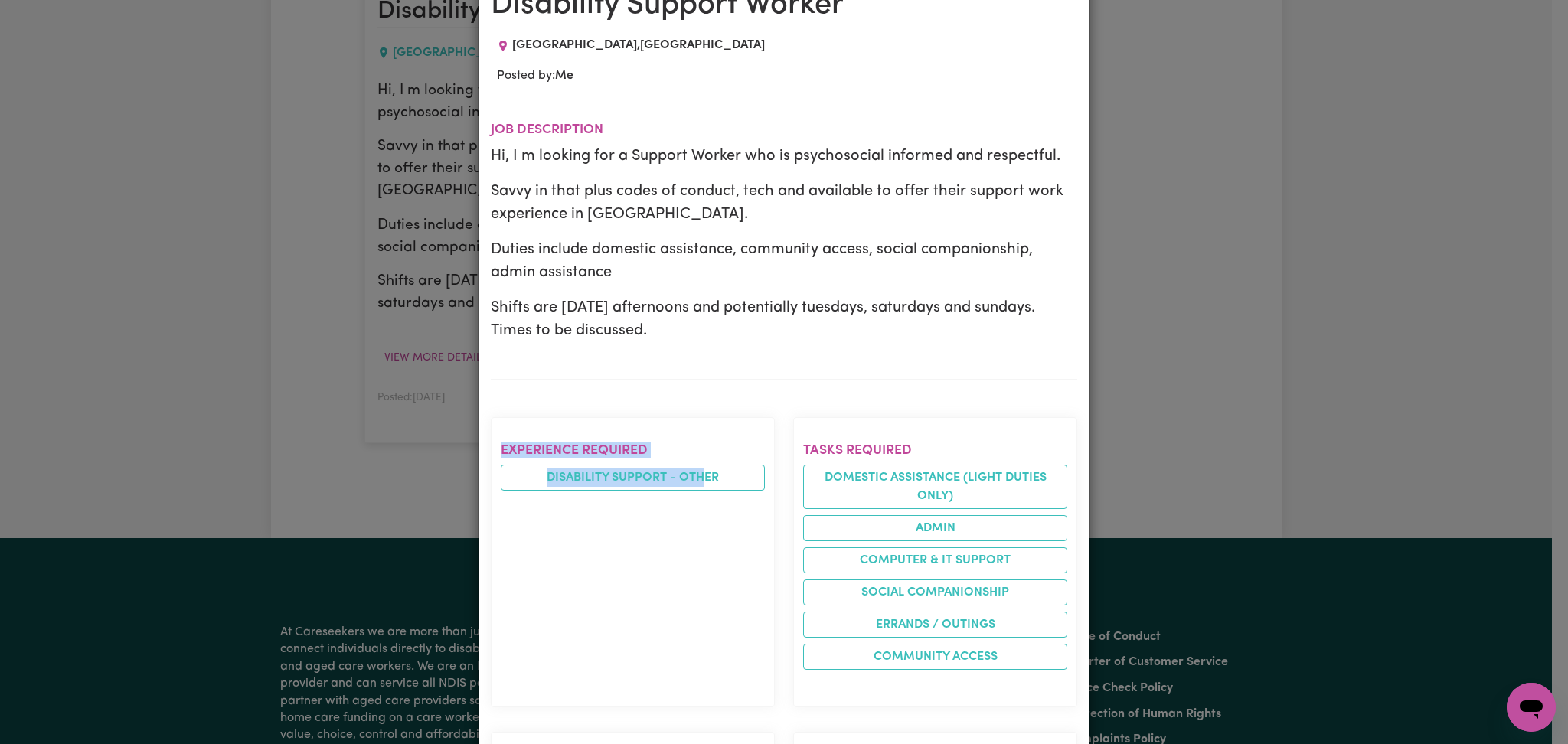
drag, startPoint x: 493, startPoint y: 445, endPoint x: 704, endPoint y: 566, distance: 243.2
click at [701, 541] on section "Experience required Disability support - Other" at bounding box center [633, 562] width 284 height 290
click at [704, 581] on section "Experience required Disability support - Other" at bounding box center [633, 562] width 284 height 290
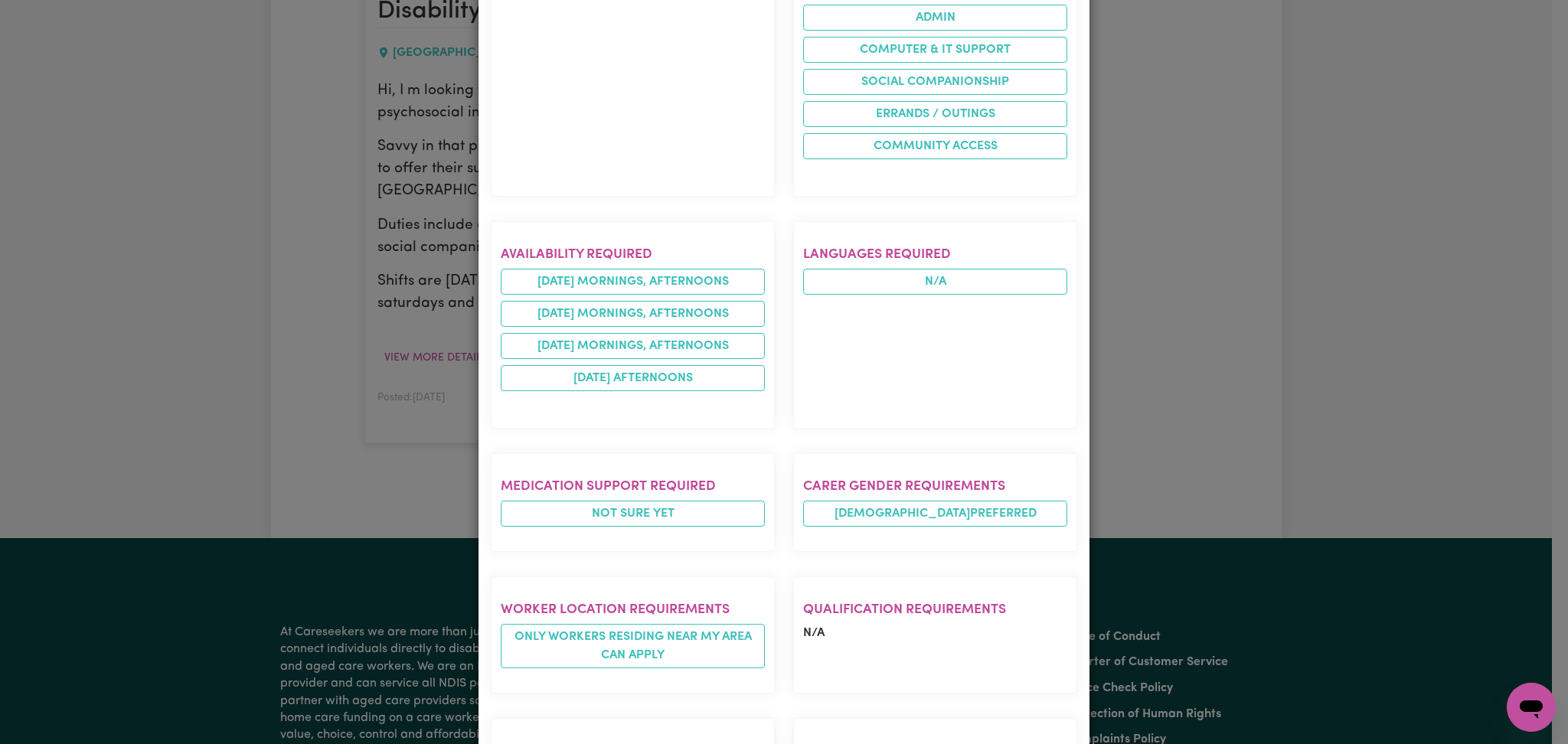
scroll to position [408, 0]
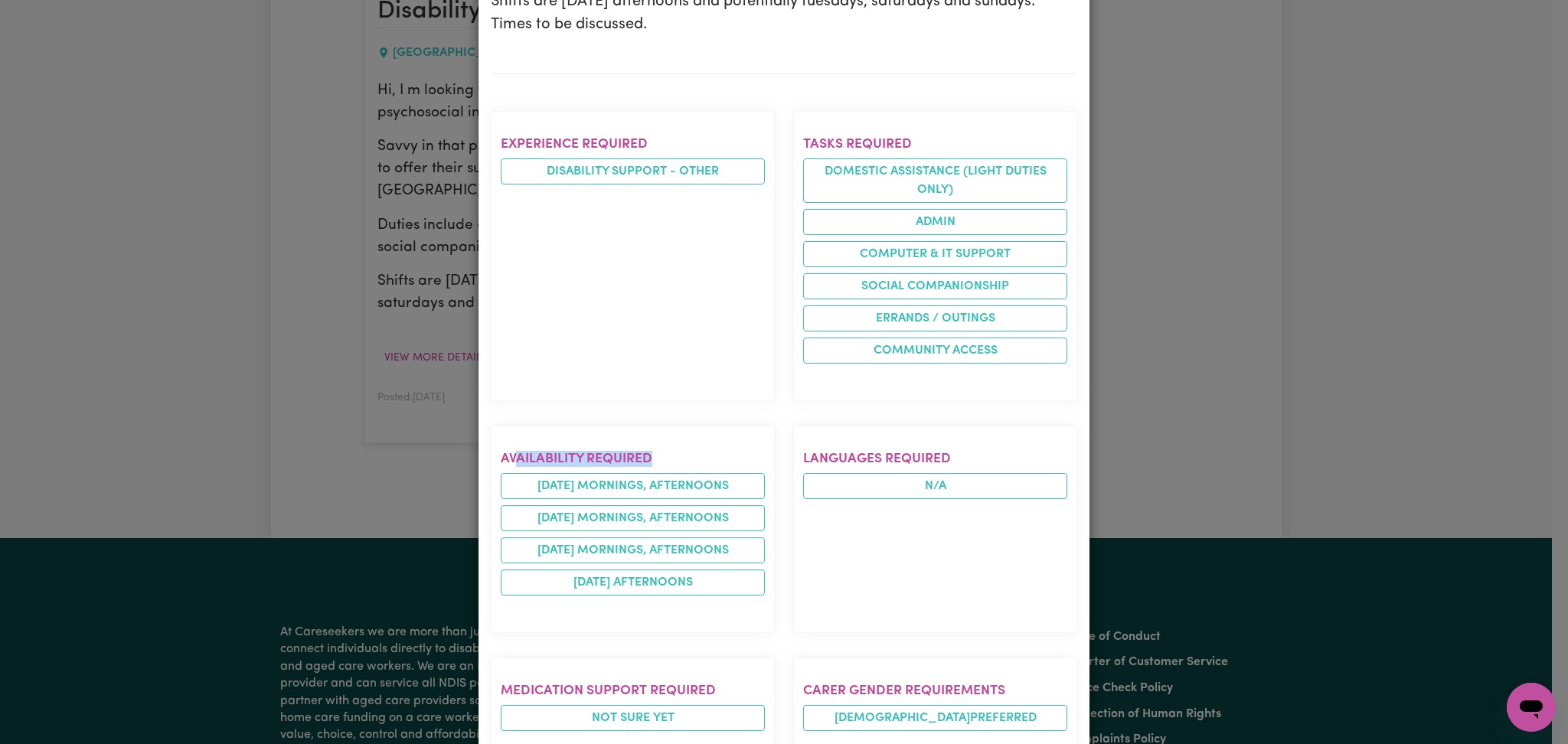
drag, startPoint x: 508, startPoint y: 458, endPoint x: 684, endPoint y: 454, distance: 176.0
click at [682, 454] on h2 "Availability required" at bounding box center [633, 458] width 264 height 16
click at [688, 454] on h2 "Availability required" at bounding box center [633, 458] width 264 height 16
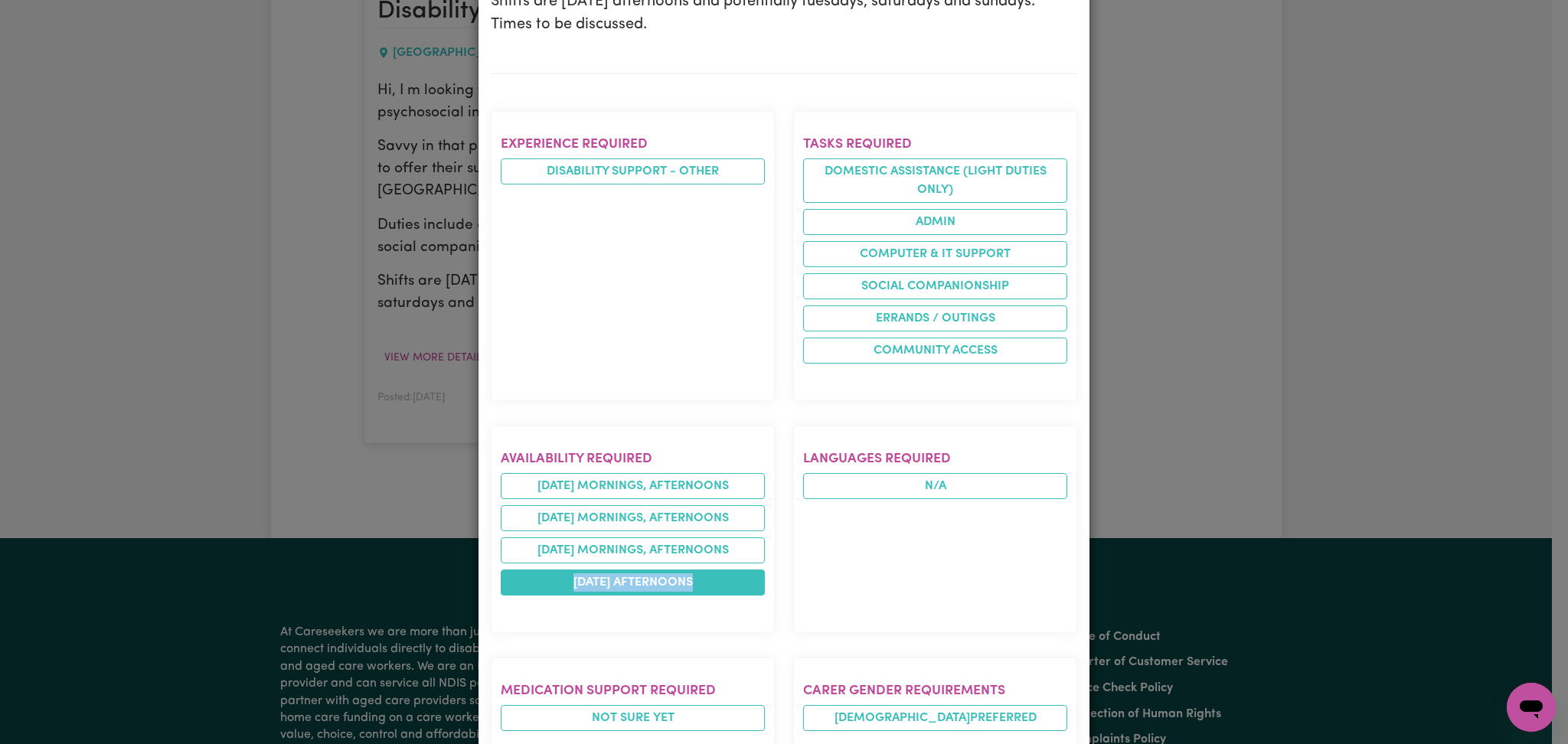
drag, startPoint x: 542, startPoint y: 589, endPoint x: 721, endPoint y: 584, distance: 179.1
click at [721, 584] on li "[DATE] afternoons" at bounding box center [633, 582] width 264 height 26
click at [727, 620] on section "Availability required [DATE] mornings, afternoons [DATE] mornings, afternoons […" at bounding box center [633, 529] width 284 height 207
click at [570, 597] on section "Availability required [DATE] mornings, afternoons [DATE] mornings, afternoons […" at bounding box center [633, 529] width 284 height 207
drag, startPoint x: 545, startPoint y: 585, endPoint x: 696, endPoint y: 577, distance: 151.2
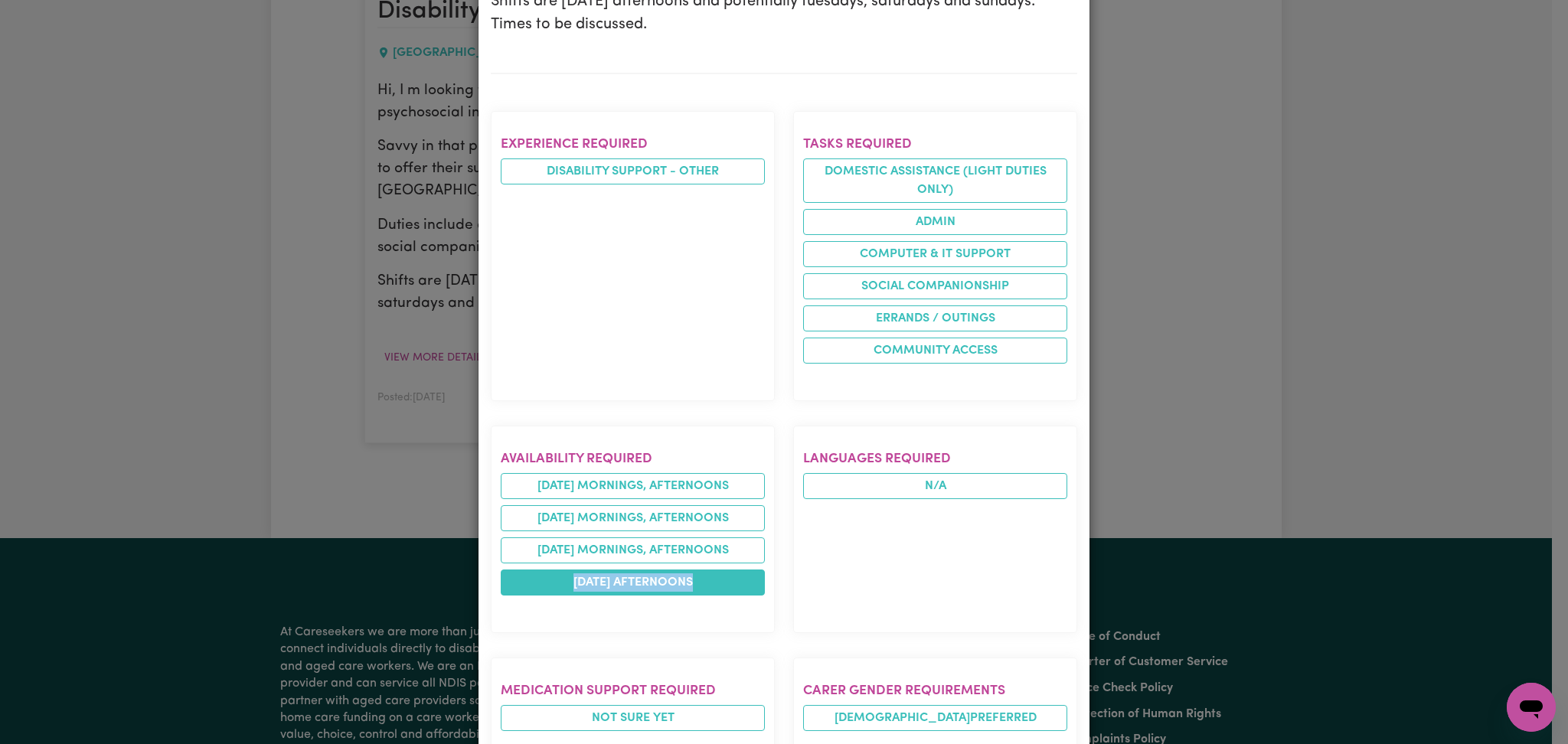
click at [696, 577] on li "[DATE] afternoons" at bounding box center [633, 582] width 264 height 26
click at [665, 637] on div "Availability required [DATE] mornings, afternoons [DATE] mornings, afternoons […" at bounding box center [633, 529] width 303 height 232
click at [598, 581] on li "[DATE] afternoons" at bounding box center [633, 582] width 264 height 26
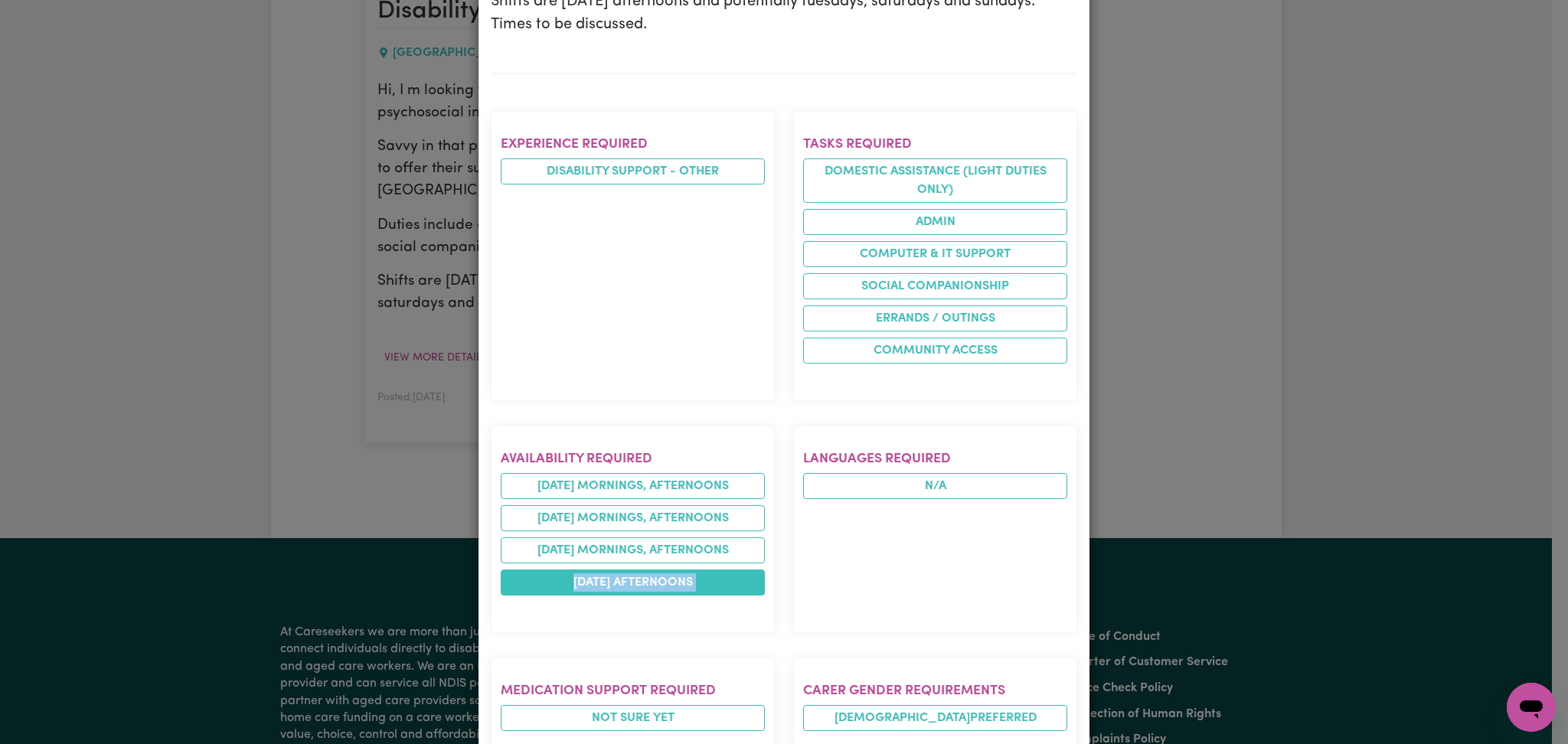
click at [598, 581] on li "[DATE] afternoons" at bounding box center [633, 582] width 264 height 26
click at [617, 627] on section "Availability required [DATE] mornings, afternoons [DATE] mornings, afternoons […" at bounding box center [633, 529] width 284 height 207
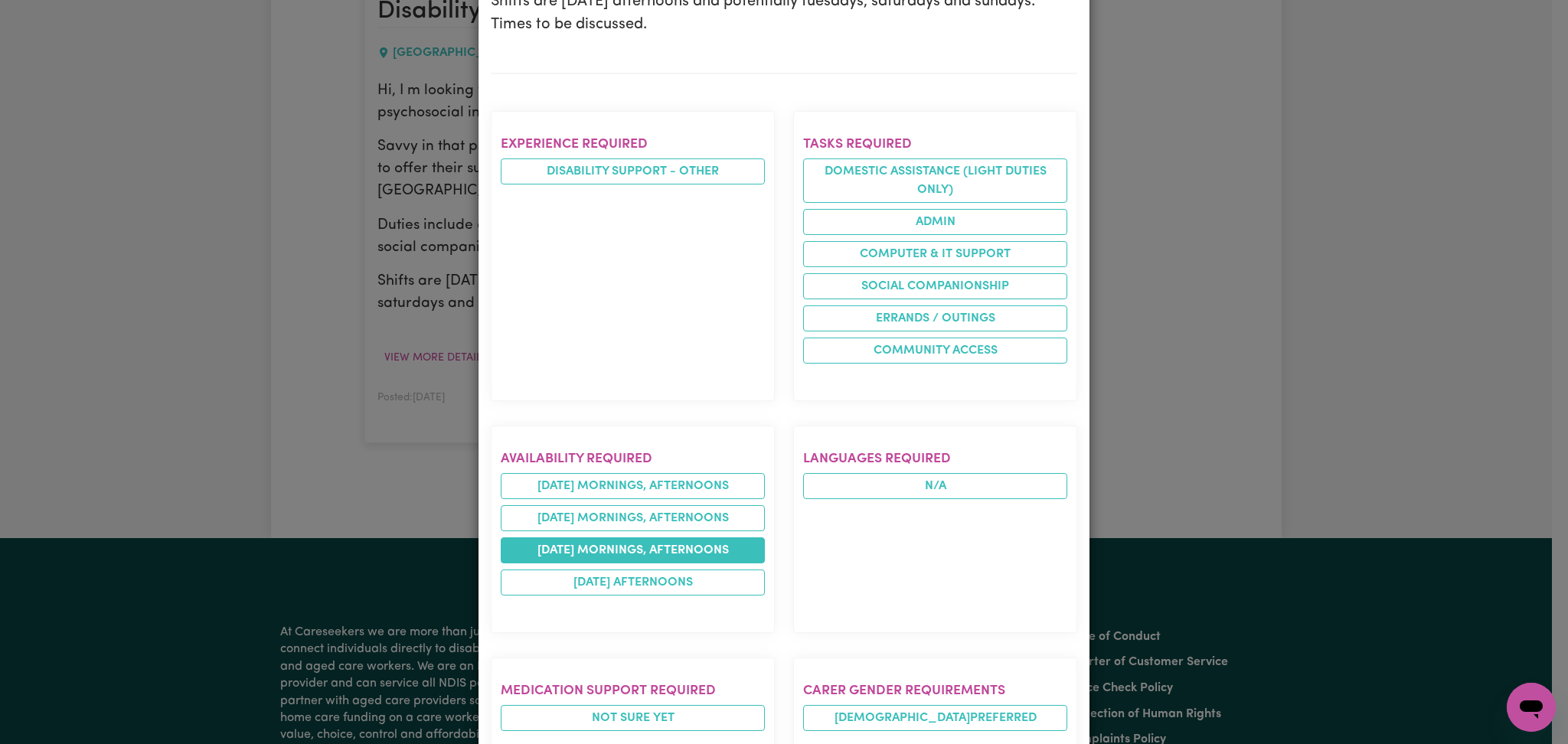
click at [559, 548] on li "[DATE] mornings, afternoons" at bounding box center [633, 551] width 264 height 26
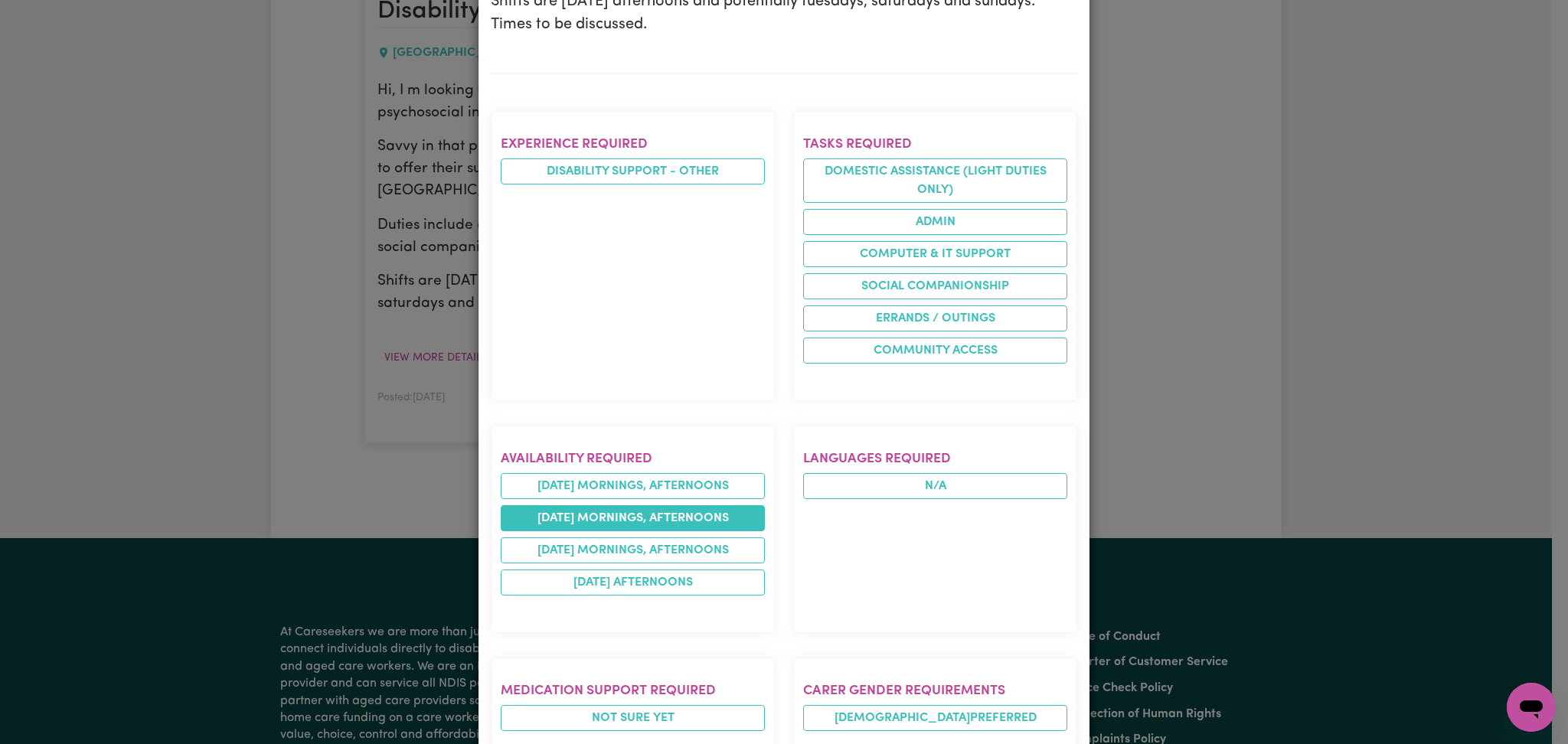
click at [558, 517] on li "[DATE] mornings, afternoons" at bounding box center [633, 518] width 264 height 26
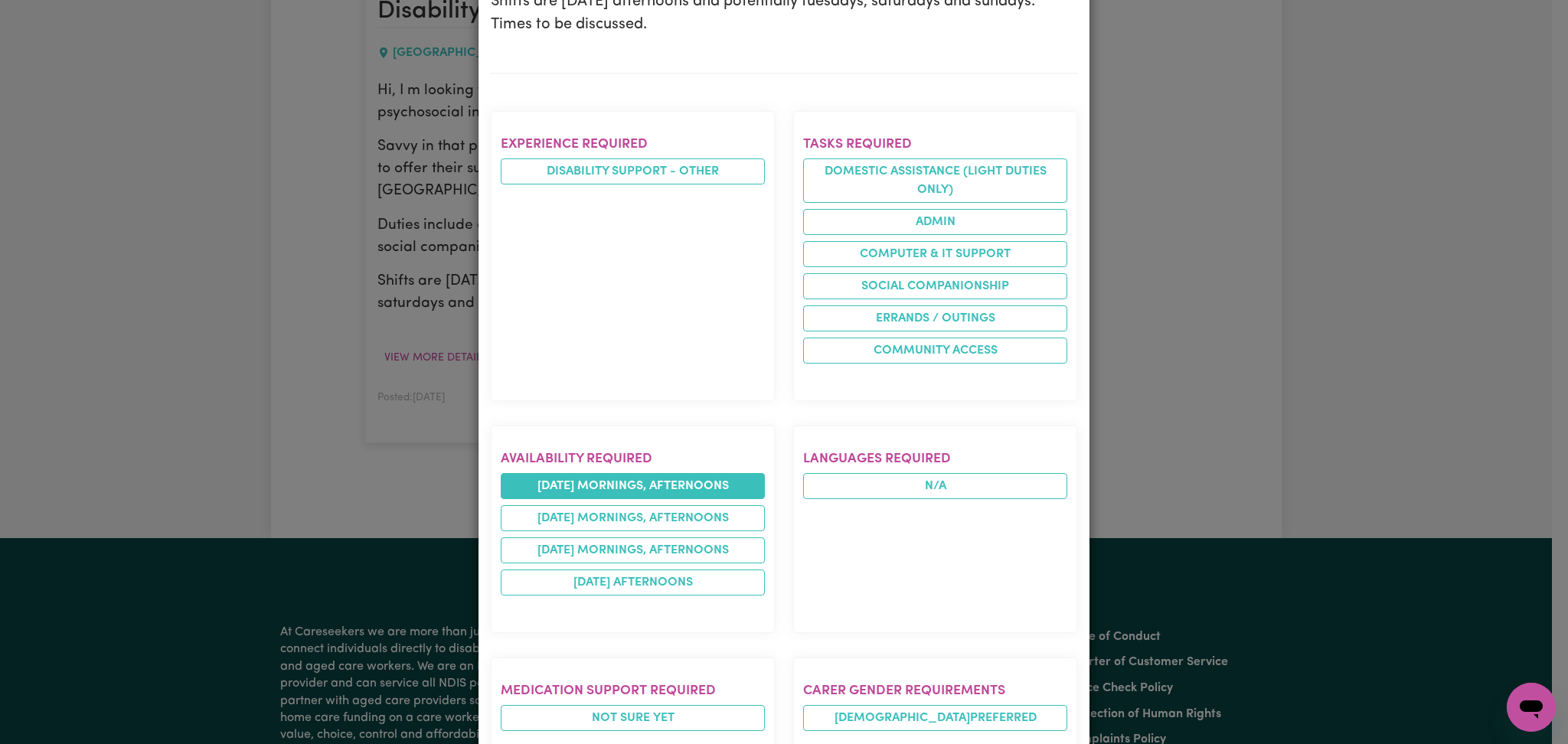
click at [567, 488] on li "[DATE] mornings, afternoons" at bounding box center [633, 486] width 264 height 26
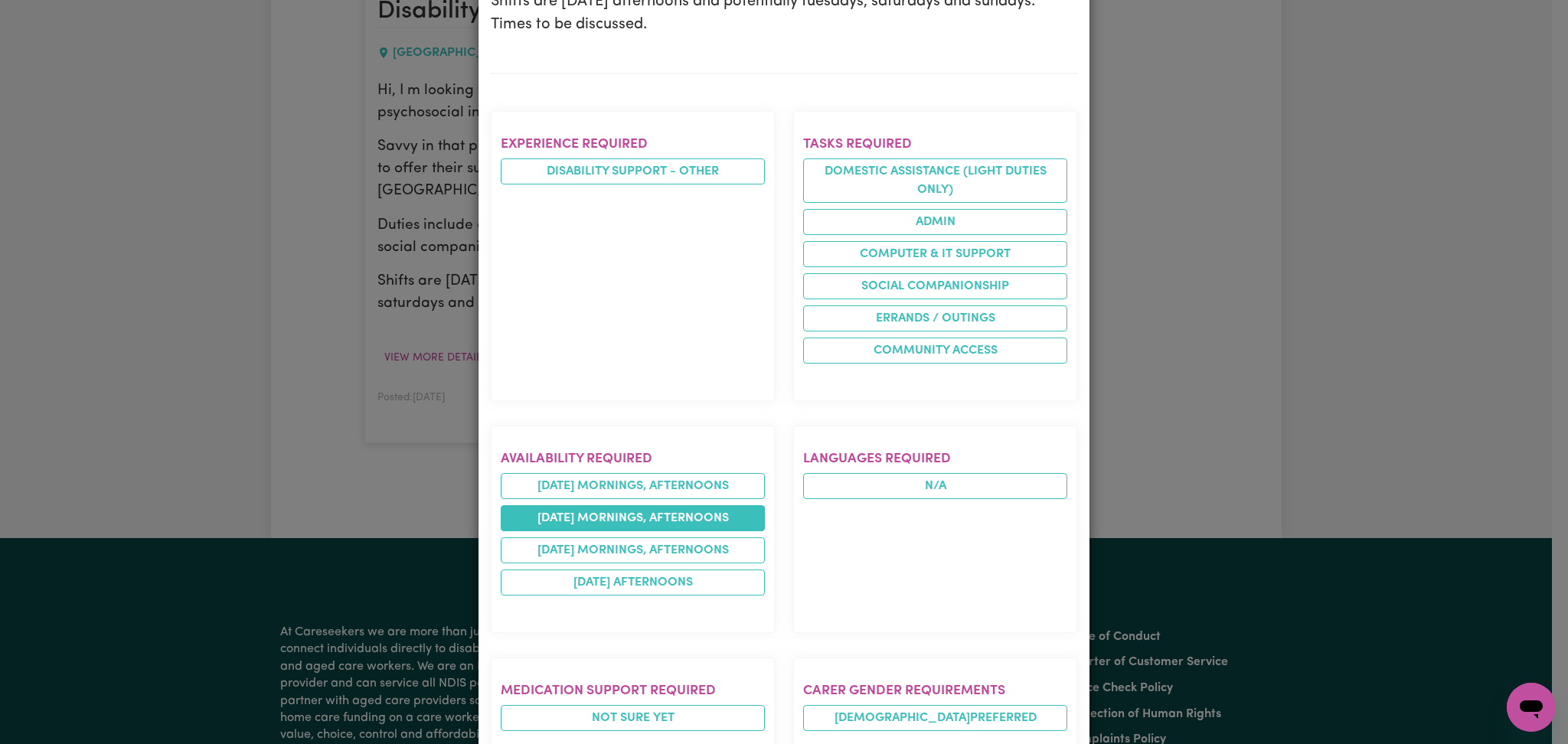
click at [566, 531] on li "[DATE] mornings, afternoons" at bounding box center [633, 518] width 264 height 26
click at [568, 521] on li "[DATE] mornings, afternoons" at bounding box center [633, 518] width 264 height 26
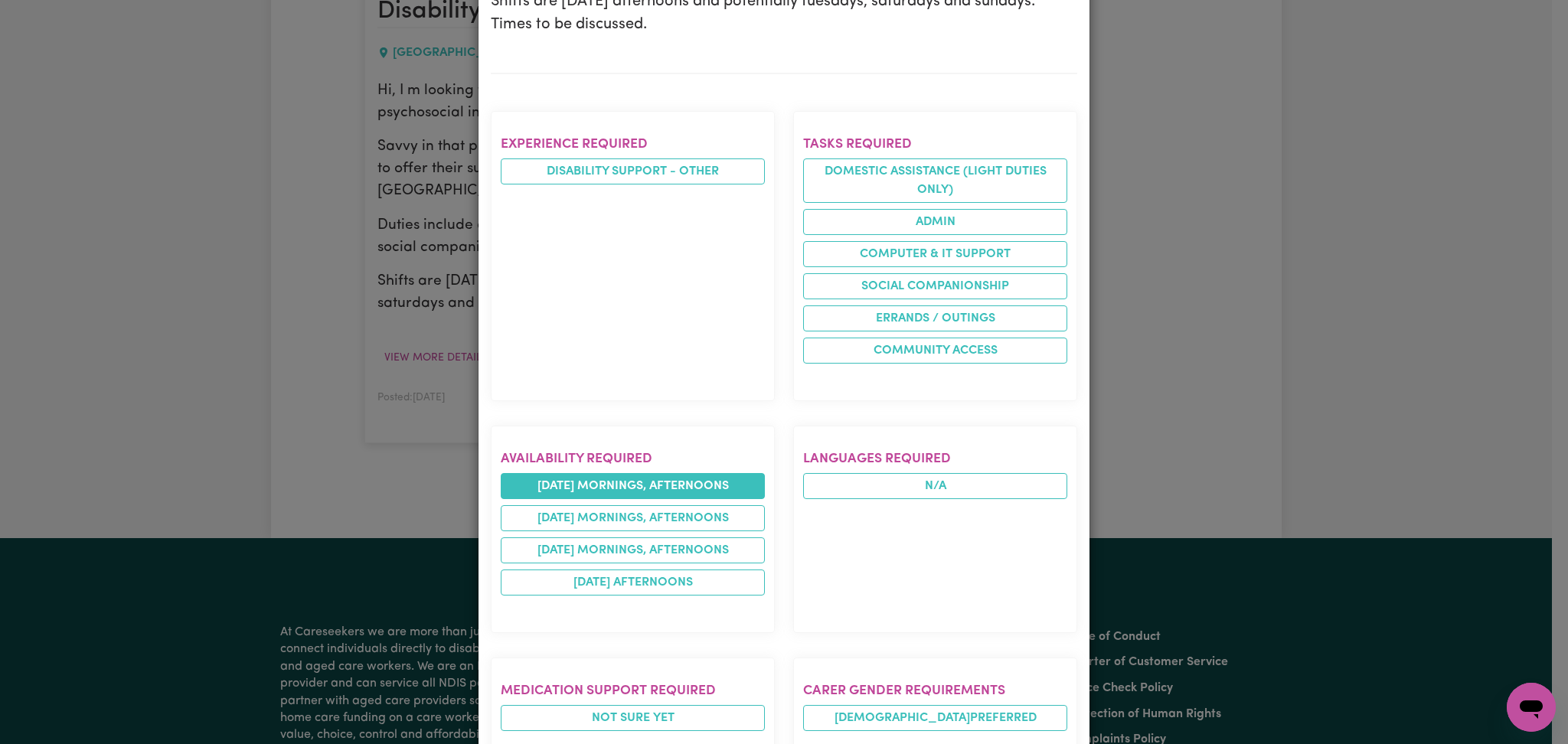
click at [591, 487] on li "[DATE] mornings, afternoons" at bounding box center [633, 486] width 264 height 26
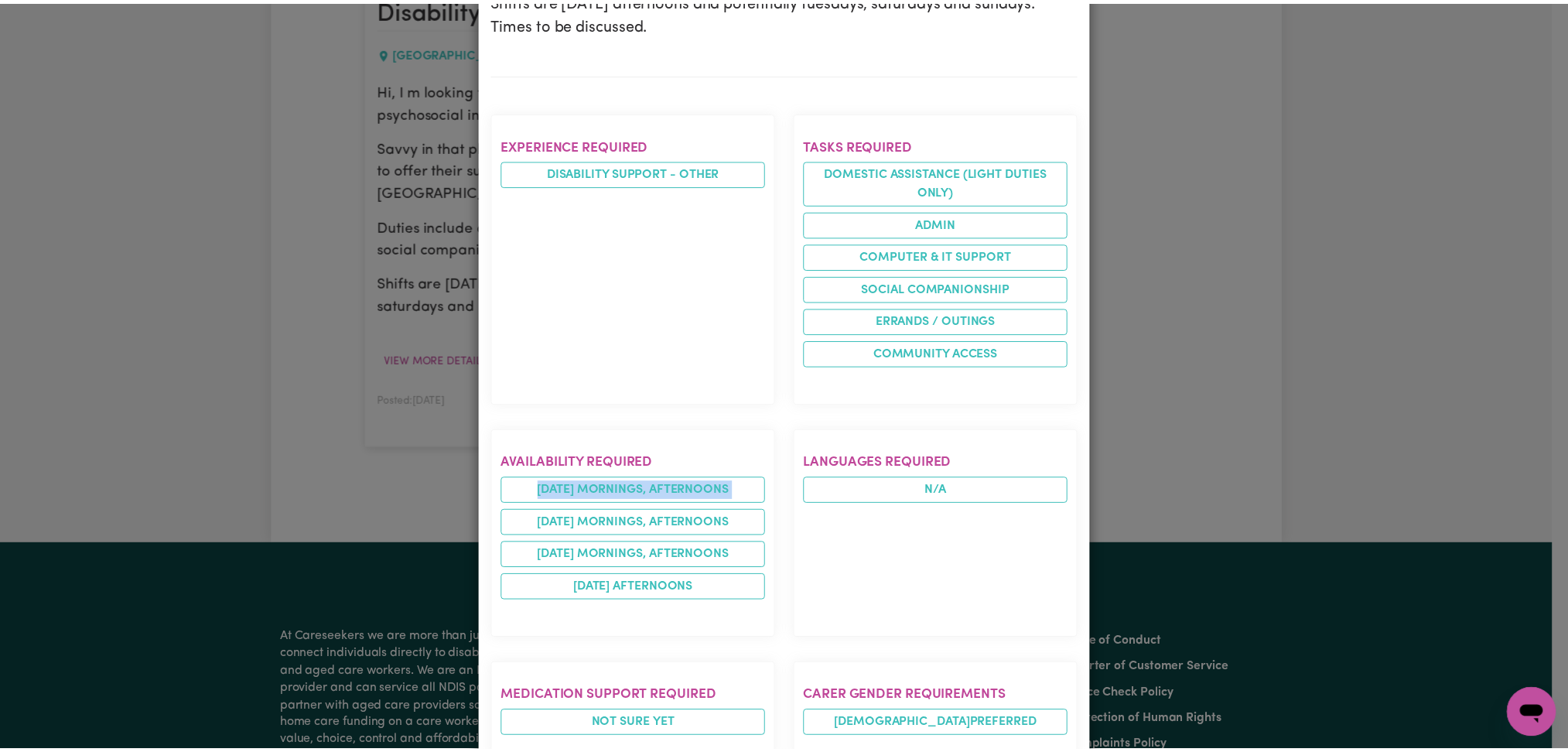
scroll to position [0, 0]
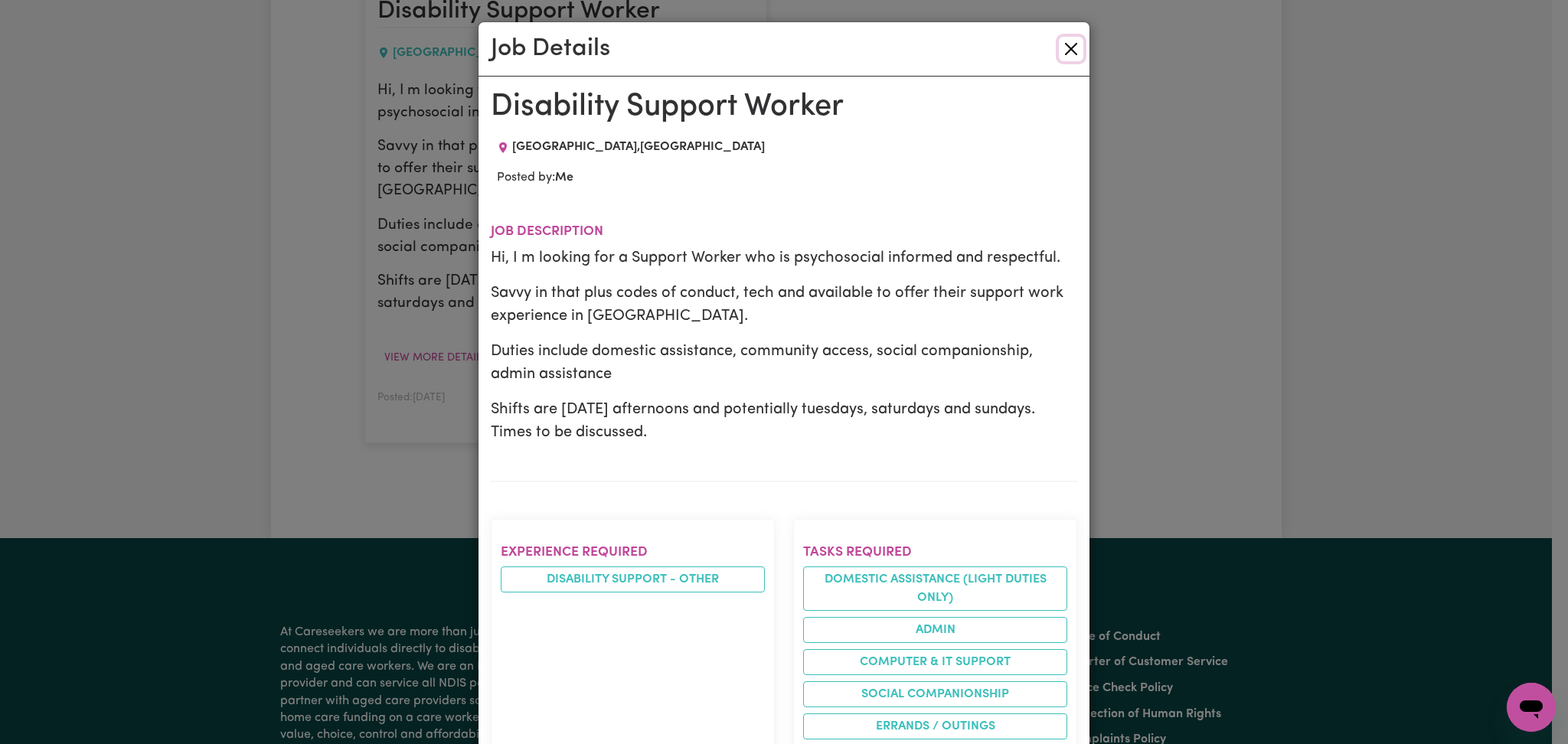
click at [1061, 56] on button "Close" at bounding box center [1071, 49] width 25 height 25
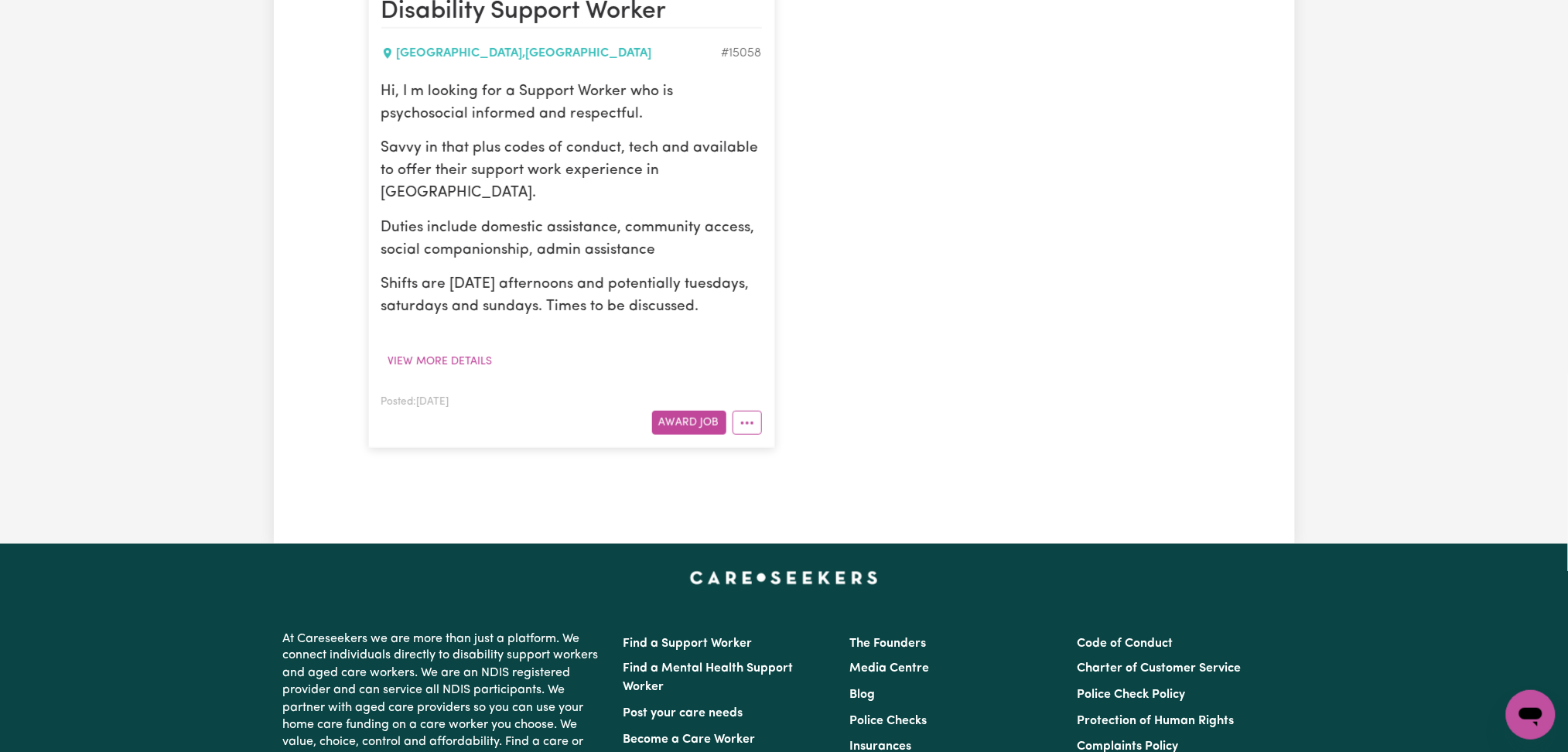
scroll to position [206, 0]
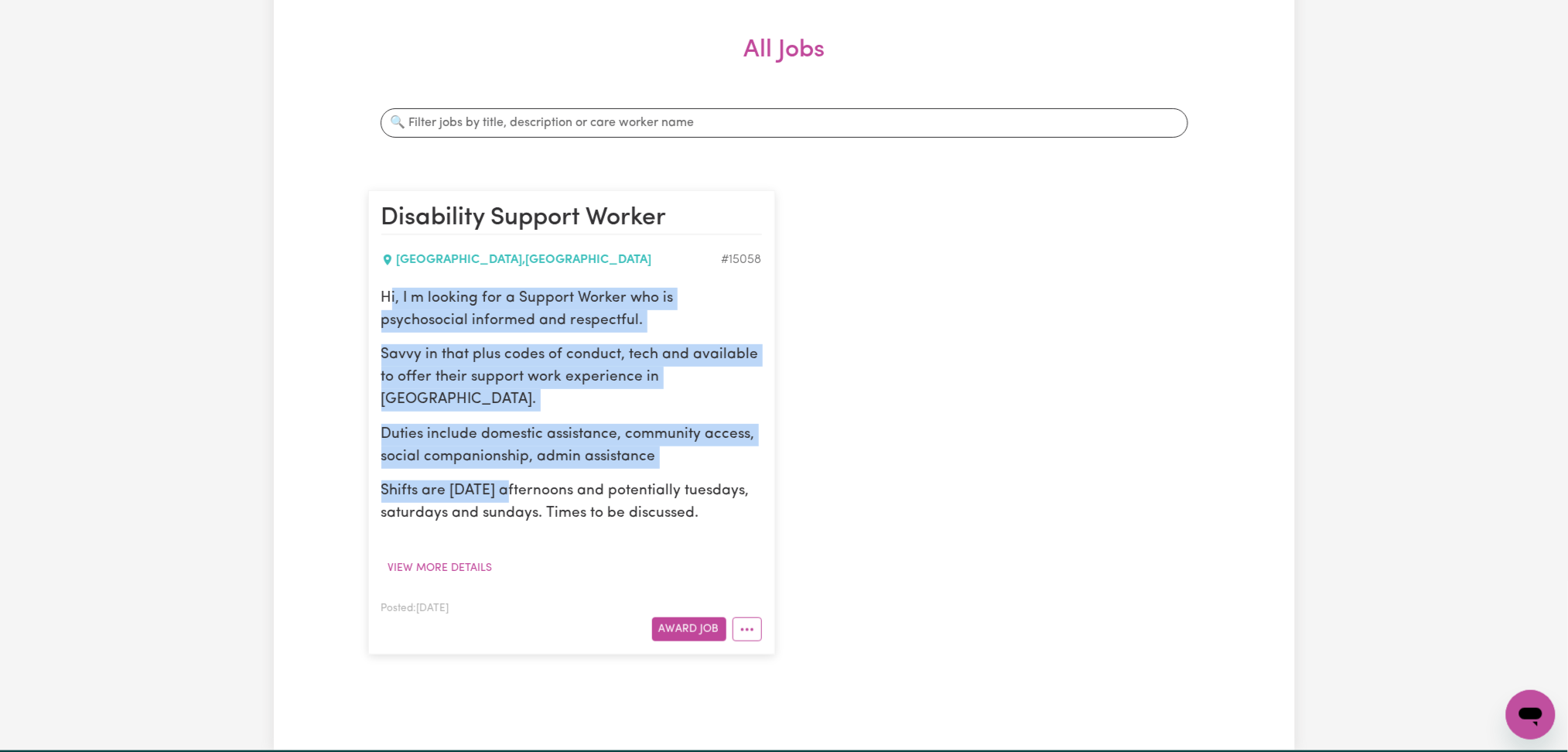
drag, startPoint x: 387, startPoint y: 294, endPoint x: 545, endPoint y: 518, distance: 274.1
click at [537, 509] on div "Hi, I m looking for a Support Worker who is psychosocial informed and respectfu…" at bounding box center [571, 407] width 380 height 237
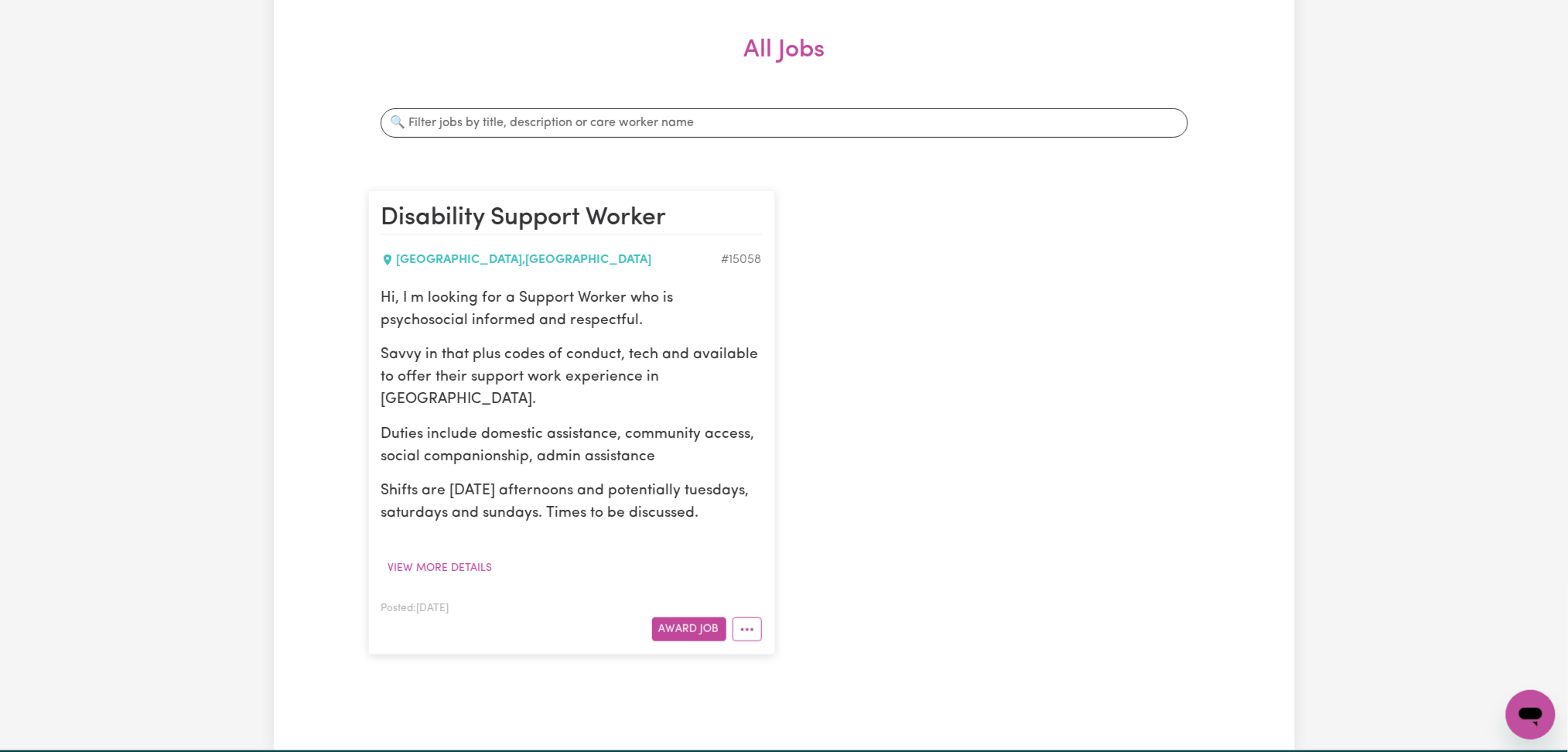
click at [550, 523] on p "Shifts are [DATE] afternoons and potentially tuesdays, saturdays and sundays. T…" at bounding box center [571, 503] width 380 height 45
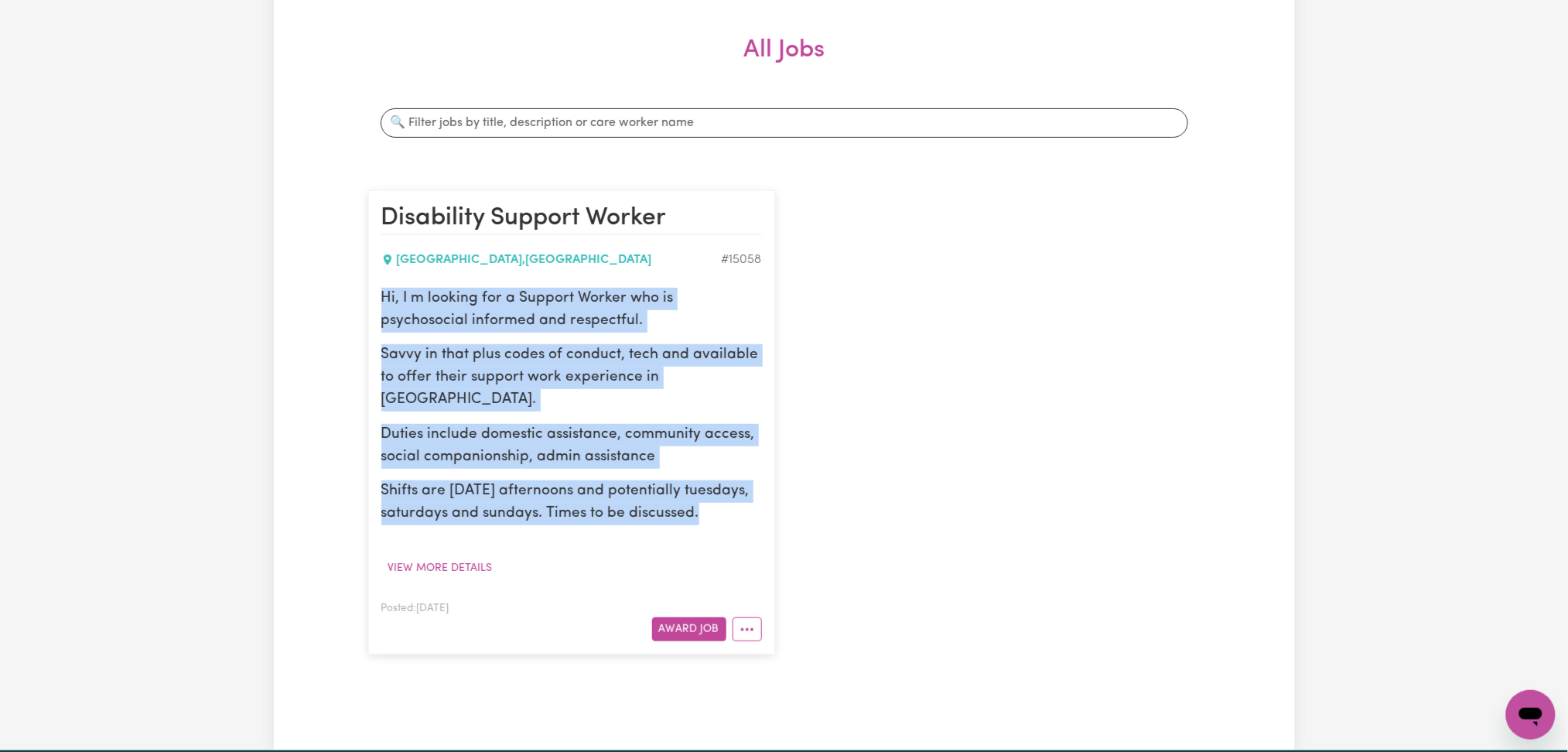
drag, startPoint x: 720, startPoint y: 513, endPoint x: 376, endPoint y: 284, distance: 413.3
click at [376, 284] on article "Disability Support Worker [GEOGRAPHIC_DATA] , [GEOGRAPHIC_DATA] # 15058 Hi, I m…" at bounding box center [571, 422] width 407 height 464
click at [401, 357] on p "Savvy in that plus codes of conduct, tech and available to offer their support …" at bounding box center [571, 377] width 380 height 67
drag, startPoint x: 380, startPoint y: 292, endPoint x: 710, endPoint y: 523, distance: 402.8
click at [710, 523] on article "Disability Support Worker [GEOGRAPHIC_DATA] , [GEOGRAPHIC_DATA] # 15058 Hi, I m…" at bounding box center [571, 422] width 407 height 464
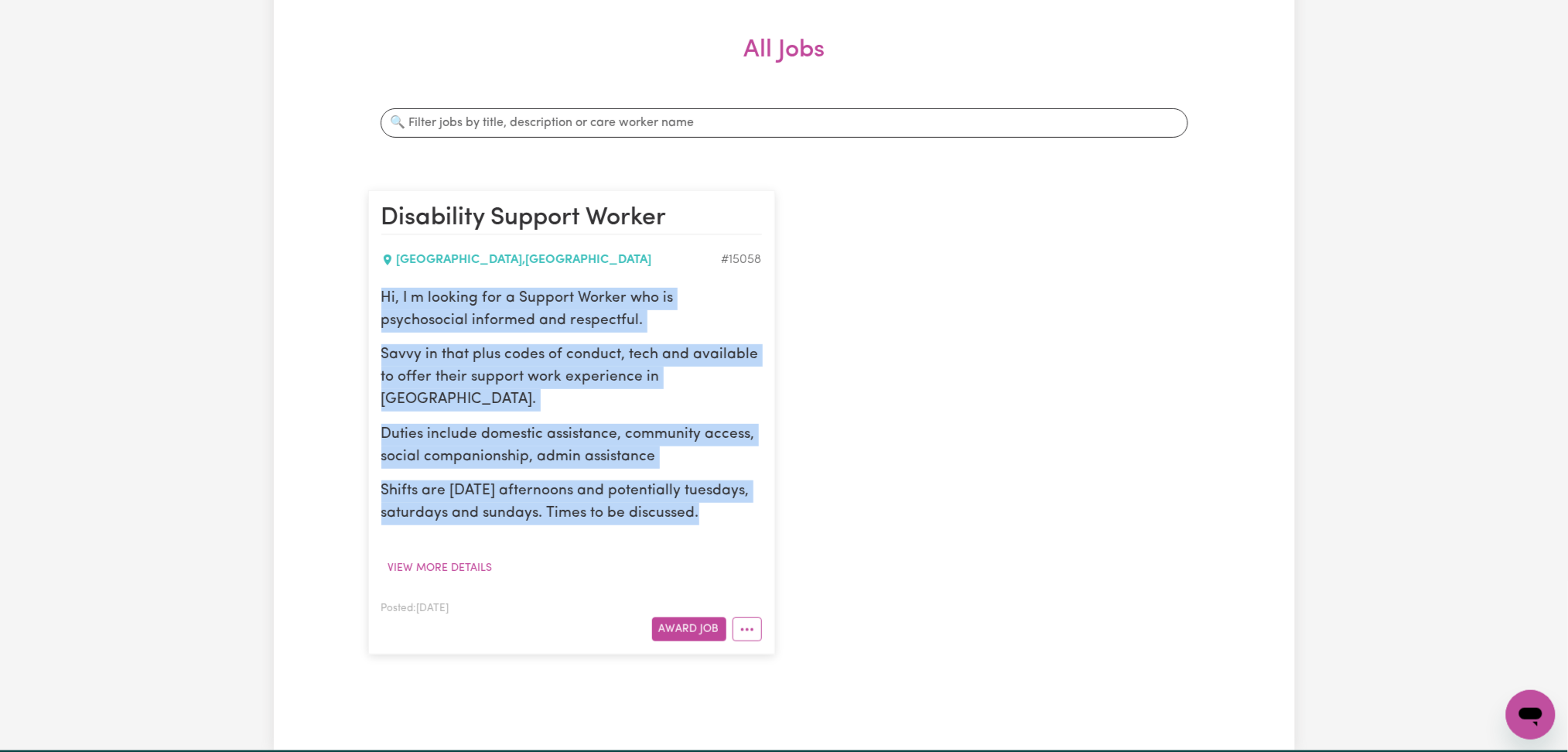
click at [710, 523] on p "Shifts are [DATE] afternoons and potentially tuesdays, saturdays and sundays. T…" at bounding box center [571, 503] width 380 height 45
drag, startPoint x: 726, startPoint y: 518, endPoint x: 547, endPoint y: 414, distance: 207.0
click at [344, 277] on div "Jobs & Contracts All Jobs Awarded Job Applications All Jobs Search jobs Disabil…" at bounding box center [785, 299] width 1022 height 815
click at [548, 414] on div "Hi, I m looking for a Support Worker who is psychosocial informed and respectfu…" at bounding box center [571, 407] width 380 height 237
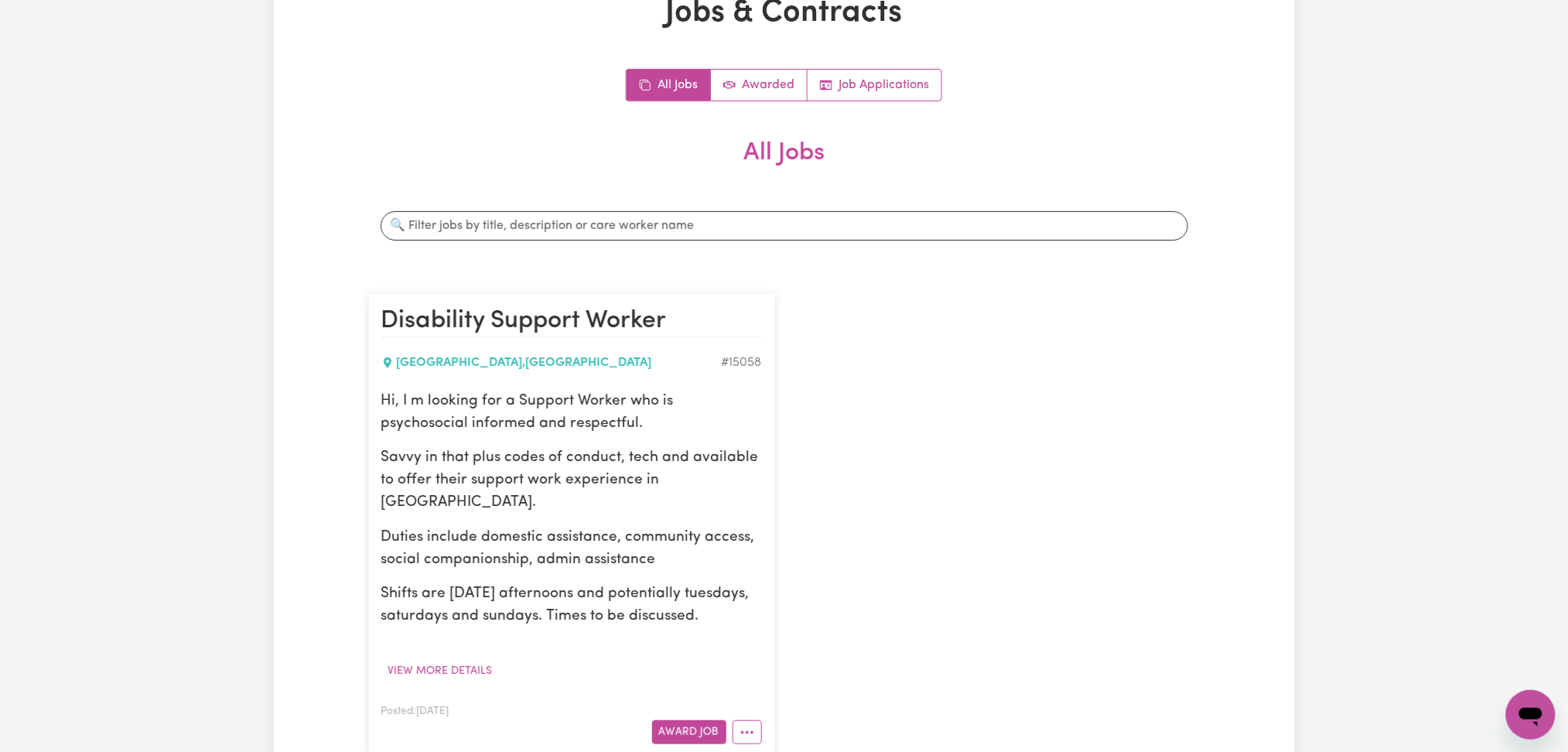
scroll to position [0, 0]
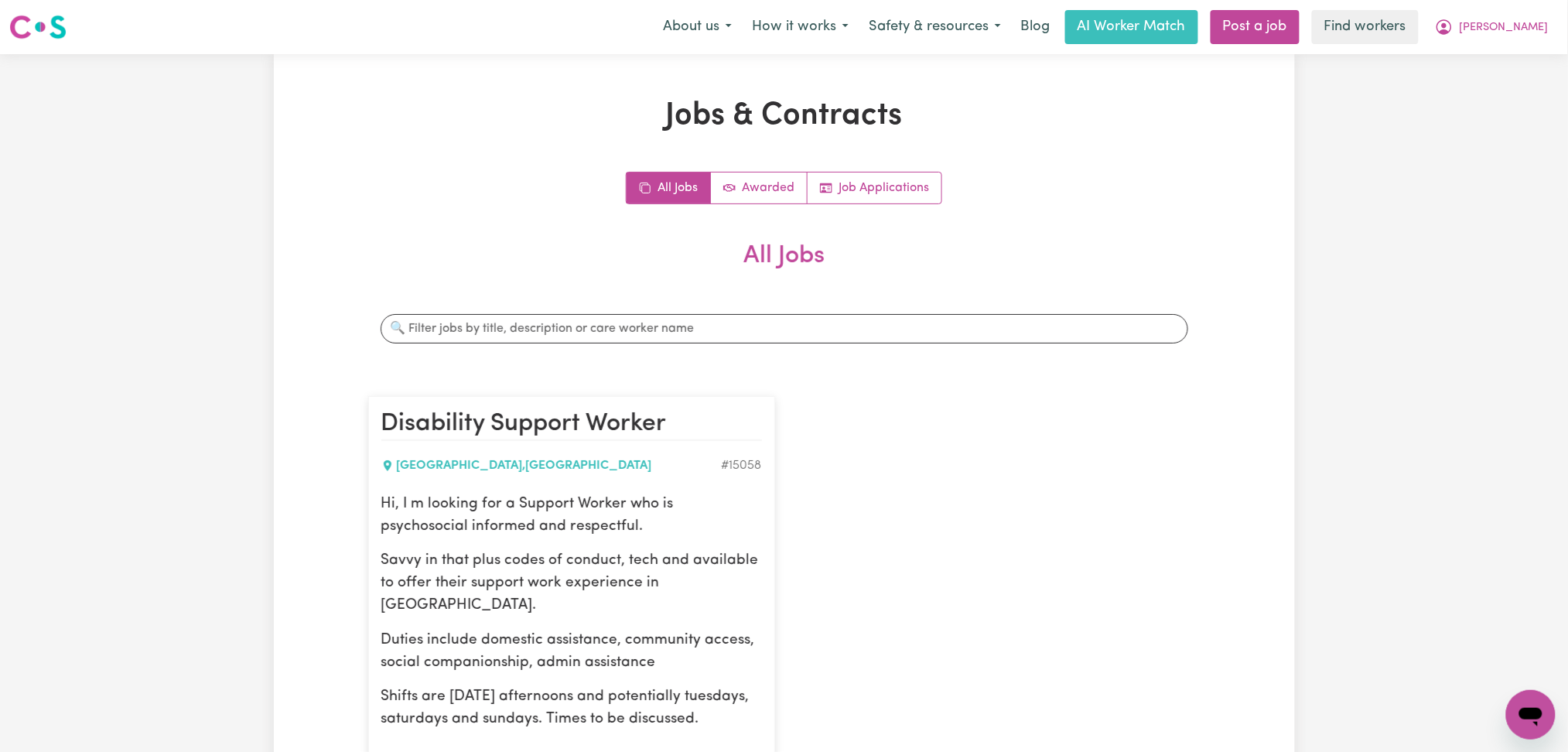
click at [1067, 487] on div "Disability Support Worker [GEOGRAPHIC_DATA] , [GEOGRAPHIC_DATA] # 15058 Hi, I m…" at bounding box center [784, 628] width 851 height 495
click at [1056, 579] on div "Disability Support Worker [GEOGRAPHIC_DATA] , [GEOGRAPHIC_DATA] # 15058 Hi, I m…" at bounding box center [784, 628] width 851 height 495
drag, startPoint x: 1495, startPoint y: 26, endPoint x: 1490, endPoint y: 40, distance: 14.9
click at [1493, 29] on span "[PERSON_NAME]" at bounding box center [1504, 28] width 89 height 17
click at [1475, 100] on link "Logout" at bounding box center [1497, 89] width 122 height 29
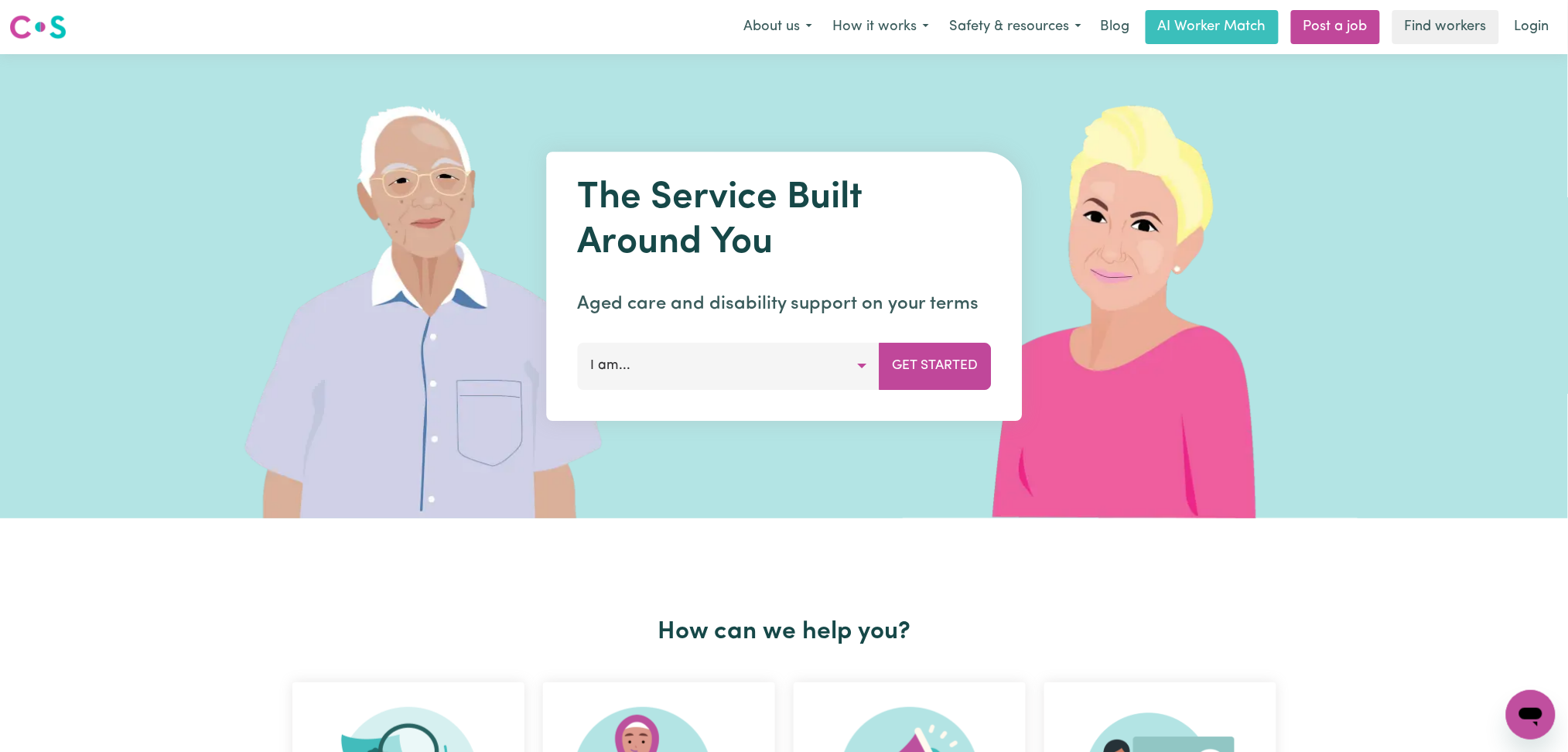
click at [1542, 48] on nav "Menu About us How it works Safety & resources Blog AI Worker Match Post a job F…" at bounding box center [784, 27] width 1568 height 54
click at [1529, 29] on link "Login" at bounding box center [1532, 27] width 54 height 34
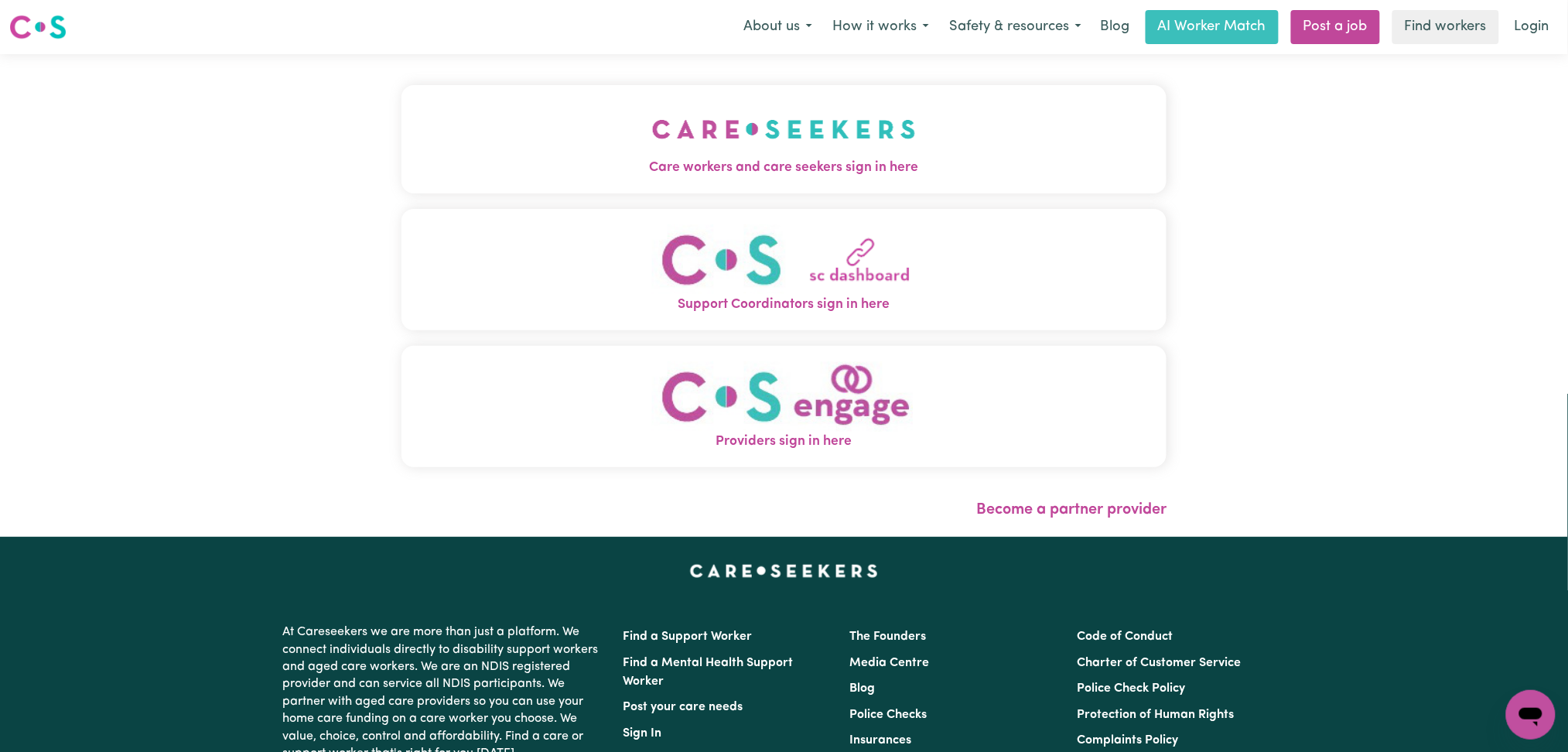
click at [543, 131] on button "Care workers and care seekers sign in here" at bounding box center [784, 140] width 766 height 109
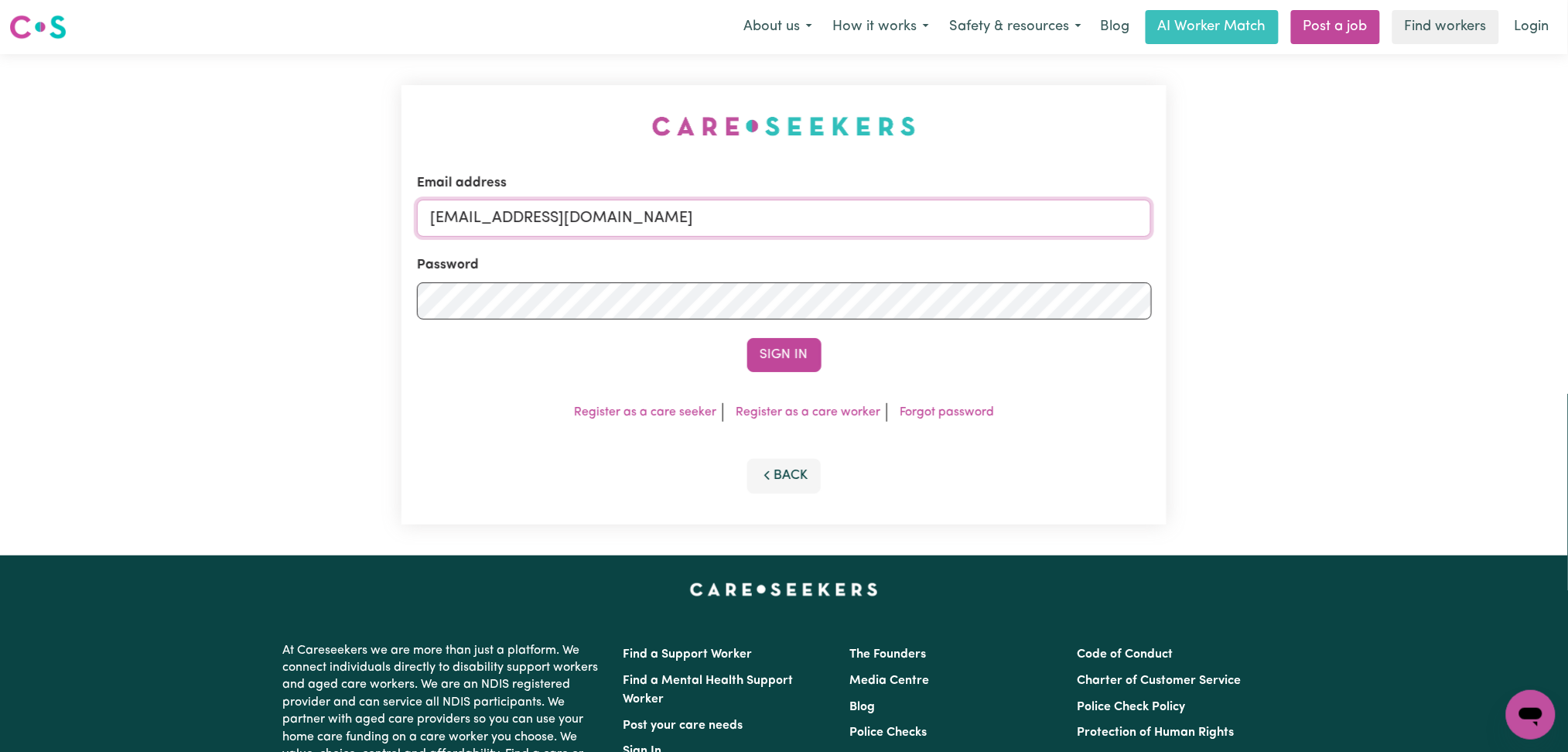
click at [616, 203] on input "[EMAIL_ADDRESS][DOMAIN_NAME]" at bounding box center [784, 218] width 735 height 37
drag, startPoint x: 511, startPoint y: 213, endPoint x: 884, endPoint y: 237, distance: 373.8
click at [956, 213] on input "Superuser~[EMAIL_ADDRESS][DOMAIN_NAME]" at bounding box center [784, 218] width 735 height 37
type input "Superuser~[PERSON_NAME][EMAIL_ADDRESS][DOMAIN_NAME]"
click at [758, 352] on button "Sign In" at bounding box center [785, 355] width 75 height 34
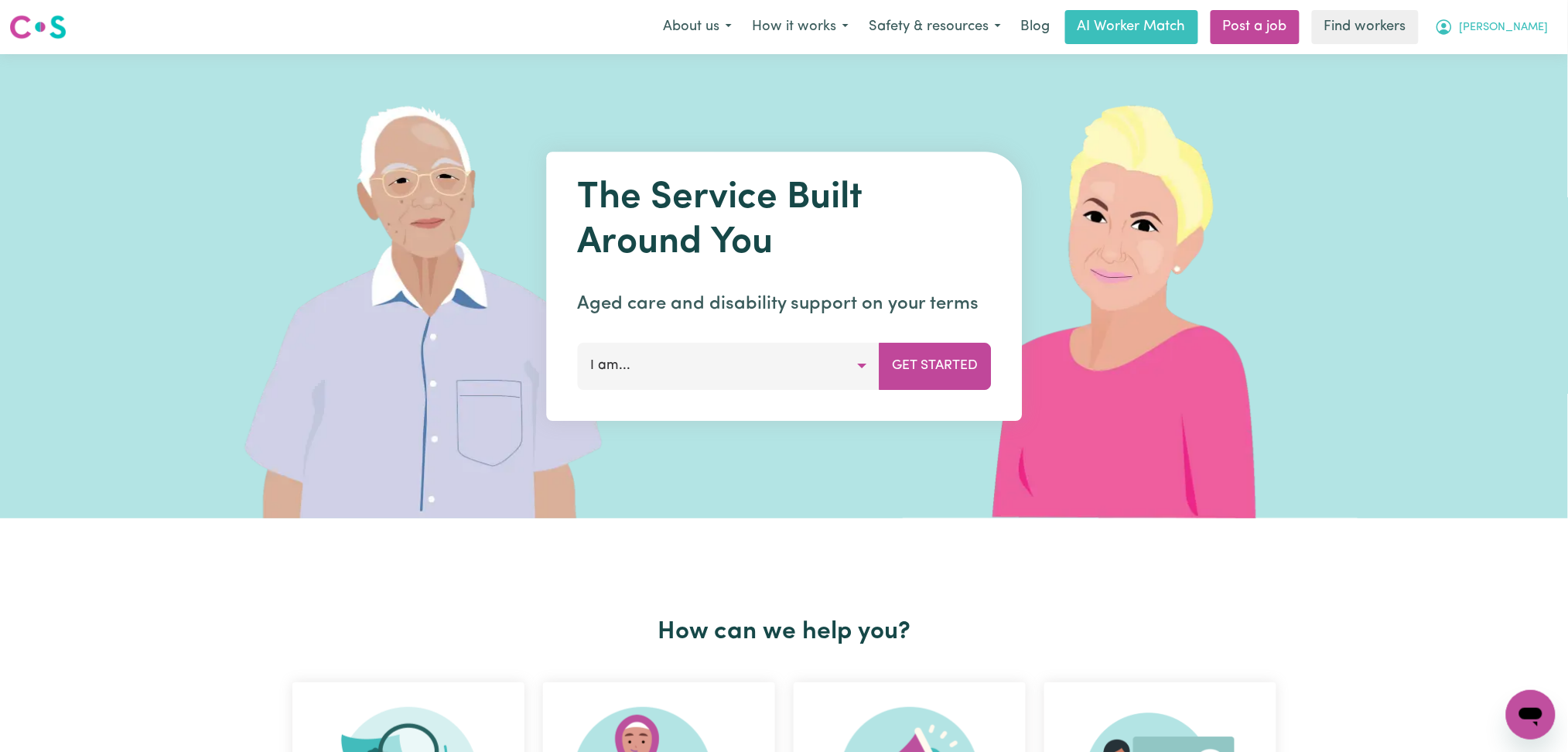
click at [1500, 27] on span "[PERSON_NAME]" at bounding box center [1504, 28] width 89 height 17
click at [1486, 92] on link "Logout" at bounding box center [1497, 89] width 122 height 29
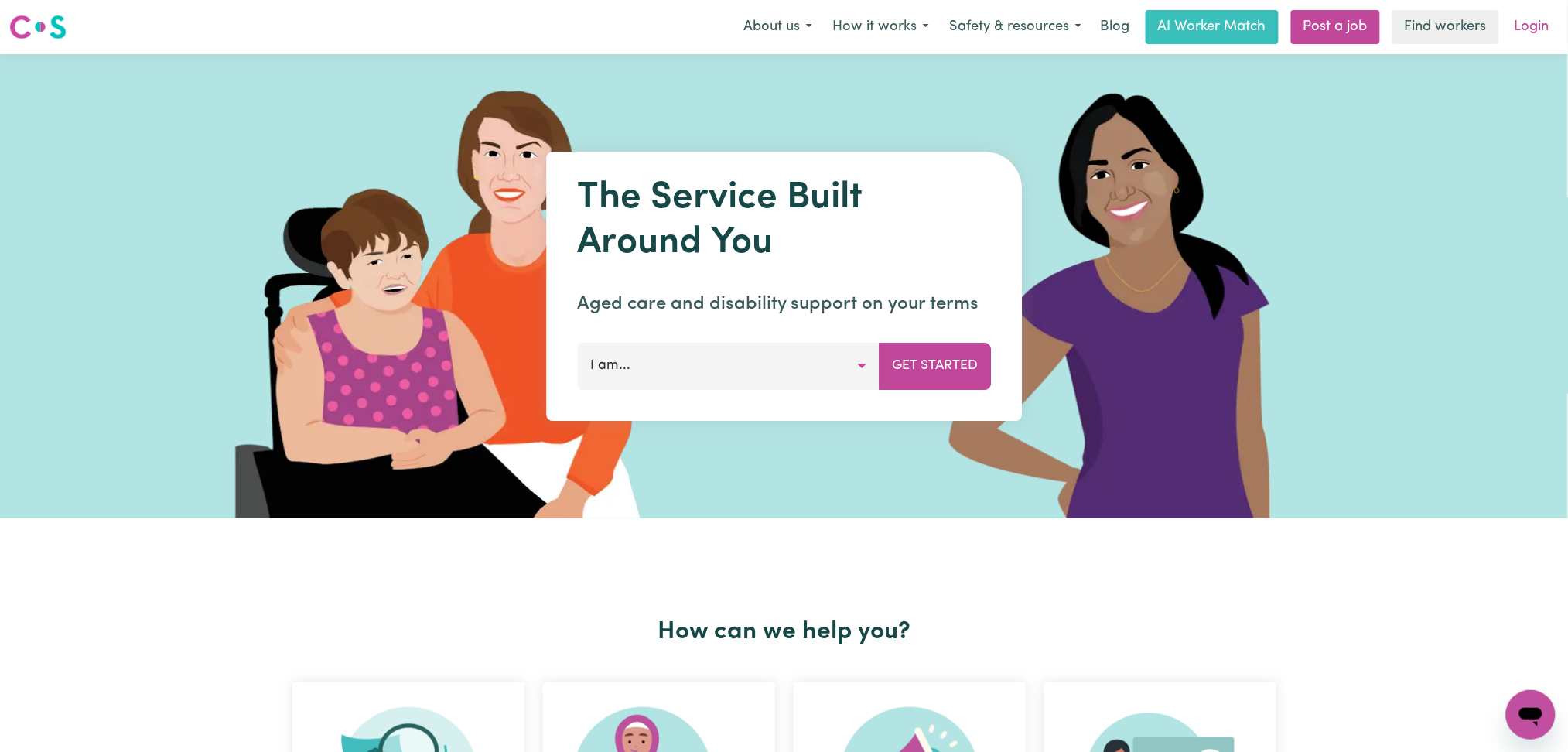
click at [1528, 26] on link "Login" at bounding box center [1532, 27] width 54 height 34
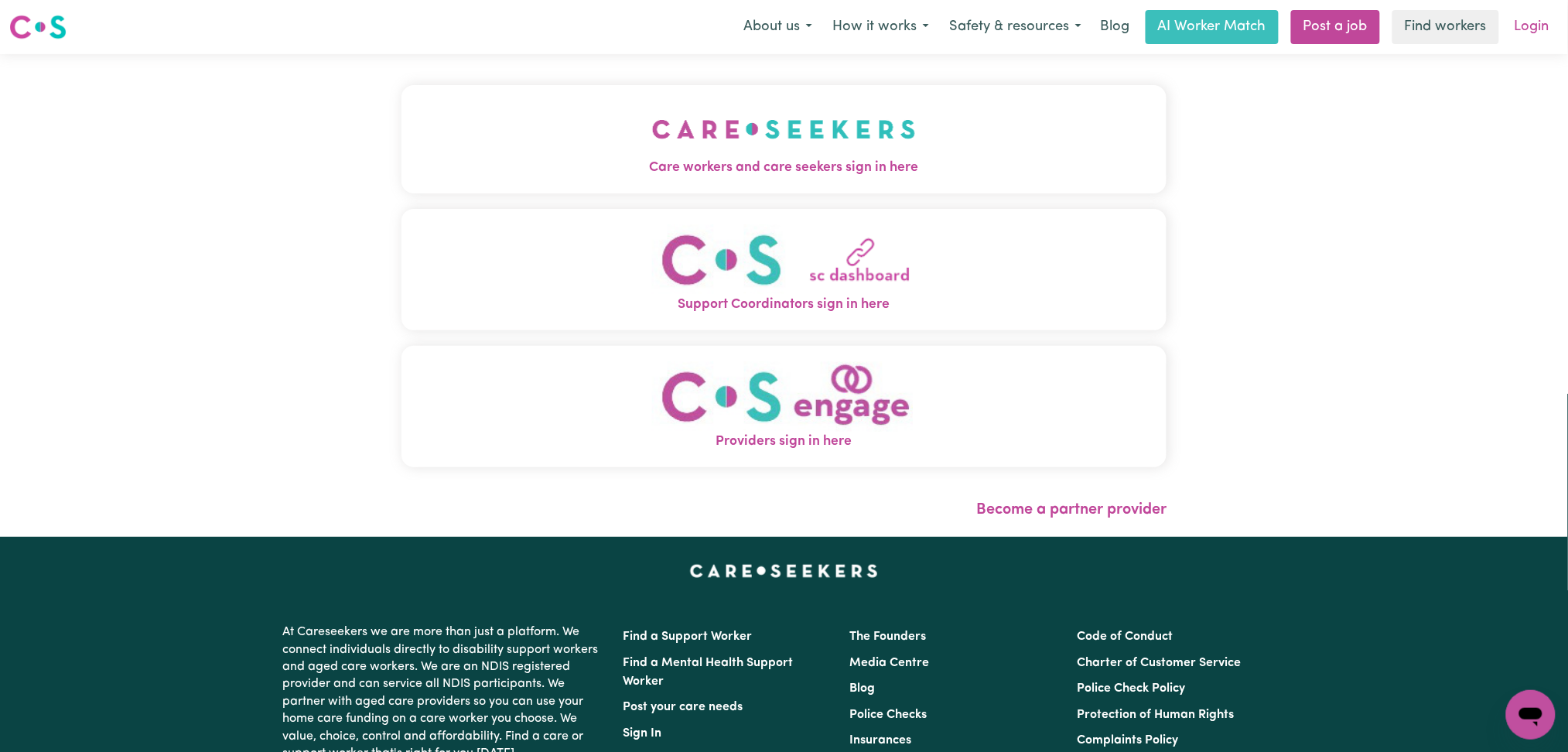
click at [1547, 19] on link "Login" at bounding box center [1532, 27] width 54 height 34
click at [1533, 26] on link "Login" at bounding box center [1532, 27] width 54 height 34
click at [657, 188] on button "Care workers and care seekers sign in here" at bounding box center [784, 140] width 766 height 109
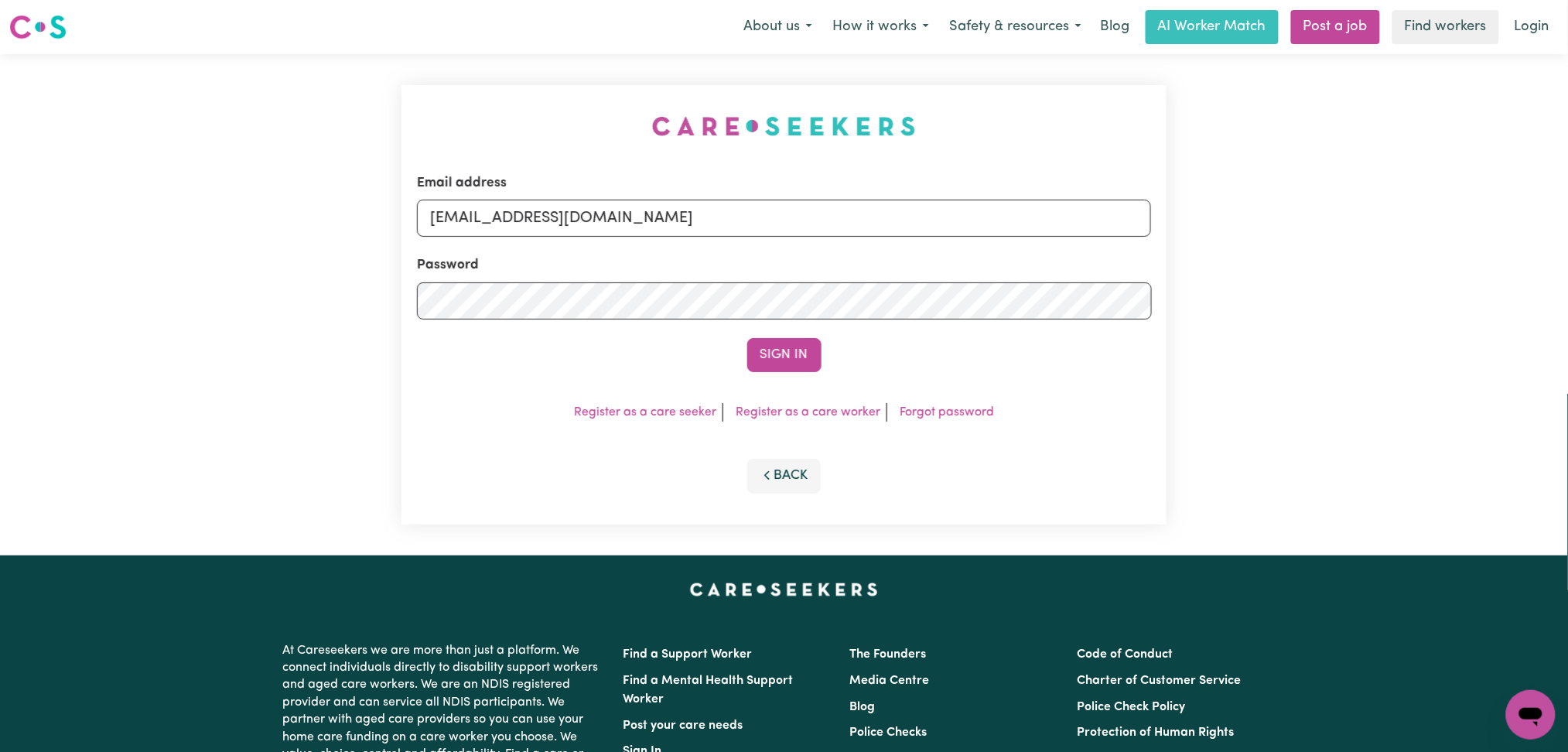
drag, startPoint x: 738, startPoint y: 185, endPoint x: 718, endPoint y: 192, distance: 21.2
click at [729, 188] on div "Email address onboardingcs@careseekers.com.au" at bounding box center [784, 205] width 735 height 64
drag, startPoint x: 628, startPoint y: 209, endPoint x: 595, endPoint y: 237, distance: 43.3
click at [628, 209] on input "[EMAIL_ADDRESS][DOMAIN_NAME]" at bounding box center [784, 218] width 735 height 37
drag, startPoint x: 510, startPoint y: 220, endPoint x: 876, endPoint y: 247, distance: 367.0
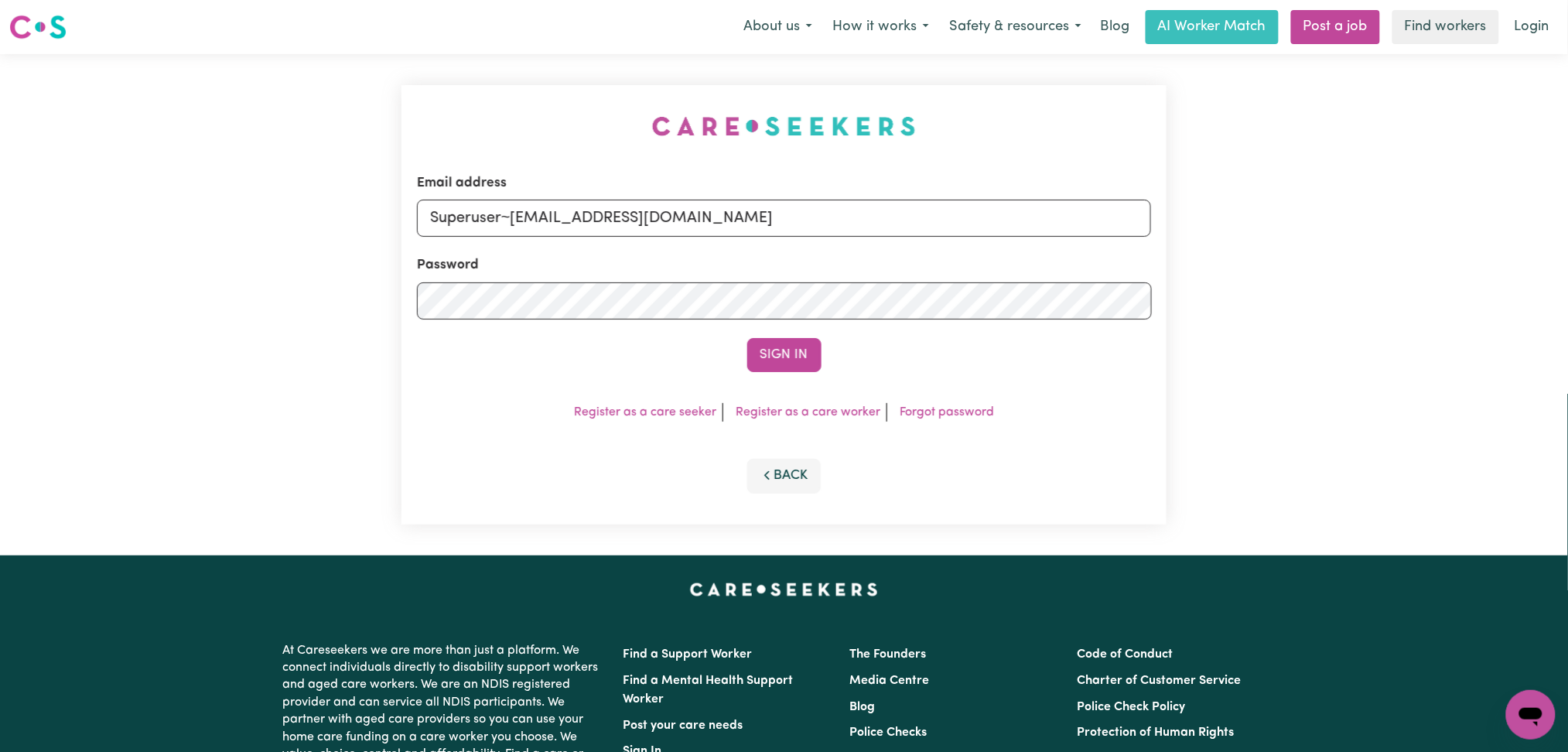
click at [876, 247] on form "Email address Superuser~jakedworkin@hotmail.com Password Sign In" at bounding box center [784, 272] width 735 height 199
click at [884, 149] on div "Email address Superuser~jakedworkin@hotmail.com Password Sign In Register as a …" at bounding box center [784, 305] width 766 height 439
drag, startPoint x: 508, startPoint y: 218, endPoint x: 1022, endPoint y: 248, distance: 514.9
click at [1060, 241] on form "Email address Superuser~jakedworkin@hotmail.com Password Sign In" at bounding box center [784, 272] width 735 height 199
paste input "cevision7@g"
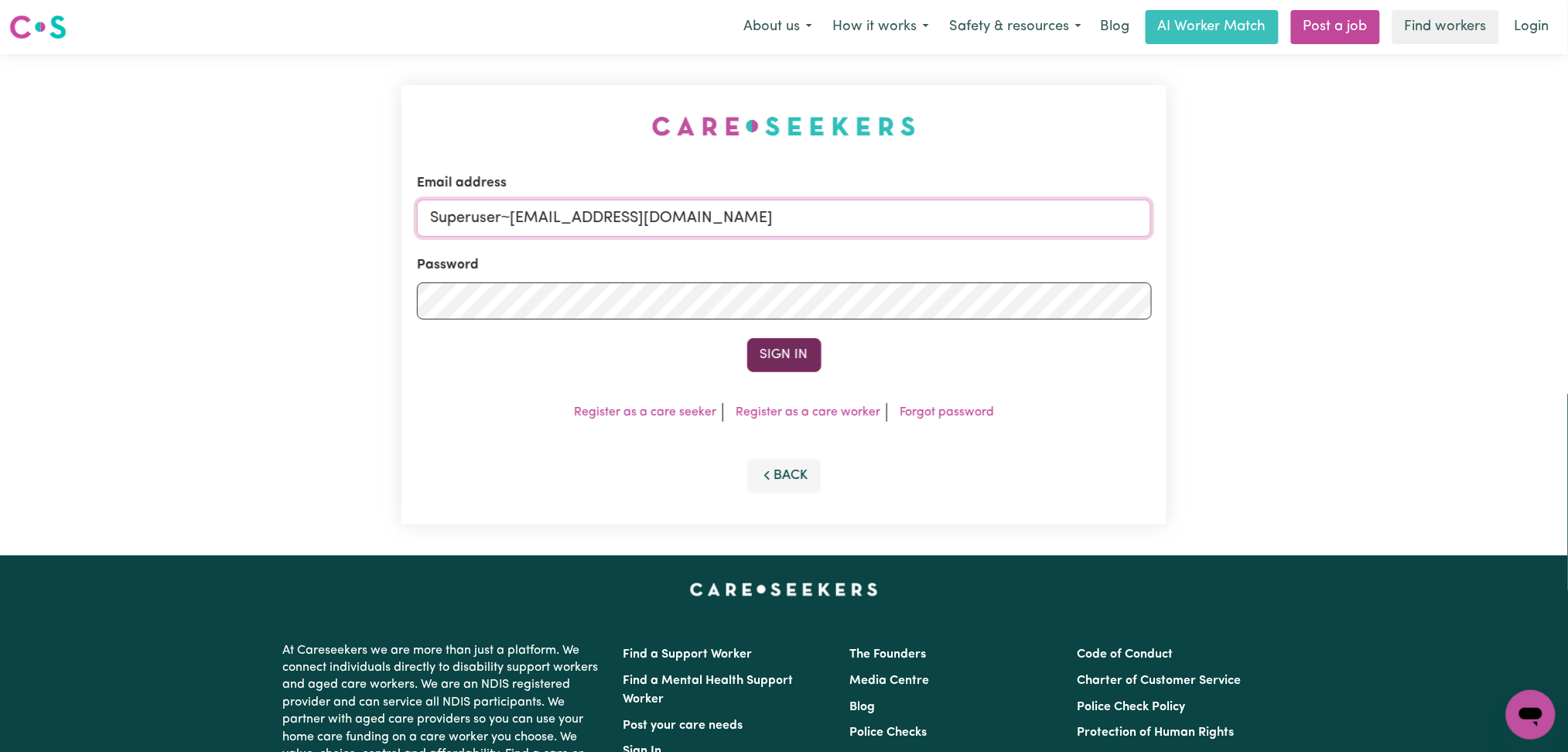
type input "Superuser~[EMAIL_ADDRESS][DOMAIN_NAME]"
click at [806, 350] on button "Sign In" at bounding box center [785, 355] width 75 height 34
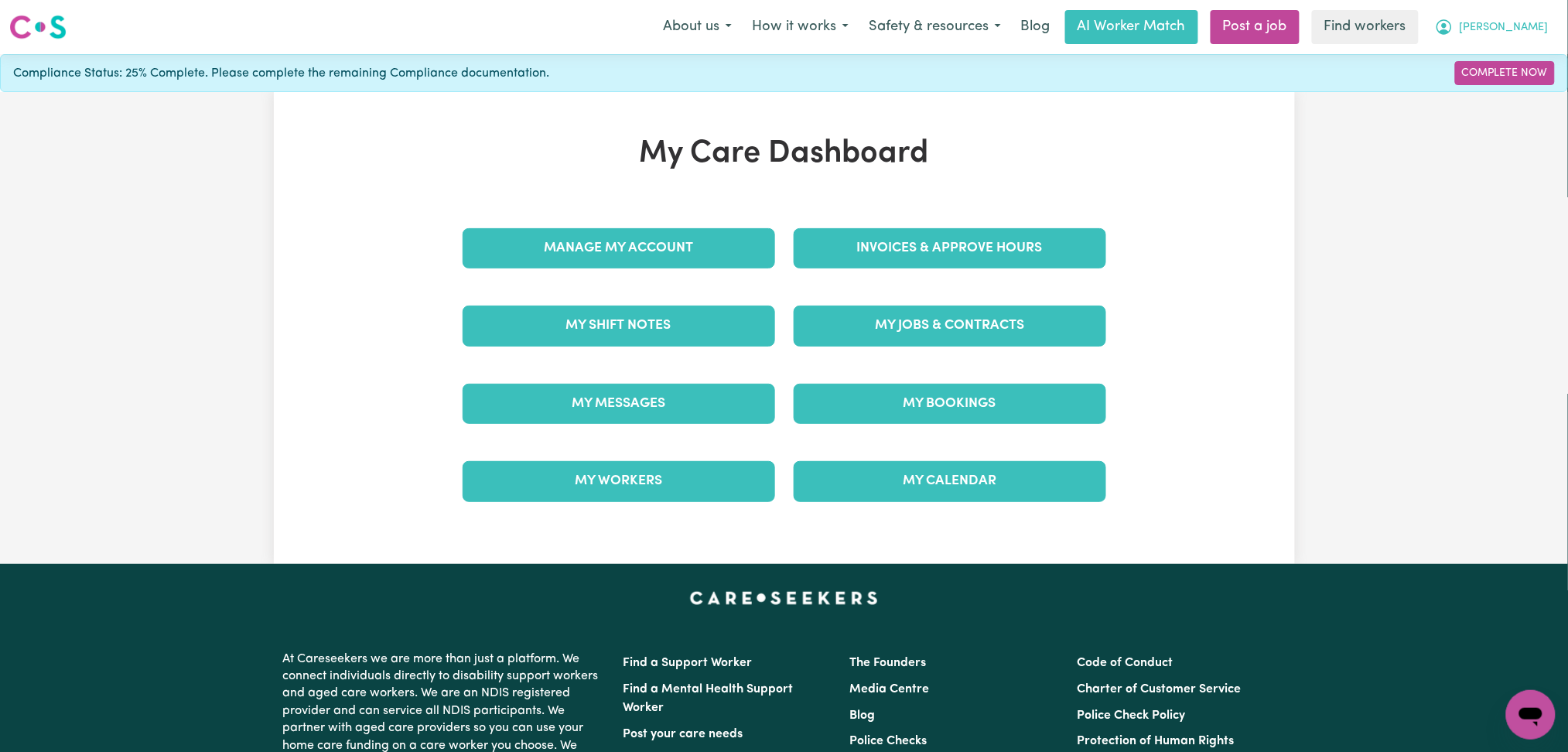
drag, startPoint x: 1487, startPoint y: 15, endPoint x: 1490, endPoint y: 26, distance: 11.4
click at [1490, 20] on button "[PERSON_NAME]" at bounding box center [1492, 27] width 134 height 33
click at [1467, 63] on link "My Dashboard" at bounding box center [1497, 61] width 122 height 29
click at [848, 173] on div "My Care Dashboard Manage My Account Invoices & Approve Hours My Shift Notes My …" at bounding box center [784, 327] width 681 height 385
drag, startPoint x: 657, startPoint y: 156, endPoint x: 912, endPoint y: 158, distance: 255.0
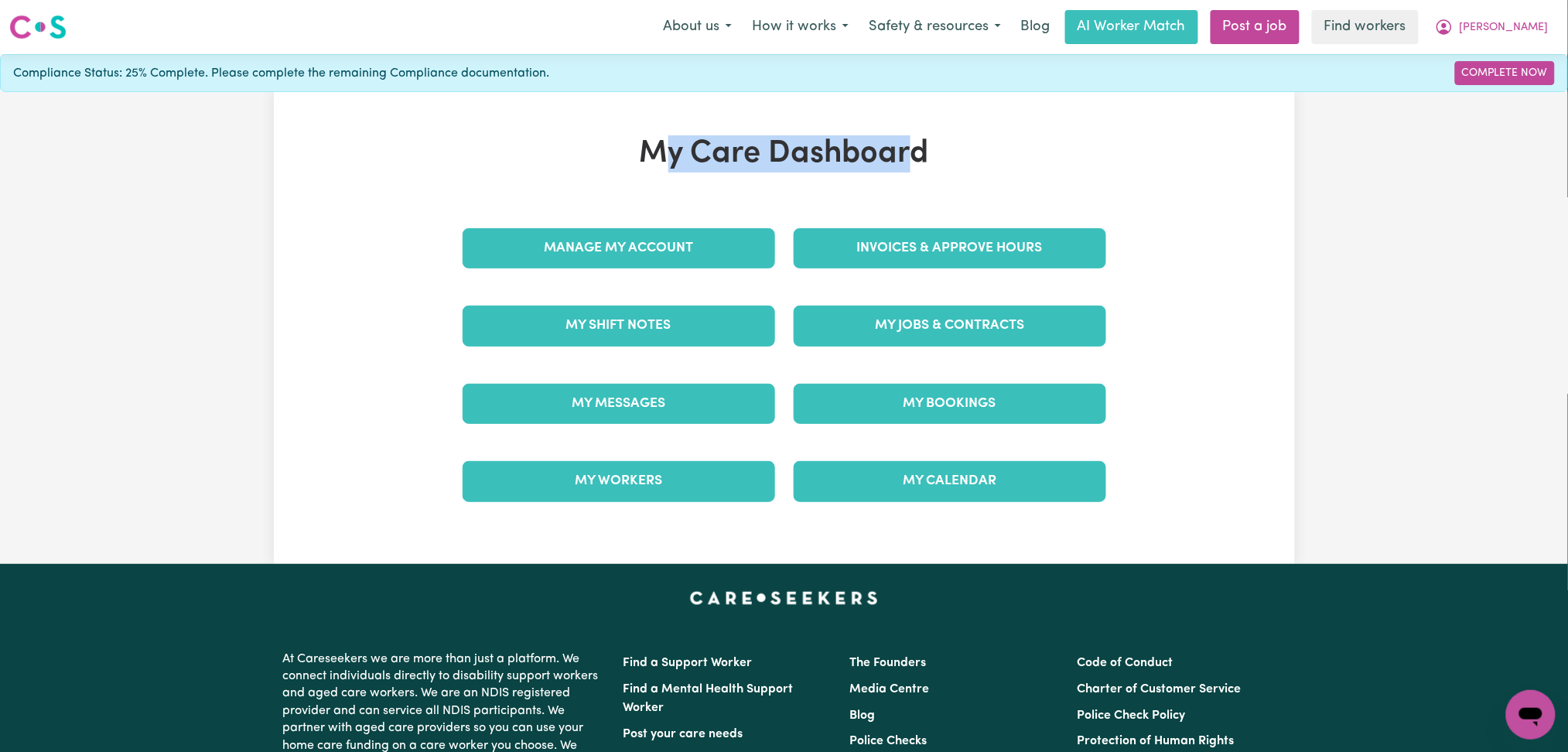
click at [912, 158] on h1 "My Care Dashboard" at bounding box center [784, 154] width 662 height 37
click at [952, 166] on h1 "My Care Dashboard" at bounding box center [784, 154] width 662 height 37
click at [1400, 405] on div "My Care Dashboard Manage My Account Invoices & Approve Hours My Shift Notes My …" at bounding box center [784, 328] width 1568 height 472
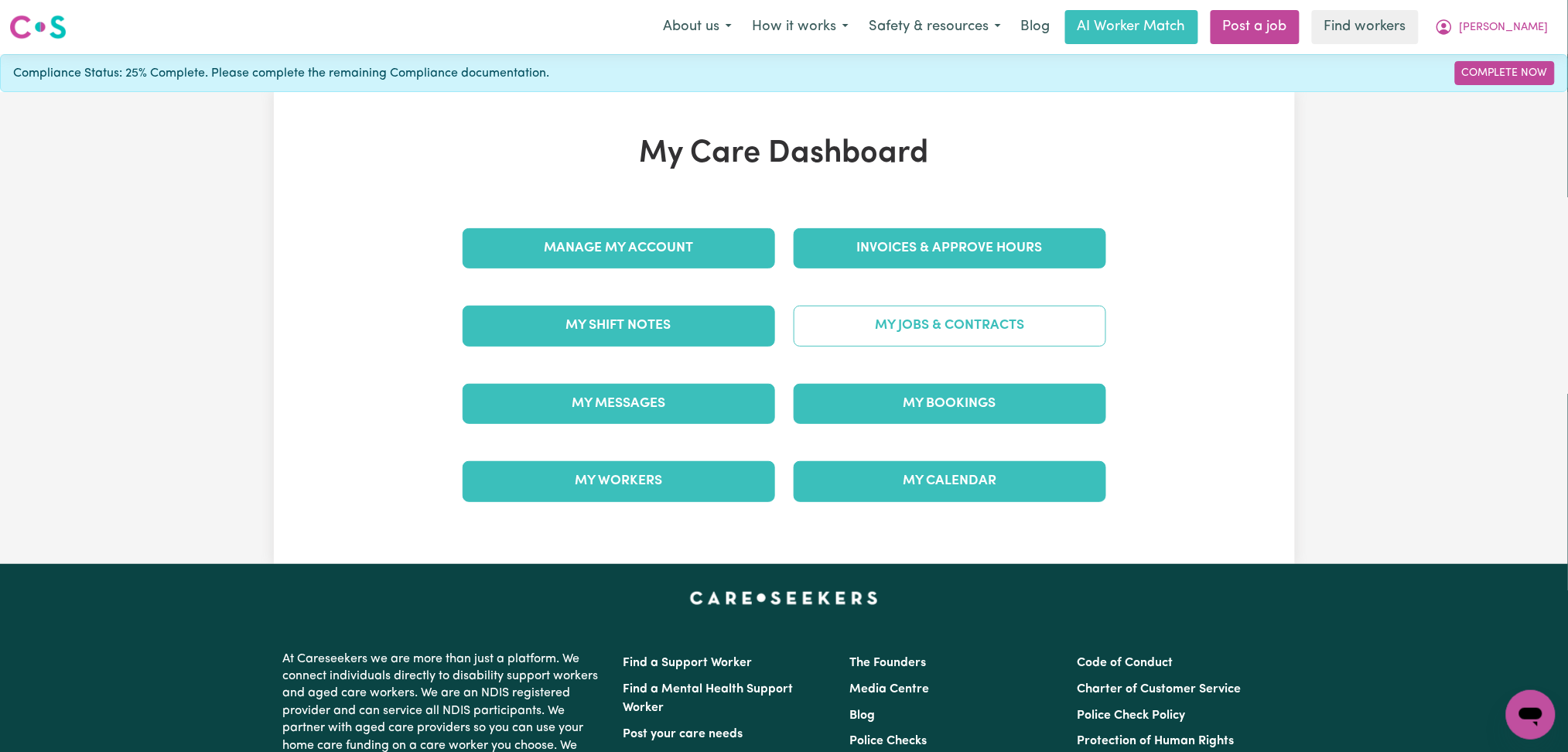
click at [911, 338] on link "My Jobs & Contracts" at bounding box center [950, 326] width 313 height 40
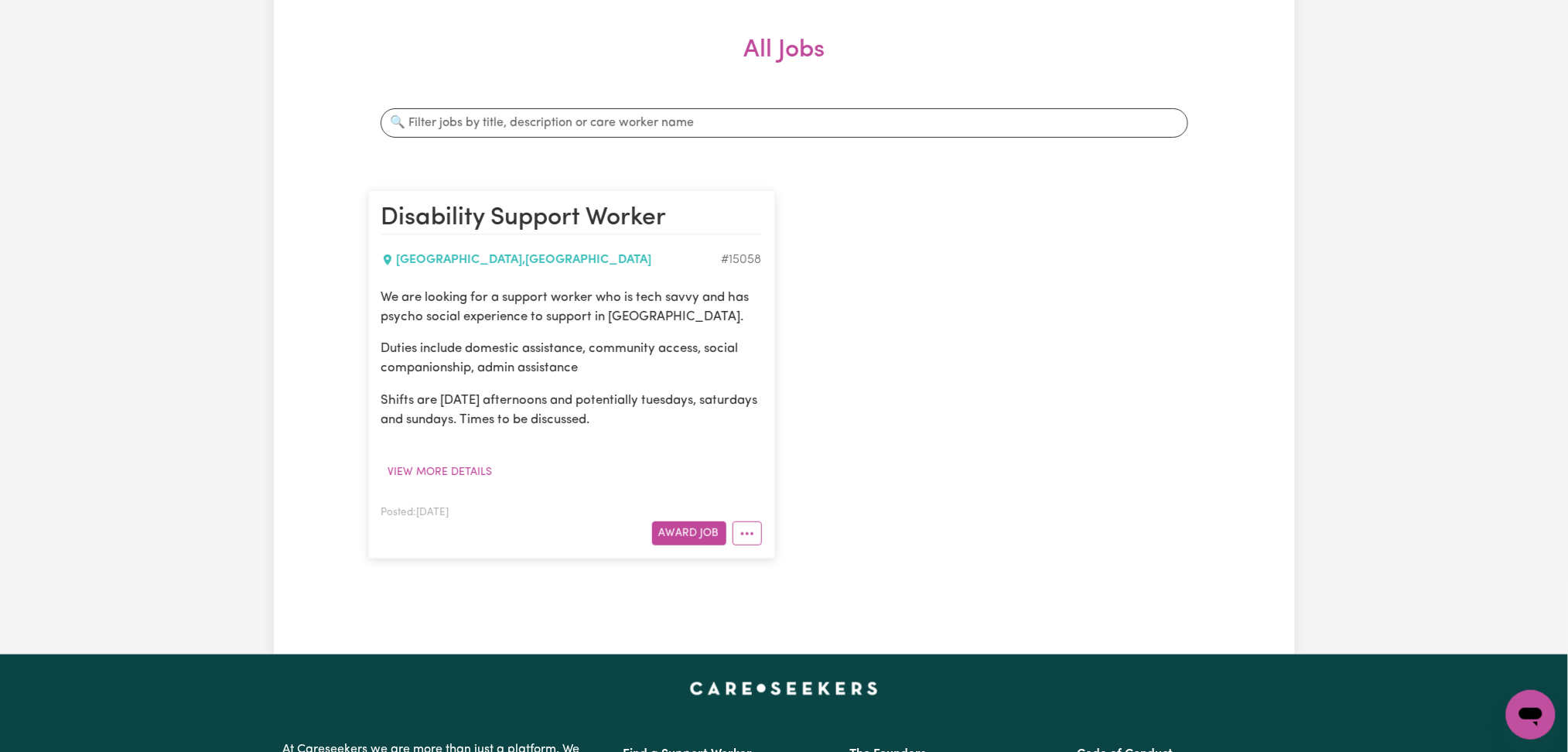
scroll to position [310, 0]
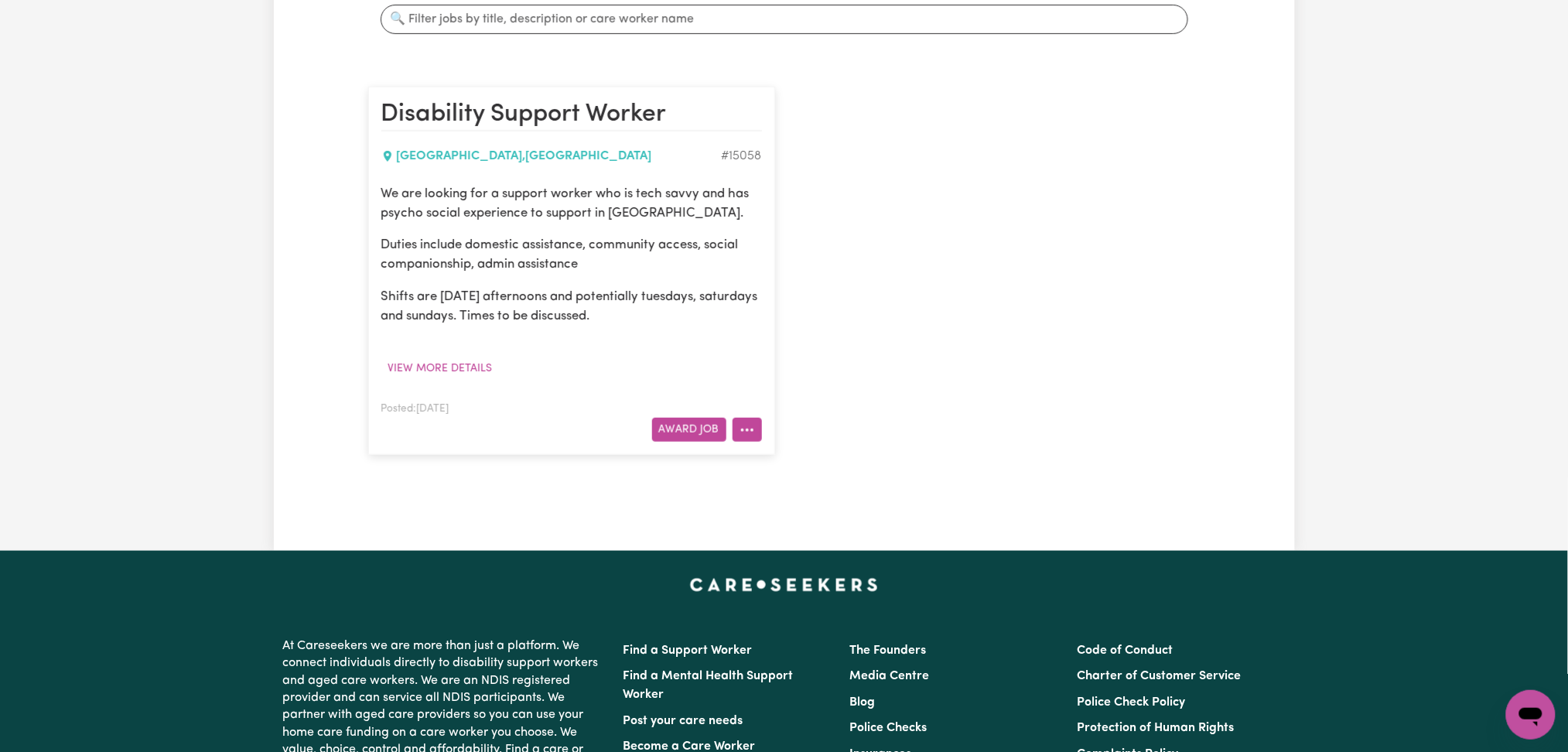
click at [749, 435] on icon "More options" at bounding box center [748, 430] width 16 height 16
click at [781, 533] on link "Edit Job" at bounding box center [794, 528] width 122 height 31
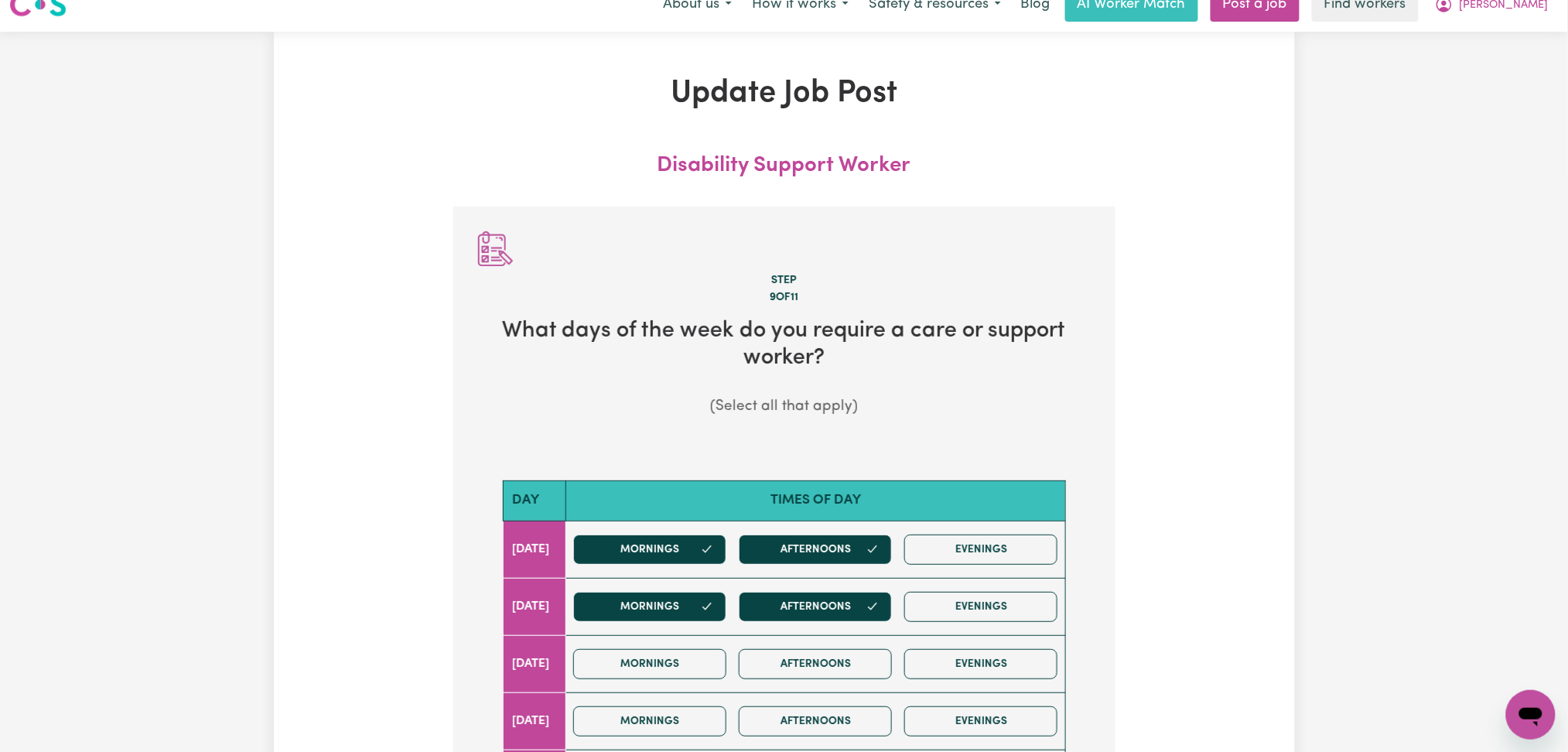
scroll to position [332, 0]
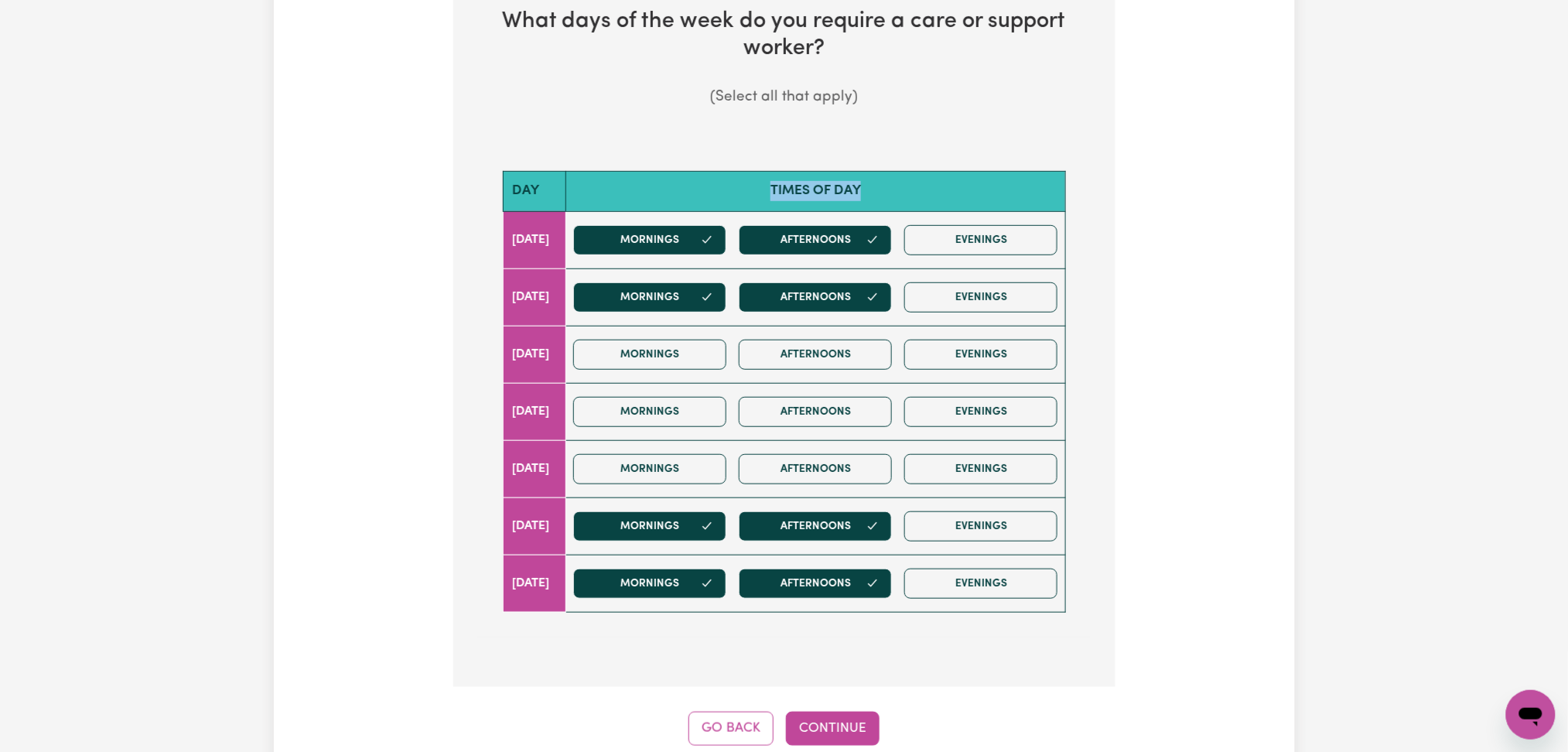
drag, startPoint x: 776, startPoint y: 196, endPoint x: 1136, endPoint y: 243, distance: 363.1
click at [907, 196] on th "Times of day" at bounding box center [816, 191] width 499 height 40
click at [1290, 309] on div "Update Job Post Disability Support Worker Step 9 of 11 What days of the week do…" at bounding box center [785, 255] width 1022 height 980
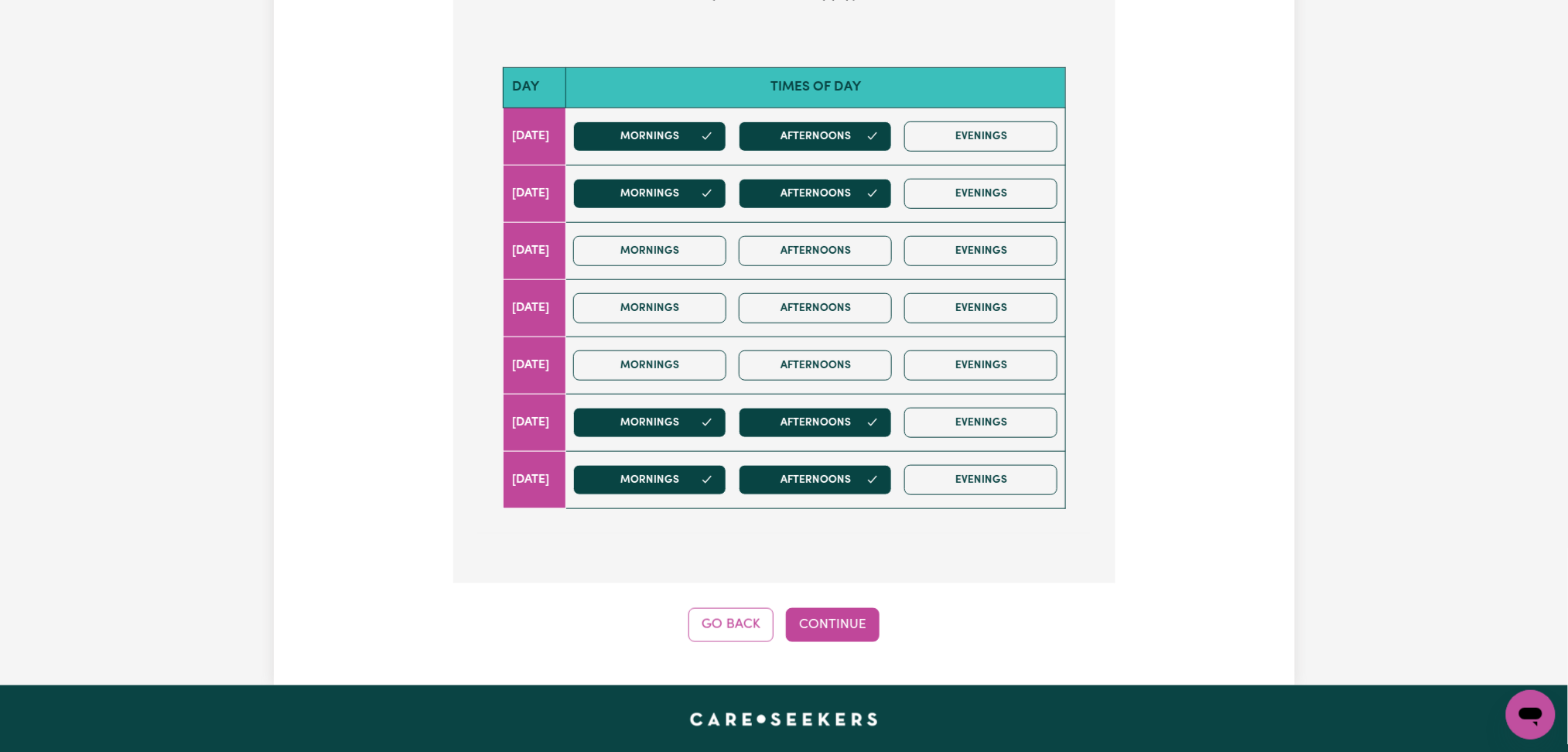
scroll to position [539, 0]
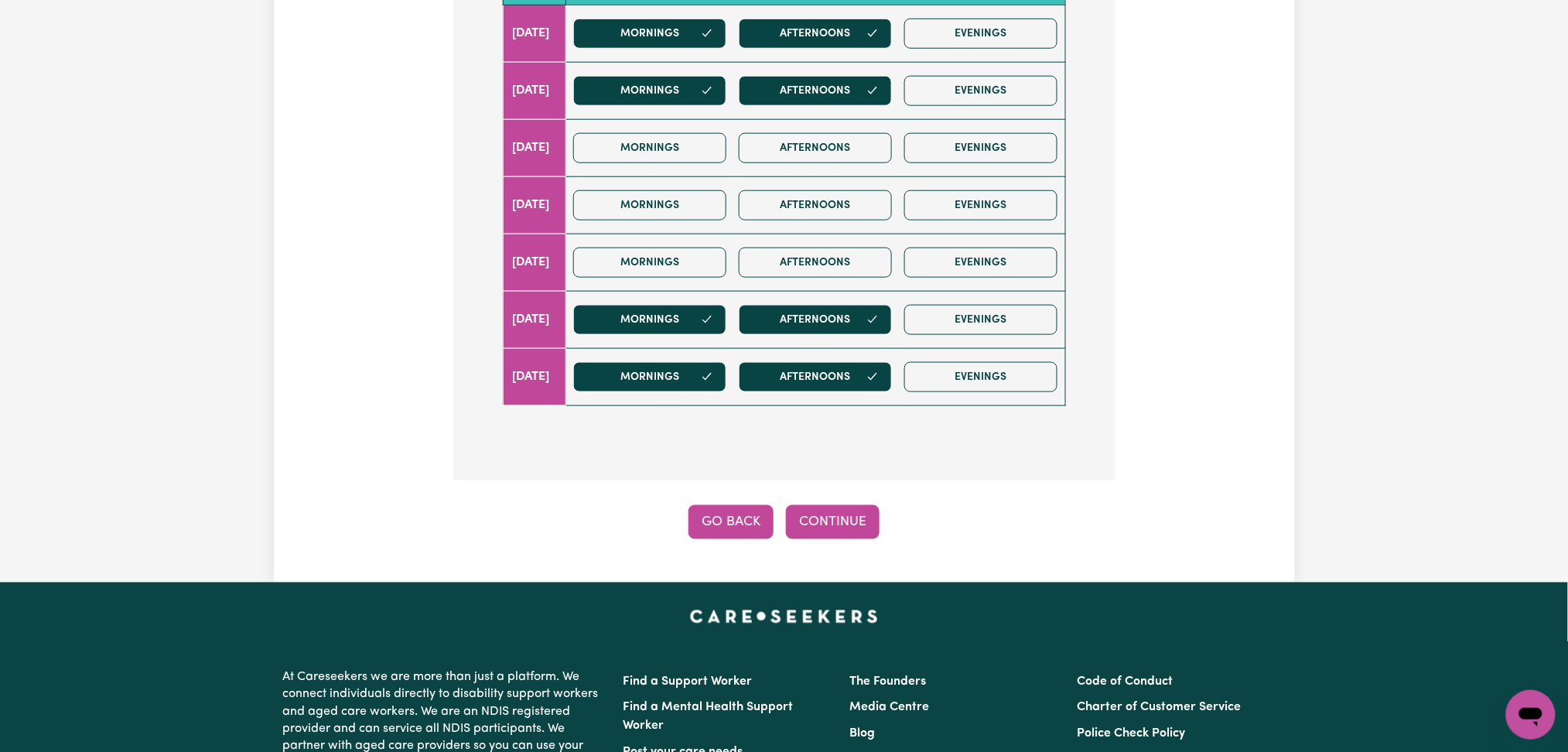
click at [735, 532] on button "Go Back" at bounding box center [731, 522] width 85 height 34
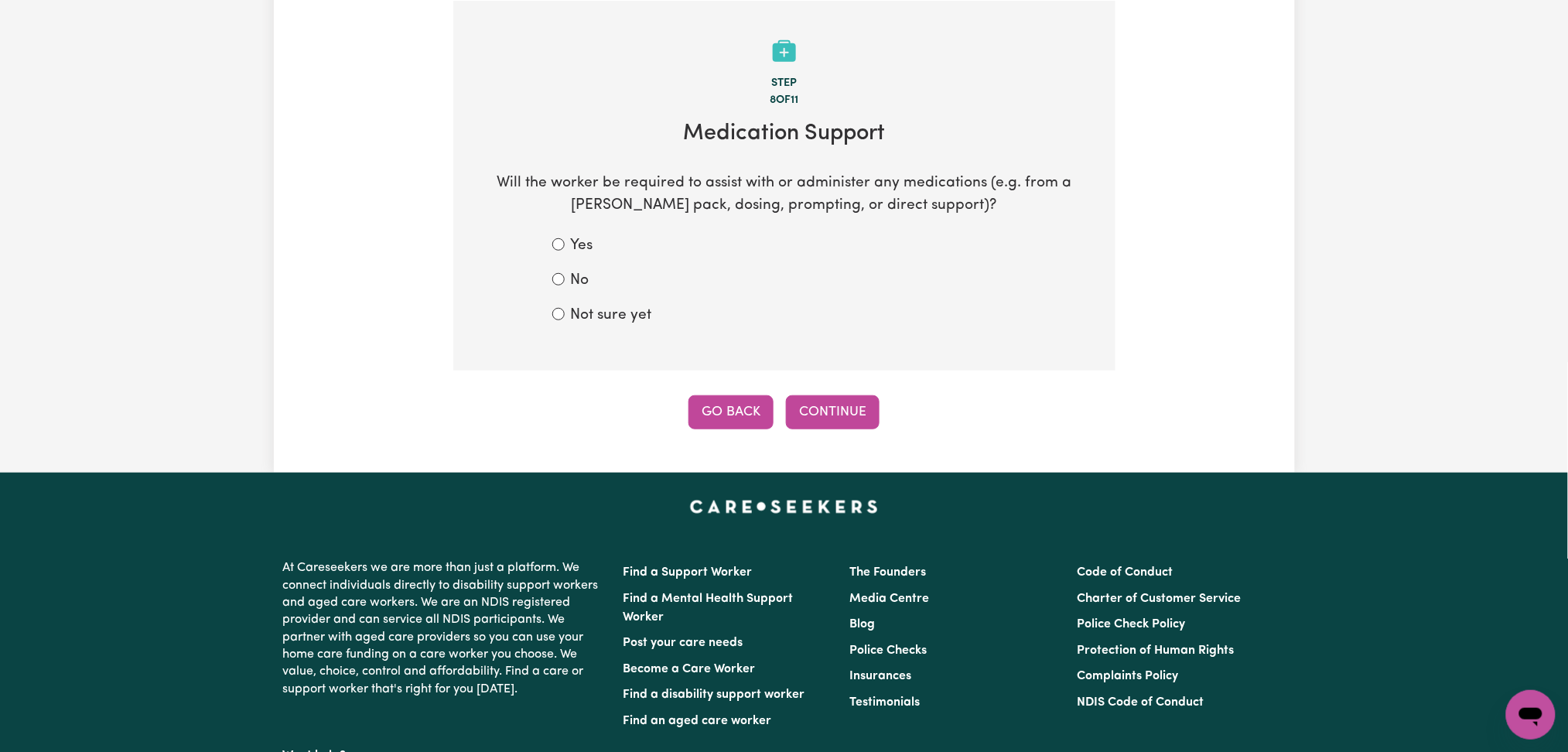
click at [716, 419] on button "Go Back" at bounding box center [731, 412] width 85 height 34
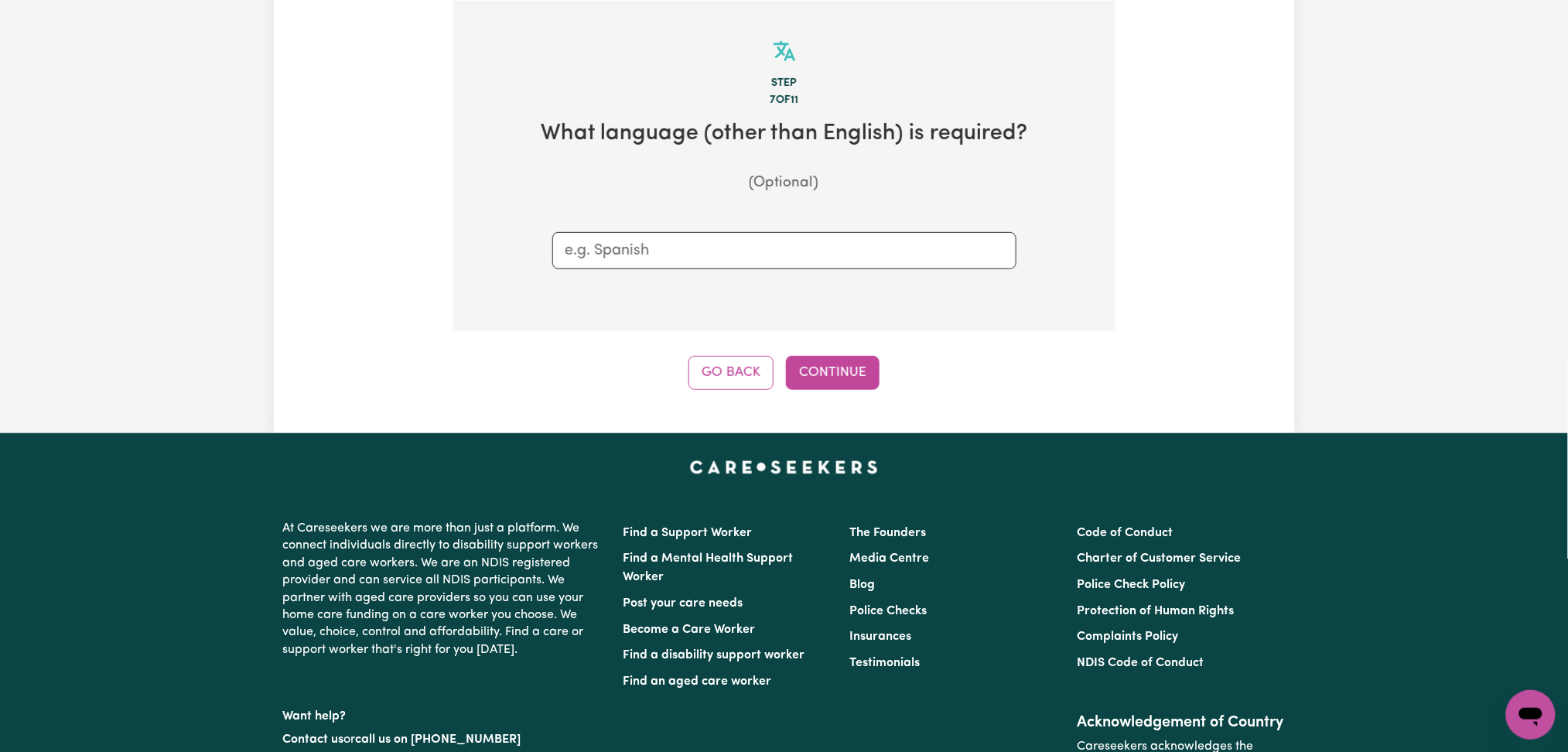
scroll to position [229, 0]
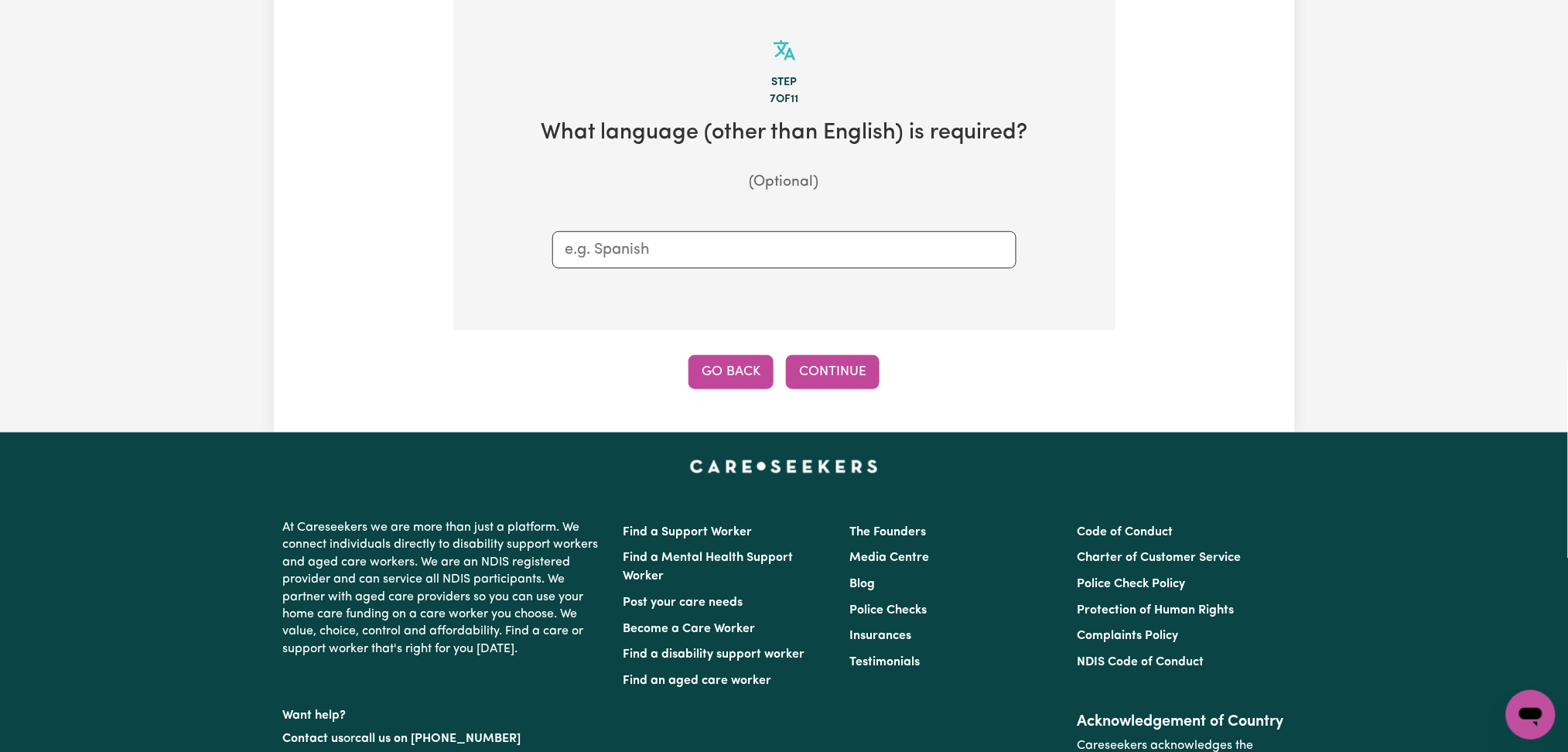
click at [721, 370] on button "Go Back" at bounding box center [731, 372] width 85 height 34
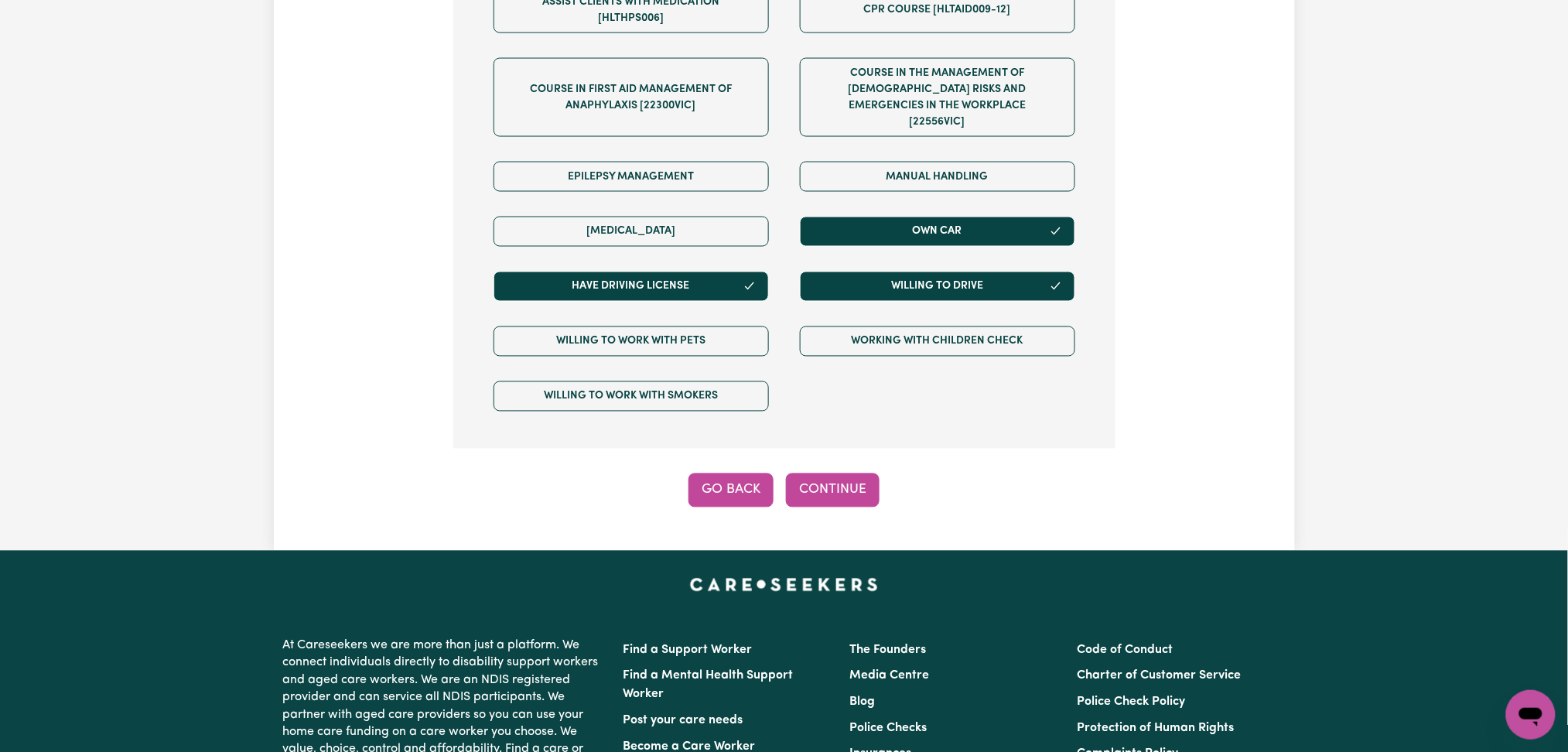
click at [713, 473] on button "Go Back" at bounding box center [731, 490] width 85 height 34
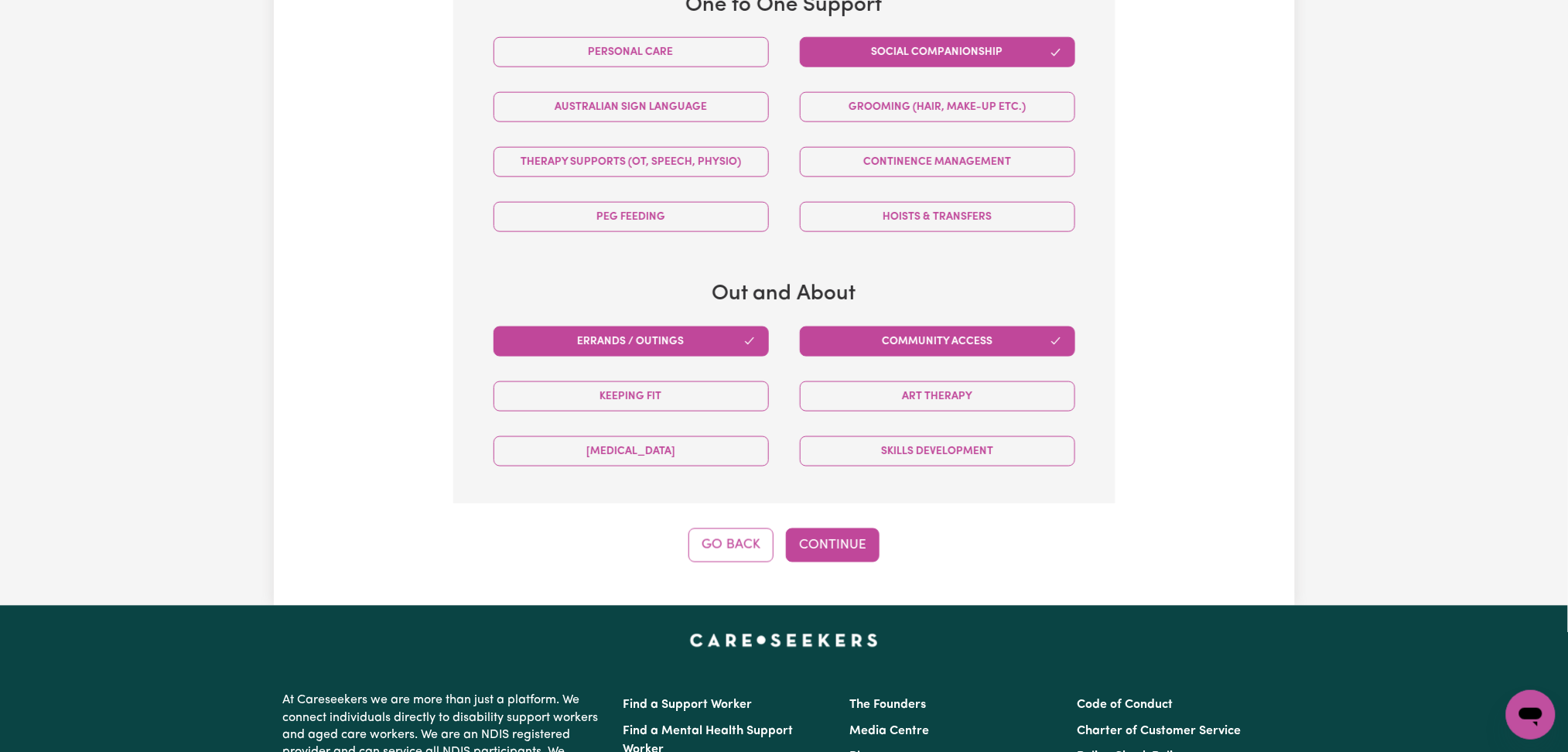
scroll to position [847, 0]
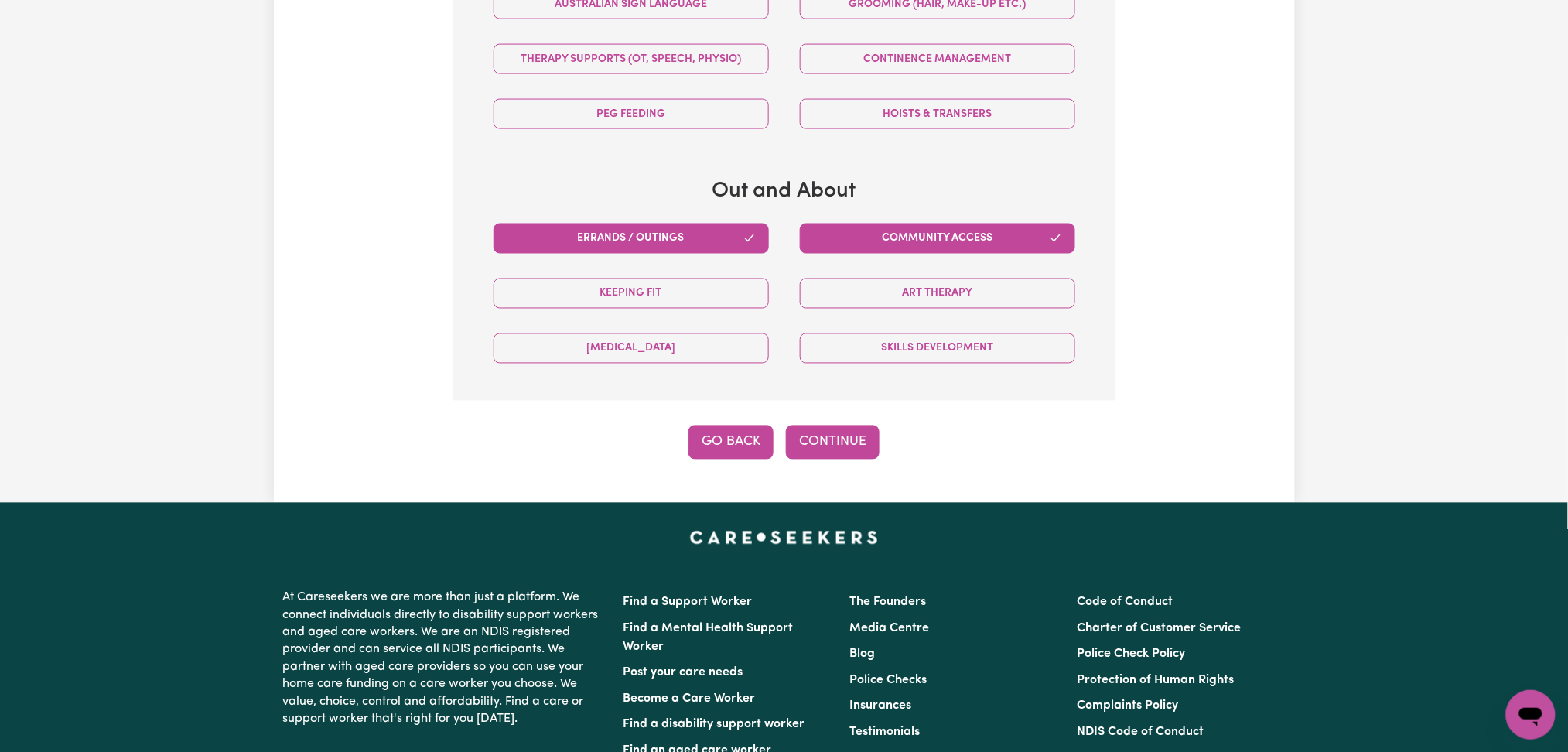
click at [715, 450] on button "Go Back" at bounding box center [731, 442] width 85 height 34
select select "PRIVATELY"
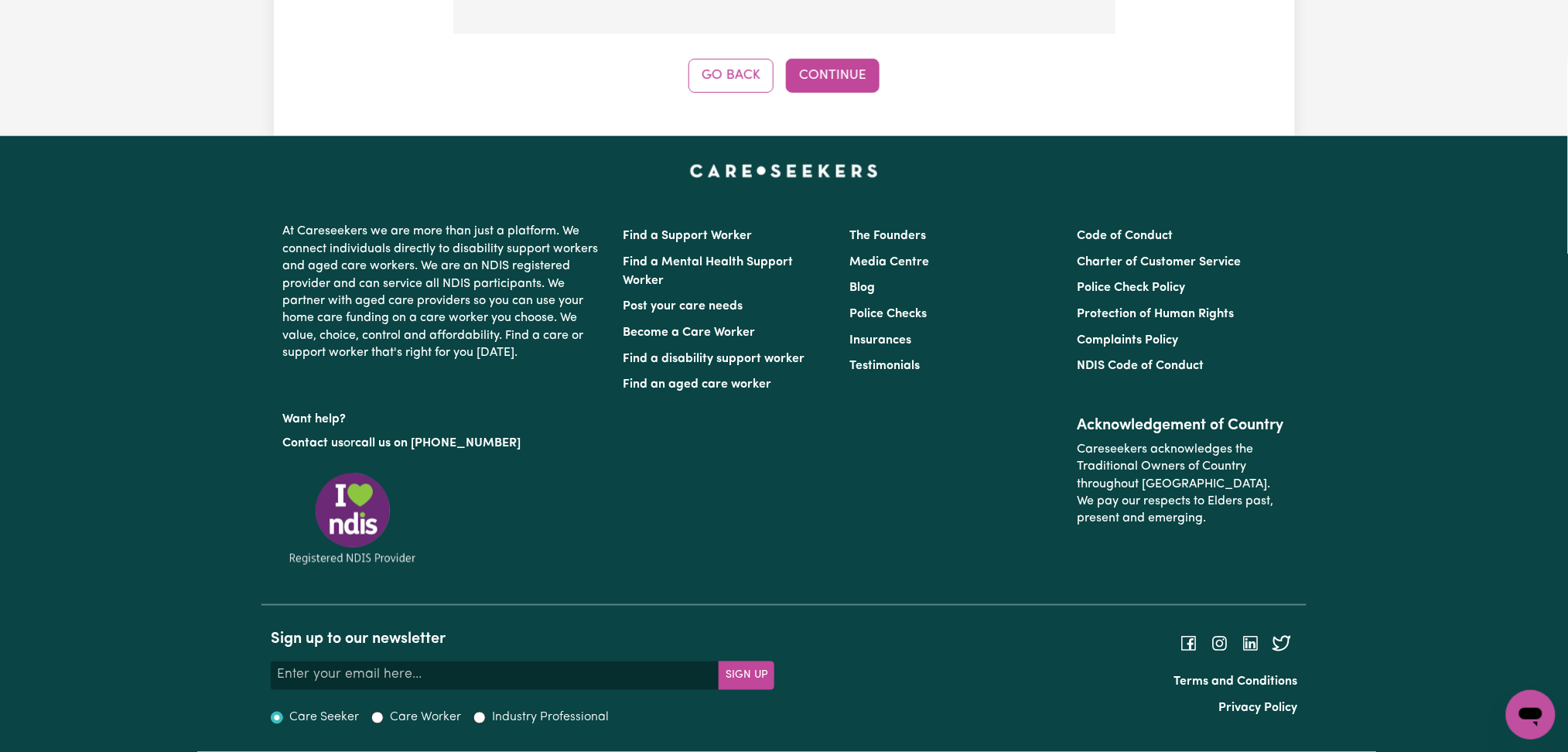
scroll to position [228, 0]
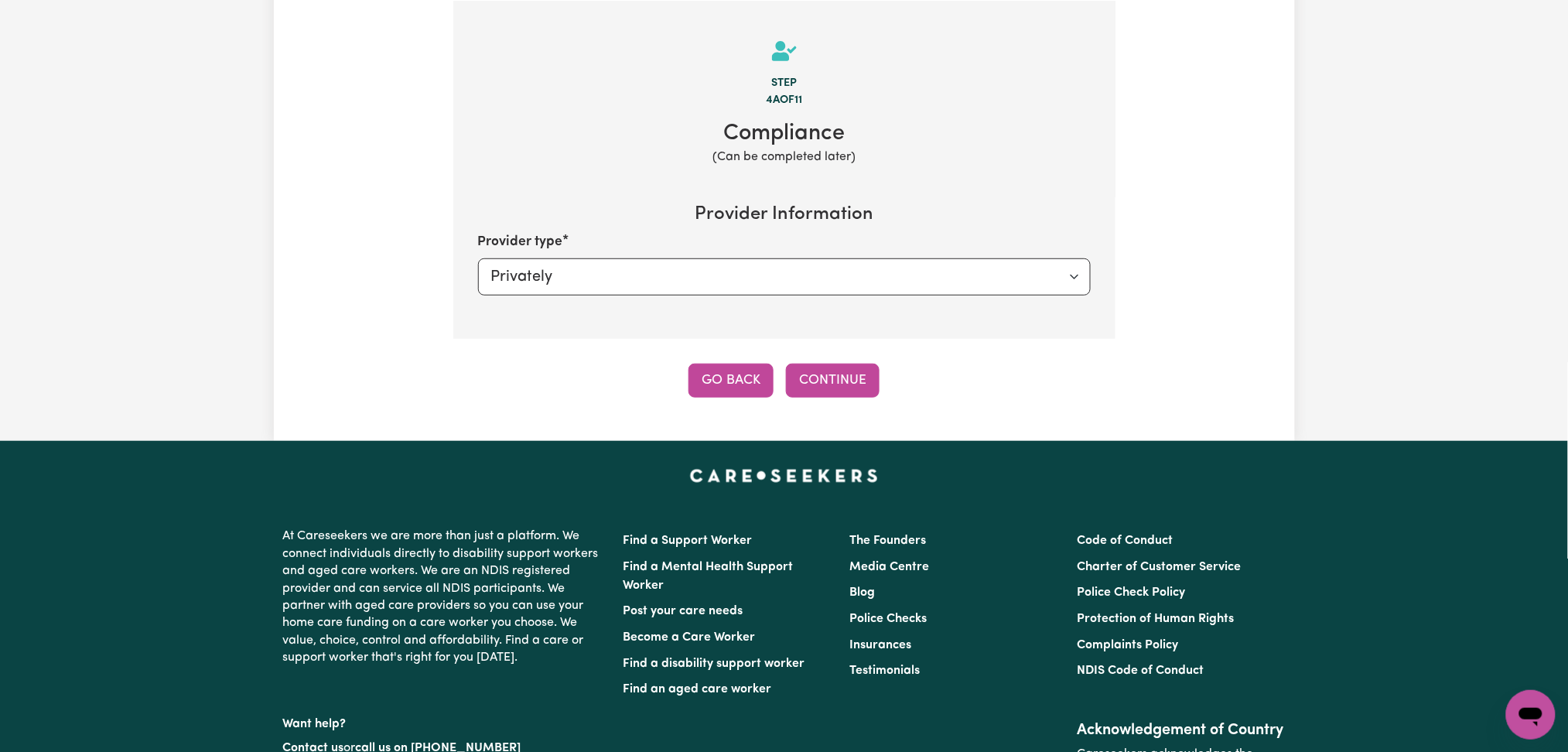
click at [722, 379] on button "Go Back" at bounding box center [731, 380] width 85 height 34
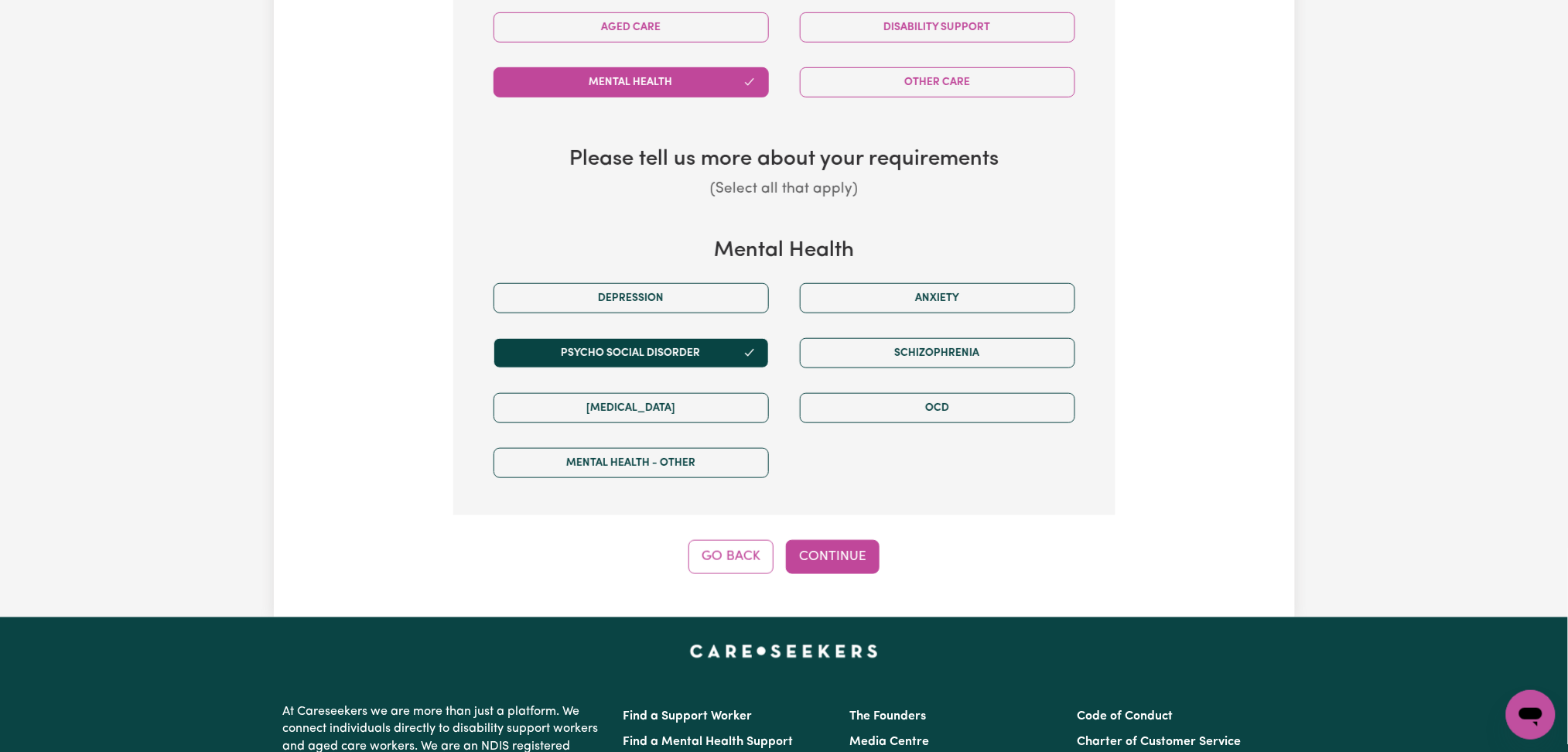
scroll to position [641, 0]
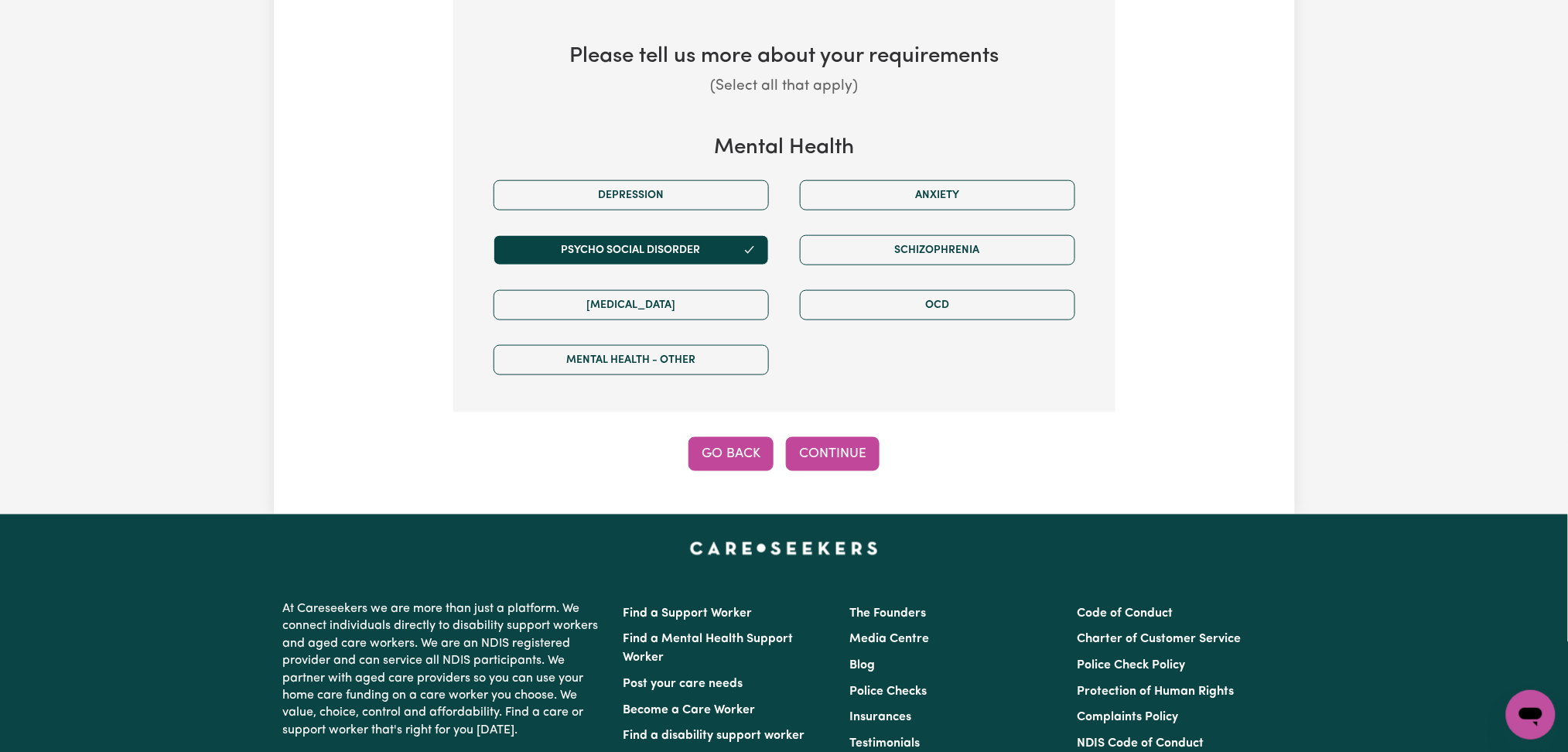
click at [737, 459] on button "Go Back" at bounding box center [731, 454] width 85 height 34
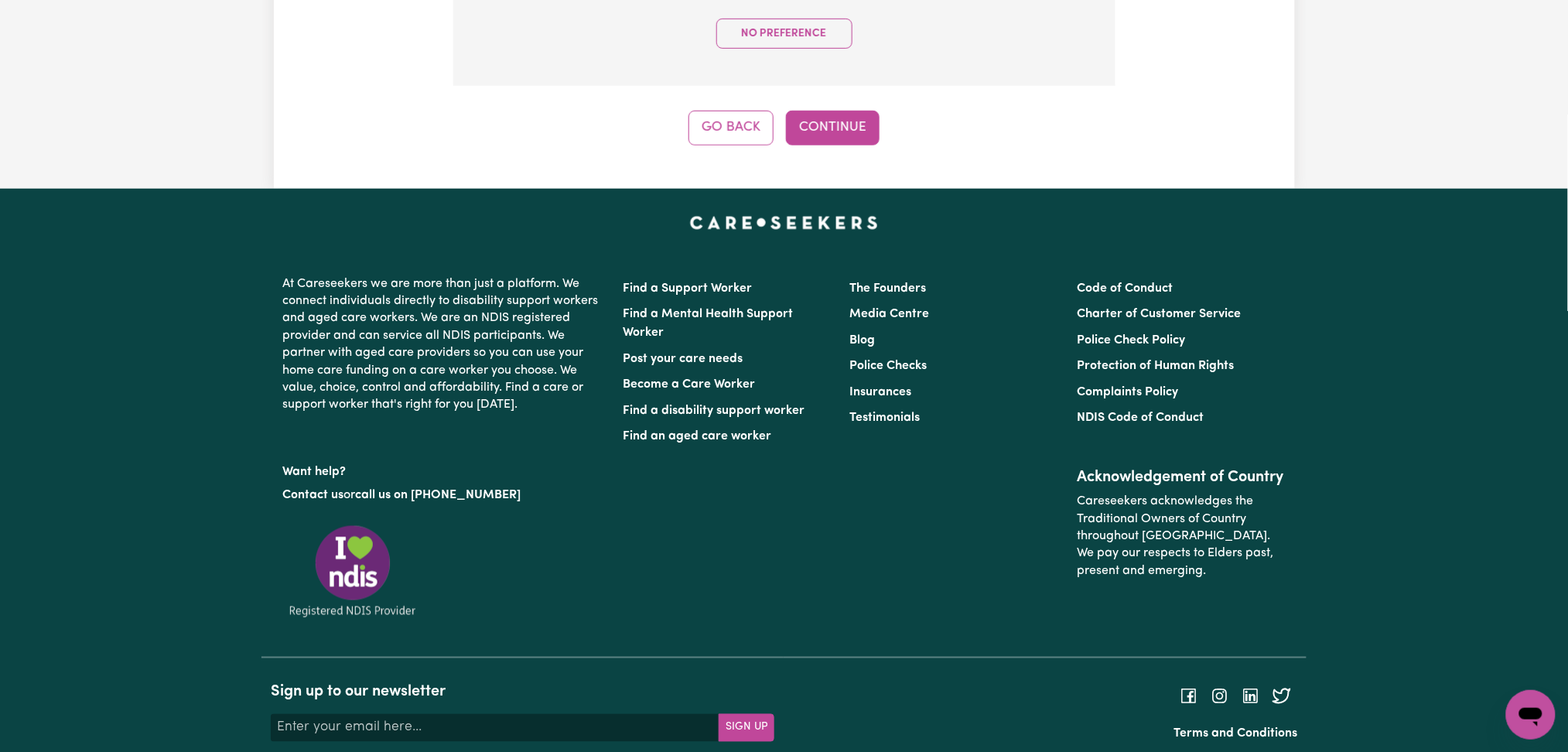
scroll to position [0, 0]
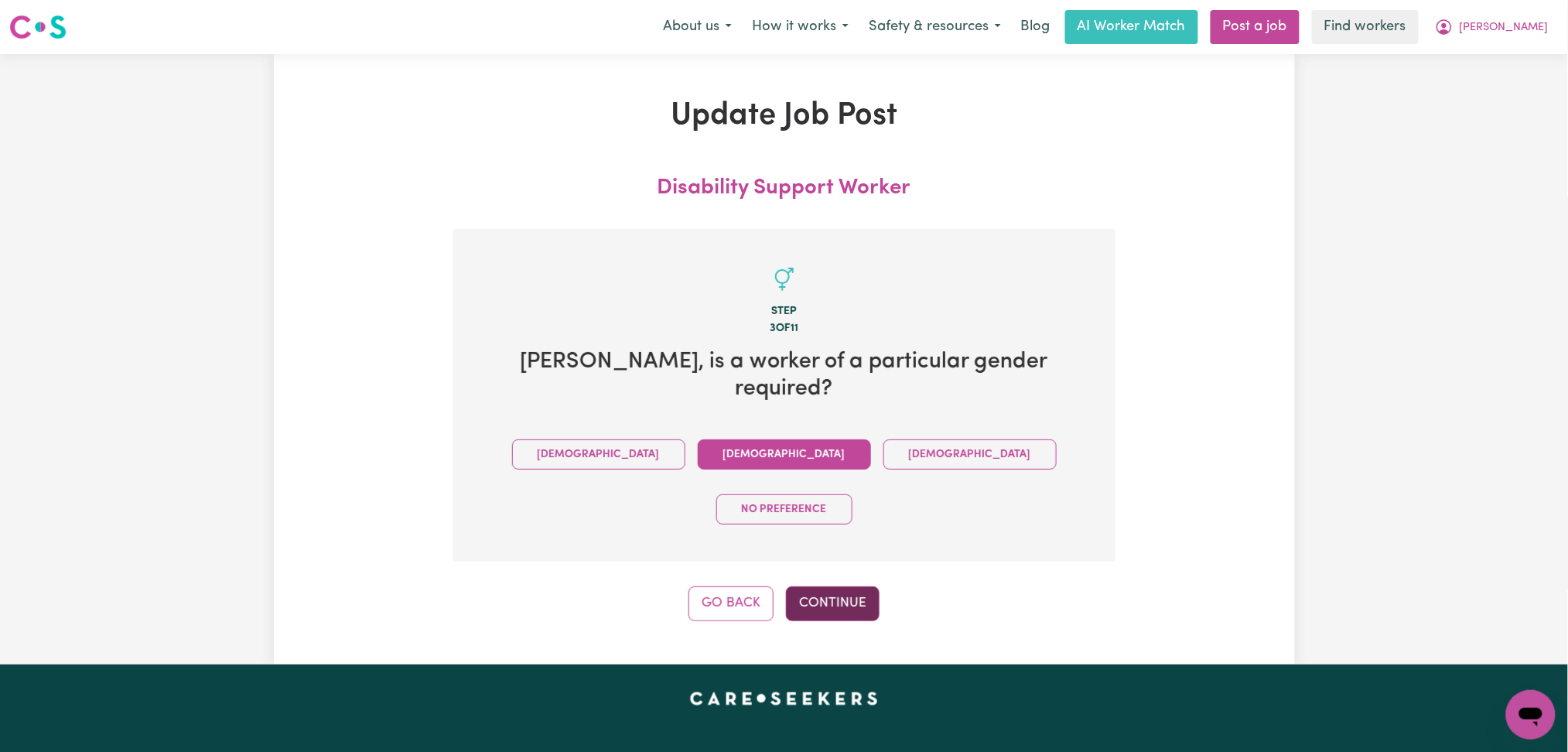
click at [855, 586] on button "Continue" at bounding box center [833, 603] width 94 height 34
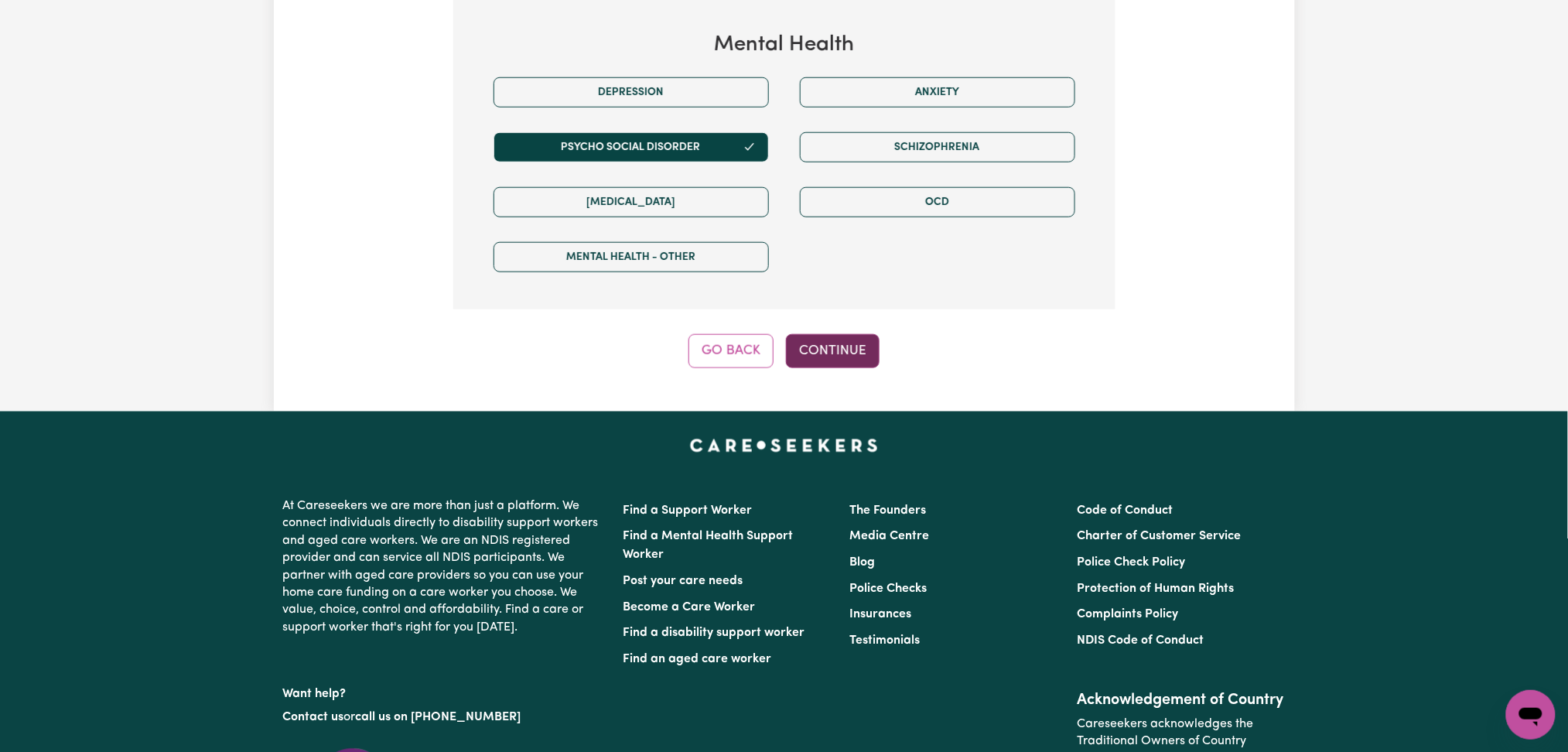
click at [824, 344] on button "Continue" at bounding box center [833, 352] width 94 height 34
select select "PRIVATELY"
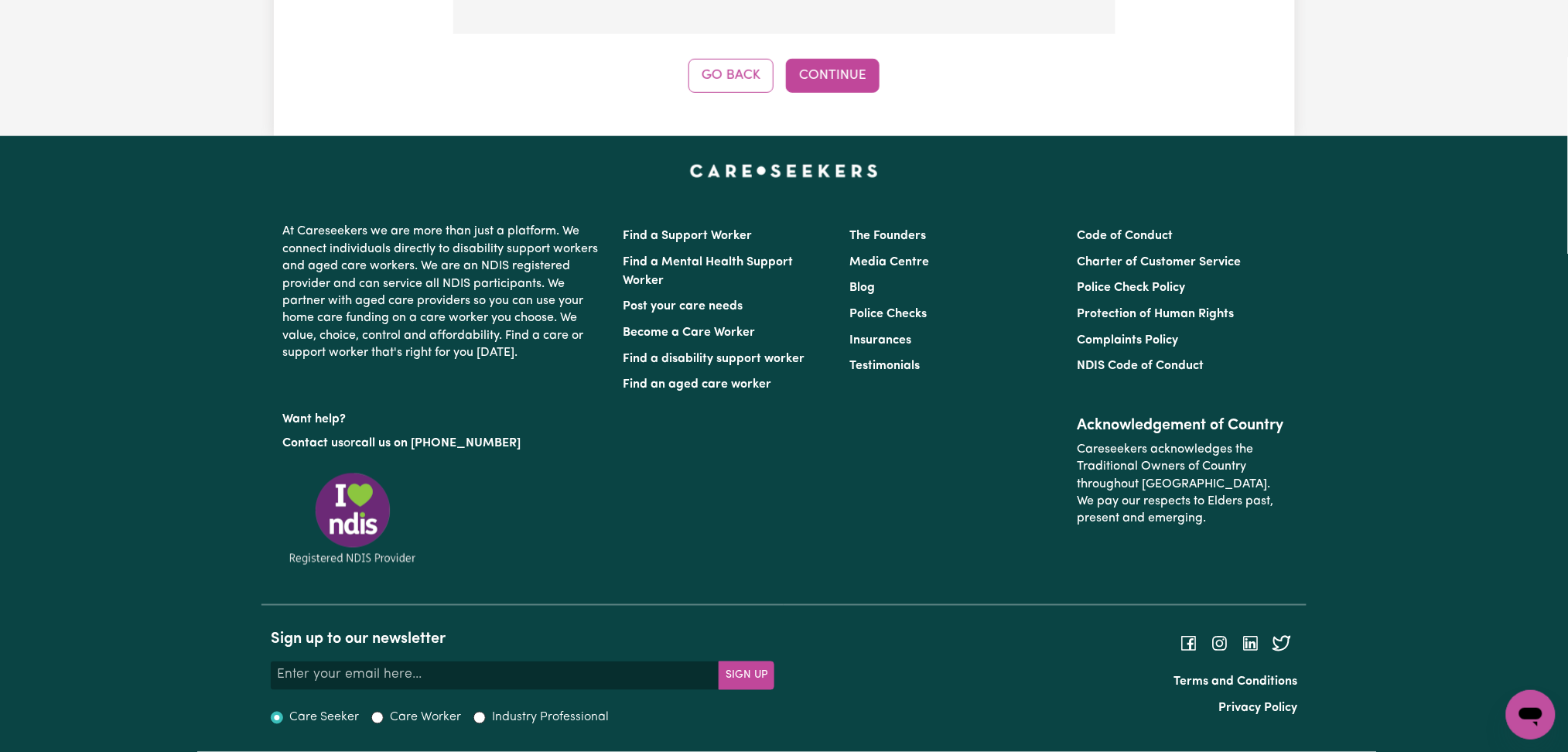
scroll to position [228, 0]
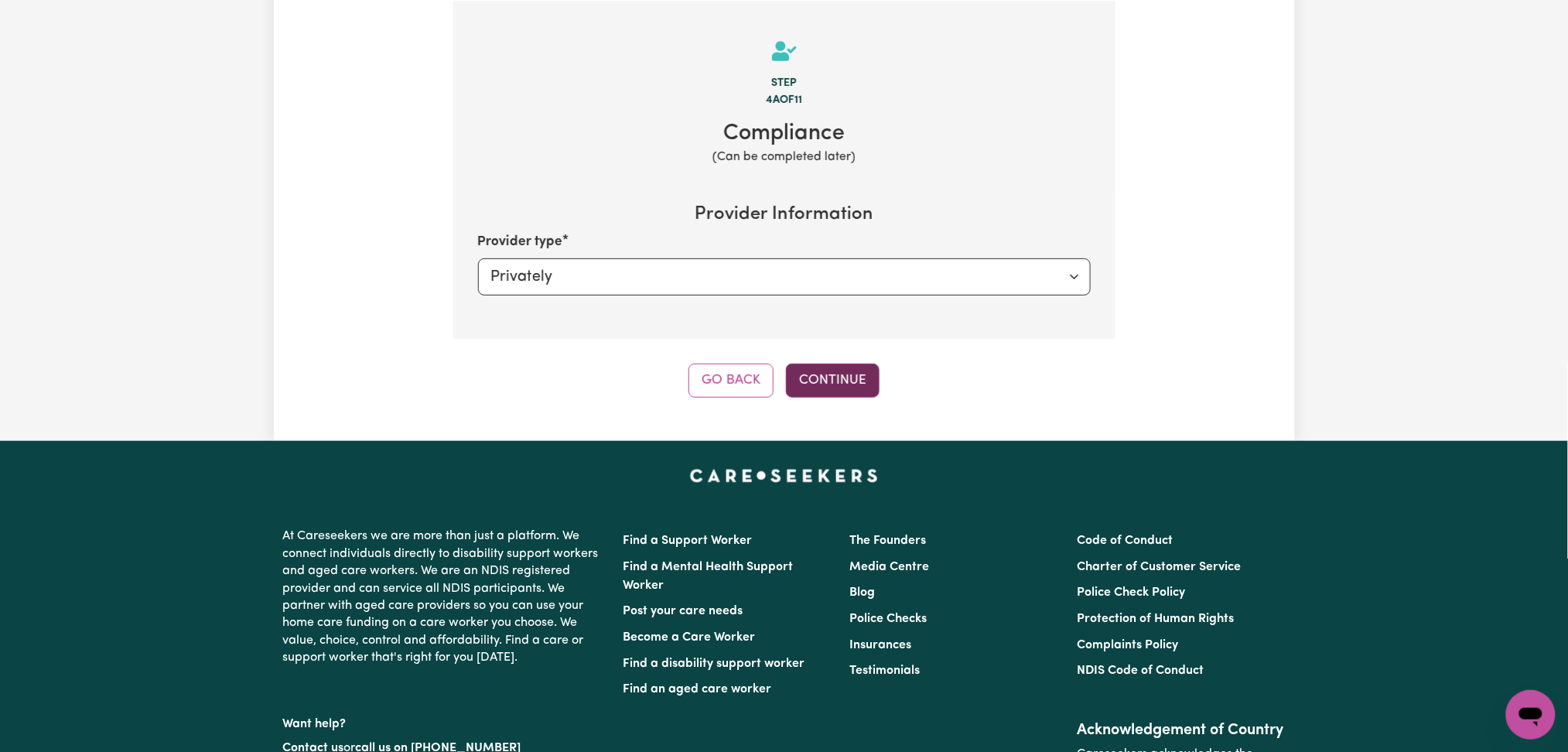
click at [827, 373] on button "Continue" at bounding box center [833, 380] width 94 height 34
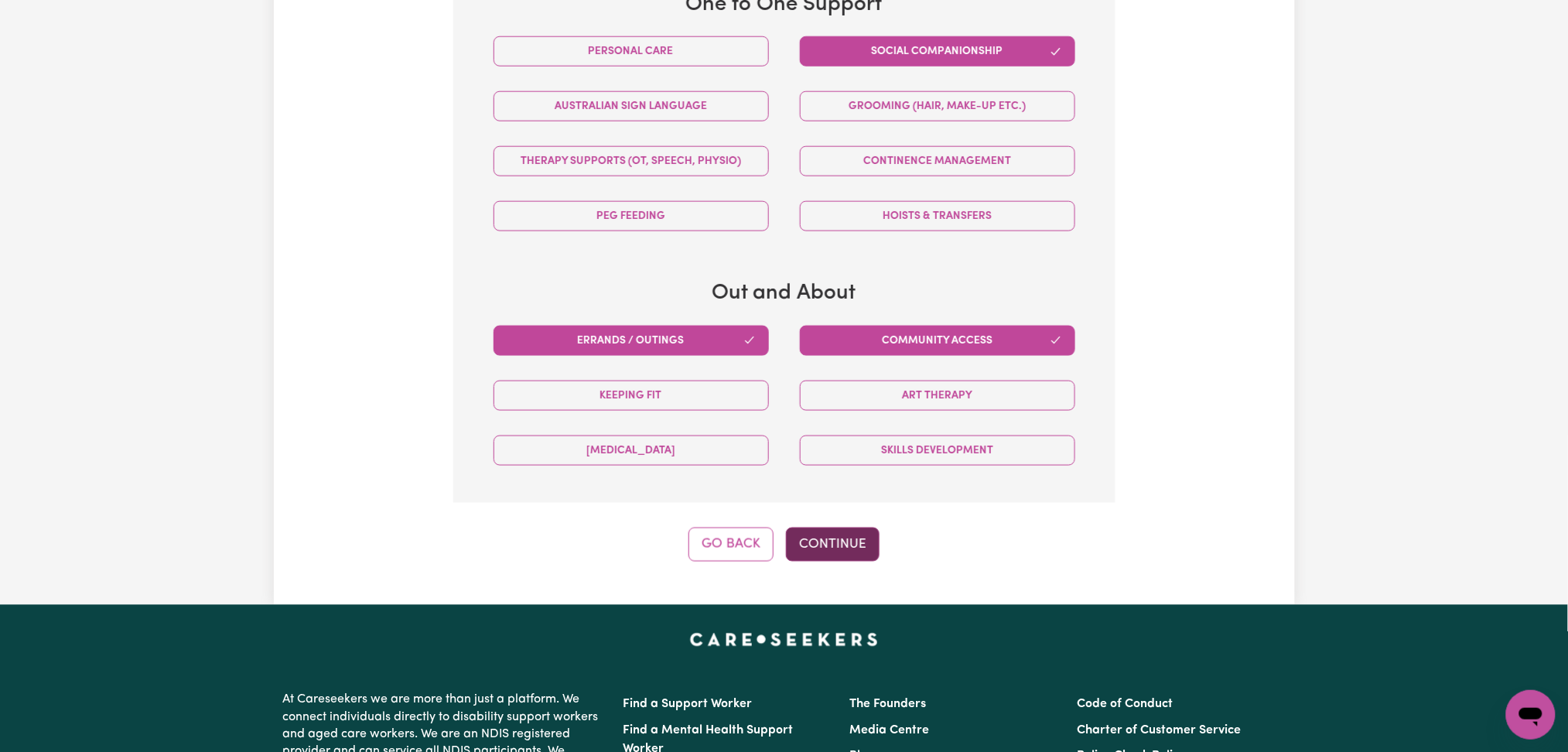
click at [842, 533] on button "Continue" at bounding box center [833, 545] width 94 height 34
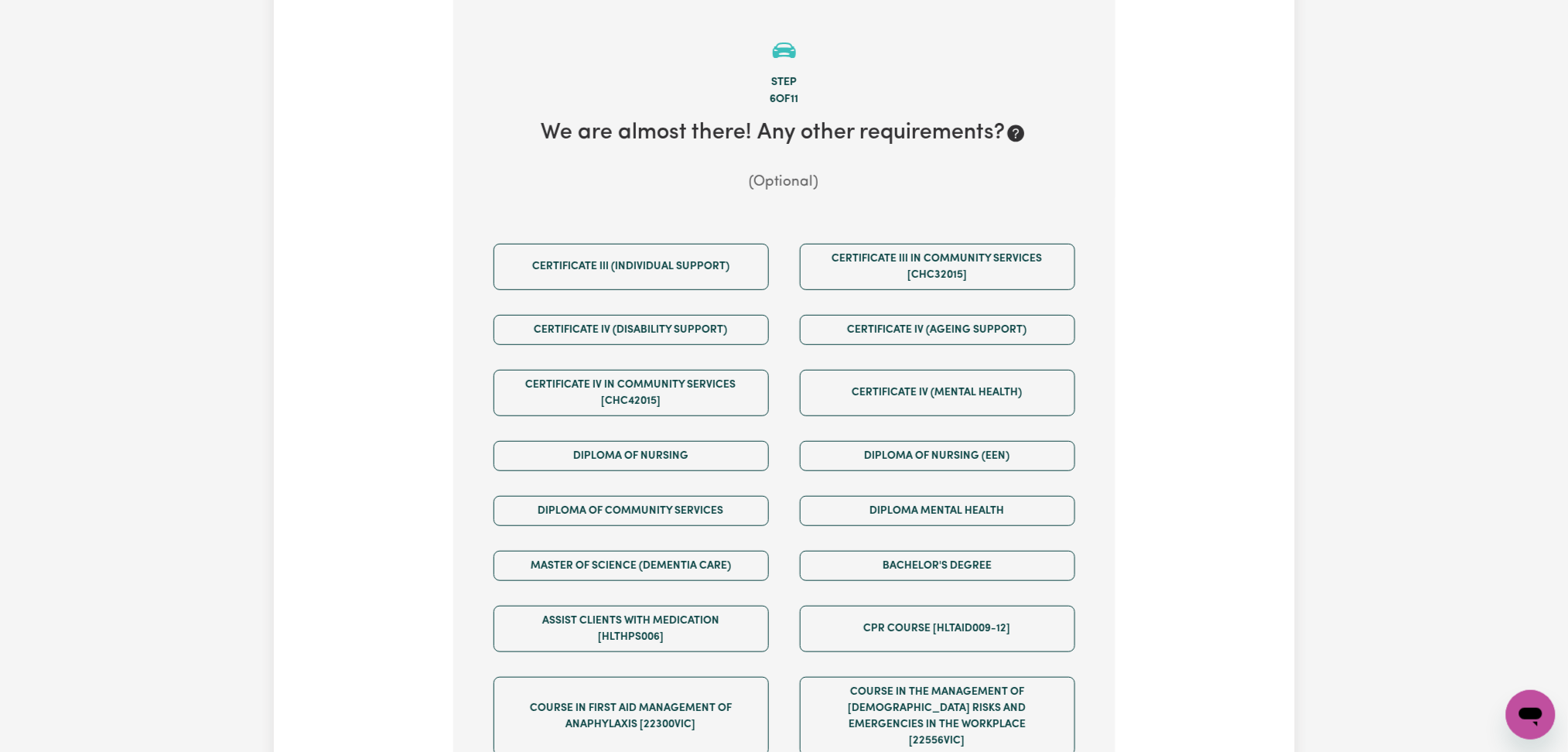
scroll to position [641, 0]
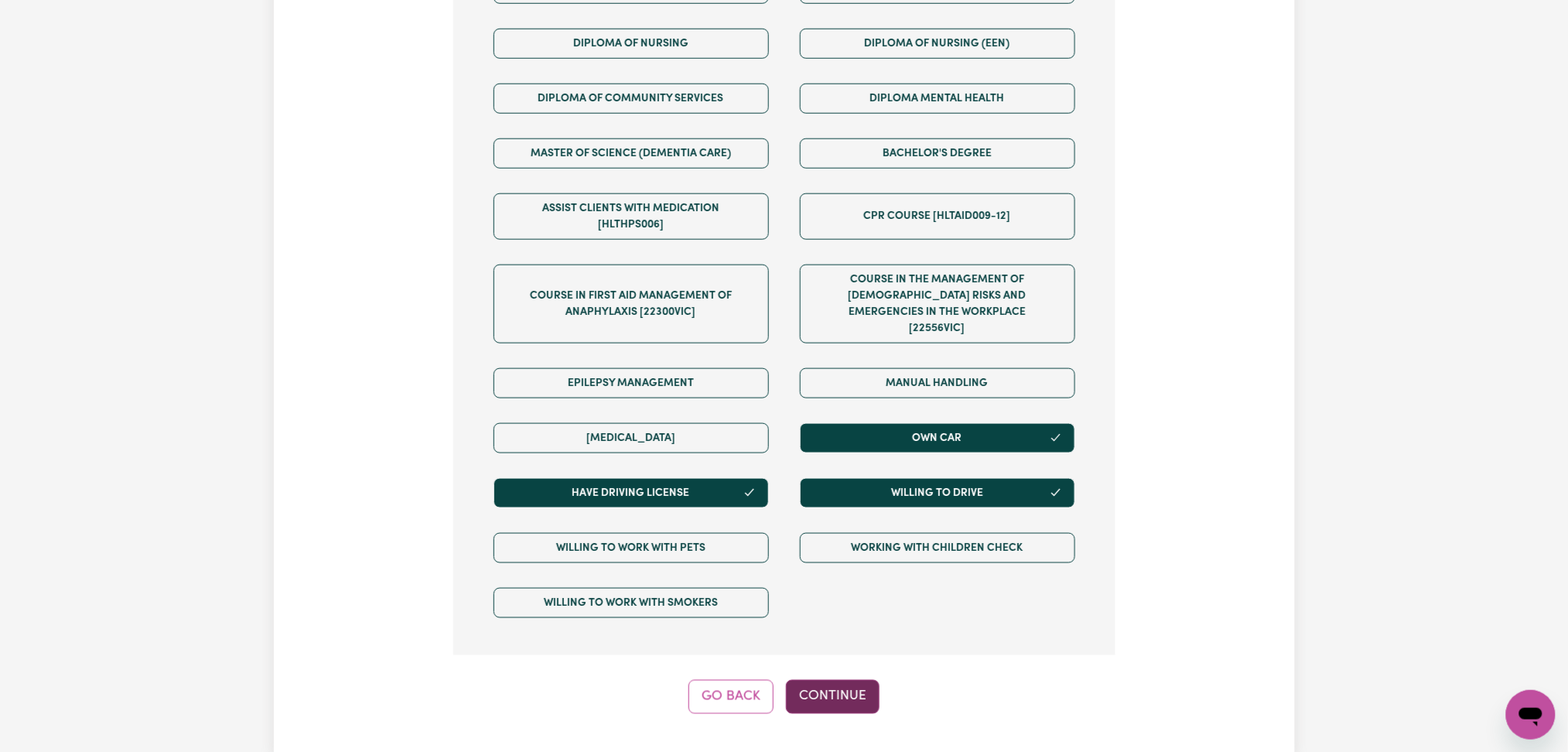
drag, startPoint x: 831, startPoint y: 687, endPoint x: 885, endPoint y: 686, distance: 54.0
click at [835, 686] on button "Continue" at bounding box center [833, 697] width 94 height 34
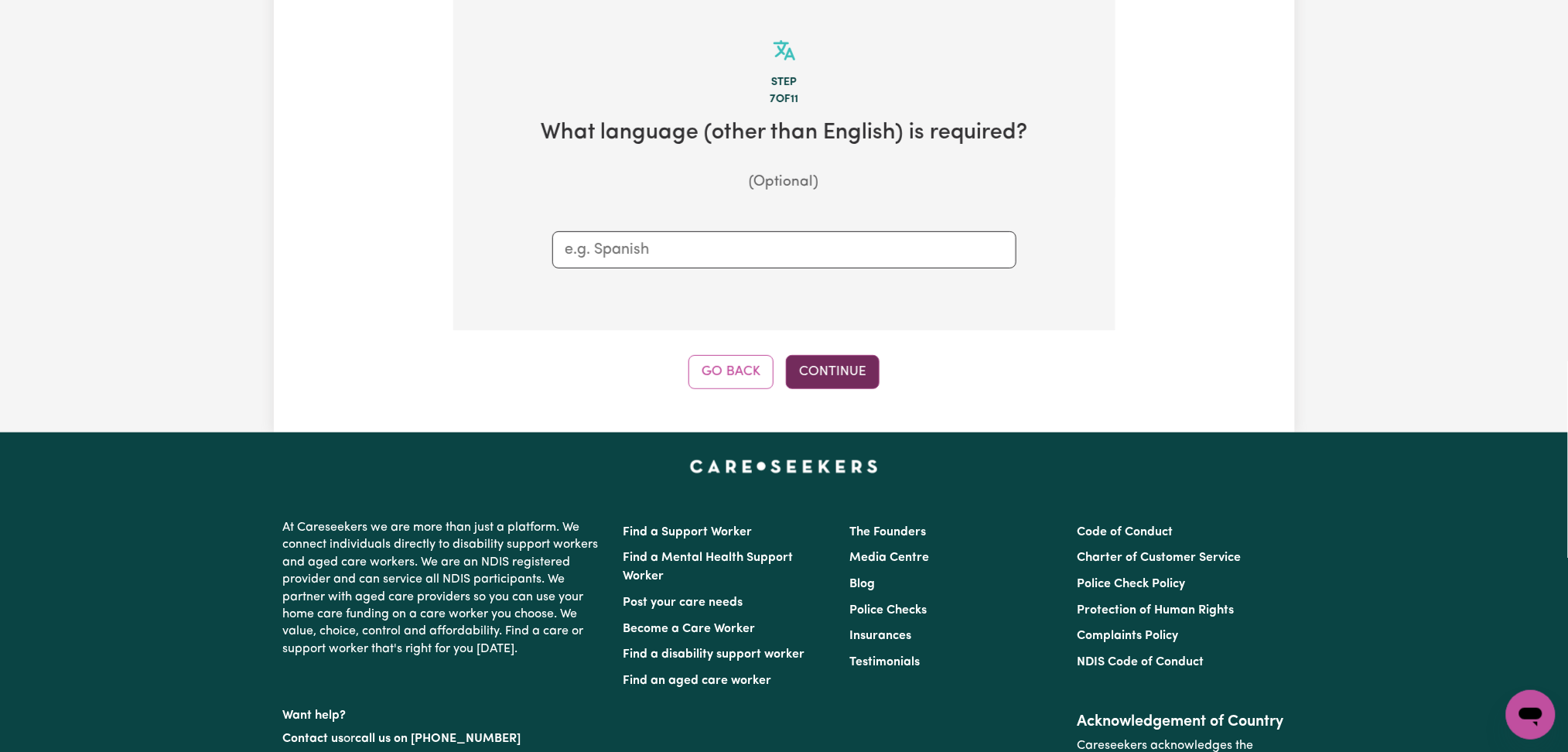
click at [856, 360] on button "Continue" at bounding box center [833, 372] width 94 height 34
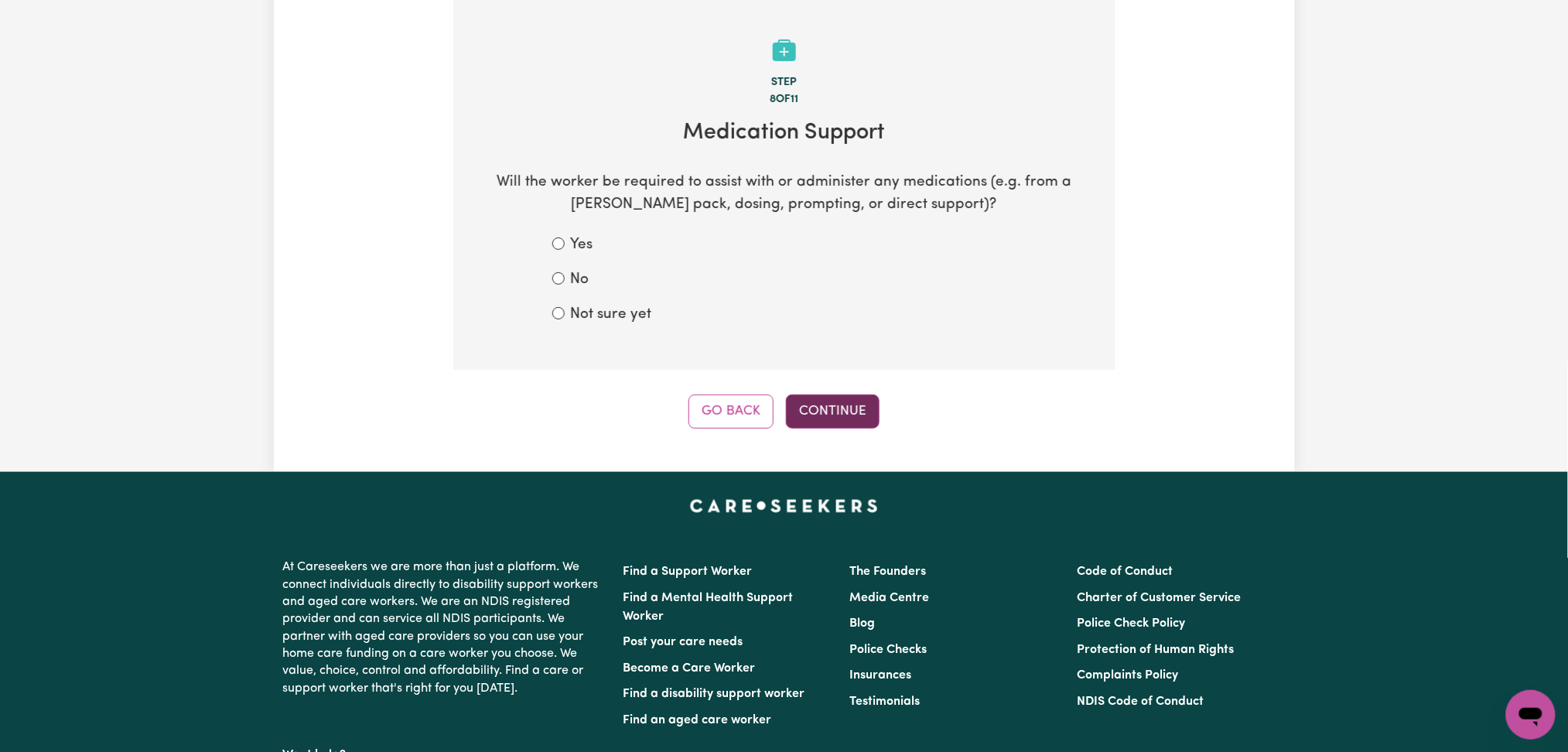
click at [841, 411] on button "Continue" at bounding box center [833, 411] width 94 height 34
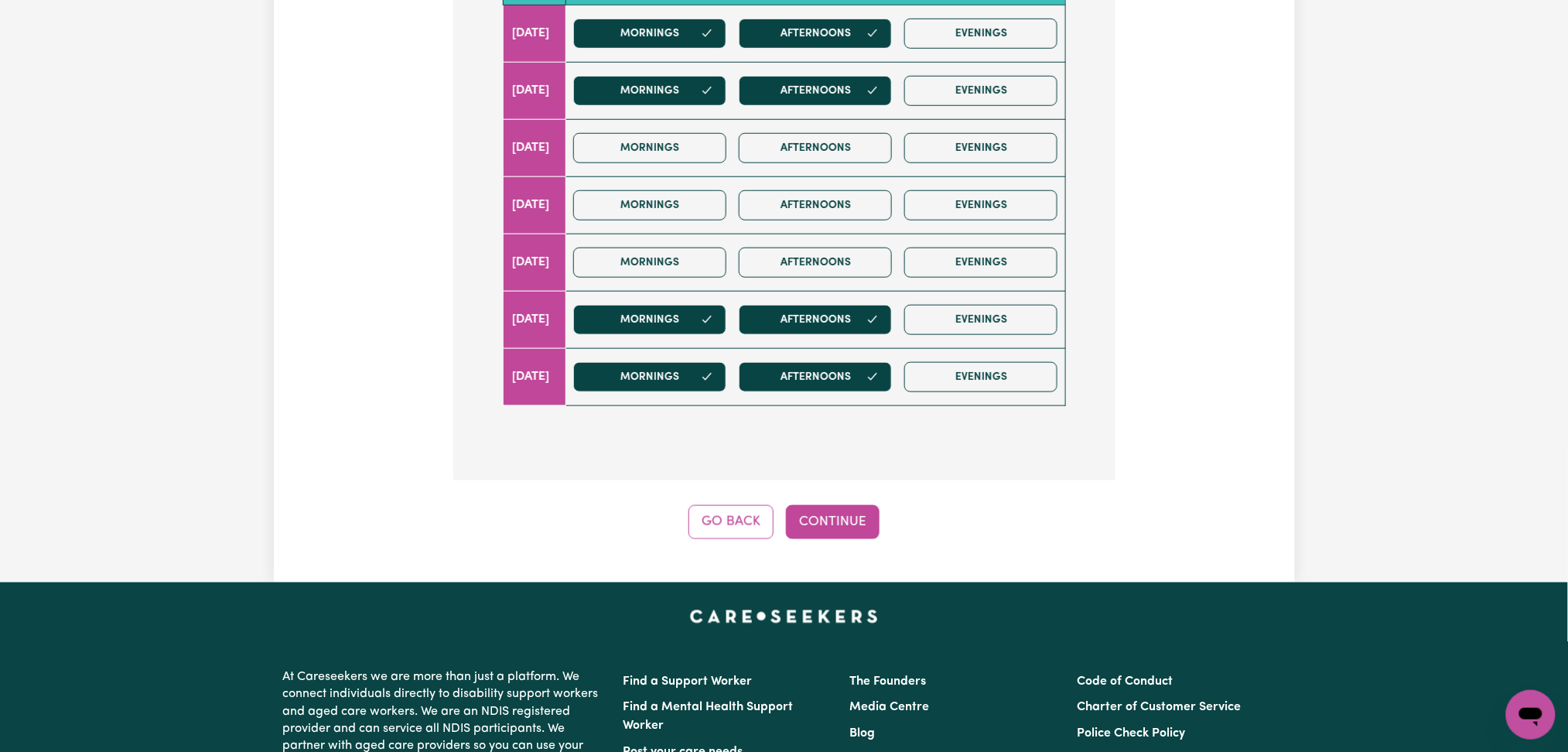
scroll to position [641, 0]
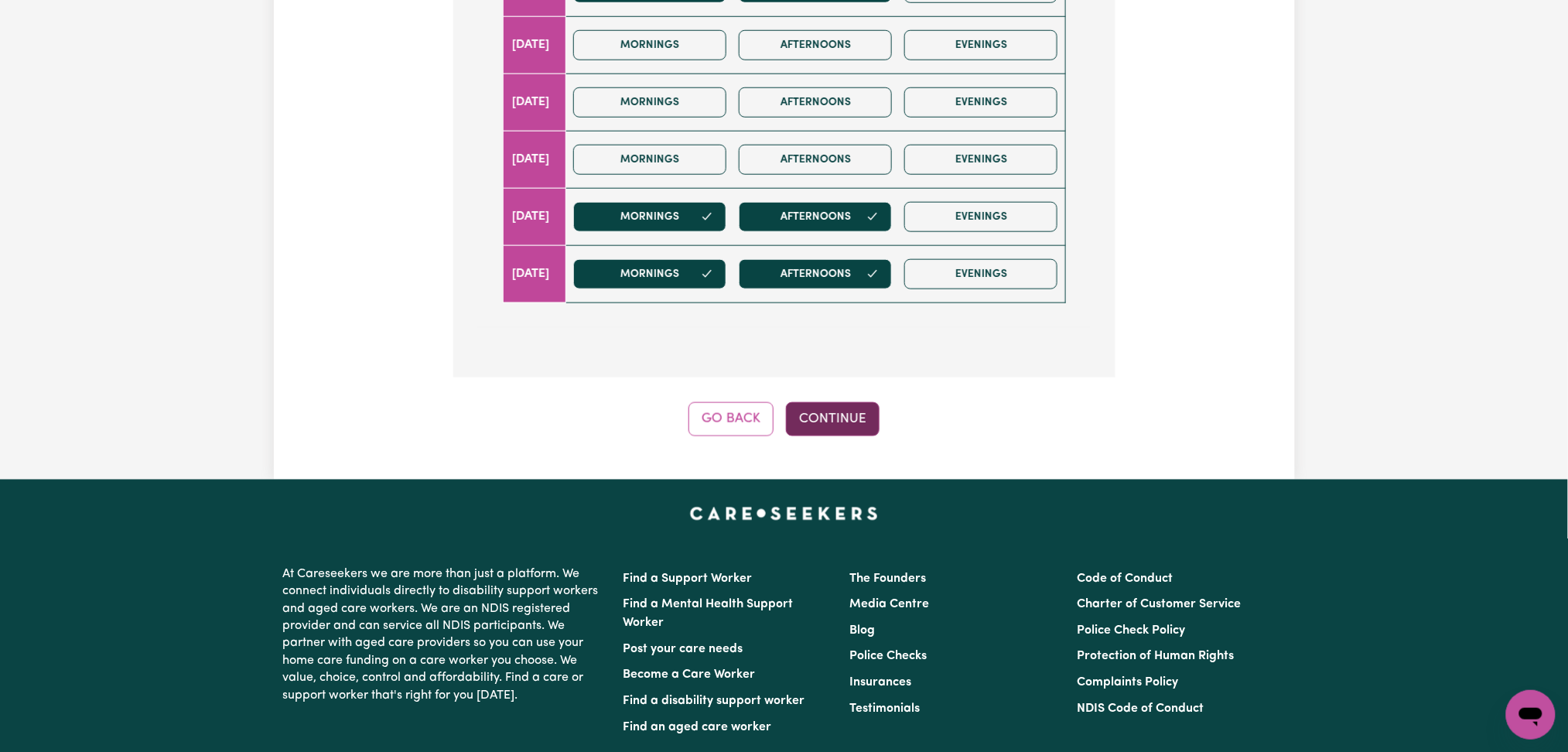
click at [857, 418] on button "Continue" at bounding box center [833, 419] width 94 height 34
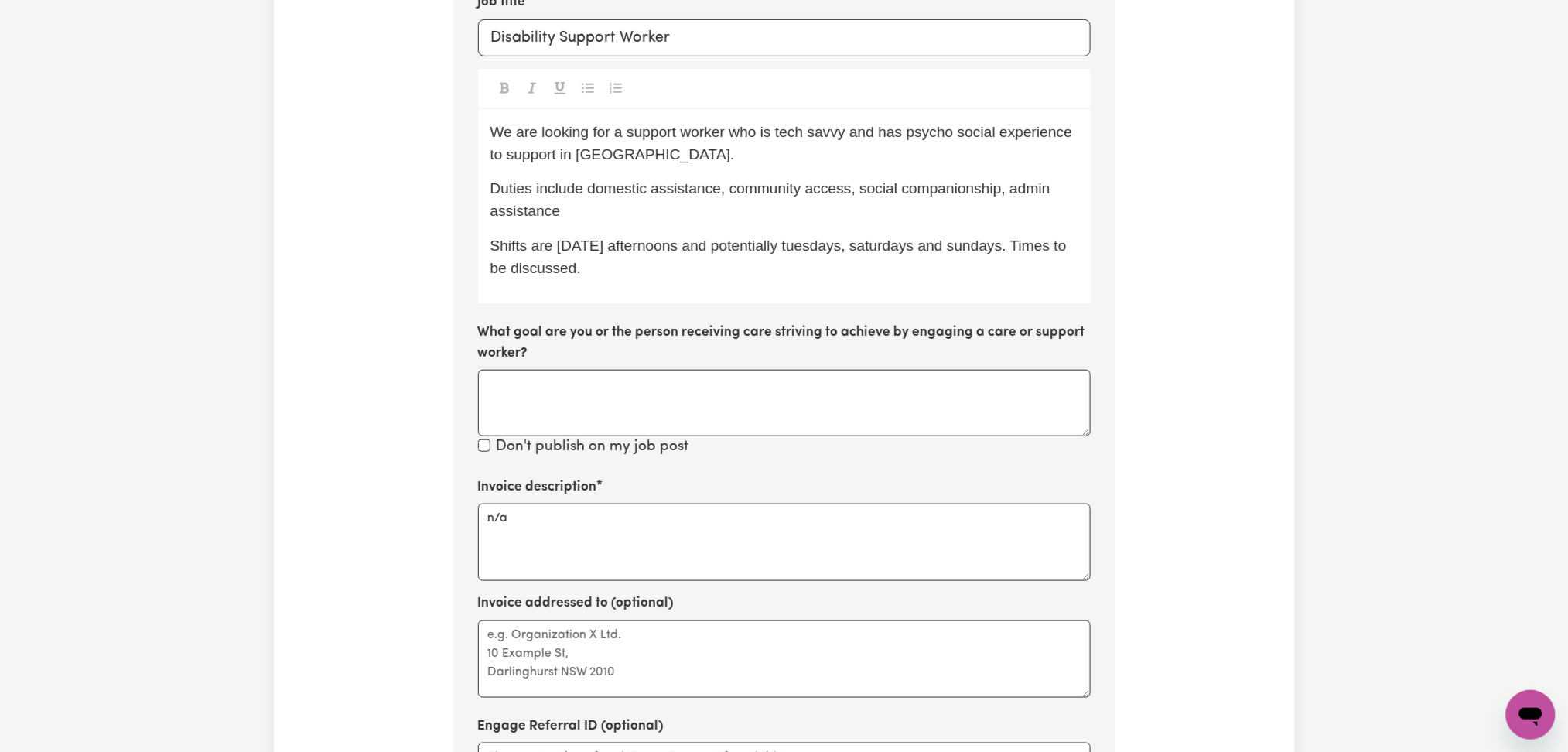
scroll to position [228, 0]
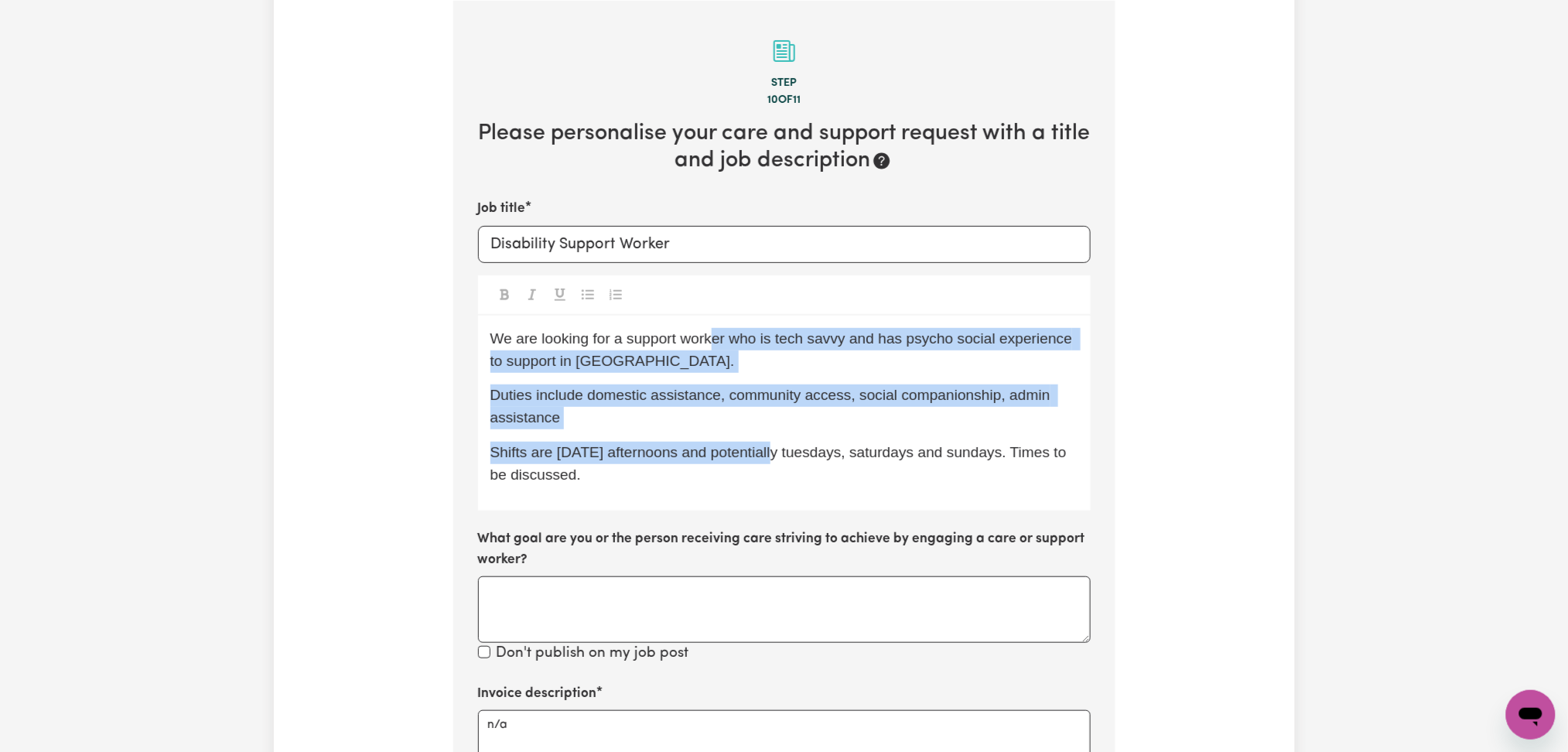
drag, startPoint x: 713, startPoint y: 346, endPoint x: 801, endPoint y: 477, distance: 157.8
click at [796, 472] on div "We are looking for a support worker who is tech savvy and has psycho social exp…" at bounding box center [784, 414] width 612 height 196
click at [801, 477] on p "Shifts are [DATE] afternoons and potentially tuesdays, saturdays and sundays. T…" at bounding box center [784, 464] width 588 height 45
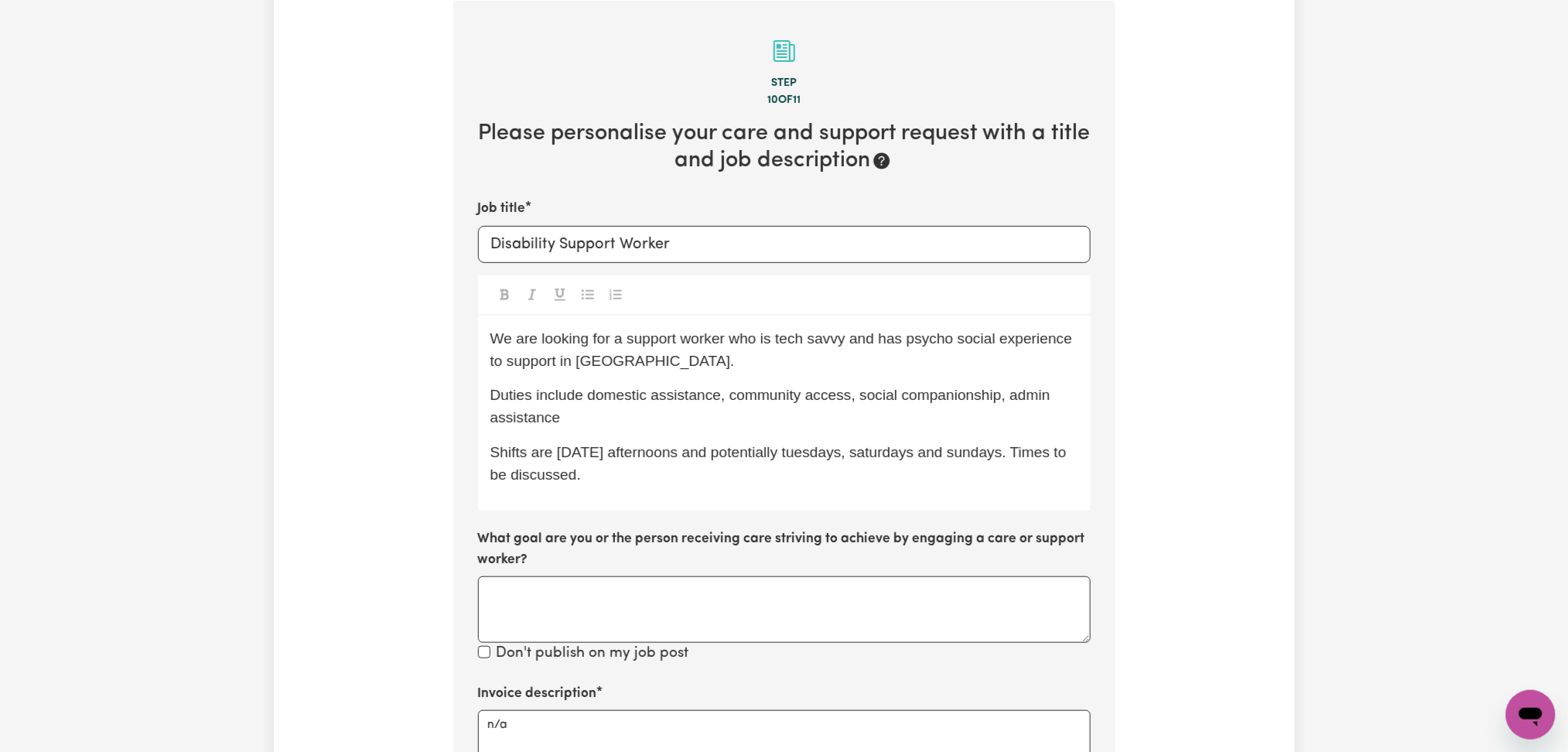
click at [800, 488] on div "We are looking for a support worker who is tech savvy and has psycho social exp…" at bounding box center [784, 414] width 612 height 196
drag, startPoint x: 497, startPoint y: 206, endPoint x: 578, endPoint y: 206, distance: 81.0
click at [578, 206] on div "Job title Disability Support Worker" at bounding box center [784, 230] width 612 height 64
click at [587, 222] on div "Job title Disability Support Worker" at bounding box center [784, 230] width 612 height 64
click at [682, 384] on p "Duties include domestic assistance, community access, social companionship, adm…" at bounding box center [784, 407] width 588 height 45
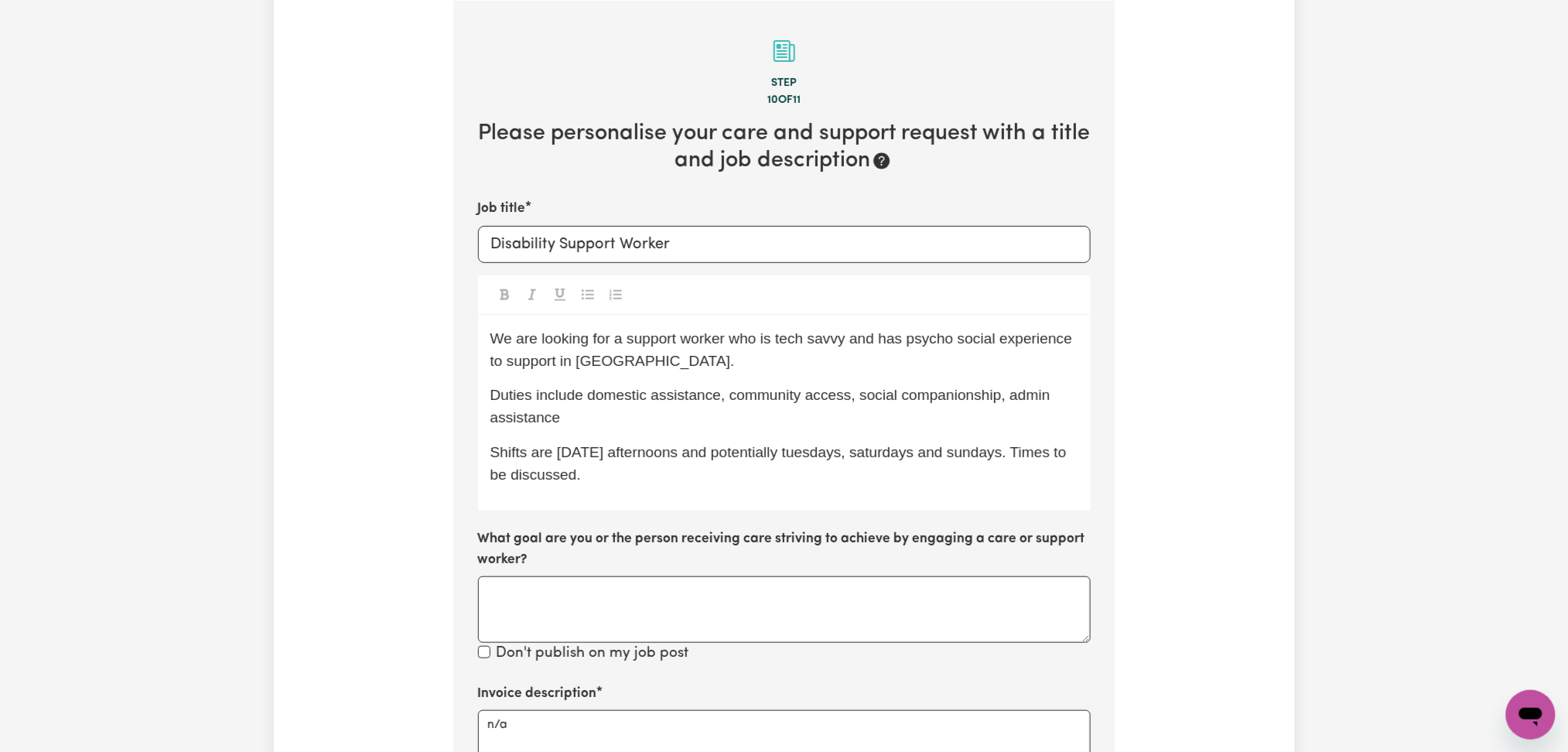
click at [694, 467] on p "Shifts are [DATE] afternoons and potentially tuesdays, saturdays and sundays. T…" at bounding box center [784, 464] width 588 height 45
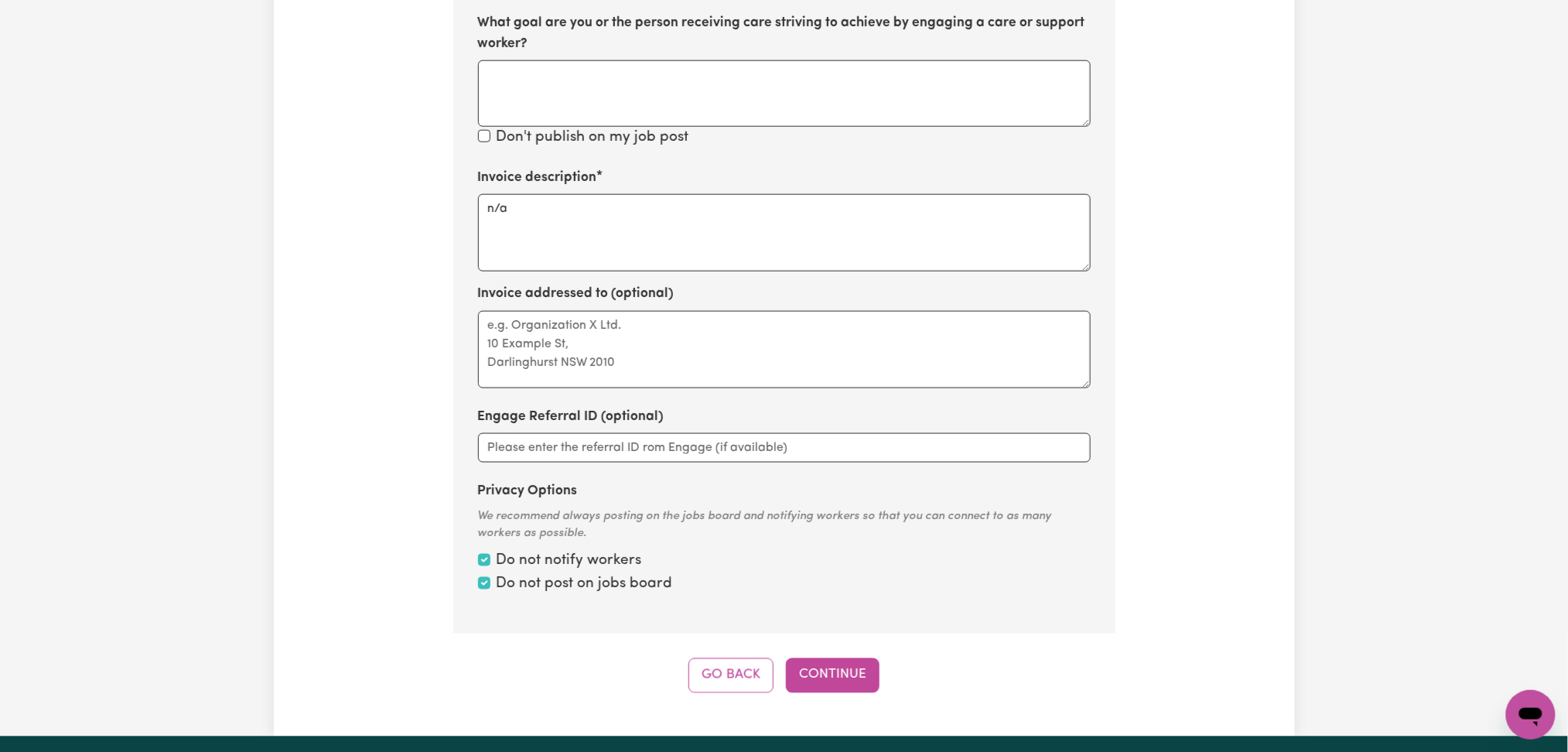
scroll to position [847, 0]
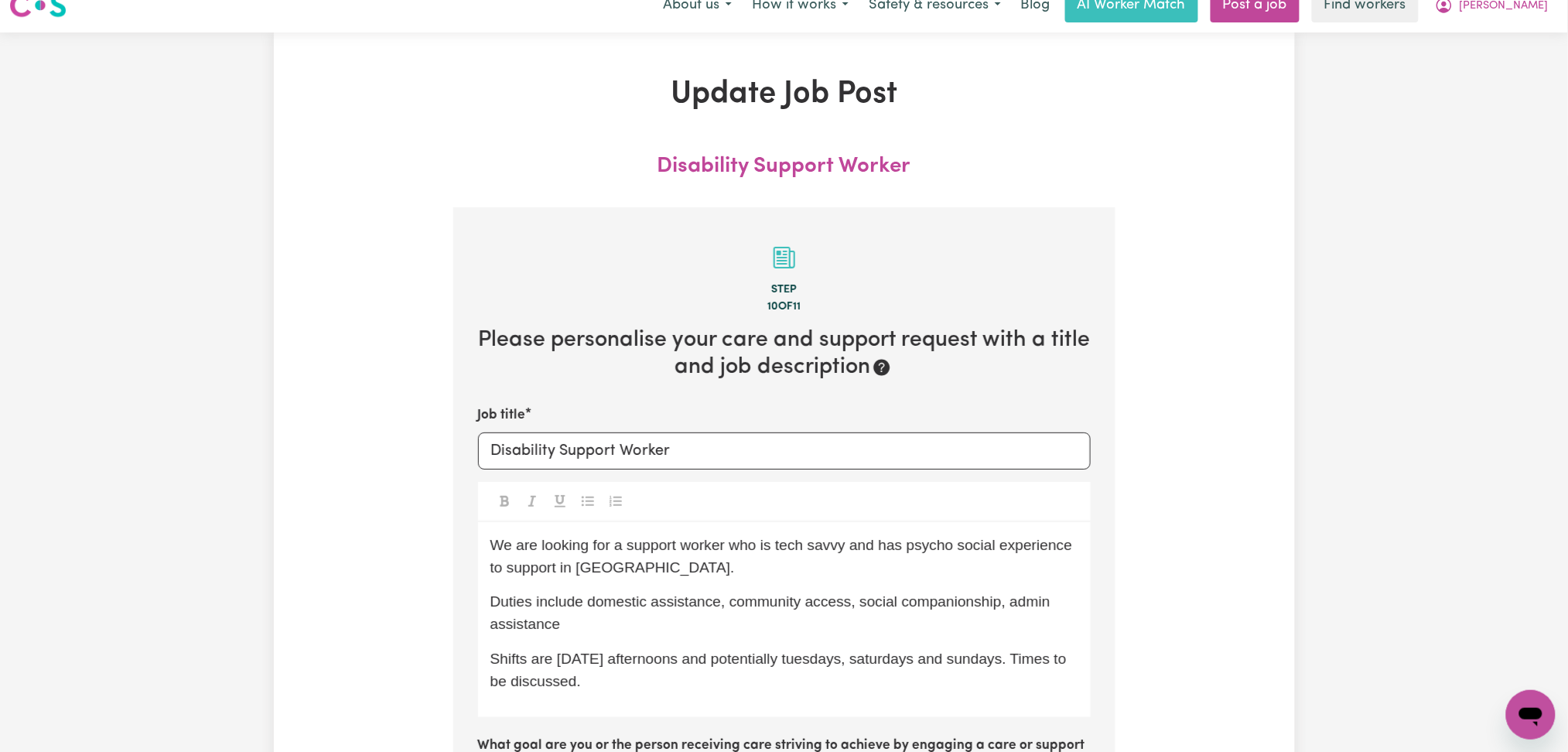
scroll to position [0, 0]
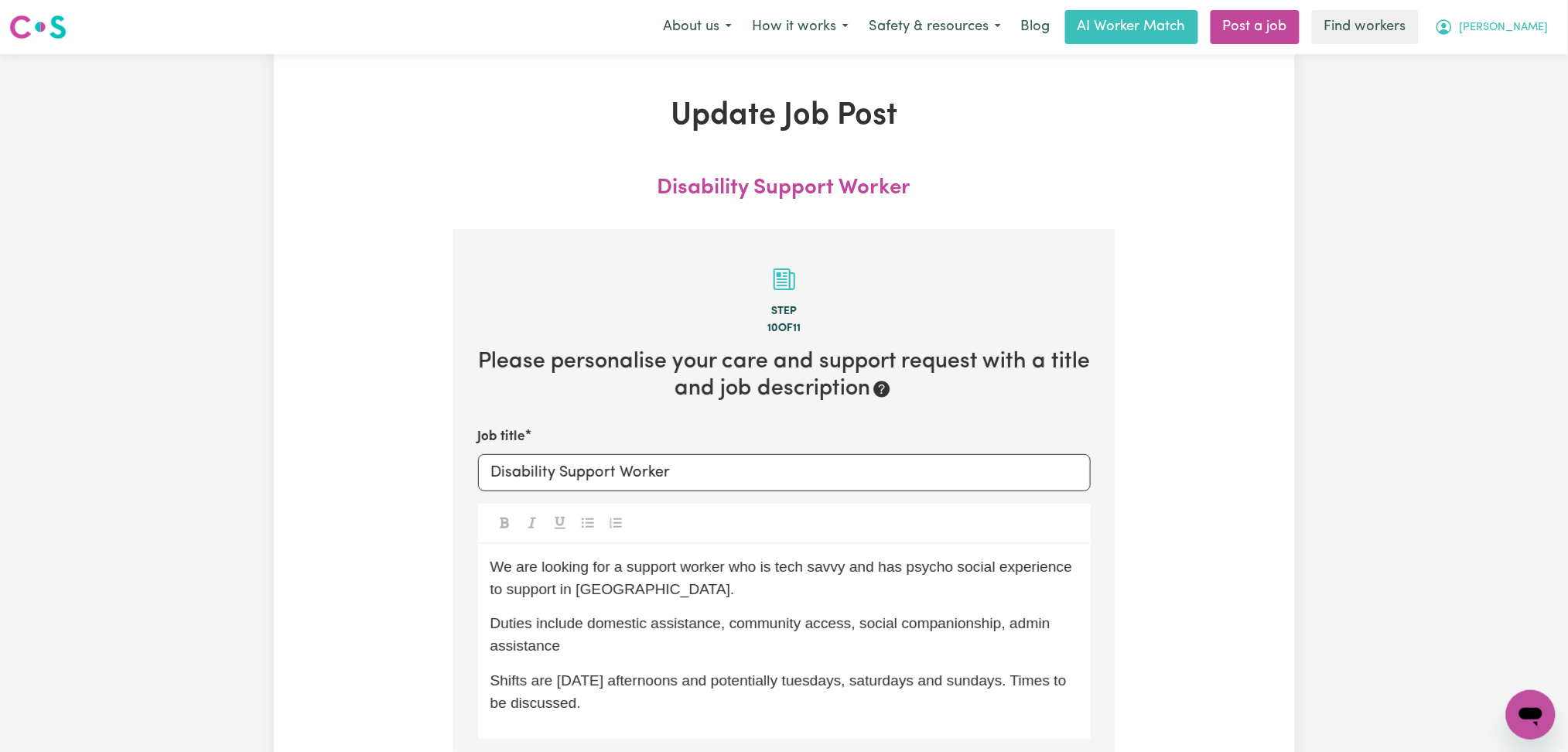
click at [1518, 24] on span "[PERSON_NAME]" at bounding box center [1504, 28] width 89 height 17
click at [1495, 67] on link "My Dashboard" at bounding box center [1497, 61] width 122 height 29
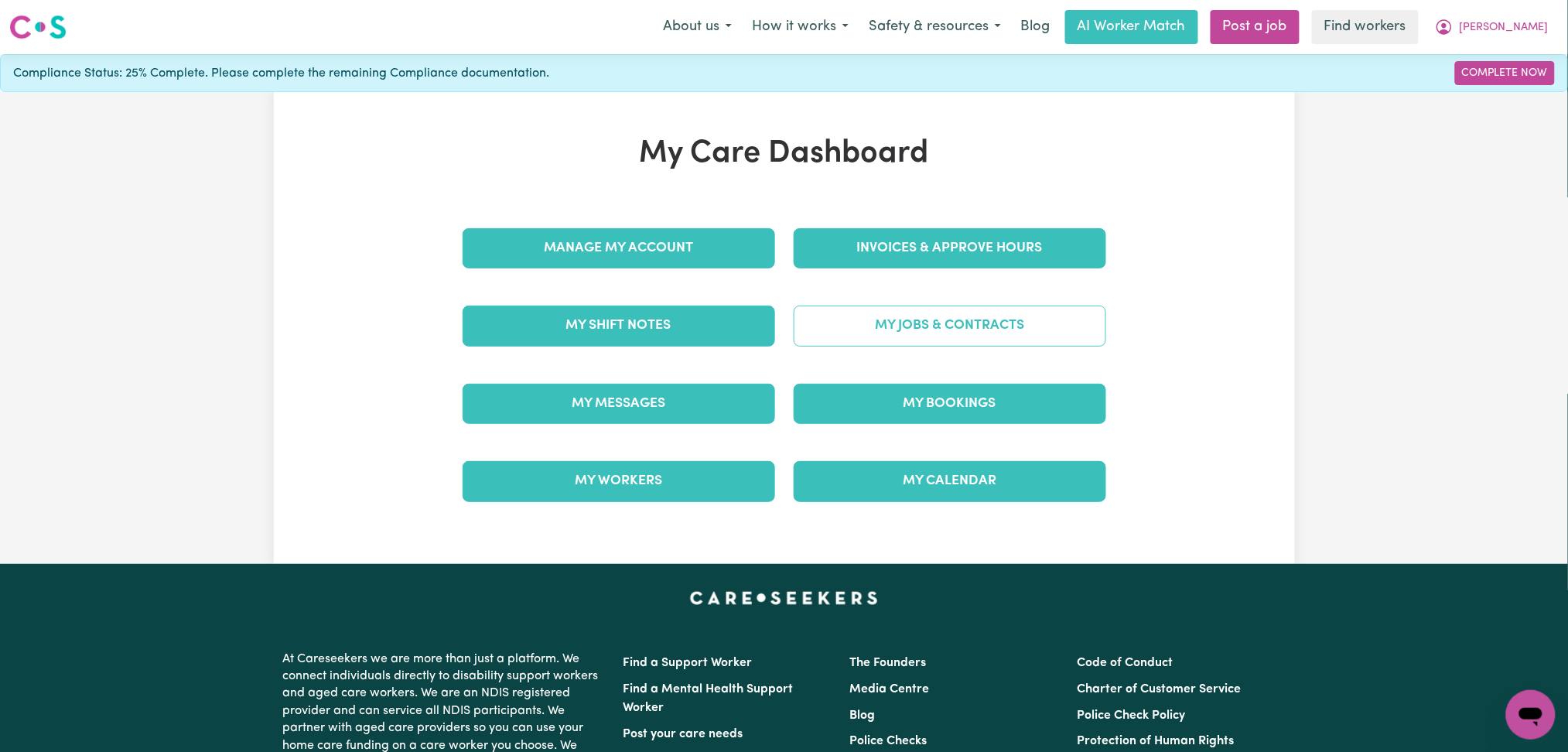
click at [998, 315] on link "My Jobs & Contracts" at bounding box center [950, 326] width 313 height 40
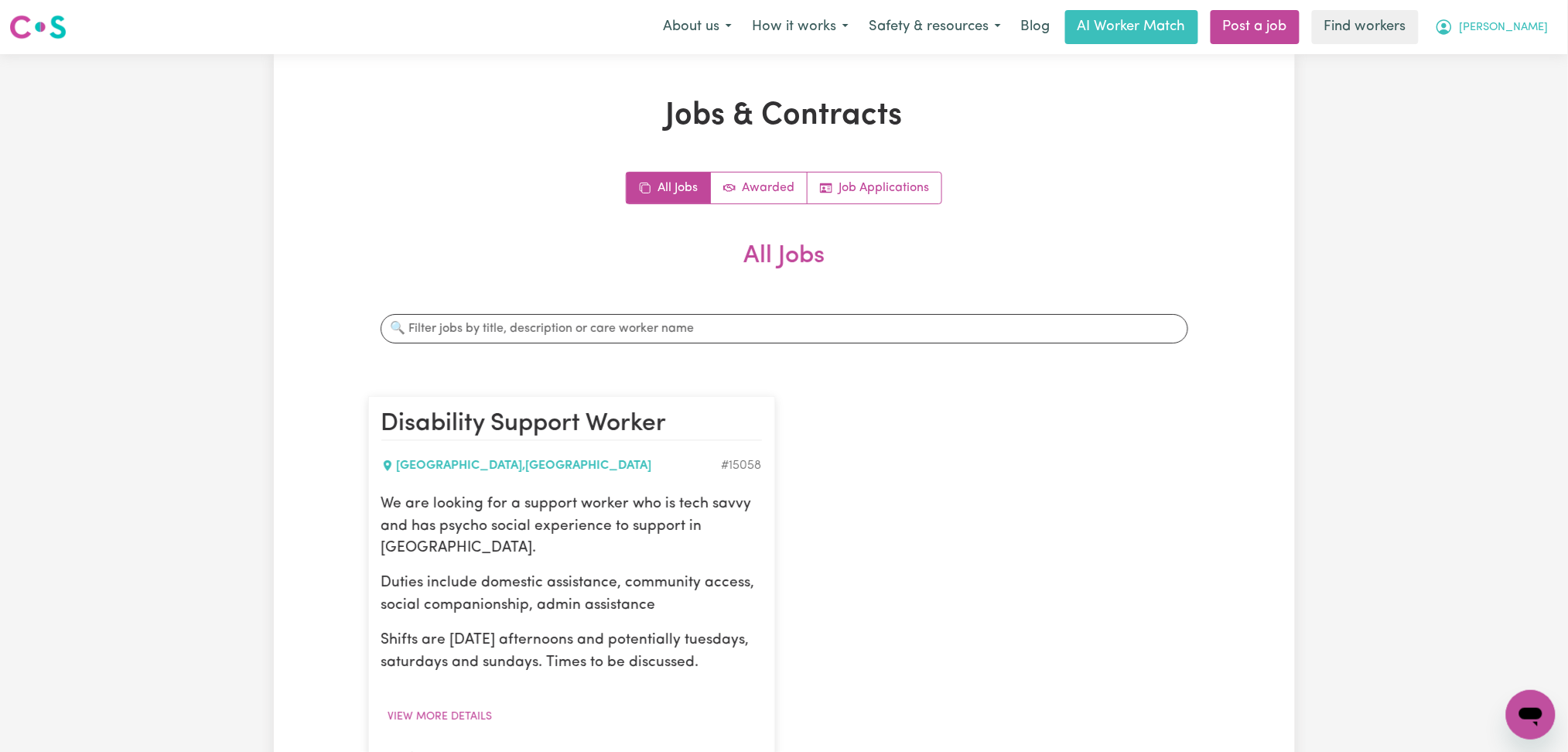
drag, startPoint x: 1494, startPoint y: 30, endPoint x: 1500, endPoint y: 42, distance: 13.4
click at [1497, 30] on span "[PERSON_NAME]" at bounding box center [1504, 28] width 89 height 17
click at [1513, 64] on link "My Dashboard" at bounding box center [1497, 61] width 122 height 29
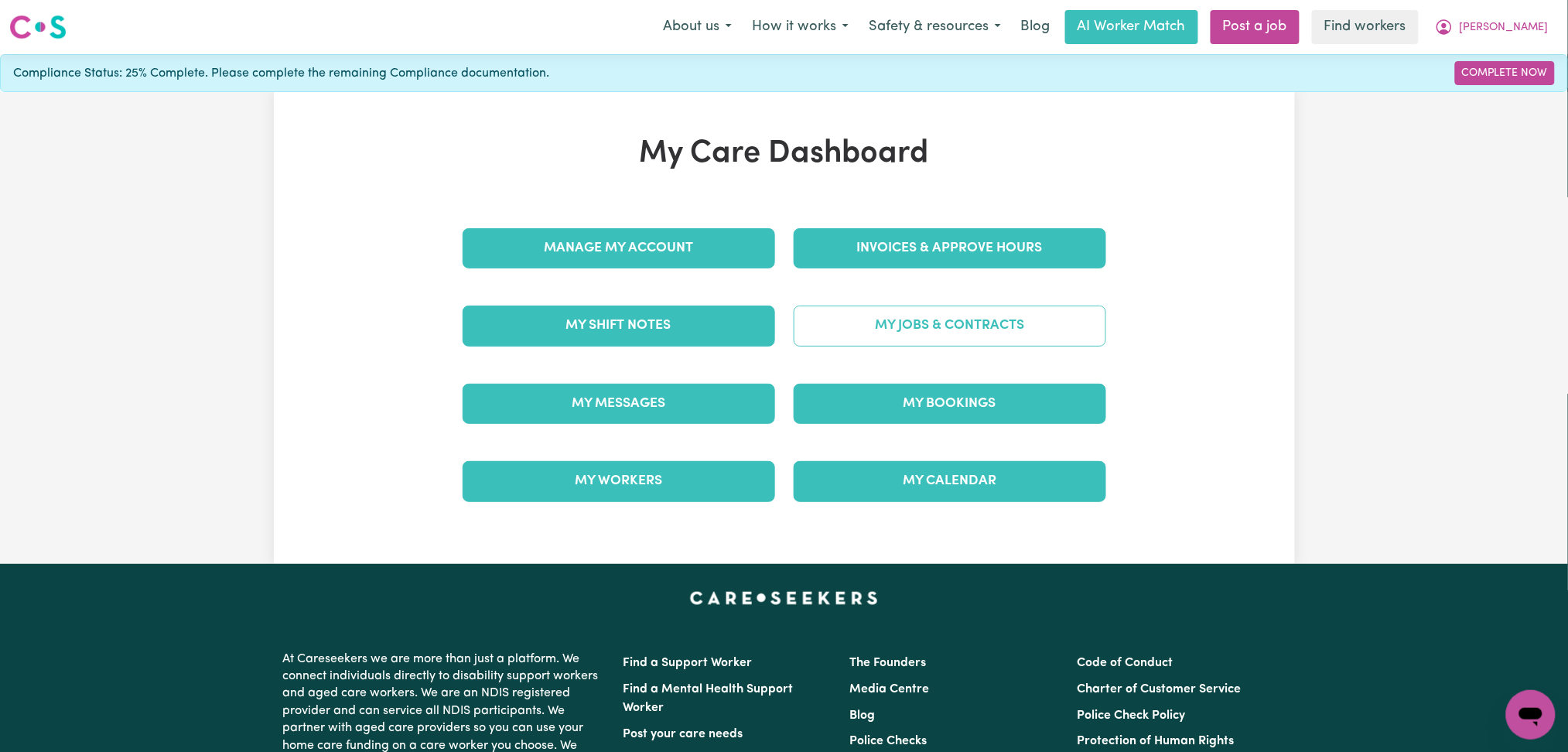
click at [951, 329] on link "My Jobs & Contracts" at bounding box center [950, 326] width 313 height 40
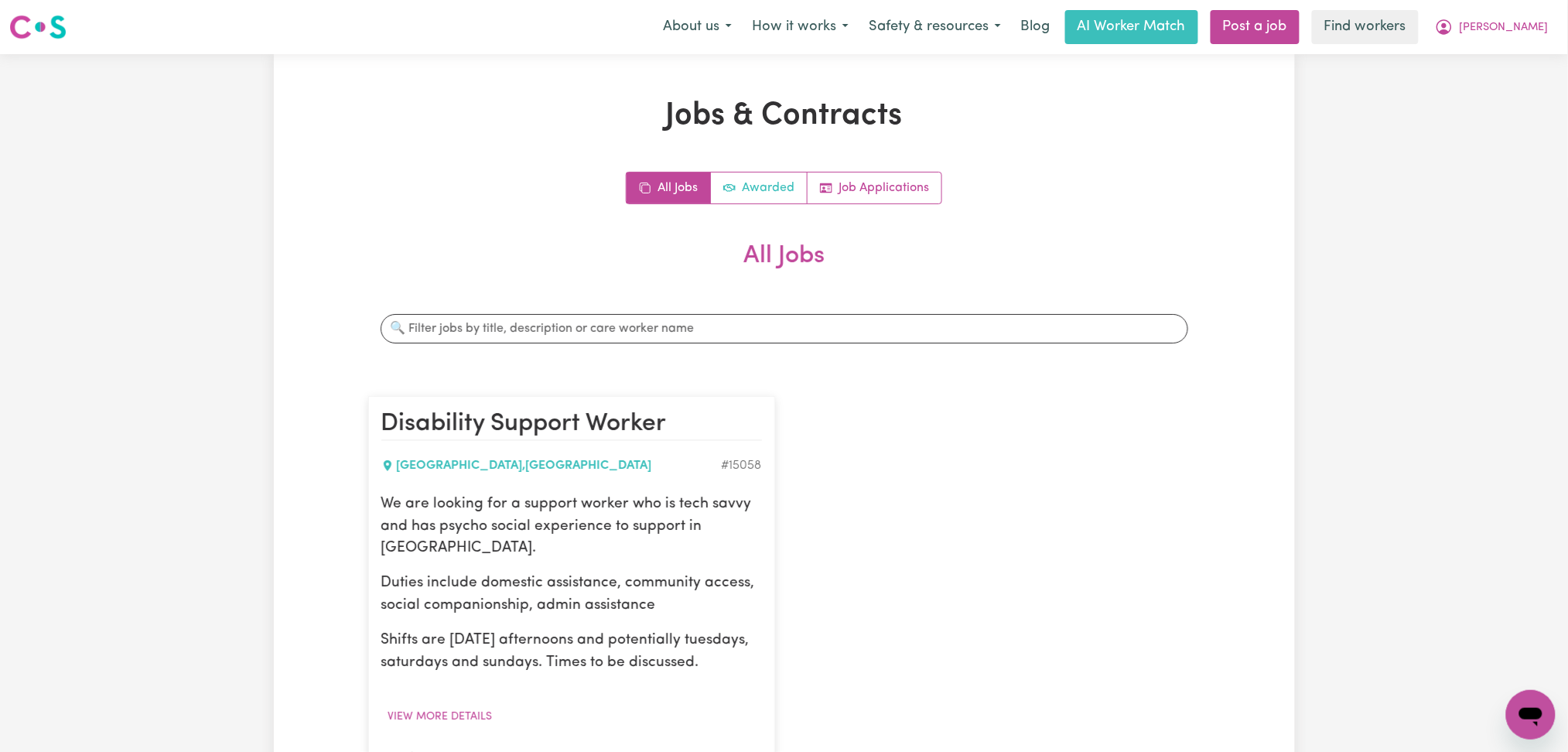
click at [737, 201] on link "Awarded" at bounding box center [759, 188] width 97 height 31
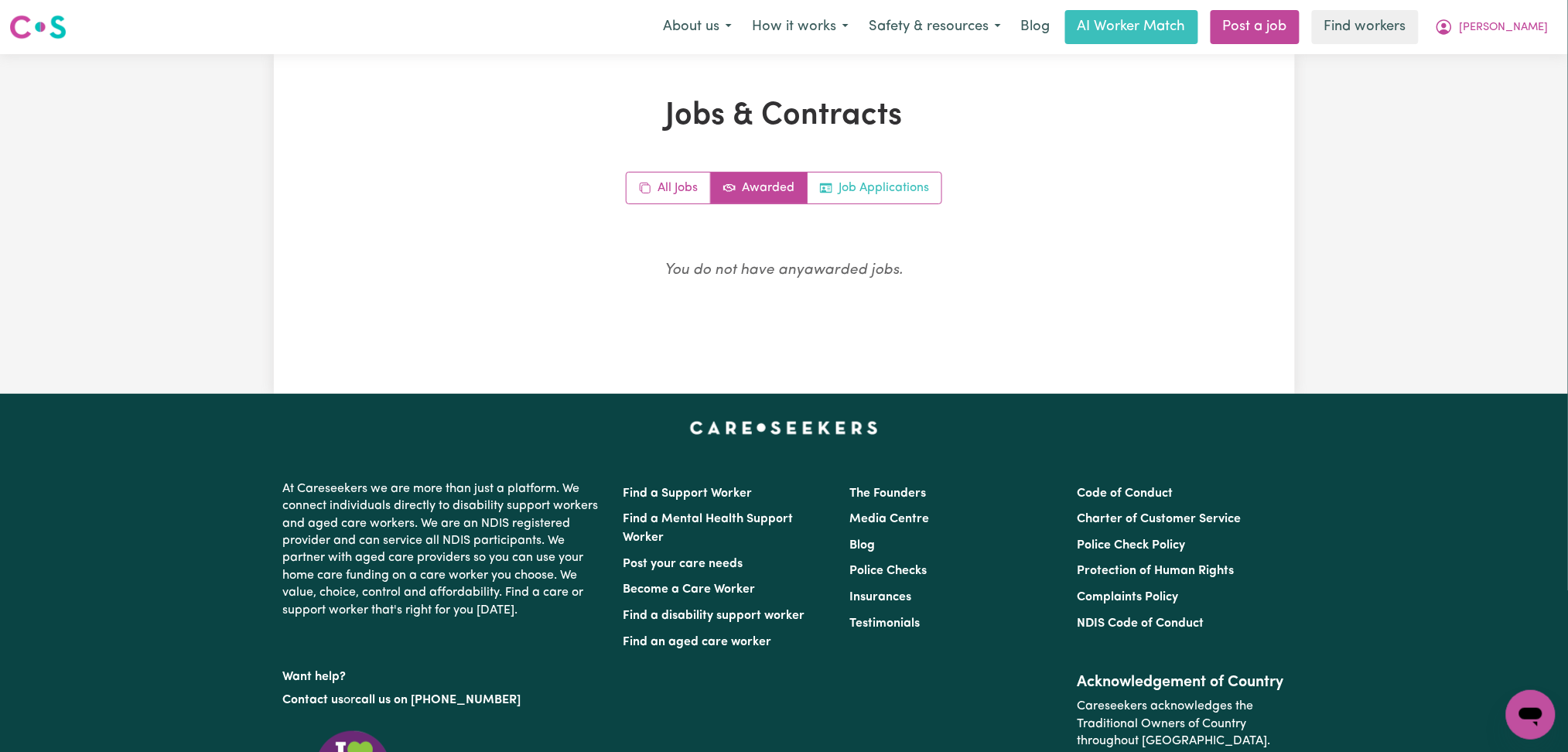
drag, startPoint x: 865, startPoint y: 199, endPoint x: 762, endPoint y: 193, distance: 103.2
click at [864, 199] on link "Job Applications" at bounding box center [874, 188] width 134 height 31
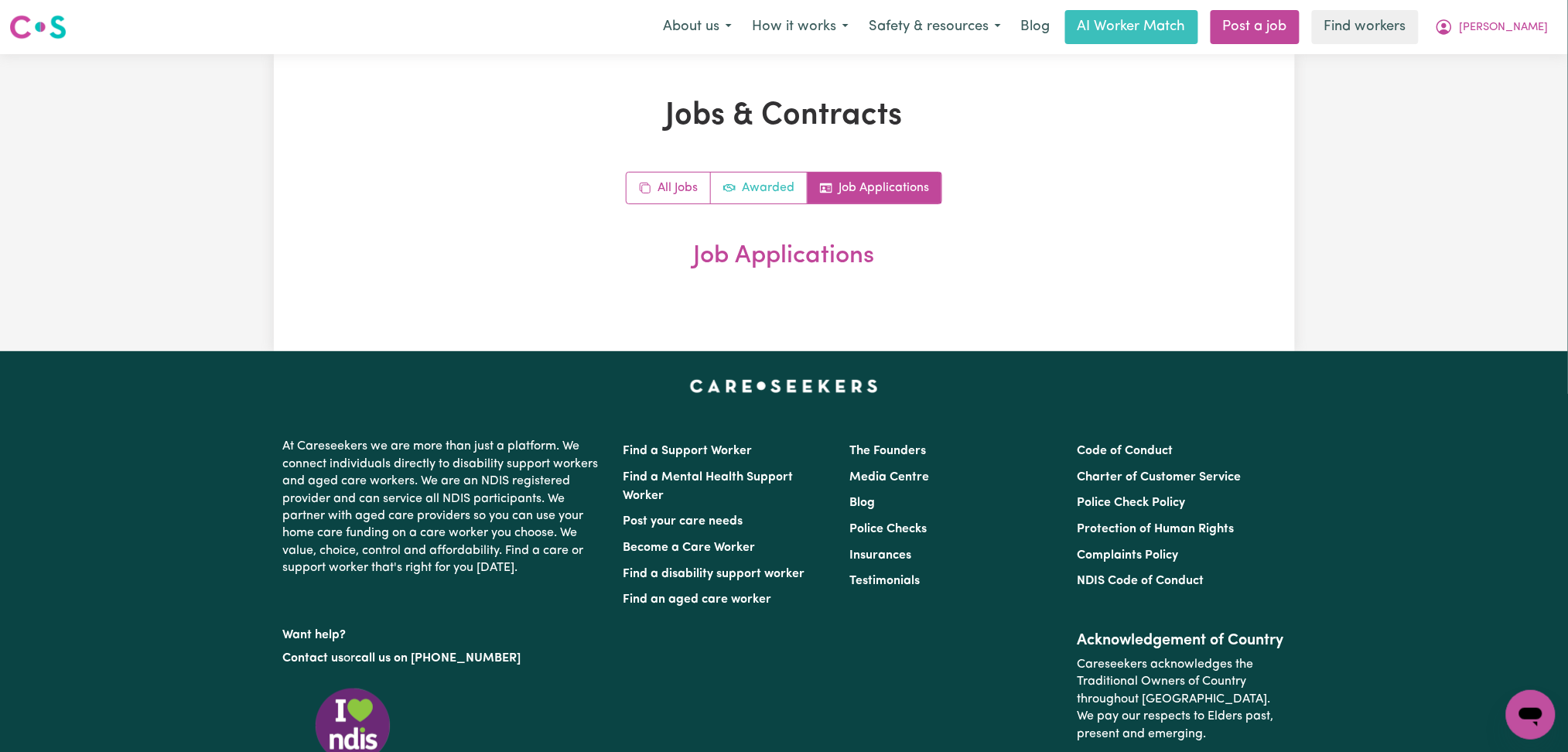
click at [753, 190] on link "Awarded" at bounding box center [759, 188] width 97 height 31
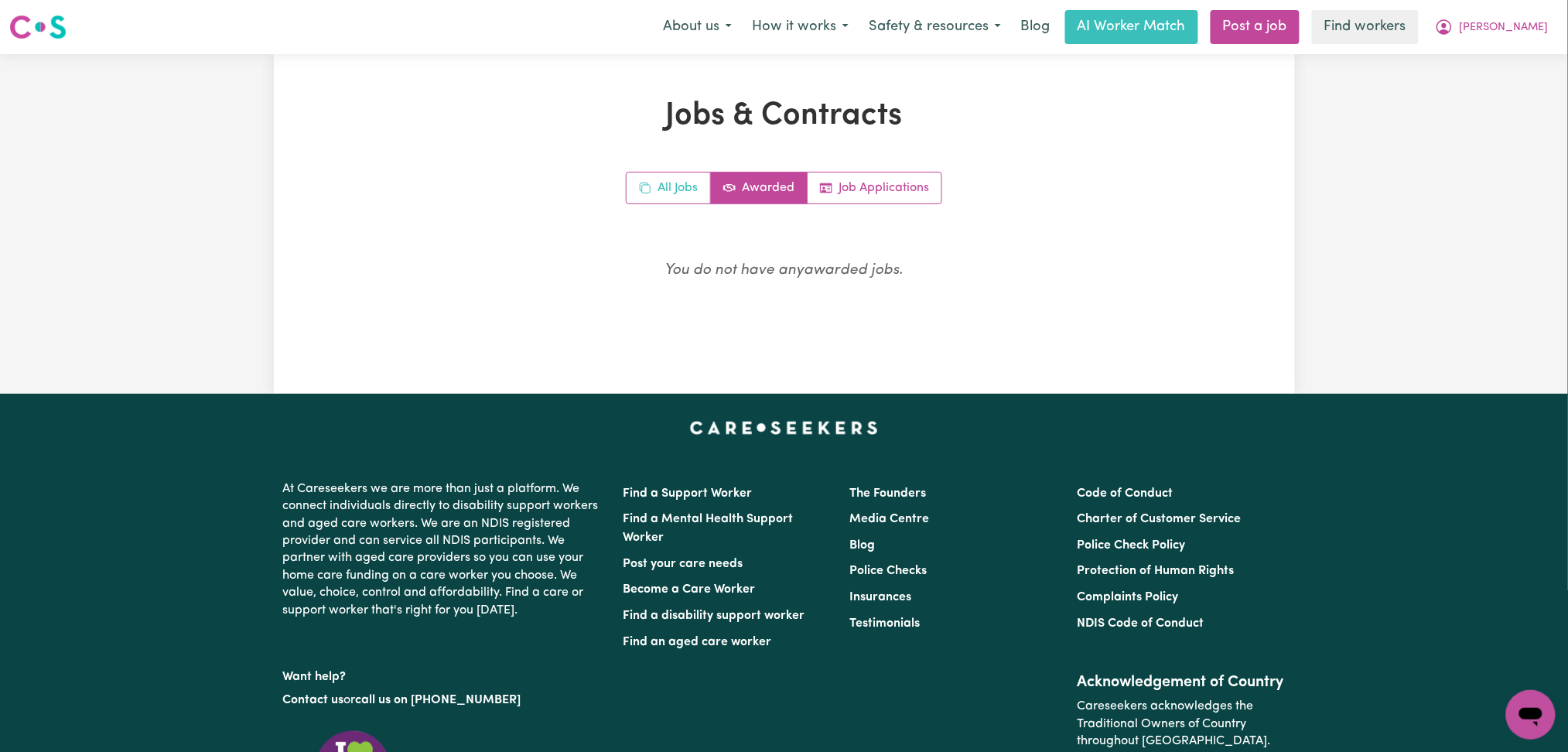
click at [662, 187] on link "All Jobs" at bounding box center [668, 188] width 85 height 31
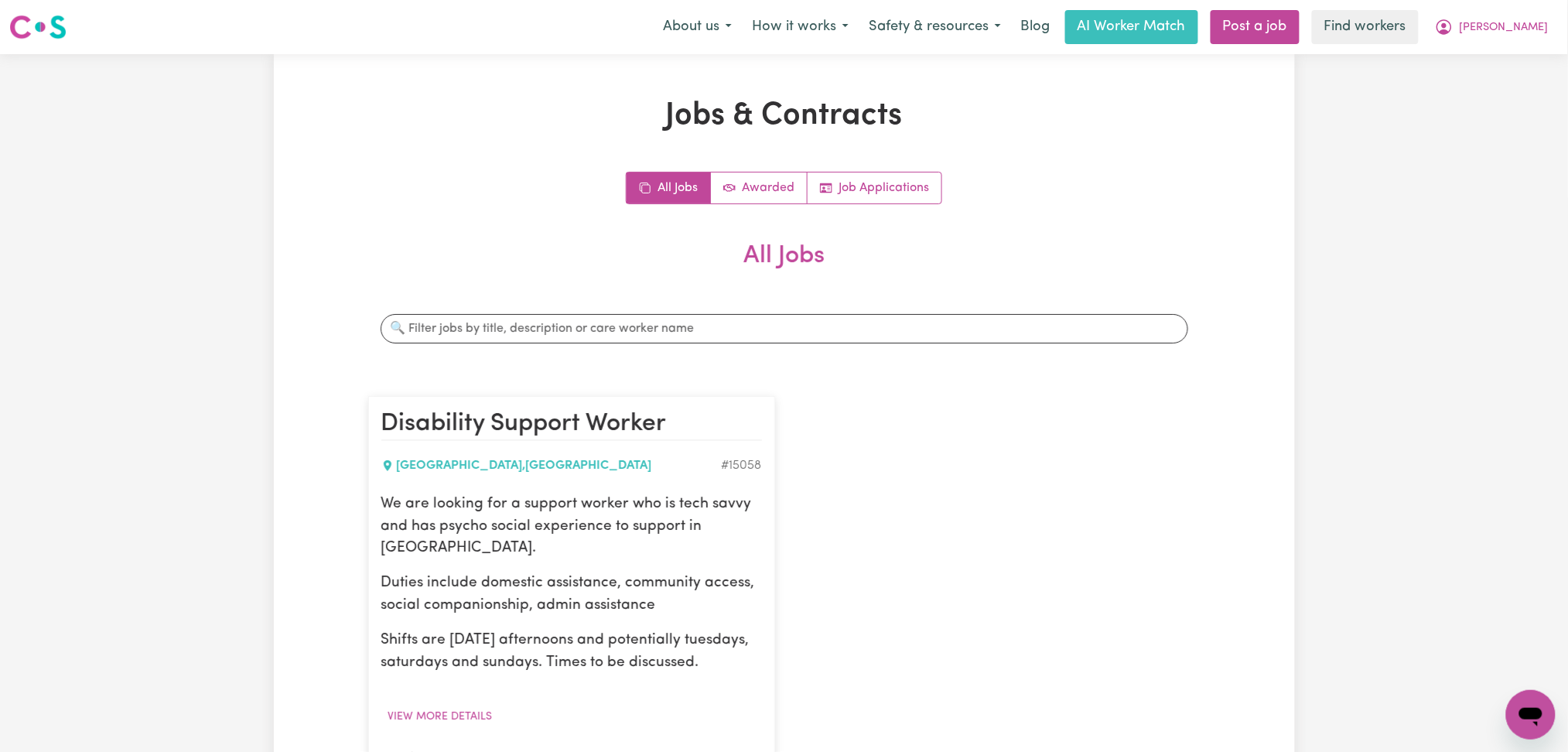
click at [931, 262] on h2 "All Jobs" at bounding box center [784, 269] width 832 height 54
click at [1480, 39] on button "[PERSON_NAME]" at bounding box center [1492, 27] width 134 height 33
click at [1476, 72] on link "My Dashboard" at bounding box center [1497, 61] width 122 height 29
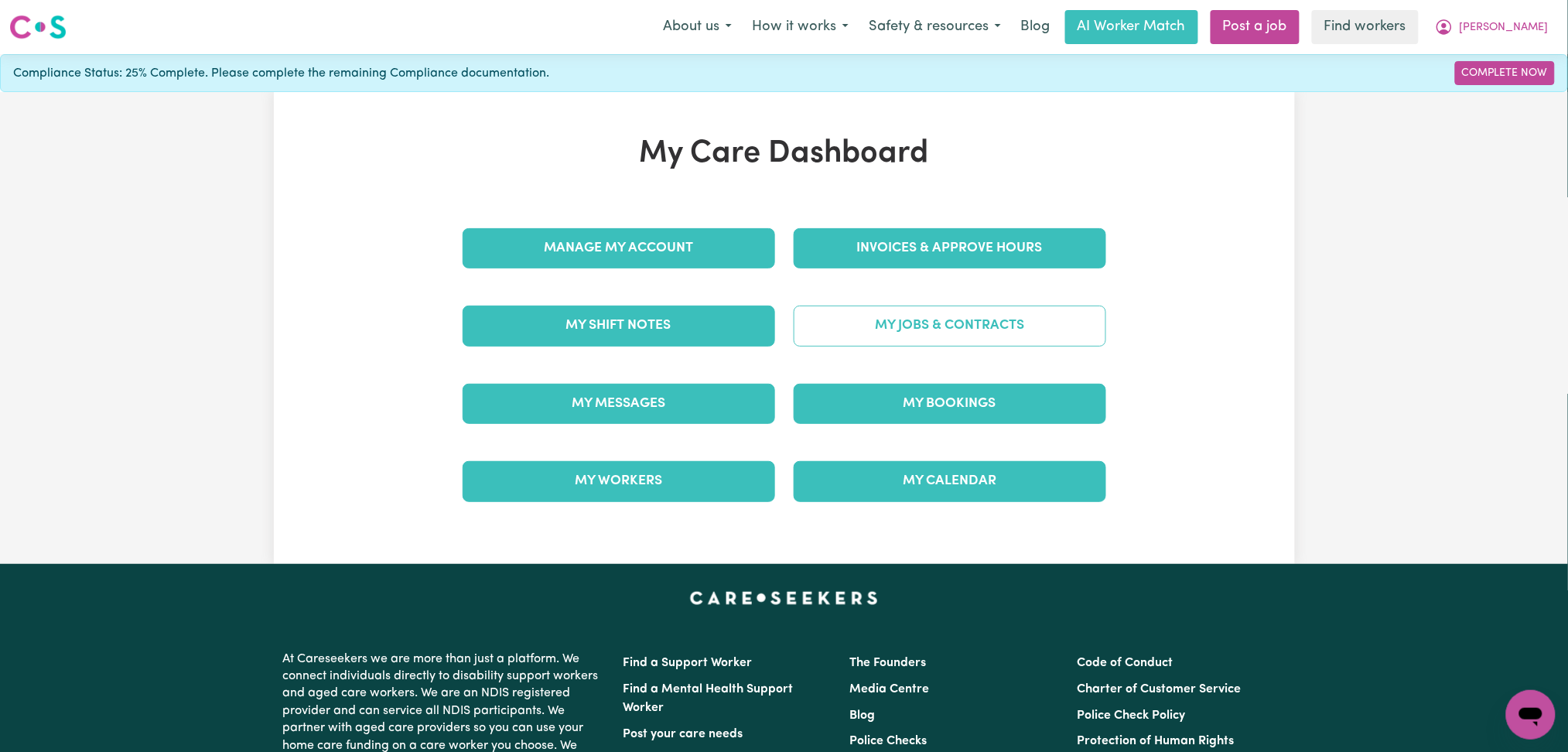
click at [907, 331] on link "My Jobs & Contracts" at bounding box center [950, 326] width 313 height 40
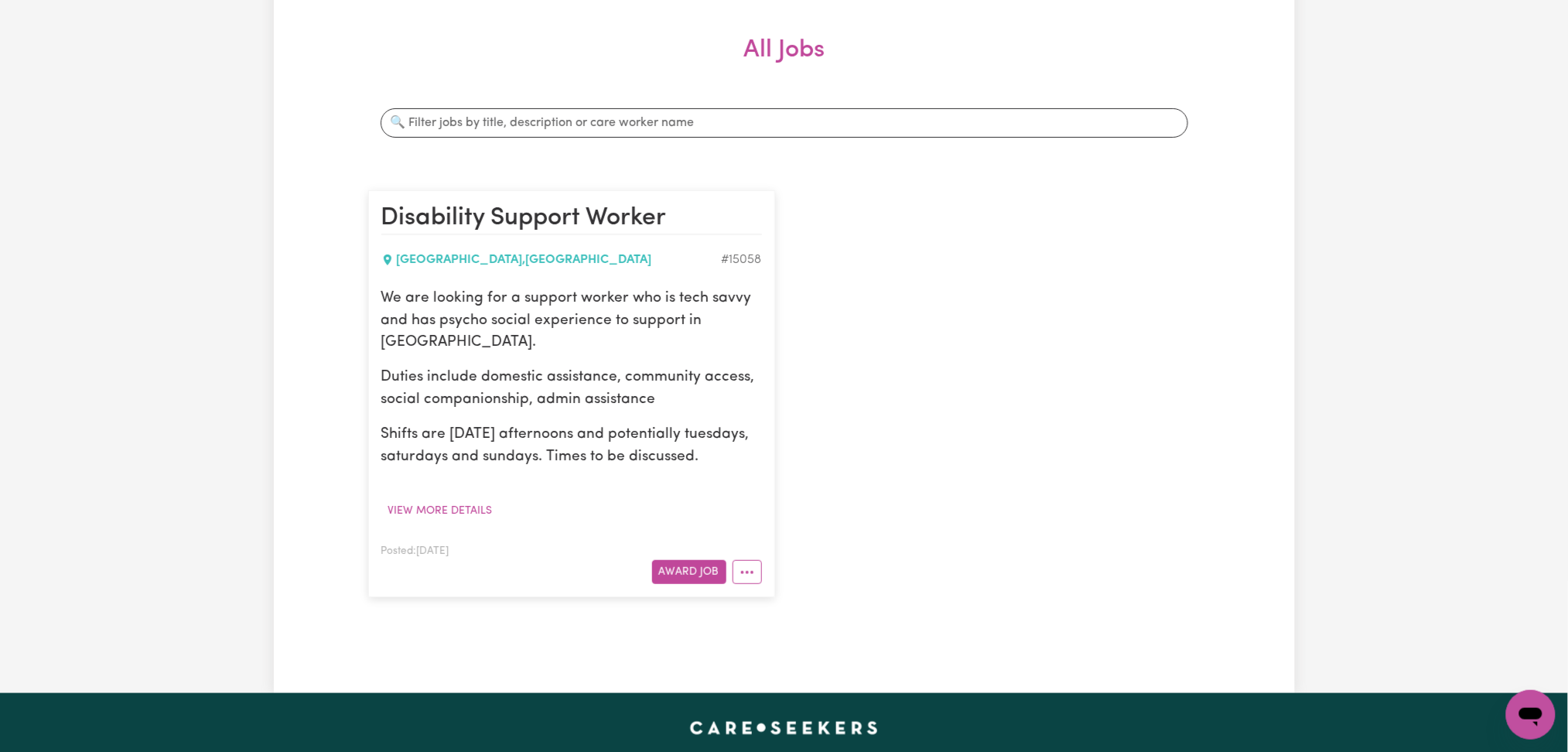
scroll to position [103, 0]
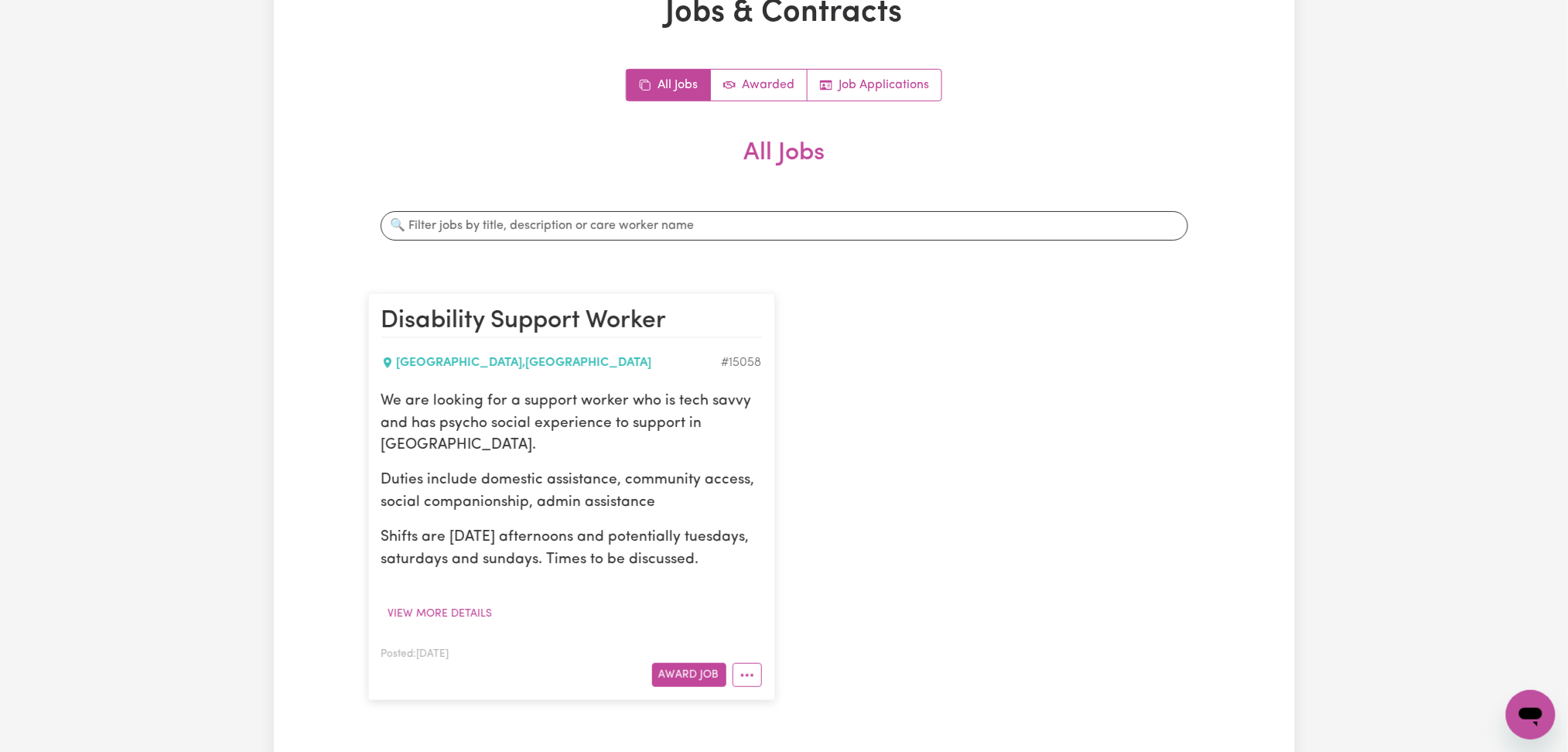
drag, startPoint x: 1237, startPoint y: 683, endPoint x: 1235, endPoint y: 660, distance: 23.1
click at [1235, 660] on div "Jobs & Contracts All Jobs Awarded Job Applications All Jobs Search jobs Disabil…" at bounding box center [785, 373] width 1022 height 758
click at [737, 675] on button "More options" at bounding box center [748, 674] width 29 height 24
click at [772, 610] on link "Edit Job" at bounding box center [794, 607] width 122 height 31
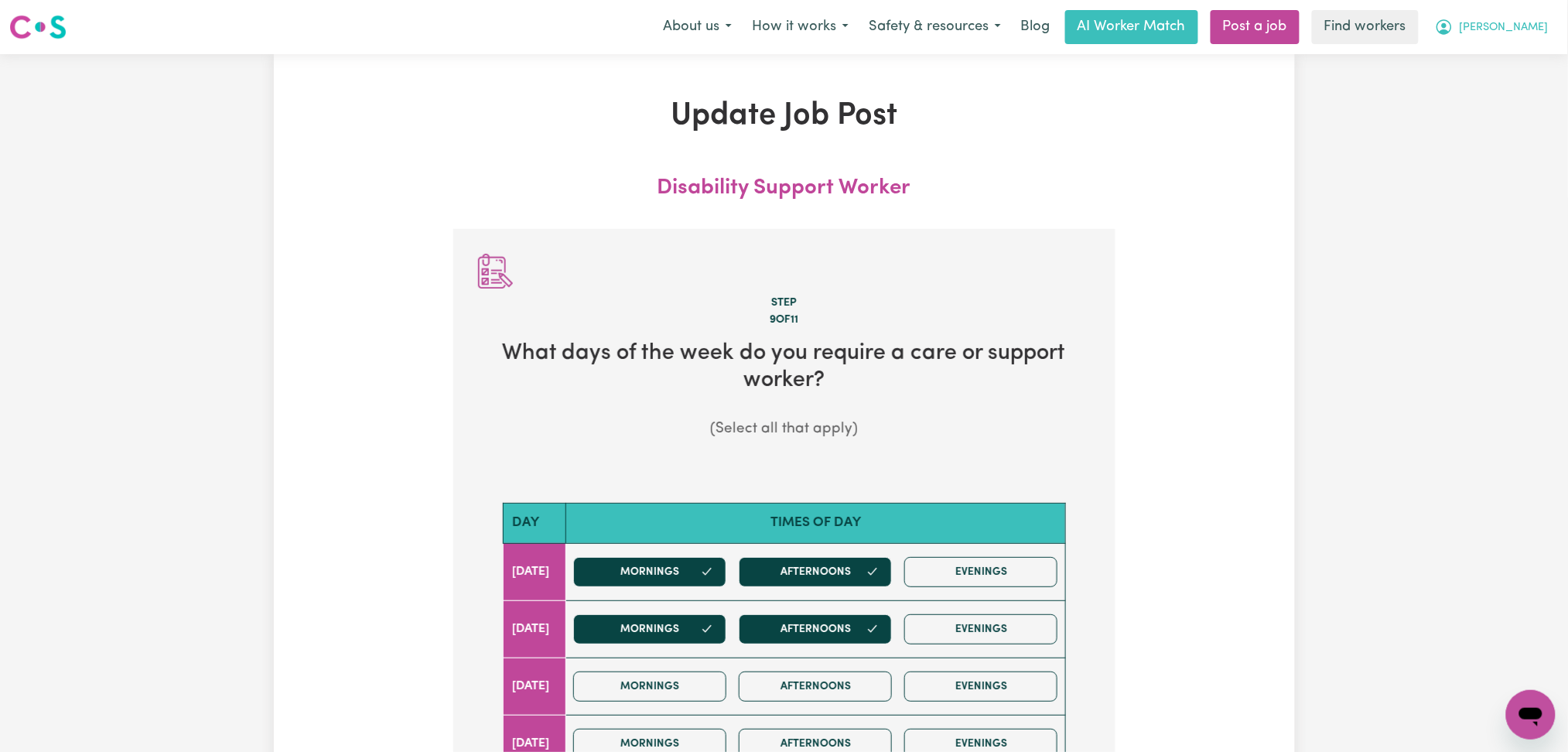
click at [1526, 35] on span "[PERSON_NAME]" at bounding box center [1504, 28] width 89 height 17
click at [1506, 61] on link "My Dashboard" at bounding box center [1497, 61] width 122 height 29
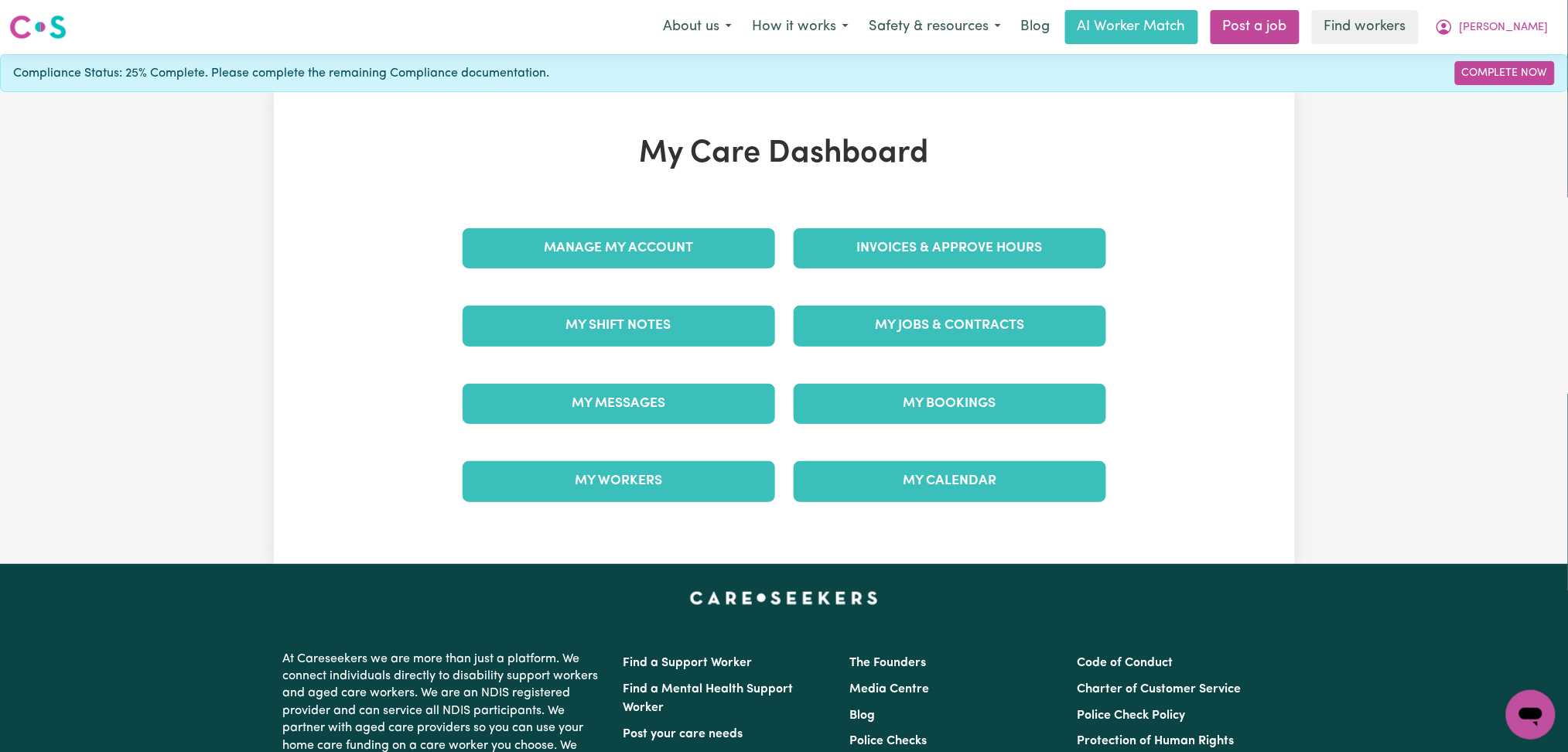
click at [921, 349] on div "My Jobs & Contracts" at bounding box center [950, 326] width 331 height 78
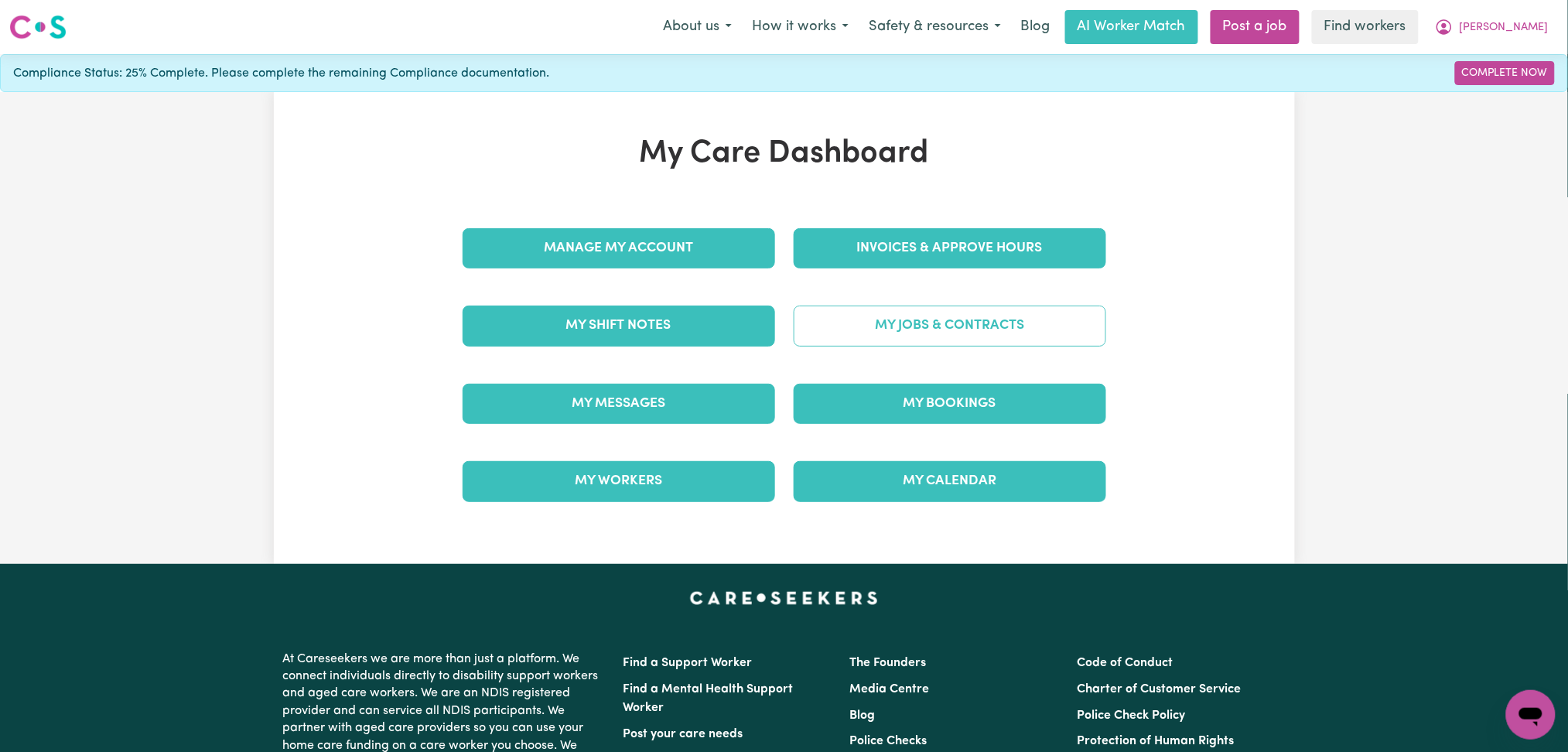
click at [922, 330] on link "My Jobs & Contracts" at bounding box center [950, 326] width 313 height 40
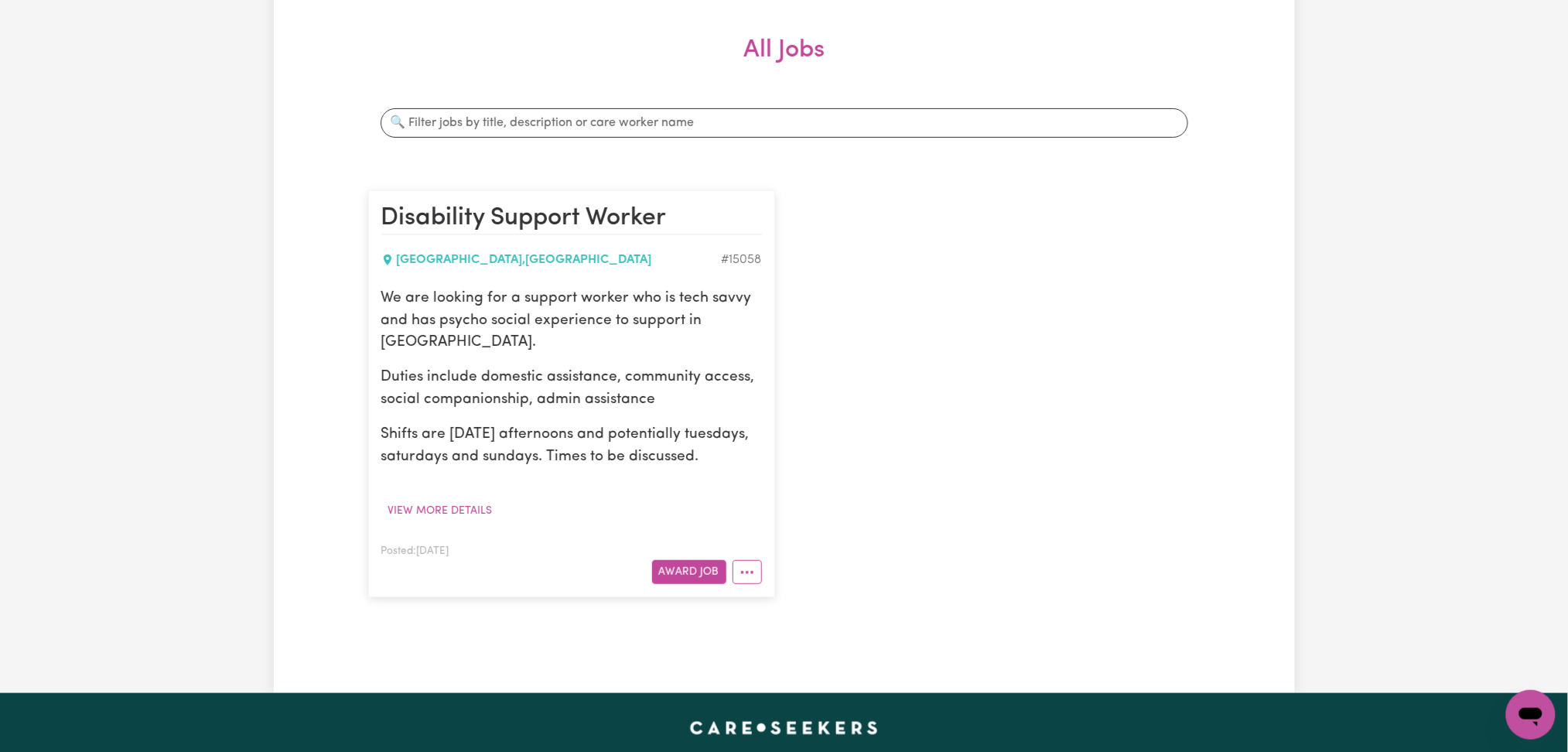
scroll to position [310, 0]
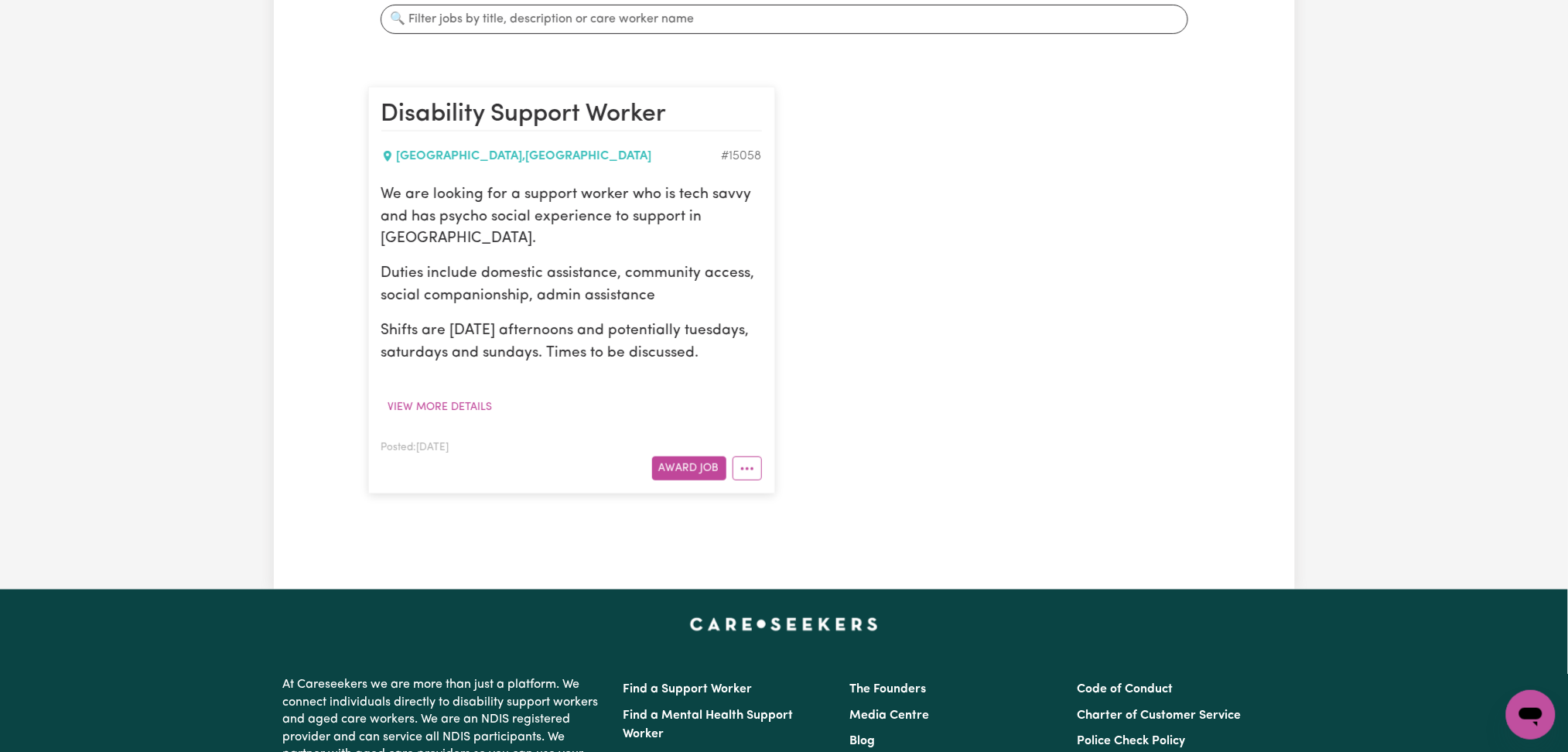
click at [723, 456] on div "Award Job" at bounding box center [571, 468] width 380 height 24
click at [741, 462] on icon "More options" at bounding box center [748, 469] width 16 height 16
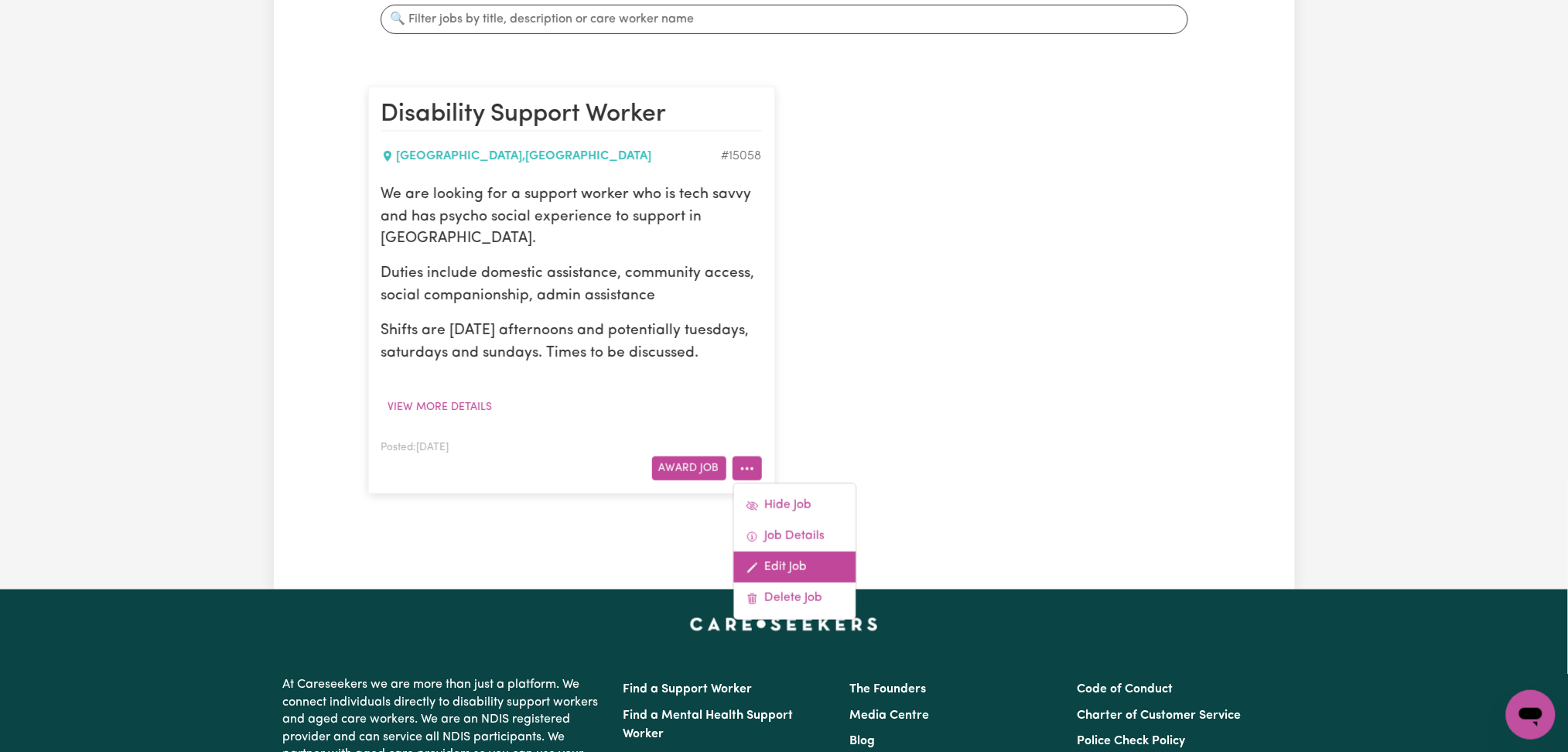
click at [769, 567] on link "Edit Job" at bounding box center [794, 567] width 122 height 31
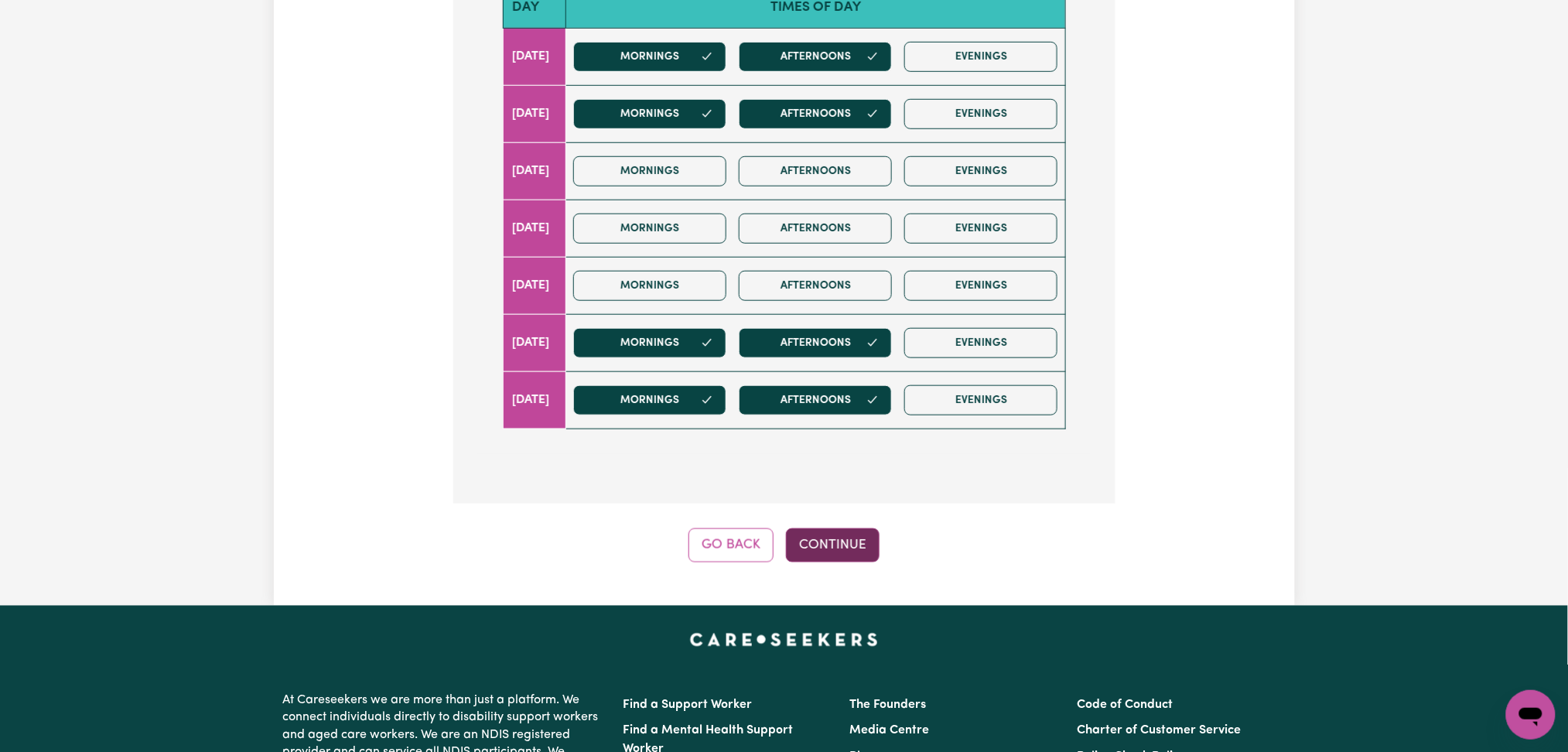
click at [810, 536] on button "Continue" at bounding box center [833, 546] width 94 height 34
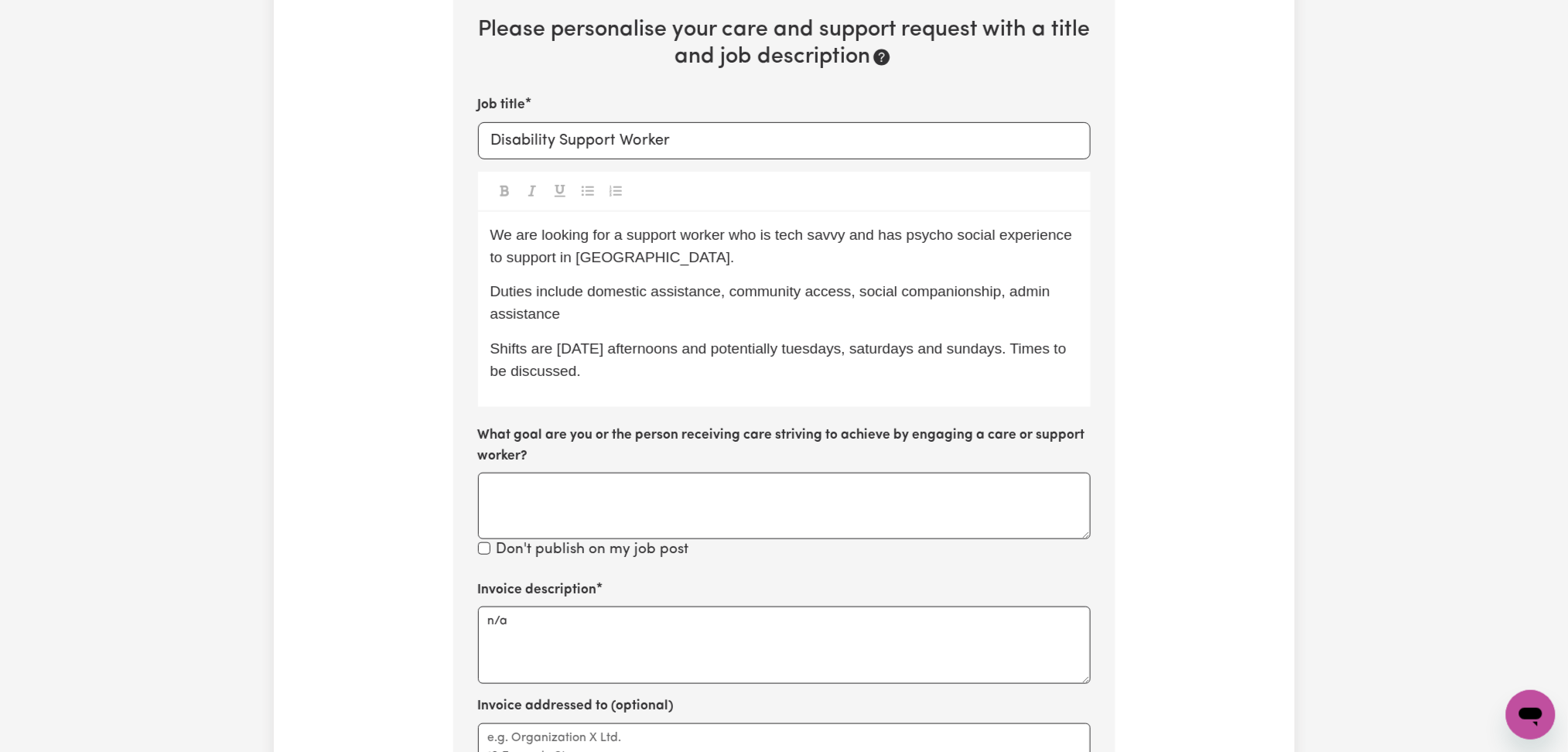
scroll to position [229, 0]
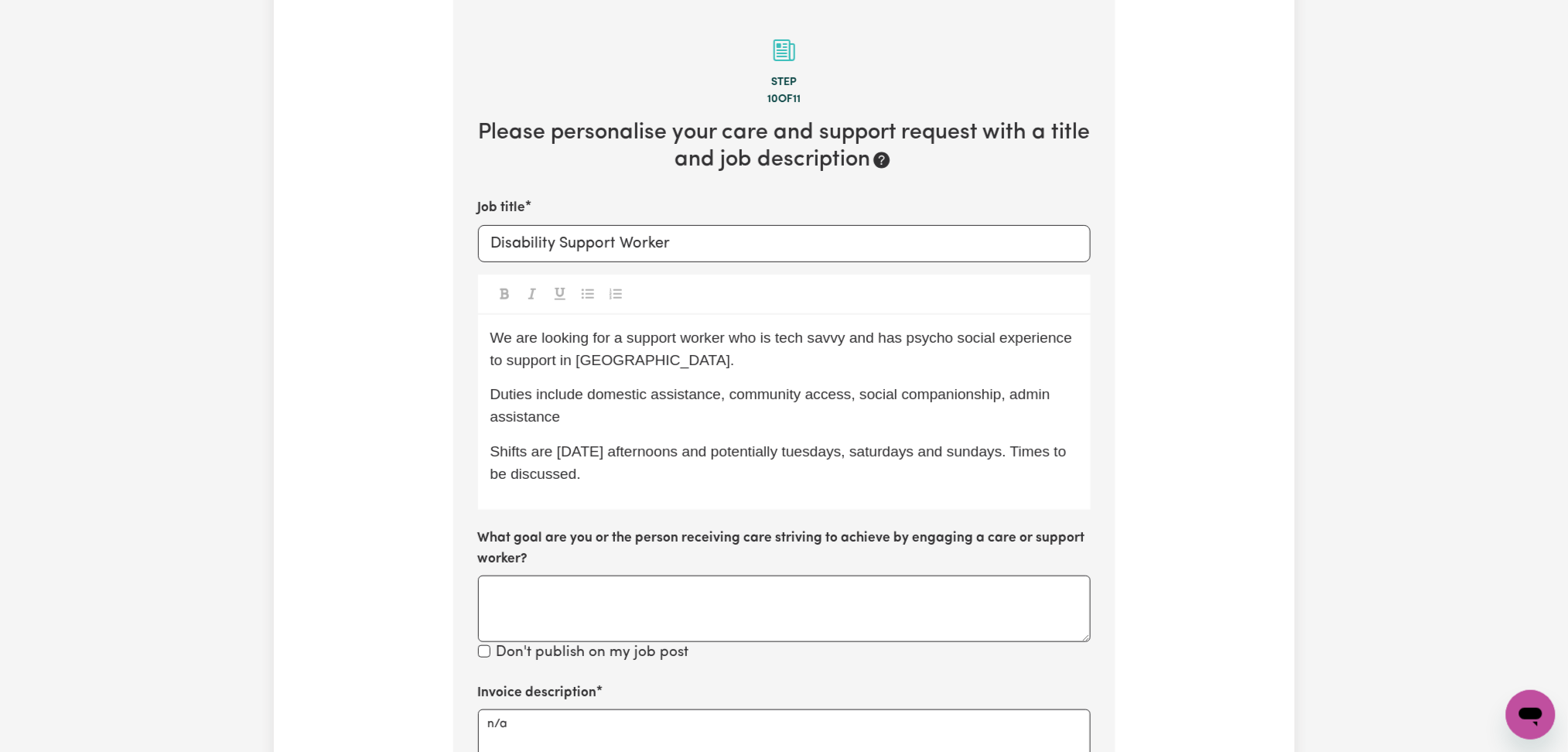
click at [549, 348] on p "We are looking for a support worker who is tech savvy and has psycho social exp…" at bounding box center [784, 350] width 588 height 45
click at [749, 362] on p "We are looking for a support worker who is tech savvy and has psycho social exp…" at bounding box center [784, 350] width 588 height 45
click at [702, 418] on p "Duties include domestic assistance, community access, social companionship, adm…" at bounding box center [784, 406] width 588 height 45
click at [663, 477] on p "Shifts are [DATE] afternoons and potentially tuesdays, saturdays and sundays. T…" at bounding box center [784, 463] width 588 height 45
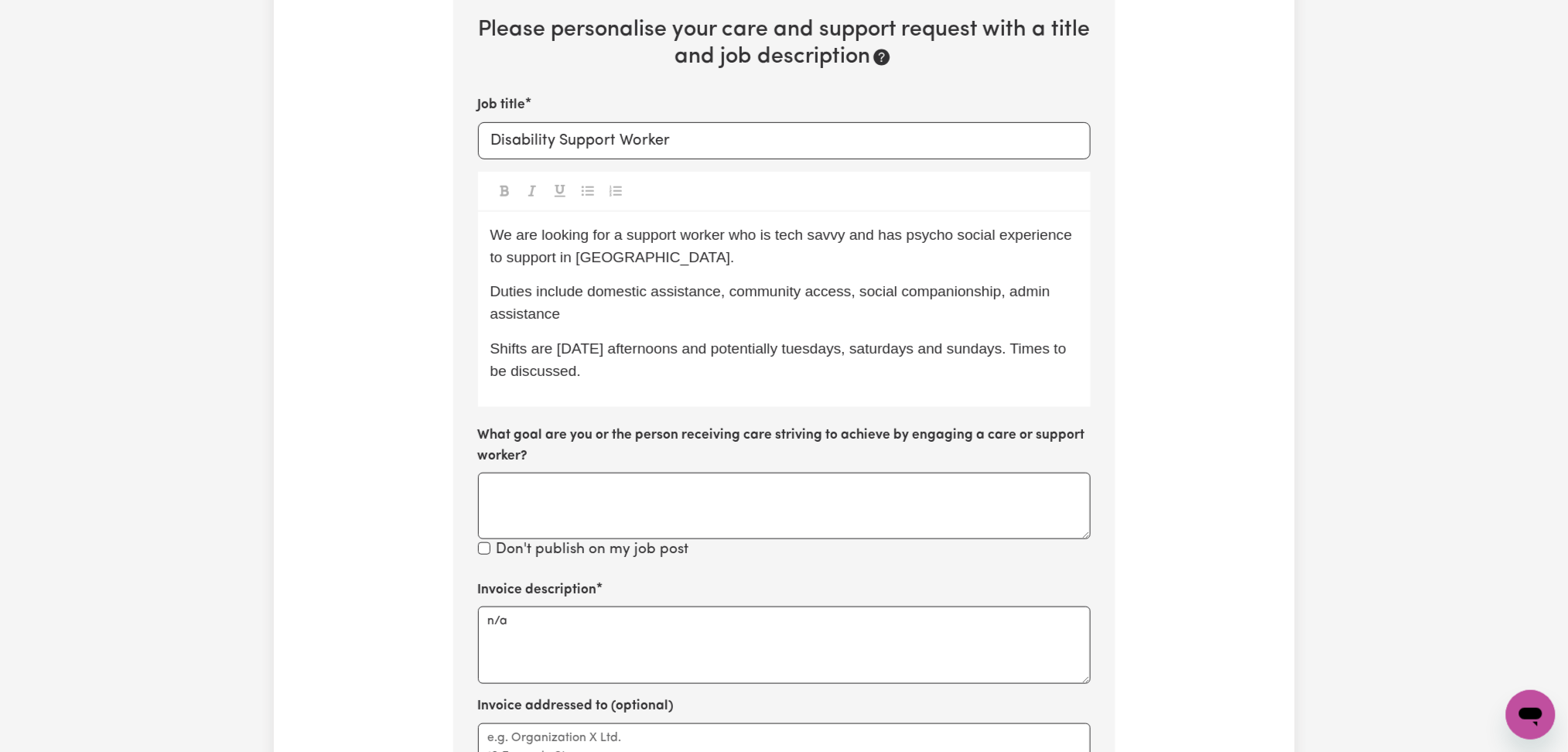
scroll to position [435, 0]
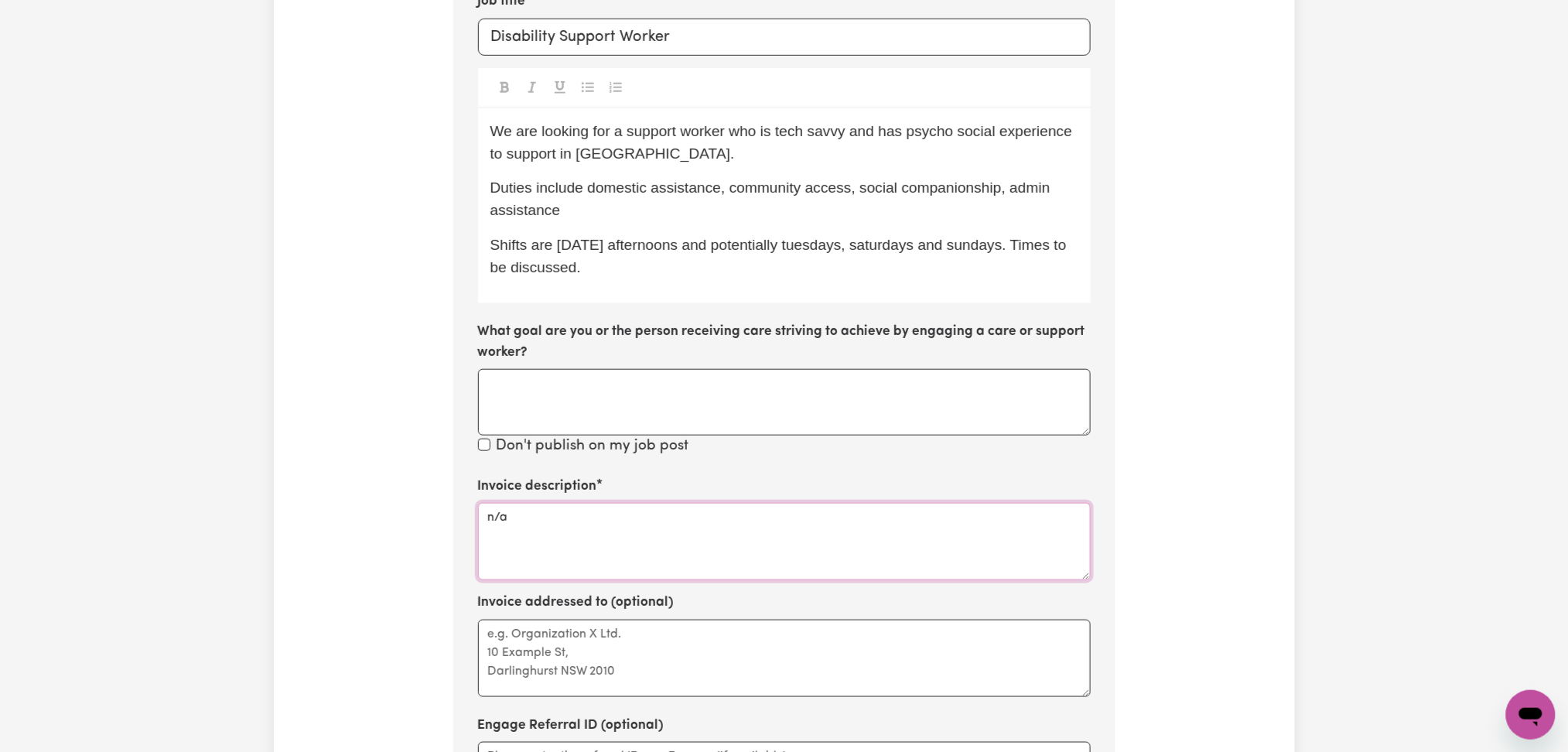
click at [583, 527] on textarea "n/a" at bounding box center [784, 542] width 612 height 78
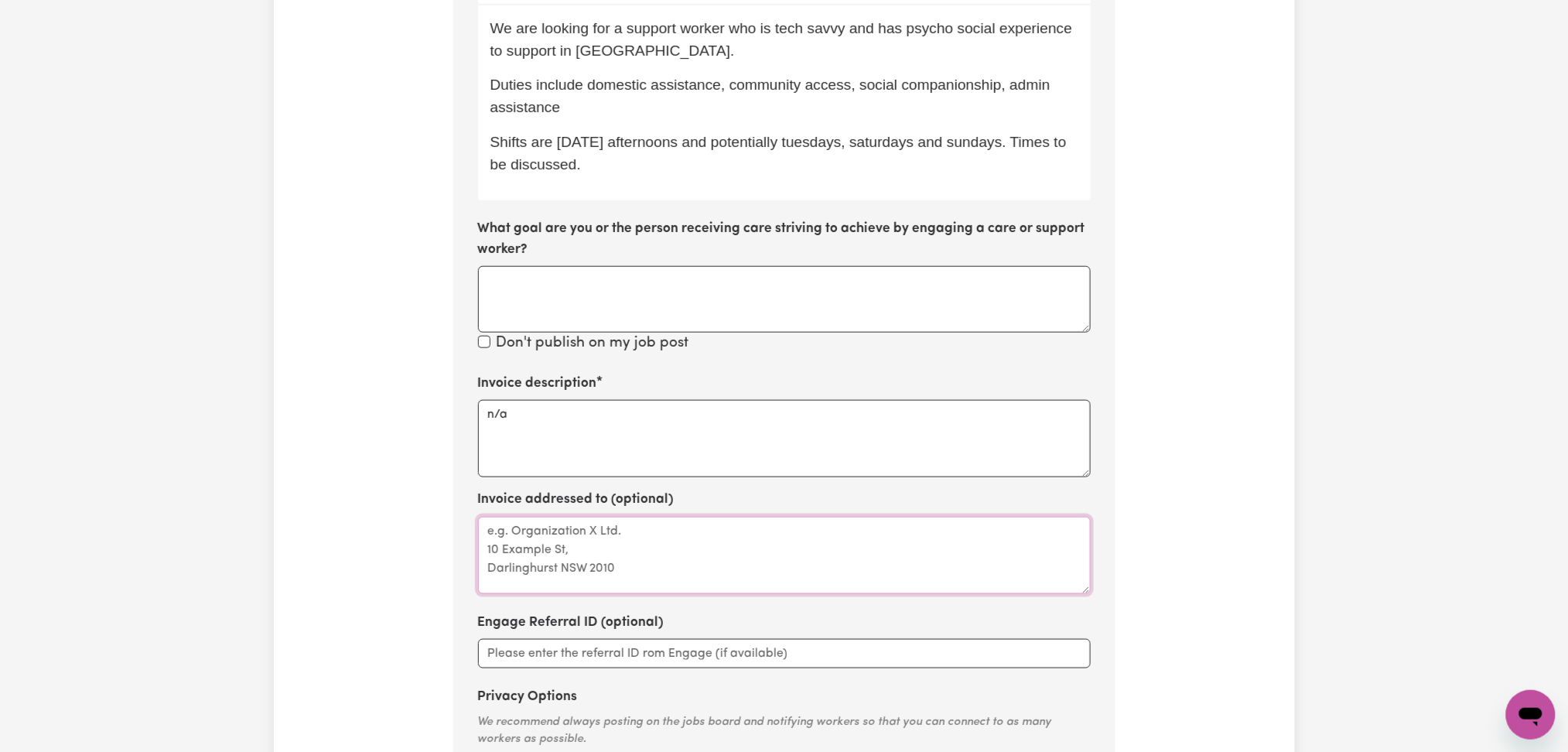
click at [629, 560] on textarea "Invoice addressed to (optional)" at bounding box center [784, 556] width 612 height 78
click at [551, 411] on textarea "n/a" at bounding box center [784, 438] width 612 height 78
drag, startPoint x: 656, startPoint y: 410, endPoint x: 475, endPoint y: 415, distance: 181.1
click at [475, 415] on section "Step 10 of 11 Please personalise your care and support request with a title and…" at bounding box center [784, 265] width 662 height 1149
click at [366, 455] on div "Update Job Post Disability Support Worker Step 10 of 11 Please personalise your…" at bounding box center [785, 229] width 1022 height 1339
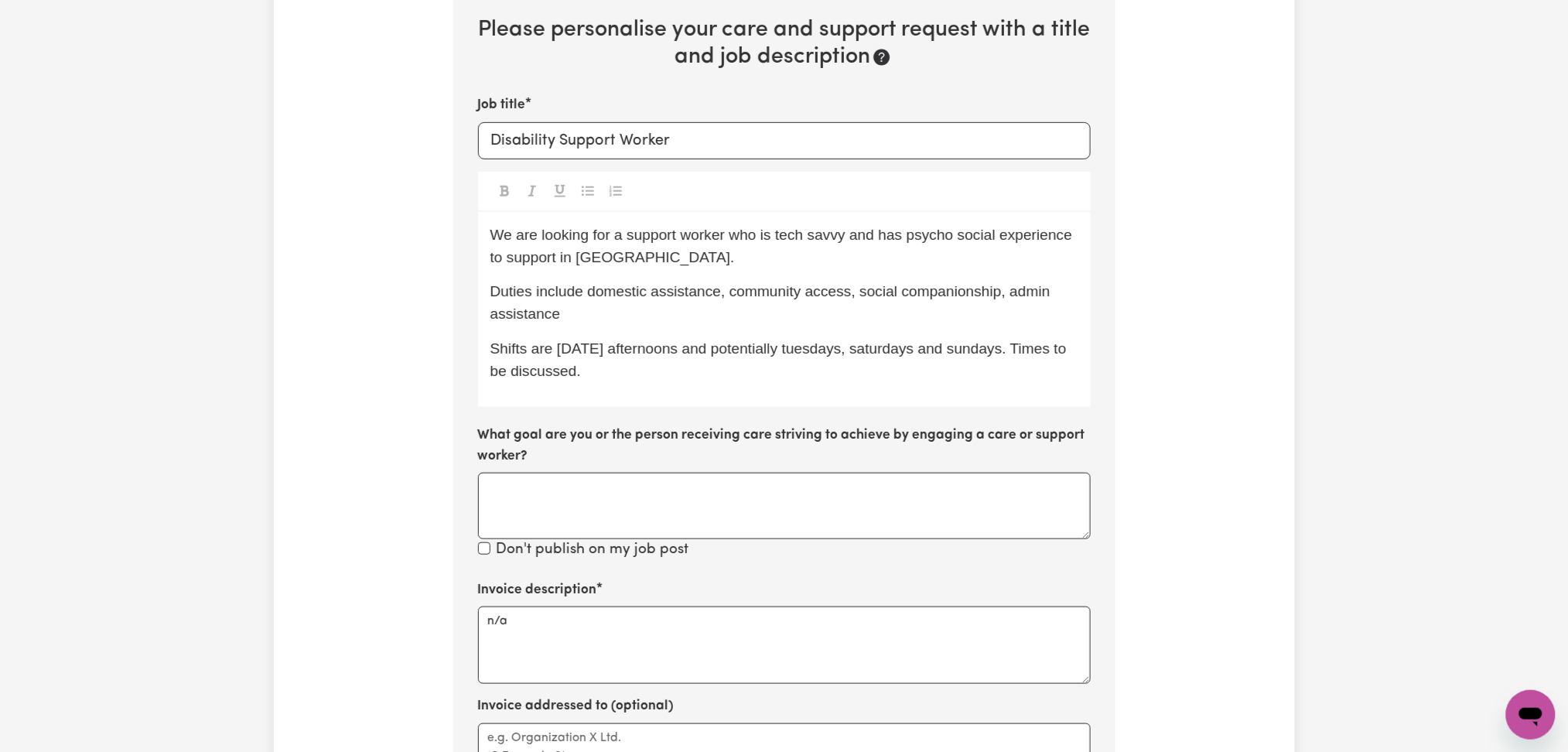
scroll to position [435, 0]
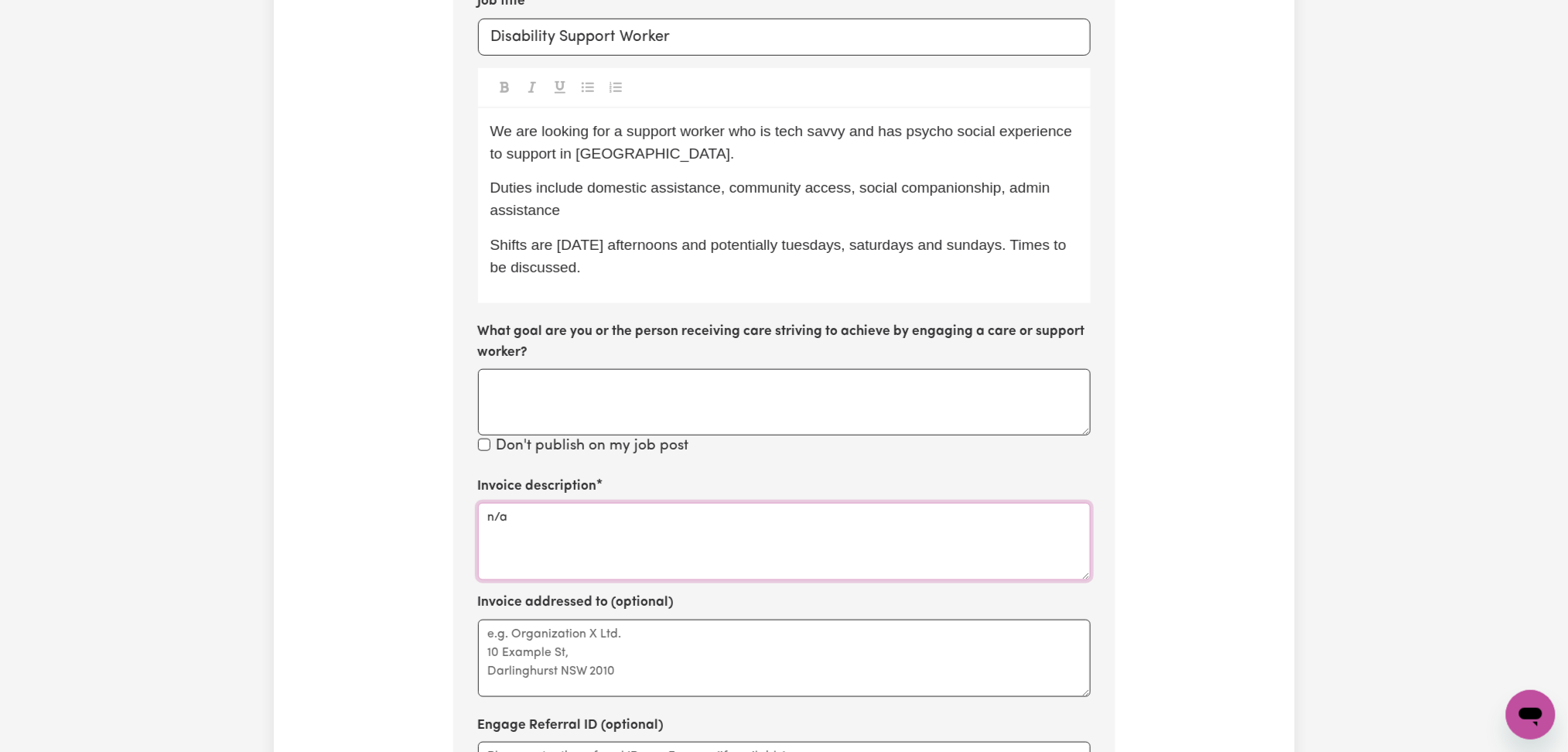
click at [533, 517] on textarea "n/a" at bounding box center [784, 542] width 612 height 78
click at [533, 532] on textarea "n/a" at bounding box center [784, 542] width 612 height 78
click at [515, 556] on textarea "n/a" at bounding box center [784, 542] width 612 height 78
drag, startPoint x: 551, startPoint y: 393, endPoint x: 571, endPoint y: 546, distance: 154.3
click at [551, 393] on textarea "What goal are you or the person receiving care striving to achieve by engaging …" at bounding box center [784, 402] width 612 height 67
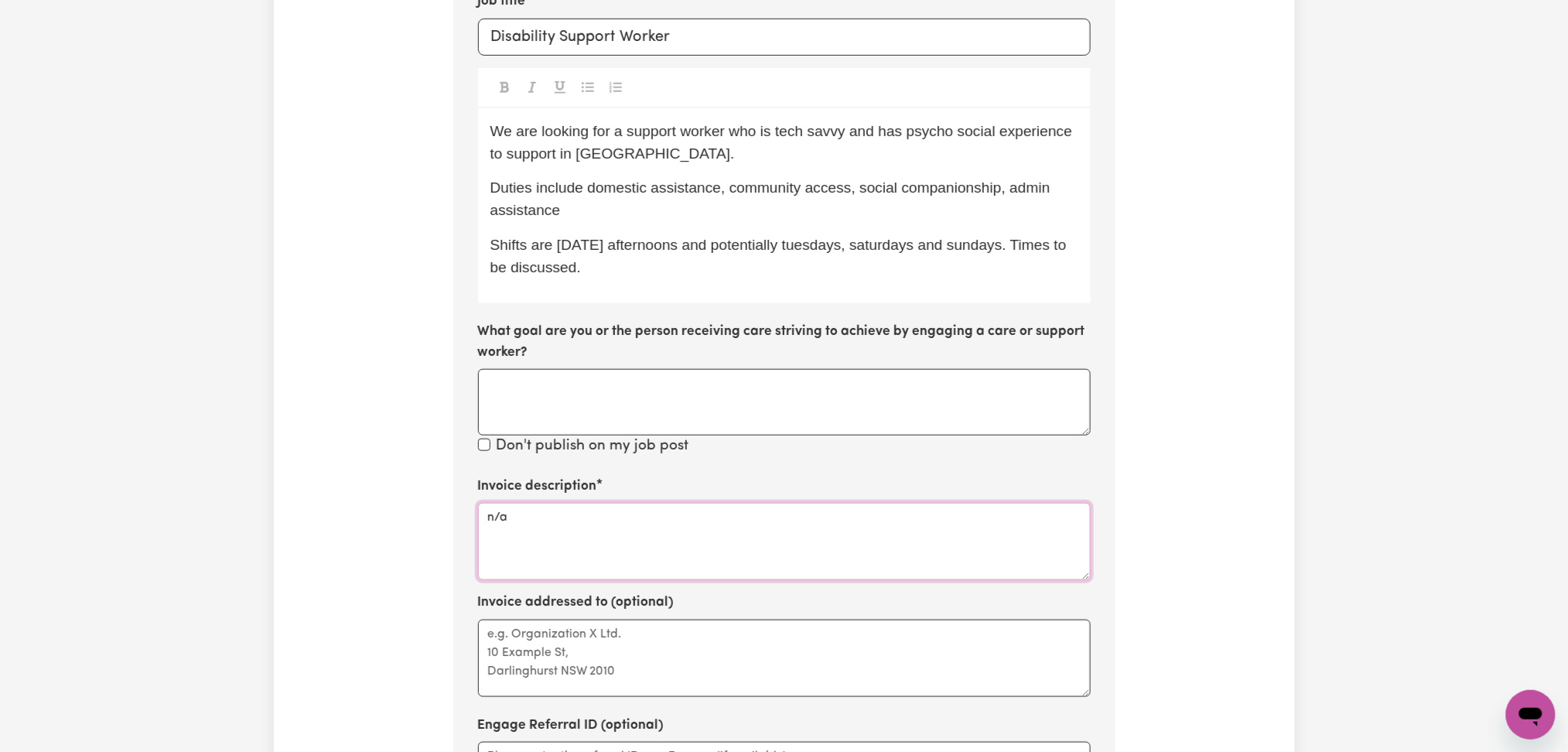
click at [572, 558] on textarea "n/a" at bounding box center [784, 542] width 612 height 78
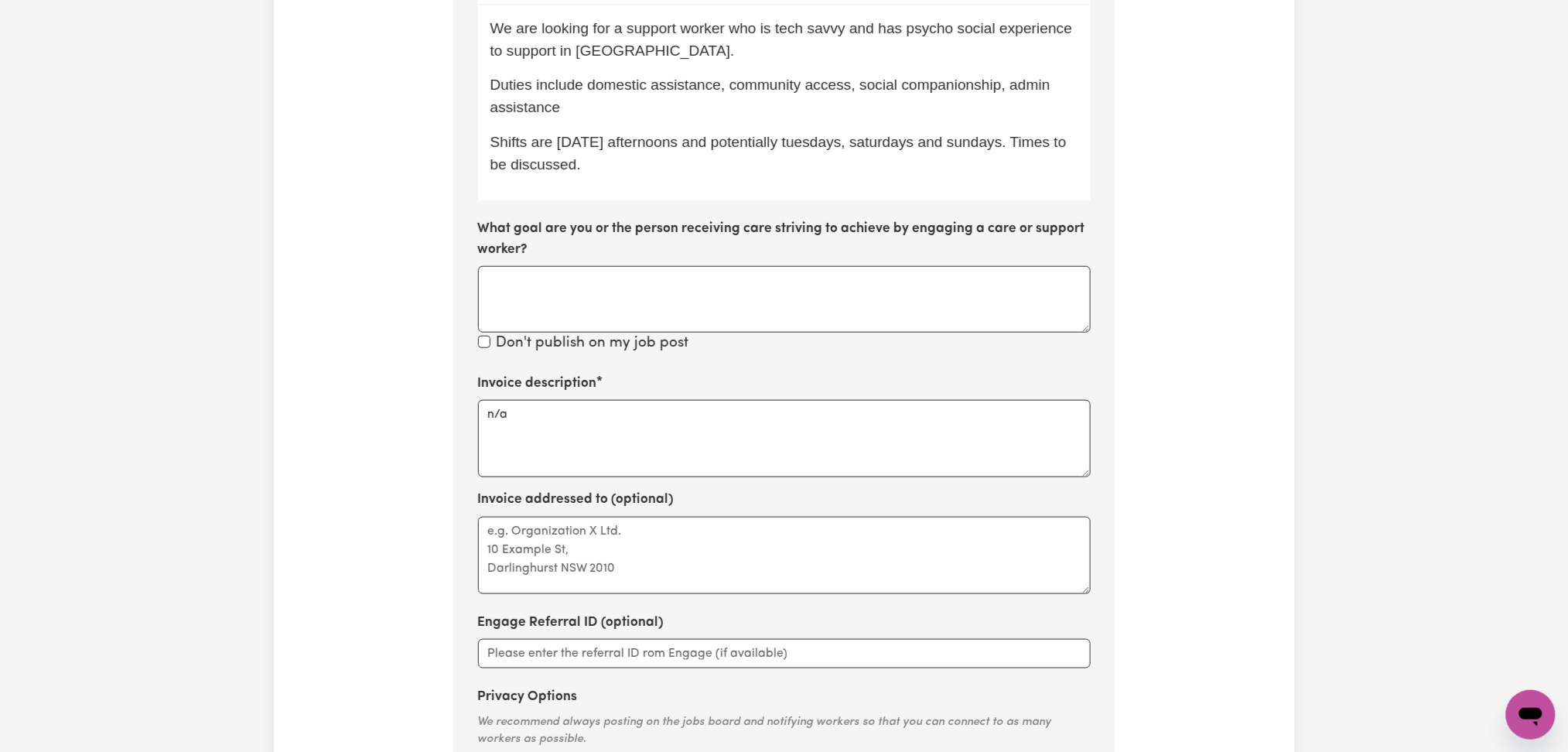
scroll to position [641, 0]
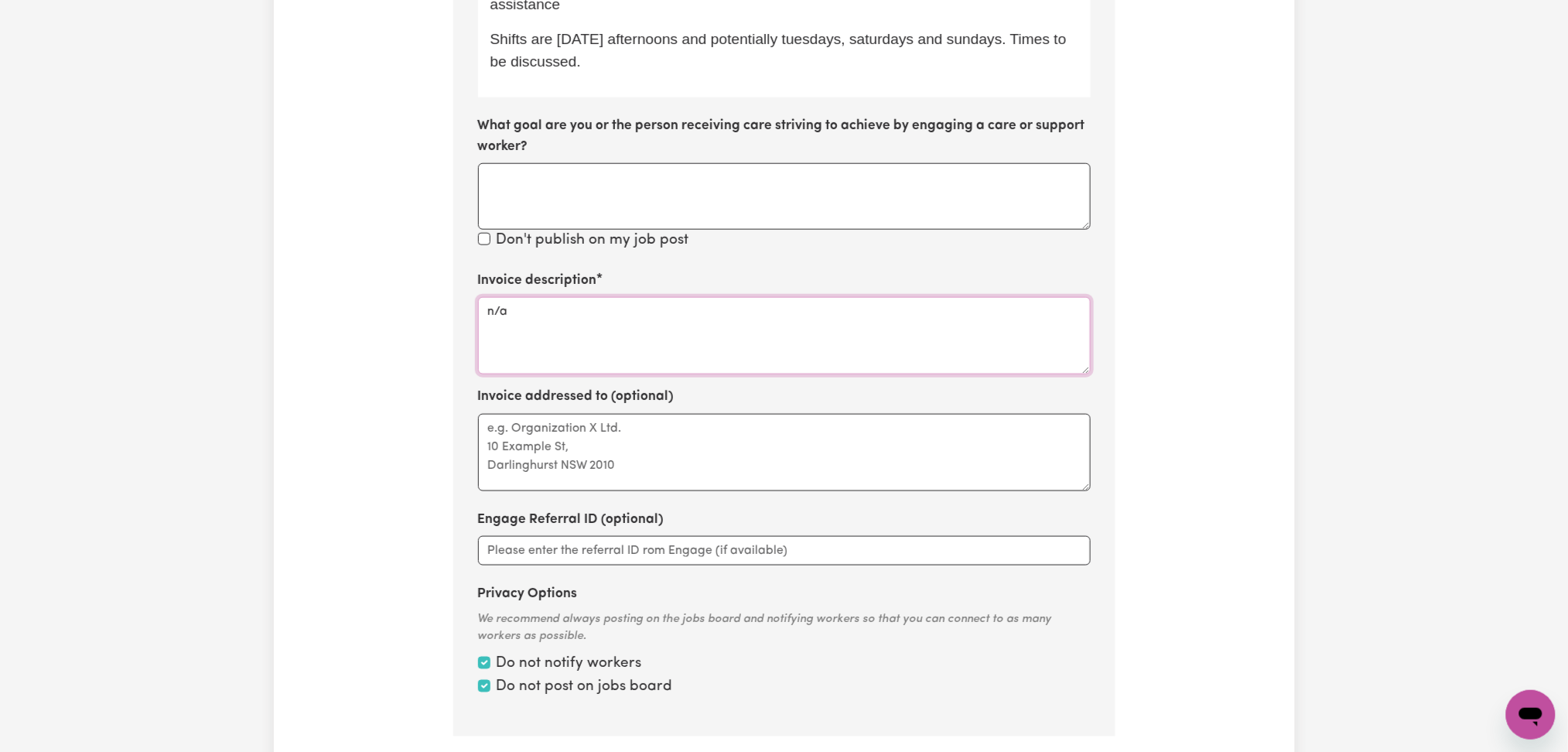
click at [572, 325] on textarea "n/a" at bounding box center [784, 336] width 612 height 78
click at [568, 414] on textarea "Invoice addressed to (optional)" at bounding box center [784, 452] width 612 height 78
drag, startPoint x: 571, startPoint y: 332, endPoint x: 592, endPoint y: 441, distance: 111.0
click at [572, 331] on textarea "n/a" at bounding box center [784, 336] width 612 height 78
click at [594, 444] on textarea "Invoice addressed to (optional)" at bounding box center [784, 452] width 612 height 78
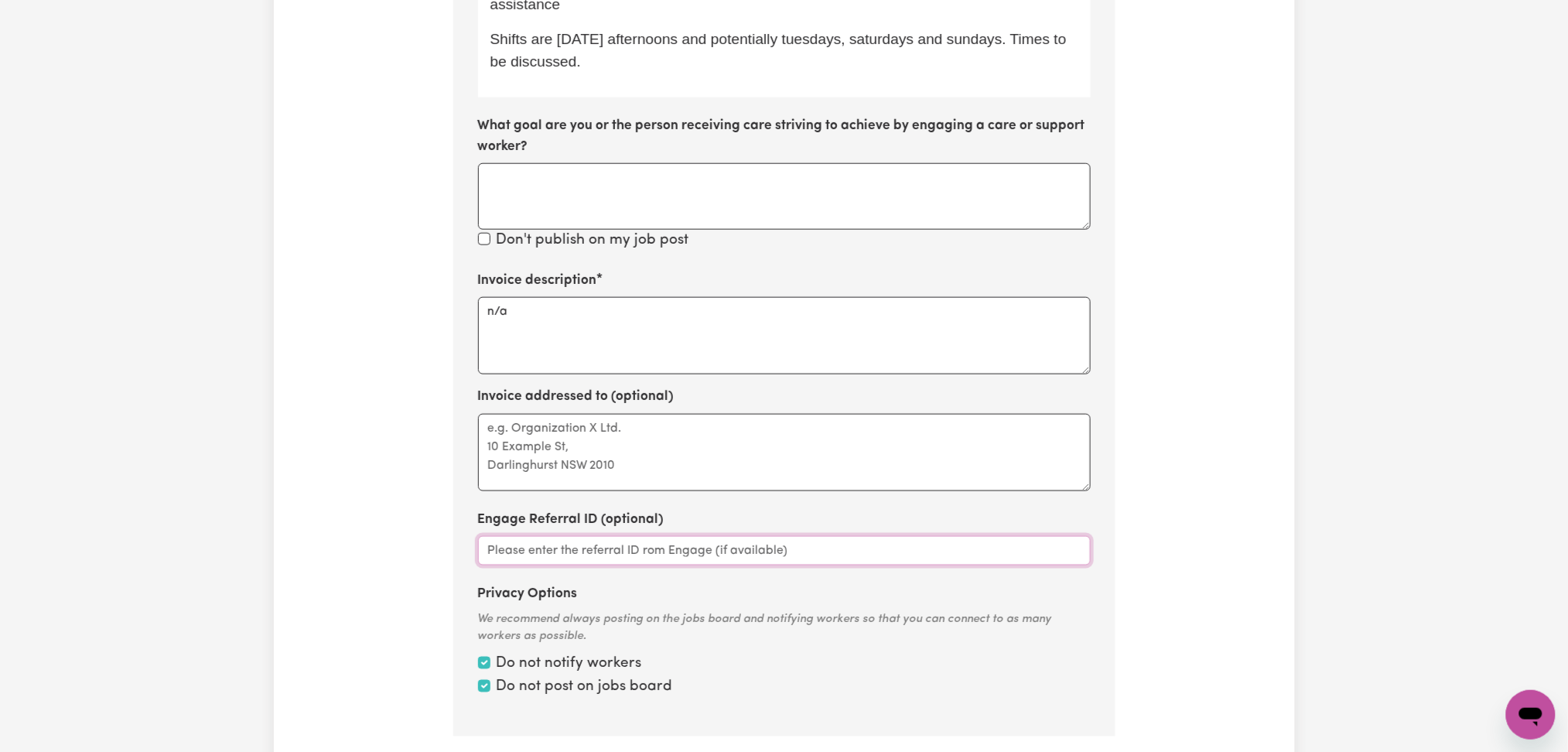
click at [720, 536] on input "Engage Referral ID (optional)" at bounding box center [784, 551] width 612 height 29
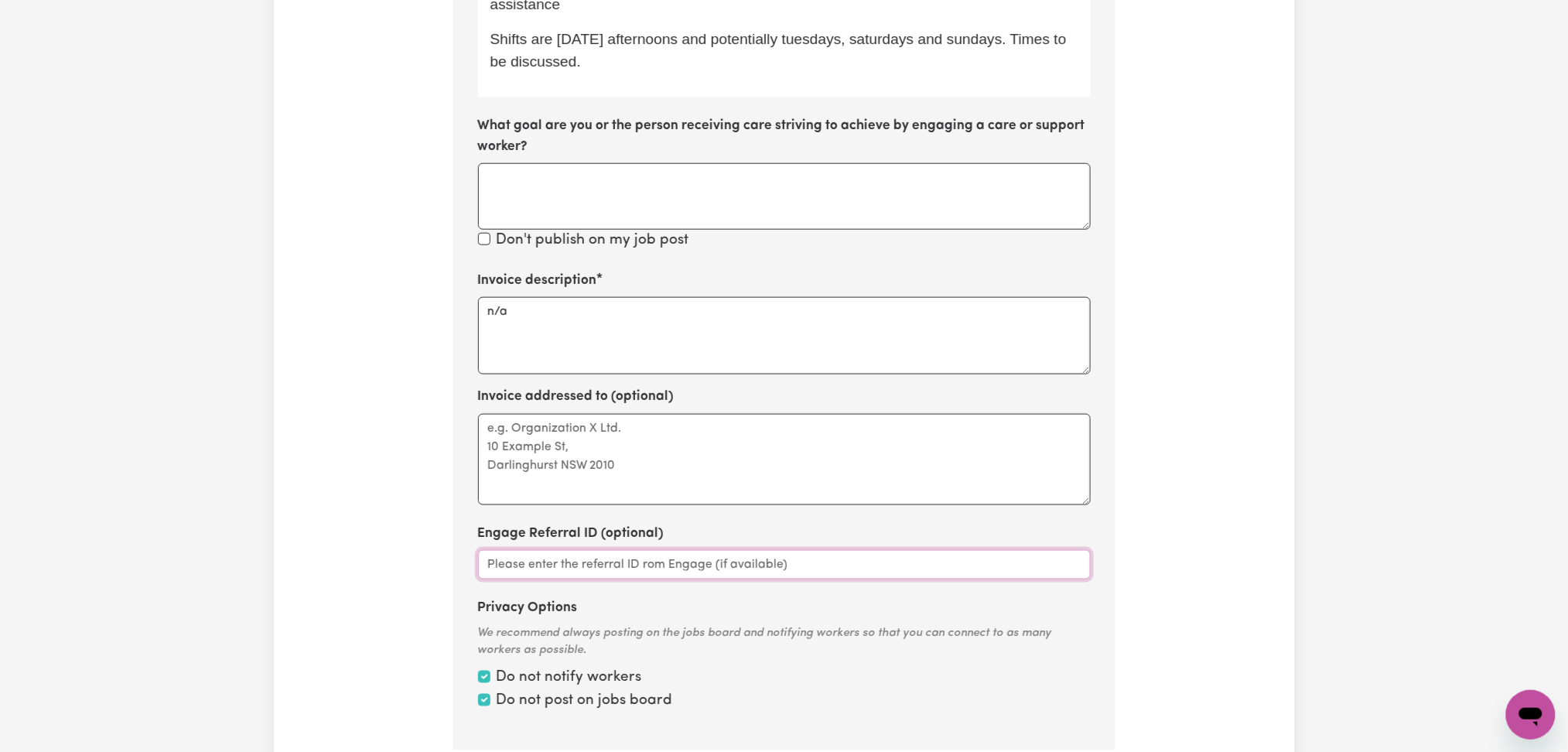
drag, startPoint x: 1085, startPoint y: 488, endPoint x: 1085, endPoint y: 502, distance: 14.0
click at [1085, 502] on textarea "Invoice addressed to (optional)" at bounding box center [784, 459] width 612 height 92
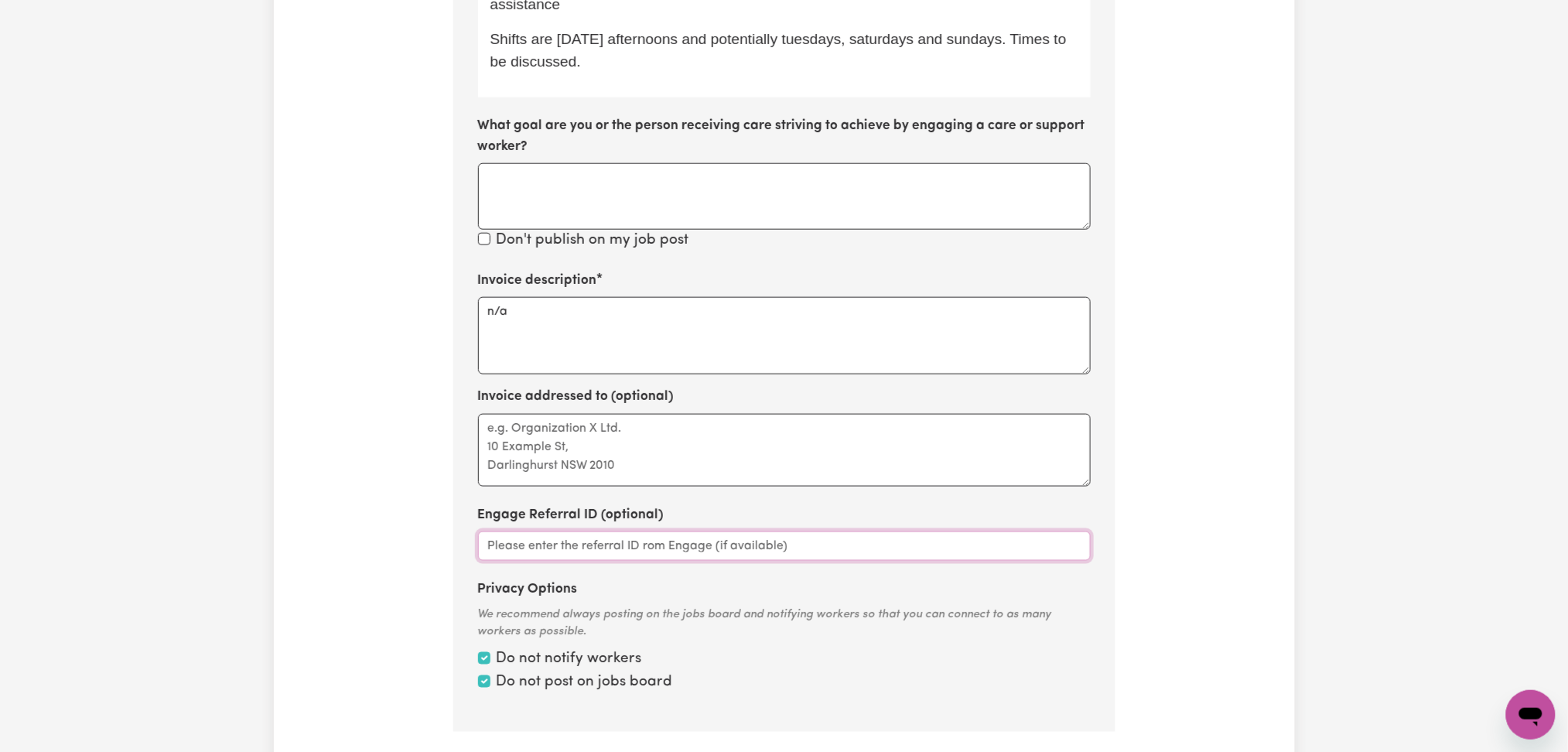
drag, startPoint x: 1085, startPoint y: 502, endPoint x: 1087, endPoint y: 484, distance: 18.1
click at [1087, 484] on textarea "Invoice addressed to (optional)" at bounding box center [784, 450] width 612 height 73
click at [1251, 421] on div "Update Job Post Disability Support Worker Step 10 of 11 Please personalise your…" at bounding box center [785, 123] width 1022 height 1335
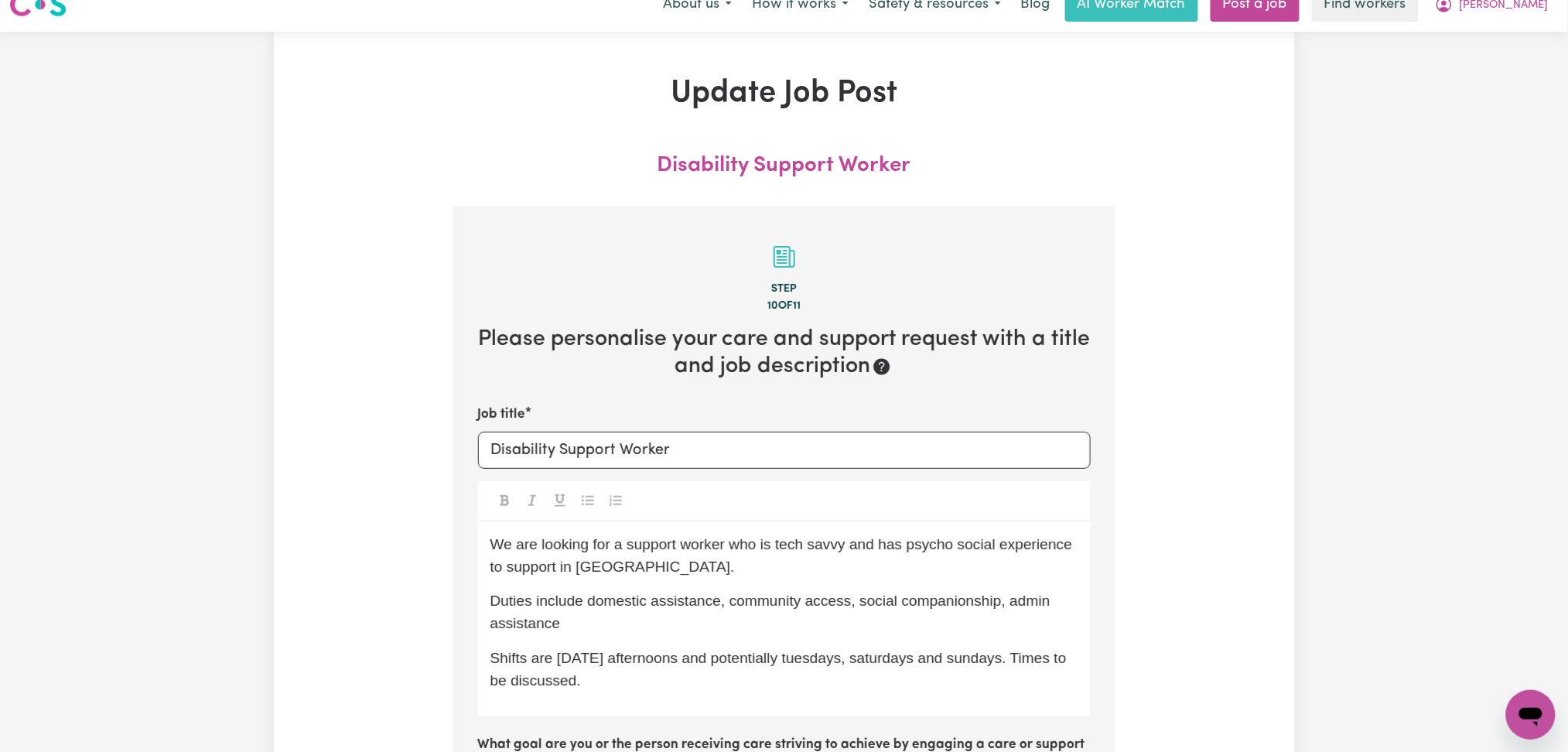
scroll to position [0, 0]
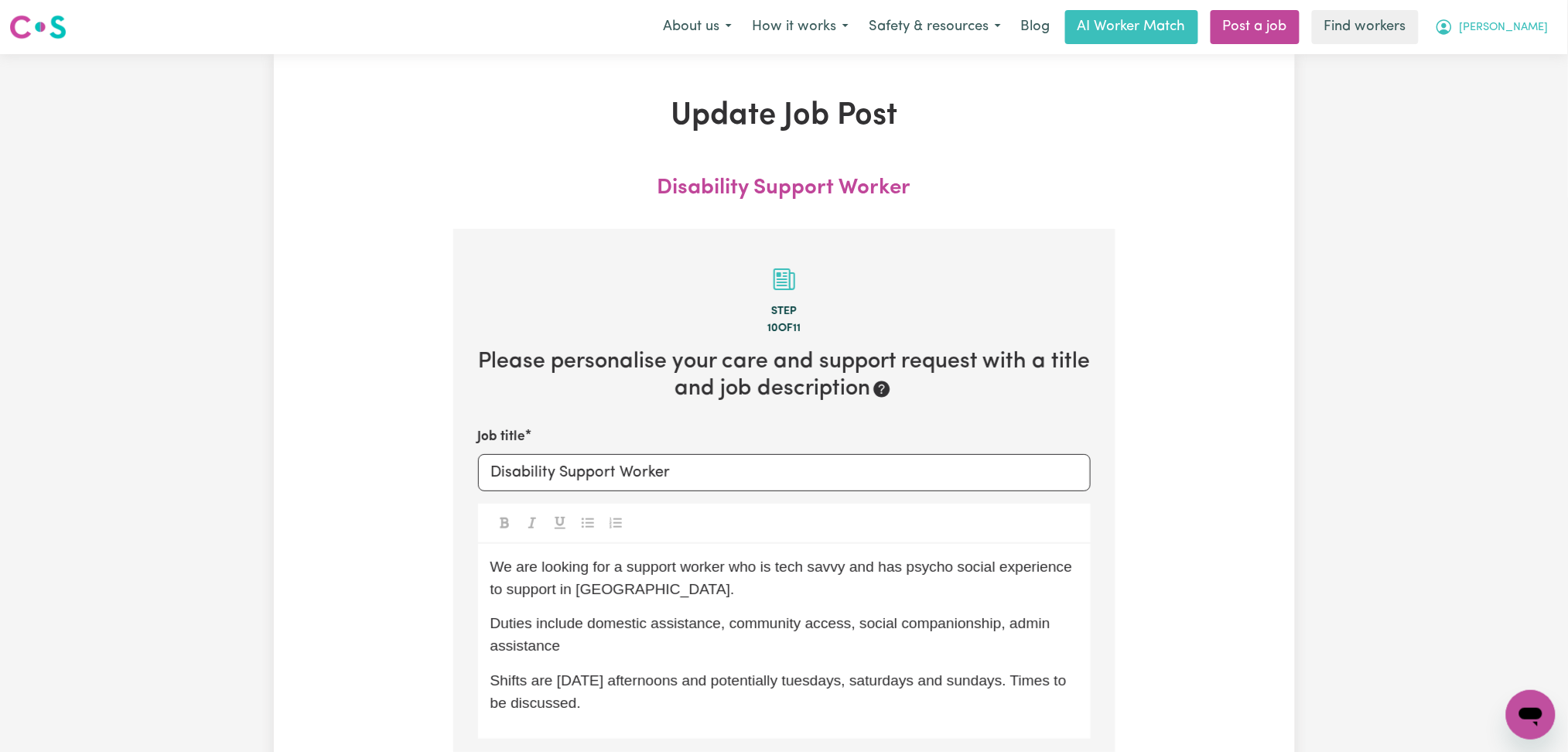
drag, startPoint x: 1529, startPoint y: 23, endPoint x: 1521, endPoint y: 36, distance: 15.3
click at [1528, 26] on span "[PERSON_NAME]" at bounding box center [1504, 28] width 89 height 17
click at [1498, 70] on link "My Dashboard" at bounding box center [1497, 61] width 122 height 29
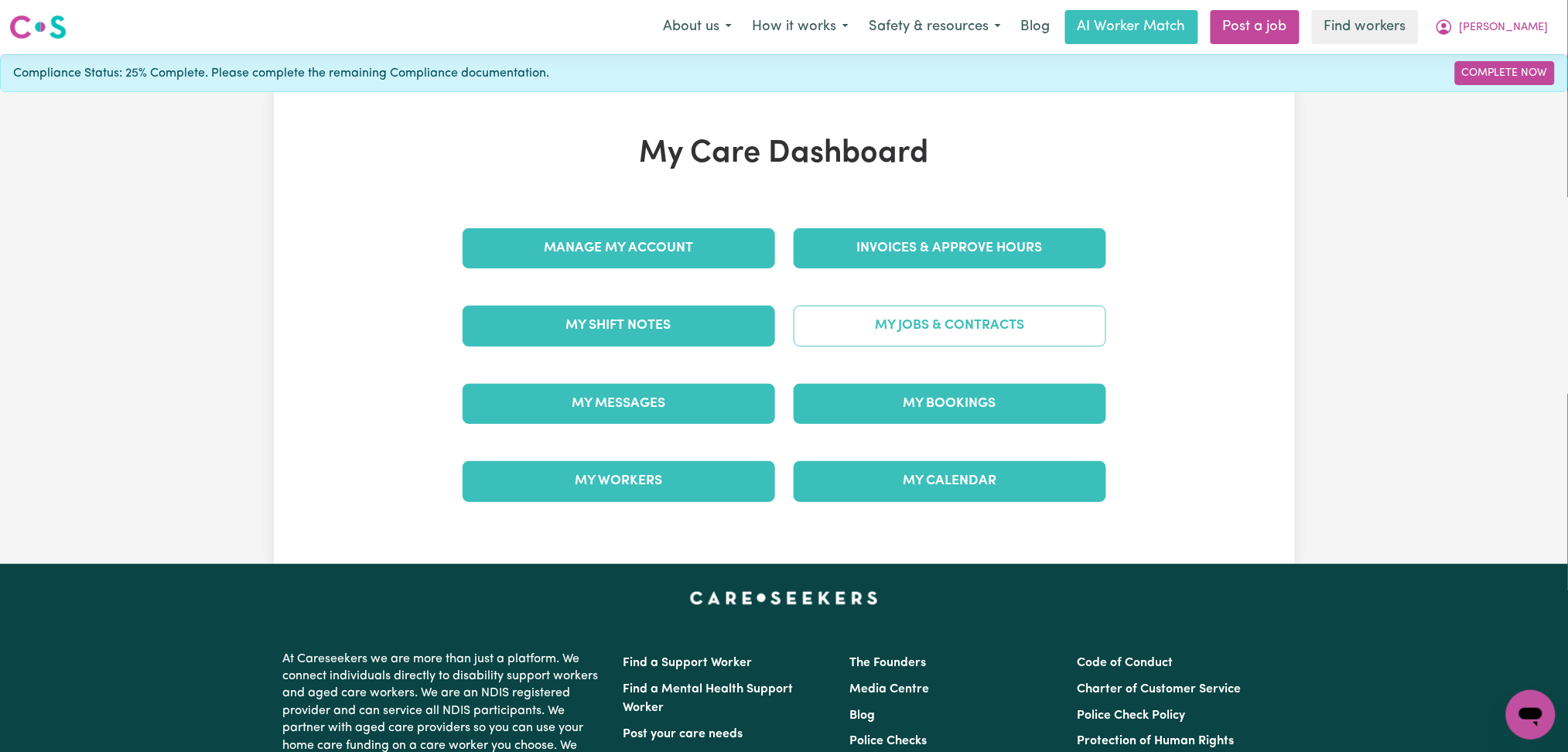
click at [961, 335] on link "My Jobs & Contracts" at bounding box center [950, 326] width 313 height 40
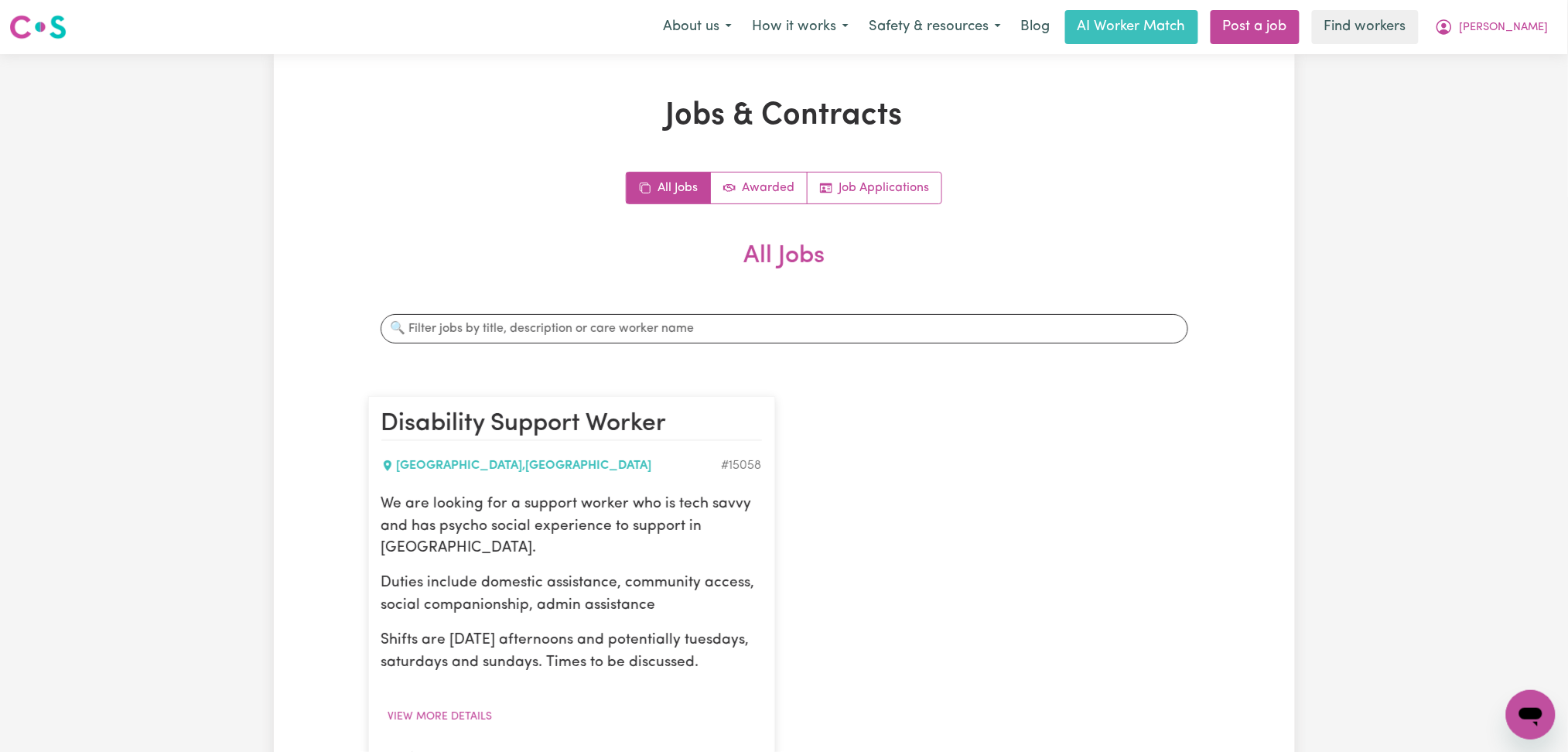
scroll to position [103, 0]
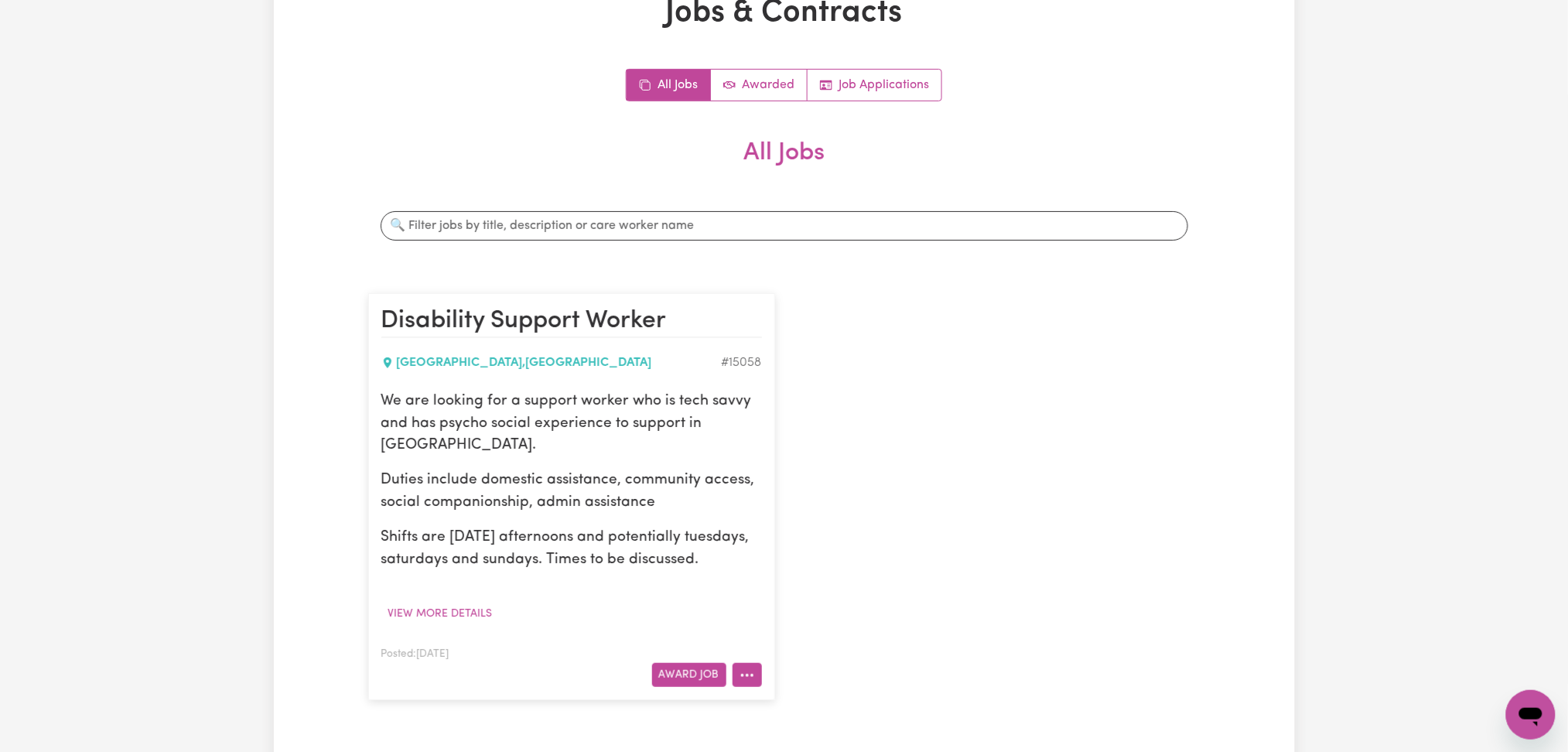
click at [760, 681] on button "More options" at bounding box center [748, 674] width 29 height 24
click at [813, 601] on link "Edit Job" at bounding box center [794, 607] width 122 height 31
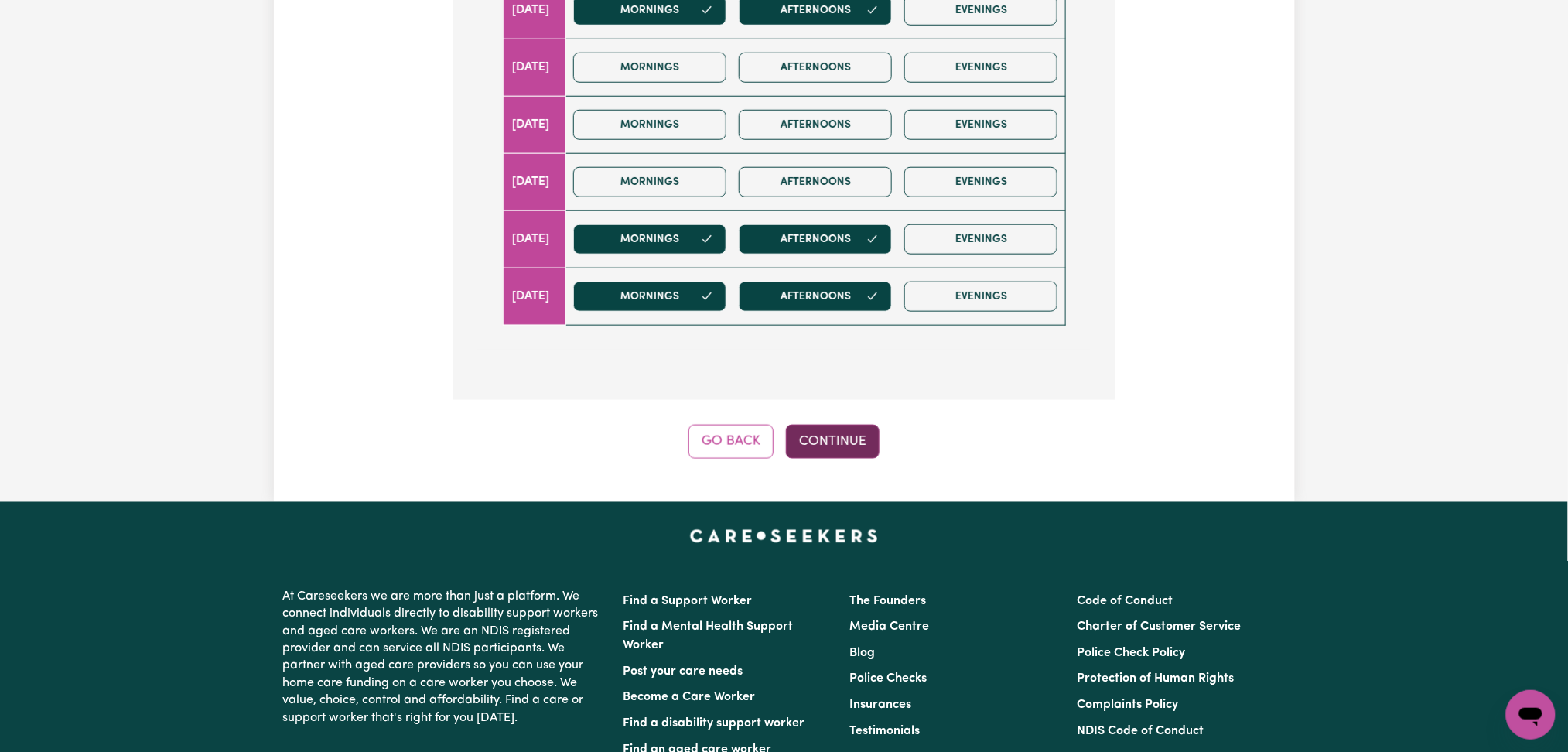
click at [862, 440] on button "Continue" at bounding box center [833, 442] width 94 height 34
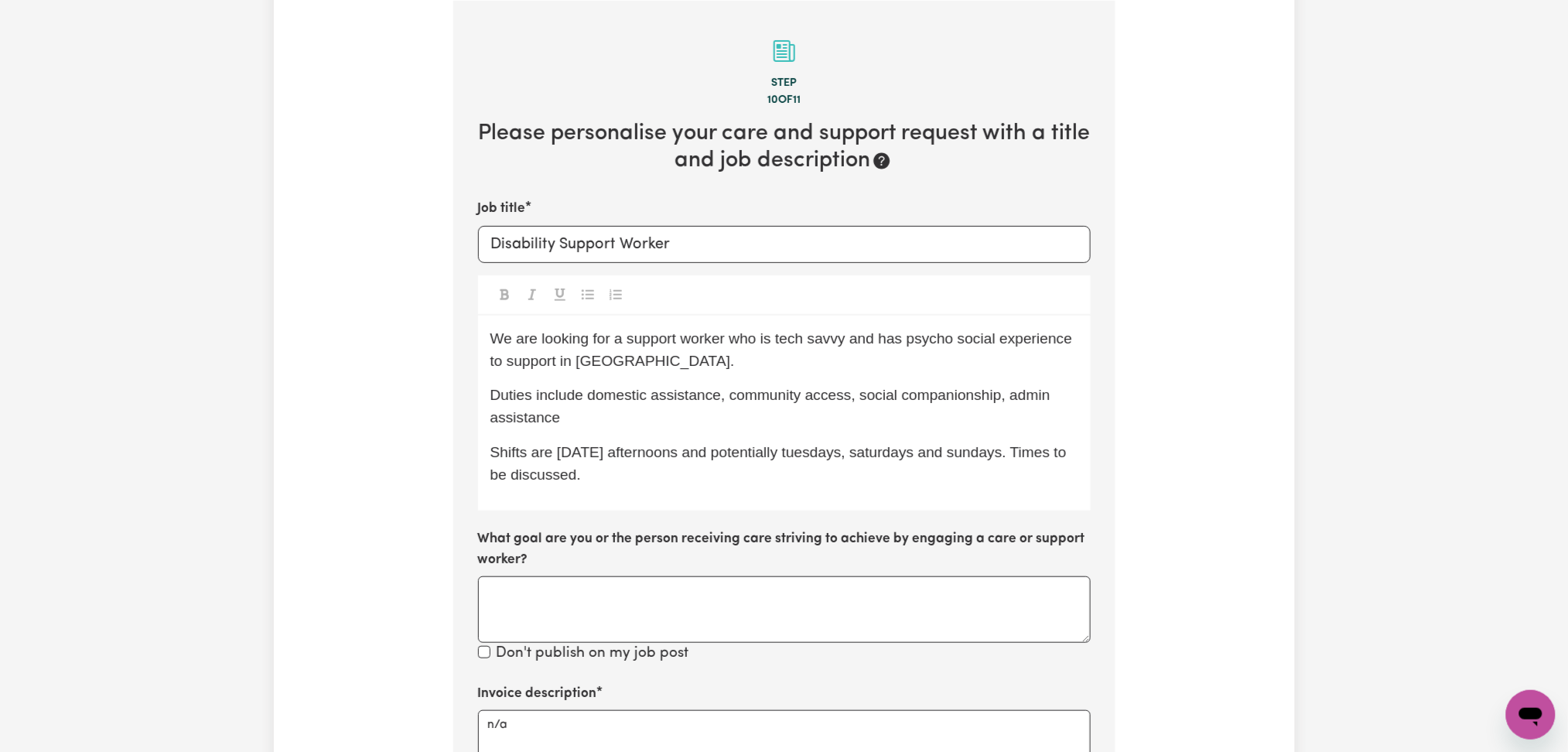
scroll to position [435, 0]
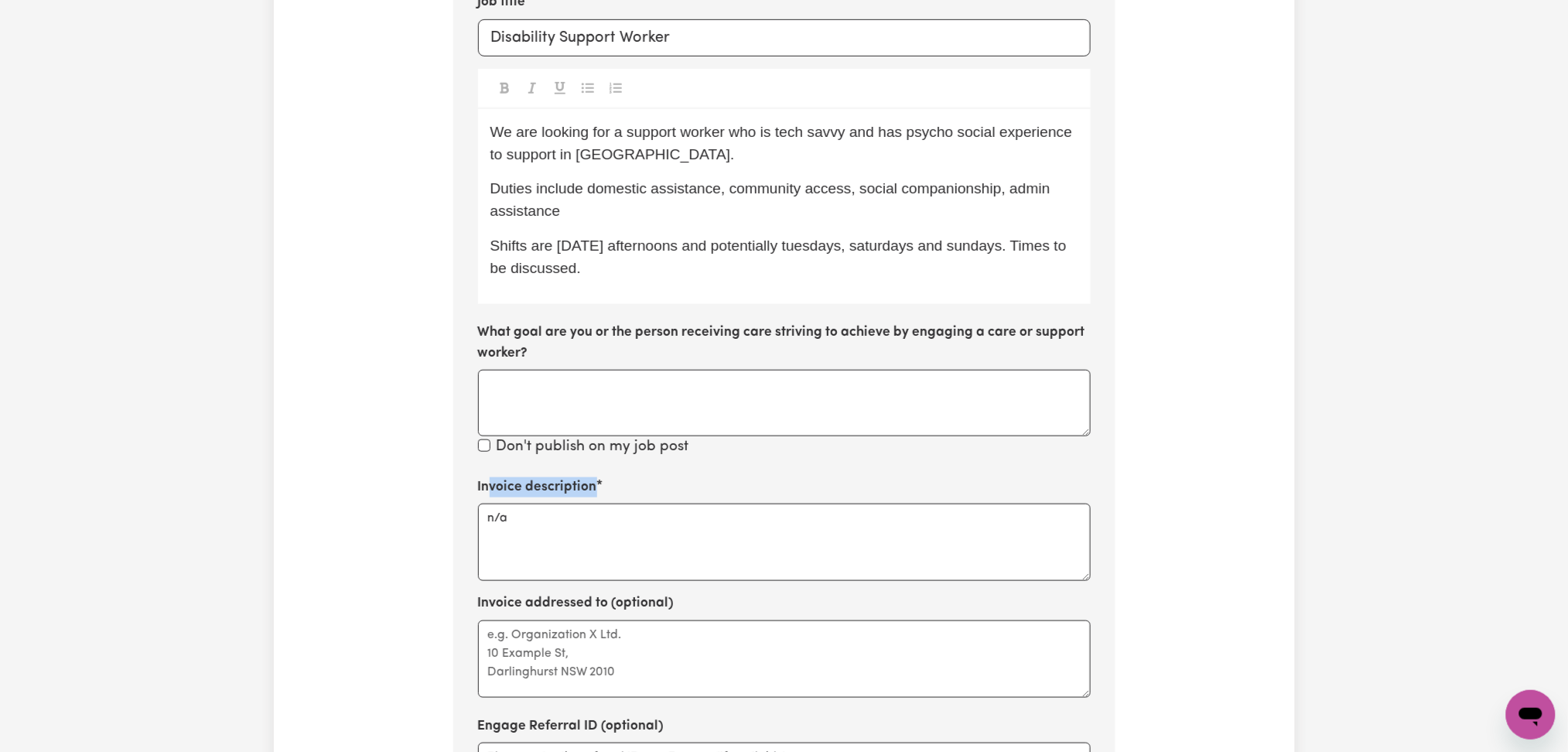
drag, startPoint x: 490, startPoint y: 483, endPoint x: 671, endPoint y: 492, distance: 181.2
click at [671, 492] on div "Invoice description n/a" at bounding box center [784, 529] width 612 height 104
click at [766, 472] on section "Step 10 of 11 Please personalise your care and support request with a title and…" at bounding box center [784, 369] width 662 height 1149
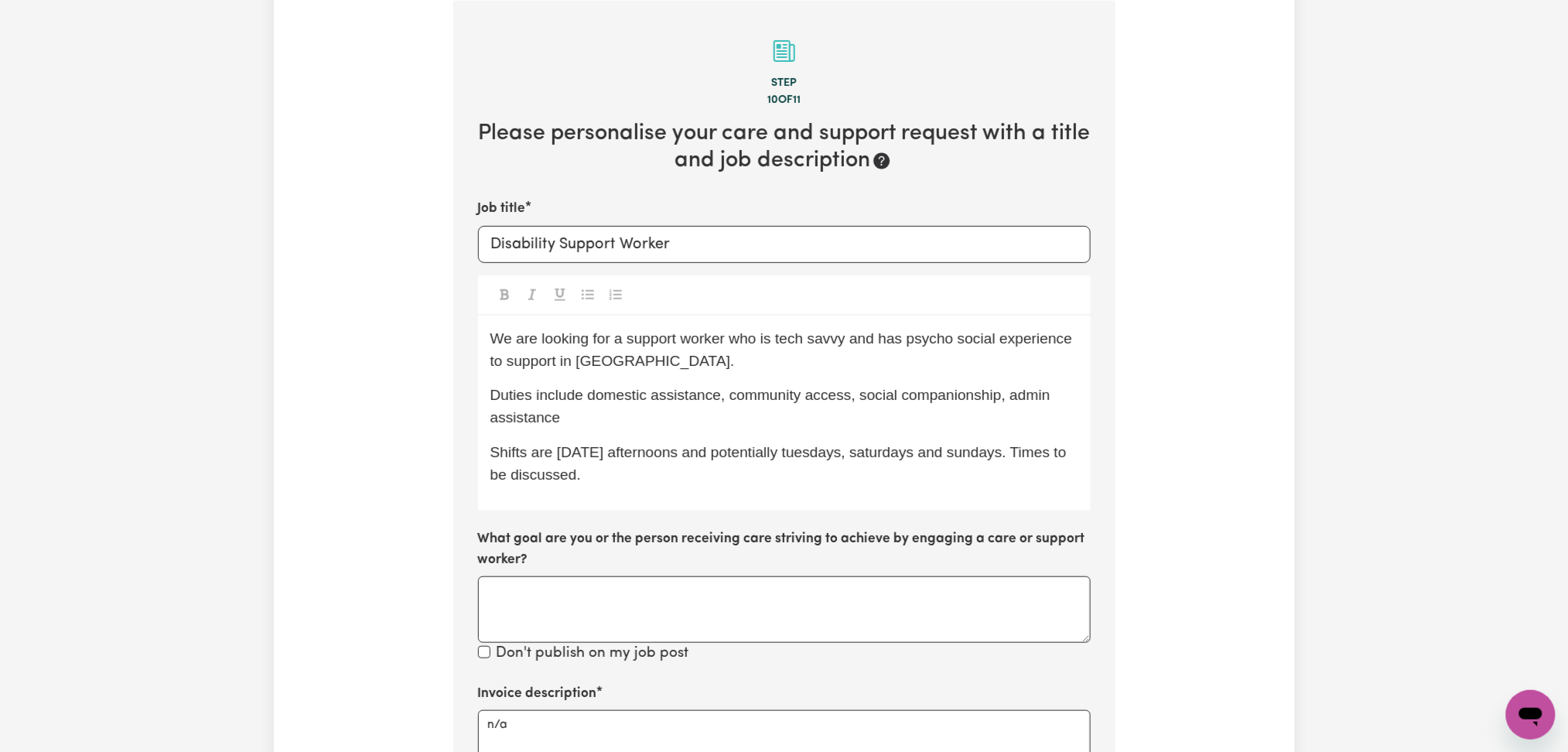
scroll to position [125, 0]
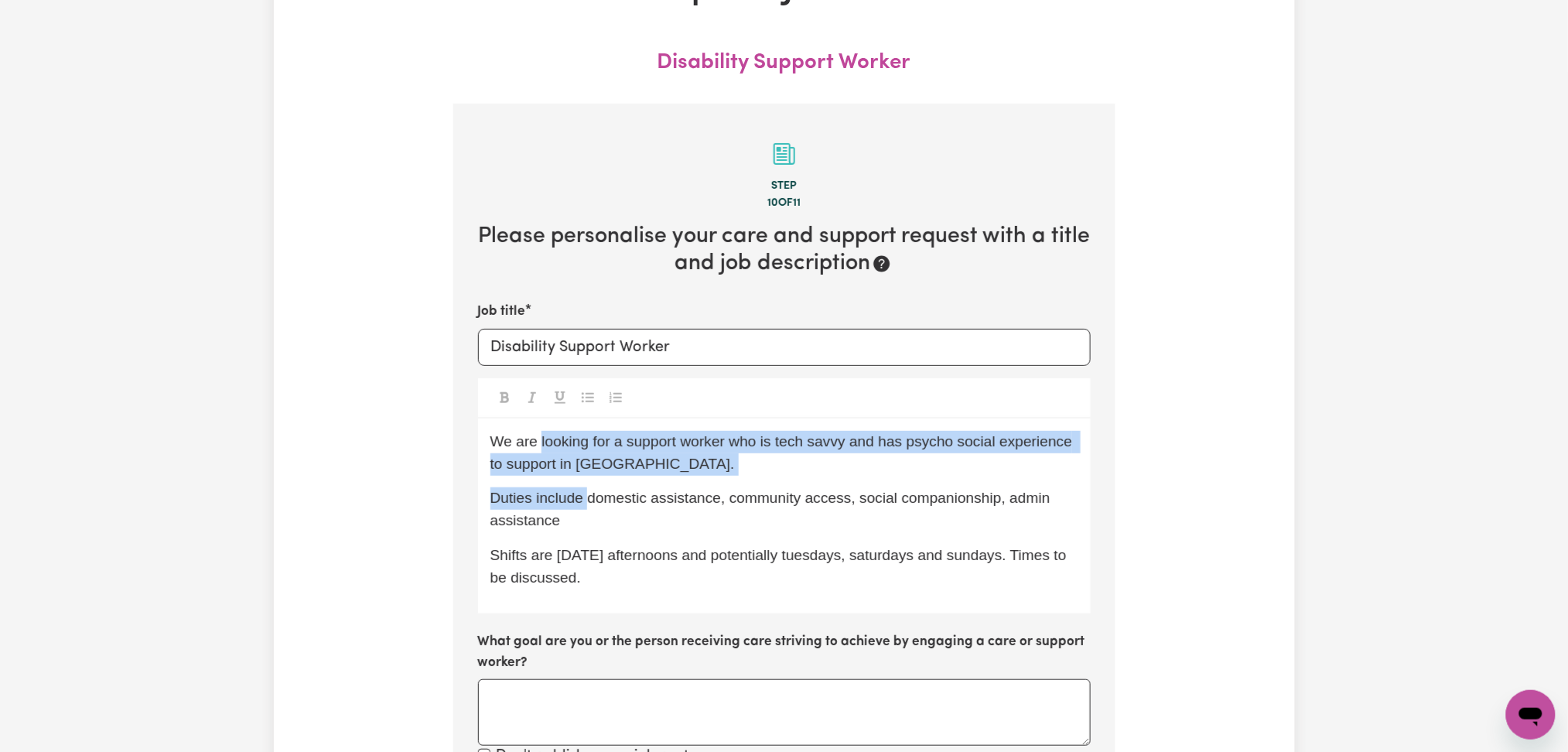
drag, startPoint x: 540, startPoint y: 443, endPoint x: 592, endPoint y: 497, distance: 75.0
click at [592, 507] on div "We are looking for a support worker who is tech savvy and has psycho social exp…" at bounding box center [784, 516] width 612 height 196
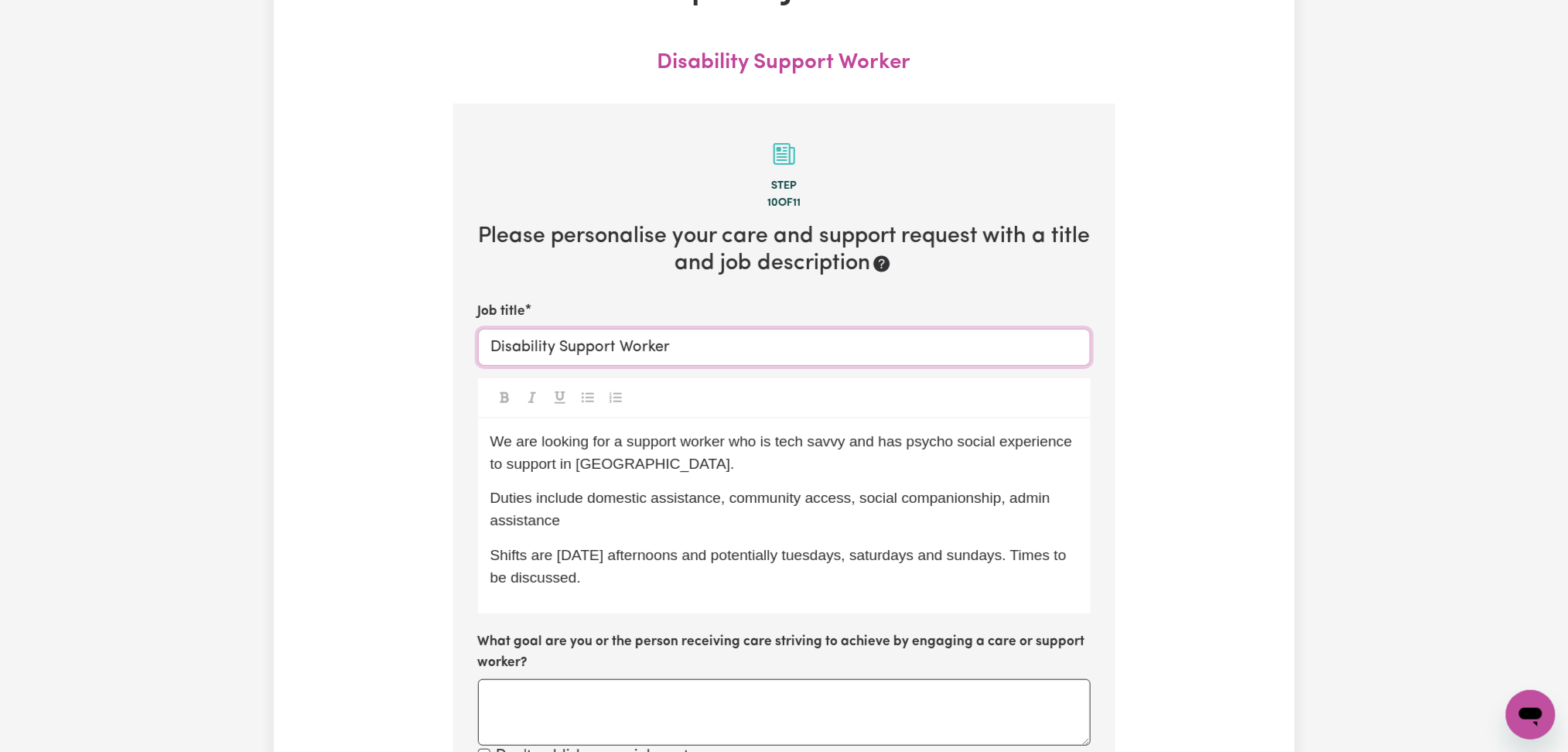
click at [536, 349] on input "Disability Support Worker" at bounding box center [784, 348] width 612 height 37
drag, startPoint x: 505, startPoint y: 344, endPoint x: 763, endPoint y: 348, distance: 258.0
click at [741, 345] on input "Disability Support Worker" at bounding box center [784, 348] width 612 height 37
click at [785, 350] on input "Disability Support Worker" at bounding box center [784, 348] width 612 height 37
click at [696, 503] on span "Duties include domestic assistance, community access, social companionship, adm…" at bounding box center [772, 509] width 564 height 39
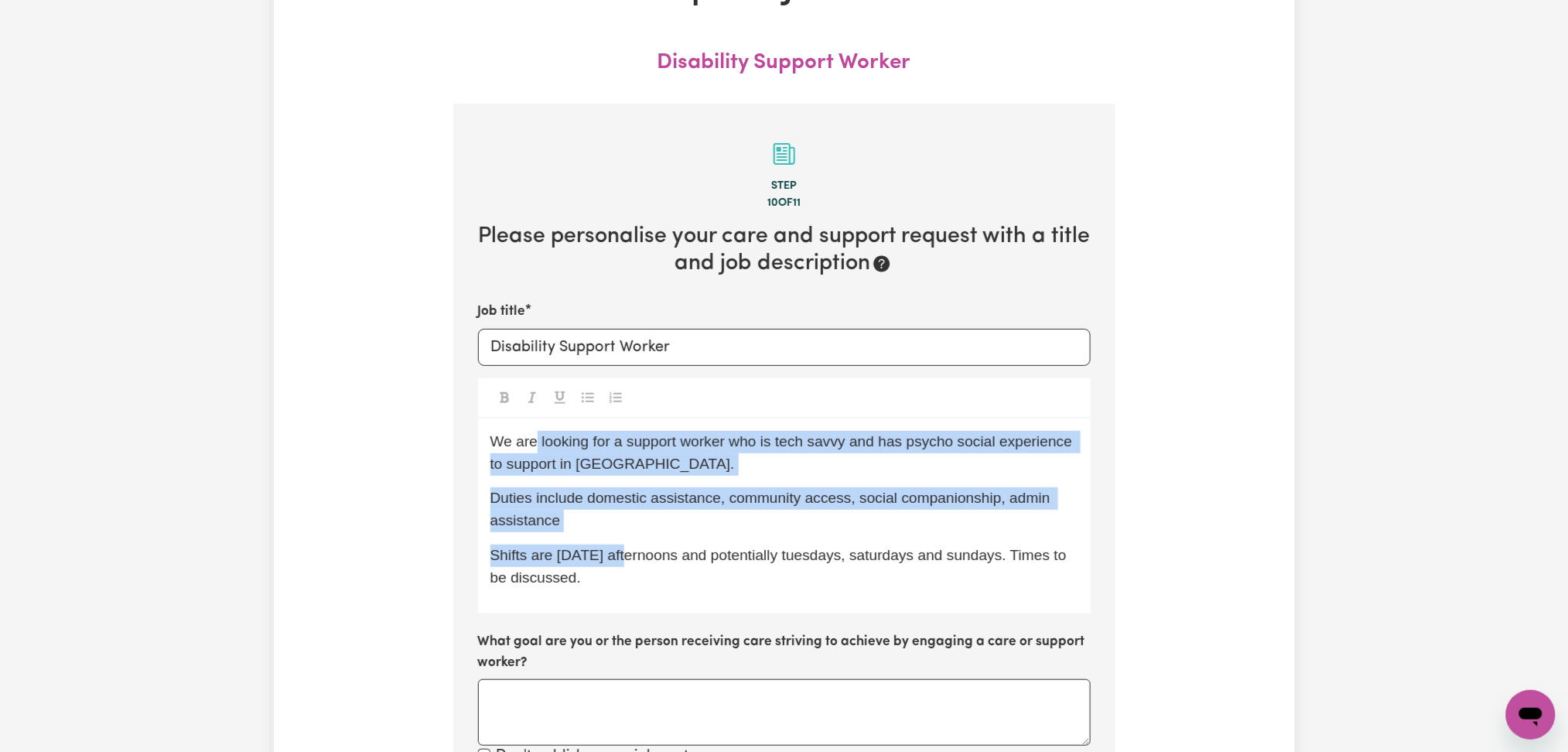
drag, startPoint x: 536, startPoint y: 438, endPoint x: 665, endPoint y: 594, distance: 202.4
click at [661, 589] on div "We are looking for a support worker who is tech savvy and has psycho social exp…" at bounding box center [784, 516] width 612 height 196
click at [665, 594] on div "We are looking for a support worker who is tech savvy and has psycho social exp…" at bounding box center [784, 516] width 612 height 196
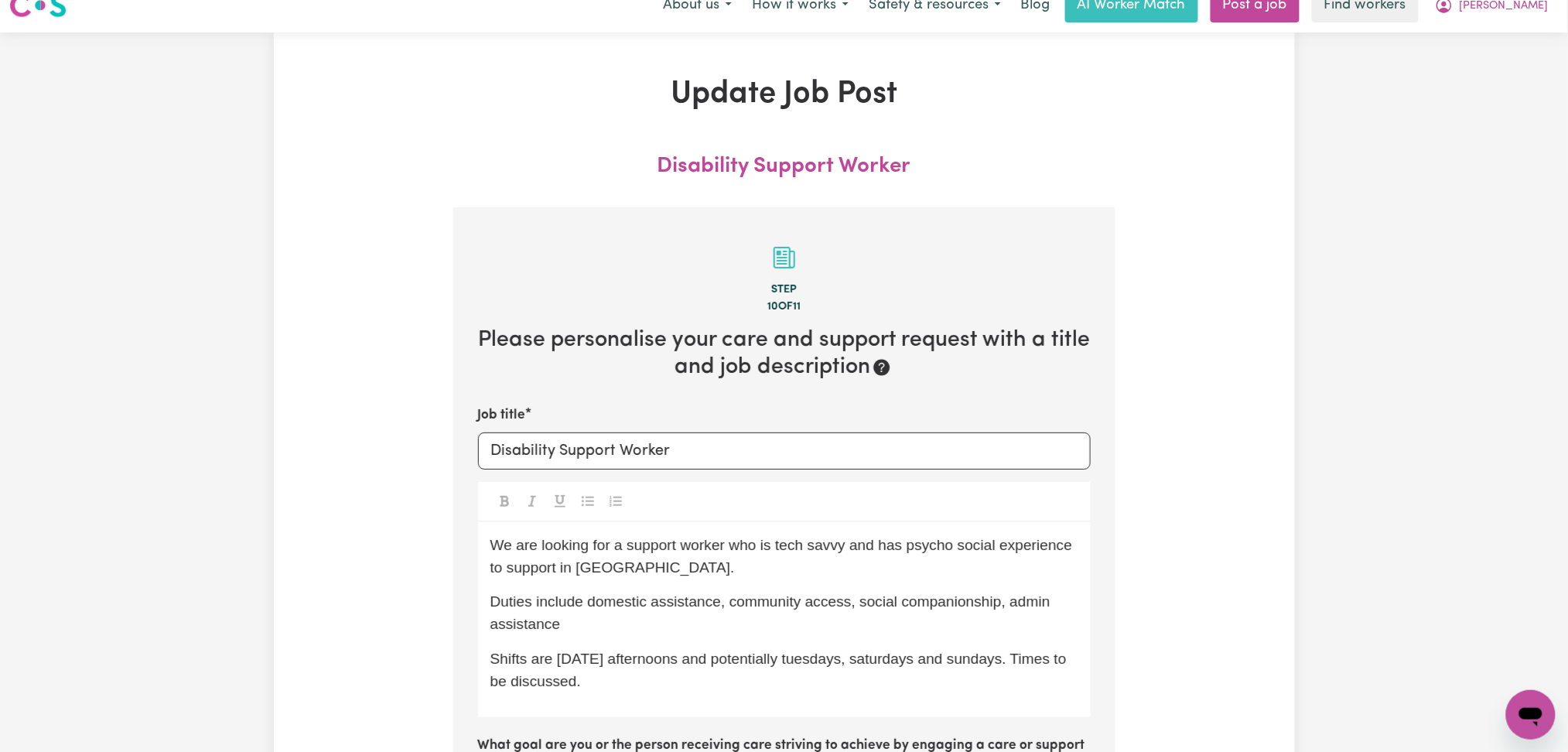
scroll to position [0, 0]
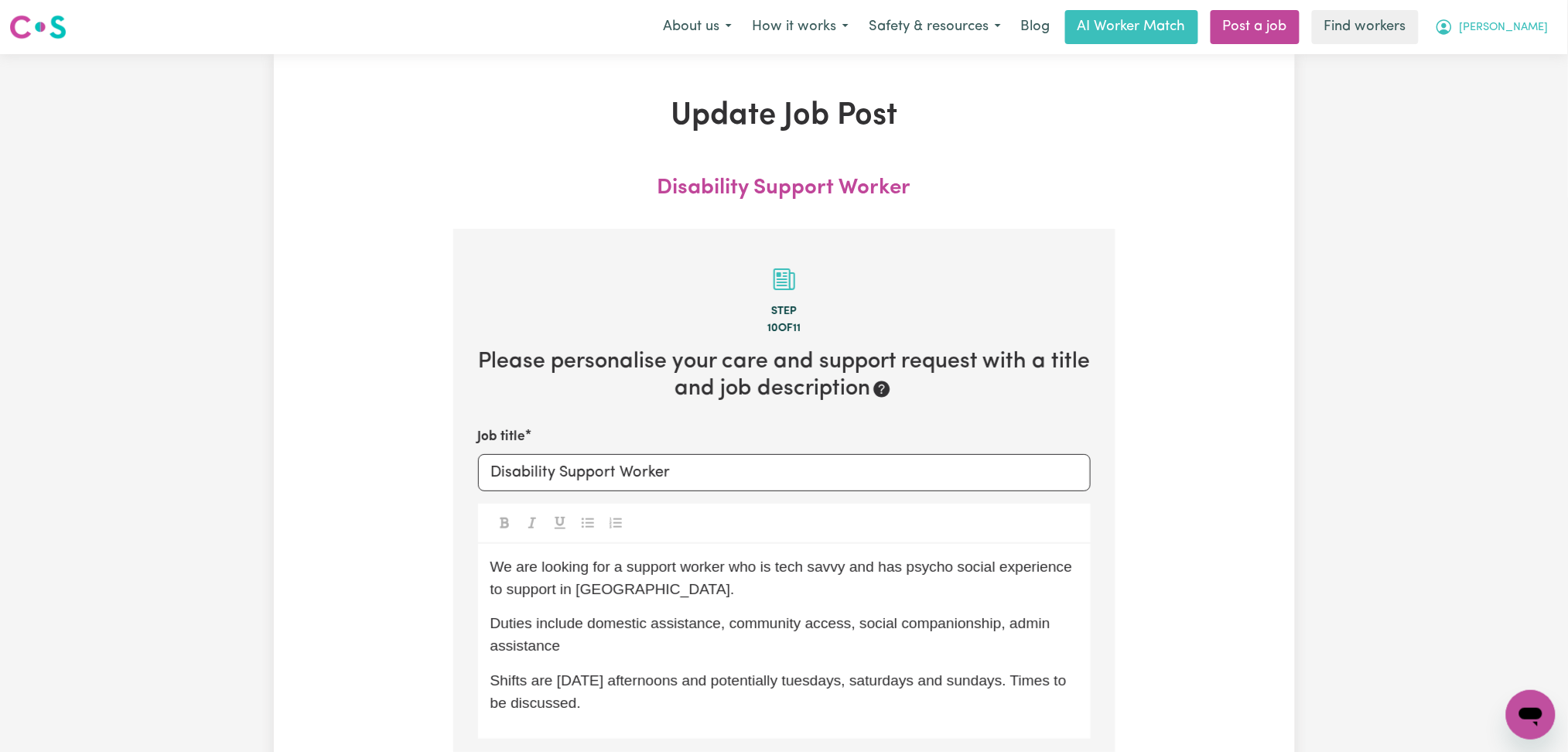
click at [1542, 29] on span "[PERSON_NAME]" at bounding box center [1504, 28] width 89 height 17
click at [1495, 61] on link "My Dashboard" at bounding box center [1497, 61] width 122 height 29
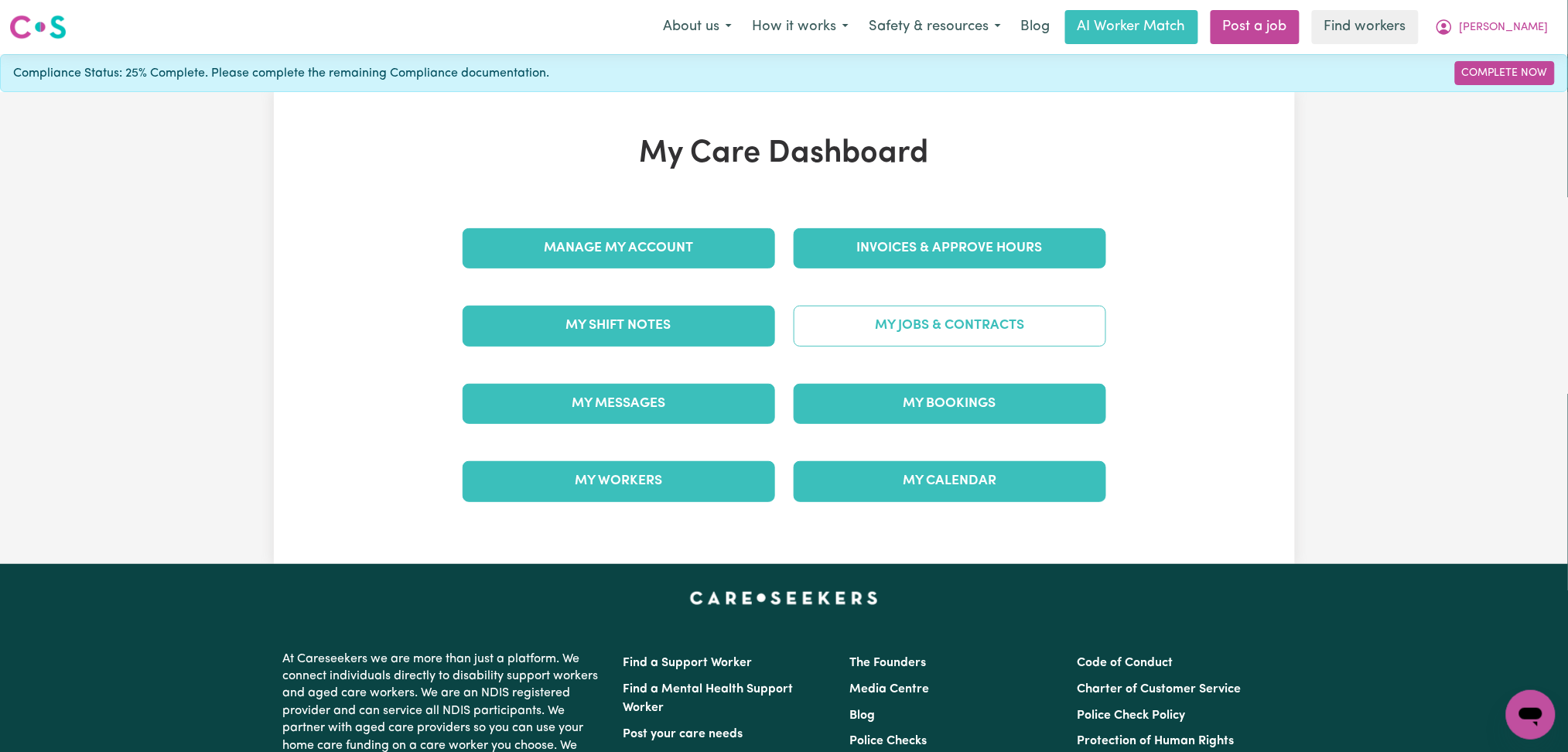
click at [982, 322] on link "My Jobs & Contracts" at bounding box center [950, 326] width 313 height 40
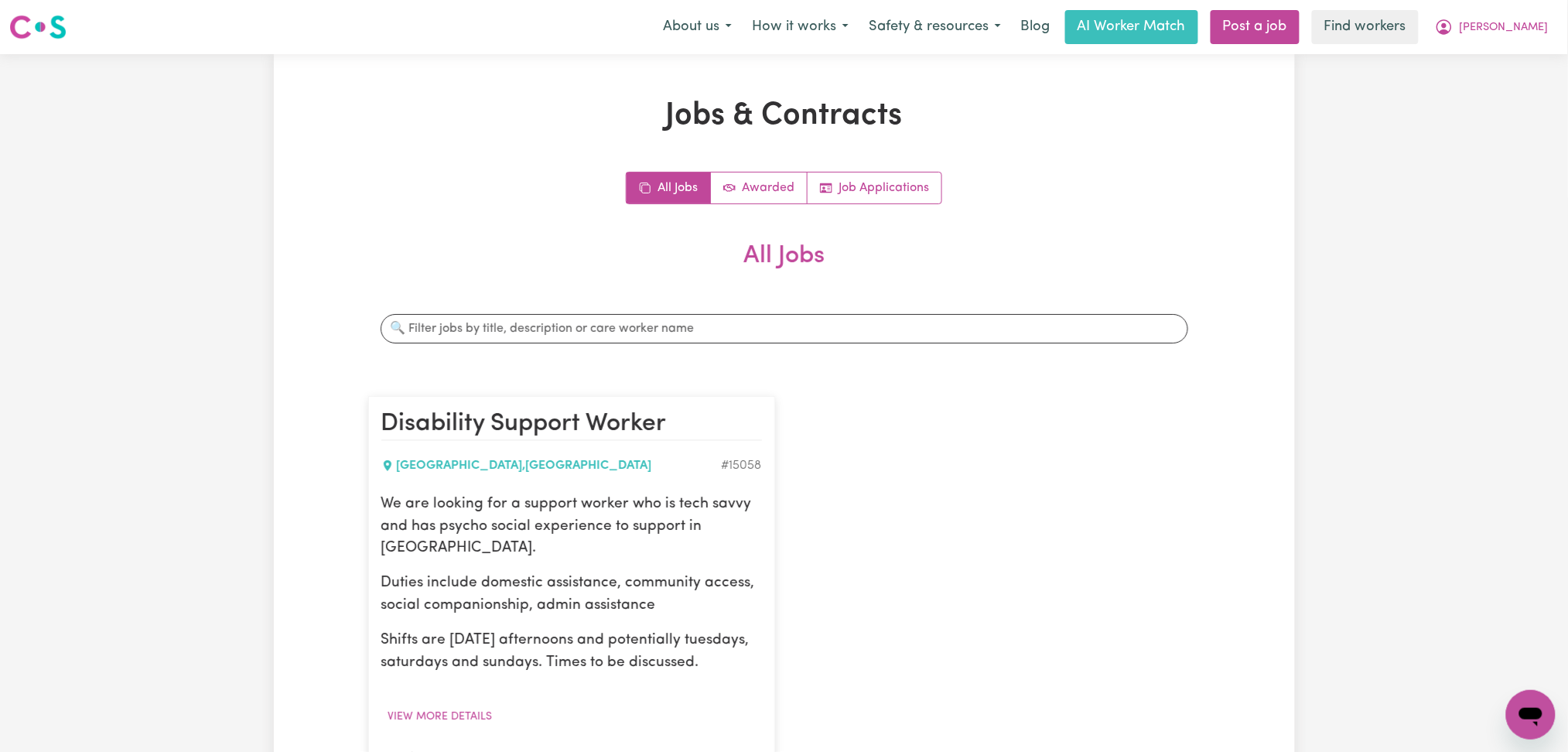
scroll to position [310, 0]
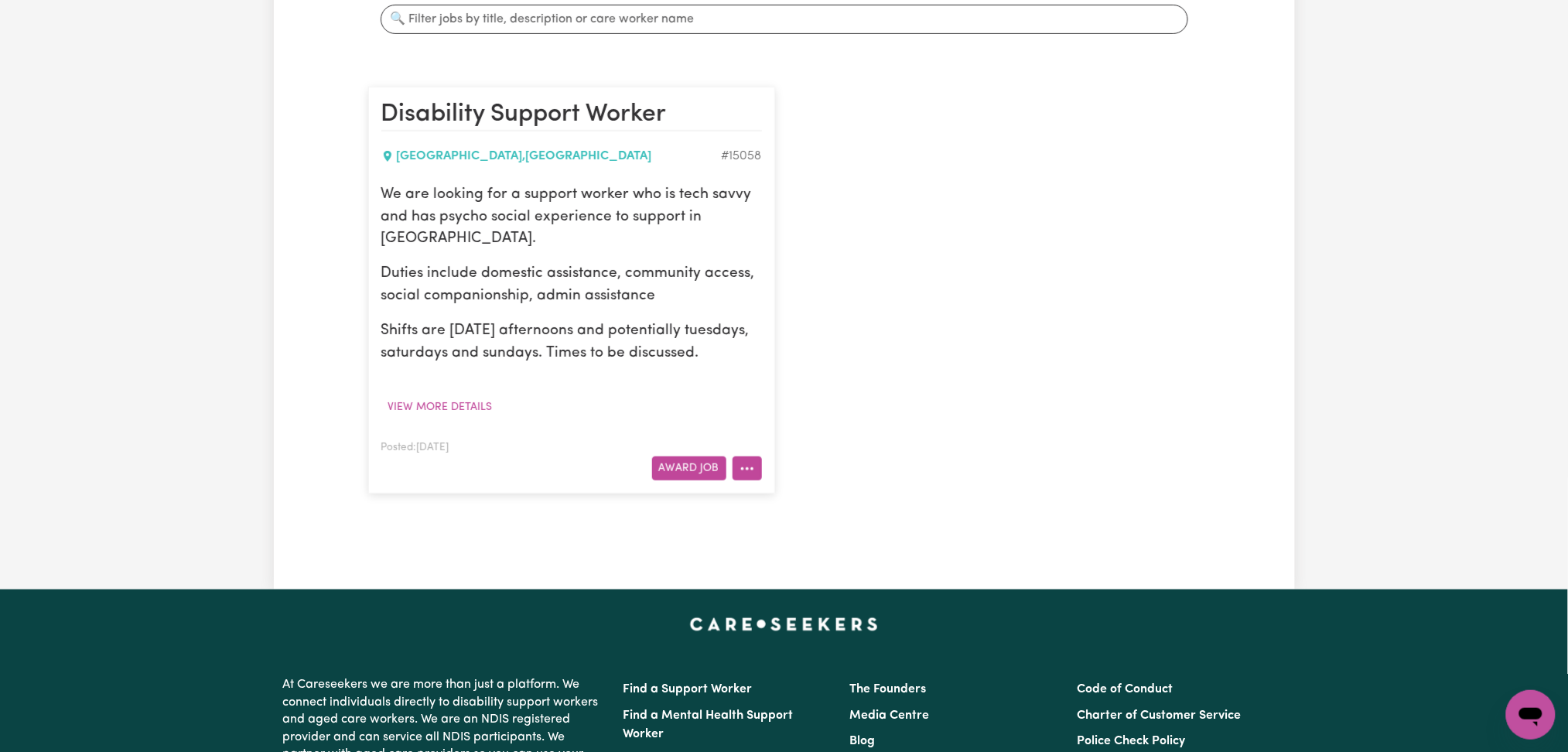
click at [740, 463] on icon "More options" at bounding box center [748, 469] width 16 height 16
click at [765, 568] on link "Edit Job" at bounding box center [794, 567] width 122 height 31
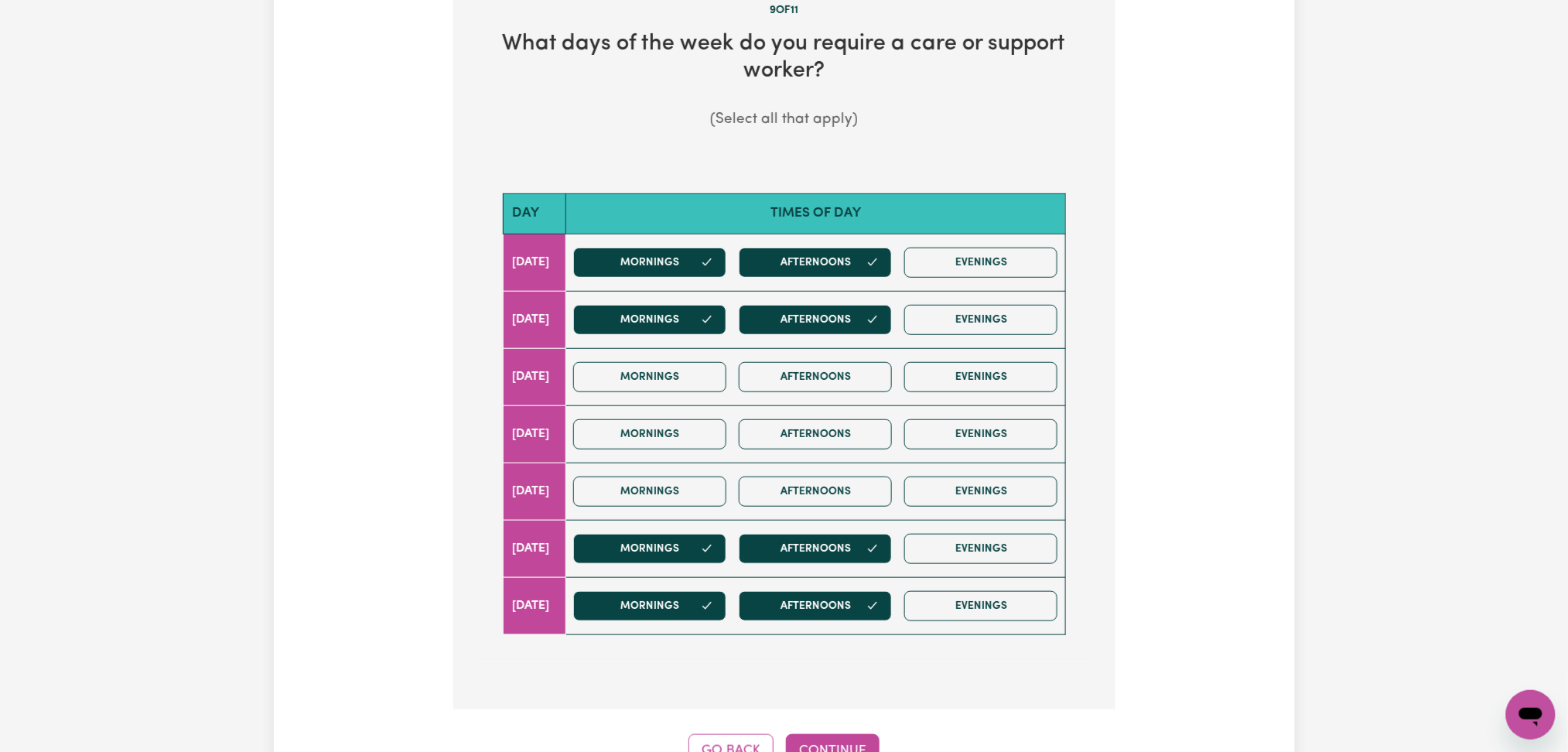
scroll to position [412, 0]
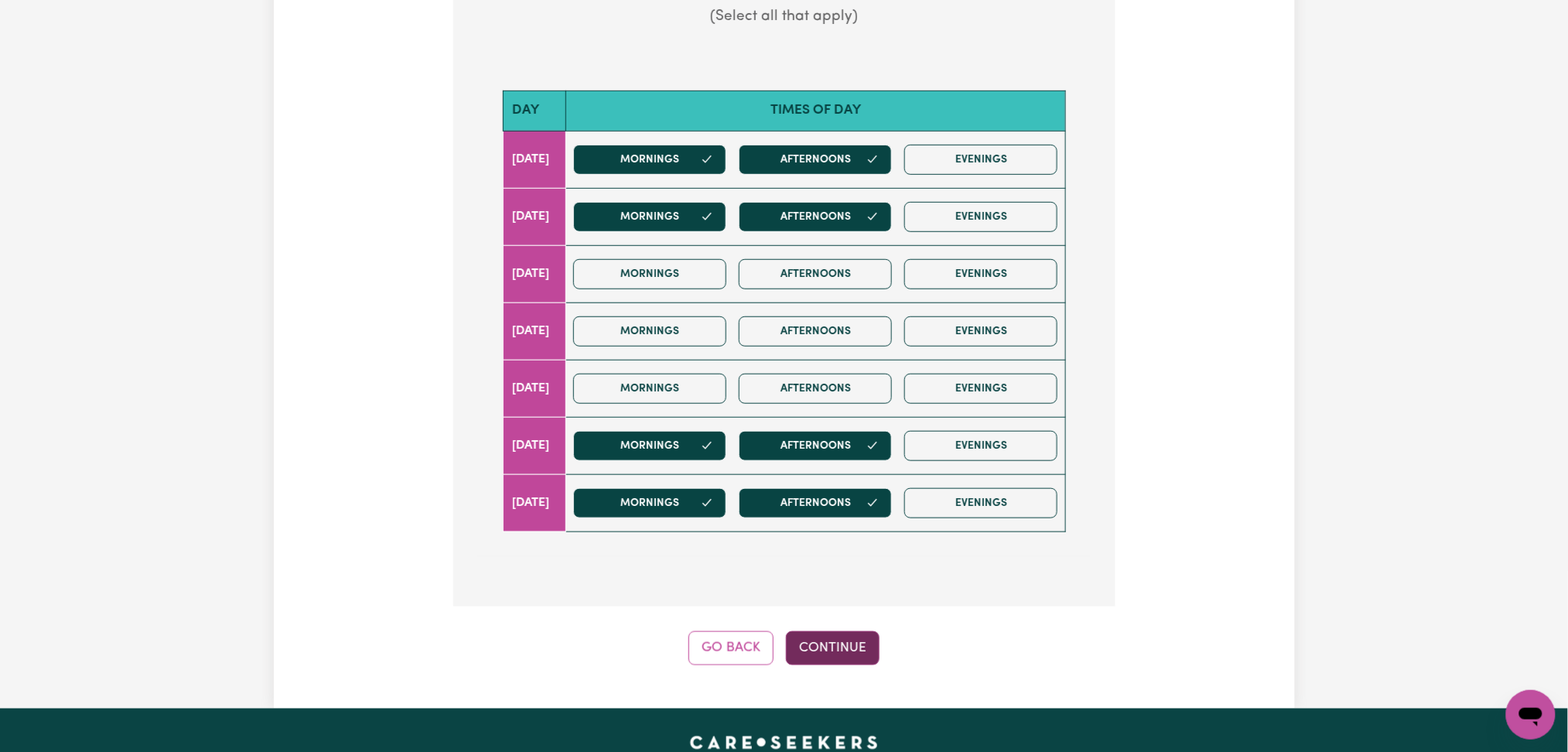
click at [851, 654] on button "Continue" at bounding box center [833, 648] width 94 height 34
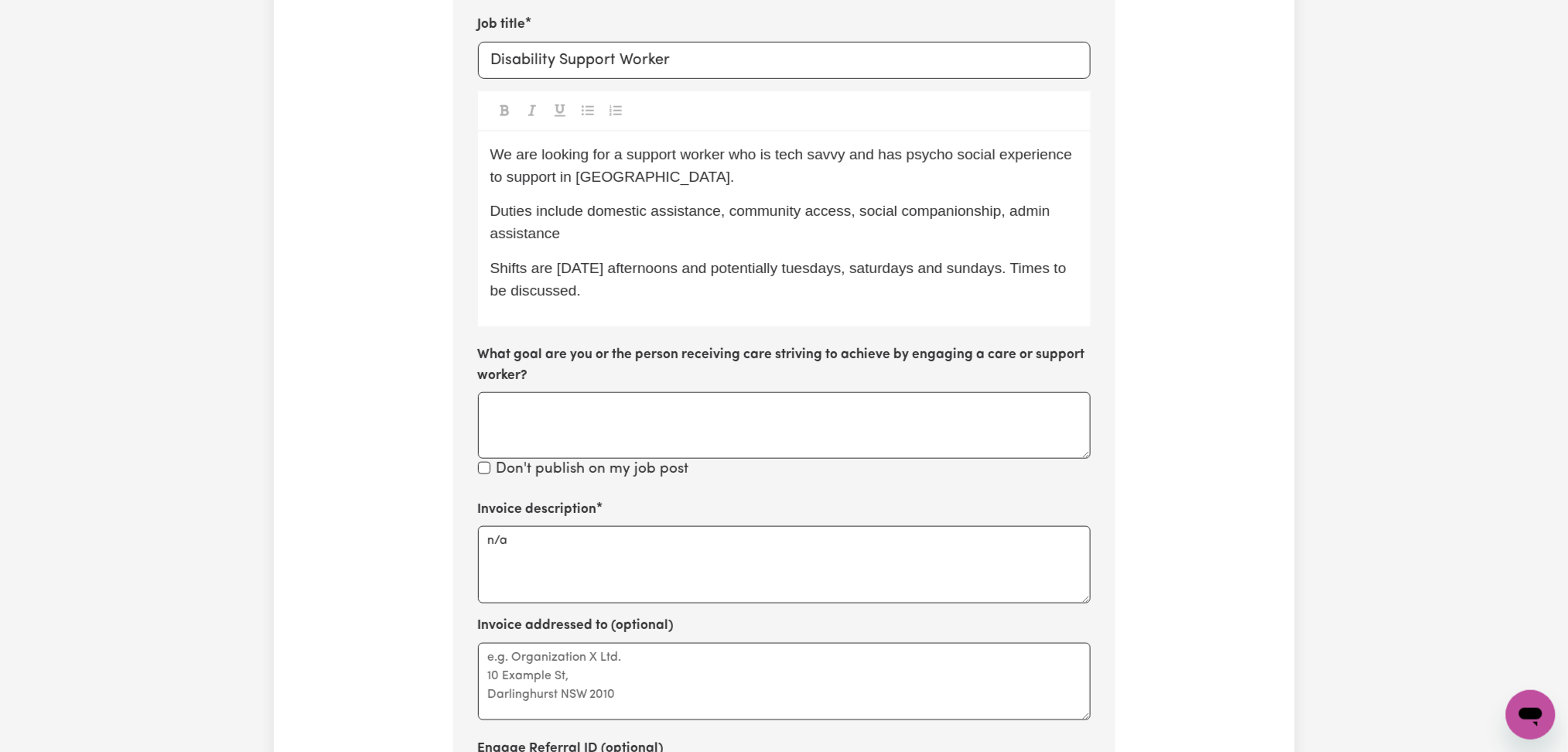
scroll to position [228, 0]
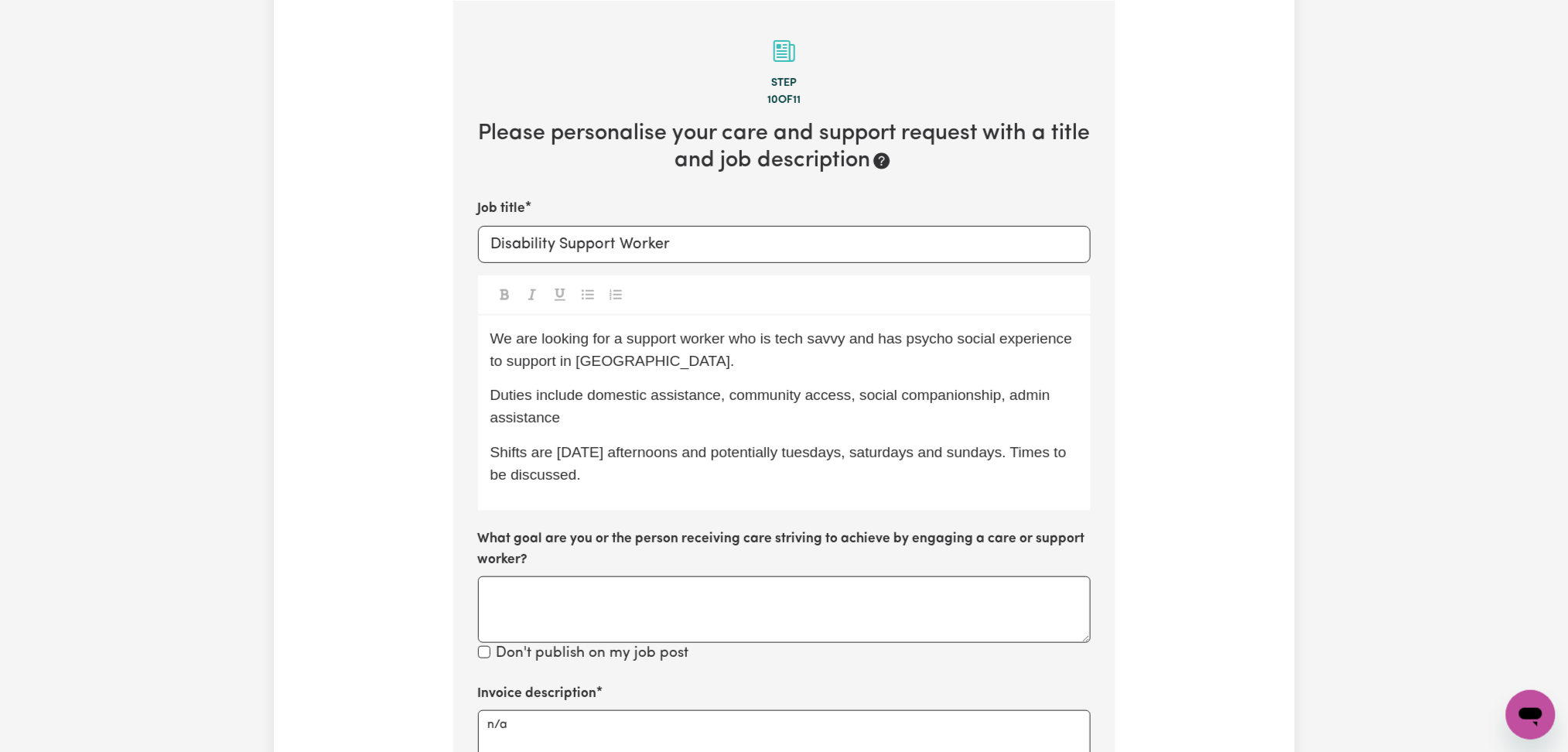
click at [612, 408] on p "Duties include domestic assistance, community access, social companionship, adm…" at bounding box center [784, 407] width 588 height 45
drag, startPoint x: 588, startPoint y: 352, endPoint x: 649, endPoint y: 436, distance: 103.8
click at [647, 434] on div "We are looking for a support worker who is tech savvy and has psycho social exp…" at bounding box center [784, 414] width 612 height 196
drag, startPoint x: 675, startPoint y: 457, endPoint x: 719, endPoint y: 450, distance: 44.6
click at [676, 458] on span "Shifts are [DATE] afternoons and potentially tuesdays, saturdays and sundays. T…" at bounding box center [781, 463] width 581 height 39
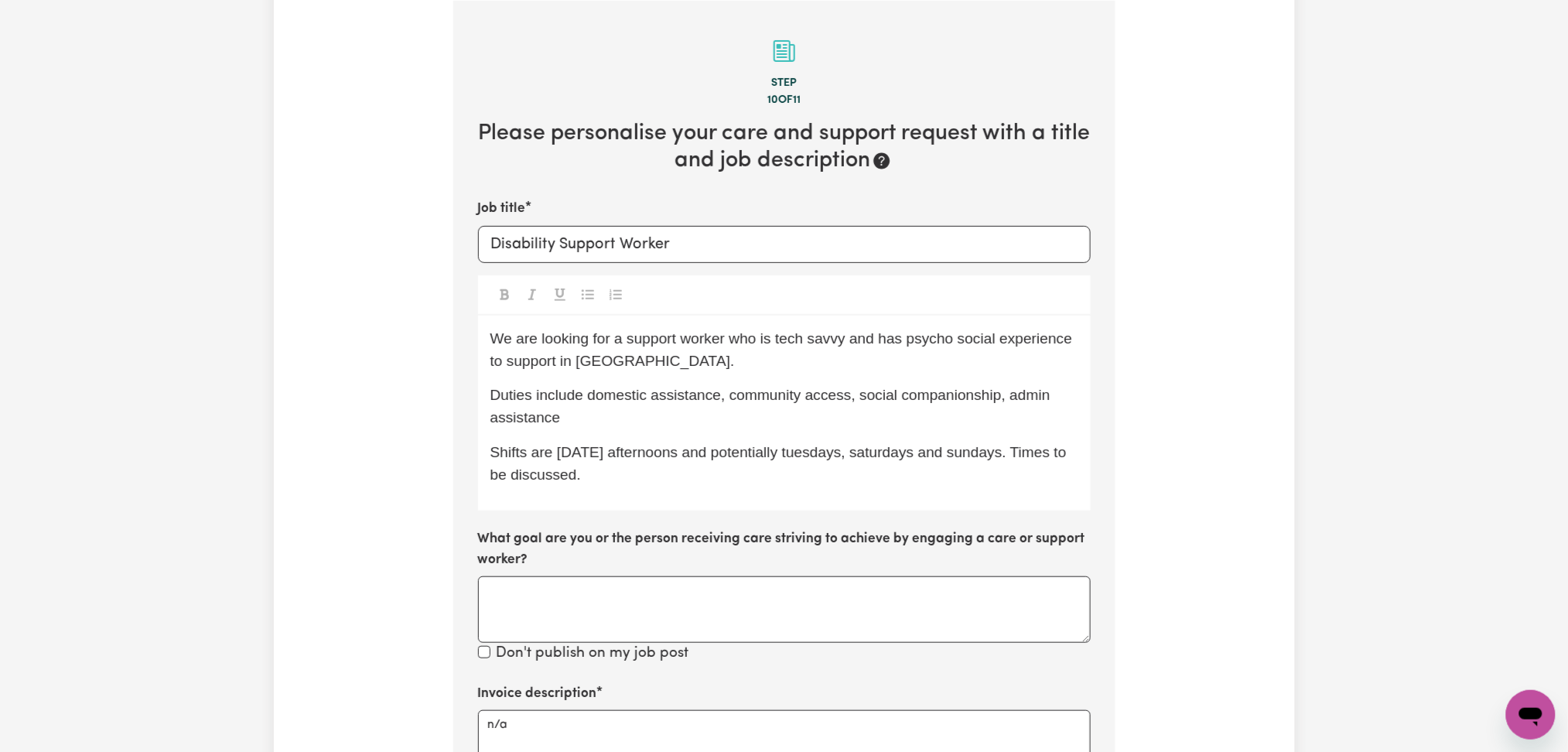
scroll to position [0, 0]
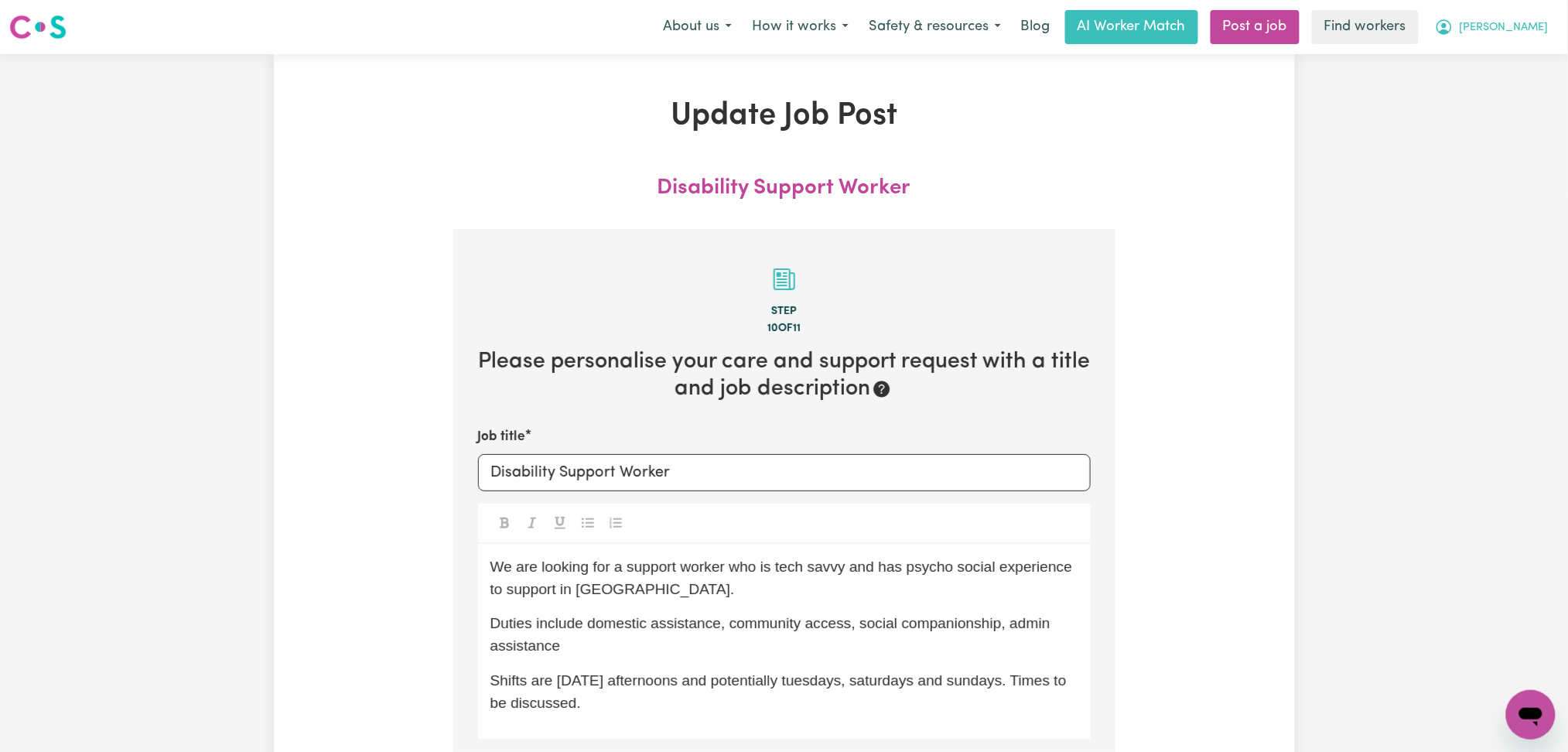
click at [1520, 24] on span "[PERSON_NAME]" at bounding box center [1504, 28] width 89 height 17
click at [1505, 76] on link "Logout" at bounding box center [1497, 89] width 122 height 29
